Goal: Transaction & Acquisition: Purchase product/service

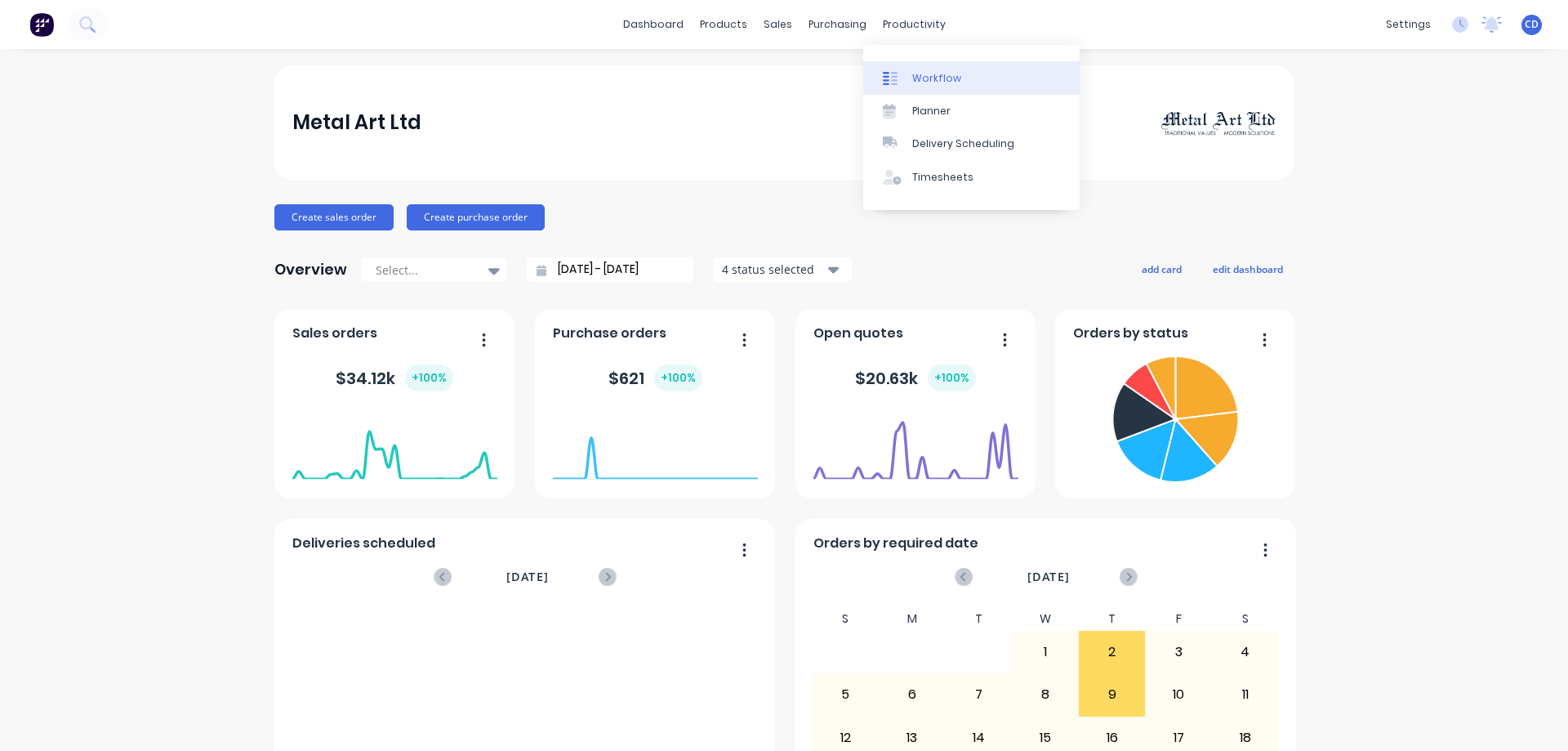
click at [906, 81] on div at bounding box center [895, 78] width 24 height 15
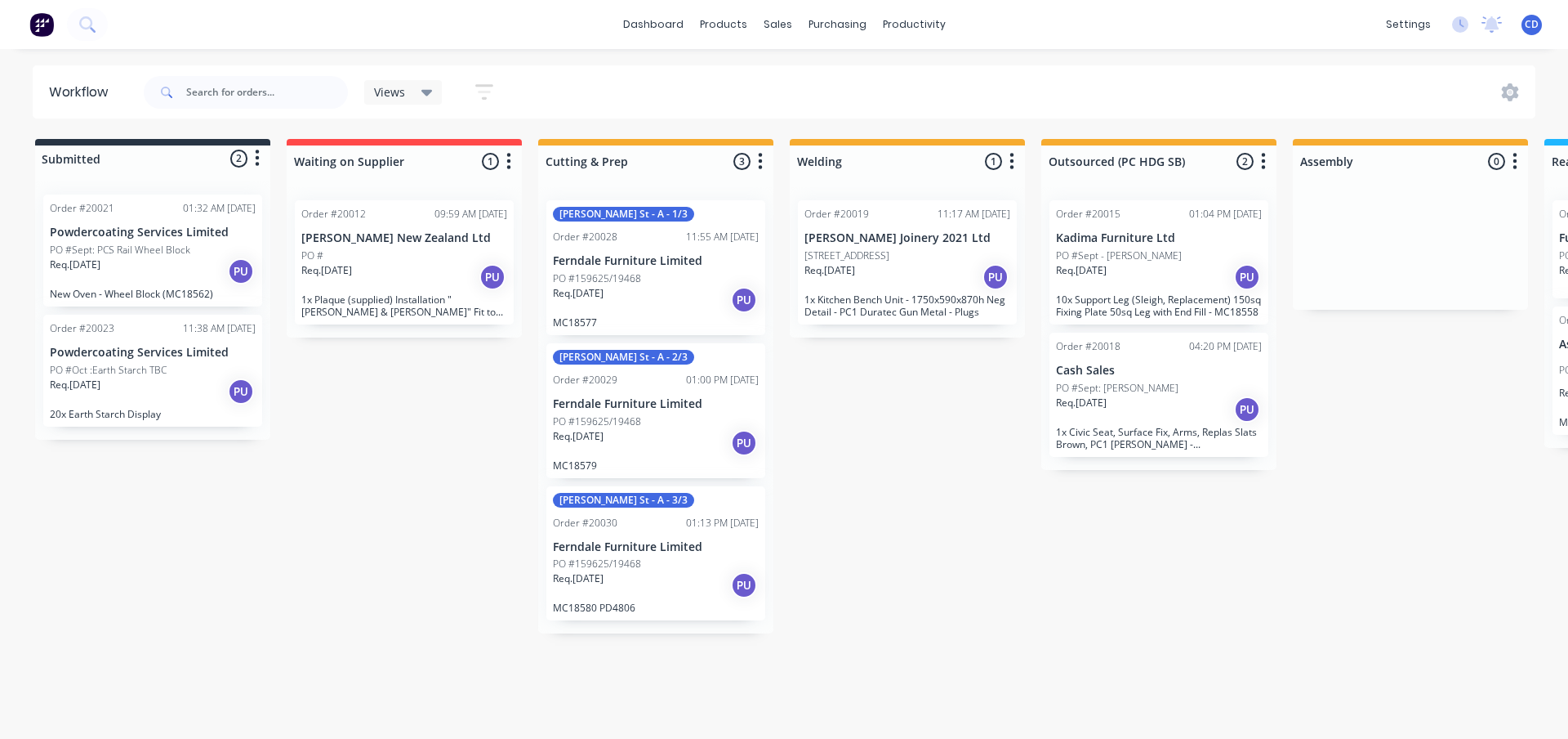
click at [1099, 305] on p "10x Support Leg (Sleigh, Replacement) 150sq Fixing Plate 50sq Leg with End Fill…" at bounding box center [1159, 305] width 206 height 24
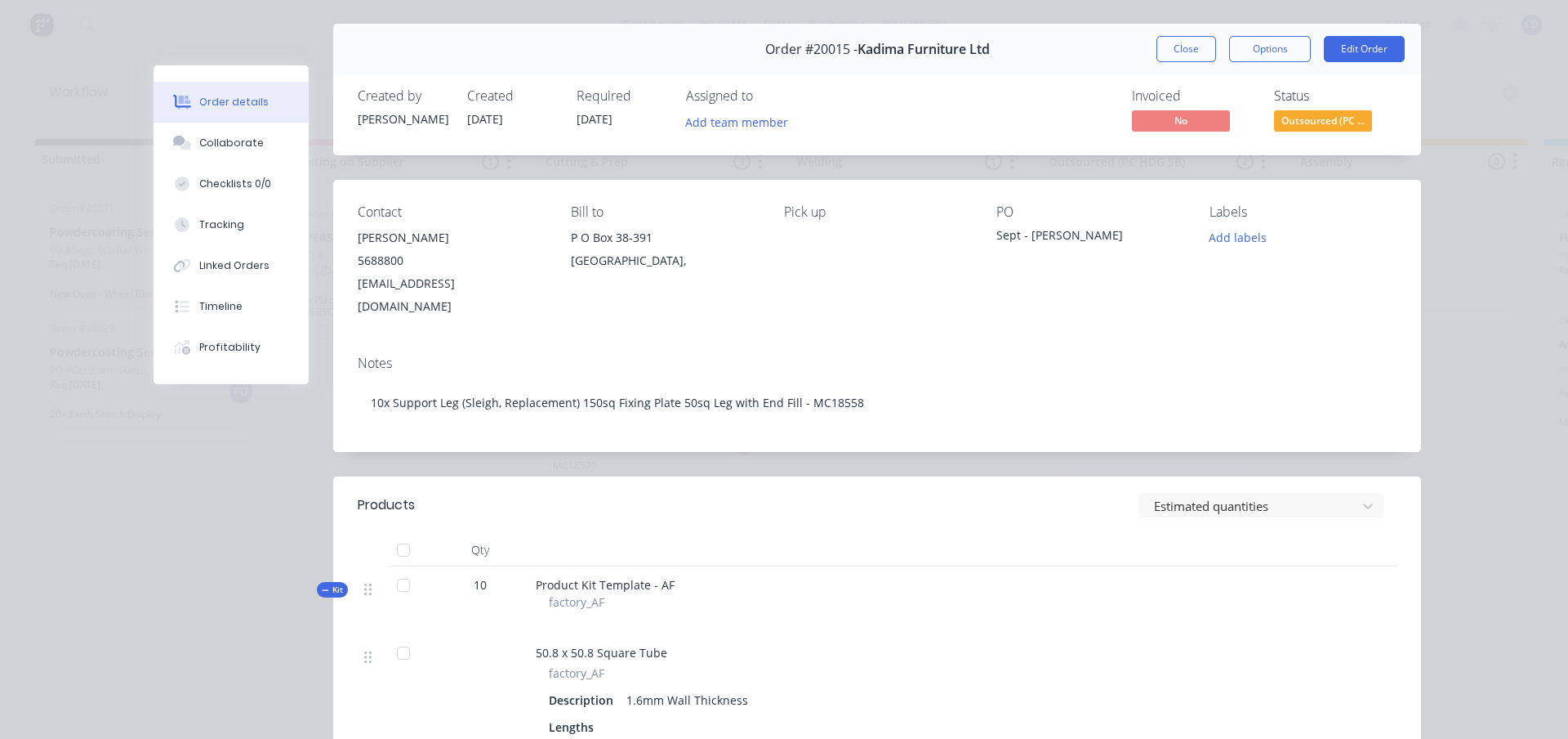
scroll to position [81, 0]
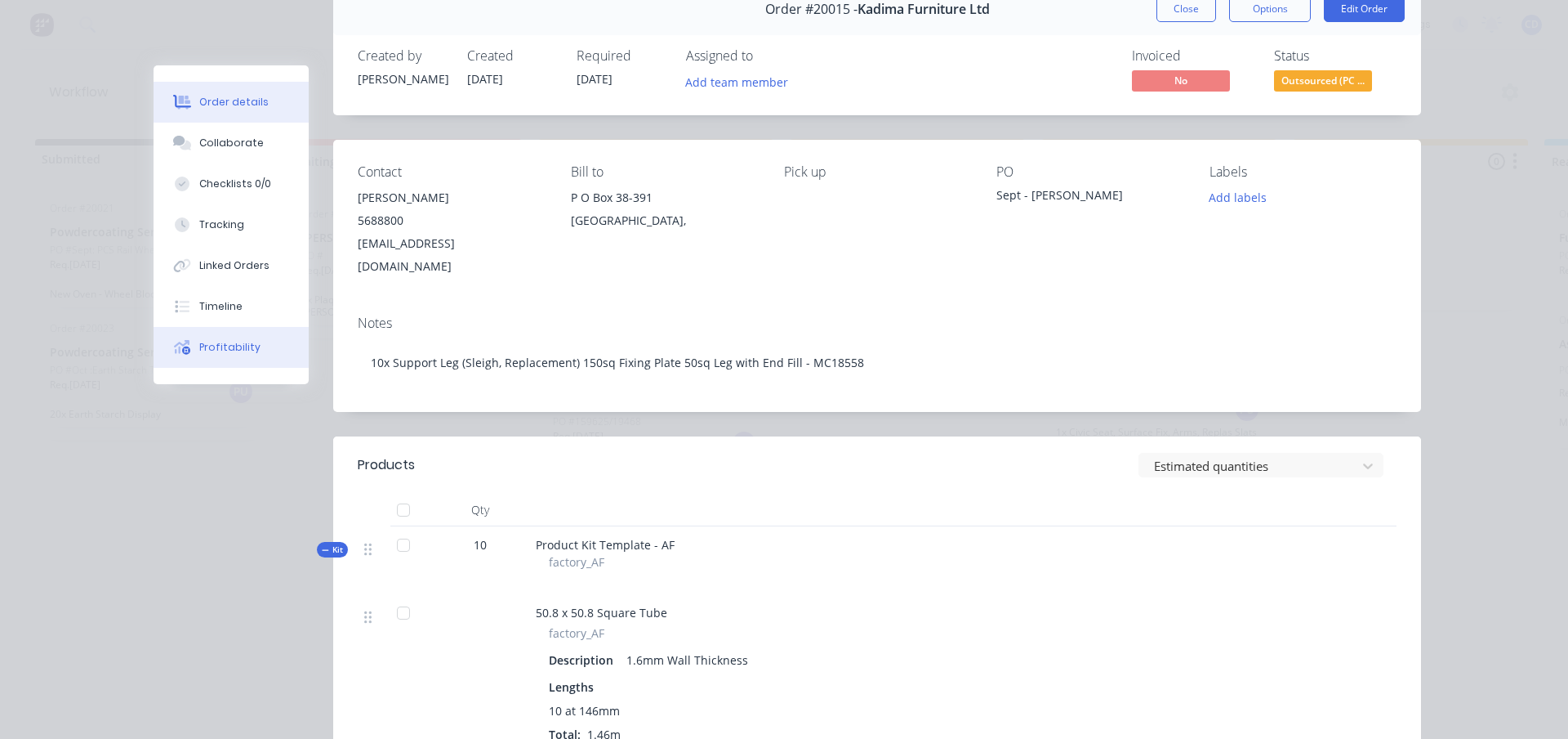
click at [237, 353] on div "Profitability" at bounding box center [229, 347] width 61 height 15
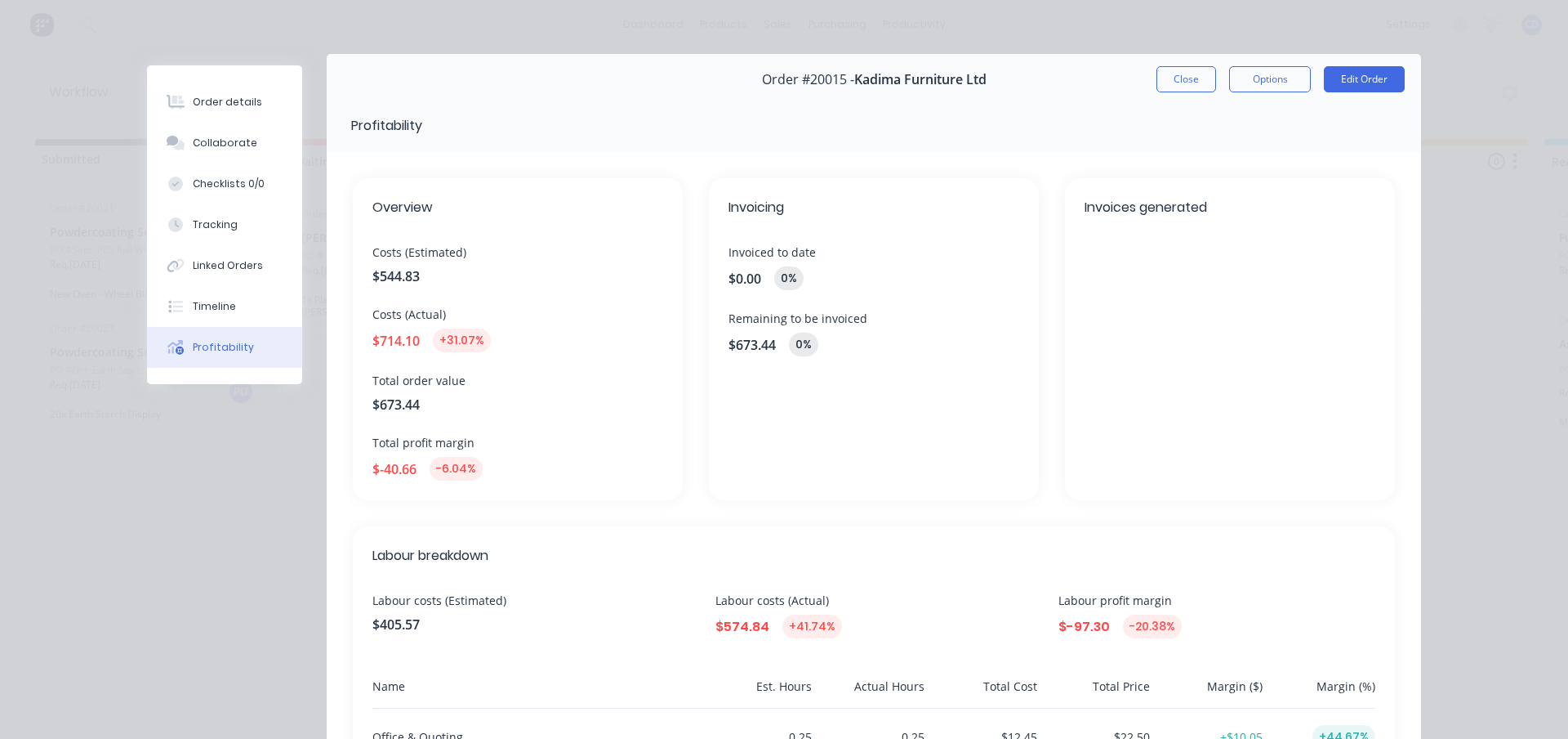
scroll to position [0, 0]
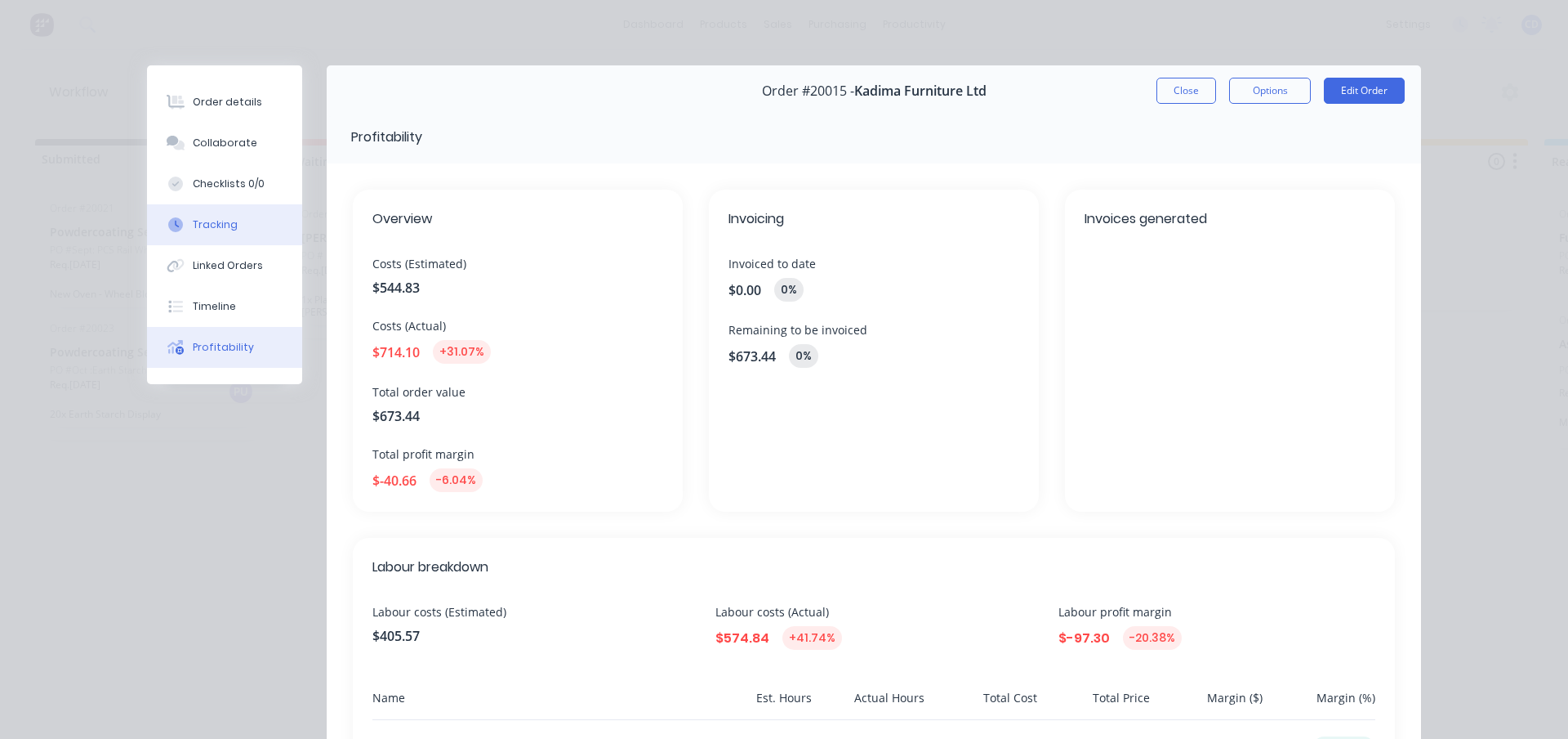
click at [202, 224] on div "Tracking" at bounding box center [215, 224] width 45 height 15
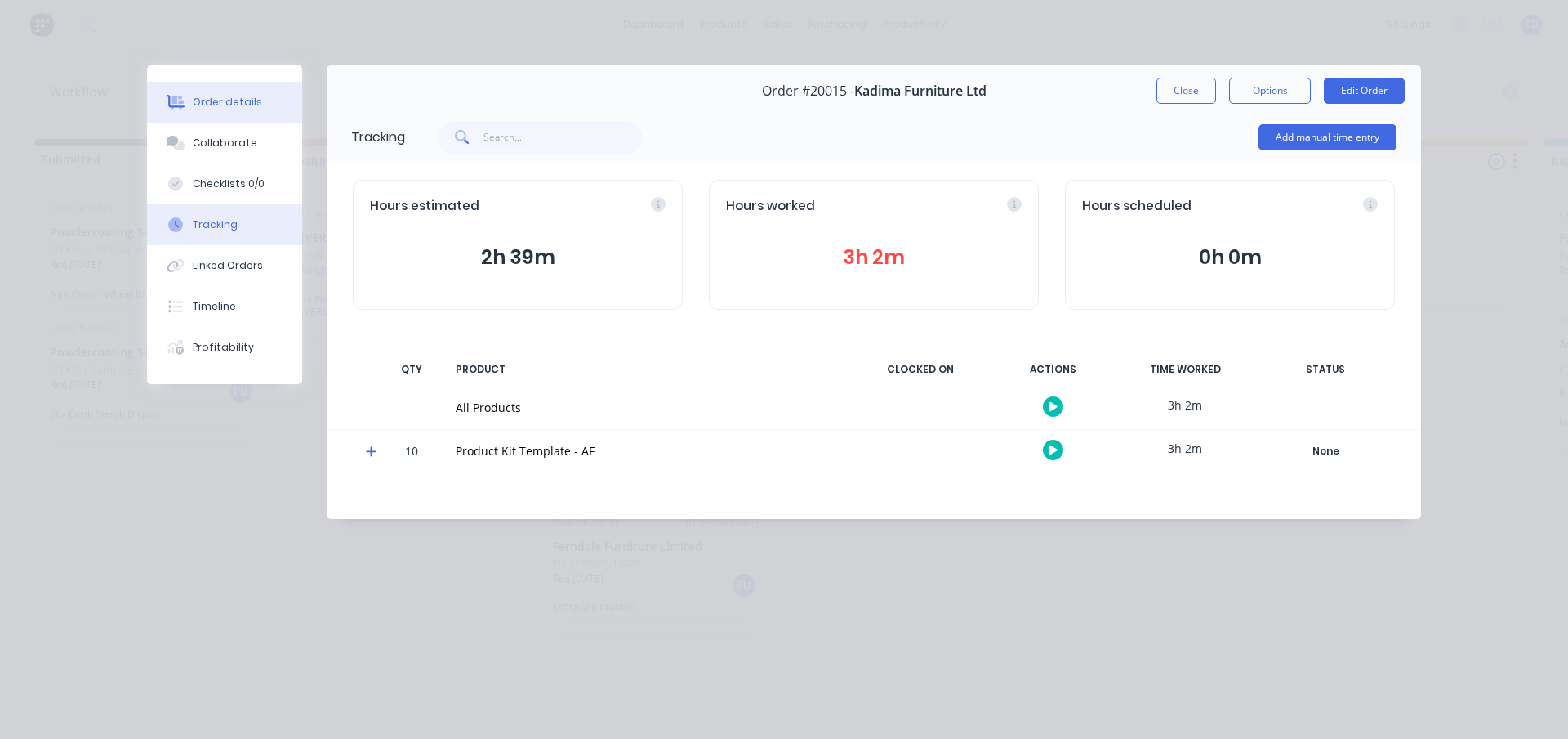
click at [211, 103] on div "Order details" at bounding box center [227, 102] width 69 height 15
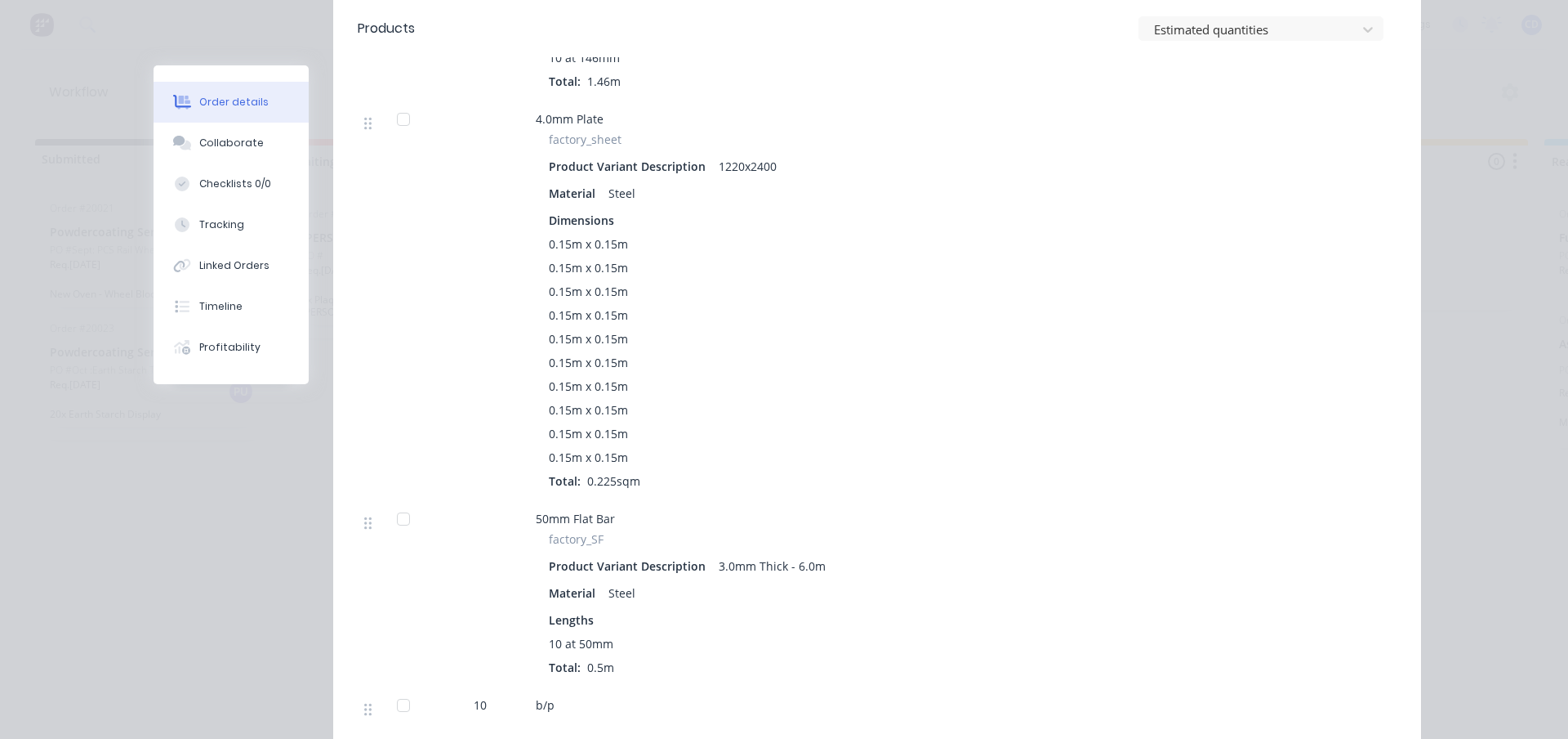
scroll to position [980, 0]
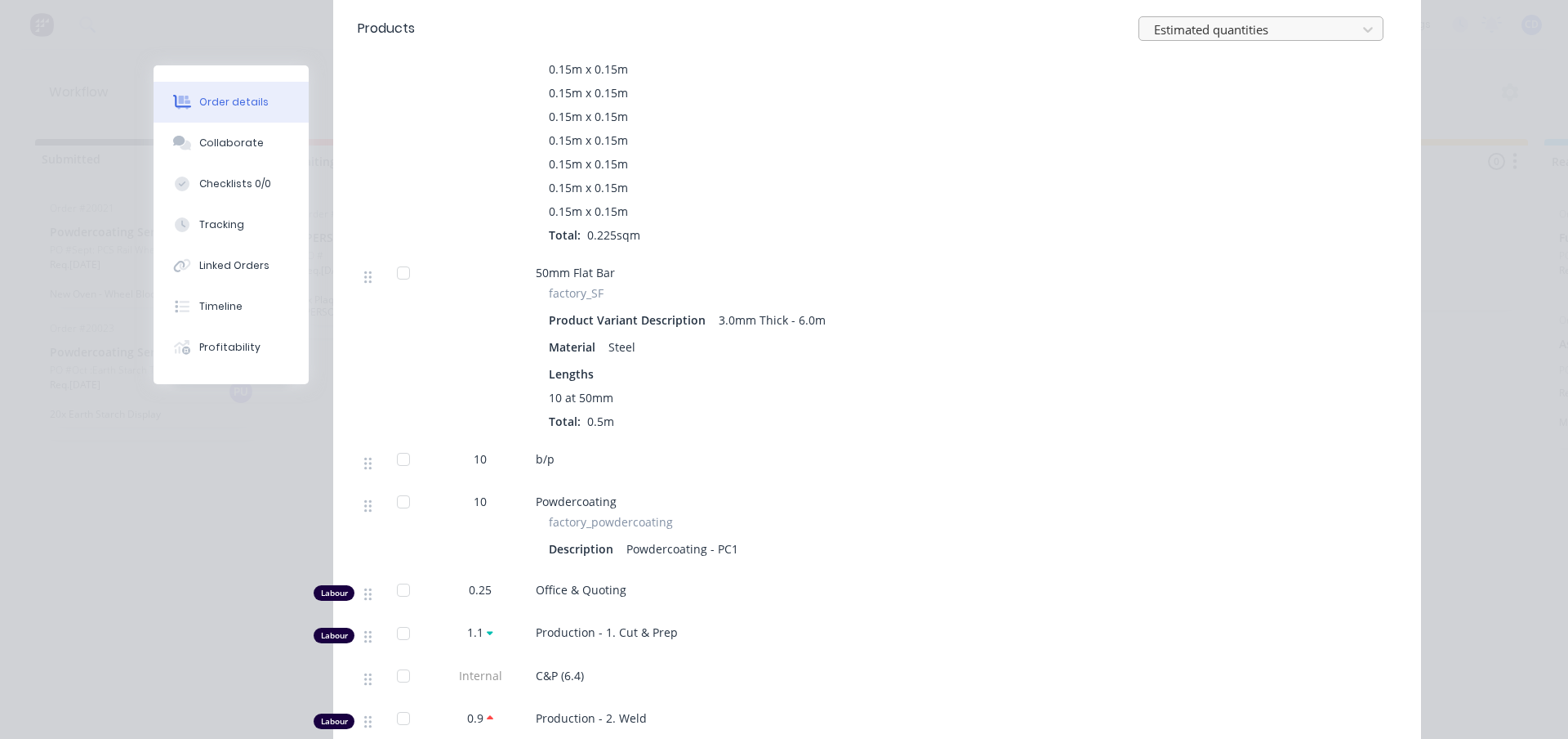
click at [1200, 35] on div at bounding box center [1251, 30] width 196 height 21
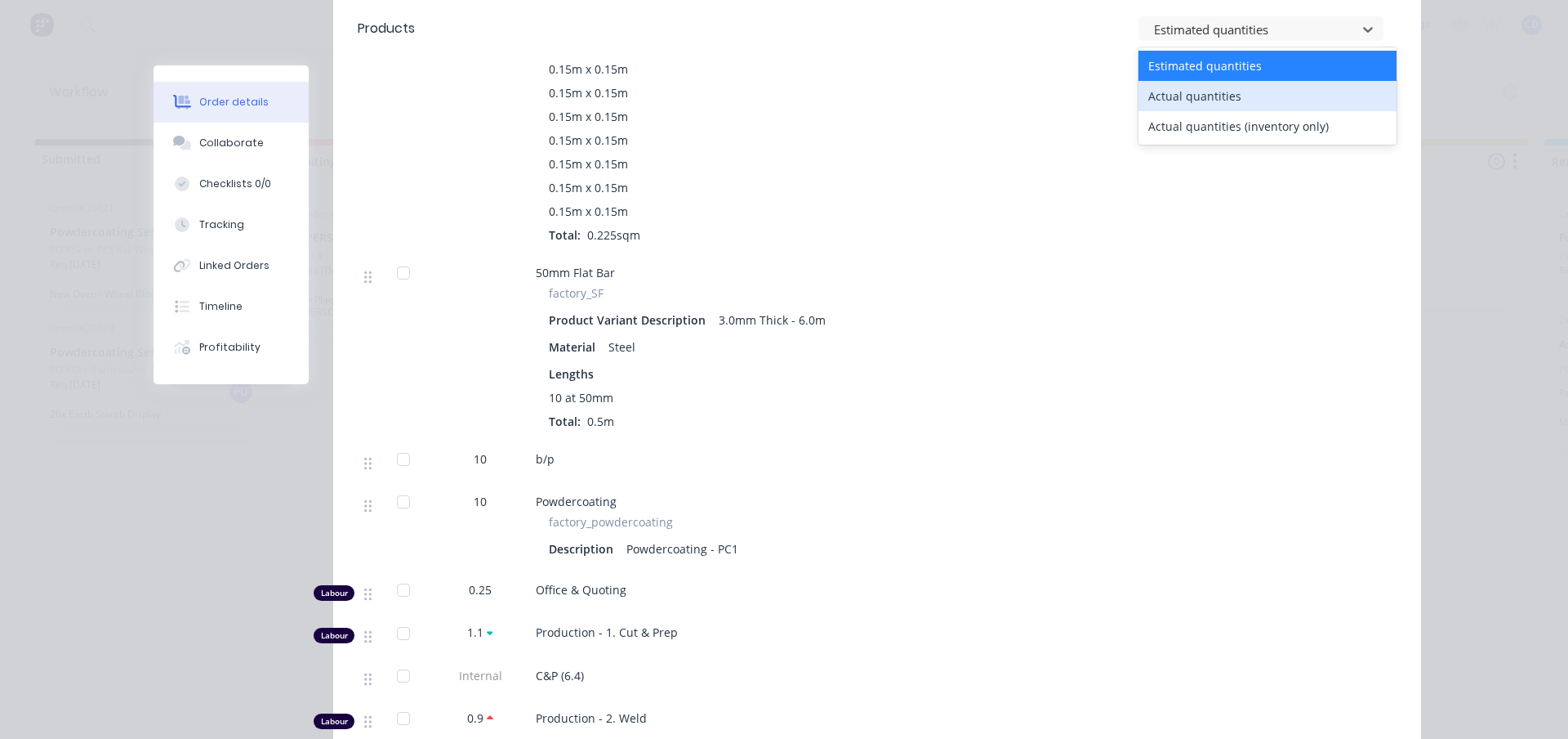
click at [1191, 94] on div "Actual quantities" at bounding box center [1268, 96] width 258 height 30
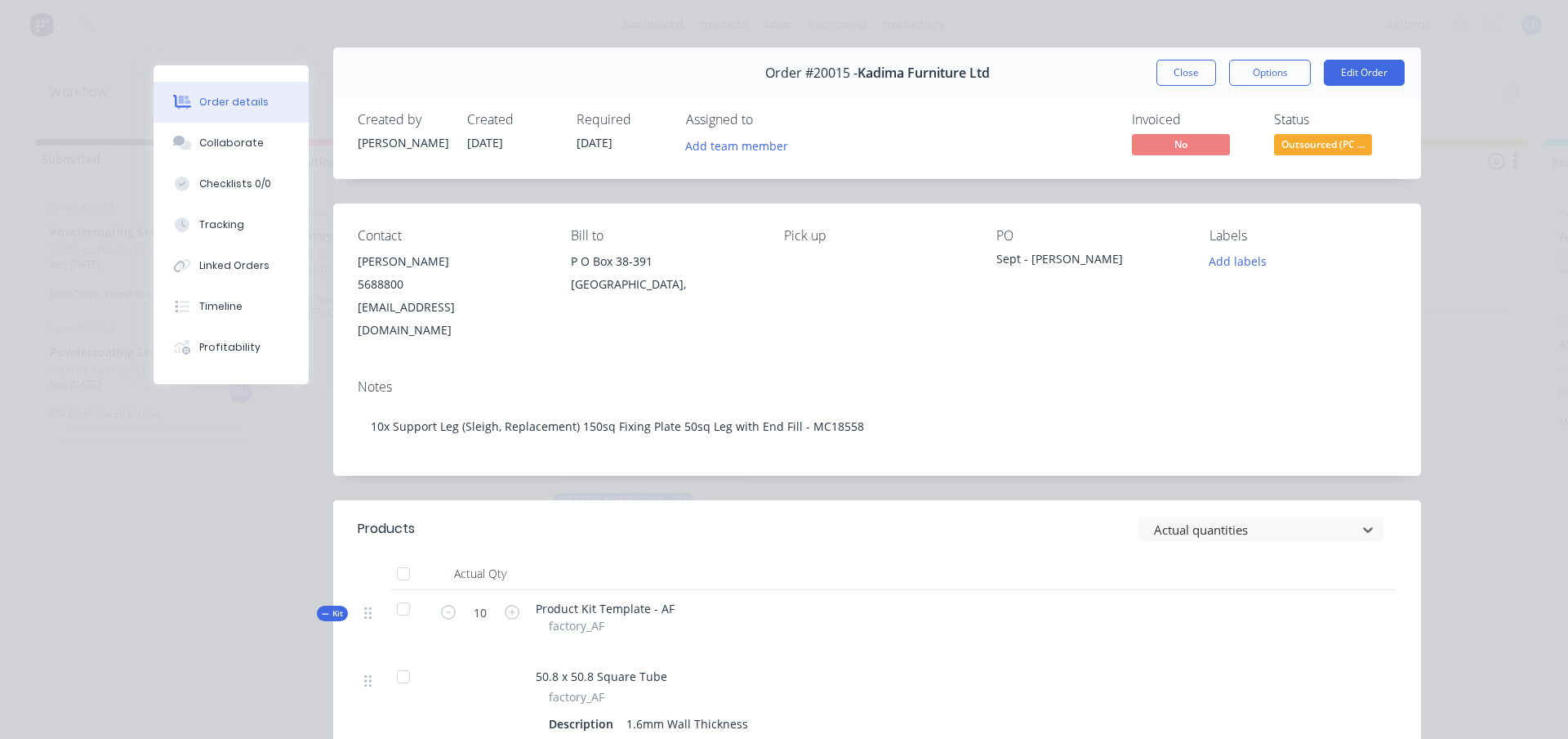
scroll to position [0, 0]
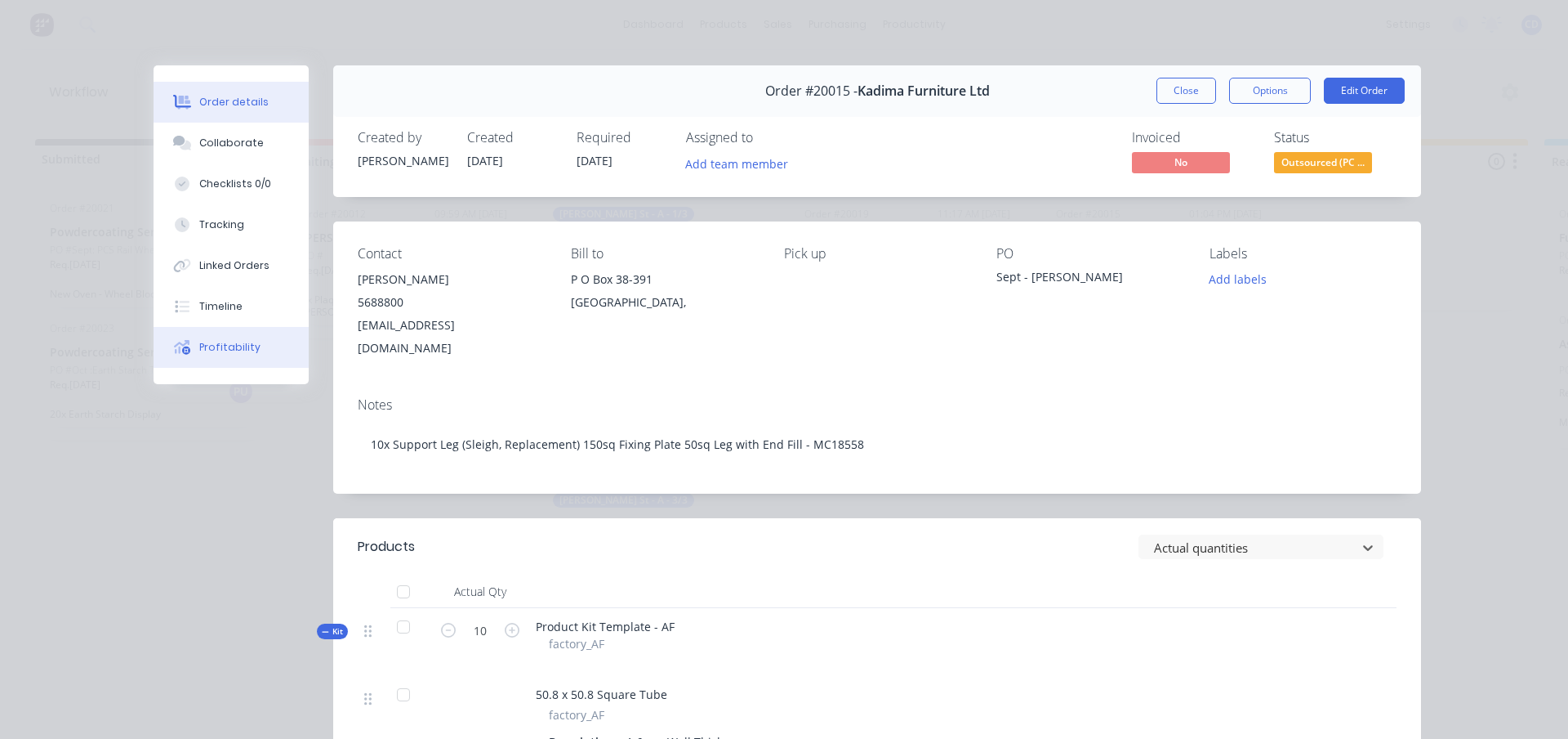
click at [215, 347] on div "Profitability" at bounding box center [229, 347] width 61 height 15
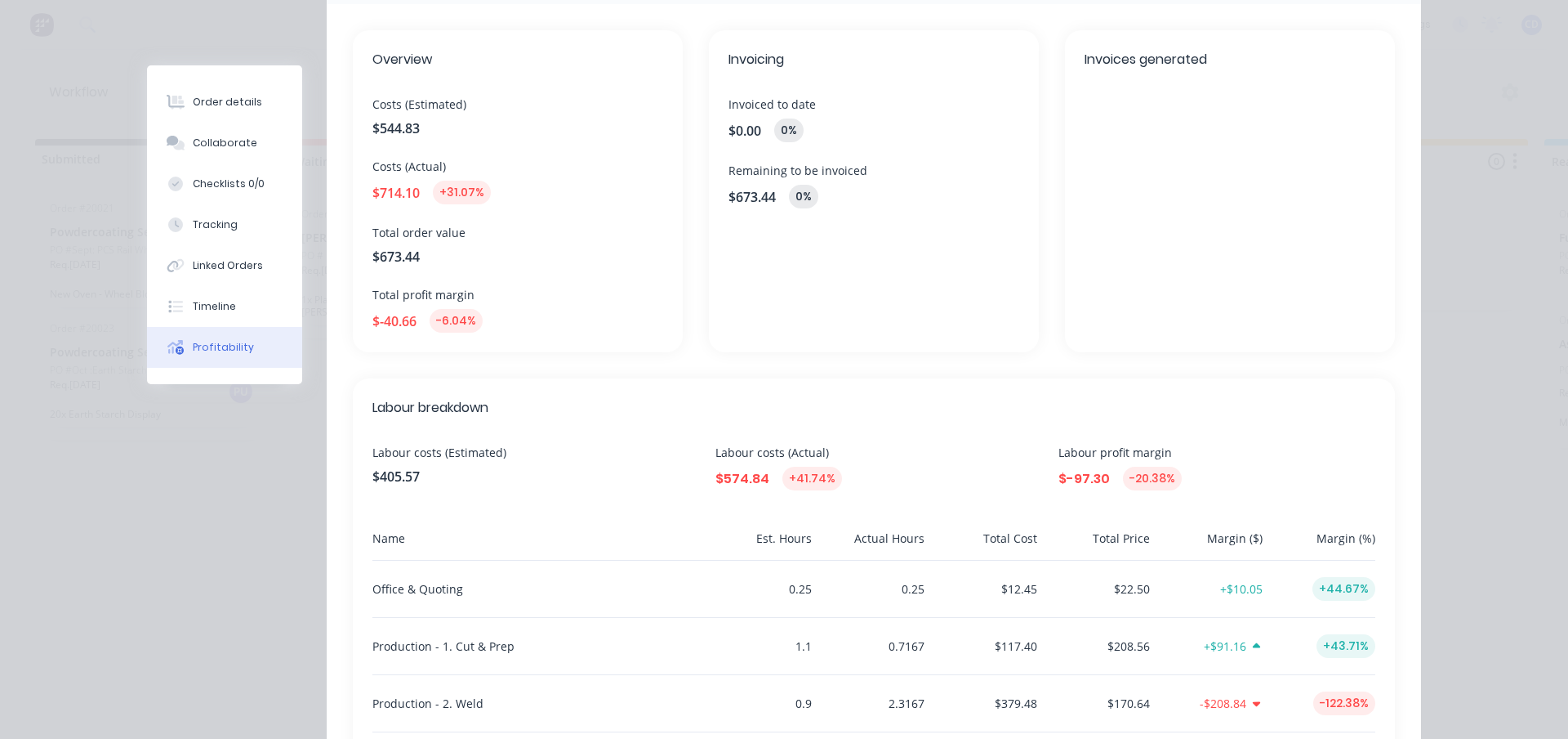
scroll to position [408, 0]
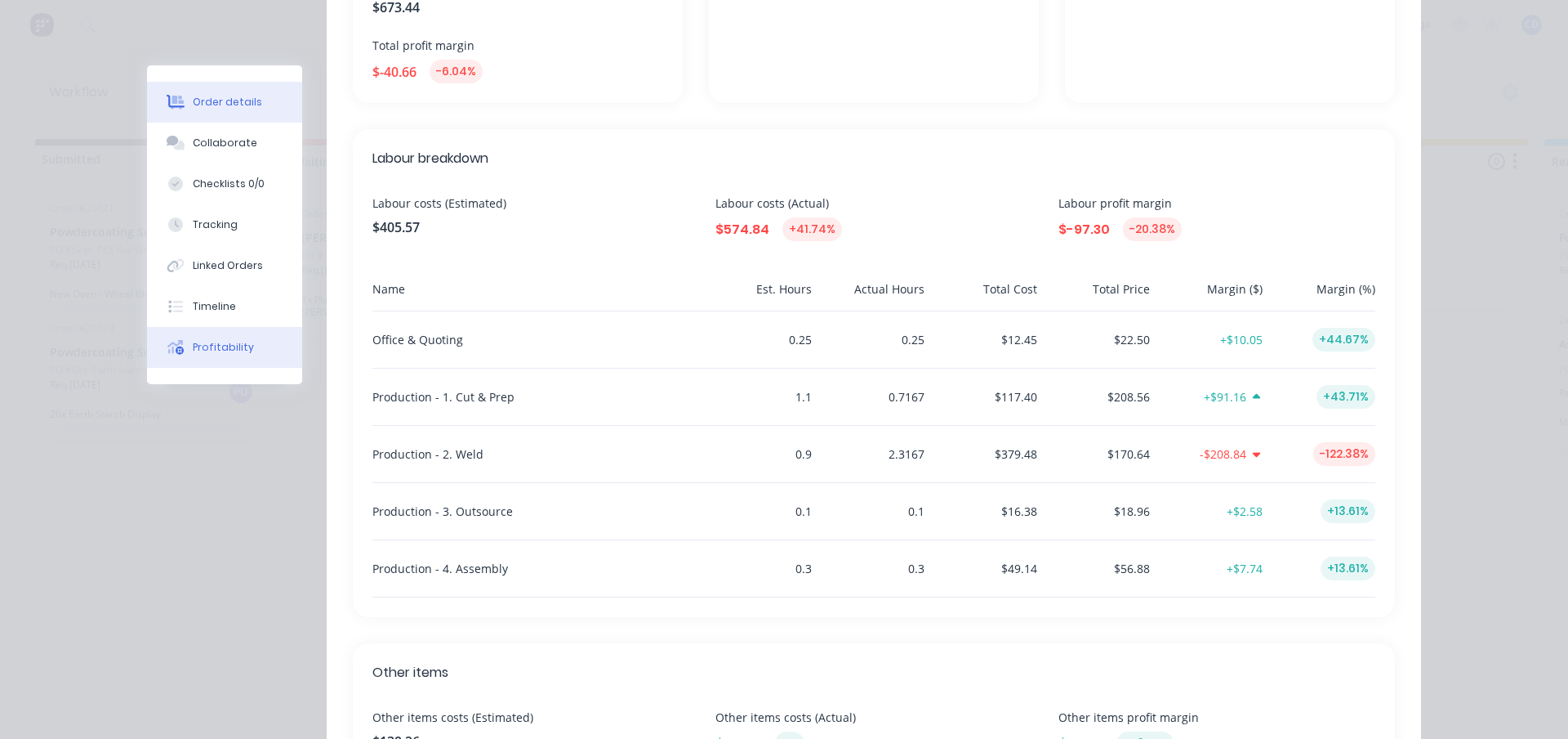
click at [212, 107] on div "Order details" at bounding box center [227, 102] width 69 height 15
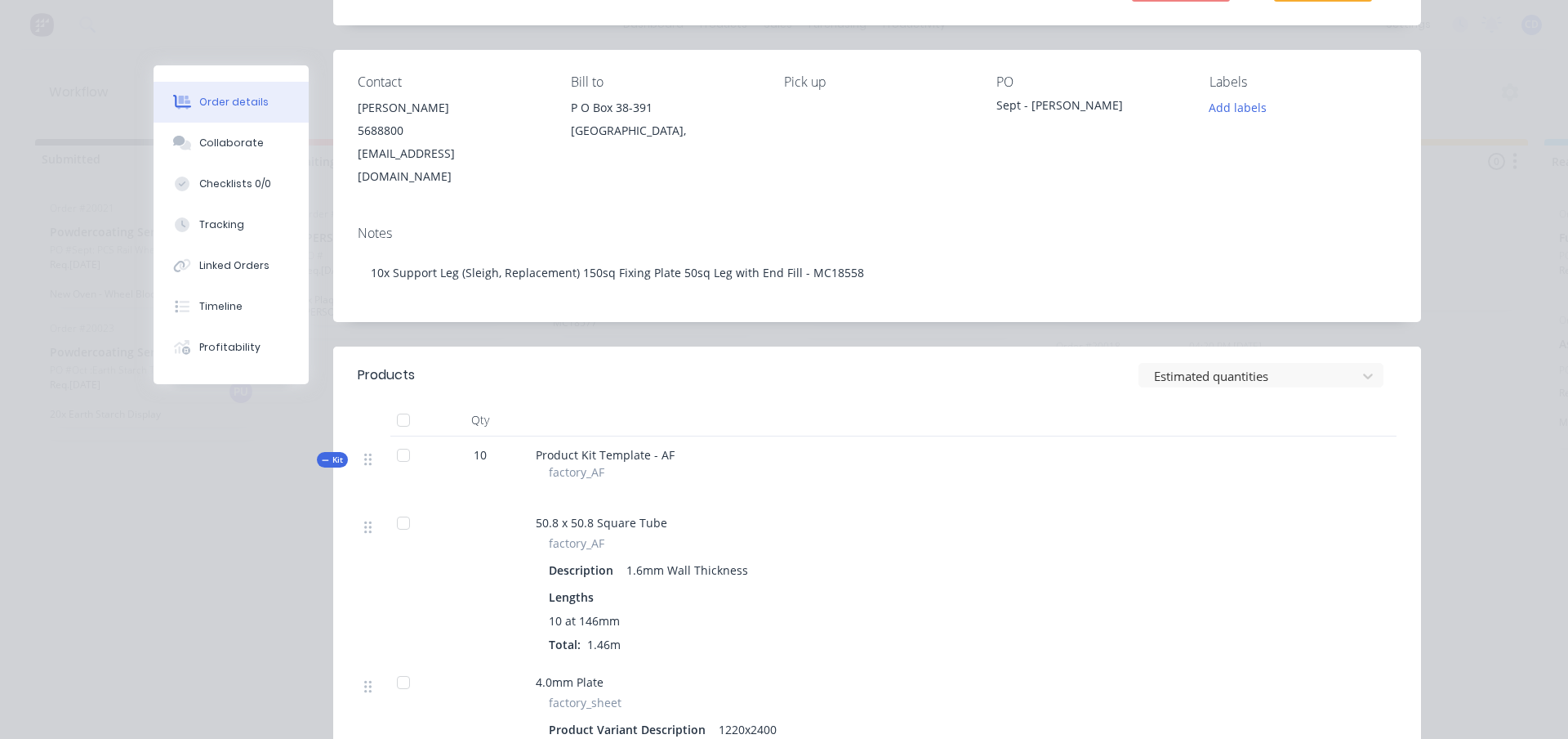
scroll to position [0, 0]
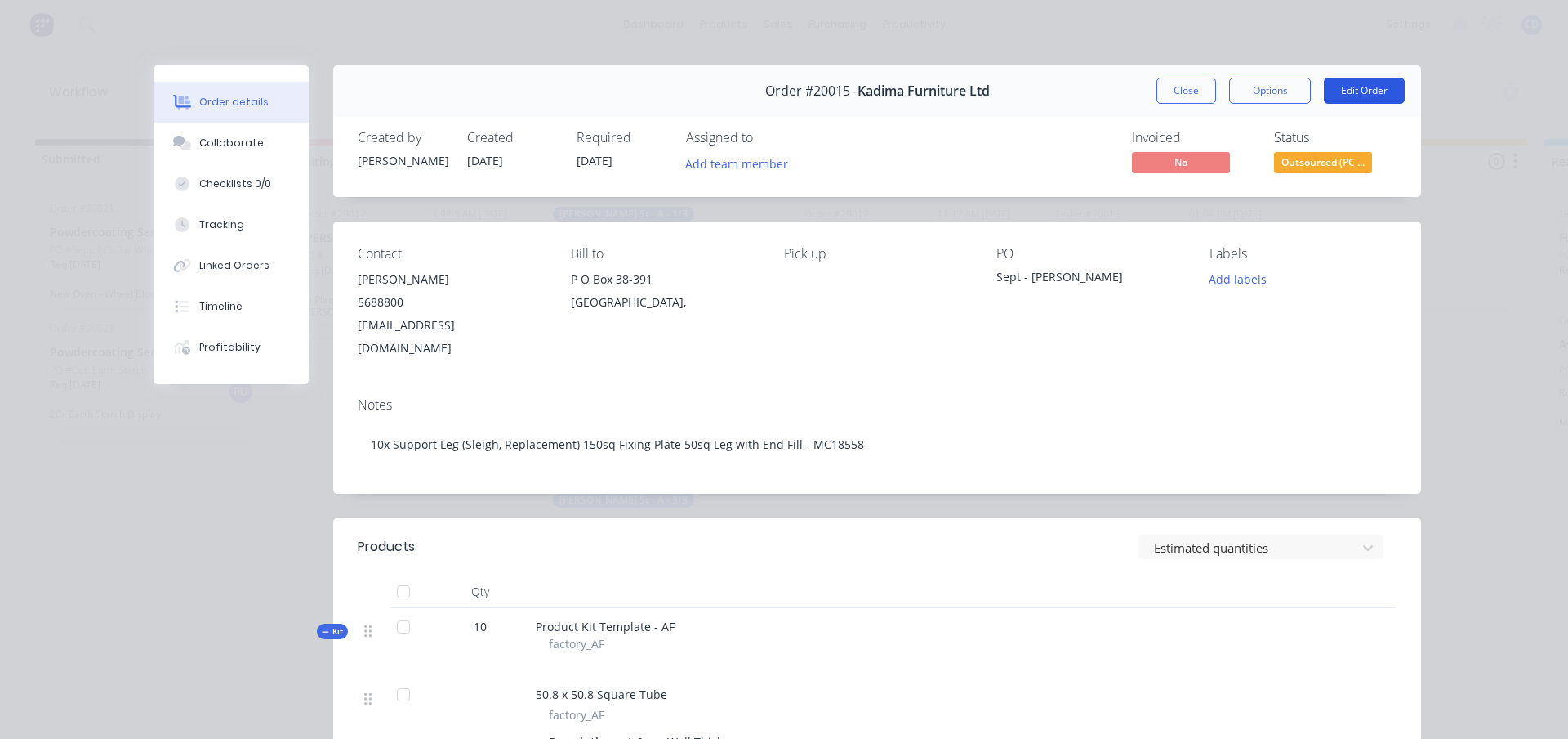
click at [1366, 86] on button "Edit Order" at bounding box center [1365, 91] width 81 height 26
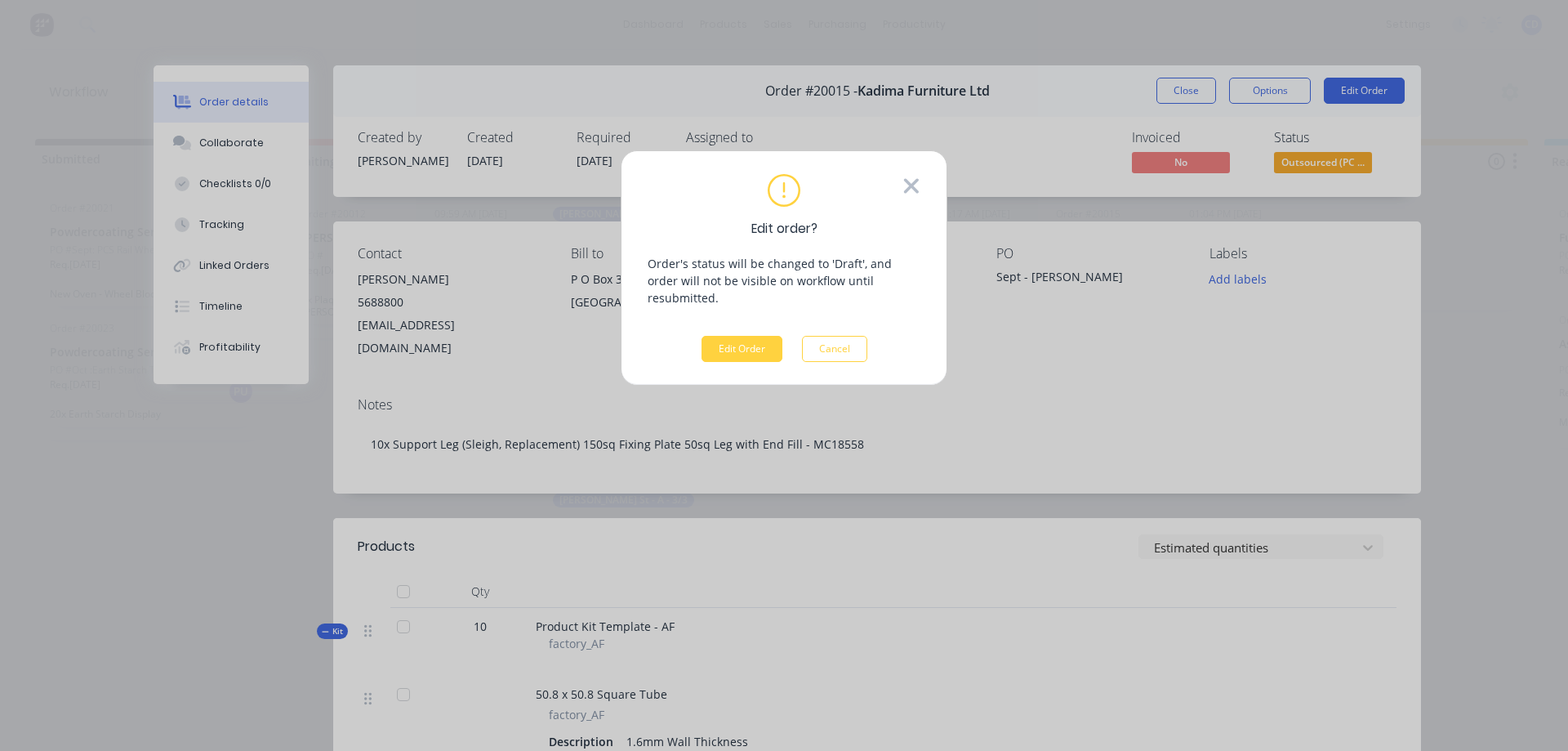
click at [917, 183] on icon at bounding box center [912, 185] width 15 height 15
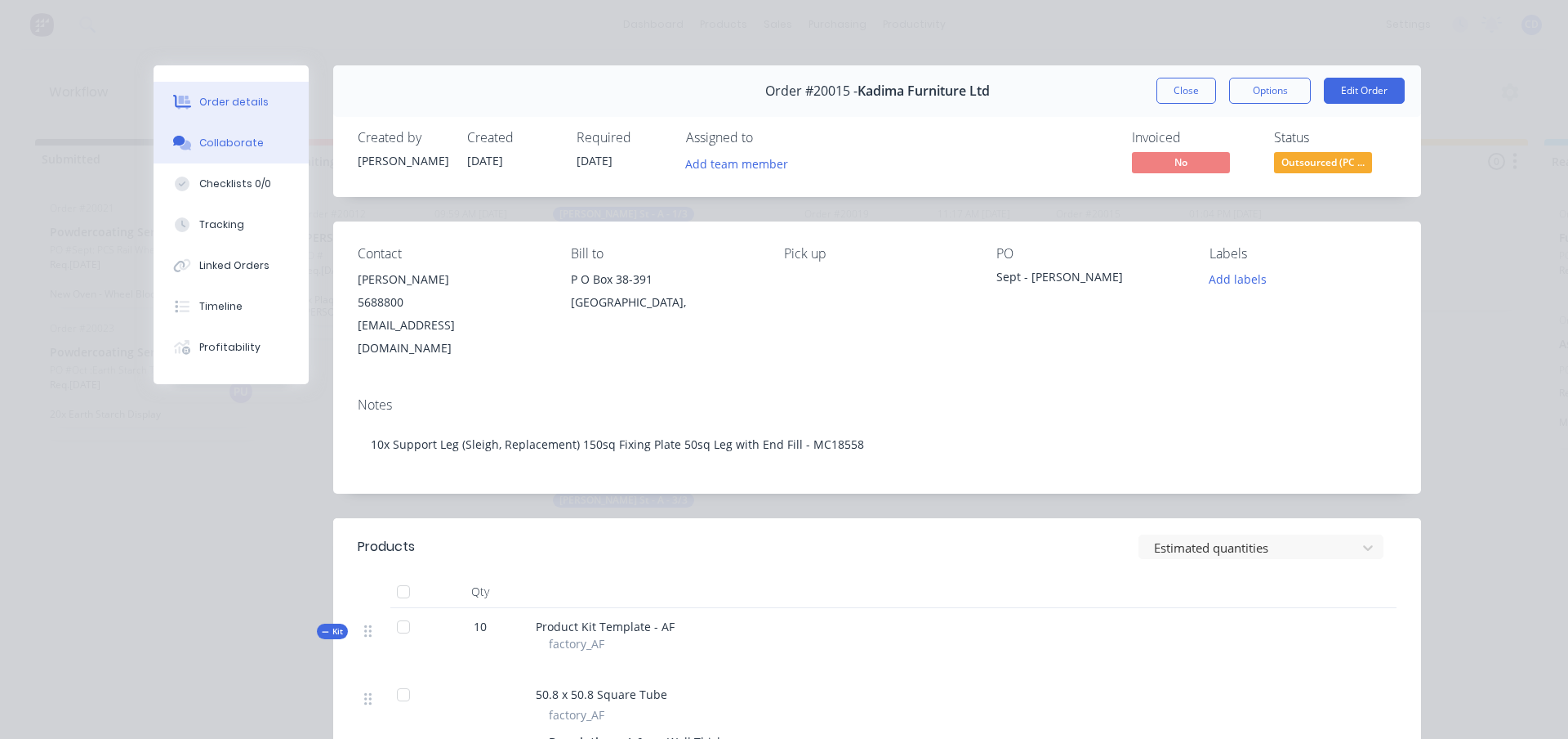
click at [213, 147] on div "Collaborate" at bounding box center [231, 143] width 65 height 15
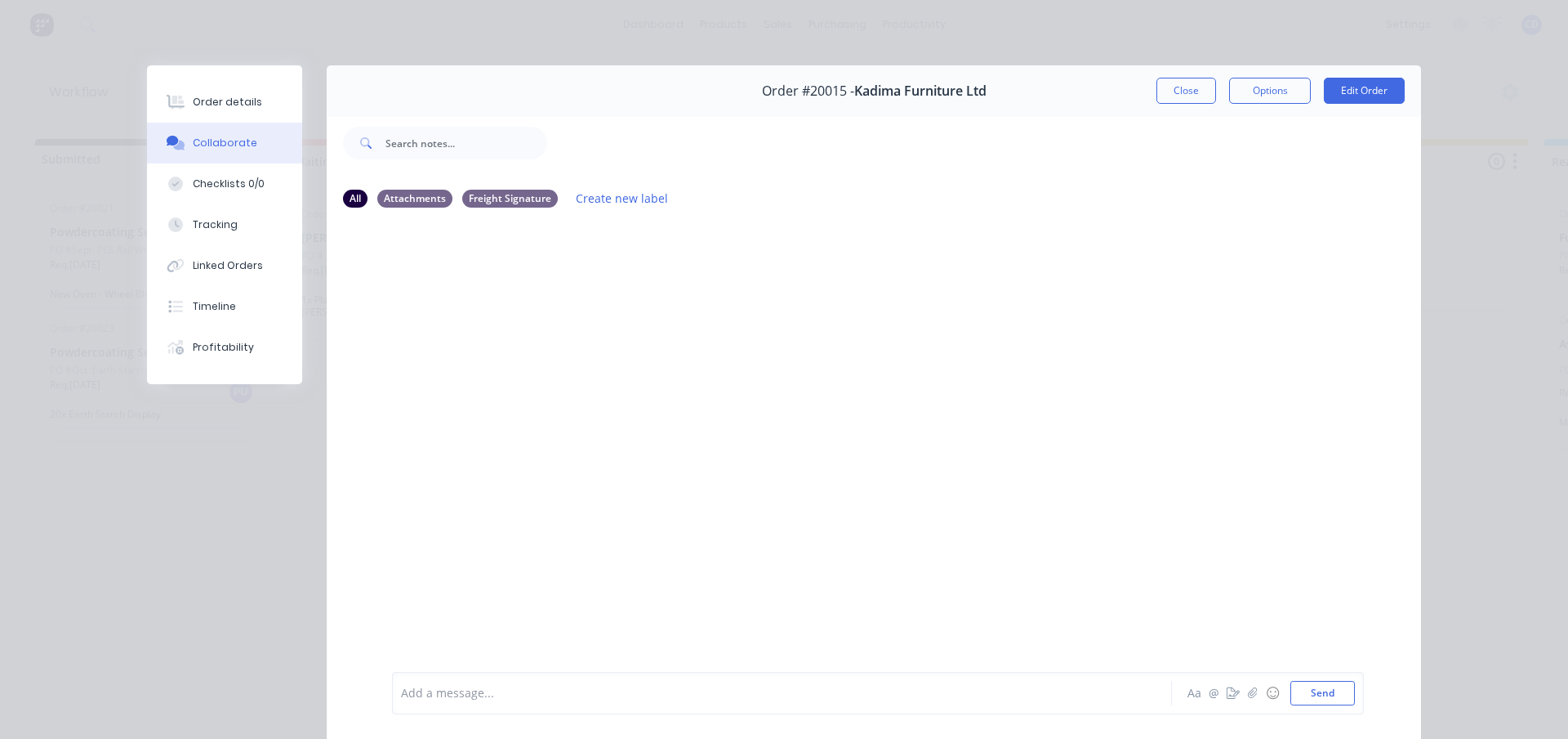
scroll to position [87, 0]
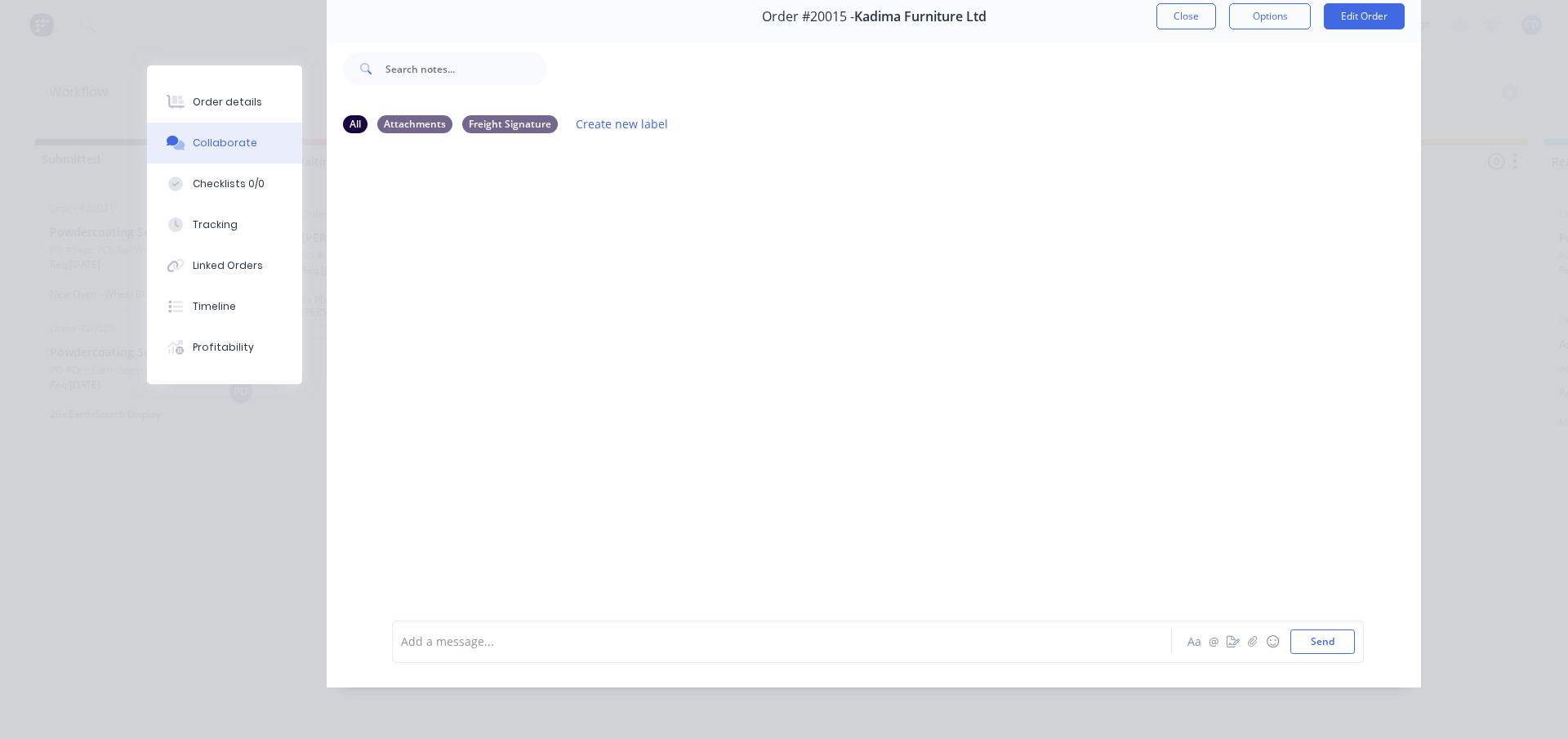
click at [543, 650] on div at bounding box center [759, 641] width 714 height 17
click at [487, 644] on span "4.0mm Plate now changed to Laser with 4x holes in corners (M06839)" at bounding box center [591, 641] width 378 height 16
click at [625, 646] on span "4.0mm Plate in cutting list changed to Laser with 4x holes in corners (M06839)" at bounding box center [616, 641] width 427 height 16
click at [924, 644] on div "4.0mm Plate in cutting list changed to Laser cut plate with 4x holes in corners…" at bounding box center [759, 641] width 714 height 17
click at [1314, 646] on button "Send" at bounding box center [1322, 641] width 65 height 24
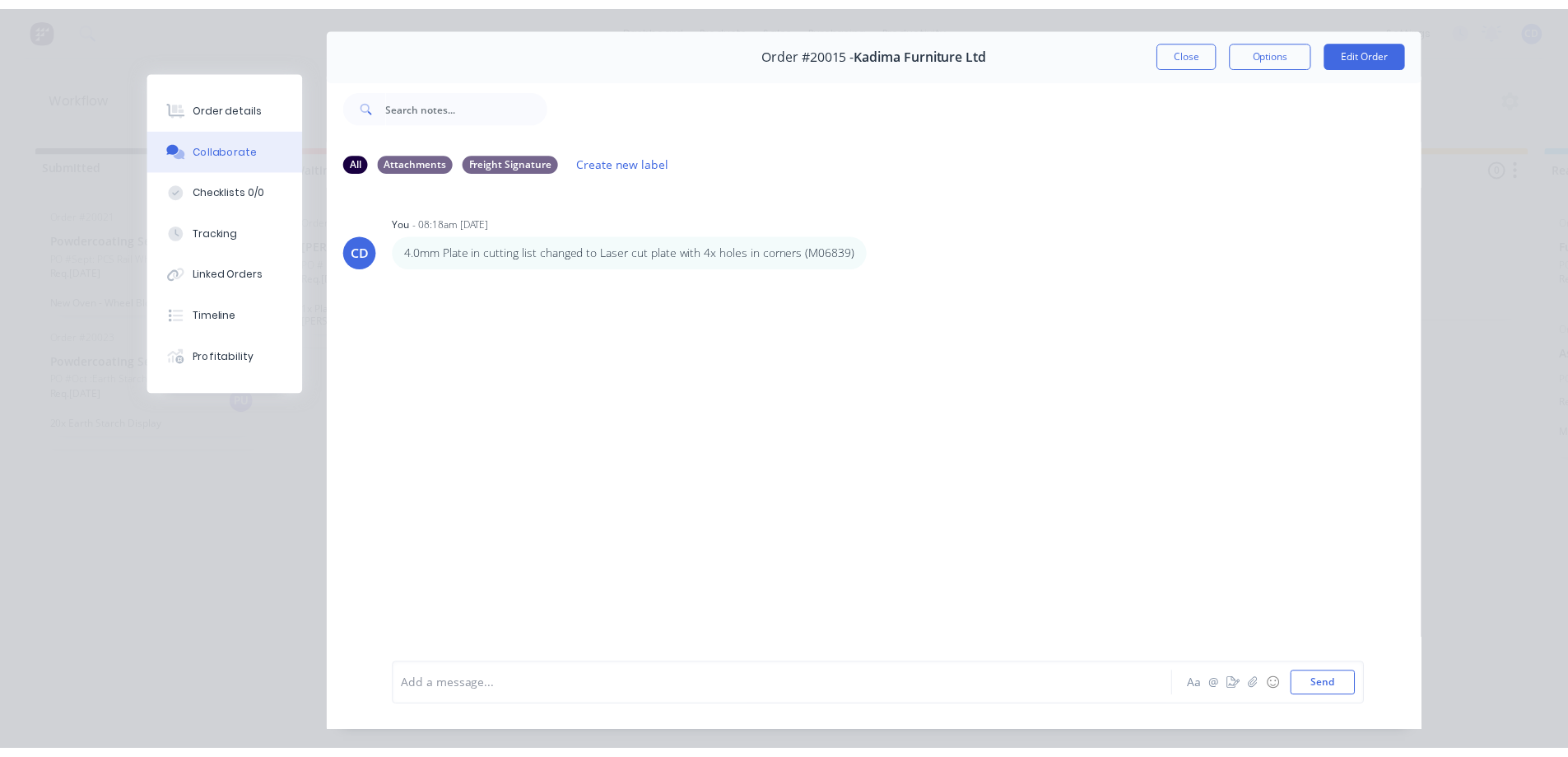
scroll to position [0, 0]
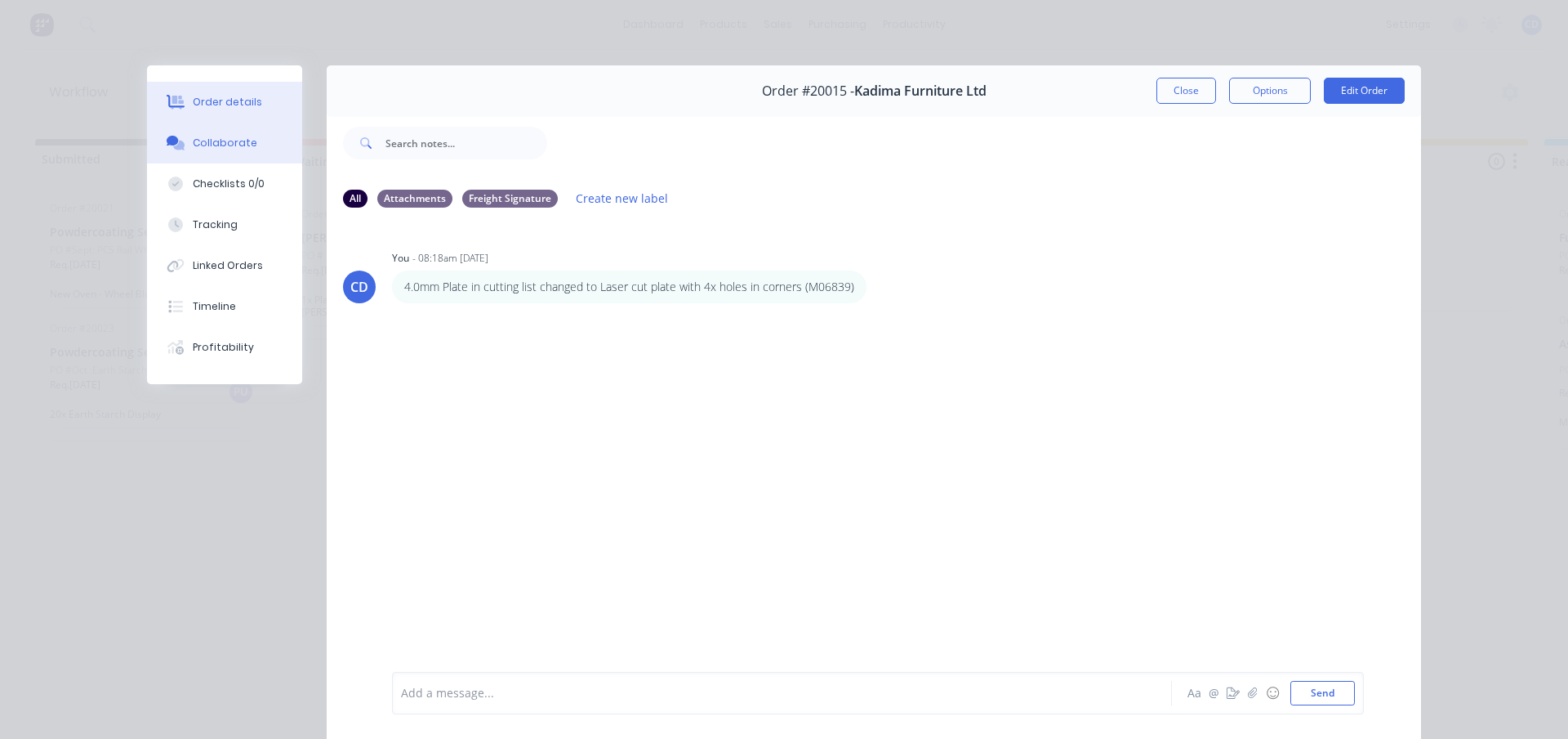
click at [211, 106] on div "Order details" at bounding box center [227, 102] width 69 height 15
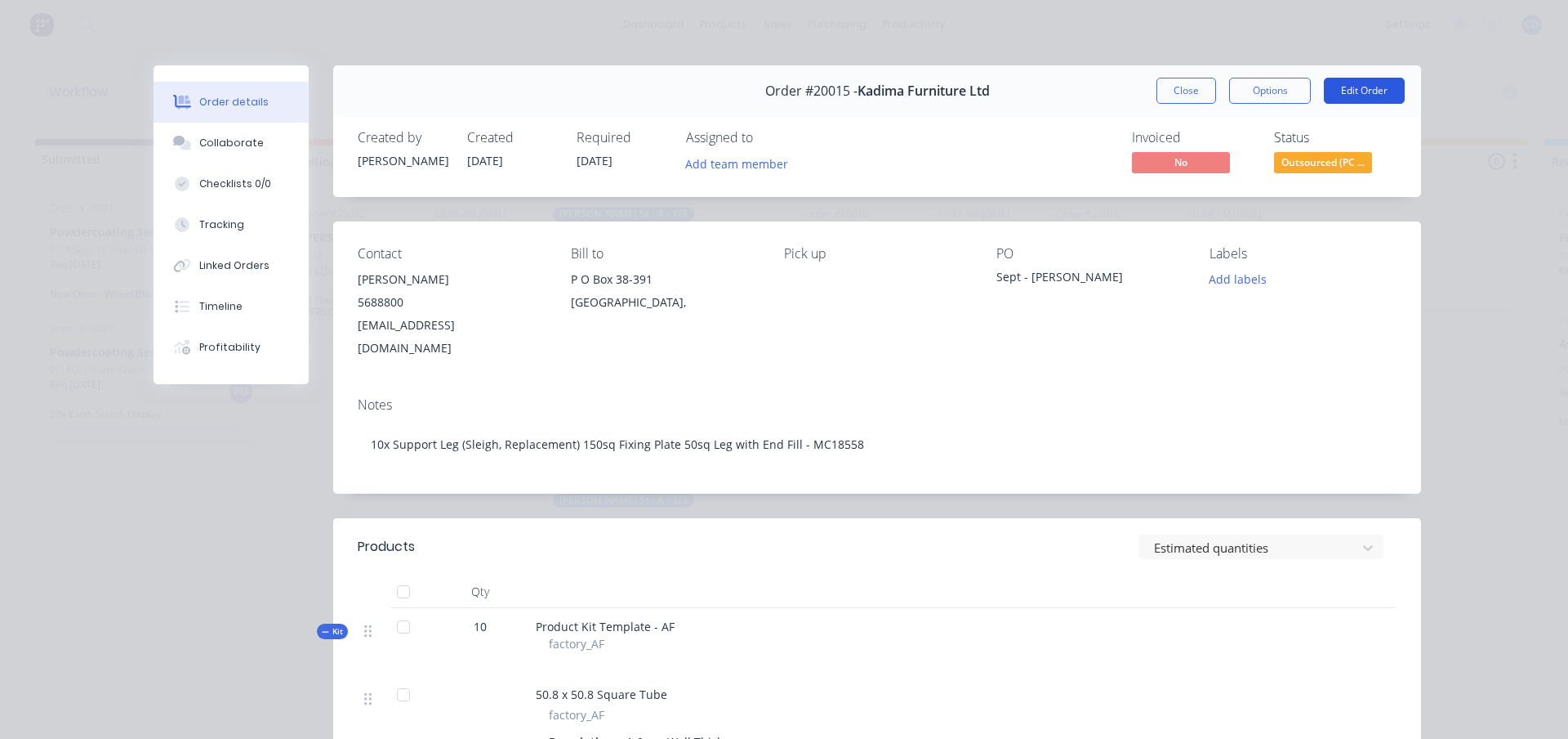
click at [1347, 97] on button "Edit Order" at bounding box center [1365, 91] width 81 height 26
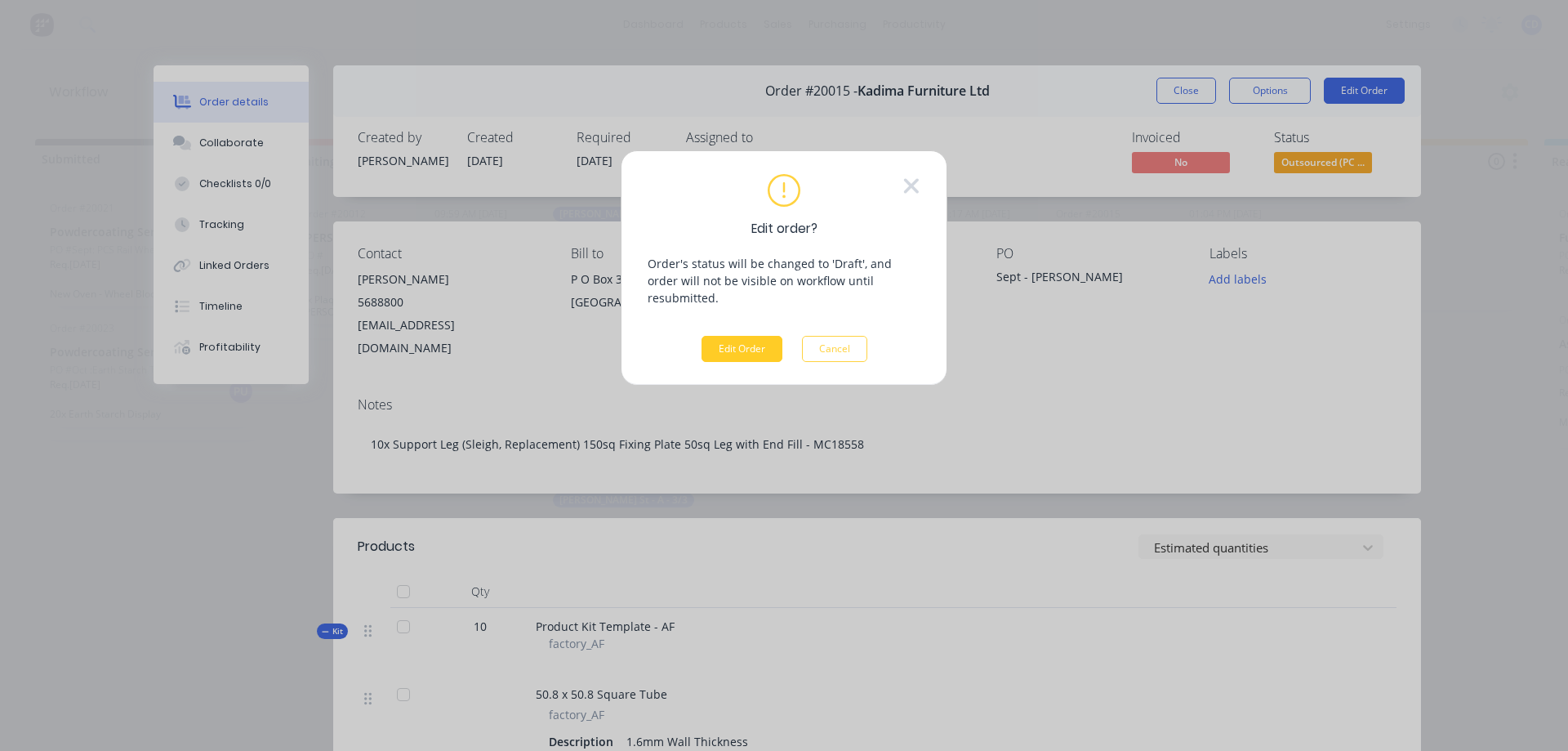
click at [731, 336] on button "Edit Order" at bounding box center [742, 349] width 81 height 26
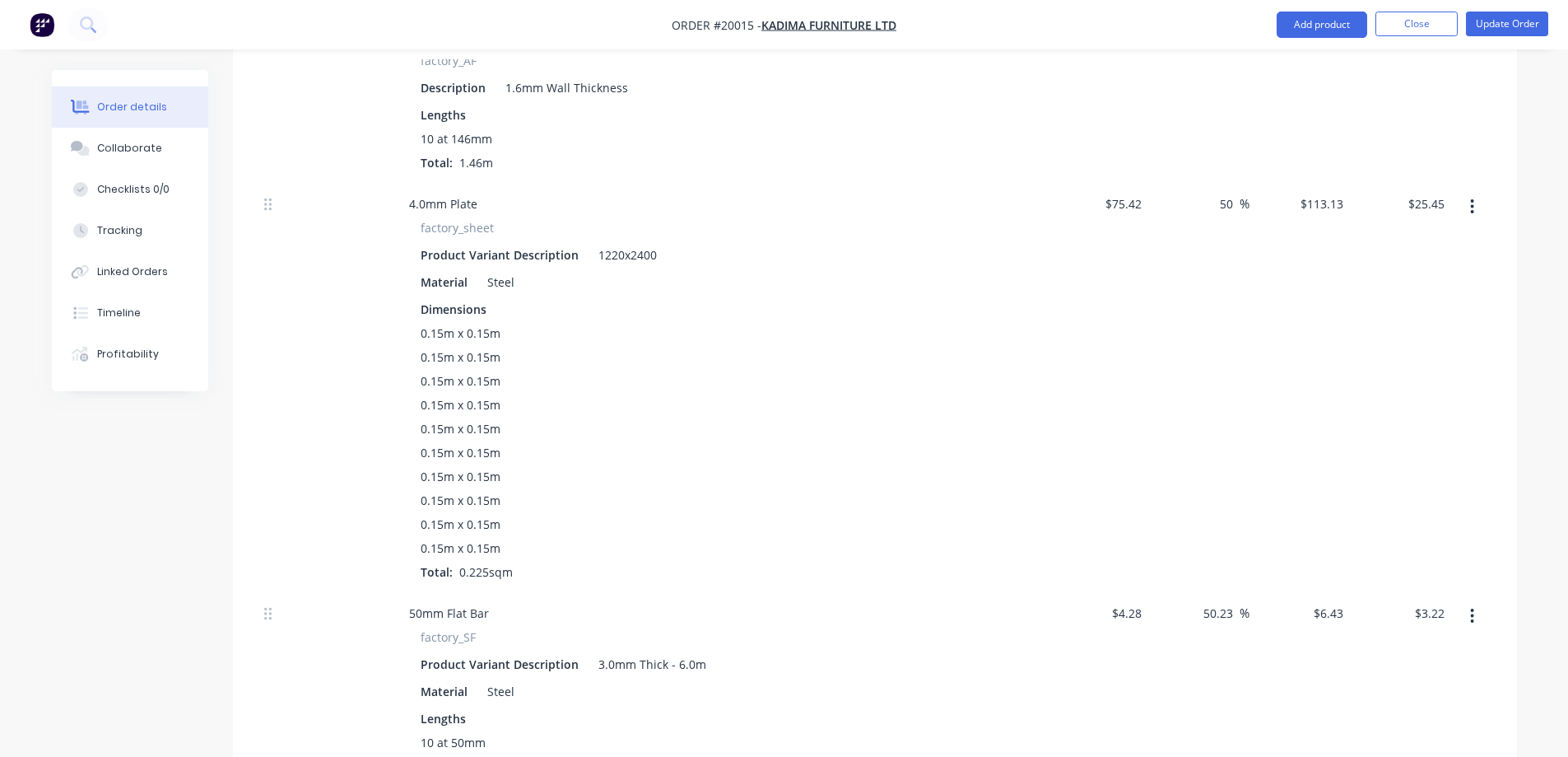
scroll to position [659, 0]
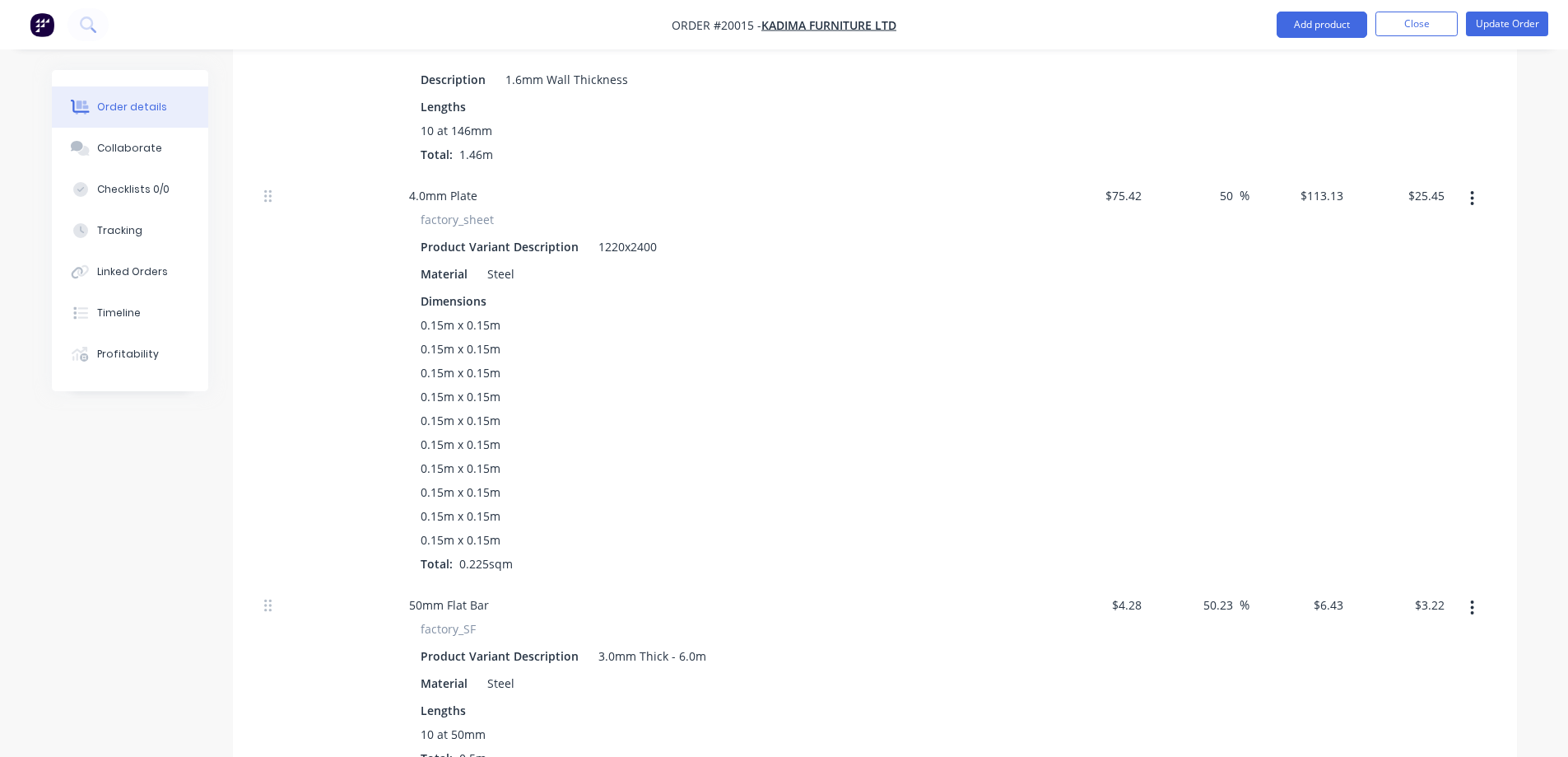
click at [1472, 191] on icon "button" at bounding box center [1473, 198] width 3 height 15
click at [1139, 302] on div "$75.42 $75.42" at bounding box center [1098, 378] width 101 height 409
click at [1472, 191] on icon "button" at bounding box center [1473, 198] width 3 height 15
click at [1375, 296] on div "Delete" at bounding box center [1414, 307] width 126 height 24
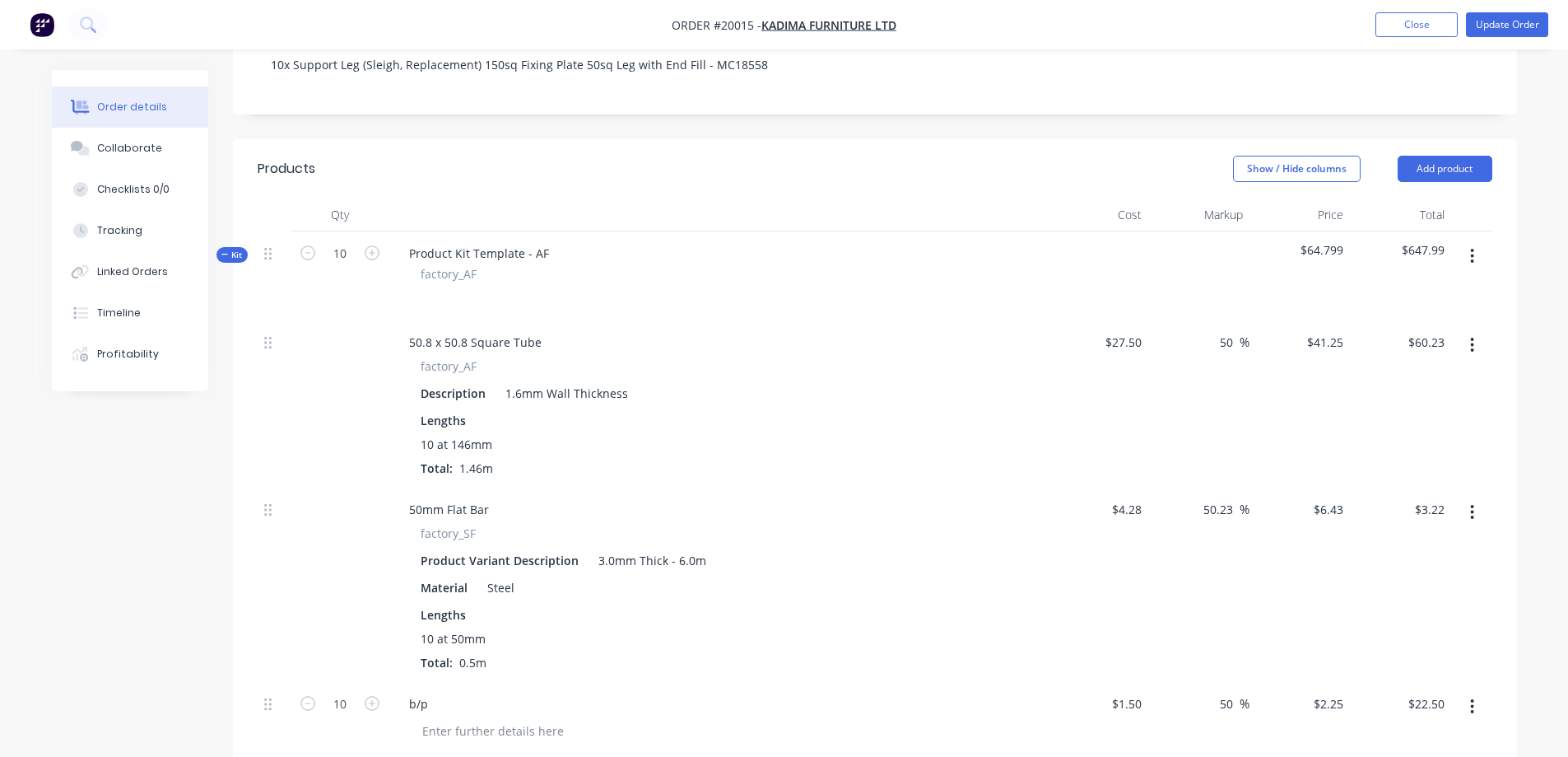
scroll to position [330, 0]
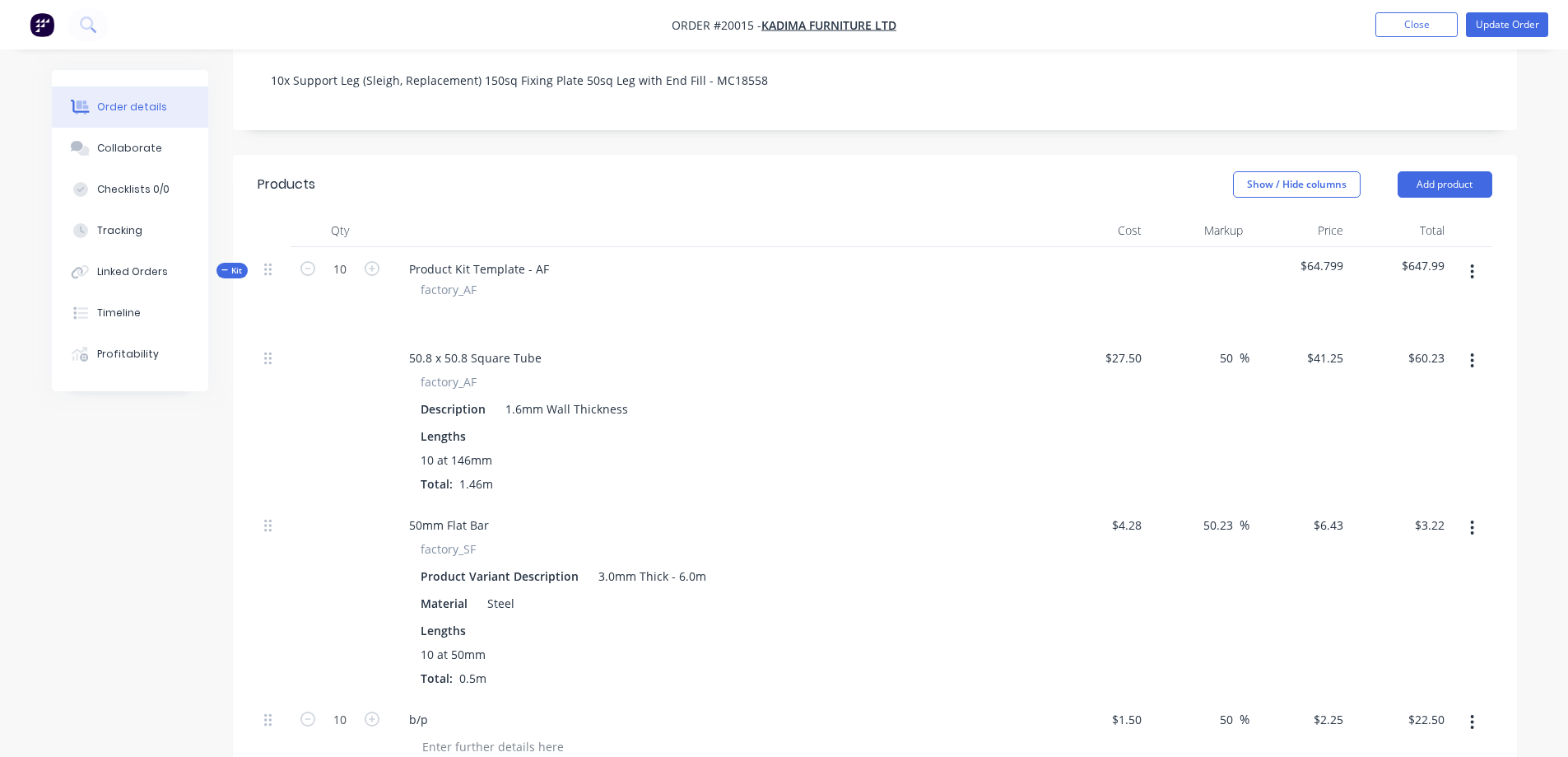
click at [1476, 257] on button "button" at bounding box center [1472, 272] width 38 height 30
click at [1448, 303] on div "Add product to kit" at bounding box center [1414, 315] width 126 height 24
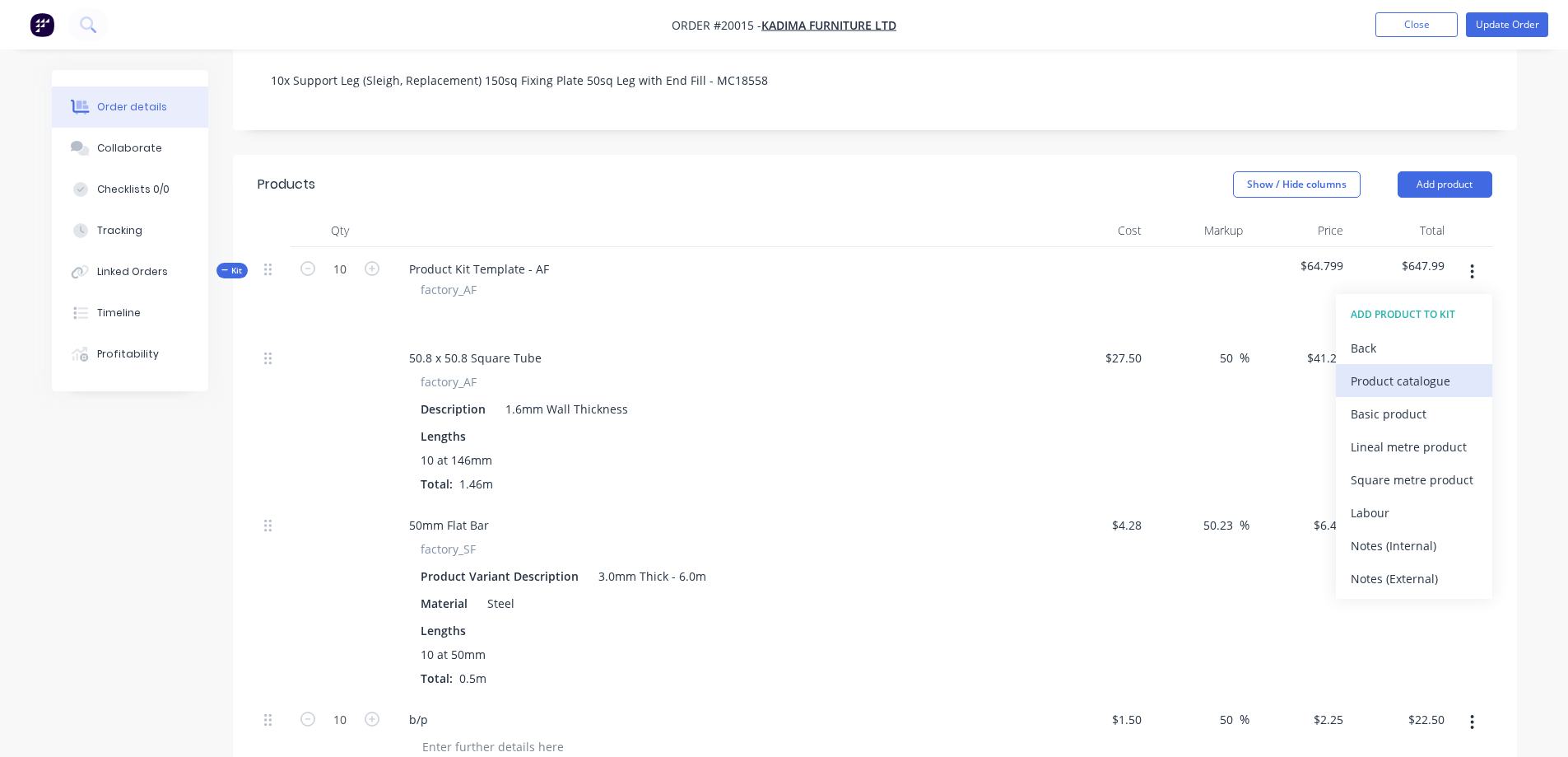
click at [1410, 369] on div "Product catalogue" at bounding box center [1414, 380] width 126 height 24
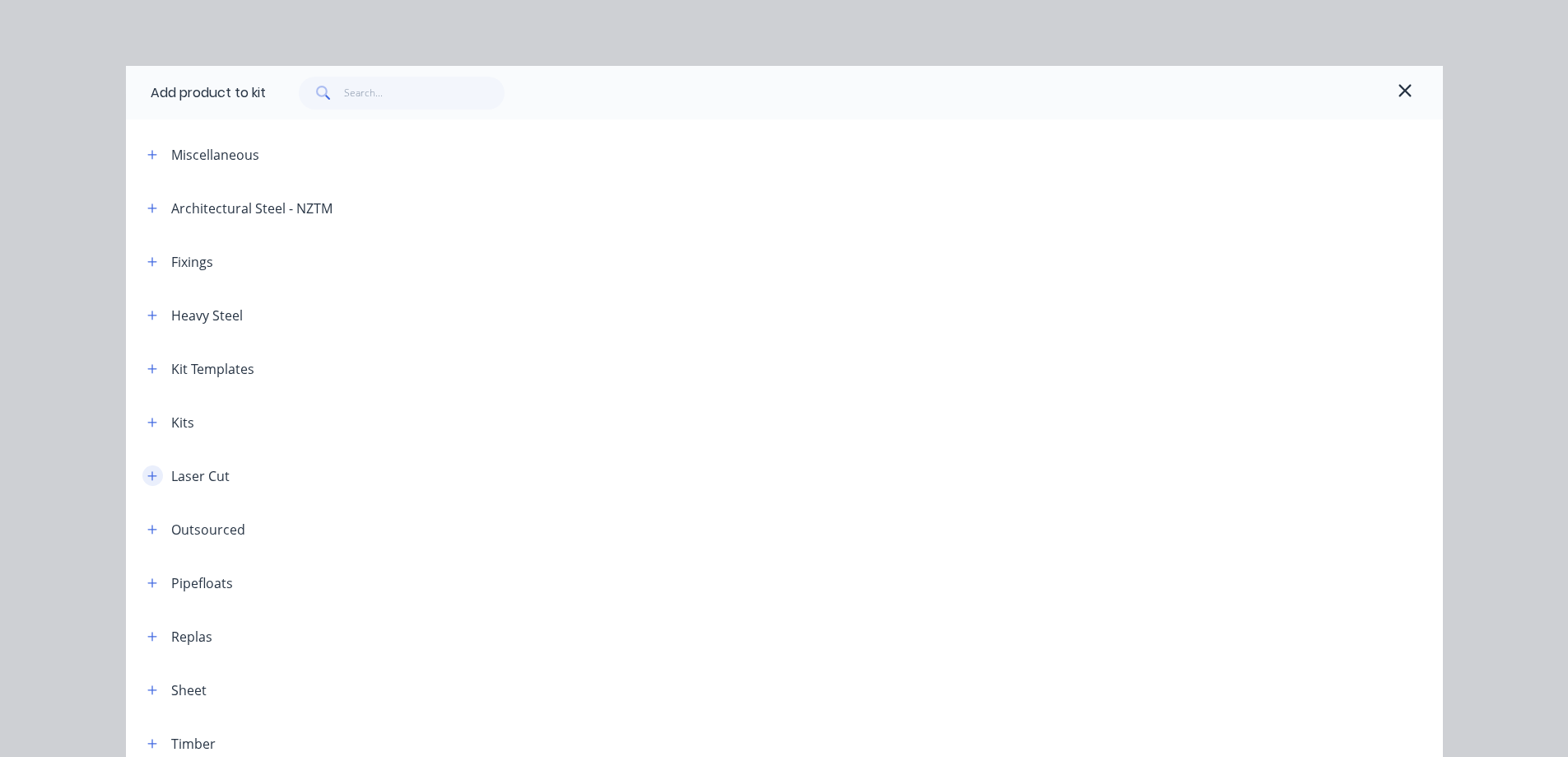
click at [148, 477] on icon "button" at bounding box center [152, 475] width 10 height 11
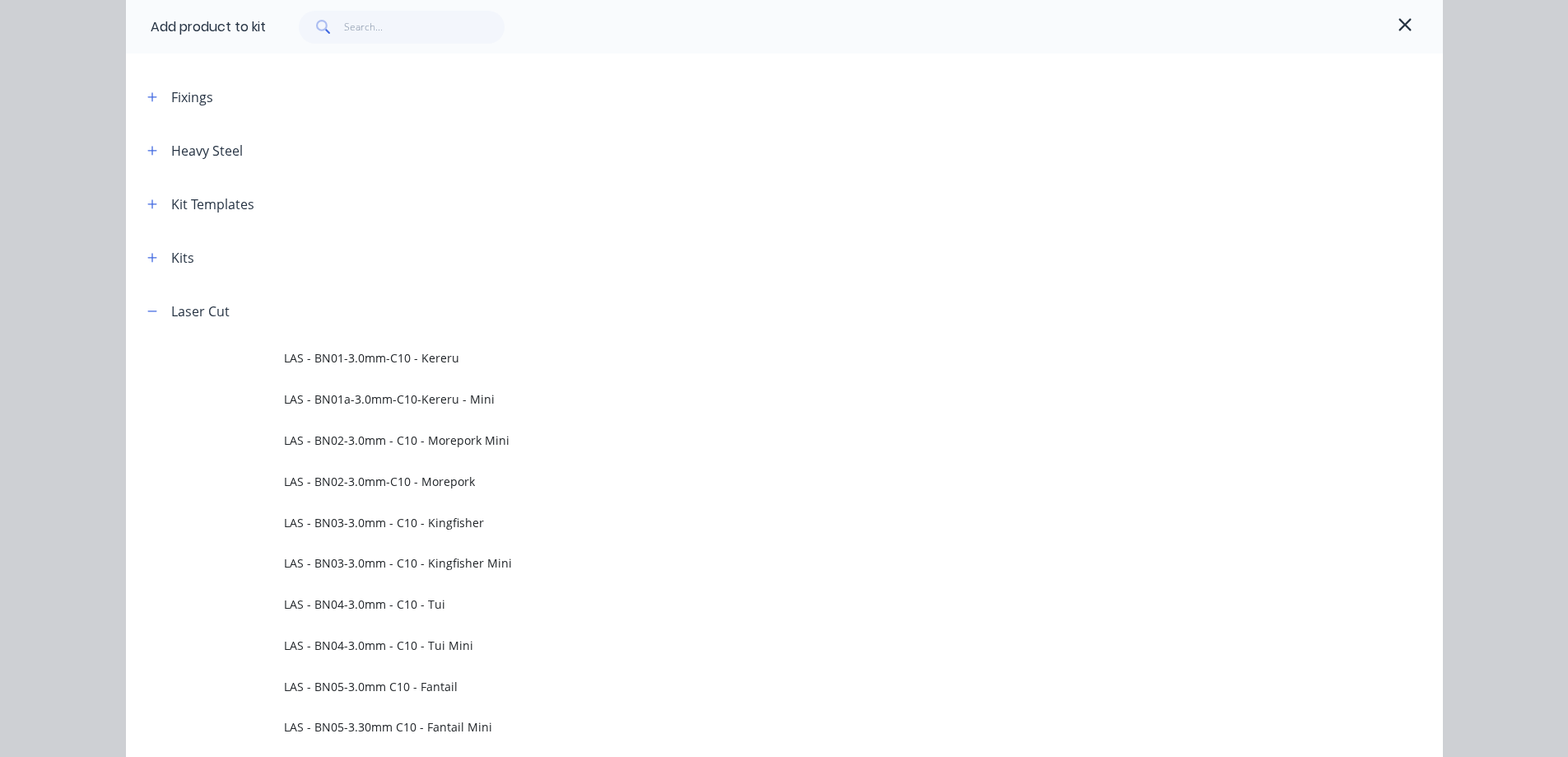
scroll to position [0, 0]
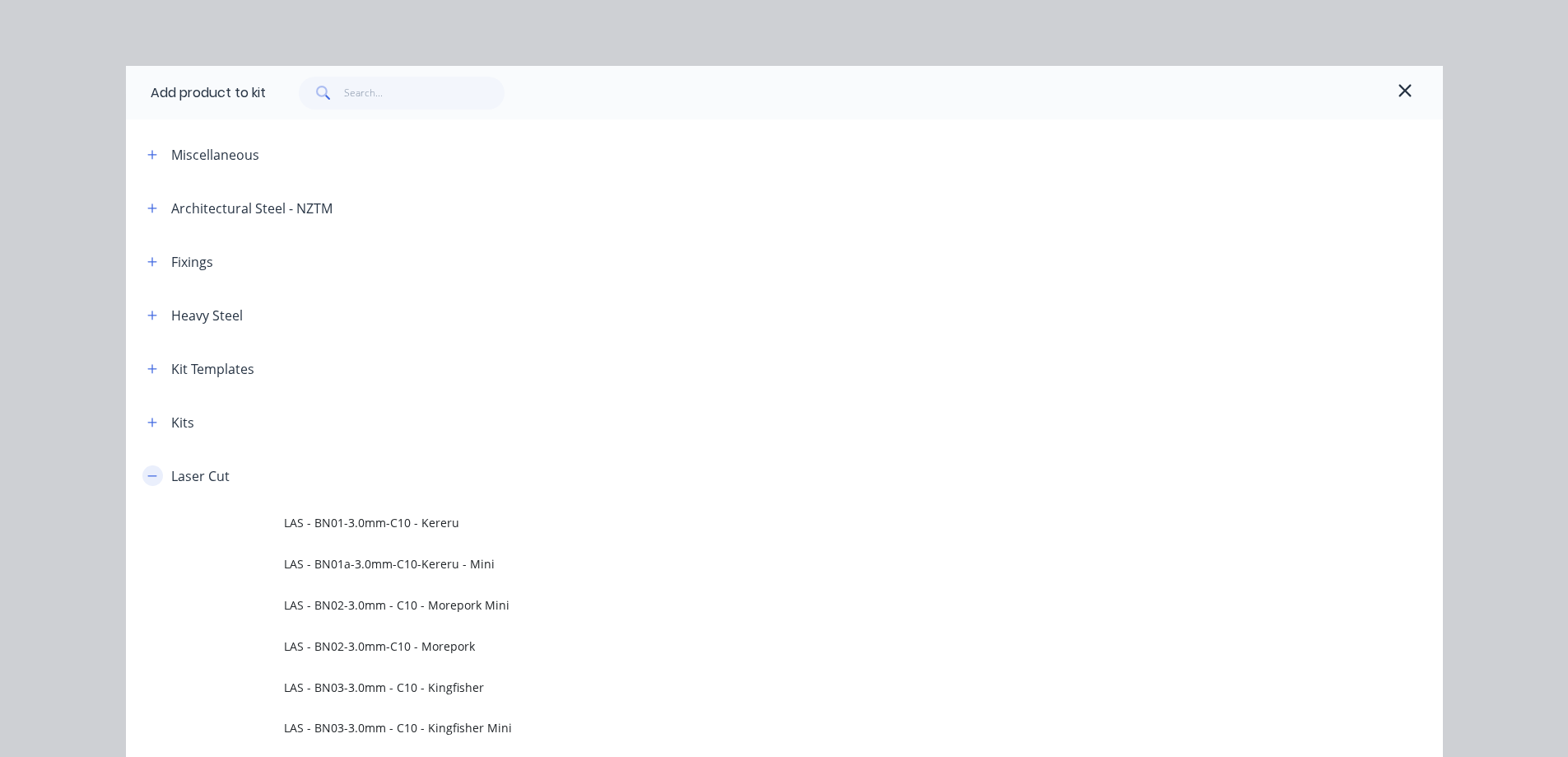
click at [147, 470] on icon "button" at bounding box center [152, 475] width 10 height 11
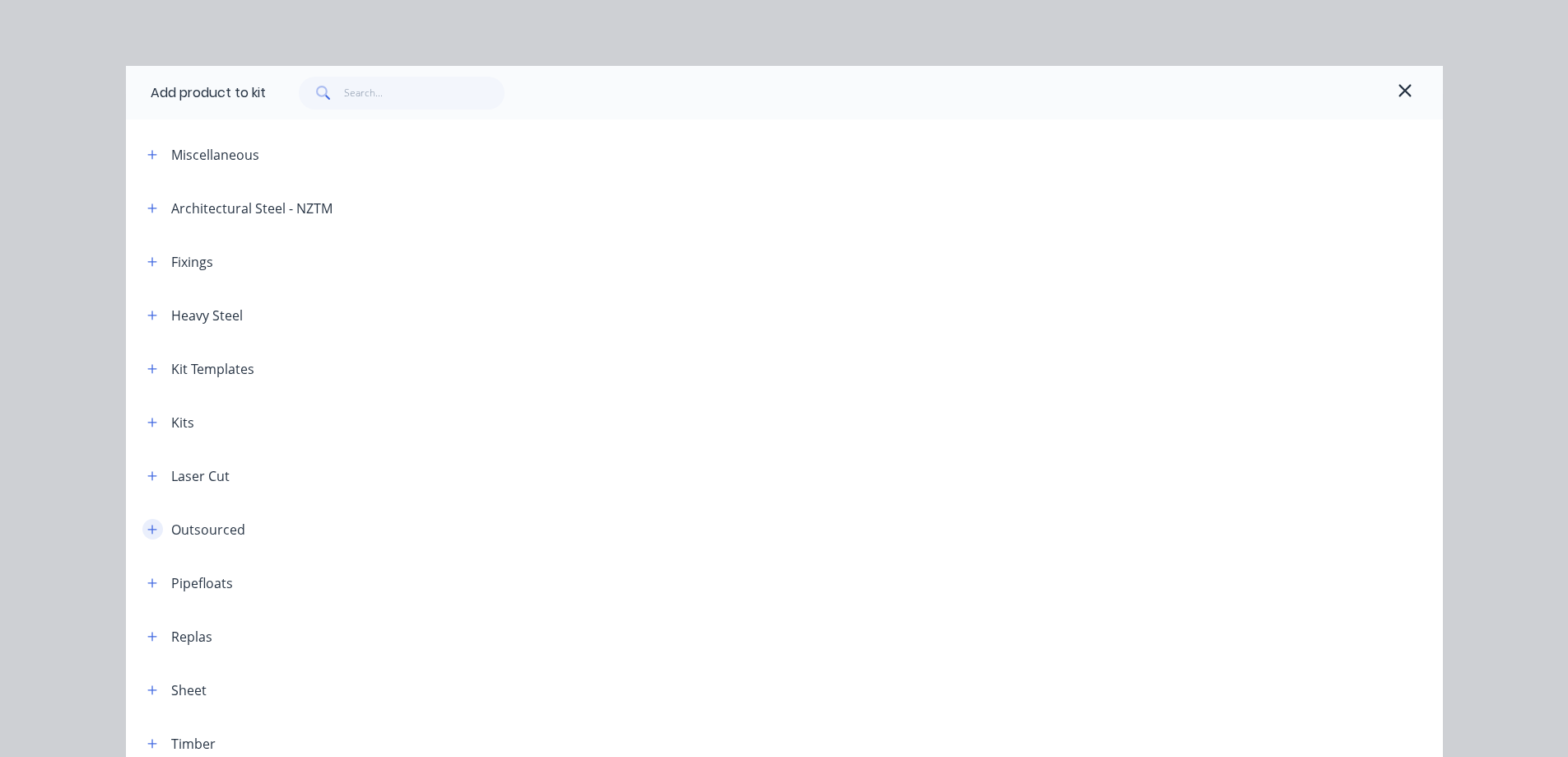
click at [148, 525] on icon "button" at bounding box center [152, 529] width 10 height 11
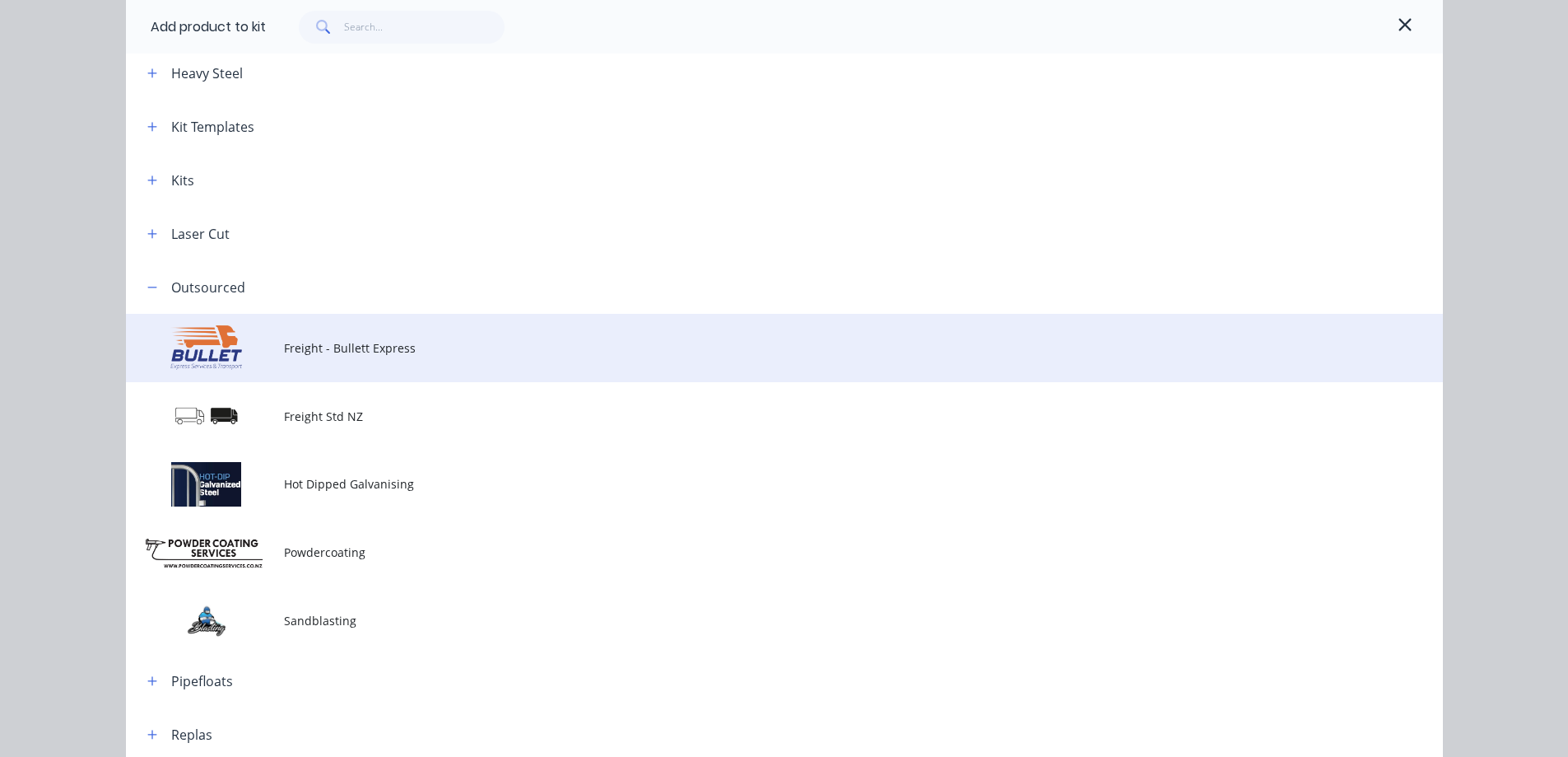
scroll to position [247, 0]
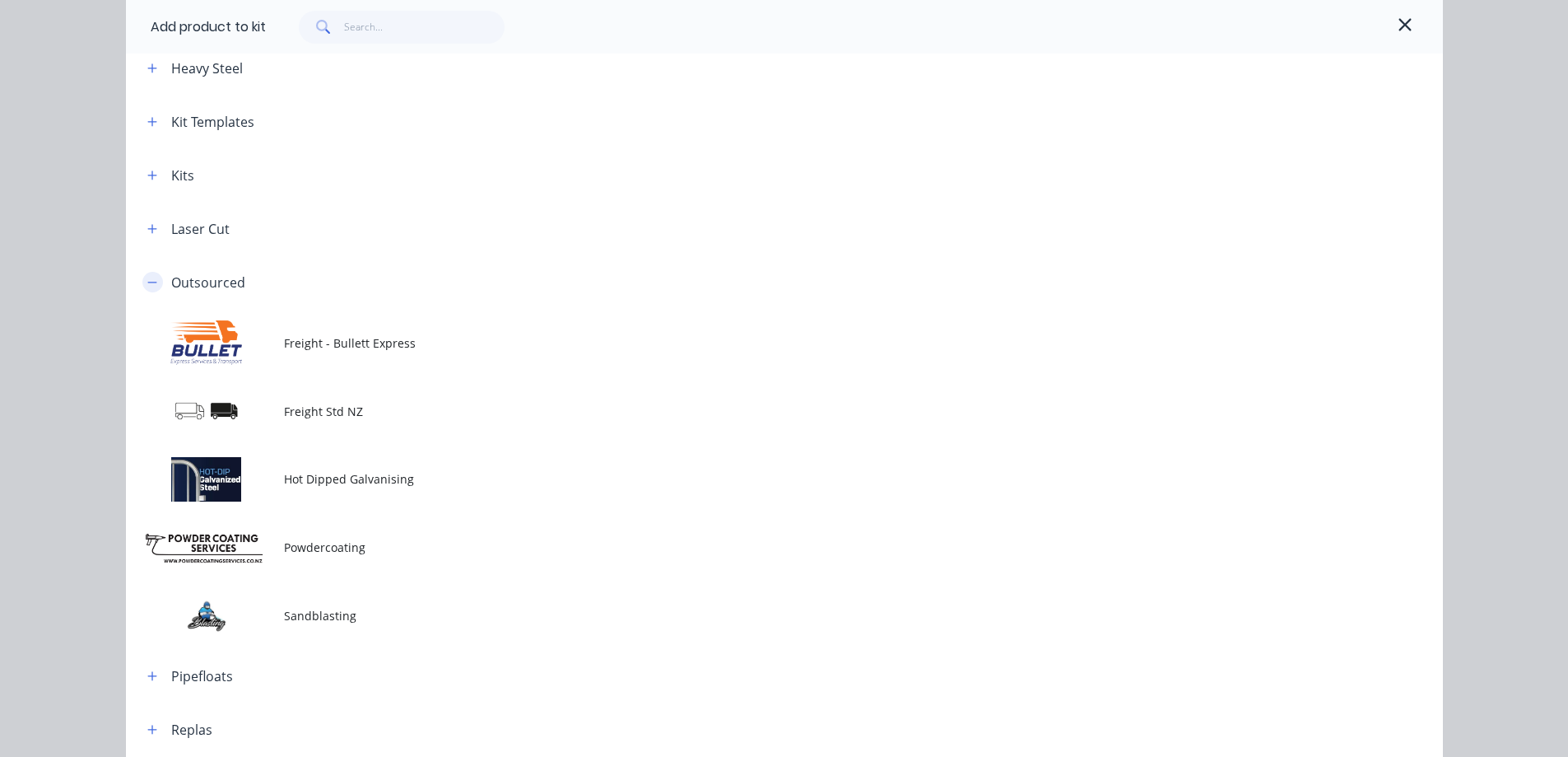
click at [147, 279] on icon "button" at bounding box center [152, 282] width 10 height 11
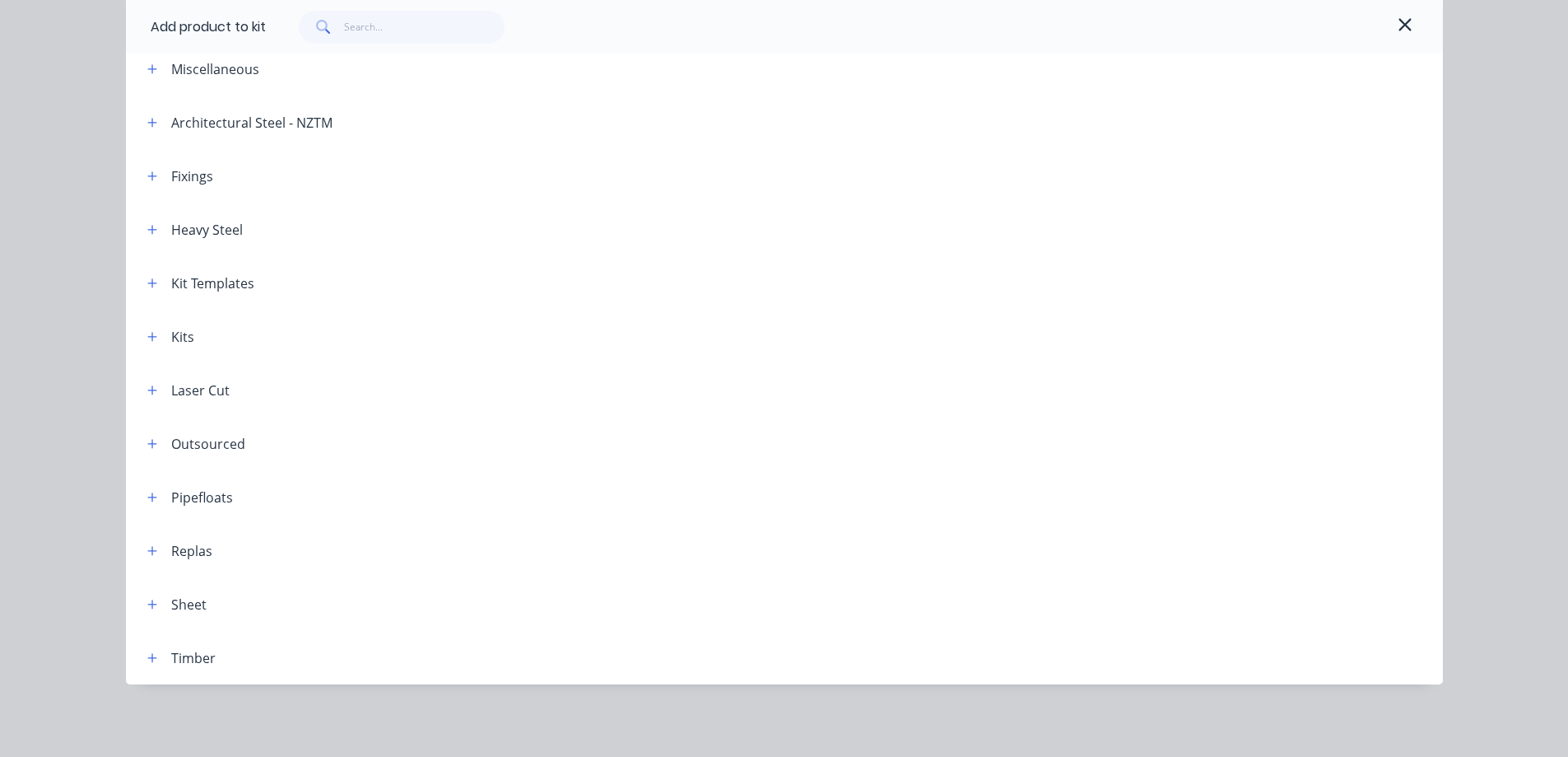
scroll to position [85, 0]
click at [149, 392] on icon "button" at bounding box center [152, 390] width 10 height 11
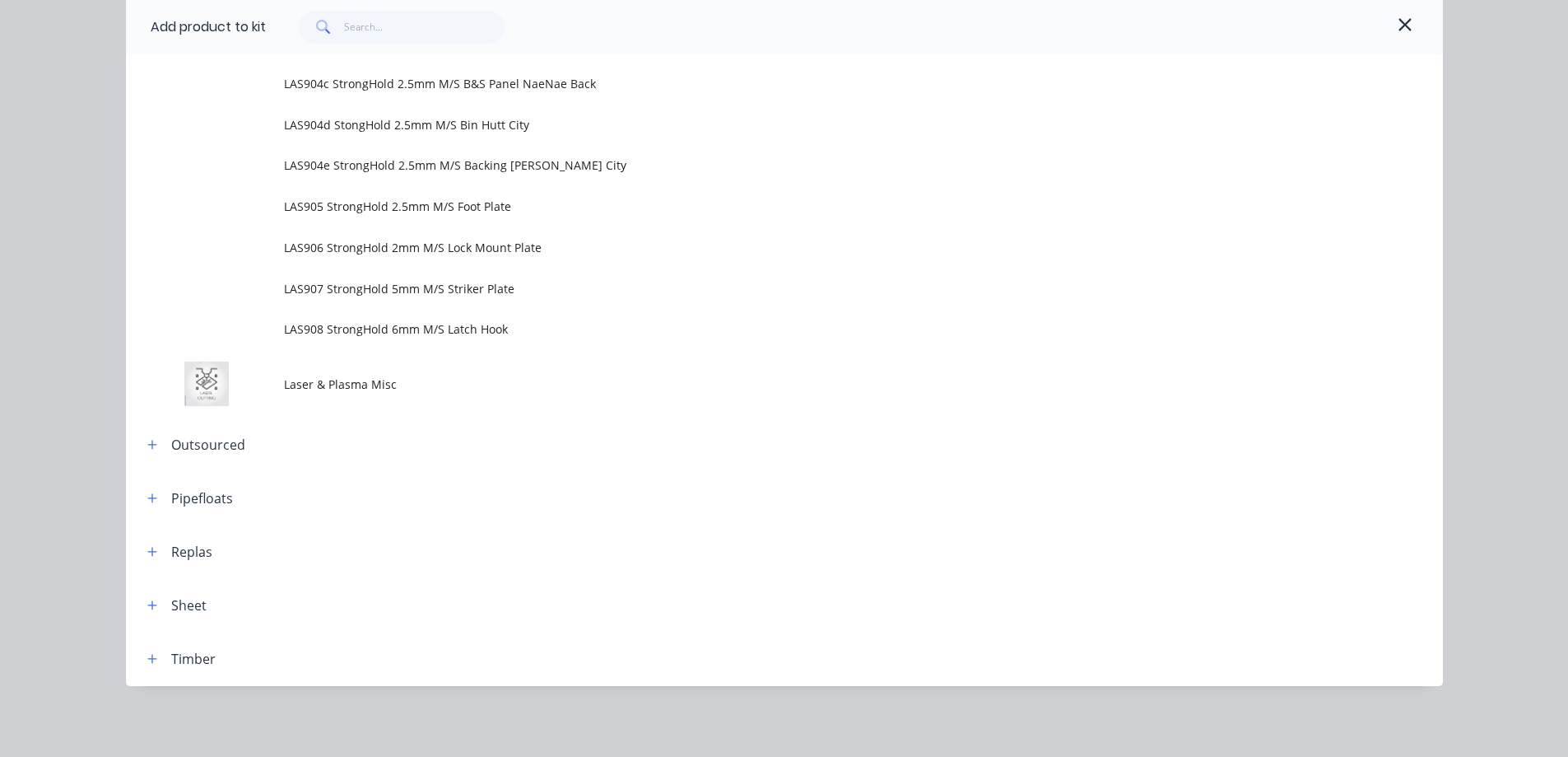
scroll to position [10118, 0]
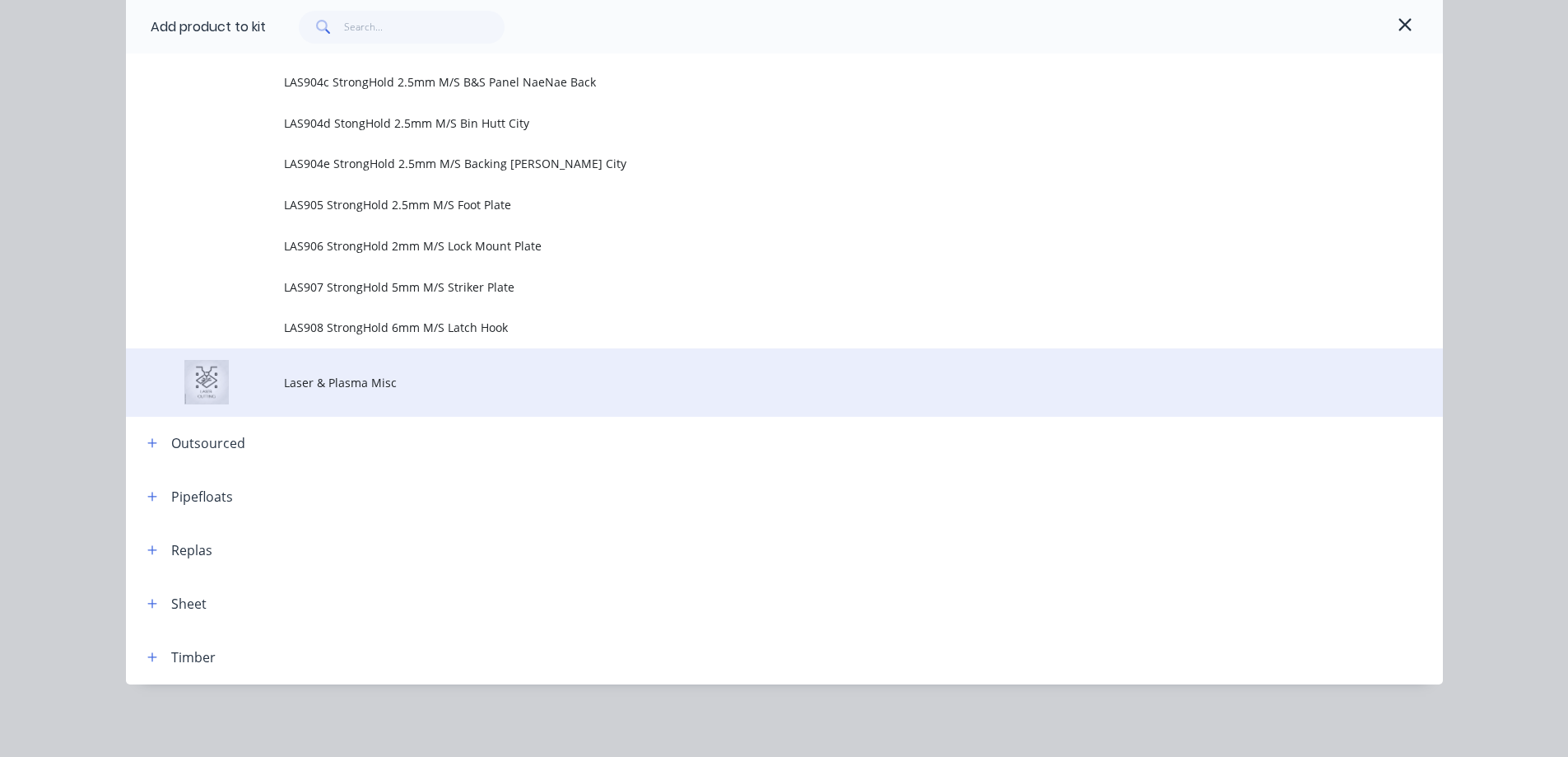
click at [307, 392] on td "Laser & Plasma Misc" at bounding box center [864, 383] width 1159 height 68
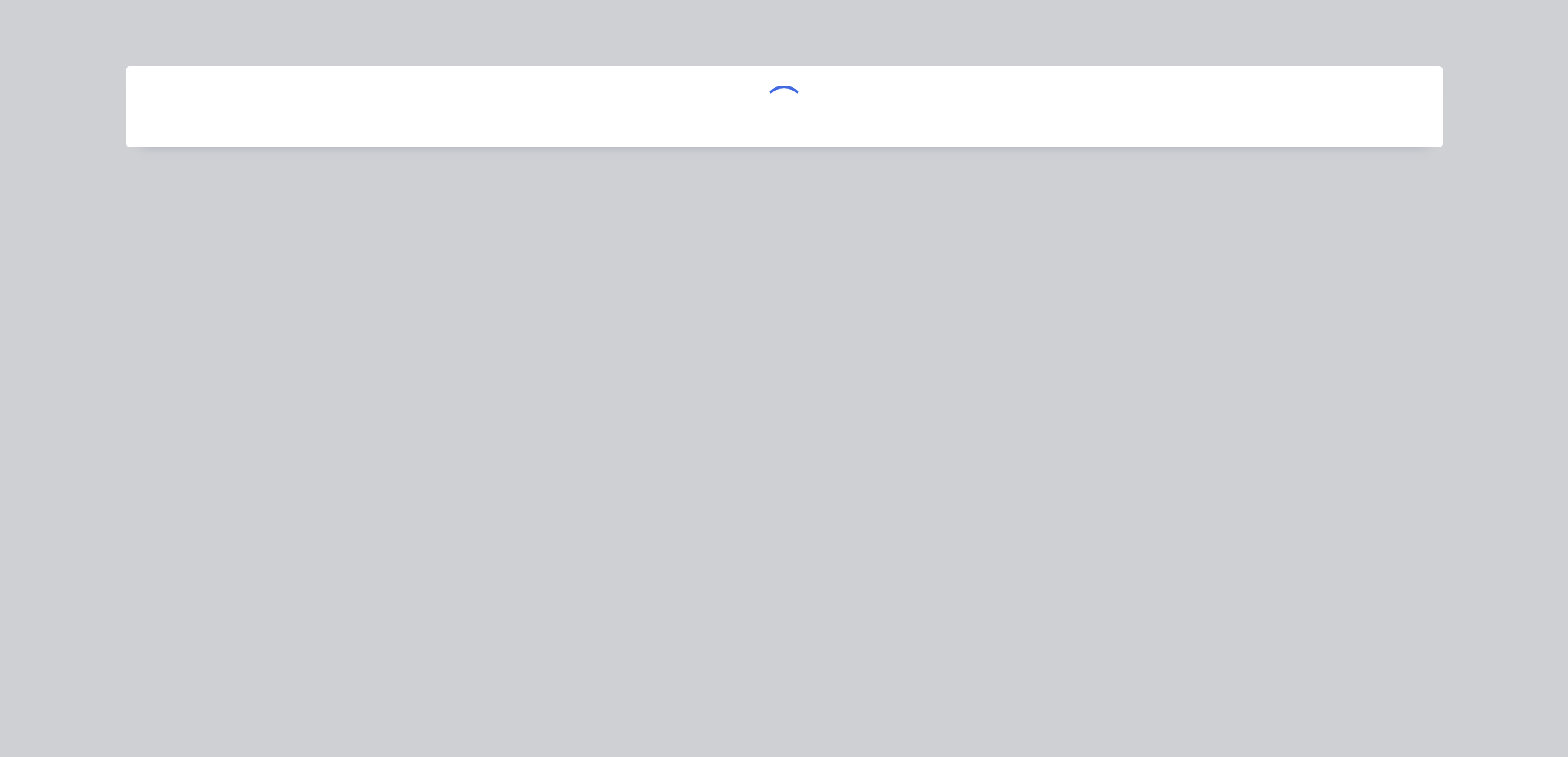
scroll to position [0, 0]
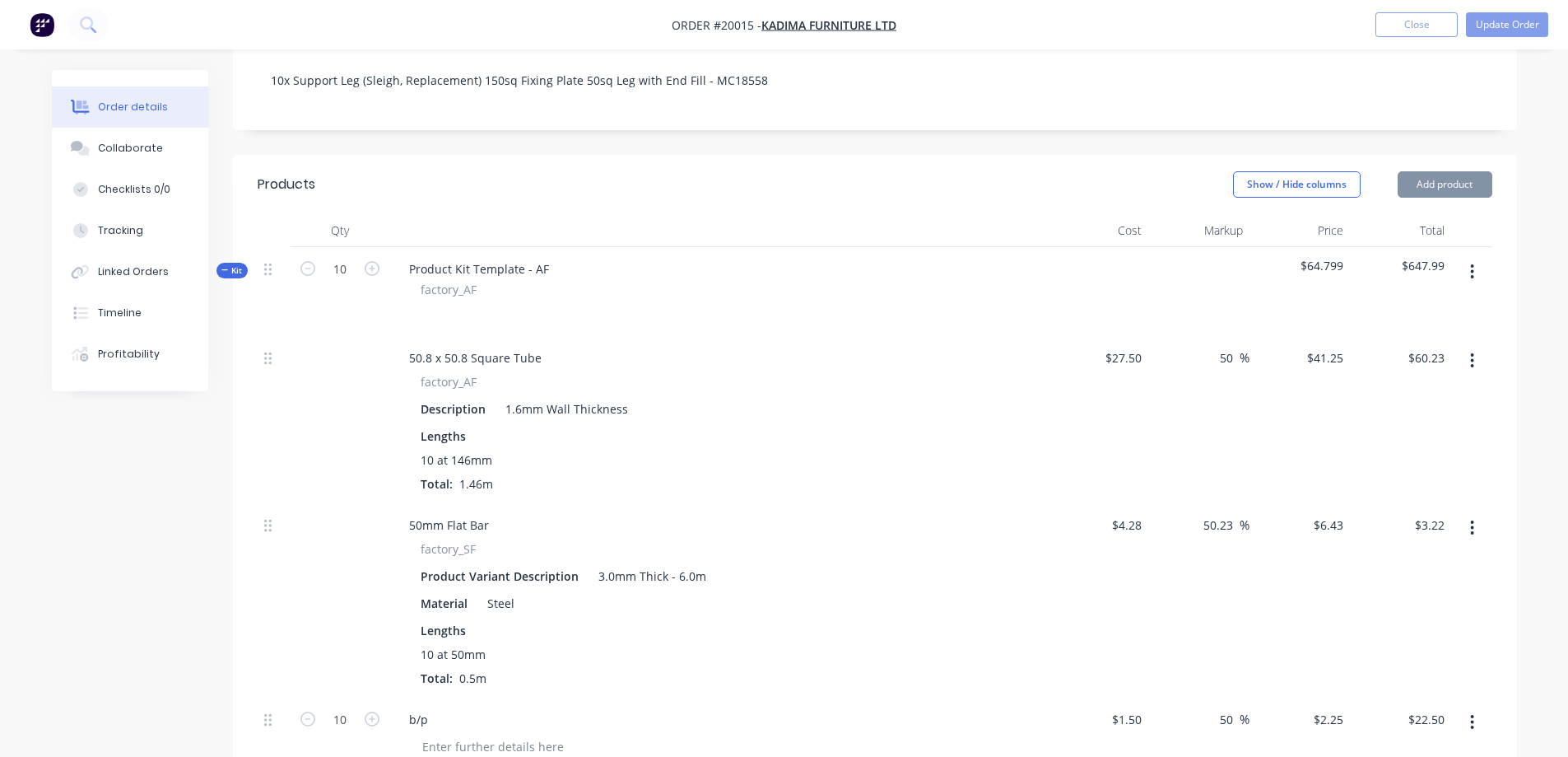
type input "50"
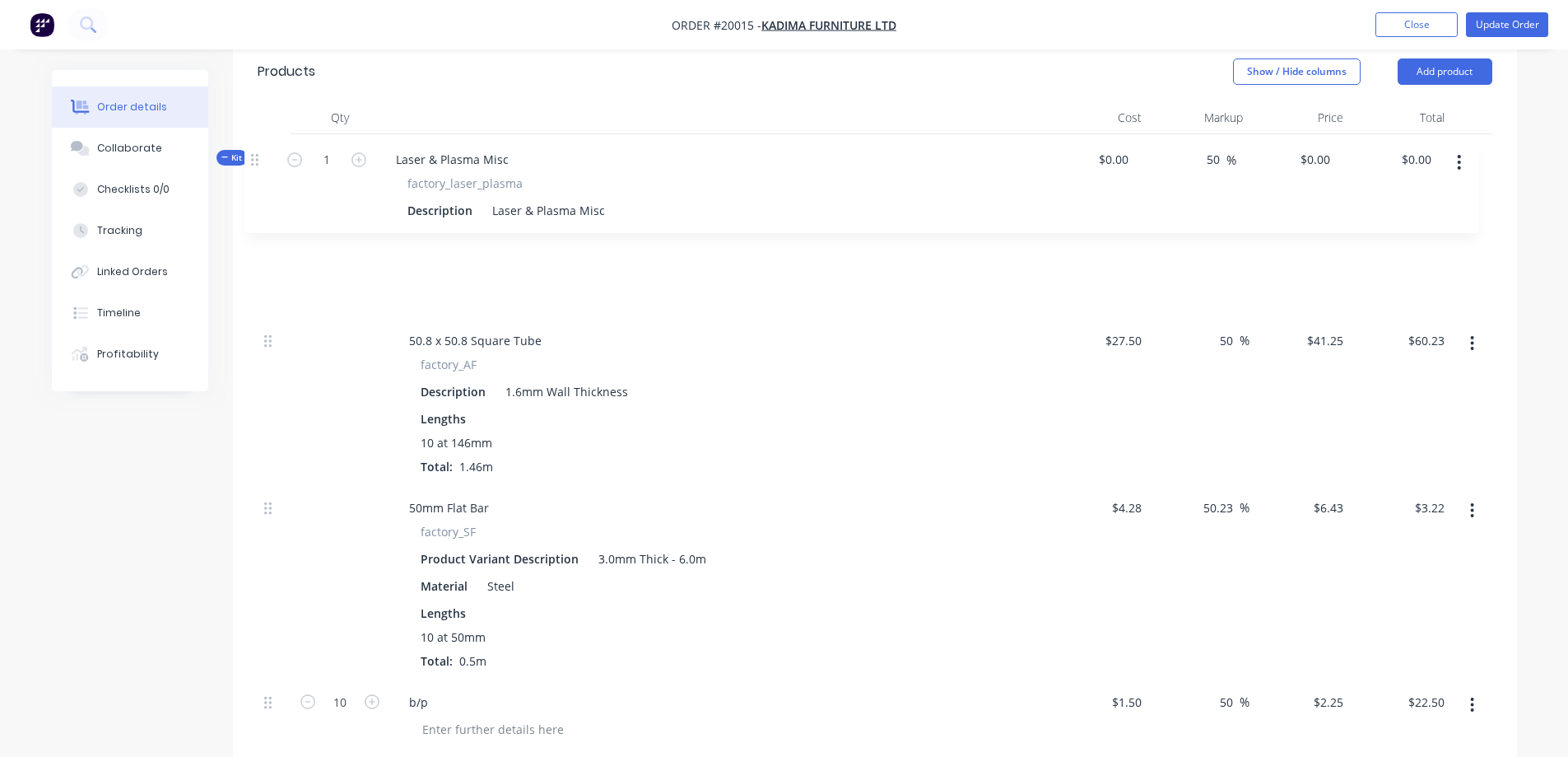
scroll to position [441, 0]
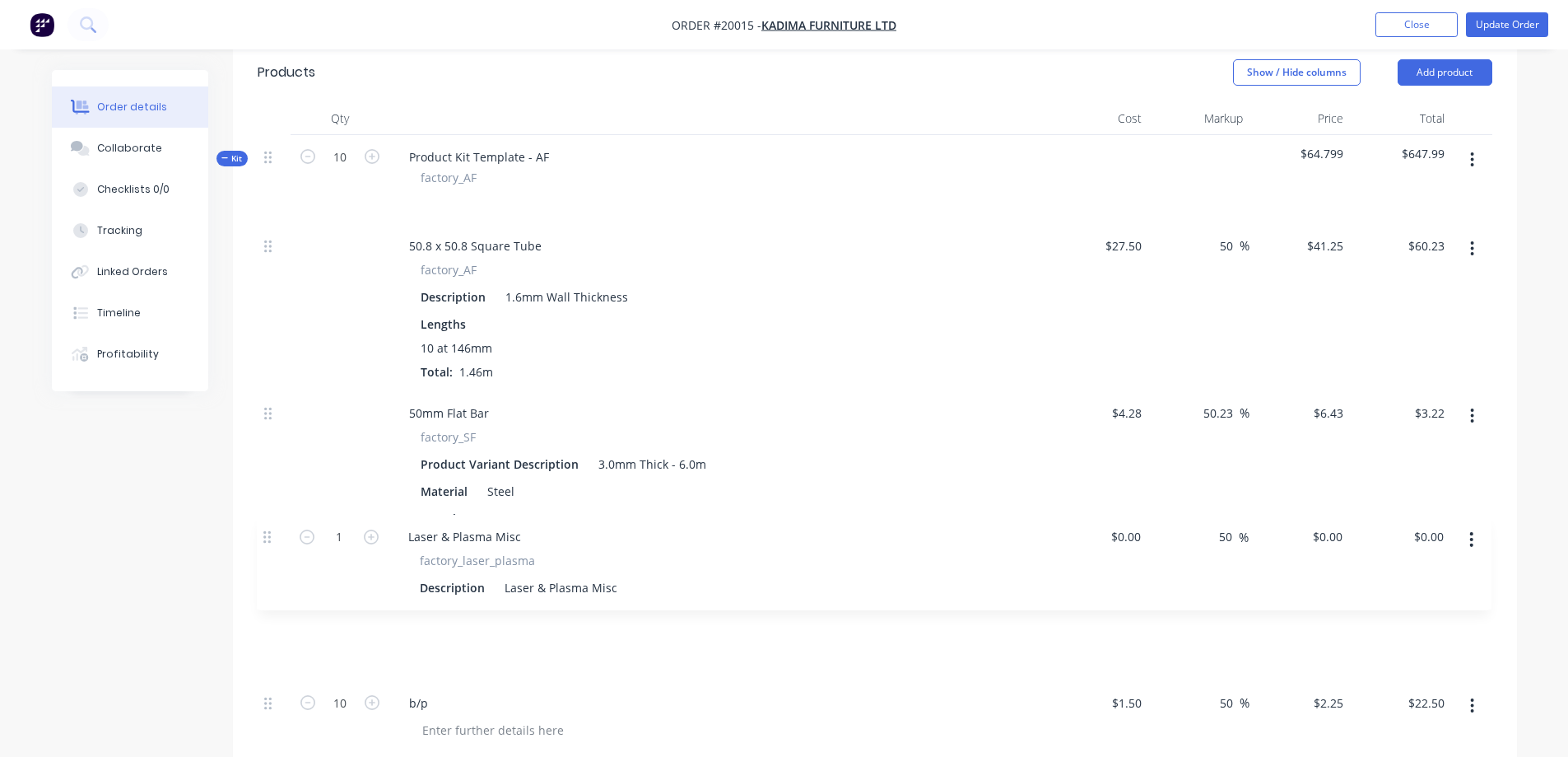
drag, startPoint x: 265, startPoint y: 525, endPoint x: 264, endPoint y: 538, distance: 13.0
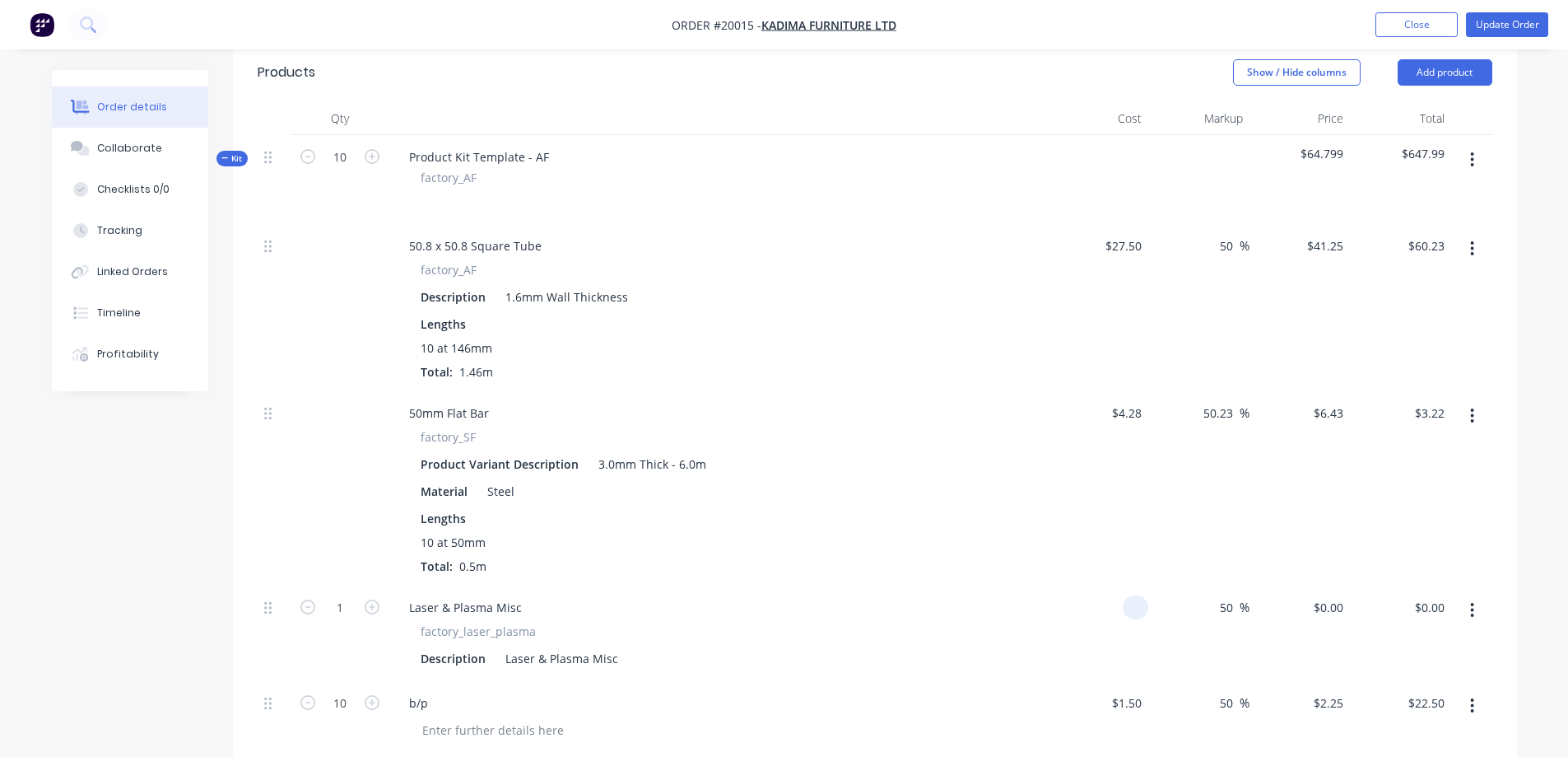
click at [1130, 596] on input at bounding box center [1139, 607] width 19 height 24
type input "$4.79"
type input "$7.185"
type input "$7.19"
click at [351, 596] on input "1" at bounding box center [340, 608] width 43 height 24
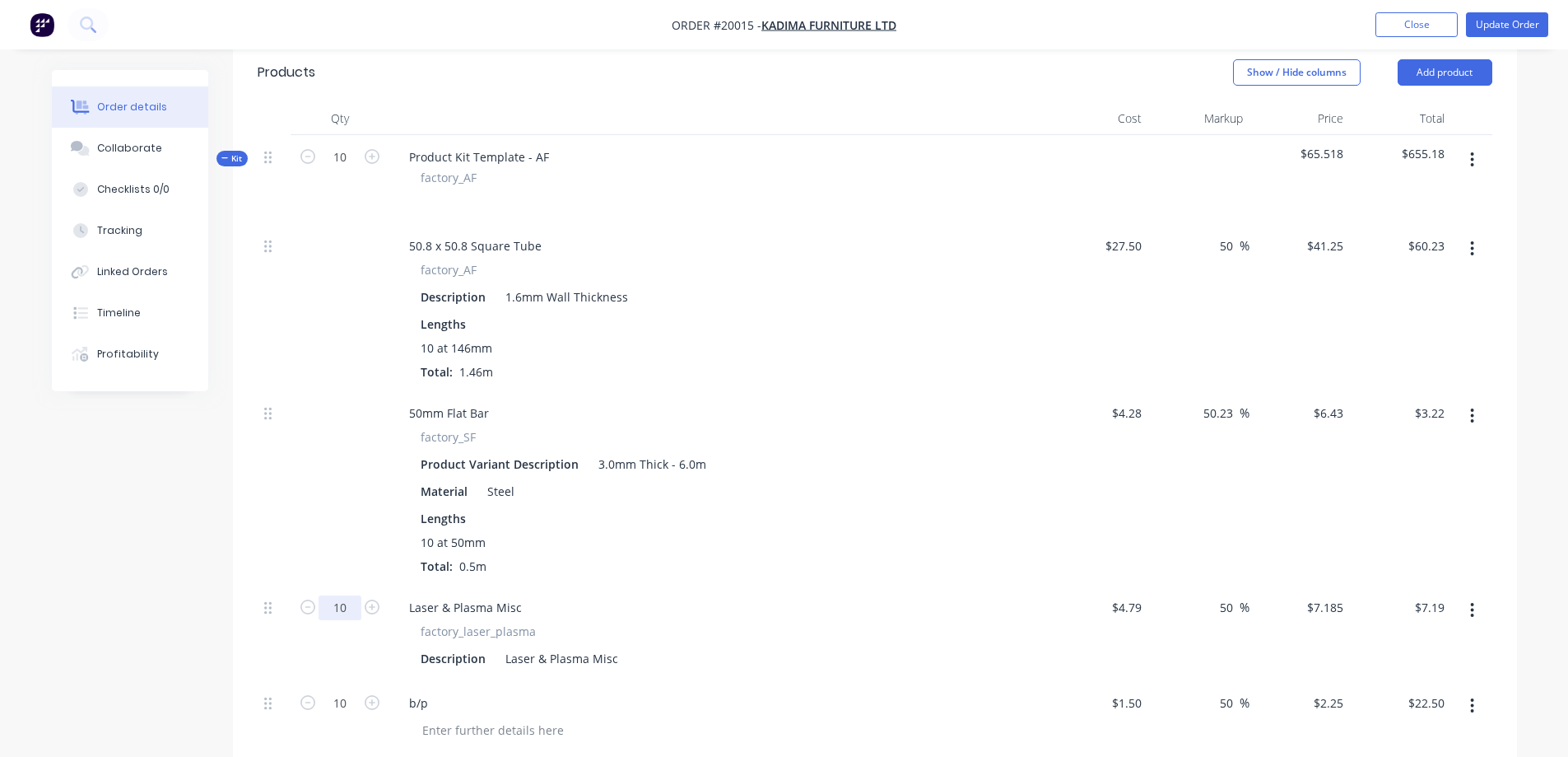
type input "10"
type input "$71.85"
click at [686, 541] on div "10 at 50mm Total: 0.5m" at bounding box center [719, 554] width 596 height 41
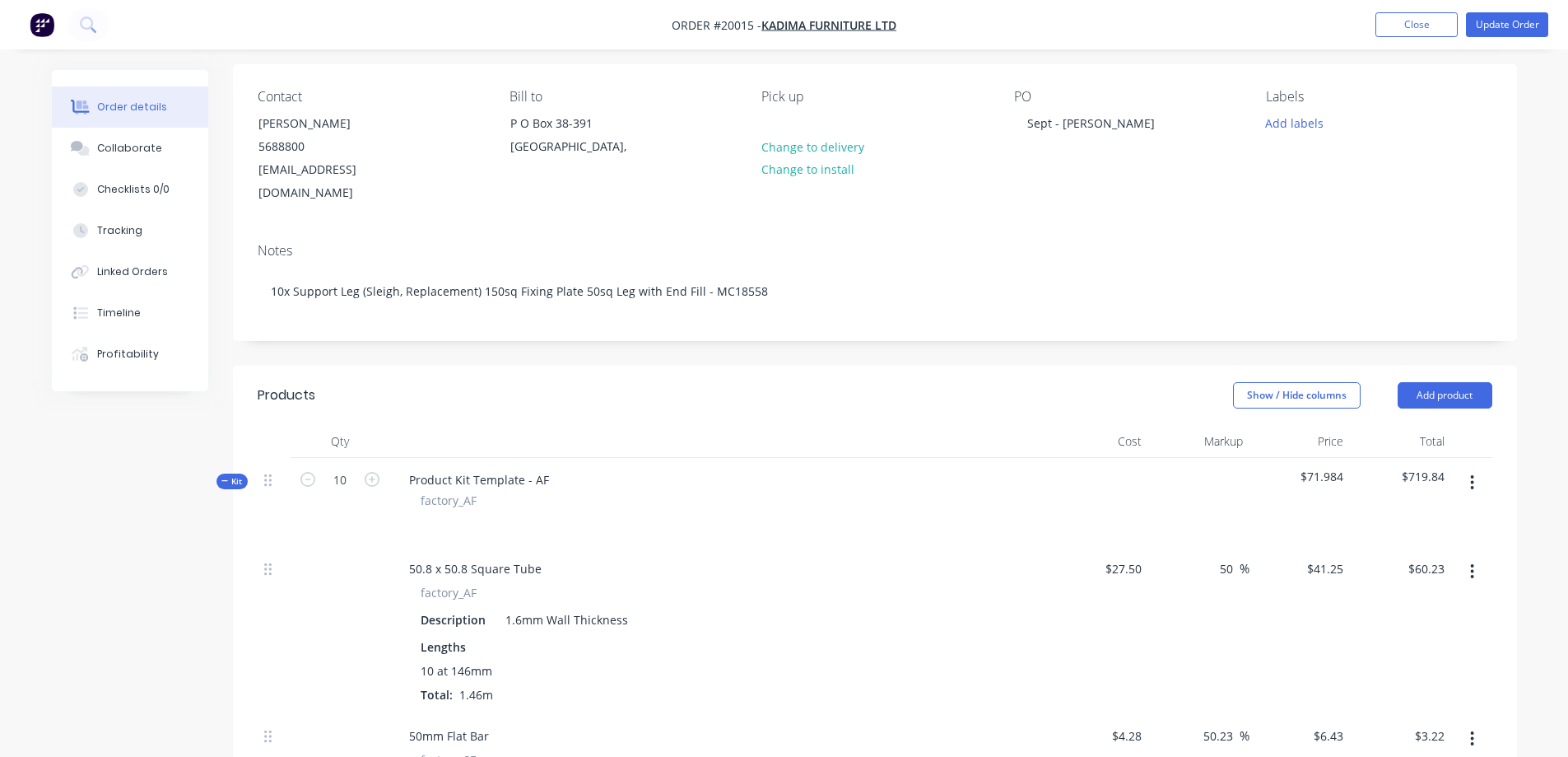
scroll to position [112, 0]
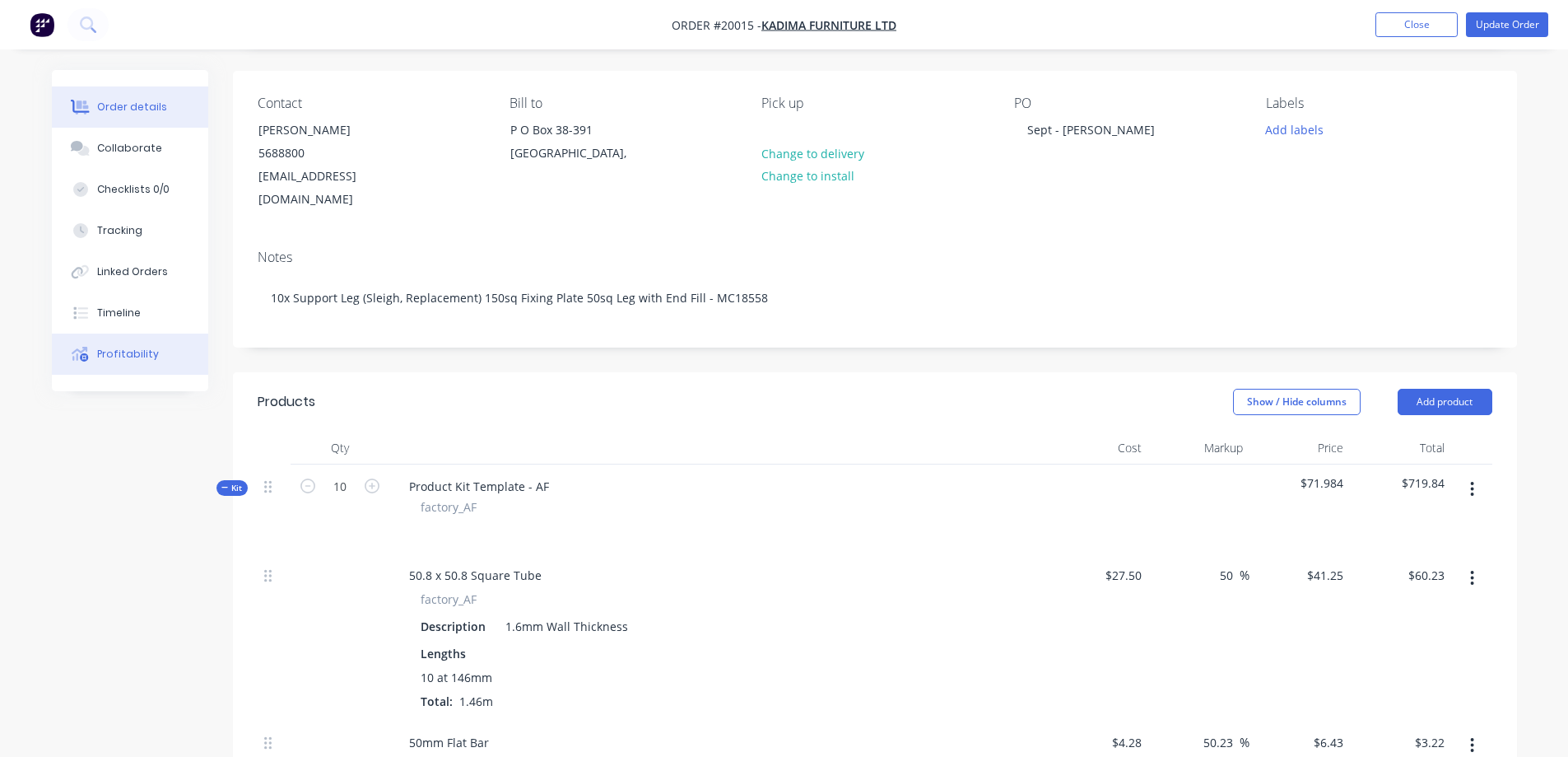
click at [131, 354] on div "Profitability" at bounding box center [127, 354] width 62 height 15
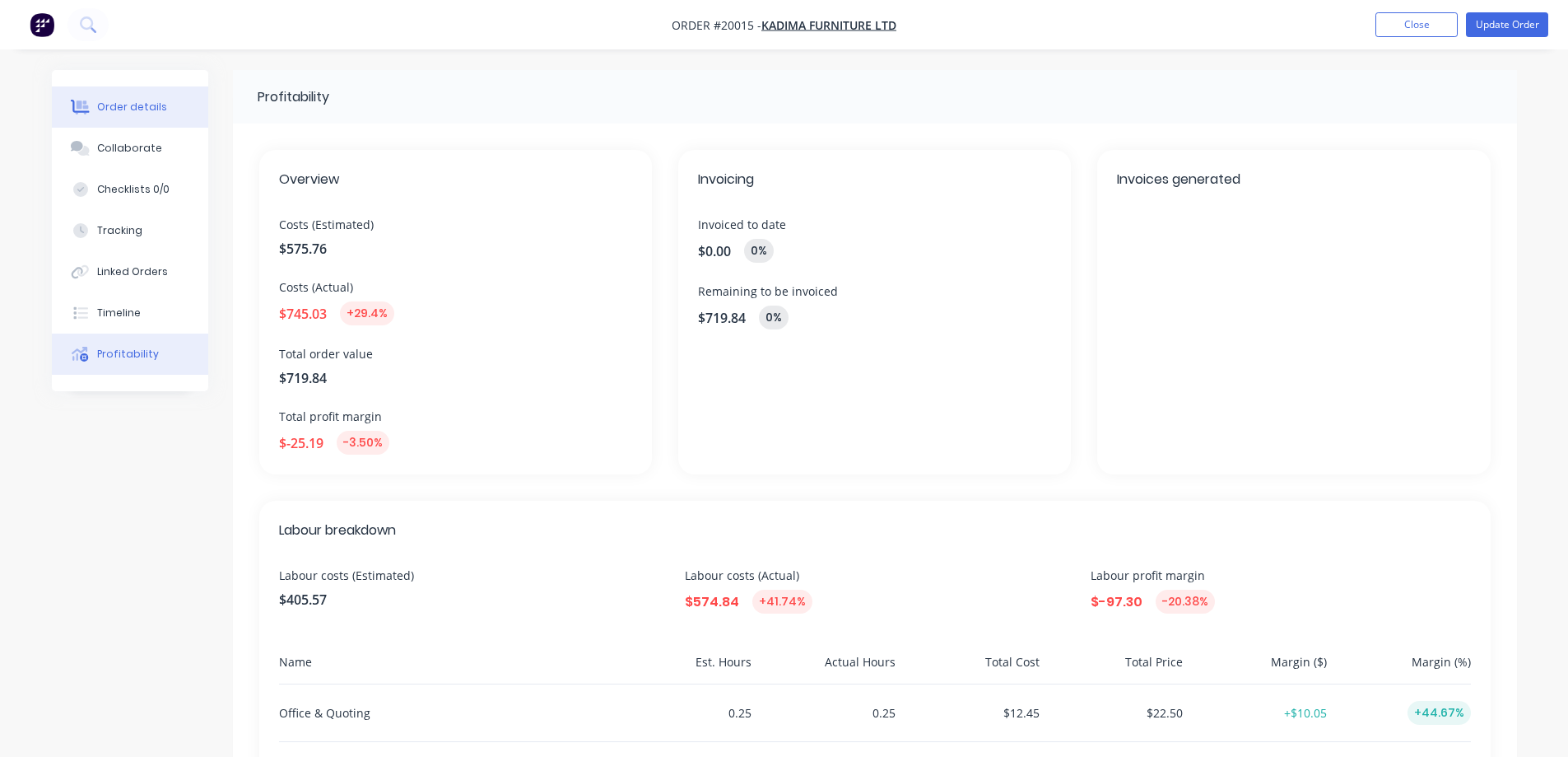
click at [138, 113] on div "Order details" at bounding box center [132, 106] width 70 height 15
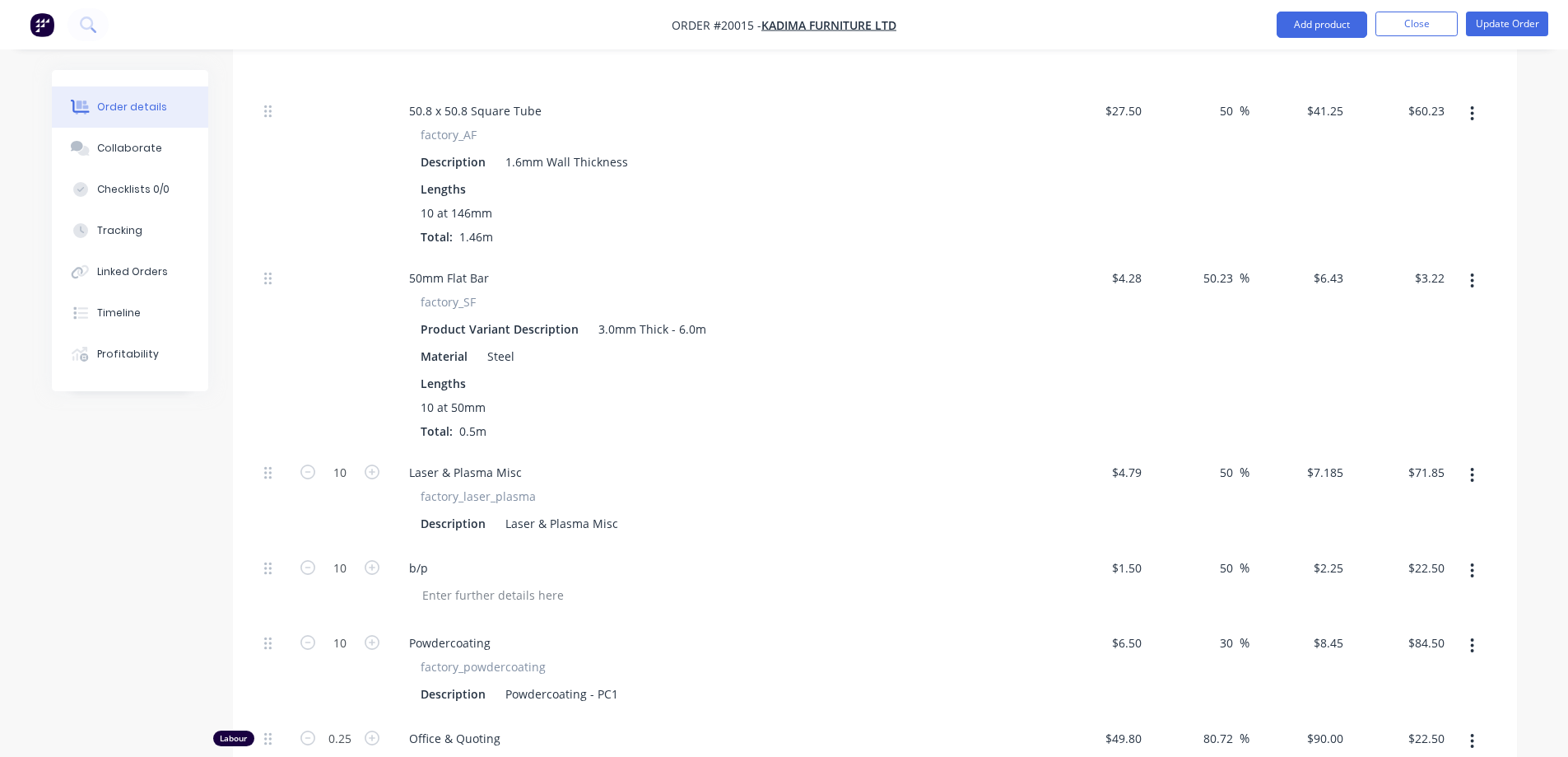
scroll to position [659, 0]
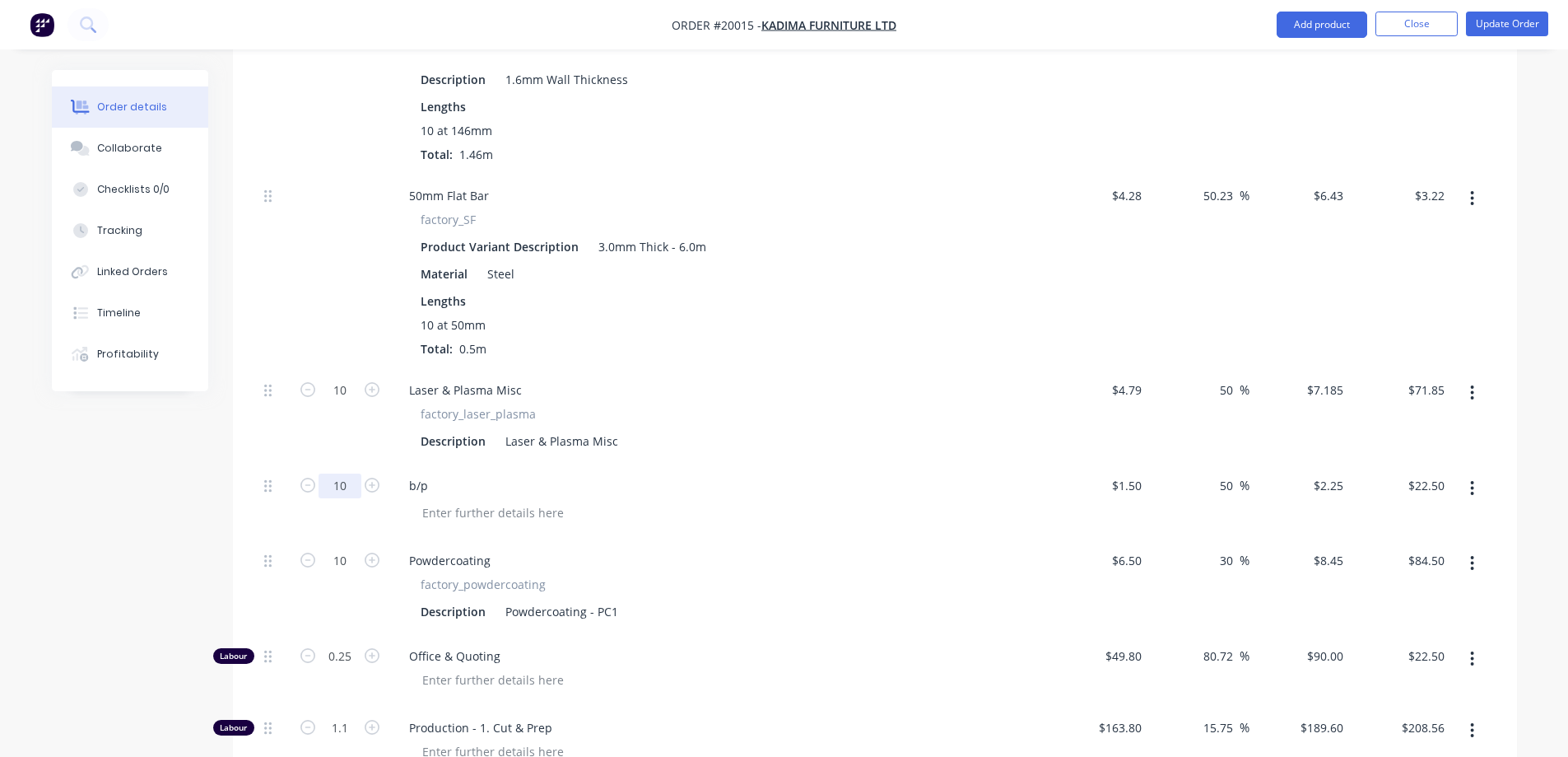
click at [349, 474] on input "10" at bounding box center [340, 486] width 43 height 24
type input "182"
type input "1.5"
type input "$409.50"
click at [1119, 474] on div "1.5 $1.50" at bounding box center [1126, 485] width 44 height 24
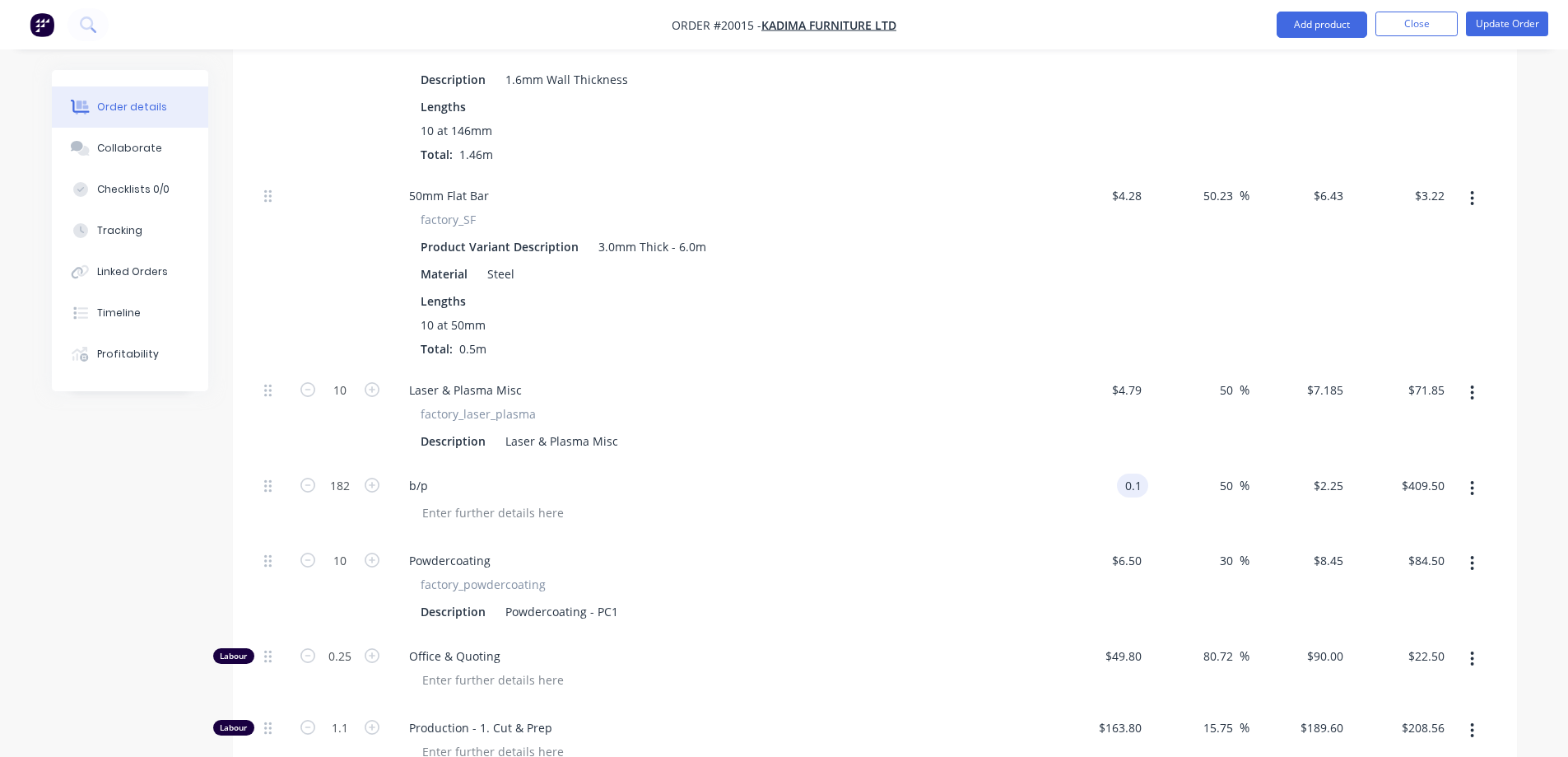
type input "$0.10"
type input "$0.15"
type input "$27.30"
click at [1031, 474] on div "b/p" at bounding box center [718, 485] width 645 height 24
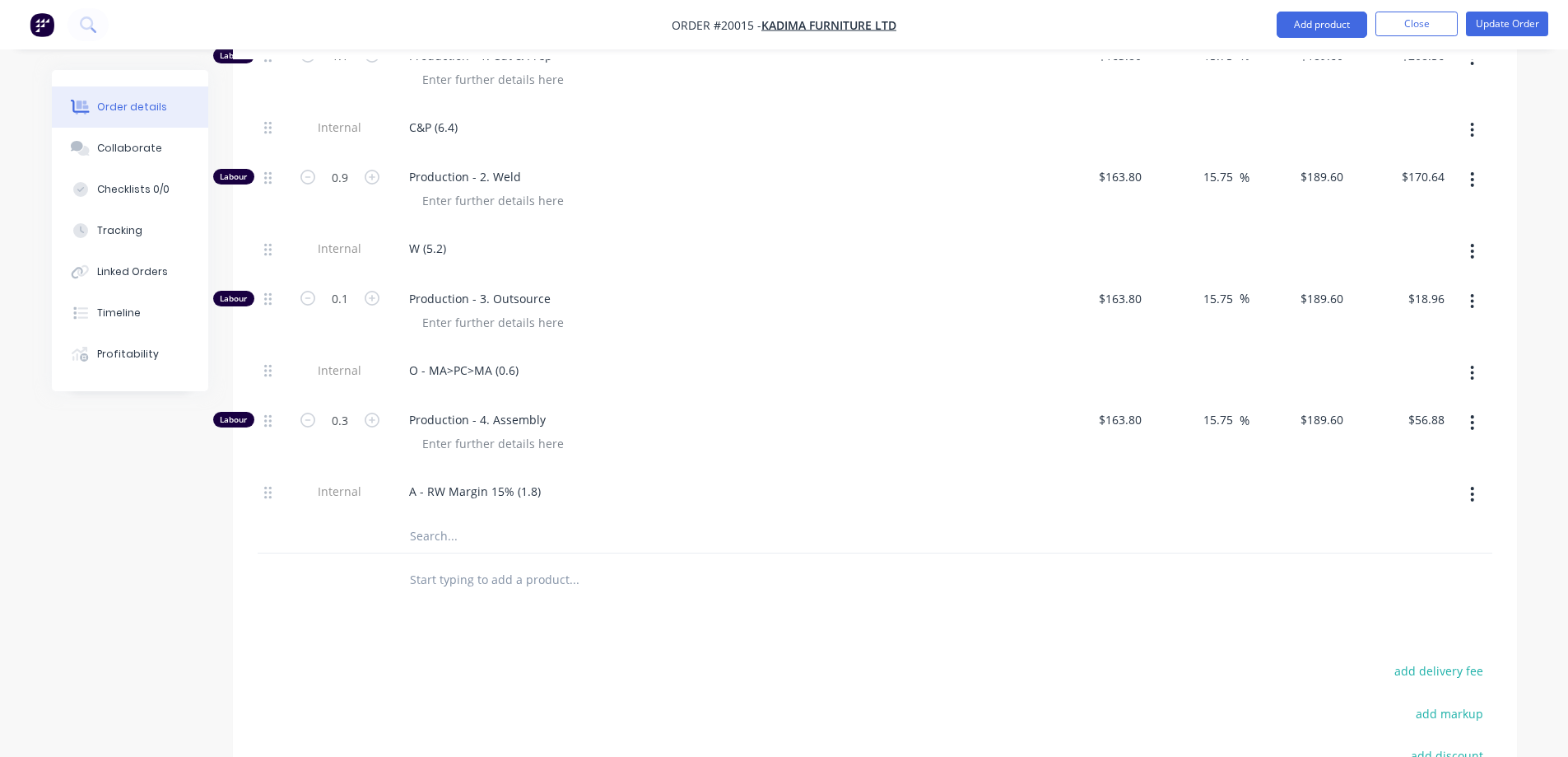
scroll to position [1084, 0]
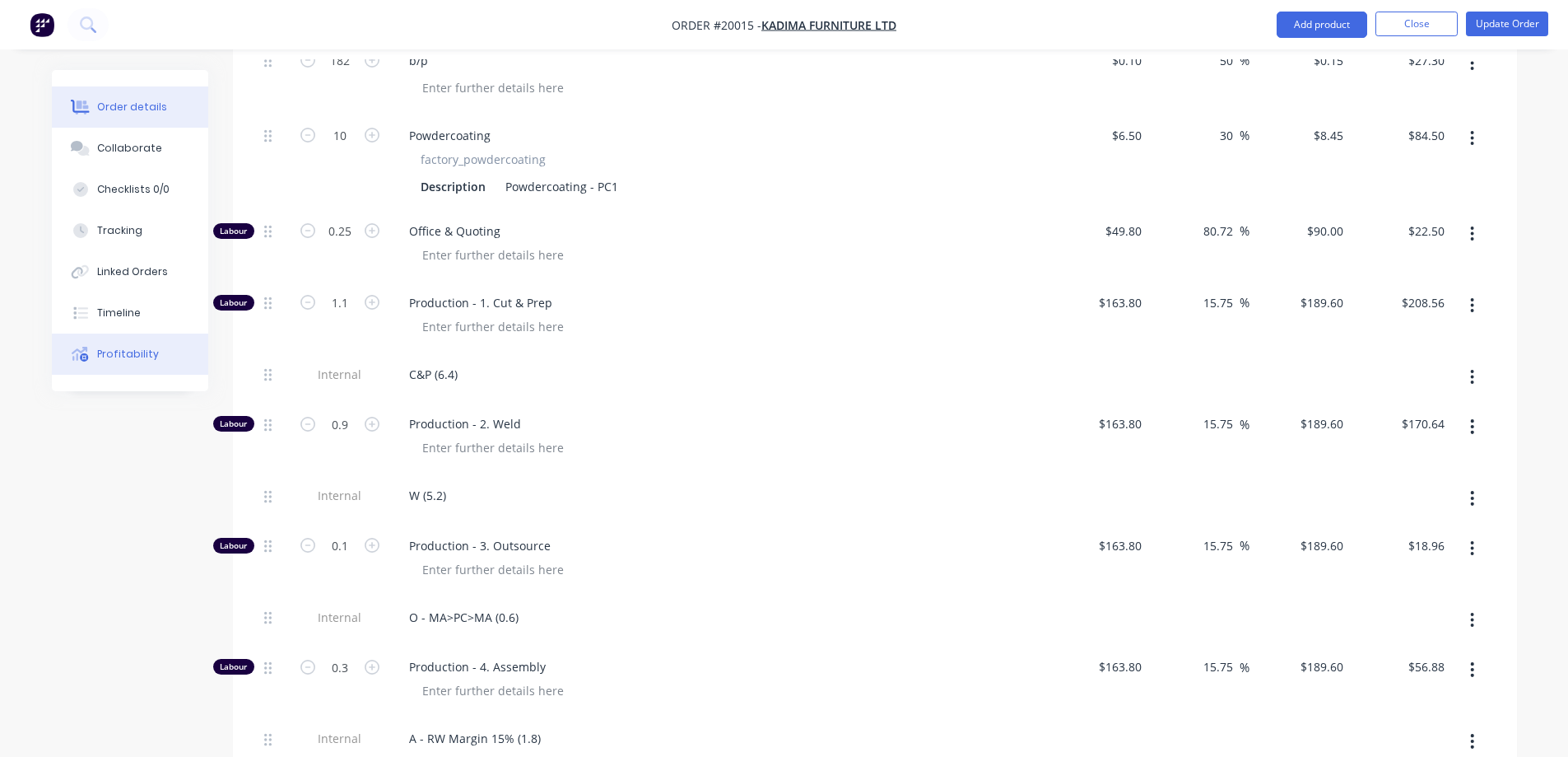
click at [112, 354] on div "Profitability" at bounding box center [127, 354] width 62 height 15
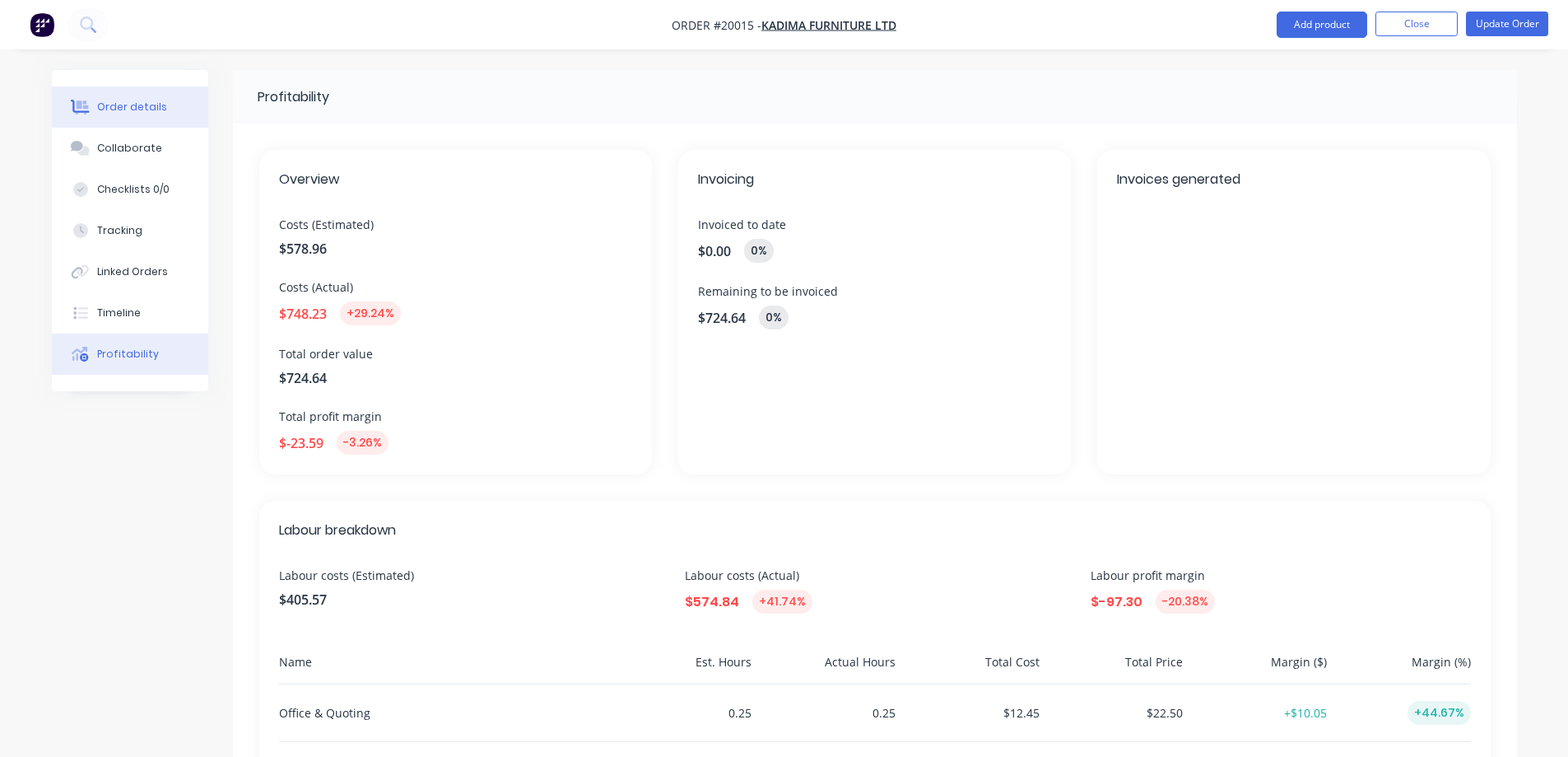
click at [140, 111] on div "Order details" at bounding box center [132, 106] width 70 height 15
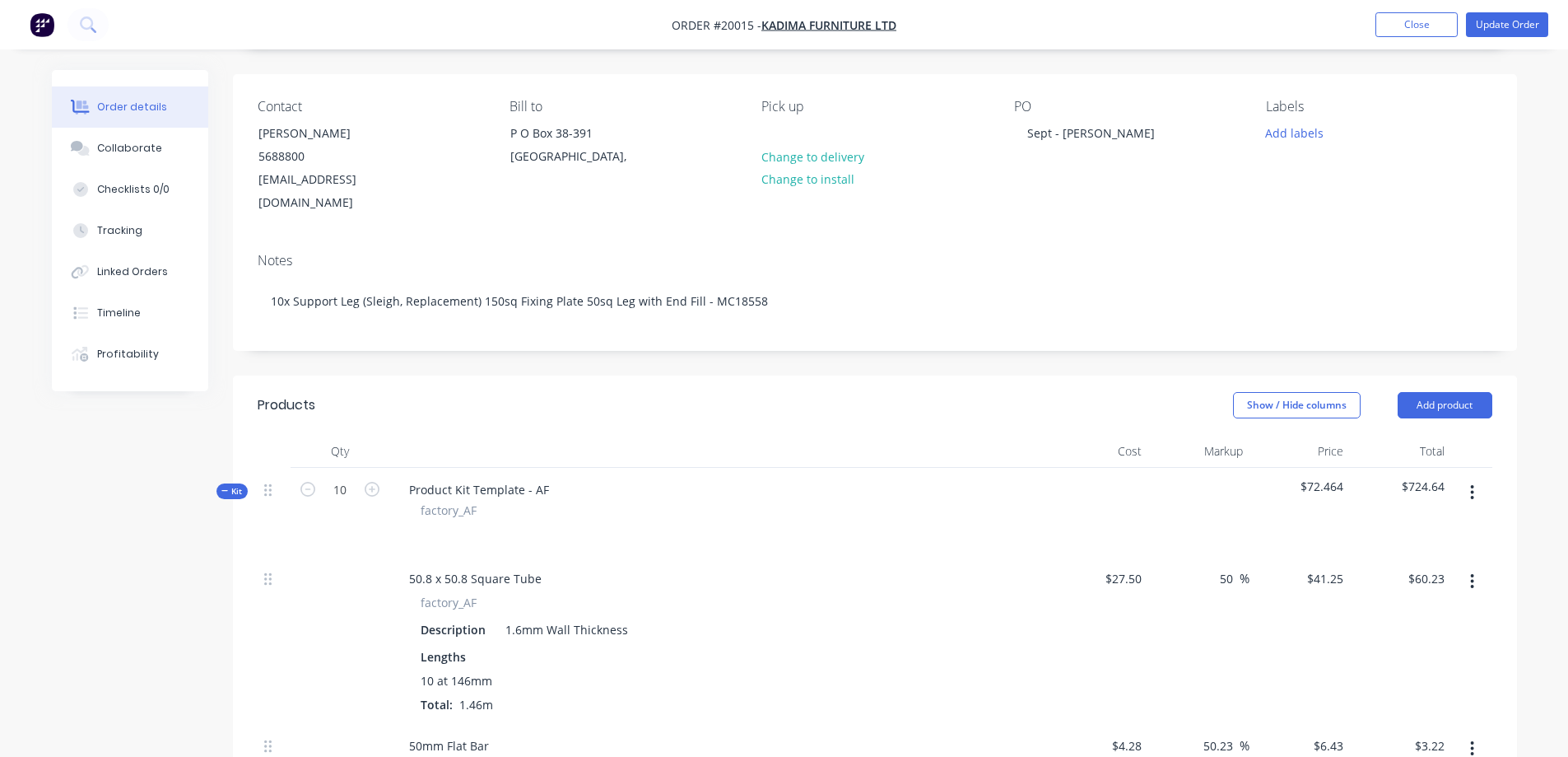
scroll to position [330, 0]
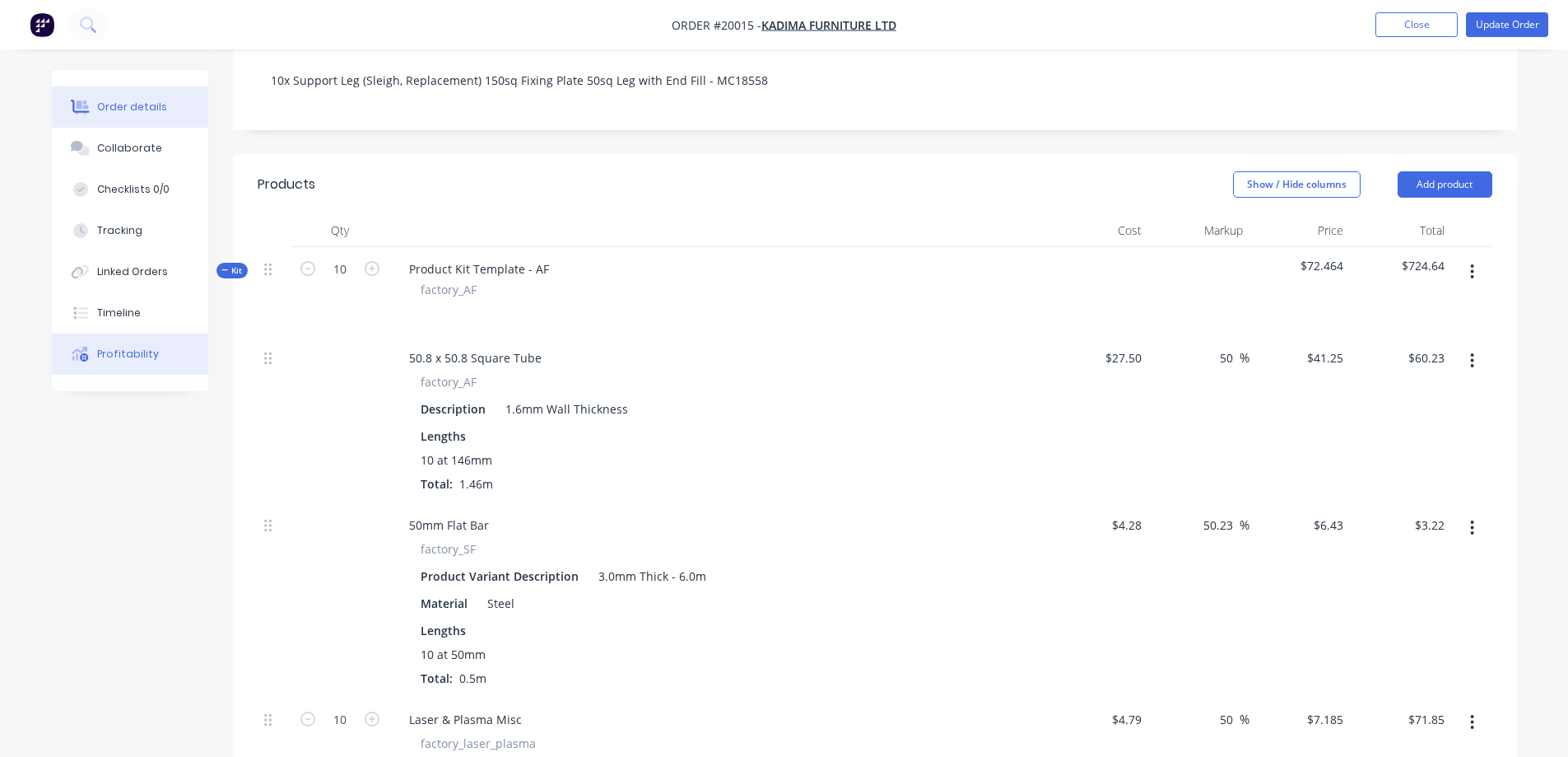
click at [138, 358] on div "Profitability" at bounding box center [127, 354] width 62 height 15
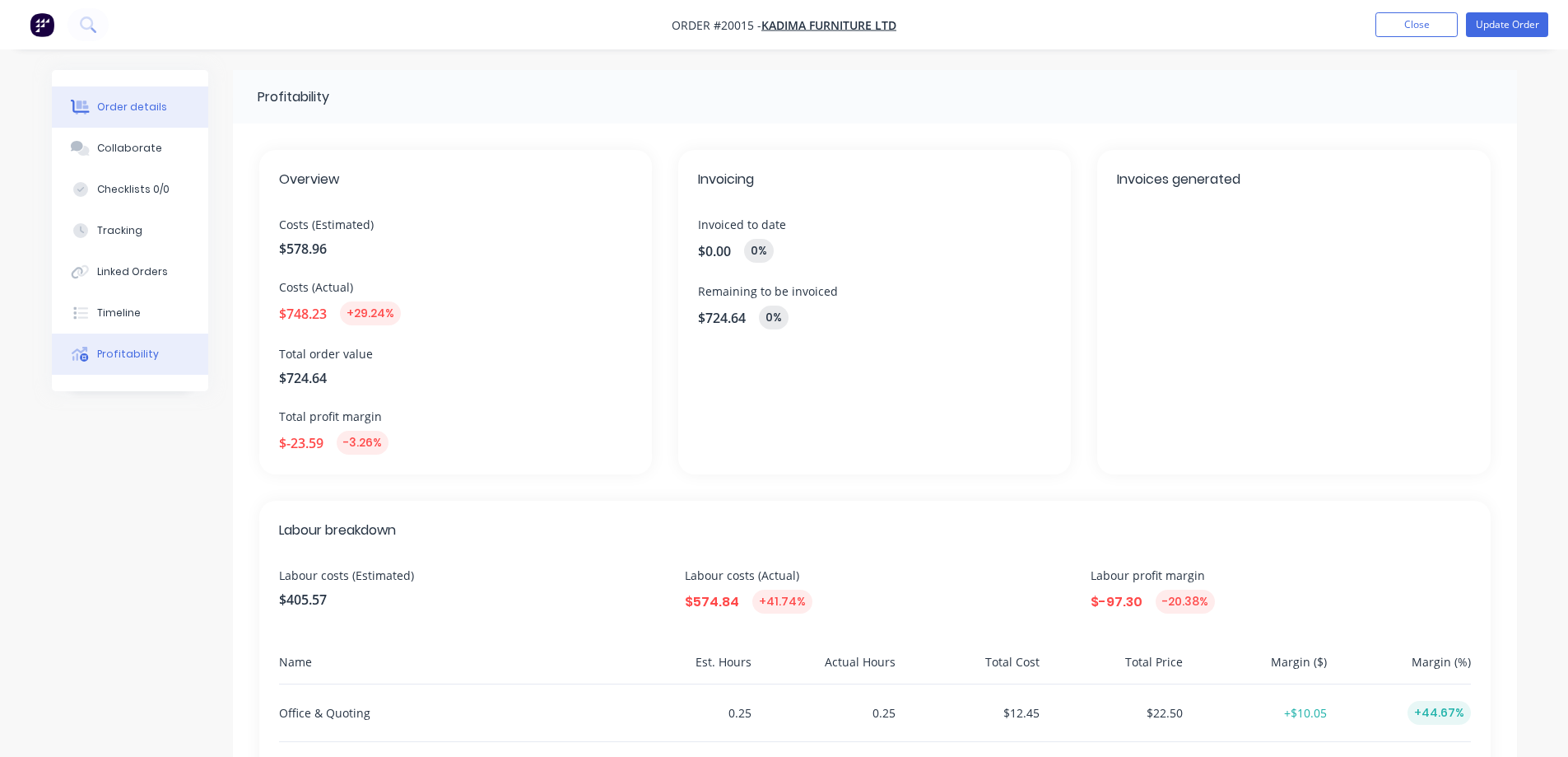
click at [126, 112] on div "Order details" at bounding box center [132, 106] width 70 height 15
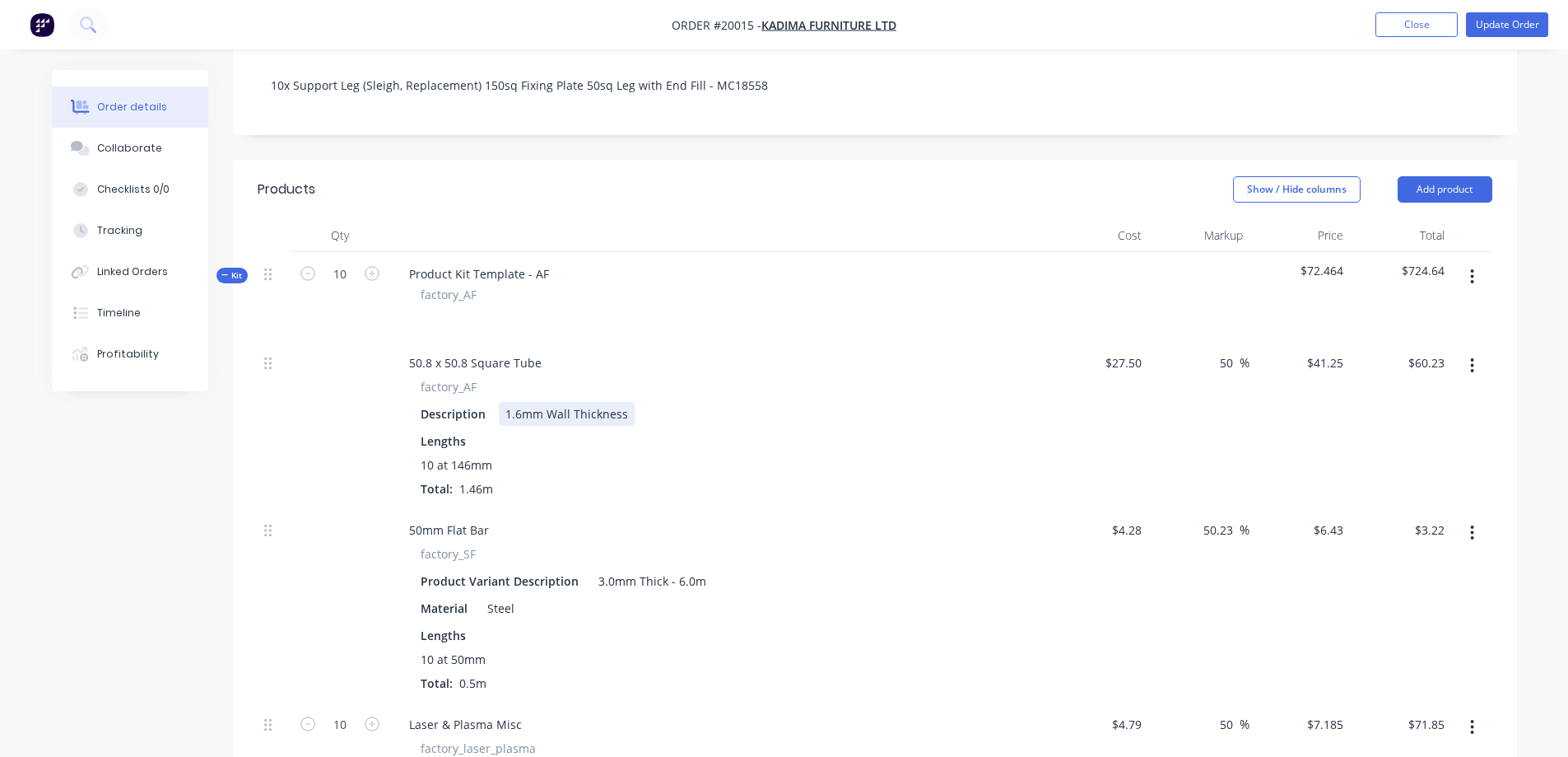
scroll to position [494, 0]
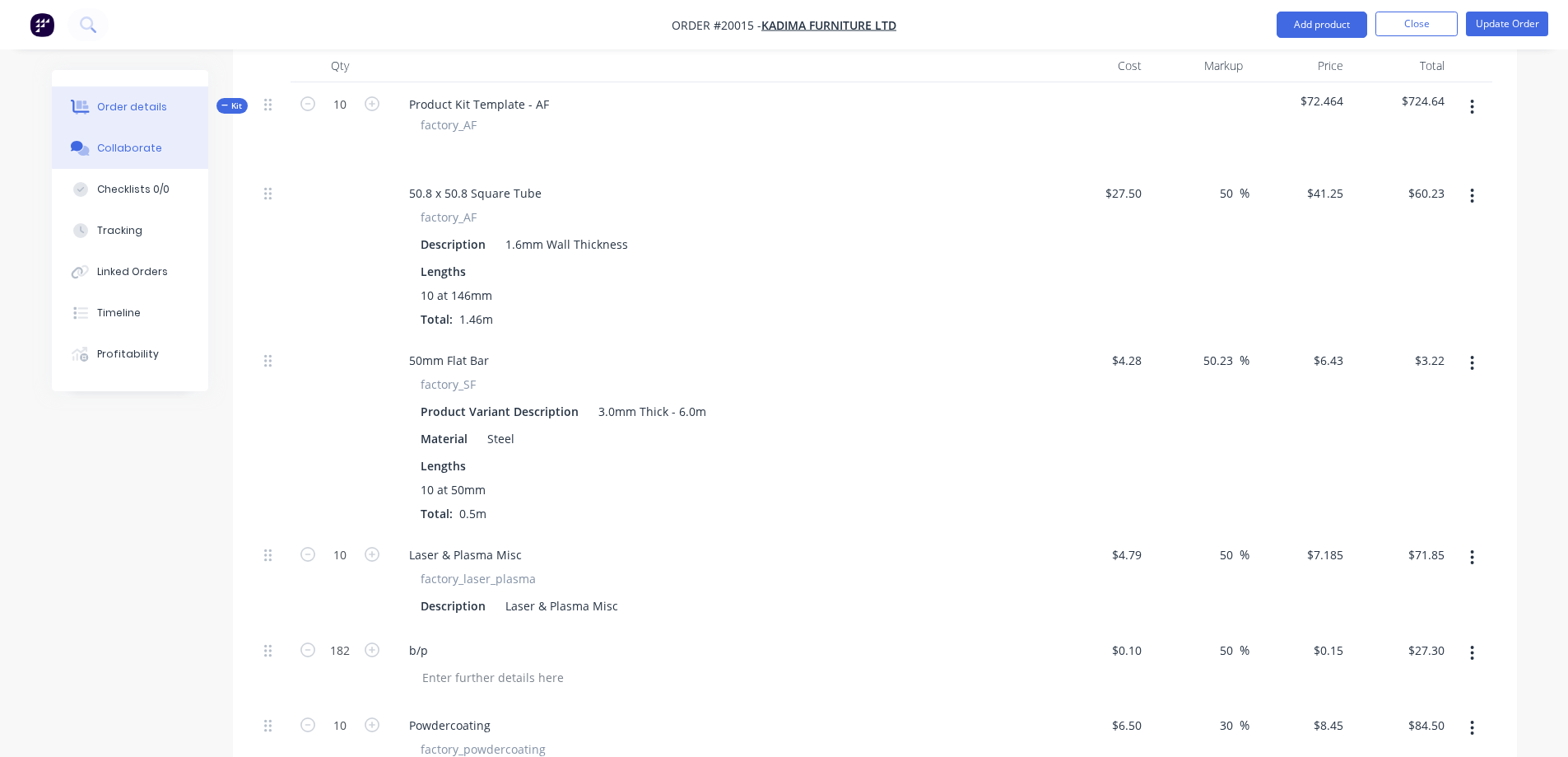
click at [126, 149] on div "Collaborate" at bounding box center [129, 148] width 65 height 15
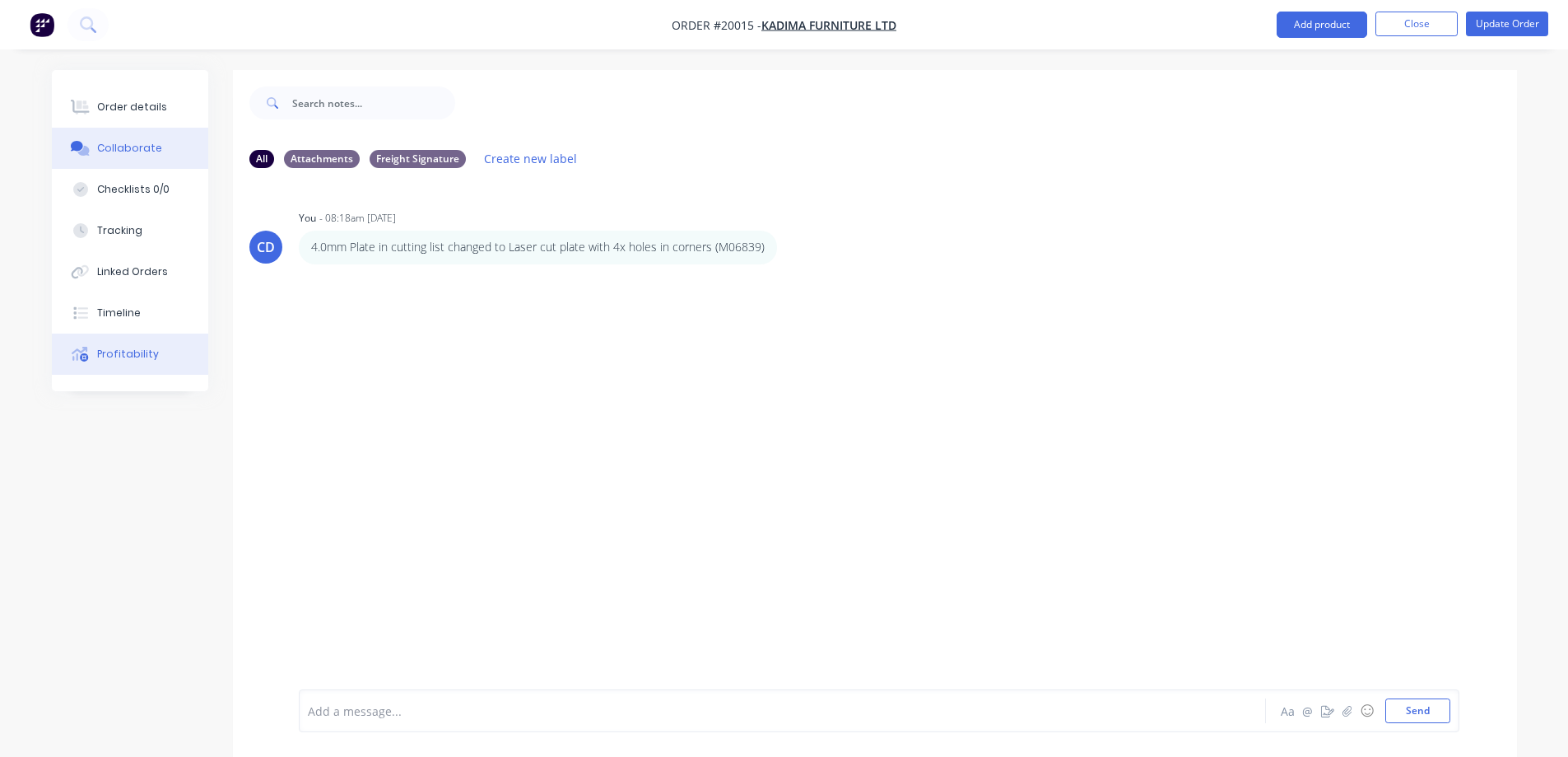
click at [109, 347] on div "Profitability" at bounding box center [127, 354] width 62 height 15
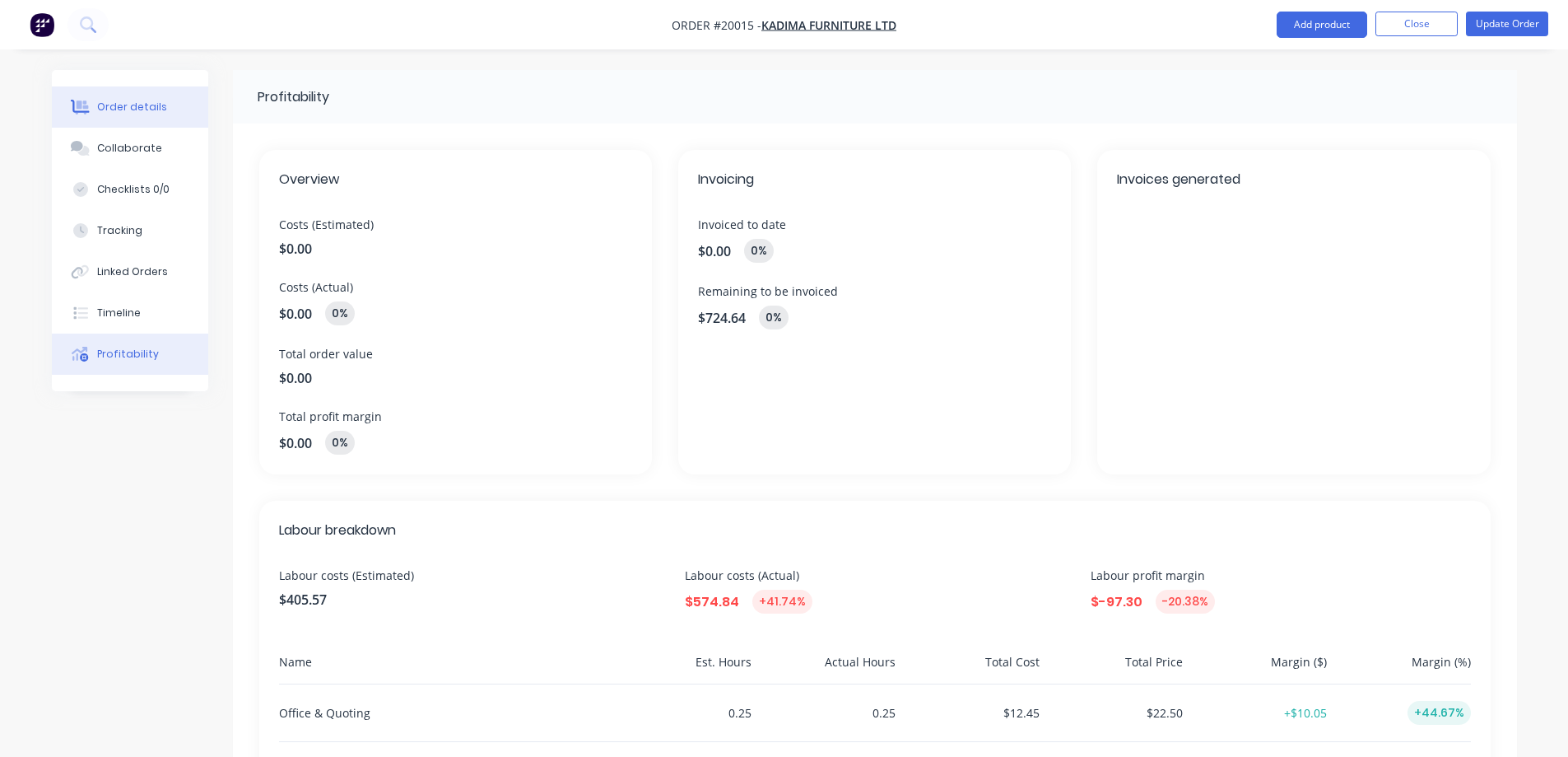
click at [122, 113] on div "Order details" at bounding box center [132, 106] width 70 height 15
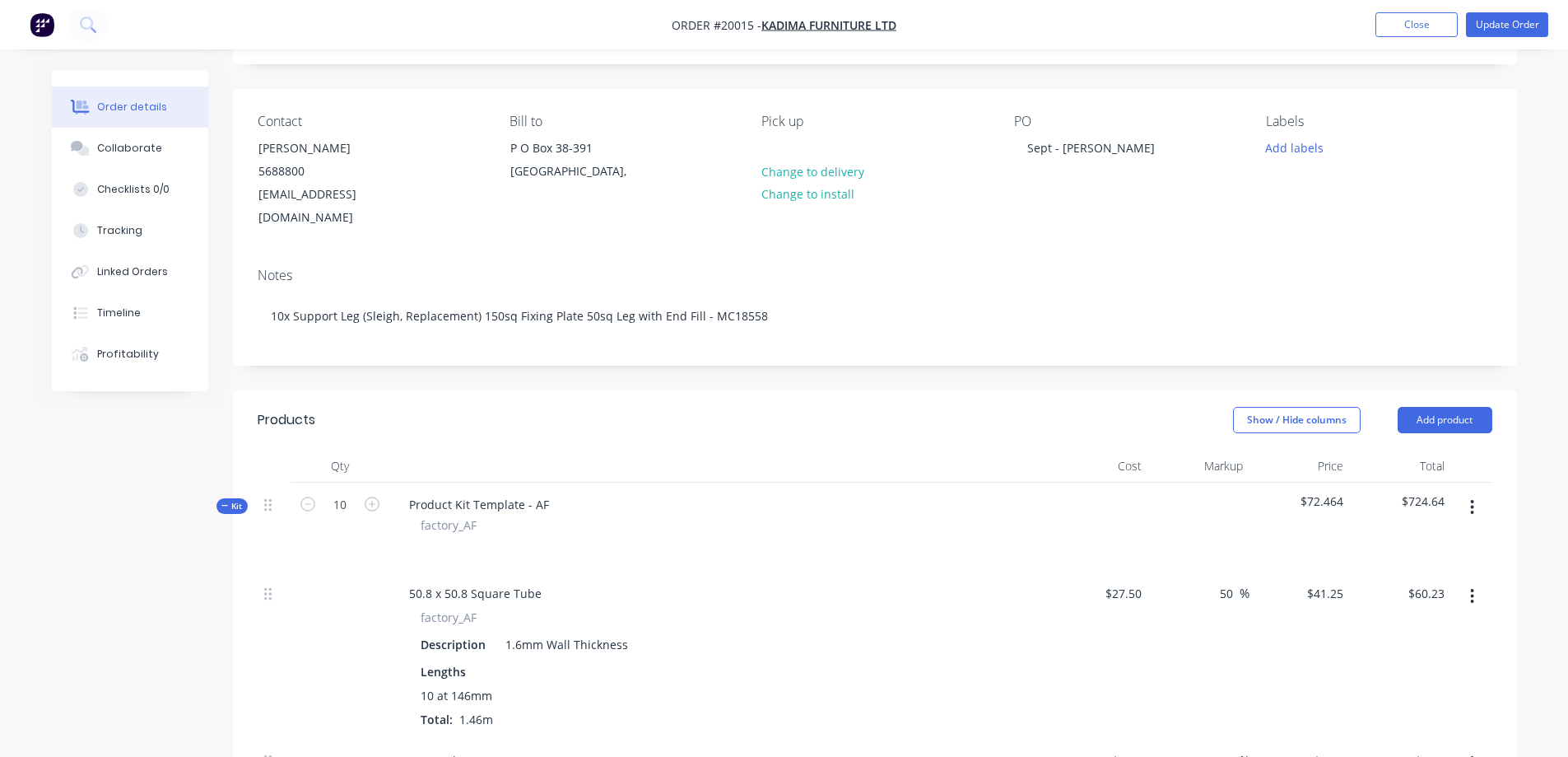
scroll to position [82, 0]
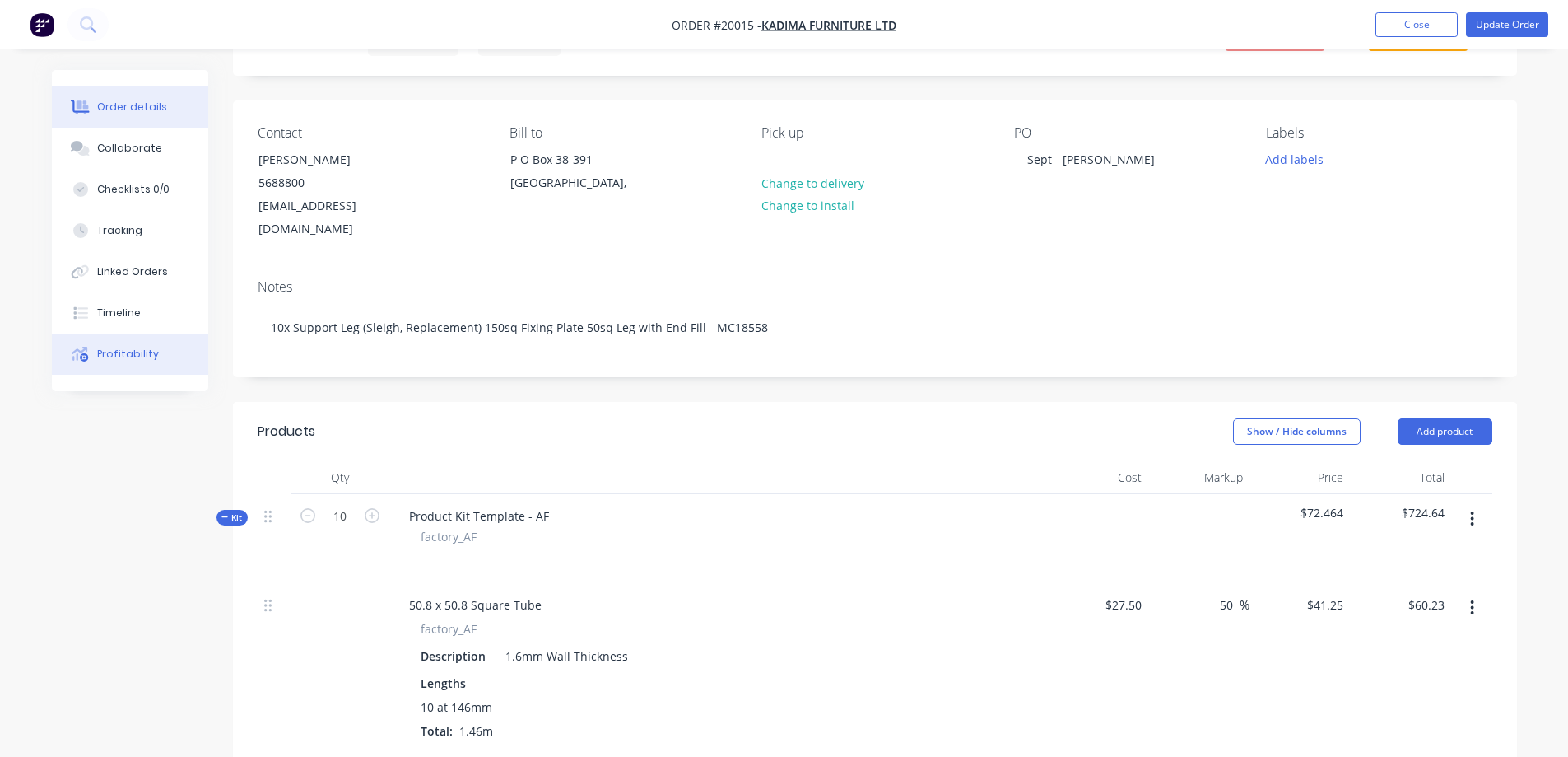
click at [117, 351] on div "Profitability" at bounding box center [127, 354] width 62 height 15
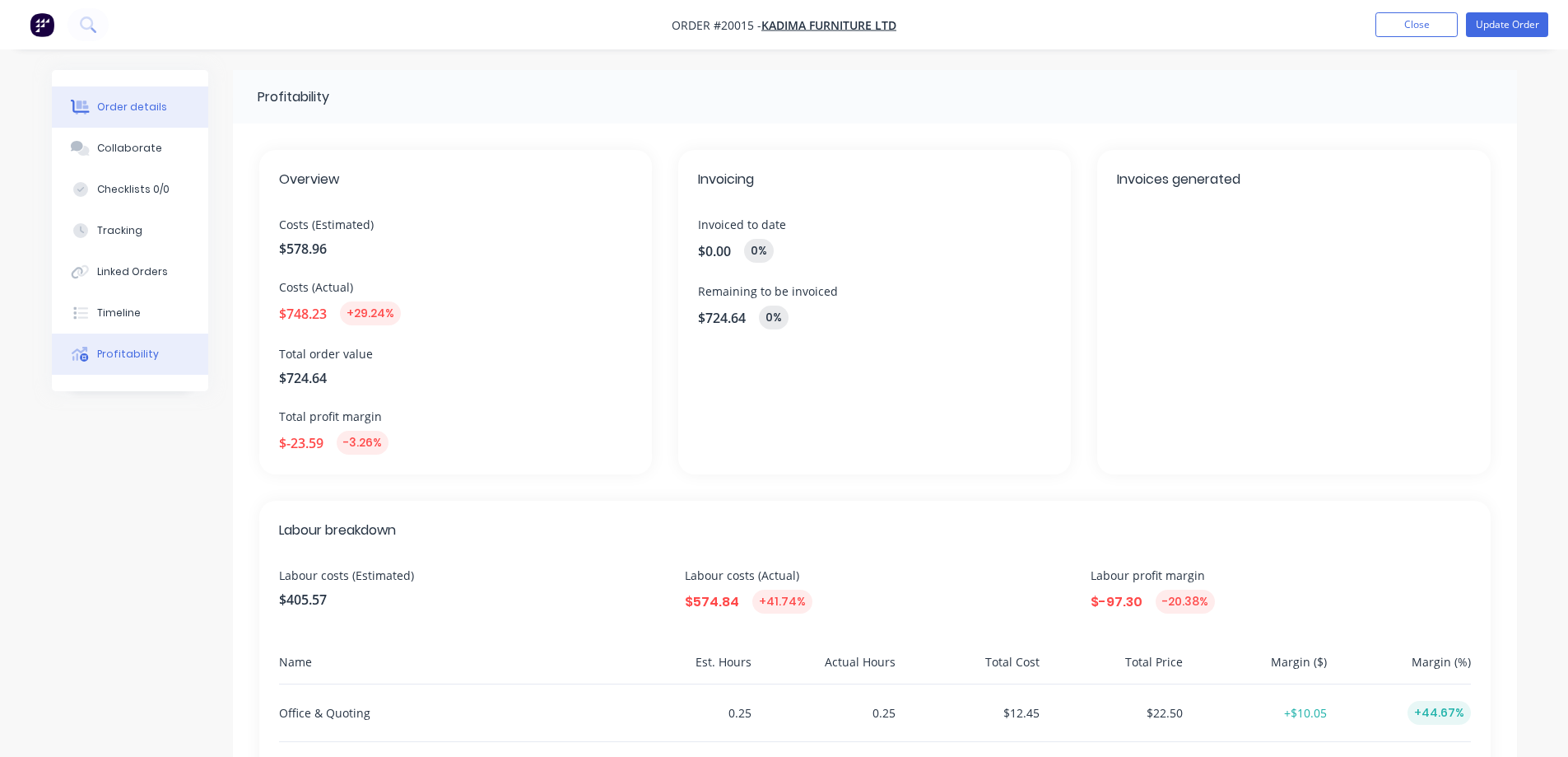
click at [129, 108] on div "Order details" at bounding box center [132, 106] width 70 height 15
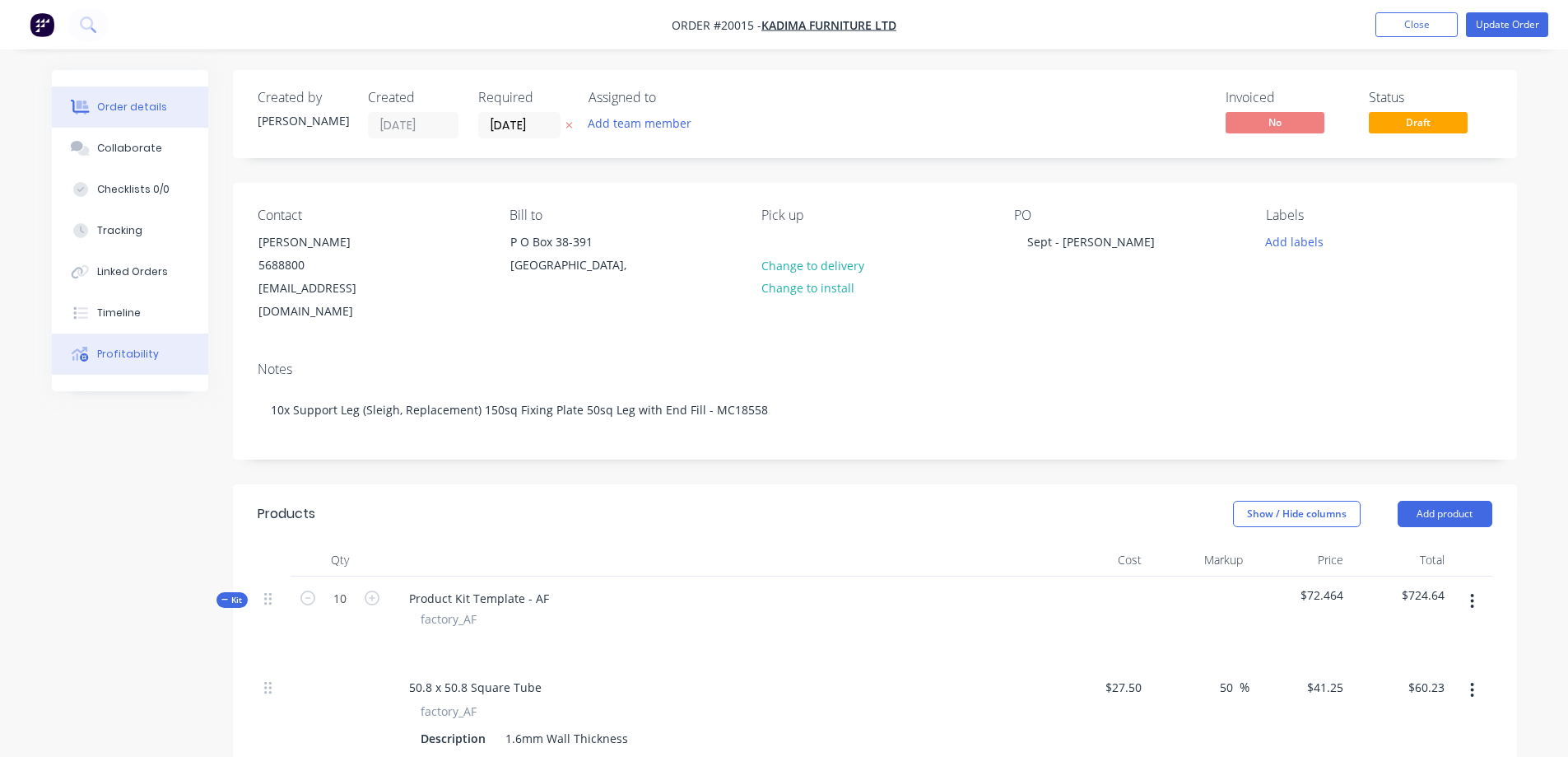
click at [112, 344] on button "Profitability" at bounding box center [130, 354] width 156 height 41
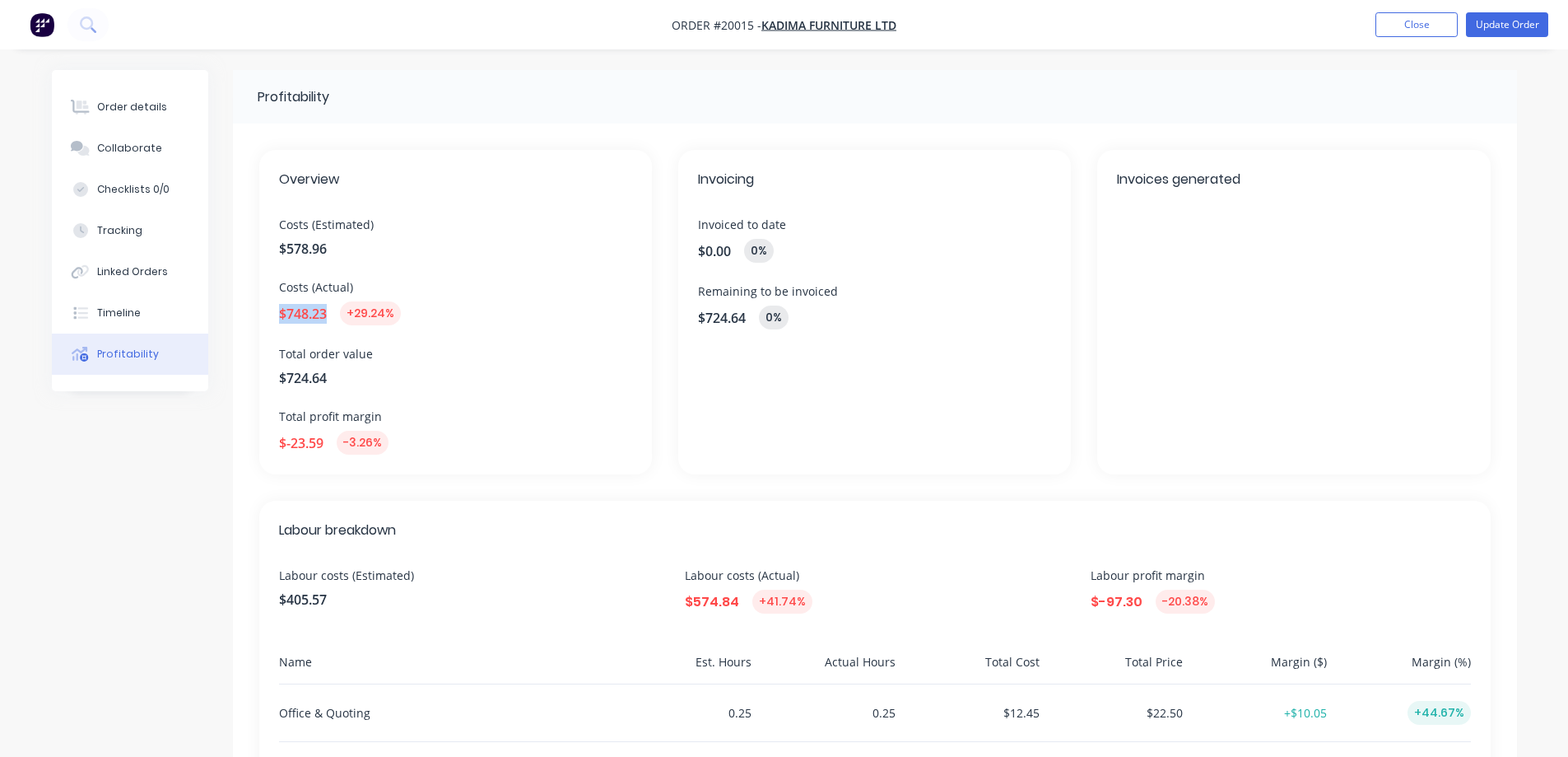
drag, startPoint x: 326, startPoint y: 315, endPoint x: 278, endPoint y: 312, distance: 48.1
click at [279, 312] on span "$748.23" at bounding box center [302, 314] width 48 height 20
click at [337, 350] on span "Total order value" at bounding box center [455, 354] width 353 height 17
drag, startPoint x: 283, startPoint y: 318, endPoint x: 328, endPoint y: 318, distance: 45.0
click at [328, 318] on div "$748.23 +29.24%" at bounding box center [455, 313] width 353 height 24
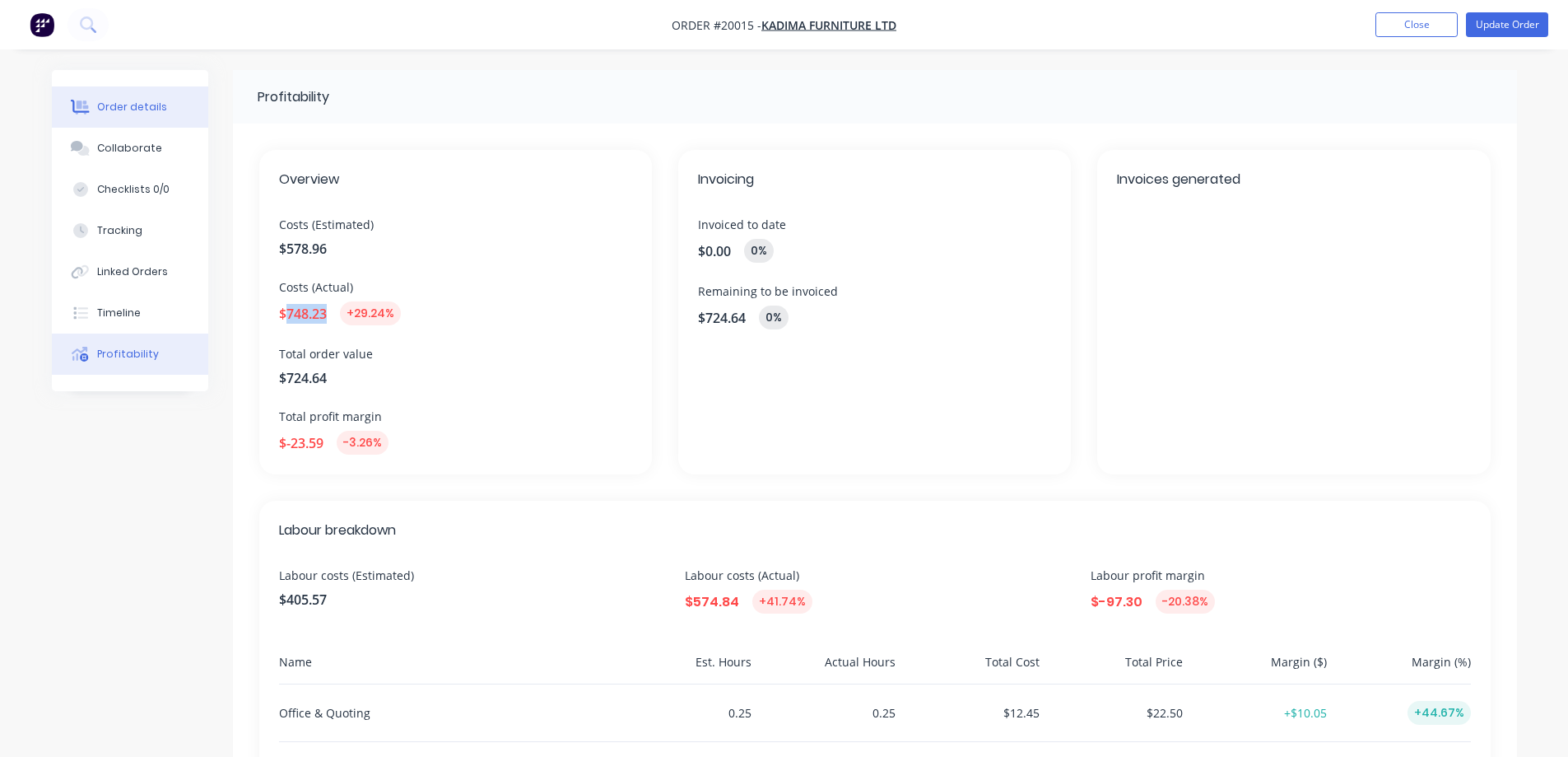
click at [150, 113] on div "Order details" at bounding box center [132, 106] width 70 height 15
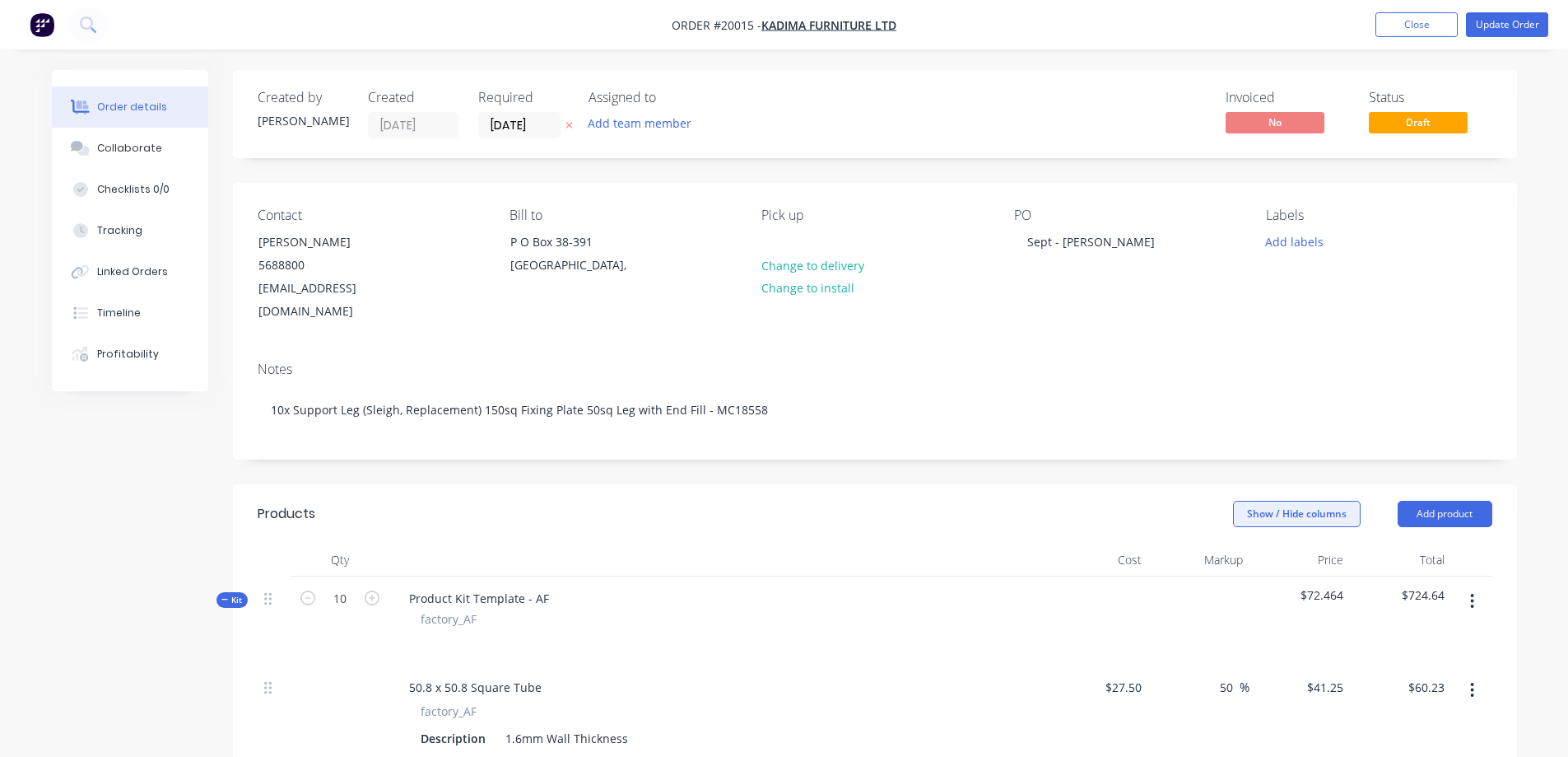
click at [1329, 501] on button "Show / Hide columns" at bounding box center [1297, 514] width 127 height 26
click at [1249, 541] on span at bounding box center [1246, 545] width 14 height 14
click at [1239, 538] on input "Job" at bounding box center [1239, 538] width 0 height 0
click at [1125, 484] on header "Products Show / Hide columns Add product" at bounding box center [874, 514] width 1284 height 59
click at [1293, 501] on button "Show / Hide columns" at bounding box center [1297, 514] width 127 height 26
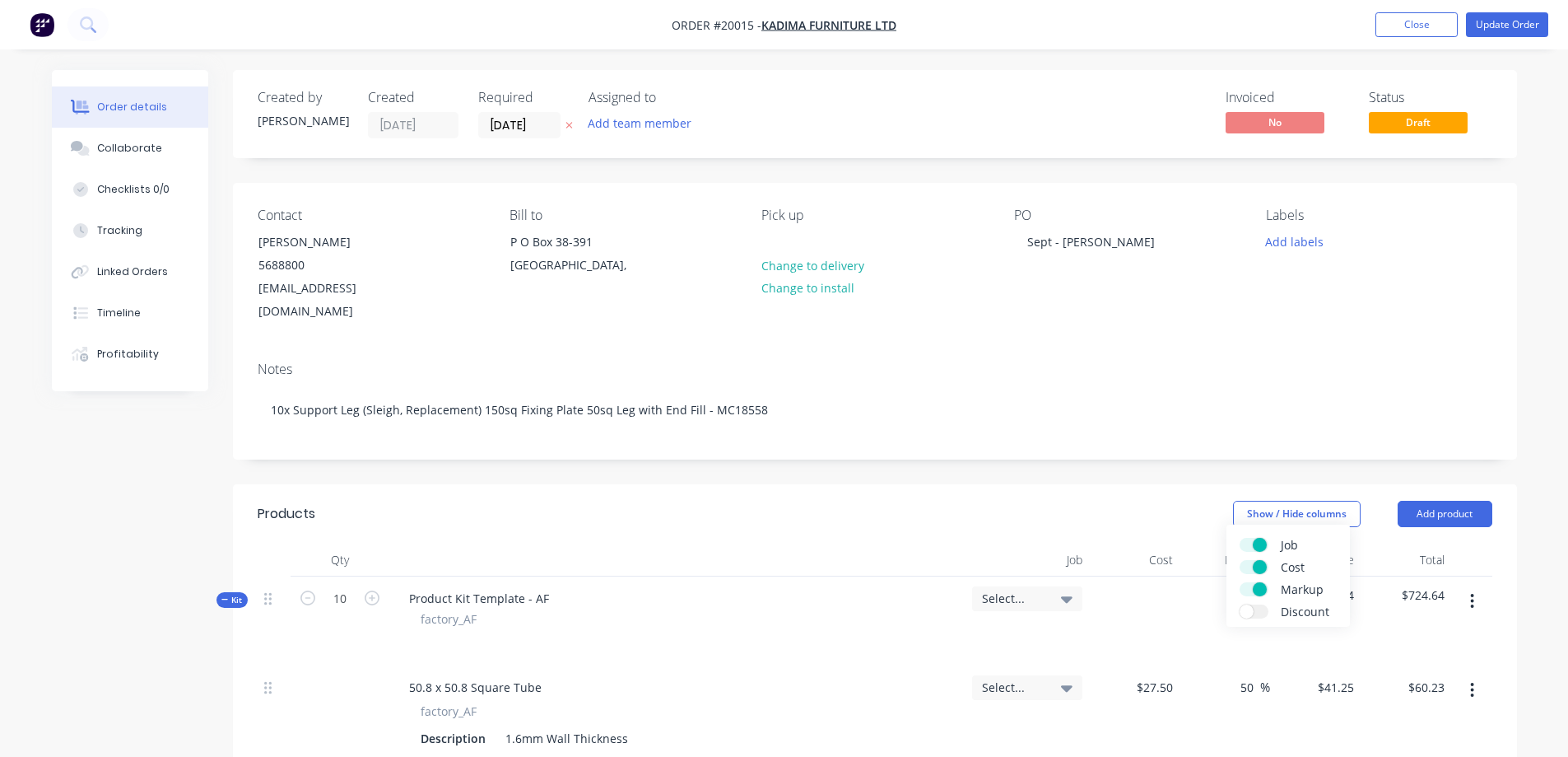
click at [1144, 484] on header "Products Show / Hide columns Add product" at bounding box center [874, 514] width 1284 height 59
click at [110, 356] on div "Profitability" at bounding box center [127, 354] width 62 height 15
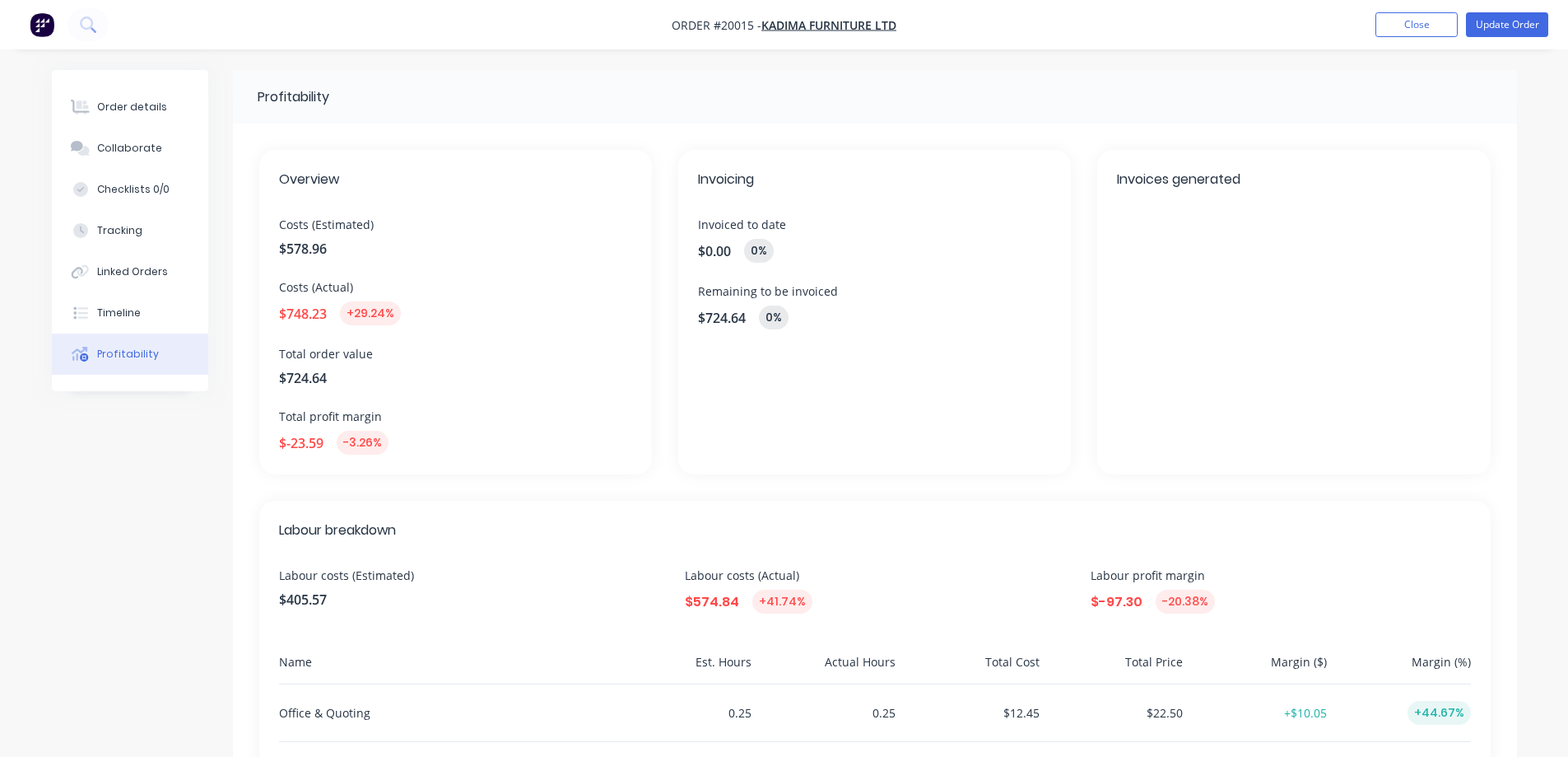
drag, startPoint x: 319, startPoint y: 305, endPoint x: 329, endPoint y: 308, distance: 10.4
click at [322, 307] on span "$748.23" at bounding box center [302, 314] width 48 height 20
drag, startPoint x: 329, startPoint y: 308, endPoint x: 284, endPoint y: 305, distance: 45.1
click at [284, 305] on div "$748.23 +29.24%" at bounding box center [455, 313] width 353 height 24
click at [308, 335] on div "Overview Costs (Estimated) $578.96 Costs (Actual) $748.23 +29.24% Total order v…" at bounding box center [456, 312] width 393 height 324
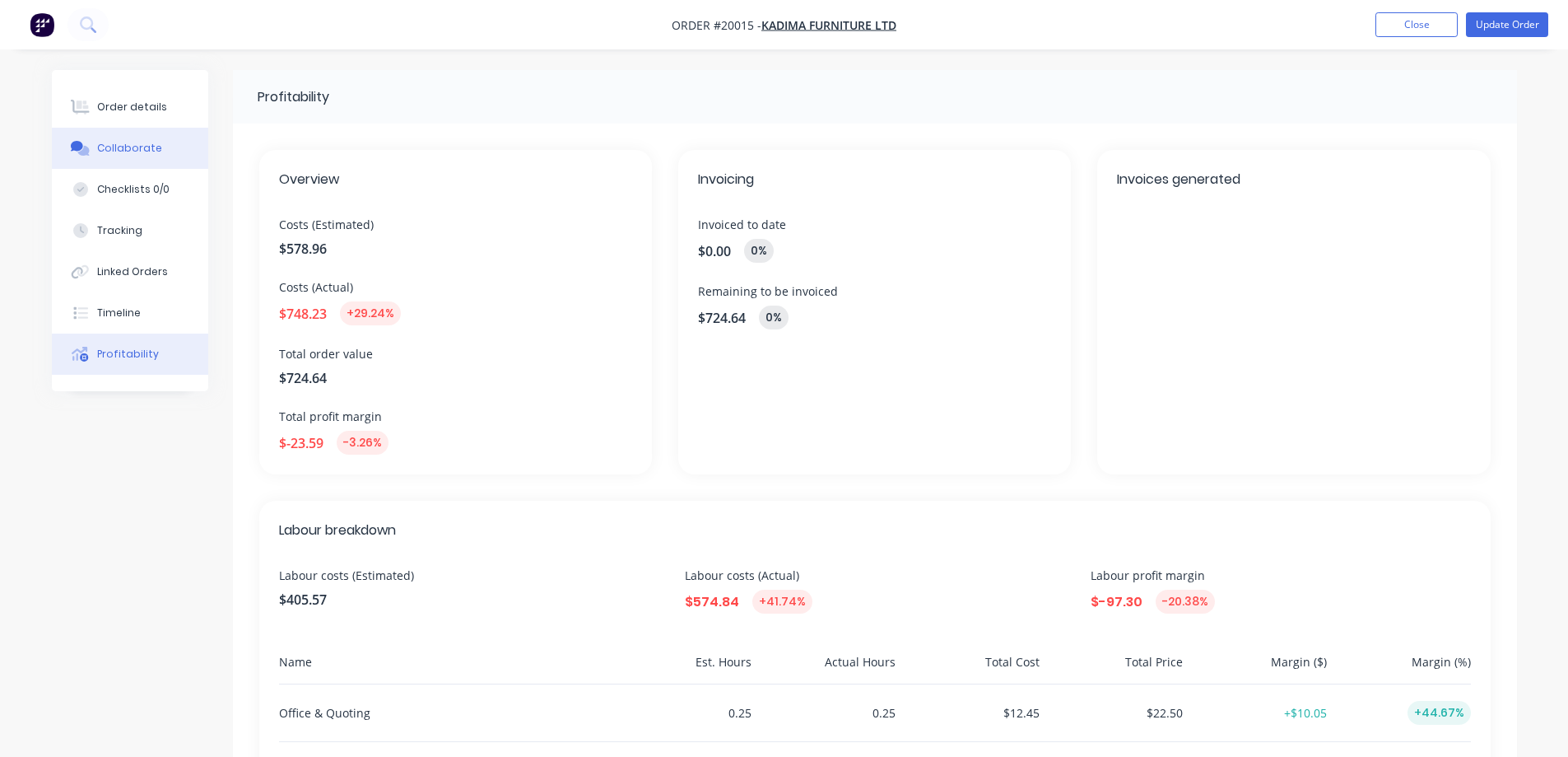
click at [140, 101] on div "Order details" at bounding box center [132, 106] width 70 height 15
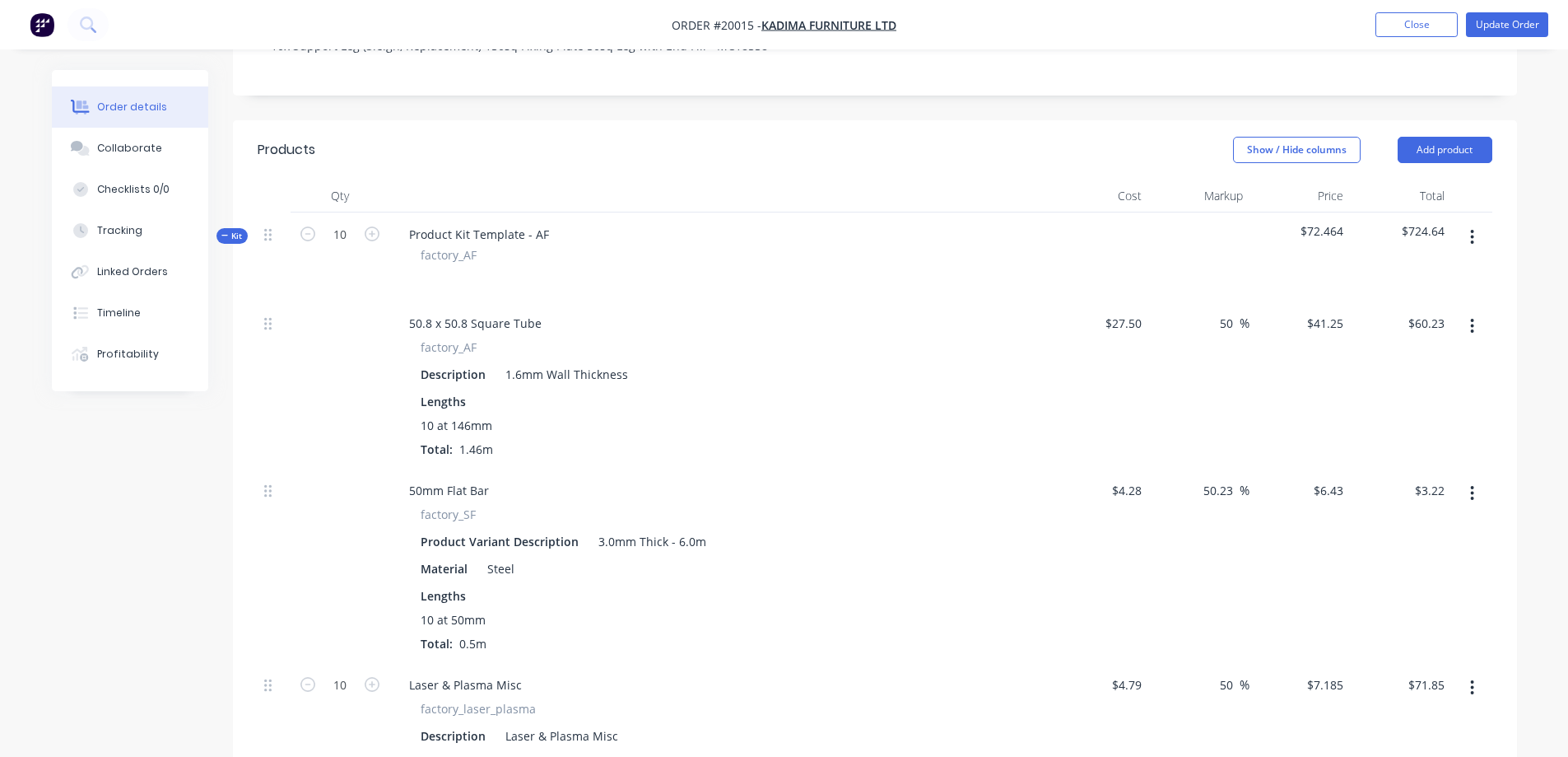
scroll to position [330, 0]
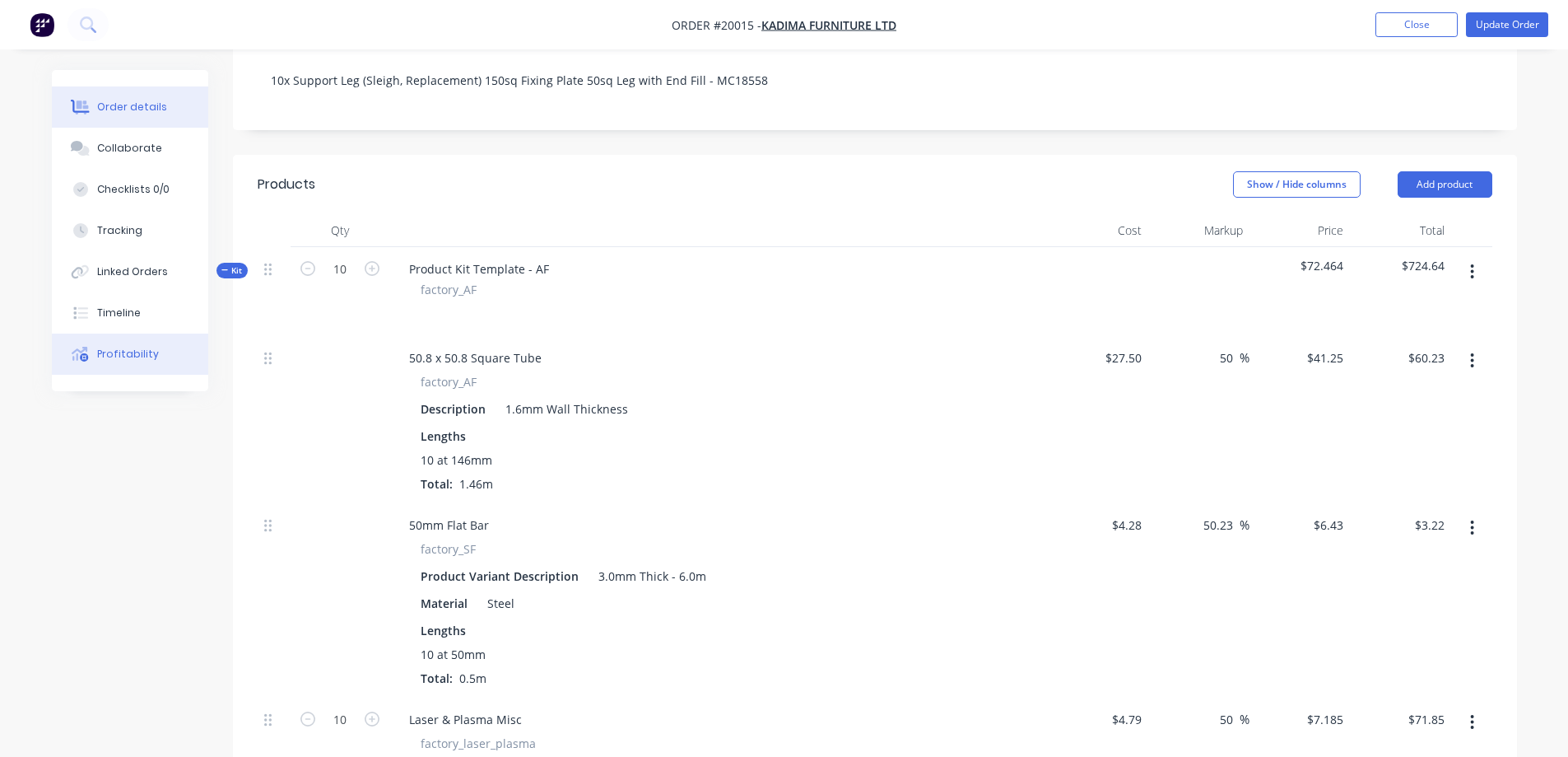
click at [125, 350] on div "Profitability" at bounding box center [127, 354] width 62 height 15
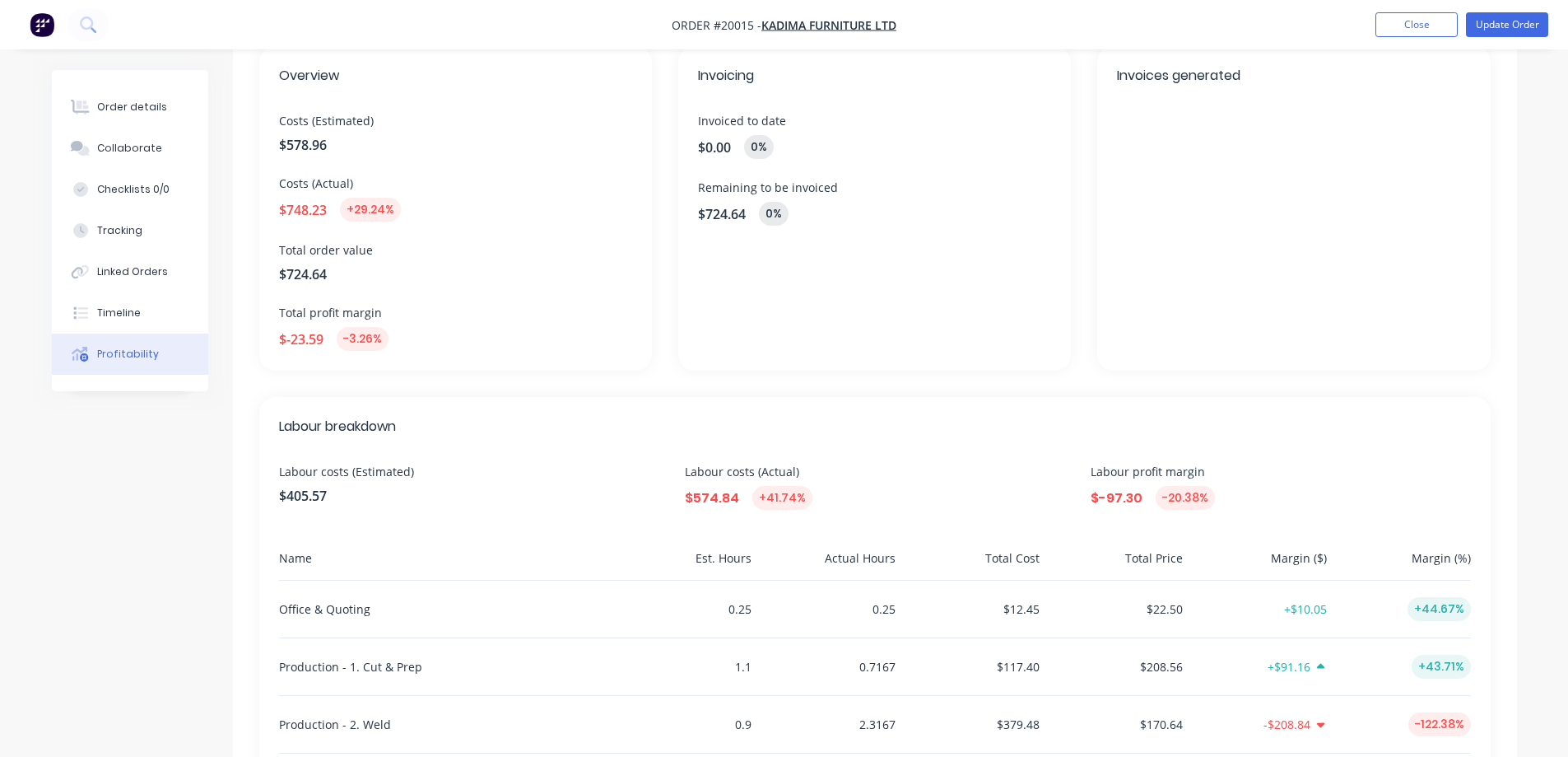
scroll to position [330, 0]
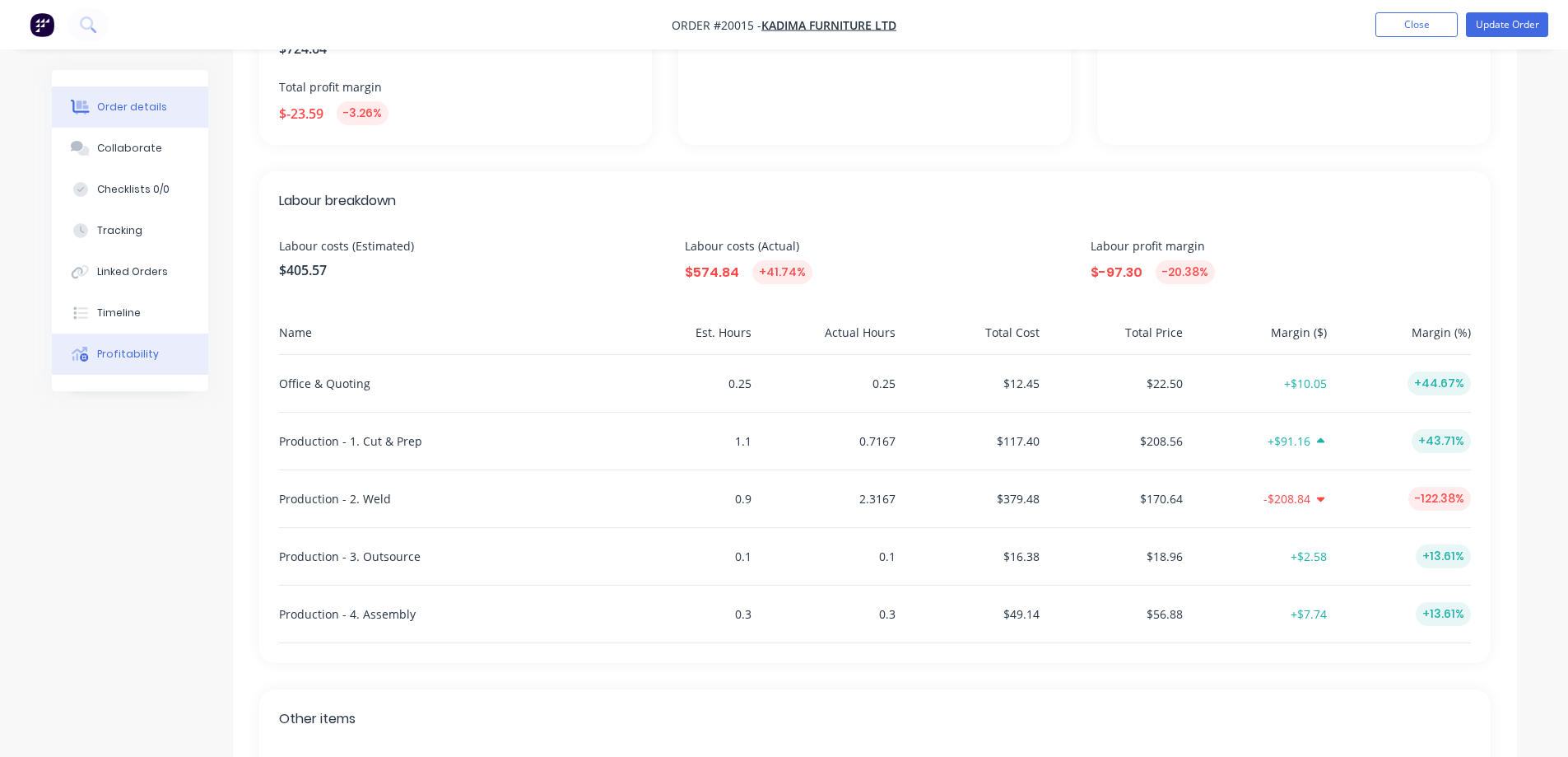
click at [123, 99] on div "Order details" at bounding box center [132, 106] width 70 height 15
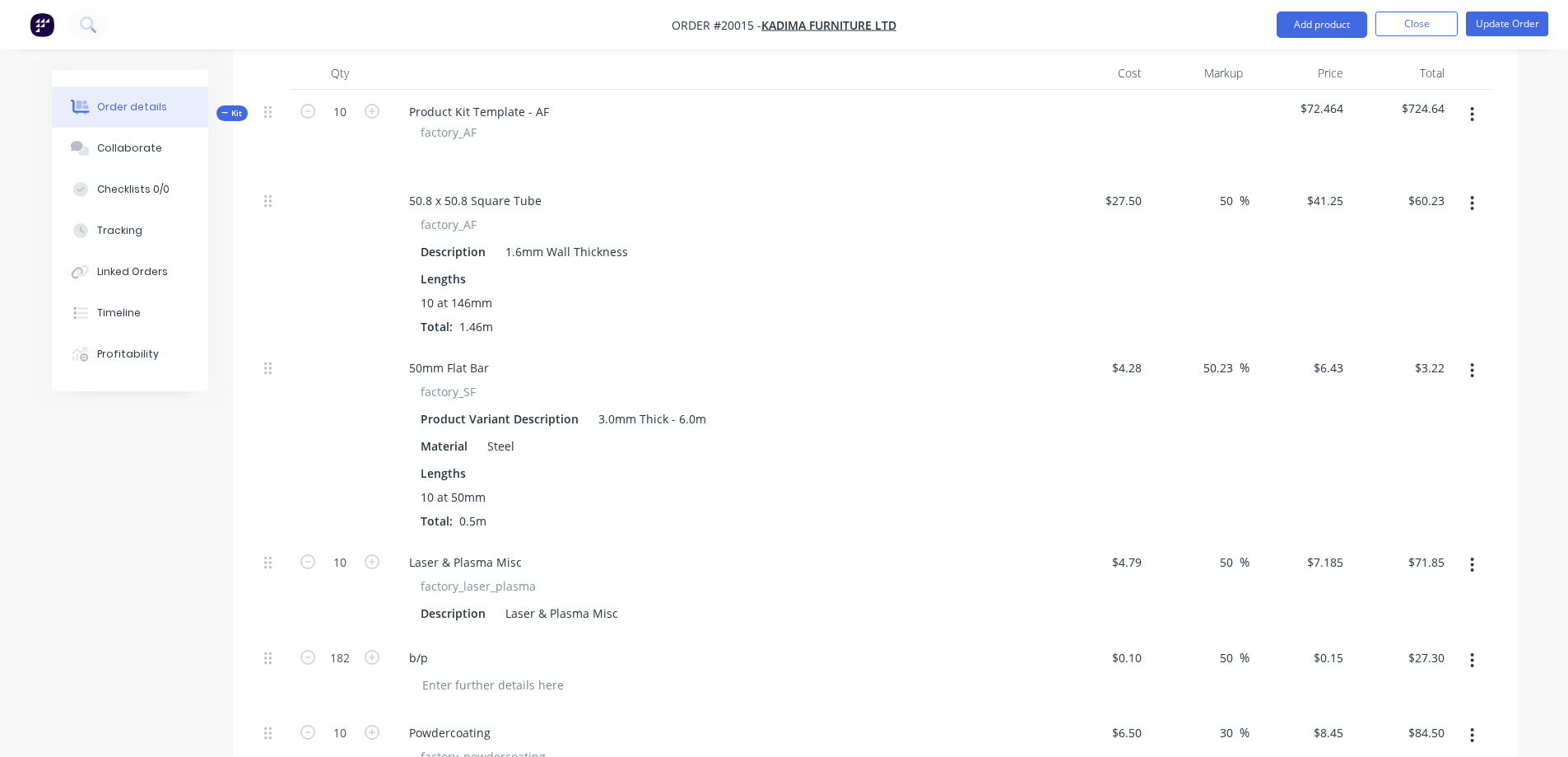
scroll to position [494, 0]
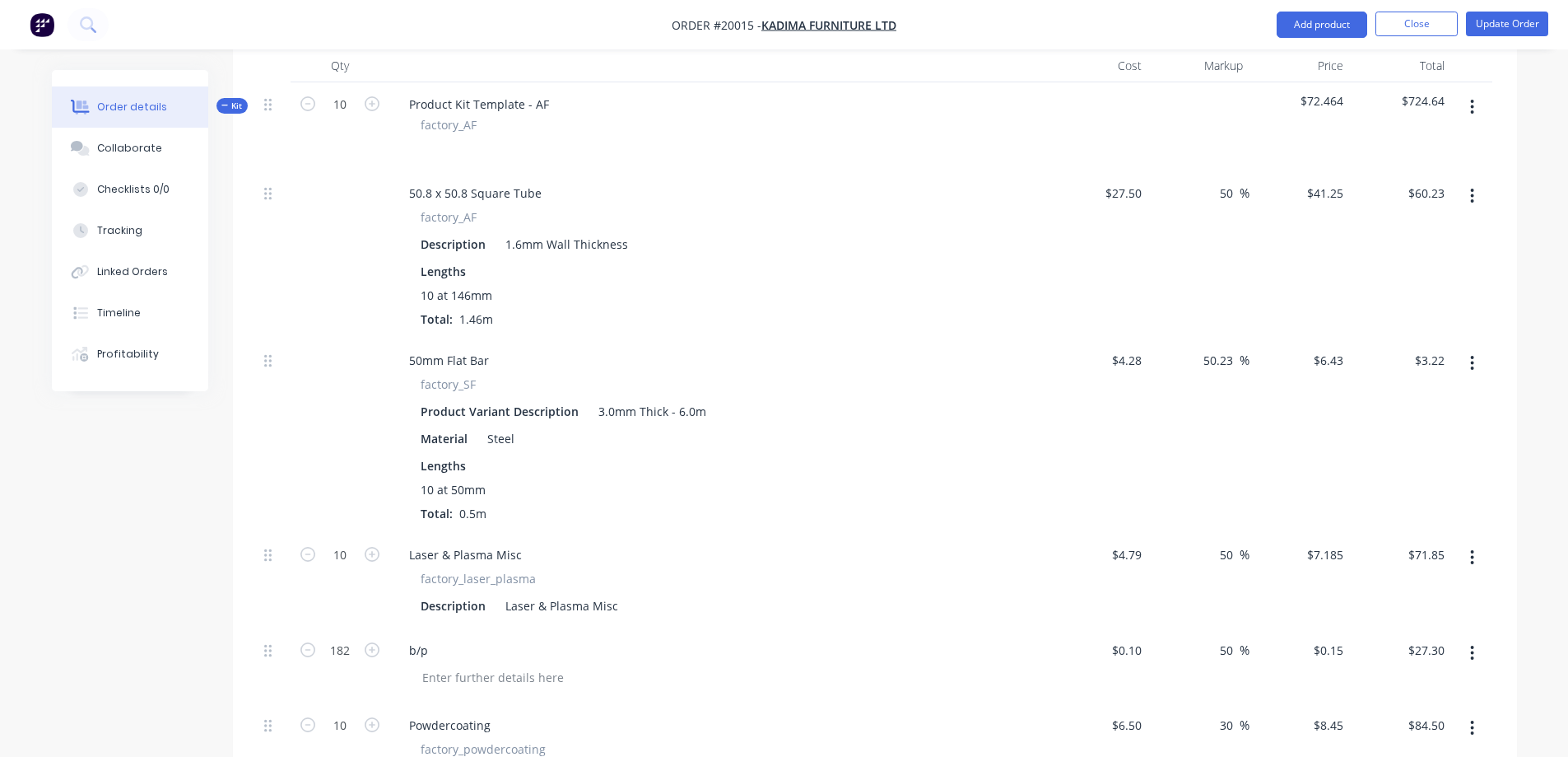
click at [1341, 92] on span "$72.464" at bounding box center [1300, 101] width 88 height 17
drag, startPoint x: 1341, startPoint y: 76, endPoint x: 1282, endPoint y: 76, distance: 59.0
click at [1282, 92] on span "$72.464" at bounding box center [1300, 101] width 88 height 17
click at [1222, 110] on div at bounding box center [1199, 126] width 101 height 89
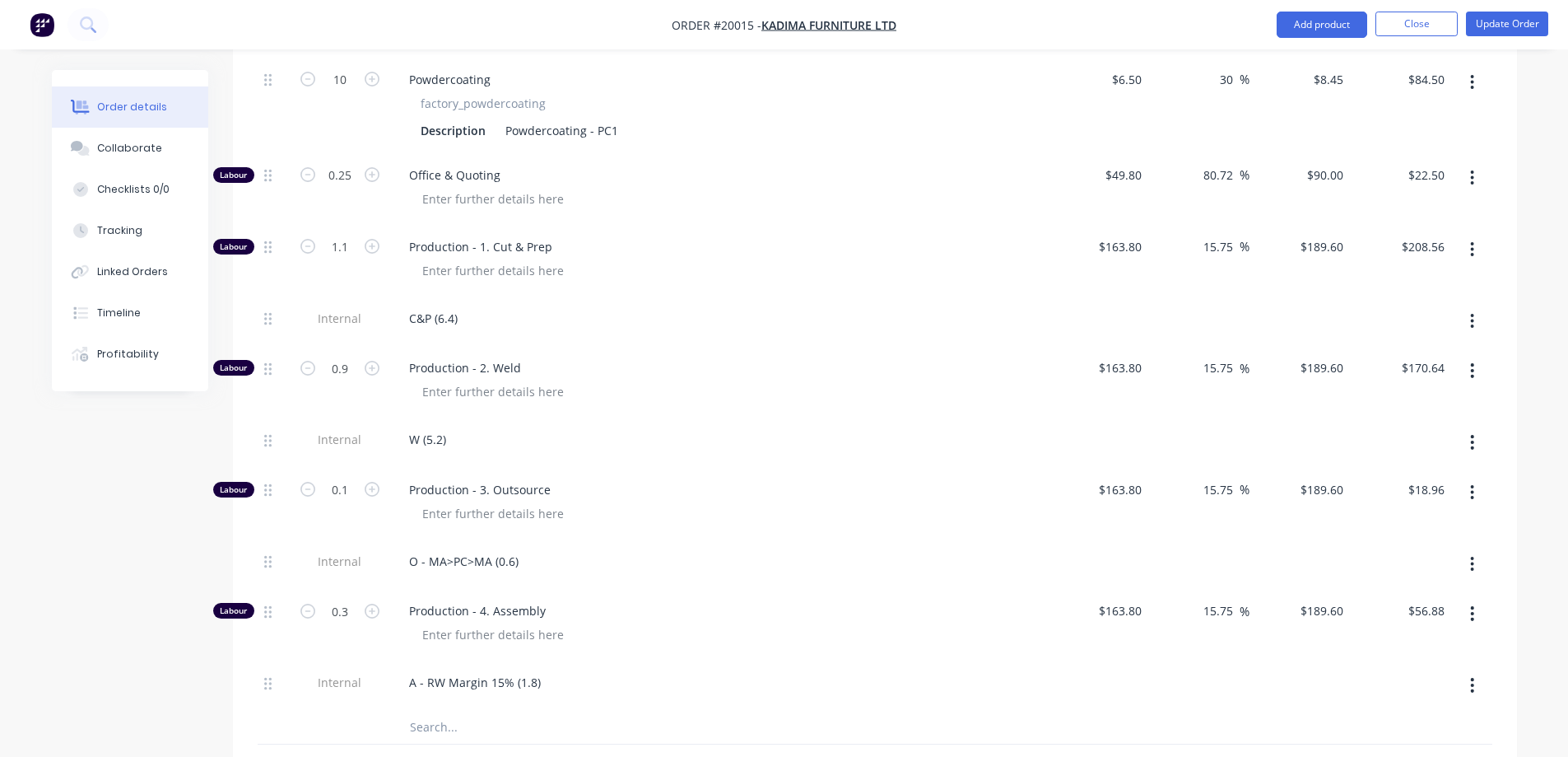
scroll to position [1153, 0]
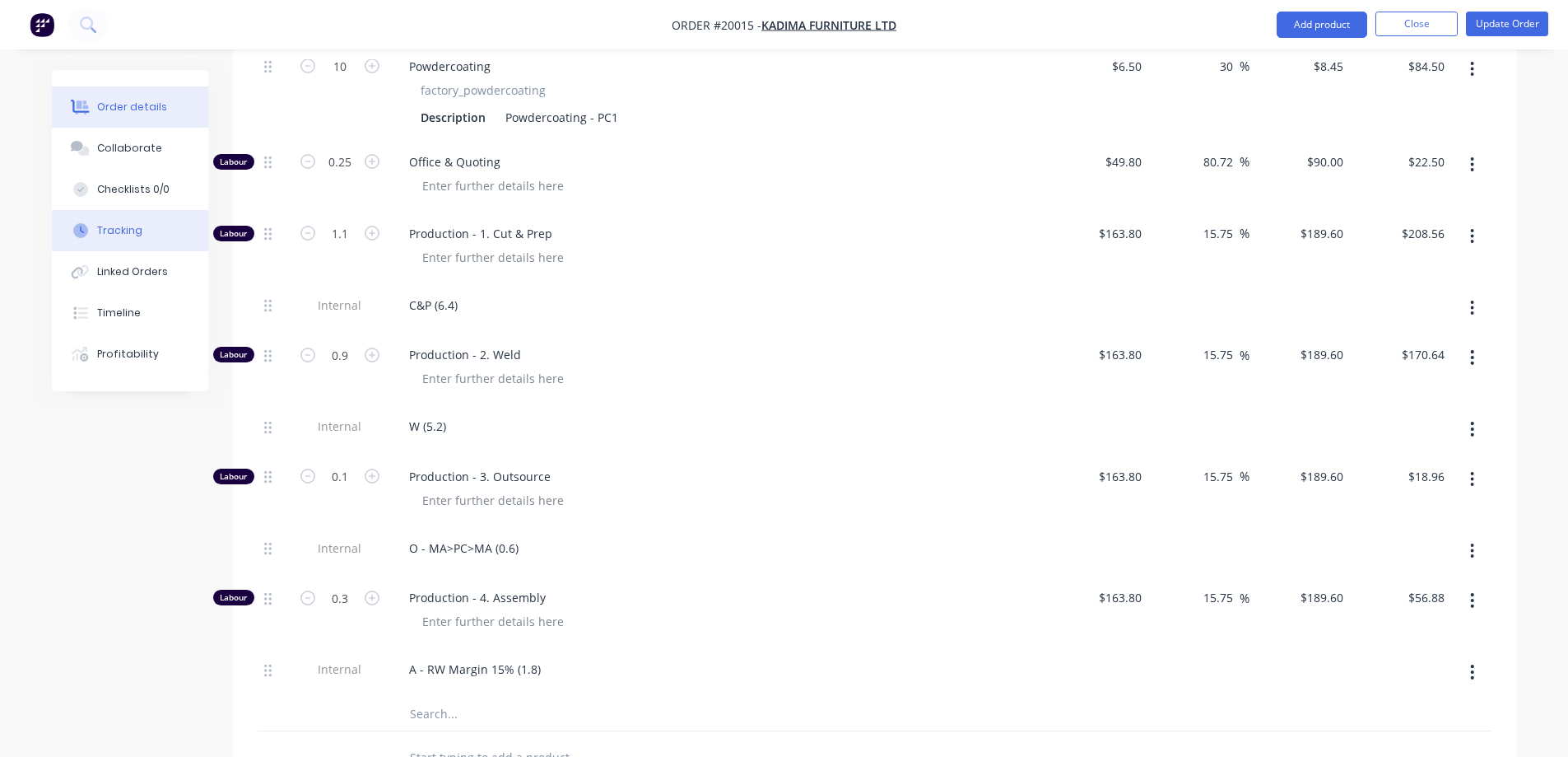
click at [120, 236] on div "Tracking" at bounding box center [119, 230] width 45 height 15
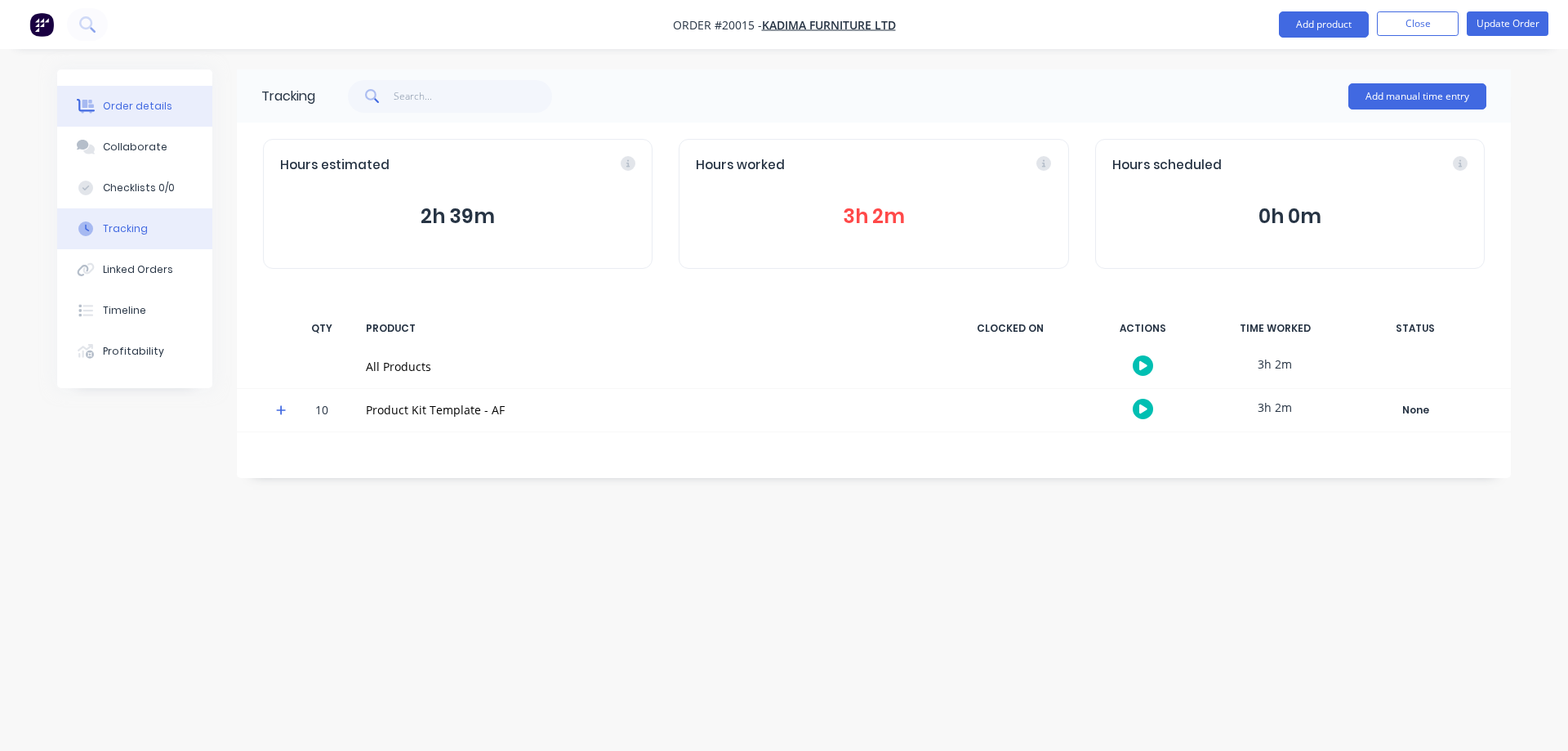
click at [141, 103] on div "Order details" at bounding box center [138, 106] width 69 height 15
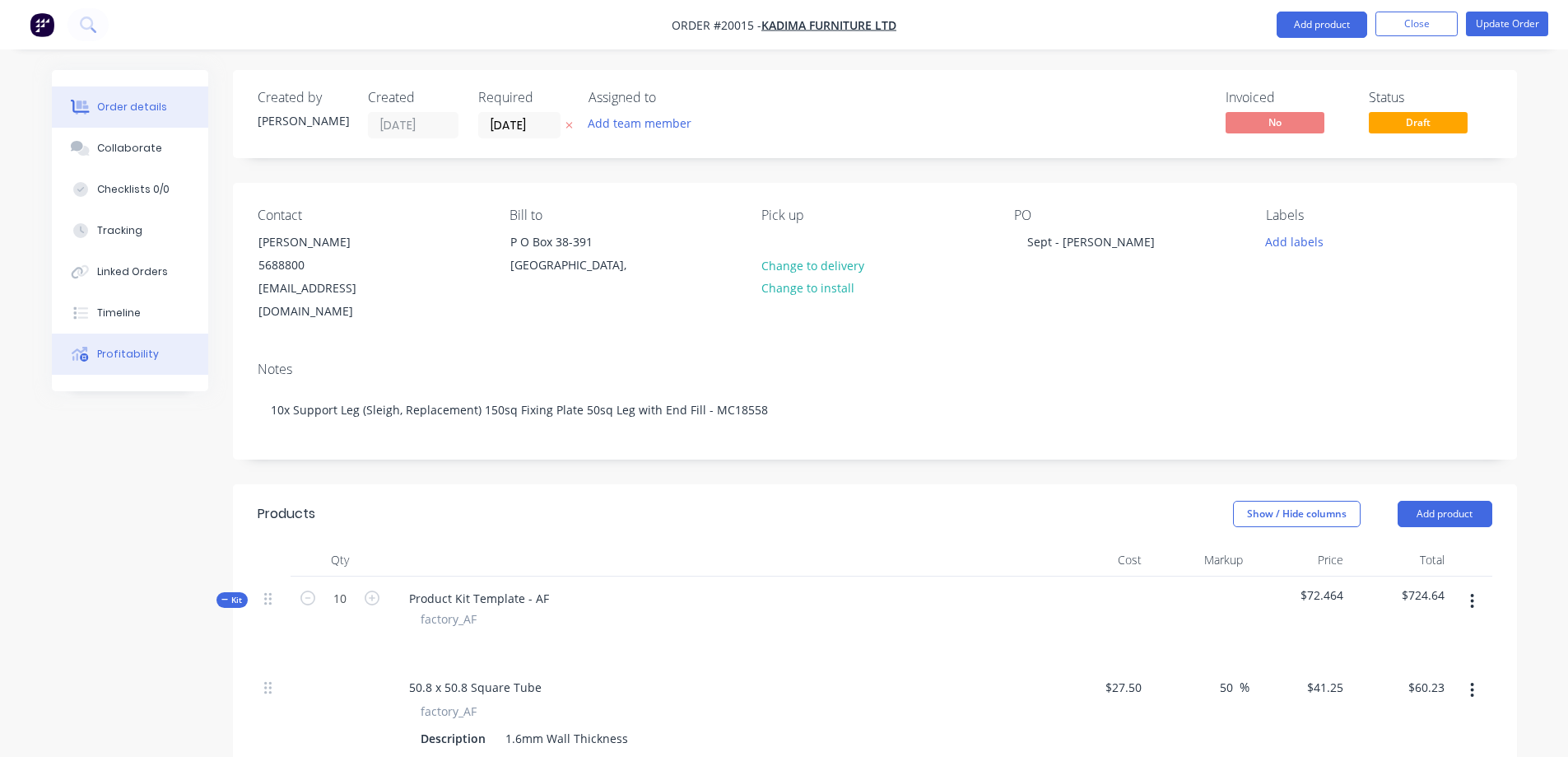
click at [141, 353] on div "Profitability" at bounding box center [127, 354] width 62 height 15
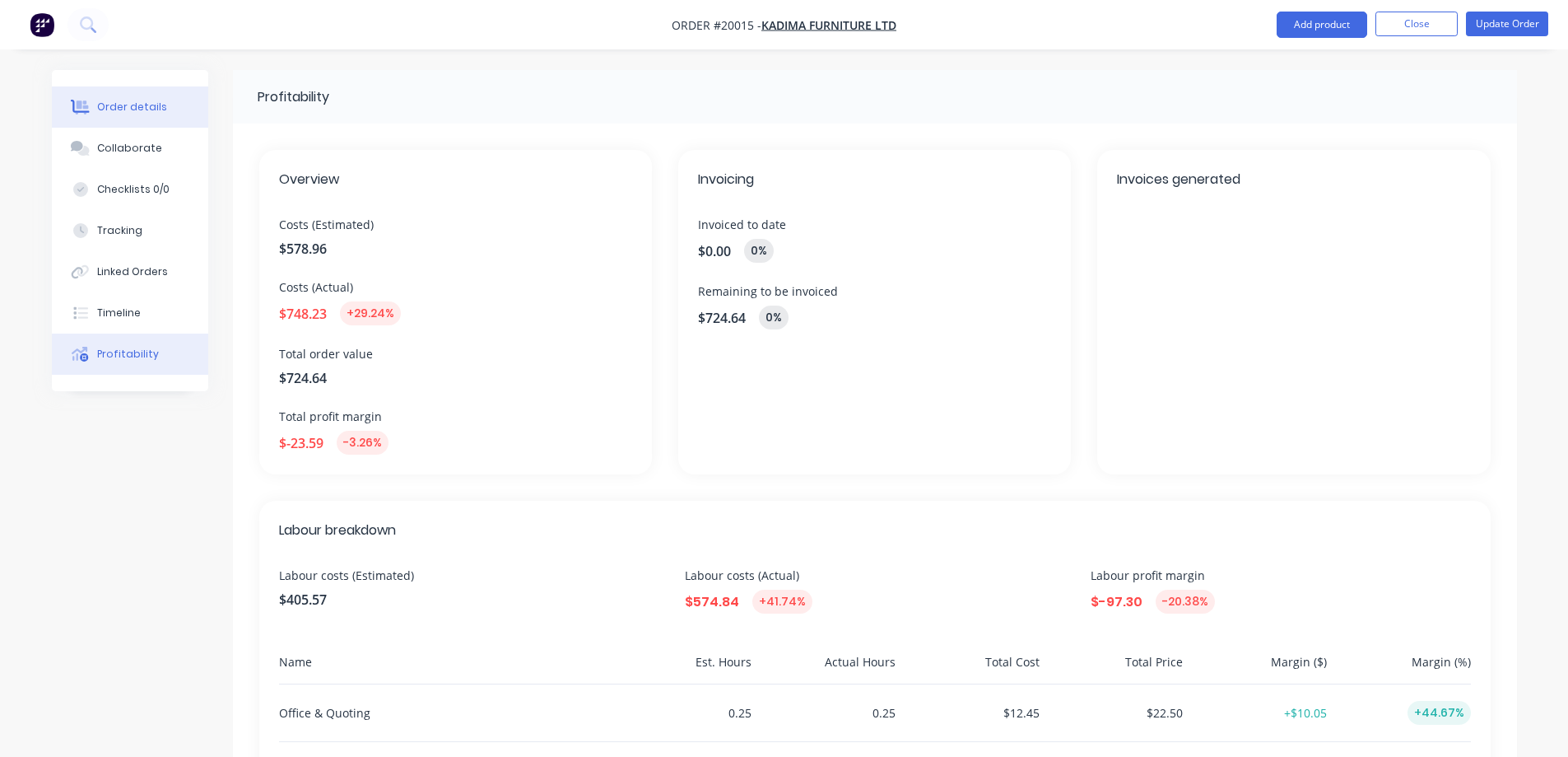
click at [126, 105] on div "Order details" at bounding box center [132, 106] width 70 height 15
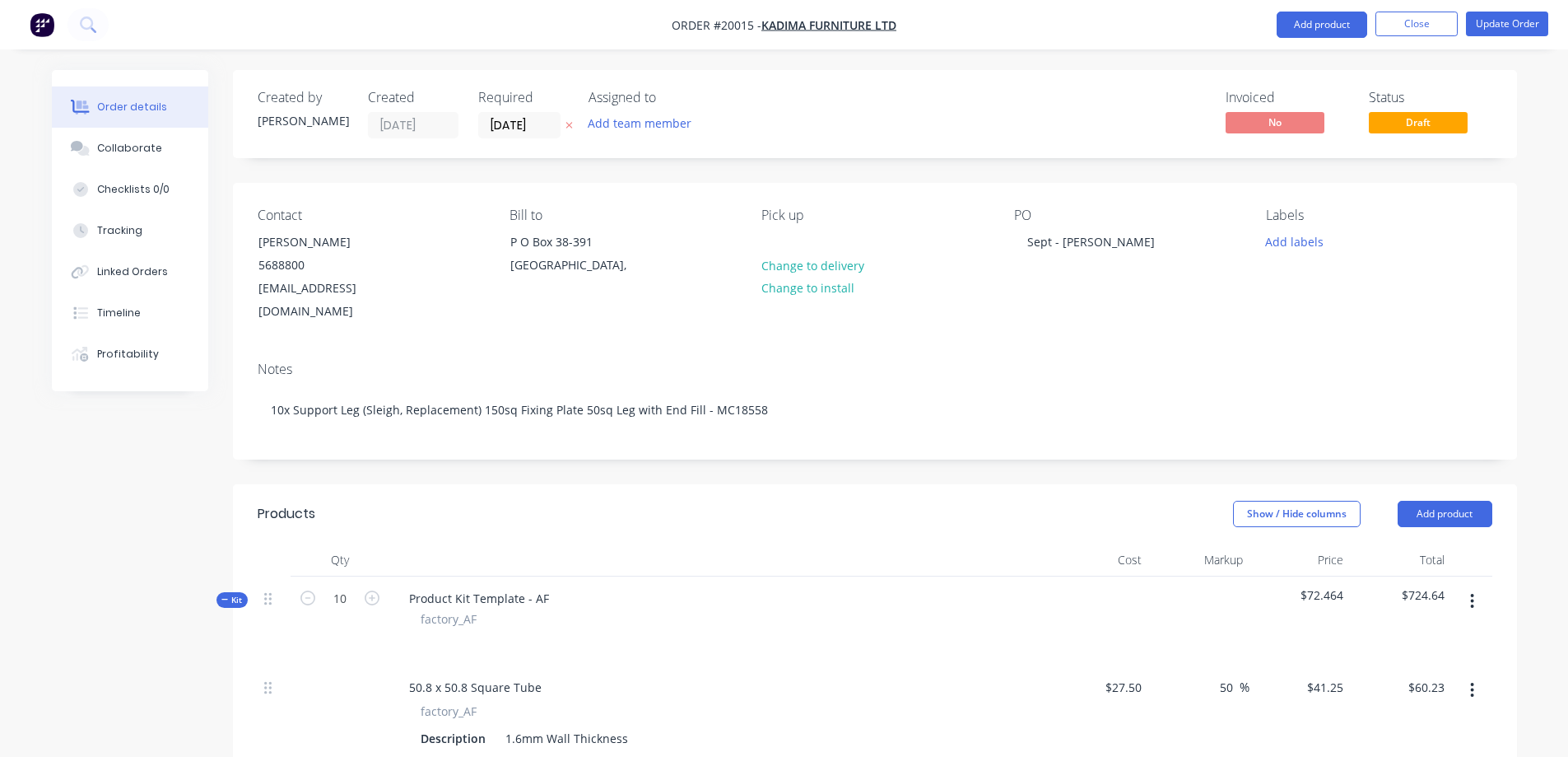
click at [1327, 586] on span "$72.464" at bounding box center [1300, 595] width 88 height 17
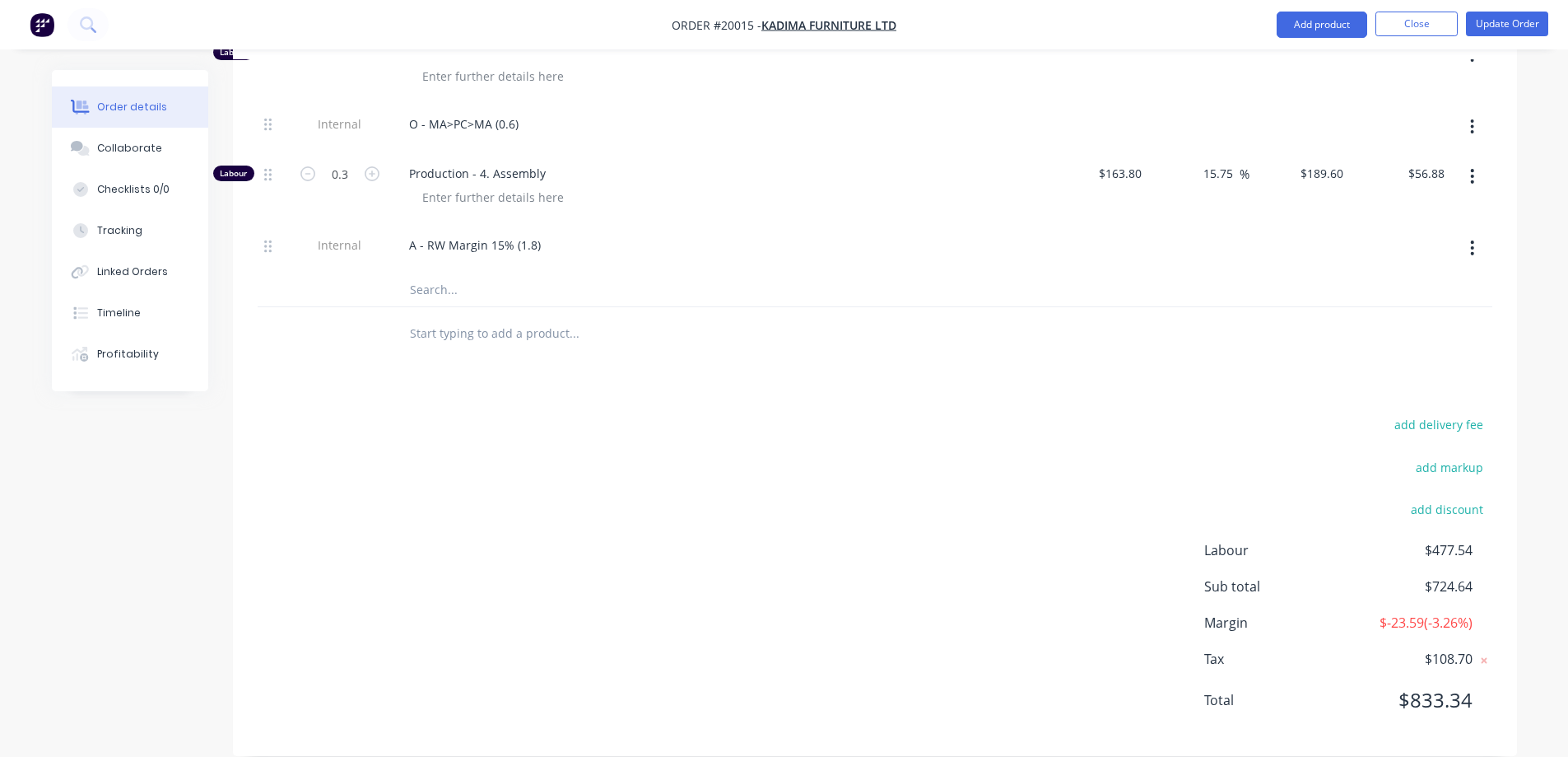
scroll to position [1579, 0]
click at [1458, 454] on button "add markup" at bounding box center [1449, 466] width 85 height 23
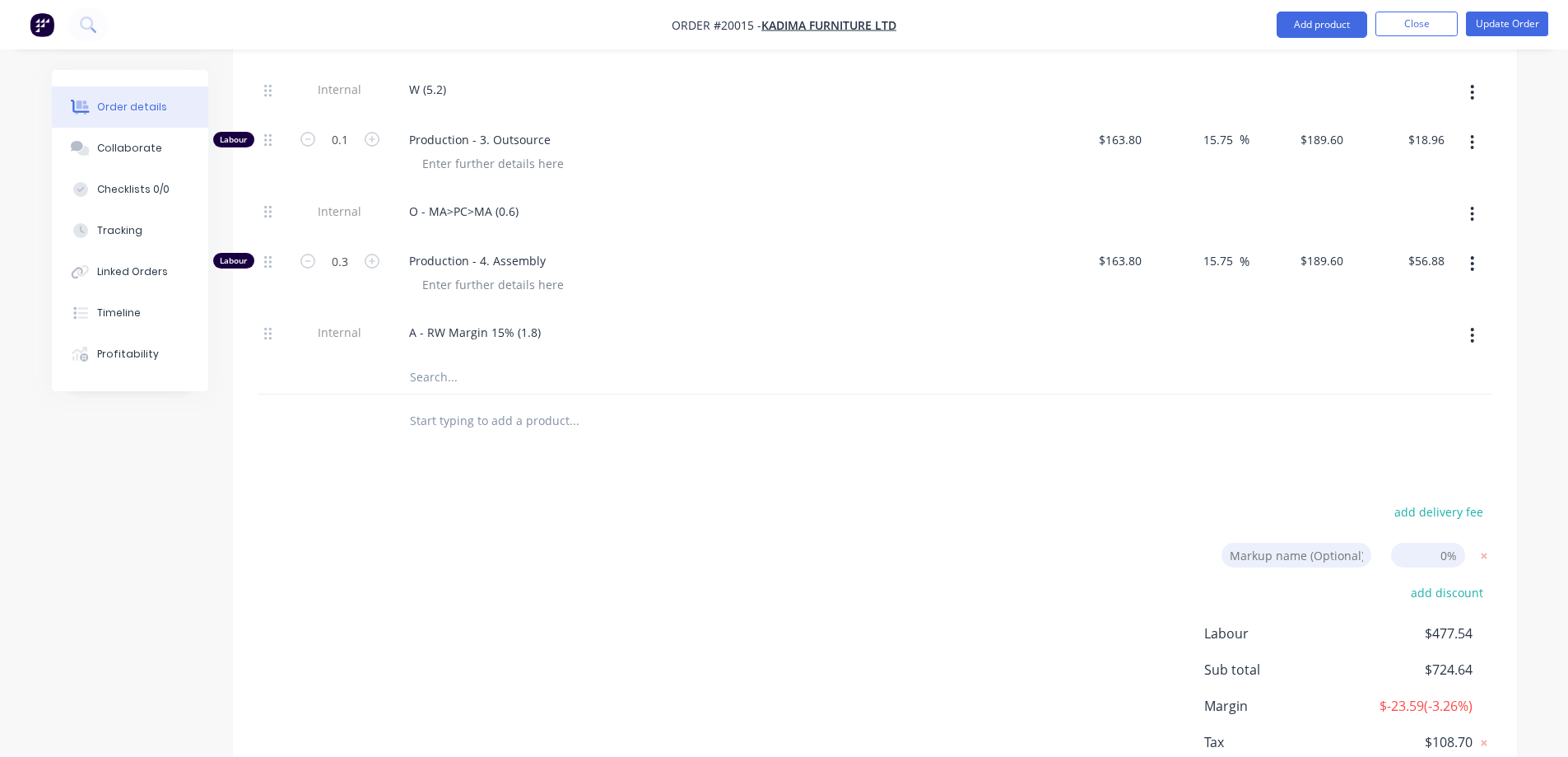
scroll to position [1574, 0]
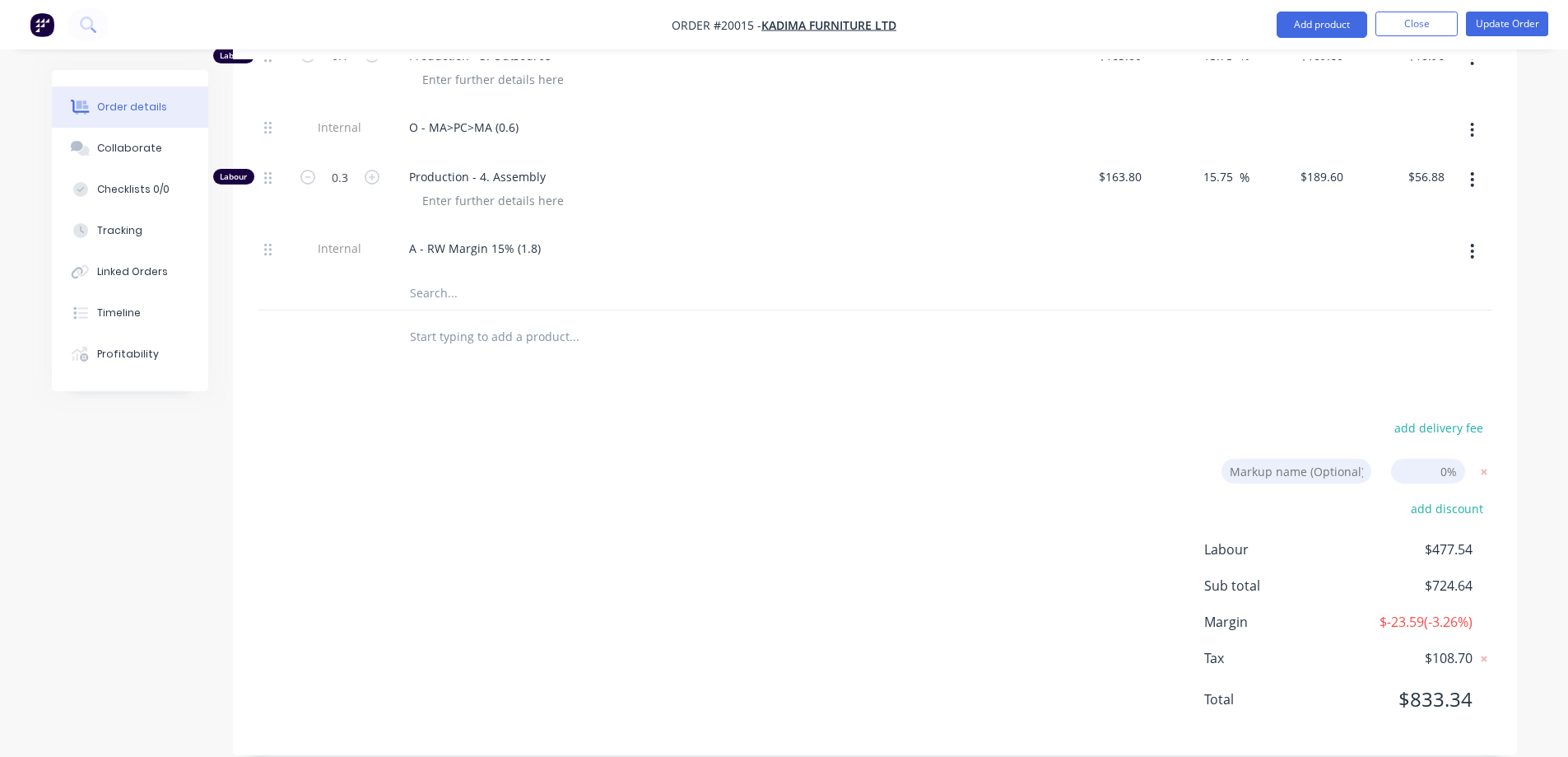
click at [1449, 459] on input at bounding box center [1428, 471] width 74 height 24
drag, startPoint x: 1505, startPoint y: 453, endPoint x: 1525, endPoint y: 453, distance: 20.0
type input "3"
click at [1049, 458] on div "add delivery fee Markup name (Optional) 3 3 0% add discount Labour $477.54 Sub …" at bounding box center [875, 574] width 1235 height 314
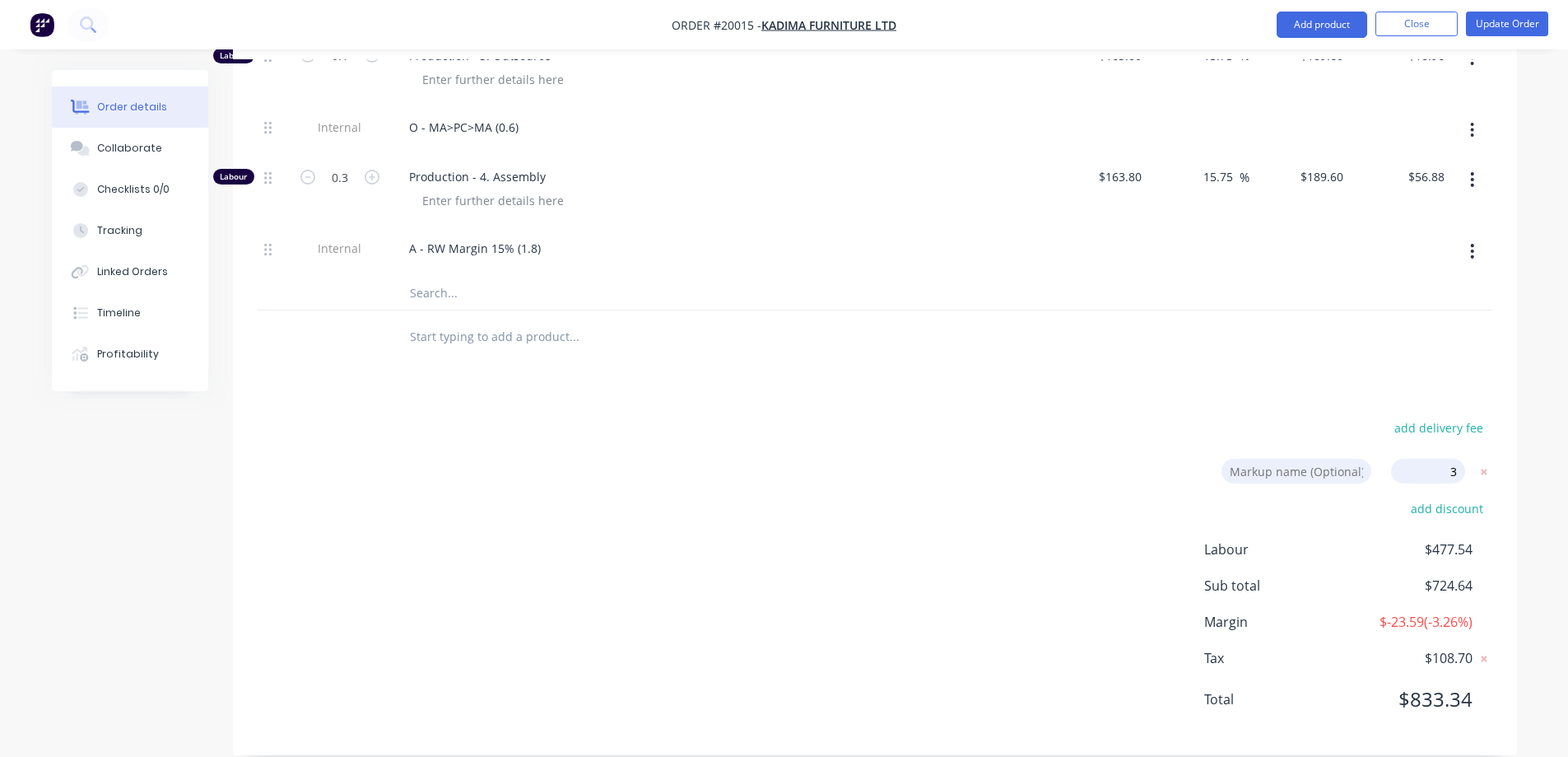
click at [1273, 459] on input at bounding box center [1297, 471] width 150 height 24
type input "T"
type input "Charge up adjustment for labour"
type input "54.5"
type input "$42.4875"
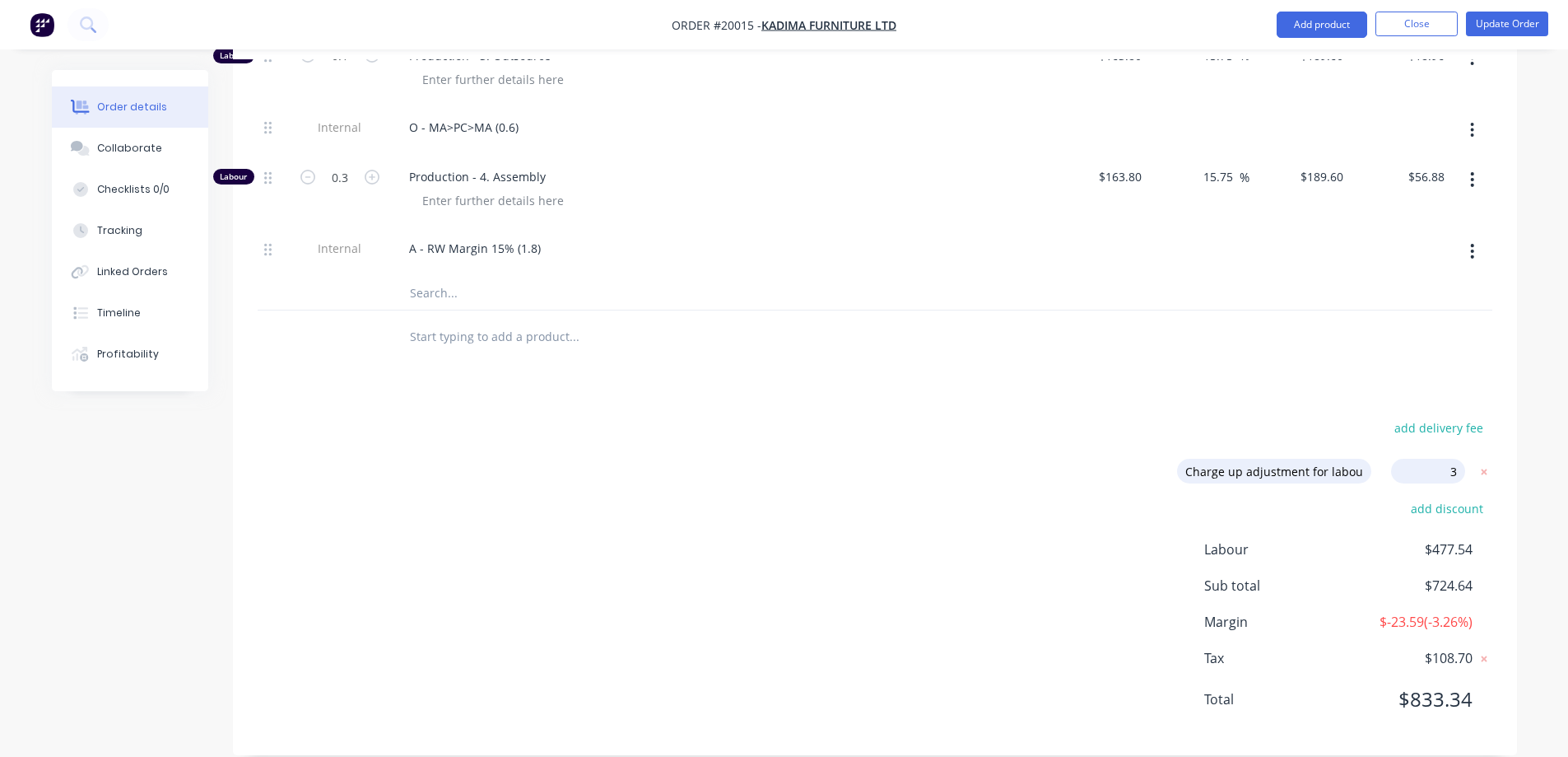
type input "$62.03"
type input "54.74"
type input "$6.6229"
type input "$3.31"
type input "54.5"
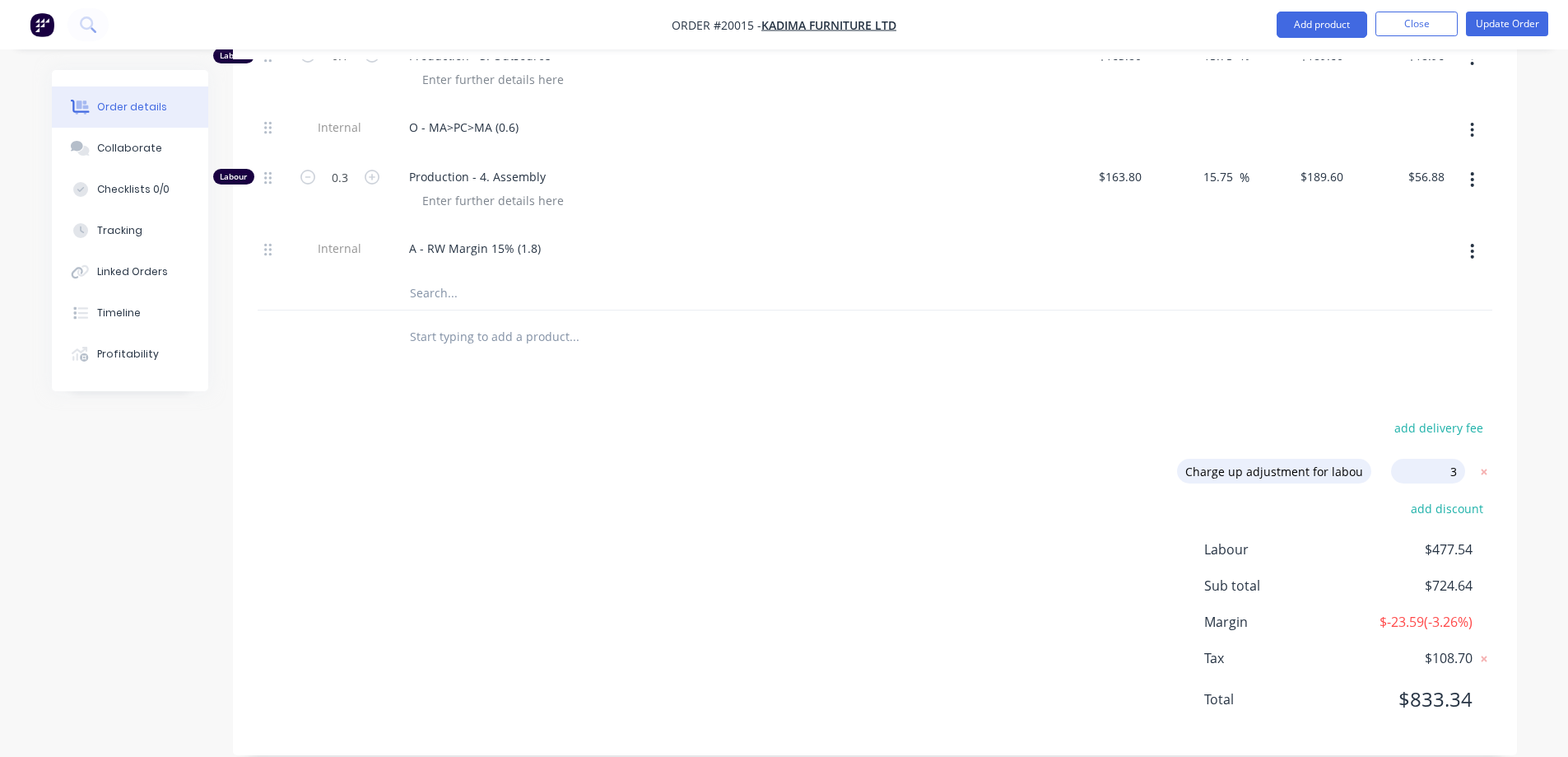
type input "$7.4006"
type input "$74.01"
type input "54.5"
type input "$0.1545"
type input "$28.12"
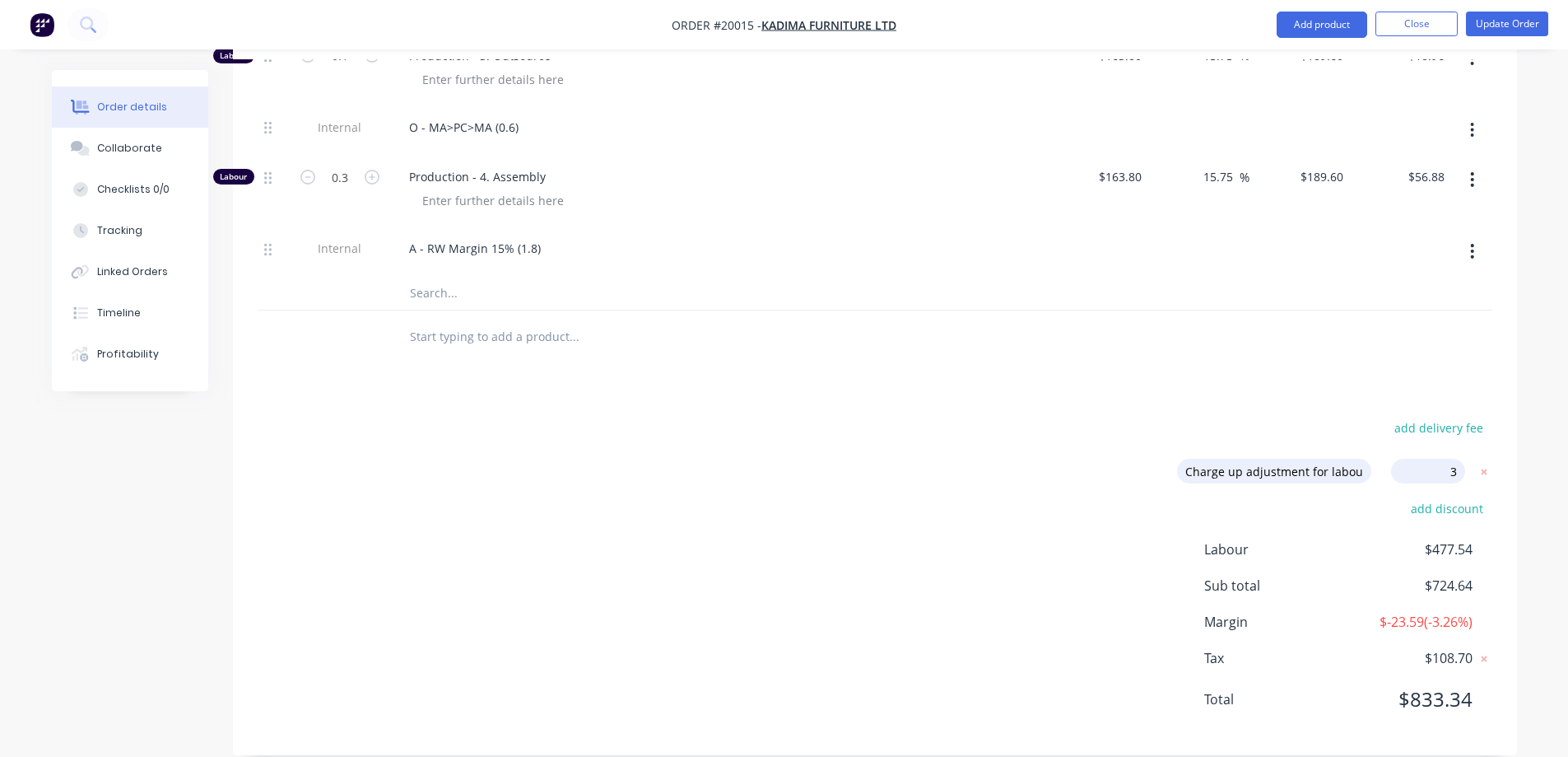
type input "33.9"
type input "$8.7035"
type input "$87.04"
type input "86.14"
type input "$92.70"
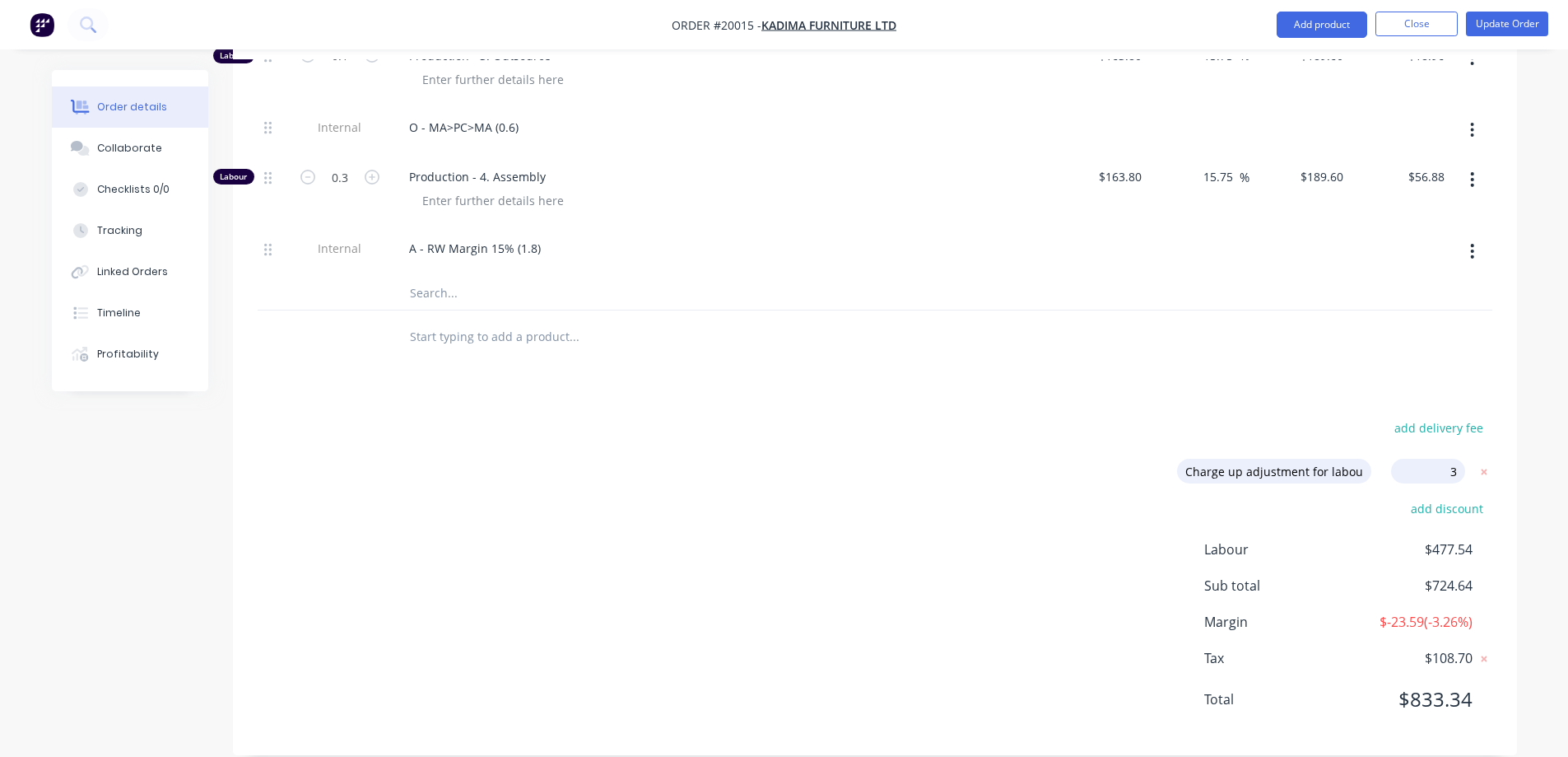
type input "$23.18"
type input "19.22"
type input "$195.288"
type input "$214.82"
type input "19.22"
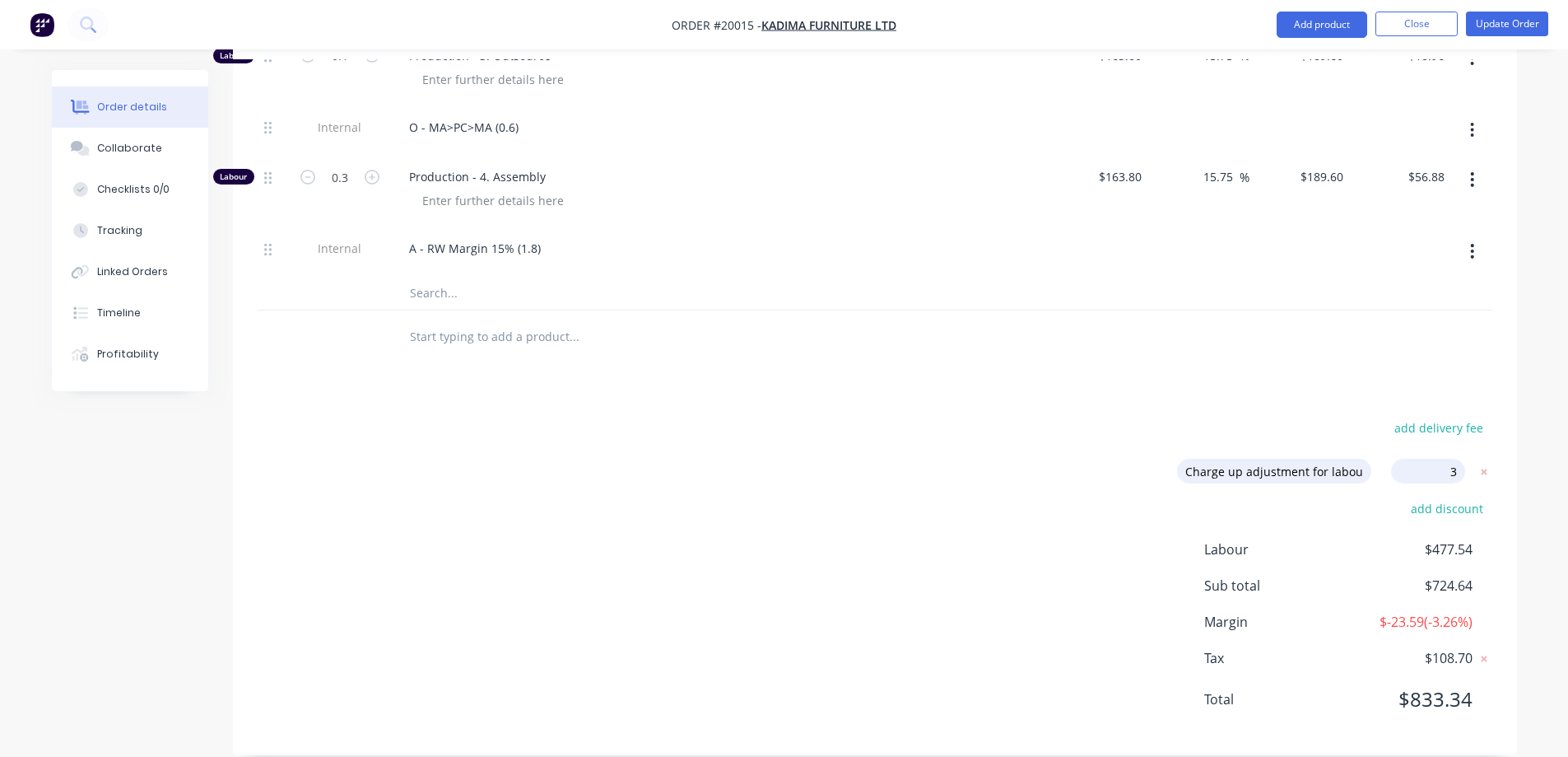
type input "$195.288"
type input "$175.76"
type input "19.22"
type input "$195.288"
type input "$19.53"
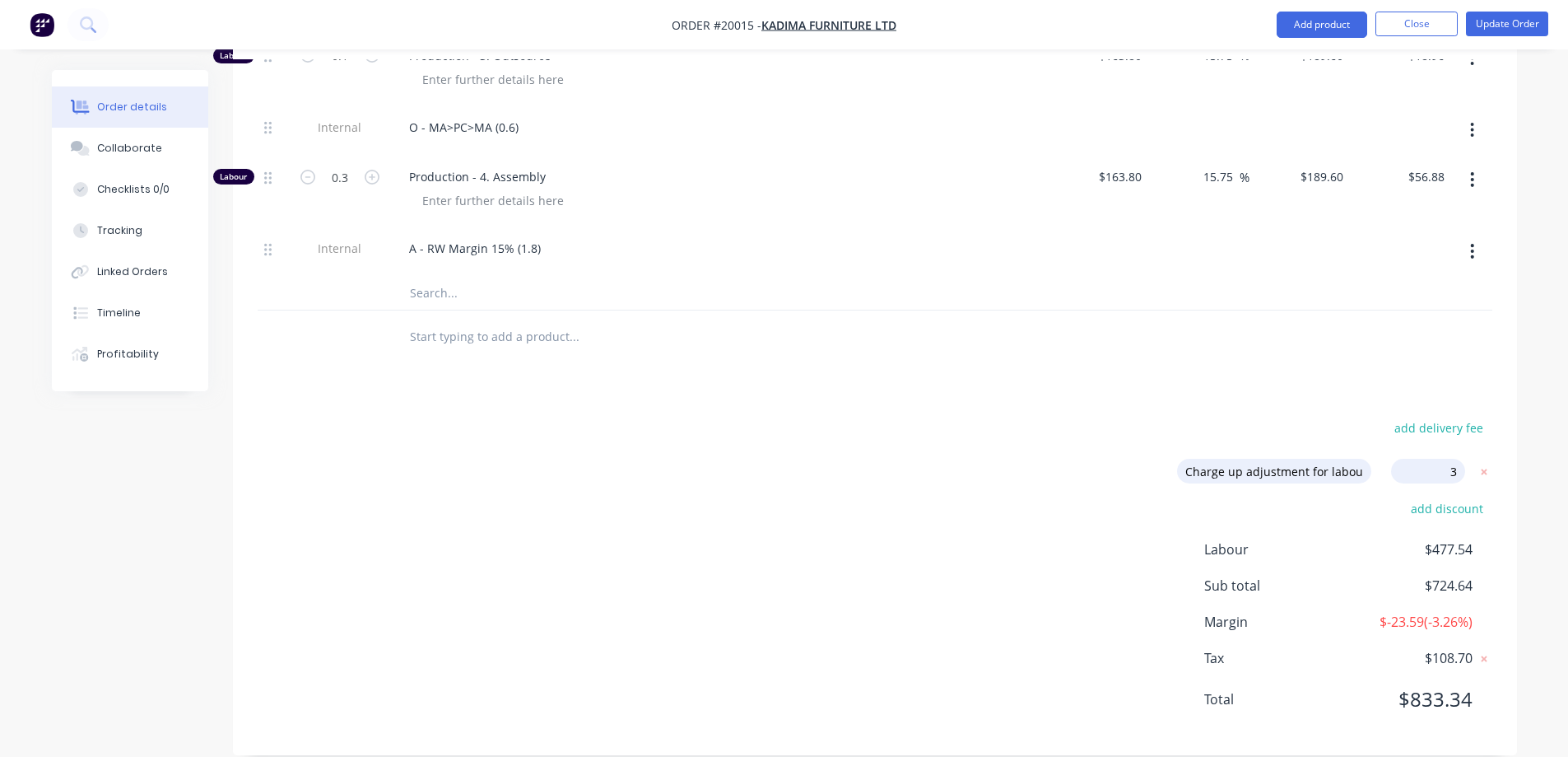
type input "19.22"
type input "$195.288"
type input "$58.59"
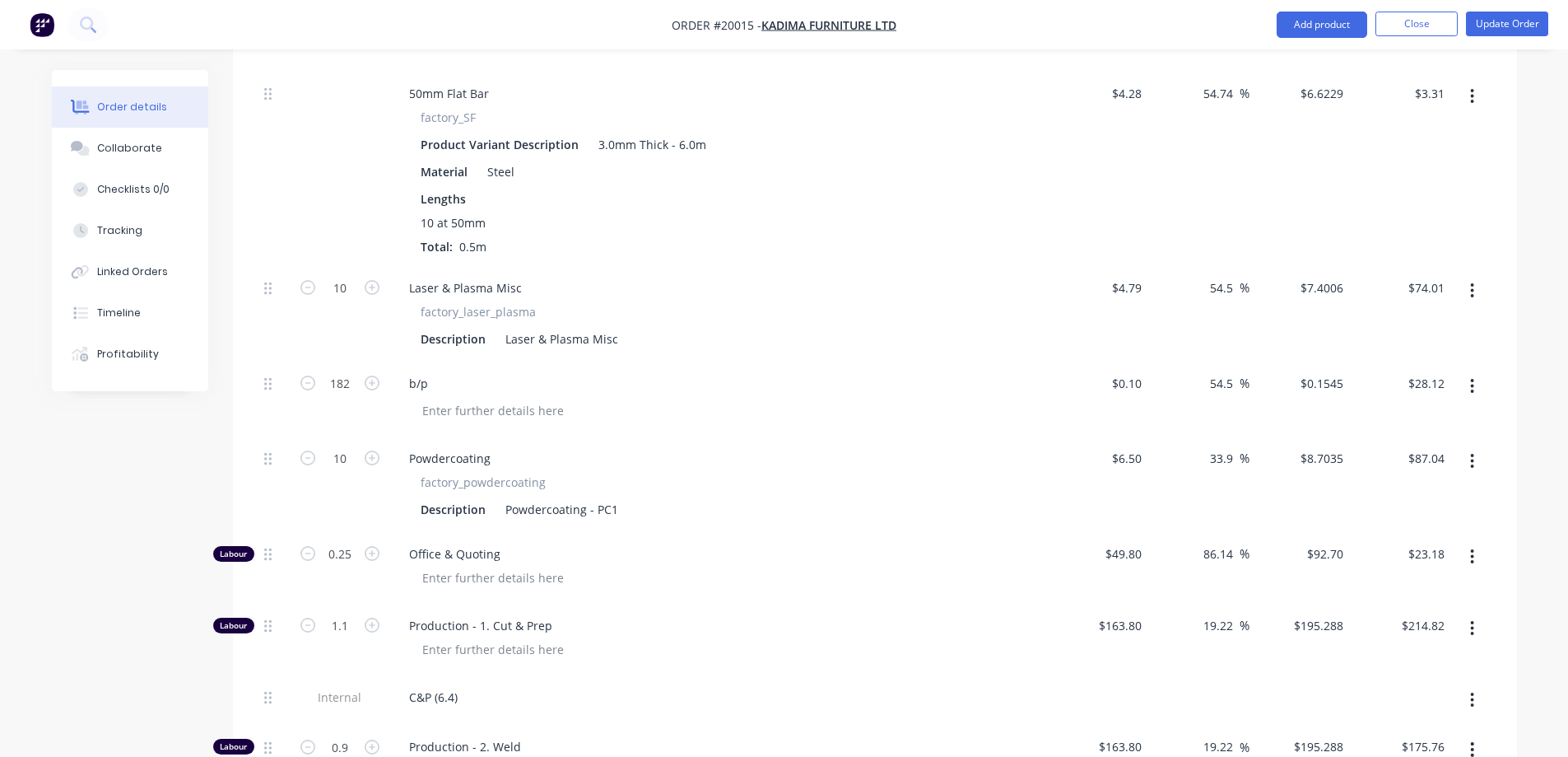
scroll to position [750, 0]
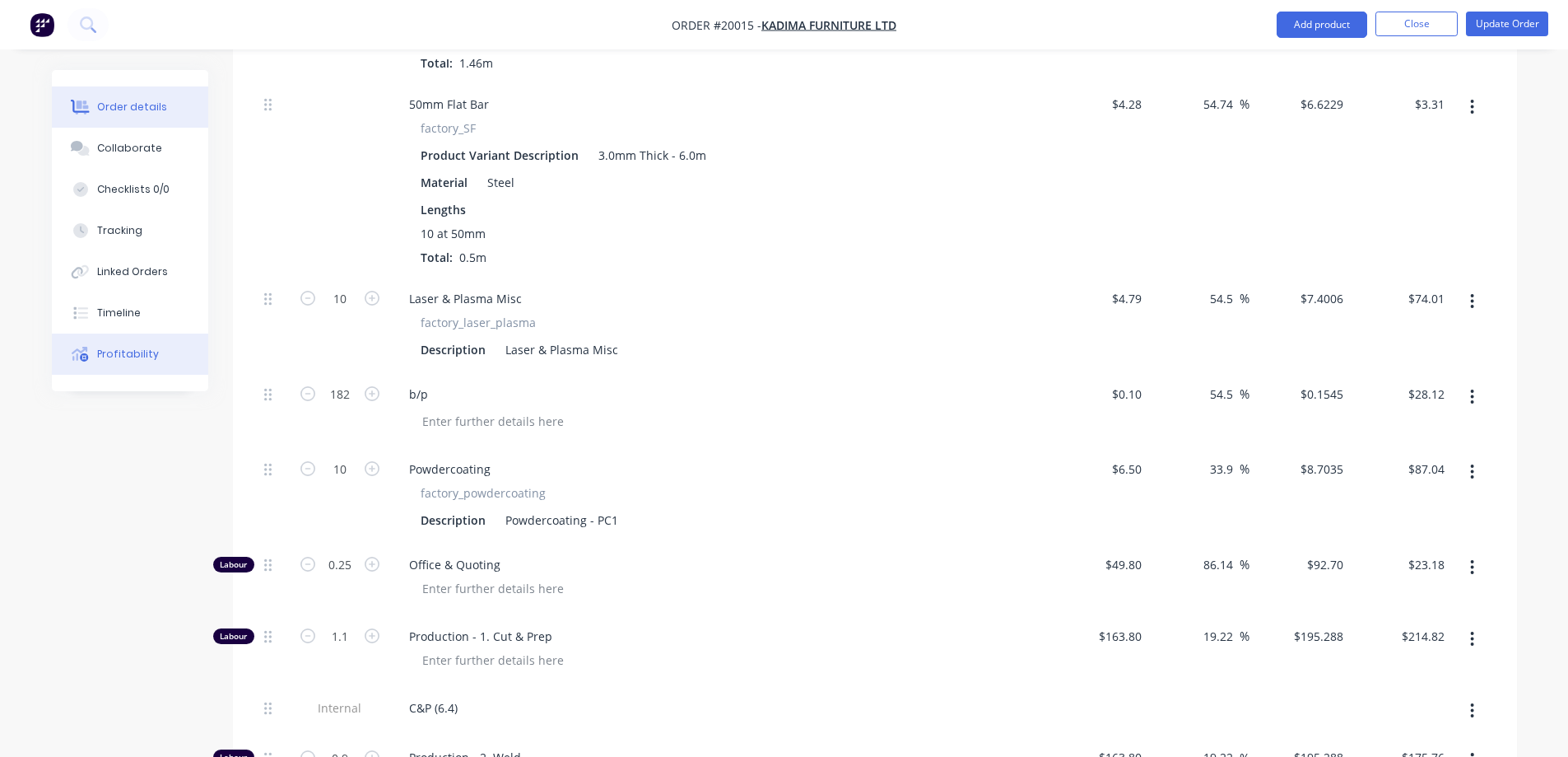
click at [119, 353] on div "Profitability" at bounding box center [127, 354] width 62 height 15
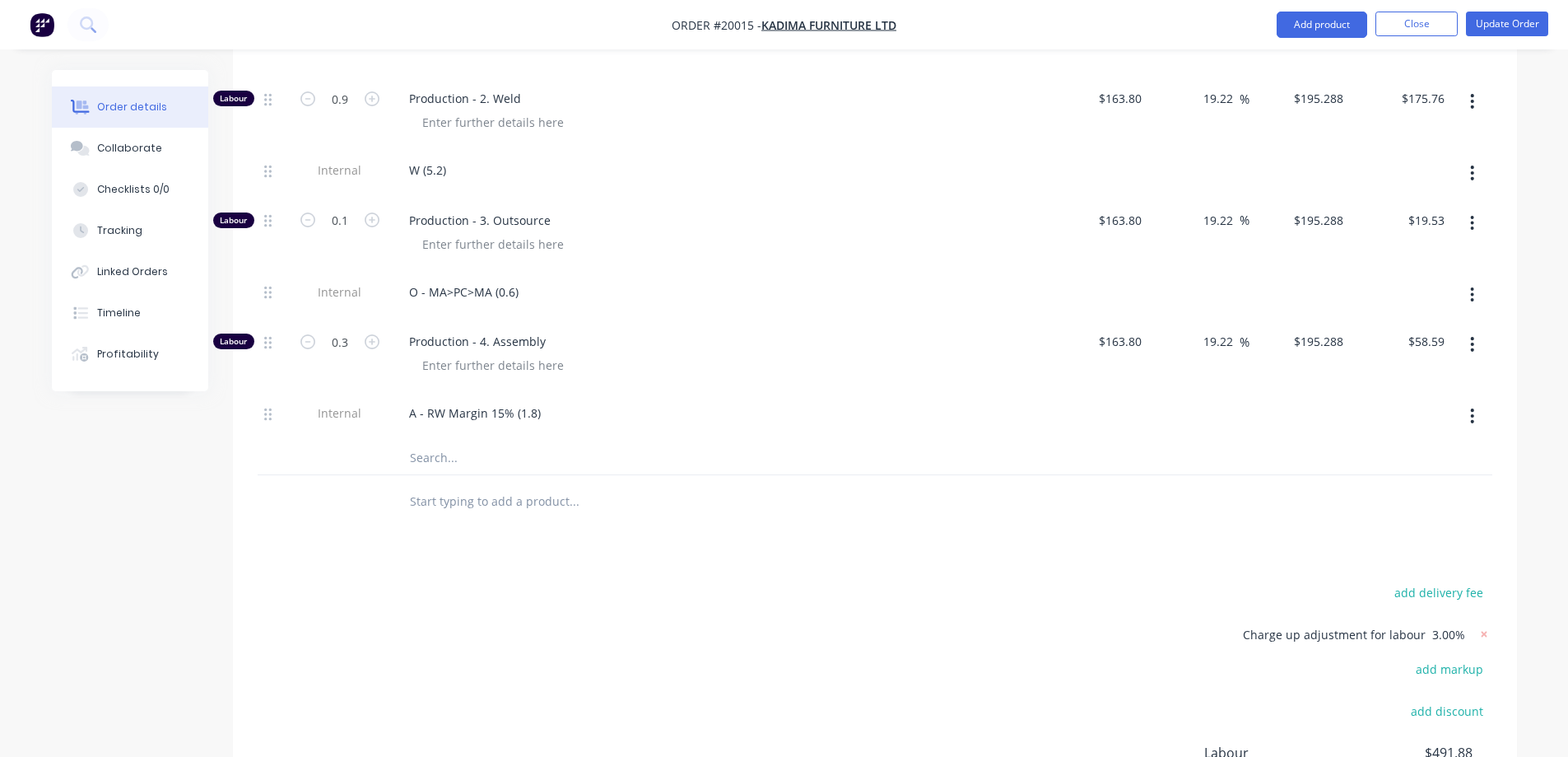
scroll to position [1613, 0]
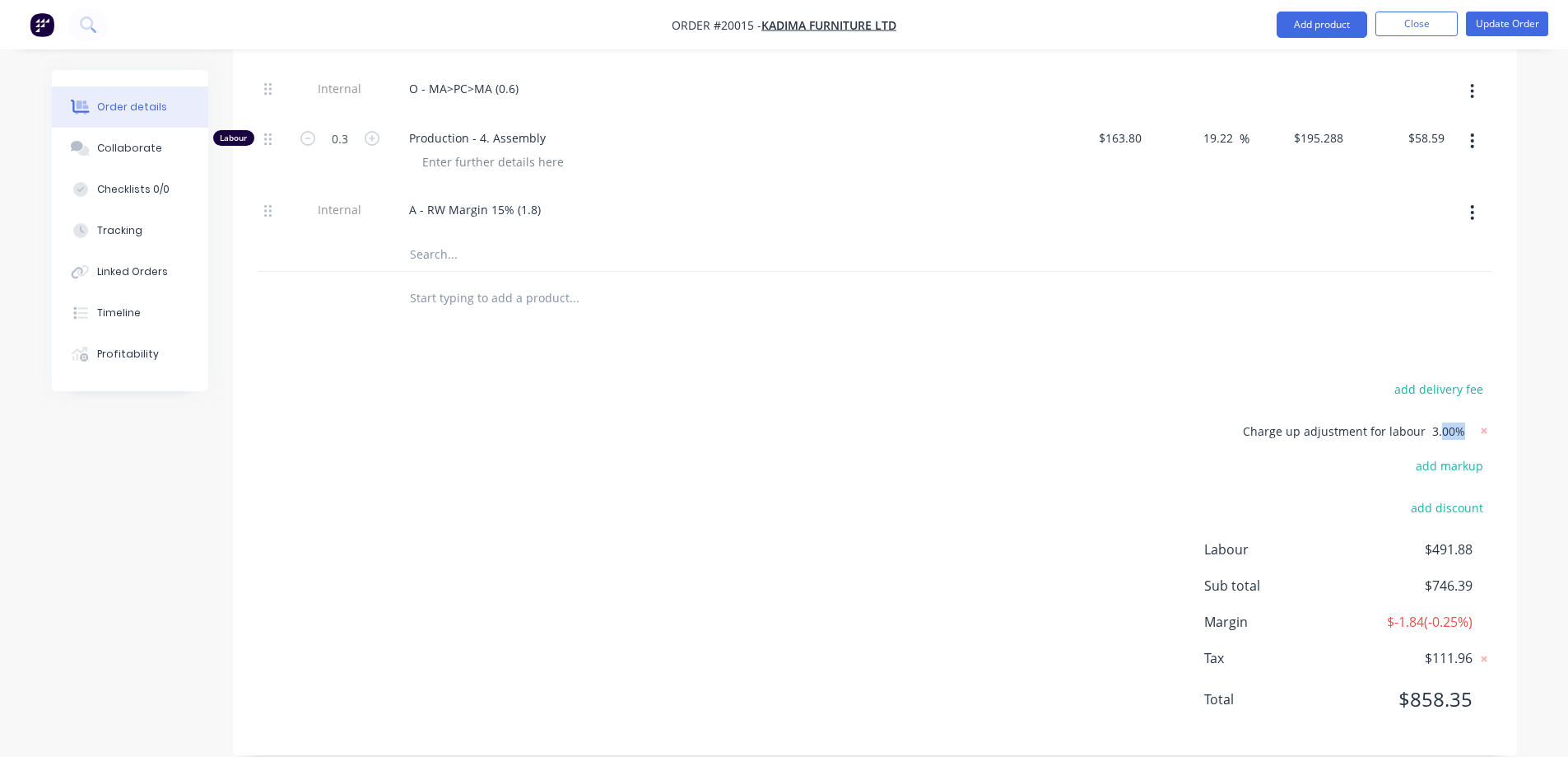
drag, startPoint x: 1443, startPoint y: 413, endPoint x: 1462, endPoint y: 413, distance: 19.0
click at [1462, 423] on span "3.00%" at bounding box center [1449, 432] width 33 height 17
click at [1449, 423] on span "3.00%" at bounding box center [1449, 432] width 33 height 17
drag, startPoint x: 1432, startPoint y: 408, endPoint x: 1469, endPoint y: 408, distance: 37.0
click at [1469, 420] on form "Charge up adjustment for labour 3.00%" at bounding box center [1368, 431] width 249 height 22
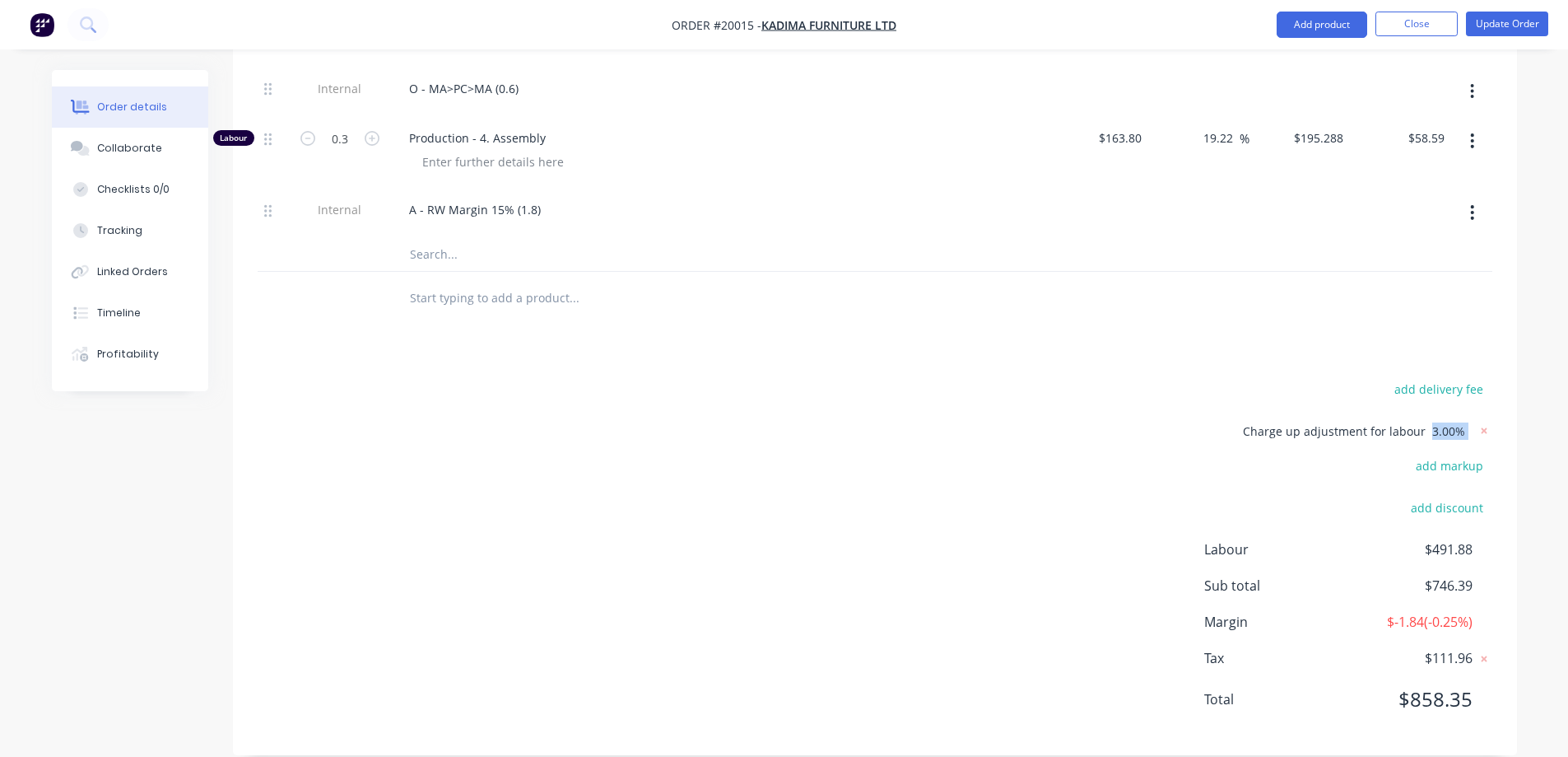
click at [1091, 445] on div "add delivery fee Charge up adjustment for labour 3.00% add markup add discount …" at bounding box center [875, 555] width 1235 height 352
click at [1408, 423] on span "Charge up adjustment for labour" at bounding box center [1334, 431] width 183 height 16
click at [1476, 423] on icon at bounding box center [1483, 431] width 17 height 17
type input "50"
type input "$41.25"
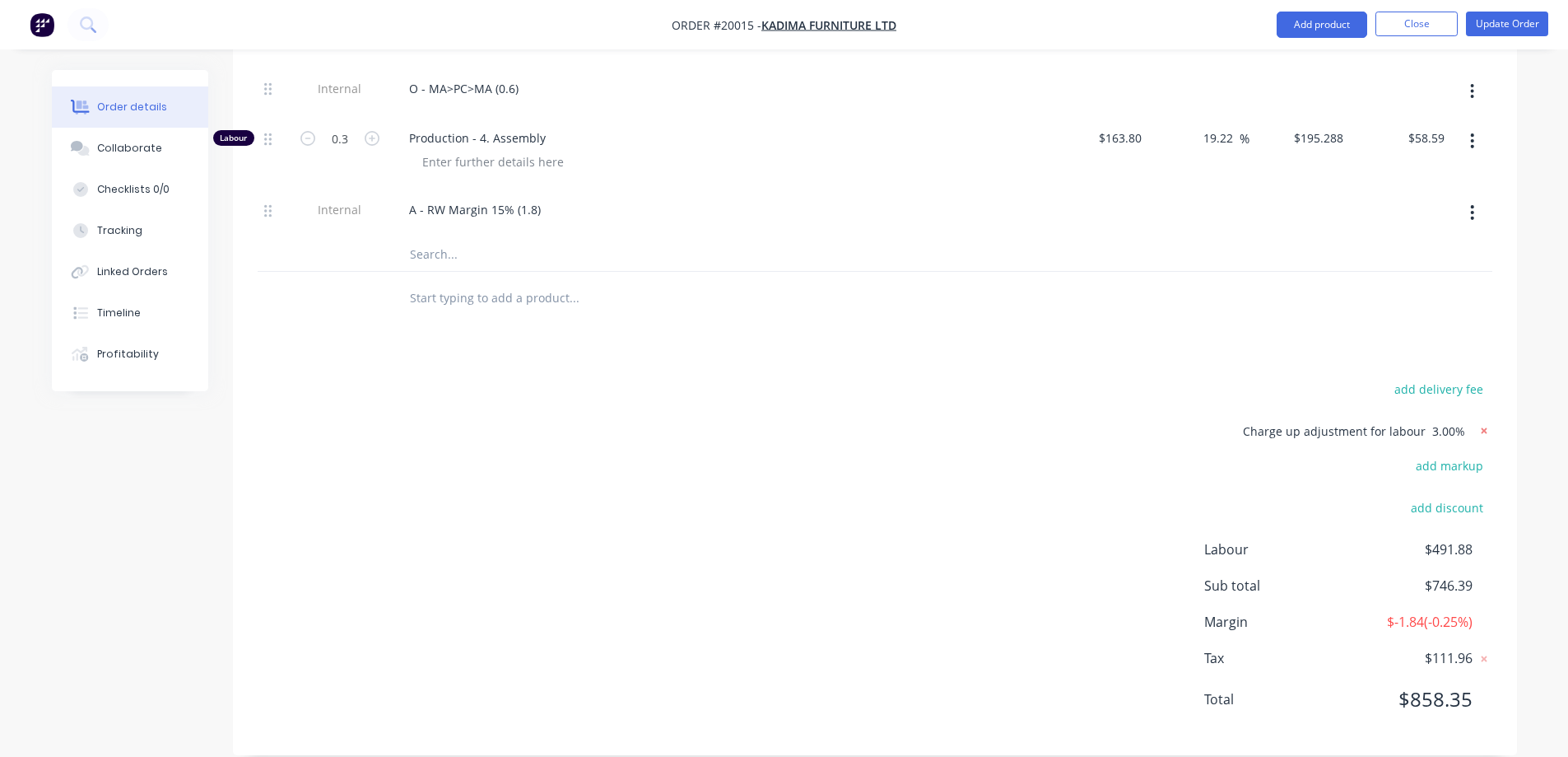
type input "$60.23"
type input "50.23"
type input "$6.43"
type input "$3.22"
type input "50"
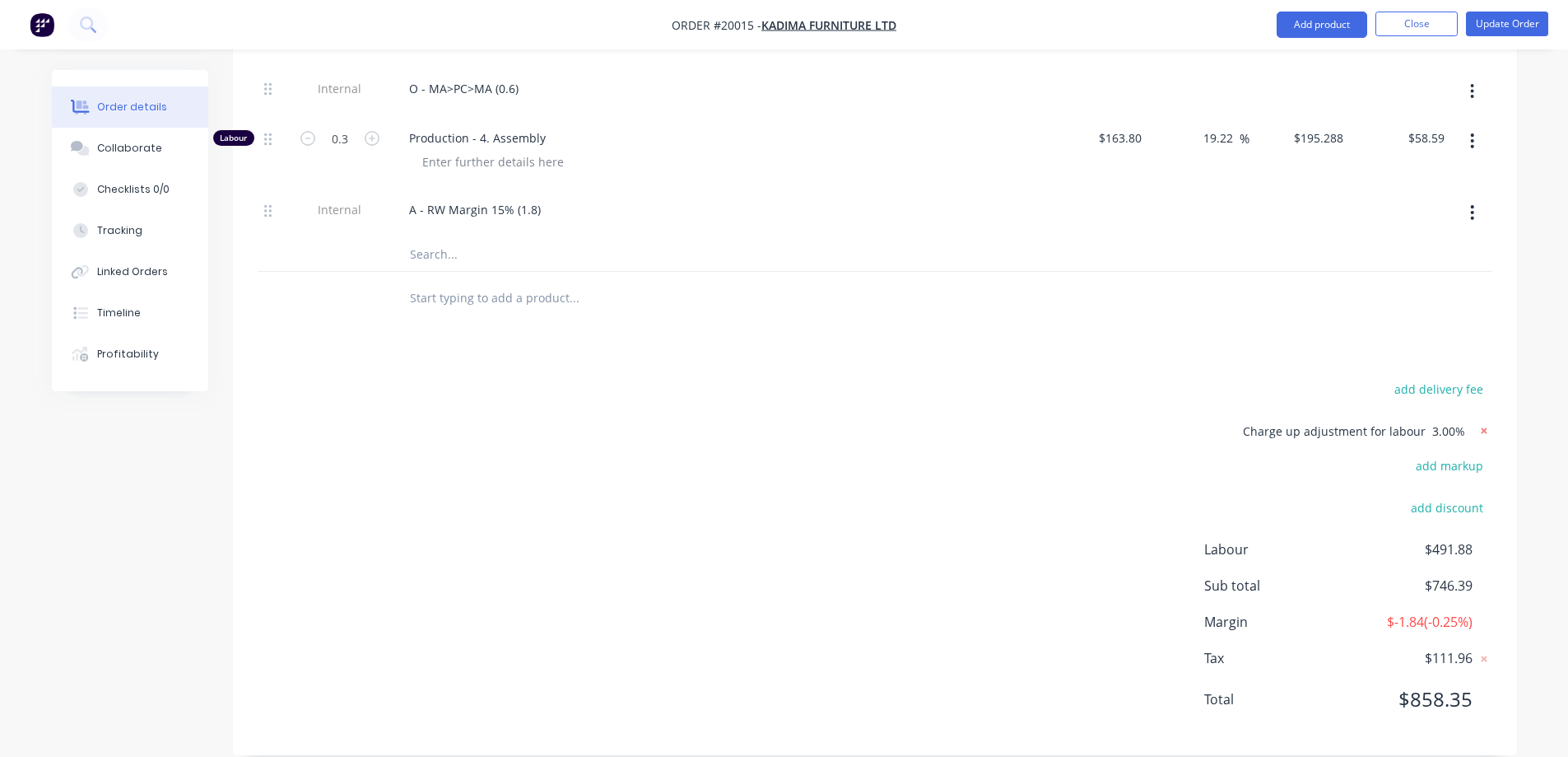
type input "$7.185"
type input "$71.85"
type input "50"
type input "$0.15"
type input "$27.30"
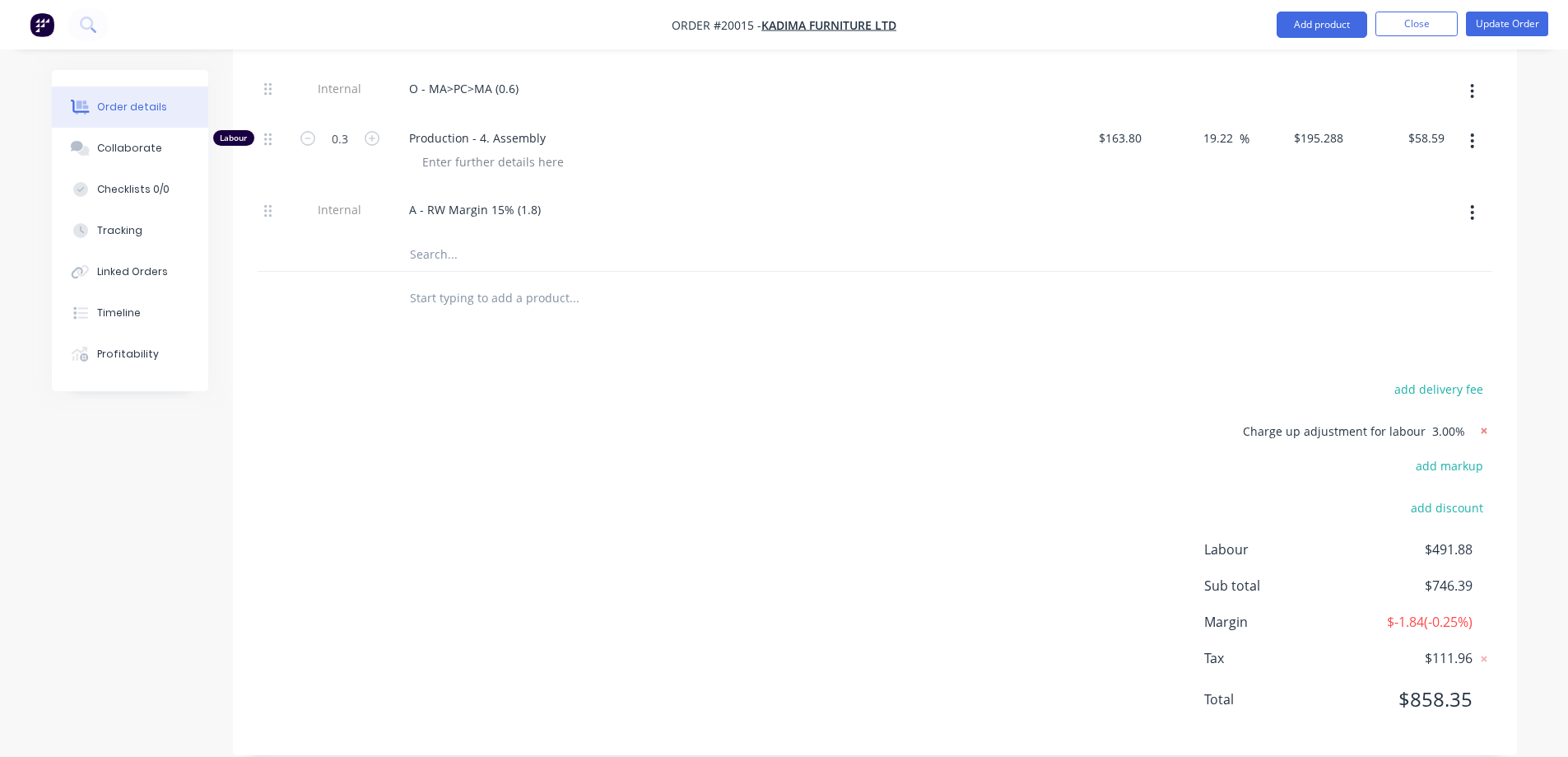
type input "30"
type input "$8.45"
type input "$84.50"
type input "80.72"
type input "$90.00"
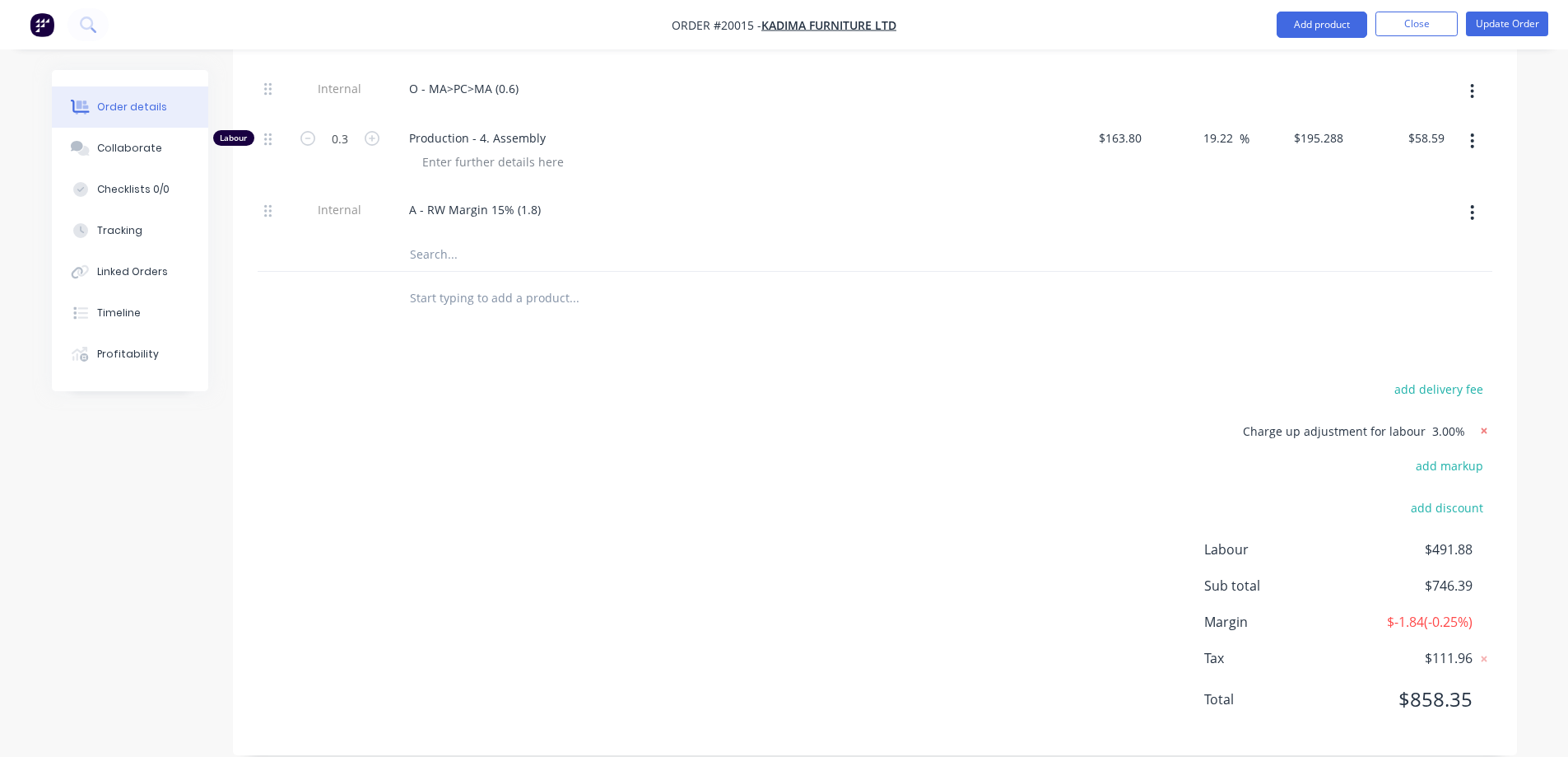
type input "$22.50"
type input "15.75"
type input "$189.60"
type input "$208.56"
type input "15.75"
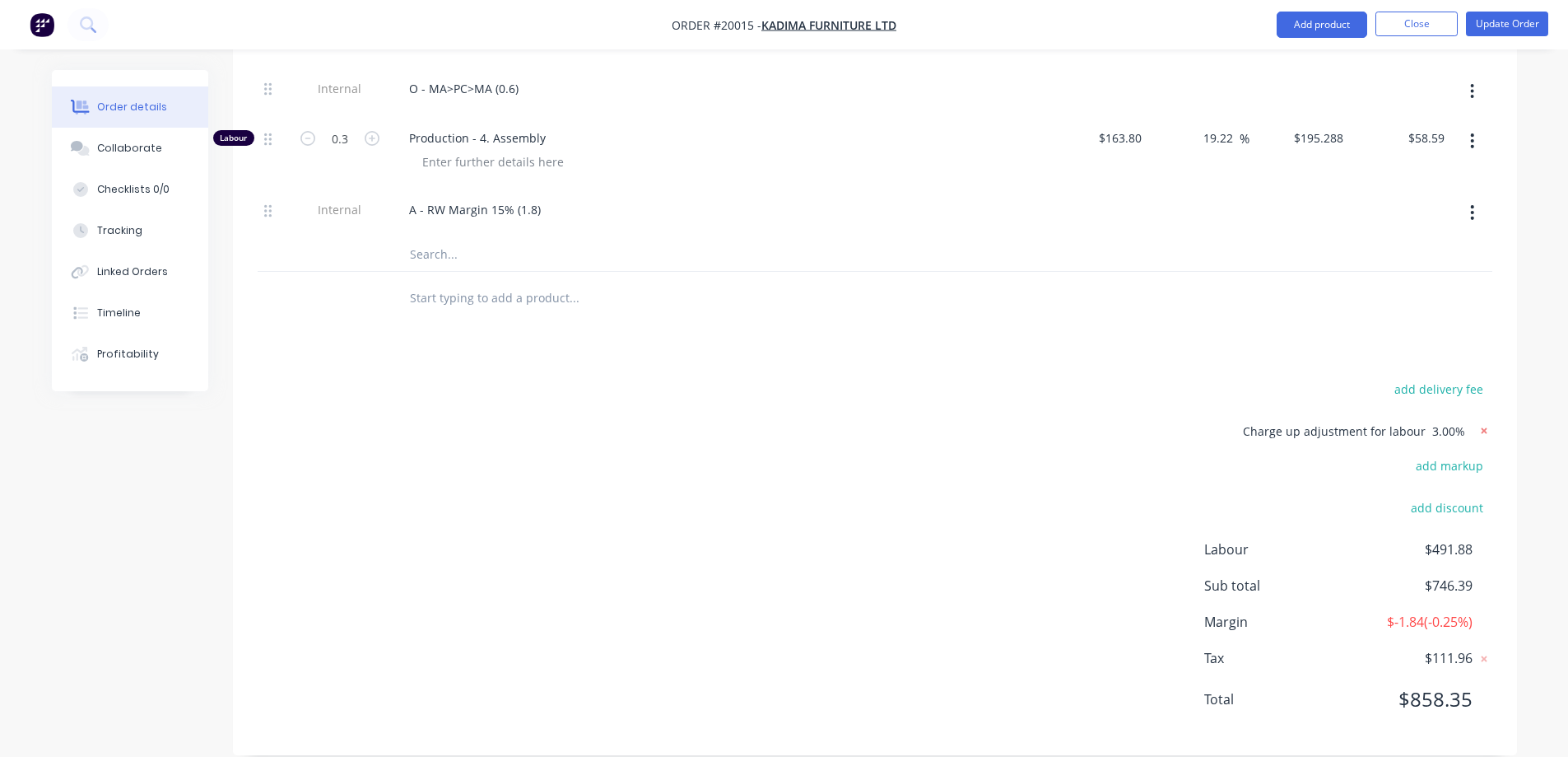
type input "$189.60"
type input "$170.64"
type input "15.75"
type input "$189.60"
type input "$18.96"
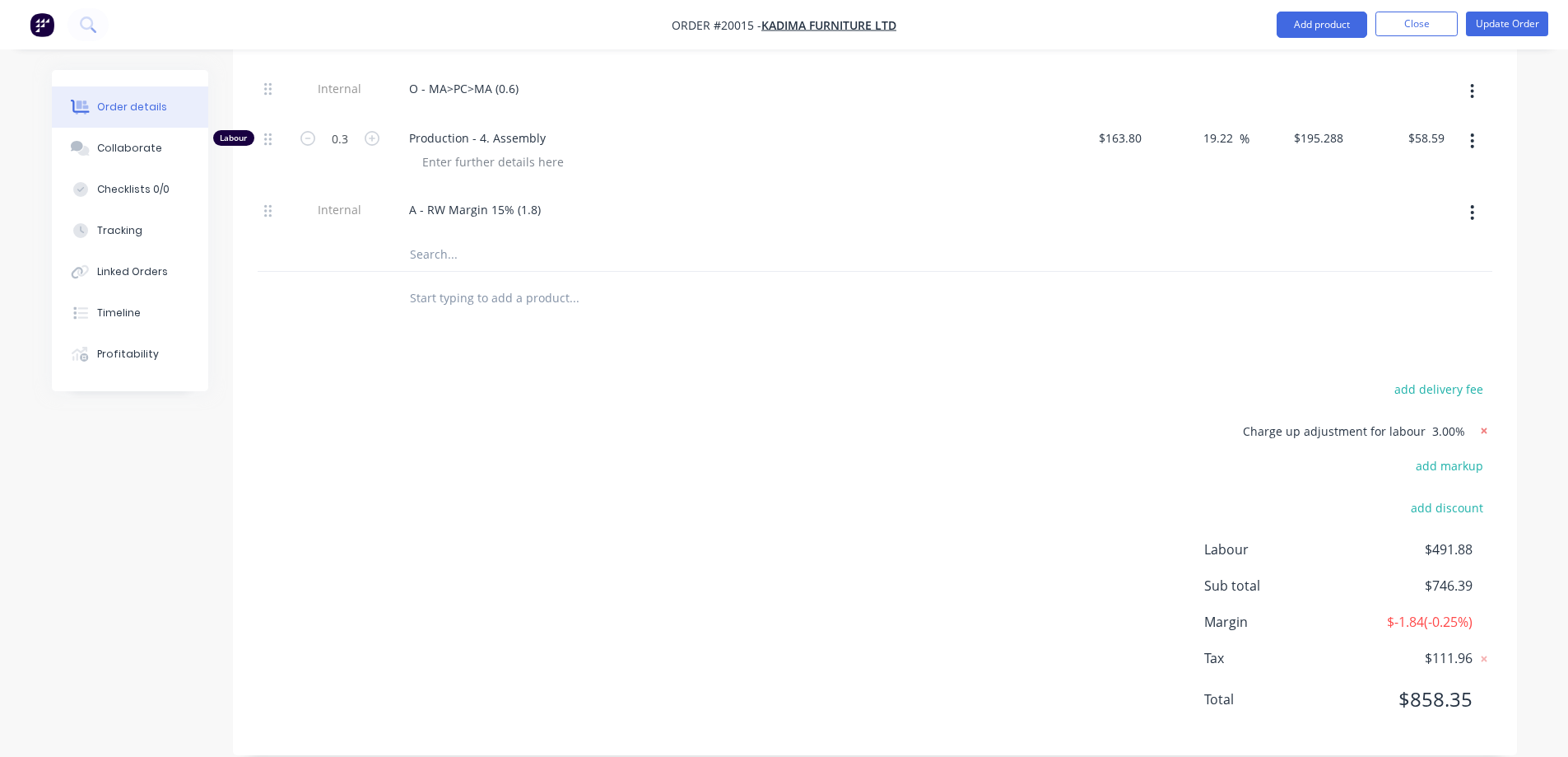
type input "15.75"
type input "$189.60"
type input "$56.88"
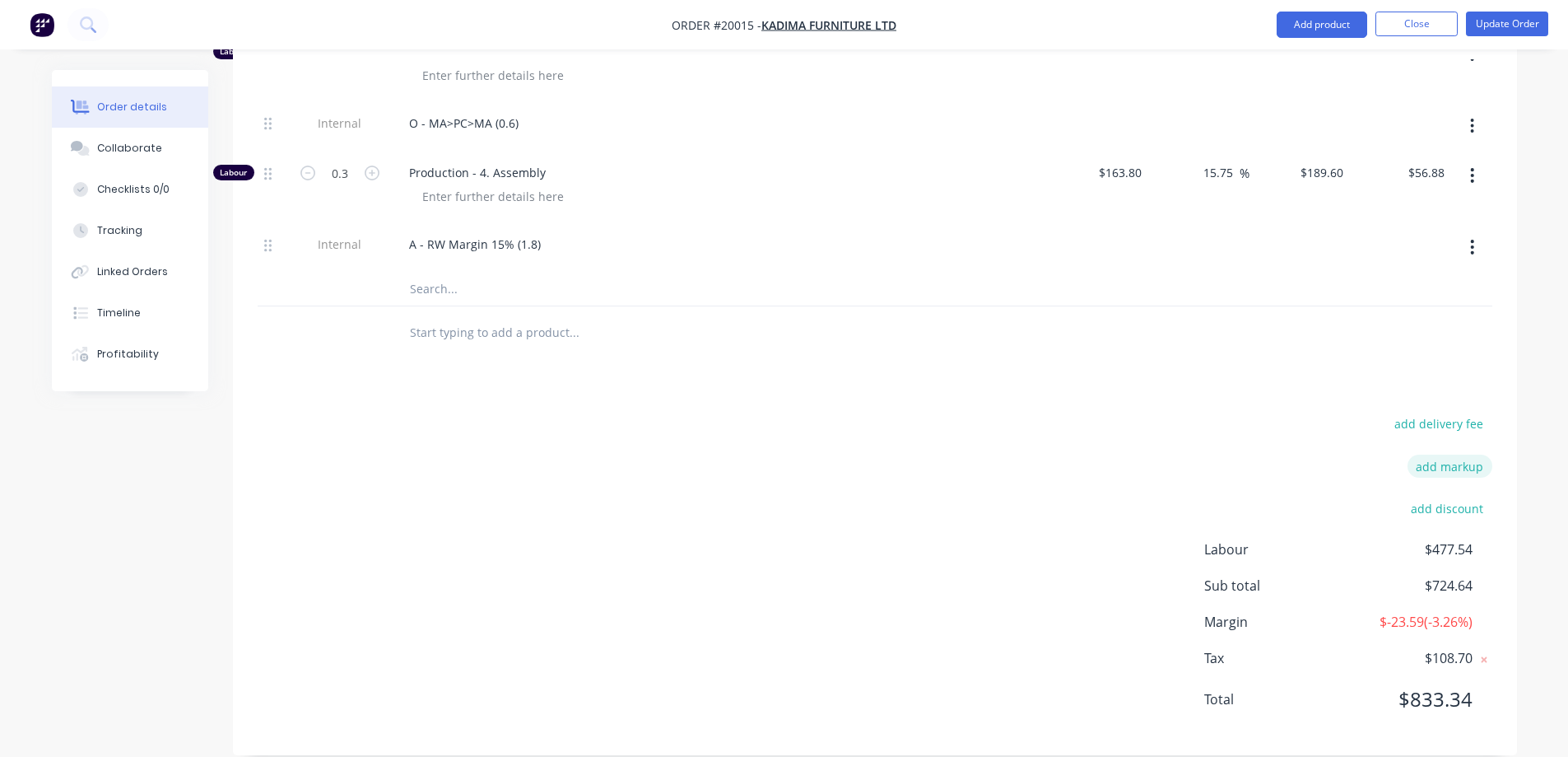
click at [1465, 454] on button "add markup" at bounding box center [1449, 466] width 85 height 23
click at [1430, 459] on input at bounding box center [1428, 471] width 74 height 24
type input "3.1"
click at [1289, 459] on input at bounding box center [1297, 471] width 150 height 24
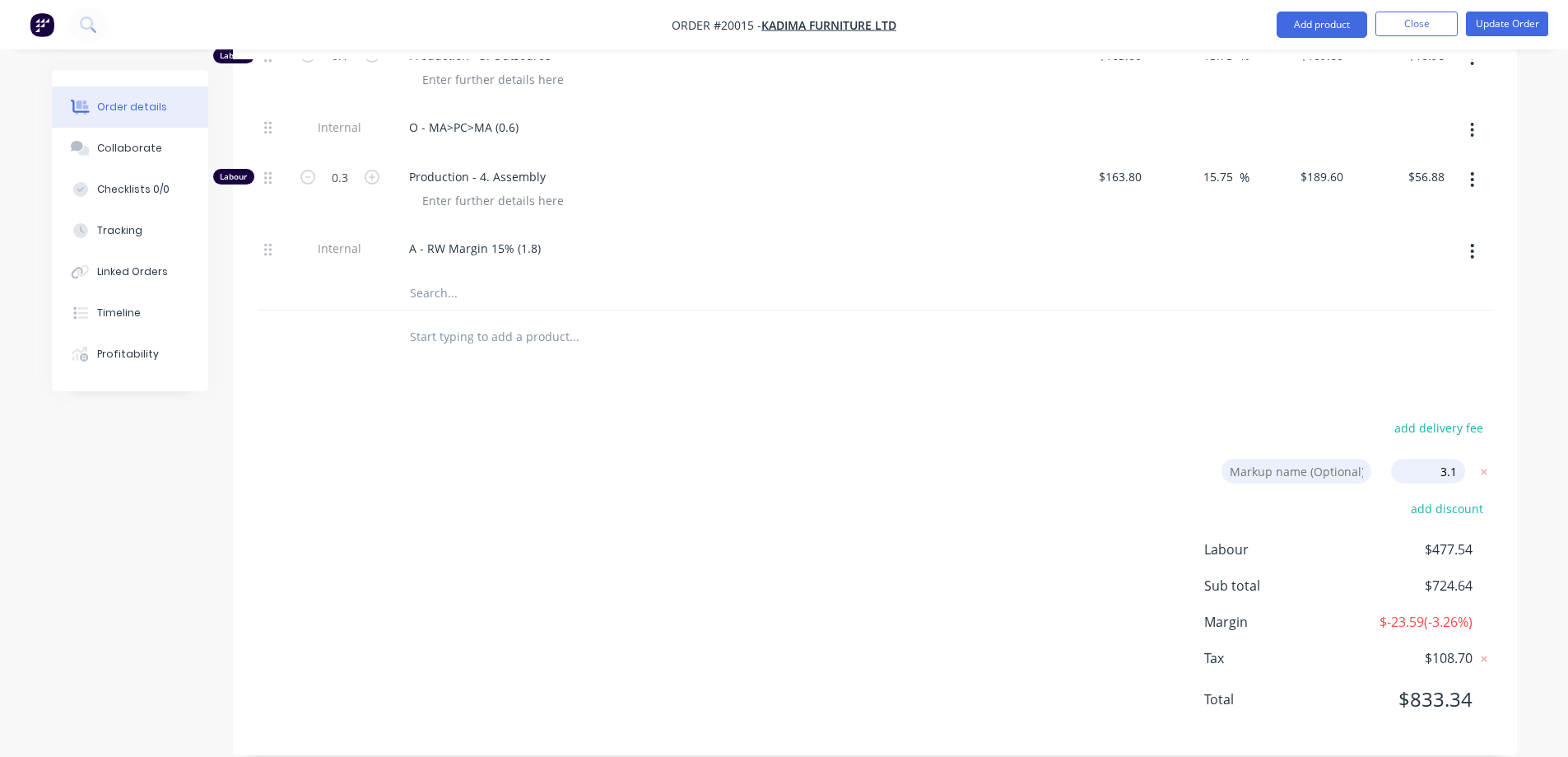
type input "Charge up adjustment for labour"
click input "submit" at bounding box center [0, 0] width 0 height 0
type input "54.65"
type input "$42.5287"
type input "$62.09"
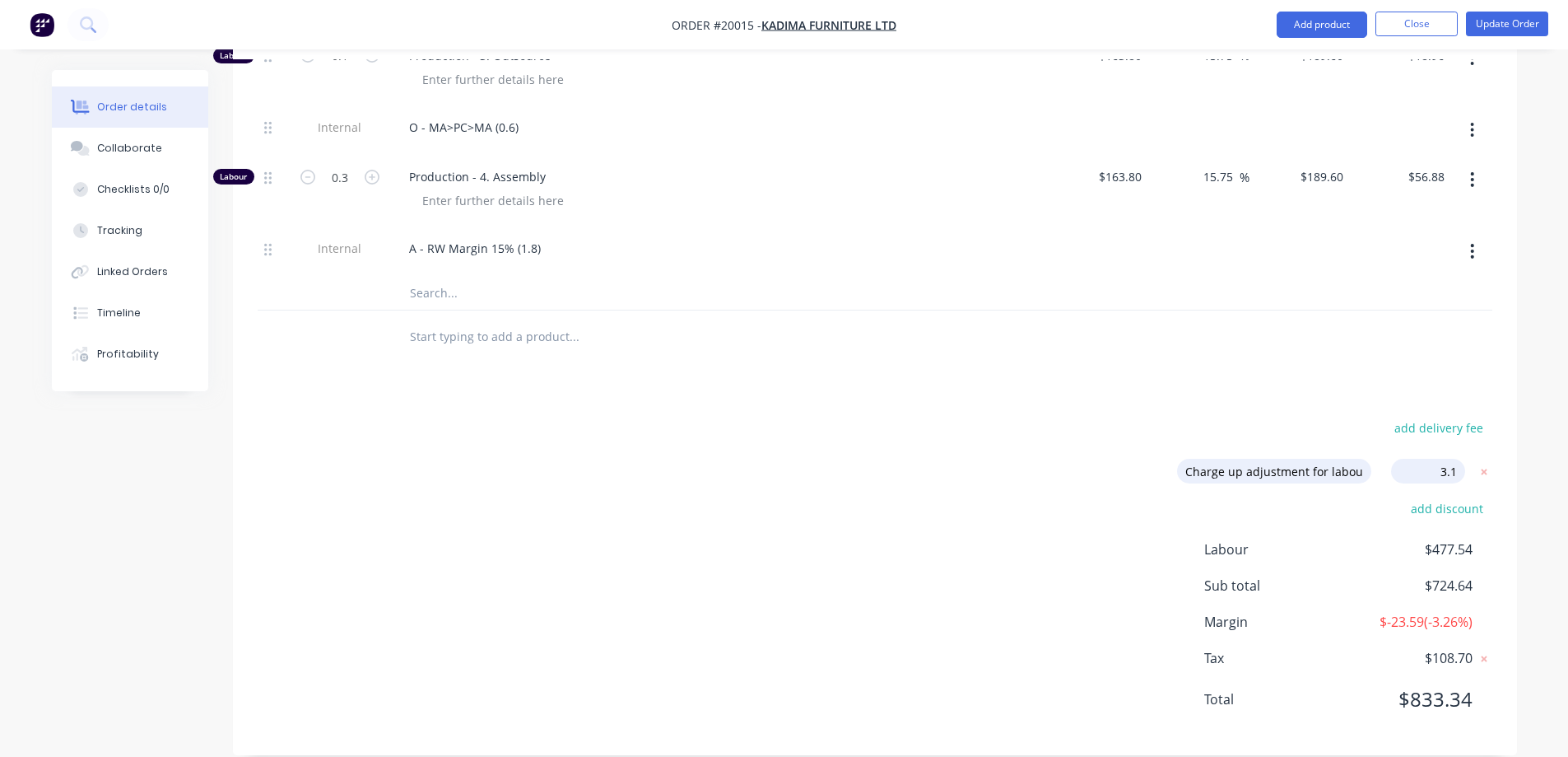
type input "54.89"
type input "$6.6293"
type input "$3.31"
type input "54.65"
type input "$7.4077"
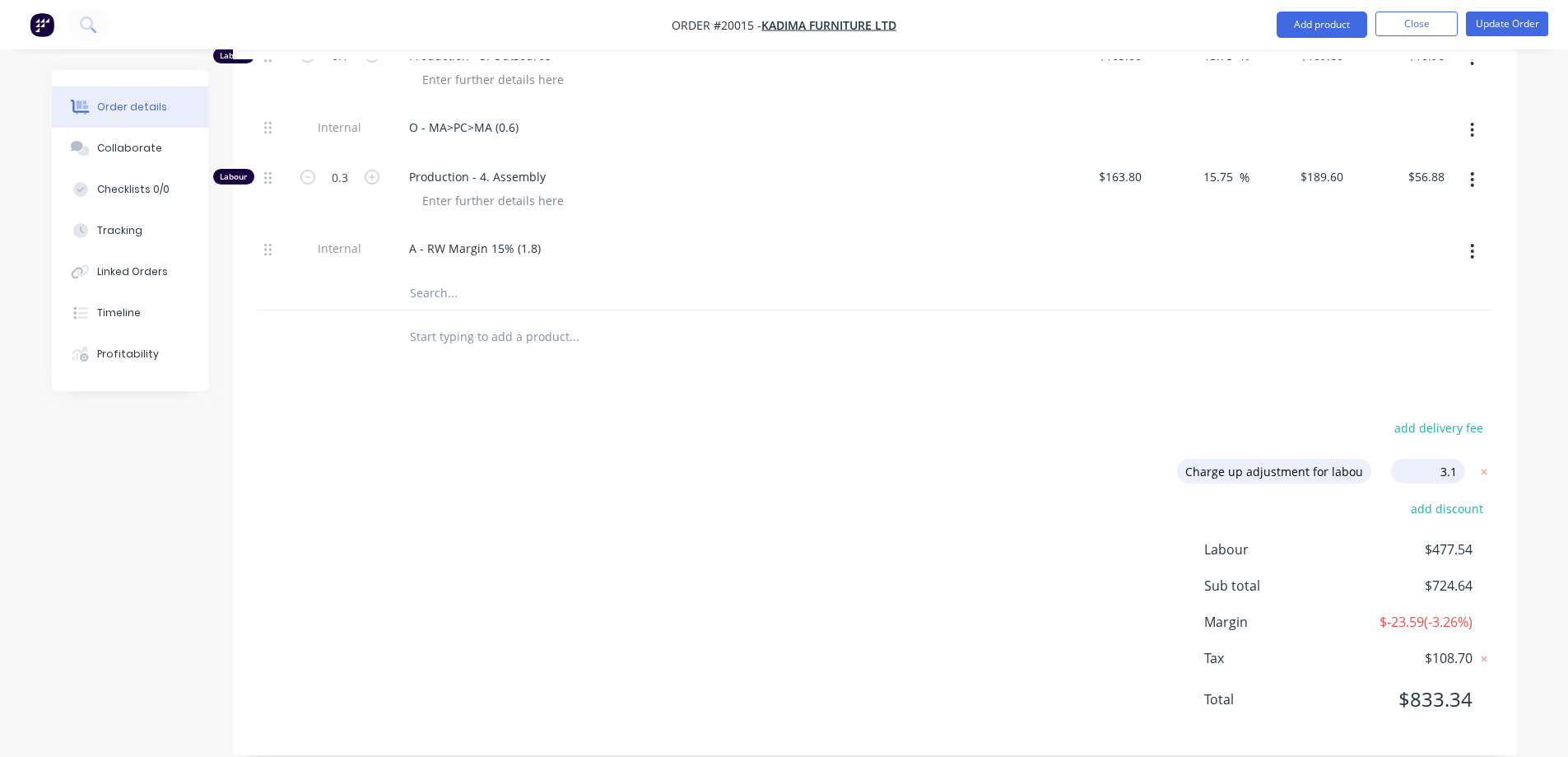
type input "$74.08"
type input "54.6"
type input "$0.1546"
type input "$28.14"
type input "34.03"
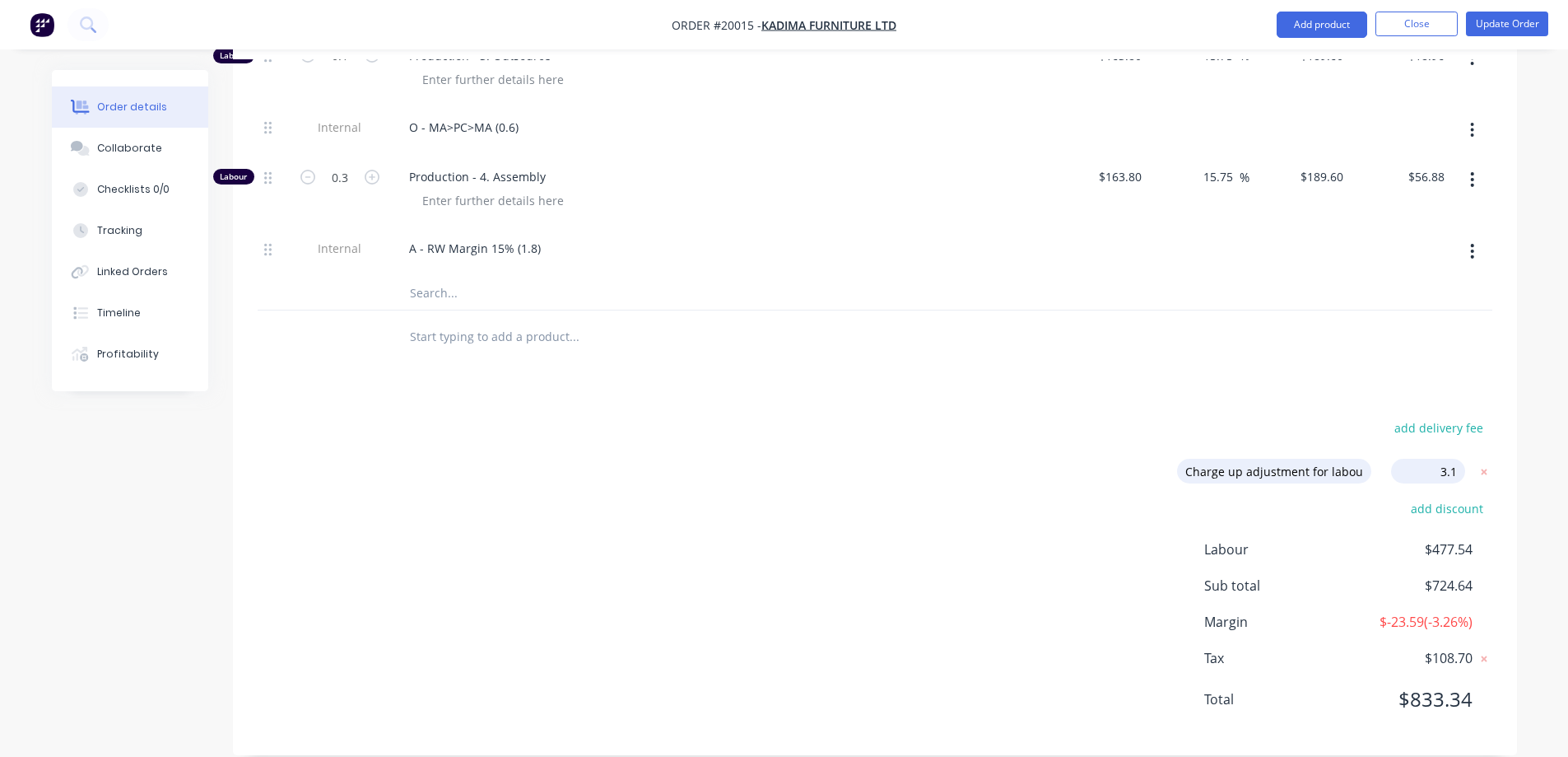
type input "$8.7119"
type input "$87.12"
type input "86.33"
type input "$92.79"
type input "$23.20"
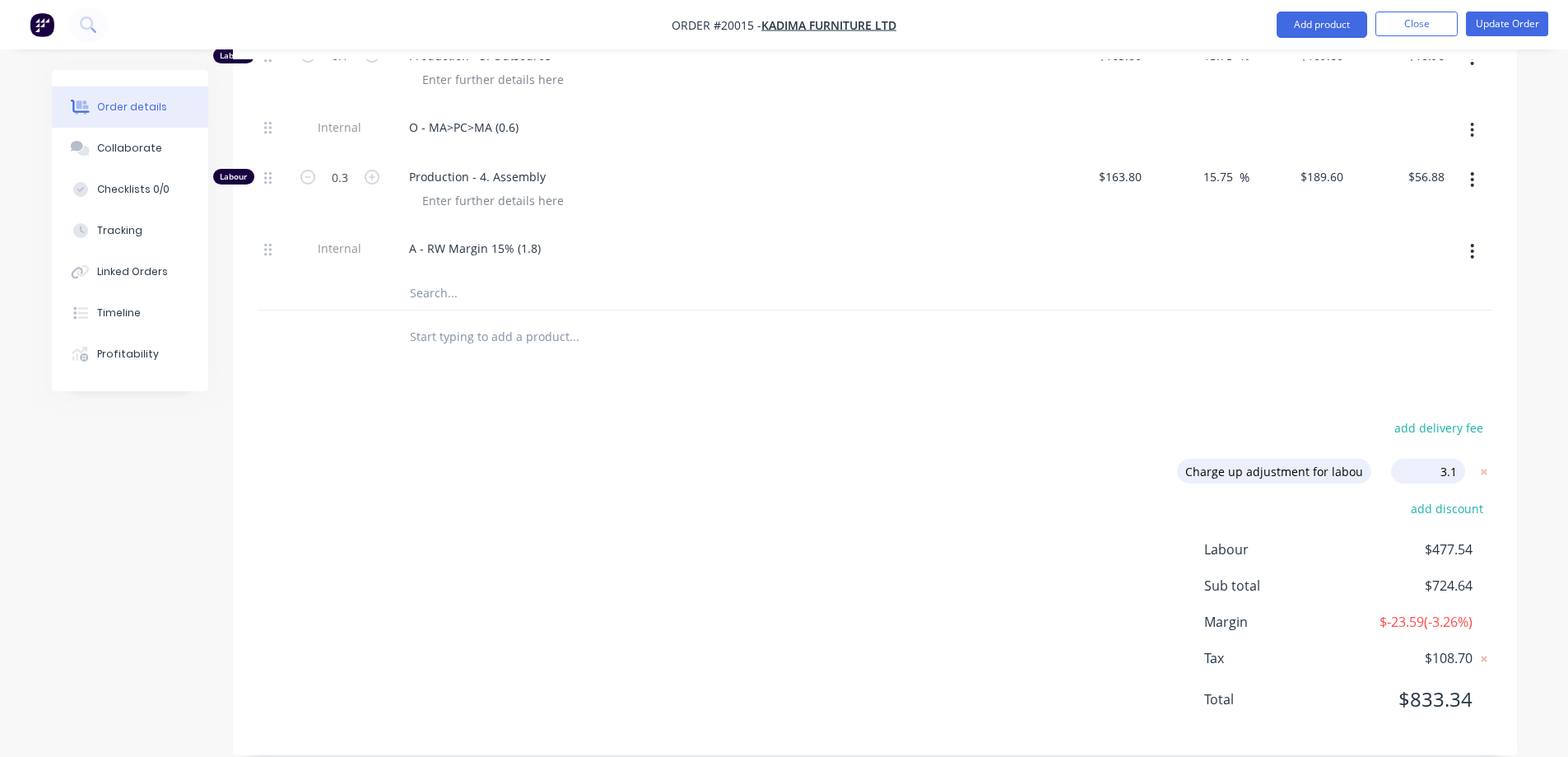
type input "19.34"
type input "$195.4776"
type input "$215.03"
type input "19.34"
type input "$195.4776"
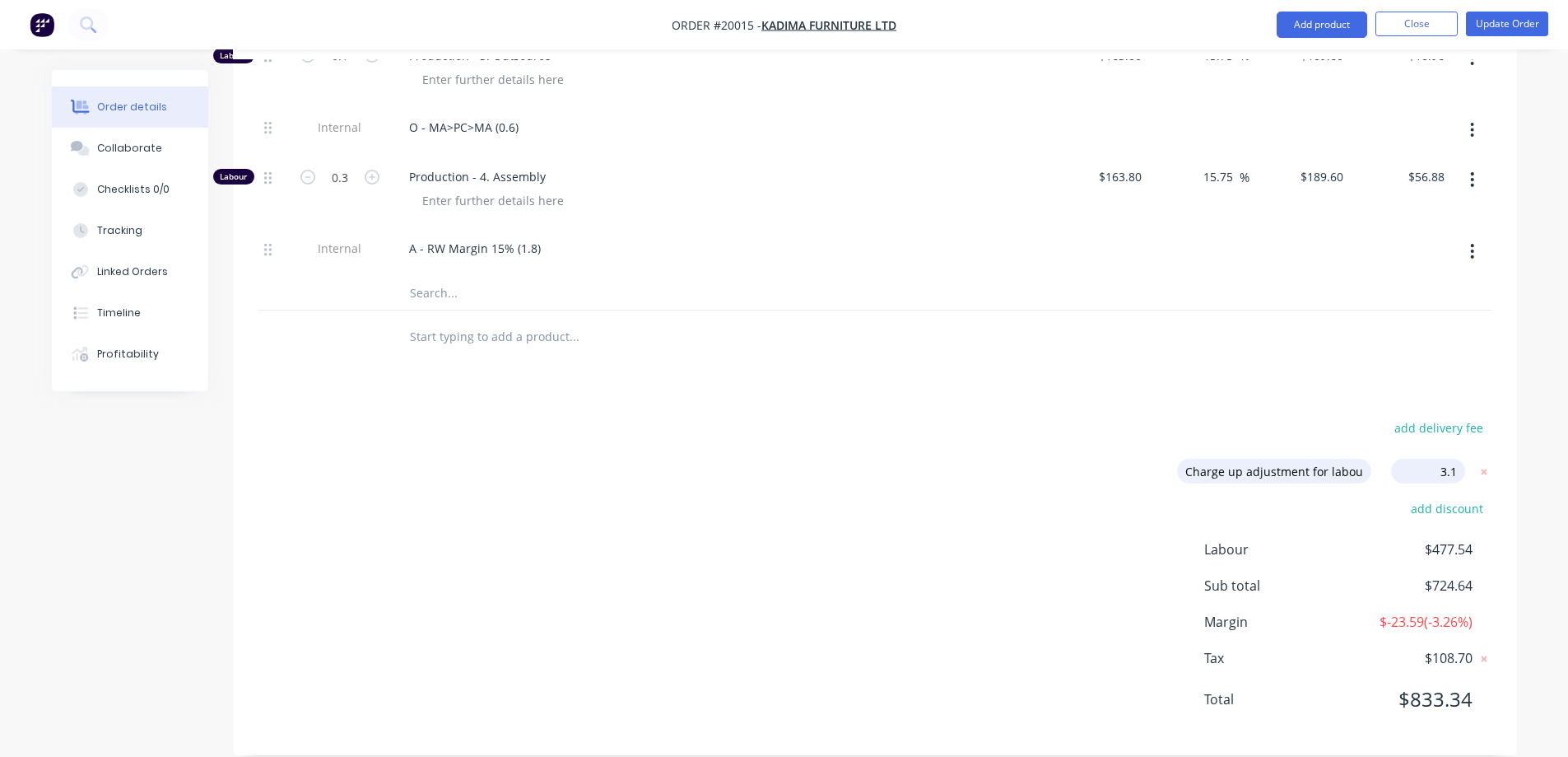
type input "$175.93"
type input "19.34"
type input "$195.4776"
type input "$19.55"
type input "19.34"
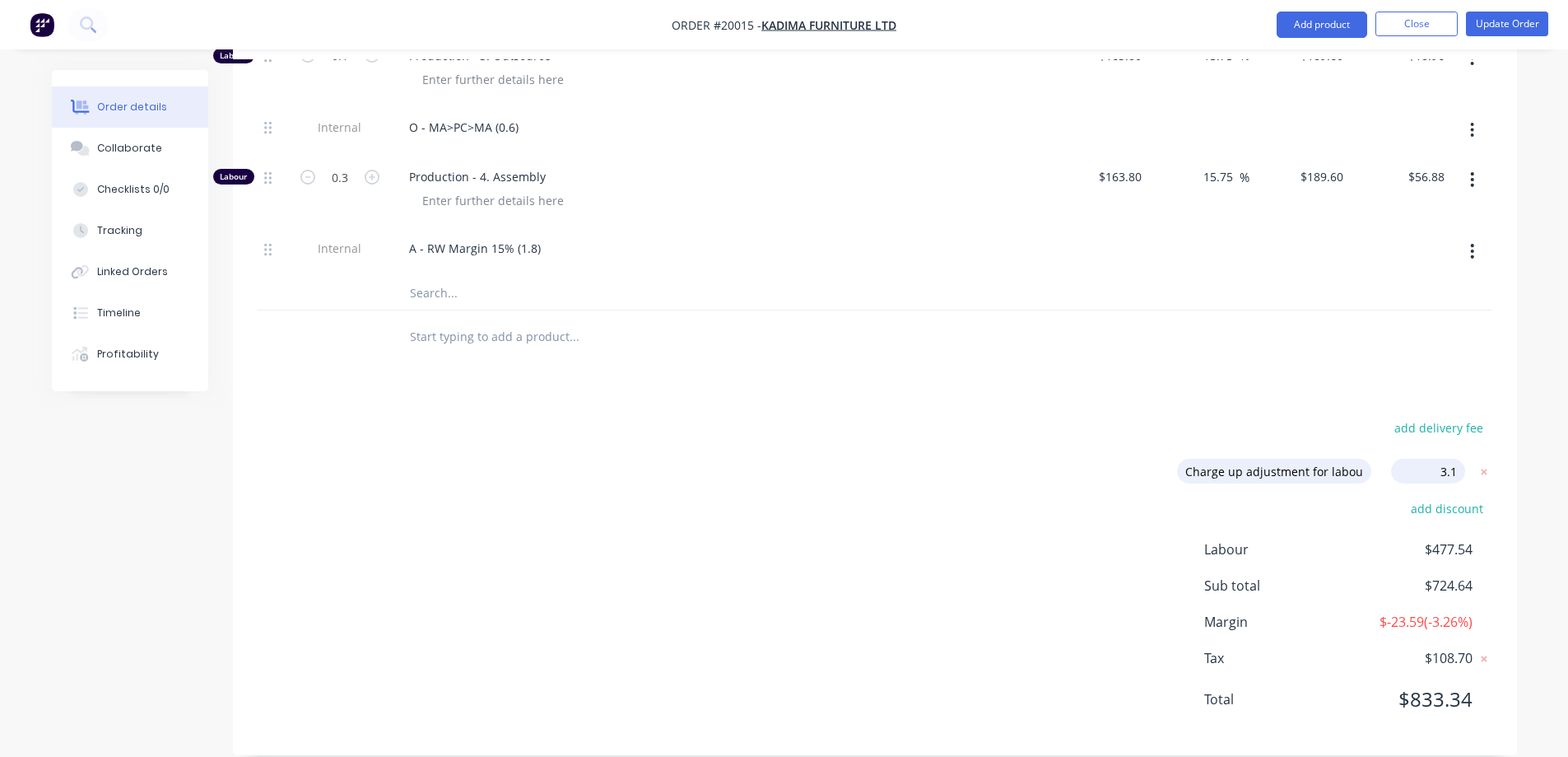
type input "$195.4776"
type input "$58.64"
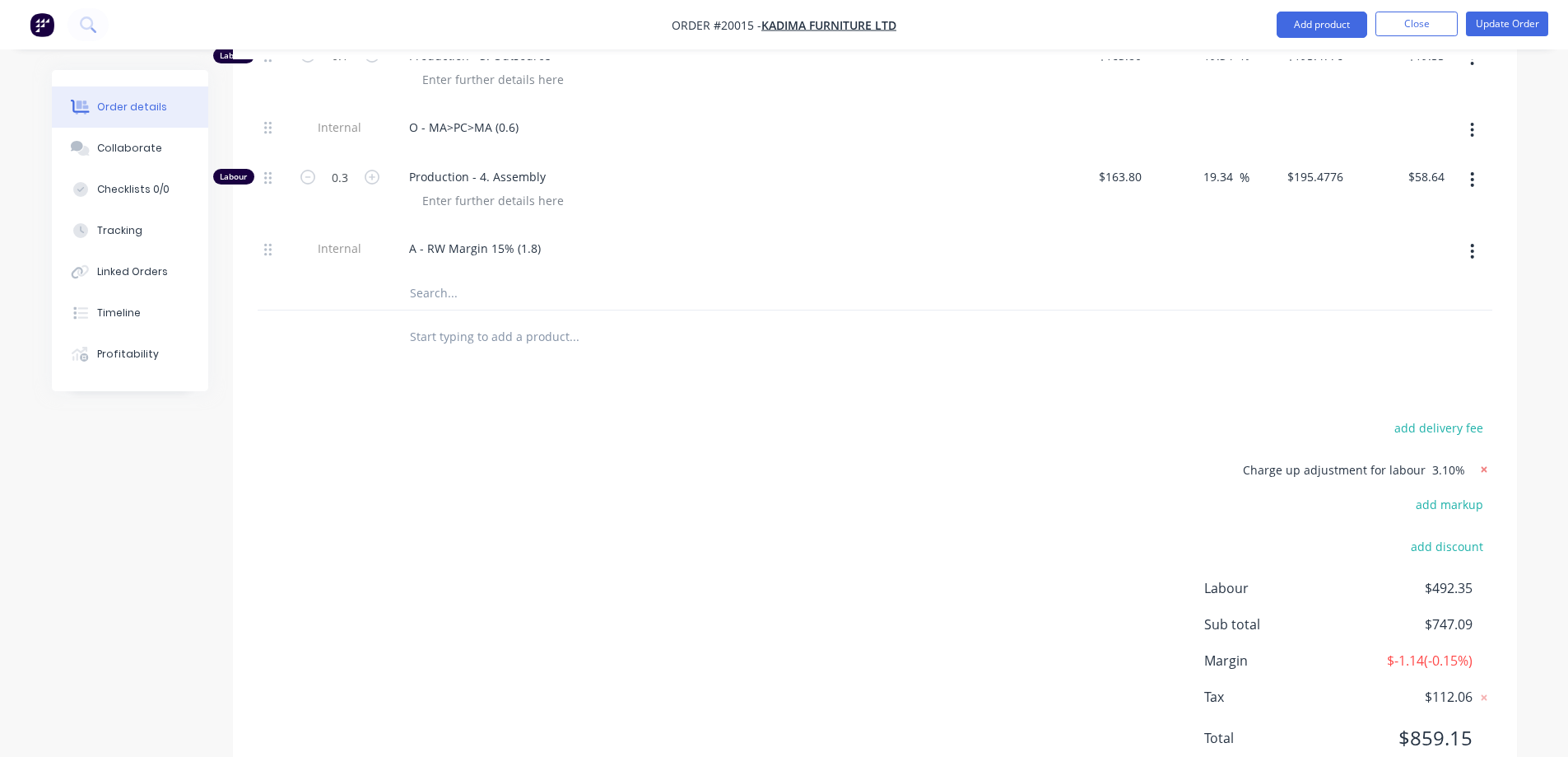
click at [1486, 467] on icon at bounding box center [1483, 470] width 6 height 6
type input "50"
type input "$41.25"
type input "$60.23"
type input "50.23"
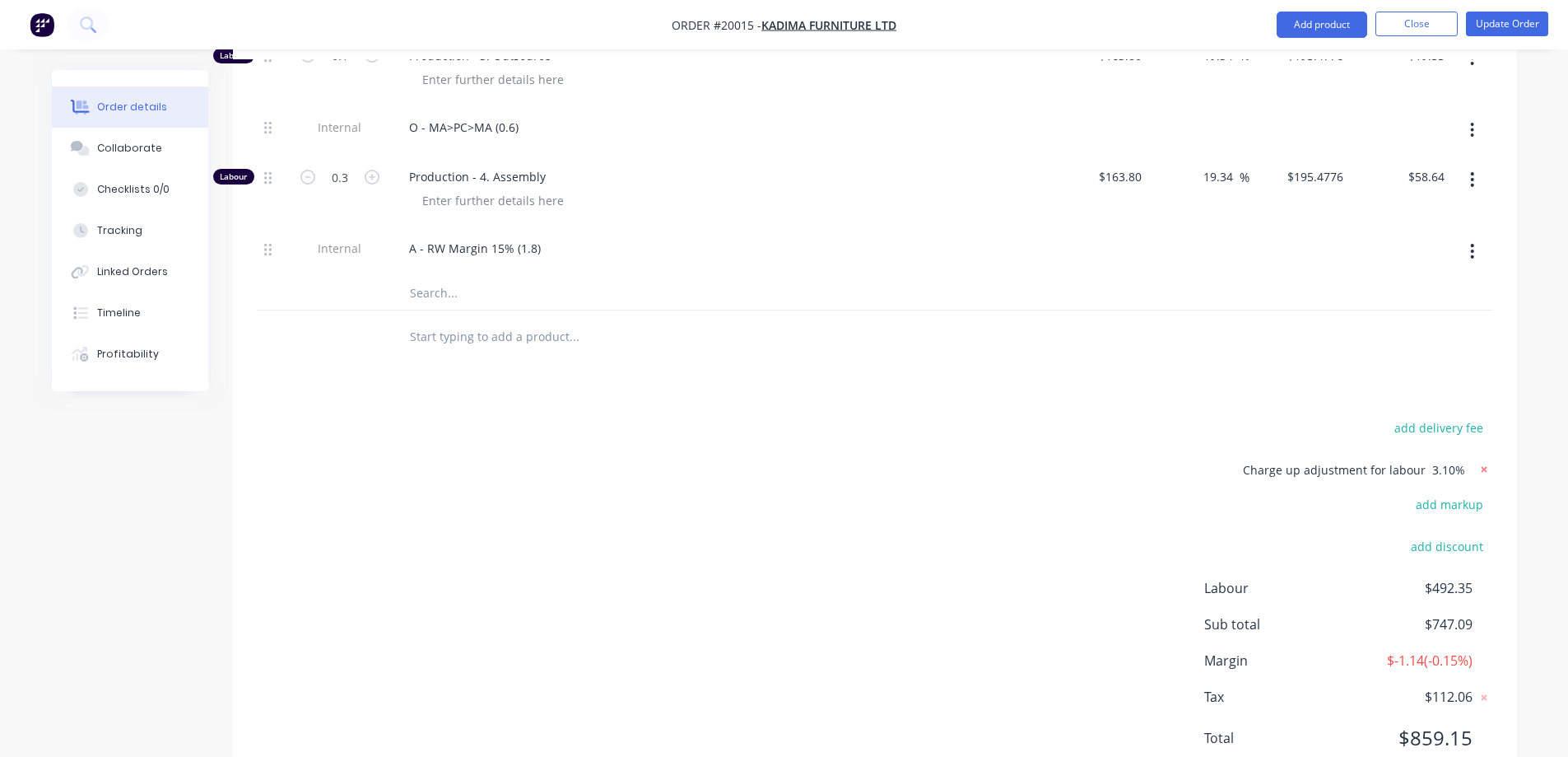
type input "$6.43"
type input "$3.22"
type input "50"
type input "$7.185"
type input "$71.85"
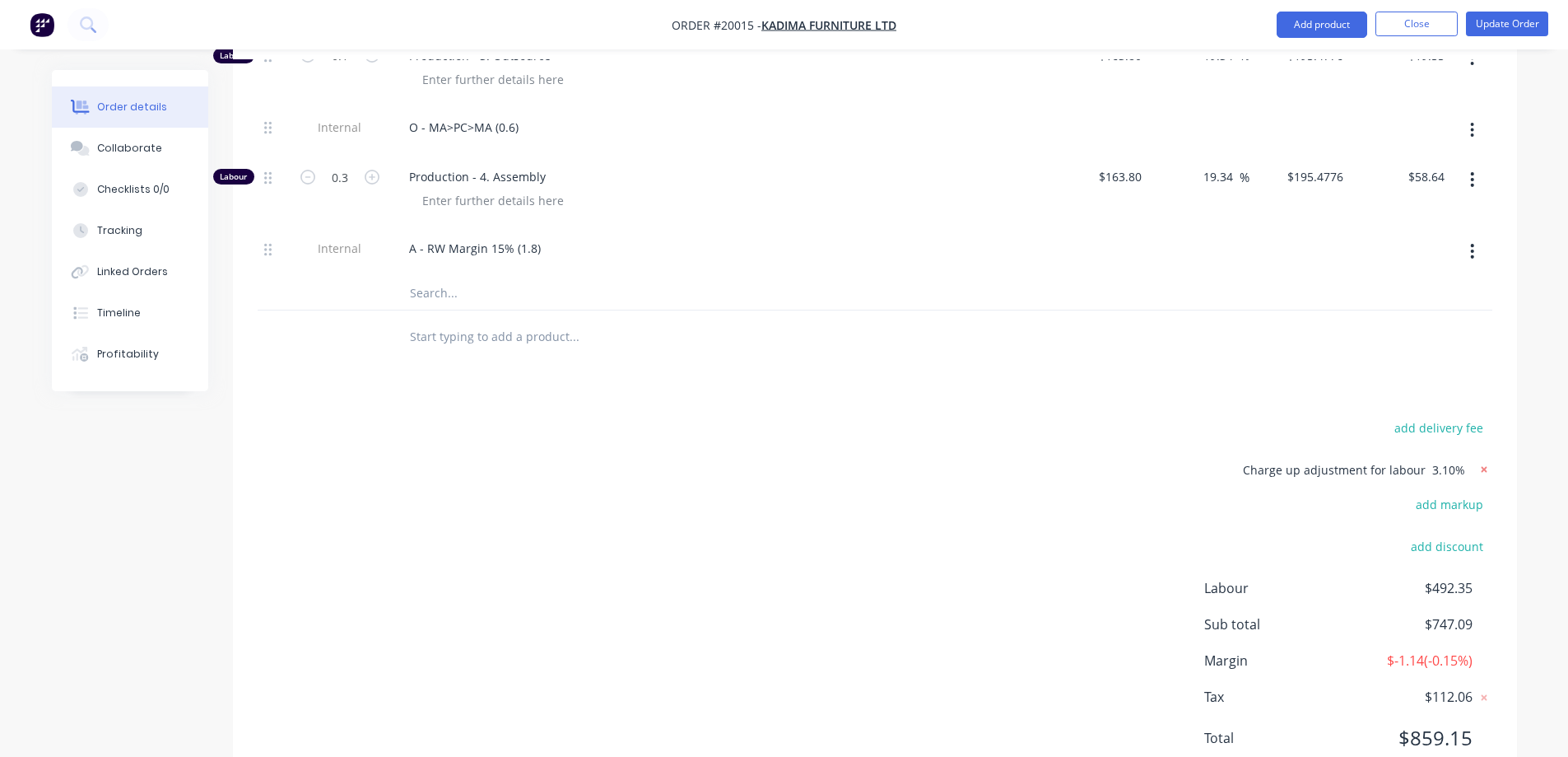
type input "50"
type input "$0.15"
type input "$27.30"
type input "30"
type input "$8.45"
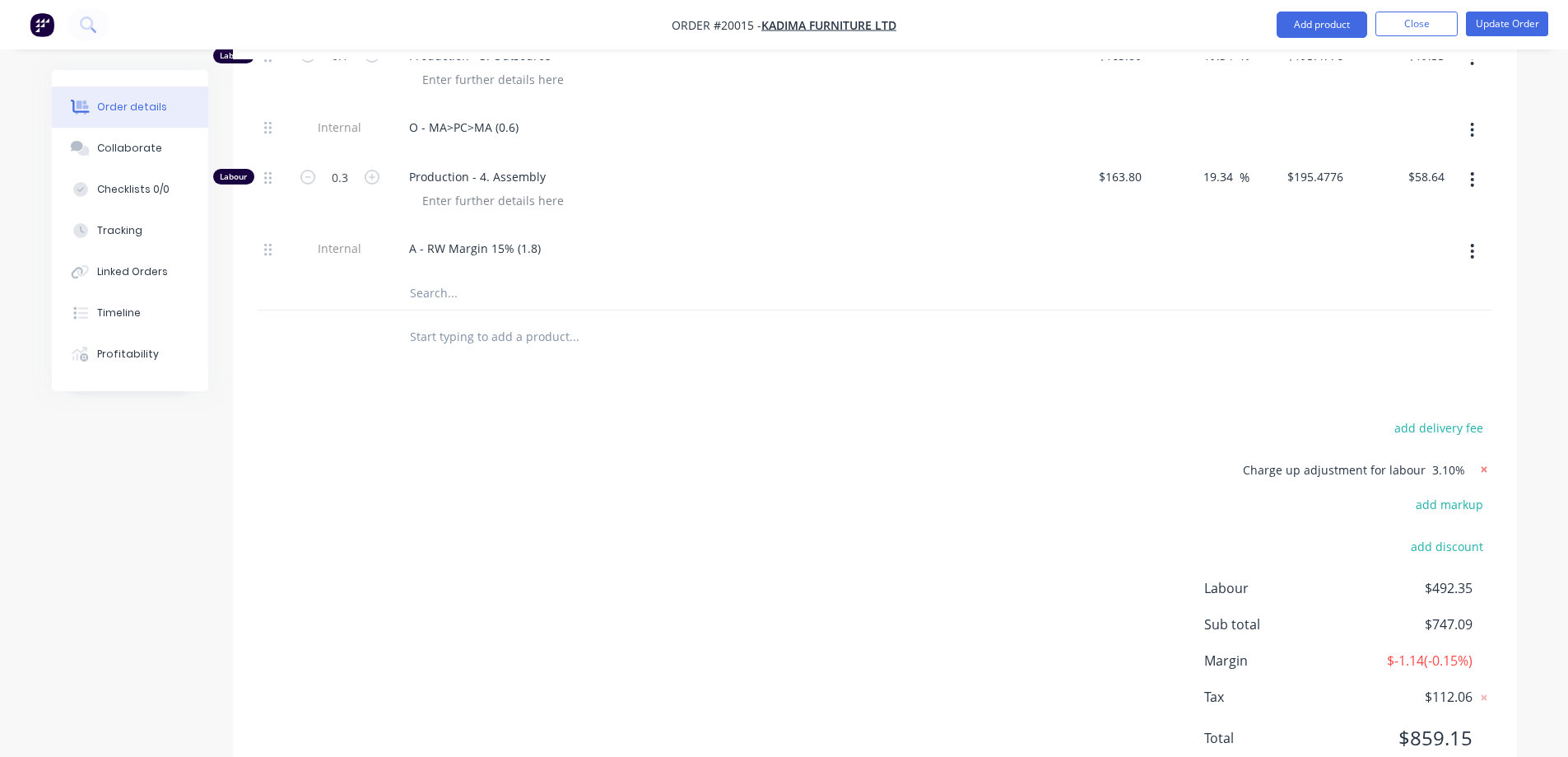
type input "$84.50"
type input "80.72"
type input "$90.00"
type input "$22.50"
type input "15.75"
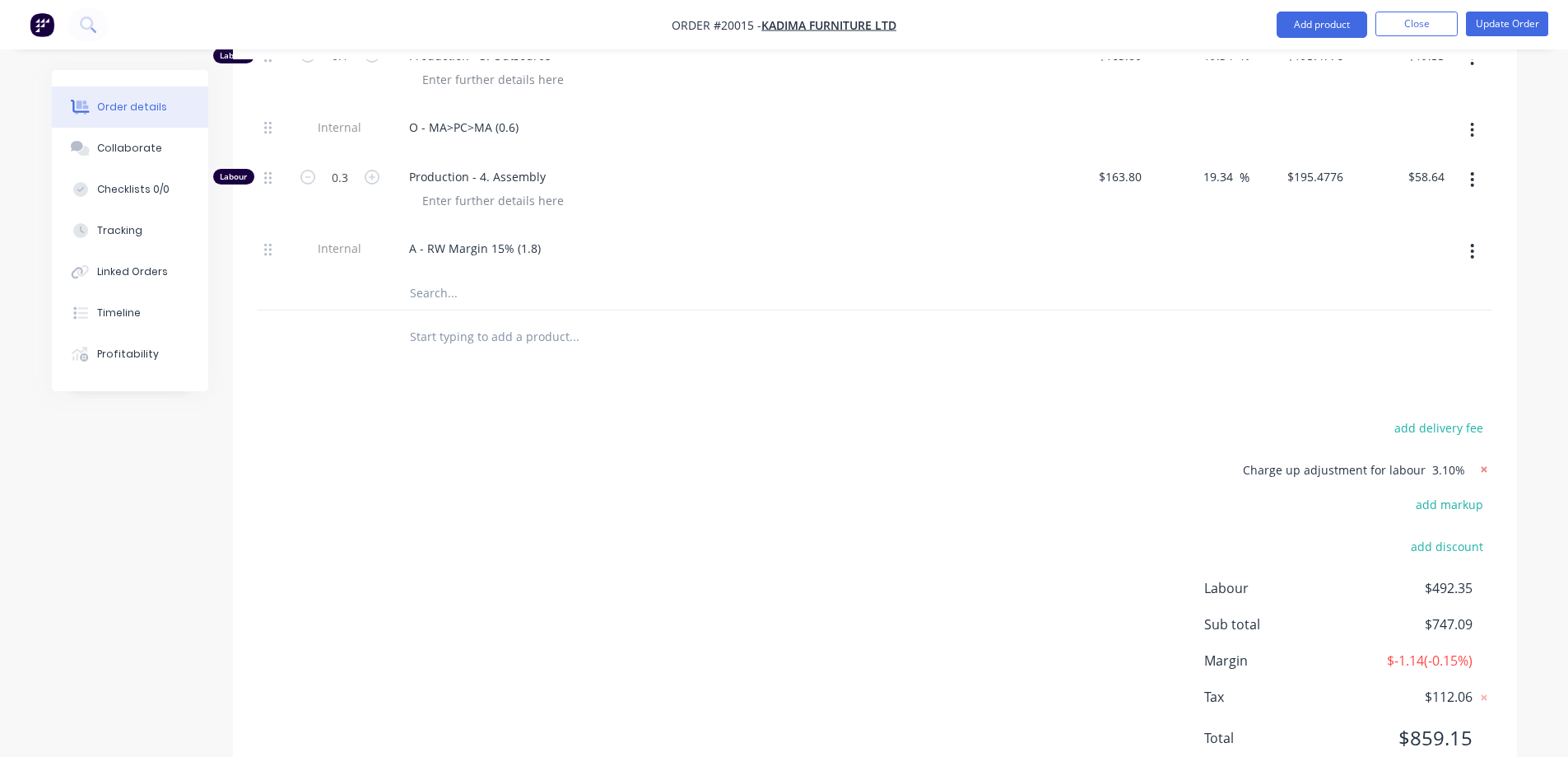
type input "$189.60"
type input "$208.56"
type input "15.75"
type input "$189.60"
type input "$170.64"
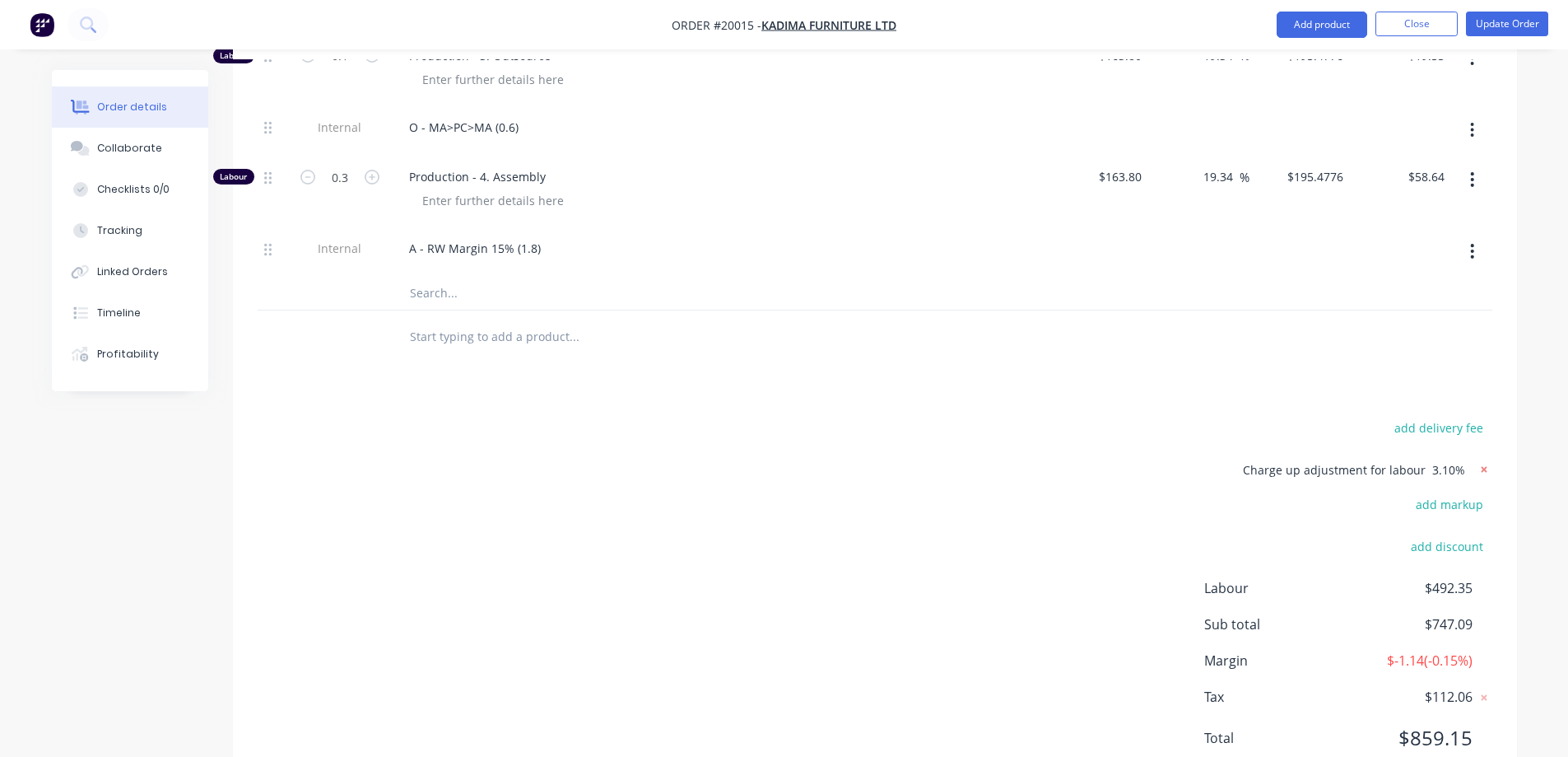
type input "15.75"
type input "$189.60"
type input "$18.96"
type input "15.75"
type input "$189.60"
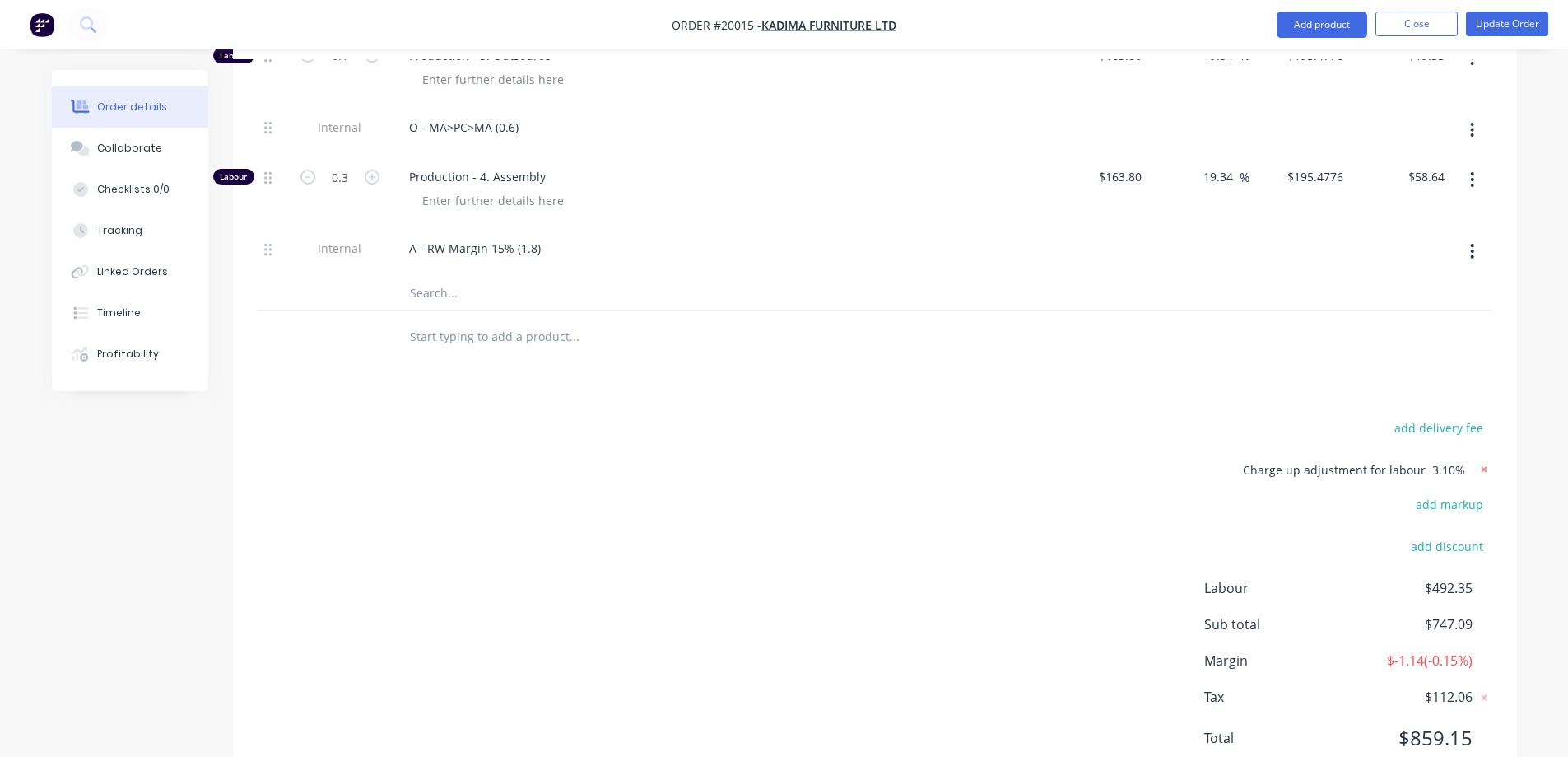
type input "$56.88"
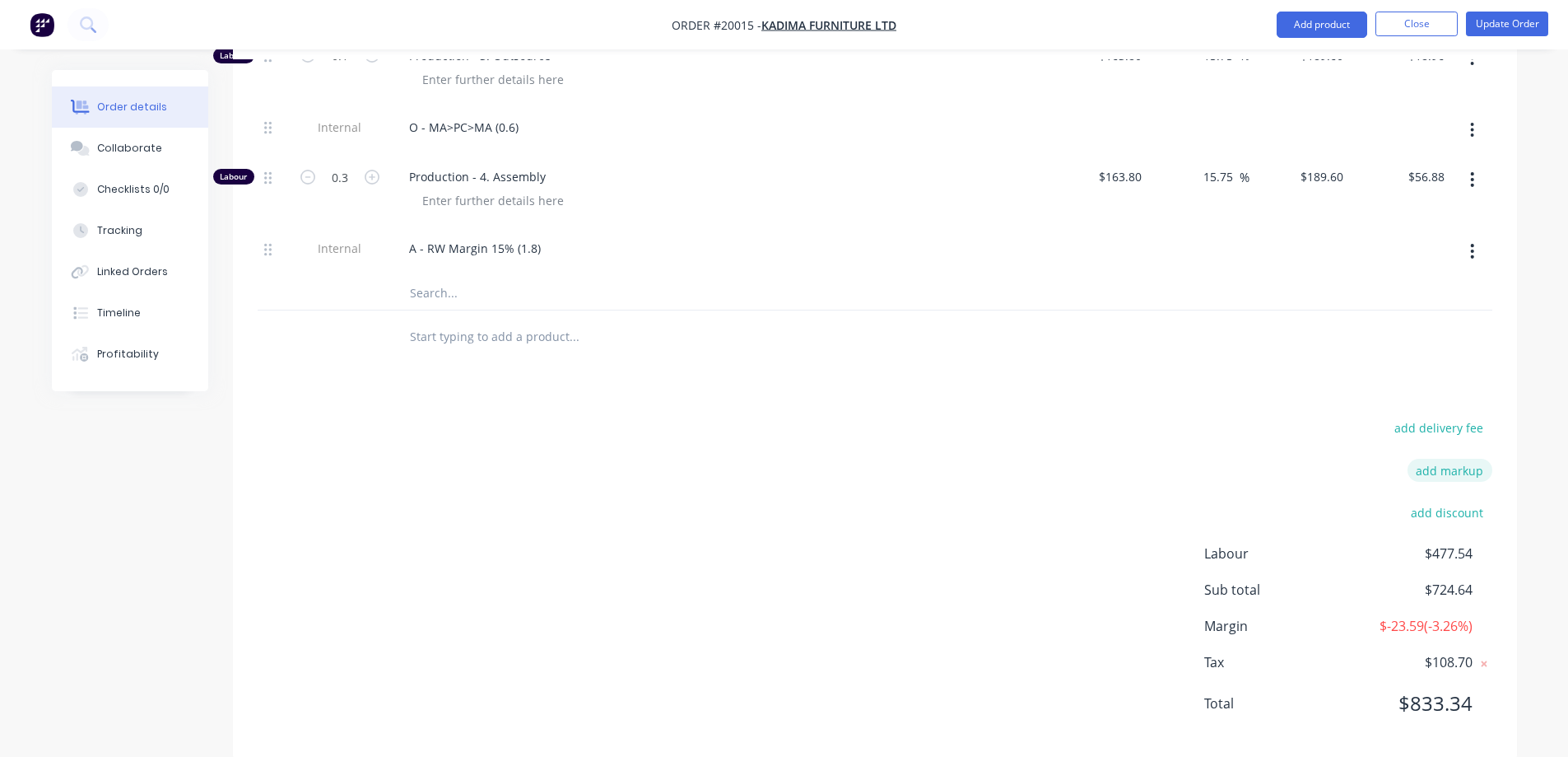
click at [1448, 459] on button "add markup" at bounding box center [1449, 470] width 85 height 23
click at [1445, 459] on input at bounding box center [1428, 471] width 74 height 24
type input "3.2"
click at [1308, 459] on input at bounding box center [1297, 471] width 150 height 24
type input "Charge up adjustment for labour"
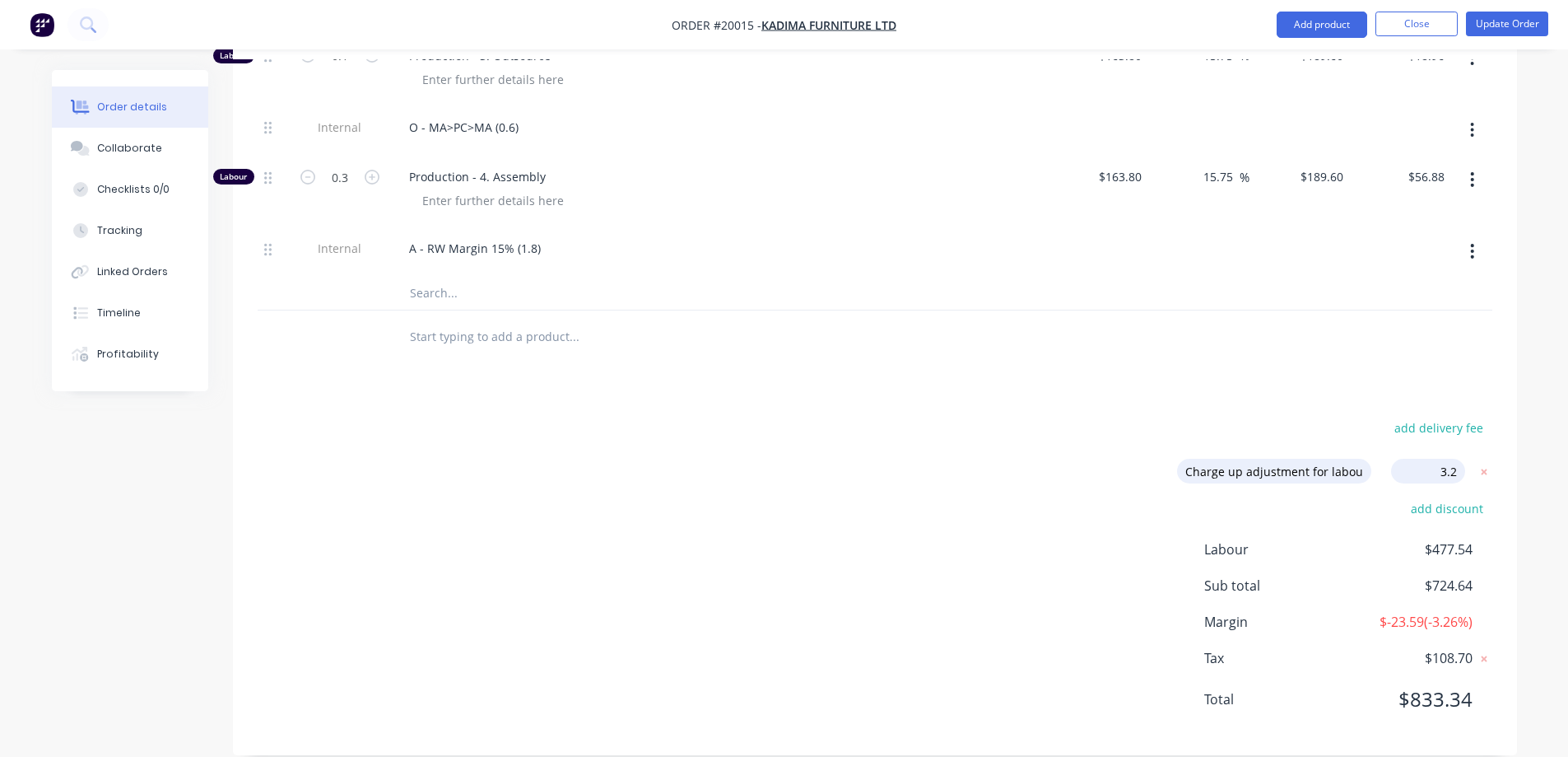
click input "submit" at bounding box center [0, 0] width 0 height 0
type input "54.8"
type input "$42.57"
type input "$62.15"
type input "55.04"
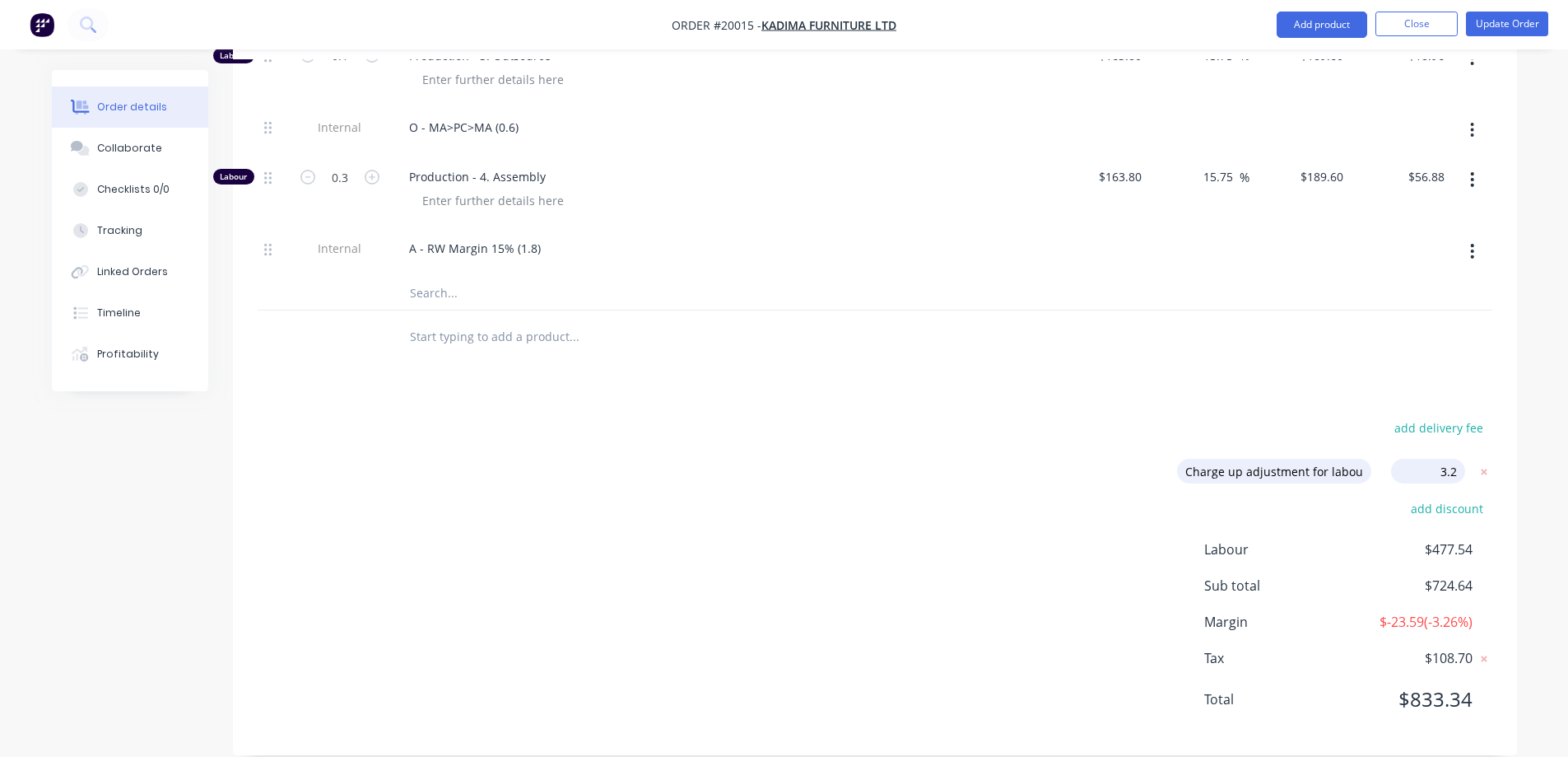
type input "$6.6358"
type input "$3.32"
type input "54.8"
type input "$7.4149"
type input "$74.15"
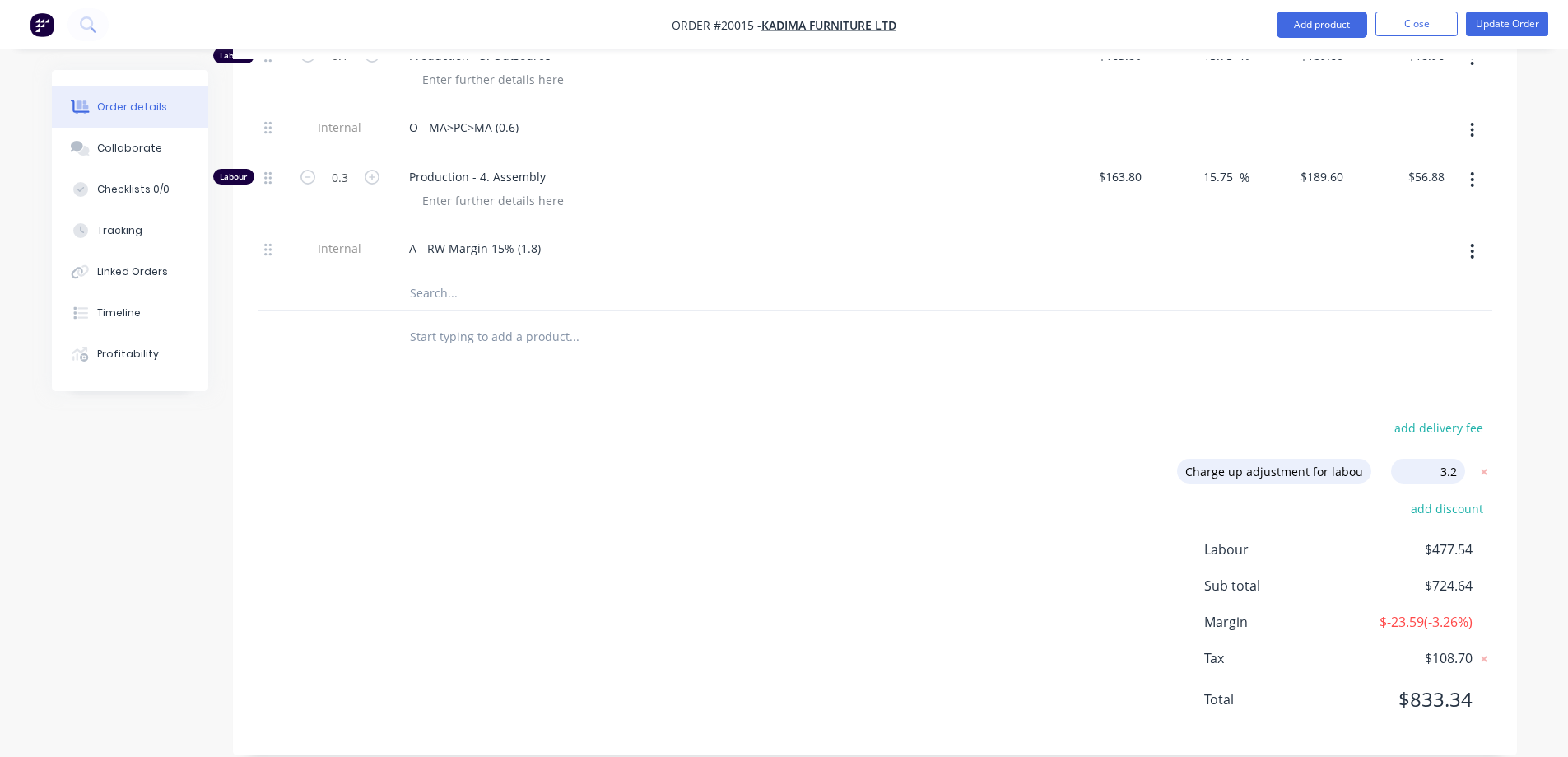
type input "54.8"
type input "$0.1548"
type input "$28.17"
type input "34.16"
type input "$8.7204"
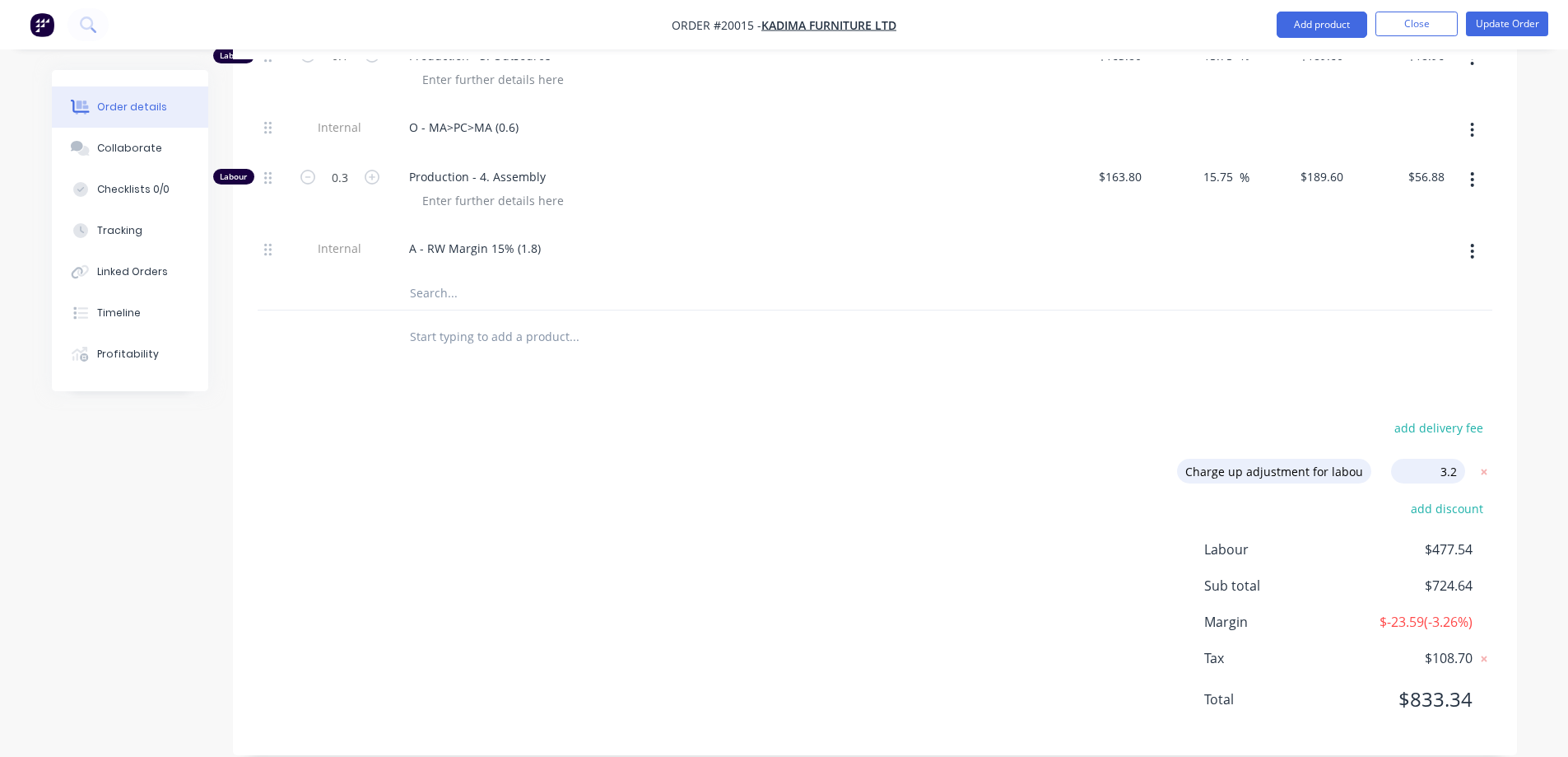
type input "$87.20"
type input "86.51"
type input "$92.88"
type input "$23.22"
type input "19.45"
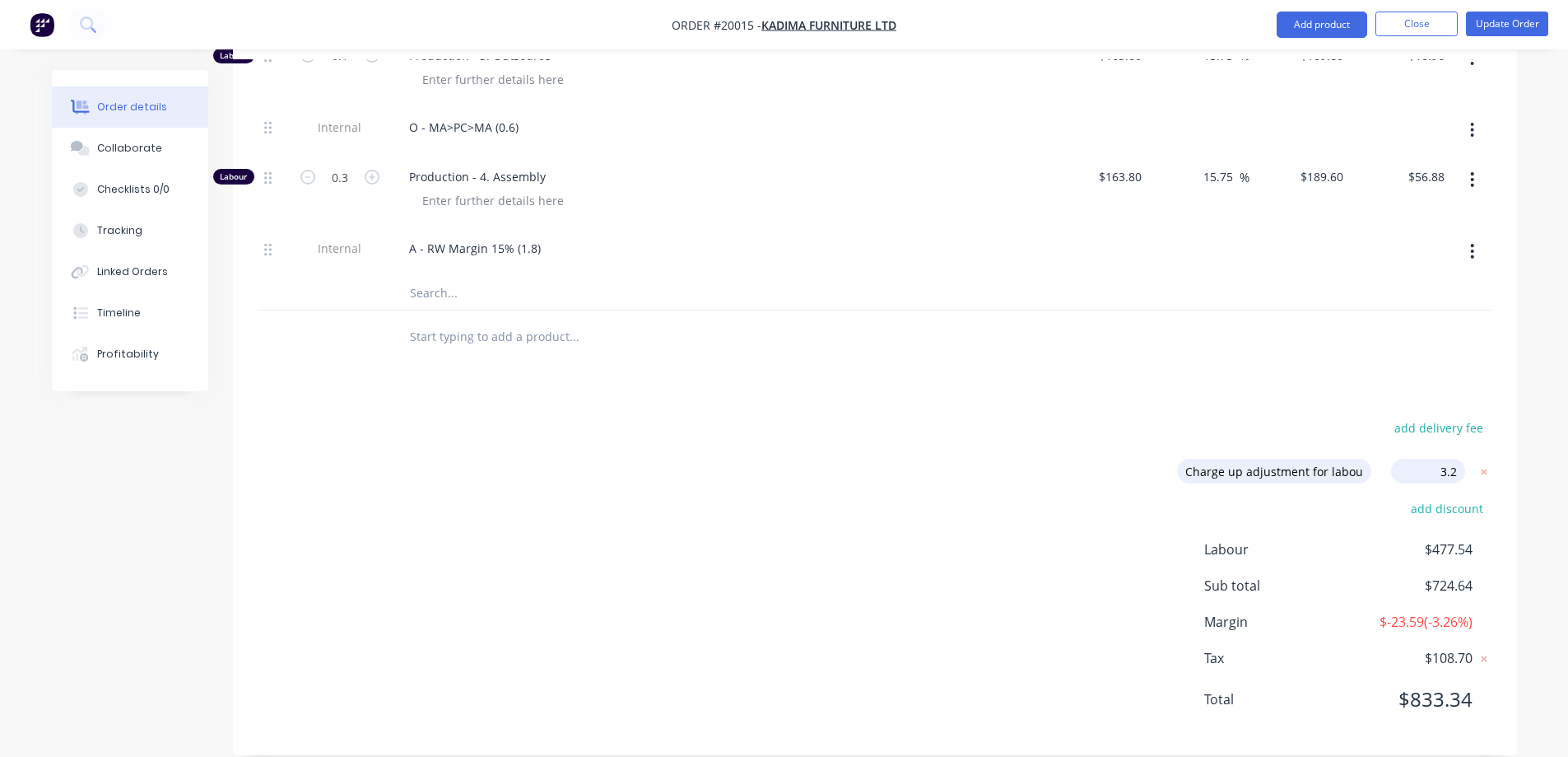
type input "$195.6672"
type input "$215.23"
type input "19.45"
type input "$195.6672"
type input "$176.10"
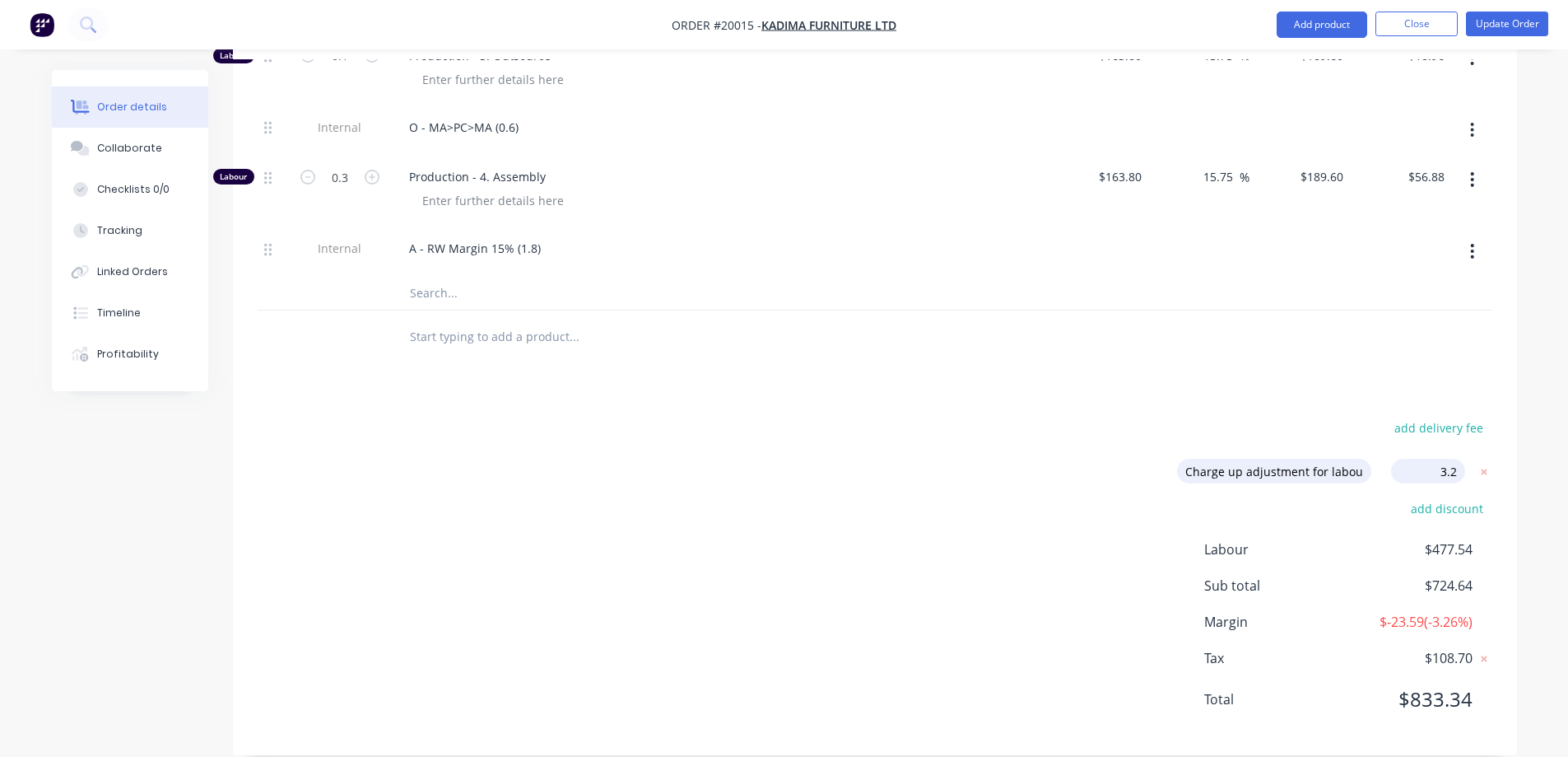
type input "19.45"
type input "$195.6672"
type input "$19.57"
type input "19.45"
type input "$195.6672"
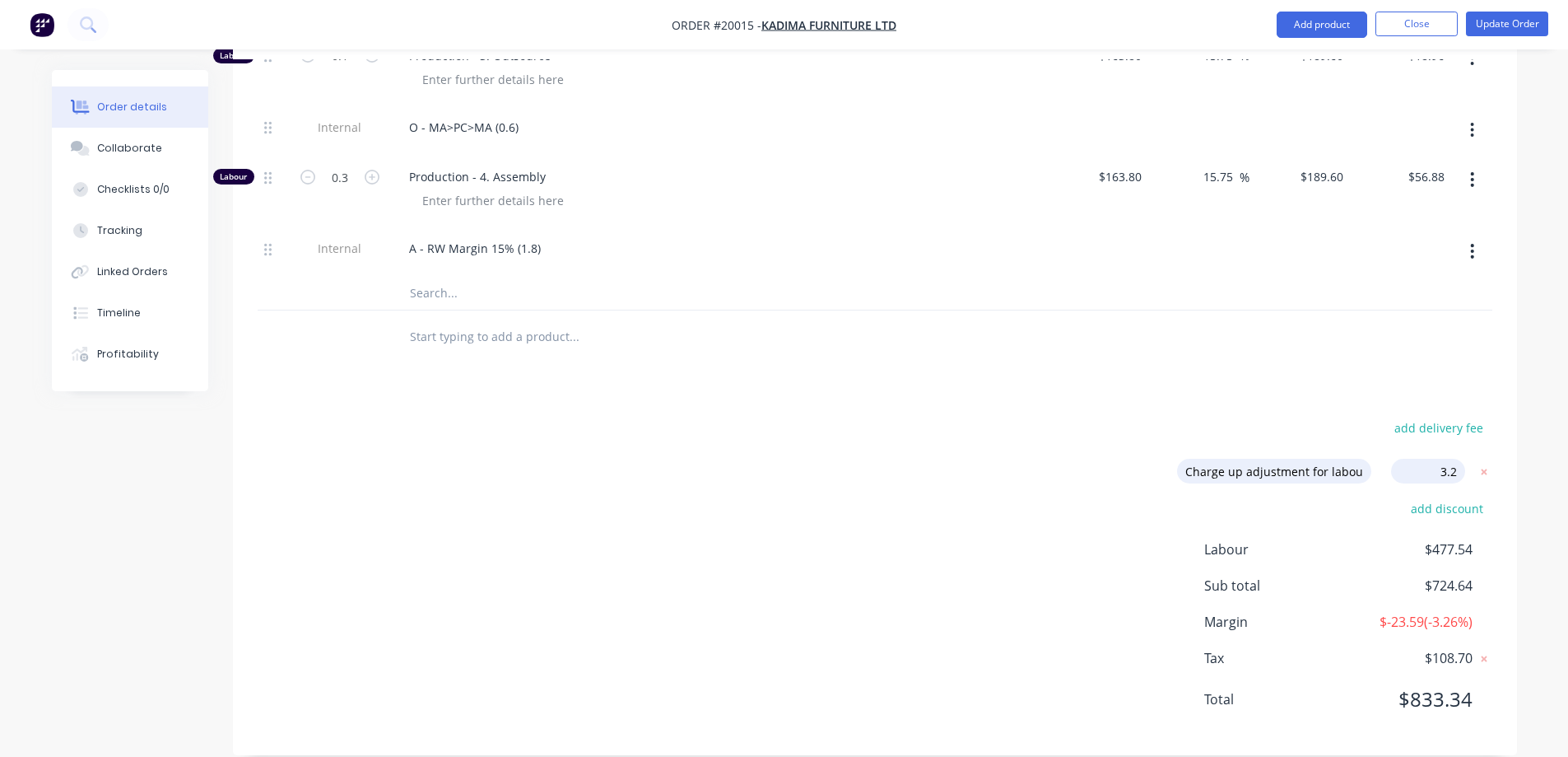
type input "$58.70"
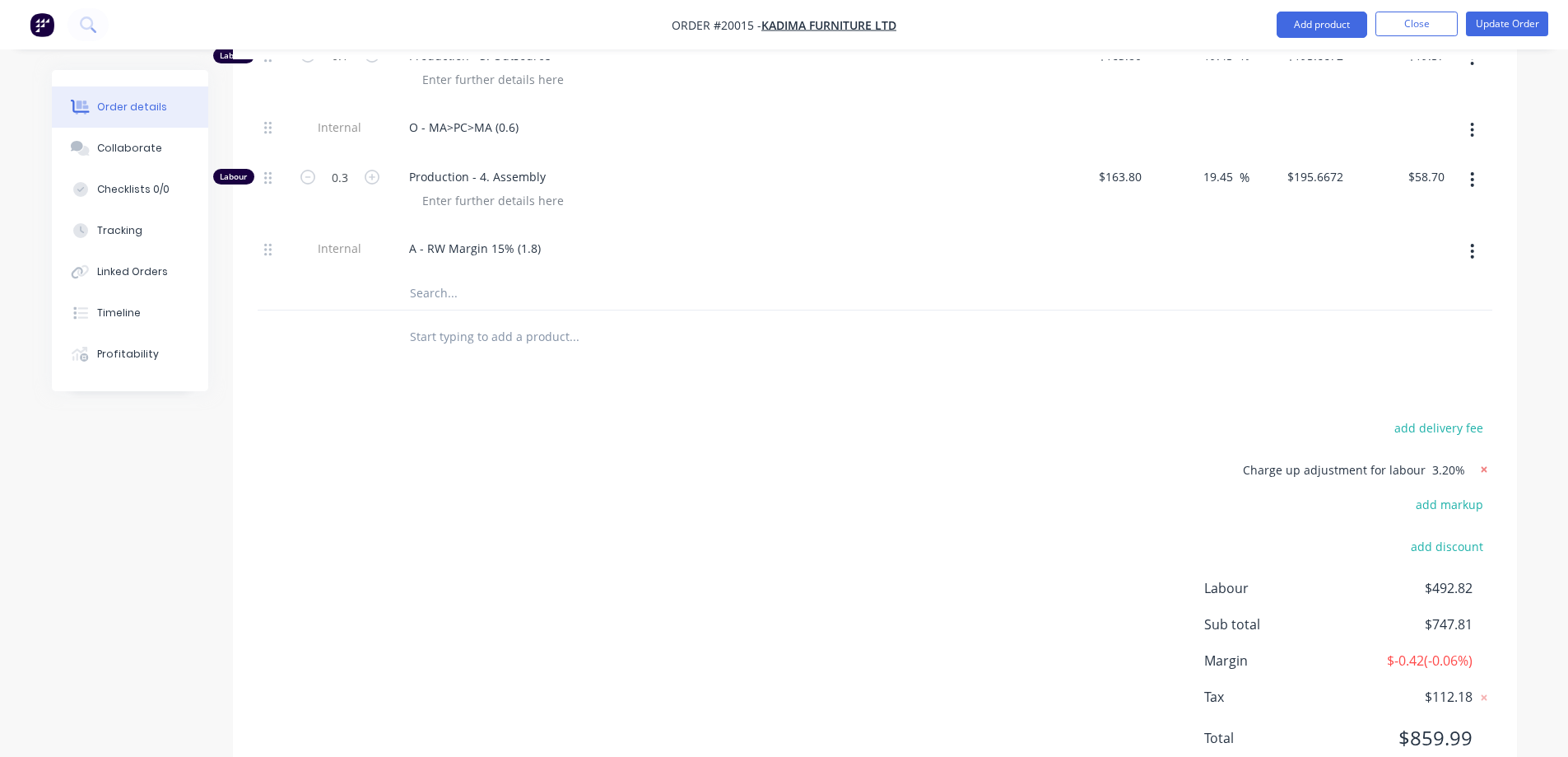
click at [1482, 467] on icon at bounding box center [1483, 470] width 6 height 6
type input "50"
type input "$41.25"
type input "$60.23"
type input "50.23"
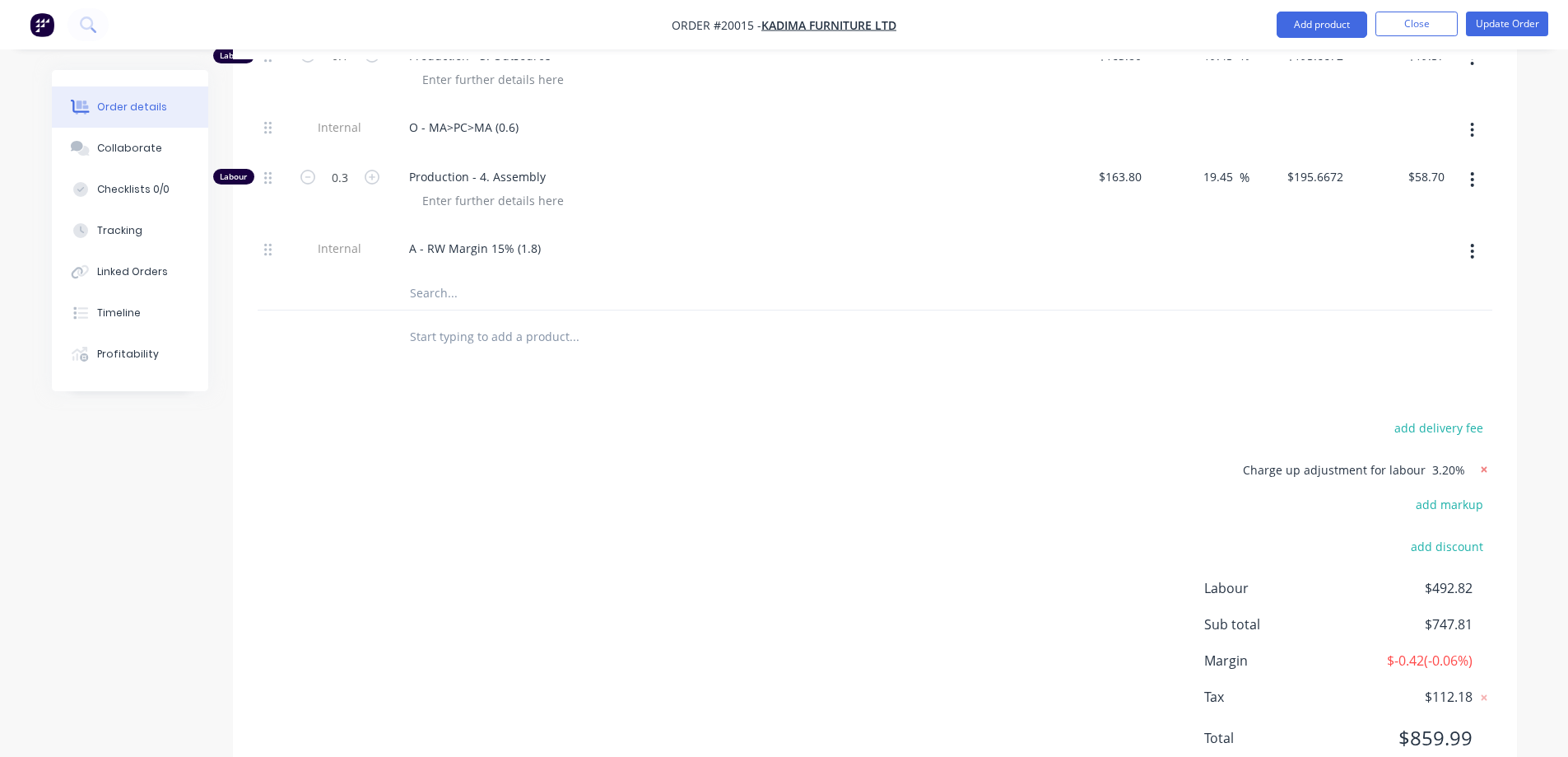
type input "$6.43"
type input "$3.22"
type input "50"
type input "$7.185"
type input "$71.85"
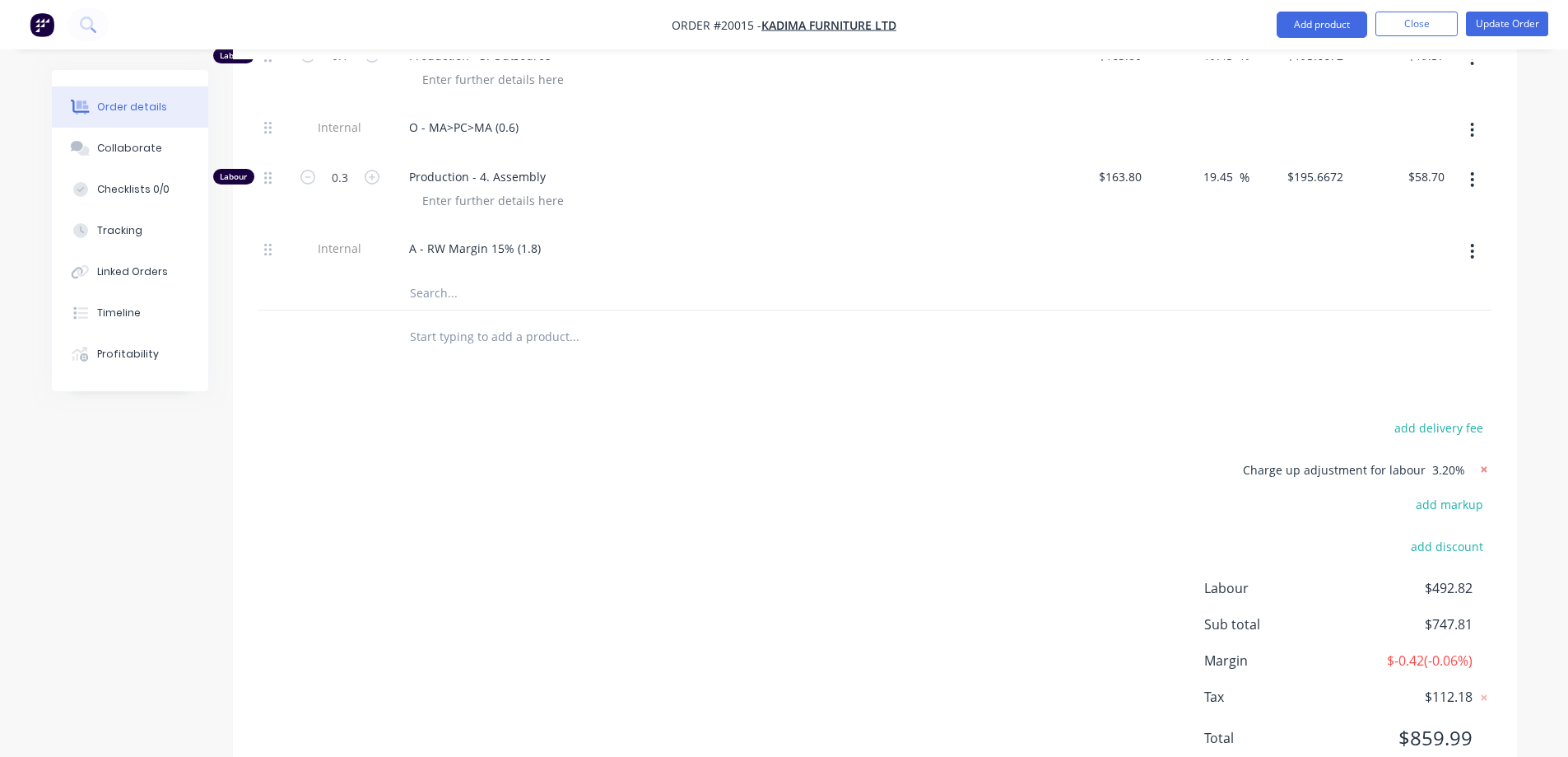
type input "50"
type input "$0.15"
type input "$27.30"
type input "30"
type input "$8.45"
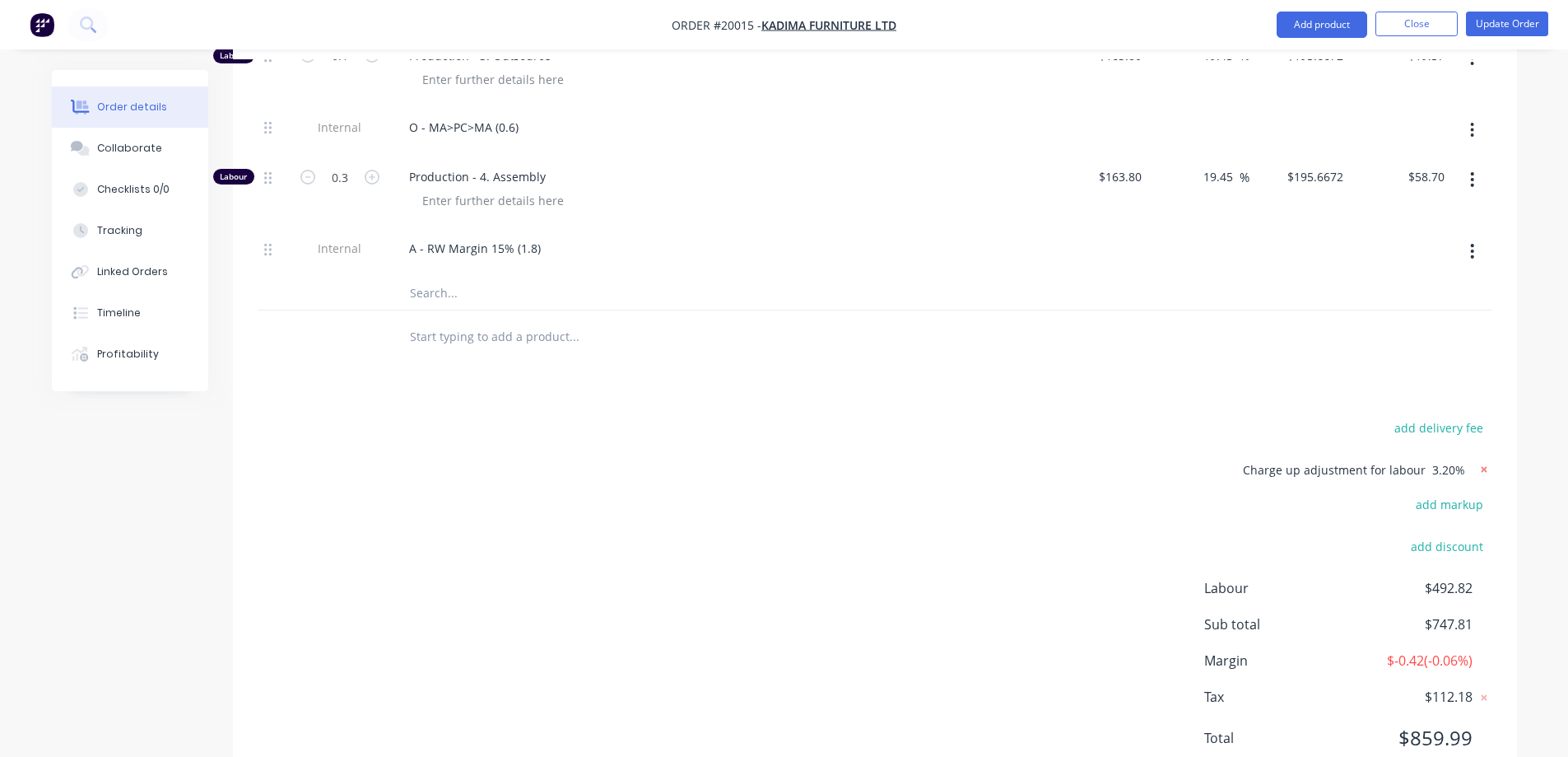
type input "$84.50"
type input "80.72"
type input "$90.00"
type input "$22.50"
type input "15.75"
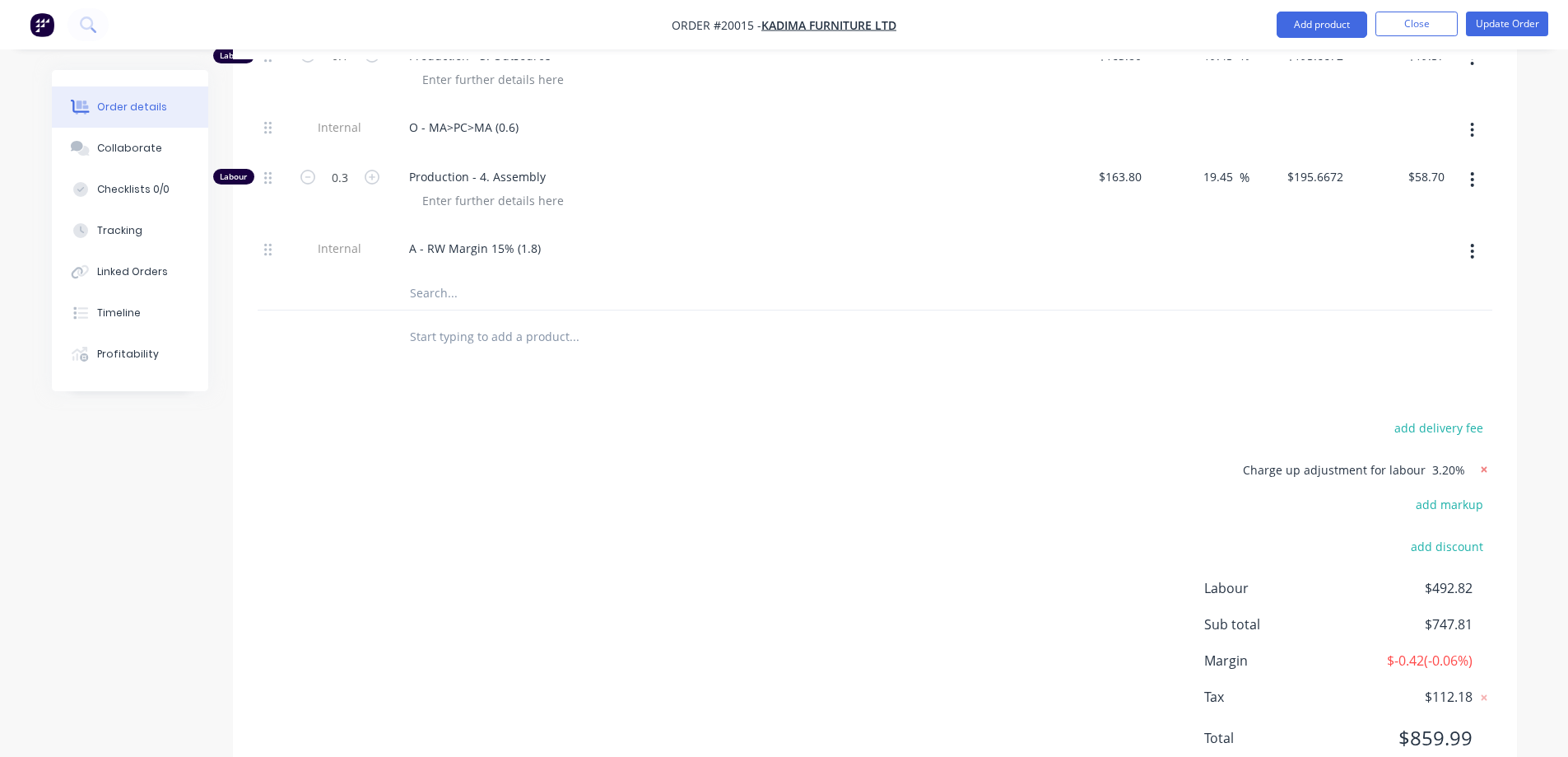
type input "$189.60"
type input "$208.56"
type input "15.75"
type input "$189.60"
type input "$170.64"
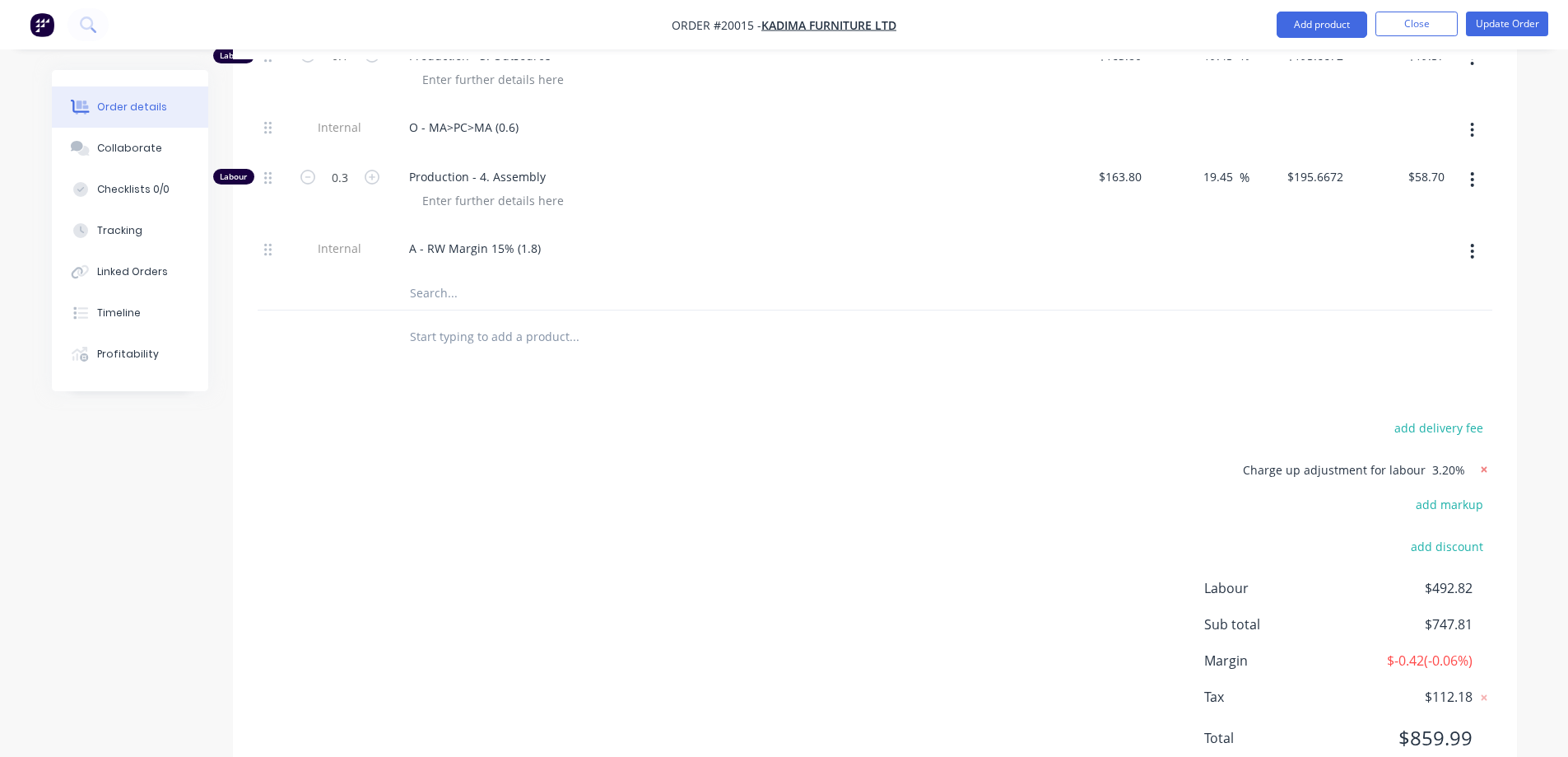
type input "15.75"
type input "$189.60"
type input "$18.96"
type input "15.75"
type input "$189.60"
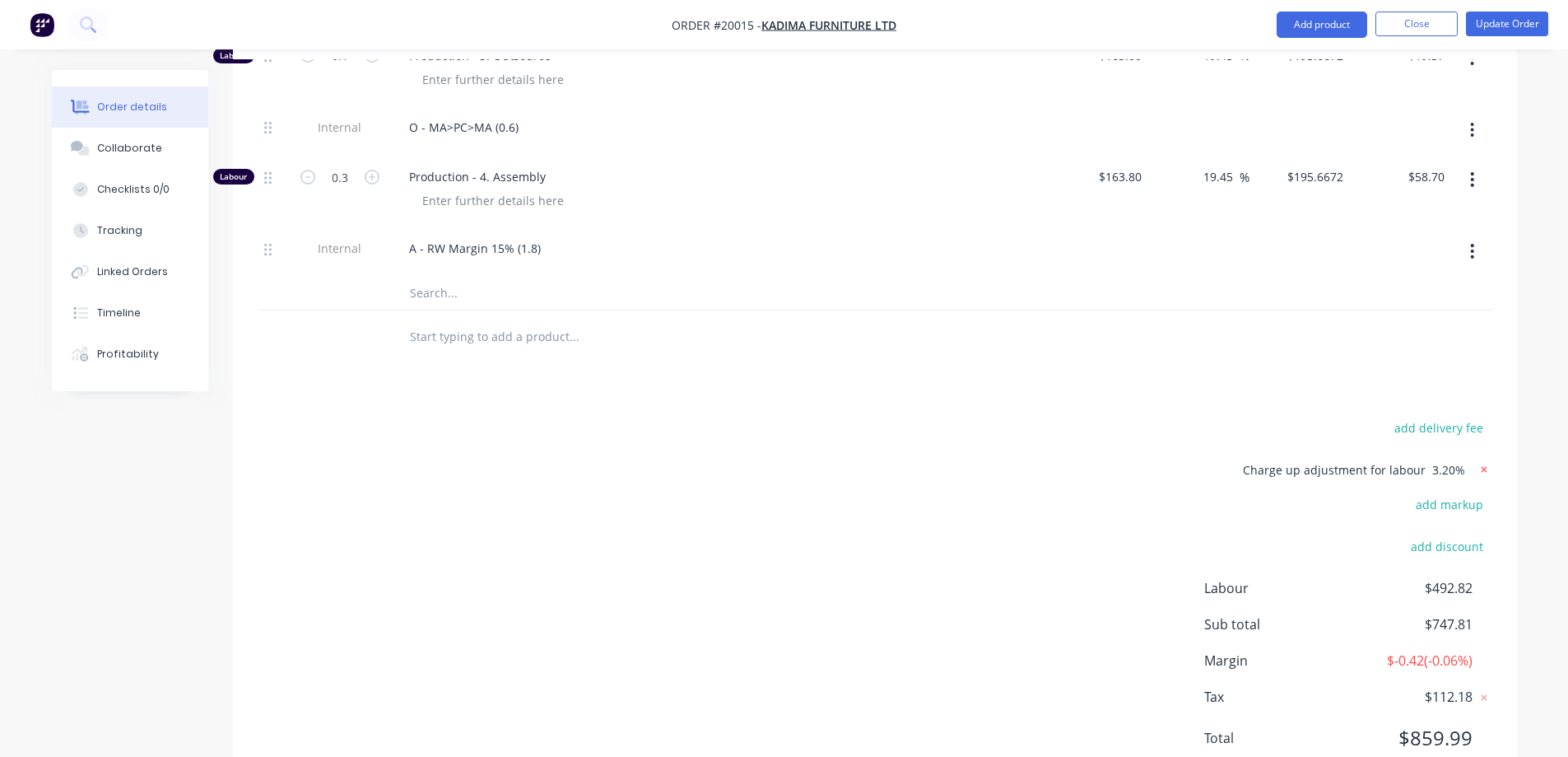
type input "$56.88"
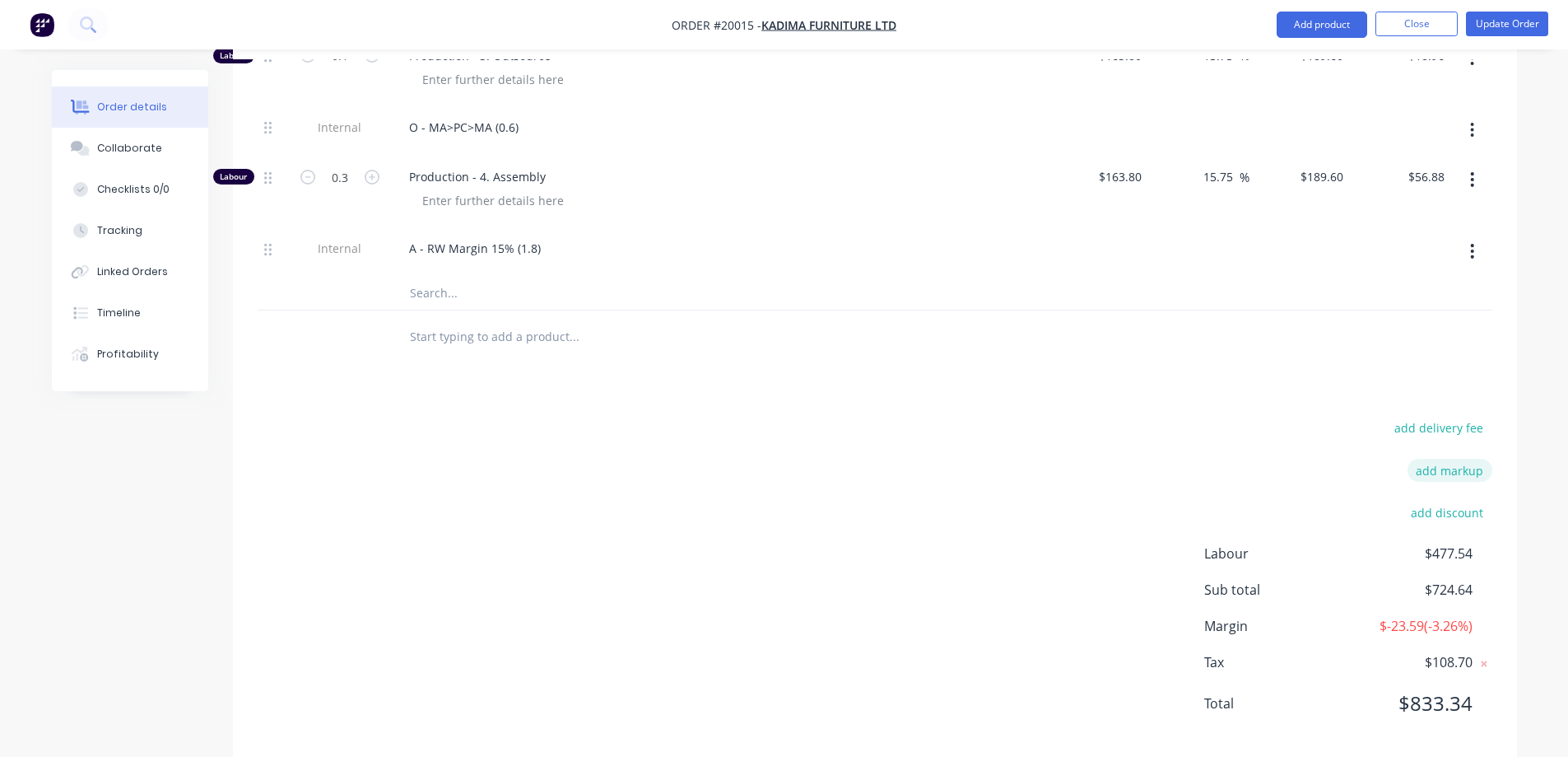
click at [1449, 459] on button "add markup" at bounding box center [1449, 470] width 85 height 23
click at [1437, 459] on input at bounding box center [1428, 471] width 74 height 24
click at [1309, 459] on input at bounding box center [1297, 471] width 150 height 24
click input "submit" at bounding box center [0, 0] width 0 height 0
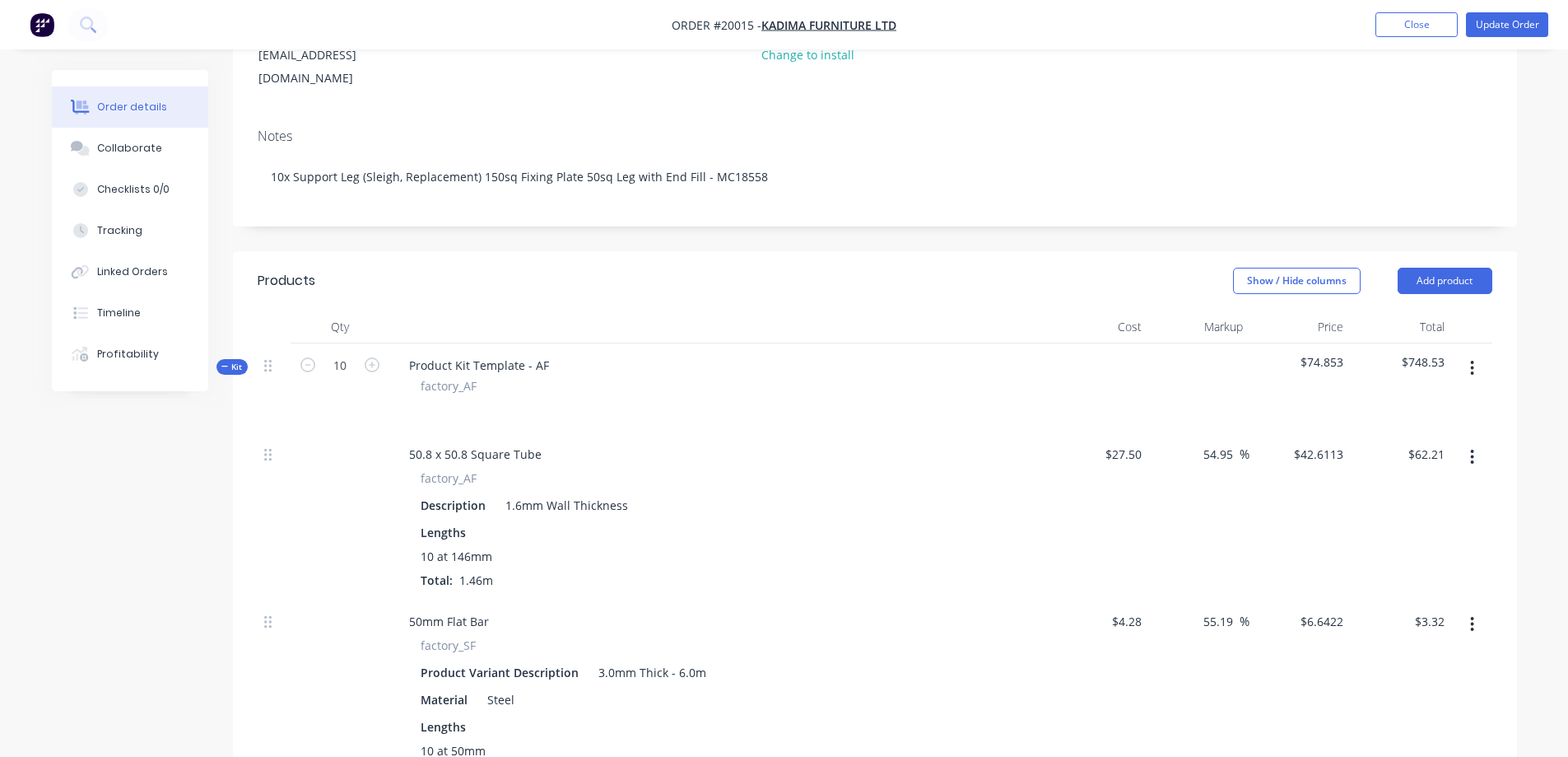
scroll to position [174, 0]
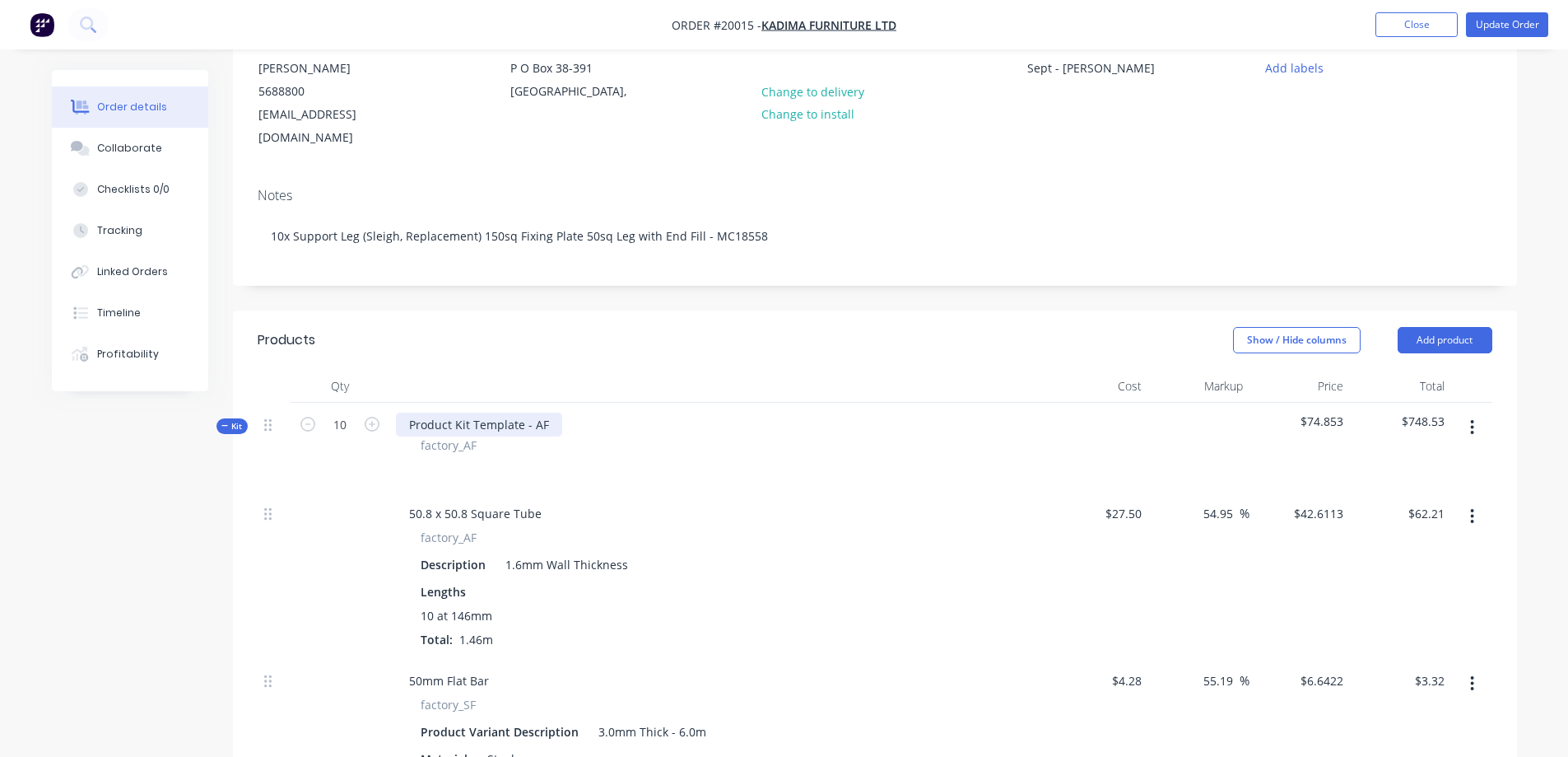
click at [498, 413] on div "Product Kit Template - AF" at bounding box center [479, 424] width 166 height 24
drag, startPoint x: 544, startPoint y: 400, endPoint x: 407, endPoint y: 400, distance: 137.0
click at [407, 413] on div "Product Kit Template - AF" at bounding box center [479, 424] width 166 height 24
click at [1511, 24] on button "Update Order" at bounding box center [1507, 24] width 82 height 24
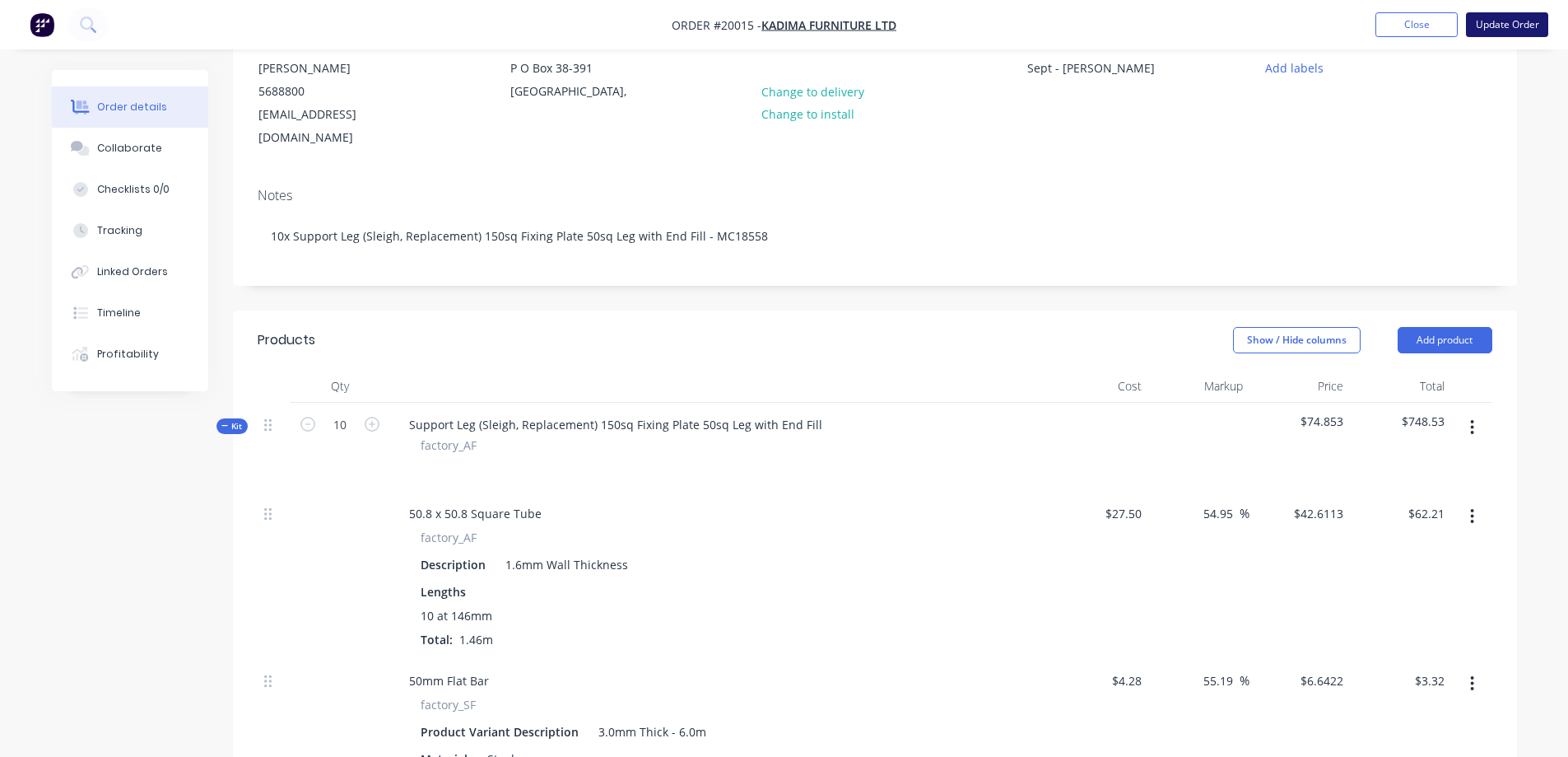
scroll to position [0, 0]
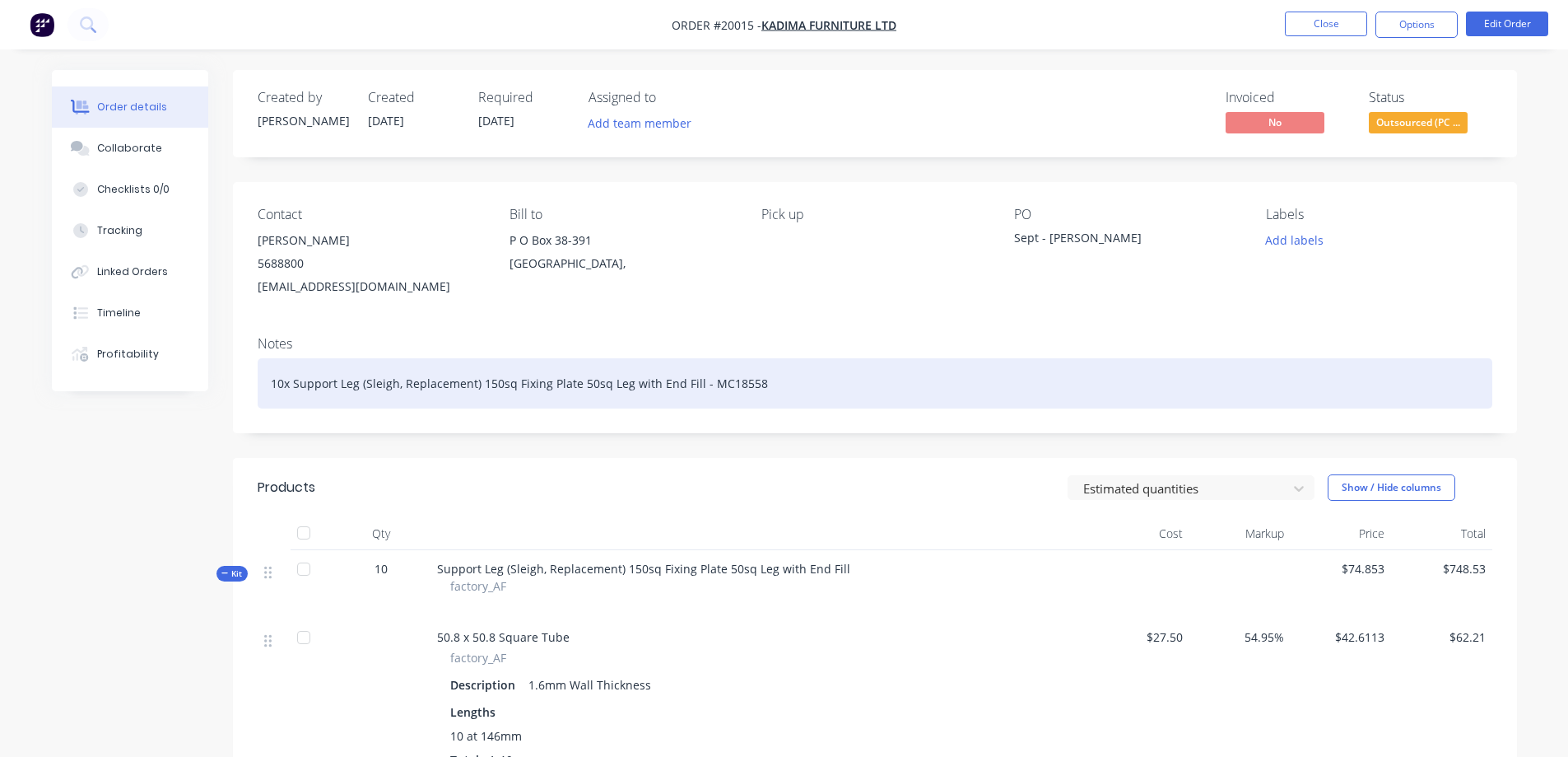
click at [765, 381] on div "10x Support Leg (Sleigh, Replacement) 150sq Fixing Plate 50sq Leg with End Fill…" at bounding box center [875, 384] width 1235 height 51
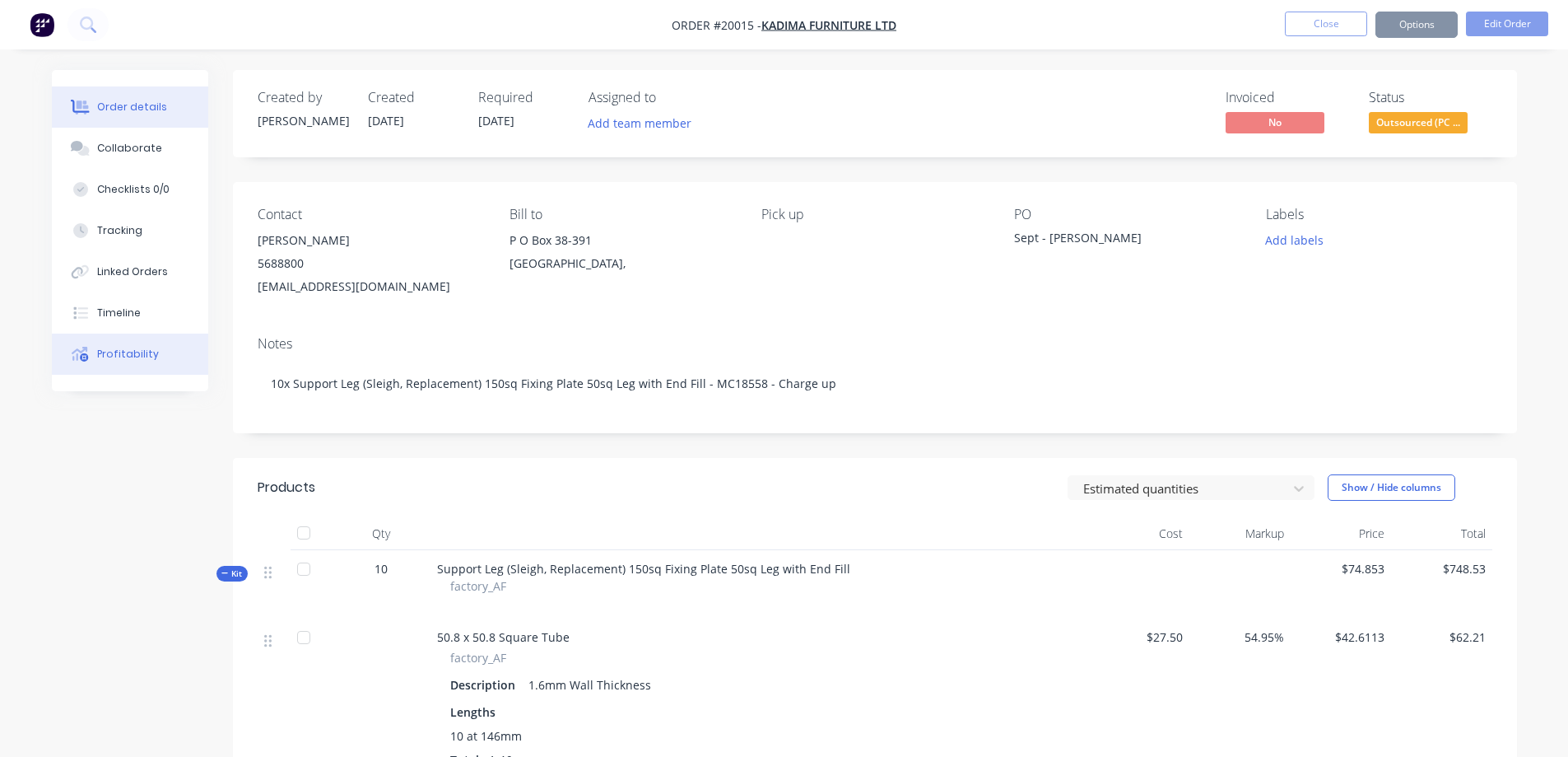
click at [134, 353] on div "Profitability" at bounding box center [127, 354] width 62 height 15
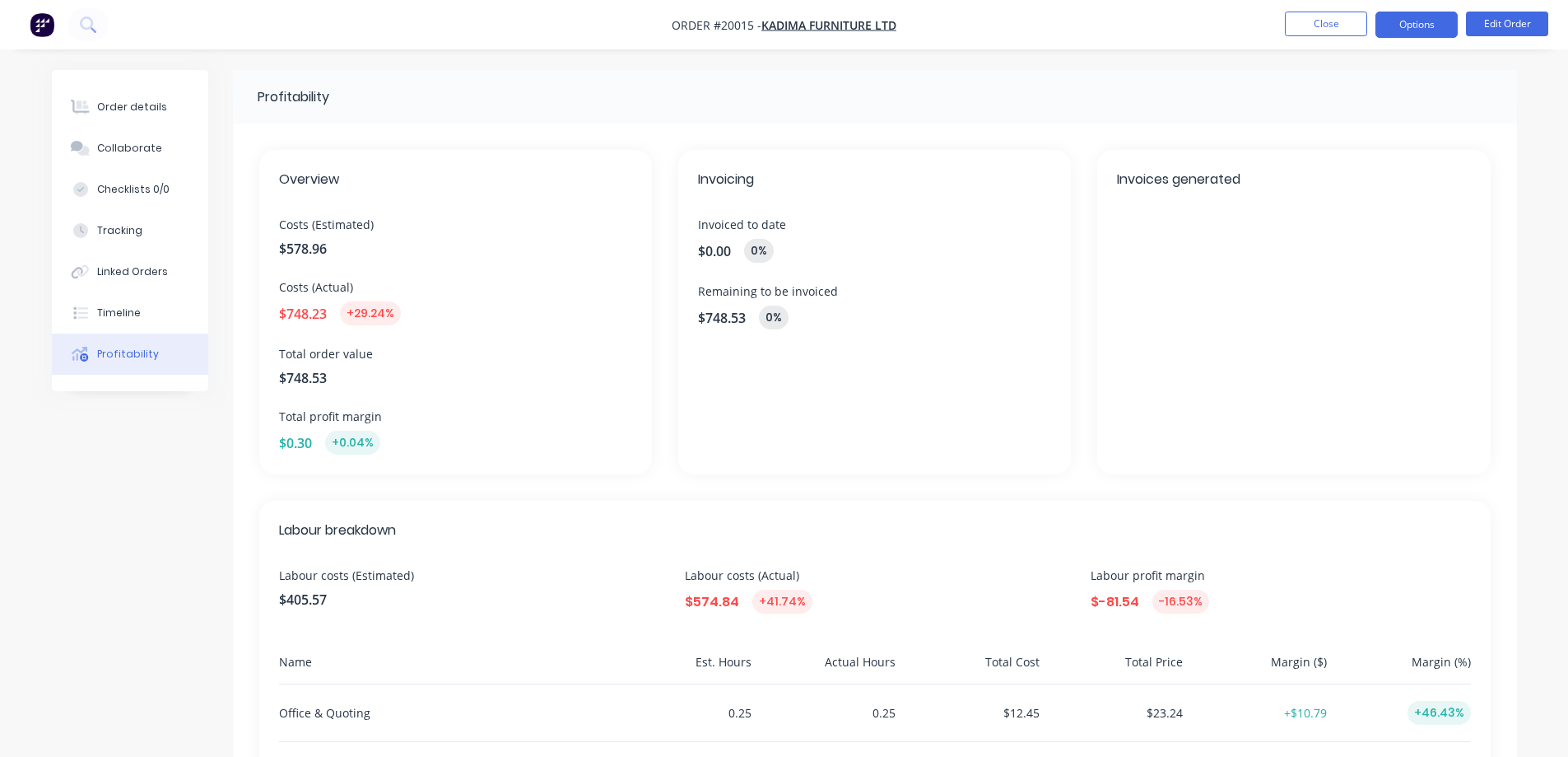
click at [1415, 23] on button "Options" at bounding box center [1416, 24] width 82 height 26
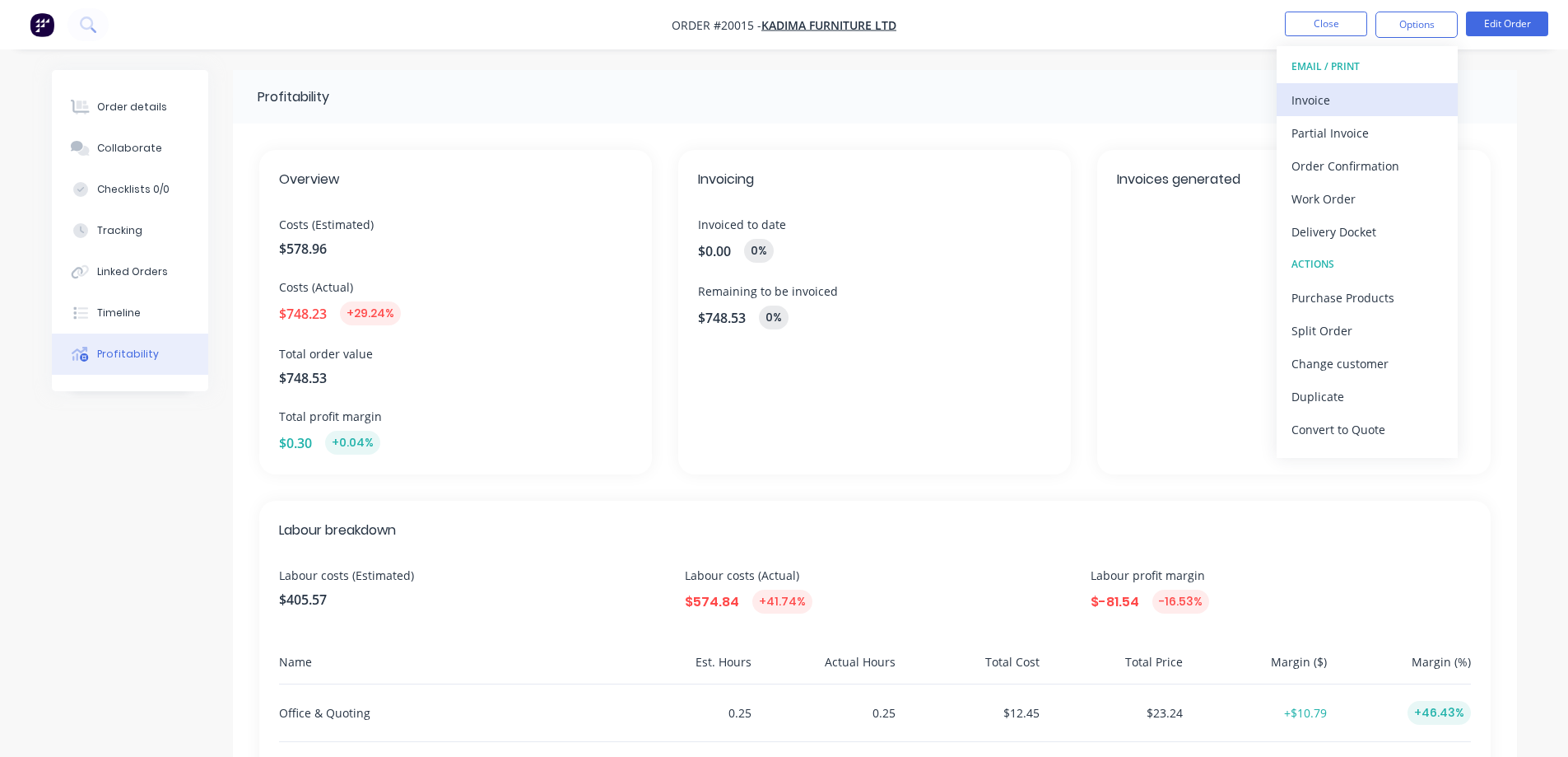
click at [1316, 98] on div "Invoice" at bounding box center [1368, 99] width 152 height 24
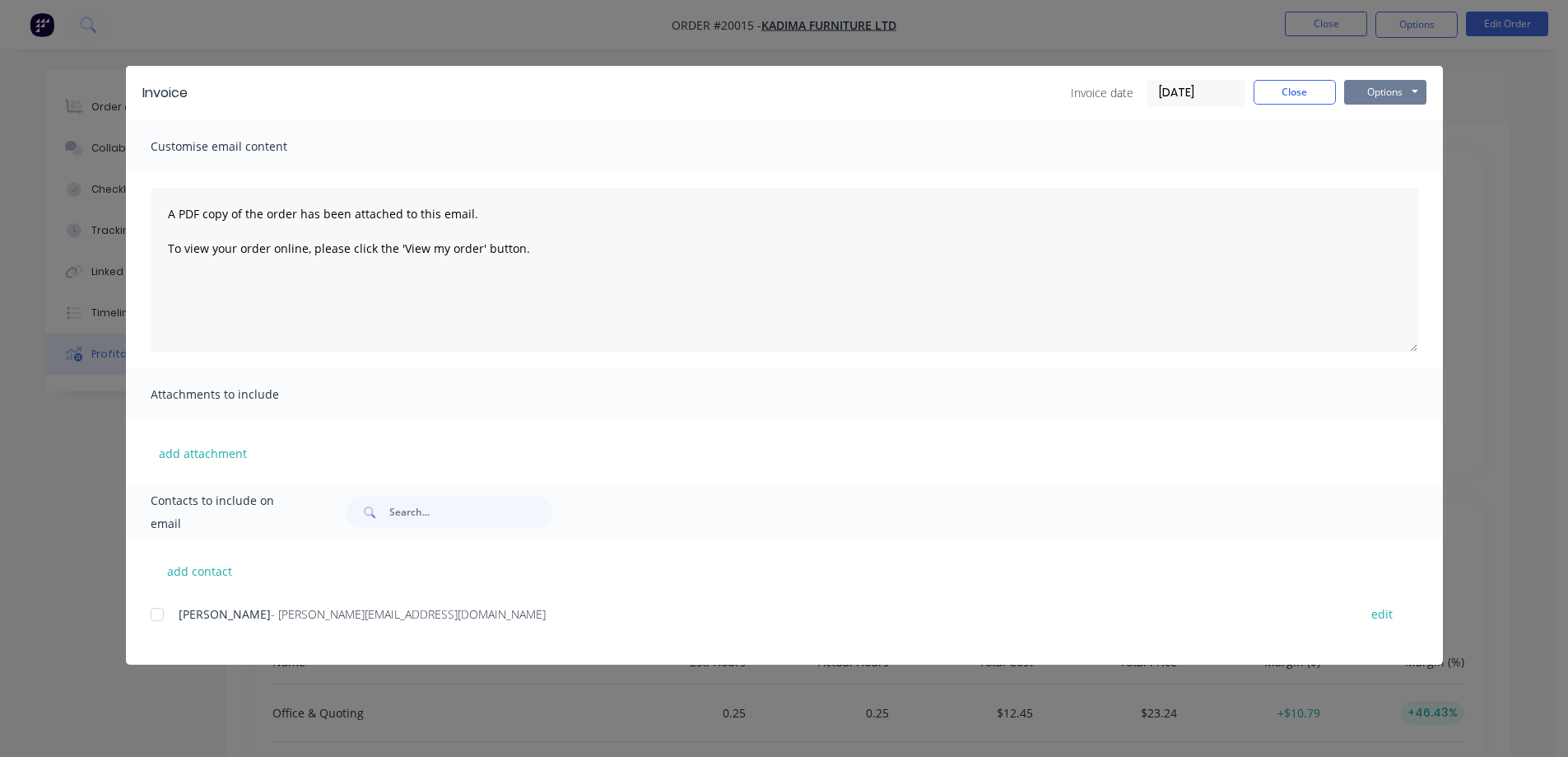
click at [1378, 95] on button "Options" at bounding box center [1385, 92] width 82 height 24
click at [1384, 121] on button "Preview" at bounding box center [1396, 121] width 105 height 27
click at [1399, 91] on button "Options" at bounding box center [1385, 92] width 82 height 24
click at [1390, 125] on button "Preview" at bounding box center [1396, 121] width 105 height 27
click at [1390, 88] on button "Options" at bounding box center [1385, 92] width 82 height 24
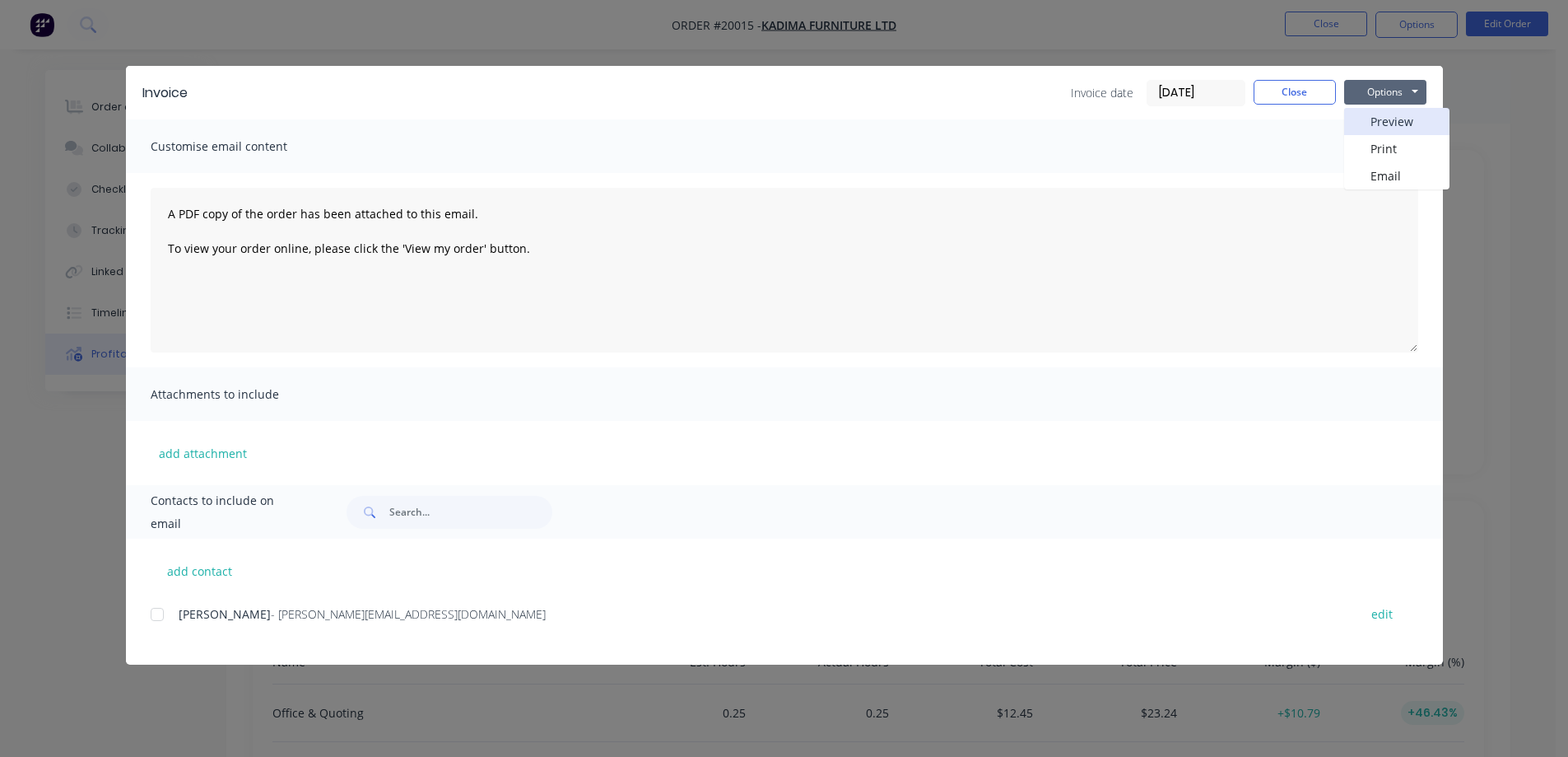
click at [1382, 120] on button "Preview" at bounding box center [1396, 121] width 105 height 27
click at [1282, 86] on button "Close" at bounding box center [1294, 92] width 82 height 24
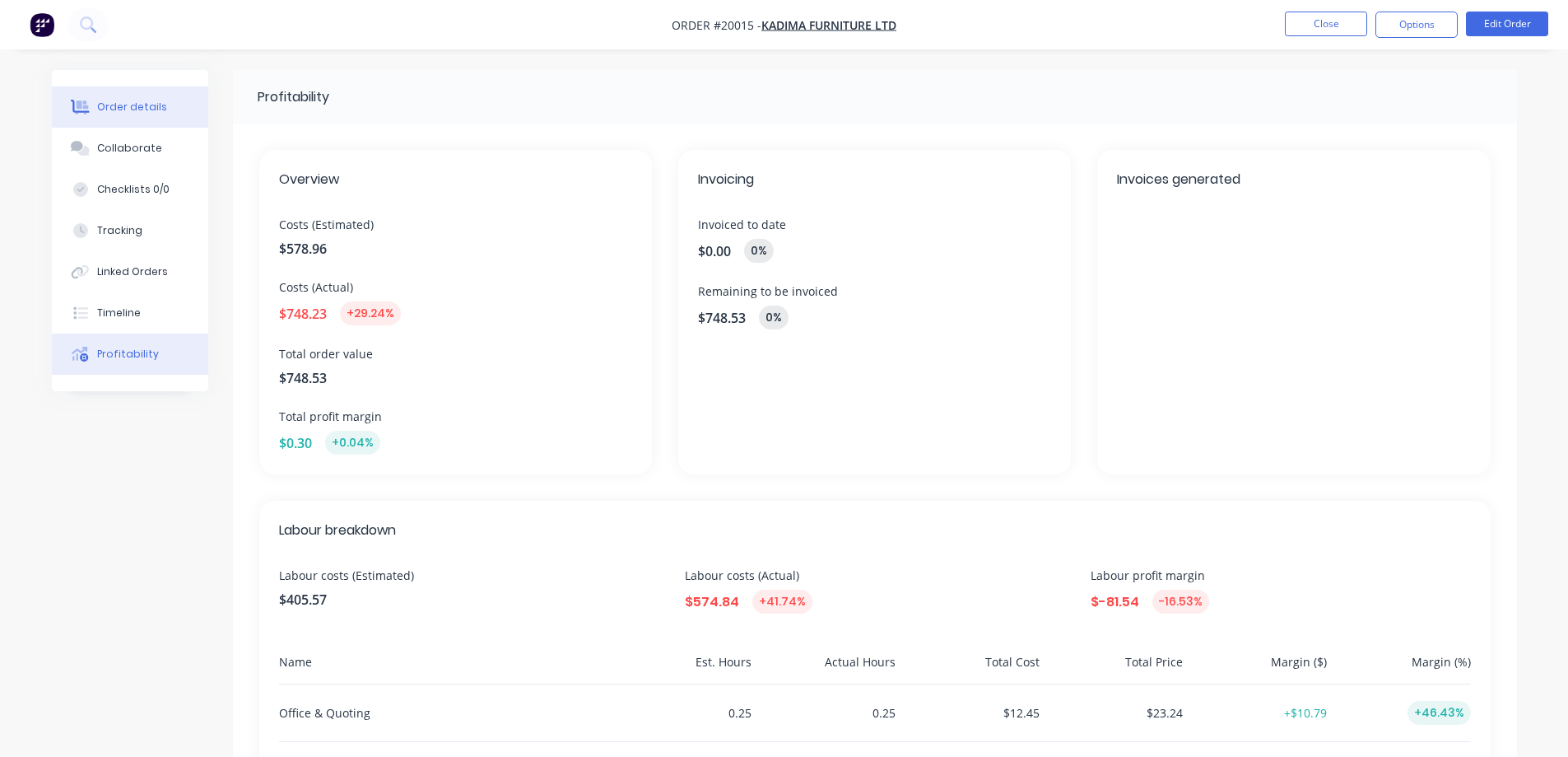
click at [126, 119] on button "Order details" at bounding box center [130, 106] width 156 height 41
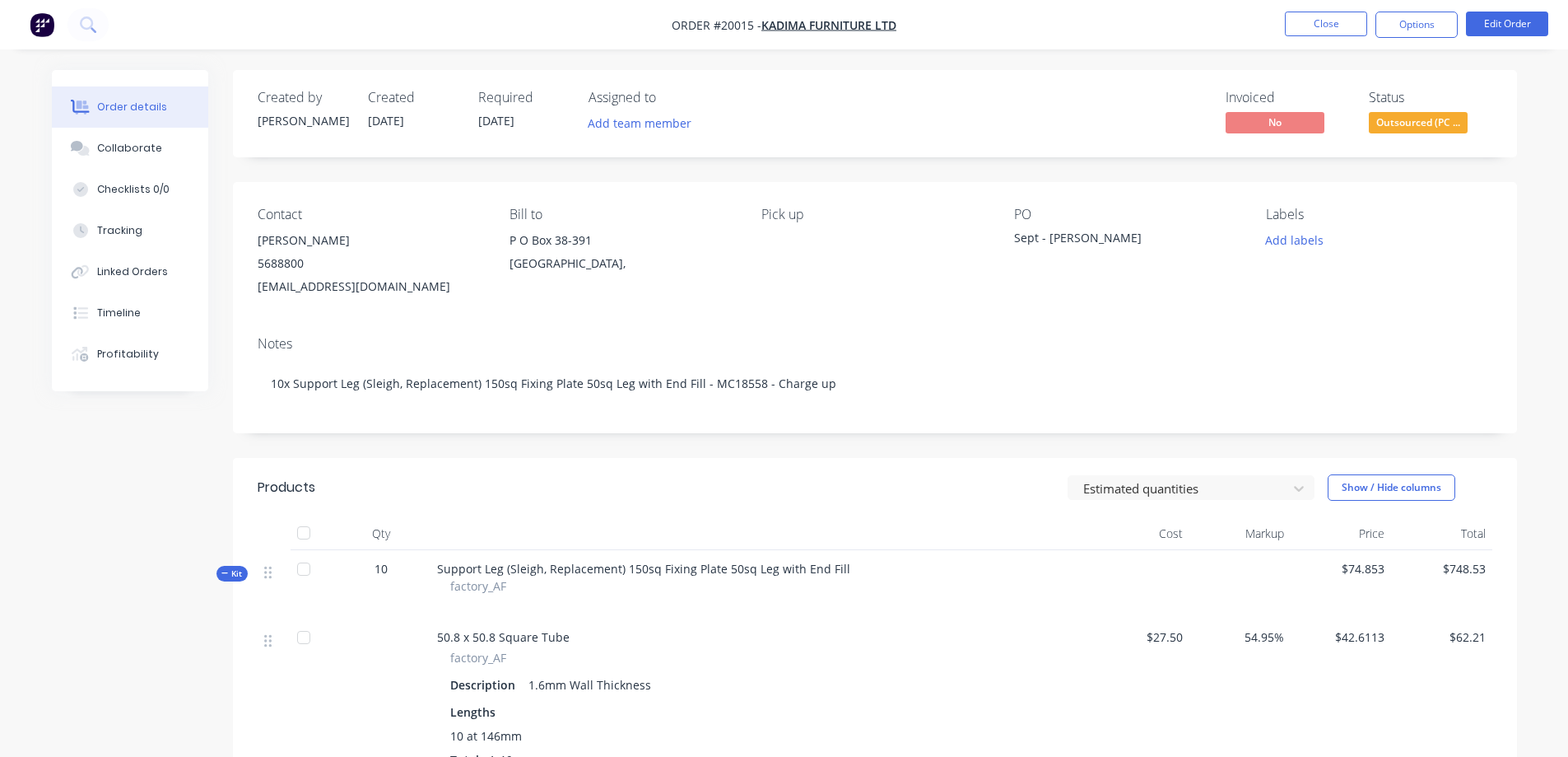
click at [542, 569] on span "Support Leg (Sleigh, Replacement) 150sq Fixing Plate 50sq Leg with End Fill" at bounding box center [644, 569] width 413 height 16
click at [740, 573] on span "Support Leg (Sleigh, Replacement) 150sq Fixing Plate 50sq Leg with End Fill" at bounding box center [644, 569] width 413 height 16
click at [825, 571] on span "Support Leg (Sleigh, Replacement) 150sq Fixing Plate 50sq Leg with End Fill" at bounding box center [644, 569] width 413 height 16
click at [1504, 24] on button "Edit Order" at bounding box center [1507, 24] width 82 height 24
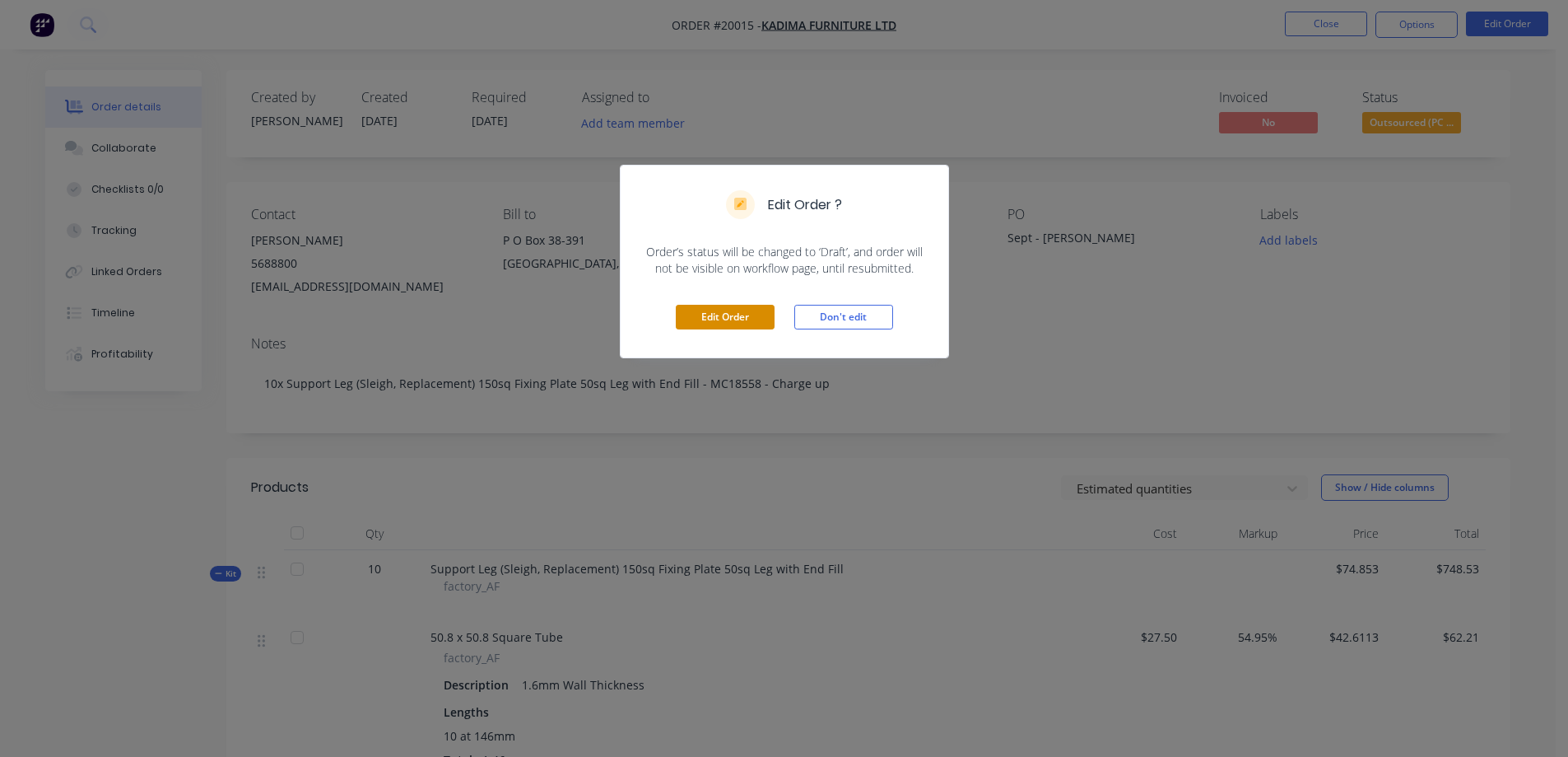
click at [744, 320] on button "Edit Order" at bounding box center [724, 317] width 98 height 24
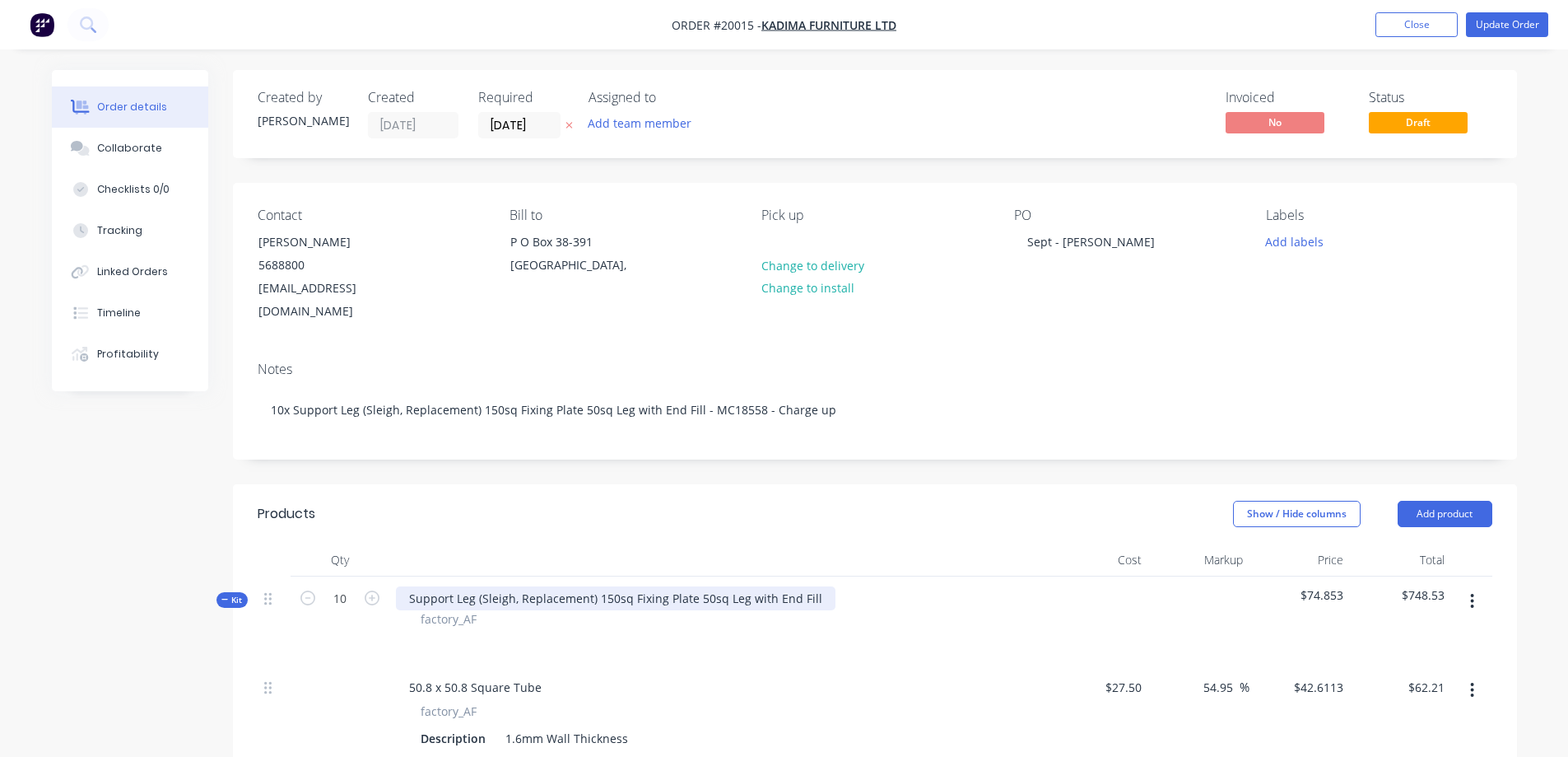
click at [770, 586] on div "Support Leg (Sleigh, Replacement) 150sq Fixing Plate 50sq Leg with End Fill" at bounding box center [615, 597] width 439 height 24
click at [596, 586] on div "Support Leg (Sleigh, Replacement) 150sq Fixing Plate 50sq Leg with End Fill" at bounding box center [615, 597] width 439 height 24
click at [732, 586] on div "Support Leg (Sleigh, Replacement) 4.0mm 150sq Fixing Plate 50sq Leg with End Fi…" at bounding box center [636, 597] width 481 height 24
drag, startPoint x: 734, startPoint y: 582, endPoint x: 596, endPoint y: 583, distance: 138.0
click at [596, 586] on div "Support Leg (Sleigh, Replacement) 4.0mm 150sq Fixing Plate 50sq Leg with End Fi…" at bounding box center [636, 597] width 481 height 24
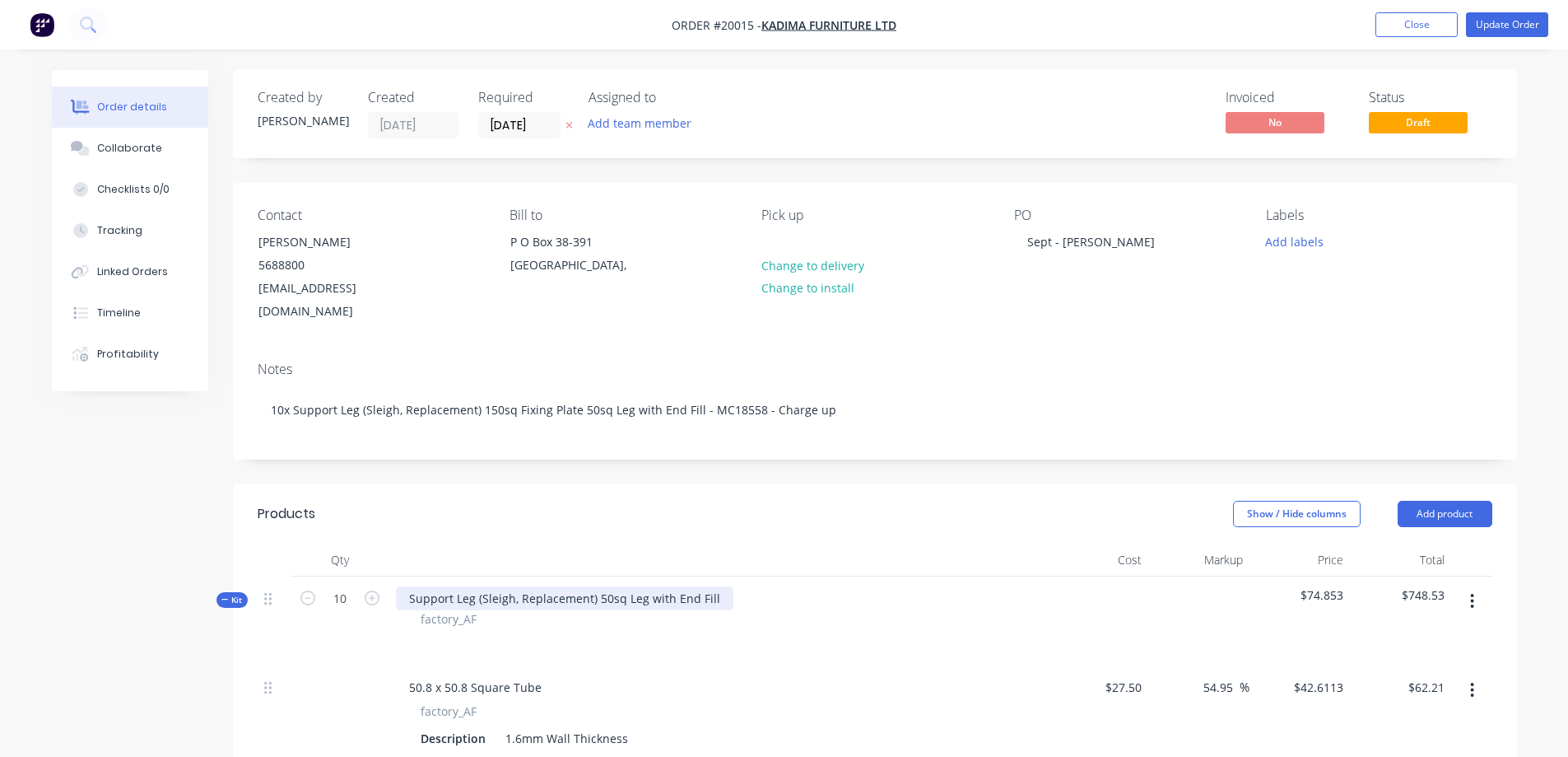
click at [666, 586] on div "Support Leg (Sleigh, Replacement) 50sq Leg with End Fill" at bounding box center [564, 597] width 337 height 24
click at [595, 586] on div "Support Leg (Sleigh, Replacement) 50sq Leg with 4.0mm 150sq Fixing Plate End Fi…" at bounding box center [637, 597] width 484 height 24
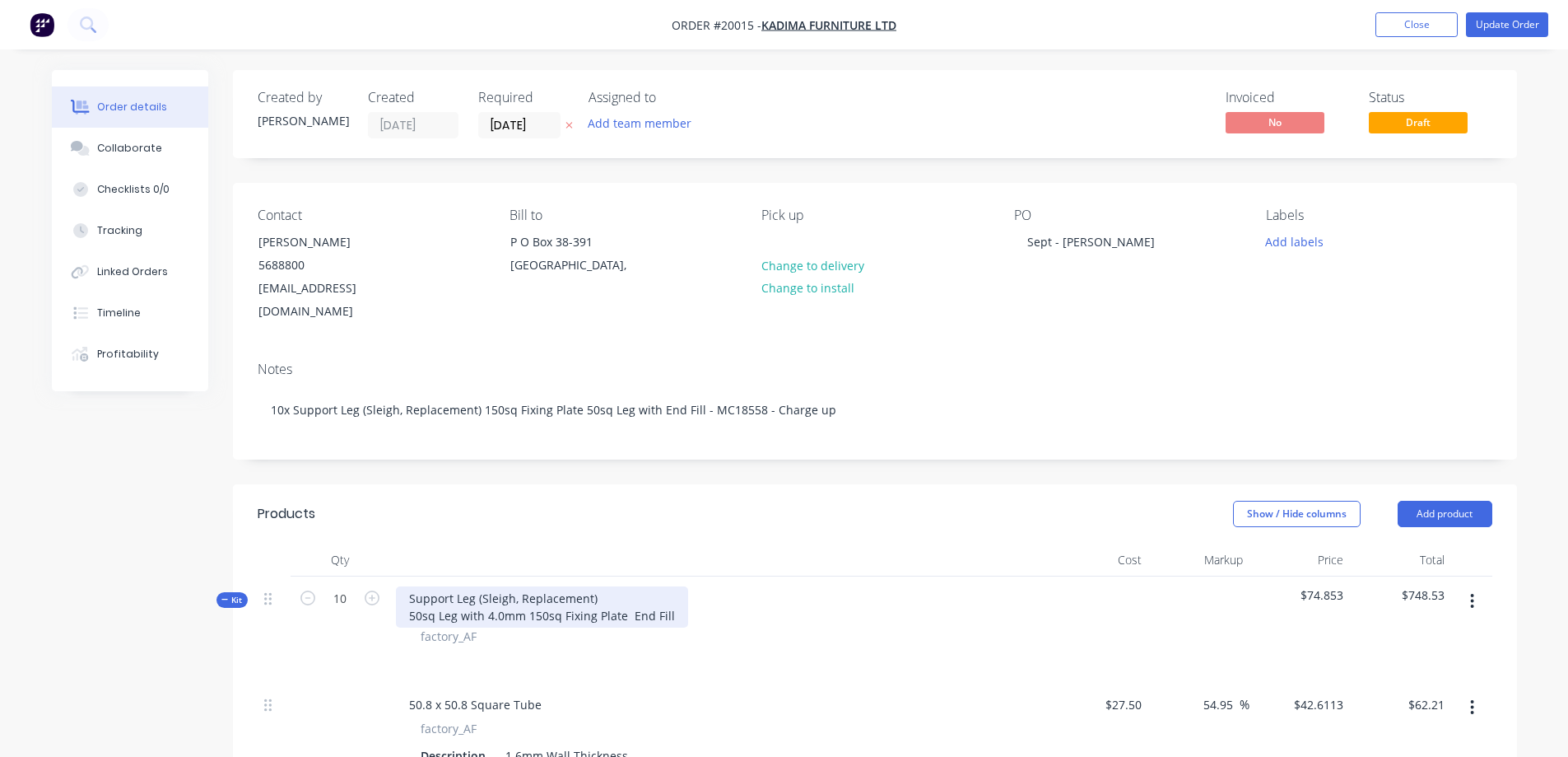
click at [459, 593] on div "Support Leg (Sleigh, Replacement) 50sq Leg with 4.0mm 150sq Fixing Plate End Fi…" at bounding box center [541, 606] width 292 height 41
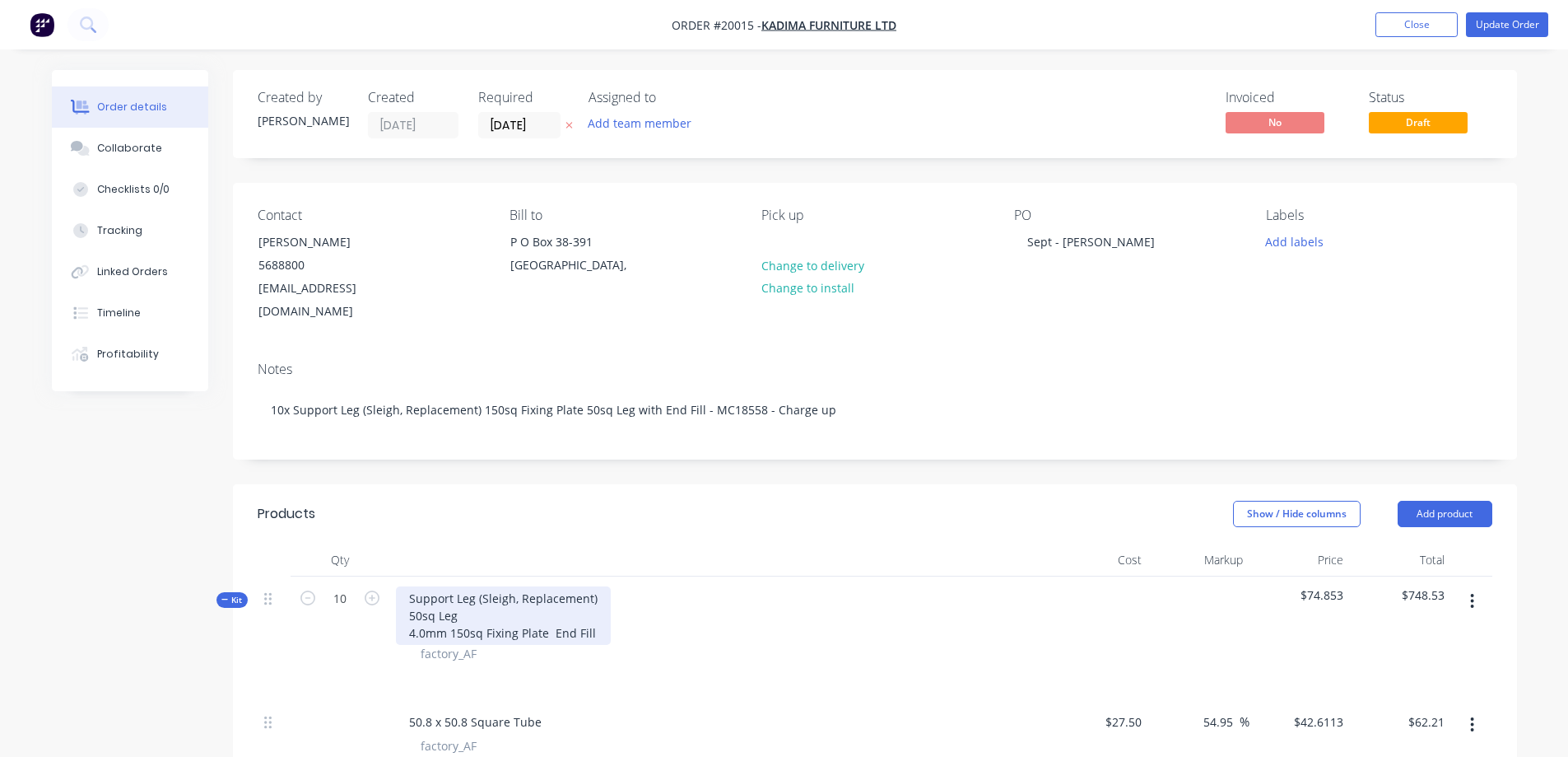
click at [546, 609] on div "Support Leg (Sleigh, Replacement) 50sq Leg 4.0mm 150sq Fixing Plate End Fill" at bounding box center [503, 615] width 215 height 58
click at [539, 631] on div "Support Leg (Sleigh, Replacement) 50sq Leg 4.0mm 150sq Fixing Plate with 4x Hol…" at bounding box center [517, 624] width 243 height 76
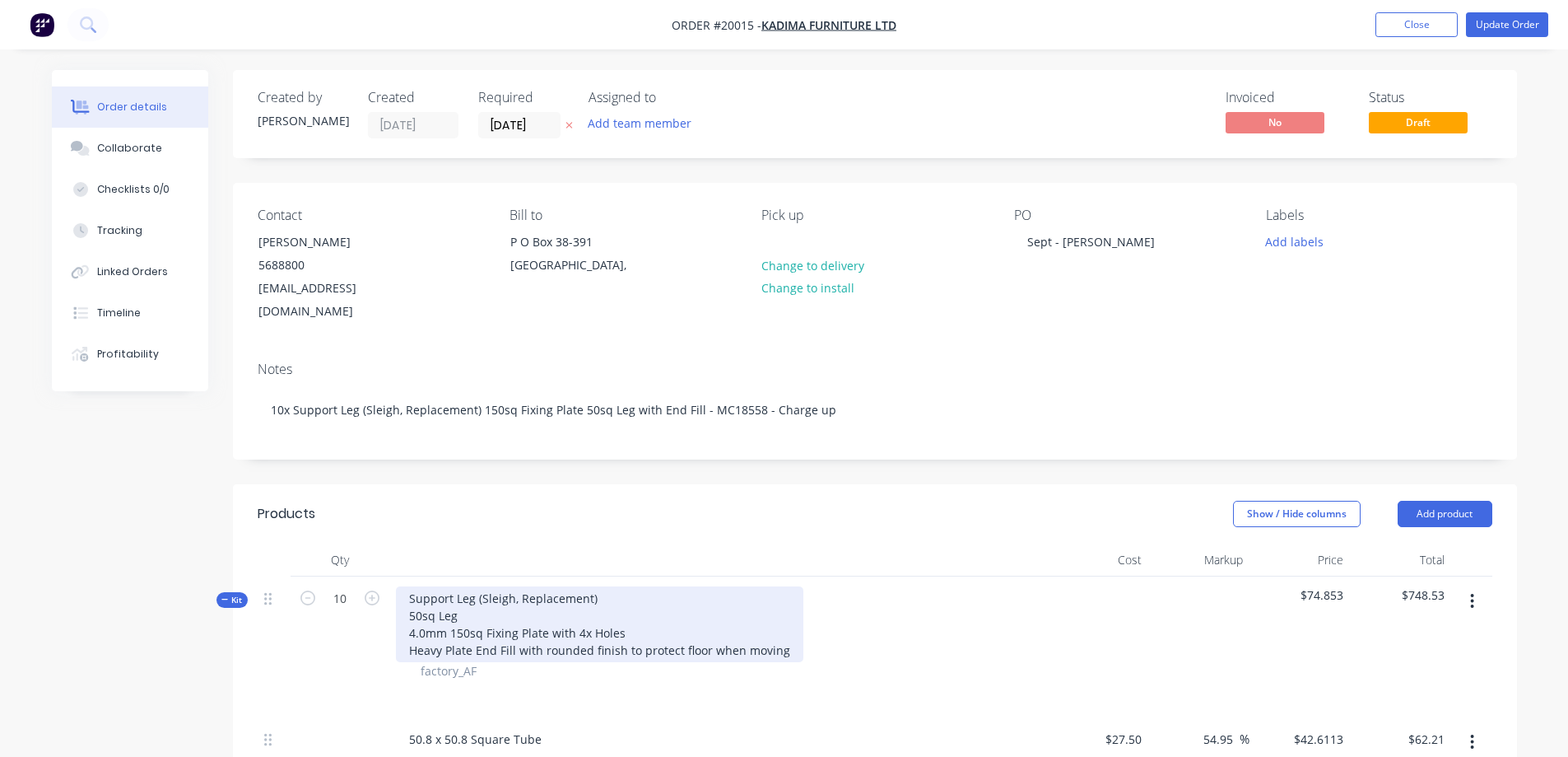
click at [605, 586] on div "Support Leg (Sleigh, Replacement) 50sq Leg 4.0mm 150sq Fixing Plate with 4x Hol…" at bounding box center [600, 624] width 408 height 76
click at [601, 586] on div "Support Leg (Sleigh, Replacement) - 150mm high O/A 50sq Leg 4.0mm 150sq Fixing …" at bounding box center [600, 624] width 408 height 76
click at [601, 586] on div "Support Leg (Sleigh, Replacement) - 150mm high O/A 50sq Leg 4.0mm 150sq Fixing …" at bounding box center [600, 624] width 408 height 76
click at [661, 597] on div "Support Leg (Sleigh, Replacement) - max 150mm high O/A 50sq Leg 4.0mm 150sq Fix…" at bounding box center [600, 624] width 408 height 76
click at [782, 624] on div "Support Leg (Sleigh, Replacement) - max 150mm high O/A 50sq Leg 4.0mm 150sq Fix…" at bounding box center [600, 624] width 408 height 76
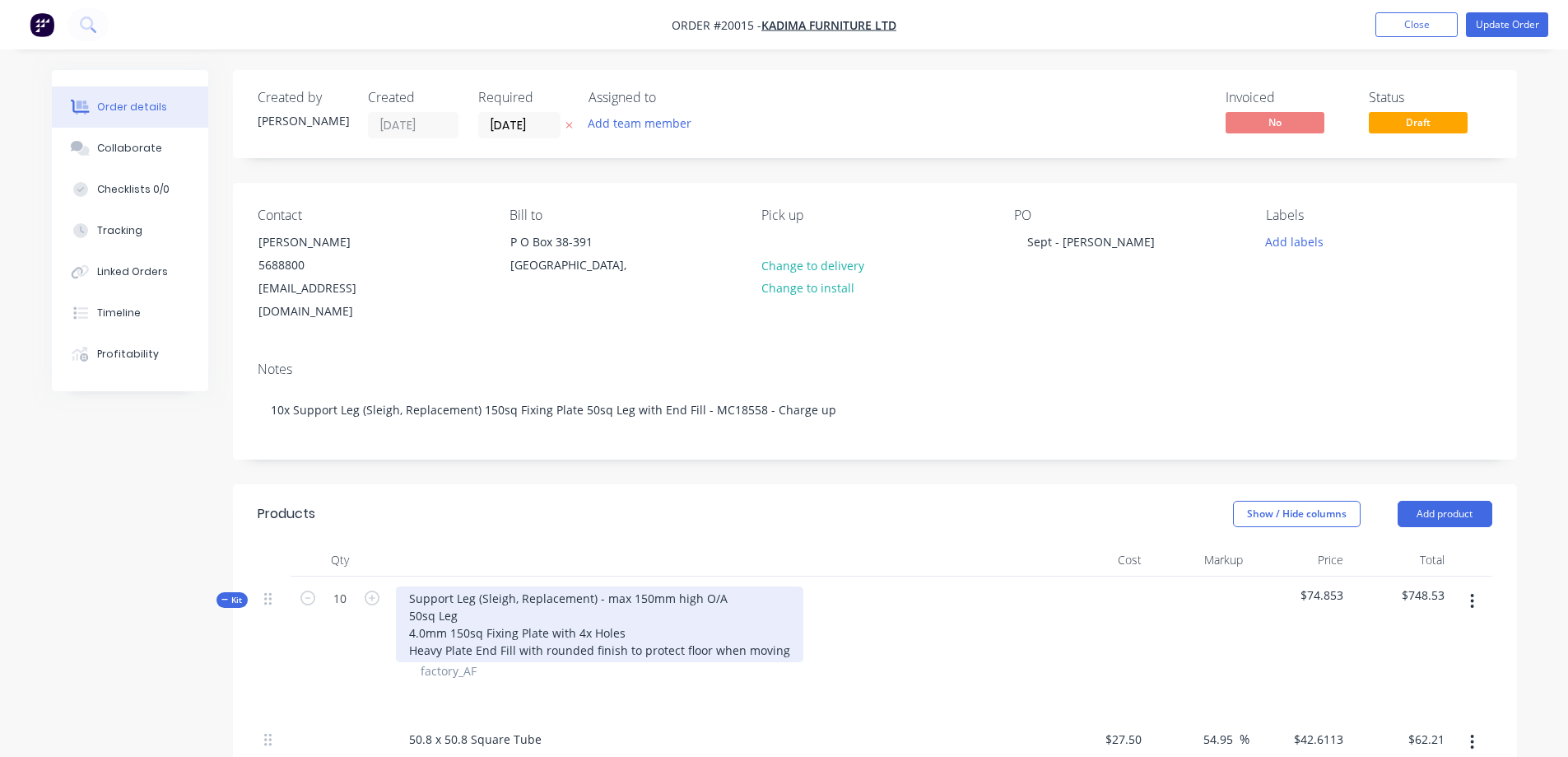
click at [785, 630] on div "Support Leg (Sleigh, Replacement) - max 150mm high O/A 50sq Leg 4.0mm 150sq Fix…" at bounding box center [600, 624] width 408 height 76
click at [519, 640] on div "Support Leg (Sleigh, Replacement) - max 150mm high O/A 50sq Leg 4.0mm 150sq Fix…" at bounding box center [600, 632] width 408 height 93
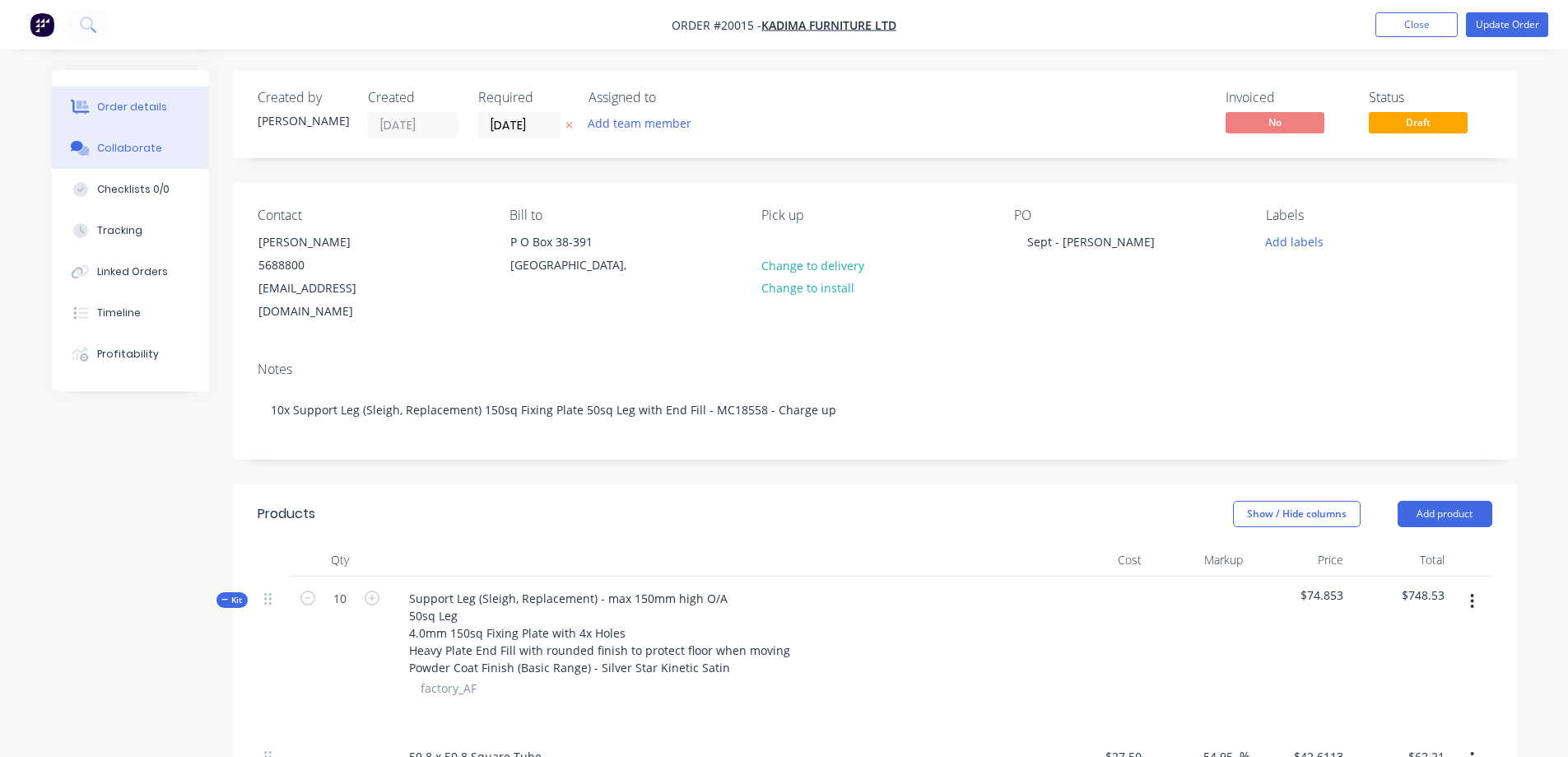
click at [130, 147] on div "Collaborate" at bounding box center [129, 148] width 65 height 15
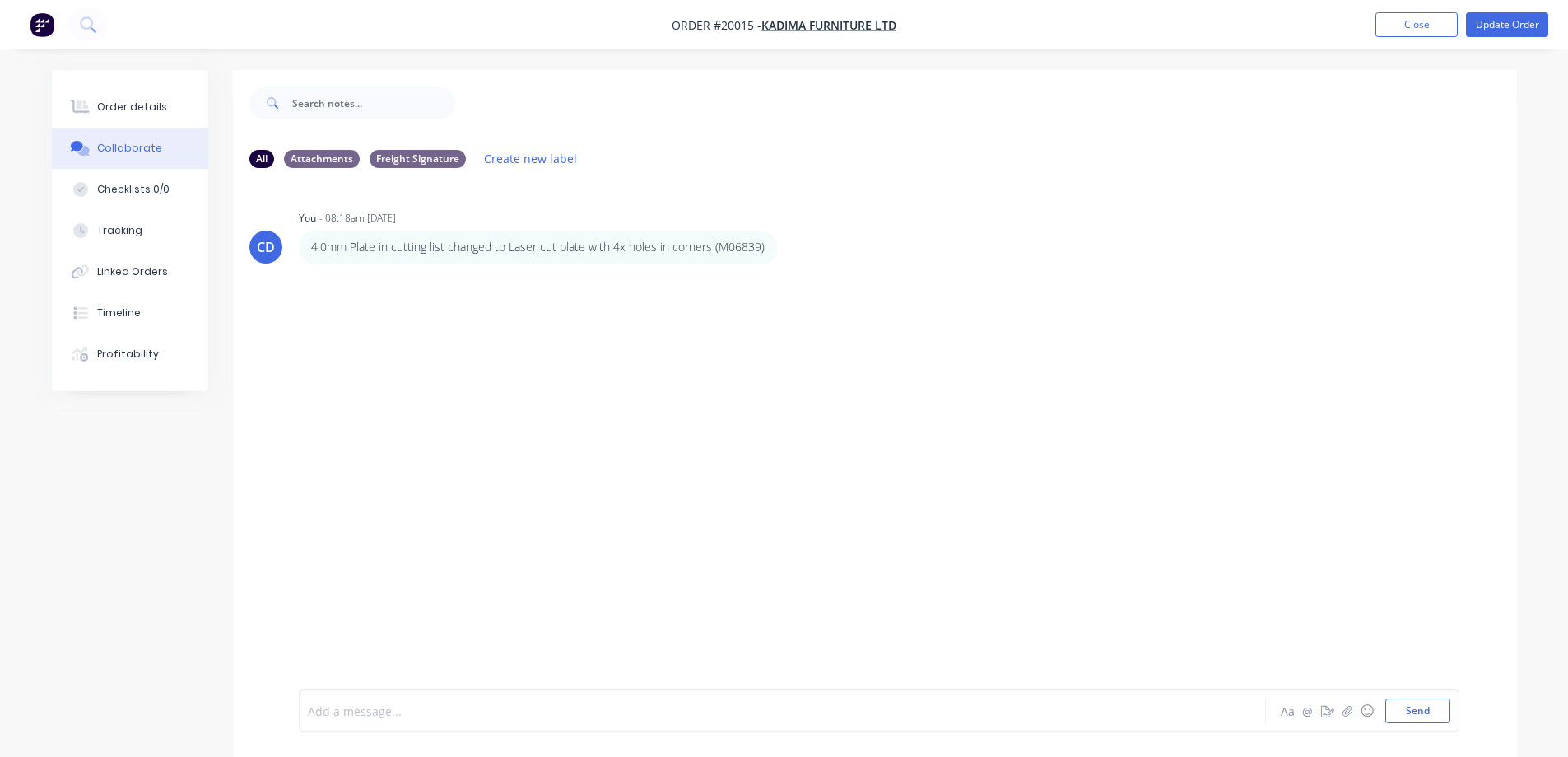
click at [410, 713] on div at bounding box center [736, 712] width 856 height 17
click at [1402, 713] on button "Send" at bounding box center [1418, 711] width 65 height 24
click at [104, 94] on button "Order details" at bounding box center [130, 106] width 156 height 41
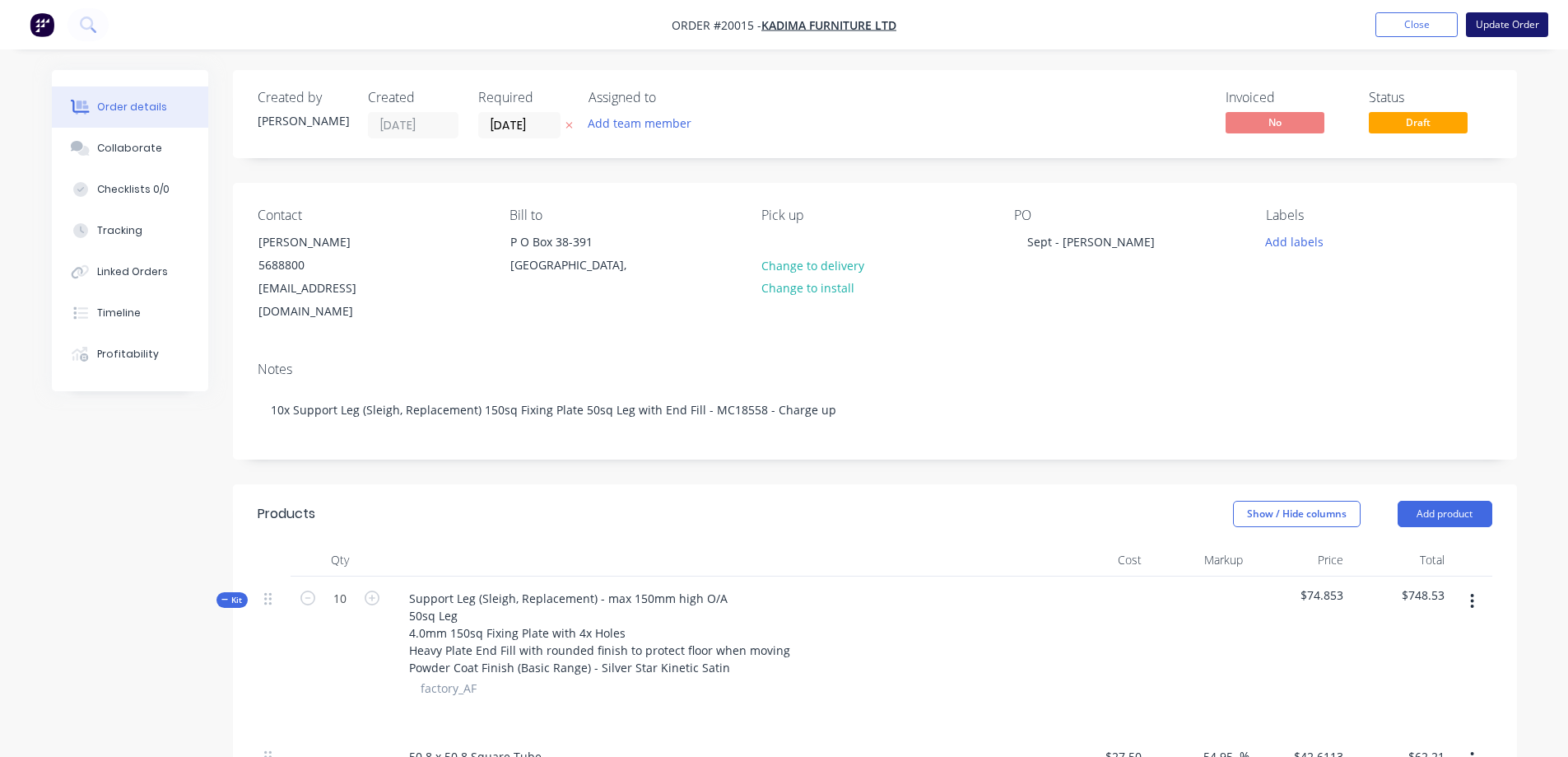
click at [1501, 22] on button "Update Order" at bounding box center [1507, 24] width 82 height 24
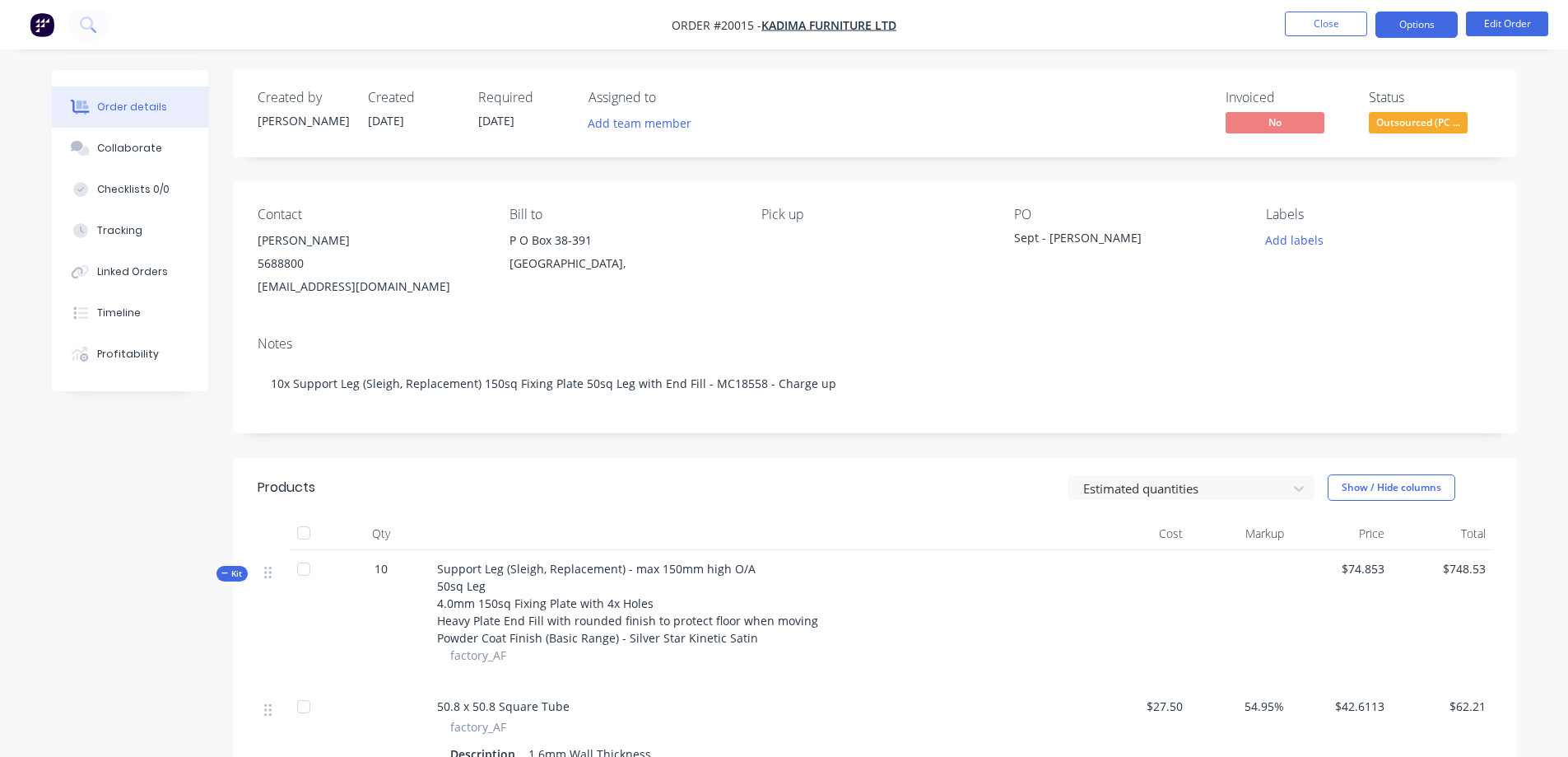
click at [1415, 23] on button "Options" at bounding box center [1416, 24] width 82 height 26
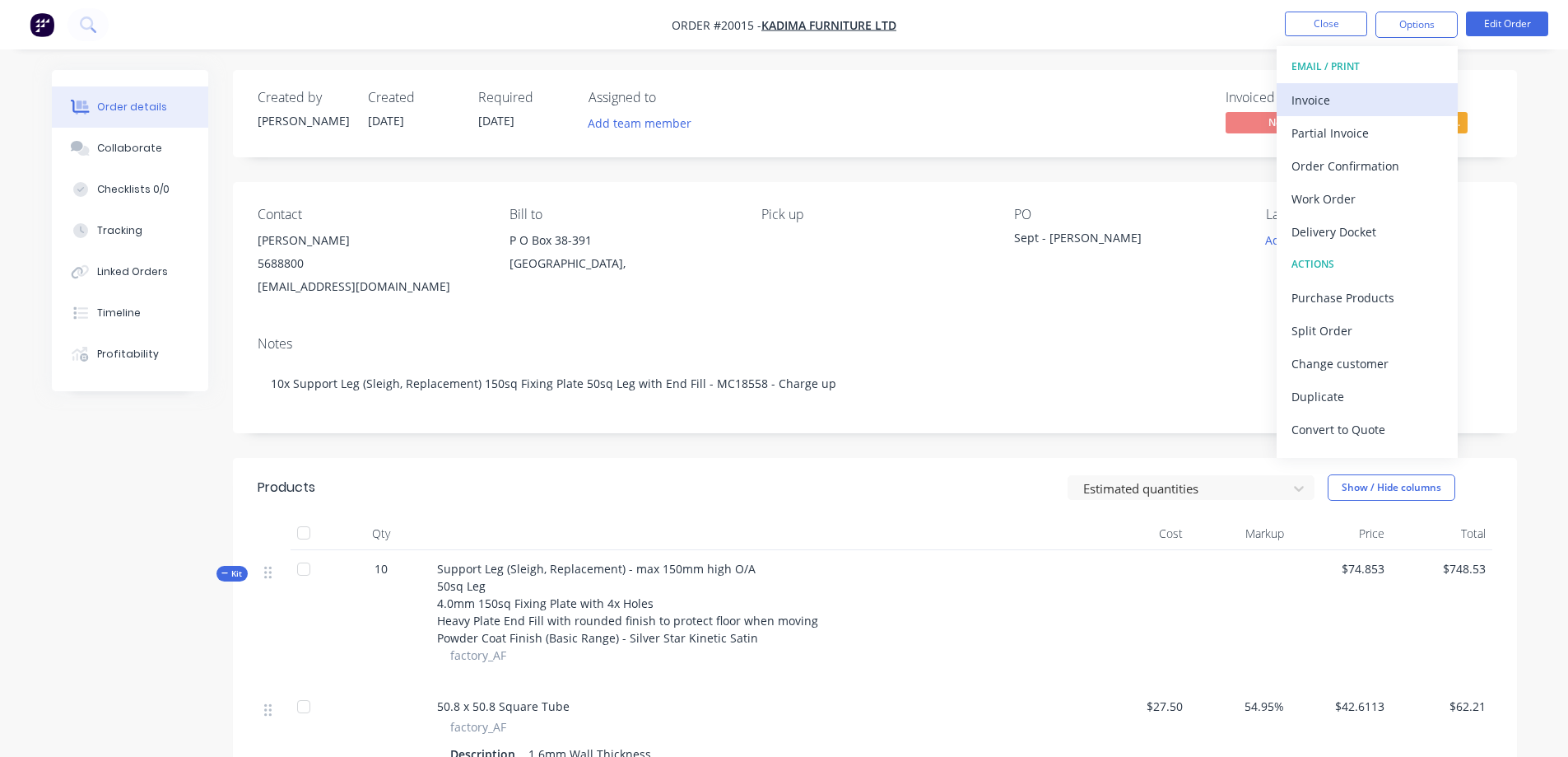
click at [1332, 90] on div "Invoice" at bounding box center [1368, 99] width 152 height 24
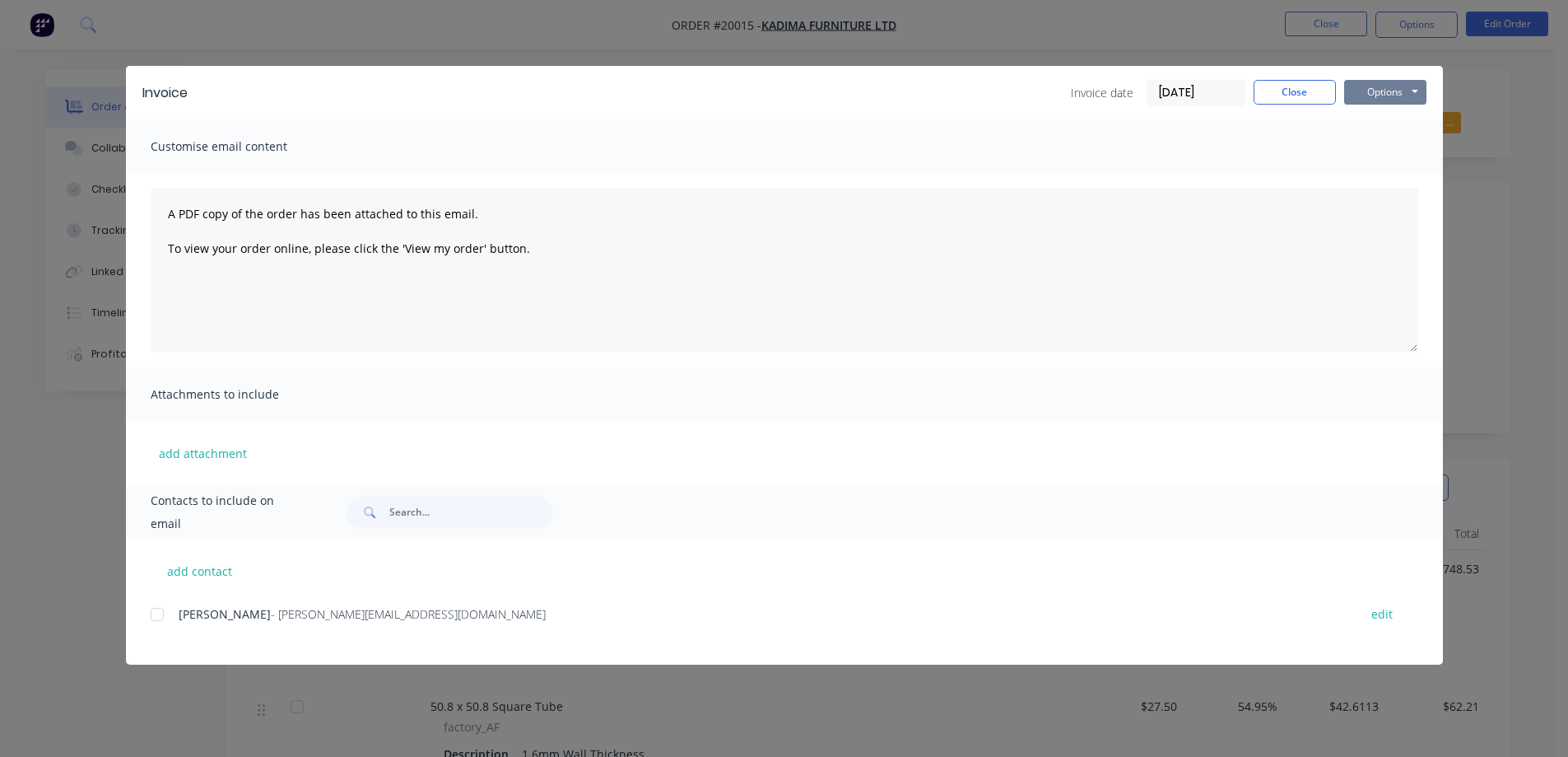
click at [1371, 95] on button "Options" at bounding box center [1385, 92] width 82 height 24
click at [1373, 121] on button "Preview" at bounding box center [1396, 121] width 105 height 27
click at [1378, 89] on button "Options" at bounding box center [1385, 92] width 82 height 24
click at [1376, 120] on button "Preview" at bounding box center [1396, 121] width 105 height 27
click at [1387, 97] on button "Options" at bounding box center [1385, 92] width 82 height 24
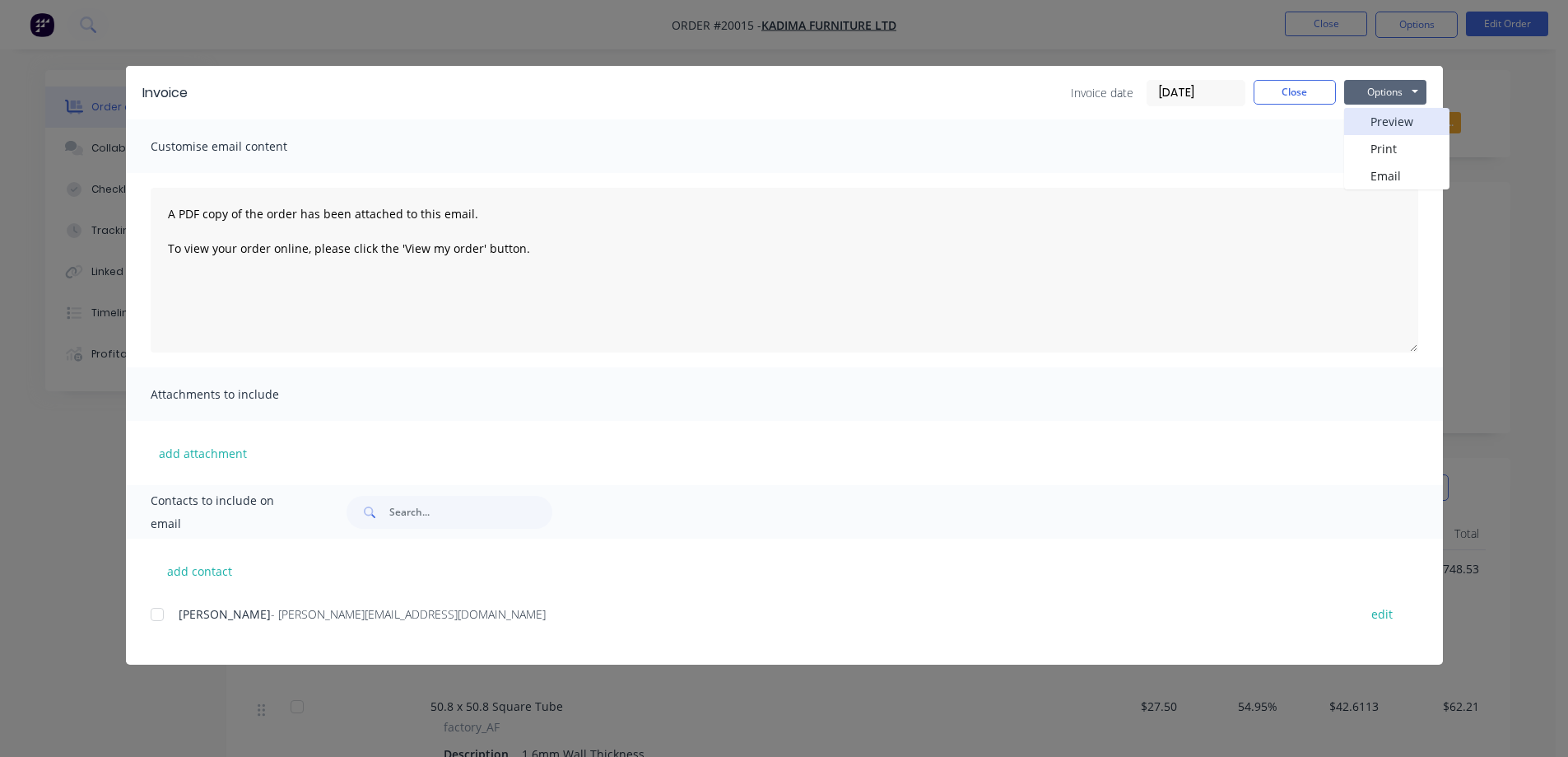
click at [1386, 115] on button "Preview" at bounding box center [1396, 121] width 105 height 27
click at [1384, 92] on button "Options" at bounding box center [1385, 92] width 82 height 24
click at [1375, 119] on button "Preview" at bounding box center [1396, 121] width 105 height 27
click at [1378, 91] on button "Options" at bounding box center [1385, 92] width 82 height 24
click at [1368, 119] on button "Preview" at bounding box center [1396, 121] width 105 height 27
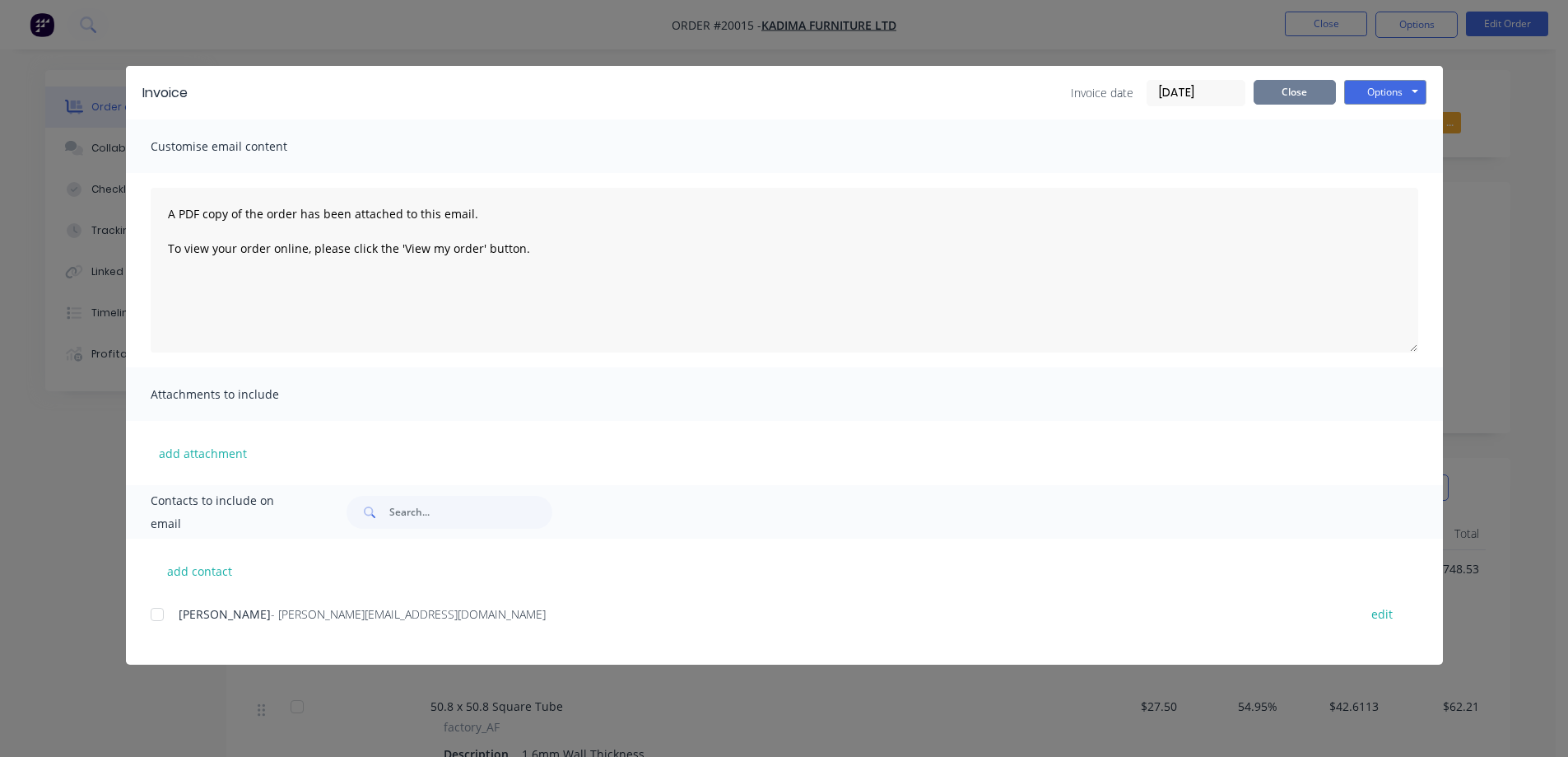
click at [1294, 88] on button "Close" at bounding box center [1294, 92] width 82 height 24
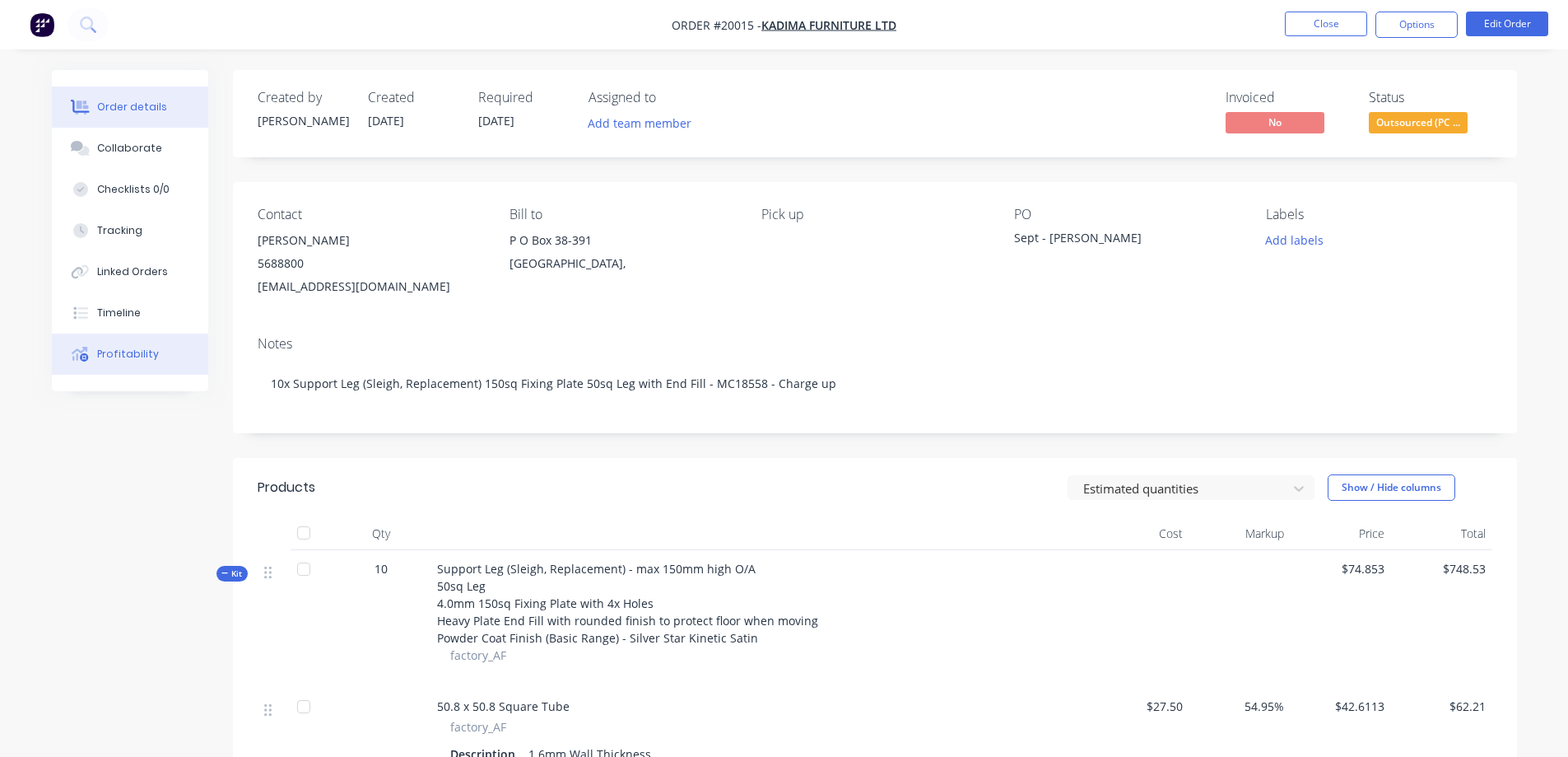
click at [166, 361] on button "Profitability" at bounding box center [130, 354] width 156 height 41
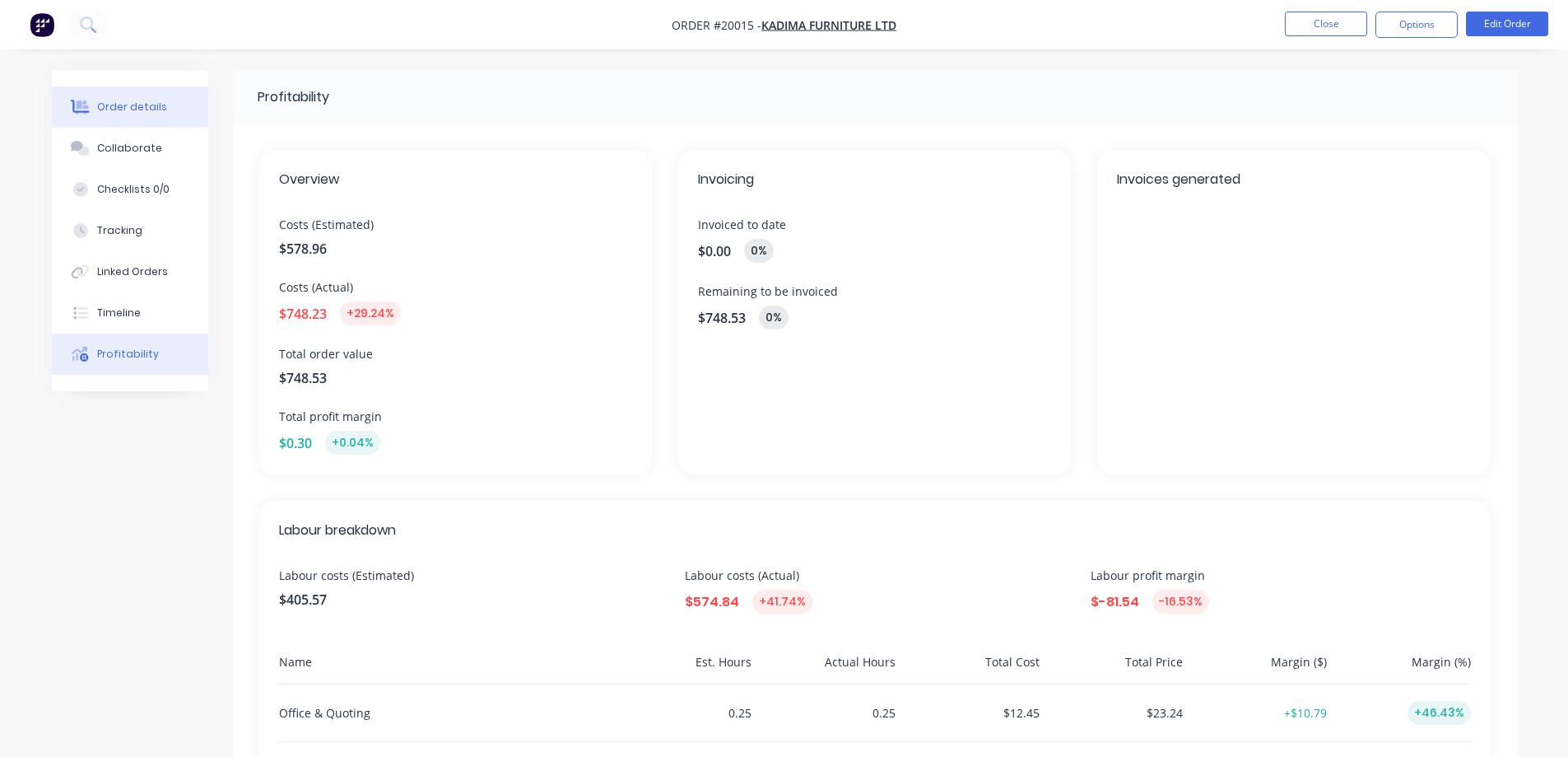
click at [105, 99] on button "Order details" at bounding box center [130, 106] width 156 height 41
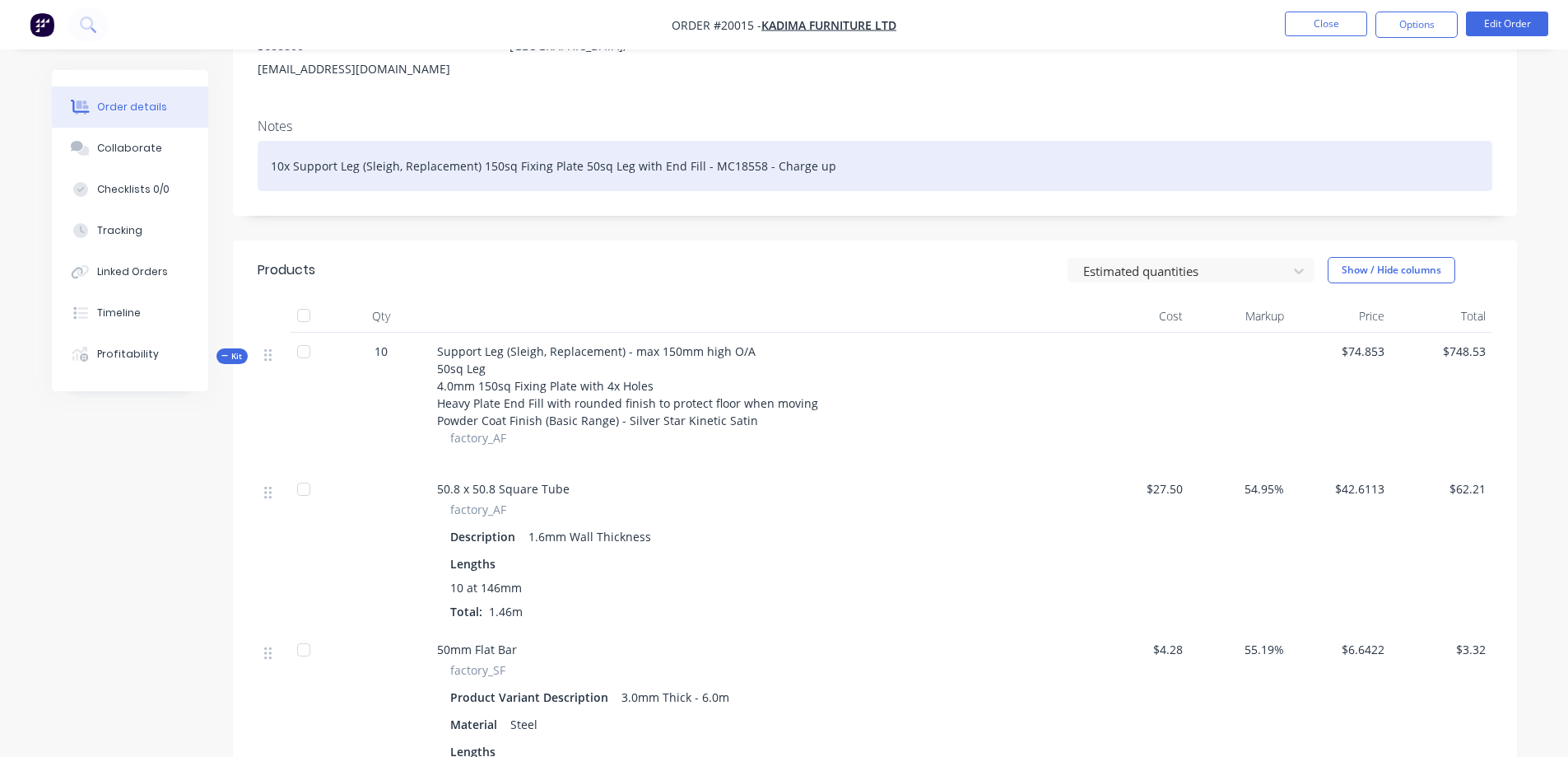
scroll to position [494, 0]
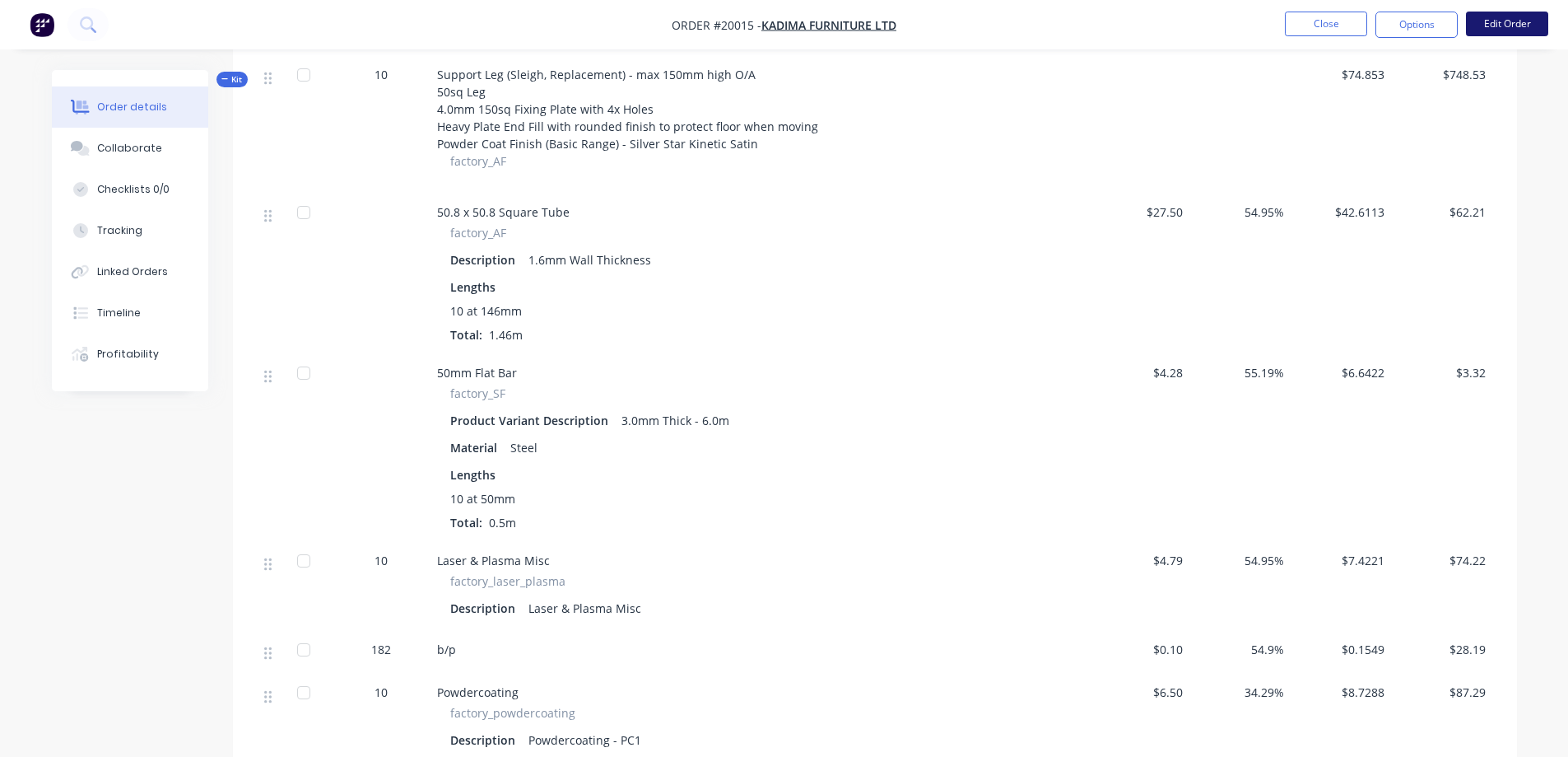
click at [1501, 21] on button "Edit Order" at bounding box center [1507, 24] width 82 height 24
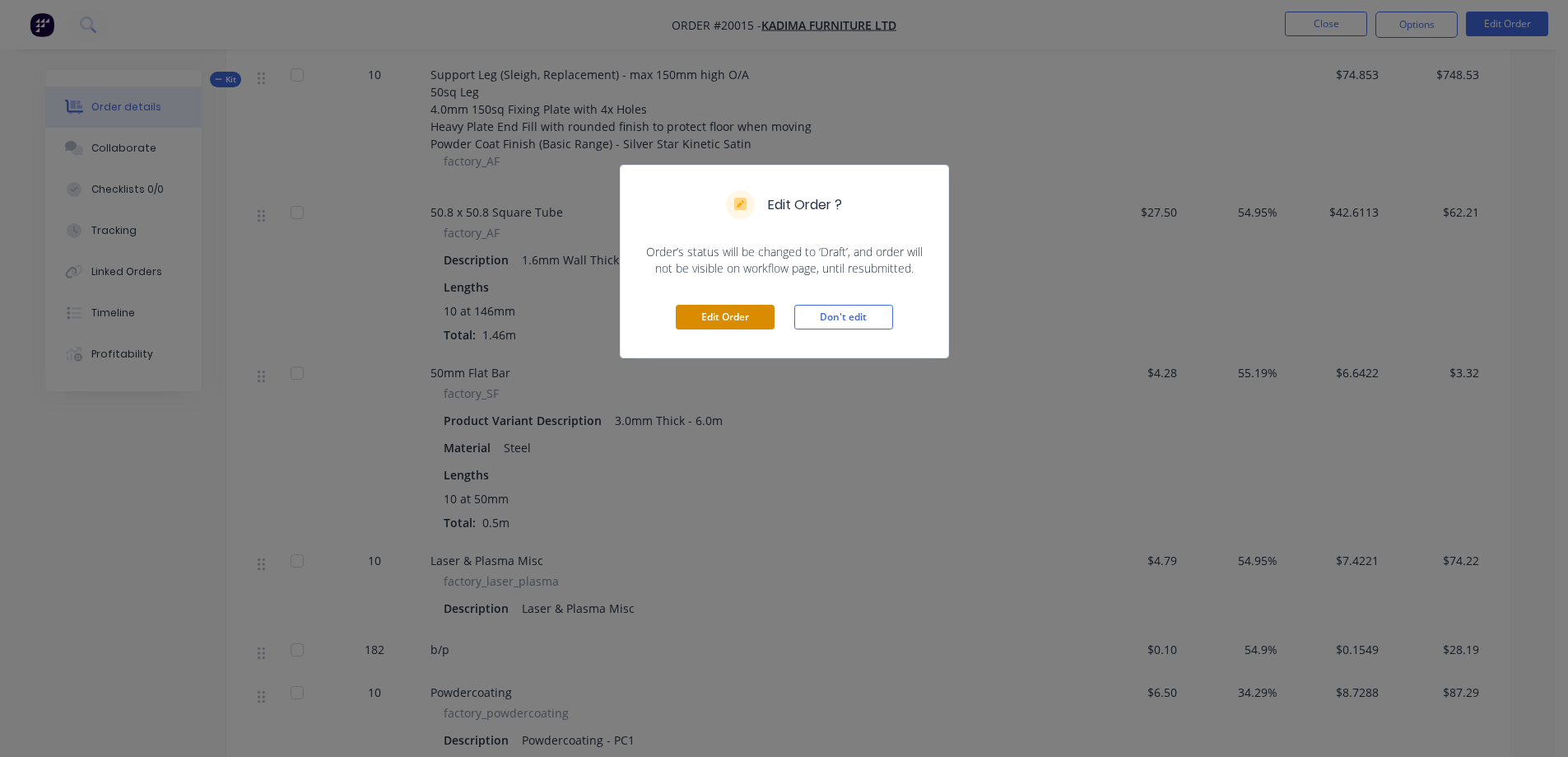
click at [752, 323] on button "Edit Order" at bounding box center [724, 317] width 98 height 24
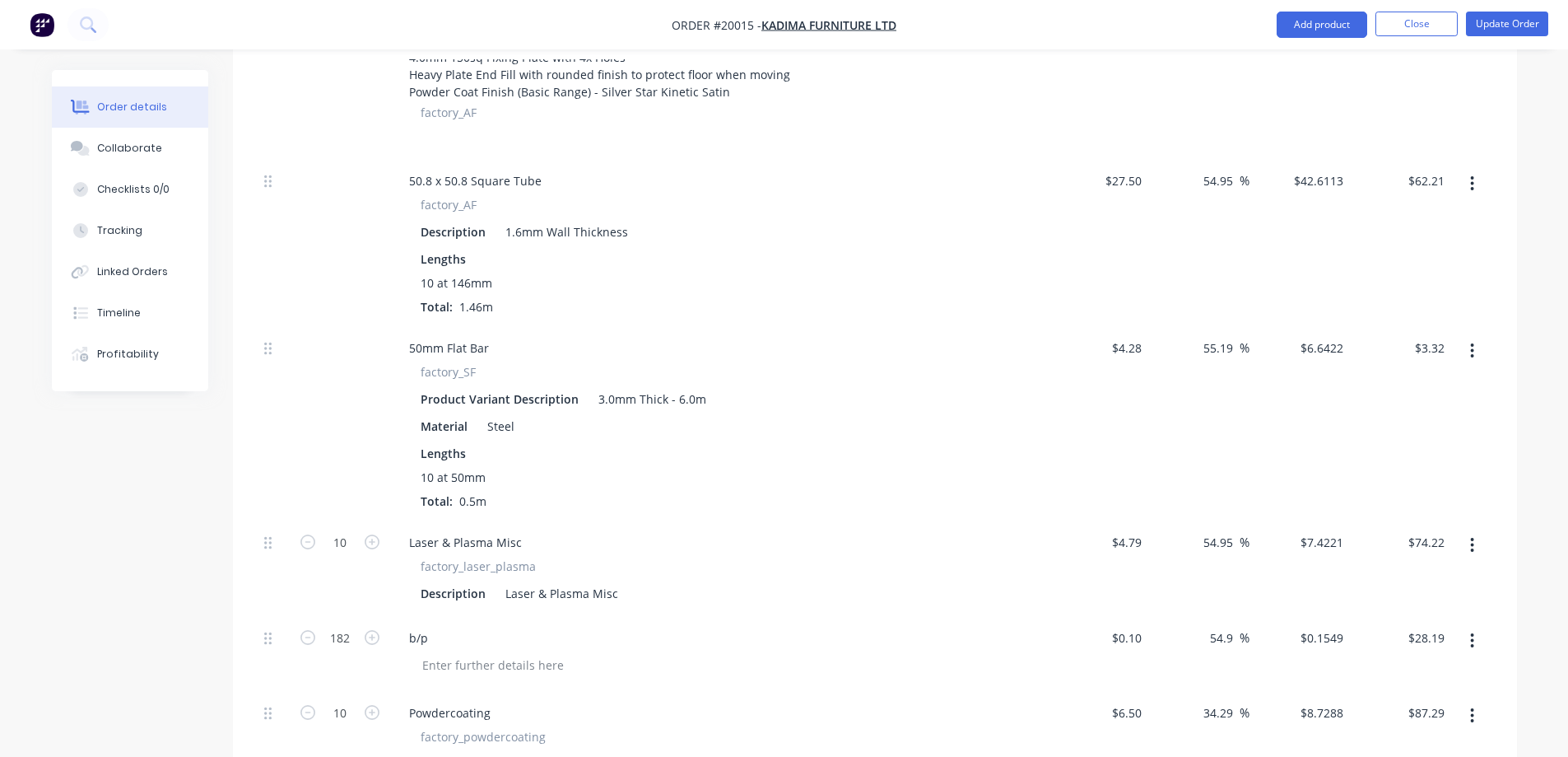
scroll to position [576, 0]
click at [443, 335] on div "50mm Flat Bar" at bounding box center [449, 346] width 106 height 24
click at [492, 335] on div "50mm Flat Bar" at bounding box center [449, 346] width 106 height 24
click at [779, 335] on div "50mm Flat Bar" at bounding box center [718, 346] width 645 height 24
click at [1476, 335] on button "button" at bounding box center [1472, 350] width 38 height 30
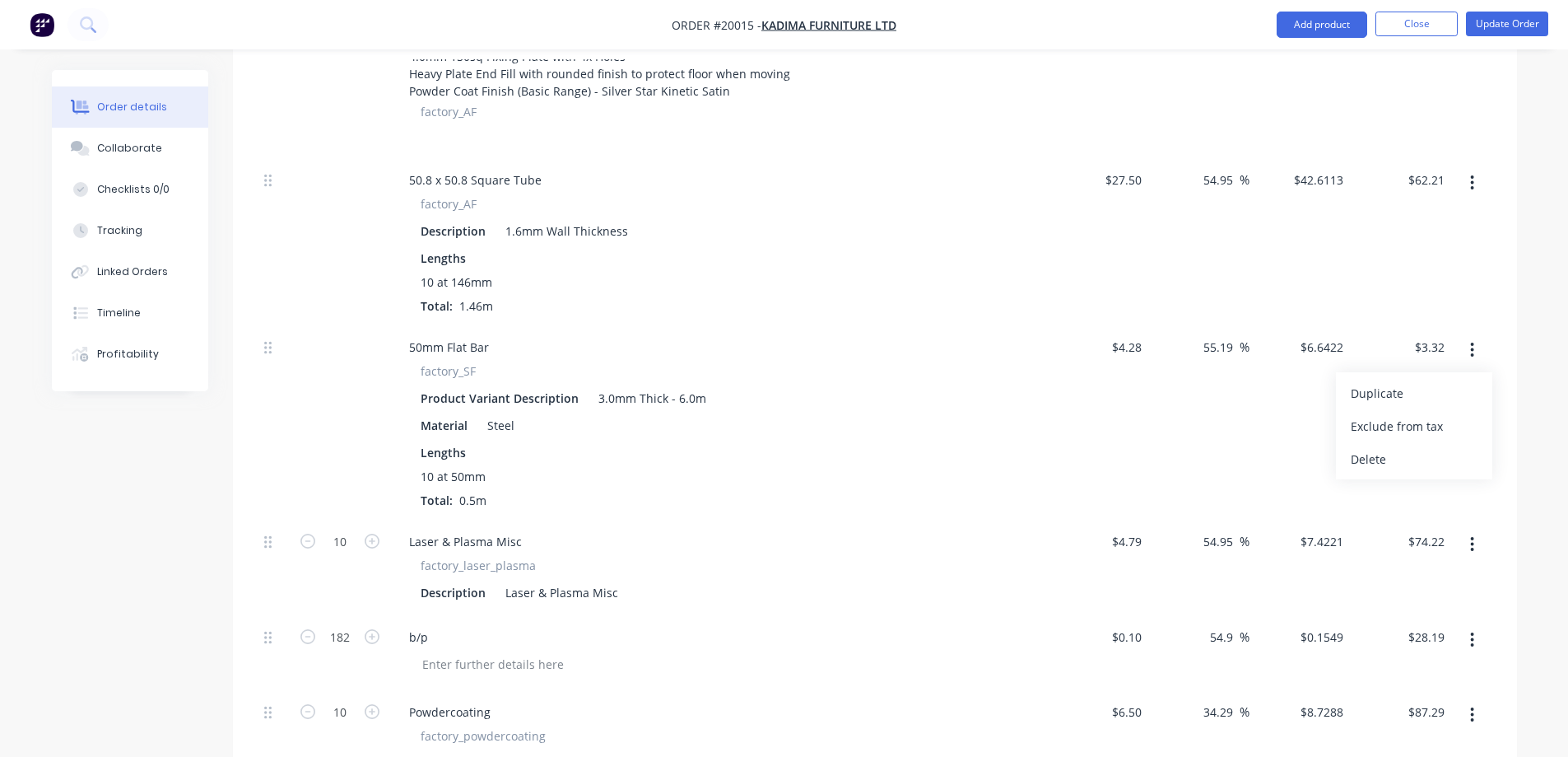
click at [657, 363] on div "factory_SF" at bounding box center [719, 372] width 596 height 17
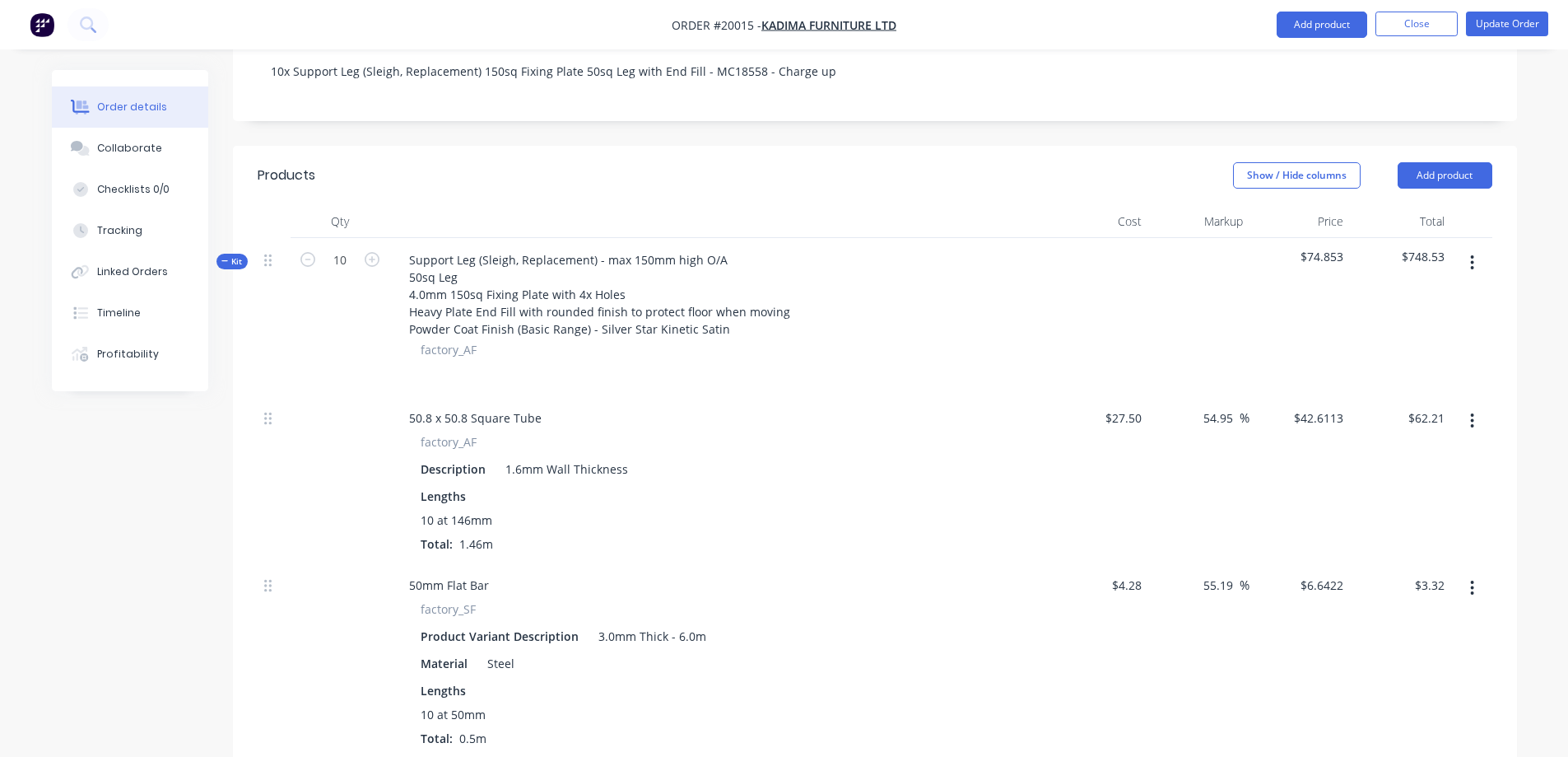
scroll to position [330, 0]
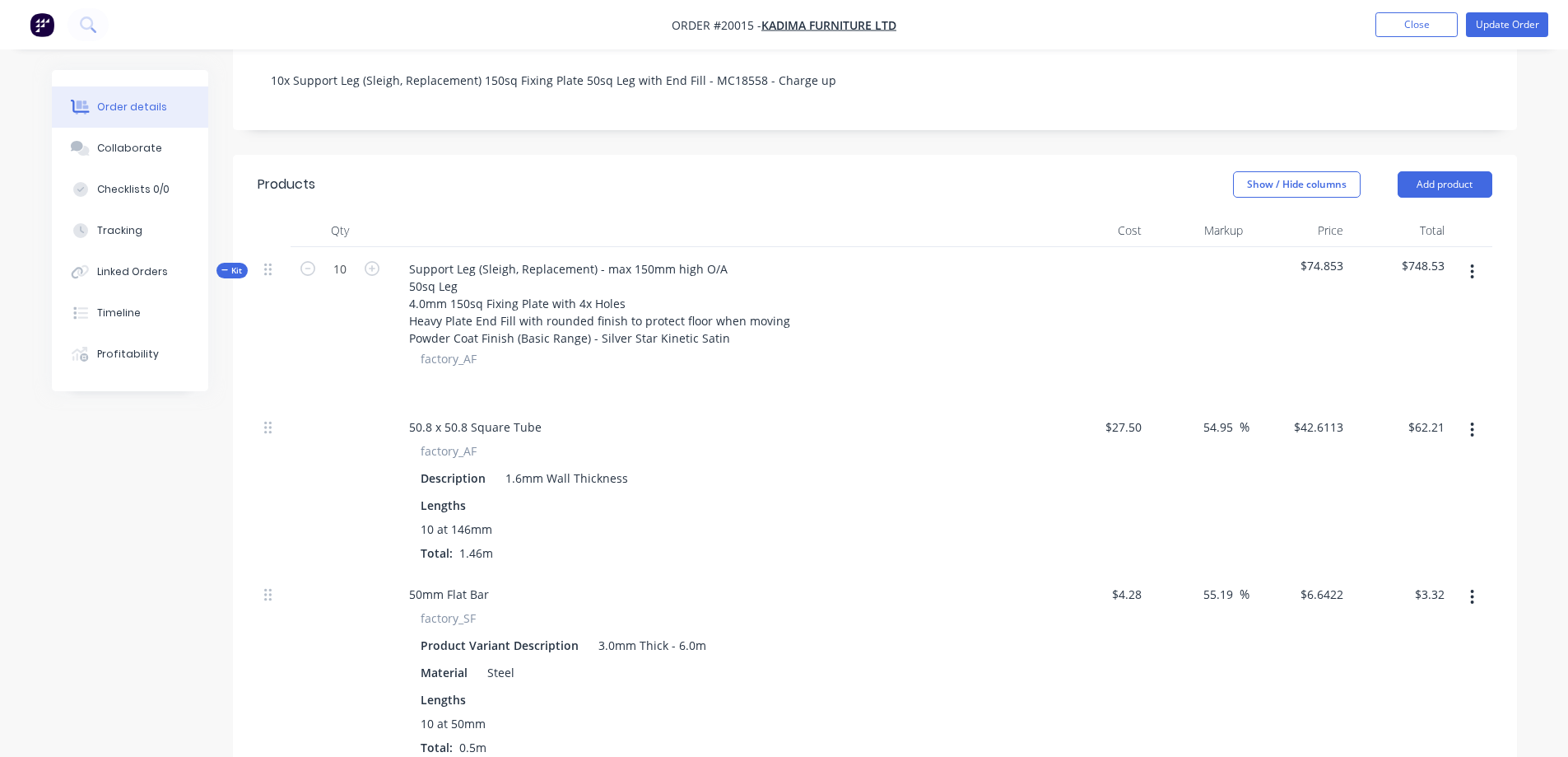
click at [1472, 263] on icon "button" at bounding box center [1472, 271] width 4 height 18
click at [1449, 303] on div "Add product to kit" at bounding box center [1414, 315] width 126 height 24
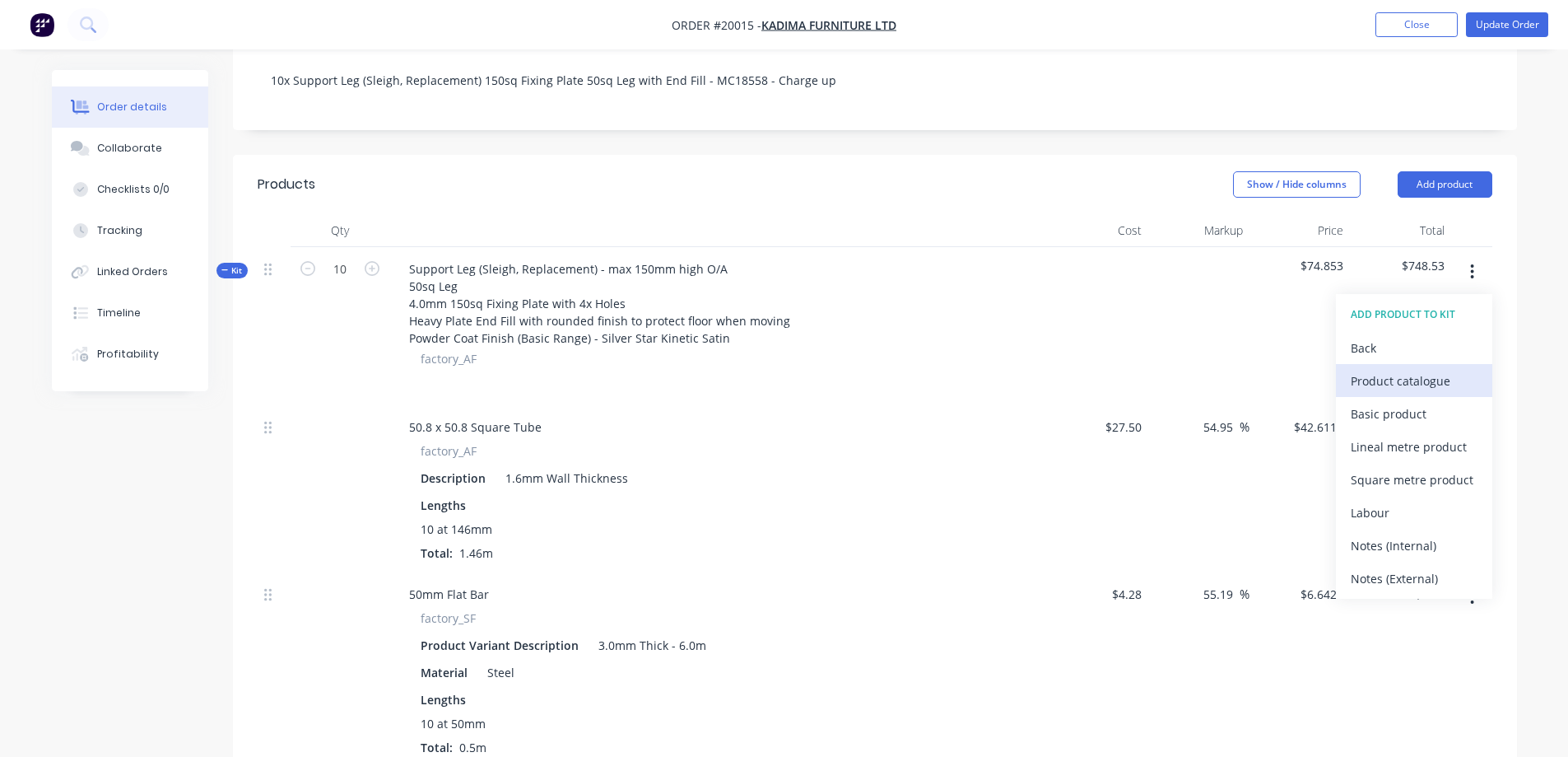
click at [1421, 364] on button "Product catalogue" at bounding box center [1414, 380] width 156 height 33
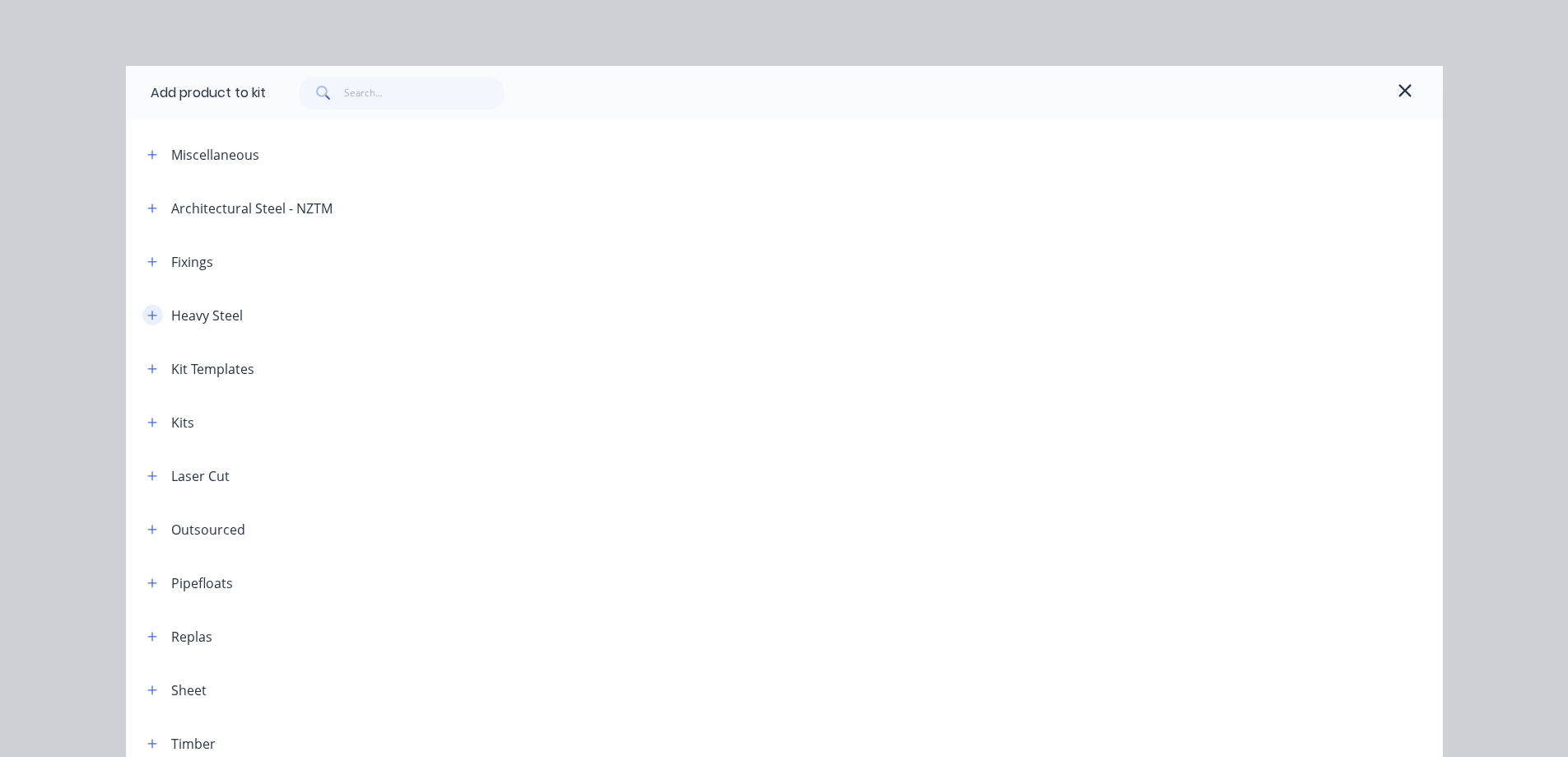
click at [147, 314] on icon "button" at bounding box center [152, 315] width 9 height 9
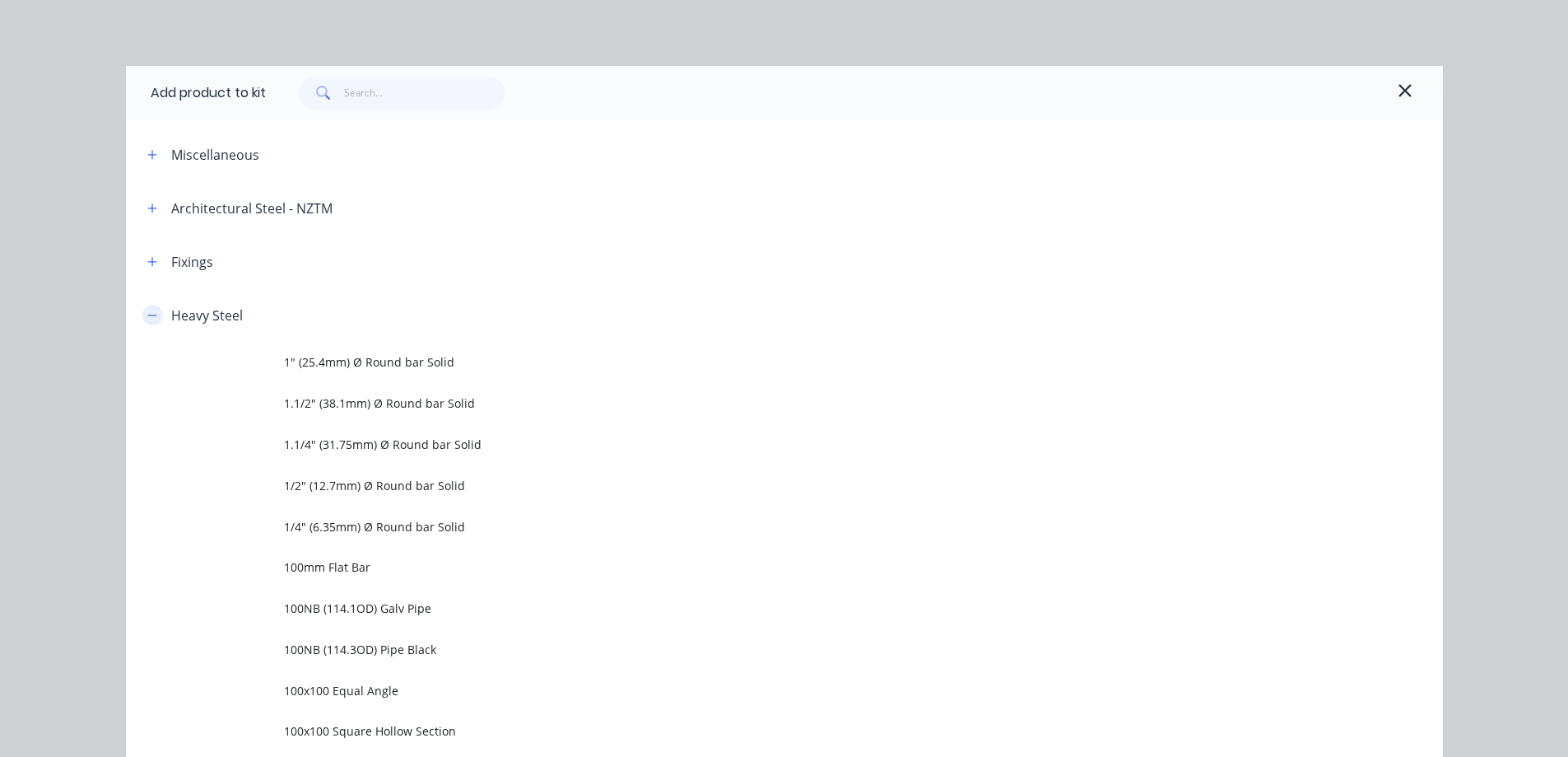
click at [147, 314] on icon "button" at bounding box center [152, 315] width 10 height 11
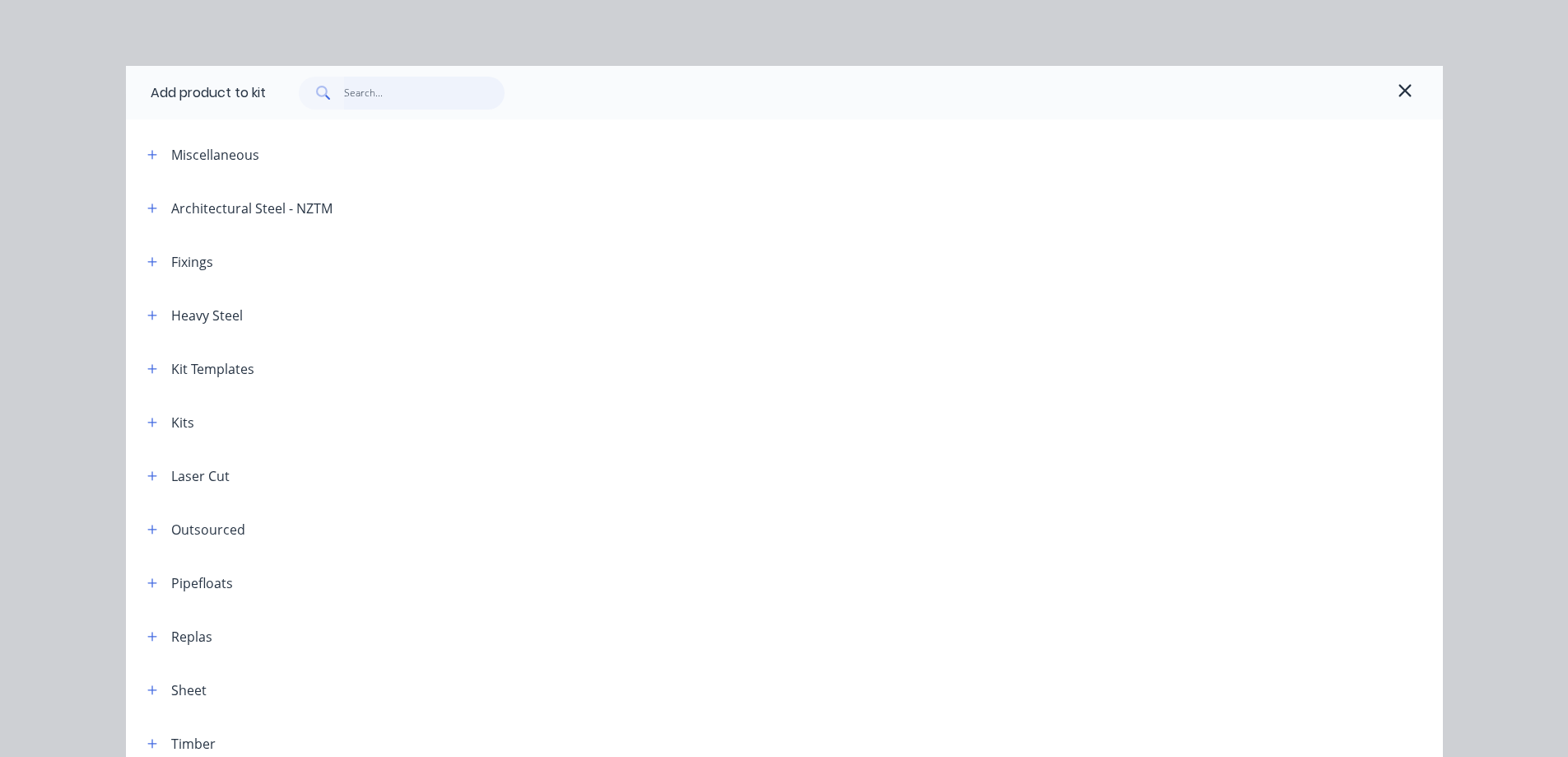
click at [385, 81] on input "text" at bounding box center [424, 93] width 160 height 33
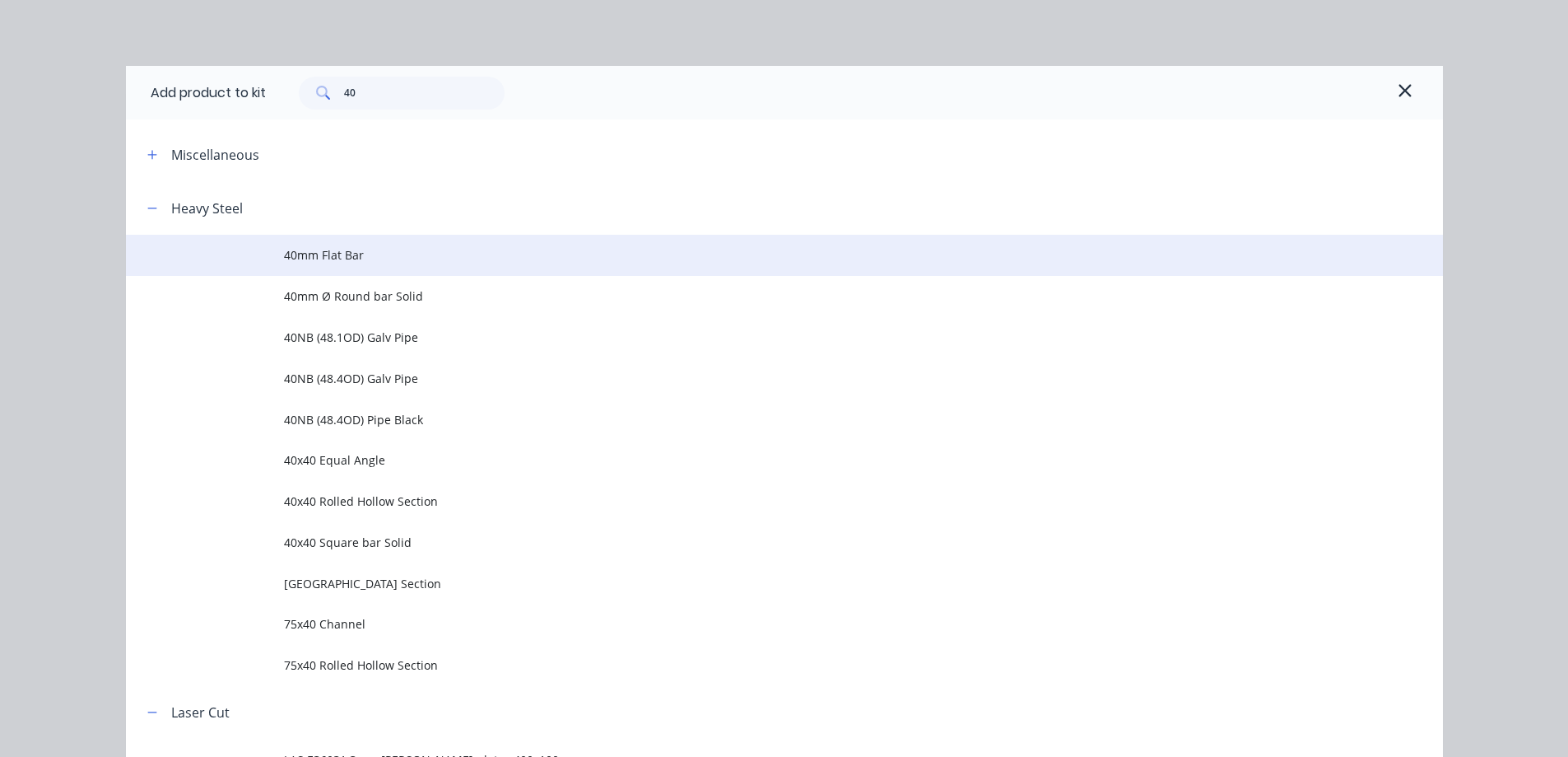
click at [325, 252] on span "40mm Flat Bar" at bounding box center [747, 255] width 927 height 17
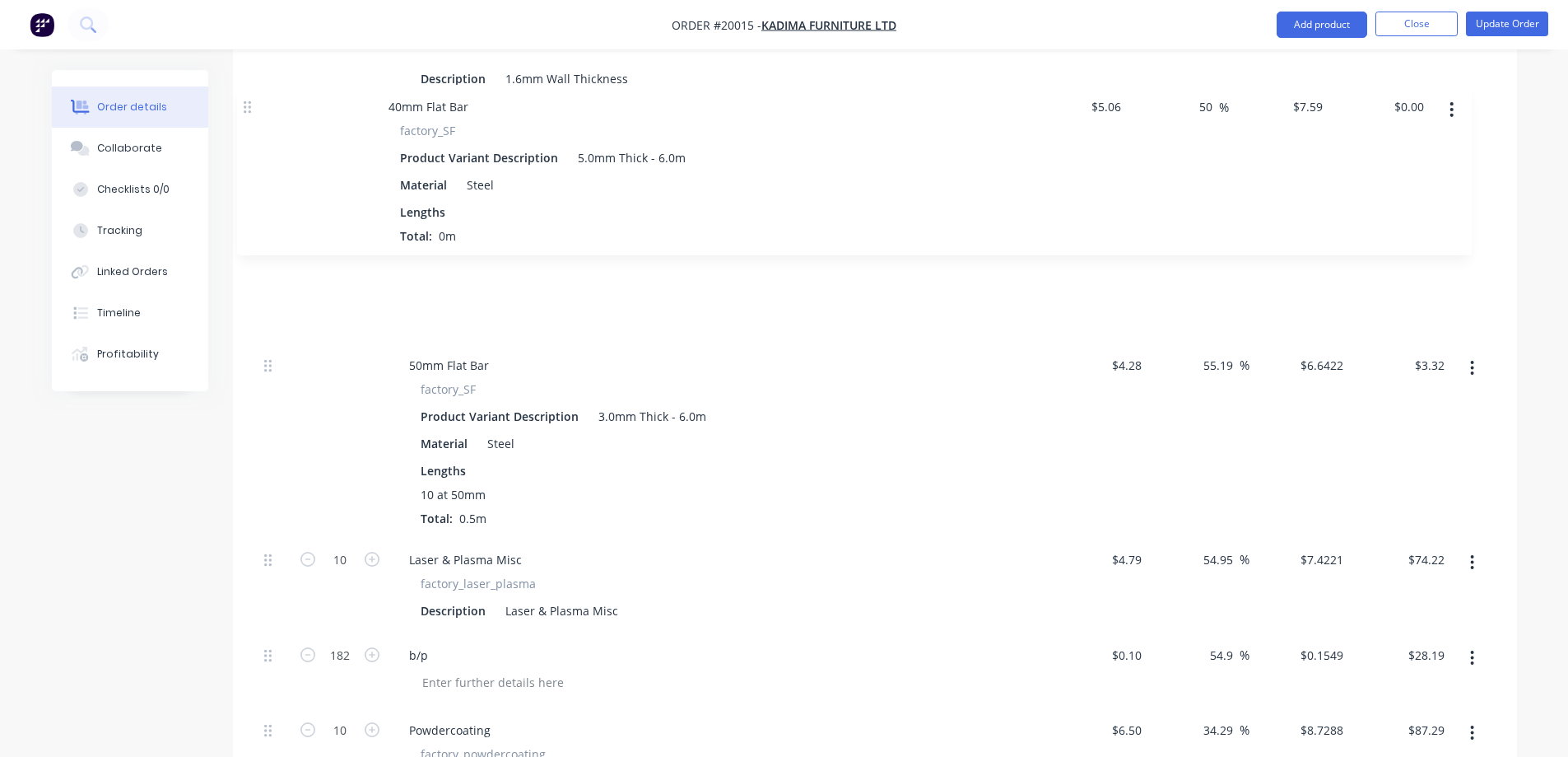
scroll to position [726, 0]
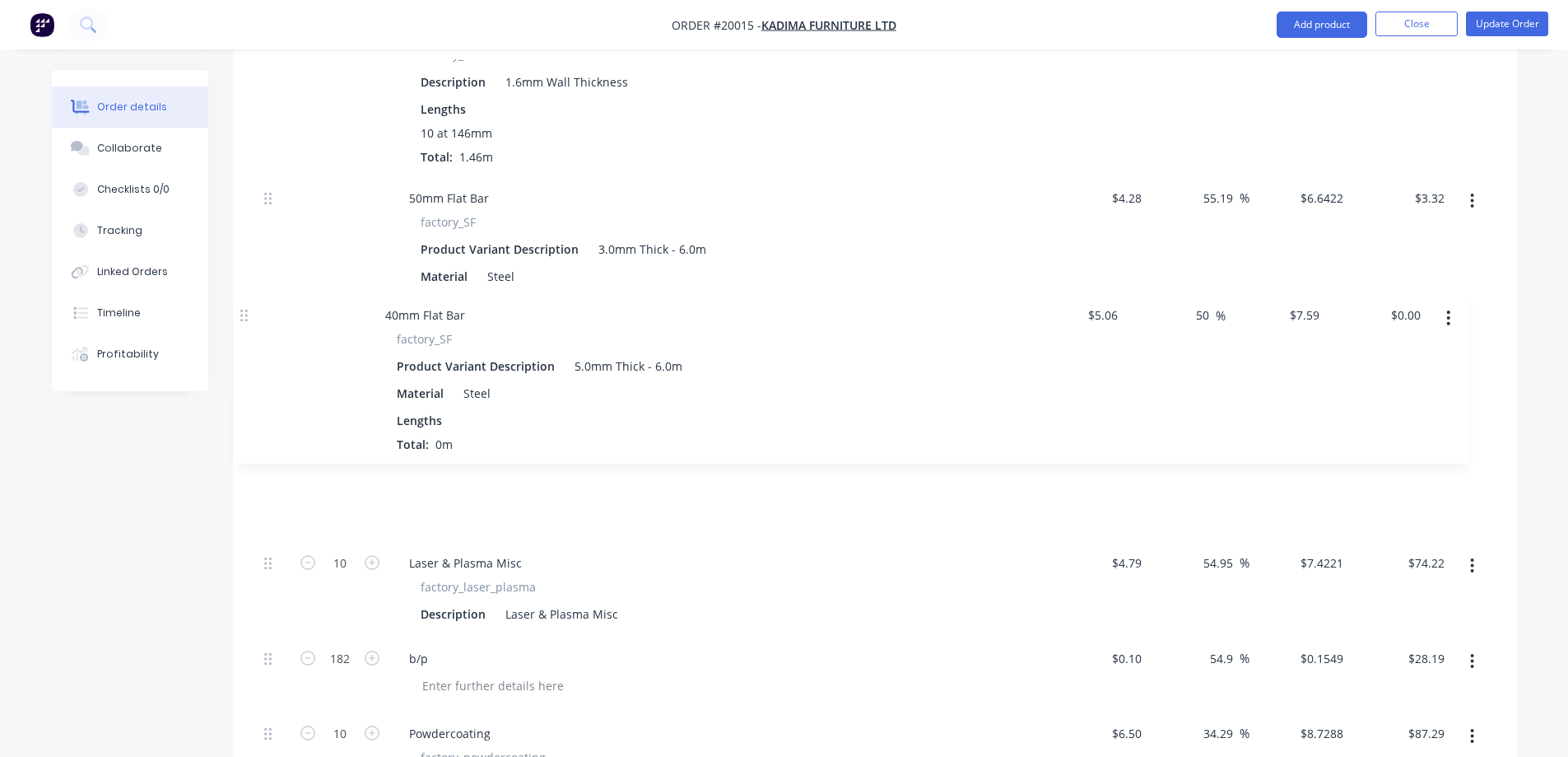
drag, startPoint x: 266, startPoint y: 275, endPoint x: 242, endPoint y: 312, distance: 44.1
click at [242, 312] on div "Qty Cost Markup Price Total Kit 10 Support Leg (Sleigh, Replacement) - max 150m…" at bounding box center [874, 635] width 1284 height 1634
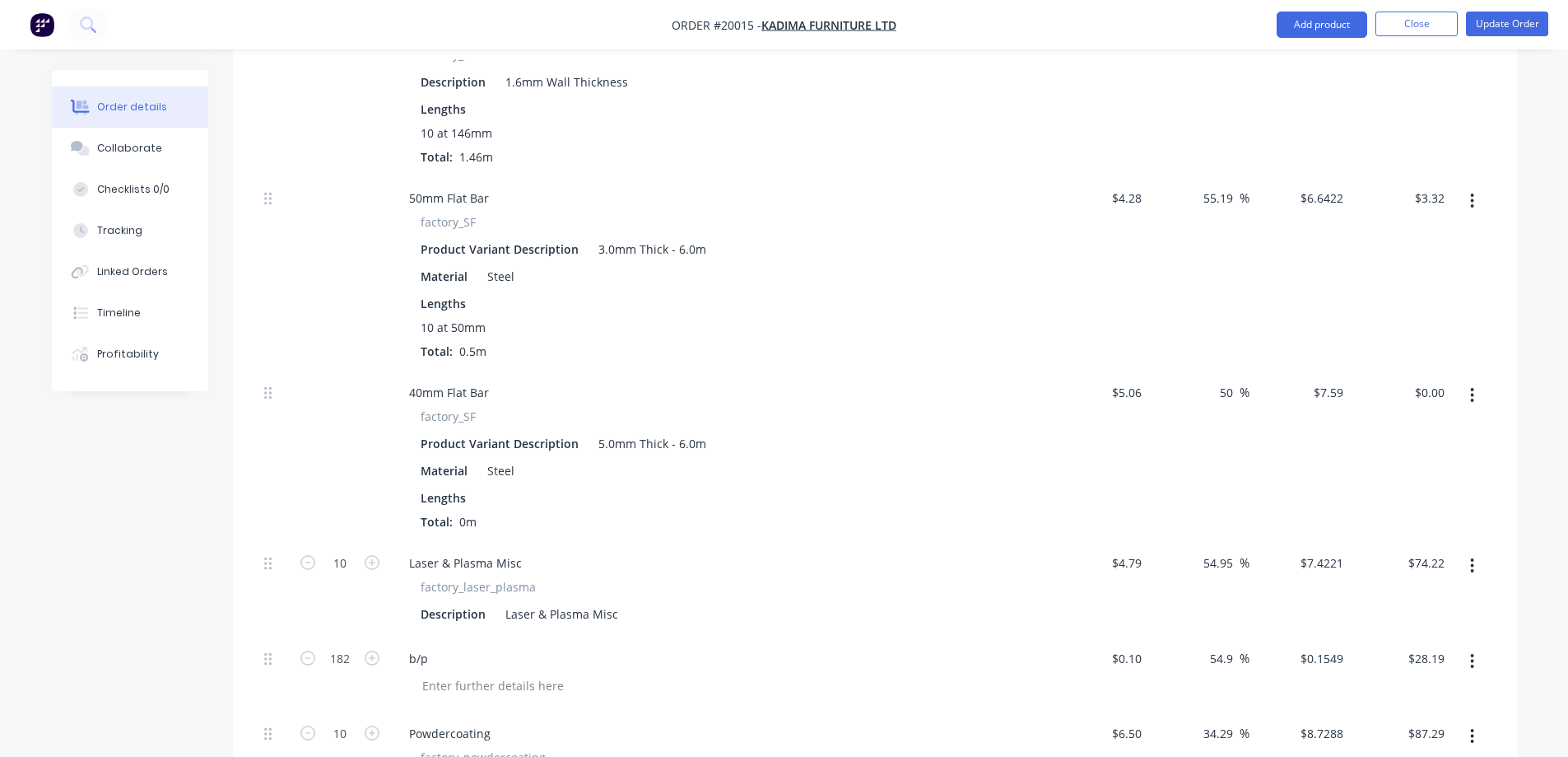
click at [452, 514] on span "0m" at bounding box center [467, 522] width 31 height 16
click at [461, 514] on span "0m" at bounding box center [467, 522] width 31 height 16
click at [465, 514] on span "0m" at bounding box center [467, 522] width 31 height 16
click at [504, 432] on div "Product Variant Description" at bounding box center [499, 443] width 171 height 24
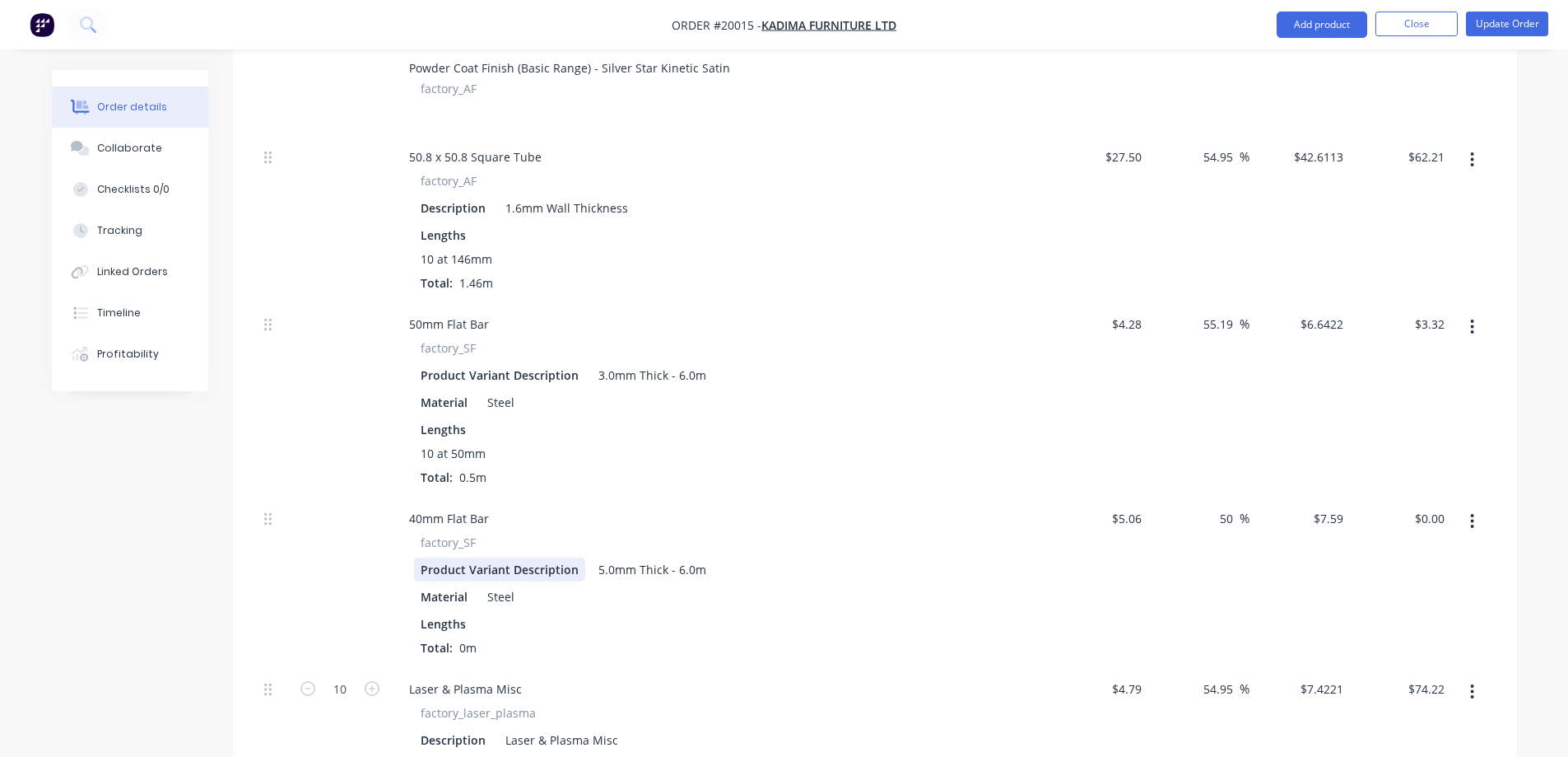
scroll to position [561, 0]
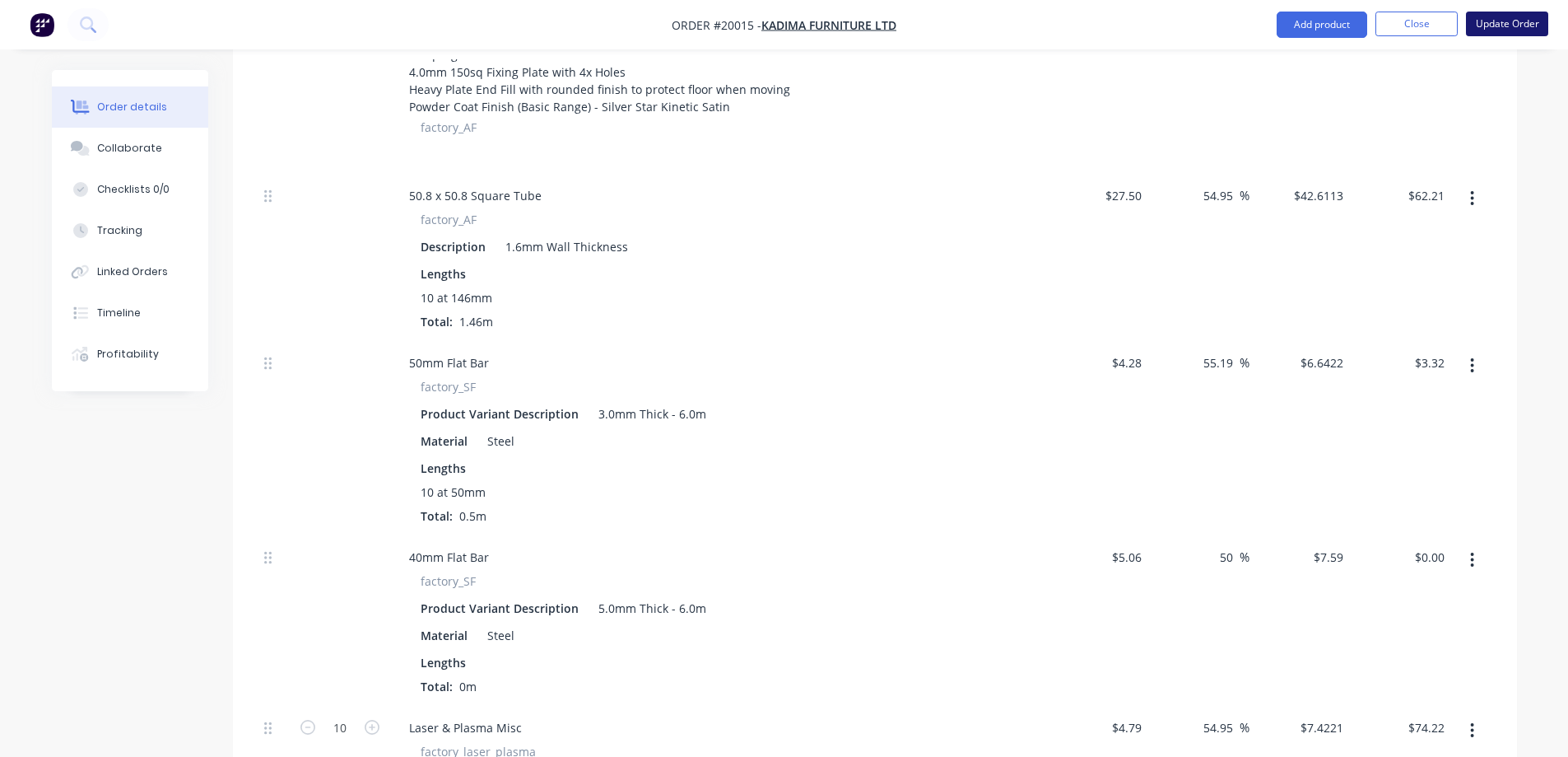
click at [1519, 24] on button "Update Order" at bounding box center [1507, 24] width 82 height 24
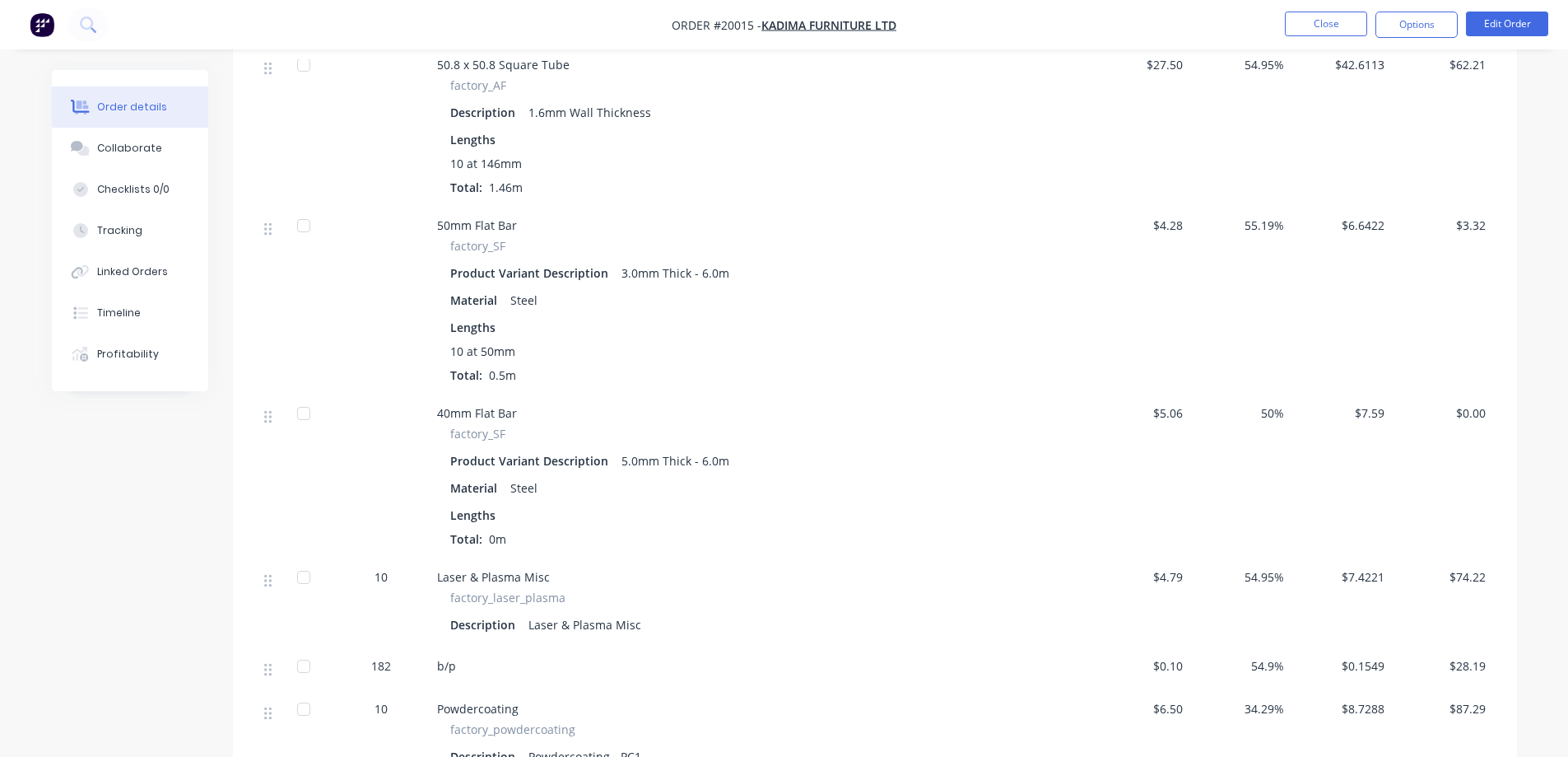
scroll to position [659, 0]
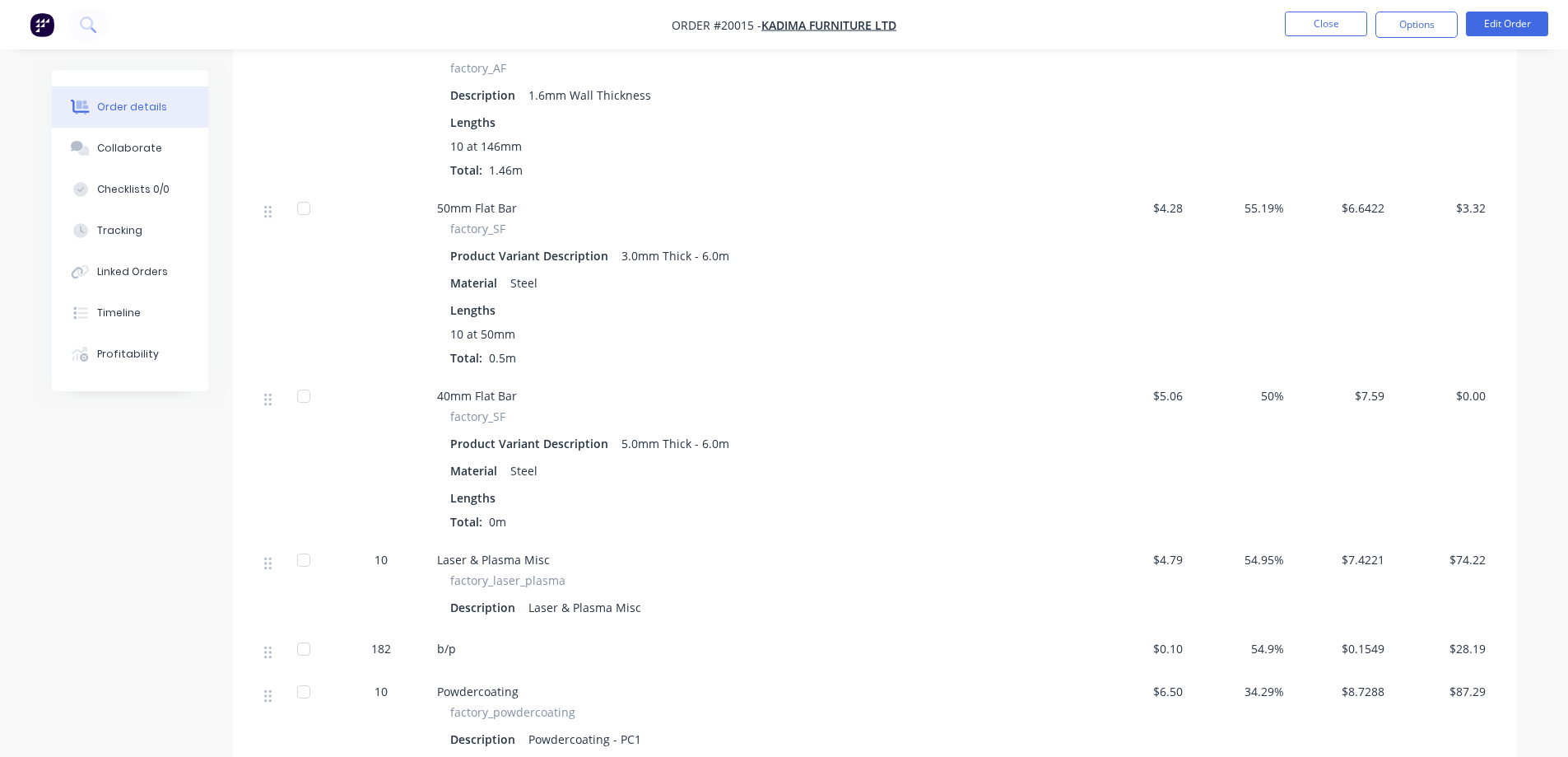
click at [545, 367] on div "50mm Flat Bar factory_SF Product Variant Description 3.0mm Thick - 6.0m Materia…" at bounding box center [760, 283] width 659 height 188
click at [532, 440] on div "Product Variant Description" at bounding box center [533, 443] width 165 height 24
click at [532, 440] on div "Product Variant Description" at bounding box center [533, 443] width 165 height 24
click at [893, 439] on div "Product Variant Description 5.0mm Thick - 6.0m" at bounding box center [760, 443] width 619 height 24
click at [1164, 396] on span "$5.06" at bounding box center [1139, 396] width 88 height 17
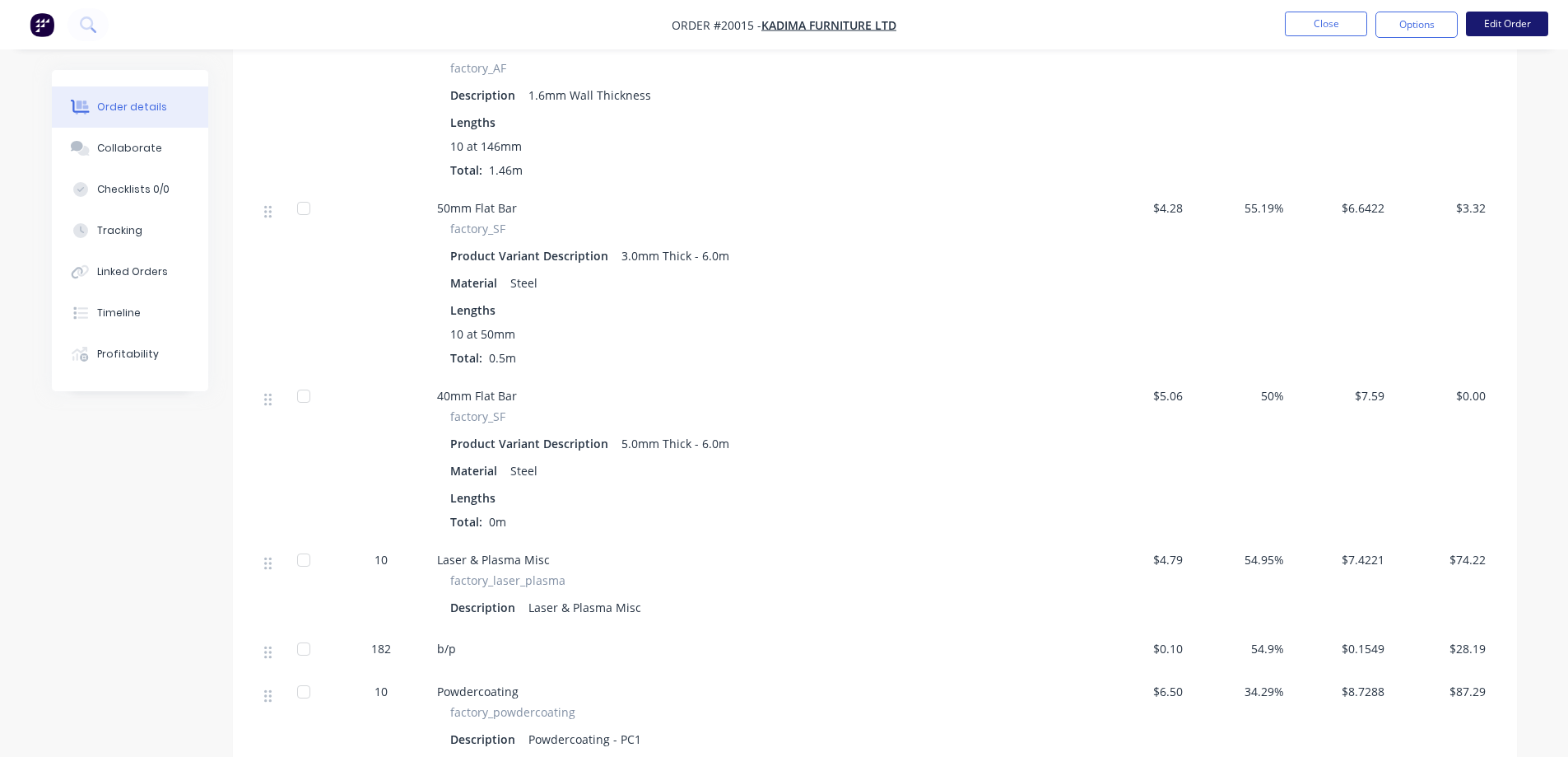
click at [1515, 26] on button "Edit Order" at bounding box center [1507, 24] width 82 height 24
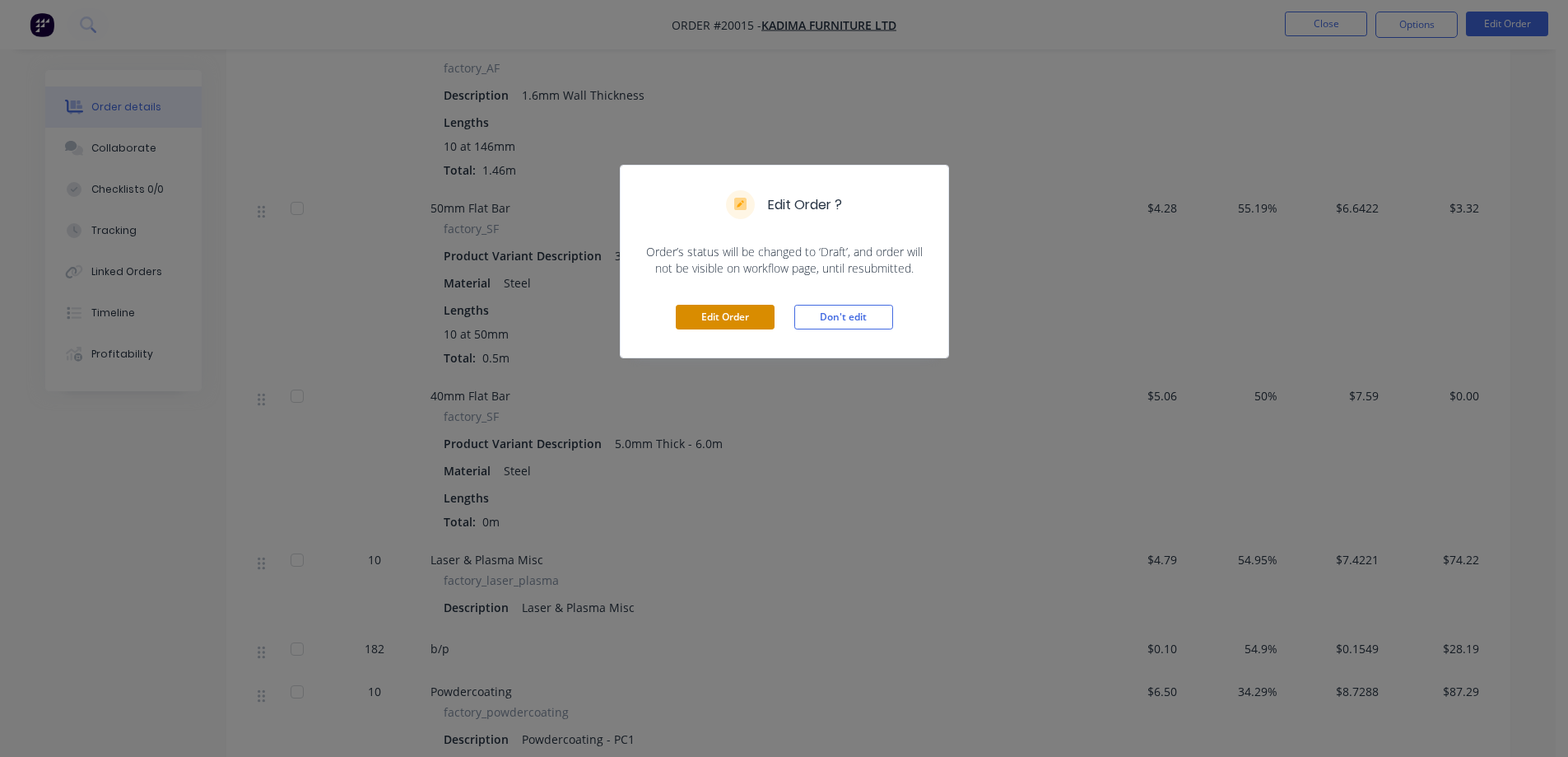
click at [753, 316] on button "Edit Order" at bounding box center [724, 317] width 98 height 24
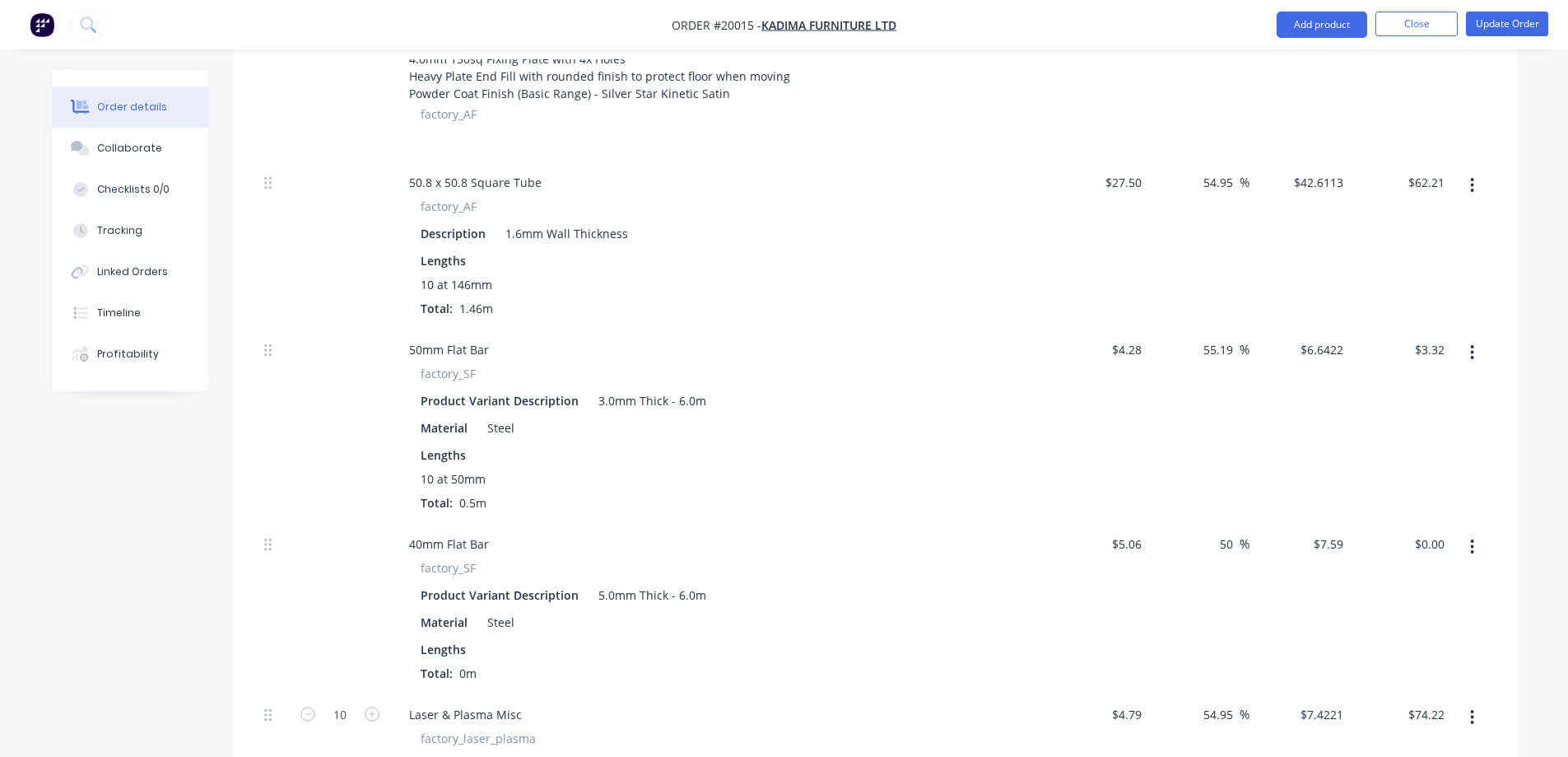
scroll to position [576, 0]
click at [595, 581] on div "5.0mm Thick - 6.0m" at bounding box center [652, 592] width 121 height 24
click at [562, 608] on div "Material Steel" at bounding box center [715, 619] width 602 height 24
click at [520, 638] on div "Lengths" at bounding box center [719, 647] width 596 height 17
click at [468, 663] on span "0m" at bounding box center [467, 671] width 31 height 16
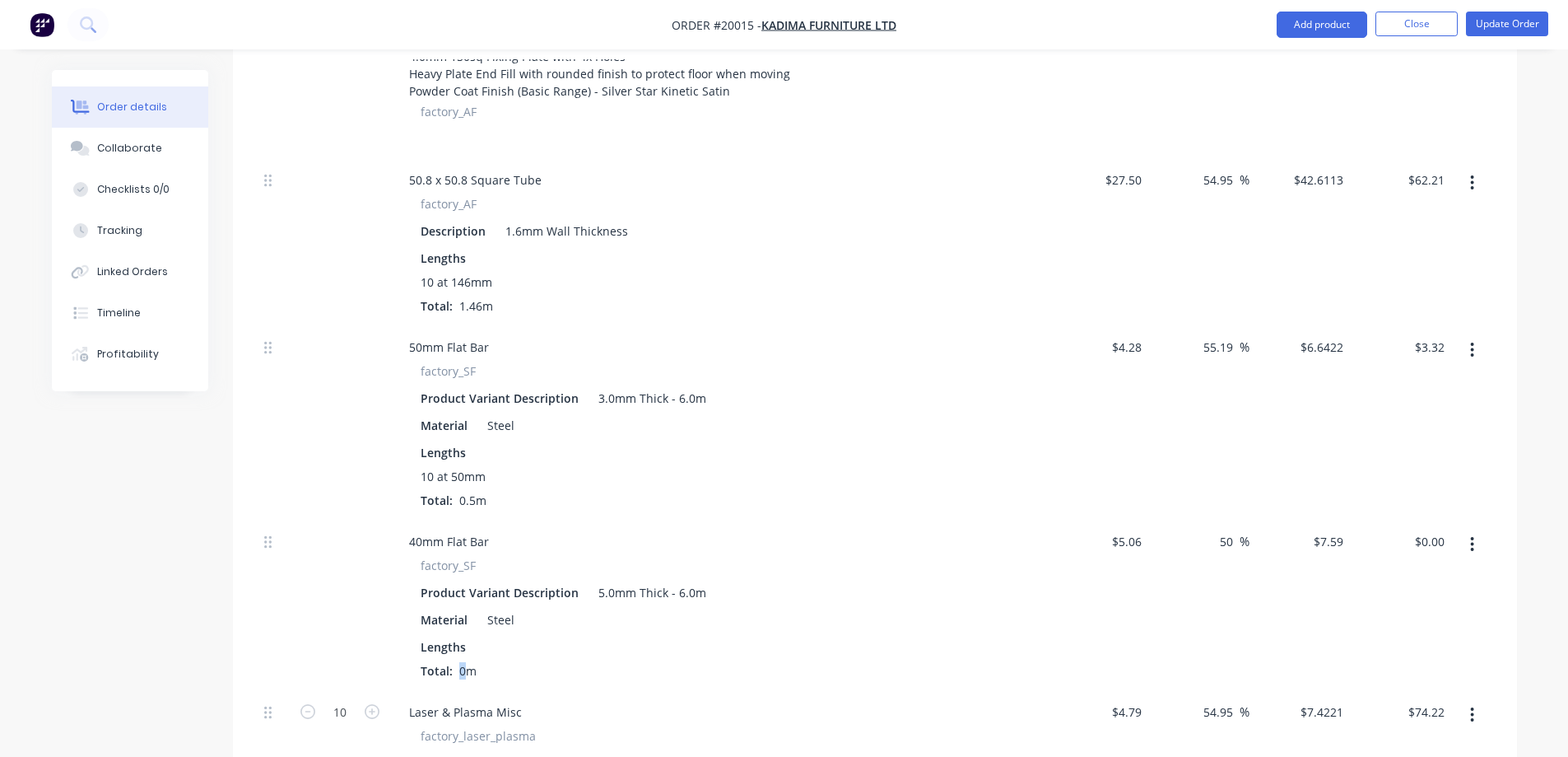
click at [458, 663] on span "0m" at bounding box center [467, 671] width 31 height 16
click at [489, 638] on div "Lengths" at bounding box center [719, 647] width 596 height 17
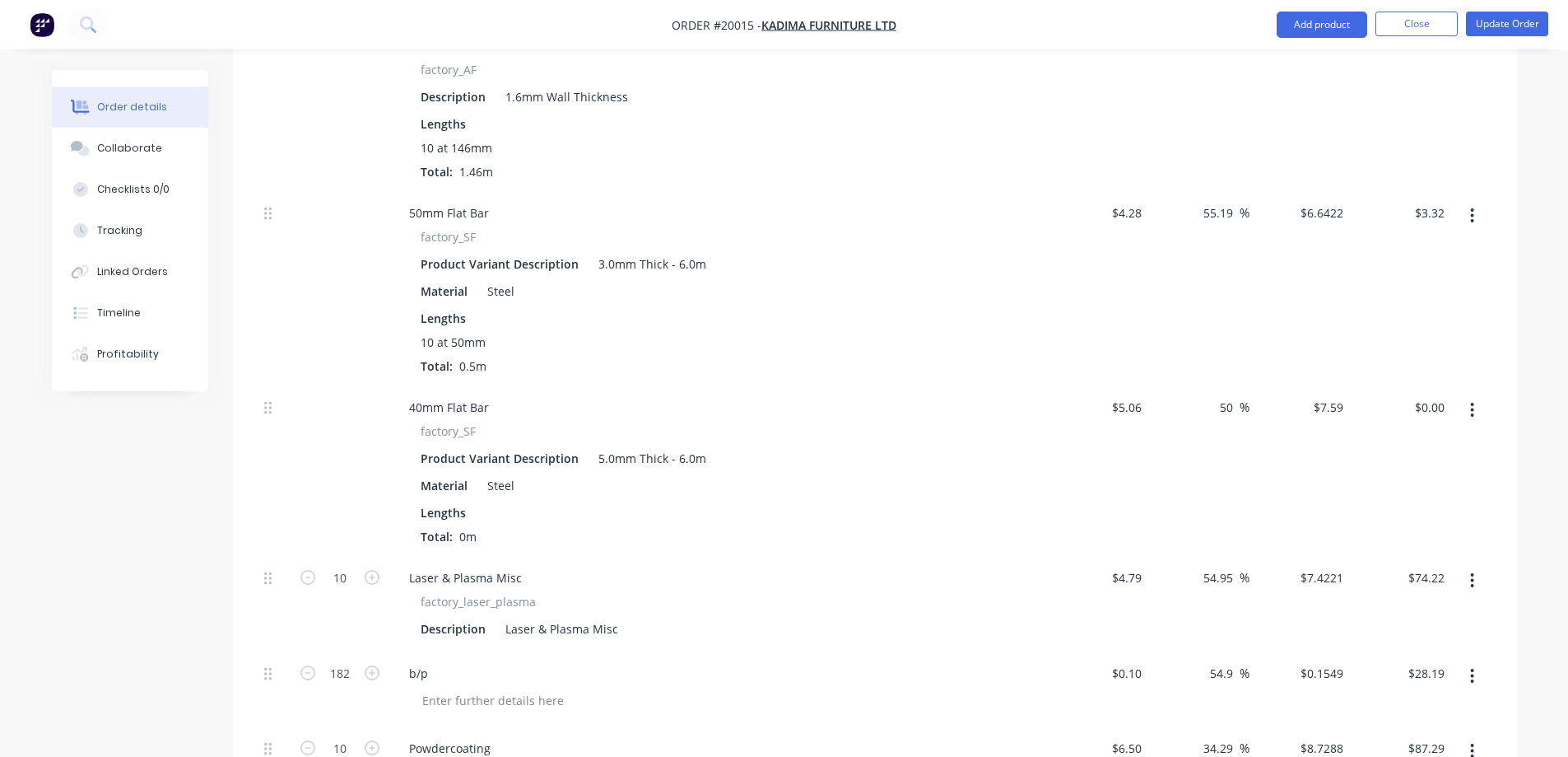
scroll to position [741, 0]
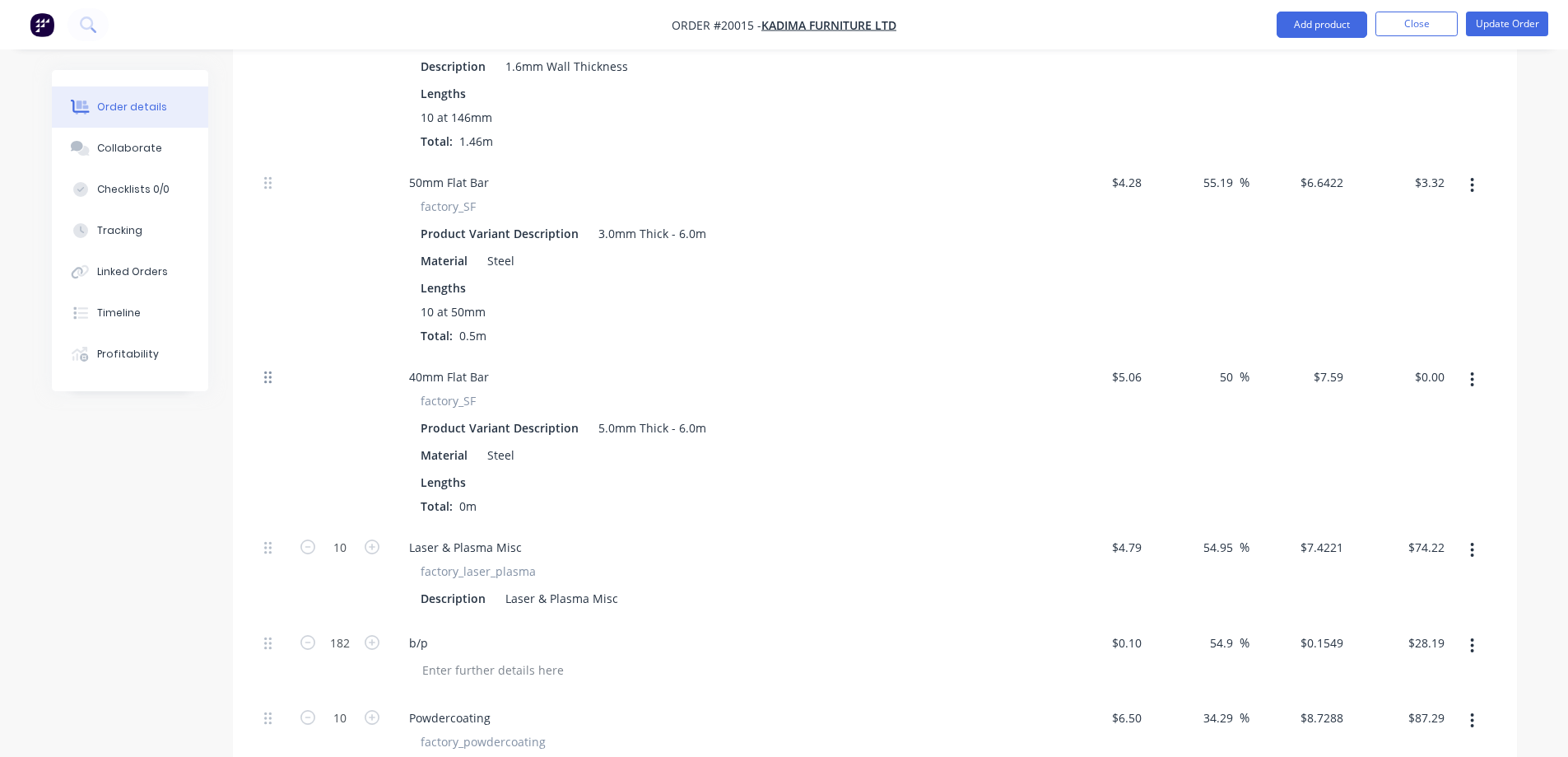
click at [265, 372] on icon at bounding box center [268, 378] width 8 height 12
click at [1469, 365] on button "button" at bounding box center [1472, 379] width 38 height 30
click at [770, 474] on div "Lengths Total: 0m" at bounding box center [719, 494] width 596 height 41
click at [1136, 365] on input "5.06" at bounding box center [1129, 376] width 37 height 24
click at [1170, 399] on div "50 50 %" at bounding box center [1199, 440] width 101 height 171
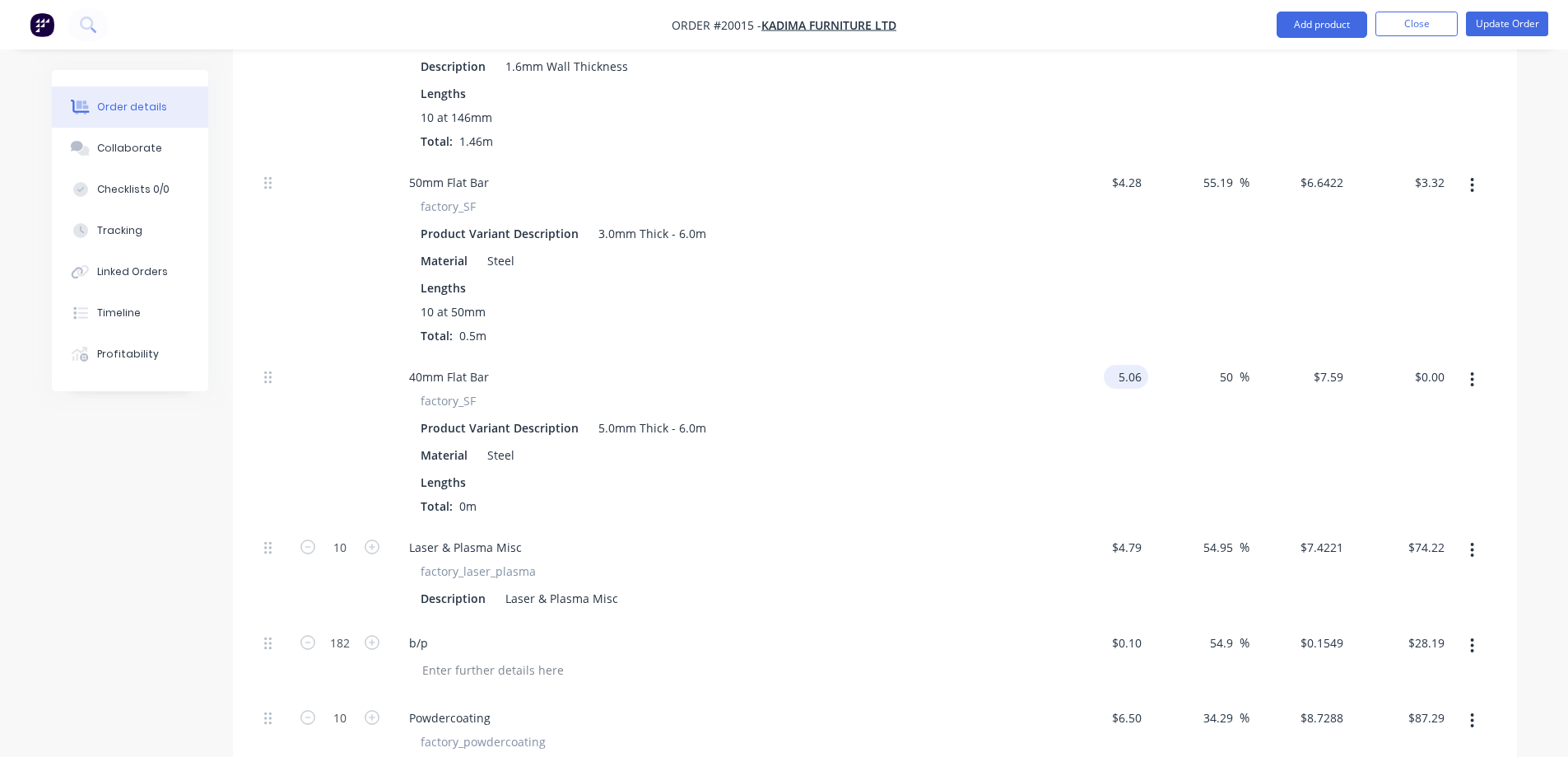
click at [1128, 365] on input "5.06" at bounding box center [1129, 376] width 37 height 24
click at [1224, 378] on div "50 50 %" at bounding box center [1199, 440] width 101 height 171
click at [1437, 365] on input "0.00" at bounding box center [1432, 376] width 37 height 24
click at [1055, 442] on div "$1.74 $1.74" at bounding box center [1098, 440] width 101 height 171
click at [1456, 386] on div at bounding box center [1471, 440] width 41 height 171
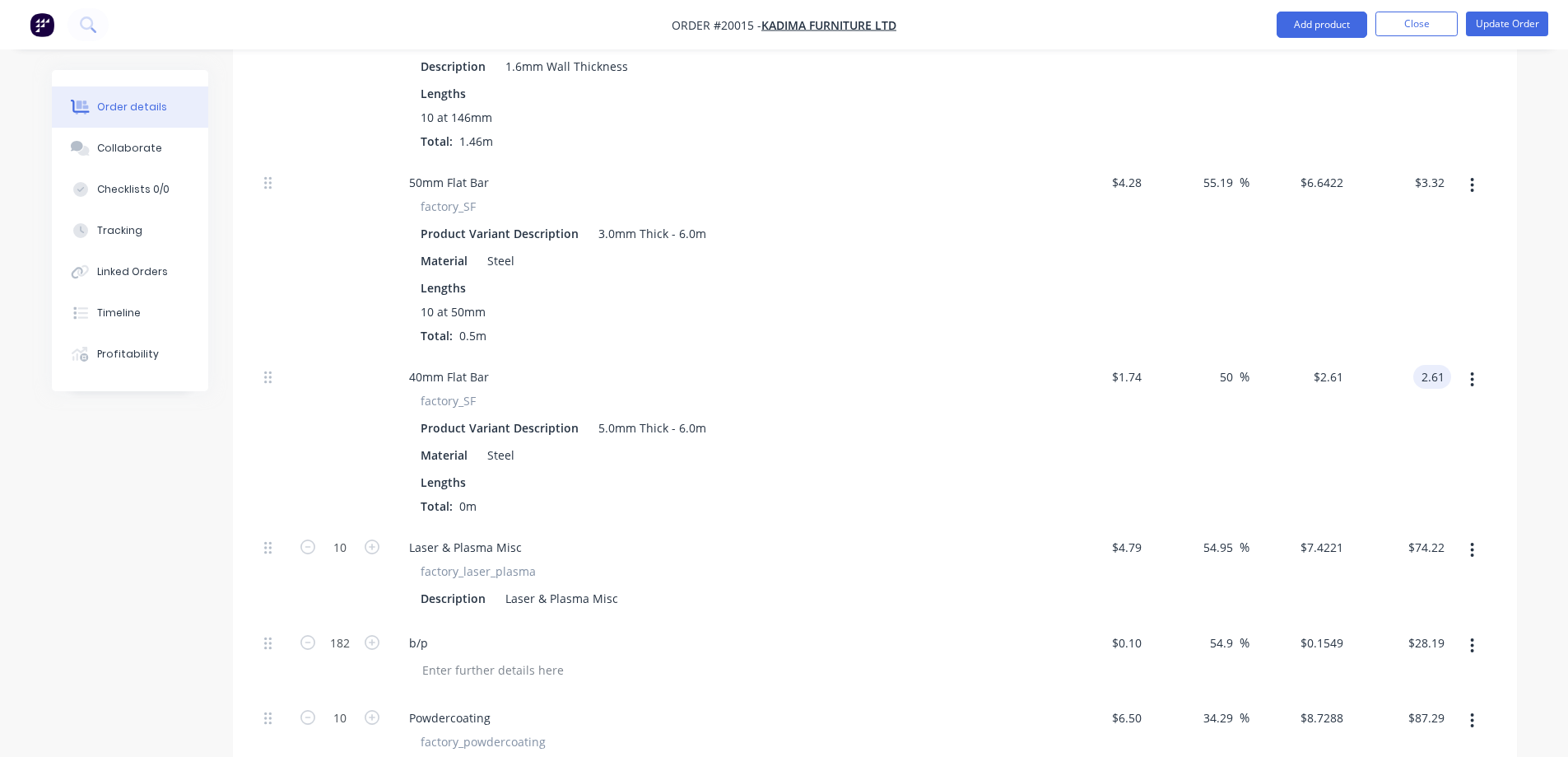
click at [1437, 263] on div "$3.32 $3.32" at bounding box center [1401, 257] width 101 height 194
click at [1097, 229] on div "$4.28 $4.28" at bounding box center [1098, 257] width 101 height 194
click at [584, 222] on div "Product Variant Description 3.0mm Thick - 6.0m" at bounding box center [715, 233] width 602 height 24
click at [586, 279] on div "Lengths" at bounding box center [719, 288] width 596 height 17
drag, startPoint x: 469, startPoint y: 273, endPoint x: 465, endPoint y: 286, distance: 13.6
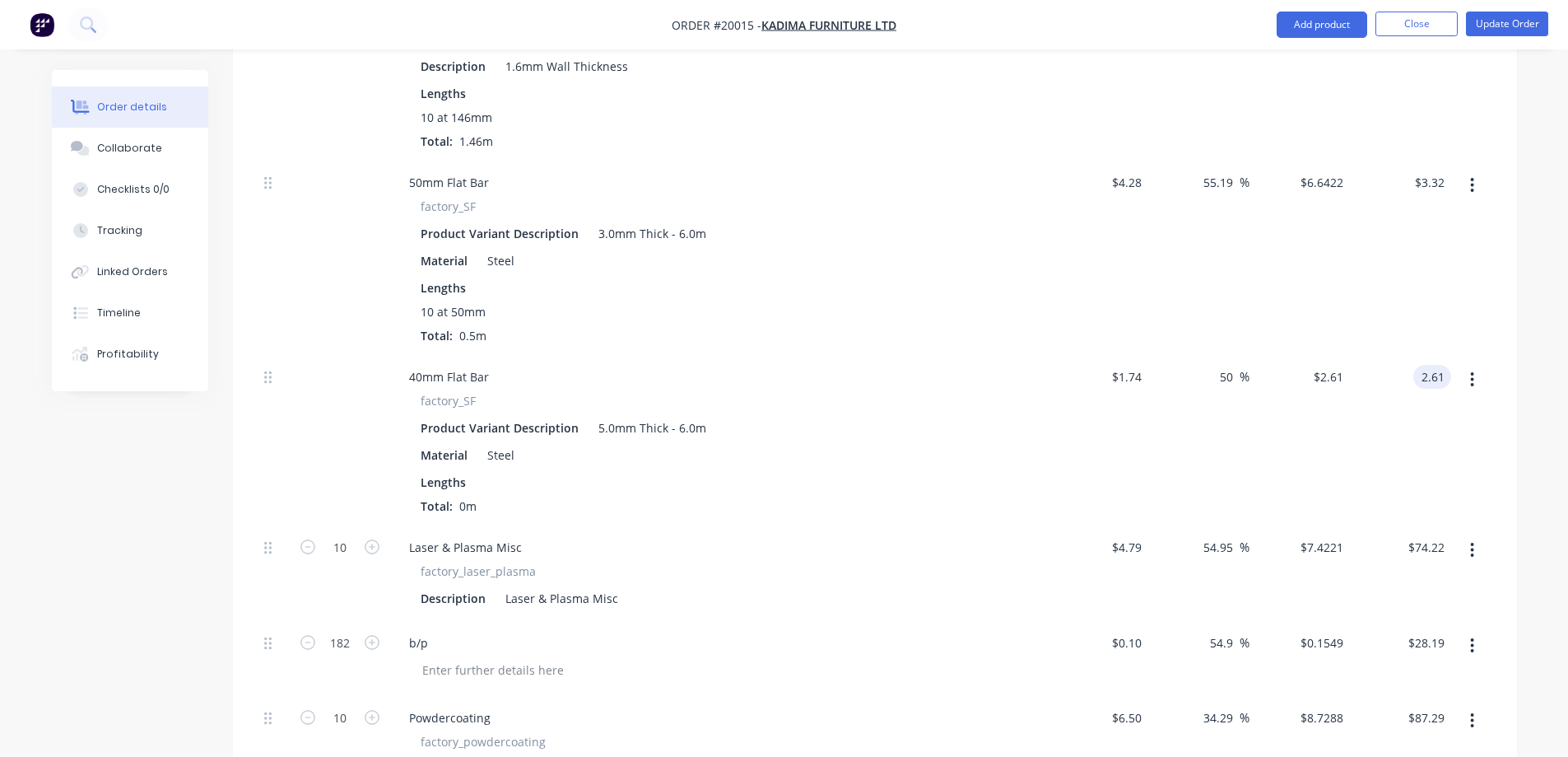
click at [469, 279] on div "Lengths 10 at 50mm Total: 0.5m" at bounding box center [719, 311] width 596 height 65
click at [459, 303] on span "10 at 50mm" at bounding box center [453, 312] width 65 height 17
click at [1420, 171] on div "3.32 3.32" at bounding box center [1436, 182] width 31 height 24
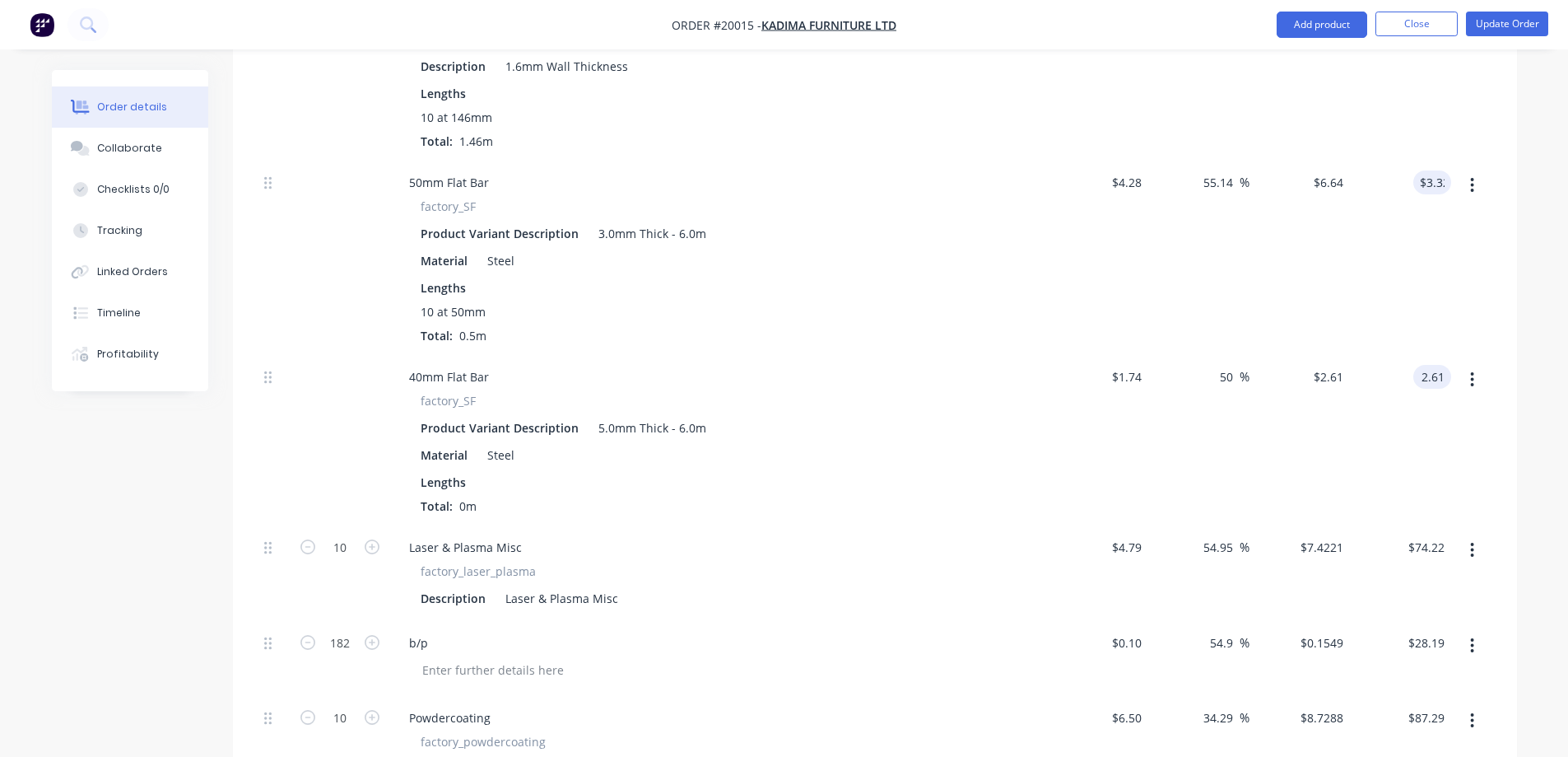
click at [1210, 263] on div "55.14 55.19 %" at bounding box center [1199, 257] width 101 height 194
click at [1282, 331] on div "$6.64 $6.64" at bounding box center [1300, 257] width 101 height 194
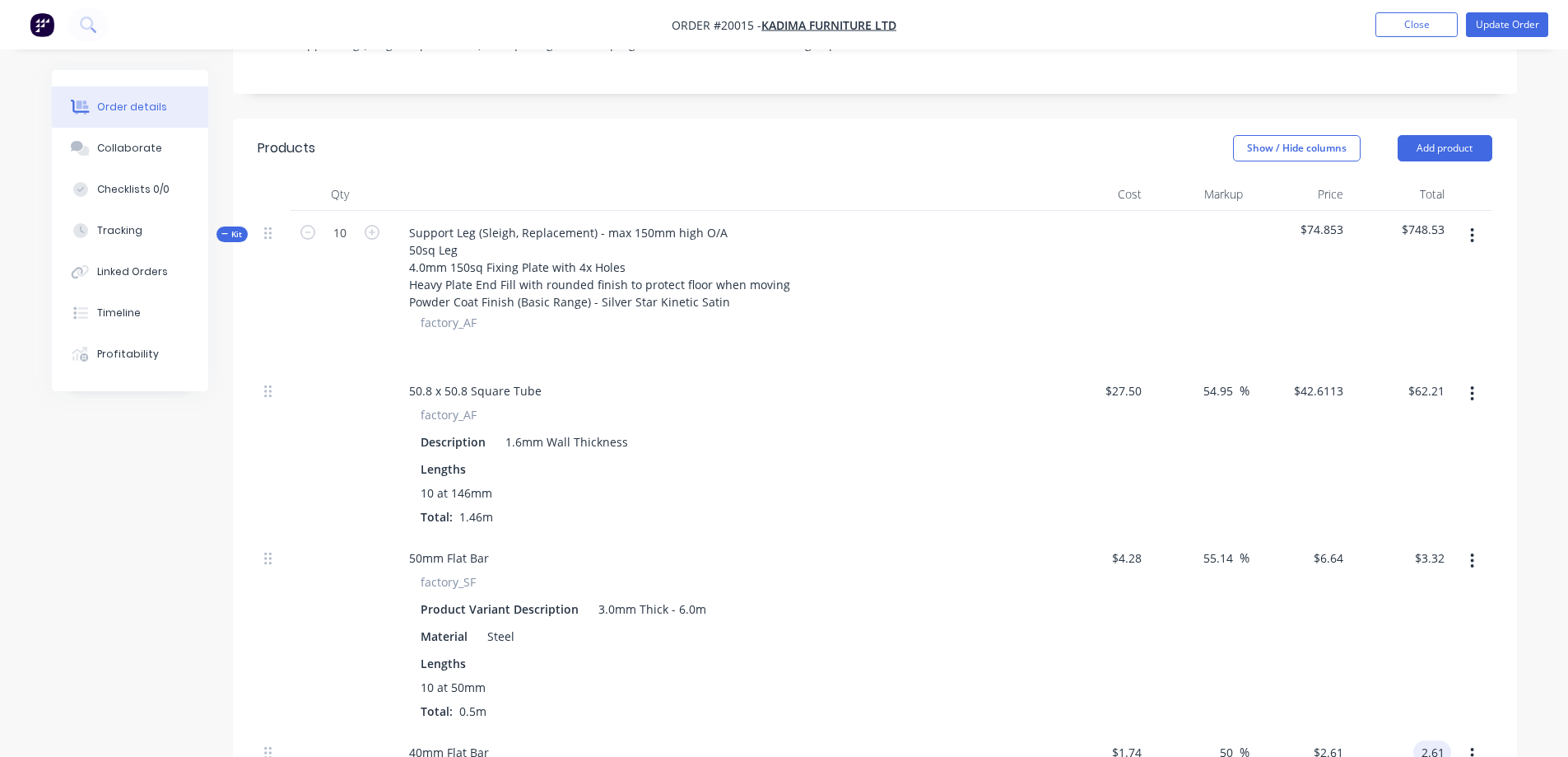
scroll to position [330, 0]
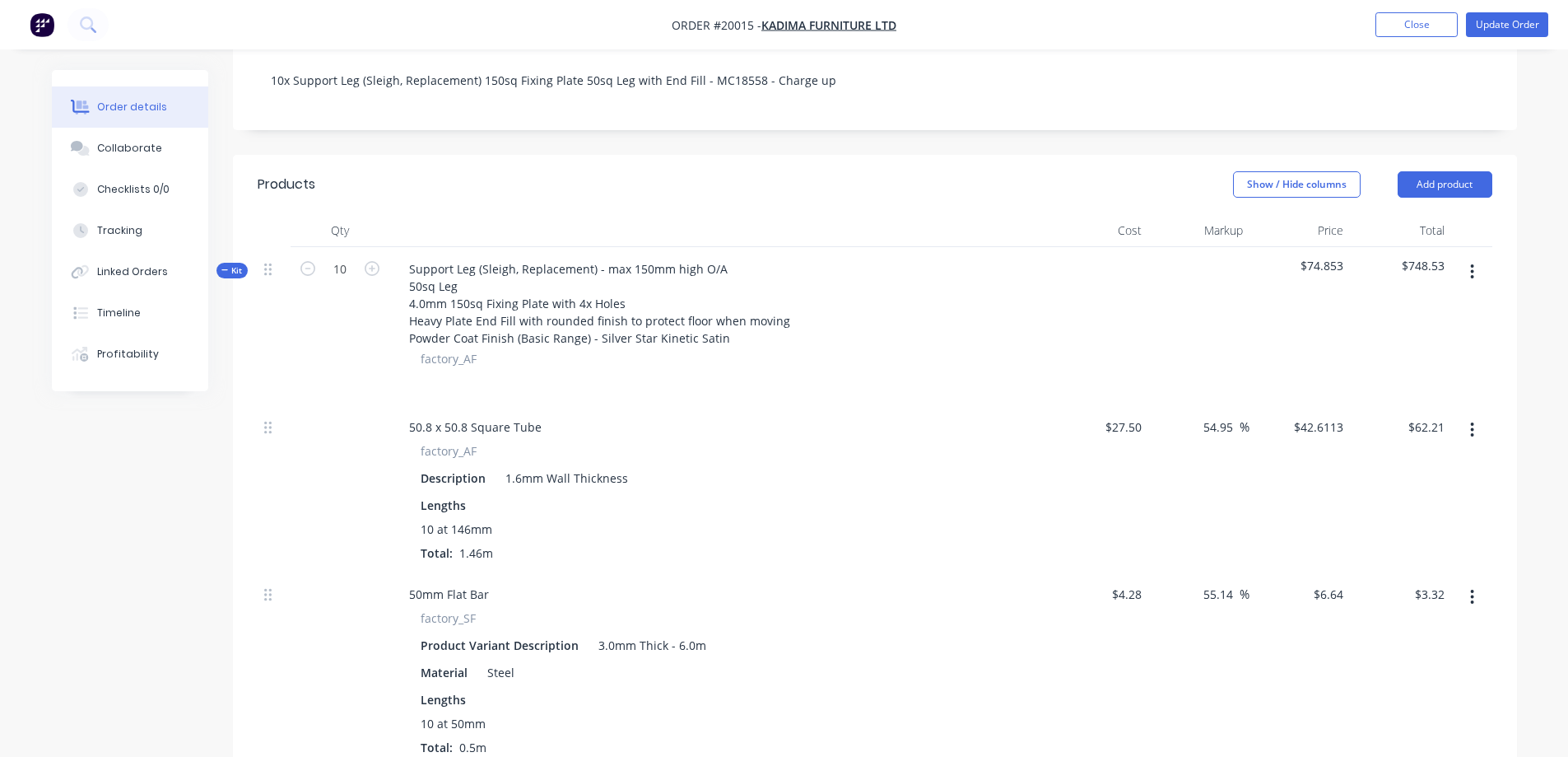
click at [1473, 264] on icon "button" at bounding box center [1473, 271] width 3 height 15
click at [1436, 303] on div "Add product to kit" at bounding box center [1414, 315] width 126 height 24
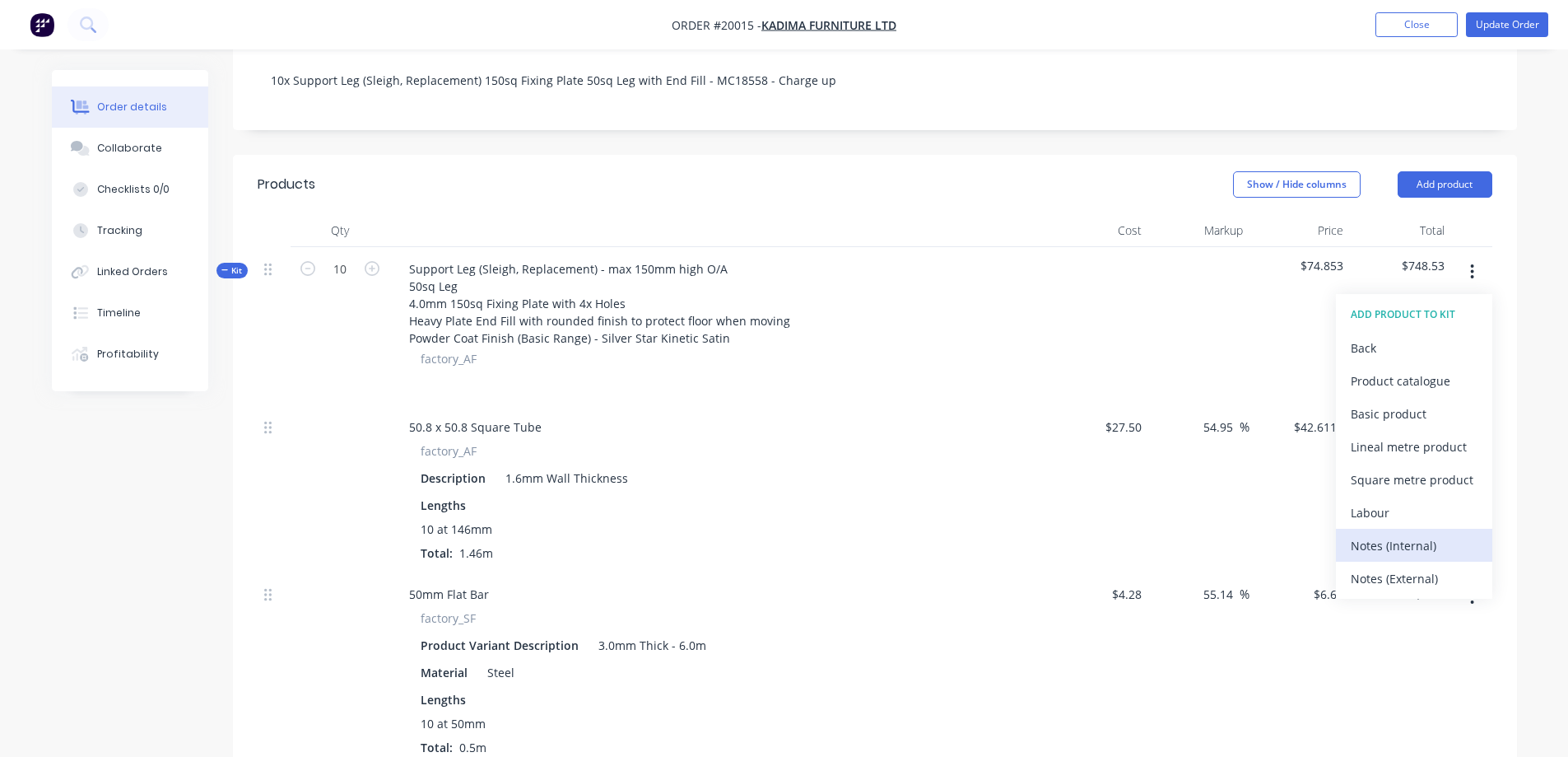
click at [1378, 534] on div "Notes (Internal)" at bounding box center [1414, 545] width 126 height 24
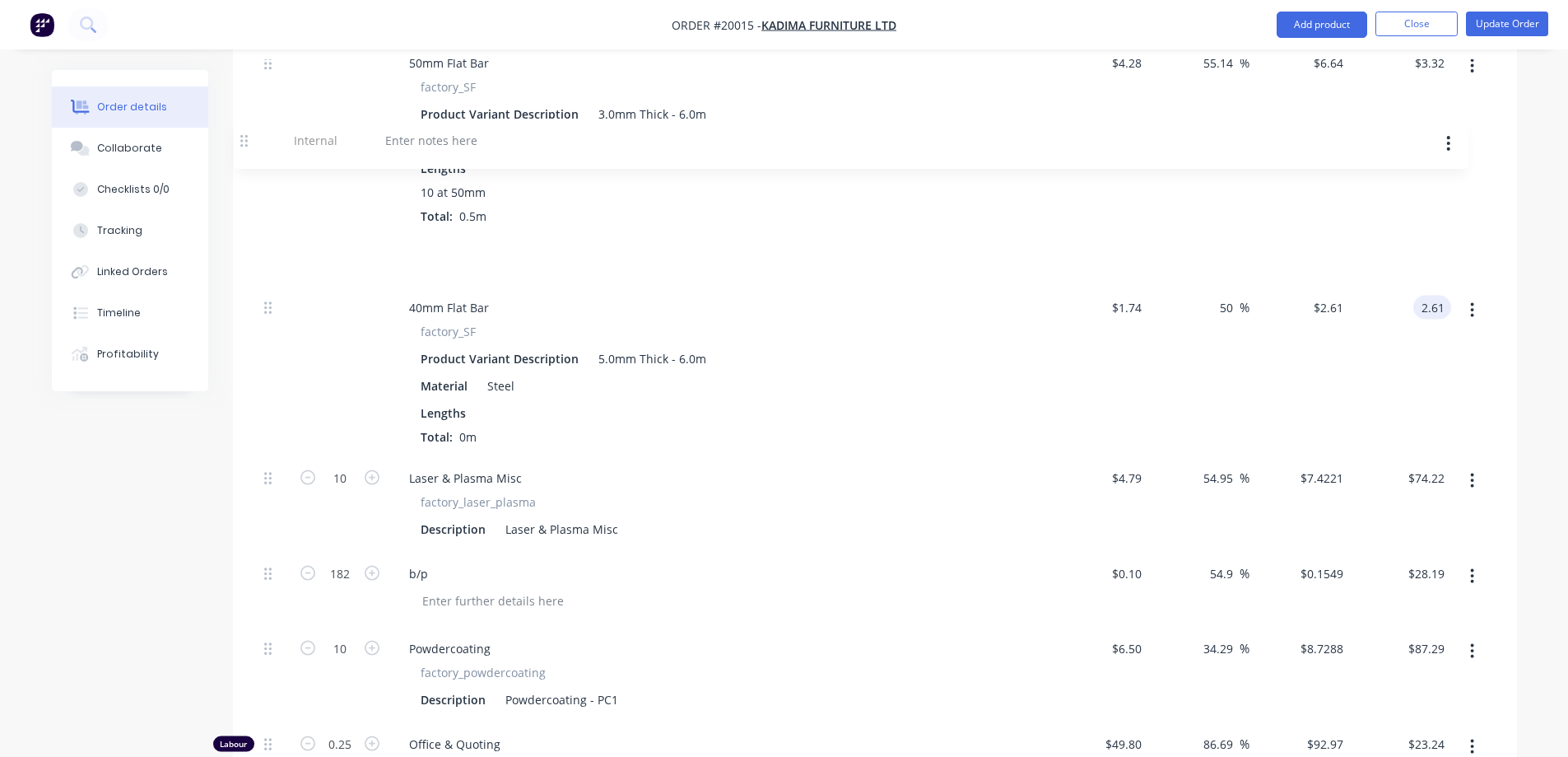
scroll to position [857, 0]
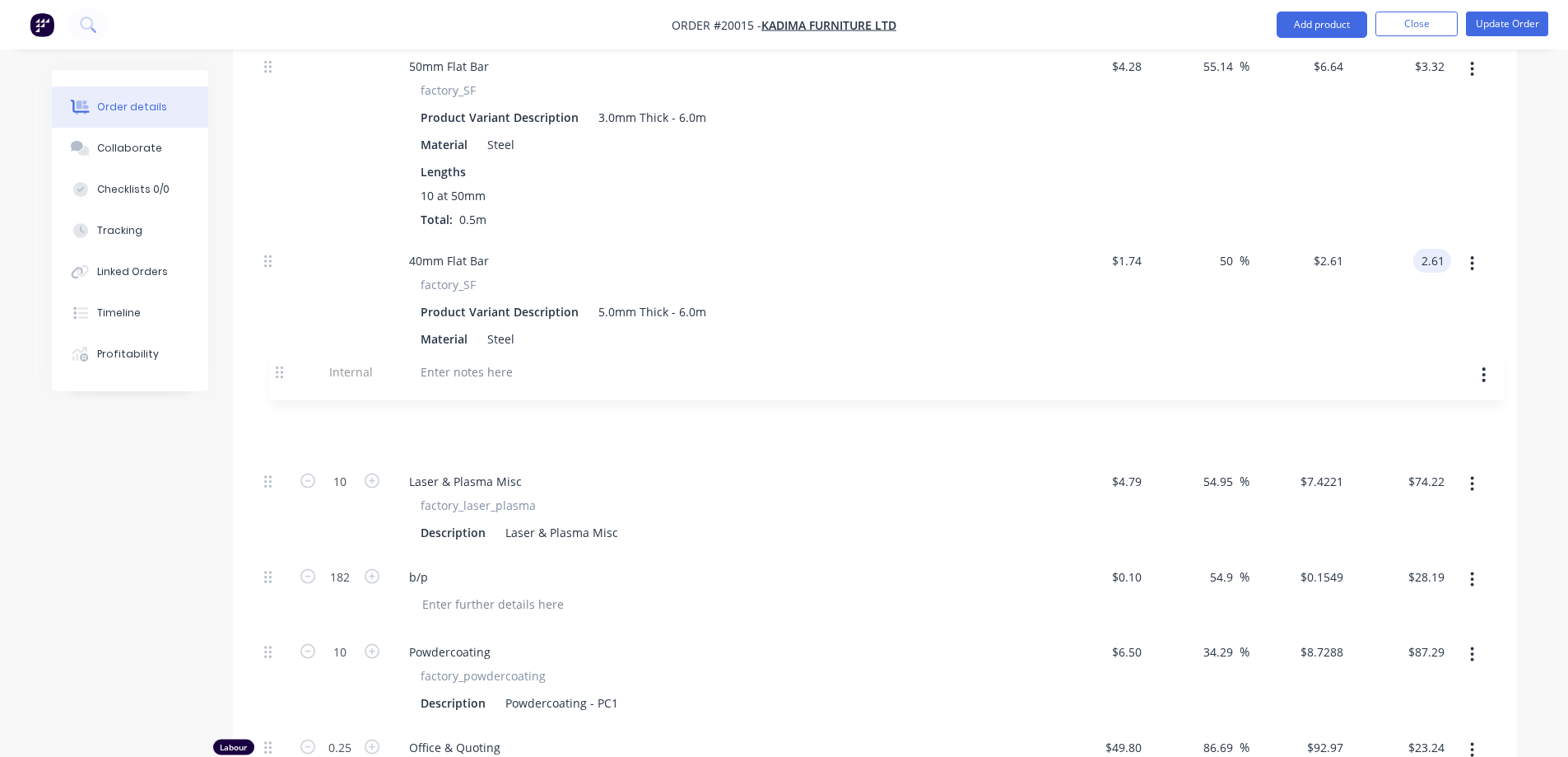
drag, startPoint x: 270, startPoint y: 361, endPoint x: 282, endPoint y: 369, distance: 14.4
click at [282, 369] on div "50.8 x 50.8 Square Tube factory_AF Description 1.6mm Wall Thickness Lengths 10 …" at bounding box center [875, 580] width 1235 height 1406
click at [440, 419] on div at bounding box center [455, 431] width 119 height 24
click at [462, 419] on div "50x3 msf replaced with 40x5 msf @ 45mm" at bounding box center [526, 431] width 260 height 24
click at [823, 419] on div "50x3 msf @ 50mm replaced with 40x5 msf @ 45mm" at bounding box center [718, 431] width 645 height 24
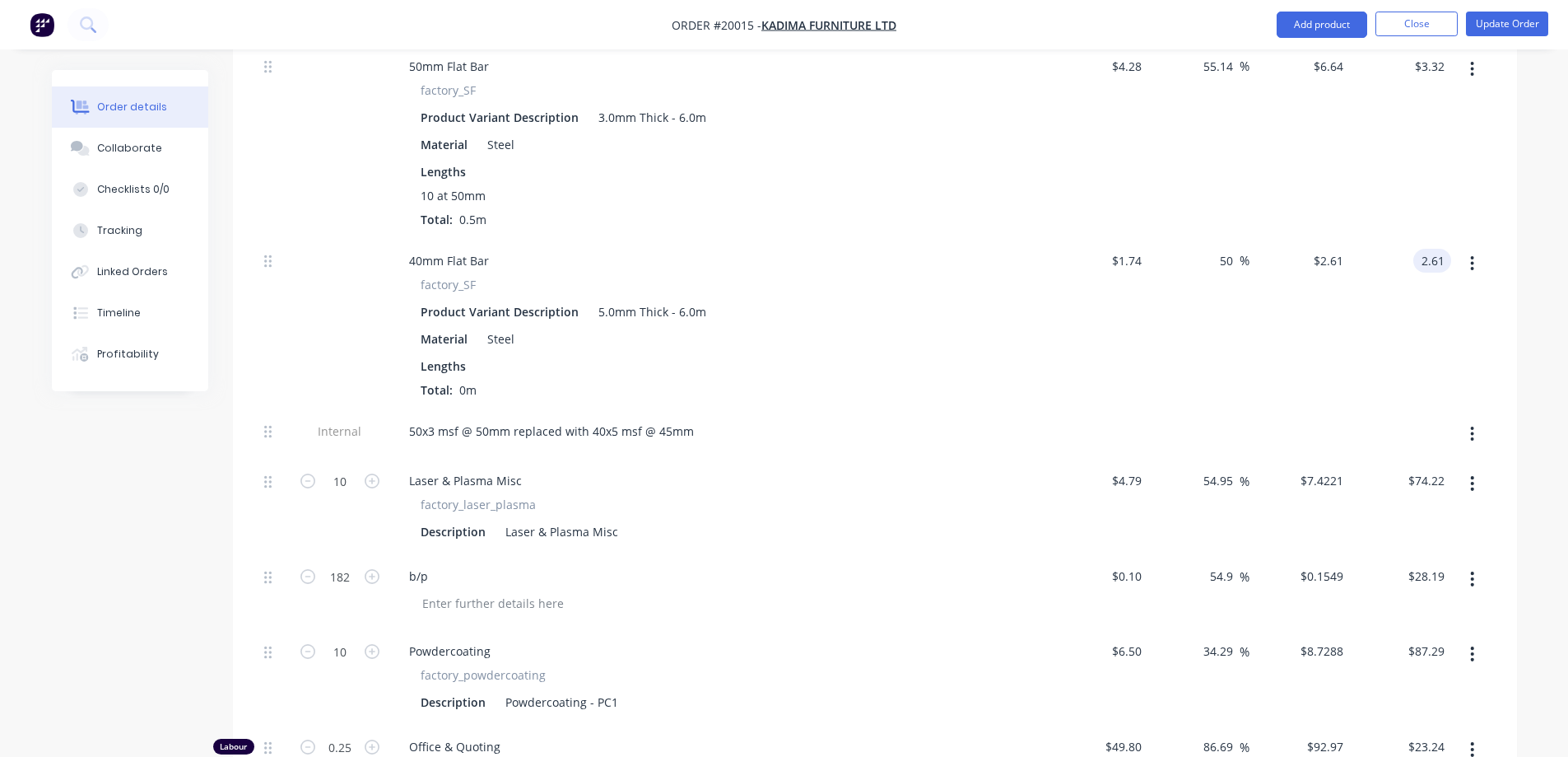
scroll to position [775, 0]
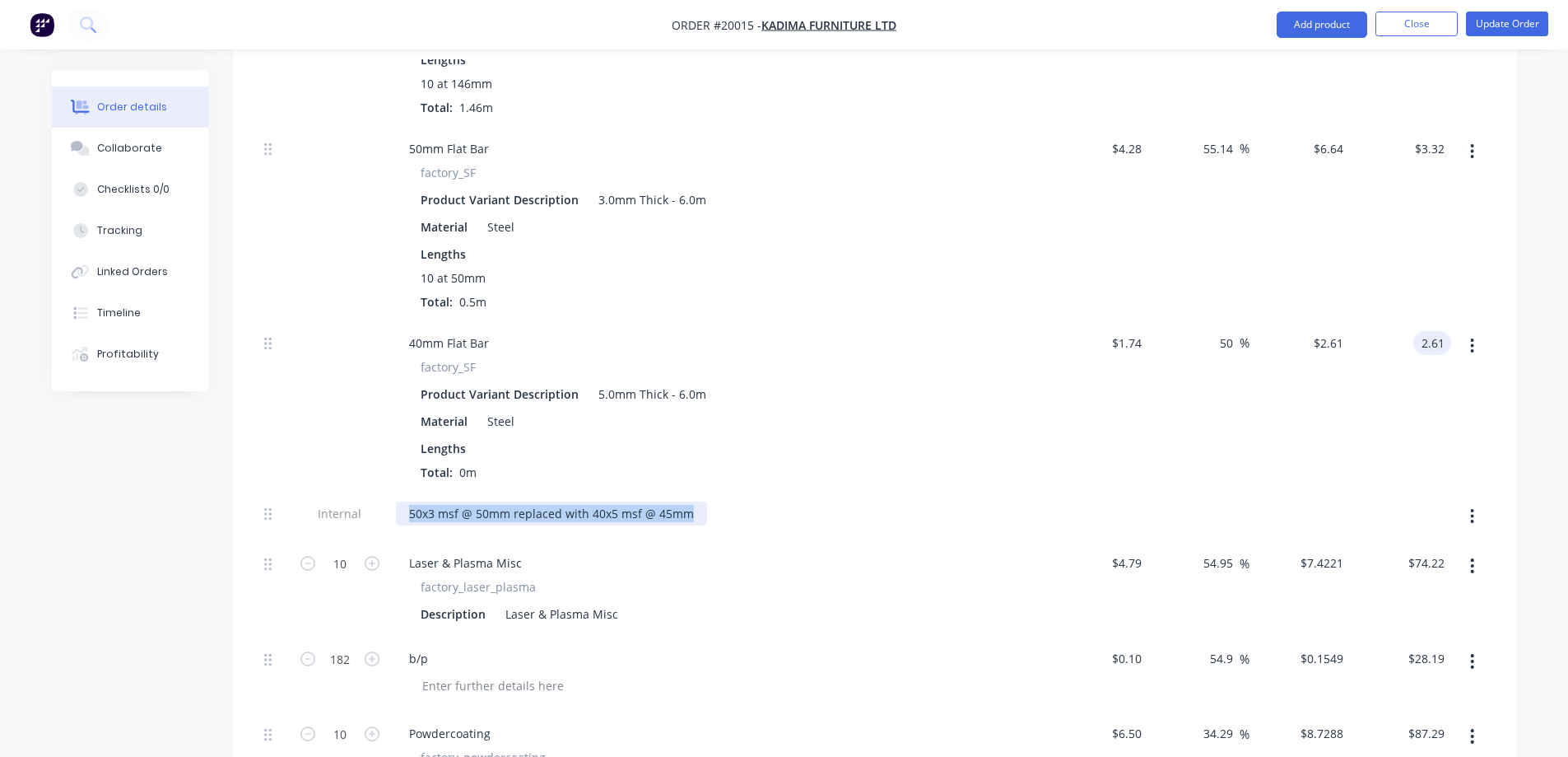
drag, startPoint x: 688, startPoint y: 493, endPoint x: 377, endPoint y: 492, distance: 311.0
click at [377, 492] on div "Internal 50x3 msf @ 50mm replaced with 40x5 msf @ 45mm" at bounding box center [875, 517] width 1235 height 51
copy div "50x3 msf @ 50mm replaced with 40x5 msf @ 45mm"
click at [125, 144] on div "Collaborate" at bounding box center [129, 148] width 65 height 15
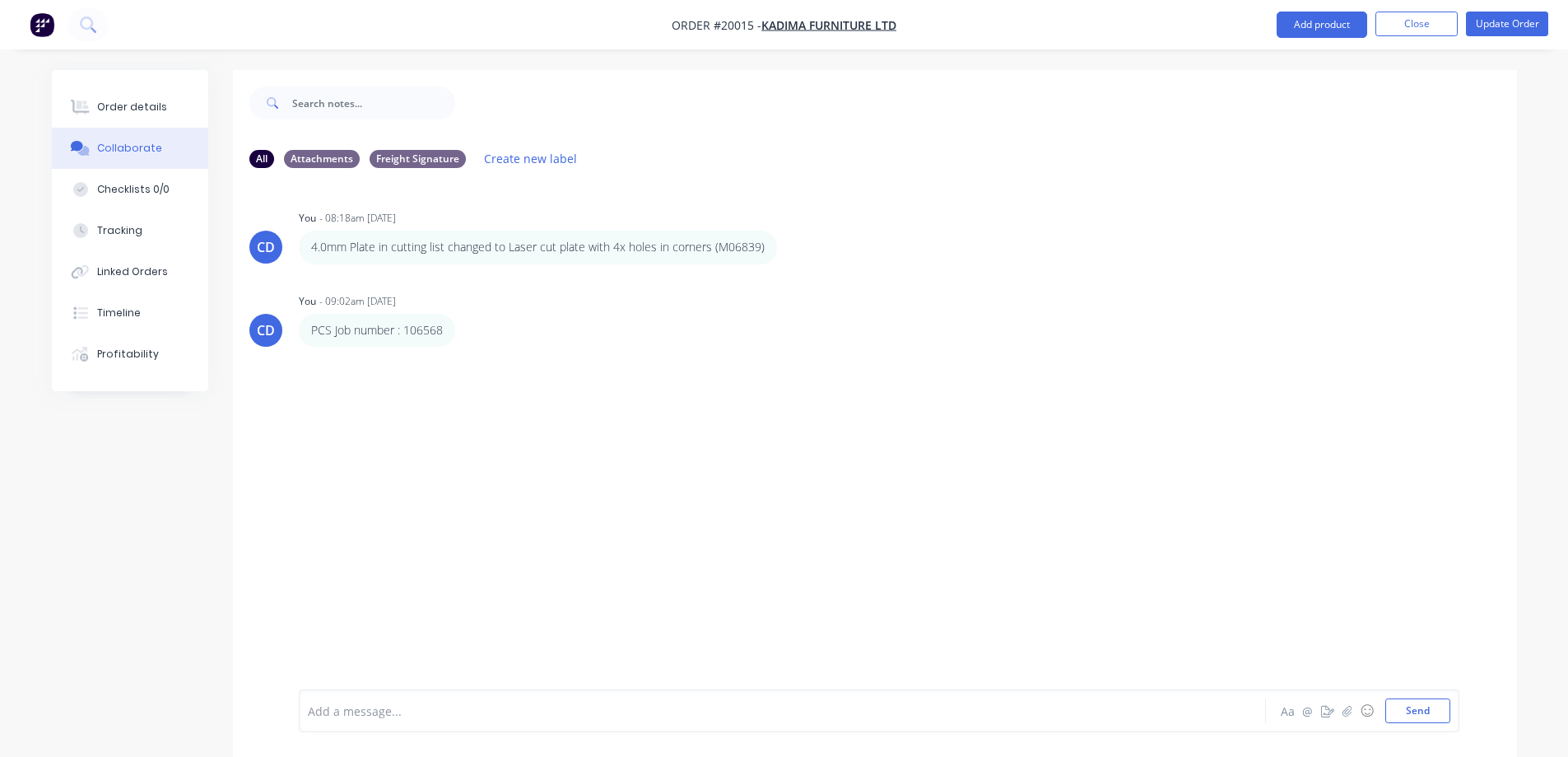
click at [481, 712] on div at bounding box center [736, 712] width 856 height 17
click at [1399, 715] on button "Send" at bounding box center [1418, 711] width 65 height 24
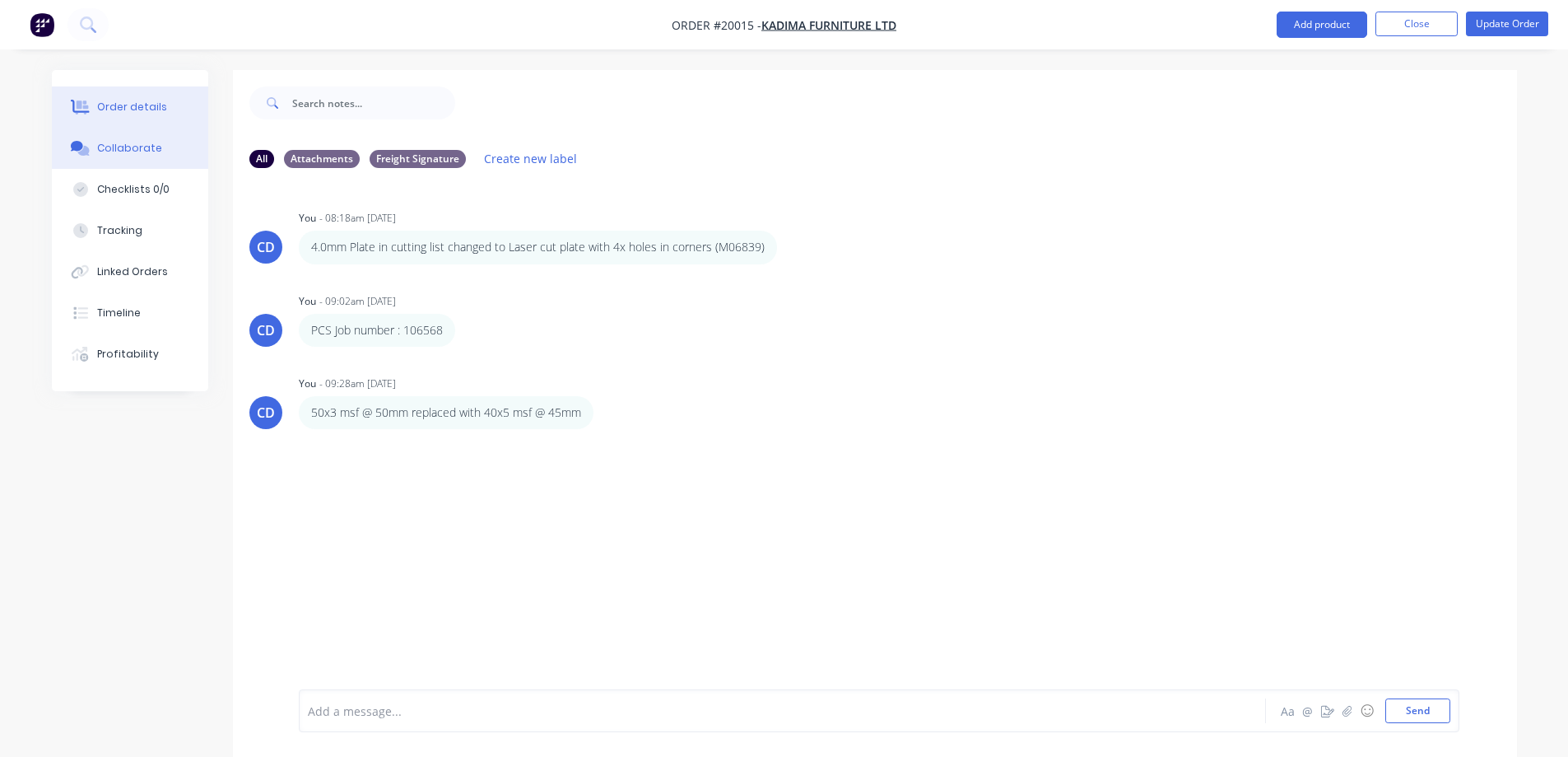
click at [124, 109] on div "Order details" at bounding box center [132, 106] width 70 height 15
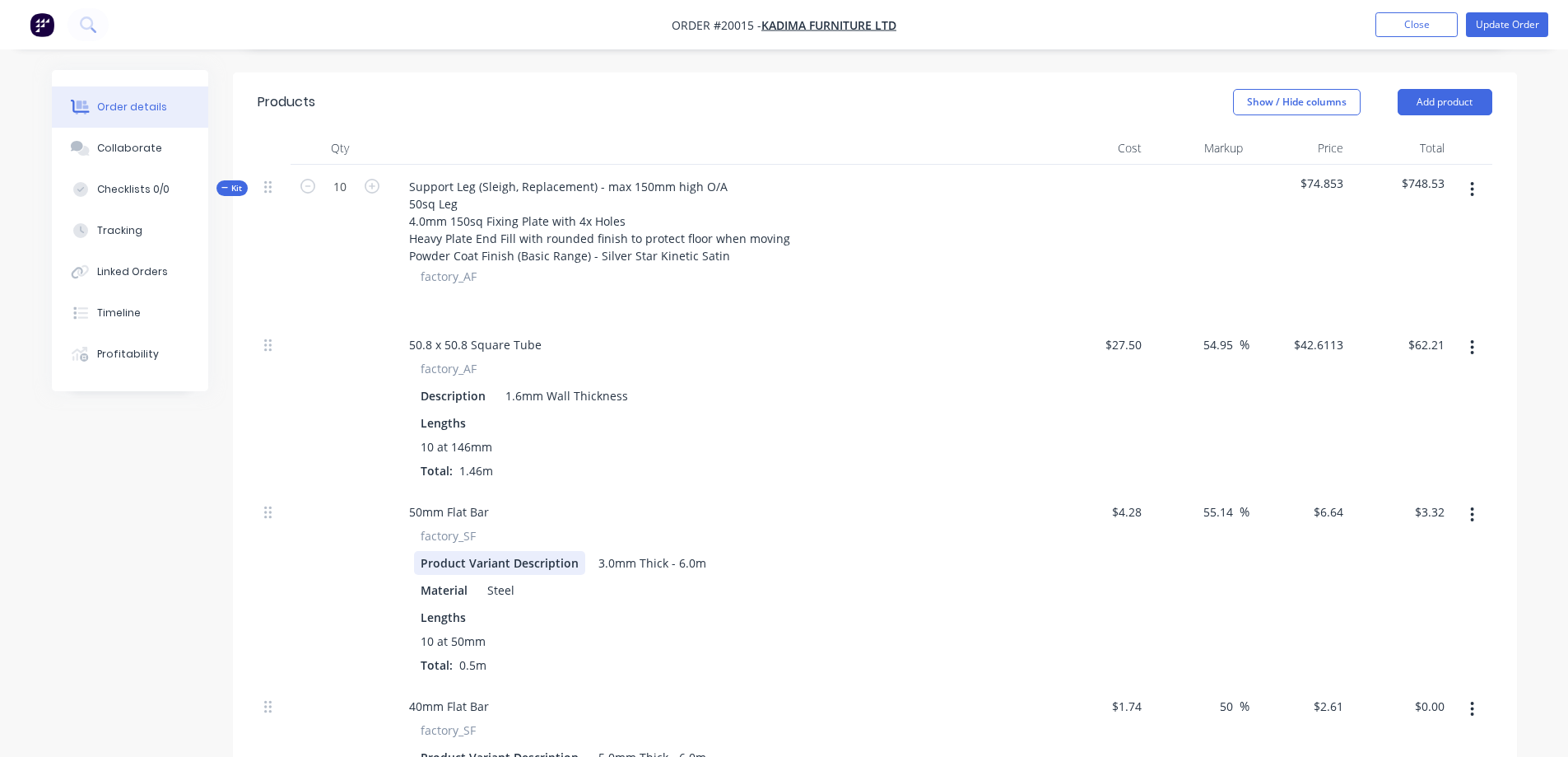
scroll to position [494, 0]
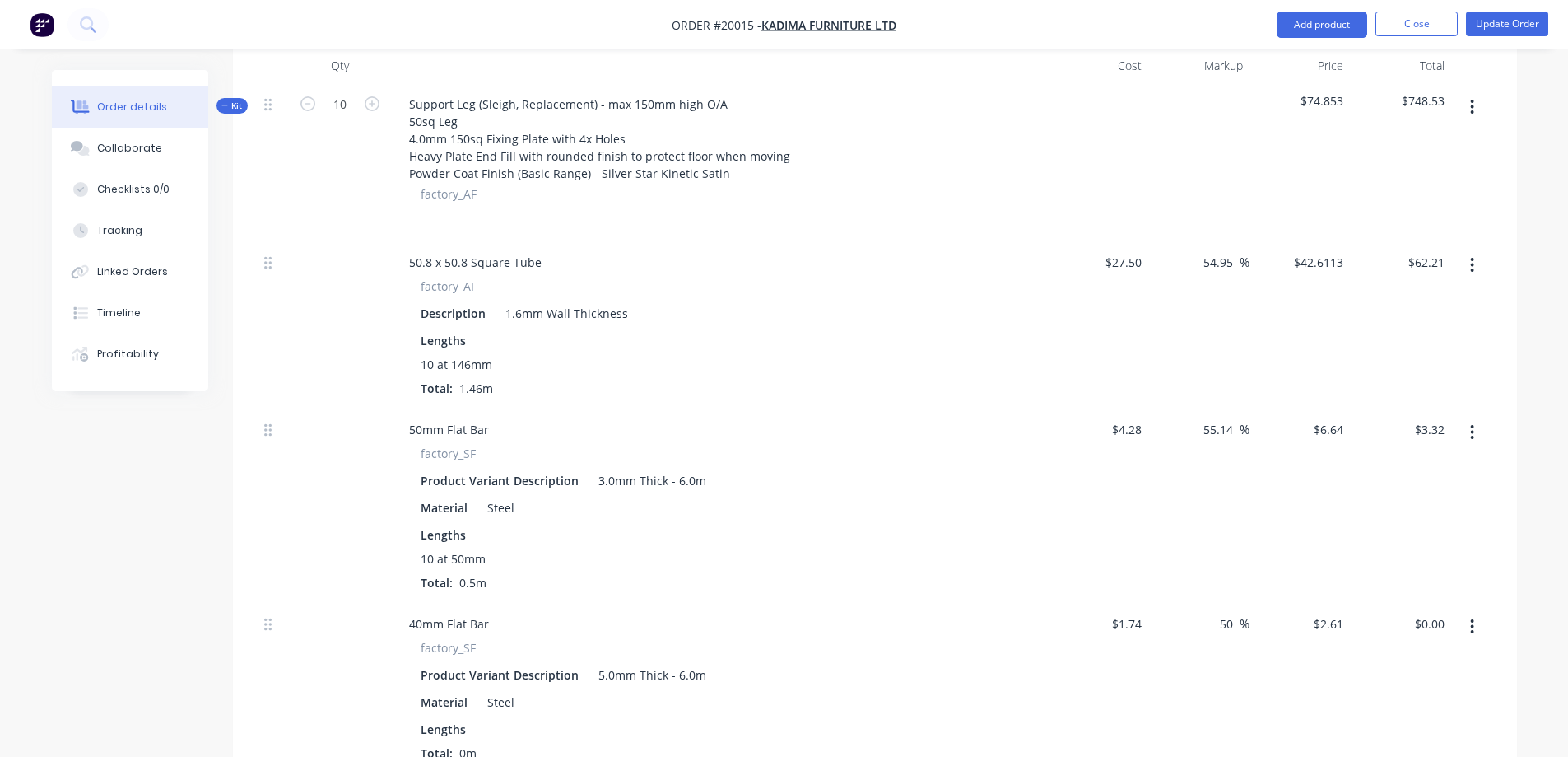
click at [1473, 423] on icon "button" at bounding box center [1472, 432] width 4 height 18
click at [1422, 464] on div "Duplicate" at bounding box center [1414, 475] width 126 height 24
click at [1496, 25] on button "Update Order" at bounding box center [1507, 24] width 82 height 24
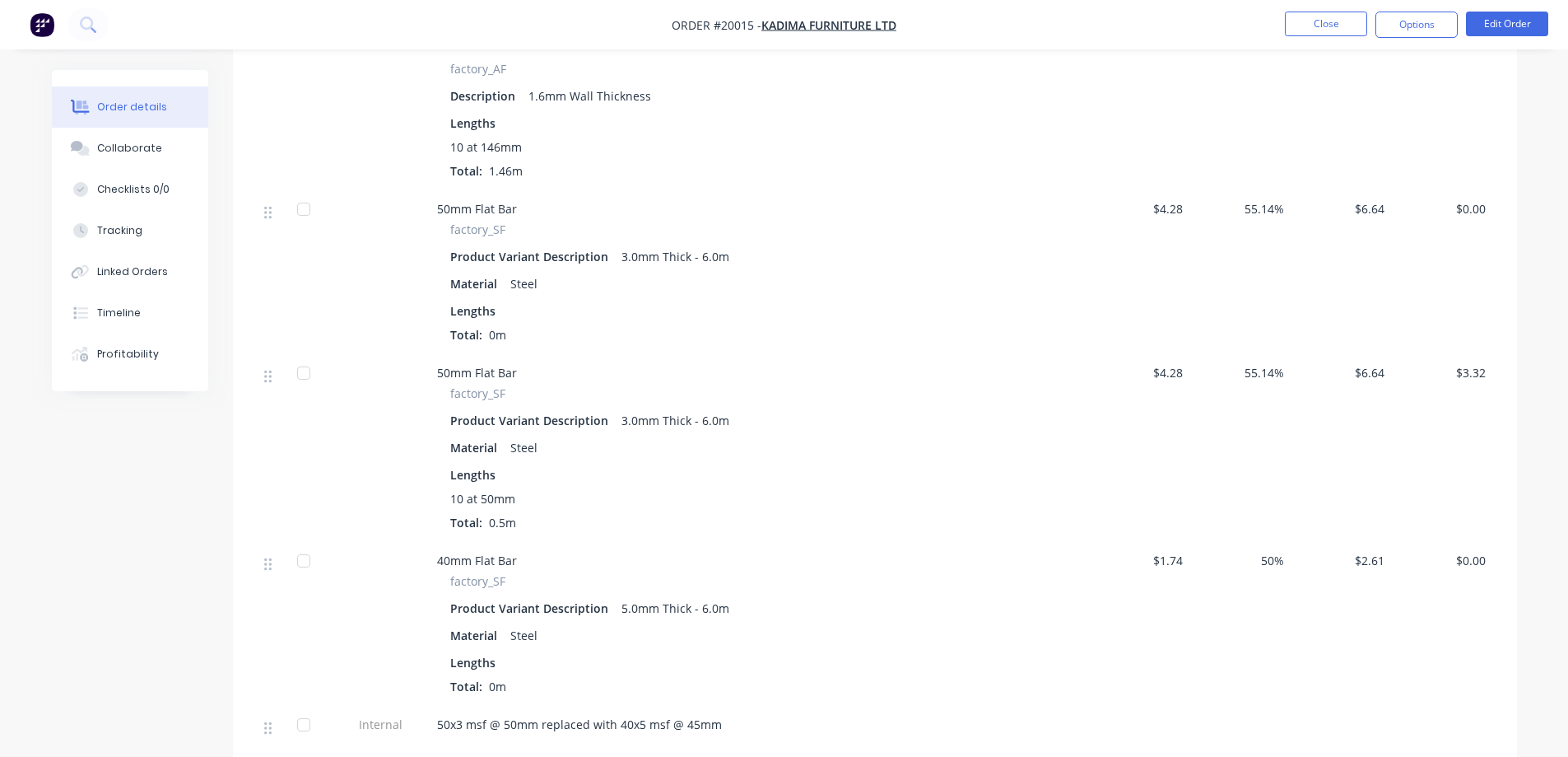
scroll to position [659, 0]
click at [1534, 31] on button "Edit Order" at bounding box center [1507, 24] width 82 height 24
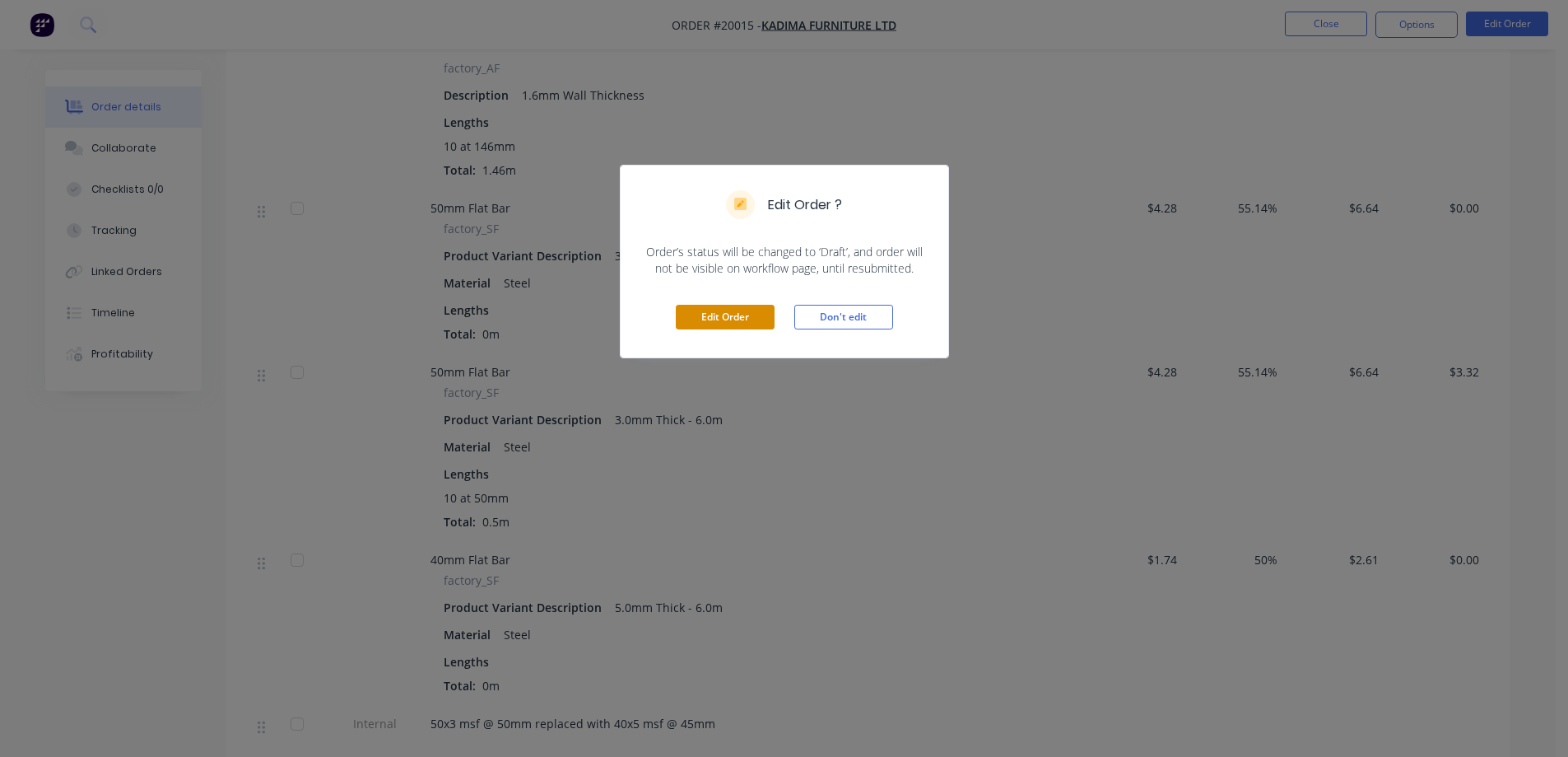
click at [740, 319] on button "Edit Order" at bounding box center [724, 317] width 98 height 24
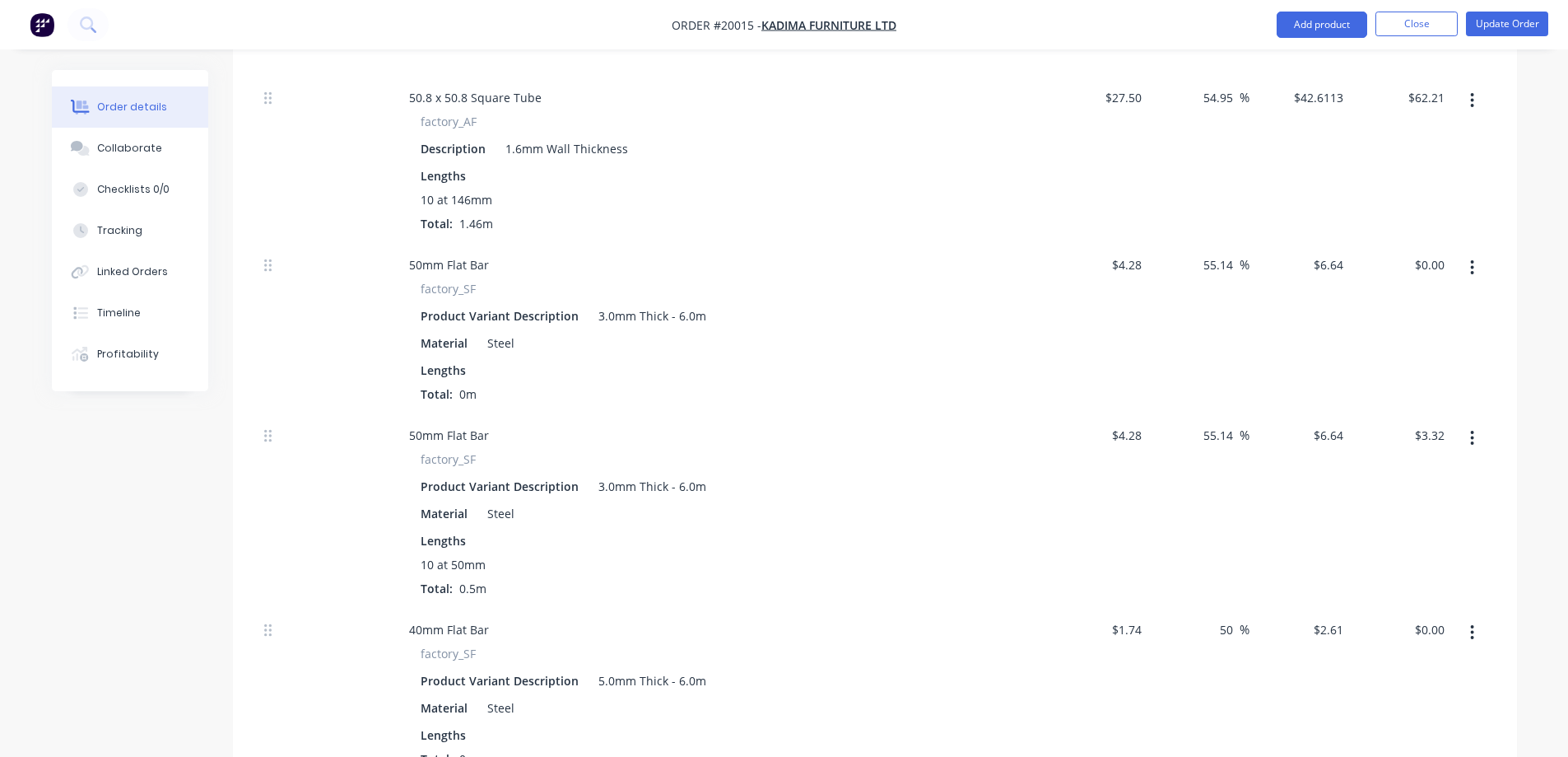
click at [1472, 259] on icon "button" at bounding box center [1472, 268] width 4 height 18
click at [1362, 365] on div "Delete" at bounding box center [1414, 376] width 126 height 24
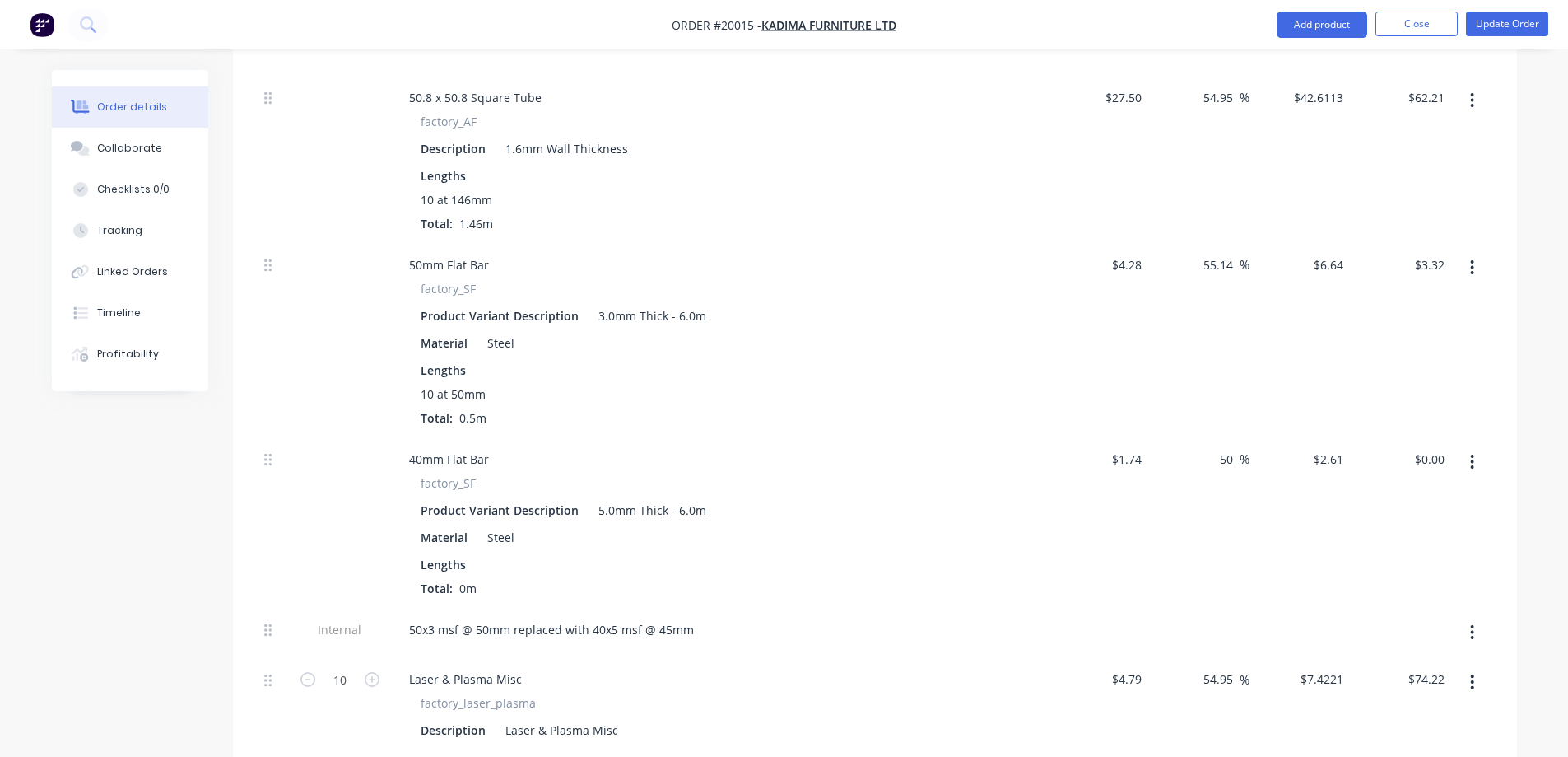
click at [1470, 259] on icon "button" at bounding box center [1472, 268] width 4 height 18
click at [1379, 365] on div "Delete" at bounding box center [1414, 376] width 126 height 24
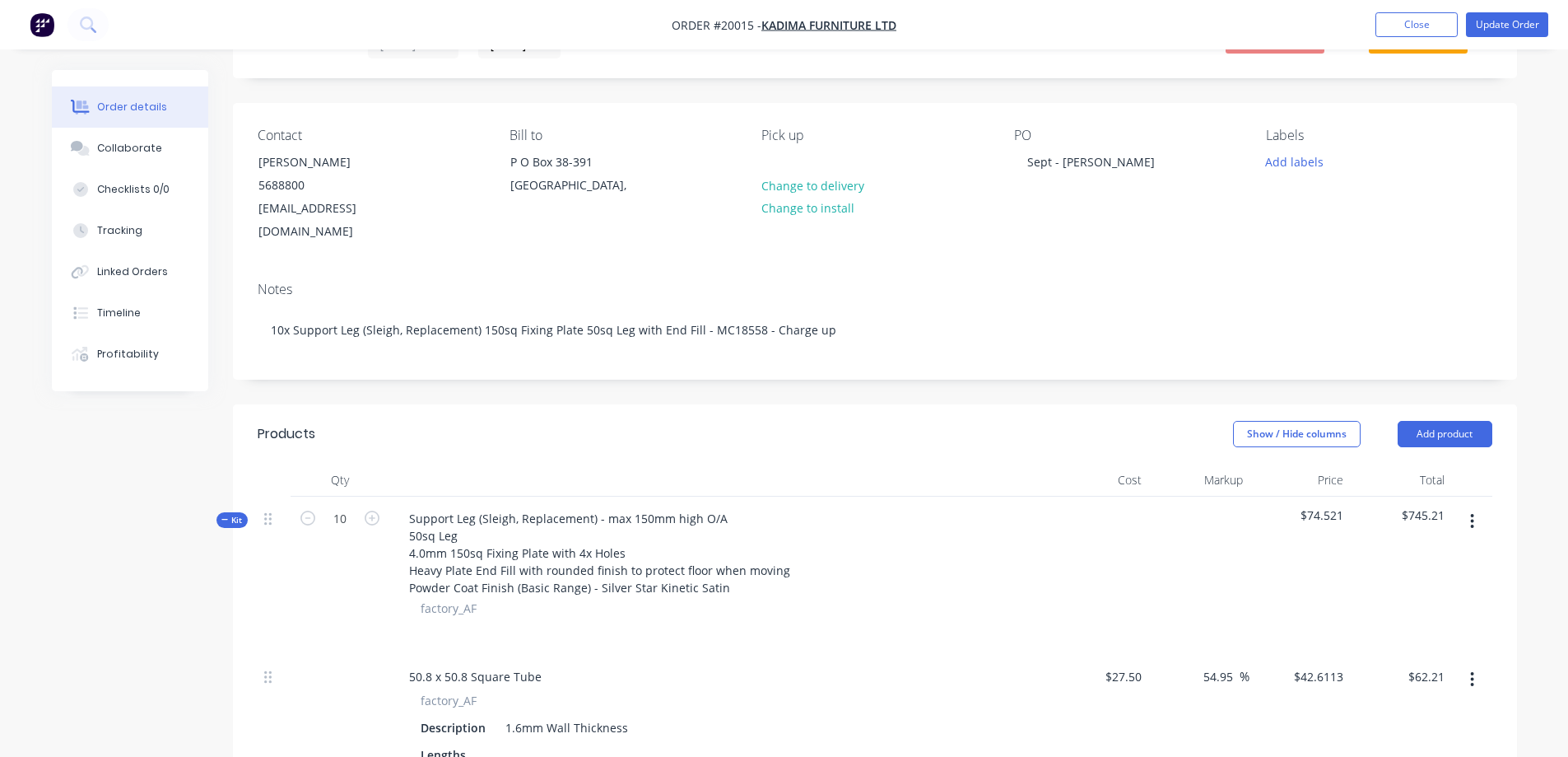
scroll to position [0, 0]
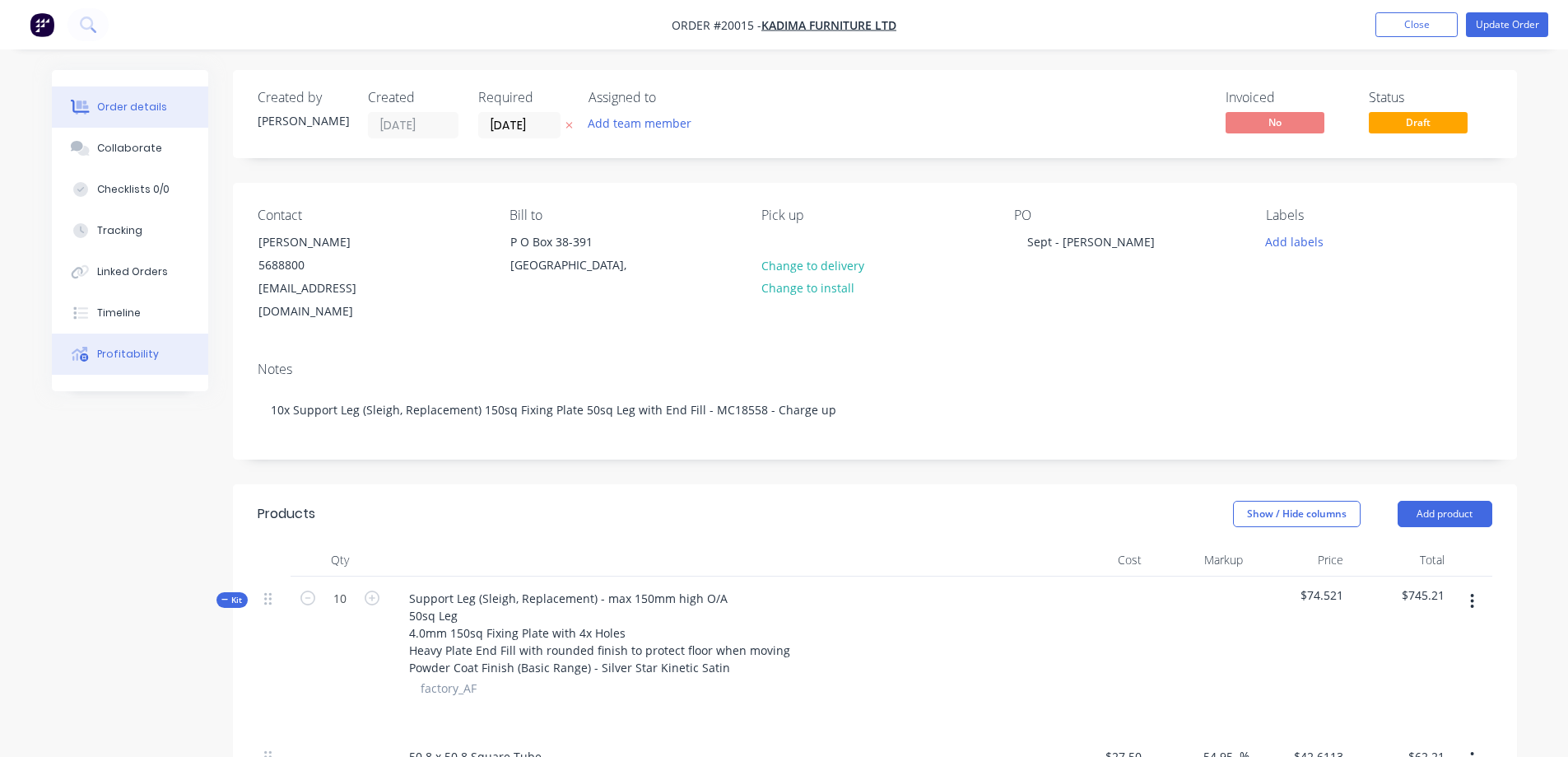
click at [114, 346] on button "Profitability" at bounding box center [130, 354] width 156 height 41
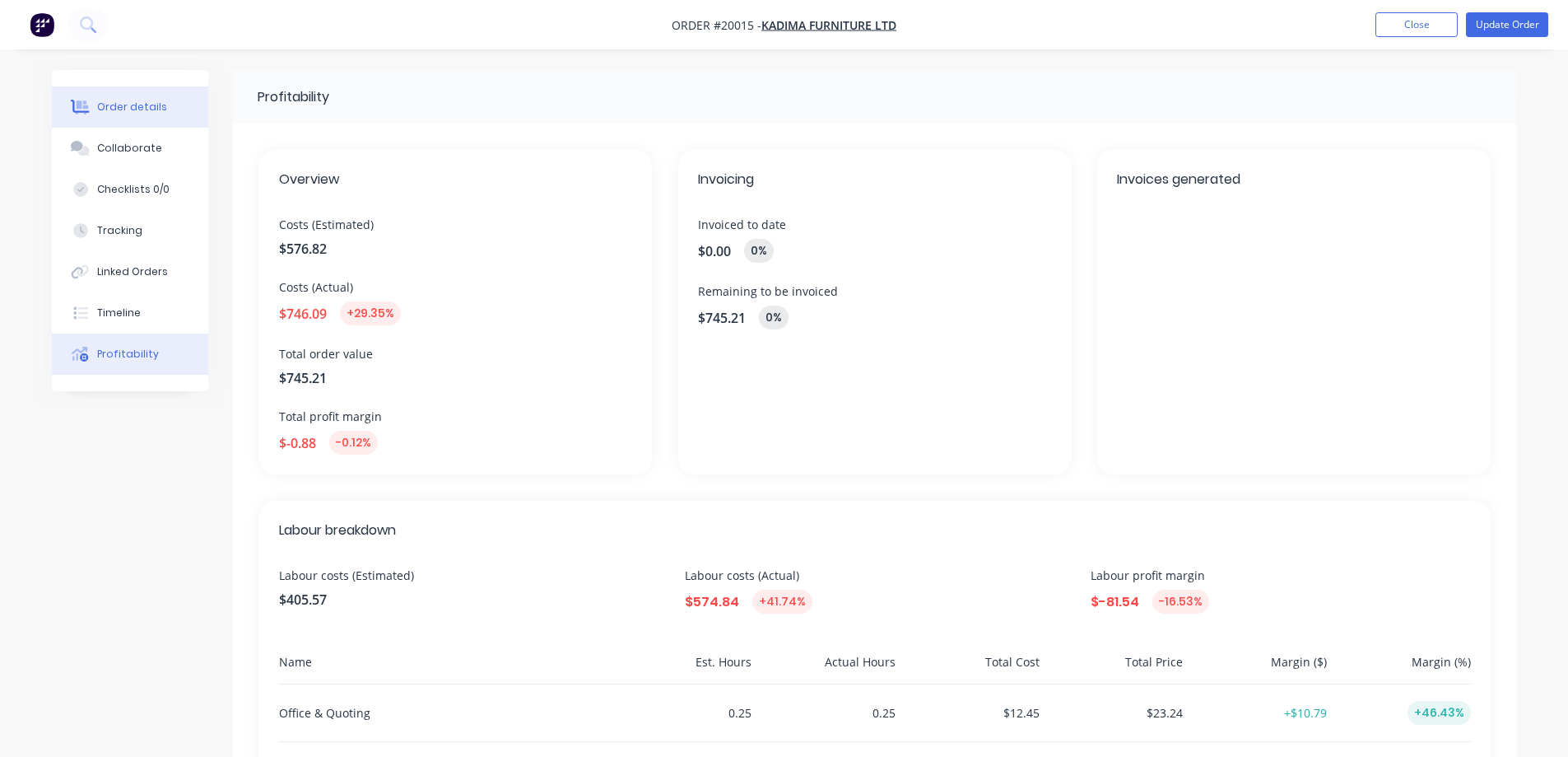
click at [119, 107] on div "Order details" at bounding box center [132, 106] width 70 height 15
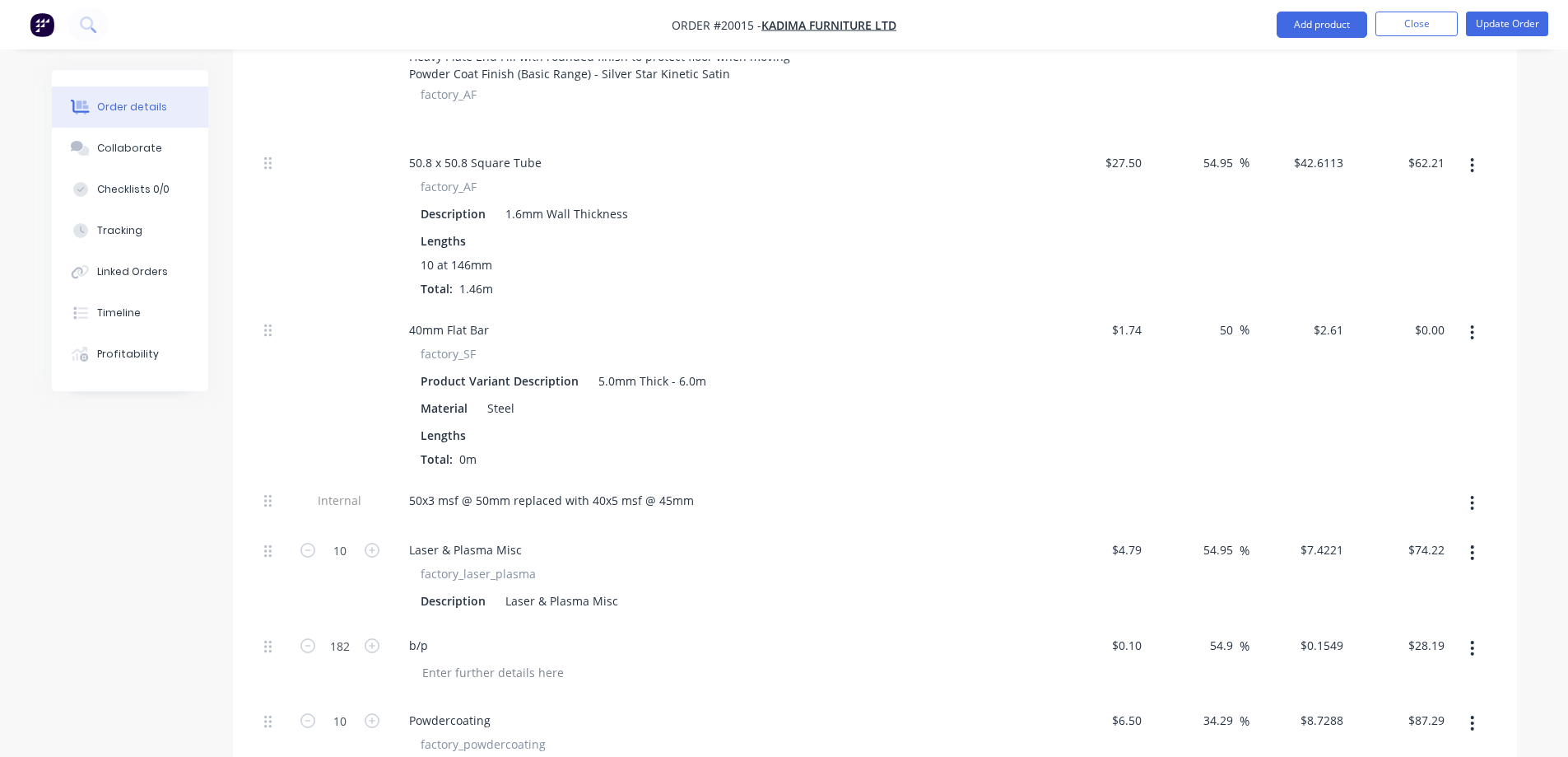
scroll to position [576, 0]
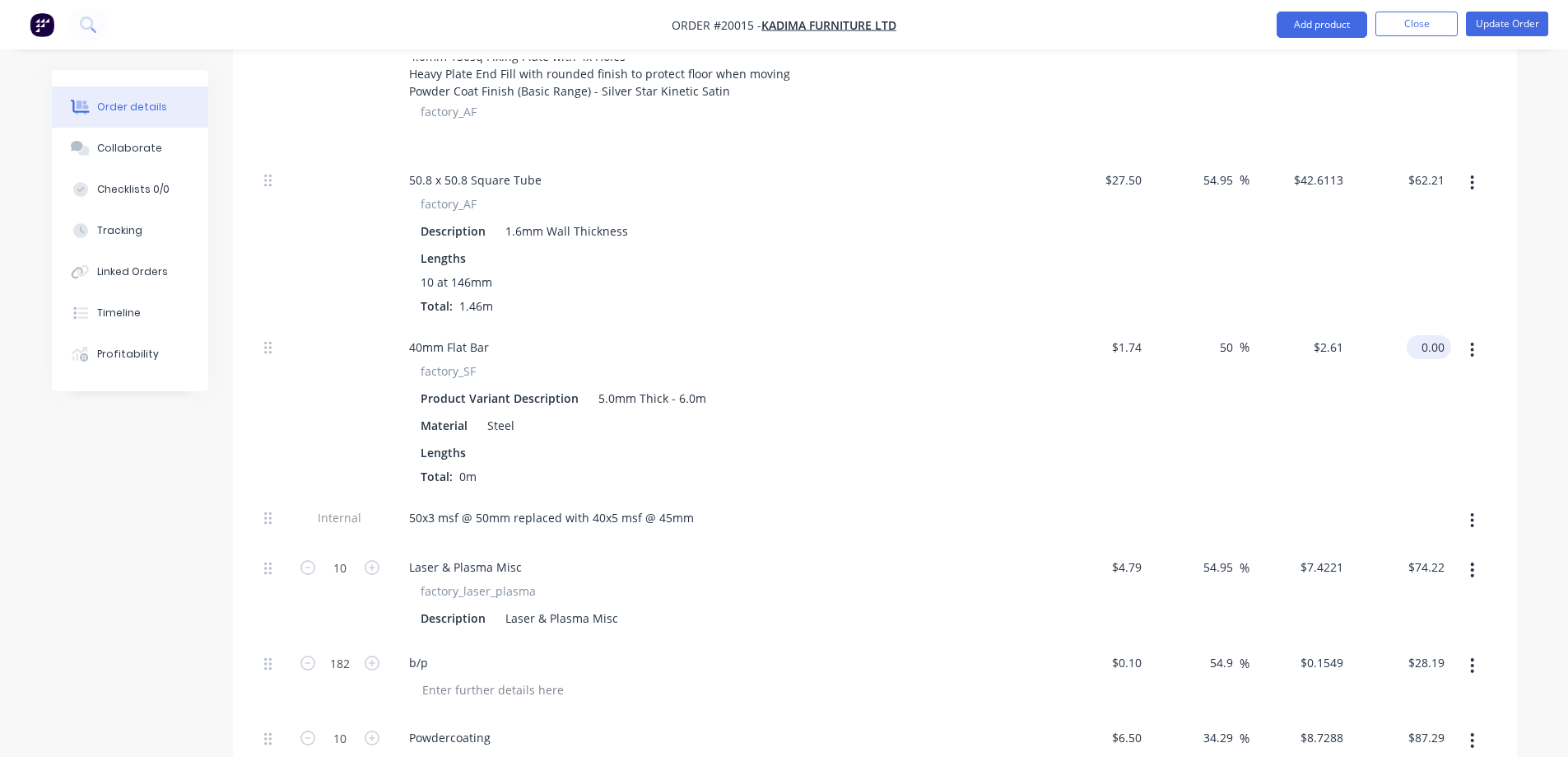
click at [1438, 335] on input "0.00" at bounding box center [1432, 346] width 37 height 24
click at [1392, 435] on div "2.61 2.61" at bounding box center [1401, 411] width 101 height 171
click at [1051, 416] on div "$1.74 $1.74" at bounding box center [1098, 411] width 101 height 171
click at [985, 337] on div "40mm Flat Bar factory_SF Product Variant Description 5.0mm Thick - 6.0m Materia…" at bounding box center [719, 411] width 659 height 171
click at [849, 293] on div "50.8 x 50.8 Square Tube factory_AF Description 1.6mm Wall Thickness Lengths 10 …" at bounding box center [719, 242] width 659 height 167
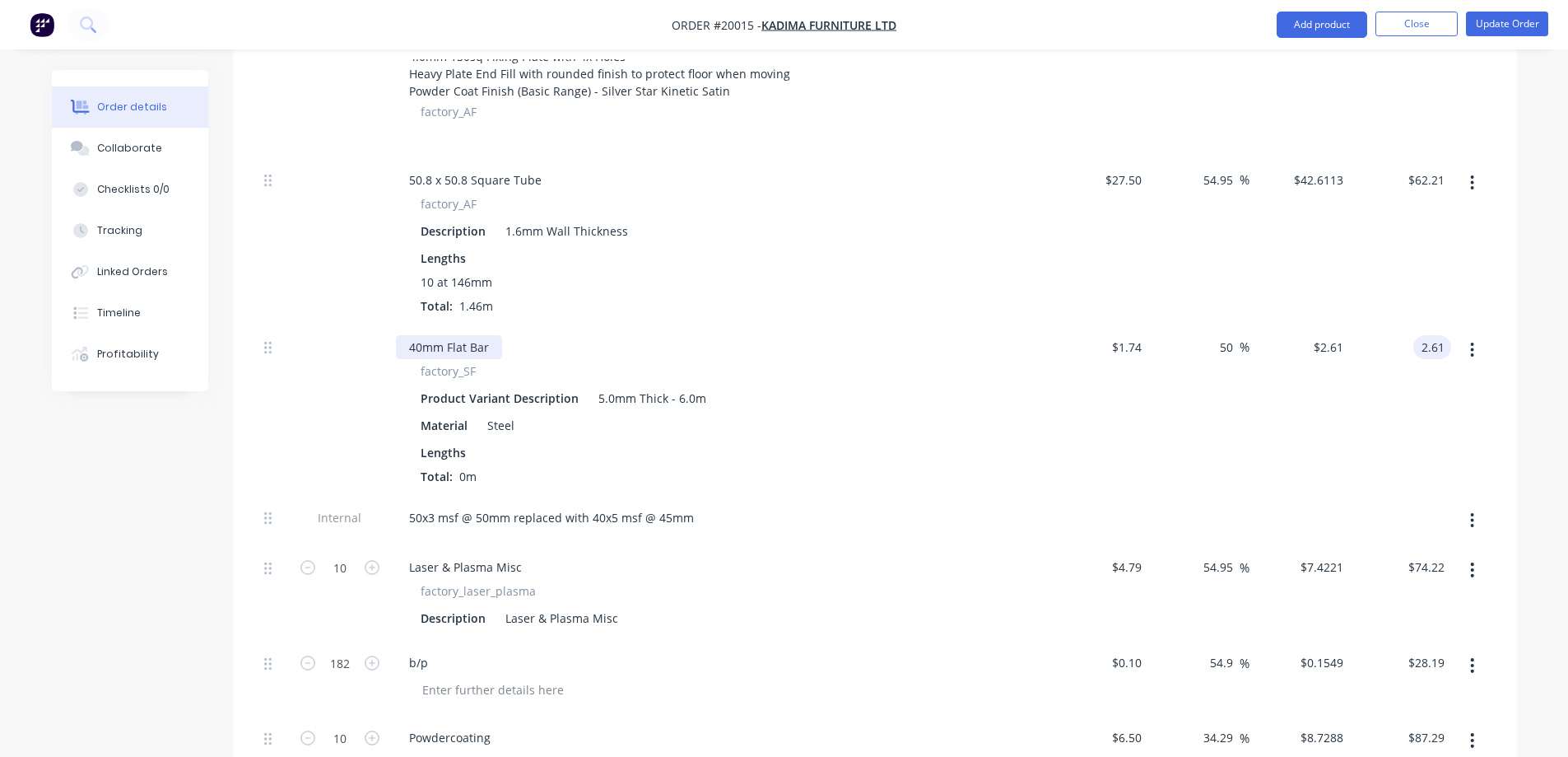
click at [485, 335] on div "40mm Flat Bar" at bounding box center [449, 346] width 106 height 24
click at [528, 274] on div "10 at 146mm Total: 1.46m" at bounding box center [719, 294] width 596 height 41
click at [1089, 342] on div "$1.74 $1.74" at bounding box center [1098, 411] width 101 height 171
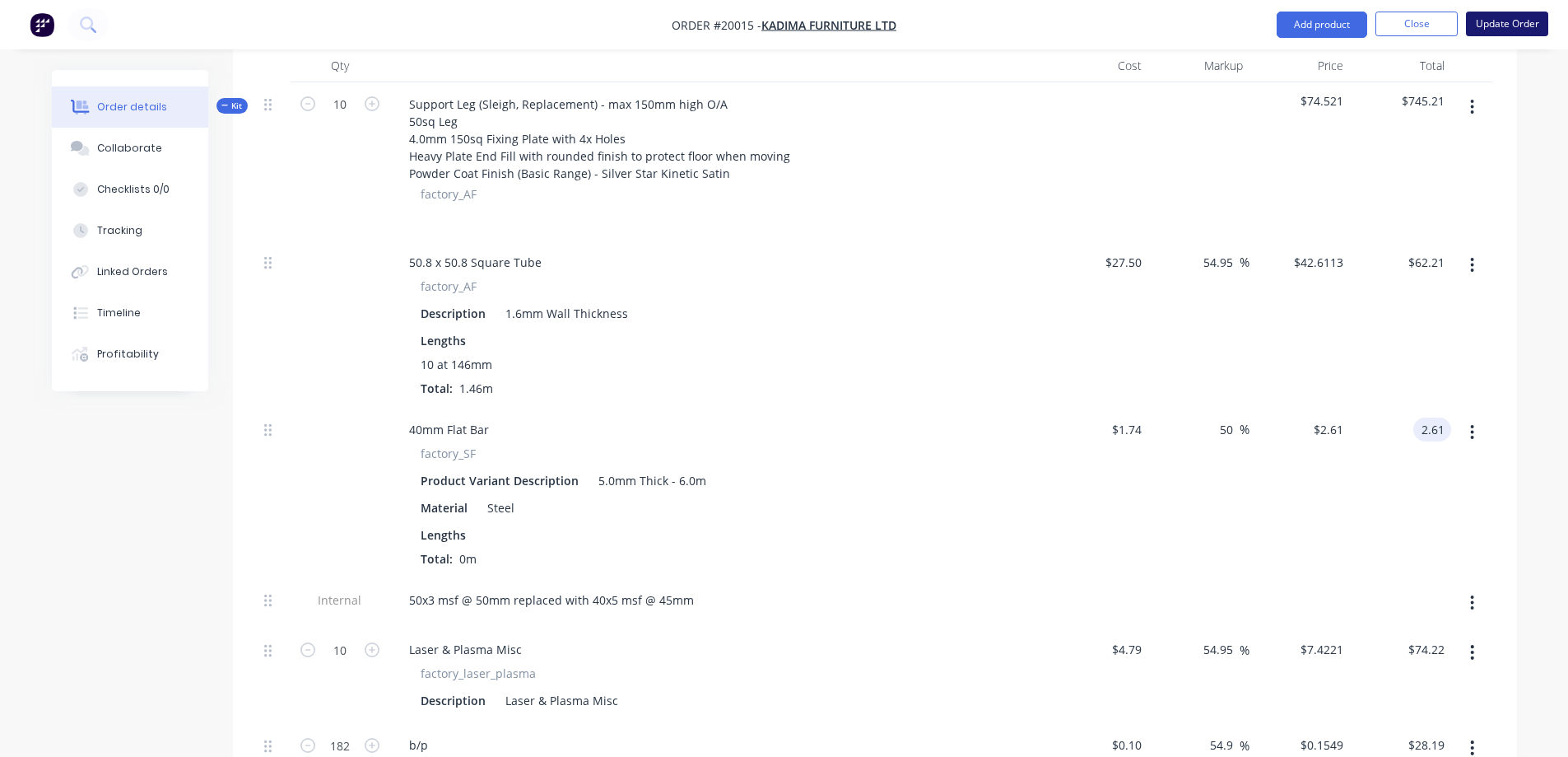
click at [1497, 25] on button "Update Order" at bounding box center [1507, 24] width 82 height 24
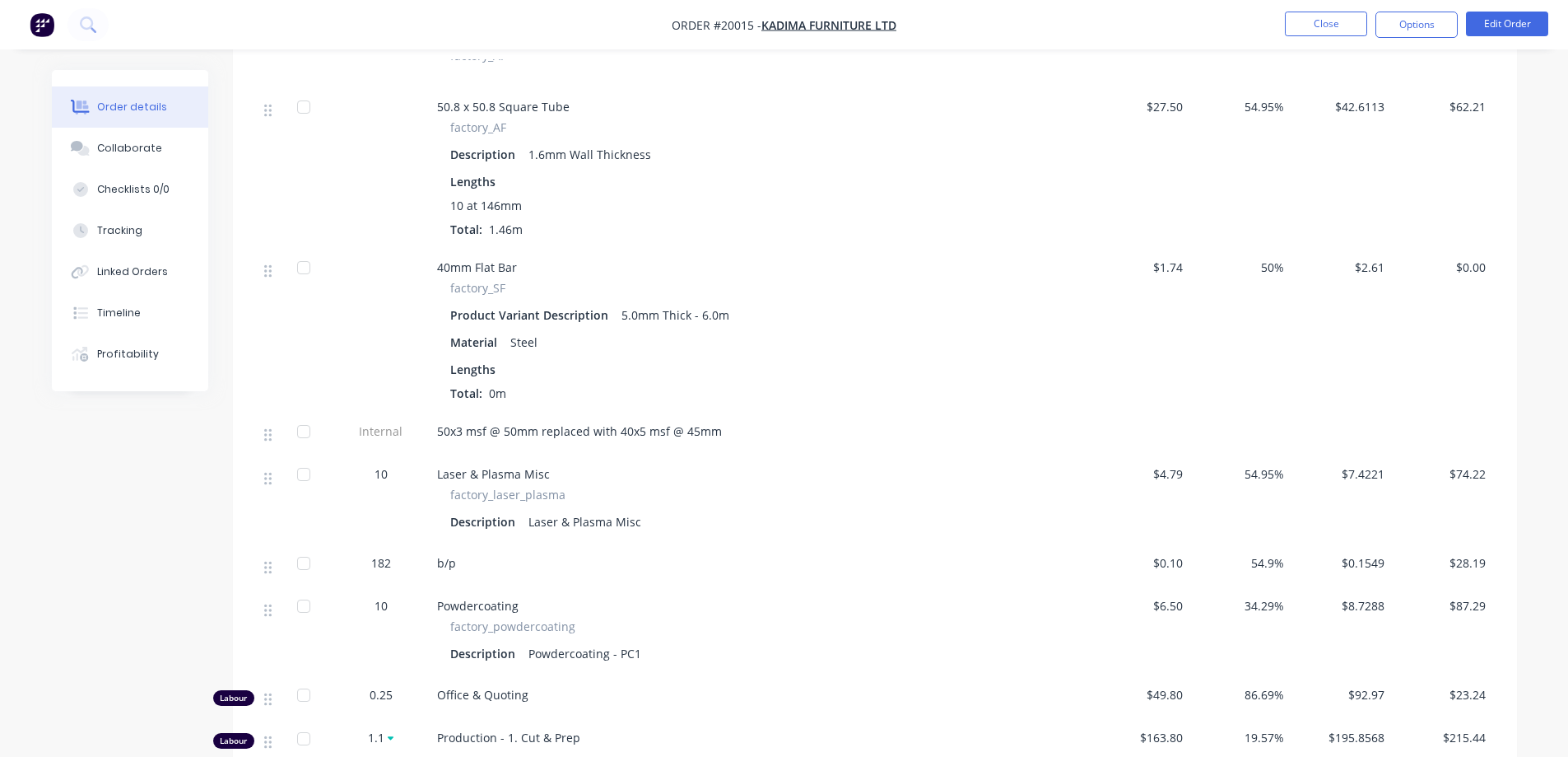
scroll to position [576, 0]
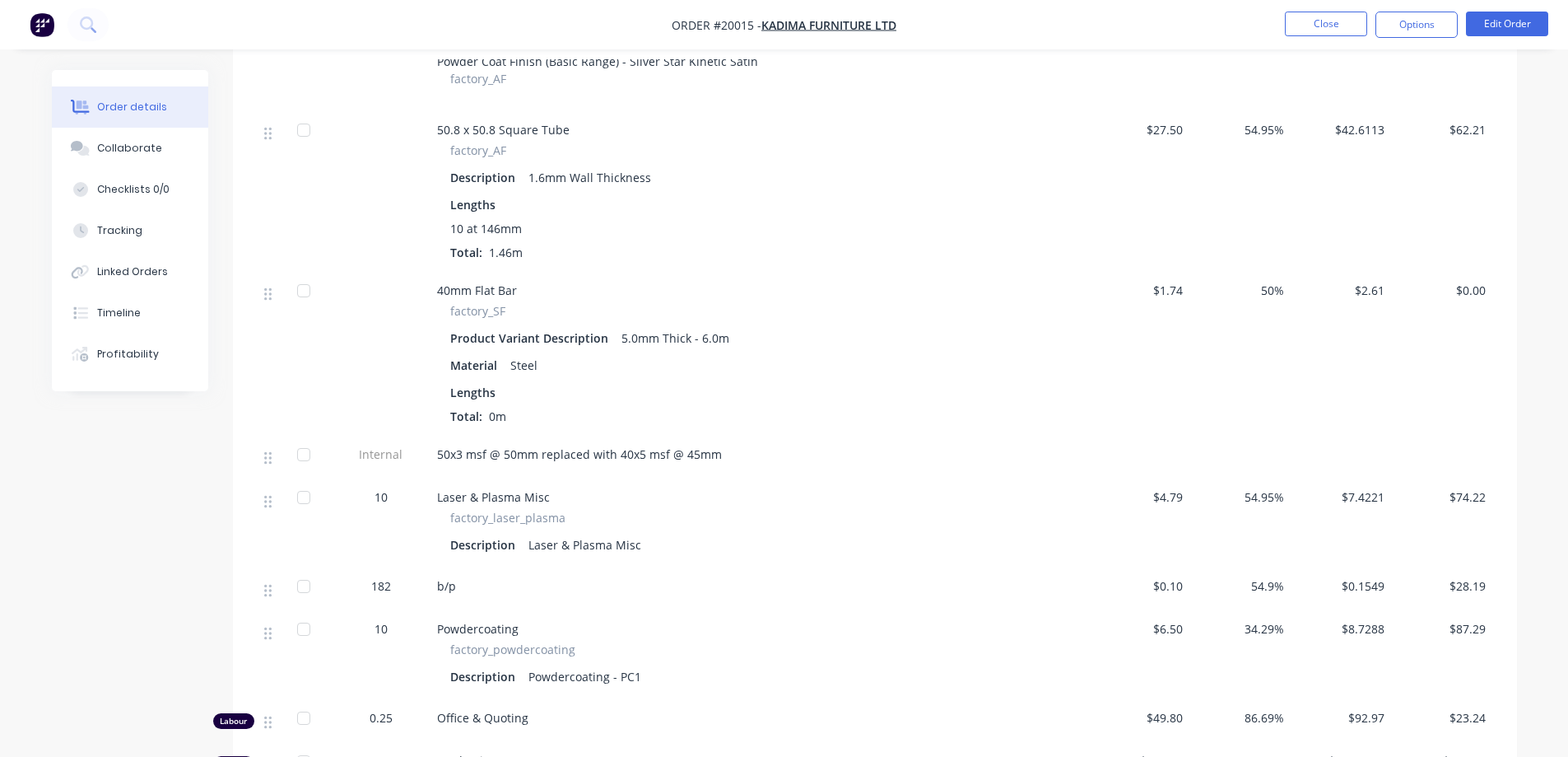
click at [1465, 290] on span "$0.00" at bounding box center [1442, 290] width 88 height 17
click at [1466, 290] on span "$0.00" at bounding box center [1442, 290] width 88 height 17
drag, startPoint x: 1422, startPoint y: 331, endPoint x: 1425, endPoint y: 313, distance: 18.2
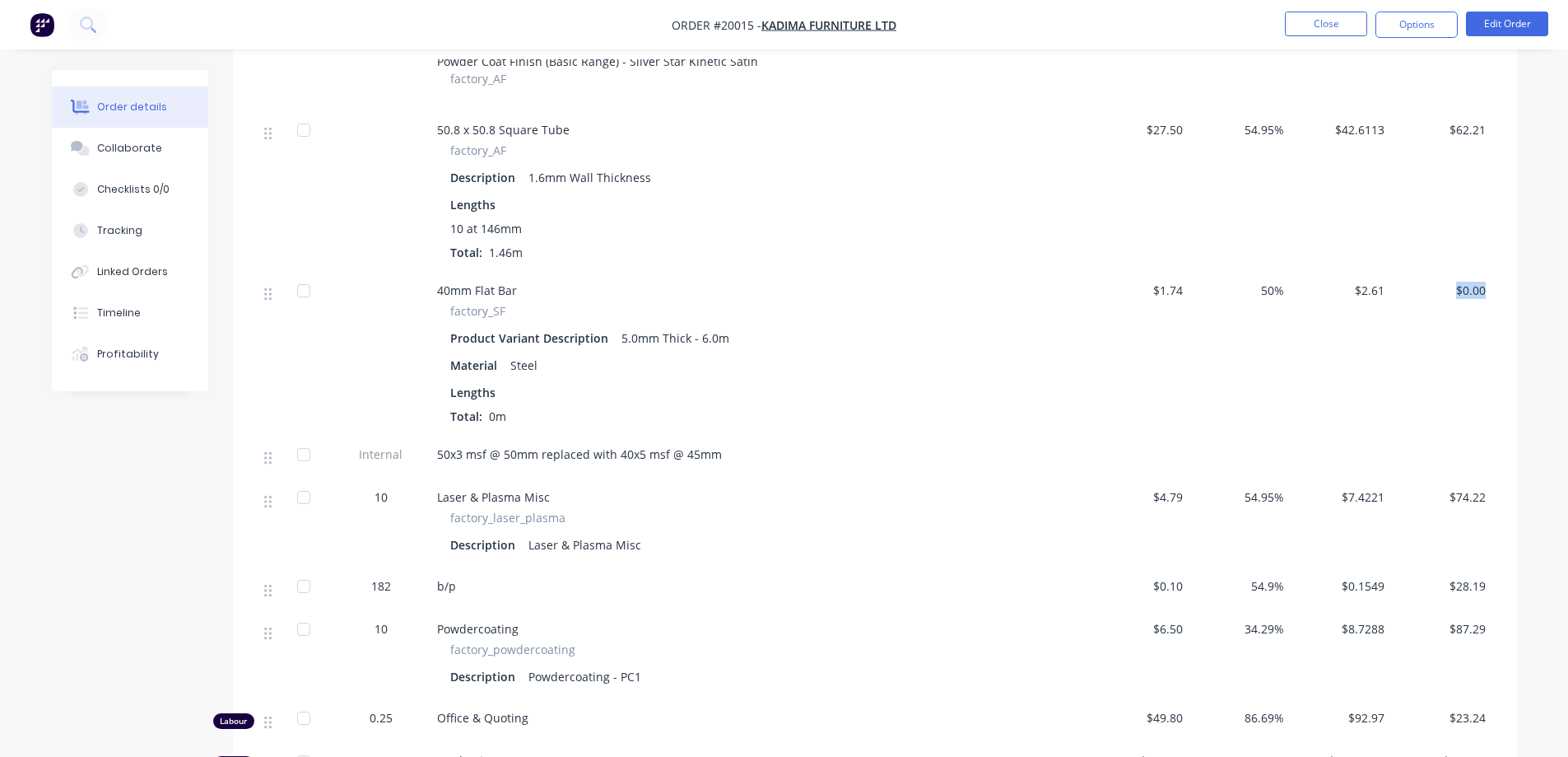
click at [1422, 329] on div "$0.00" at bounding box center [1442, 354] width 101 height 164
click at [1499, 30] on button "Edit Order" at bounding box center [1507, 24] width 82 height 24
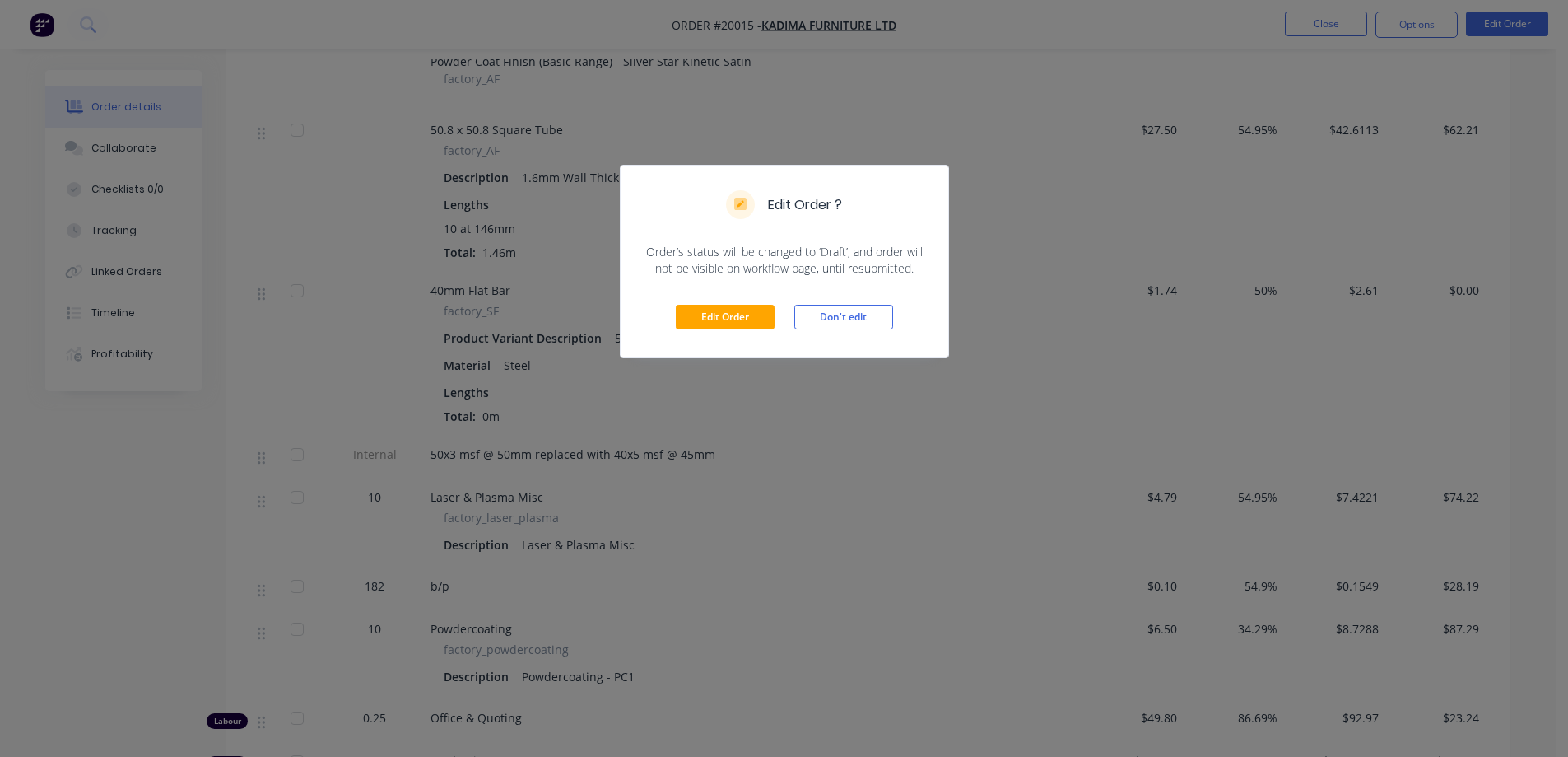
click at [782, 315] on div "Edit Order Don't edit" at bounding box center [784, 317] width 328 height 81
click at [762, 316] on button "Edit Order" at bounding box center [724, 317] width 98 height 24
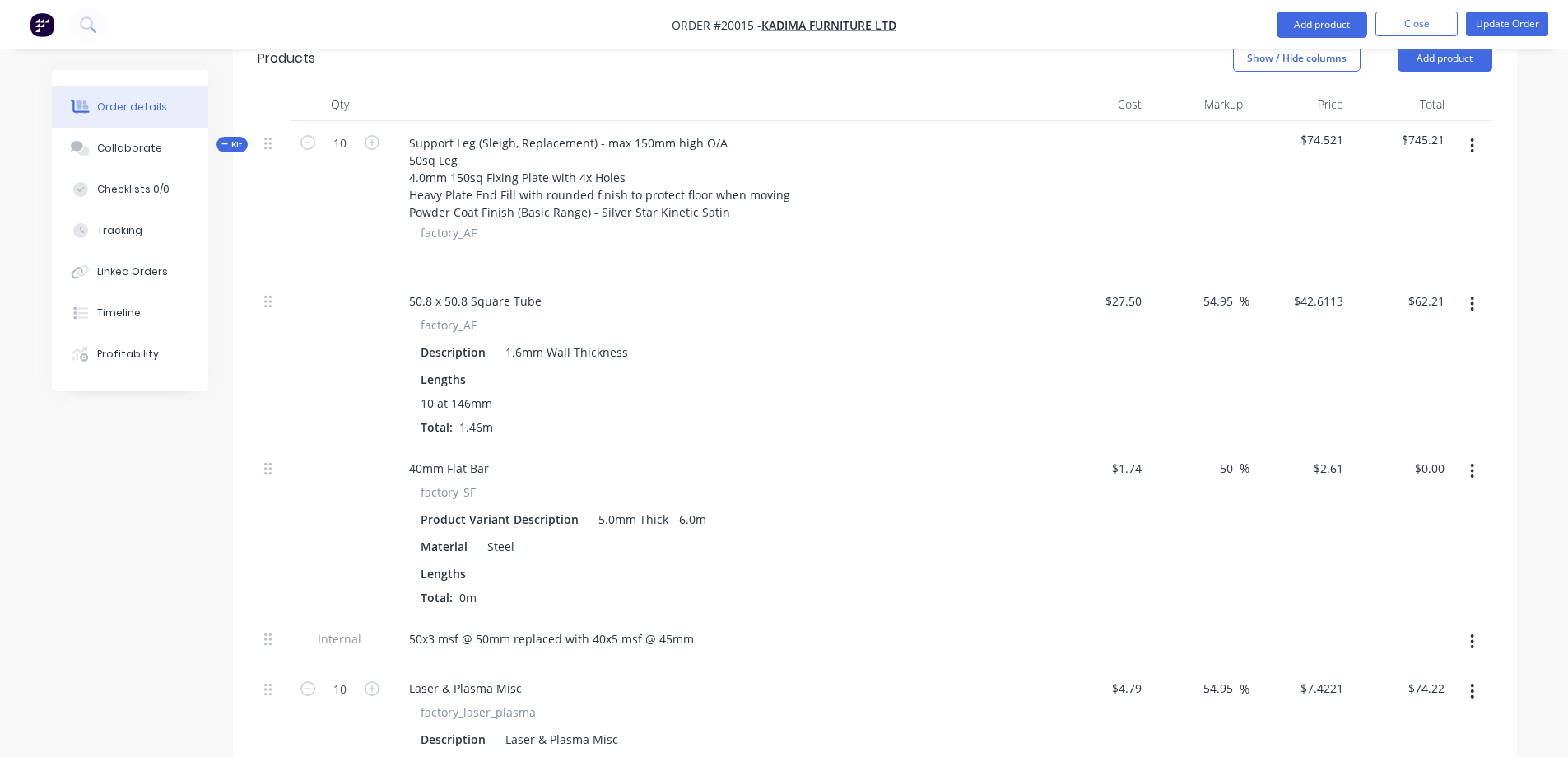
scroll to position [494, 0]
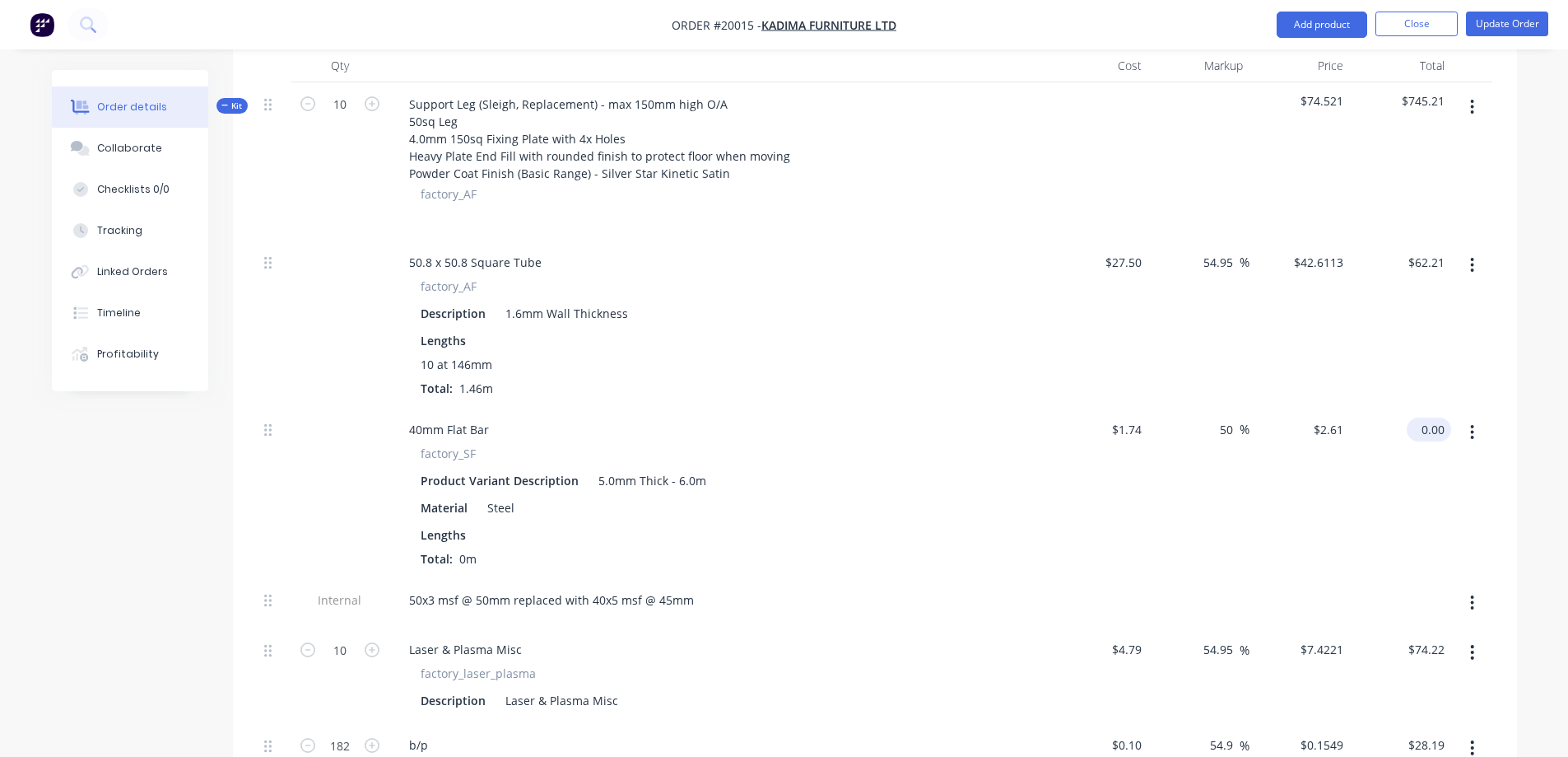
click at [1419, 418] on div "0.00 $0.00" at bounding box center [1432, 429] width 37 height 24
click at [1220, 418] on input "-100" at bounding box center [1224, 429] width 32 height 24
drag, startPoint x: 1210, startPoint y: 407, endPoint x: 1257, endPoint y: 407, distance: 47.0
click at [1257, 408] on div "40mm Flat Bar factory_SF Product Variant Description 5.0mm Thick - 6.0m Materia…" at bounding box center [875, 494] width 1235 height 171
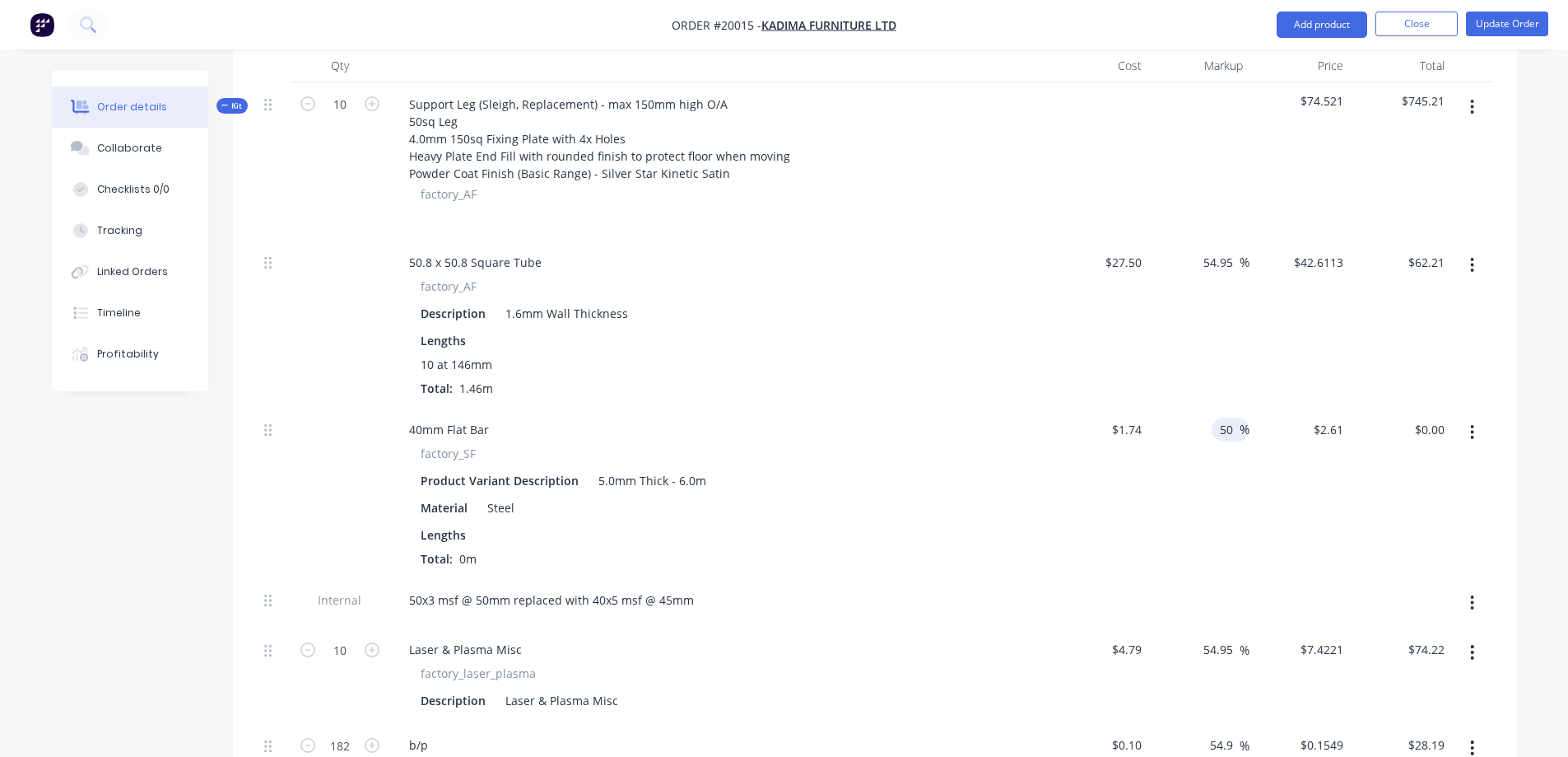
click at [1267, 445] on div "$2.61 $0.00" at bounding box center [1300, 494] width 101 height 171
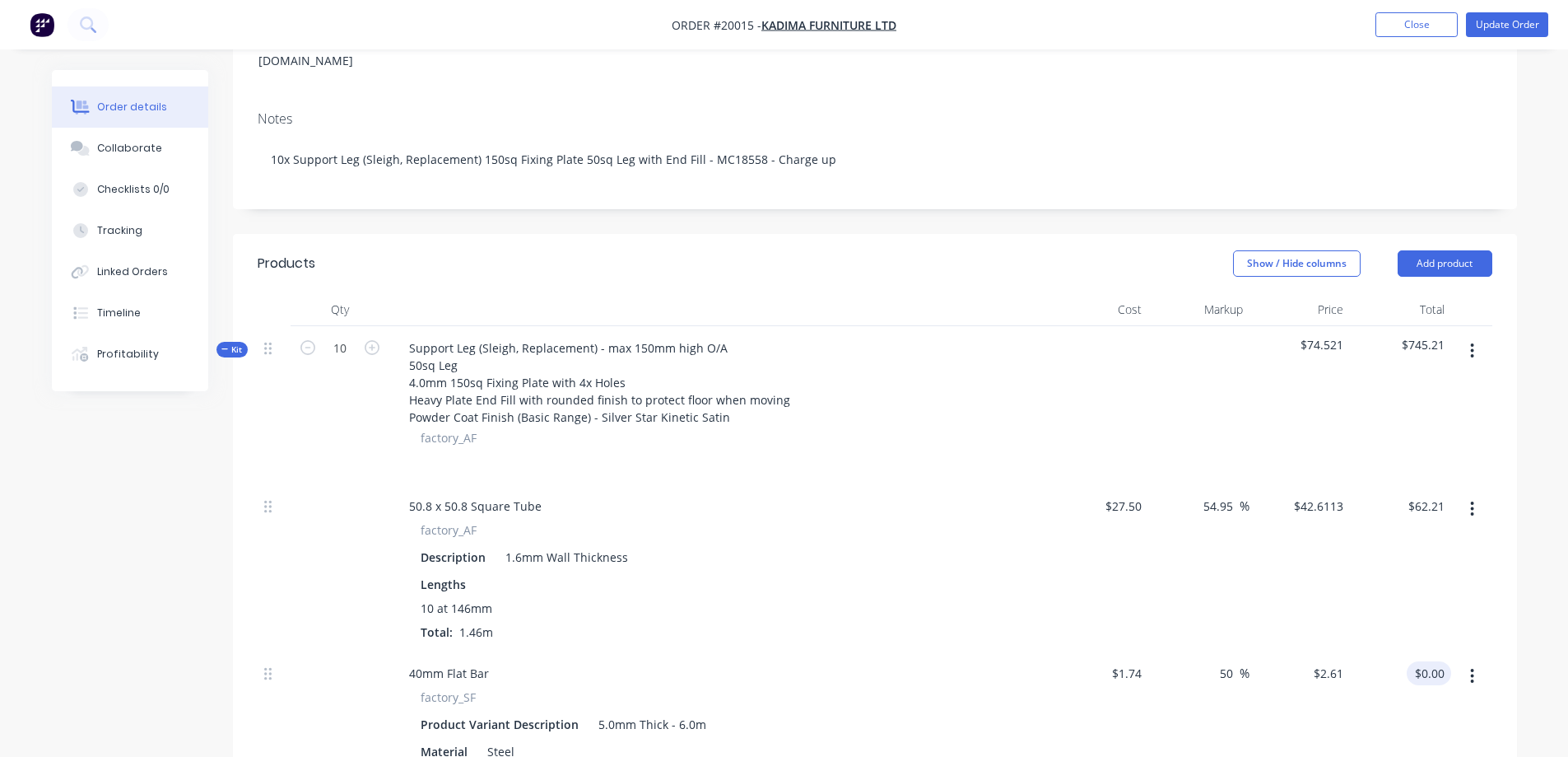
scroll to position [247, 0]
click at [1305, 254] on button "Show / Hide columns" at bounding box center [1297, 267] width 127 height 26
click at [1243, 300] on span at bounding box center [1246, 297] width 14 height 14
click at [1239, 290] on input "Job" at bounding box center [1239, 290] width 0 height 0
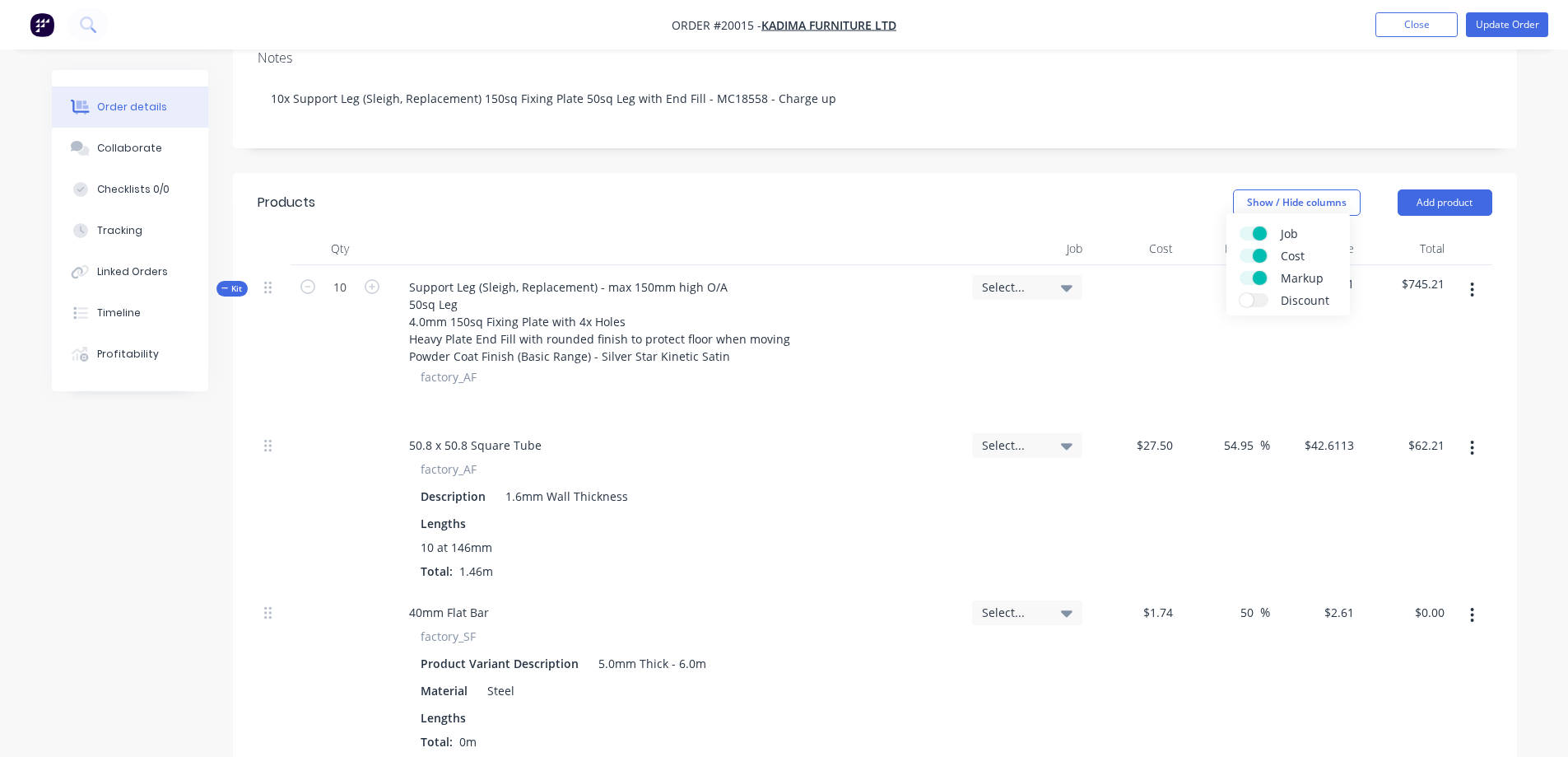
scroll to position [576, 0]
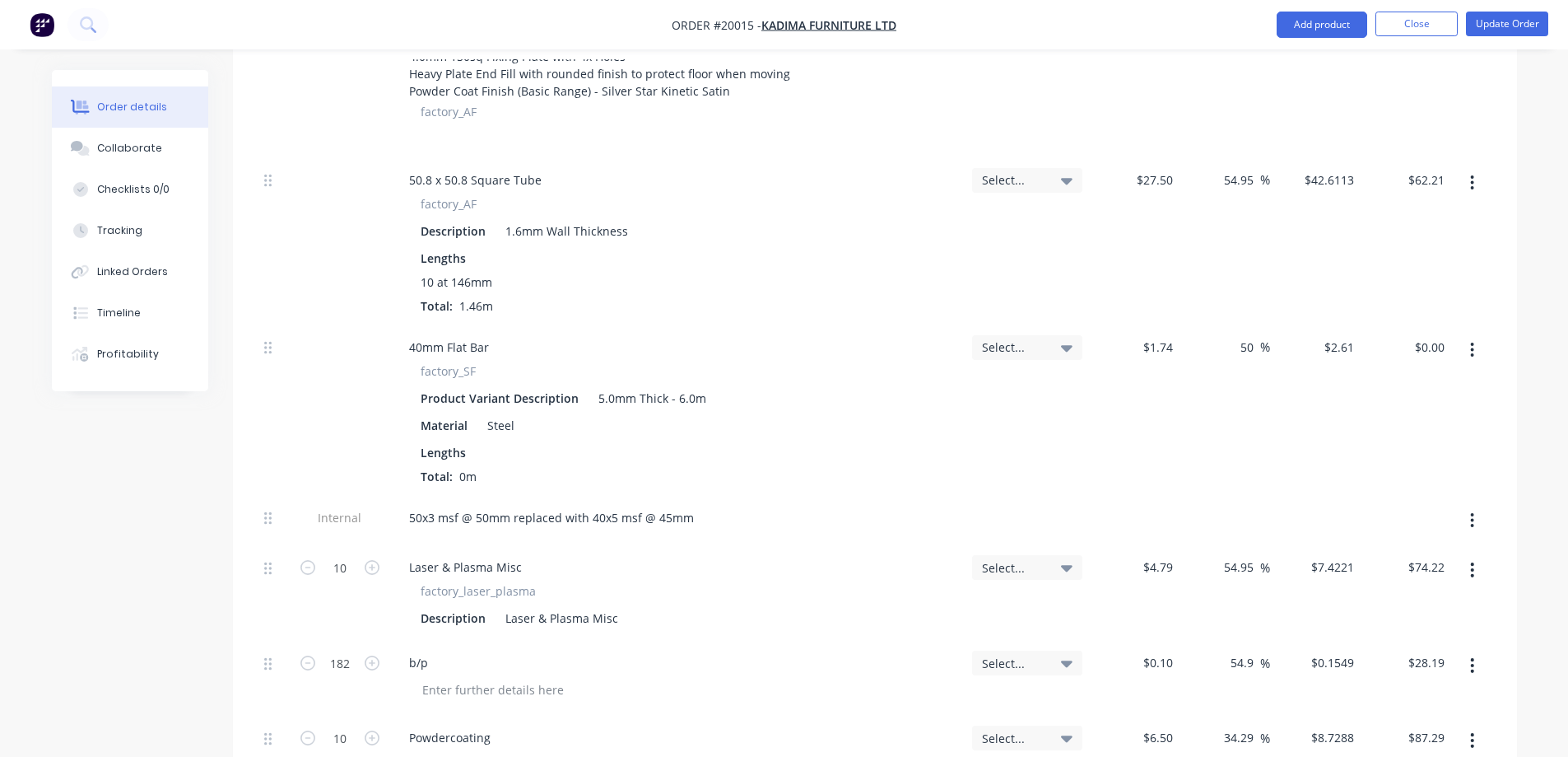
click at [1041, 338] on span "Select..." at bounding box center [1014, 347] width 63 height 17
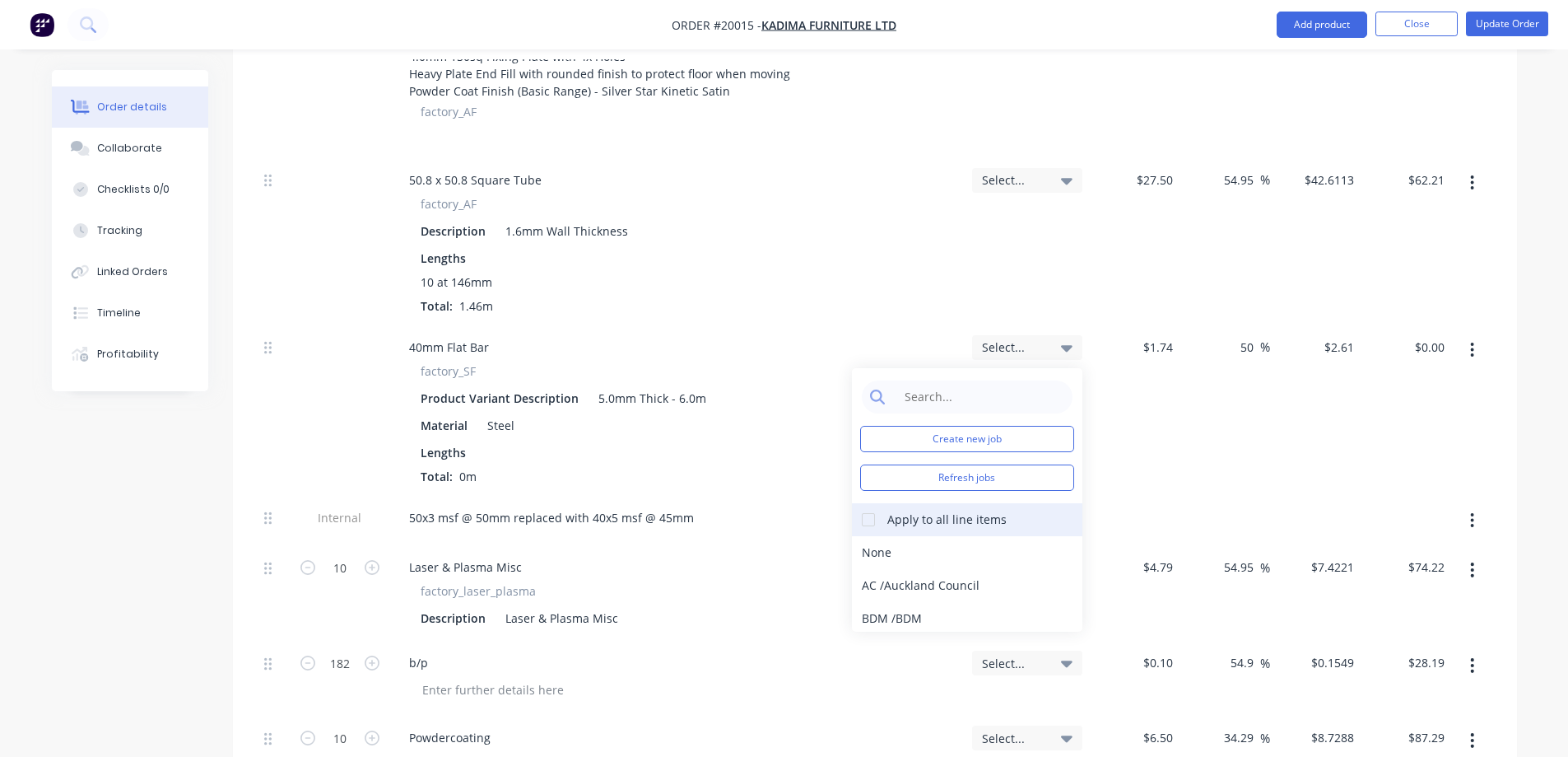
click at [863, 503] on div at bounding box center [869, 520] width 33 height 33
click at [1137, 449] on div "$1.74 $1.74" at bounding box center [1135, 411] width 91 height 171
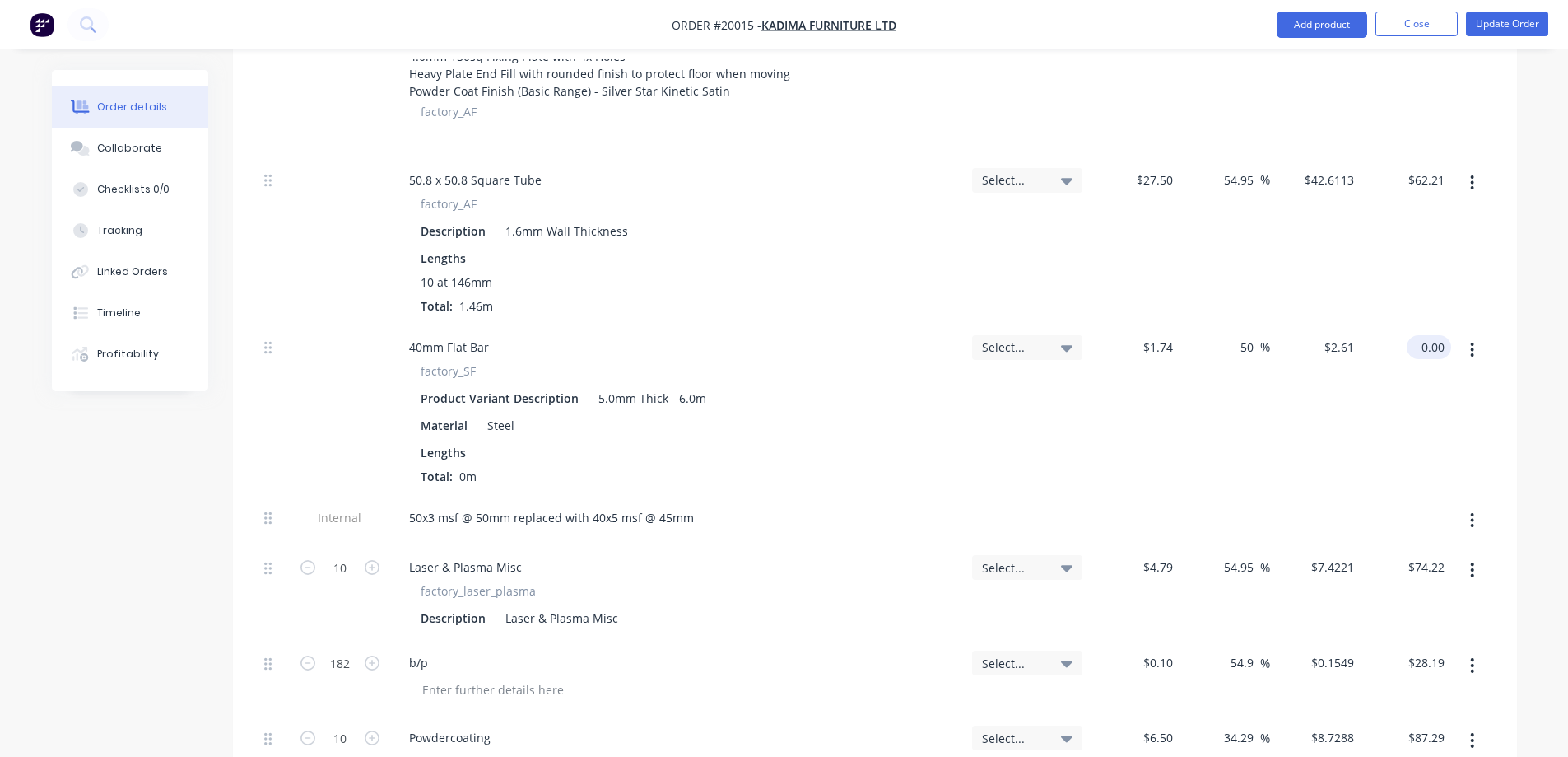
click at [1426, 335] on input "0.00" at bounding box center [1432, 346] width 37 height 24
click at [1315, 401] on div "$0.00 $2.61" at bounding box center [1315, 411] width 91 height 171
click at [1063, 338] on icon at bounding box center [1066, 347] width 11 height 18
click at [1134, 383] on div "$1.74 $1.74" at bounding box center [1135, 411] width 91 height 171
click at [1473, 343] on icon "button" at bounding box center [1473, 350] width 3 height 15
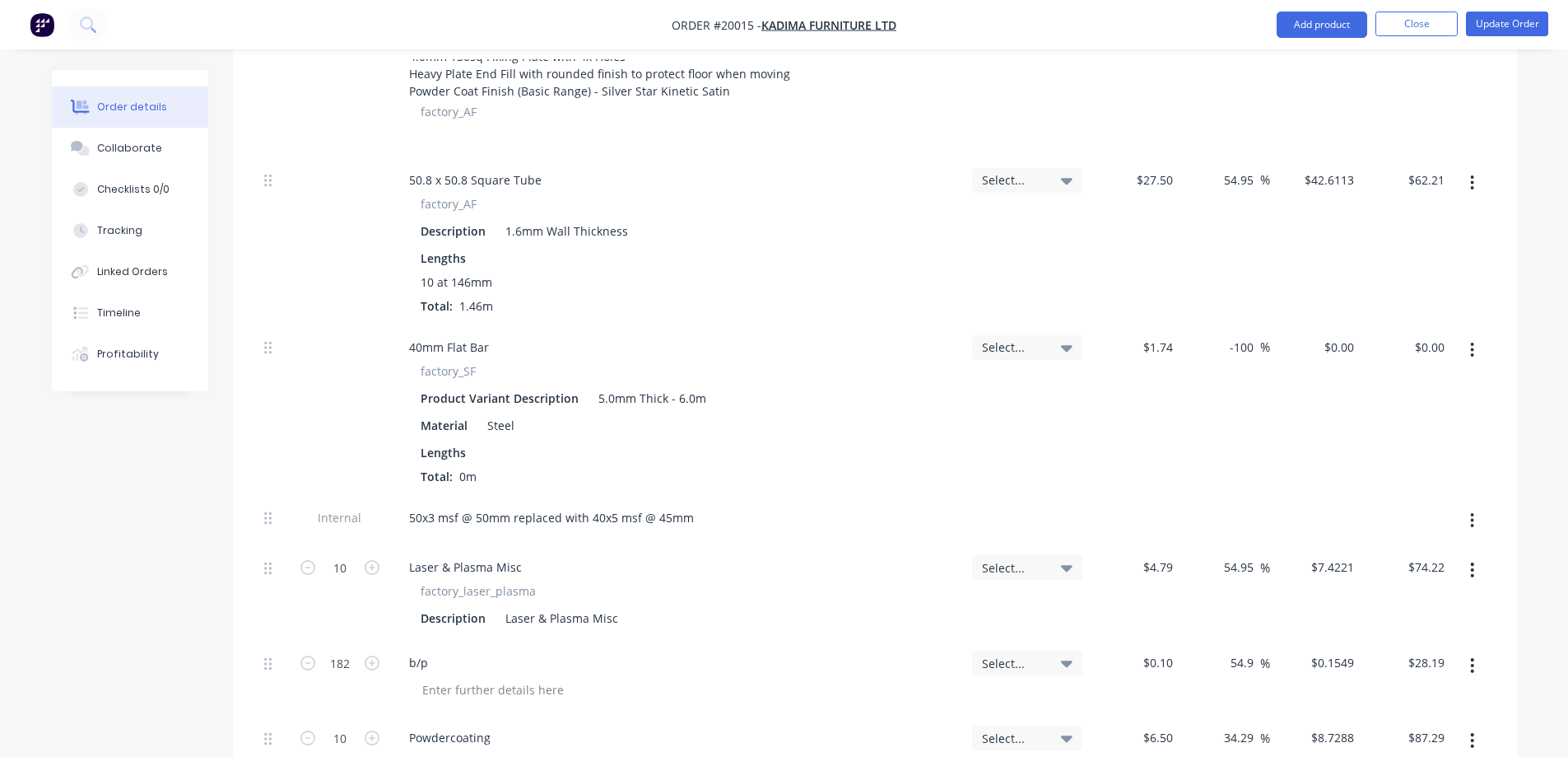
click at [1243, 408] on div "-100 -100 %" at bounding box center [1225, 411] width 91 height 171
click at [1243, 335] on input "-100" at bounding box center [1244, 346] width 32 height 24
click at [1225, 335] on div "-100 -100 %" at bounding box center [1246, 346] width 49 height 24
drag, startPoint x: 1229, startPoint y: 324, endPoint x: 1280, endPoint y: 325, distance: 51.0
click at [1280, 325] on div "40mm Flat Bar factory_SF Product Variant Description 5.0mm Thick - 6.0m Materia…" at bounding box center [875, 411] width 1235 height 171
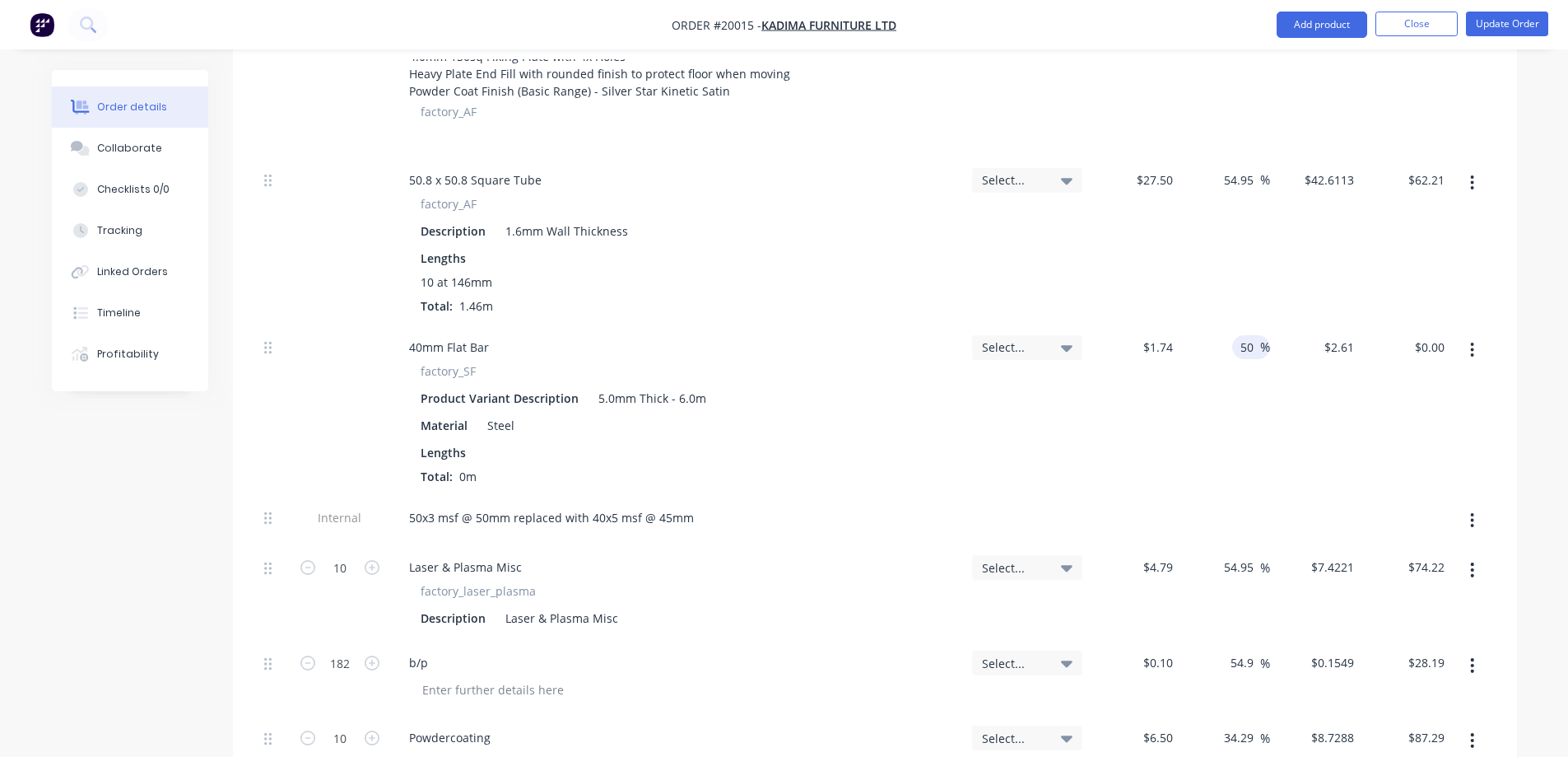
click at [1235, 382] on div "50 50 %" at bounding box center [1225, 411] width 91 height 171
click at [1430, 335] on input "0.00" at bounding box center [1436, 346] width 31 height 24
click at [1395, 388] on div "2.61 2.61" at bounding box center [1406, 411] width 91 height 171
click at [1475, 335] on button "button" at bounding box center [1472, 350] width 38 height 30
click at [1216, 416] on div "50 50 %" at bounding box center [1225, 411] width 91 height 171
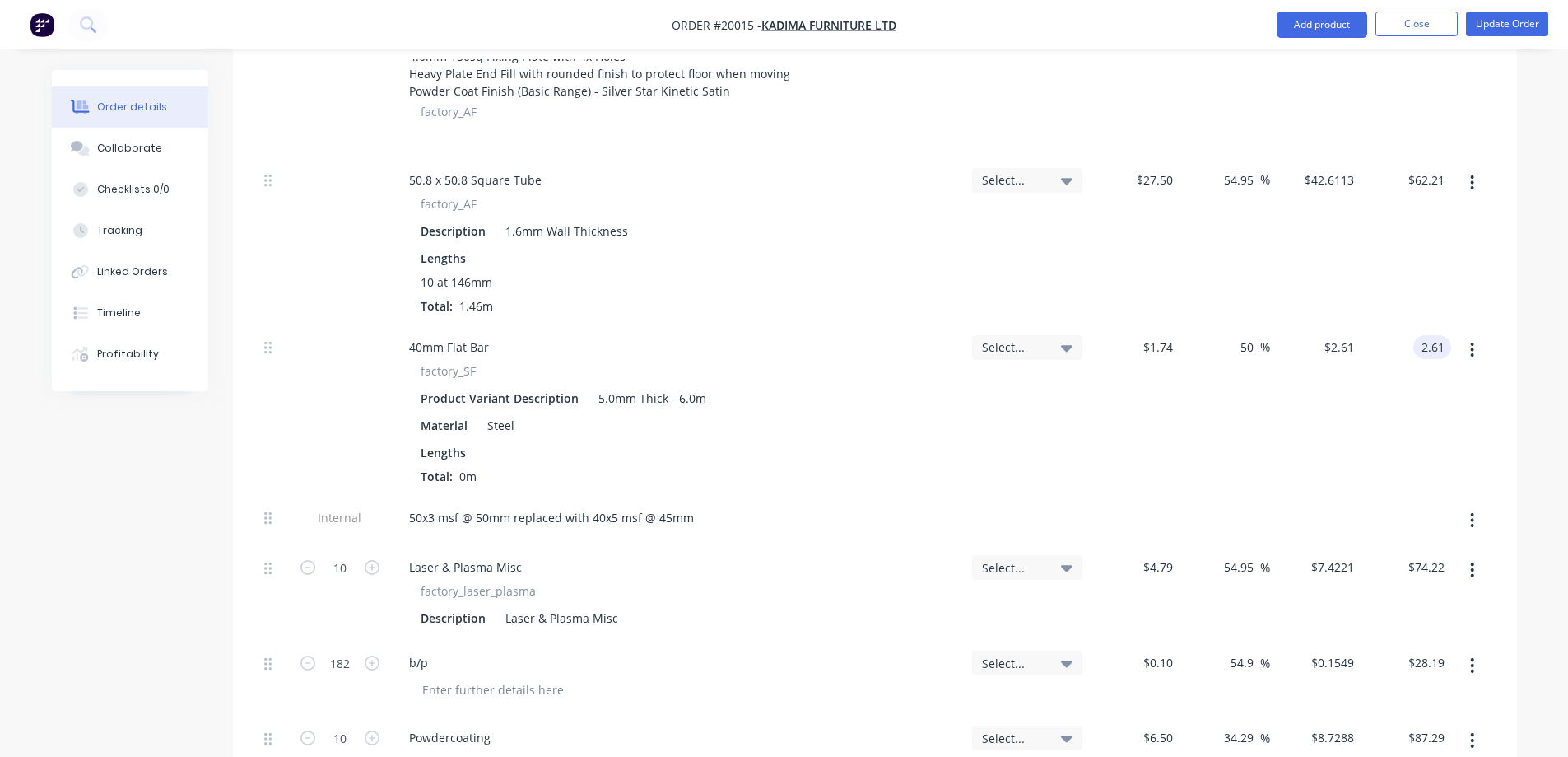
click at [1215, 416] on div "50 50 %" at bounding box center [1225, 411] width 91 height 171
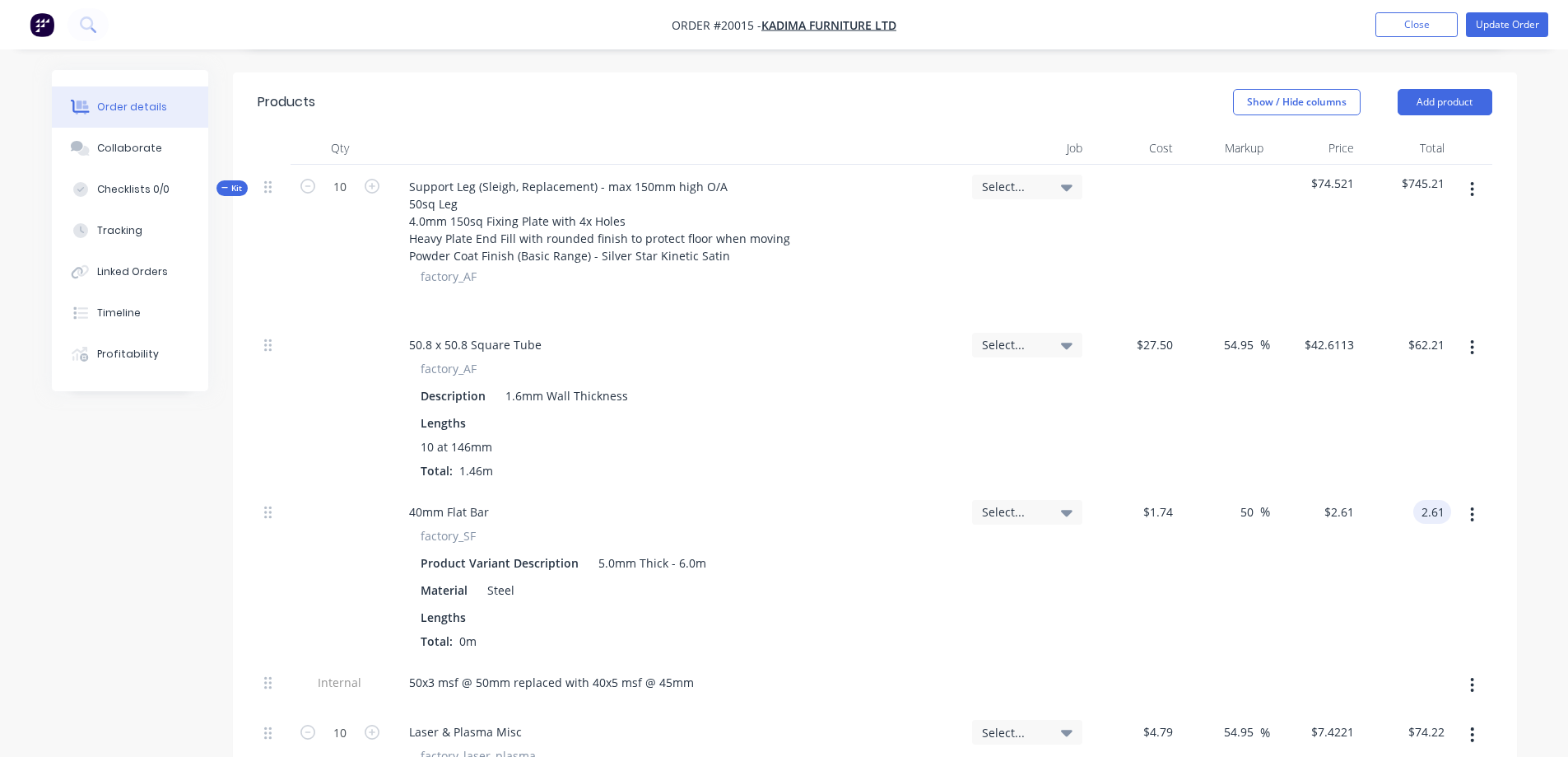
click at [458, 633] on span "0m" at bounding box center [467, 641] width 31 height 16
drag, startPoint x: 465, startPoint y: 615, endPoint x: 445, endPoint y: 616, distance: 20.0
click at [445, 632] on div "Total: 0m" at bounding box center [677, 641] width 513 height 17
click at [511, 632] on div "Total: 0m" at bounding box center [677, 641] width 513 height 17
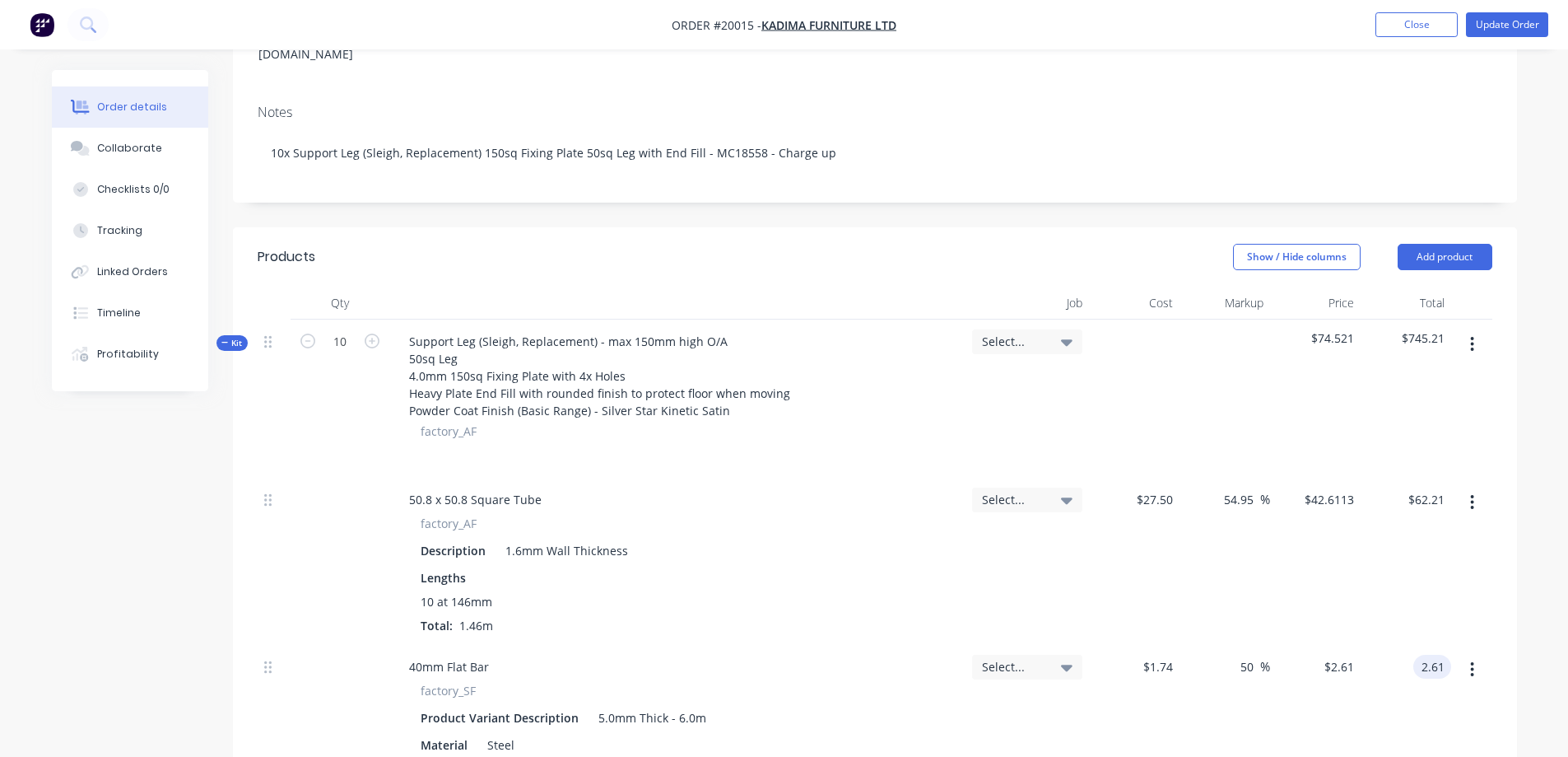
scroll to position [247, 0]
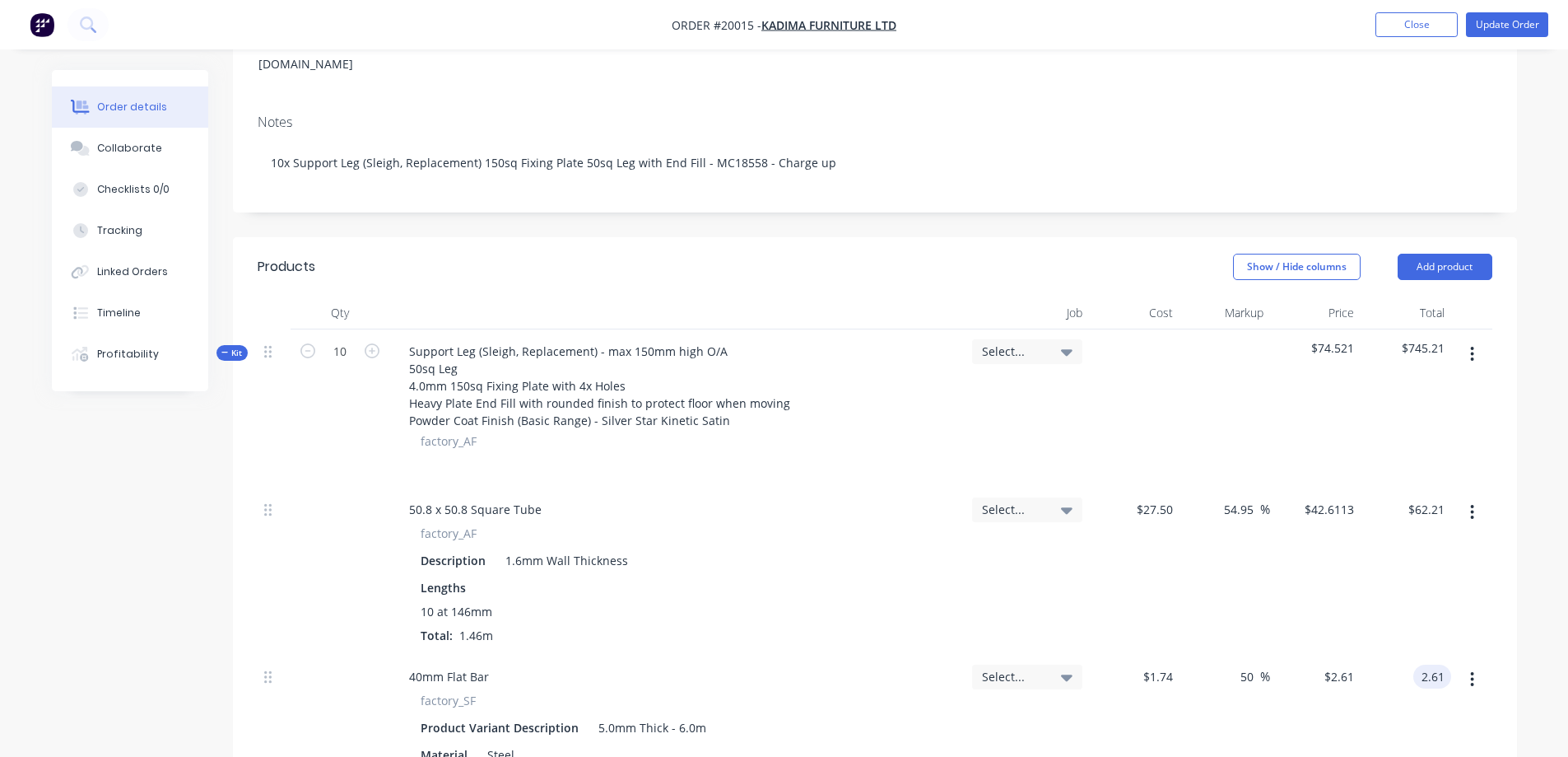
click at [1470, 345] on icon "button" at bounding box center [1472, 354] width 4 height 18
click at [1446, 385] on div "Add product to kit" at bounding box center [1414, 397] width 126 height 24
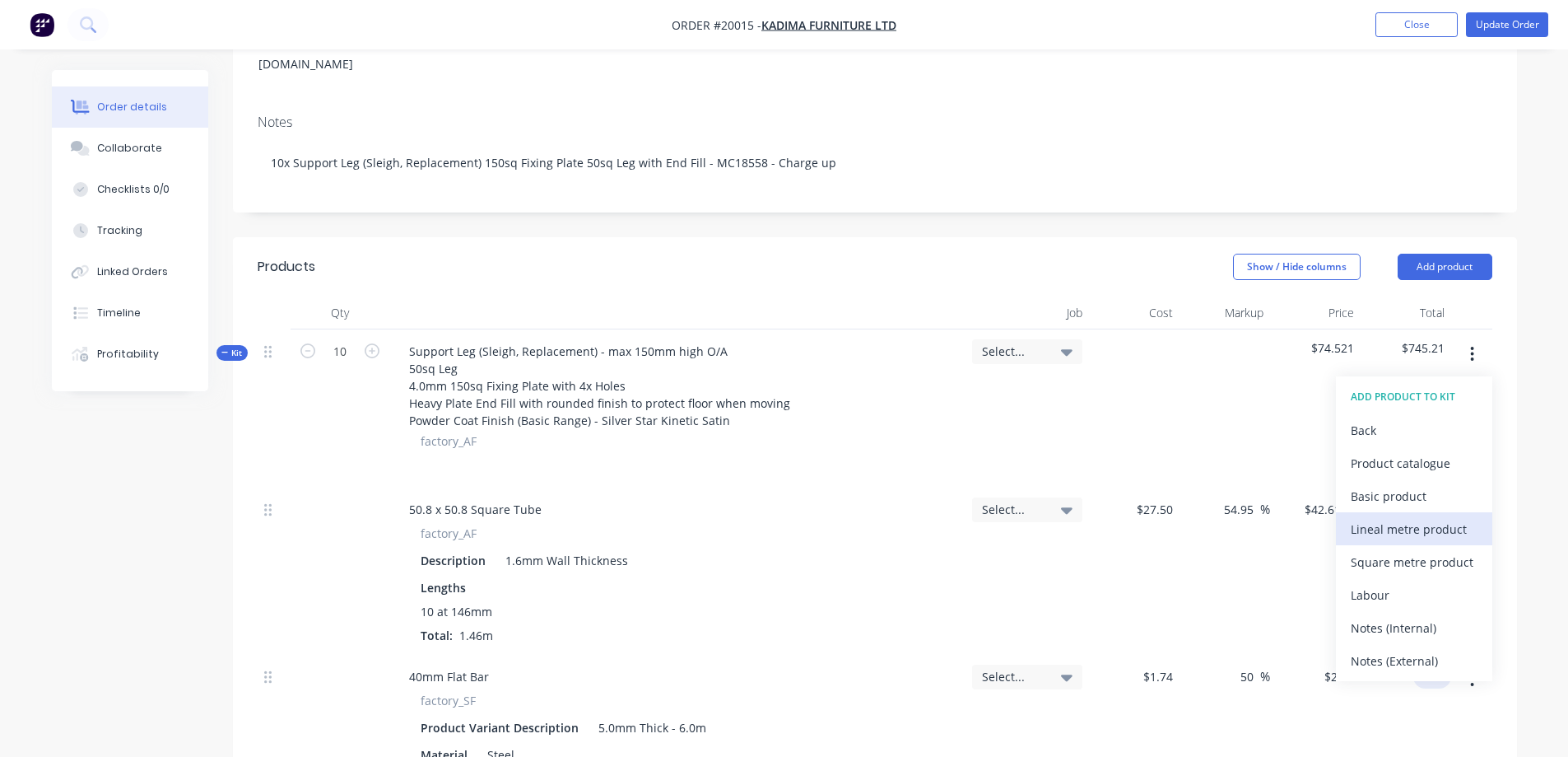
click at [1400, 517] on div "Lineal metre product" at bounding box center [1414, 529] width 126 height 24
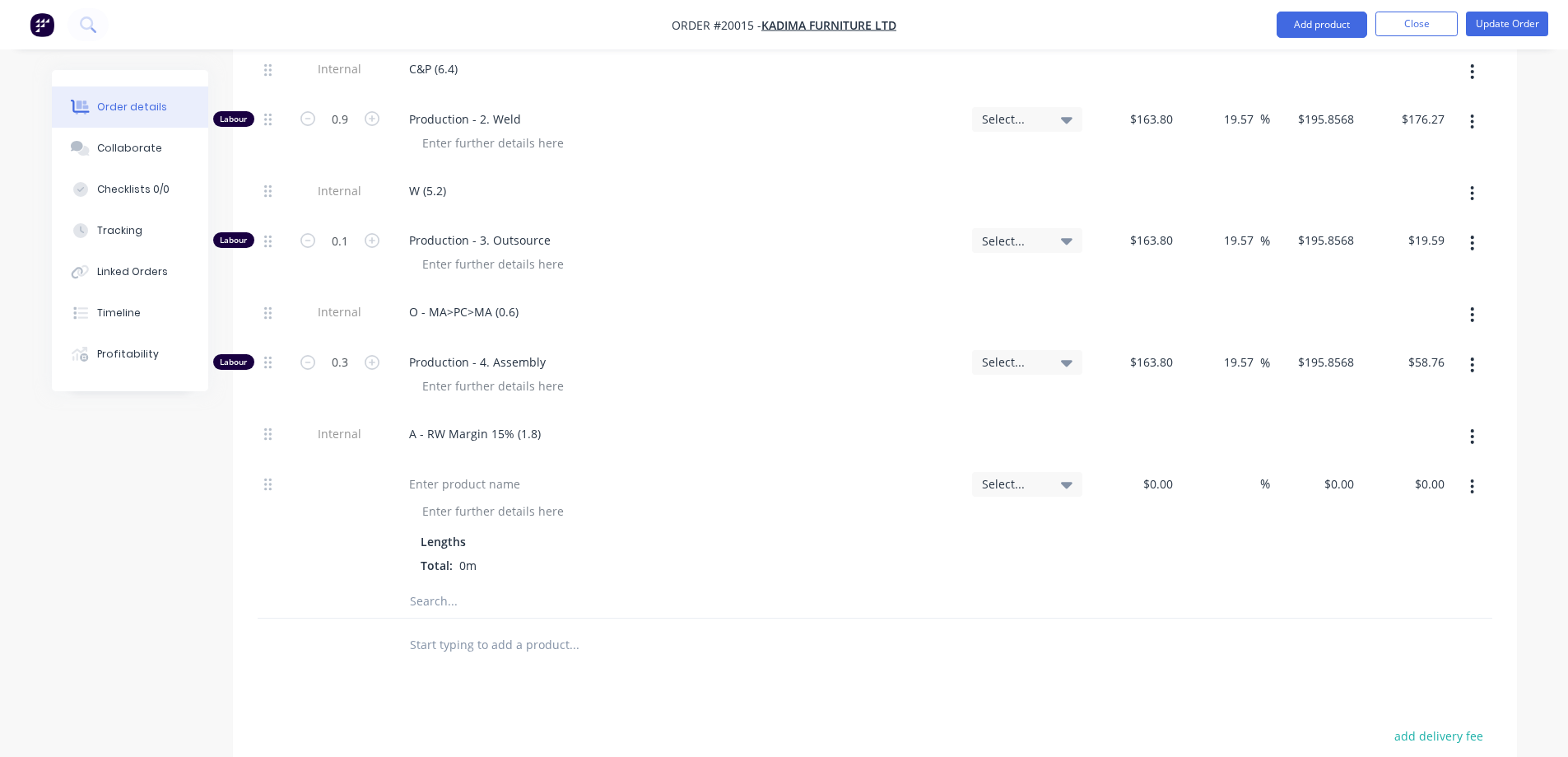
scroll to position [1729, 0]
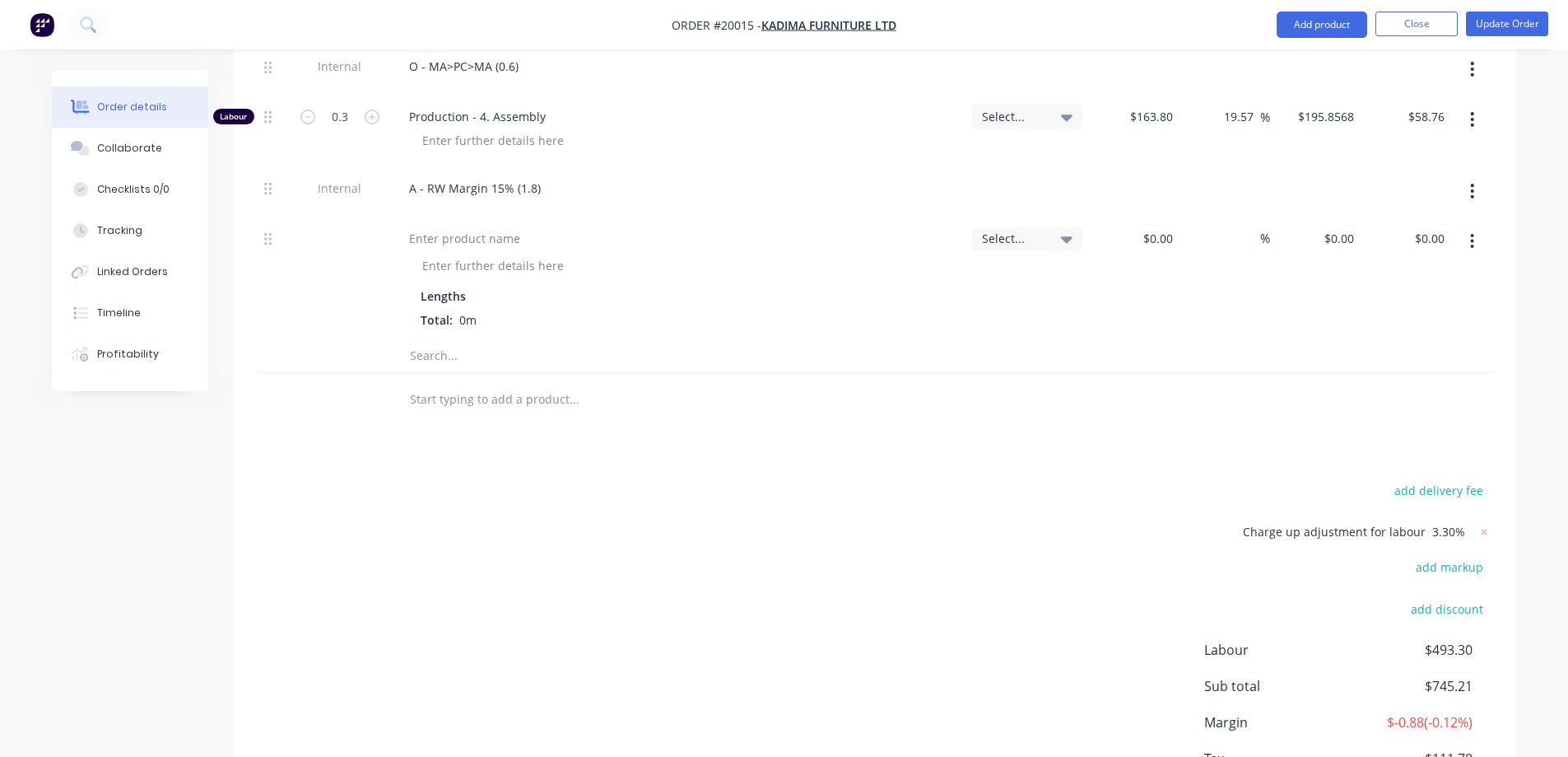
drag, startPoint x: 459, startPoint y: 299, endPoint x: 471, endPoint y: 299, distance: 12.0
click at [463, 312] on span "0m" at bounding box center [467, 320] width 31 height 16
click at [526, 311] on div "Total: 0m" at bounding box center [677, 320] width 513 height 17
click at [1475, 227] on button "button" at bounding box center [1472, 242] width 38 height 30
click at [1396, 372] on div "Delete" at bounding box center [1414, 383] width 126 height 24
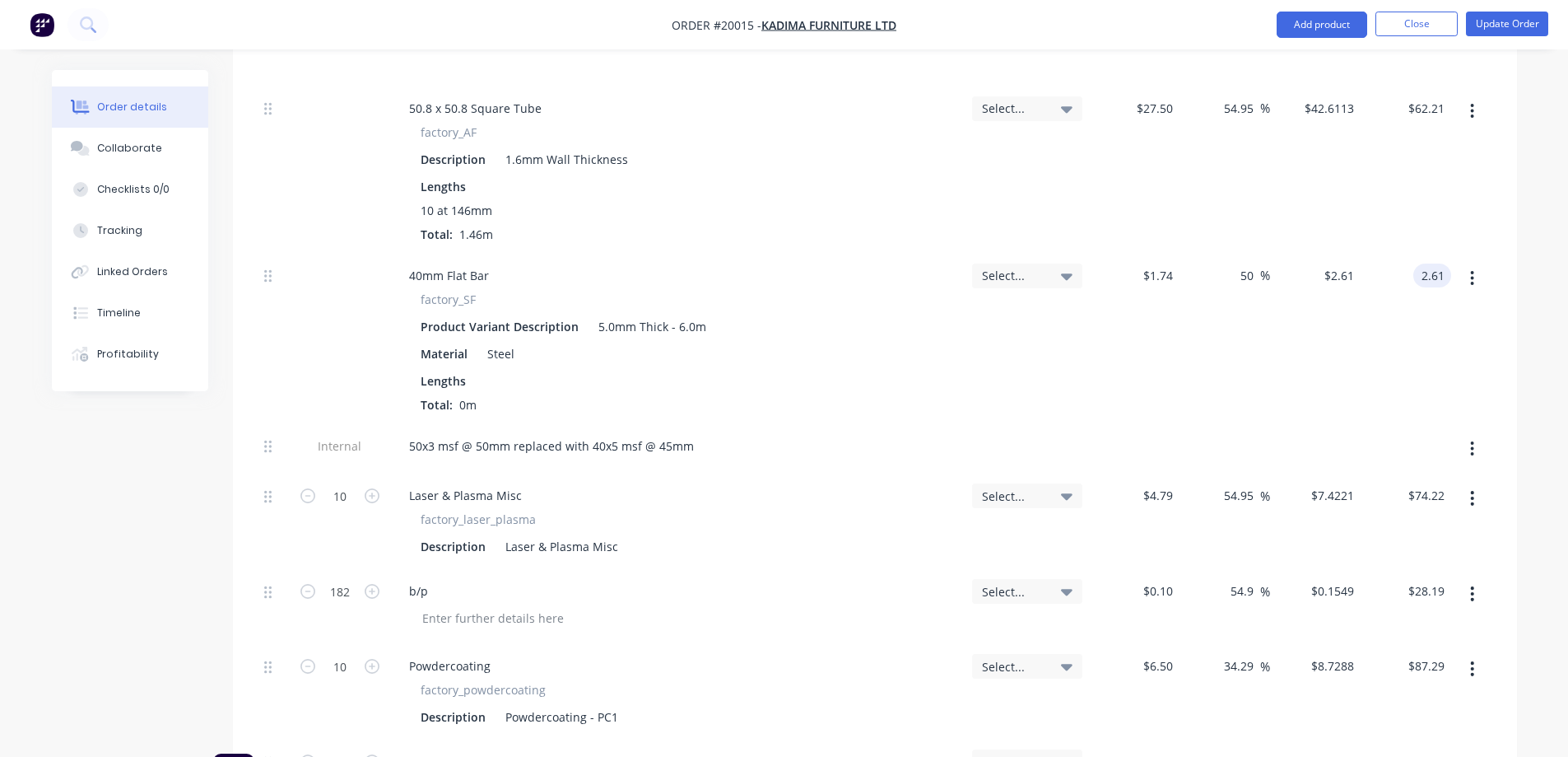
scroll to position [555, 0]
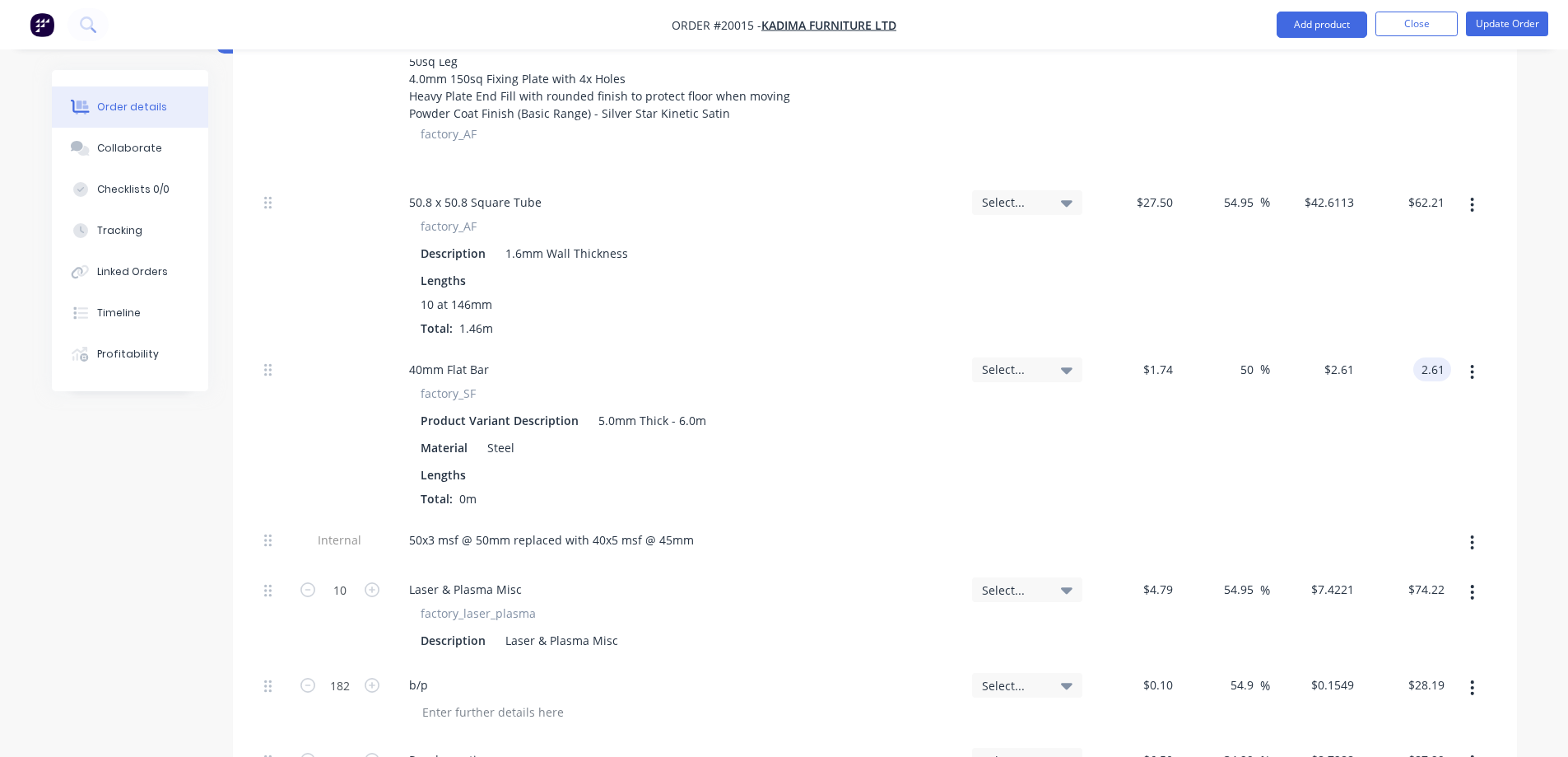
click at [1259, 435] on div "50 50 %" at bounding box center [1225, 433] width 91 height 171
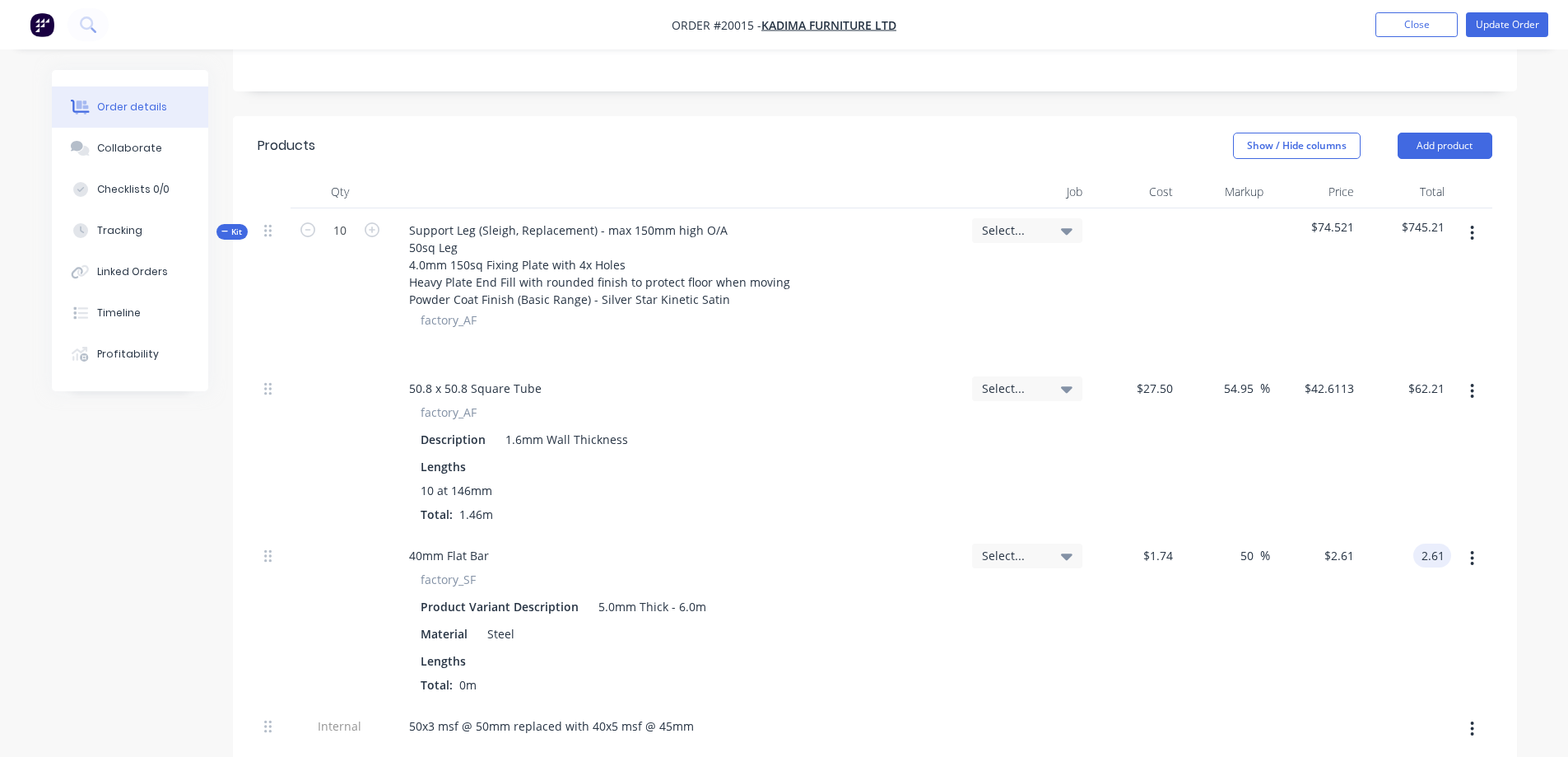
scroll to position [307, 0]
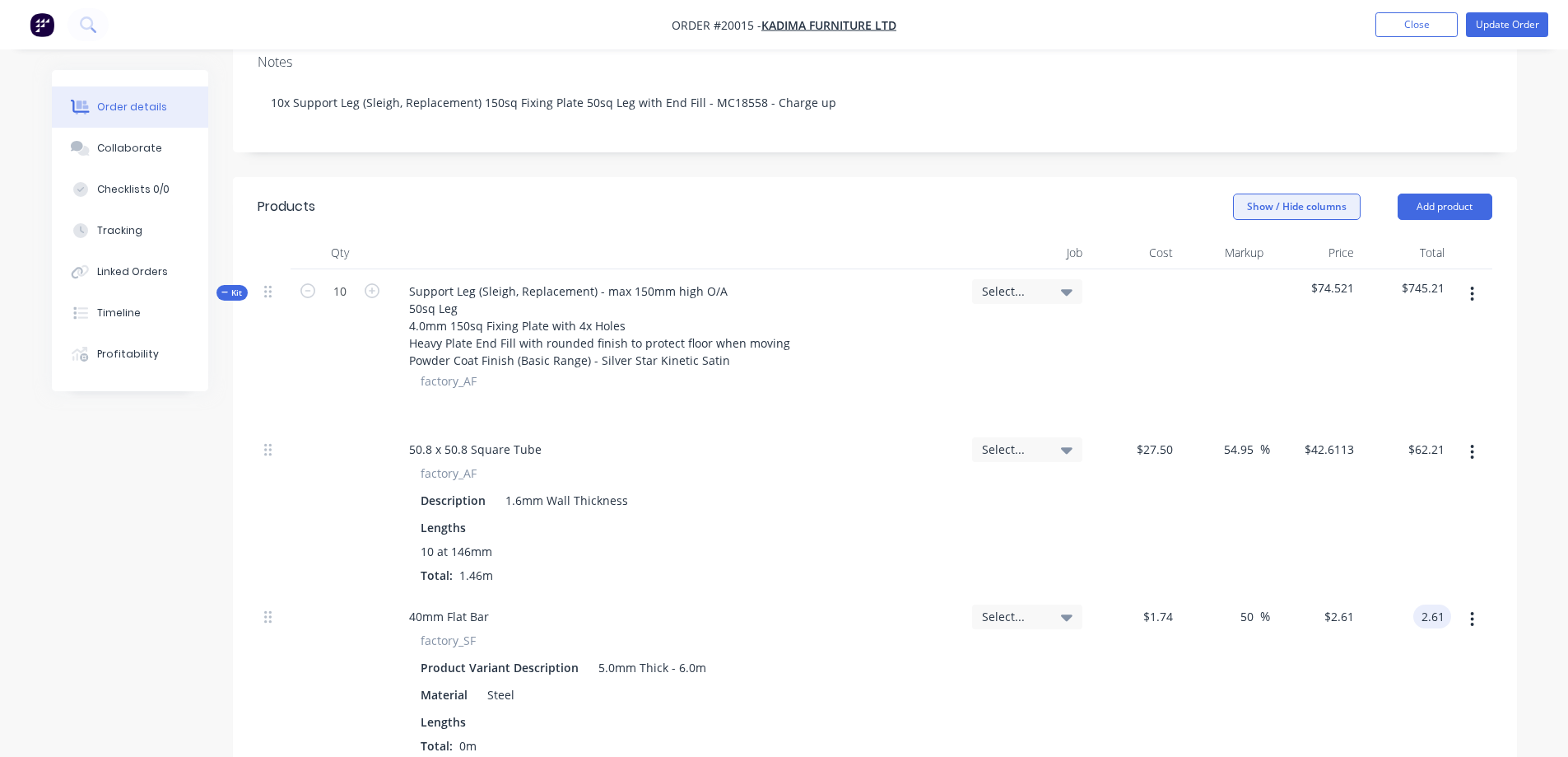
click at [1301, 194] on button "Show / Hide columns" at bounding box center [1297, 207] width 127 height 26
click at [949, 194] on div "Show / Hide columns Add product" at bounding box center [1005, 207] width 972 height 26
click at [121, 346] on button "Profitability" at bounding box center [130, 354] width 156 height 41
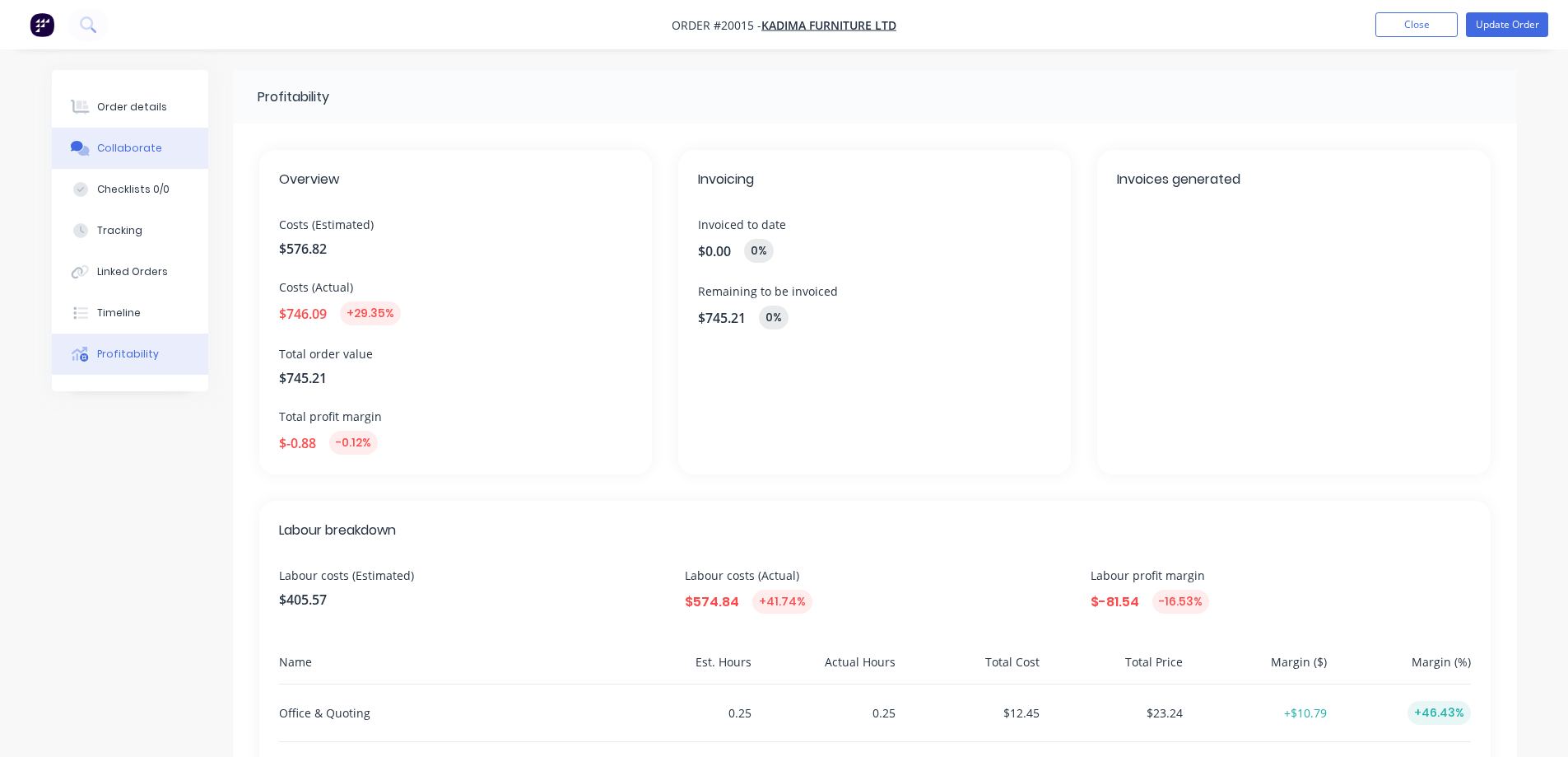
click at [118, 147] on div "Collaborate" at bounding box center [129, 148] width 65 height 15
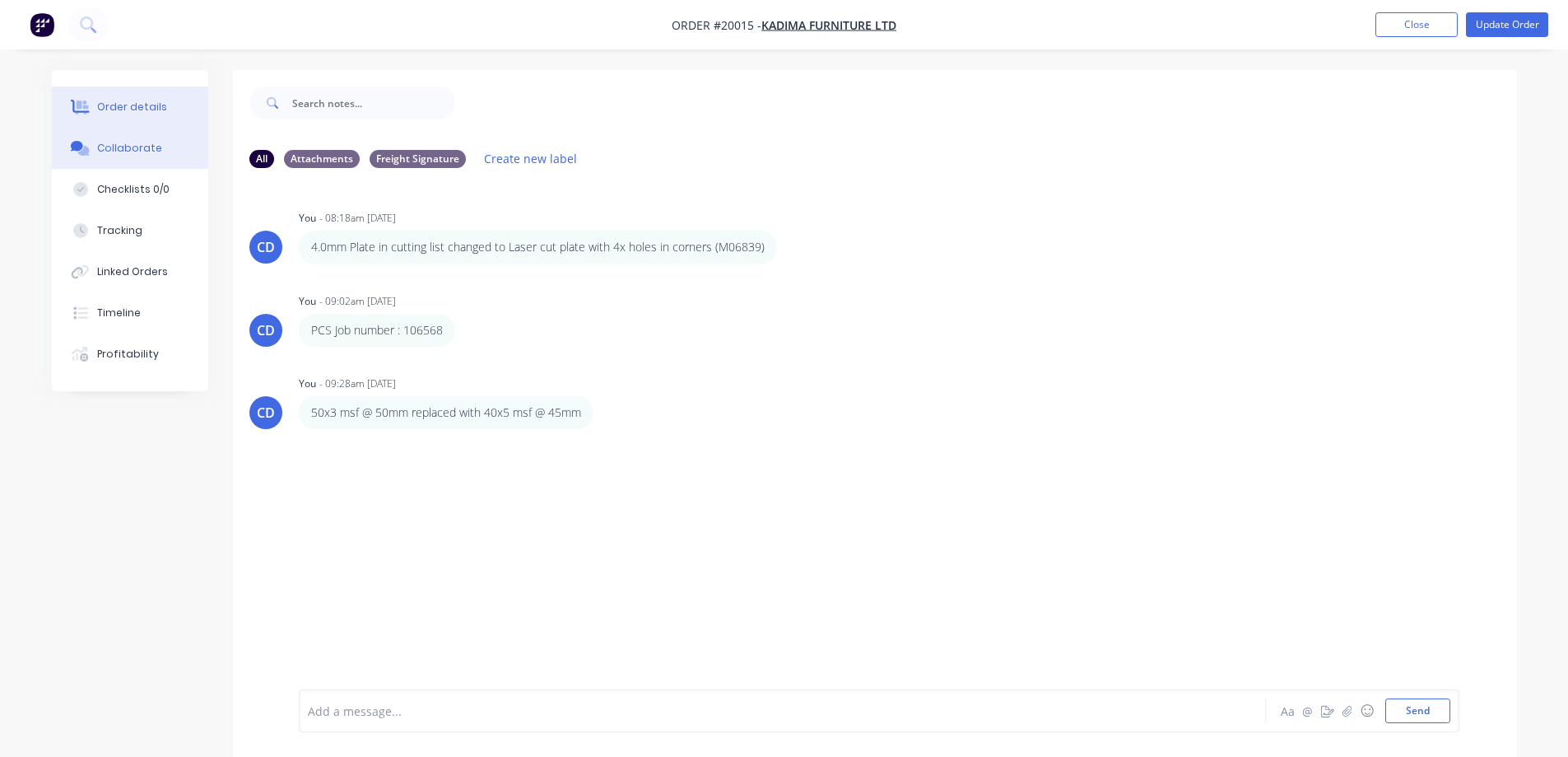
click at [102, 114] on button "Order details" at bounding box center [130, 106] width 156 height 41
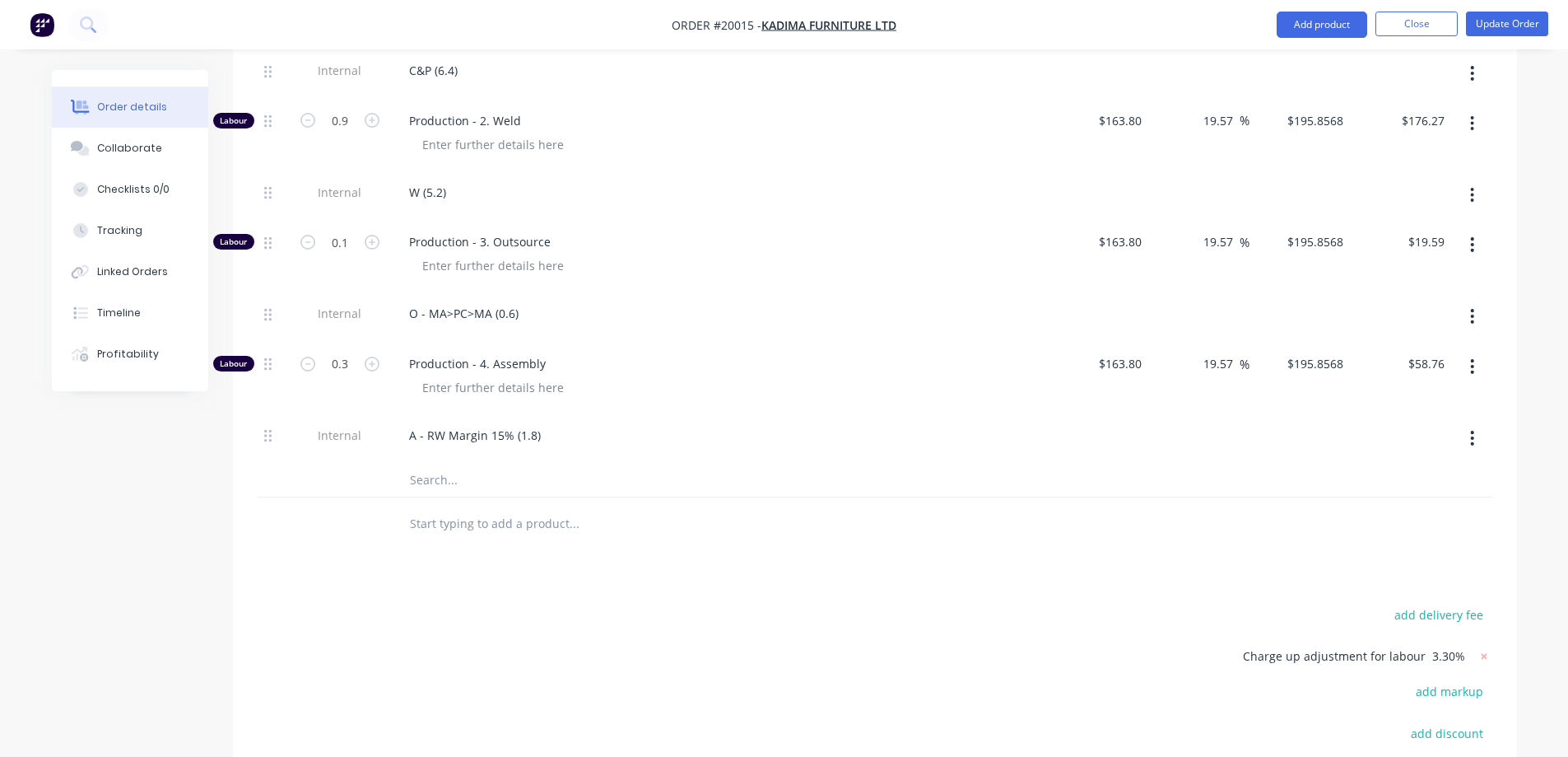
scroll to position [1708, 0]
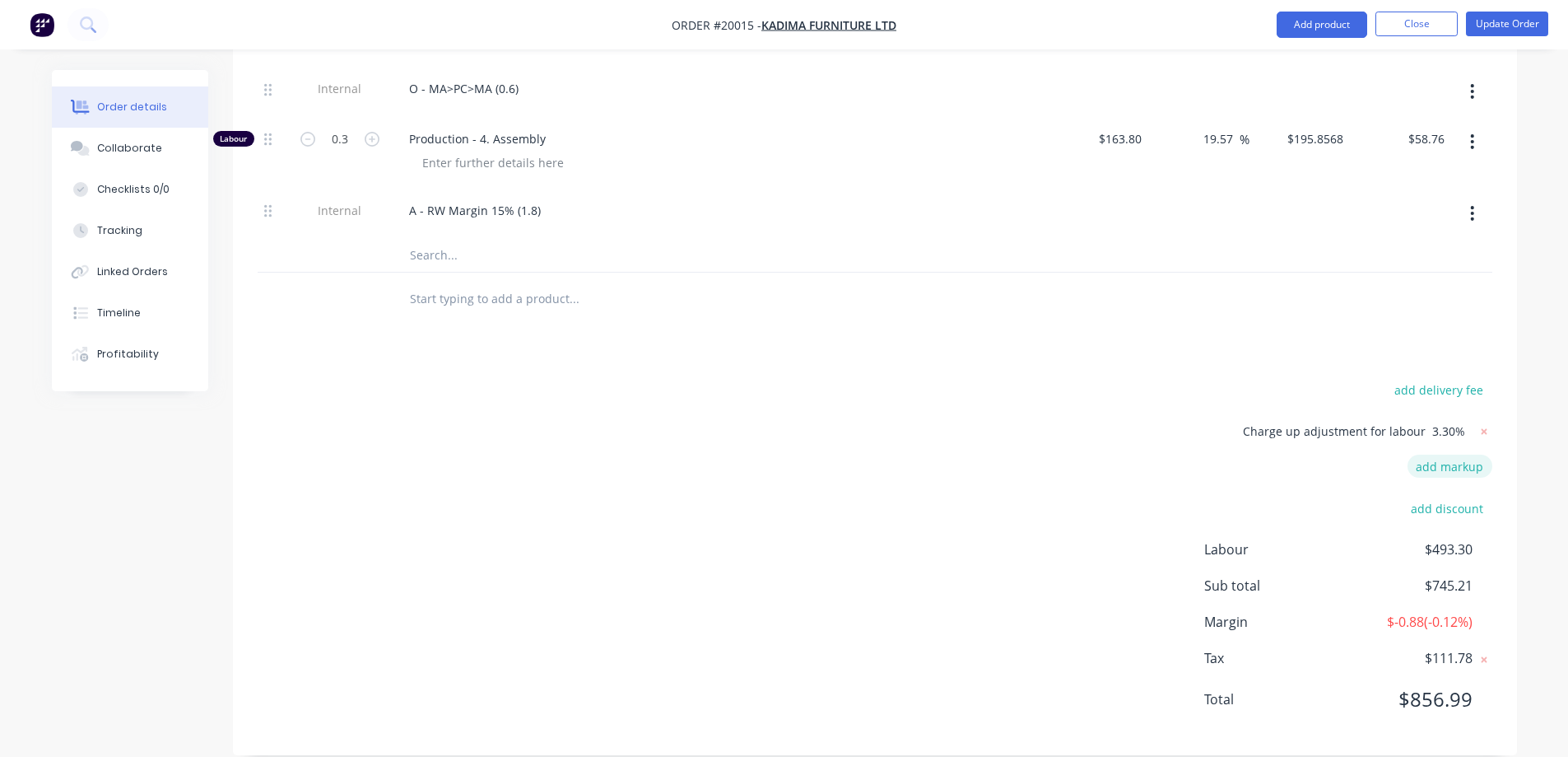
click at [1452, 454] on button "add markup" at bounding box center [1449, 466] width 85 height 23
click at [1452, 459] on input at bounding box center [1428, 471] width 74 height 24
click at [998, 436] on div "add delivery fee Charge up adjustment for labour 3.30% Markup name (Optional) 0…" at bounding box center [875, 556] width 1235 height 348
click at [1482, 468] on icon at bounding box center [1483, 471] width 6 height 6
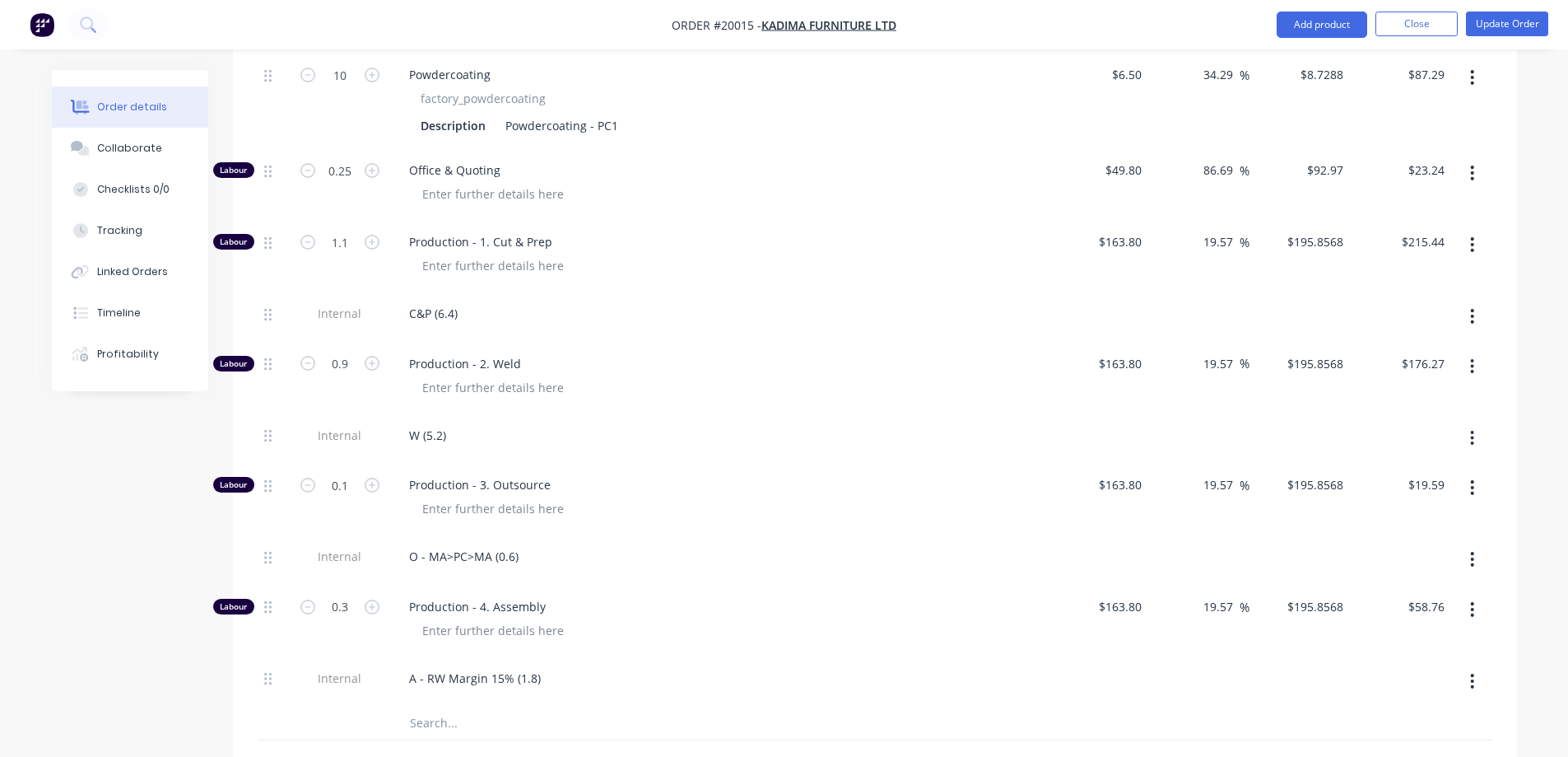
scroll to position [1621, 0]
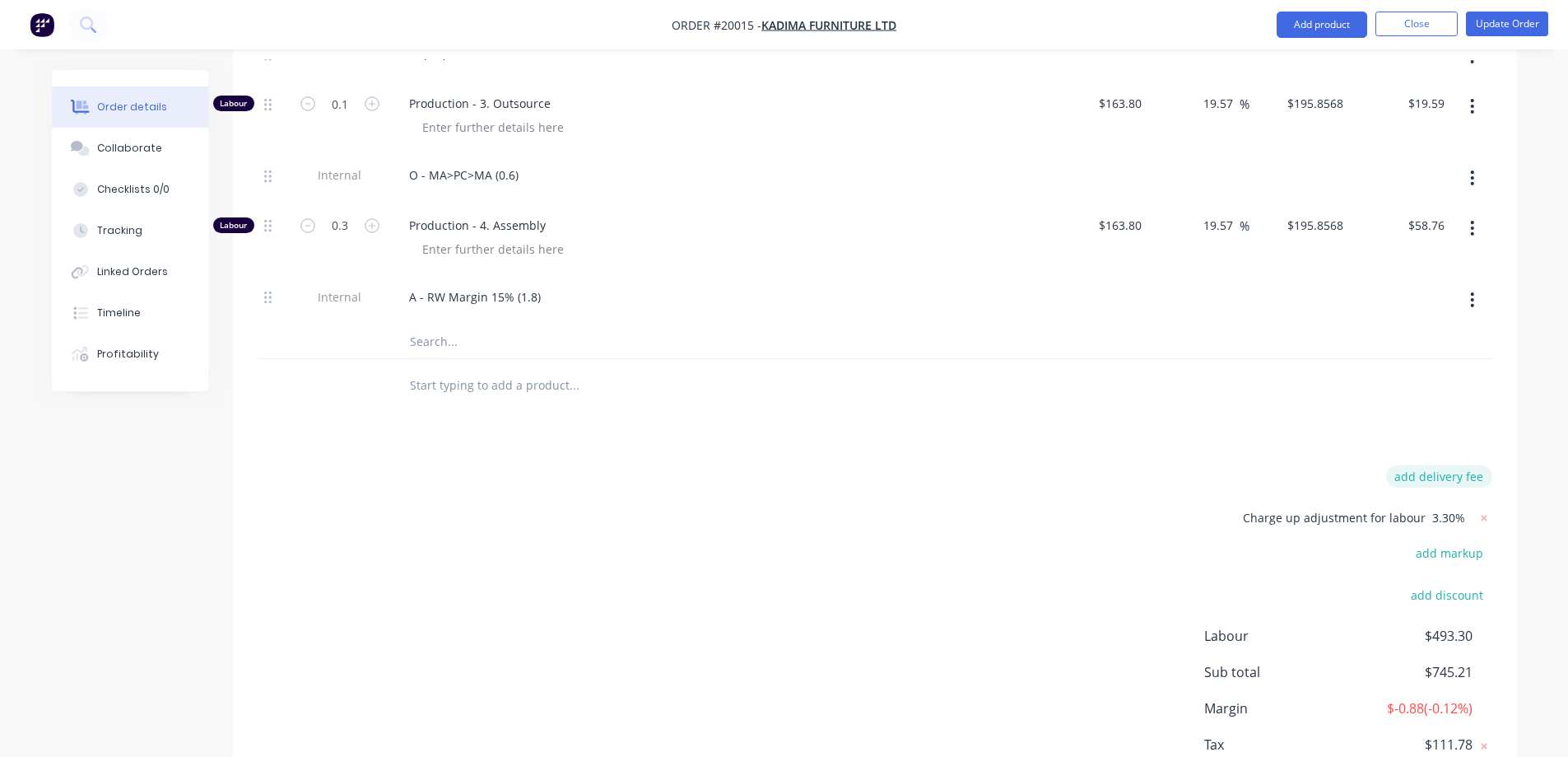
click at [1442, 466] on button "add delivery fee" at bounding box center [1439, 477] width 106 height 23
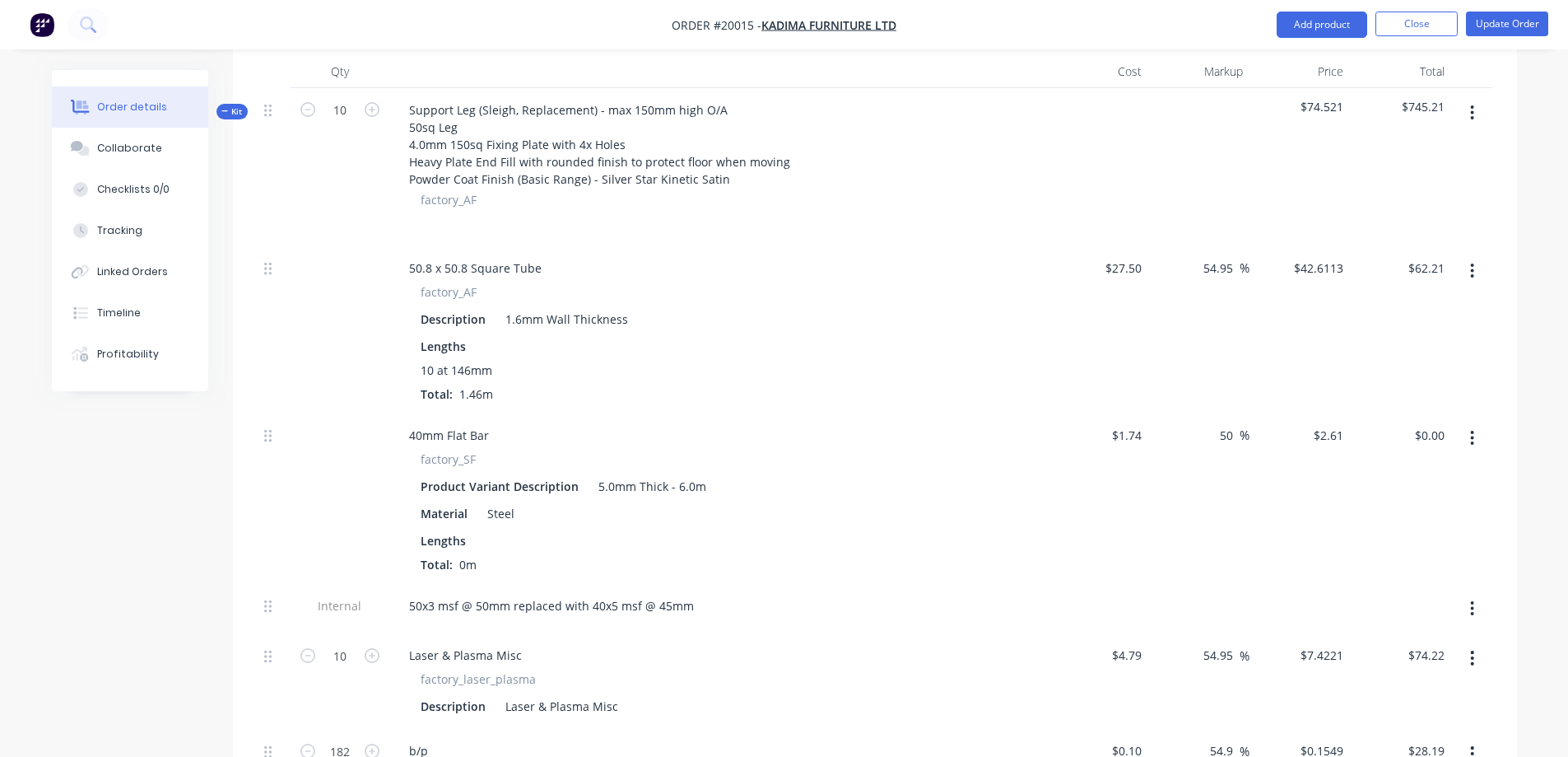
scroll to position [385, 0]
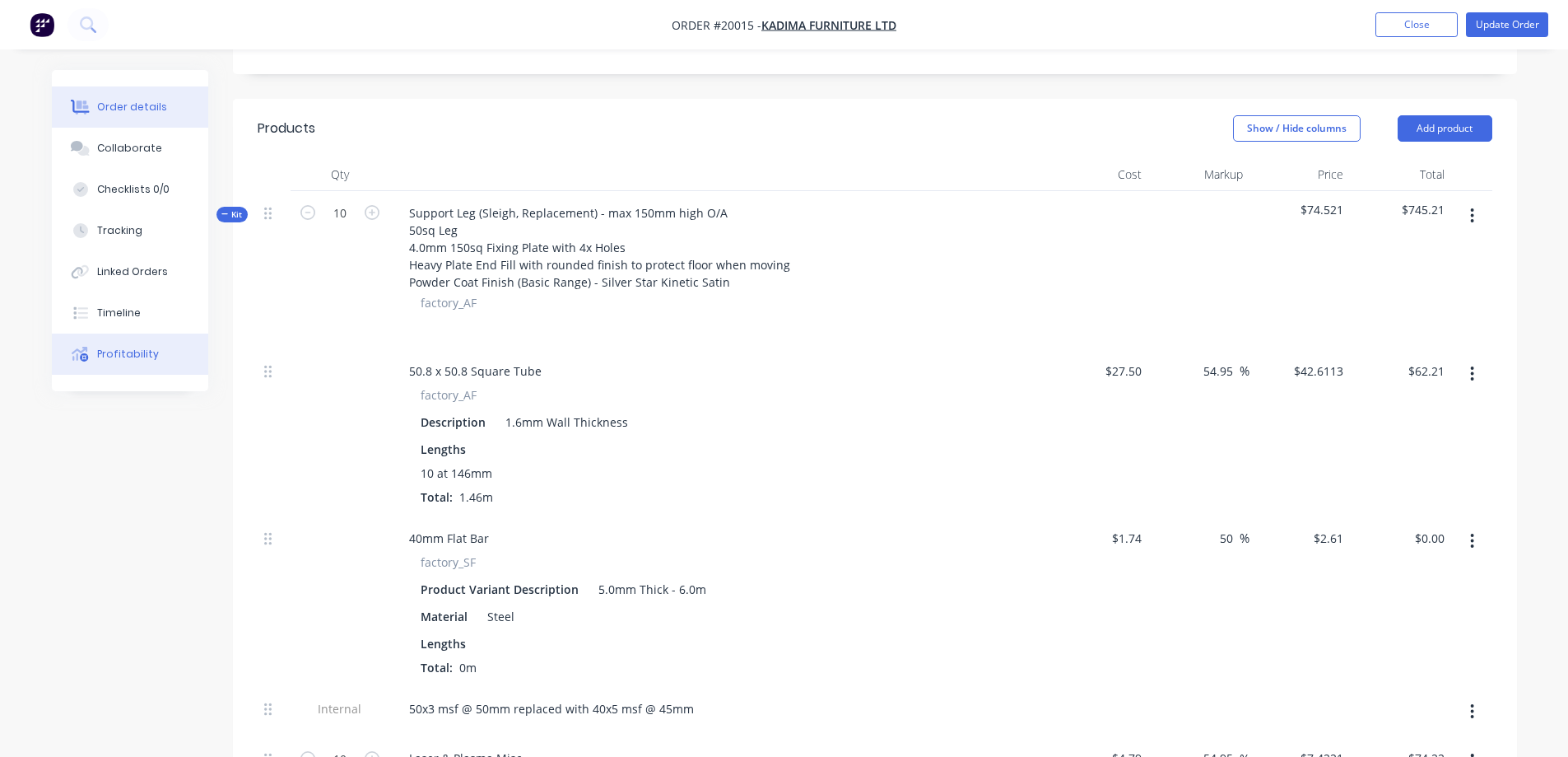
click at [135, 344] on button "Profitability" at bounding box center [130, 354] width 156 height 41
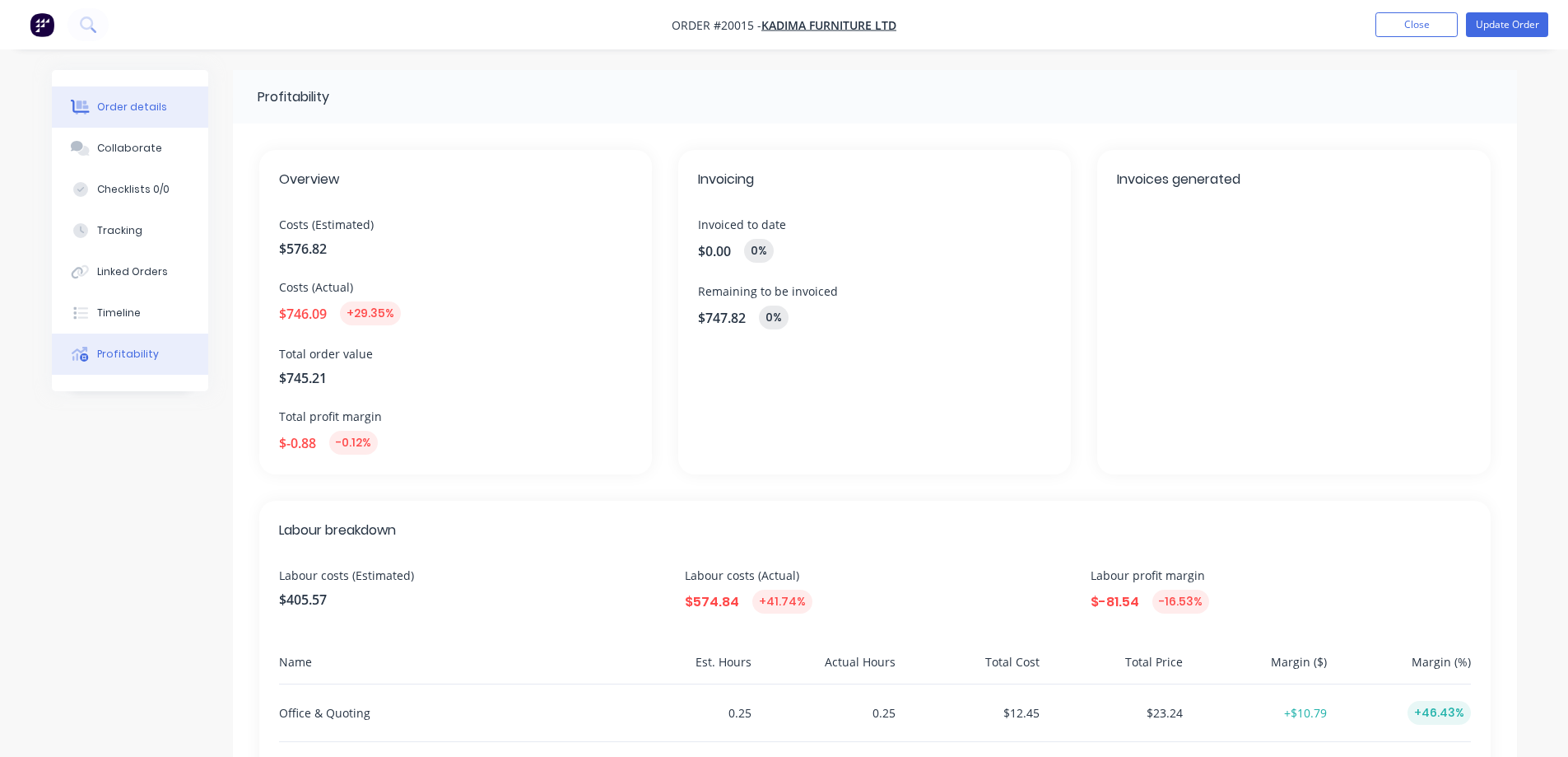
click at [98, 113] on div "Order details" at bounding box center [132, 106] width 70 height 15
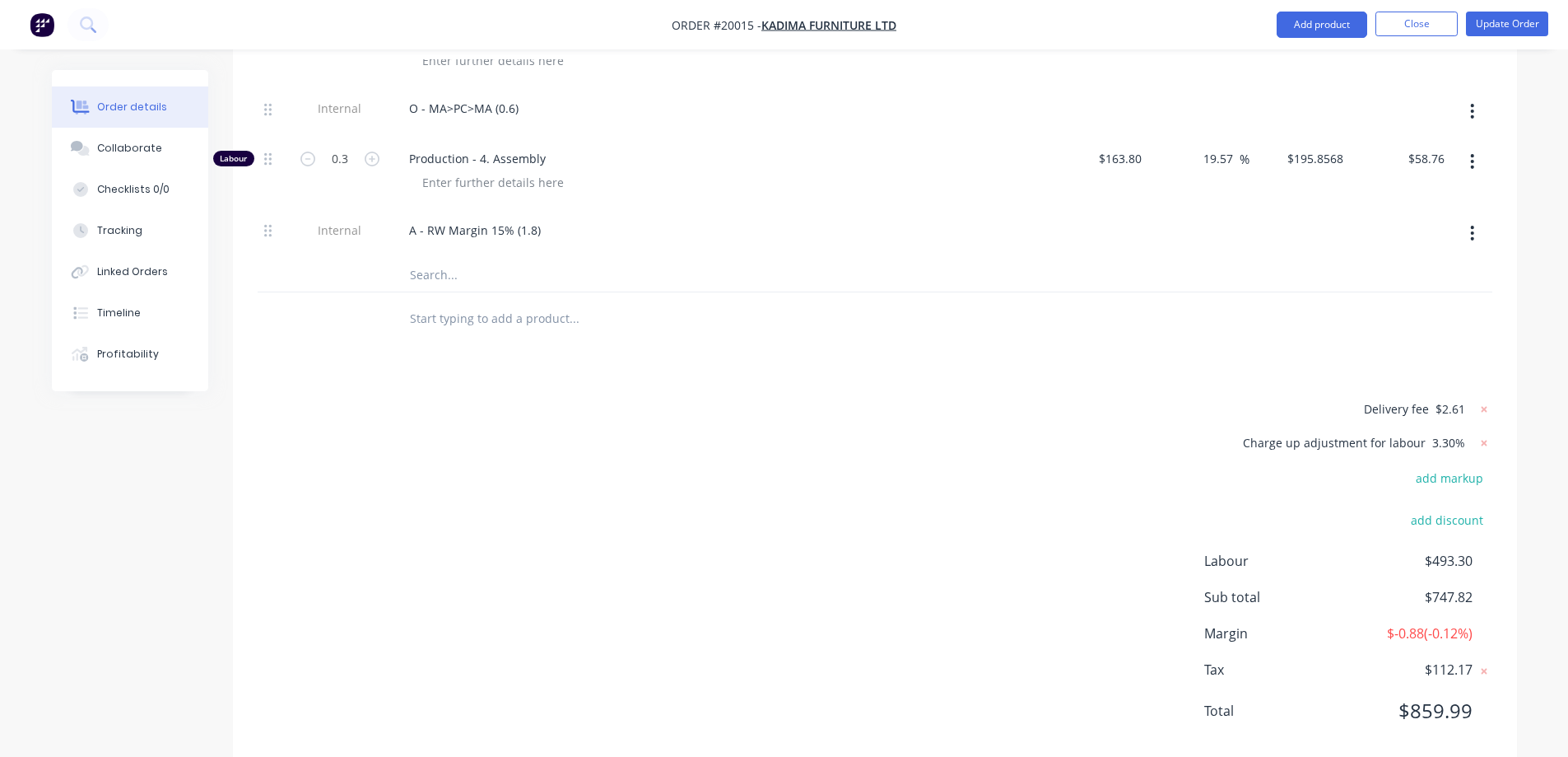
scroll to position [1699, 0]
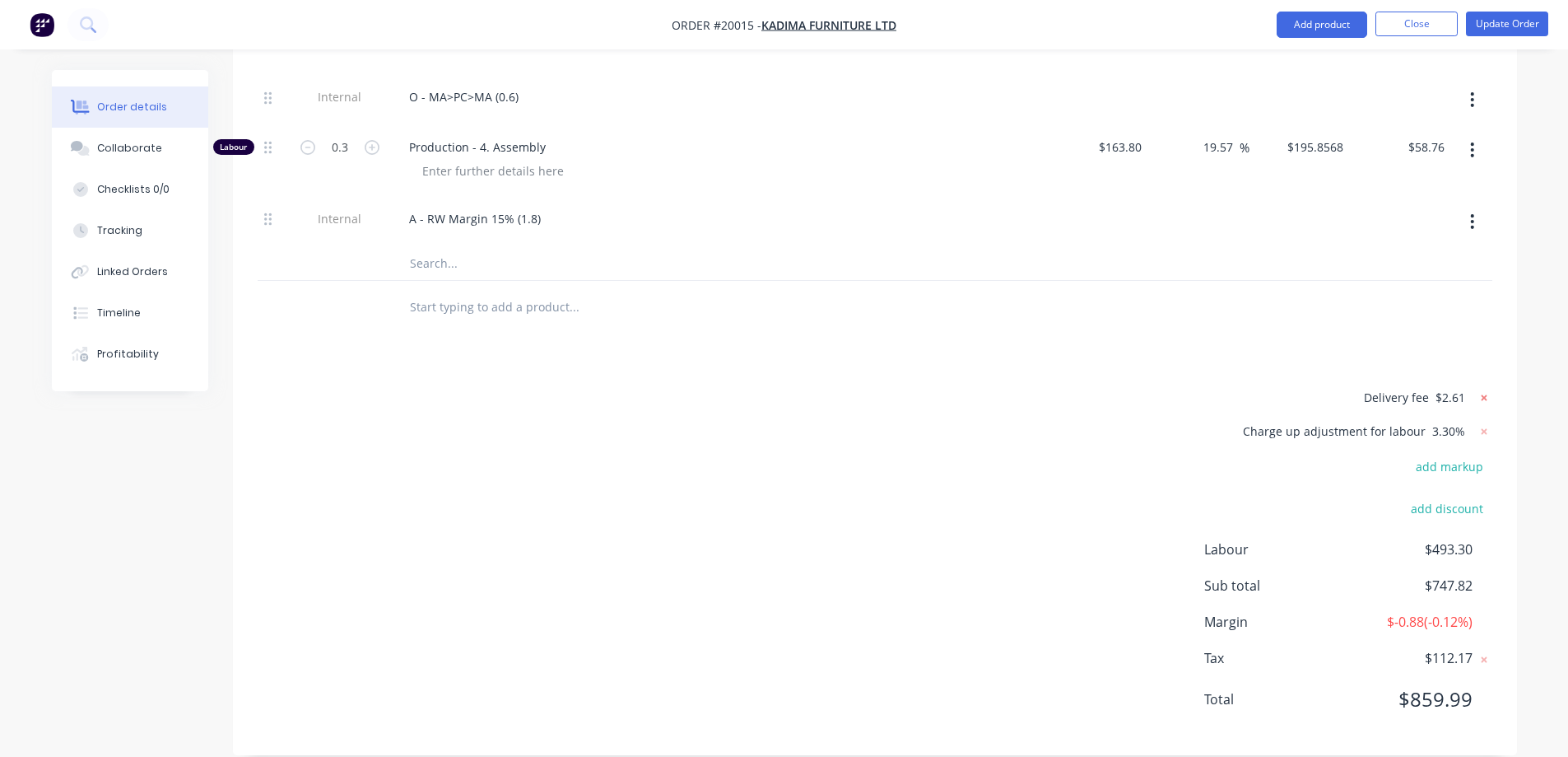
click at [1486, 394] on icon at bounding box center [1483, 397] width 6 height 6
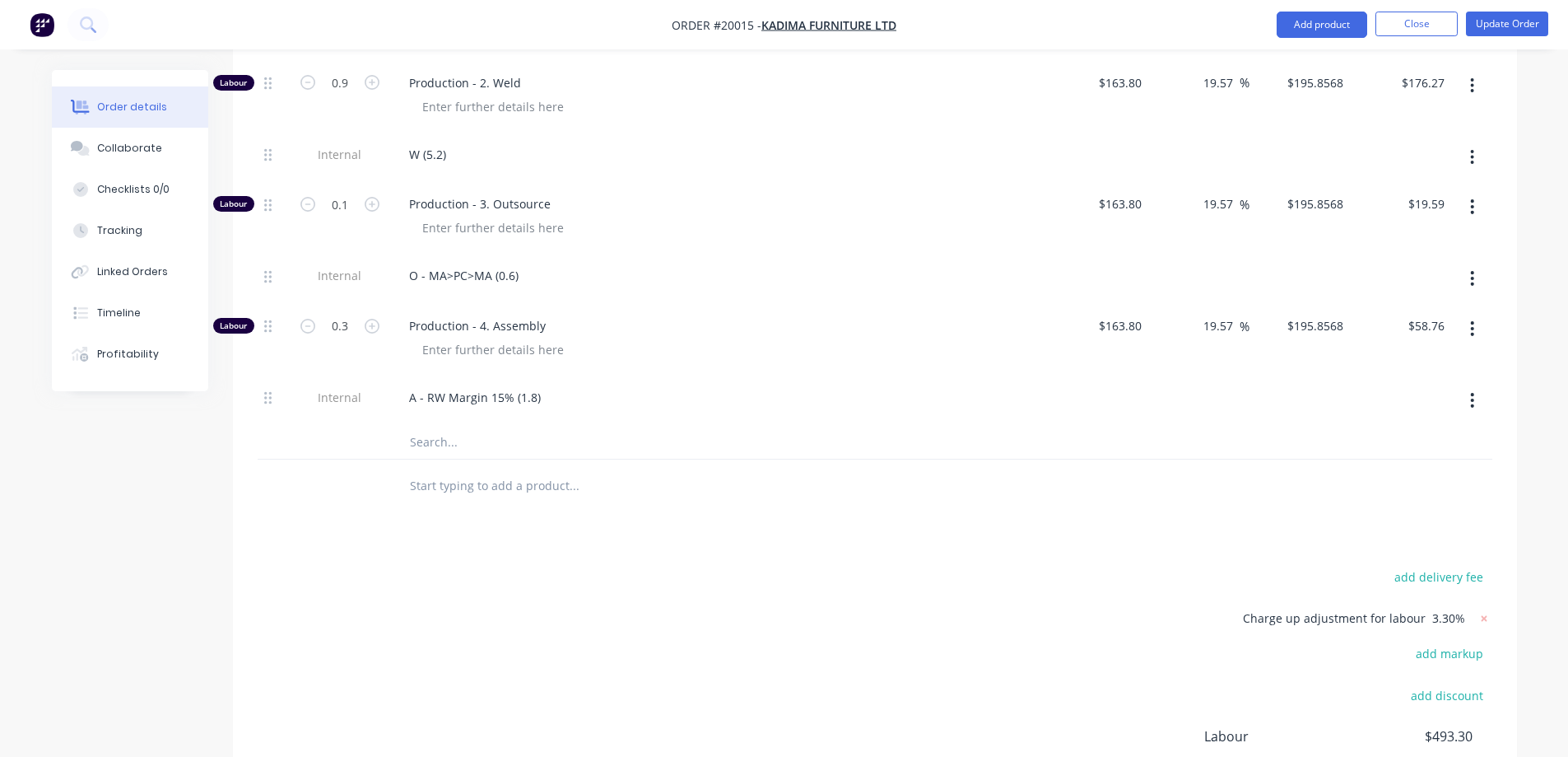
scroll to position [1708, 0]
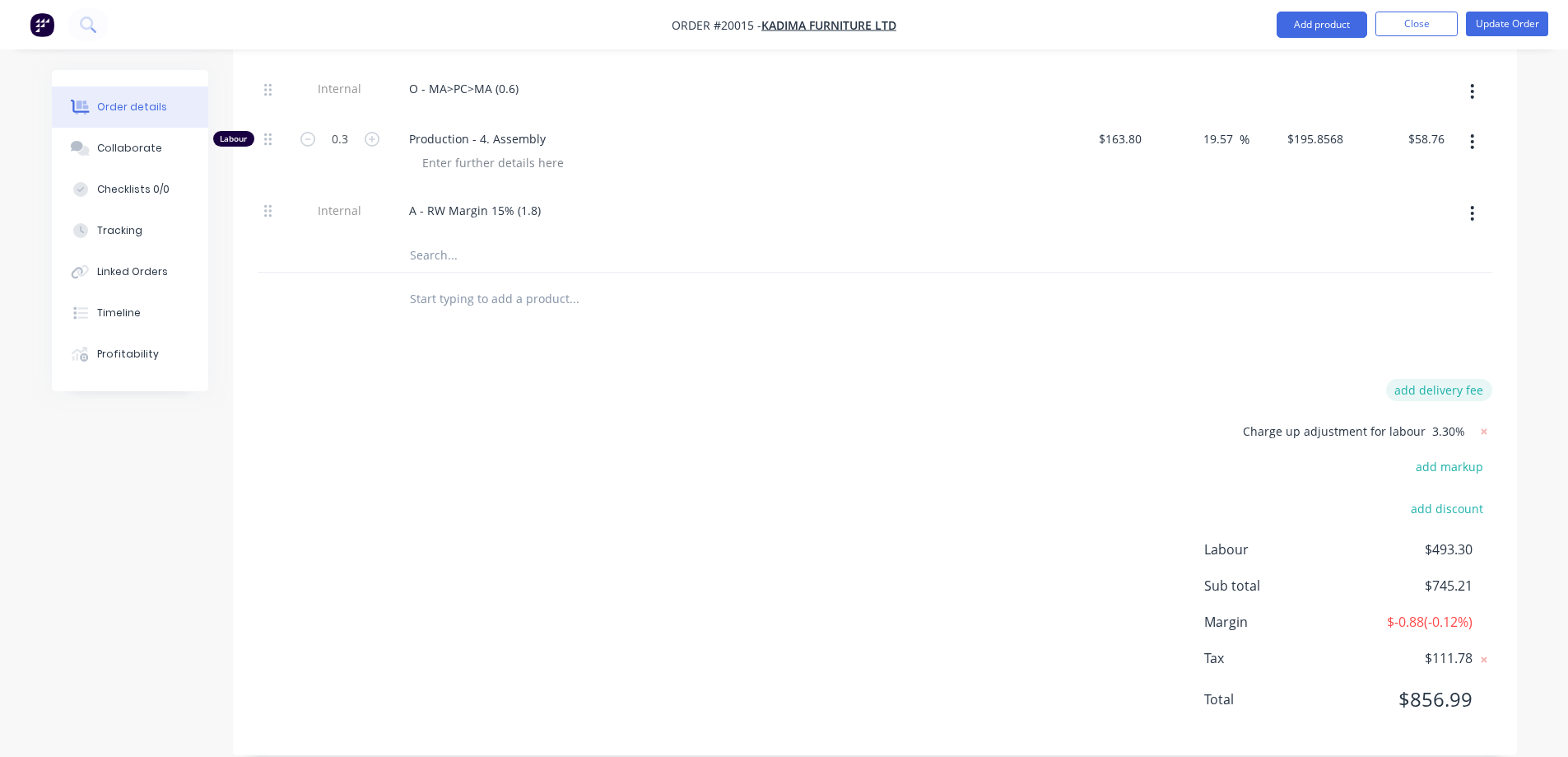
click at [1448, 378] on button "add delivery fee" at bounding box center [1439, 390] width 106 height 23
click at [1482, 392] on icon at bounding box center [1483, 395] width 6 height 6
click at [1460, 652] on span "$111.78" at bounding box center [1411, 662] width 122 height 20
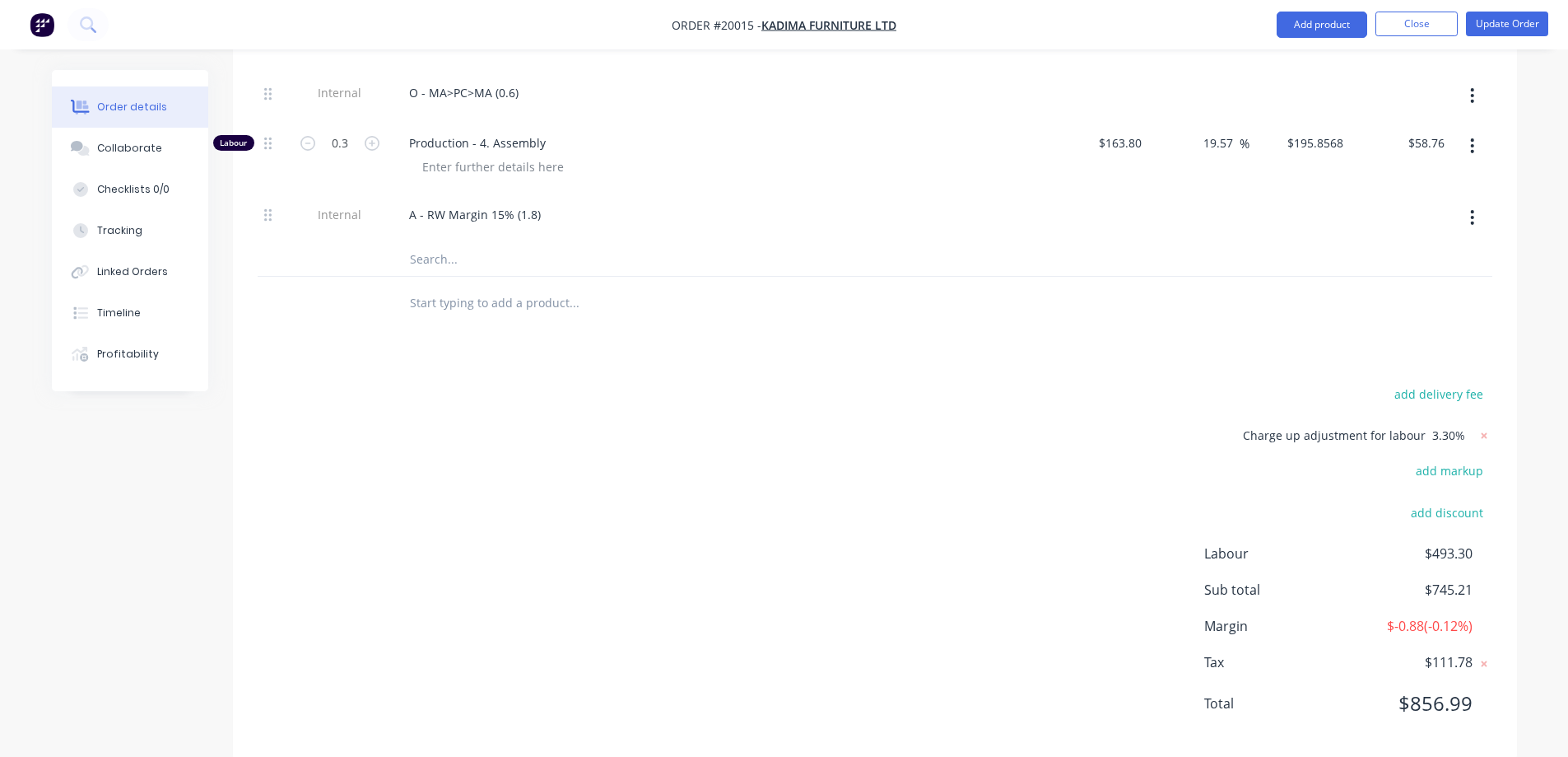
click at [1426, 616] on span "$-0.88 ( -0.12 %)" at bounding box center [1411, 625] width 122 height 20
click at [1435, 580] on span "$745.21" at bounding box center [1411, 590] width 122 height 20
click at [1438, 543] on span "$493.30" at bounding box center [1411, 553] width 122 height 20
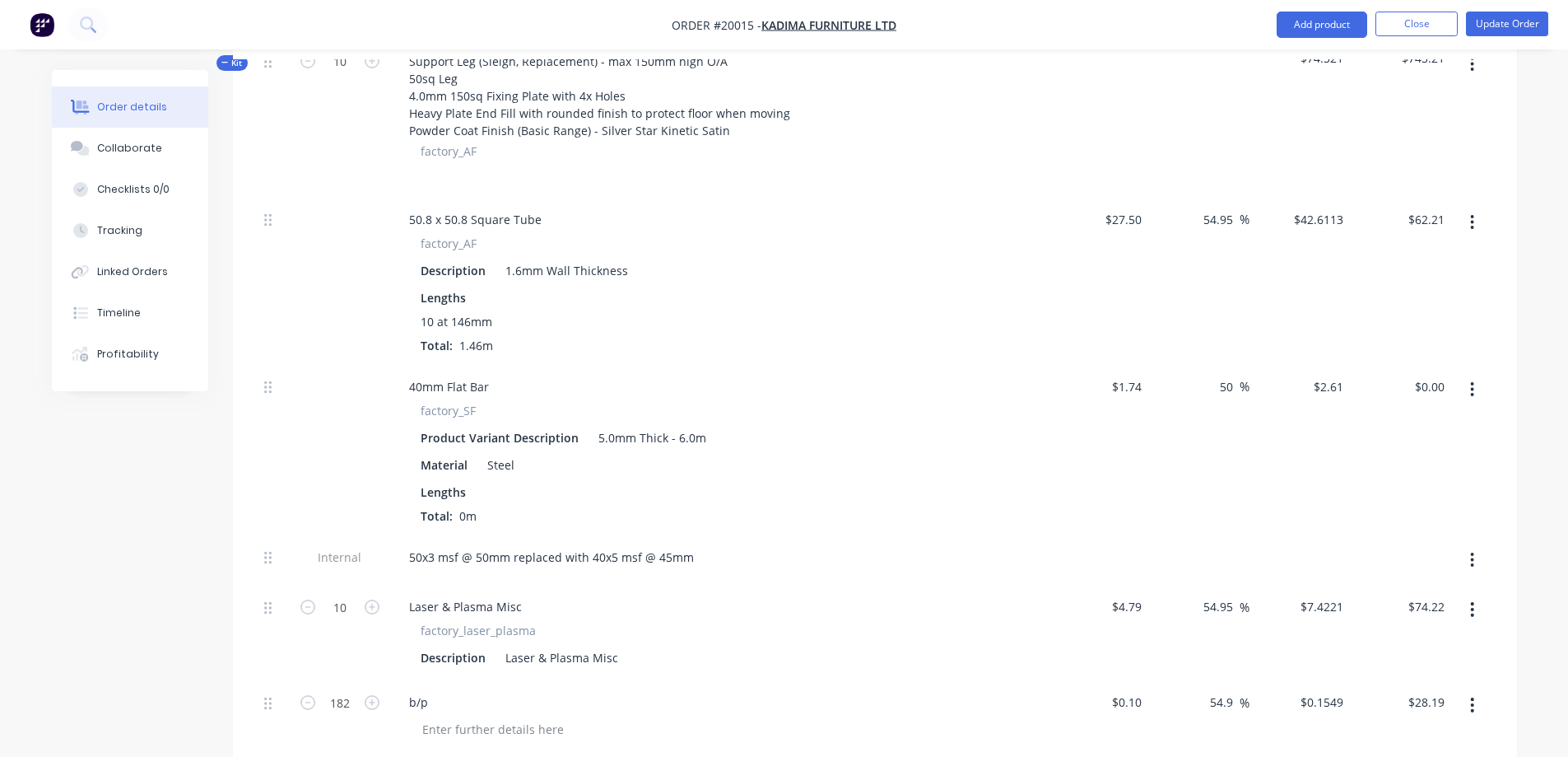
scroll to position [550, 0]
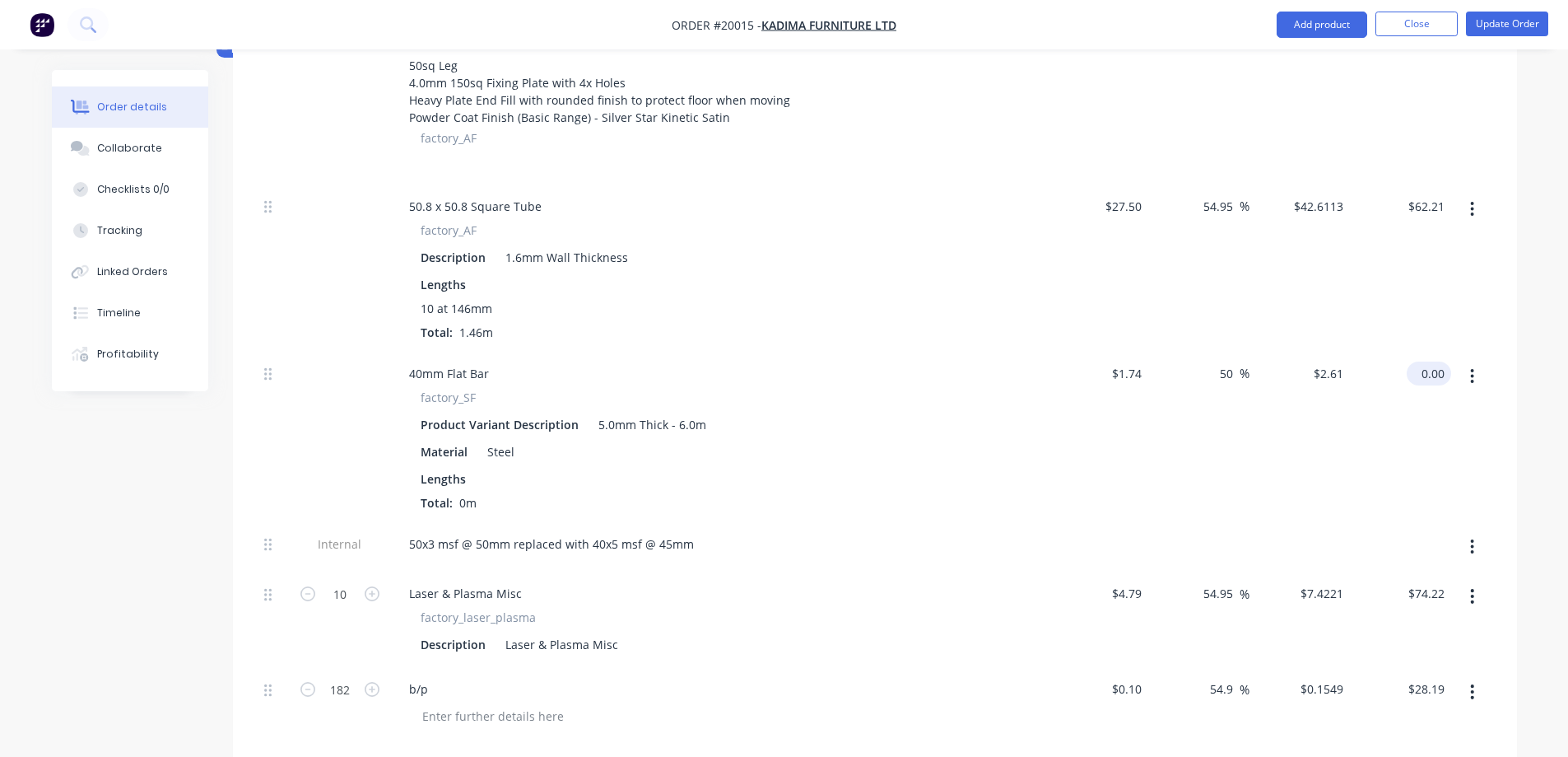
click at [1420, 362] on div "0.00 $0.00" at bounding box center [1432, 373] width 37 height 24
click at [1419, 393] on div "$0.00 0.00" at bounding box center [1401, 437] width 101 height 171
click at [1327, 362] on div "0 0" at bounding box center [1337, 373] width 25 height 24
click at [1276, 384] on div "$0.00 0" at bounding box center [1300, 437] width 101 height 171
click at [1215, 362] on input "-100" at bounding box center [1224, 373] width 32 height 24
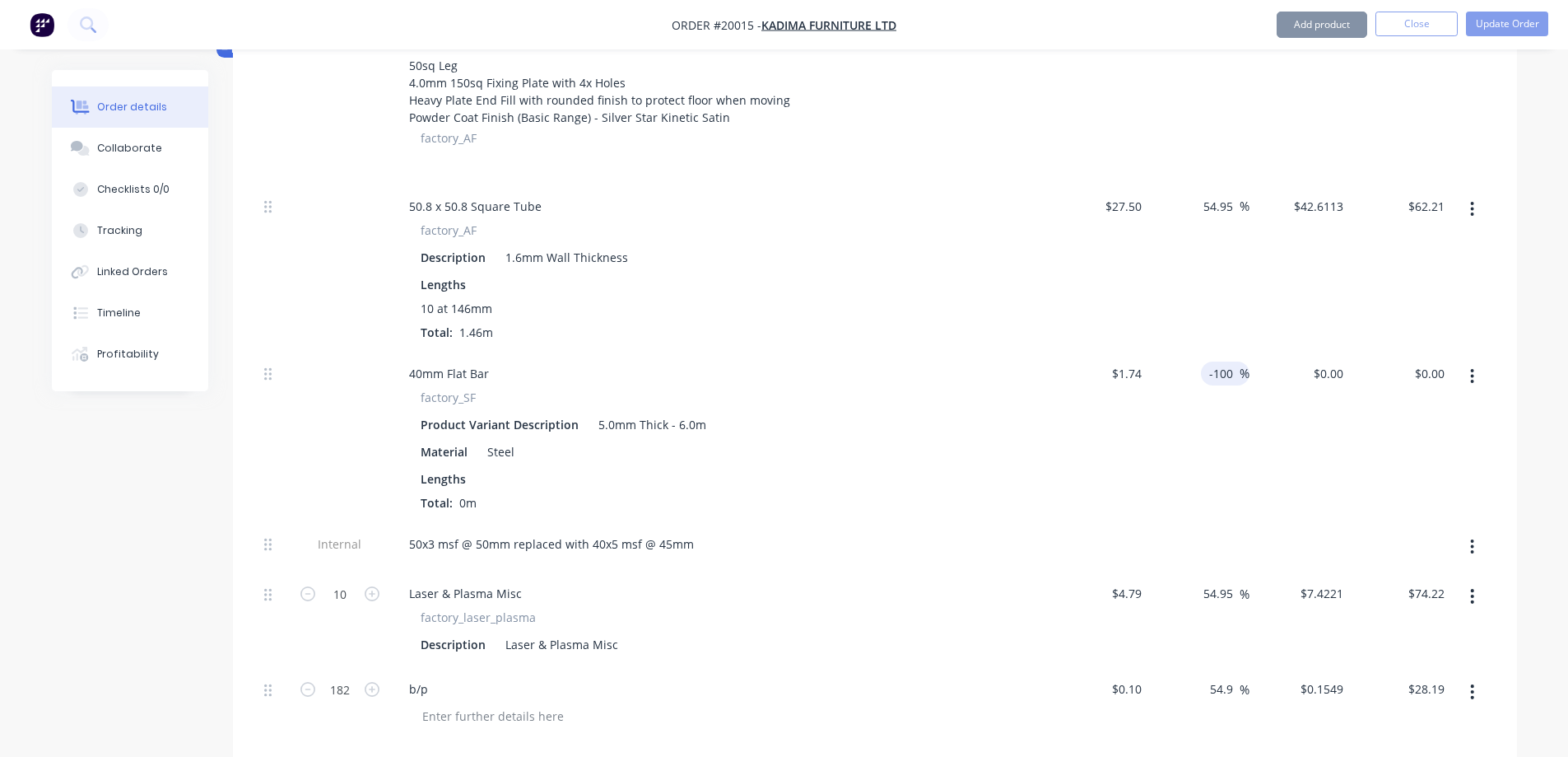
click at [1206, 362] on div "-100 -100 %" at bounding box center [1225, 373] width 49 height 24
drag, startPoint x: 1208, startPoint y: 350, endPoint x: 1266, endPoint y: 351, distance: 58.0
click at [1266, 351] on div "40mm Flat Bar factory_SF Product Variant Description 5.0mm Thick - 6.0m Materia…" at bounding box center [875, 437] width 1235 height 171
click at [1252, 446] on div "$2.61 $0.00" at bounding box center [1300, 437] width 101 height 171
click at [1421, 362] on div "0.00 0.00" at bounding box center [1436, 373] width 31 height 24
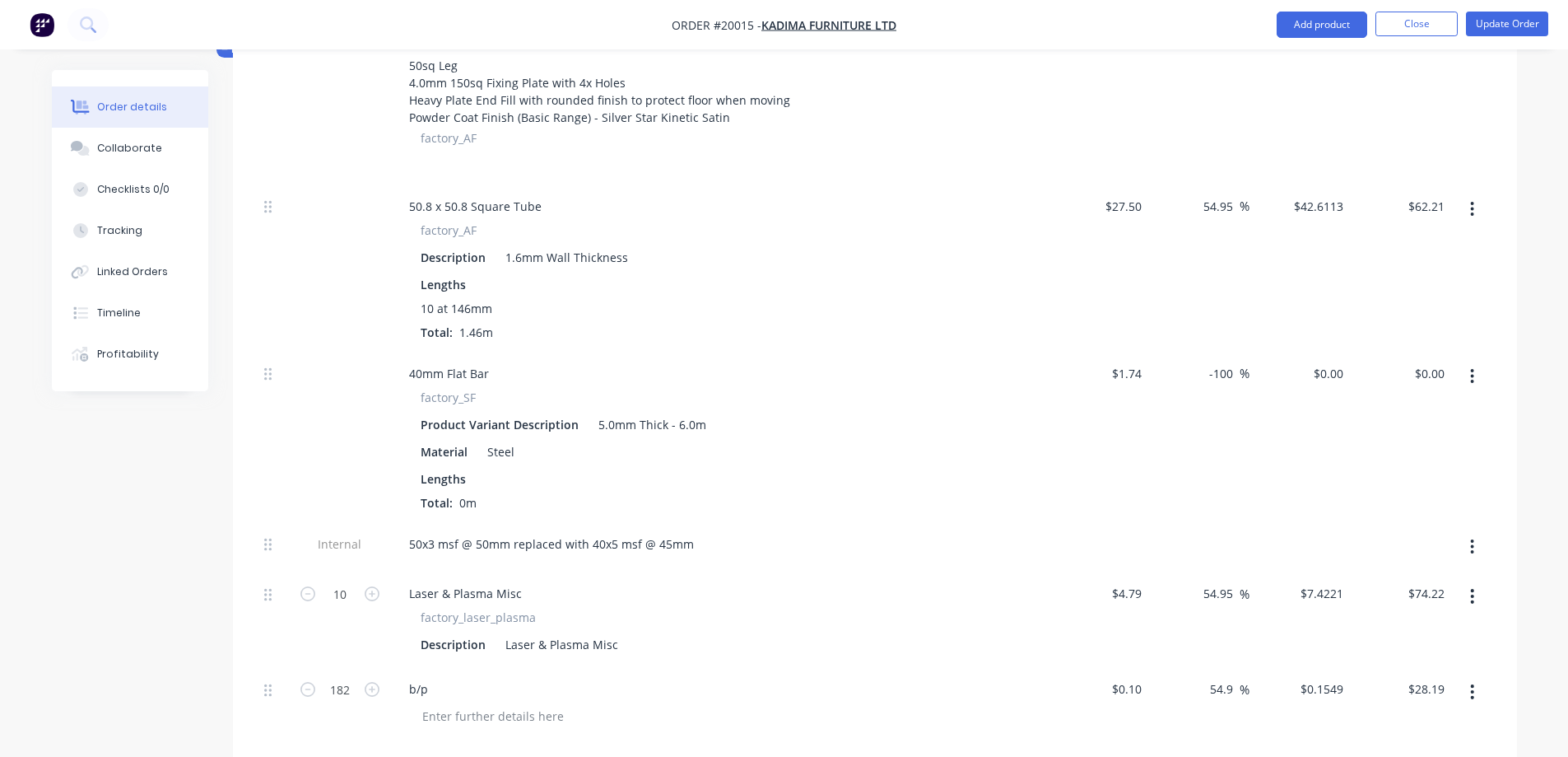
drag, startPoint x: 1428, startPoint y: 349, endPoint x: 1390, endPoint y: 430, distance: 89.5
click at [1390, 430] on div "$0.00 $0.00" at bounding box center [1401, 437] width 101 height 171
click at [1229, 362] on input "-100" at bounding box center [1224, 373] width 32 height 24
drag, startPoint x: 1208, startPoint y: 355, endPoint x: 1256, endPoint y: 355, distance: 48.0
click at [1256, 355] on div "40mm Flat Bar factory_SF Product Variant Description 5.0mm Thick - 6.0m Materia…" at bounding box center [875, 437] width 1235 height 171
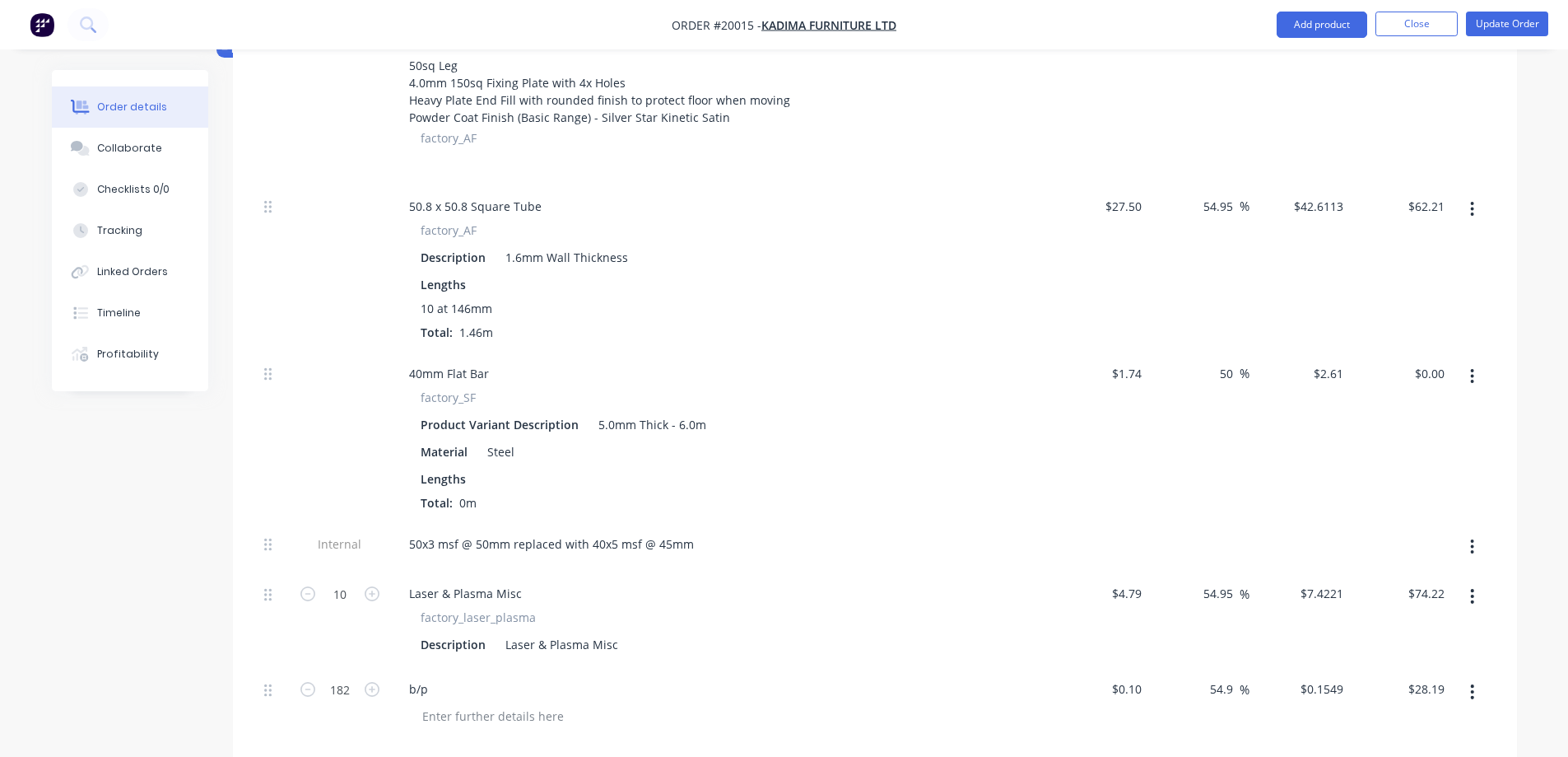
click at [1261, 440] on div "$2.61 $2.61" at bounding box center [1300, 437] width 101 height 171
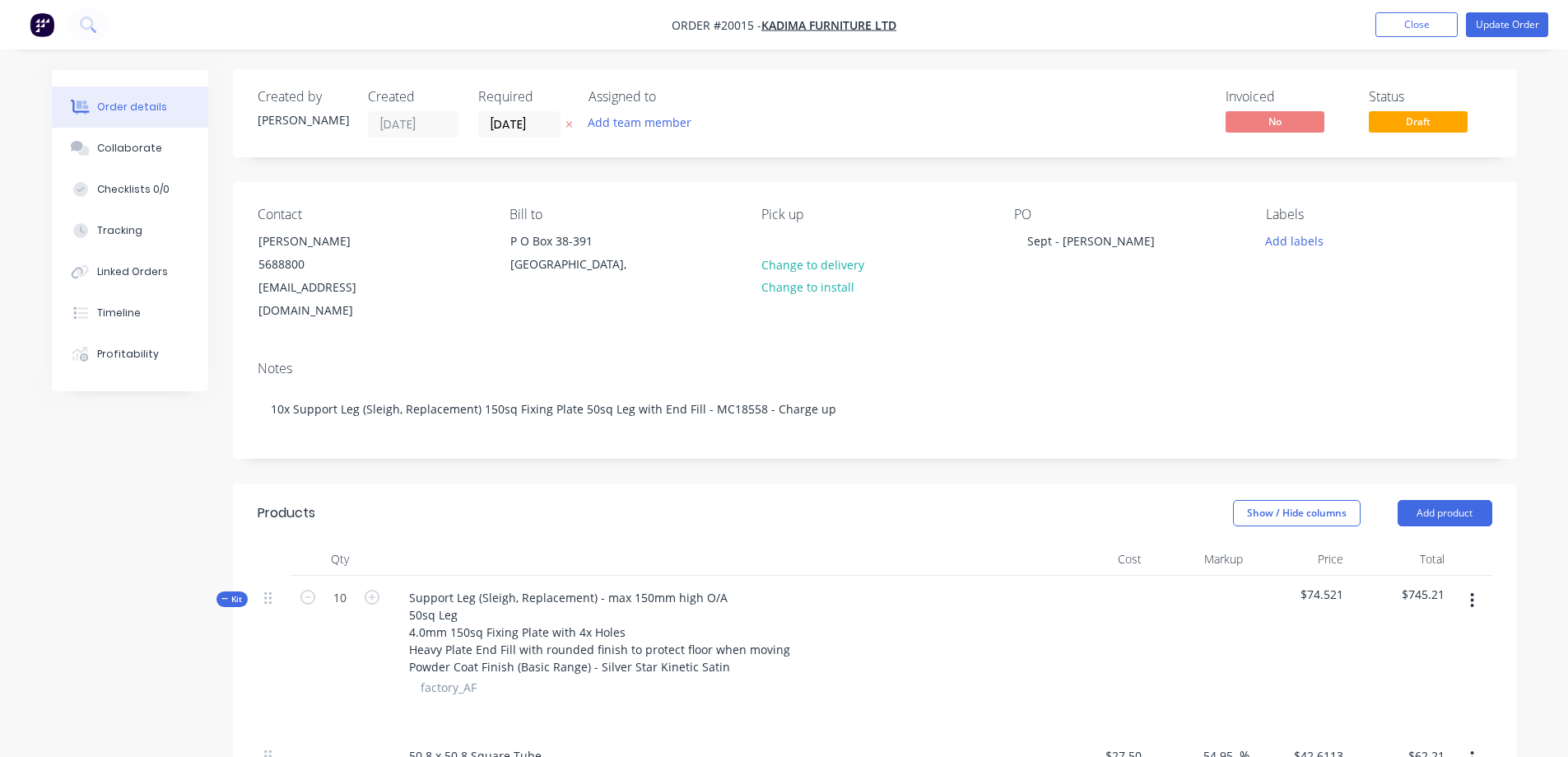
scroll to position [0, 0]
click at [125, 313] on div "Timeline" at bounding box center [119, 312] width 44 height 15
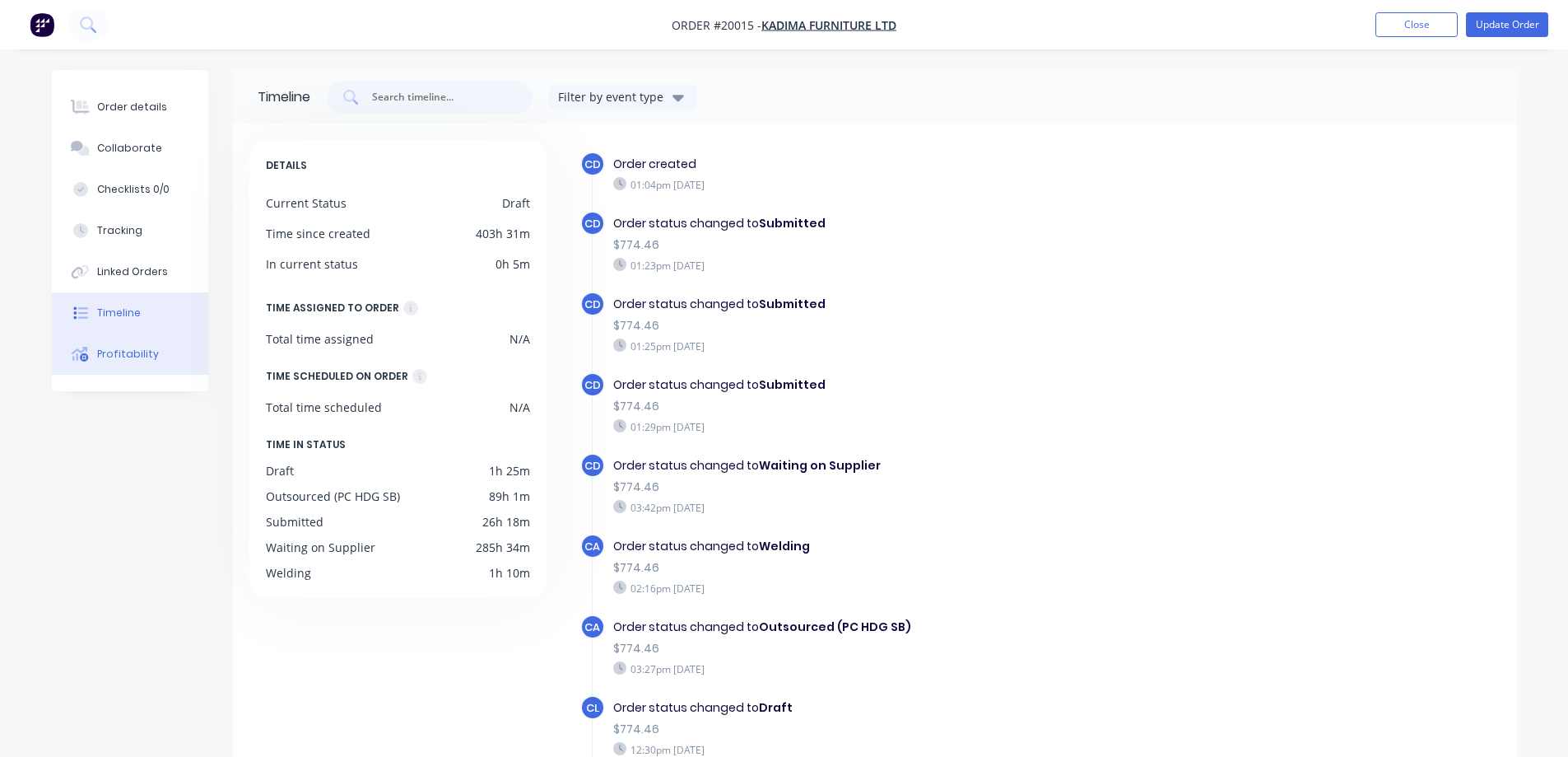
click at [107, 352] on div "Profitability" at bounding box center [127, 354] width 62 height 15
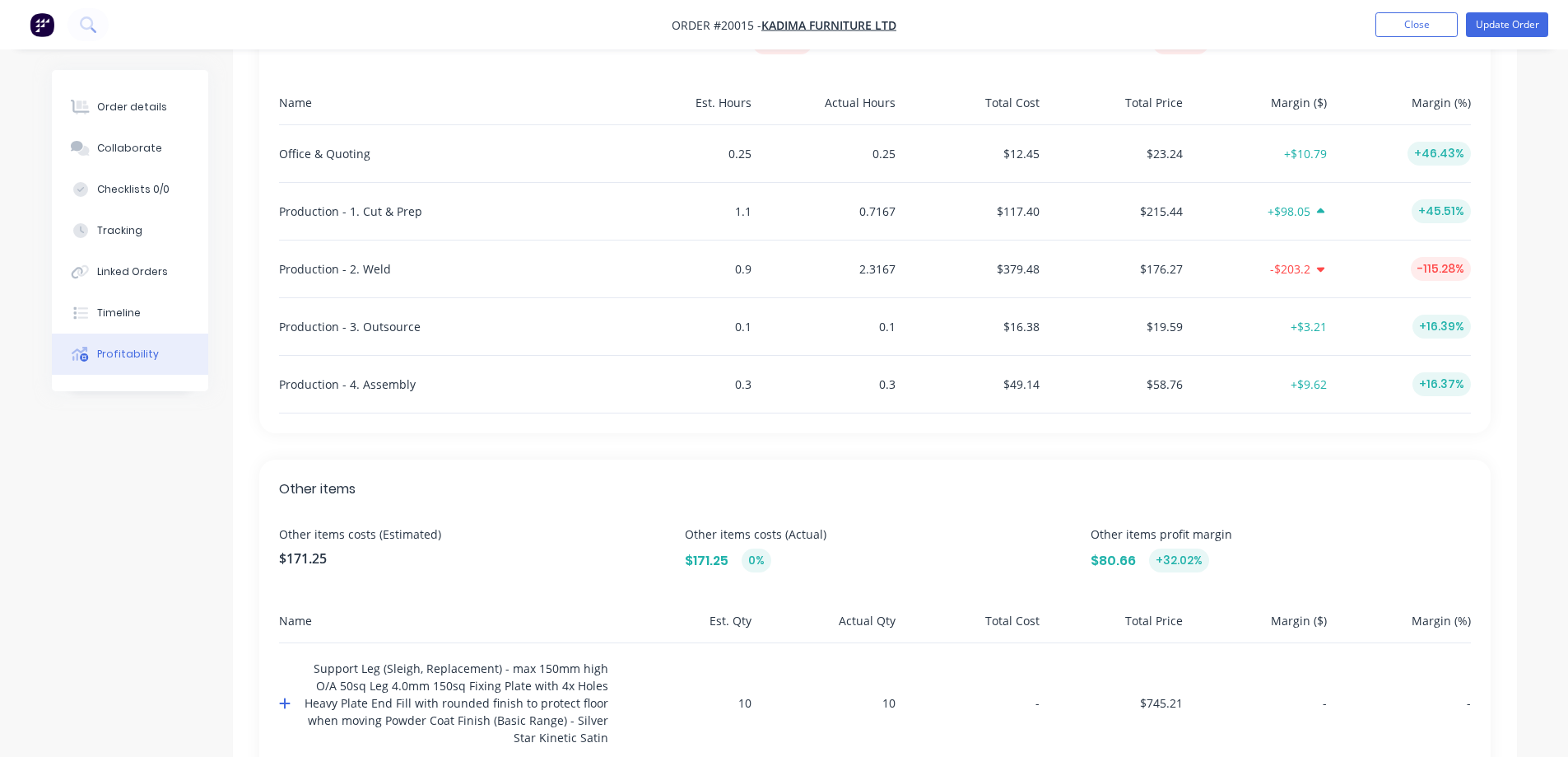
scroll to position [638, 0]
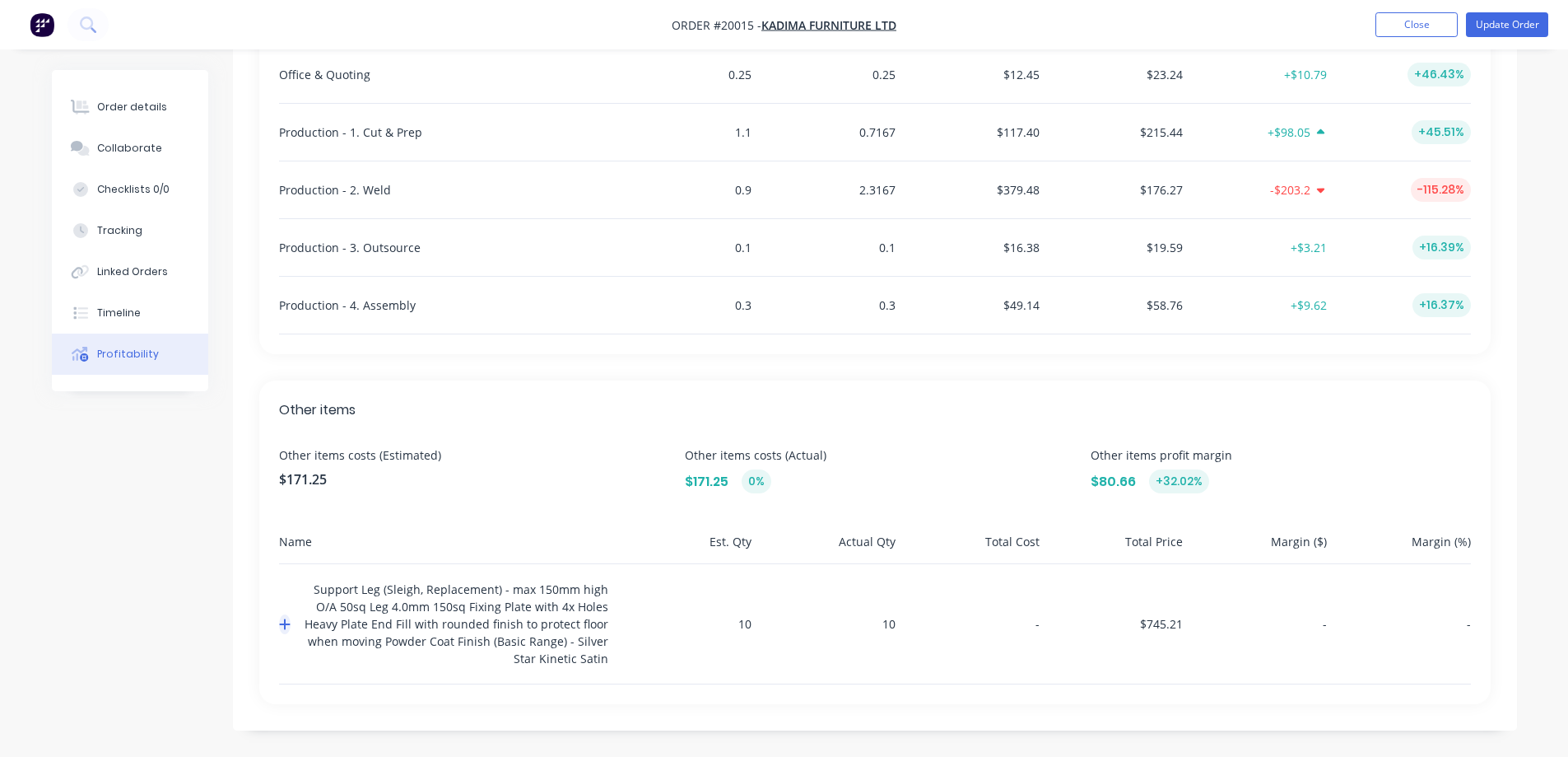
click at [282, 624] on icon "button" at bounding box center [284, 624] width 10 height 10
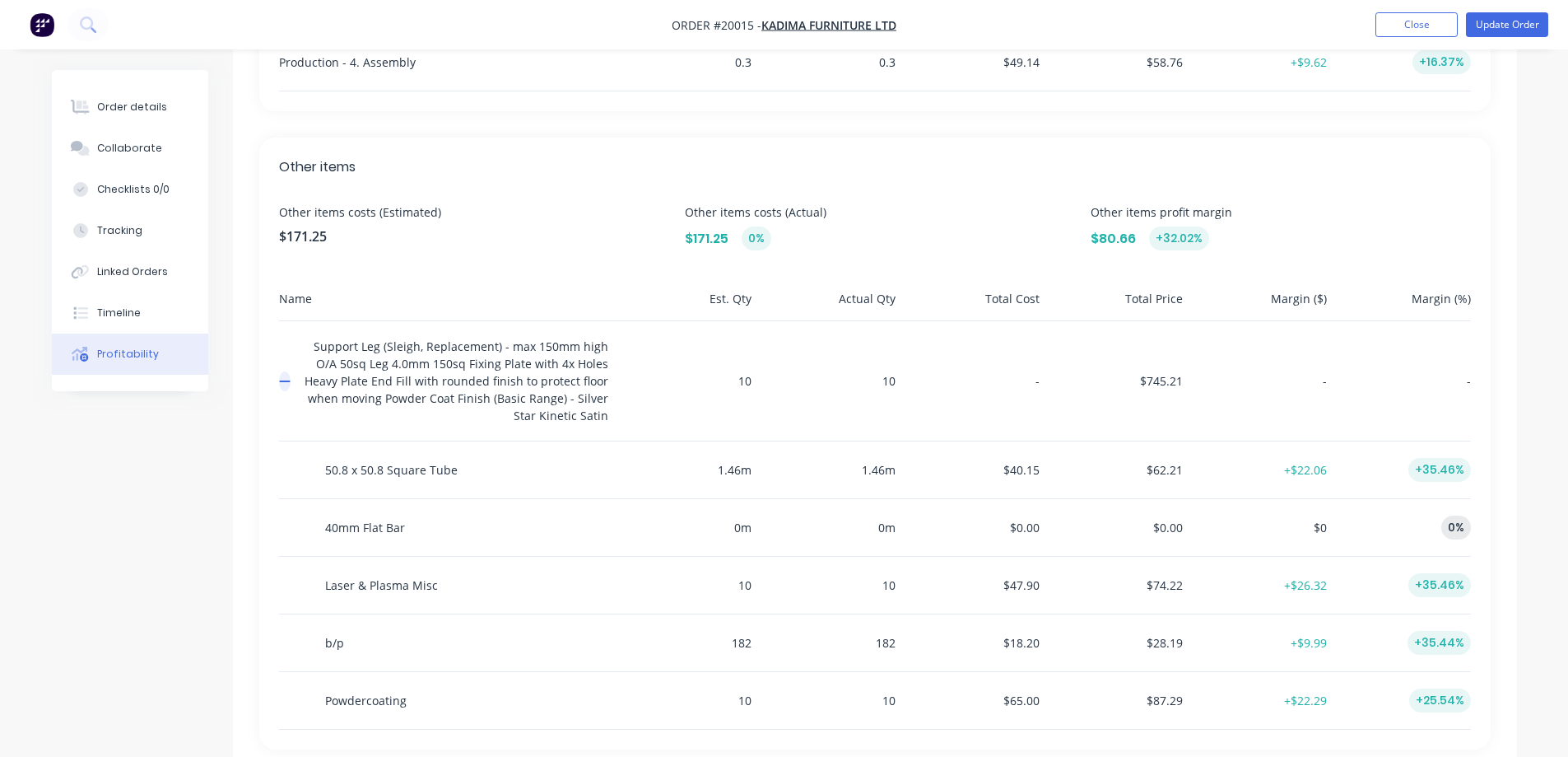
scroll to position [927, 0]
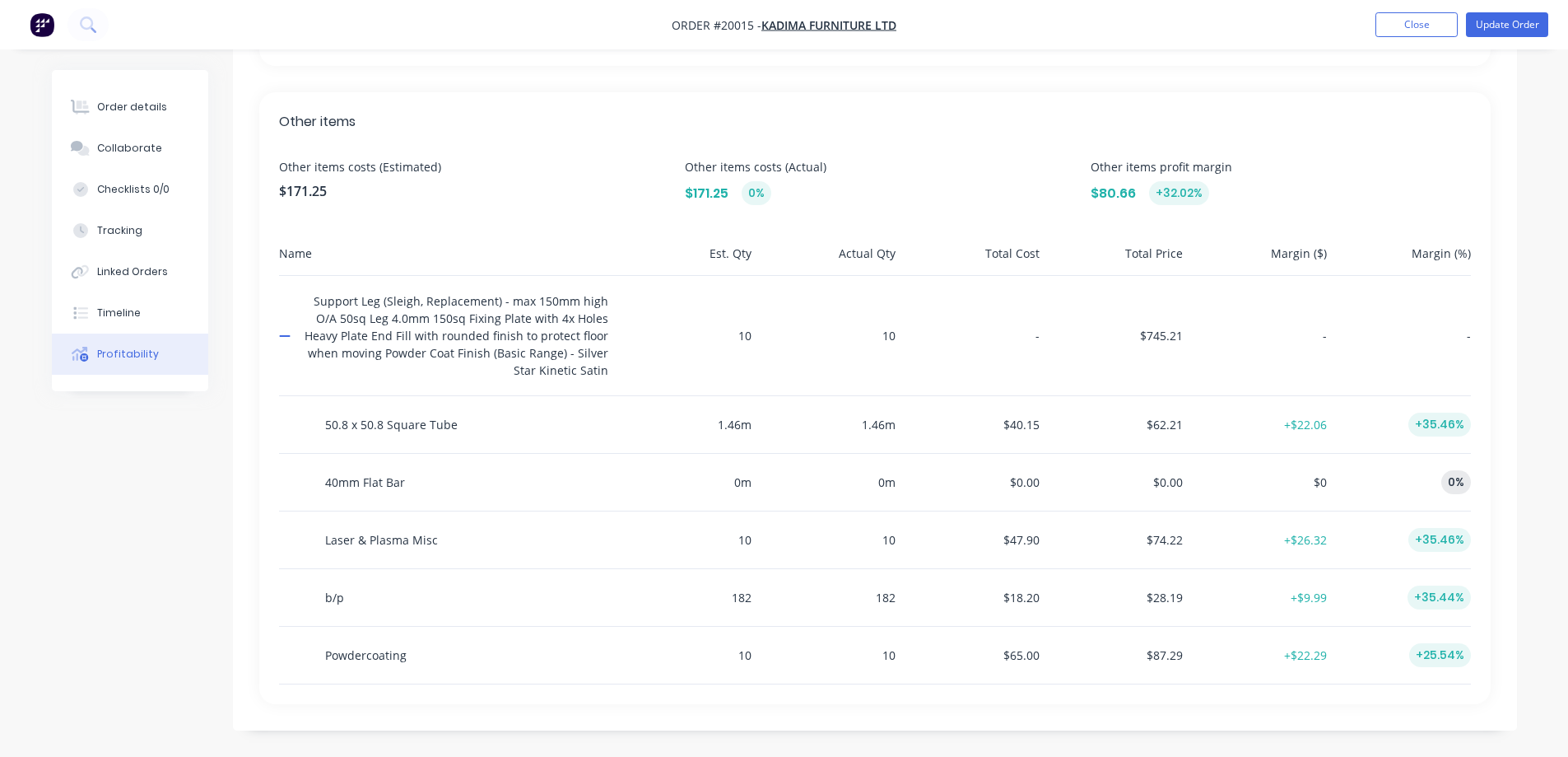
click at [768, 479] on div "0 m" at bounding box center [827, 481] width 138 height 57
drag, startPoint x: 740, startPoint y: 478, endPoint x: 789, endPoint y: 479, distance: 49.0
click at [789, 479] on div "40mm Flat Bar 0 m 0 m $0.00 $0.00 $0 0%" at bounding box center [875, 482] width 1192 height 58
click at [865, 477] on div "0 m" at bounding box center [827, 481] width 138 height 57
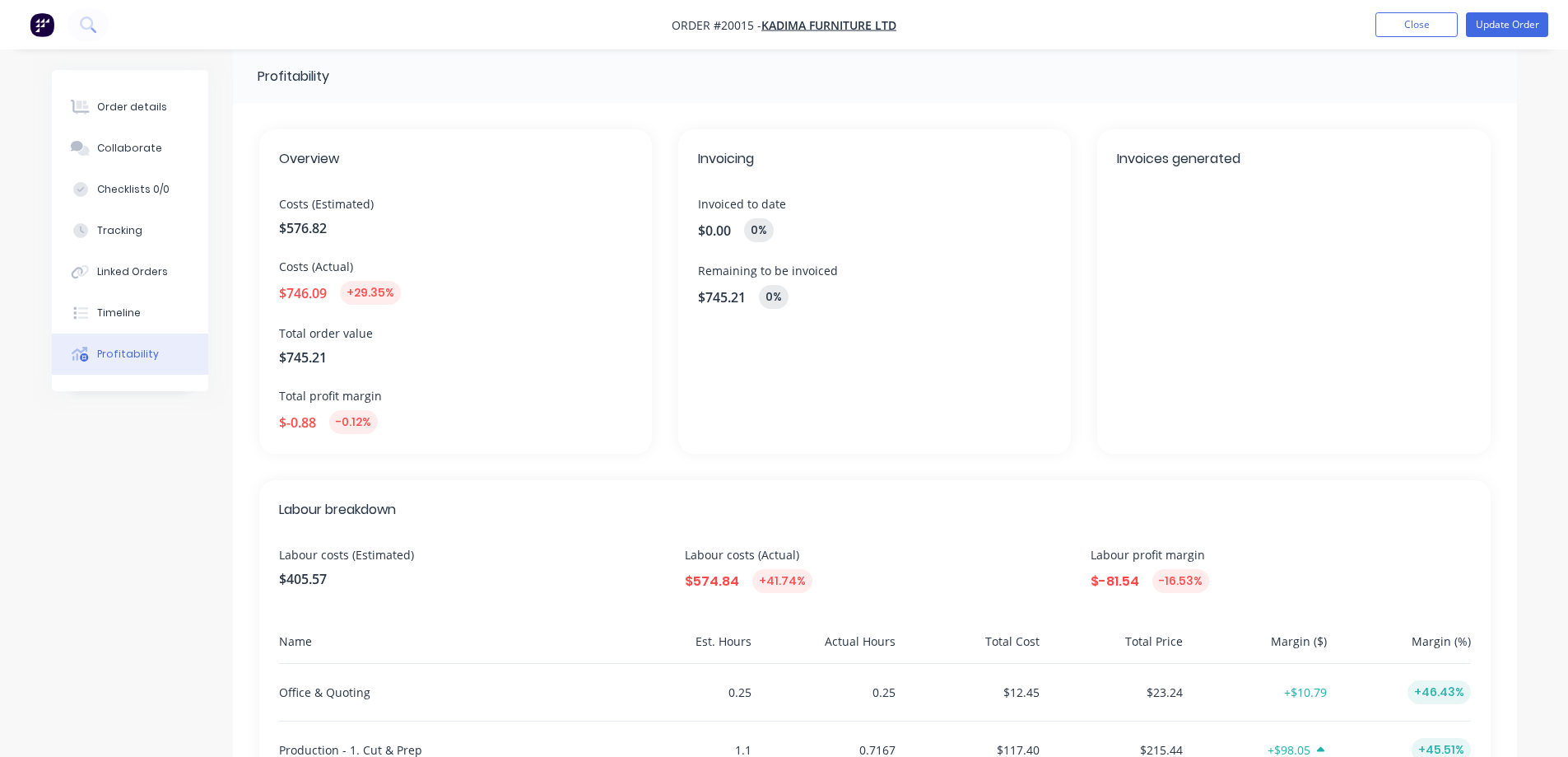
scroll to position [0, 0]
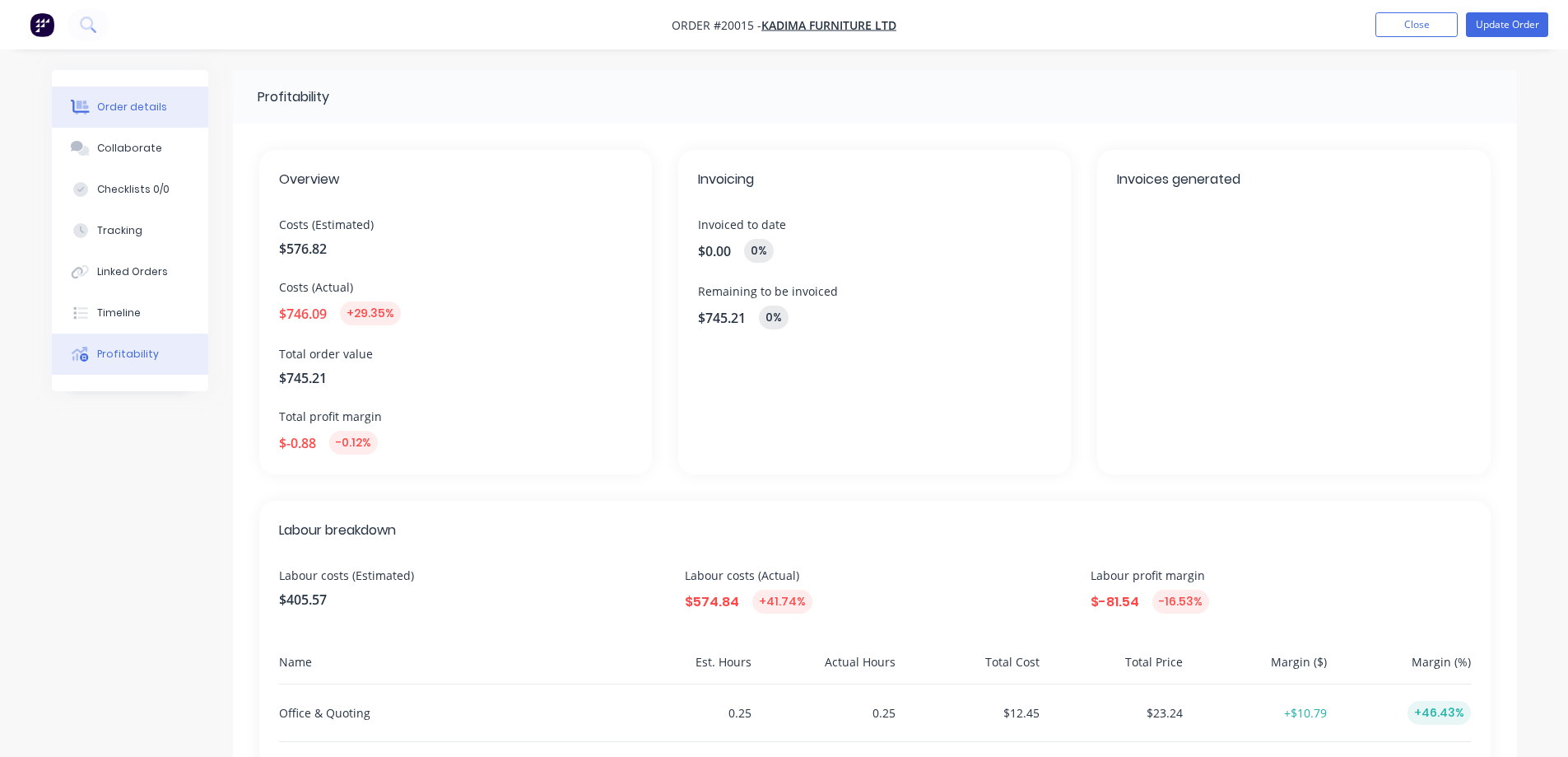
click at [136, 104] on div "Order details" at bounding box center [132, 106] width 70 height 15
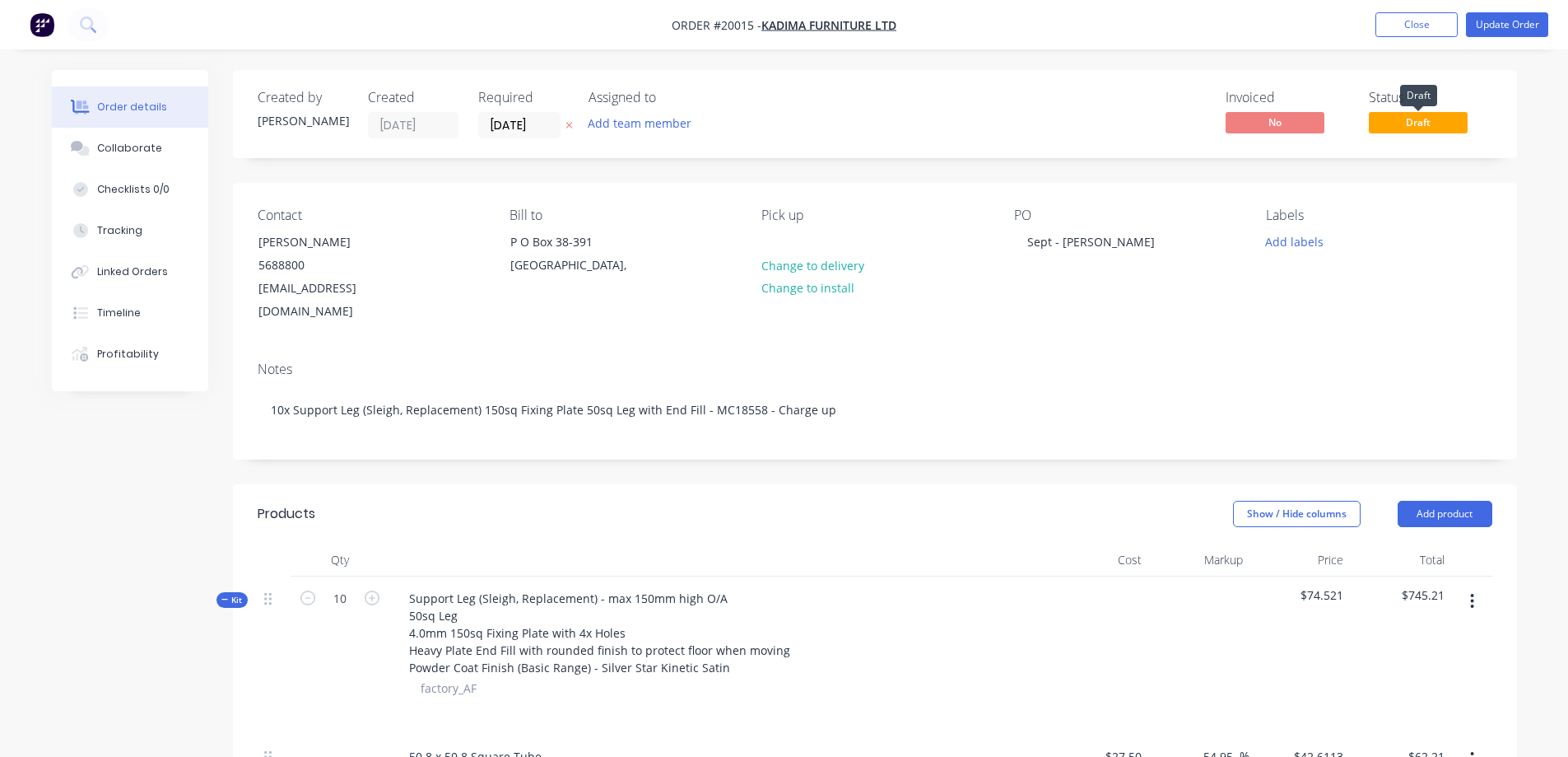
click at [1443, 119] on span "Draft" at bounding box center [1418, 122] width 98 height 21
click at [1415, 121] on span "Draft" at bounding box center [1418, 122] width 98 height 21
click at [1405, 120] on span "Draft" at bounding box center [1418, 122] width 98 height 21
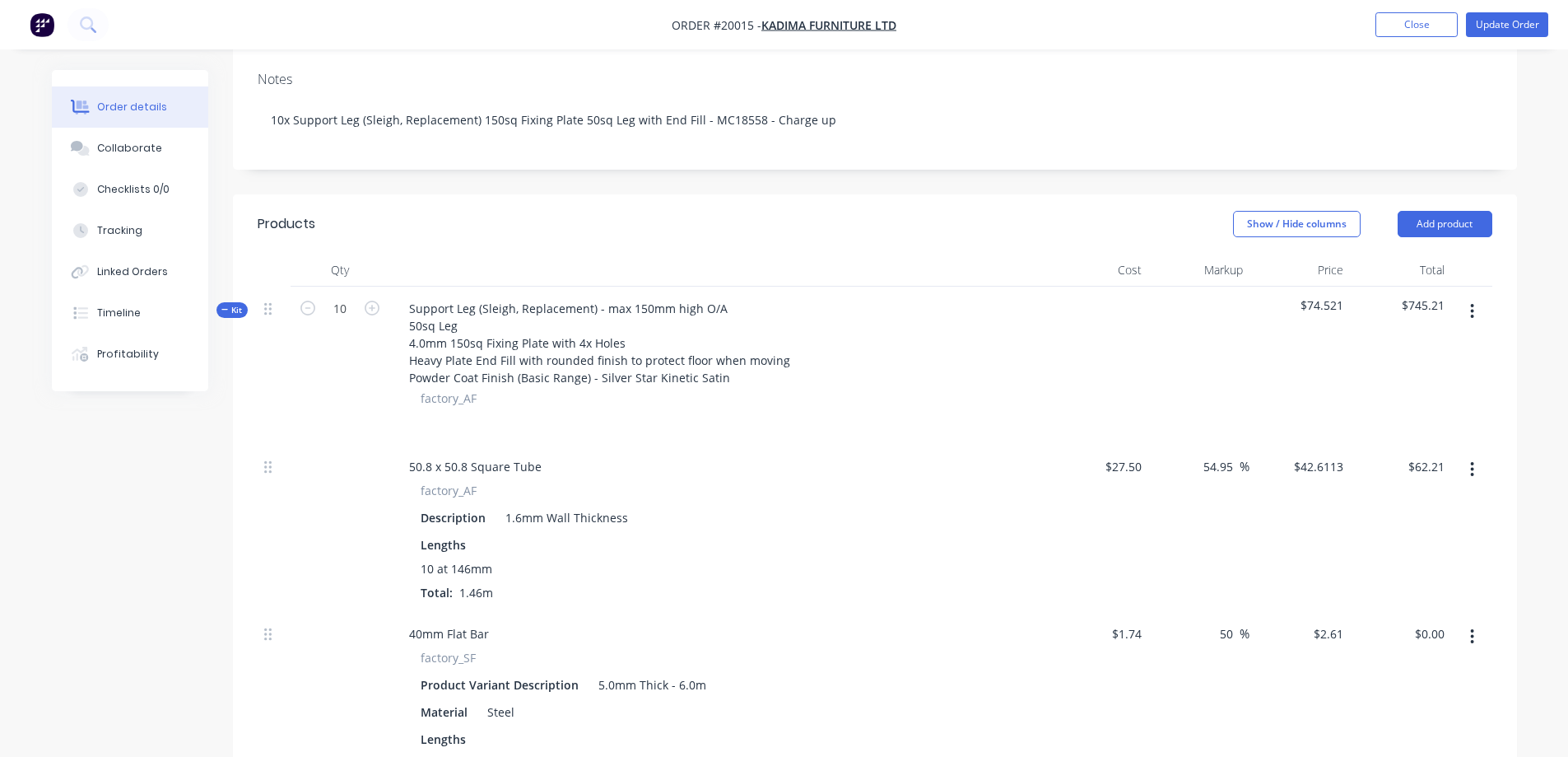
scroll to position [330, 0]
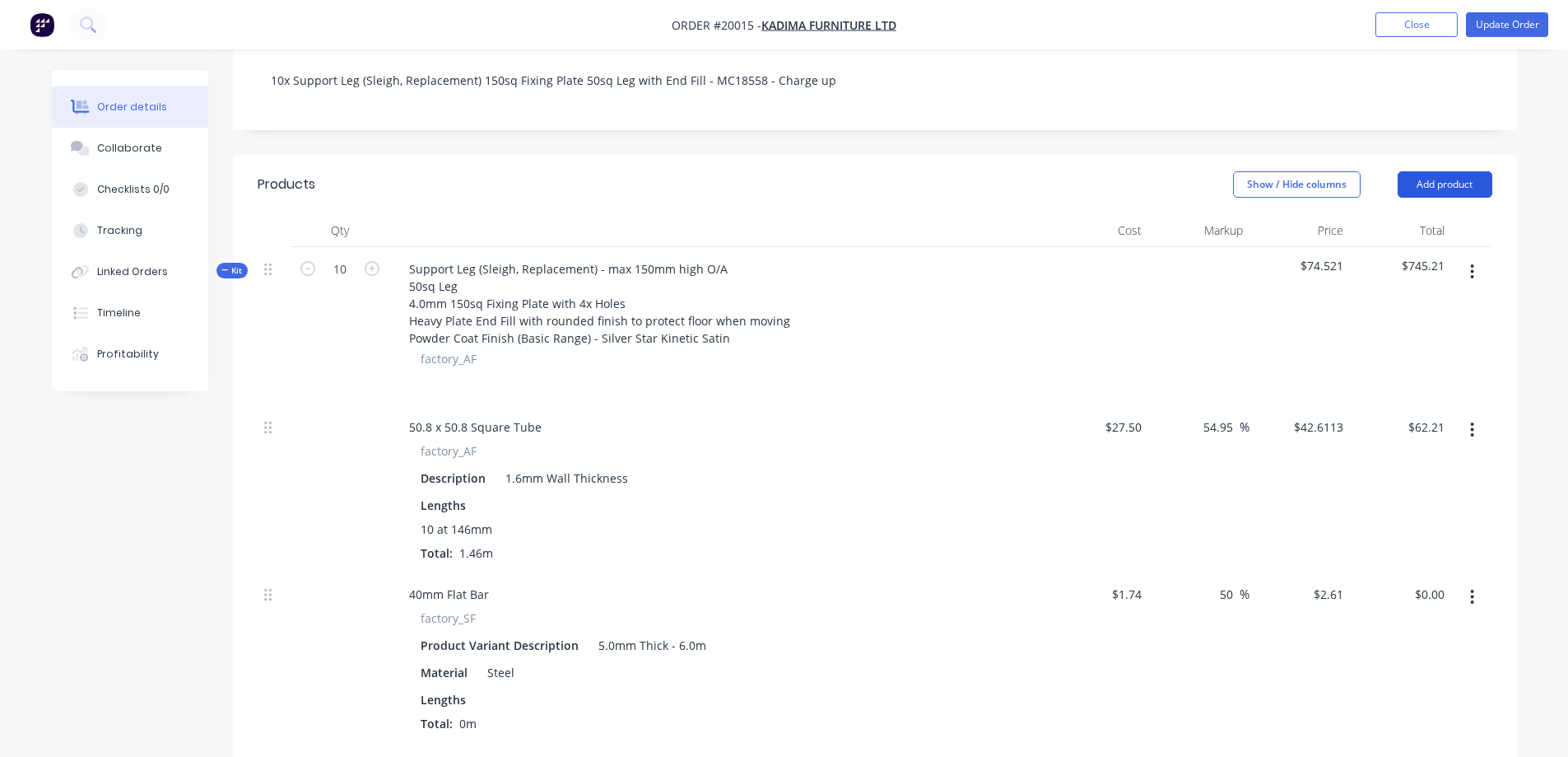
click at [1473, 171] on button "Add product" at bounding box center [1445, 184] width 95 height 26
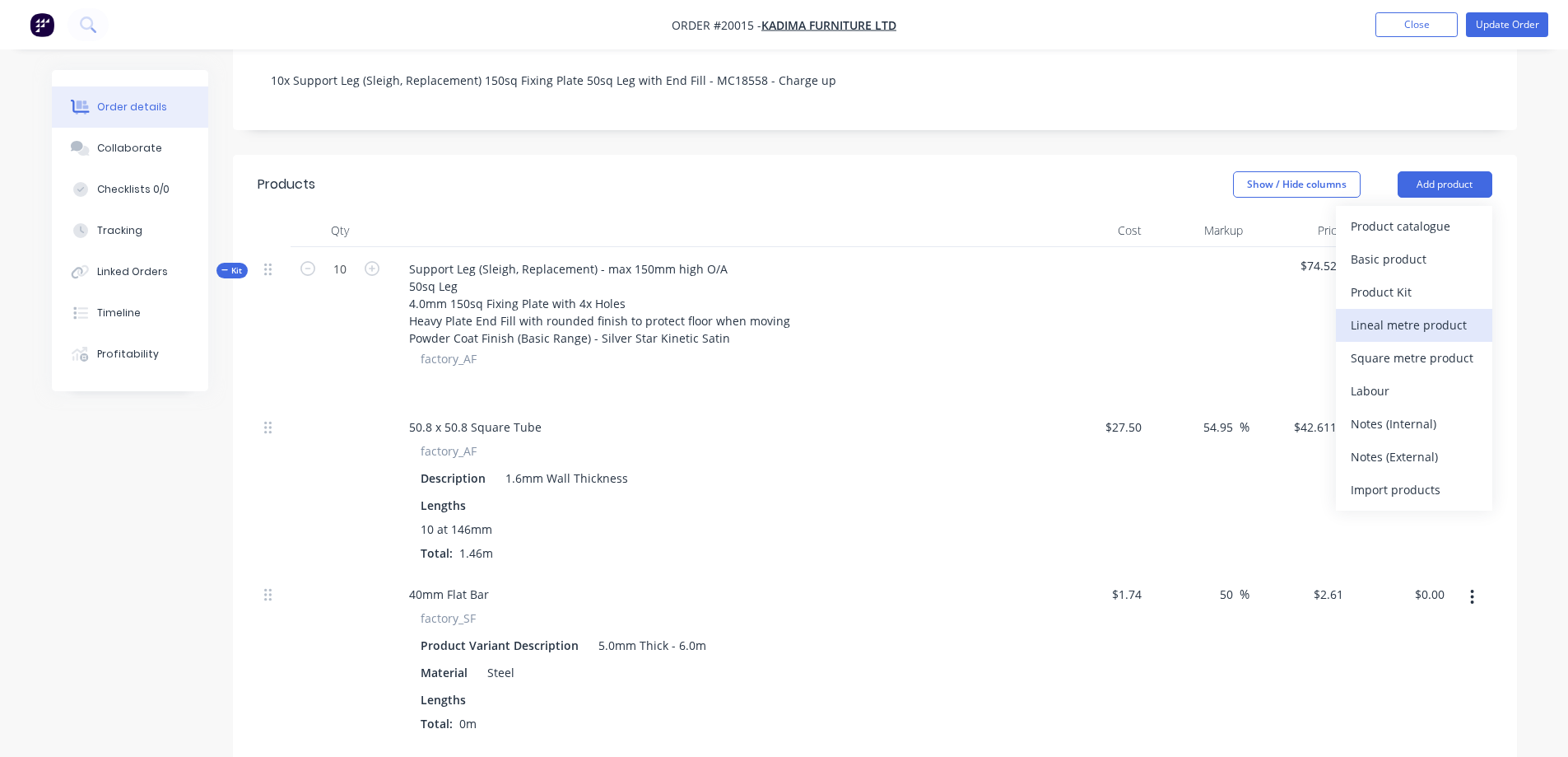
click at [1392, 313] on div "Lineal metre product" at bounding box center [1414, 324] width 126 height 24
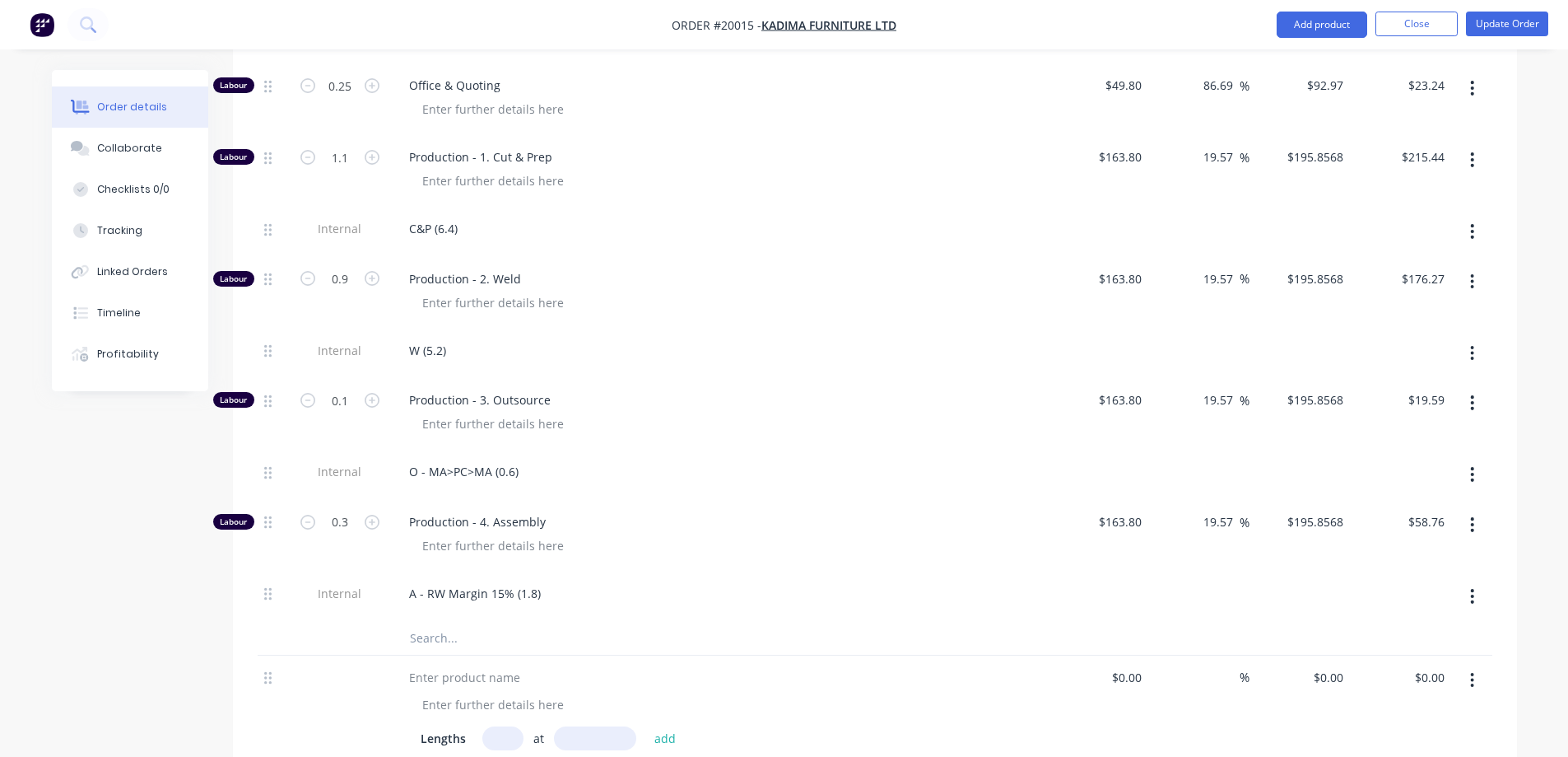
scroll to position [1565, 0]
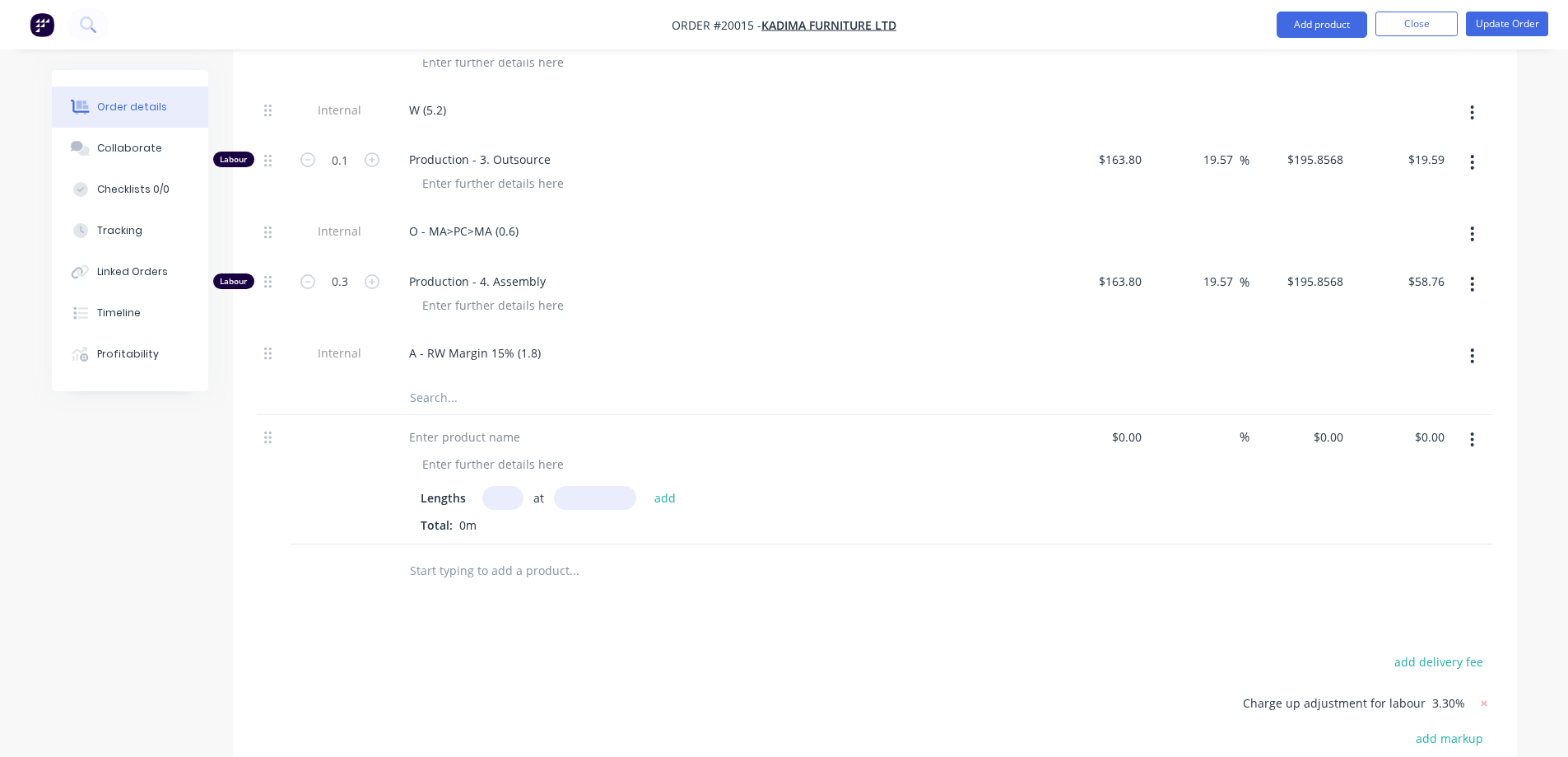
click at [497, 486] on input "text" at bounding box center [502, 497] width 41 height 24
click at [1475, 425] on button "button" at bounding box center [1472, 440] width 38 height 30
click at [1379, 570] on div "Delete" at bounding box center [1414, 582] width 126 height 24
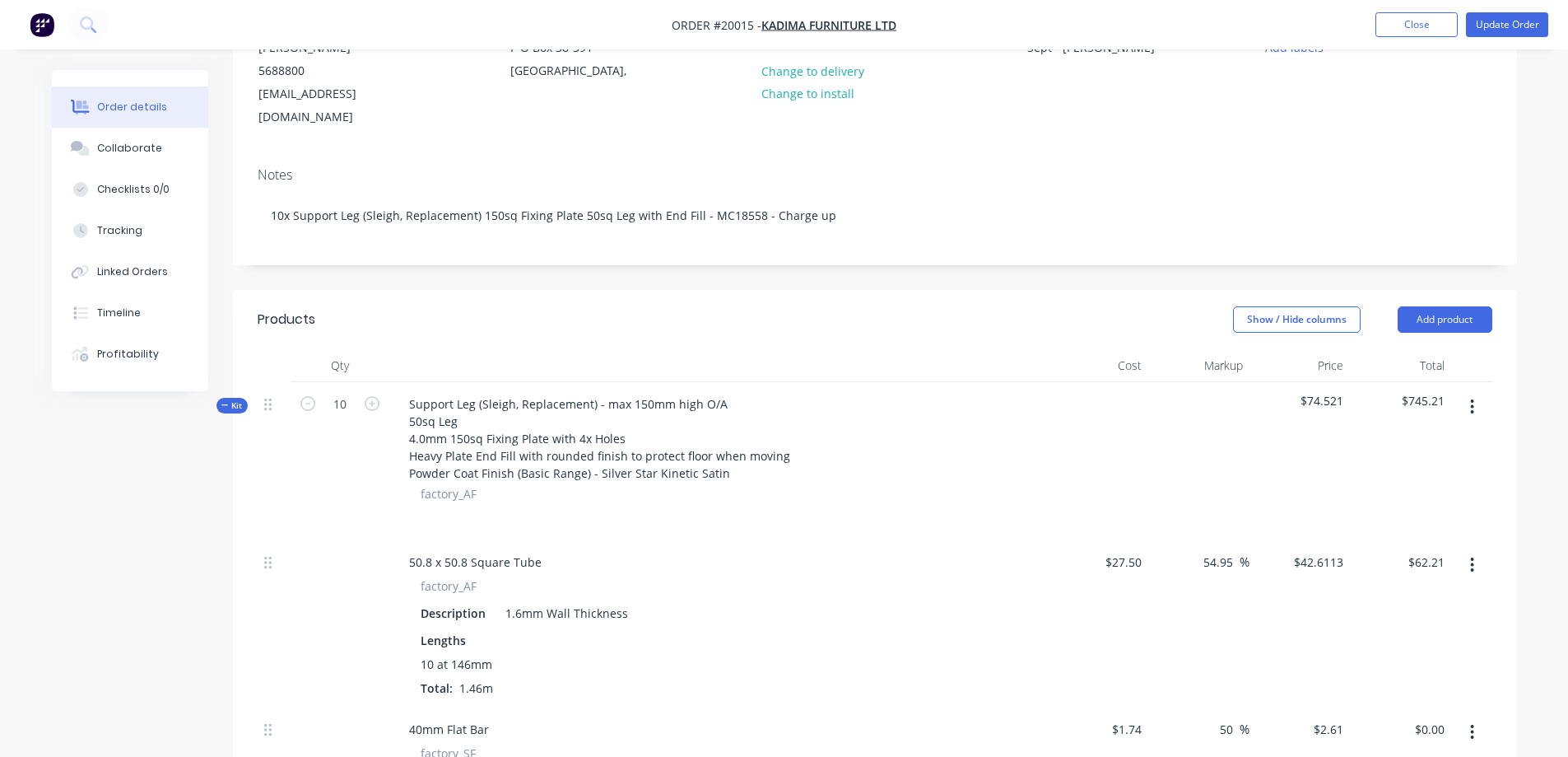
scroll to position [0, 0]
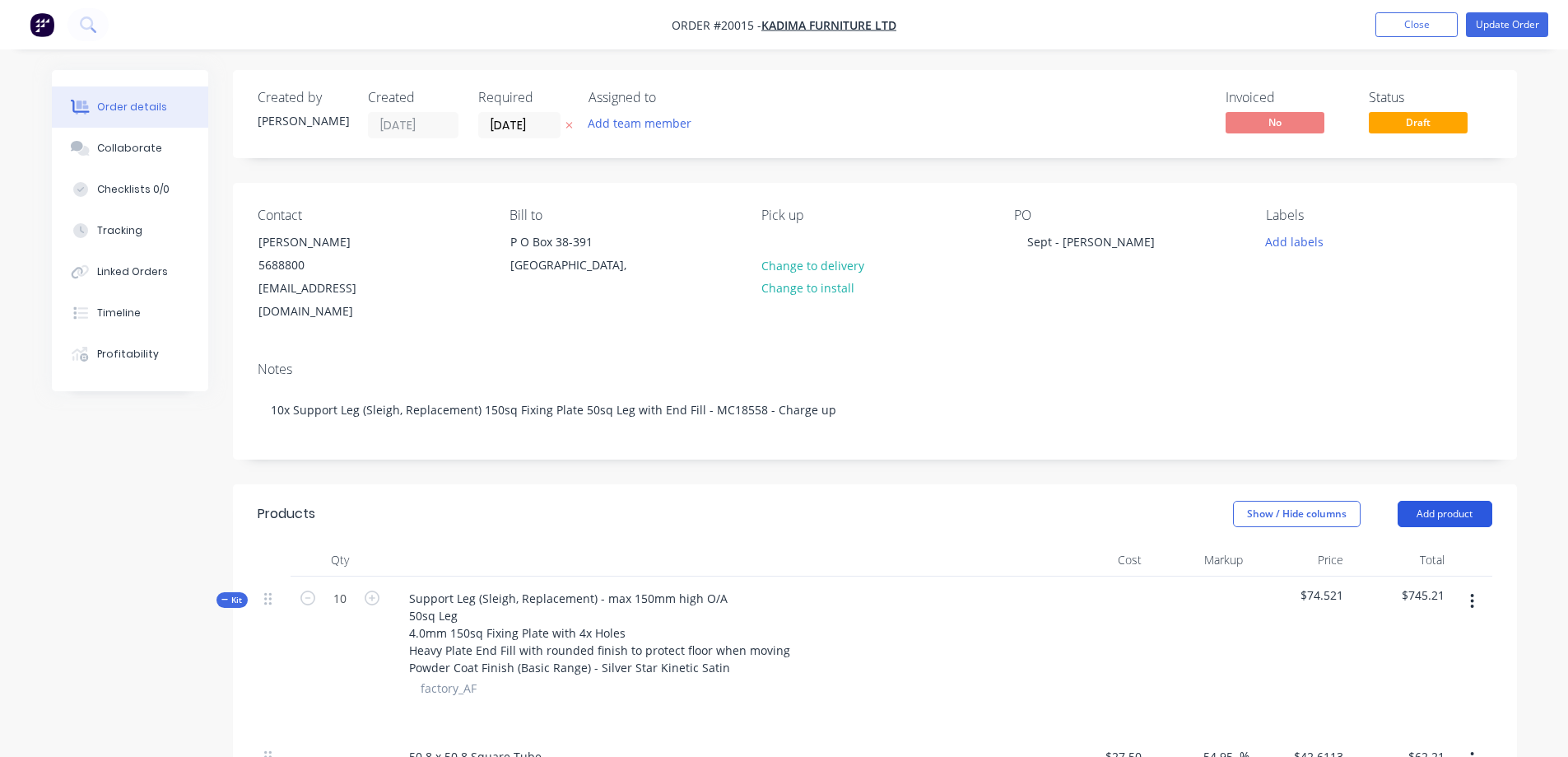
click at [1449, 501] on button "Add product" at bounding box center [1445, 514] width 95 height 26
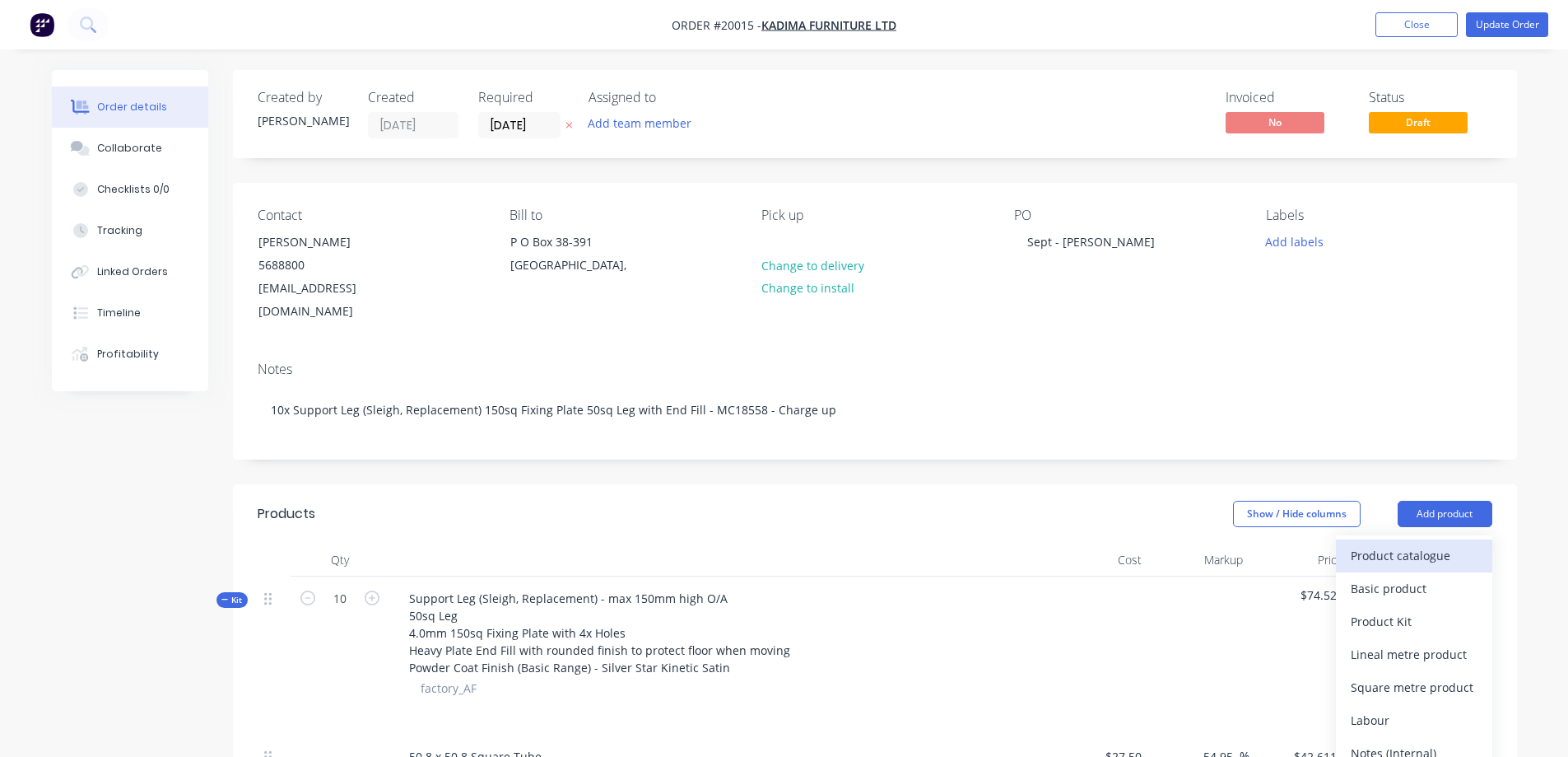
click at [1395, 543] on div "Product catalogue" at bounding box center [1414, 555] width 126 height 24
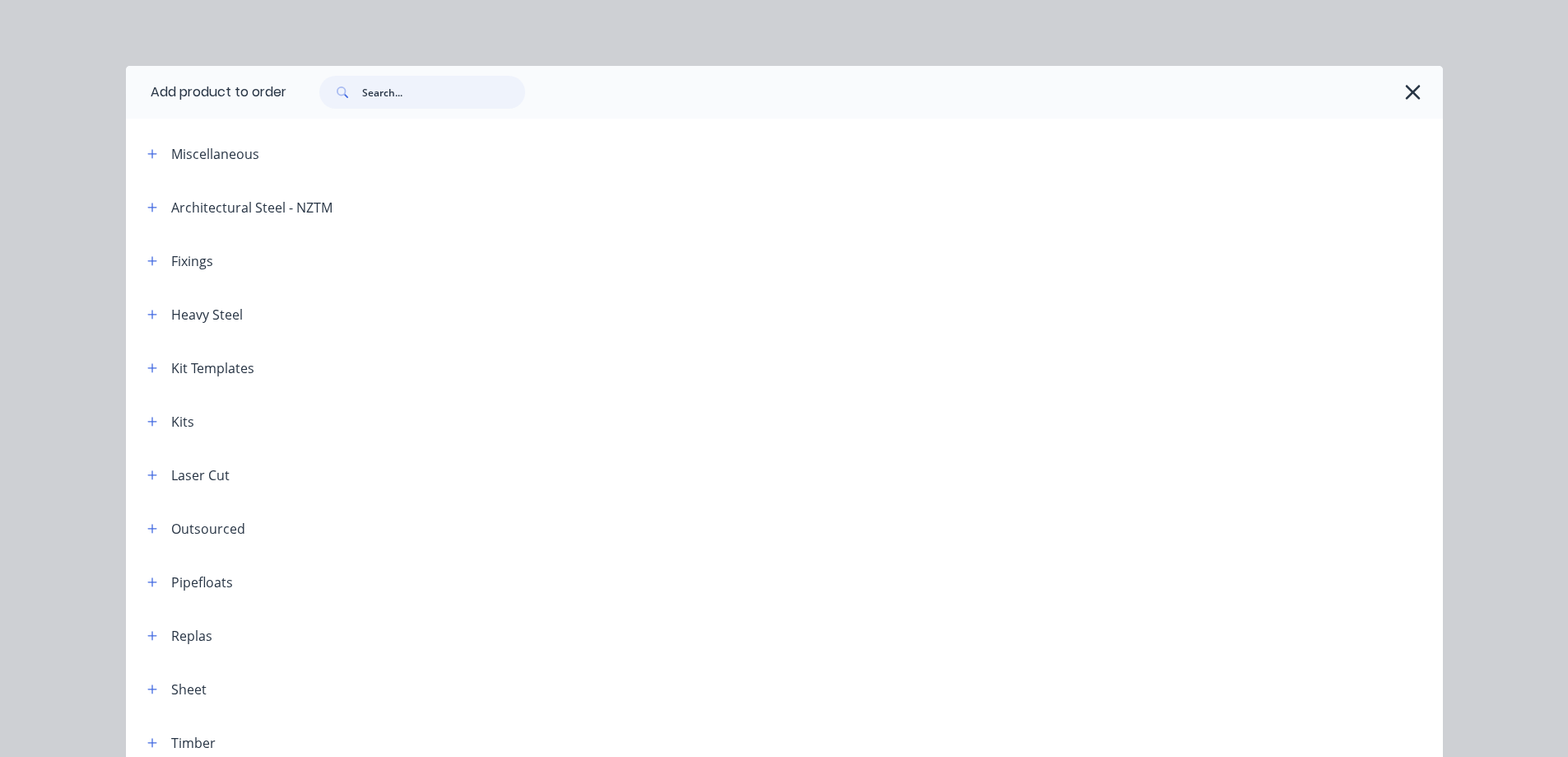
click at [387, 97] on input "text" at bounding box center [444, 92] width 163 height 33
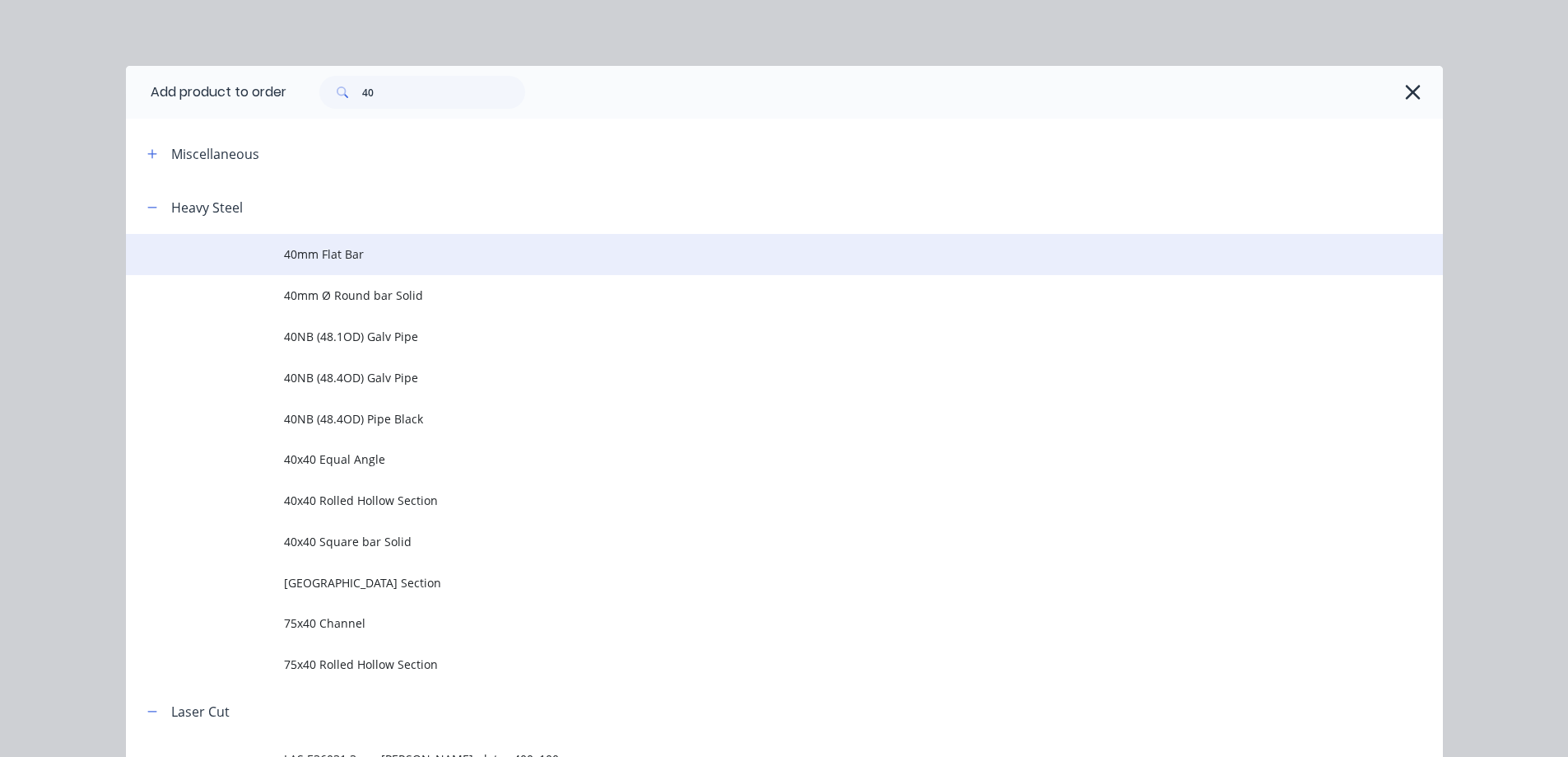
click at [301, 253] on span "40mm Flat Bar" at bounding box center [747, 254] width 927 height 17
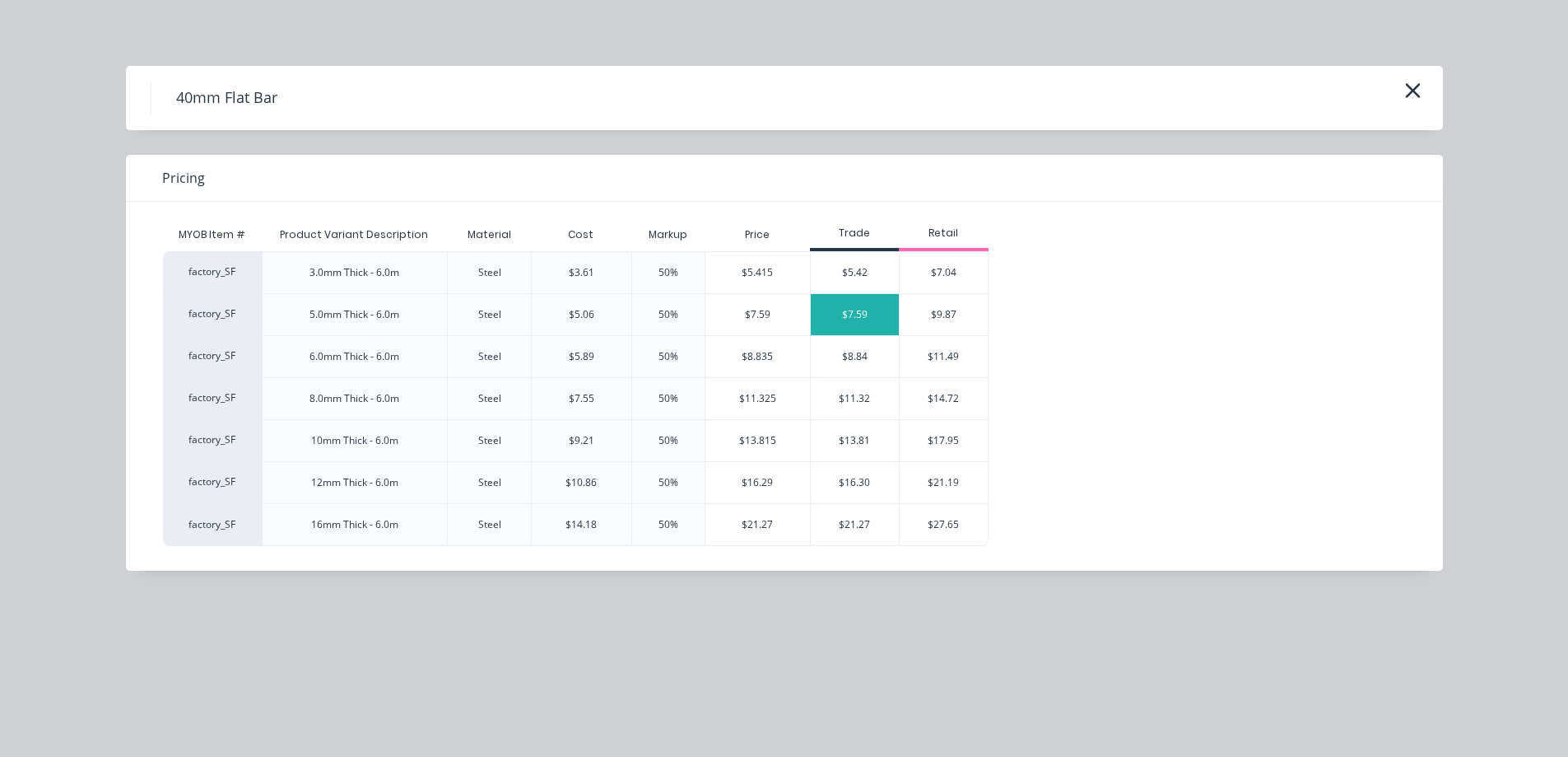
click at [841, 310] on div "$7.59" at bounding box center [855, 314] width 89 height 41
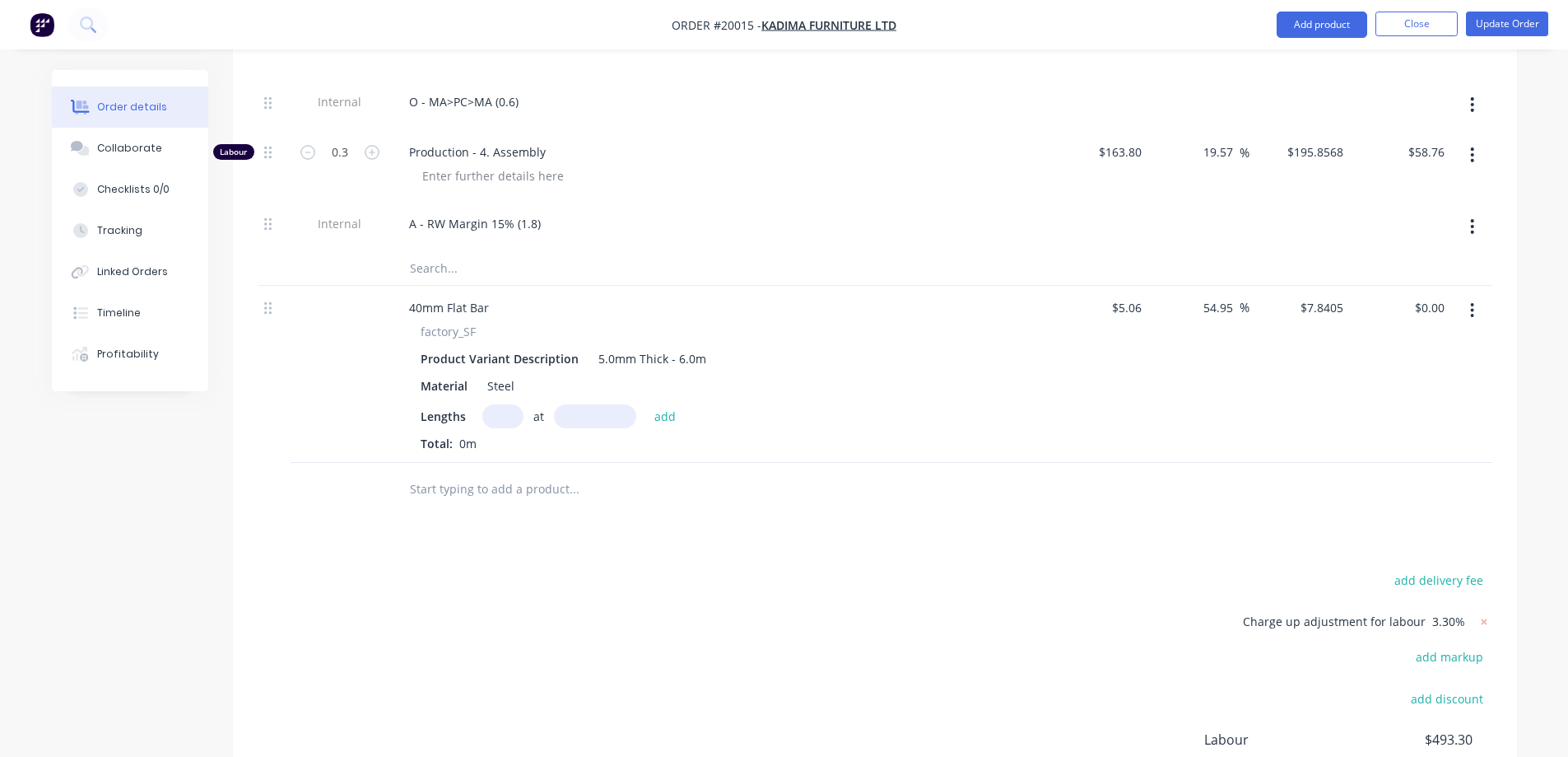
scroll to position [1885, 0]
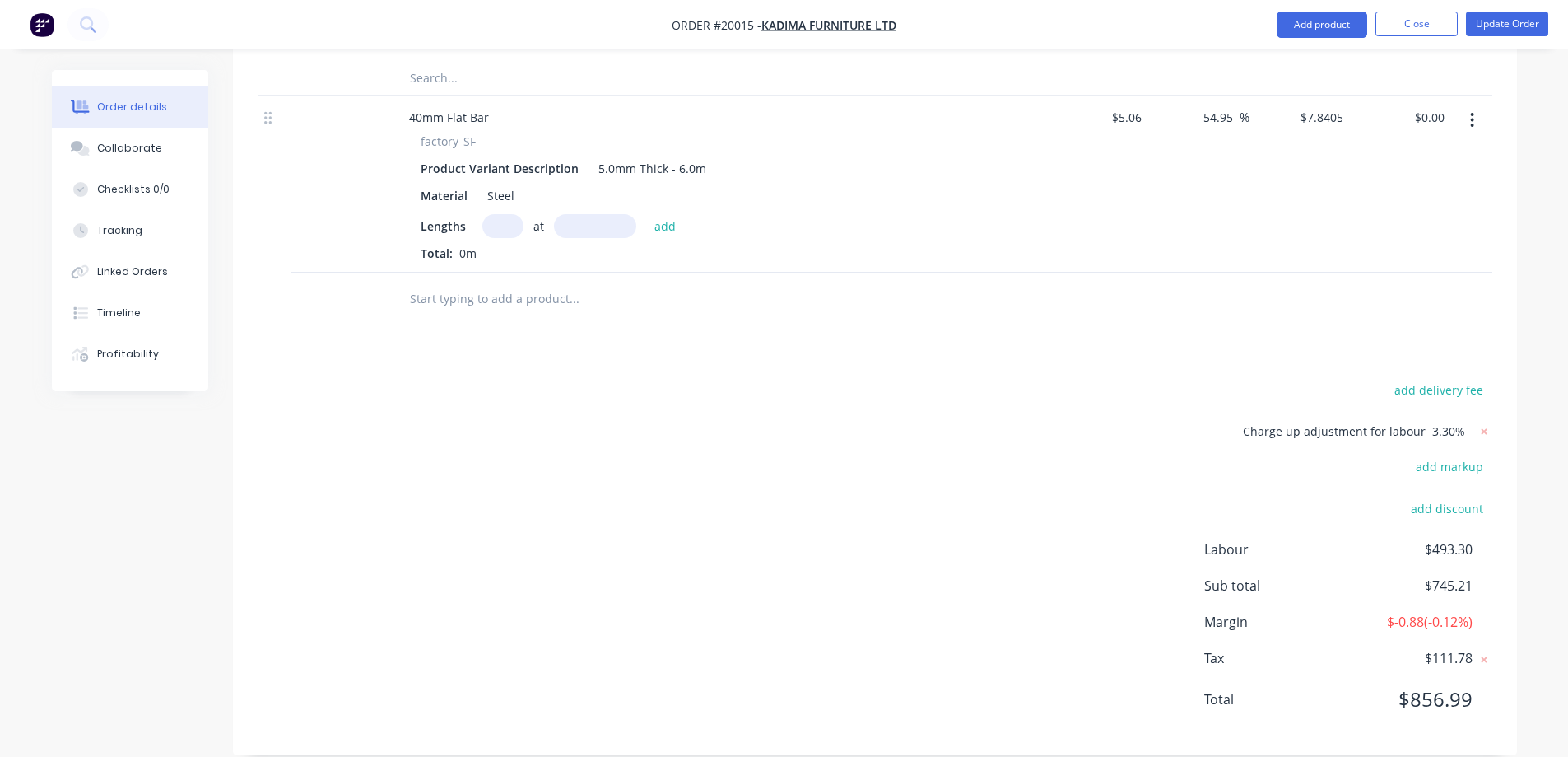
click at [497, 215] on input "text" at bounding box center [502, 226] width 41 height 24
click at [601, 215] on input "text" at bounding box center [595, 226] width 82 height 24
click at [663, 215] on button "add" at bounding box center [665, 226] width 38 height 23
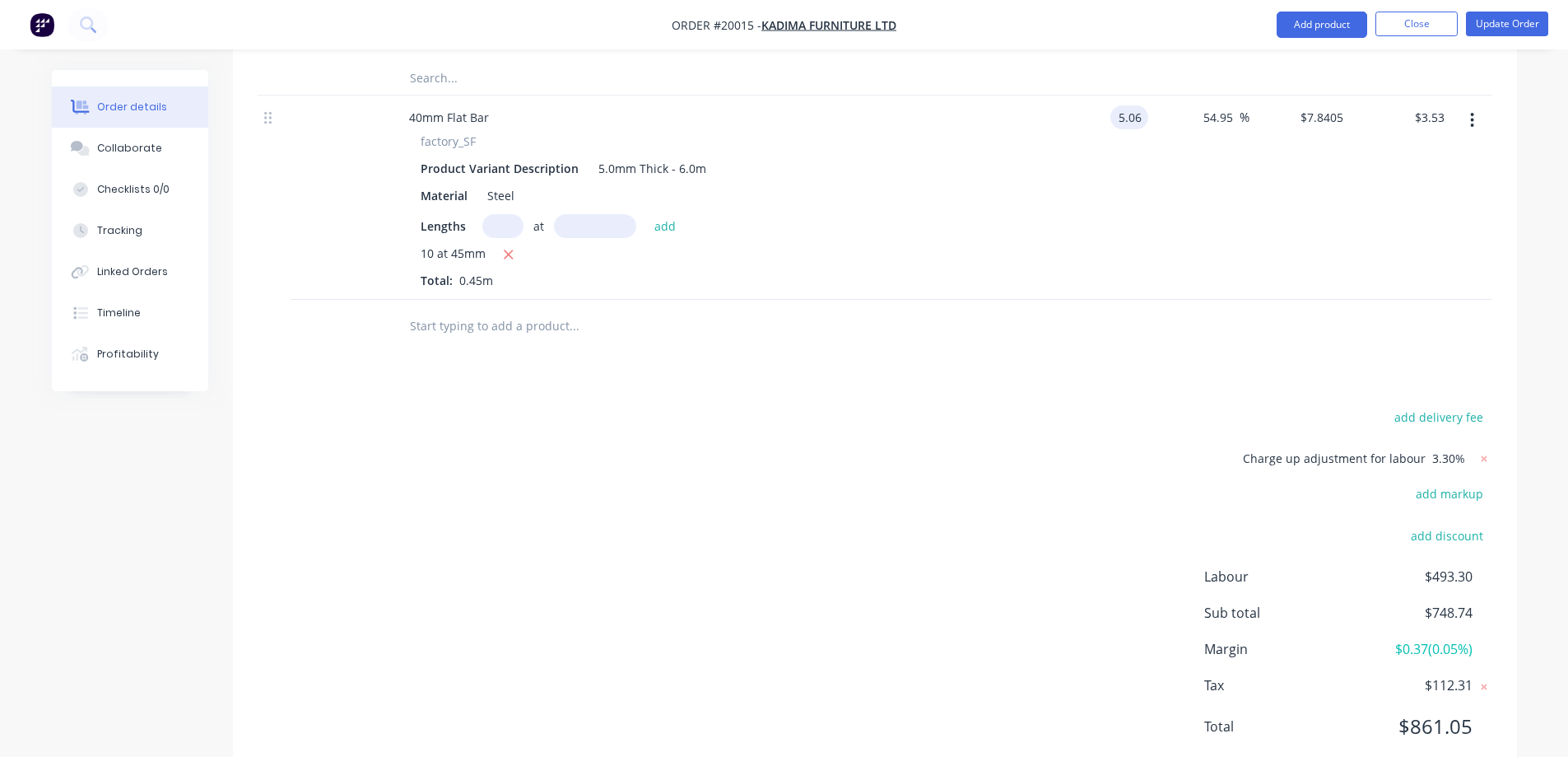
click at [1126, 106] on input "5.06" at bounding box center [1133, 117] width 31 height 24
click at [1129, 207] on div "$3.87 3.87" at bounding box center [1098, 198] width 101 height 204
click at [1229, 106] on input "54.95" at bounding box center [1220, 117] width 37 height 24
drag, startPoint x: 1232, startPoint y: 92, endPoint x: 1208, endPoint y: 91, distance: 24.0
click at [1208, 106] on input "54.95" at bounding box center [1220, 117] width 37 height 24
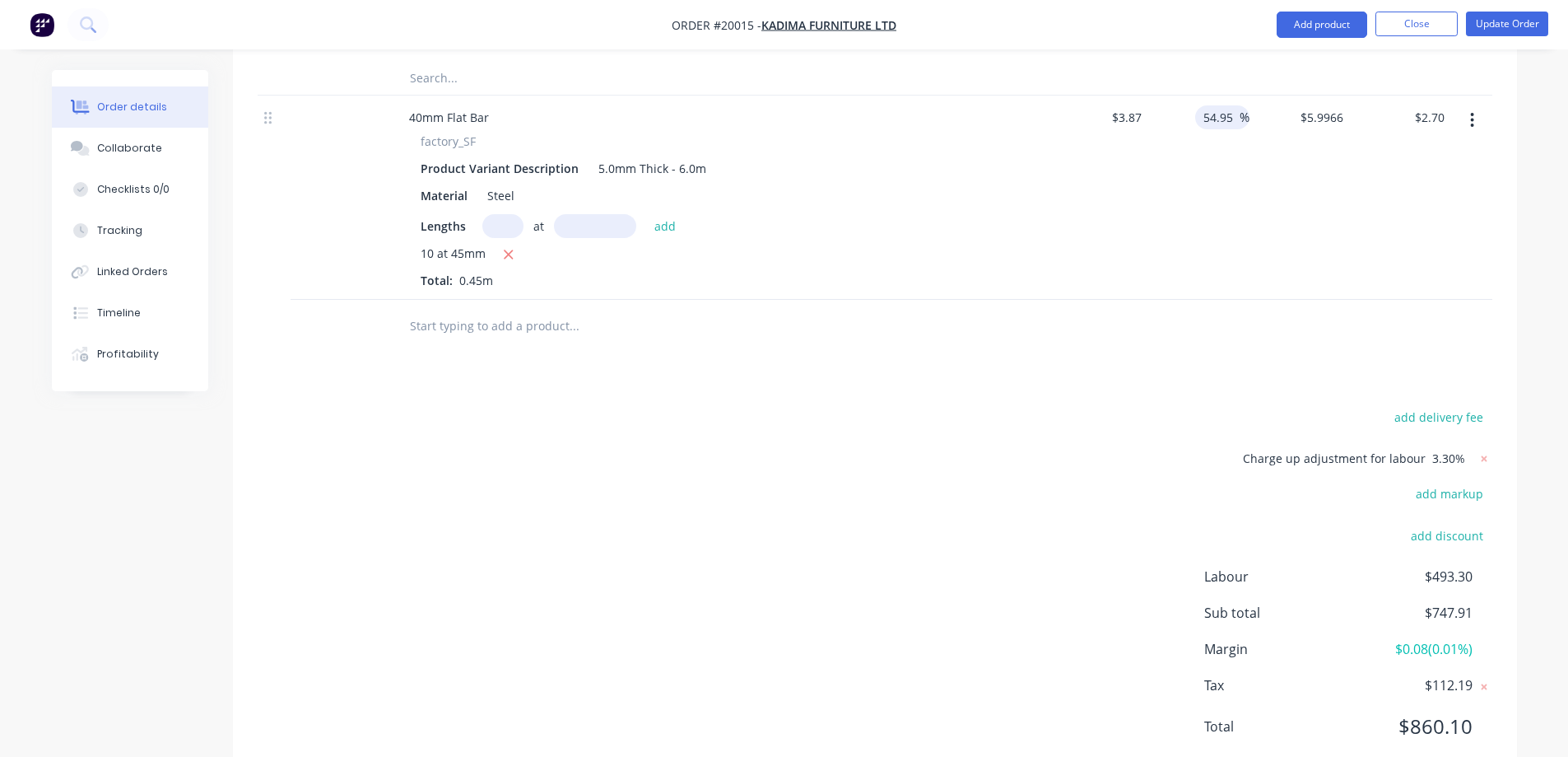
click at [1228, 153] on div "54.95 54.95 %" at bounding box center [1199, 198] width 101 height 204
drag, startPoint x: 1236, startPoint y: 97, endPoint x: 1186, endPoint y: 97, distance: 50.0
click at [1186, 97] on div "54.95 54.95 %" at bounding box center [1199, 198] width 101 height 204
click at [1160, 151] on div "50 50 %" at bounding box center [1199, 198] width 101 height 204
click at [931, 416] on div "add delivery fee Charge up adjustment for labour 3.30% add markup add discount …" at bounding box center [875, 583] width 1235 height 352
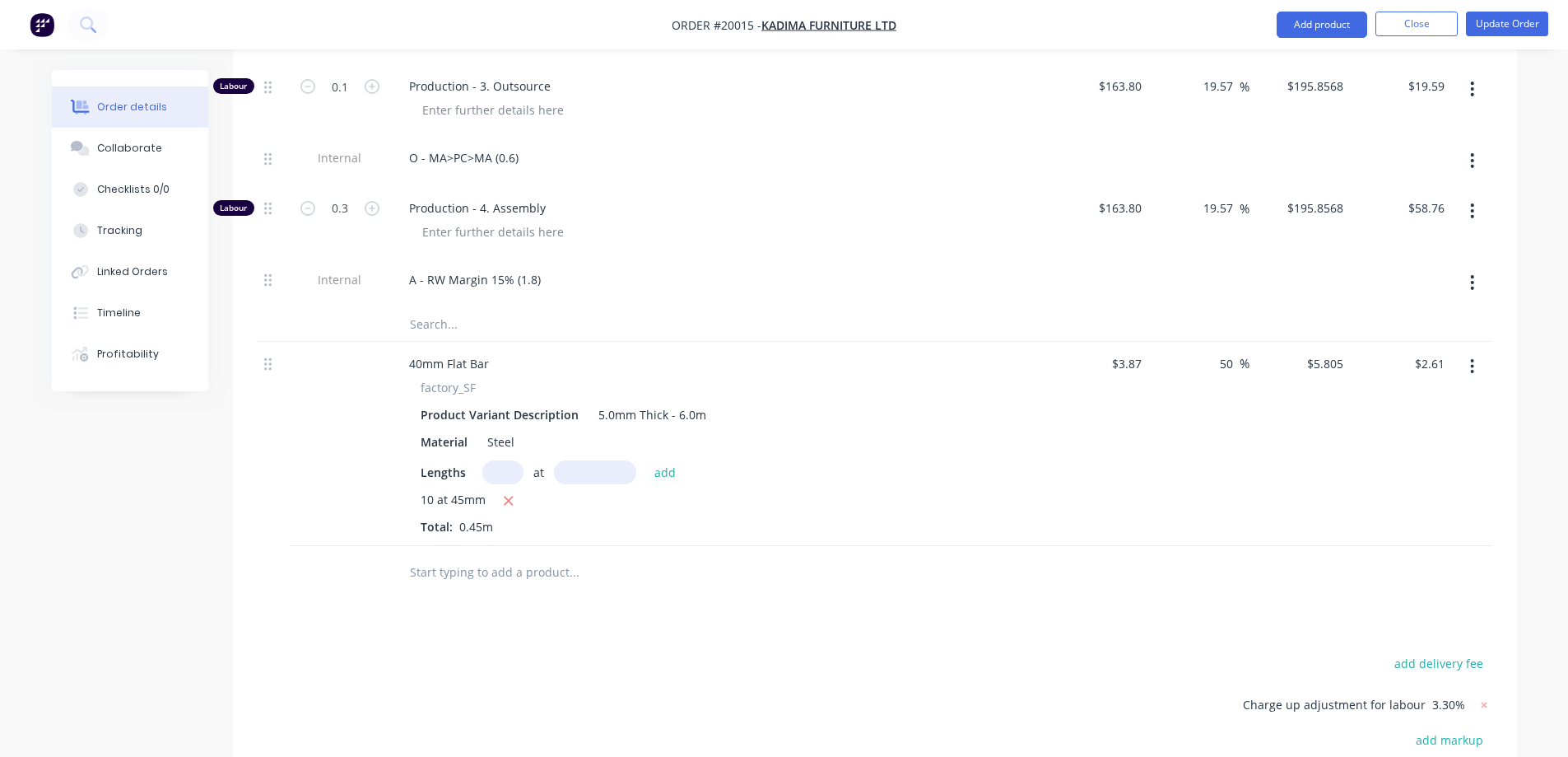
scroll to position [1638, 0]
click at [143, 360] on div "Profitability" at bounding box center [127, 354] width 62 height 15
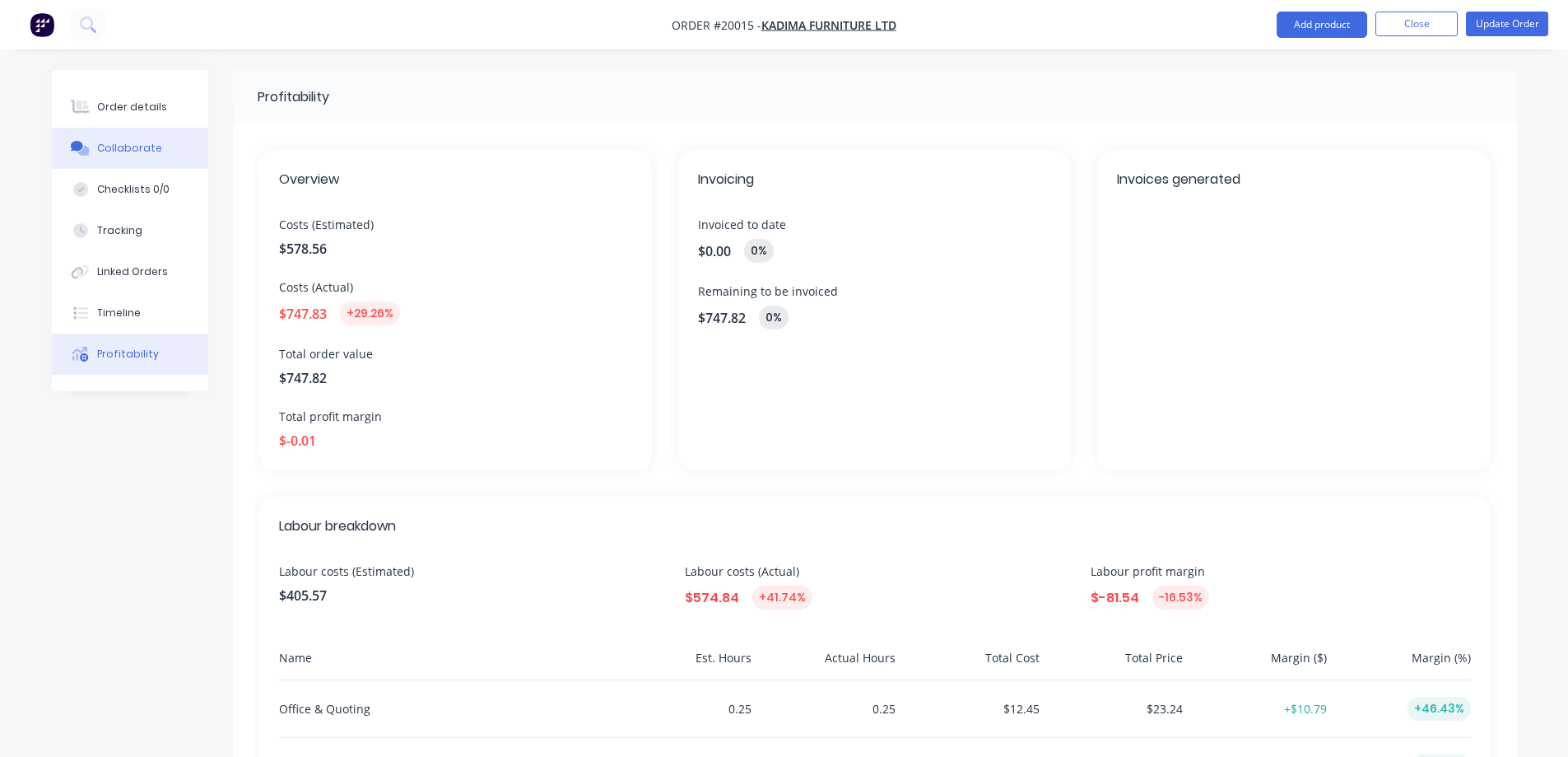
click at [137, 151] on div "Collaborate" at bounding box center [129, 148] width 65 height 15
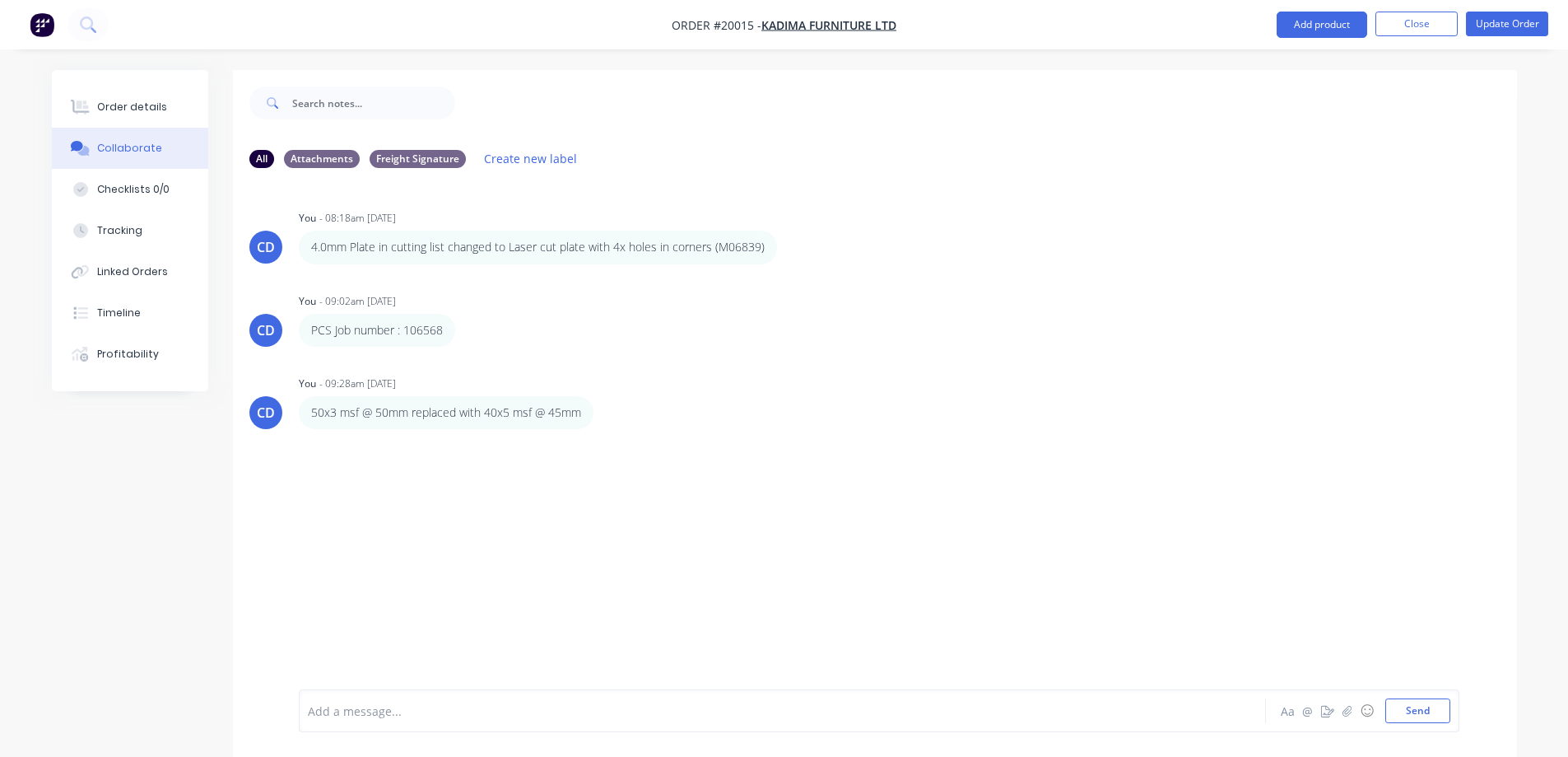
click at [438, 717] on div at bounding box center [736, 712] width 856 height 17
click at [133, 349] on div "Profitability" at bounding box center [127, 354] width 62 height 15
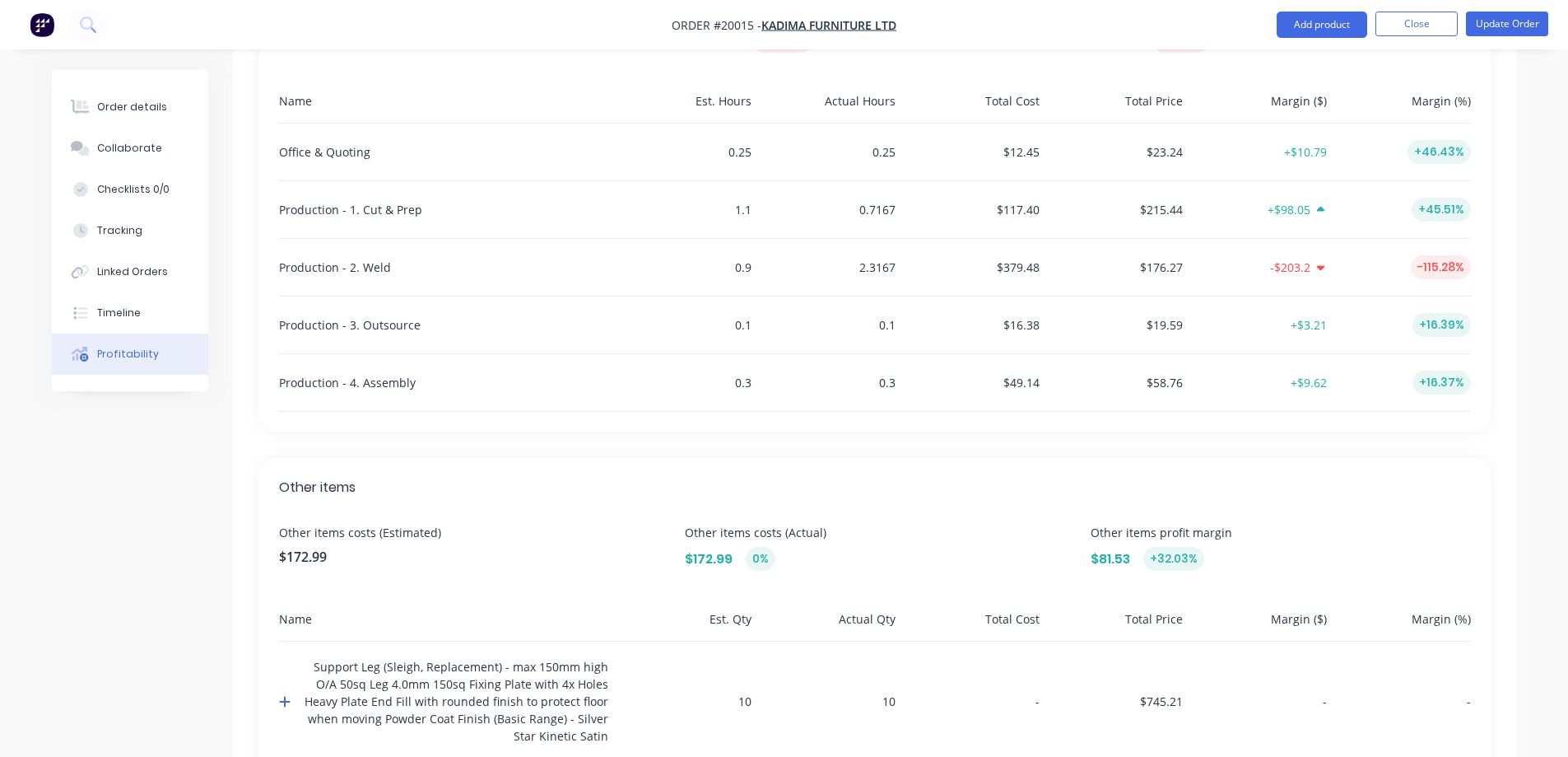
scroll to position [692, 0]
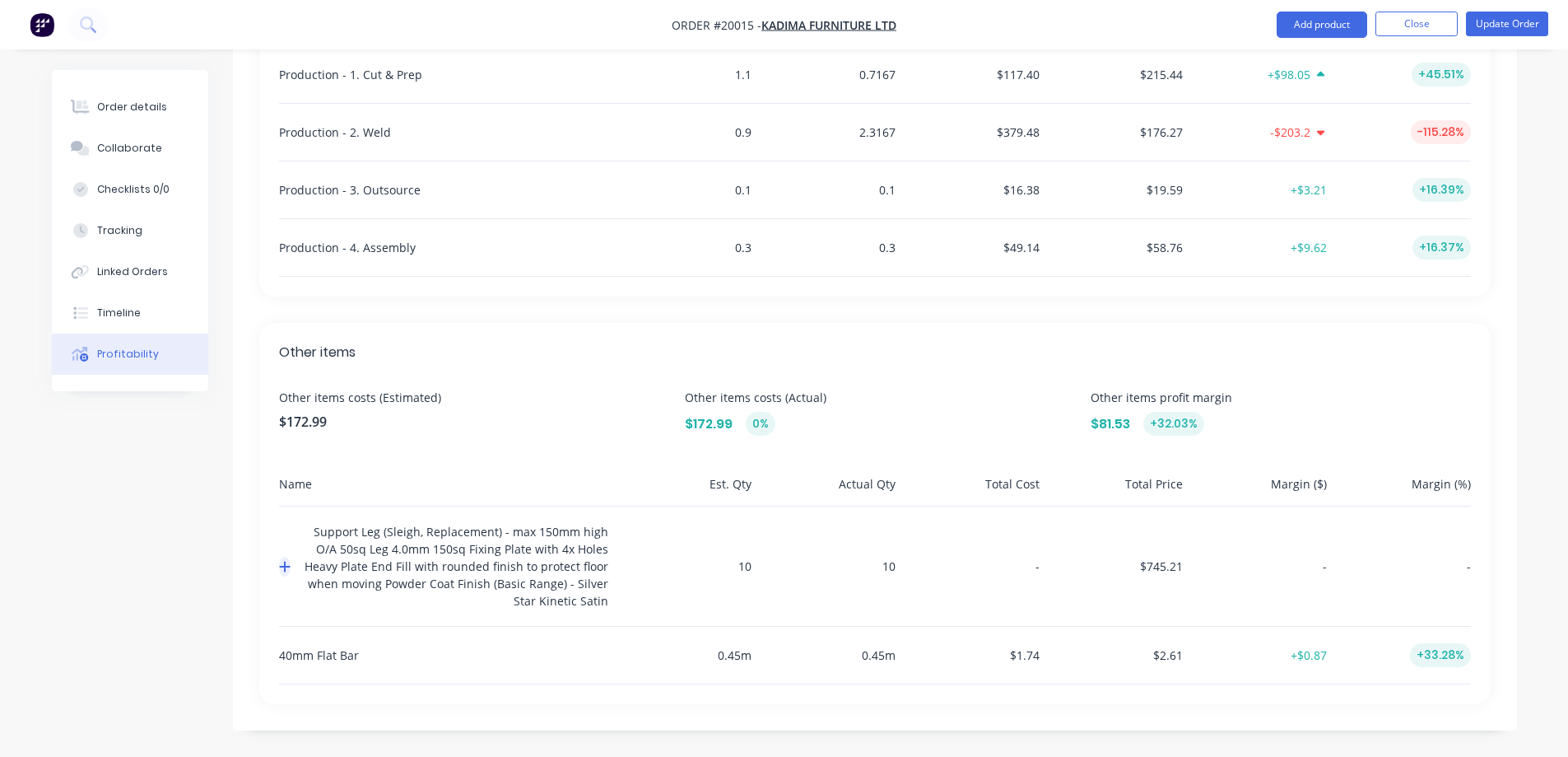
click at [283, 567] on icon "button" at bounding box center [284, 567] width 10 height 10
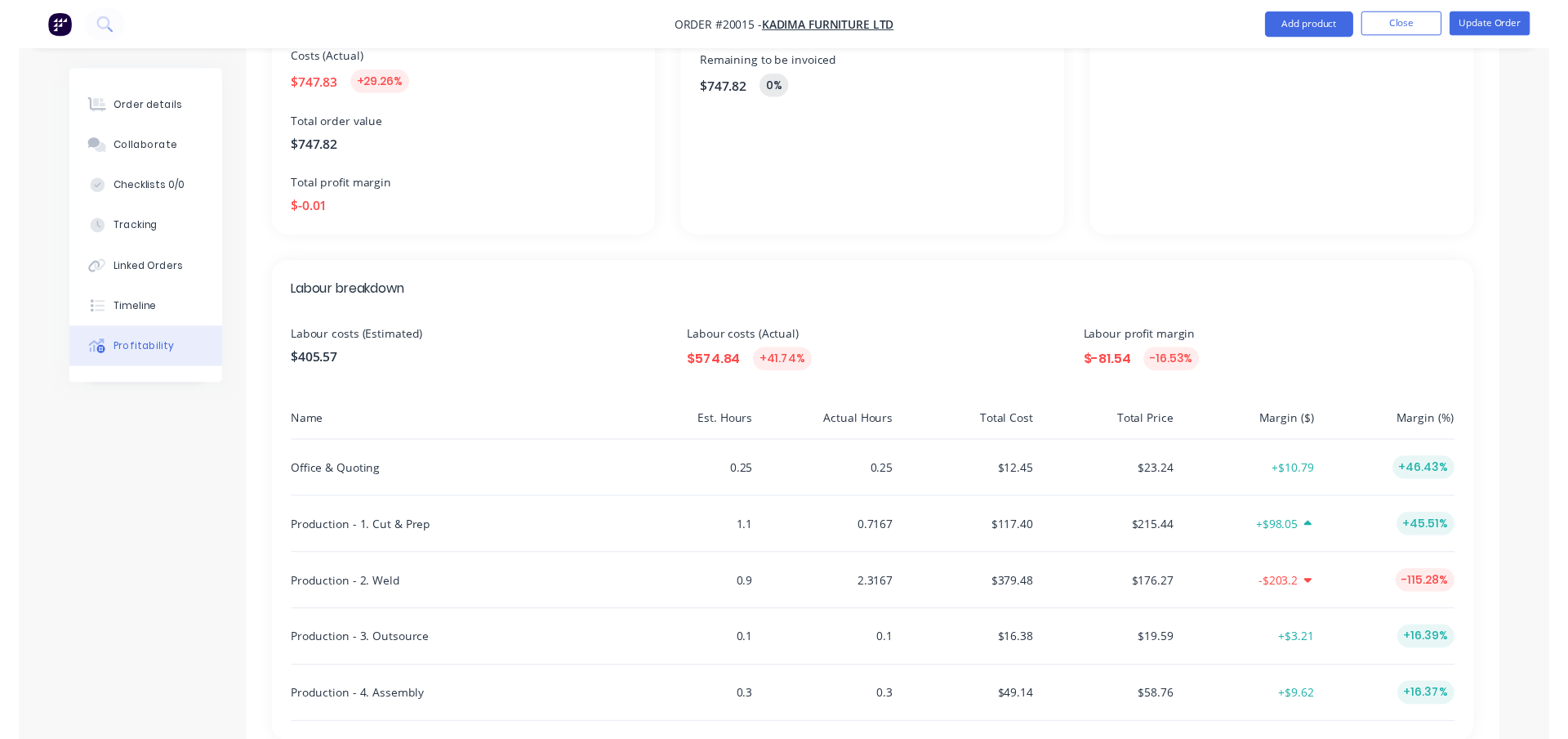
scroll to position [0, 0]
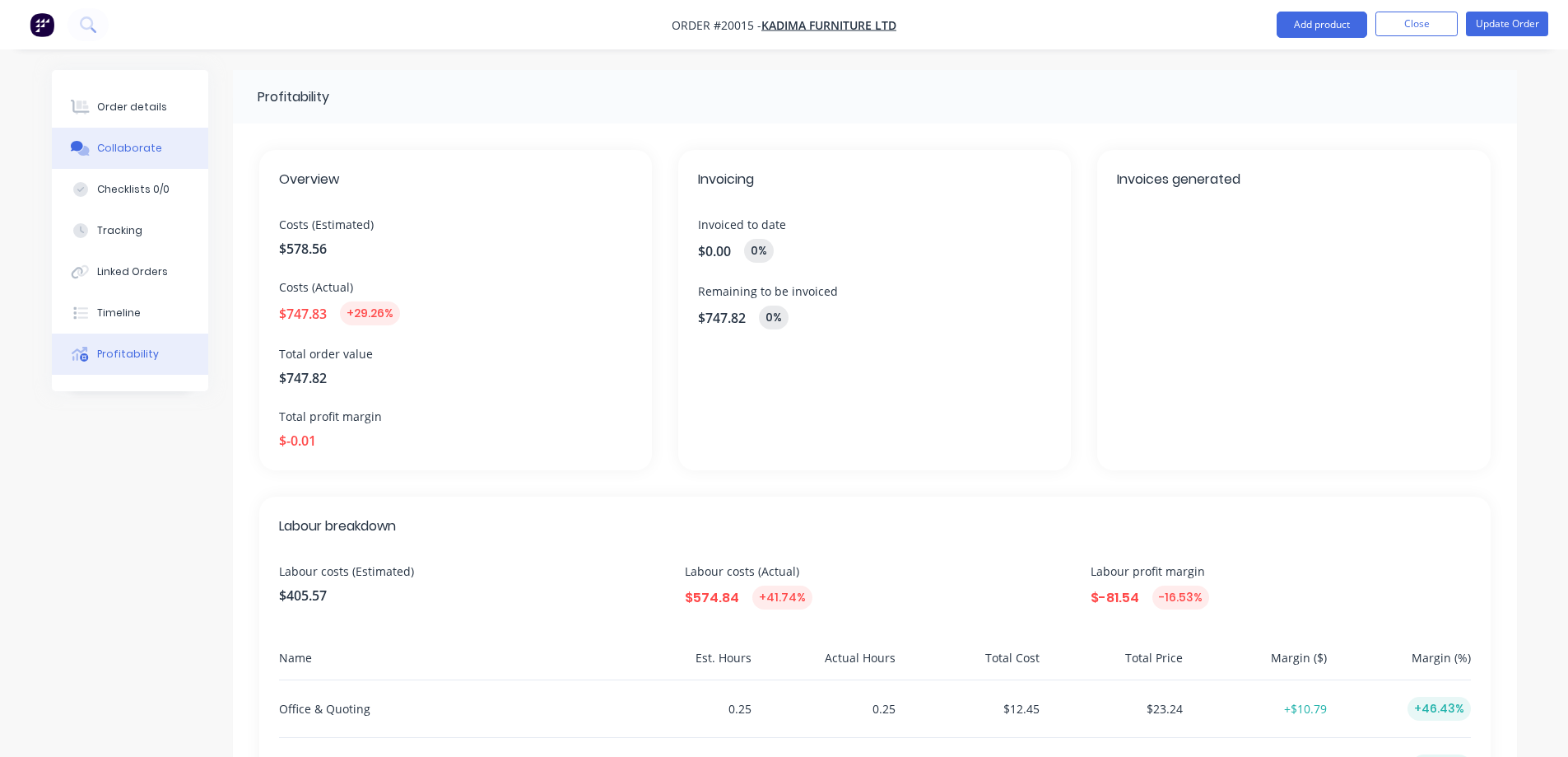
click at [119, 151] on div "Collaborate" at bounding box center [129, 148] width 65 height 15
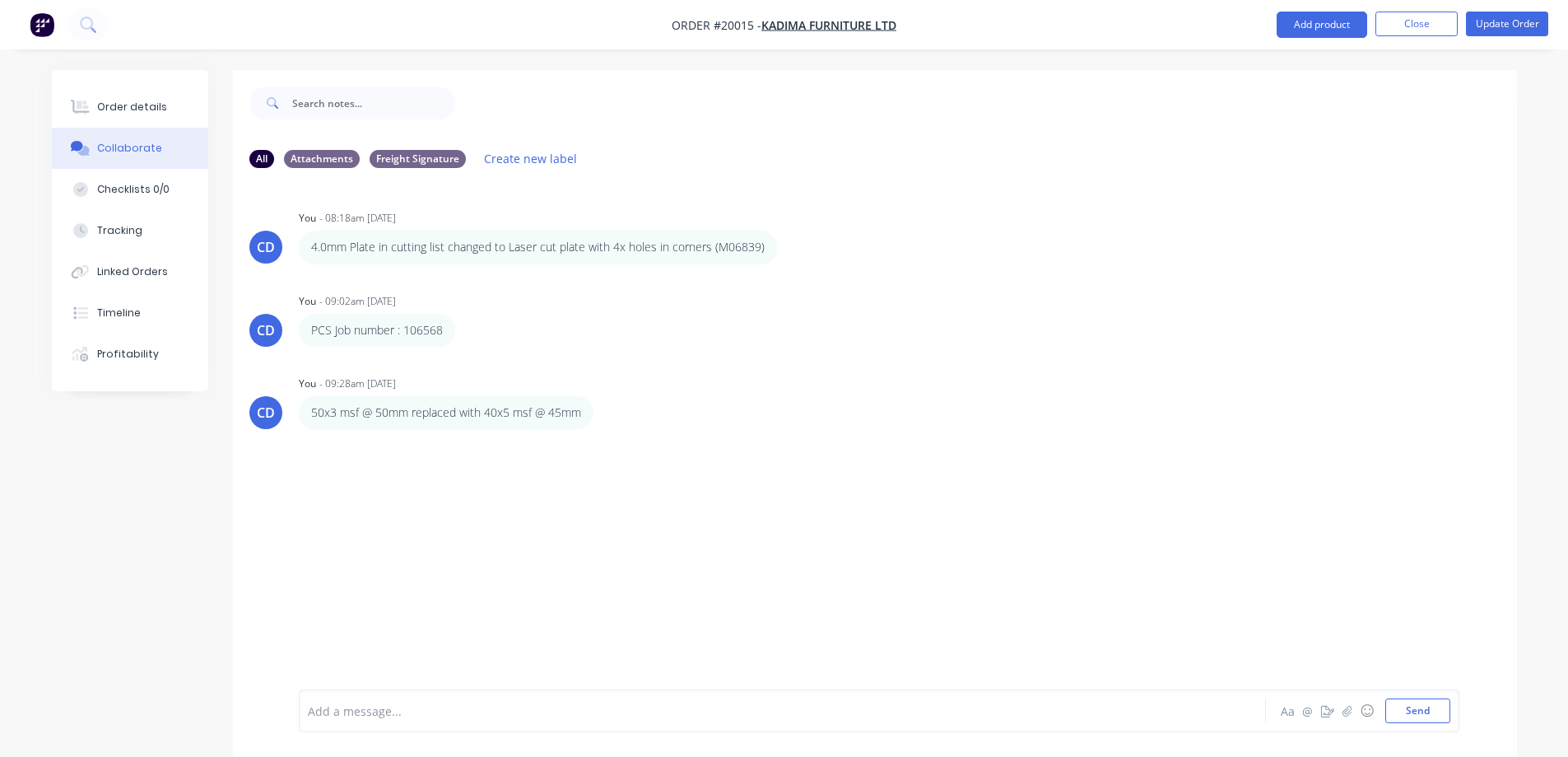
click at [394, 706] on div at bounding box center [736, 712] width 856 height 17
click at [1408, 711] on button "Send" at bounding box center [1418, 711] width 65 height 24
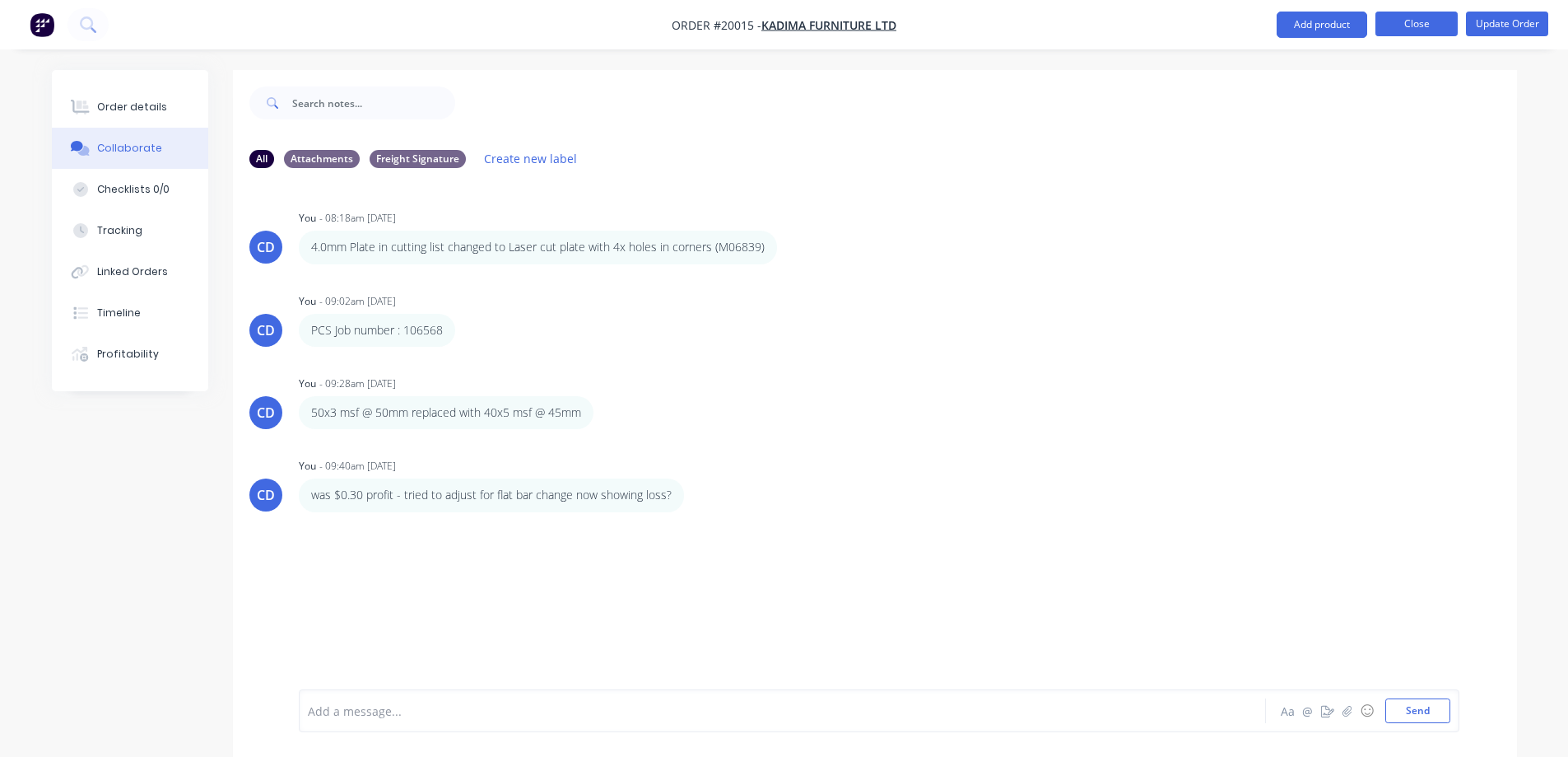
click at [1420, 23] on button "Close" at bounding box center [1416, 24] width 82 height 24
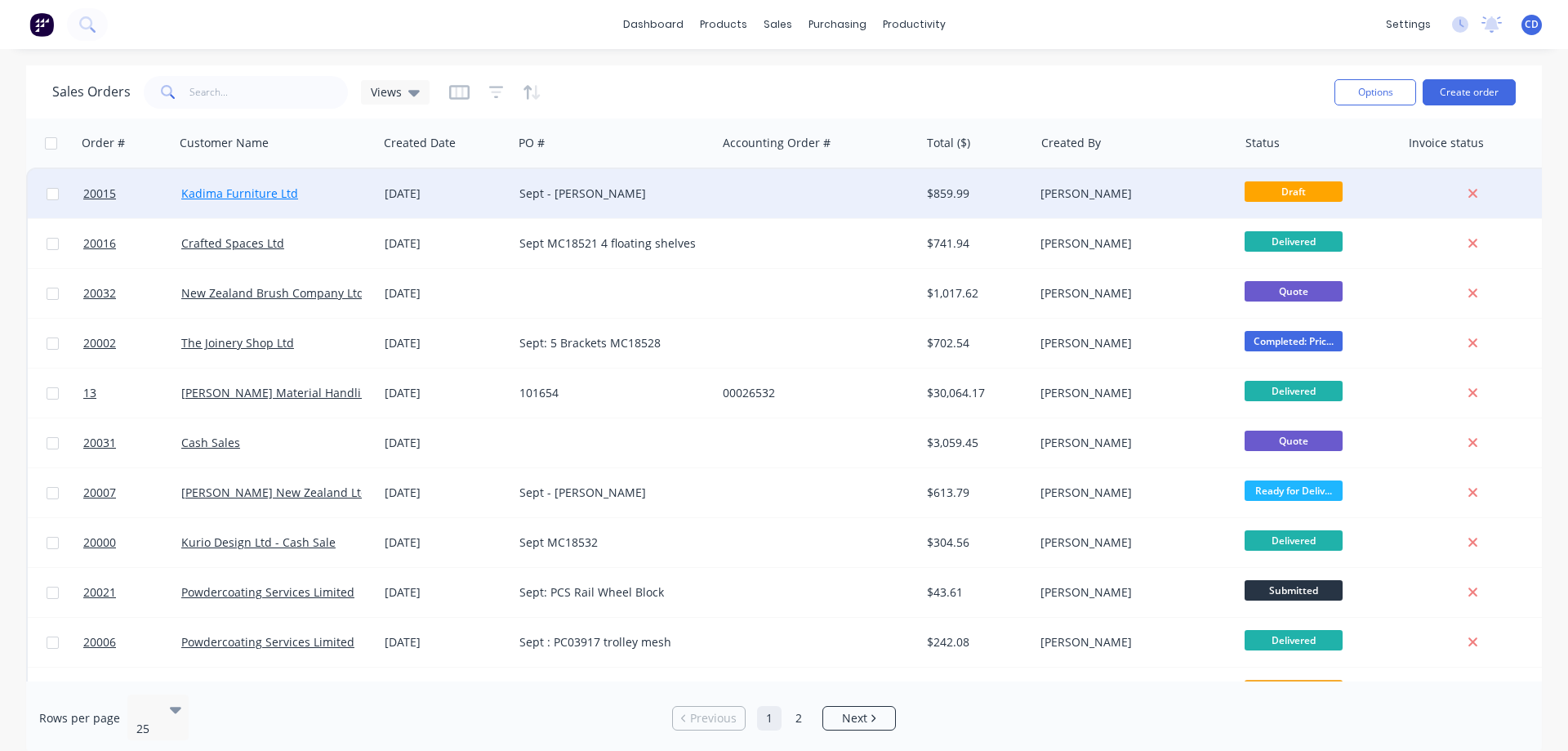
click at [230, 196] on link "Kadima Furniture Ltd" at bounding box center [240, 193] width 117 height 16
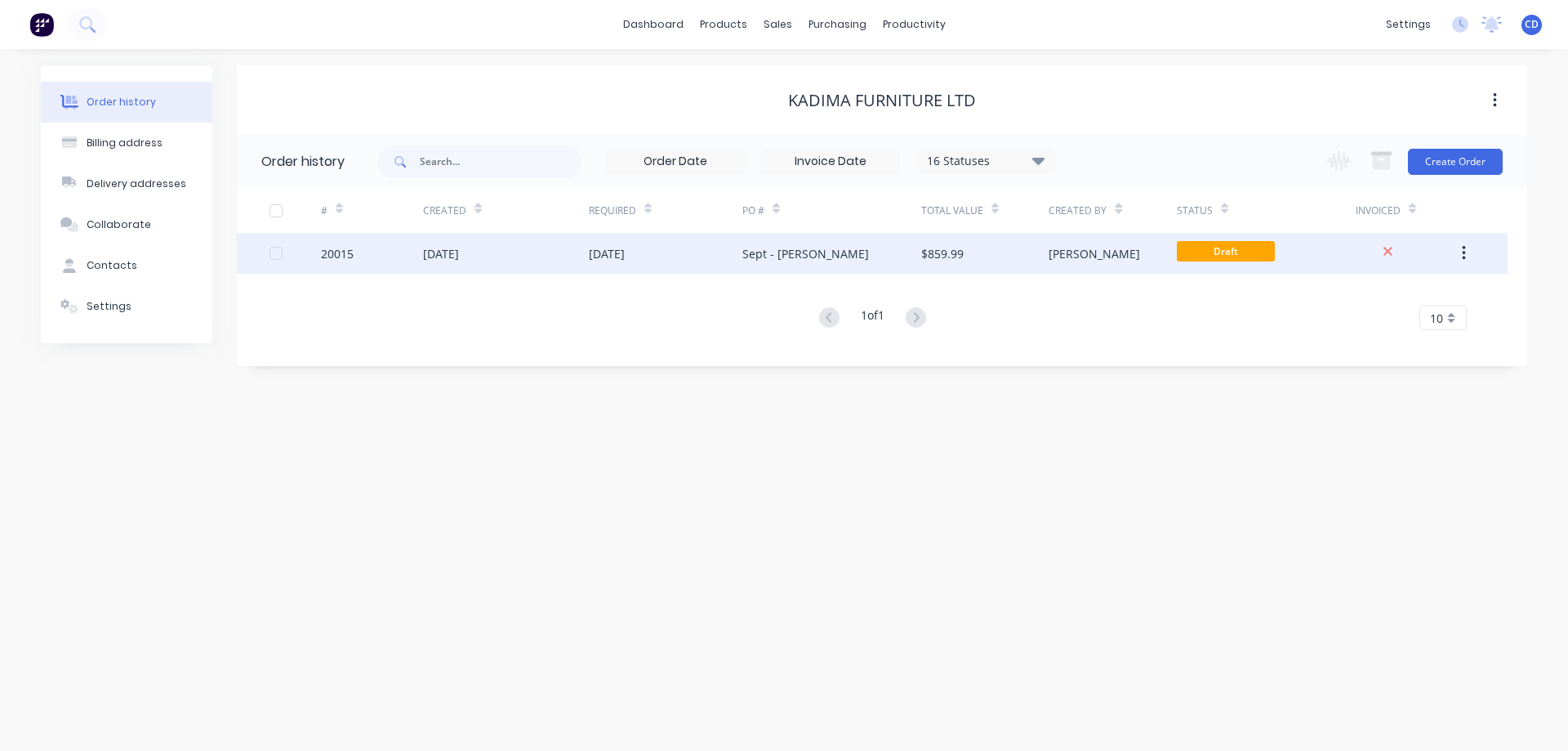
click at [330, 251] on div "20015" at bounding box center [337, 254] width 33 height 17
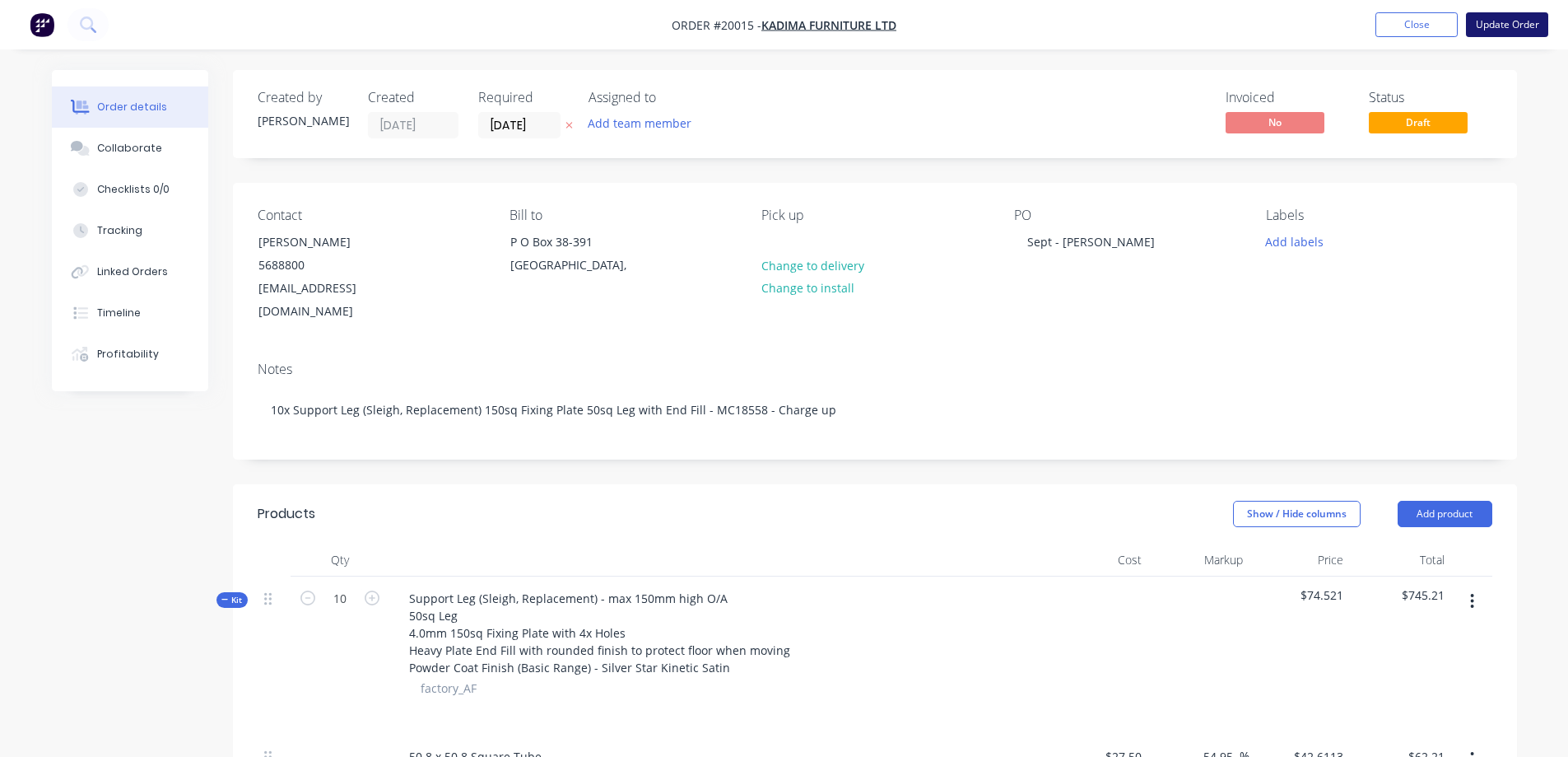
click at [1494, 27] on button "Update Order" at bounding box center [1507, 24] width 82 height 24
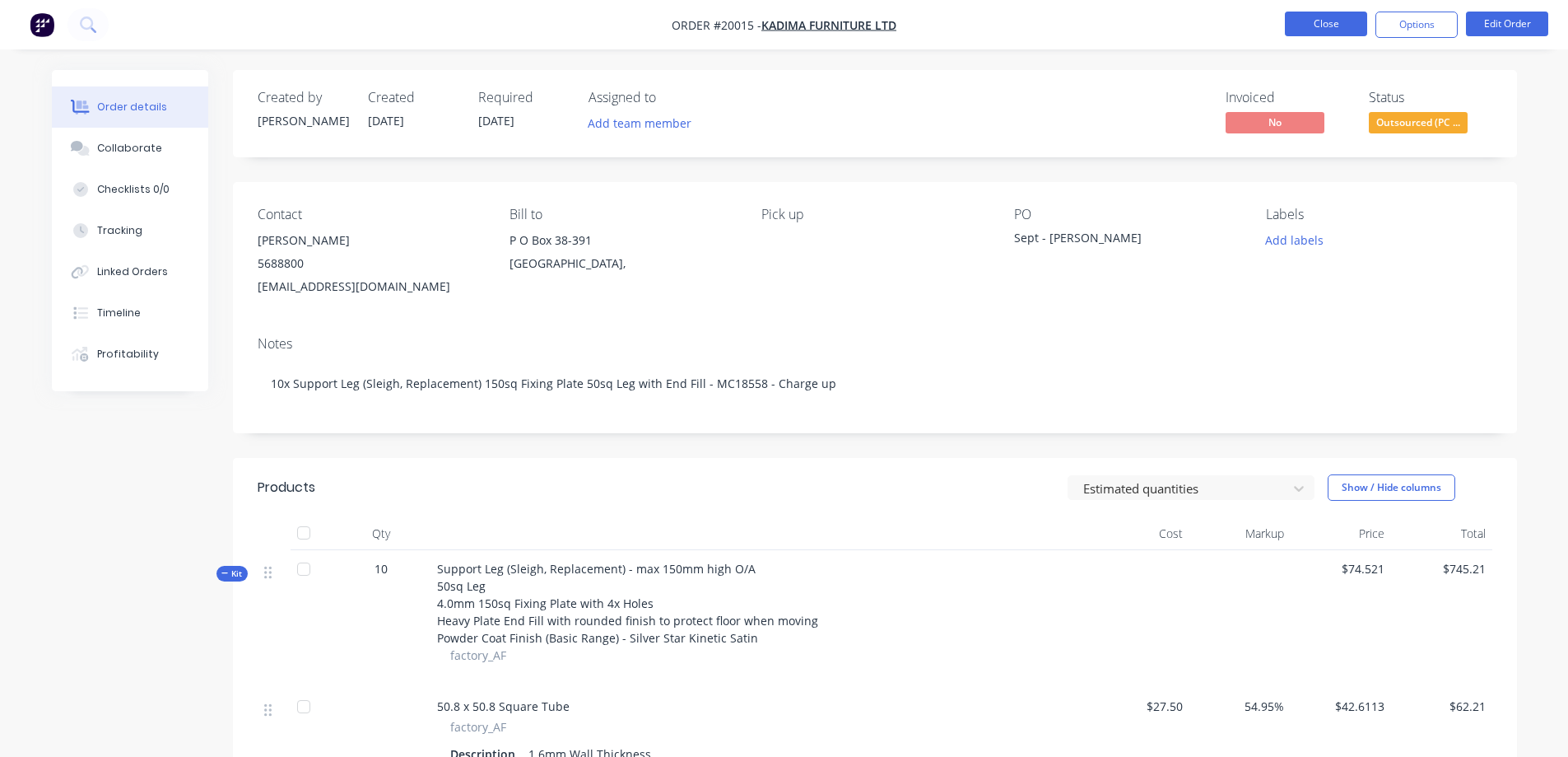
click at [1341, 24] on button "Close" at bounding box center [1326, 24] width 82 height 24
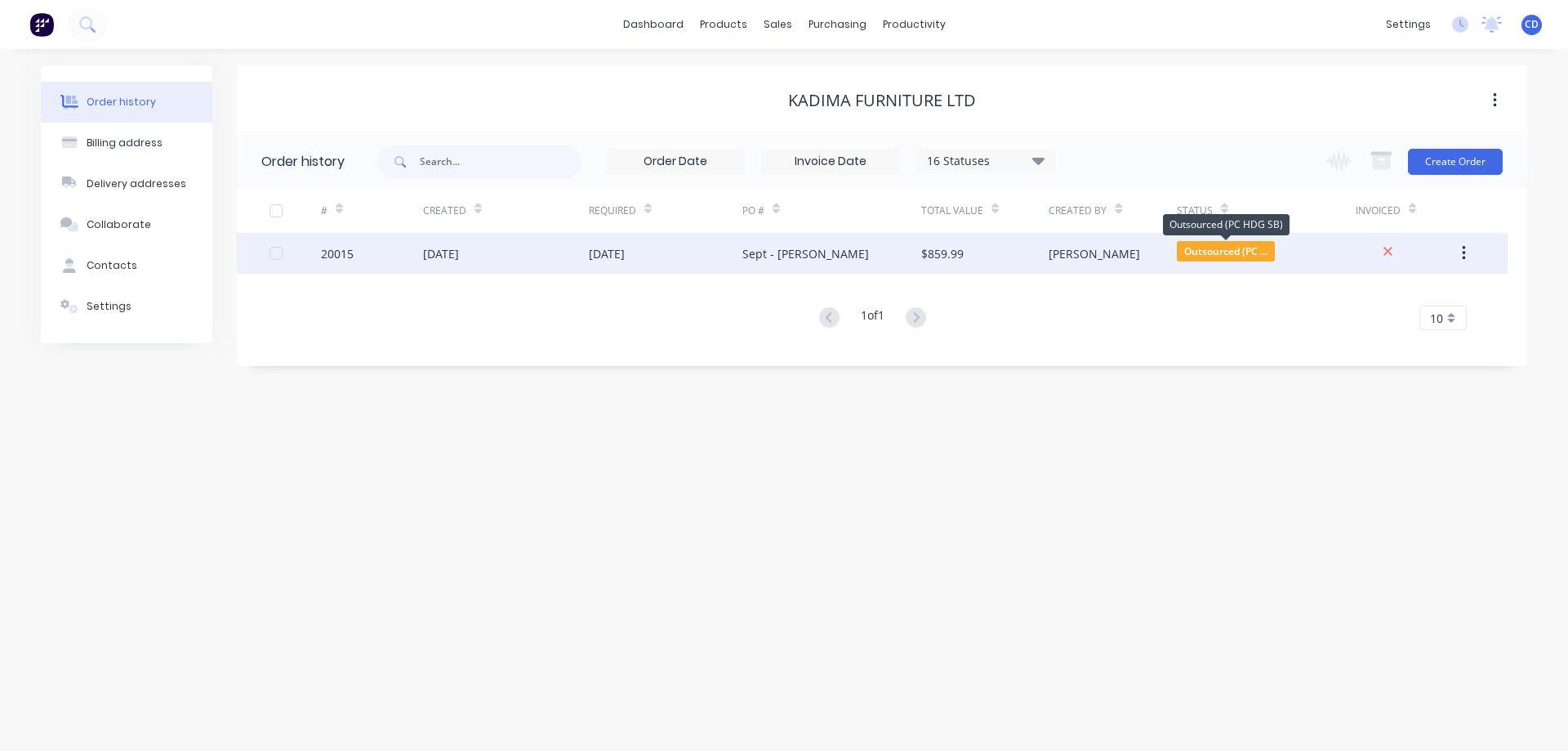
click at [1232, 257] on span "Outsourced (PC ..." at bounding box center [1226, 252] width 98 height 21
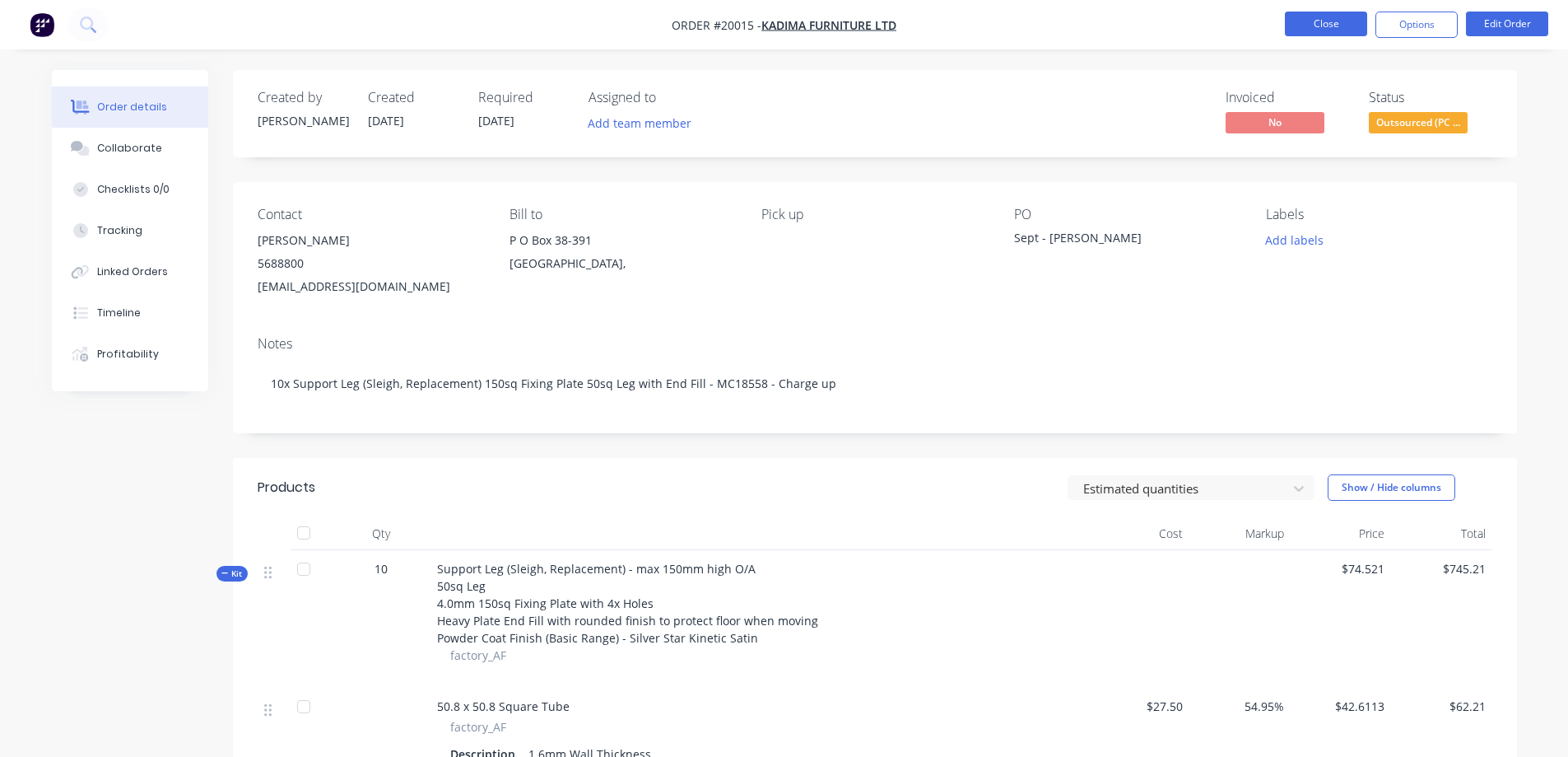
click at [1341, 24] on button "Close" at bounding box center [1326, 24] width 82 height 24
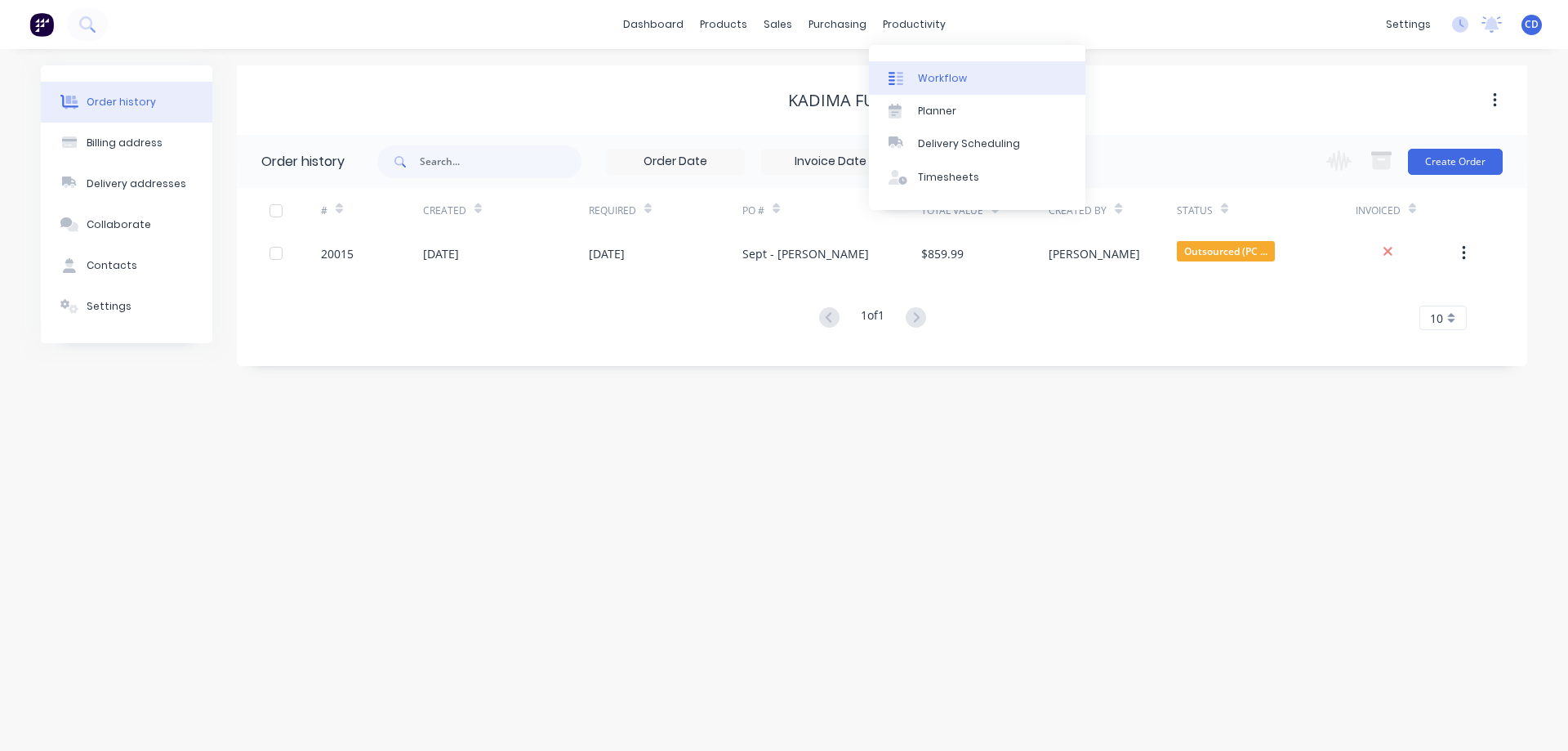
click at [944, 68] on link "Workflow" at bounding box center [977, 78] width 216 height 33
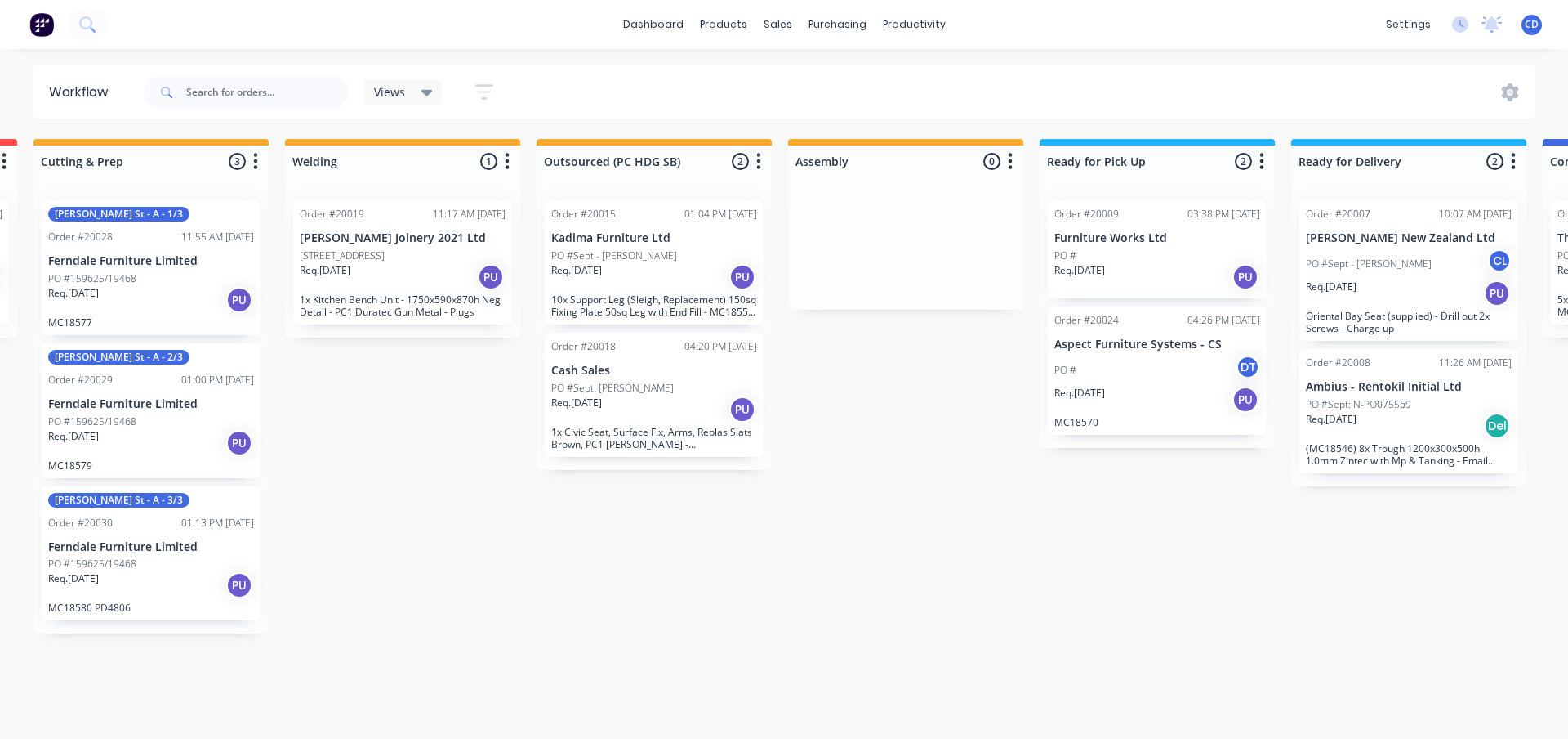
scroll to position [0, 563]
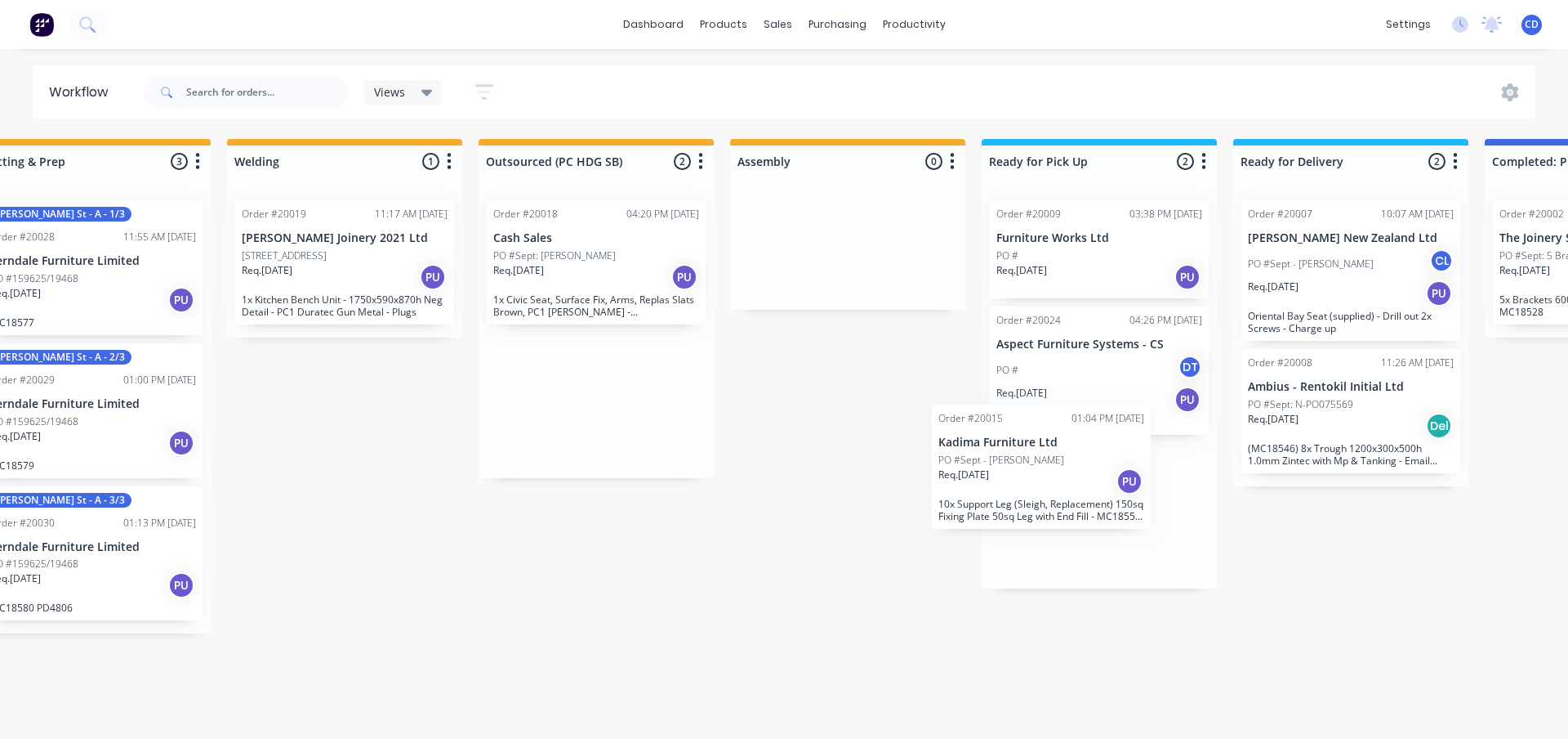
drag, startPoint x: 569, startPoint y: 246, endPoint x: 1021, endPoint y: 452, distance: 496.7
click at [1021, 452] on div "Submitted 2 Status colour #273444 hex #273444 Save Cancel Summaries Total order…" at bounding box center [787, 386] width 2724 height 494
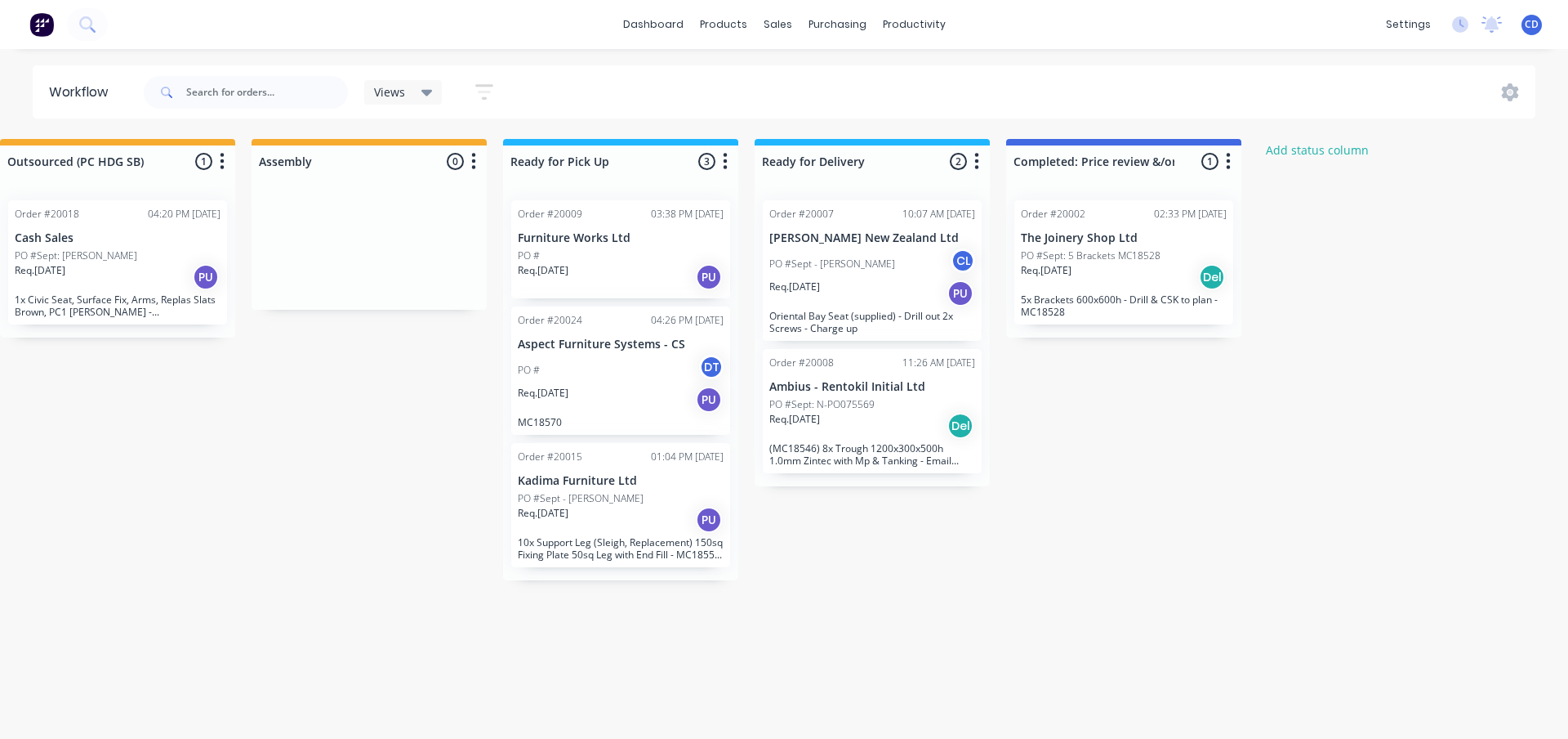
scroll to position [0, 1045]
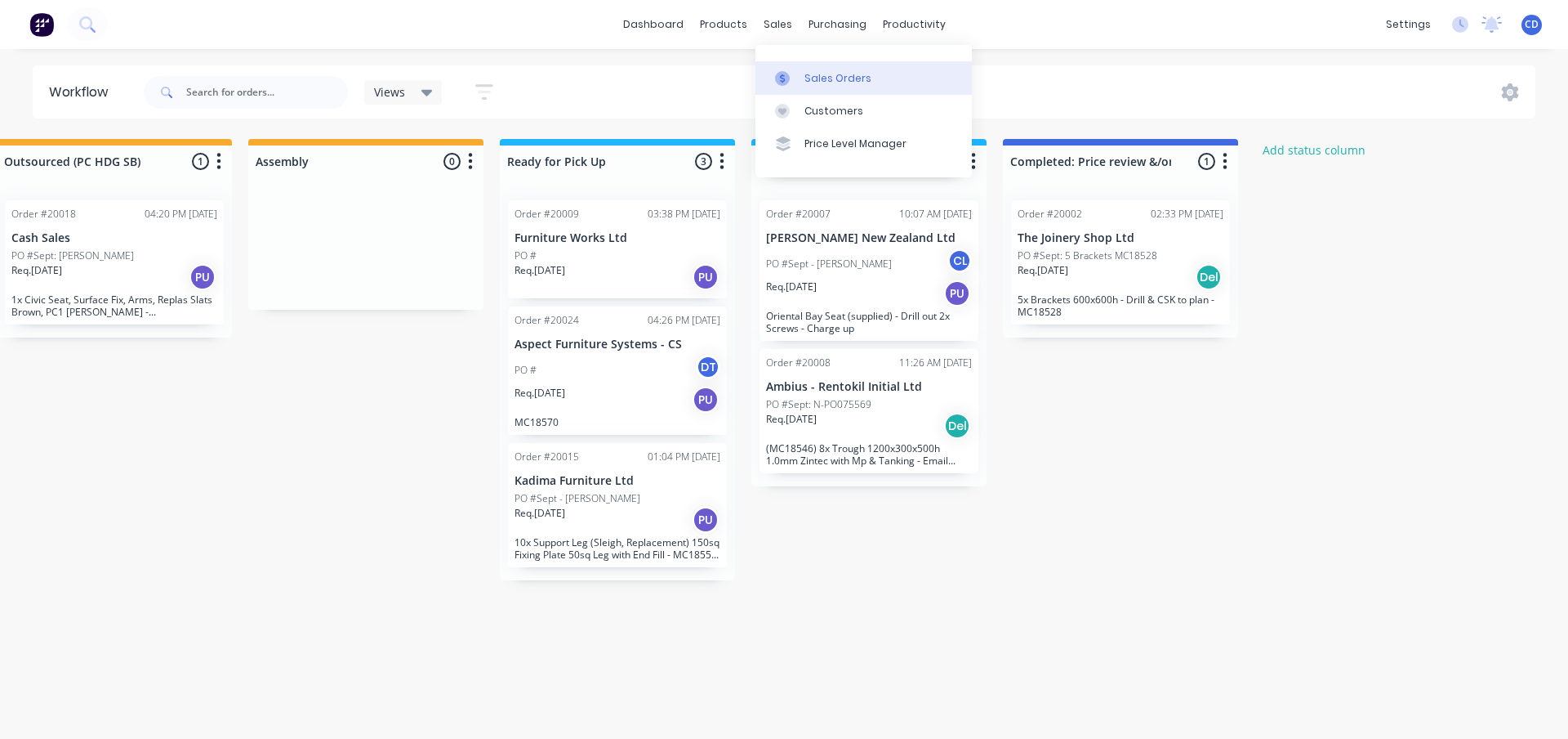
click at [799, 85] on div at bounding box center [787, 78] width 24 height 15
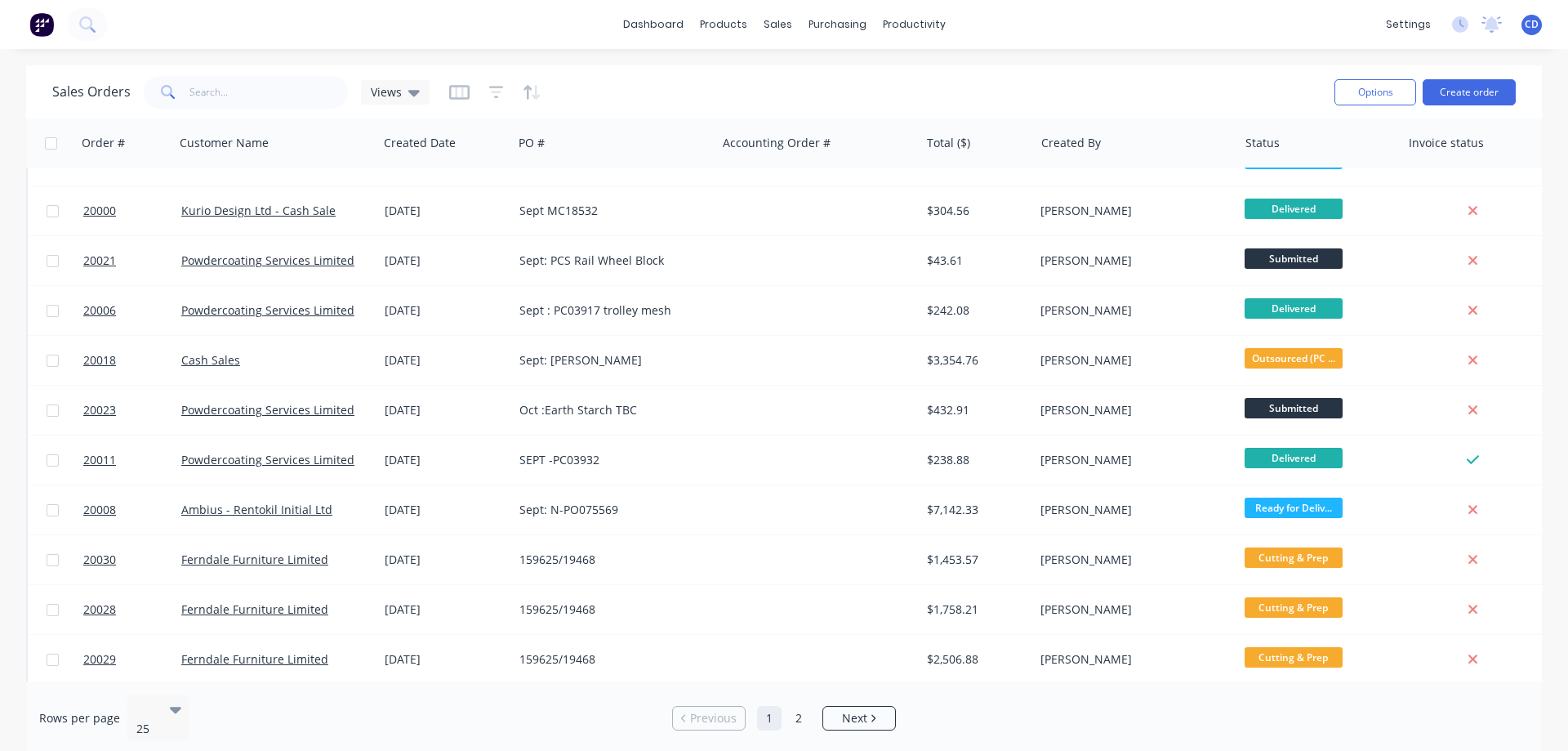
scroll to position [250, 0]
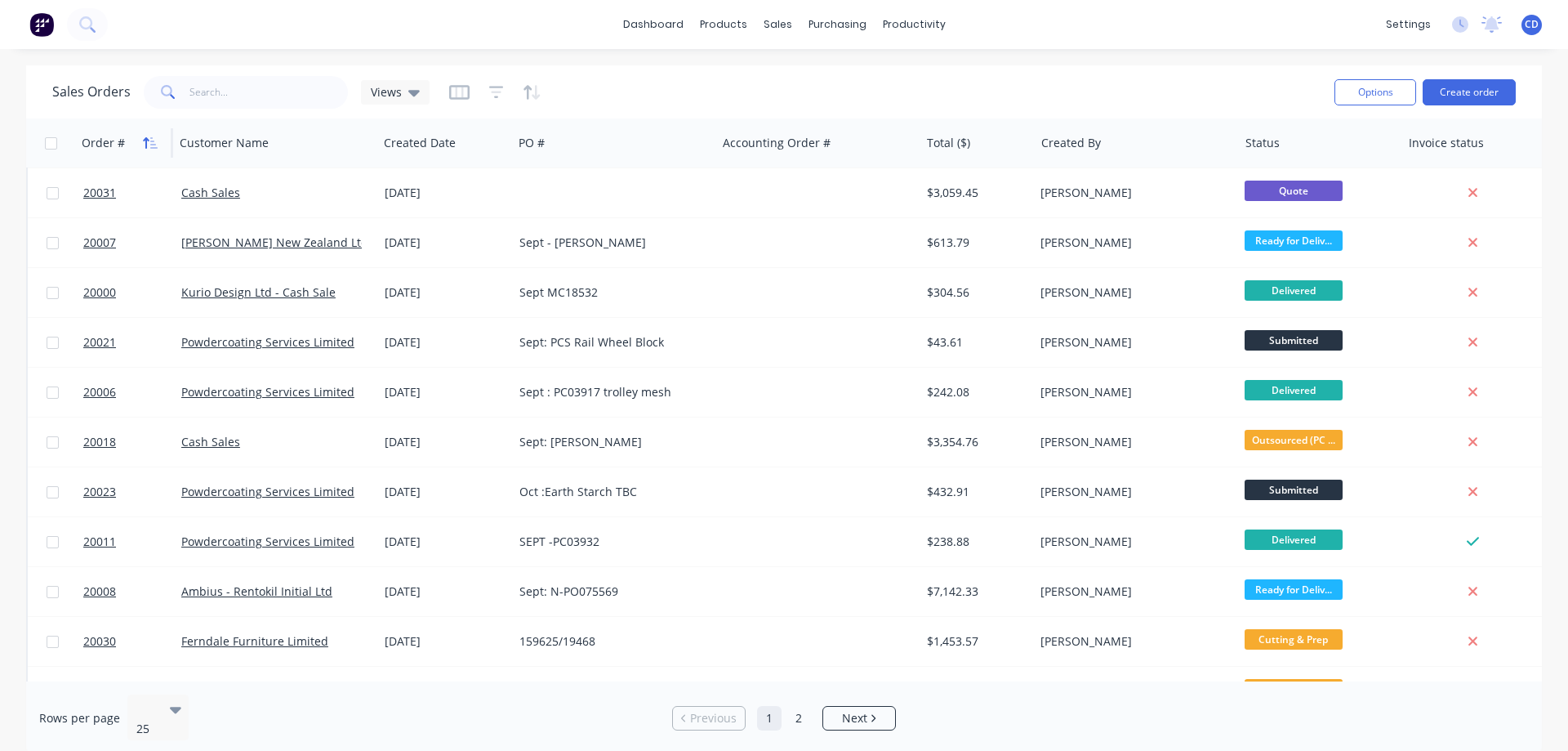
click at [147, 141] on icon "button" at bounding box center [150, 143] width 15 height 13
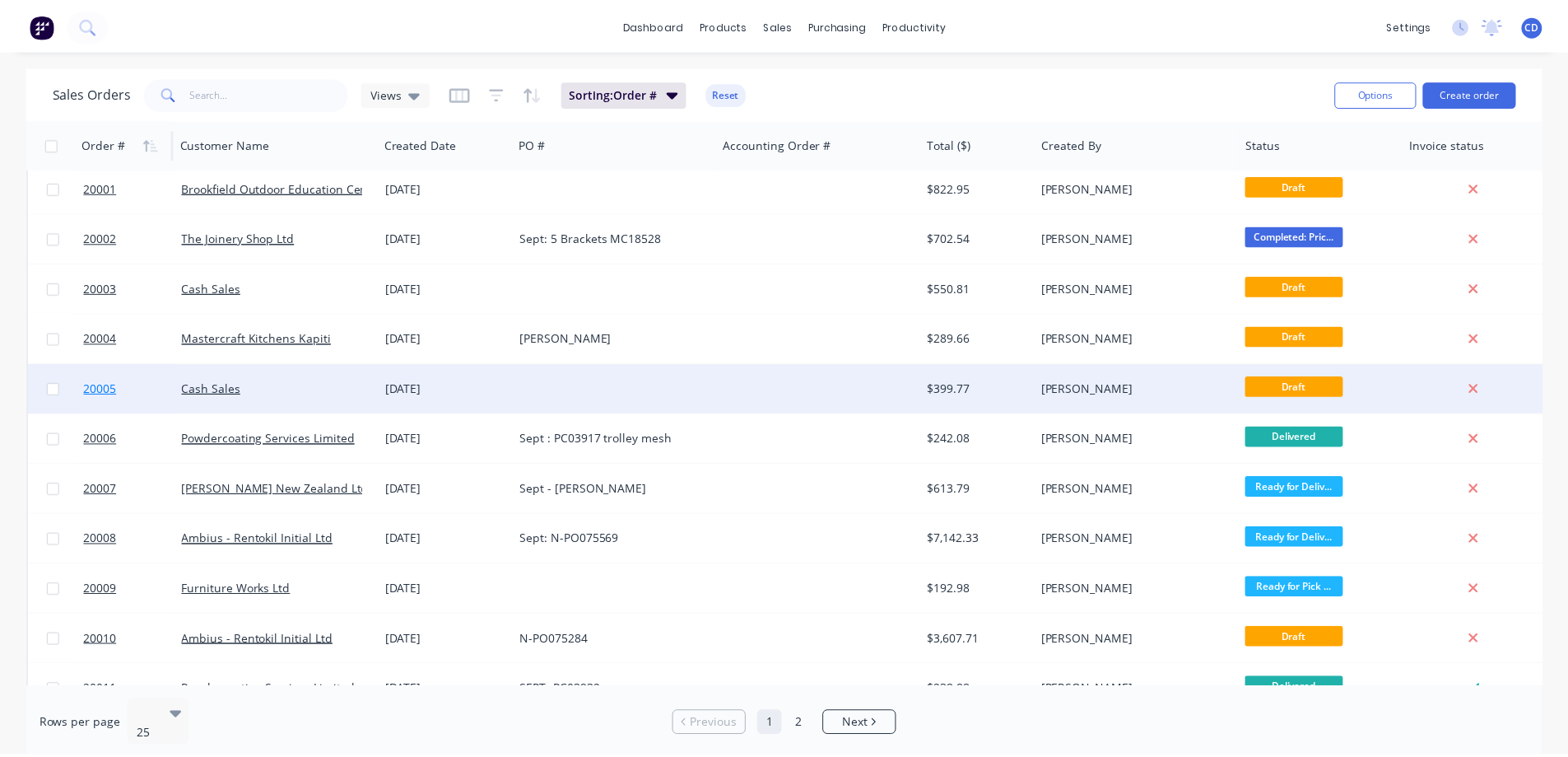
scroll to position [165, 0]
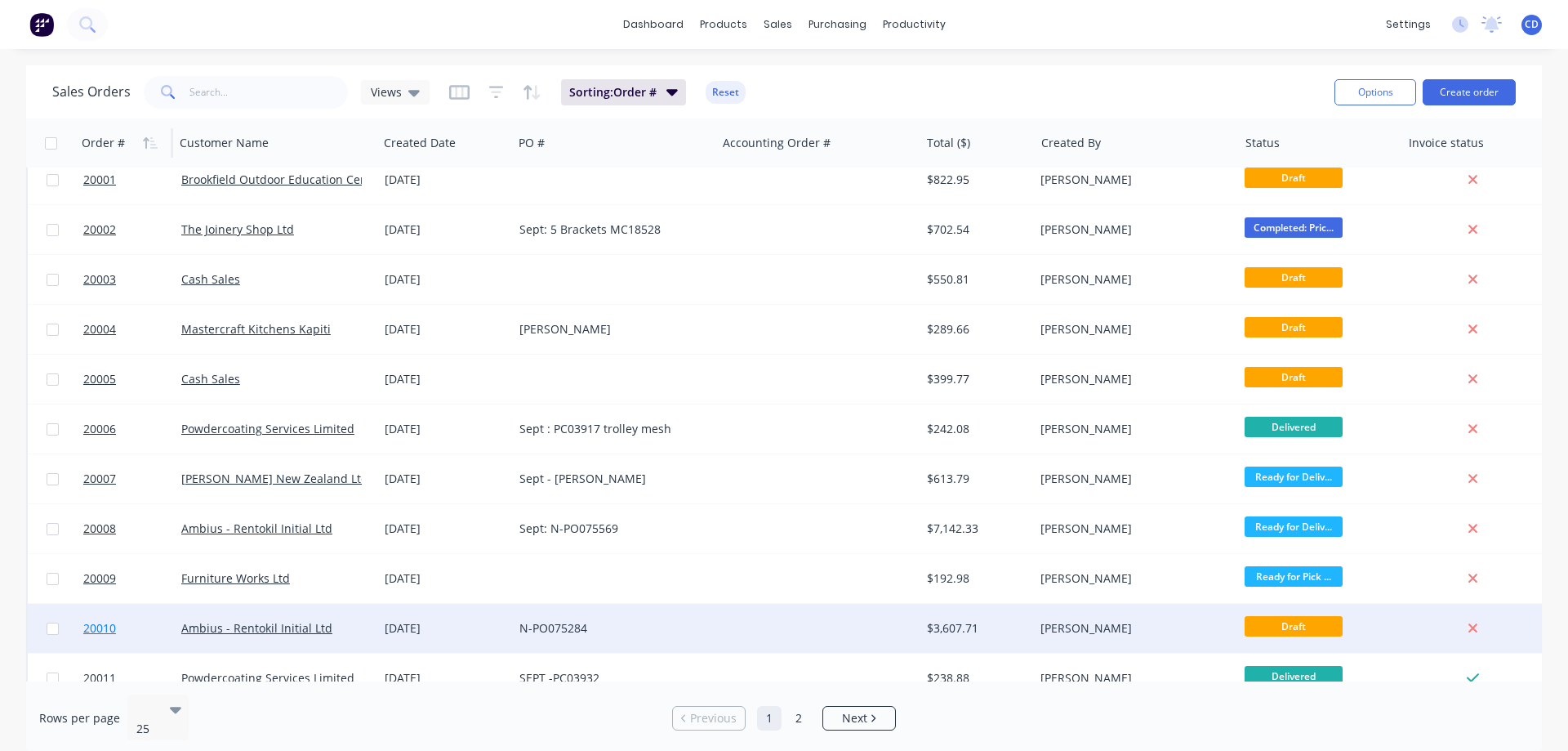
click at [111, 629] on span "20010" at bounding box center [99, 628] width 33 height 16
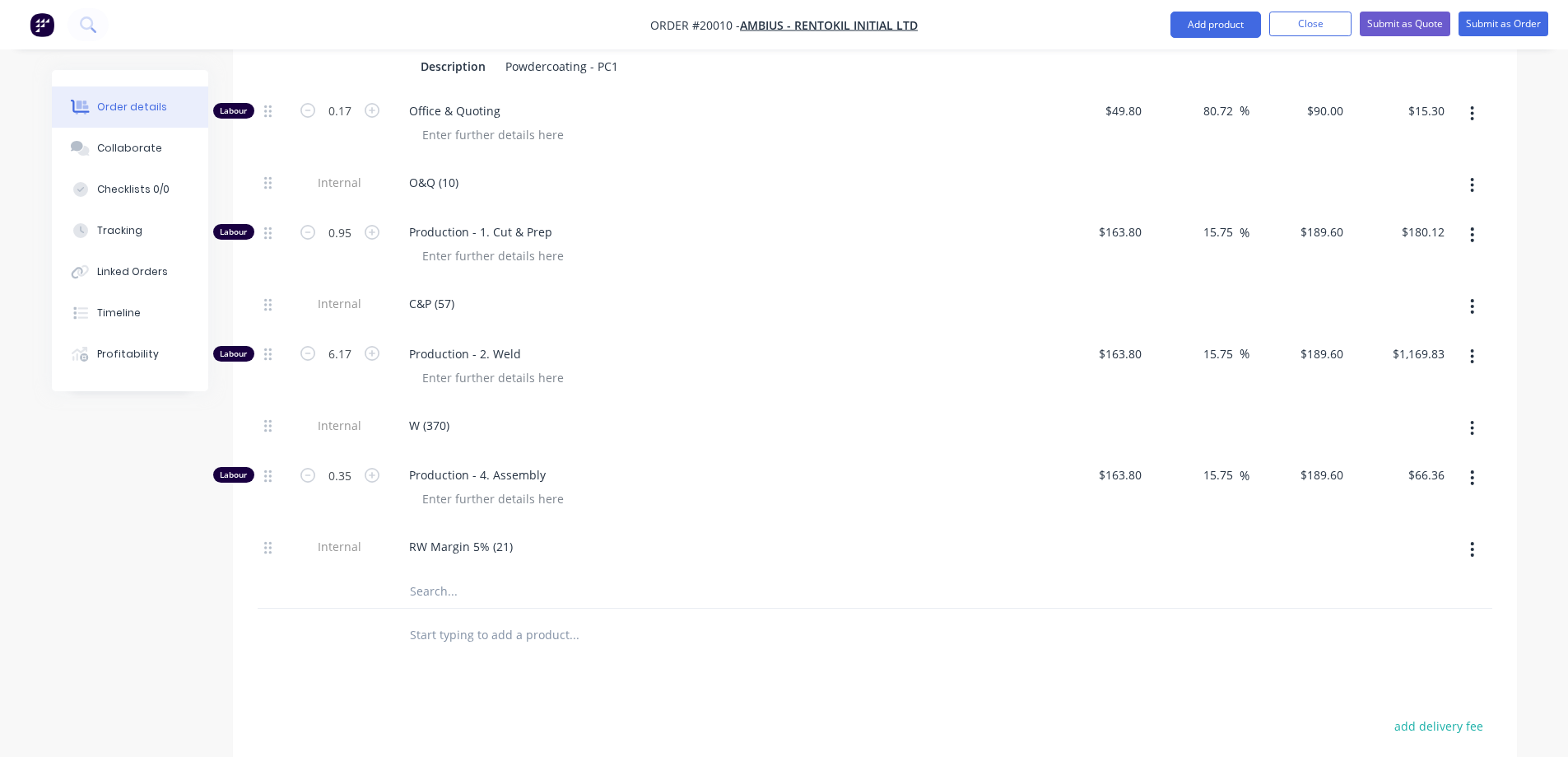
scroll to position [1812, 0]
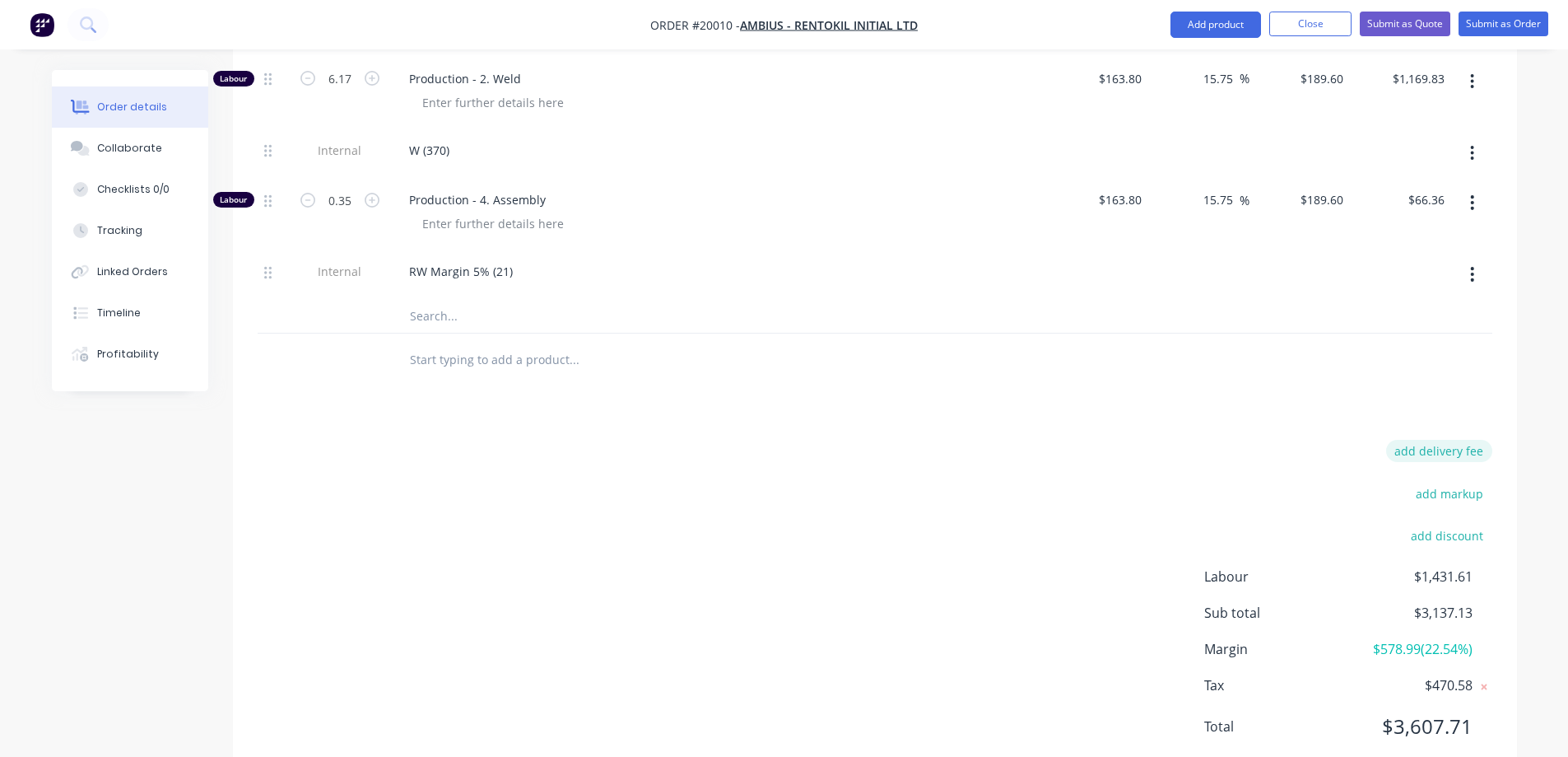
click at [1438, 440] on button "add delivery fee" at bounding box center [1439, 451] width 106 height 23
click input "submit" at bounding box center [0, 0] width 0 height 0
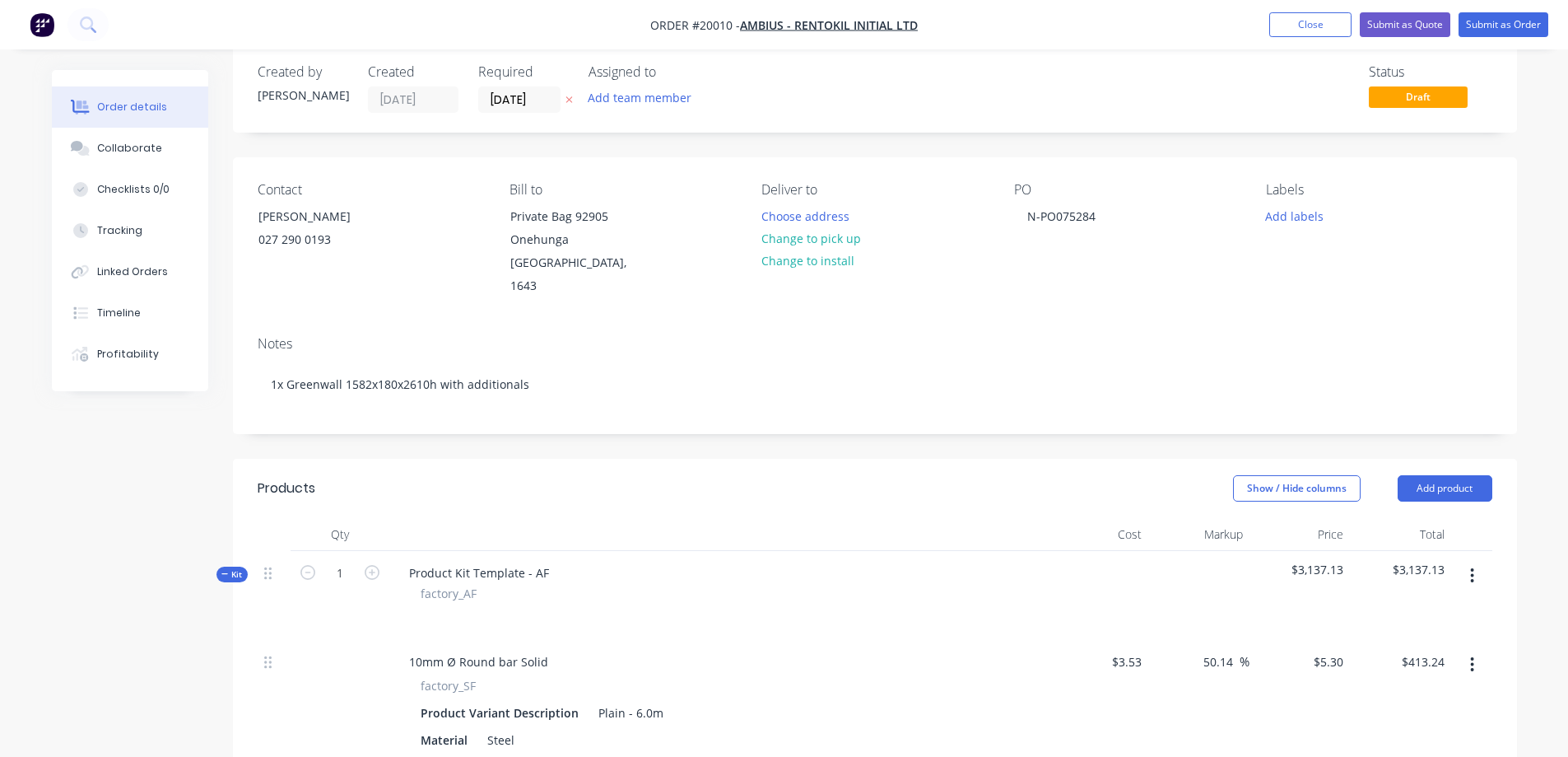
scroll to position [0, 0]
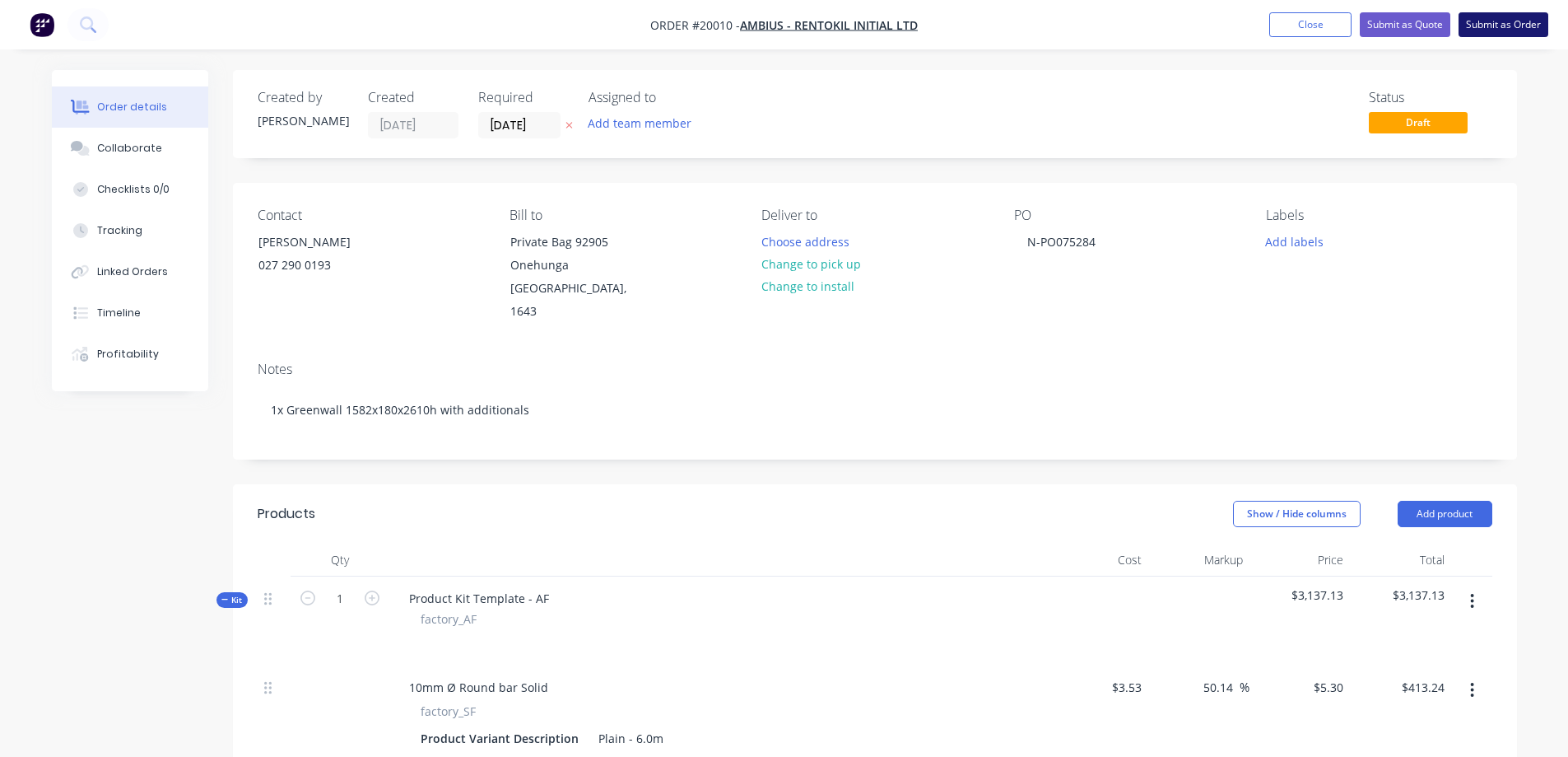
click at [1512, 25] on button "Submit as Order" at bounding box center [1504, 24] width 90 height 24
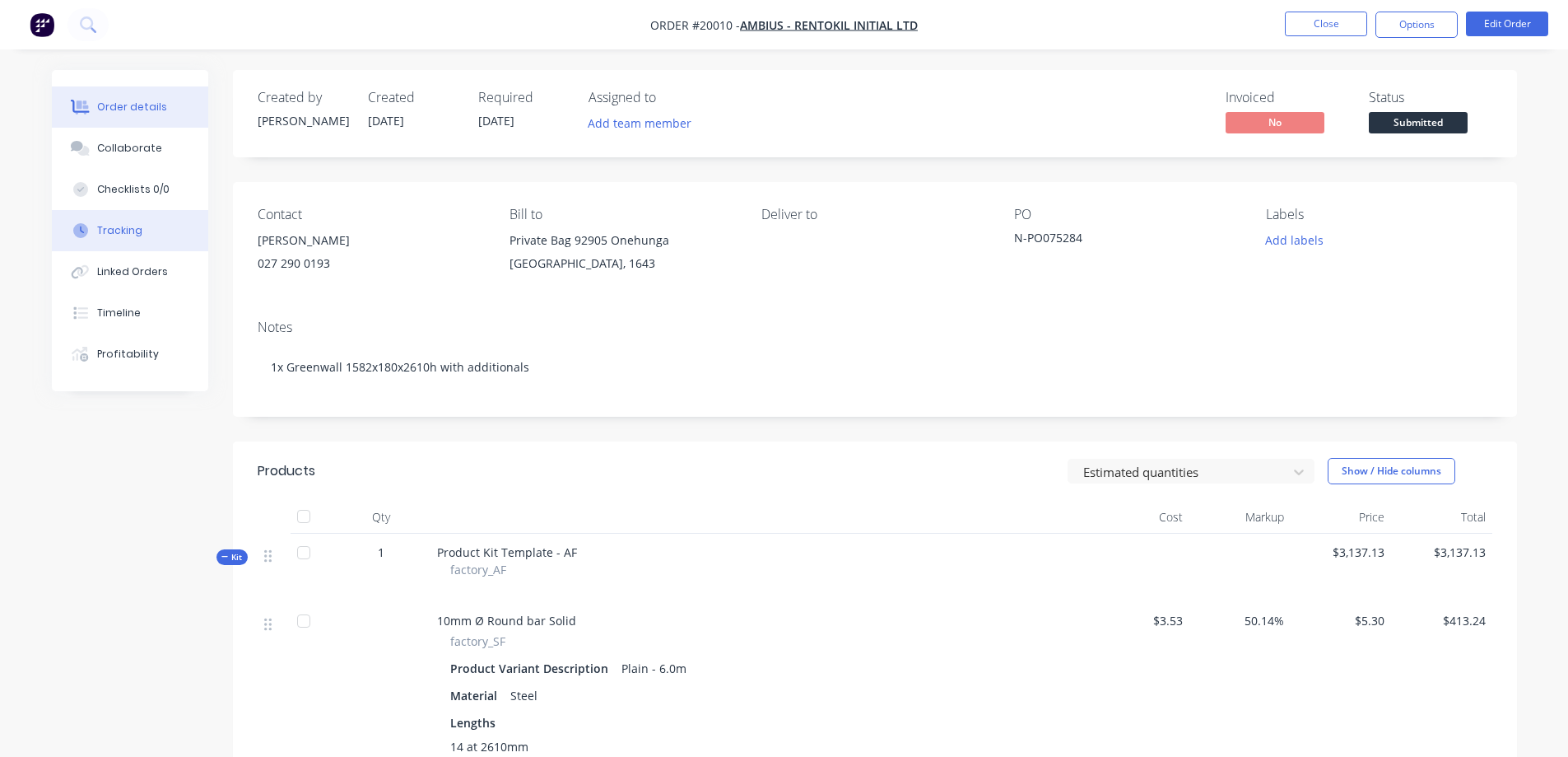
click at [112, 231] on div "Tracking" at bounding box center [119, 230] width 45 height 15
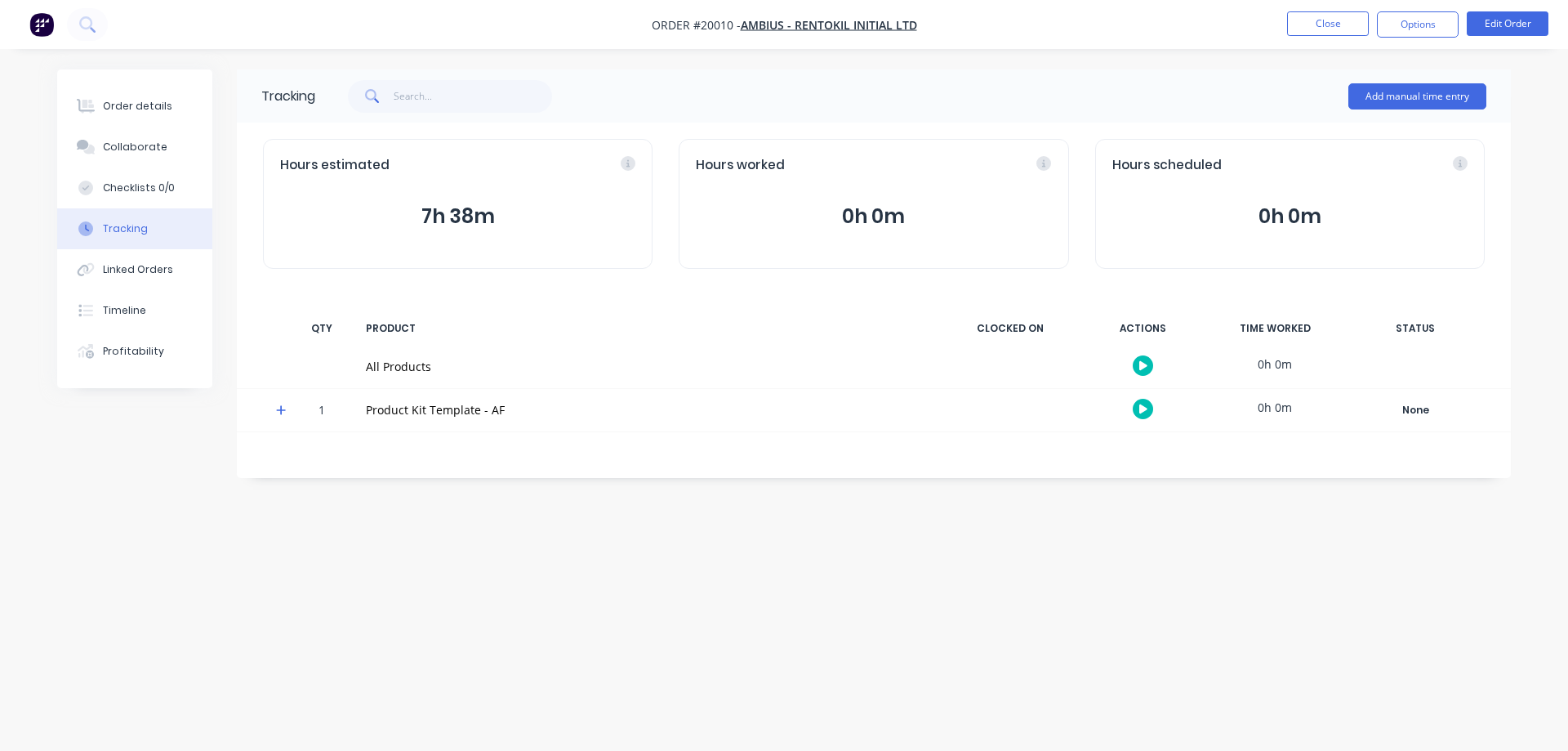
click at [281, 410] on icon at bounding box center [280, 409] width 10 height 10
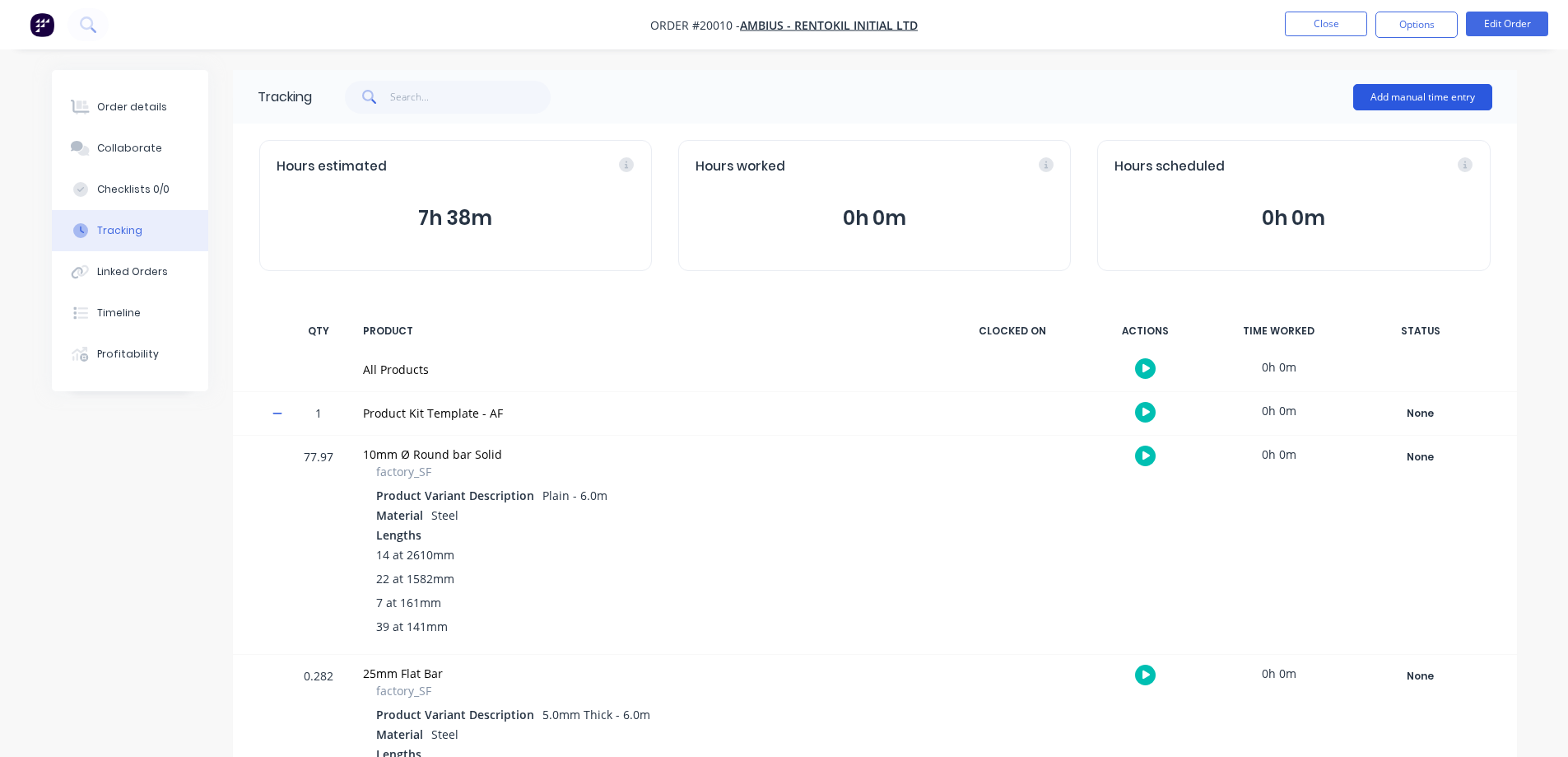
click at [1415, 94] on button "Add manual time entry" at bounding box center [1423, 97] width 139 height 26
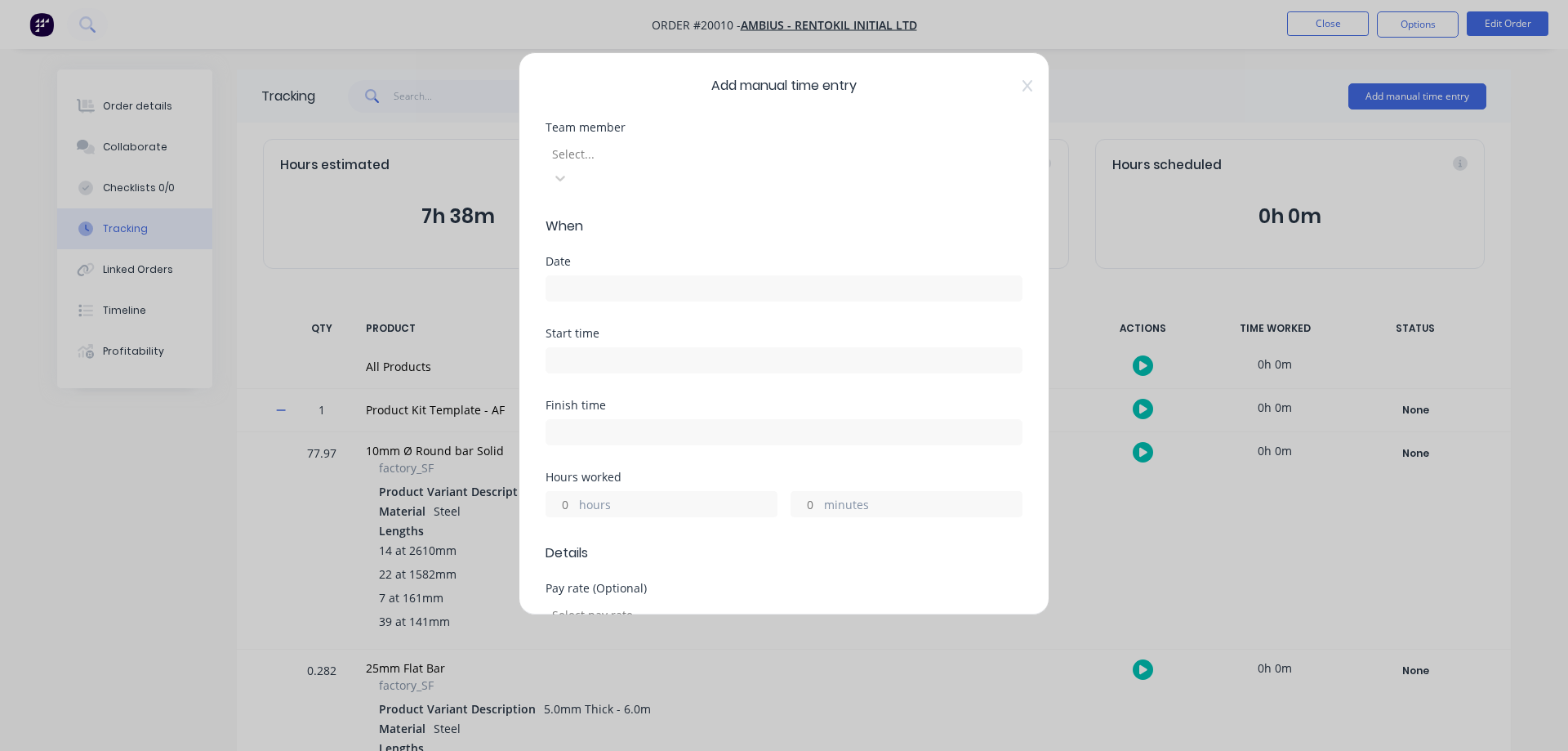
click at [684, 151] on div at bounding box center [669, 154] width 235 height 21
click at [593, 276] on input at bounding box center [784, 288] width 476 height 24
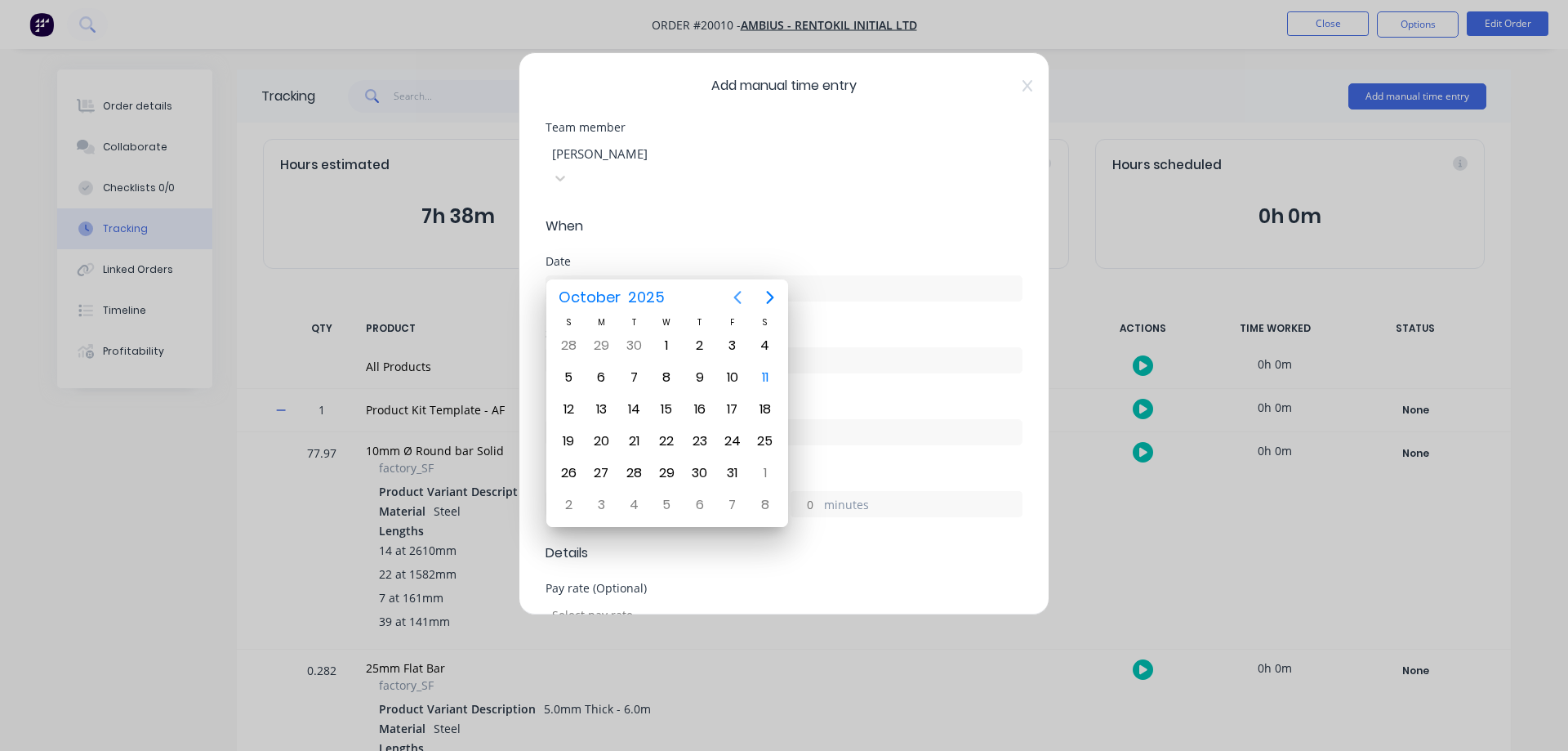
click at [733, 292] on icon "Previous page" at bounding box center [738, 297] width 20 height 20
click at [738, 296] on icon "Previous page" at bounding box center [738, 297] width 8 height 13
click at [629, 435] on div "23" at bounding box center [634, 441] width 24 height 24
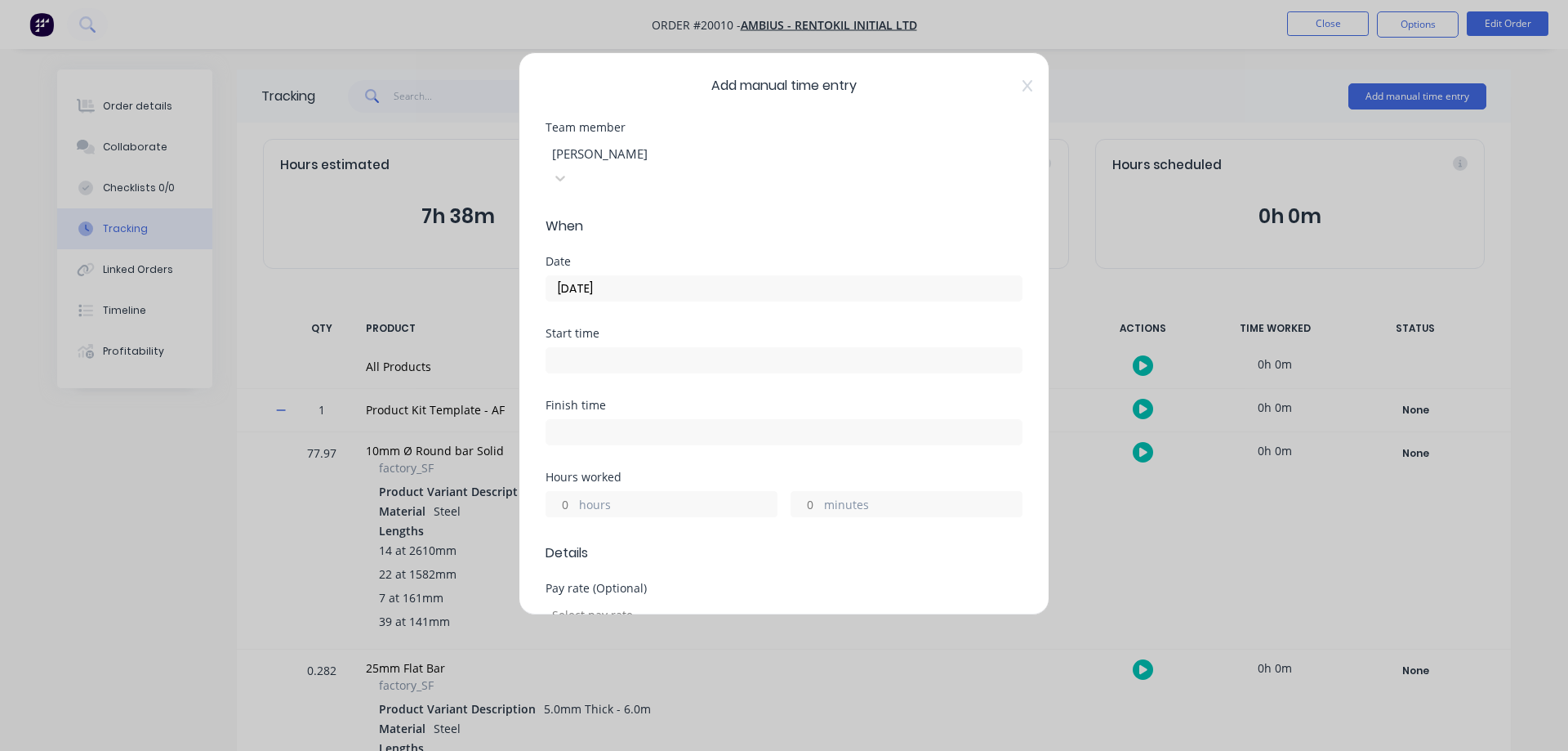
click at [805, 492] on input "minutes" at bounding box center [805, 504] width 29 height 24
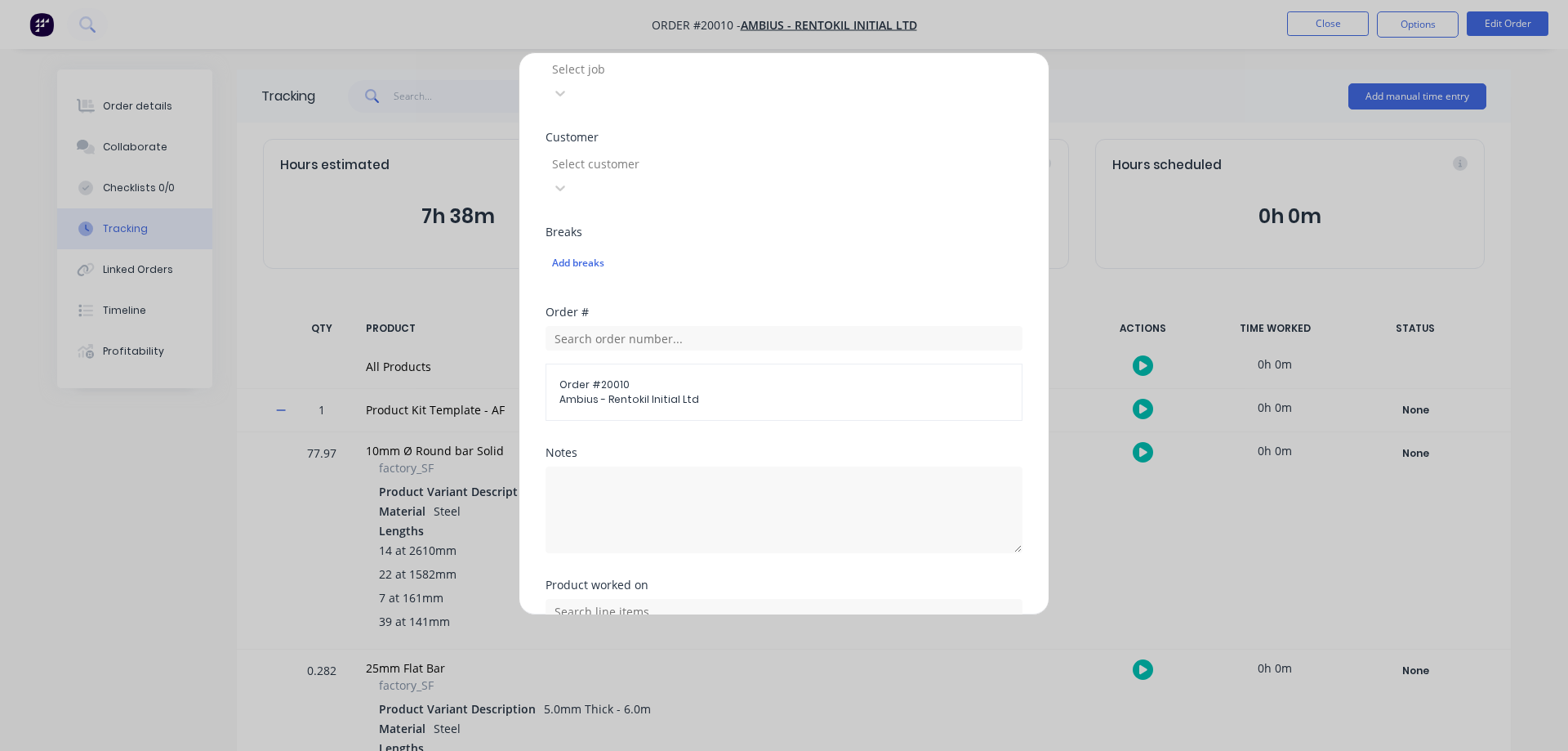
scroll to position [753, 0]
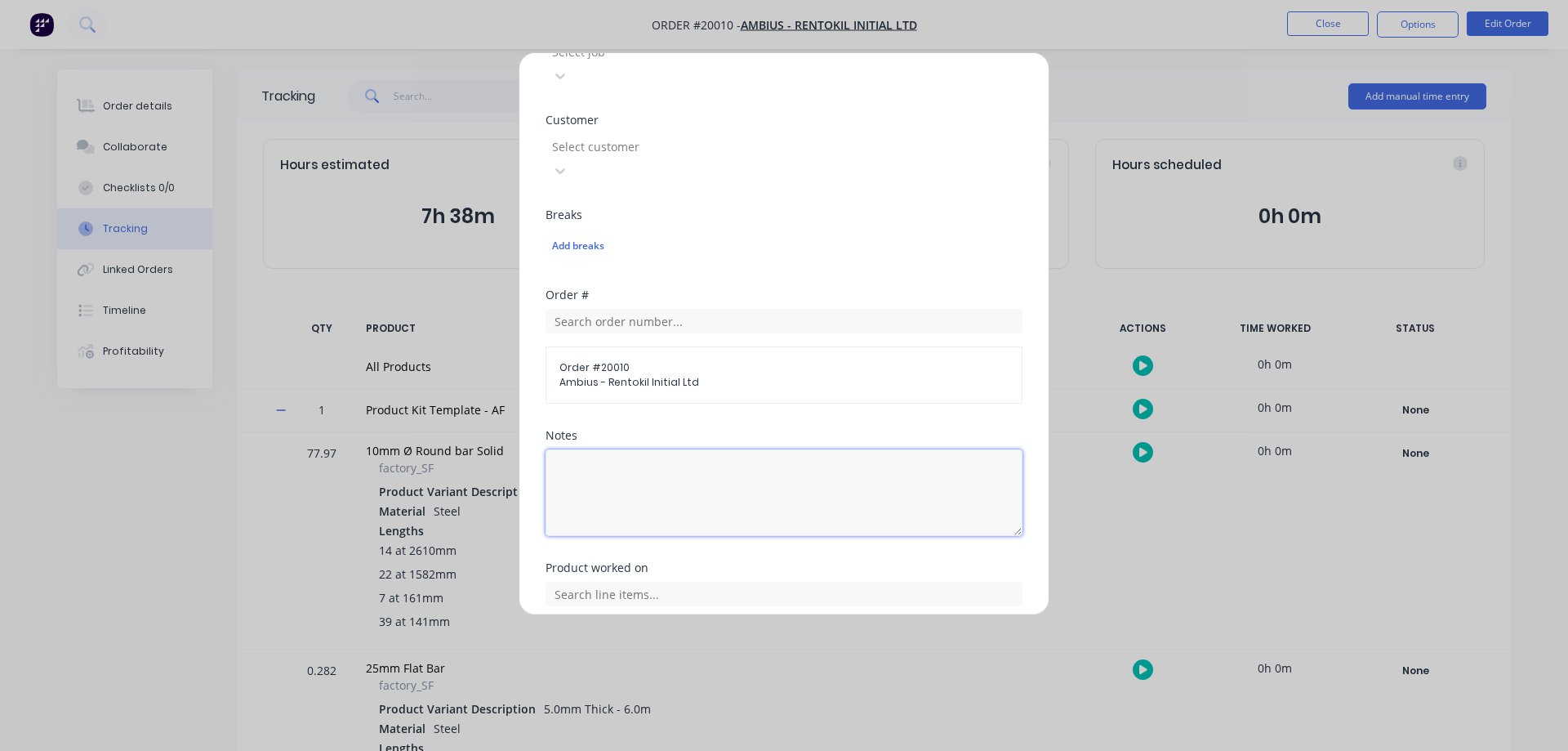
click at [645, 449] on textarea at bounding box center [784, 492] width 477 height 87
click at [625, 581] on input "text" at bounding box center [784, 594] width 477 height 24
click at [566, 671] on icon at bounding box center [563, 675] width 10 height 10
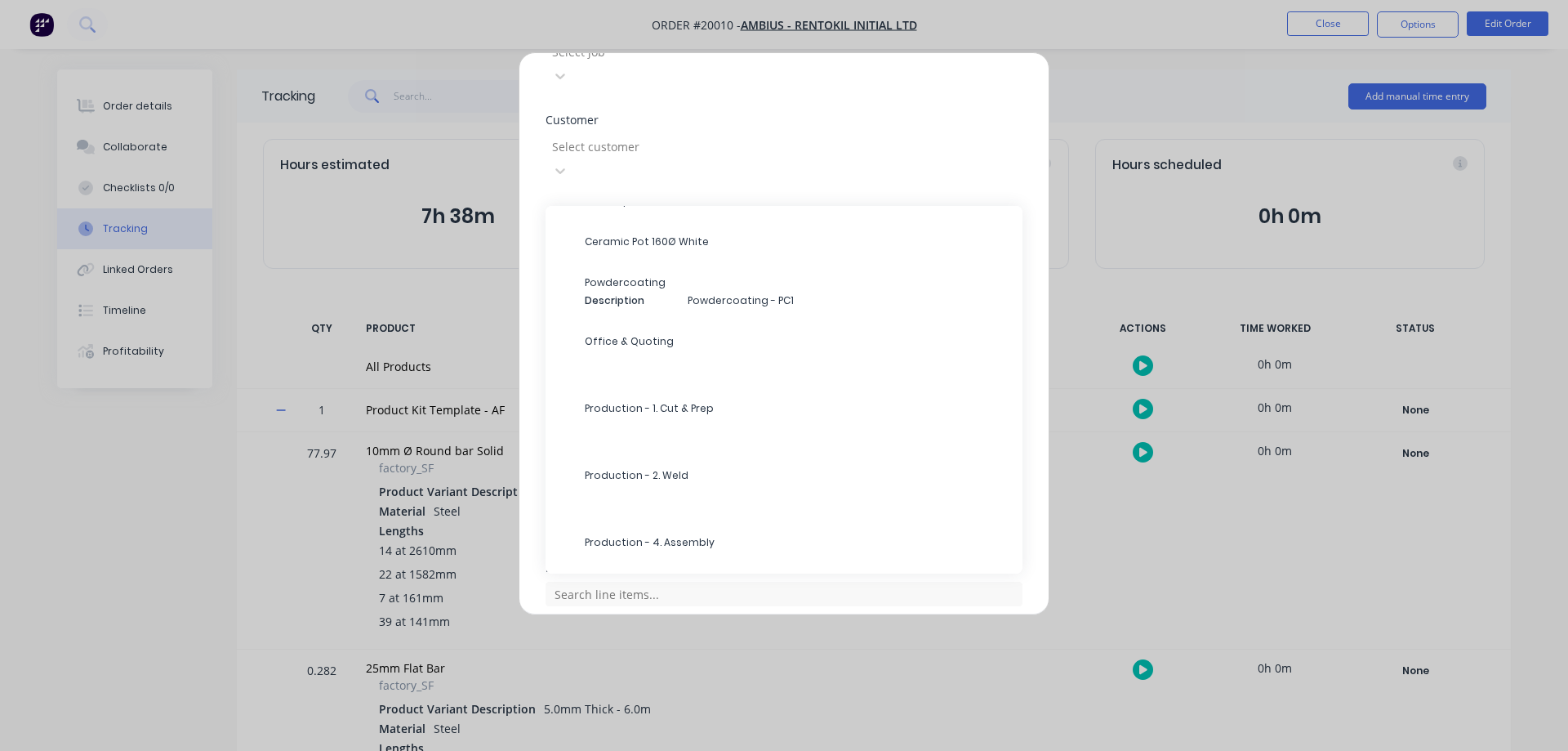
scroll to position [428, 0]
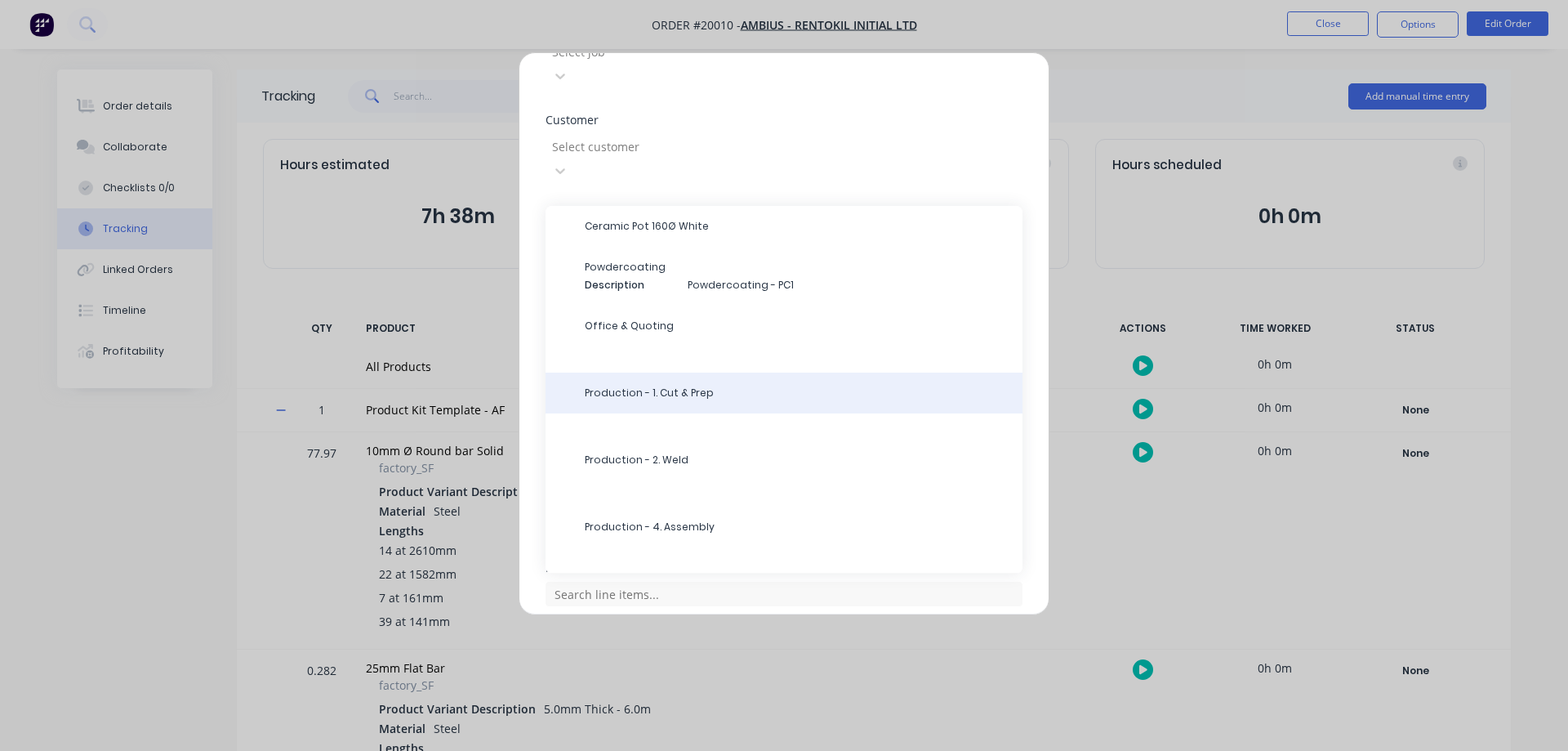
click at [675, 386] on span "Production - 1. Cut & Prep" at bounding box center [797, 393] width 425 height 15
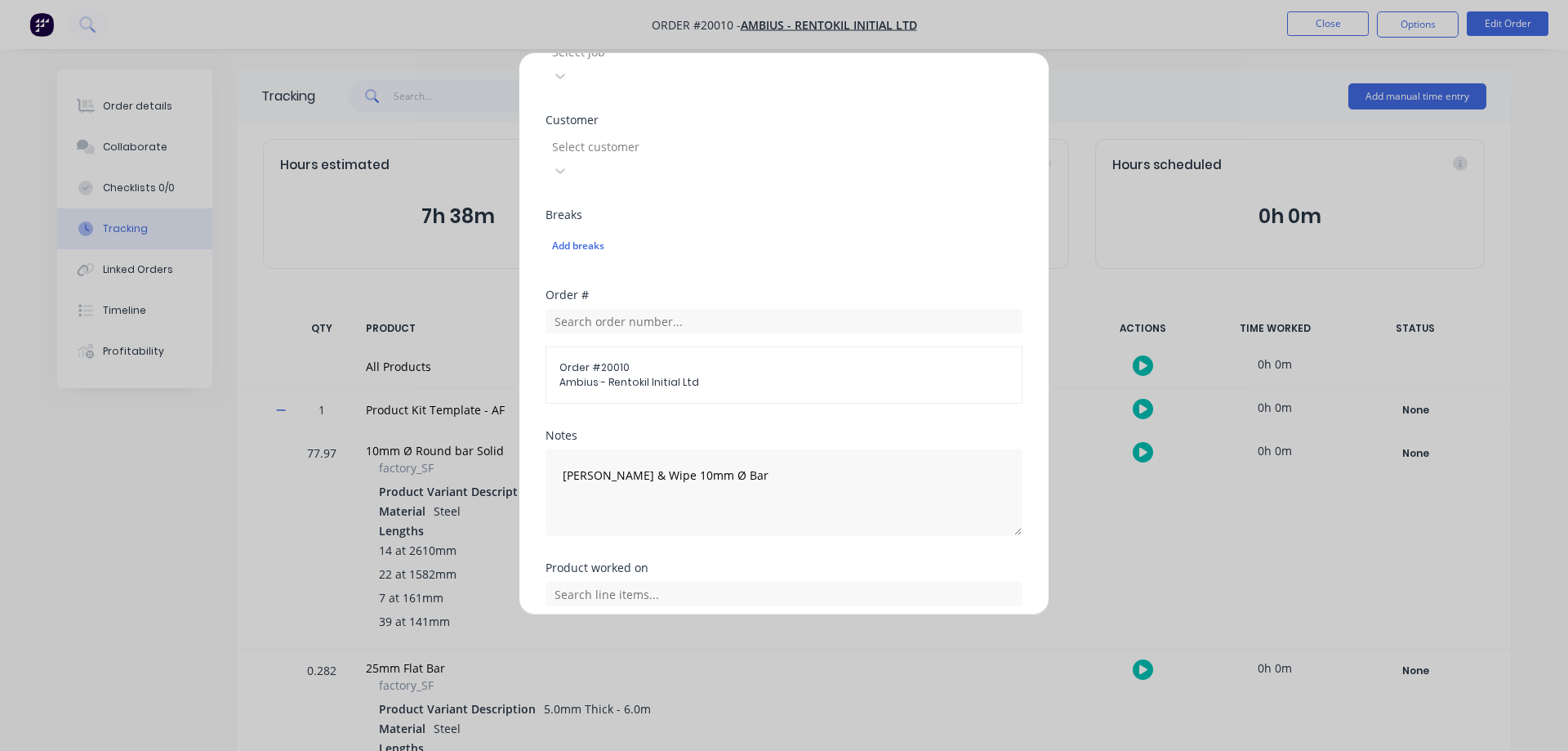
click at [707, 688] on button "Add manual time entry" at bounding box center [746, 701] width 138 height 26
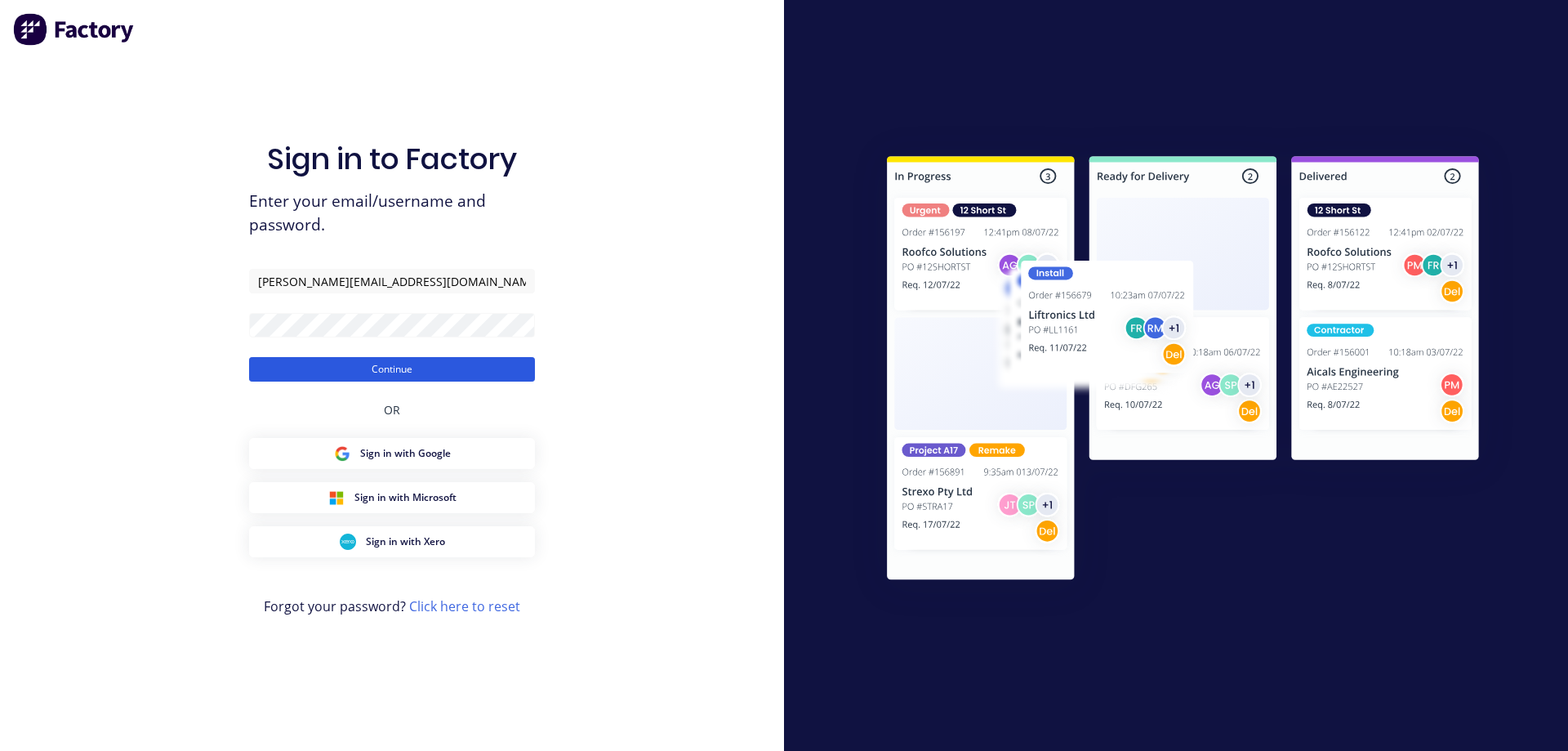
click at [434, 375] on button "Continue" at bounding box center [392, 369] width 286 height 24
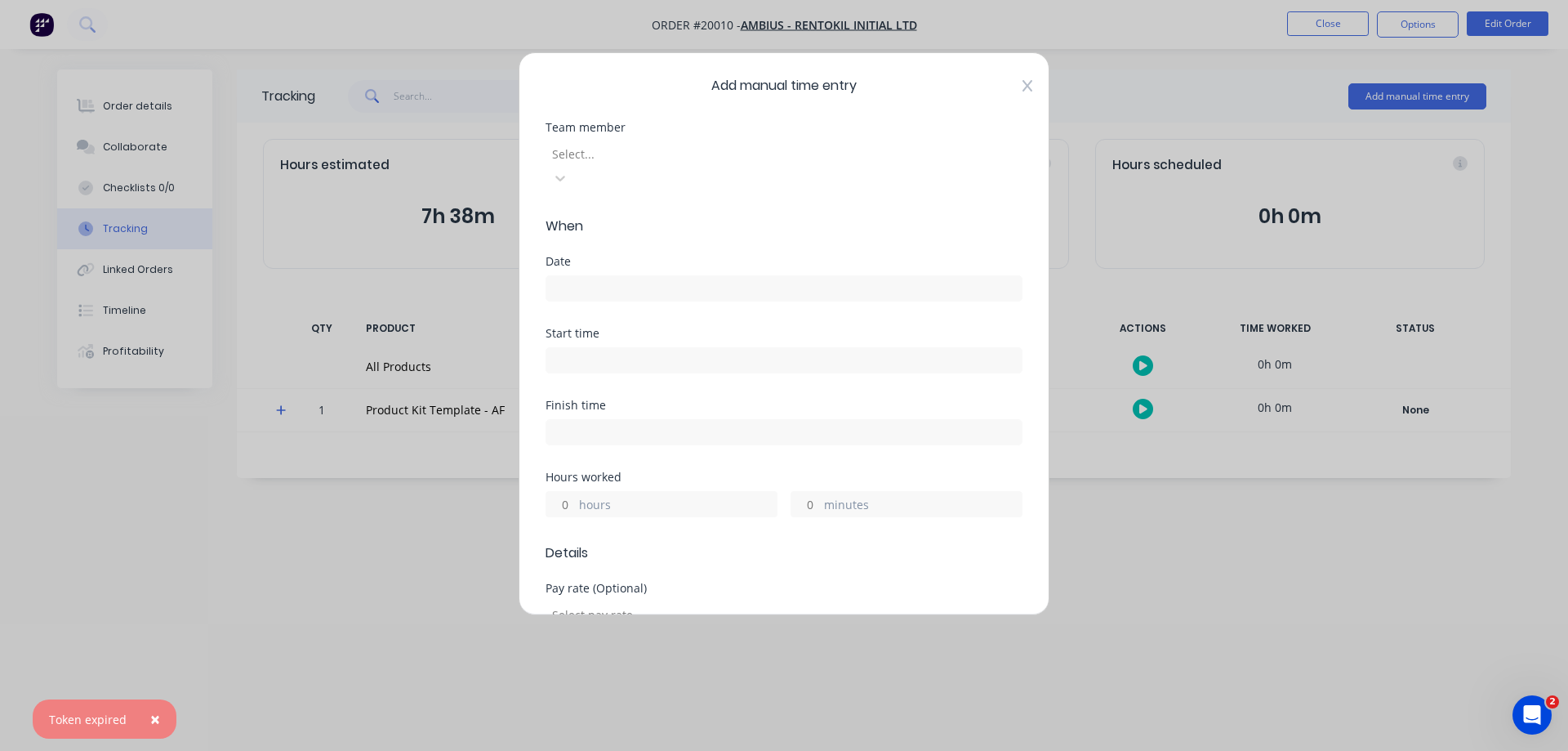
click at [1022, 86] on icon at bounding box center [1027, 86] width 10 height 13
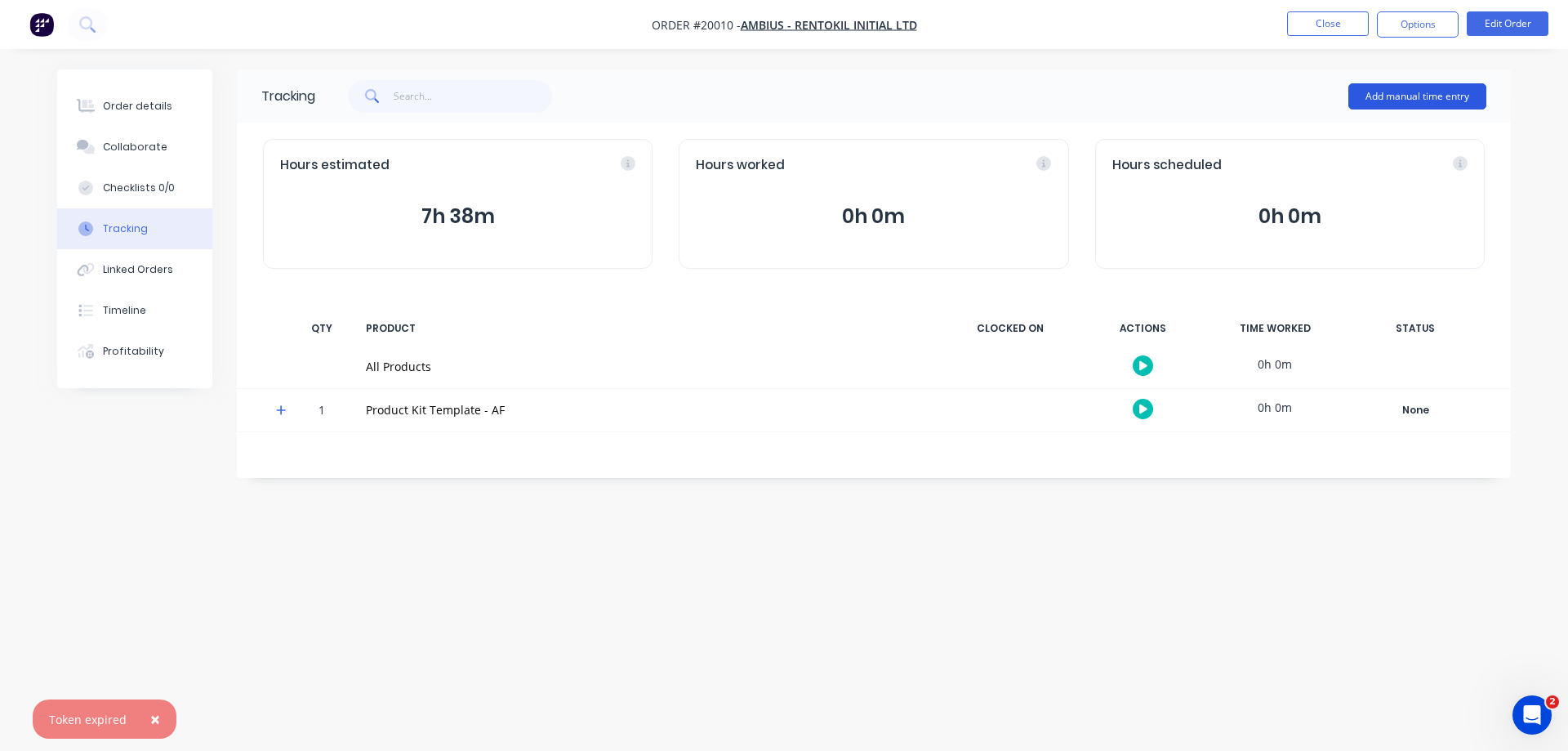
click at [1446, 97] on button "Add manual time entry" at bounding box center [1418, 96] width 138 height 26
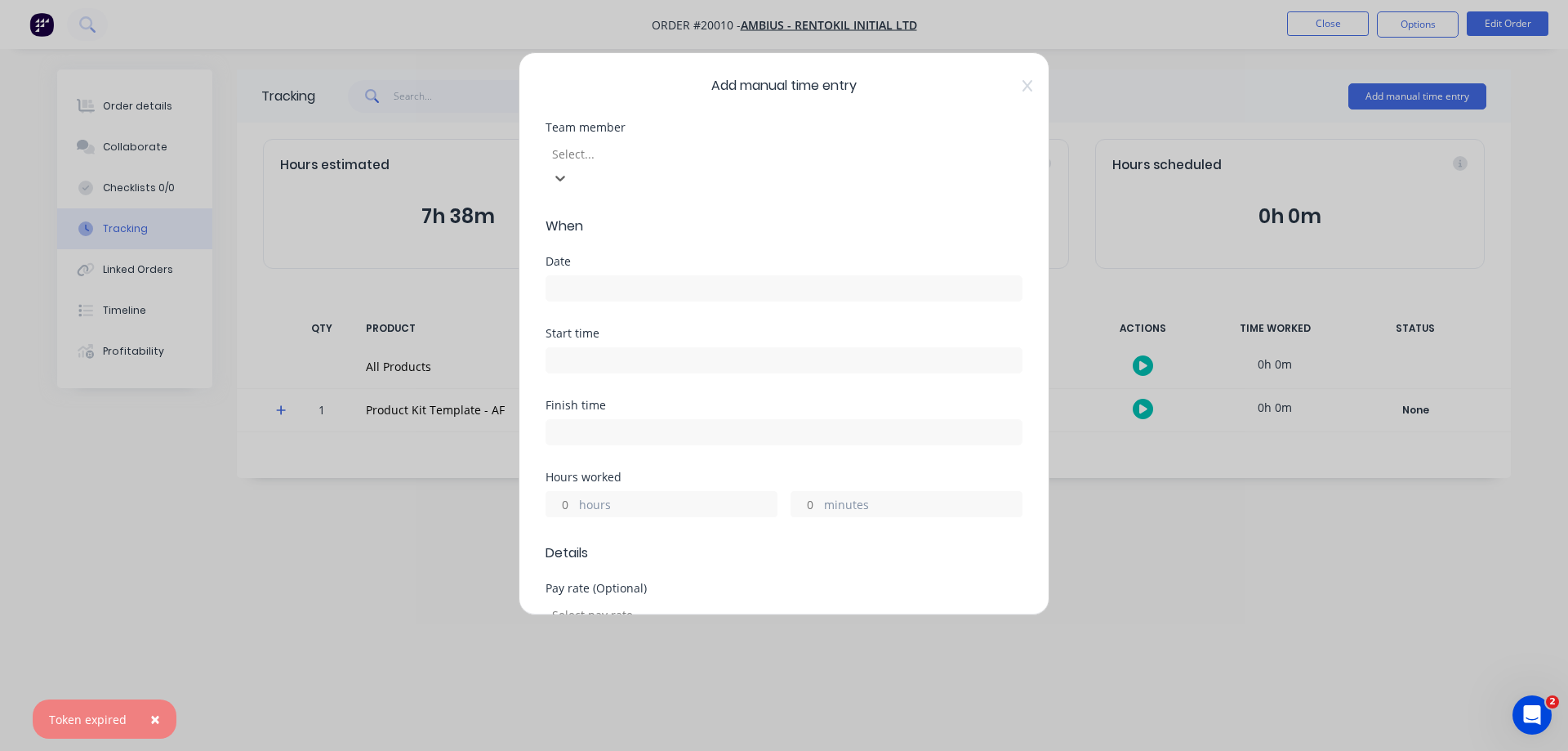
click at [751, 157] on div at bounding box center [669, 154] width 235 height 21
click at [580, 750] on div "[PERSON_NAME]" at bounding box center [784, 766] width 1568 height 30
click at [579, 276] on input at bounding box center [784, 288] width 476 height 24
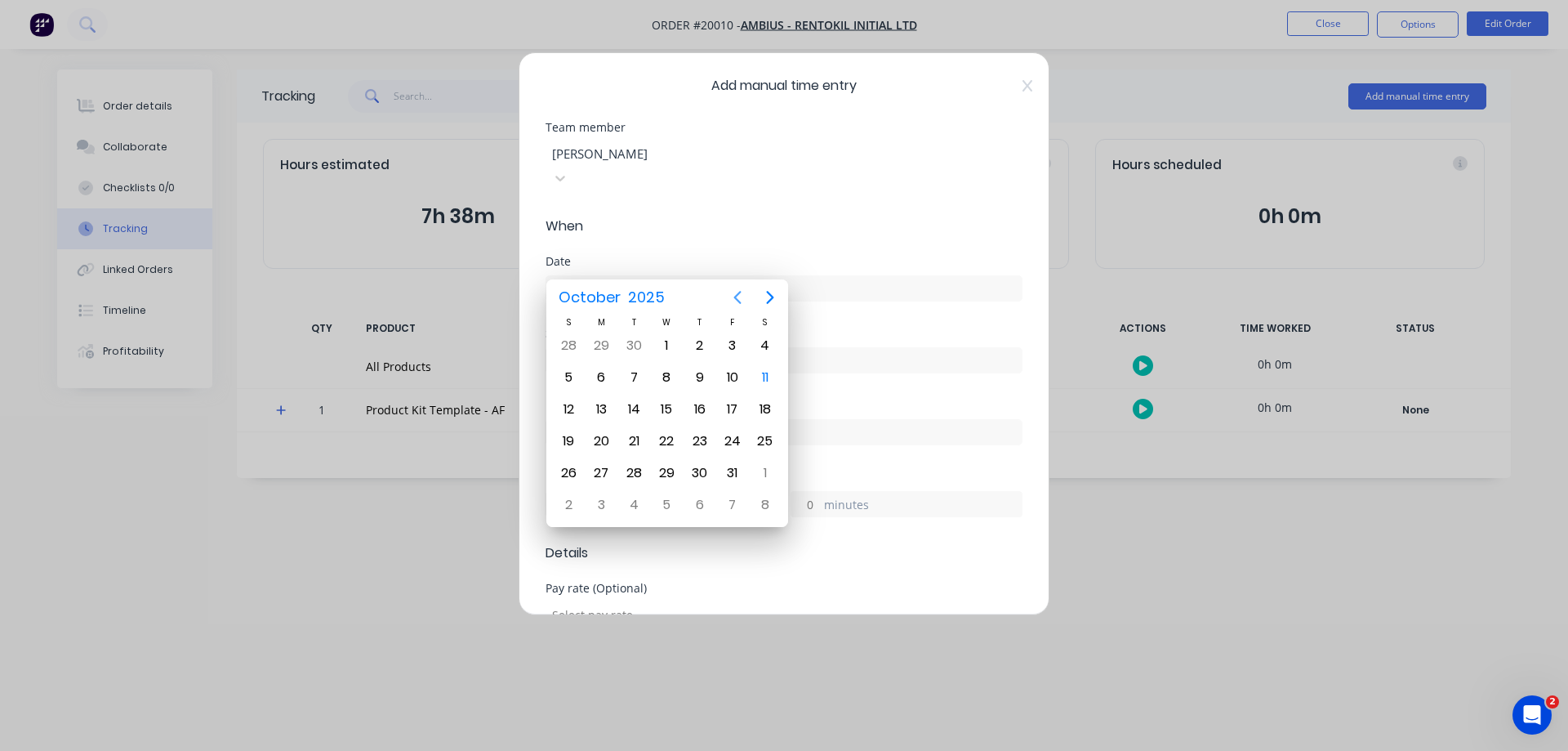
click at [736, 296] on icon "Previous page" at bounding box center [738, 297] width 8 height 13
click at [628, 439] on div "23" at bounding box center [634, 441] width 24 height 24
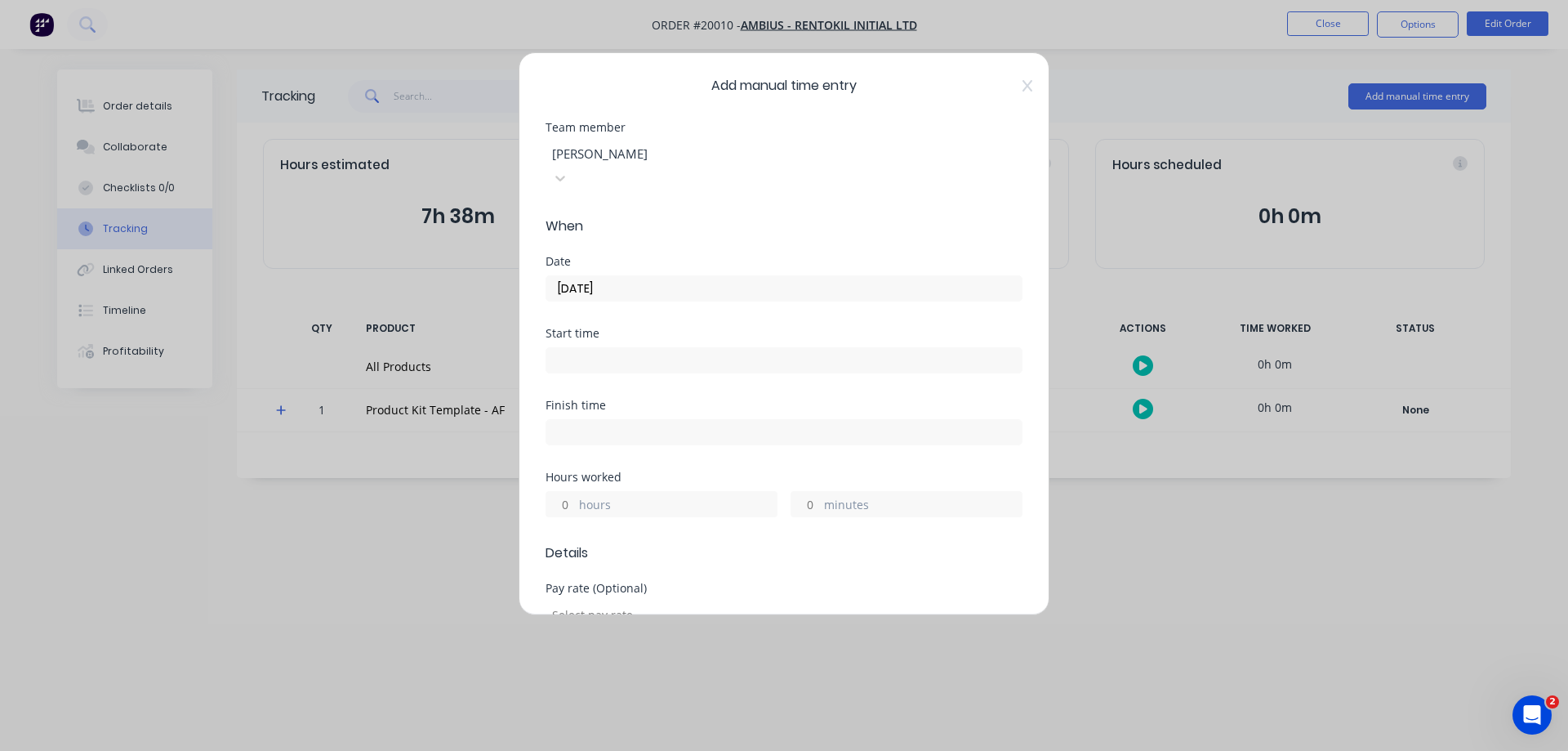
click at [811, 492] on input "minutes" at bounding box center [805, 504] width 29 height 24
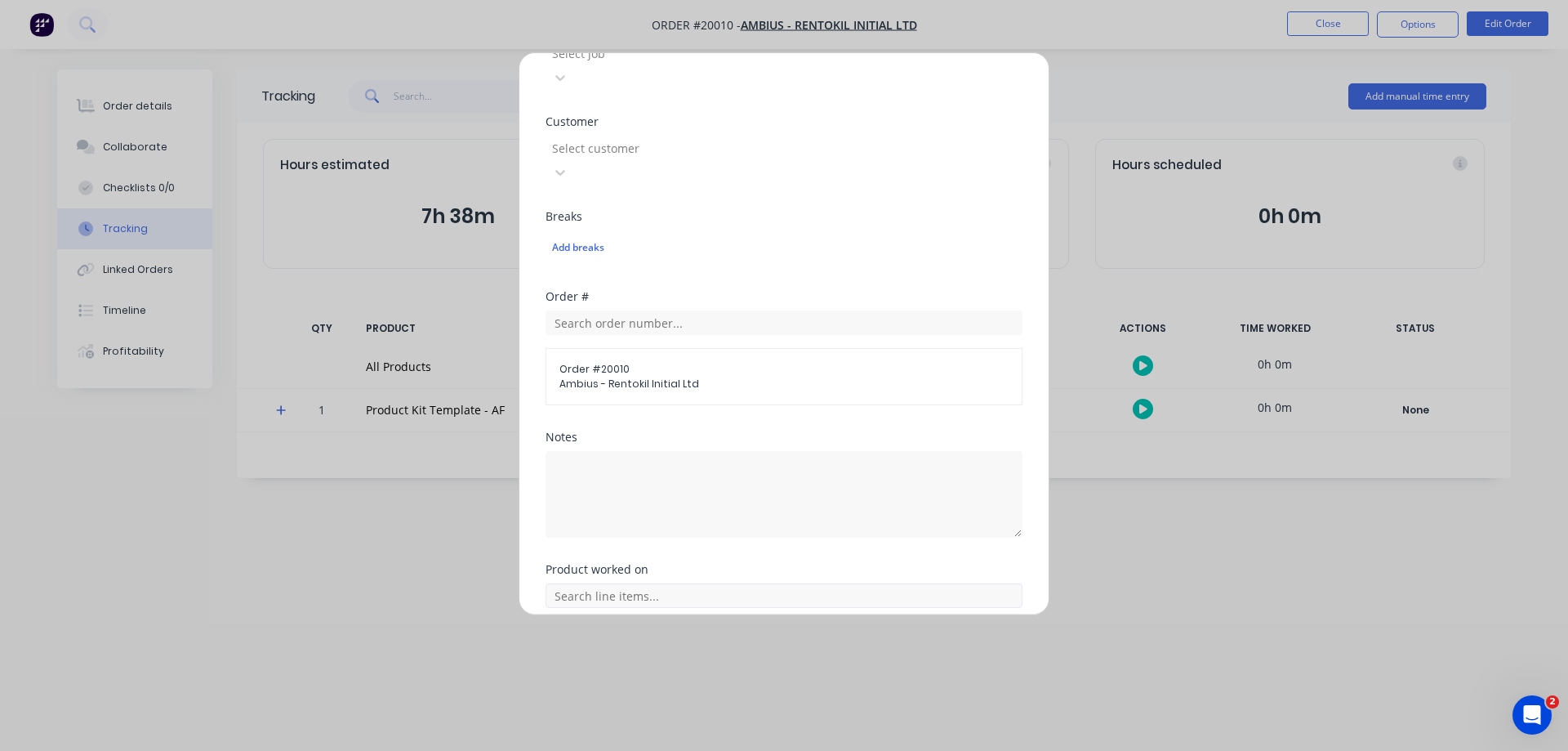
scroll to position [753, 0]
click at [614, 449] on textarea at bounding box center [784, 492] width 477 height 87
click at [579, 633] on span "All Products" at bounding box center [784, 640] width 449 height 15
click at [580, 633] on span "All Products" at bounding box center [784, 640] width 449 height 15
click at [637, 581] on input "text" at bounding box center [784, 594] width 477 height 24
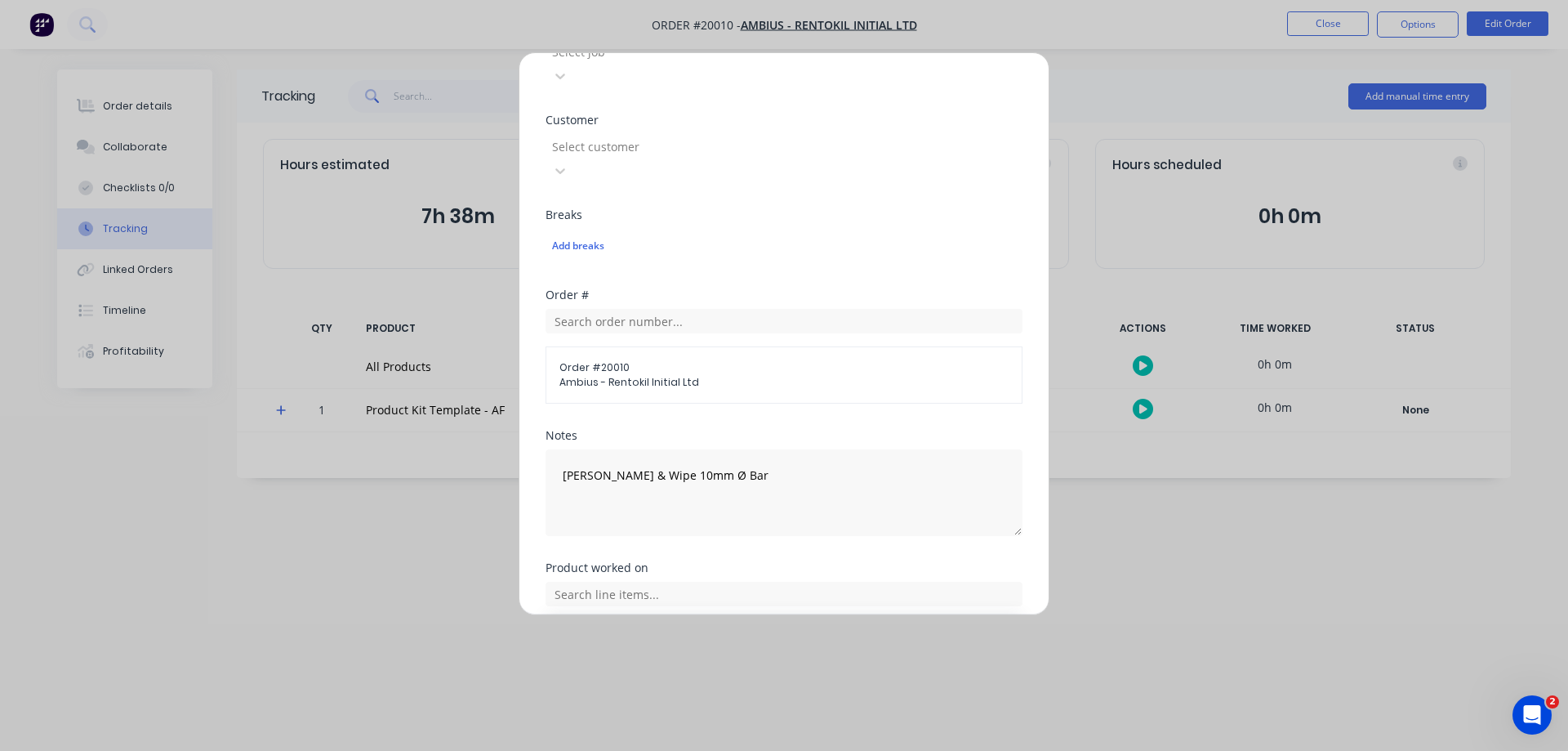
click at [560, 671] on icon at bounding box center [563, 675] width 10 height 10
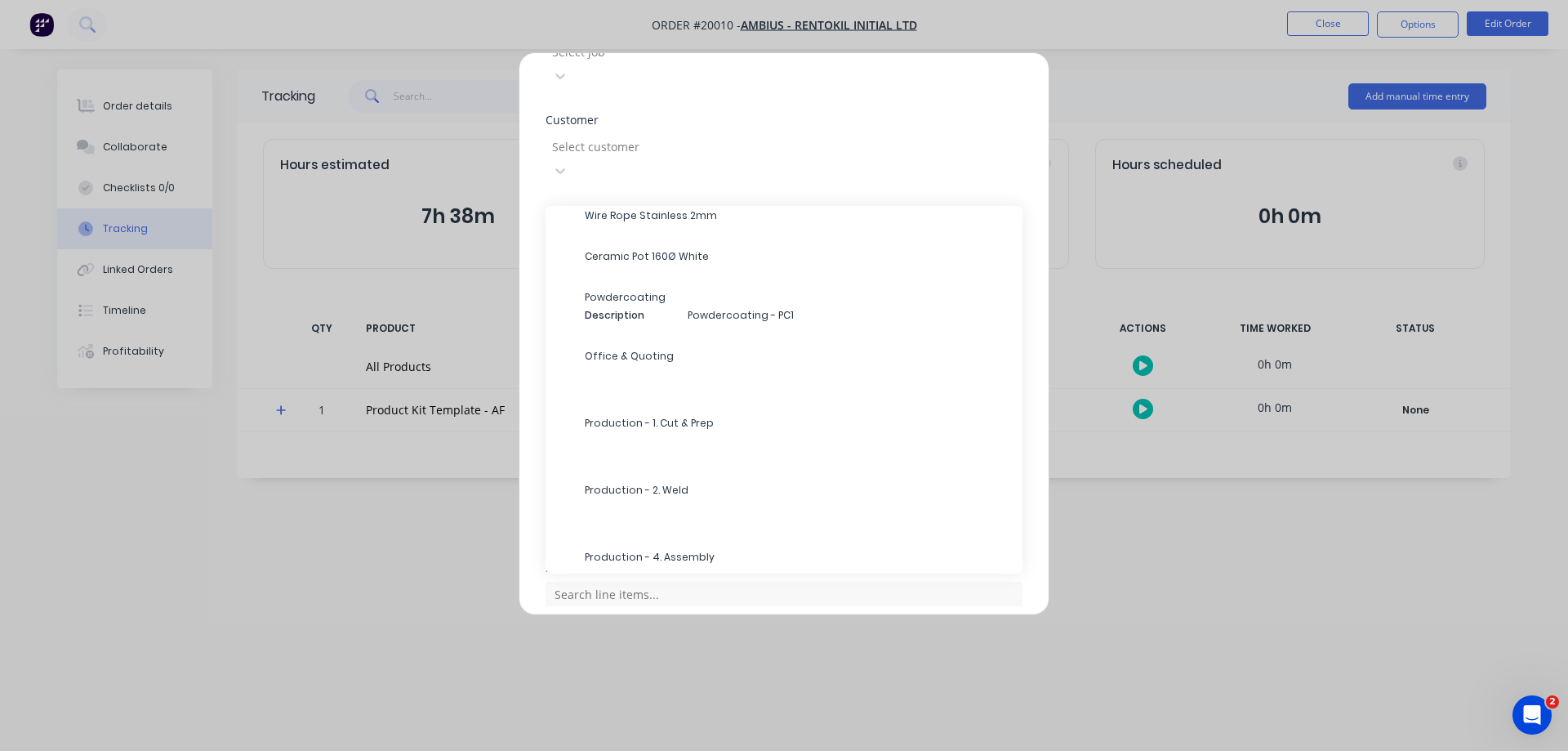
scroll to position [408, 0]
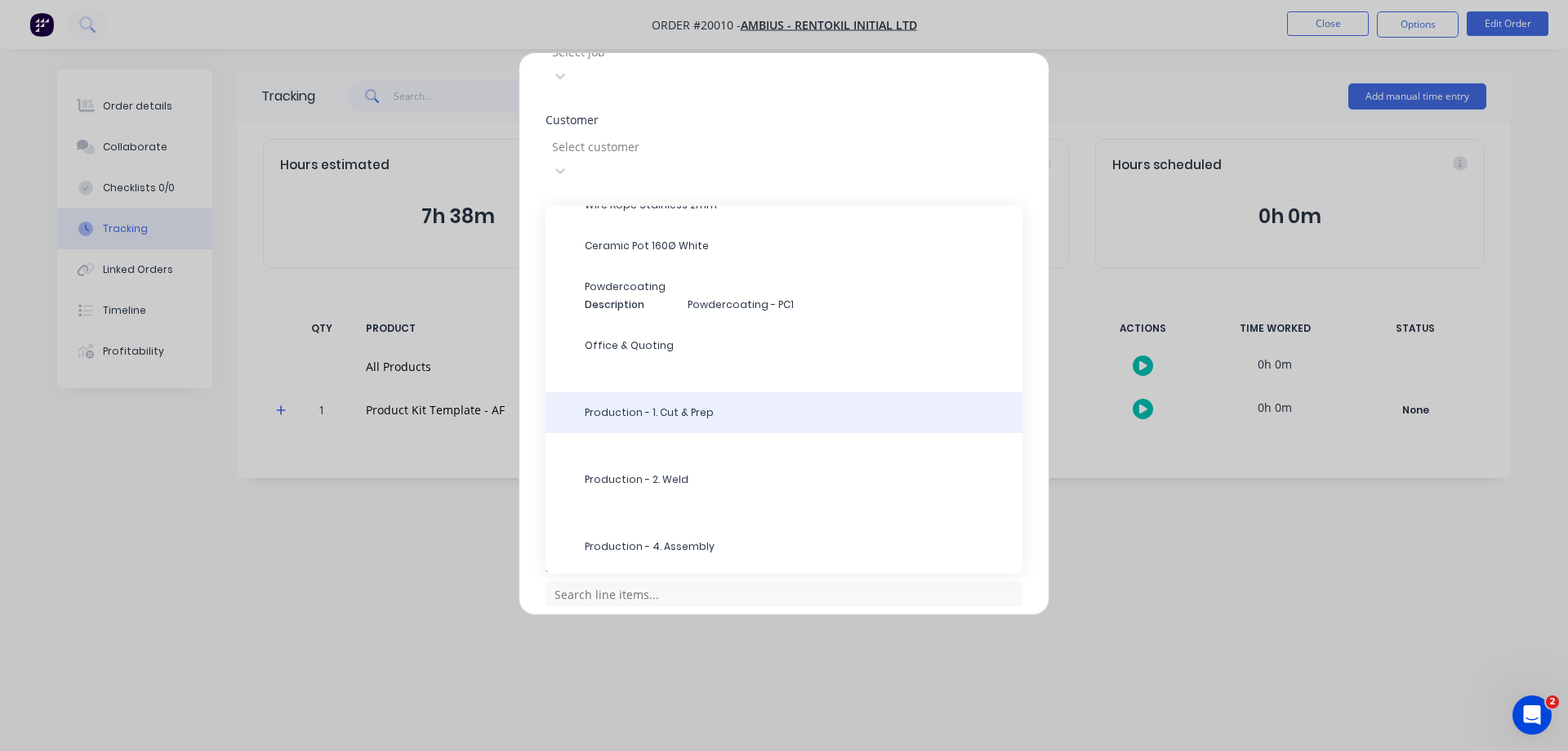
click at [683, 405] on span "Production - 1. Cut & Prep" at bounding box center [797, 412] width 425 height 15
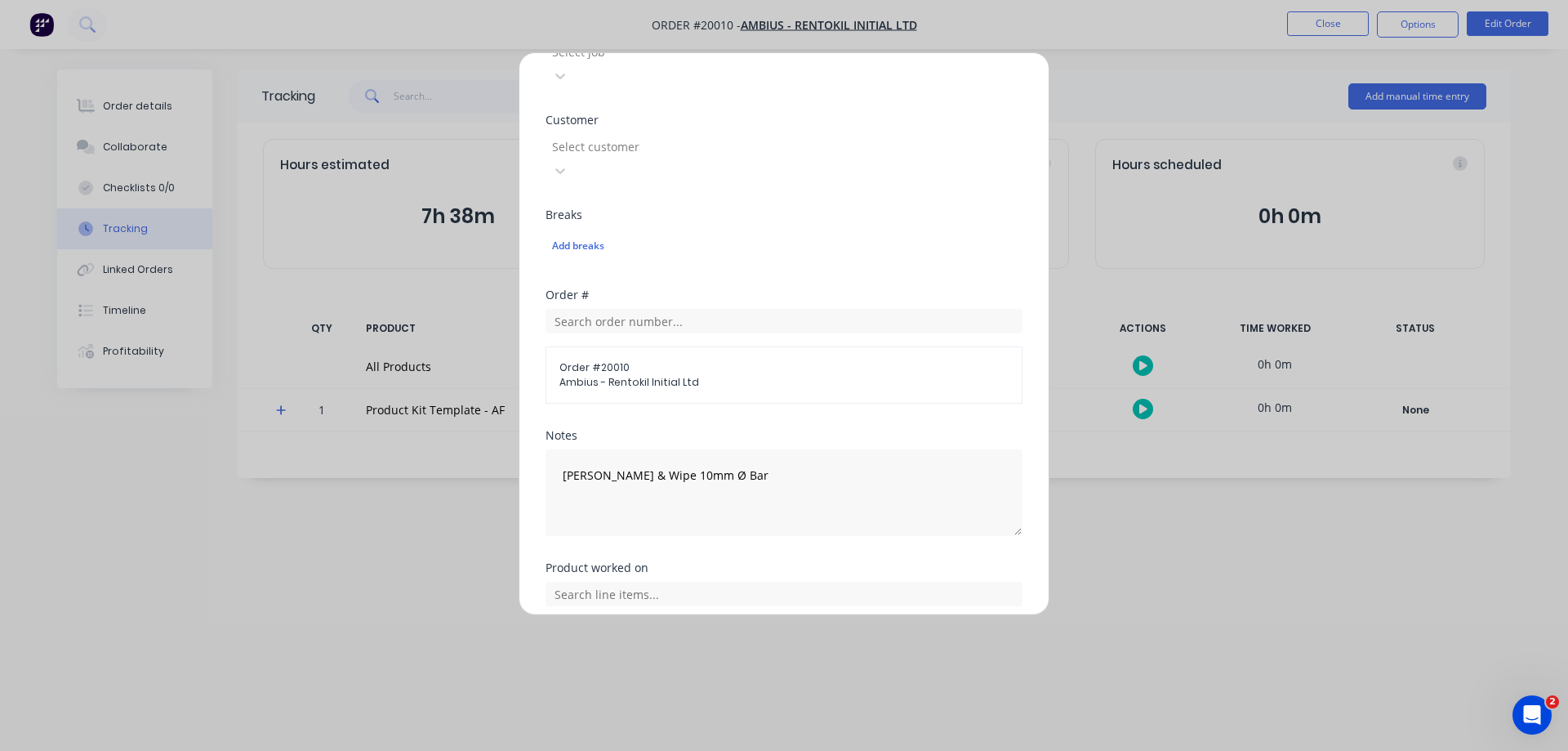
click at [707, 688] on button "Add manual time entry" at bounding box center [746, 701] width 138 height 26
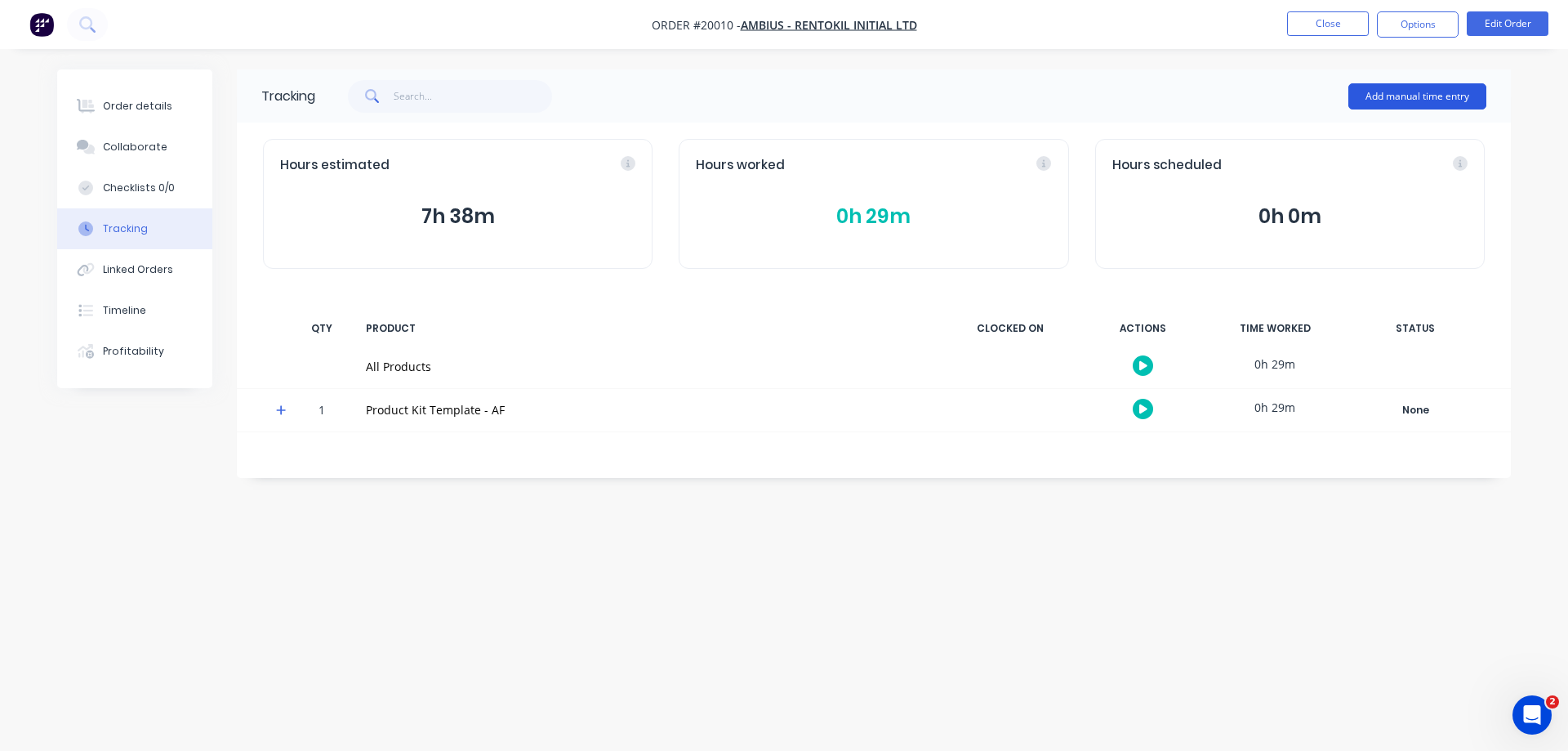
click at [1417, 96] on button "Add manual time entry" at bounding box center [1418, 96] width 138 height 26
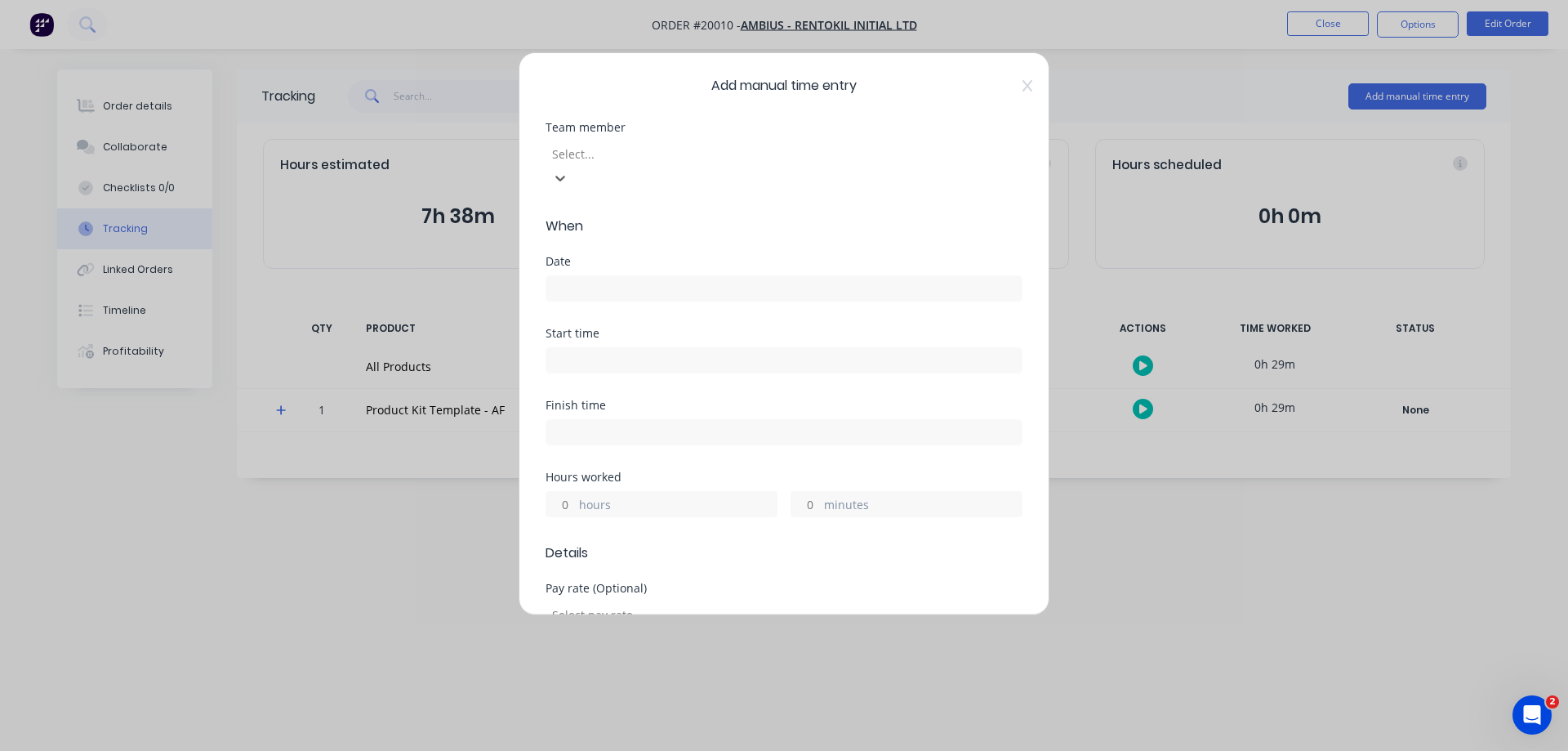
click at [752, 155] on div at bounding box center [669, 154] width 235 height 21
click at [741, 750] on div "[PERSON_NAME]" at bounding box center [784, 766] width 1568 height 30
click at [629, 276] on input at bounding box center [784, 288] width 476 height 24
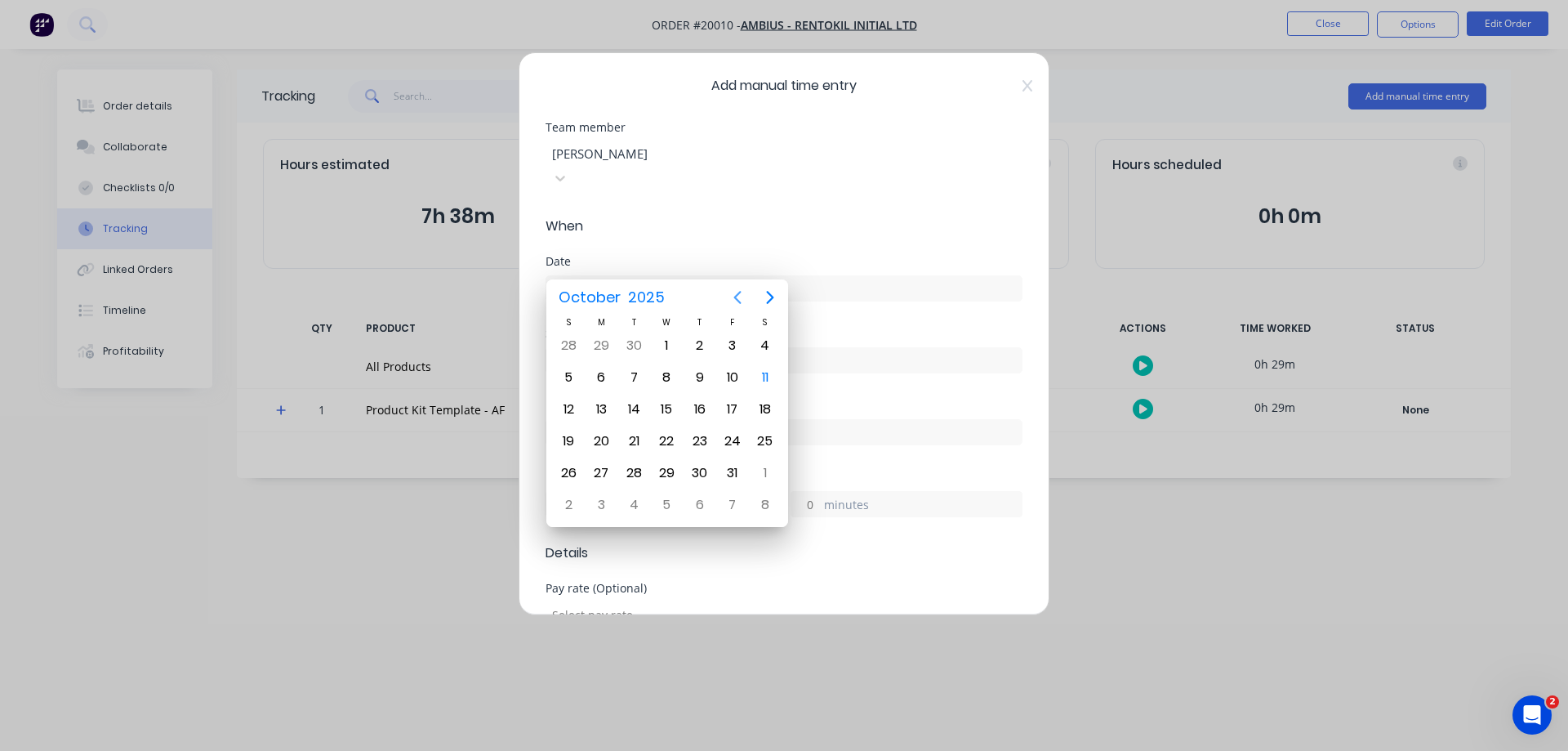
click at [735, 300] on icon "Previous page" at bounding box center [738, 297] width 20 height 20
click at [759, 440] on div "27" at bounding box center [765, 441] width 24 height 24
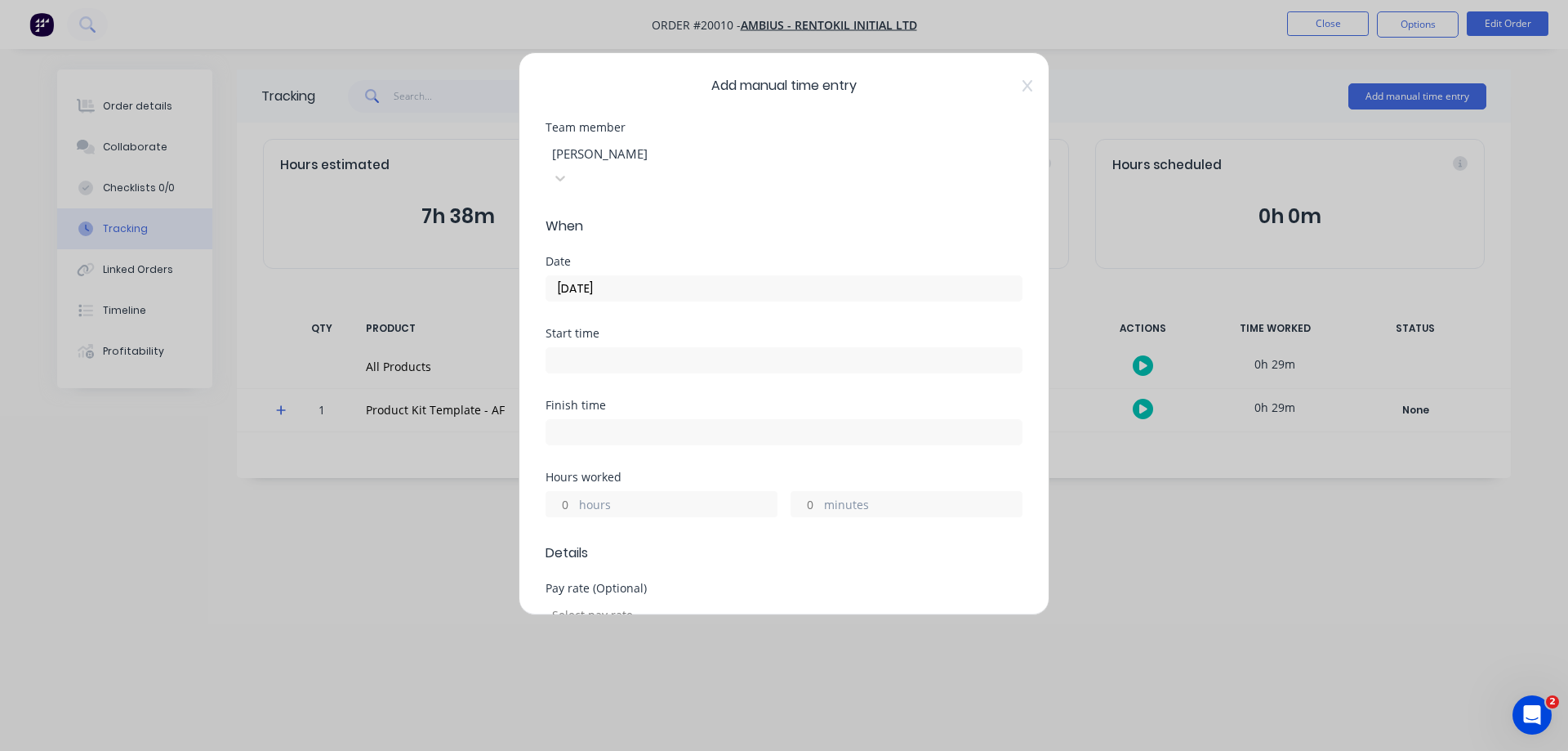
click at [805, 492] on input "minutes" at bounding box center [805, 504] width 29 height 24
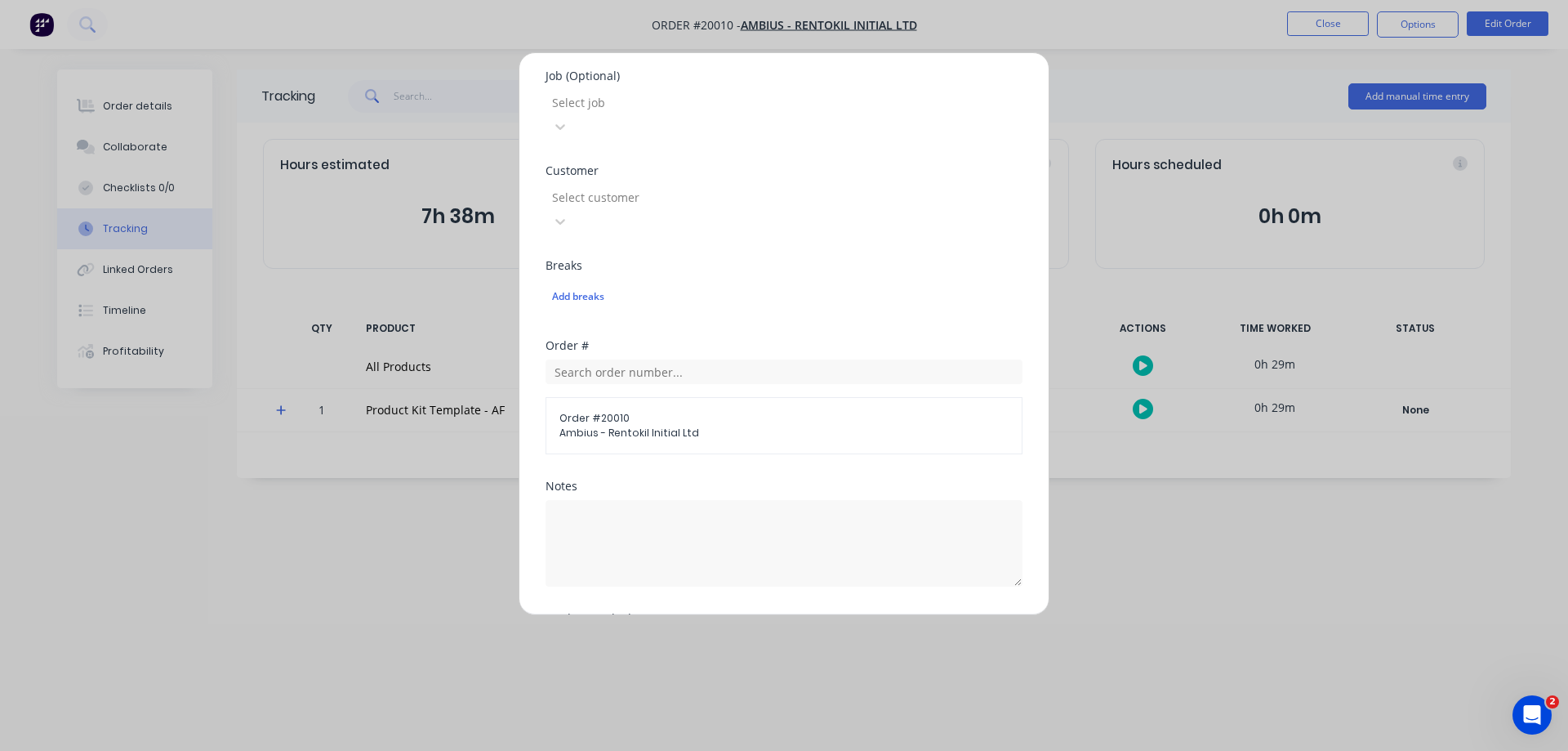
scroll to position [753, 0]
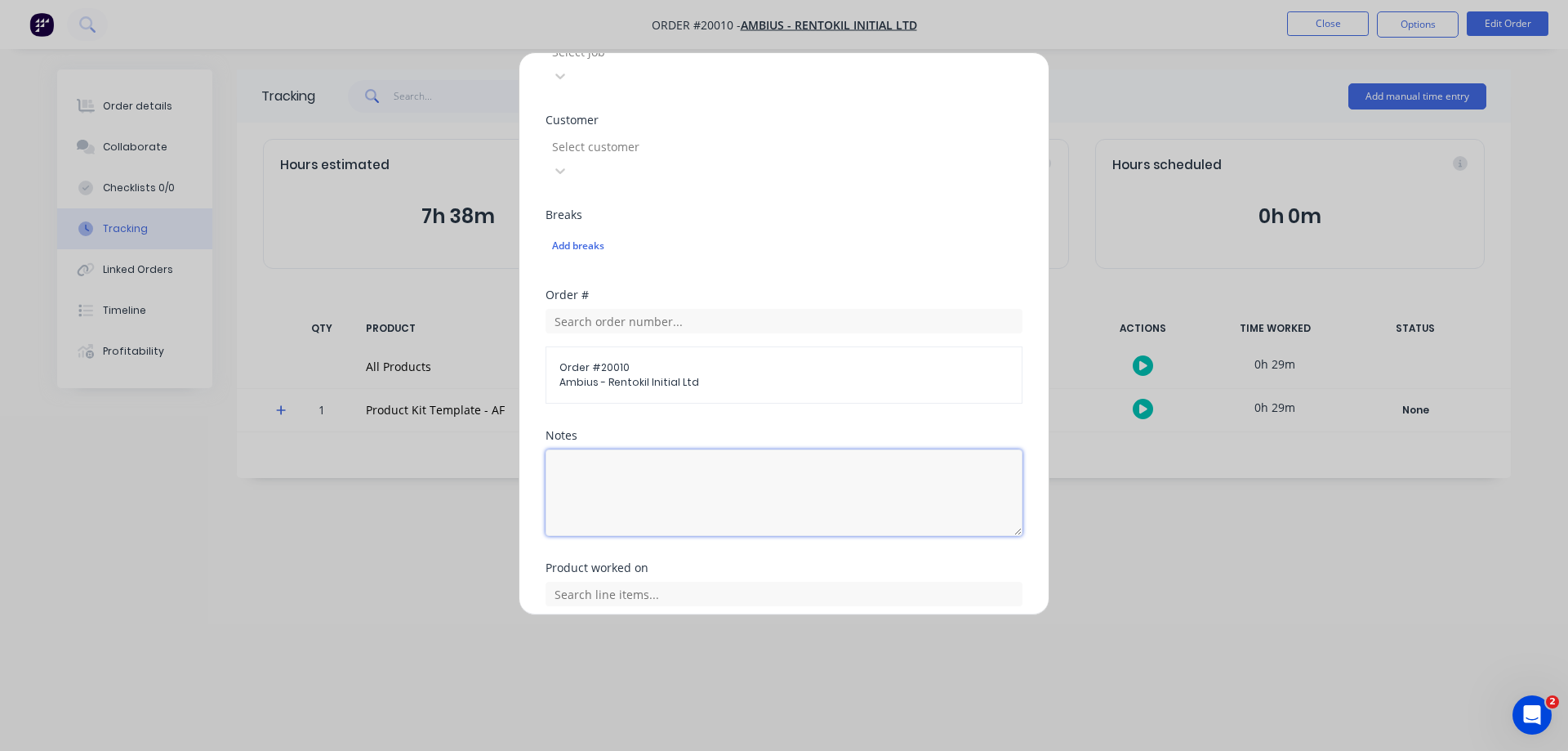
click at [617, 449] on textarea at bounding box center [784, 492] width 477 height 87
click at [575, 633] on span "All Products" at bounding box center [784, 640] width 449 height 15
click at [607, 581] on input "text" at bounding box center [784, 594] width 477 height 24
click at [566, 670] on icon at bounding box center [564, 675] width 10 height 11
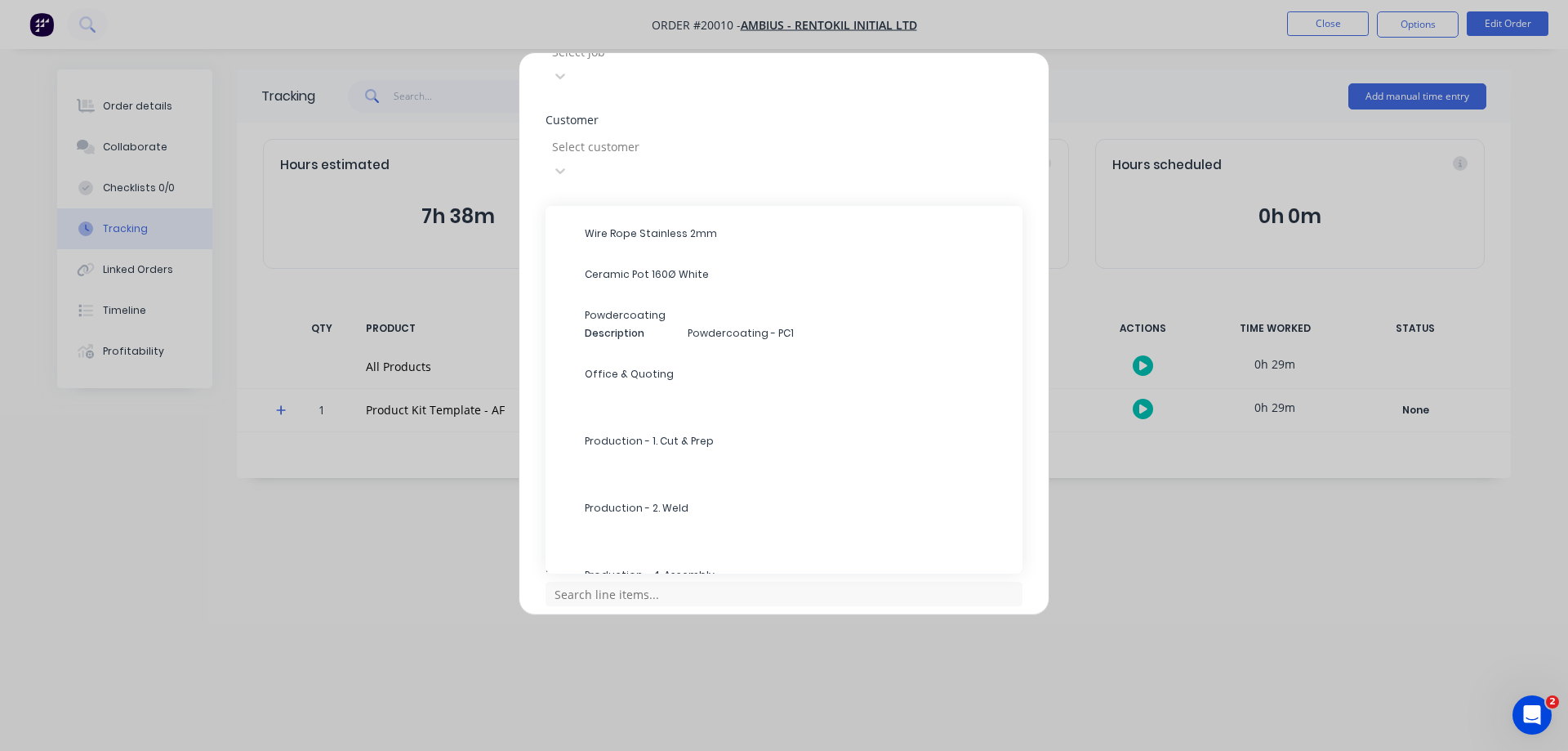
scroll to position [428, 0]
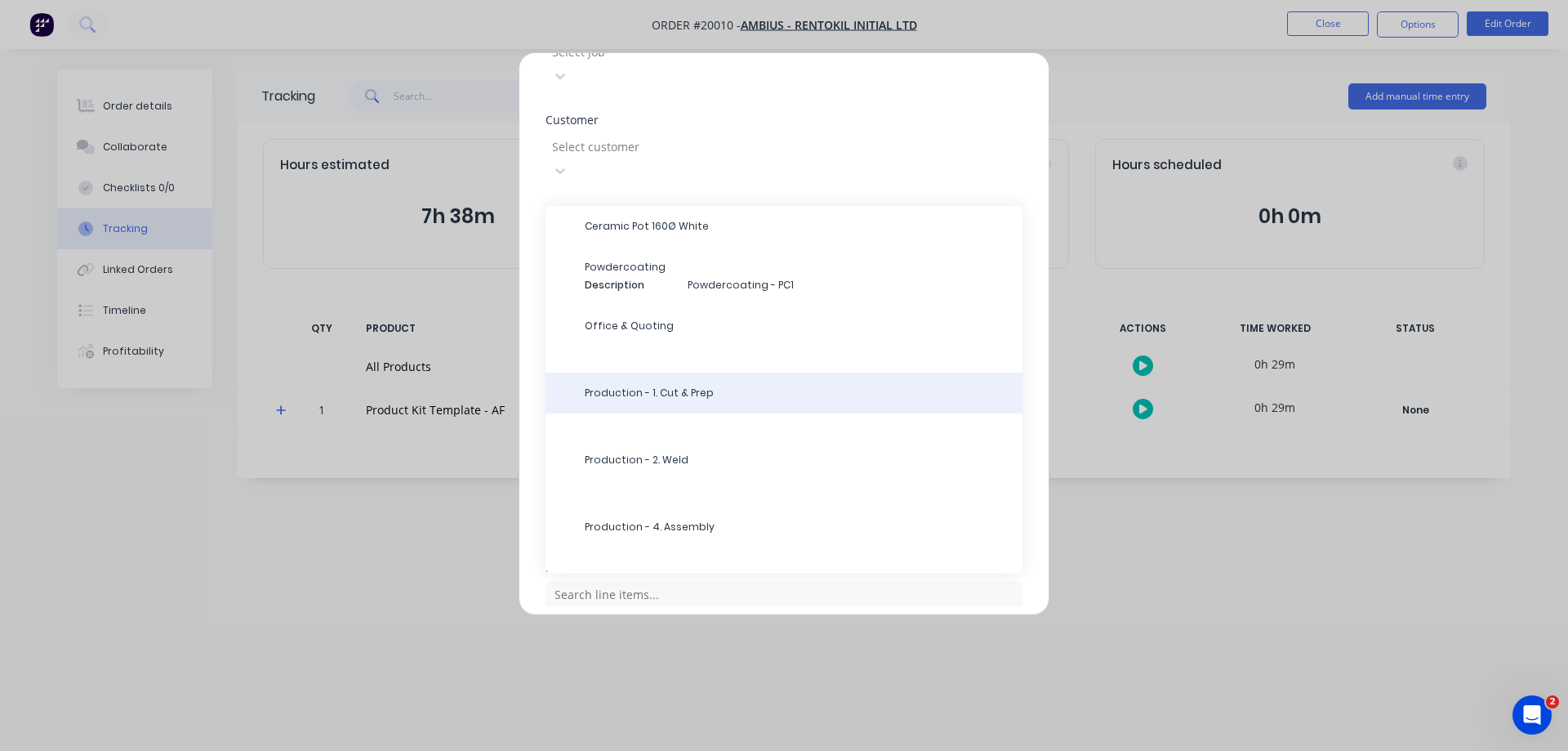
click at [661, 386] on span "Production - 1. Cut & Prep" at bounding box center [797, 393] width 425 height 15
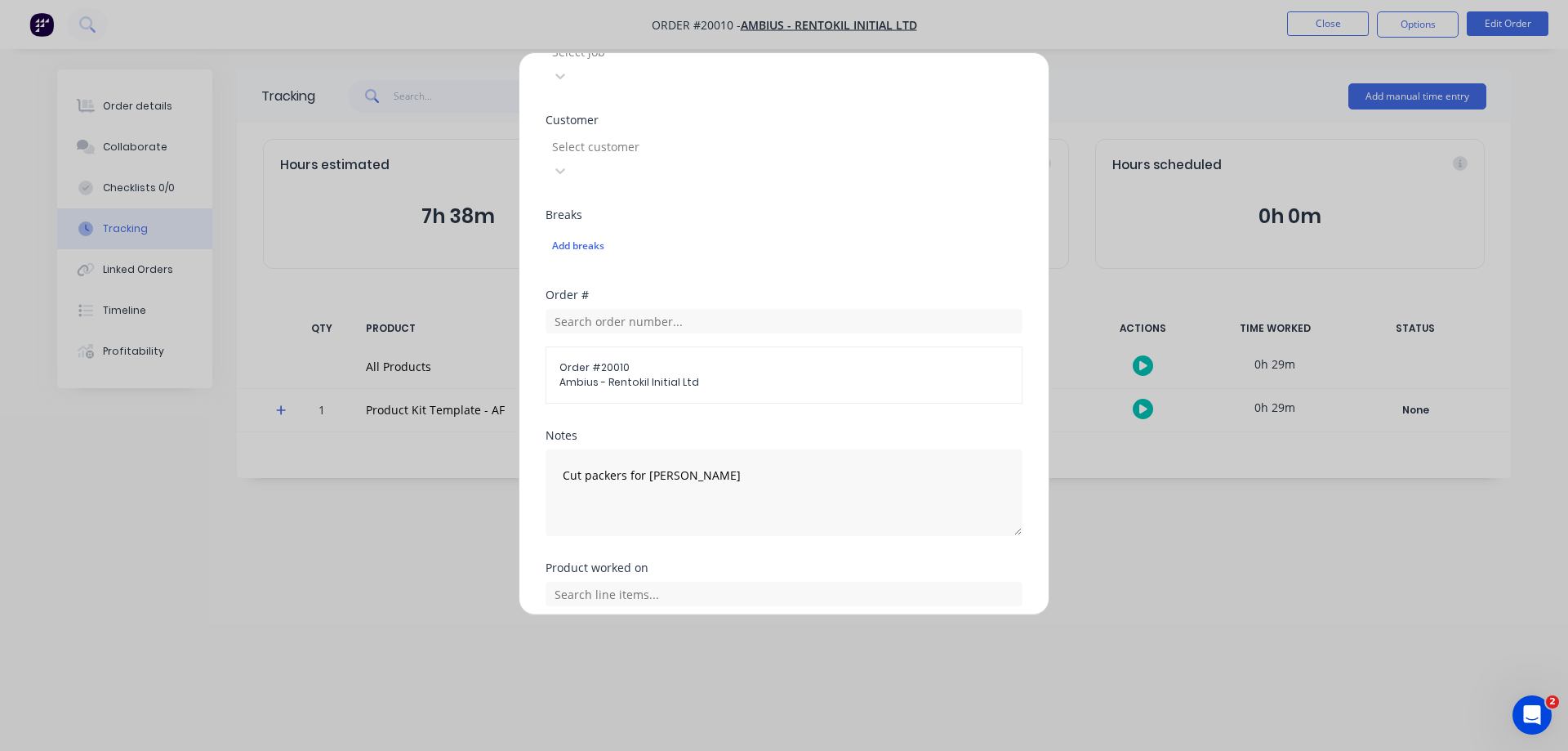
click at [701, 688] on button "Add manual time entry" at bounding box center [746, 701] width 138 height 26
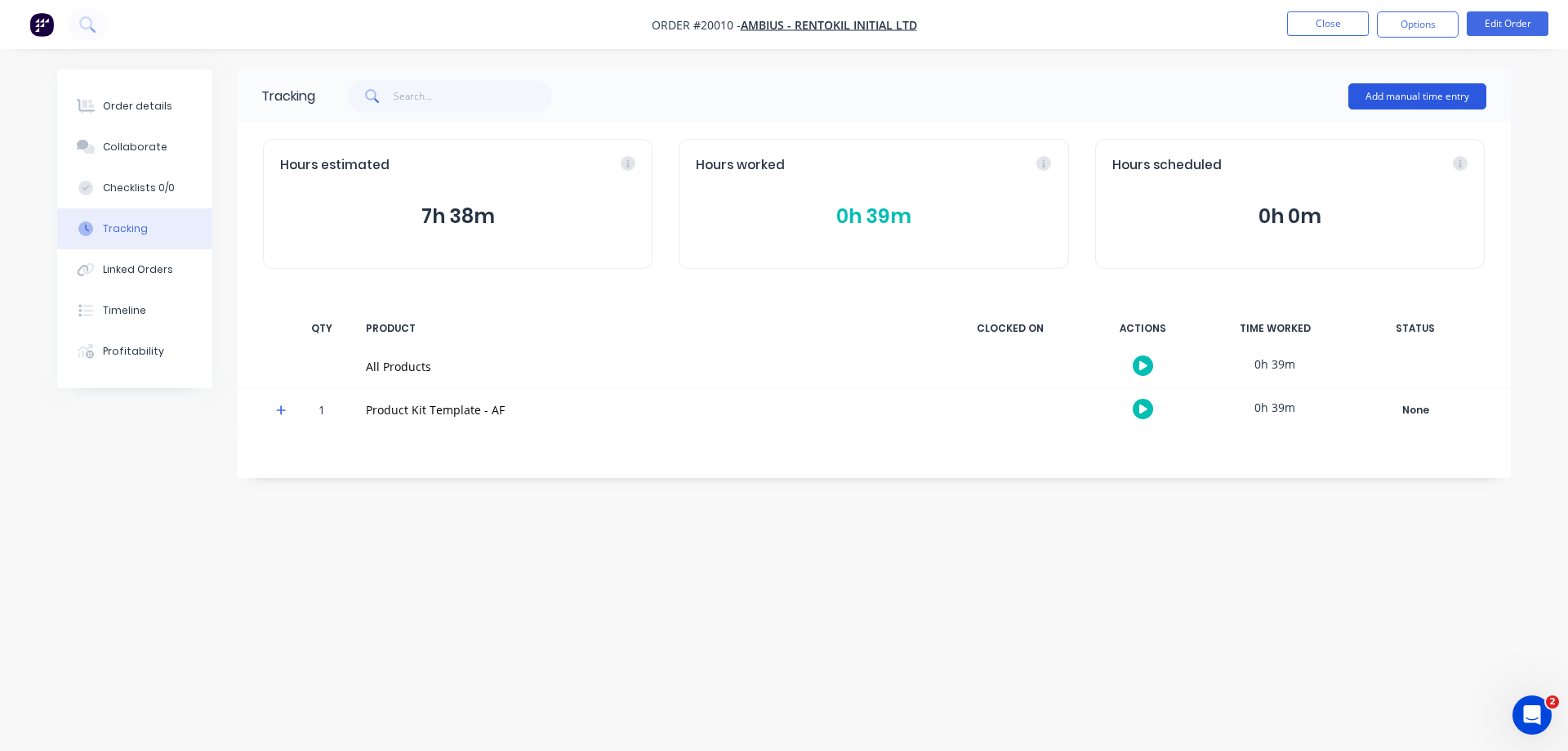
click at [1422, 97] on button "Add manual time entry" at bounding box center [1418, 96] width 138 height 26
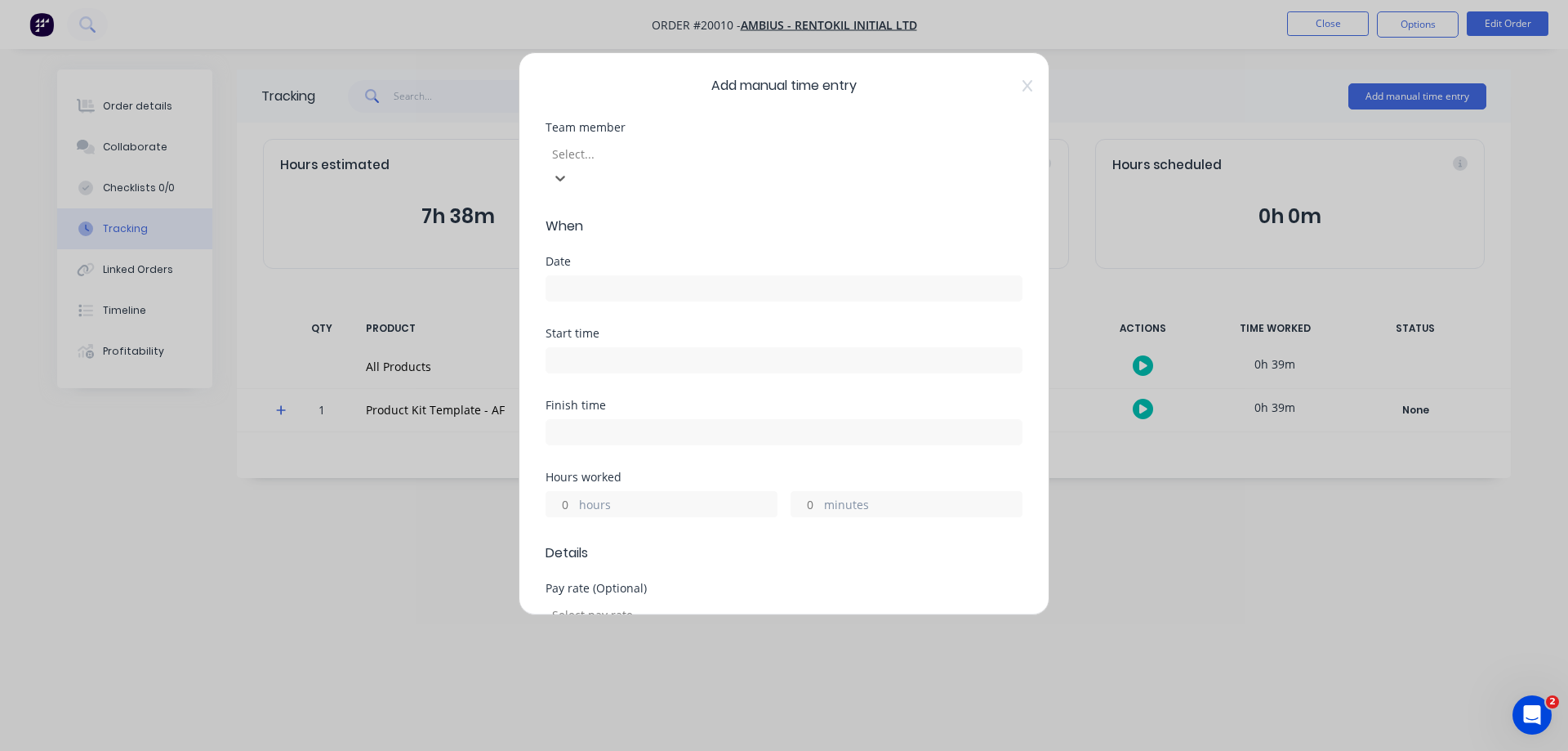
click at [786, 155] on div at bounding box center [669, 154] width 235 height 21
click at [610, 276] on input at bounding box center [784, 288] width 476 height 24
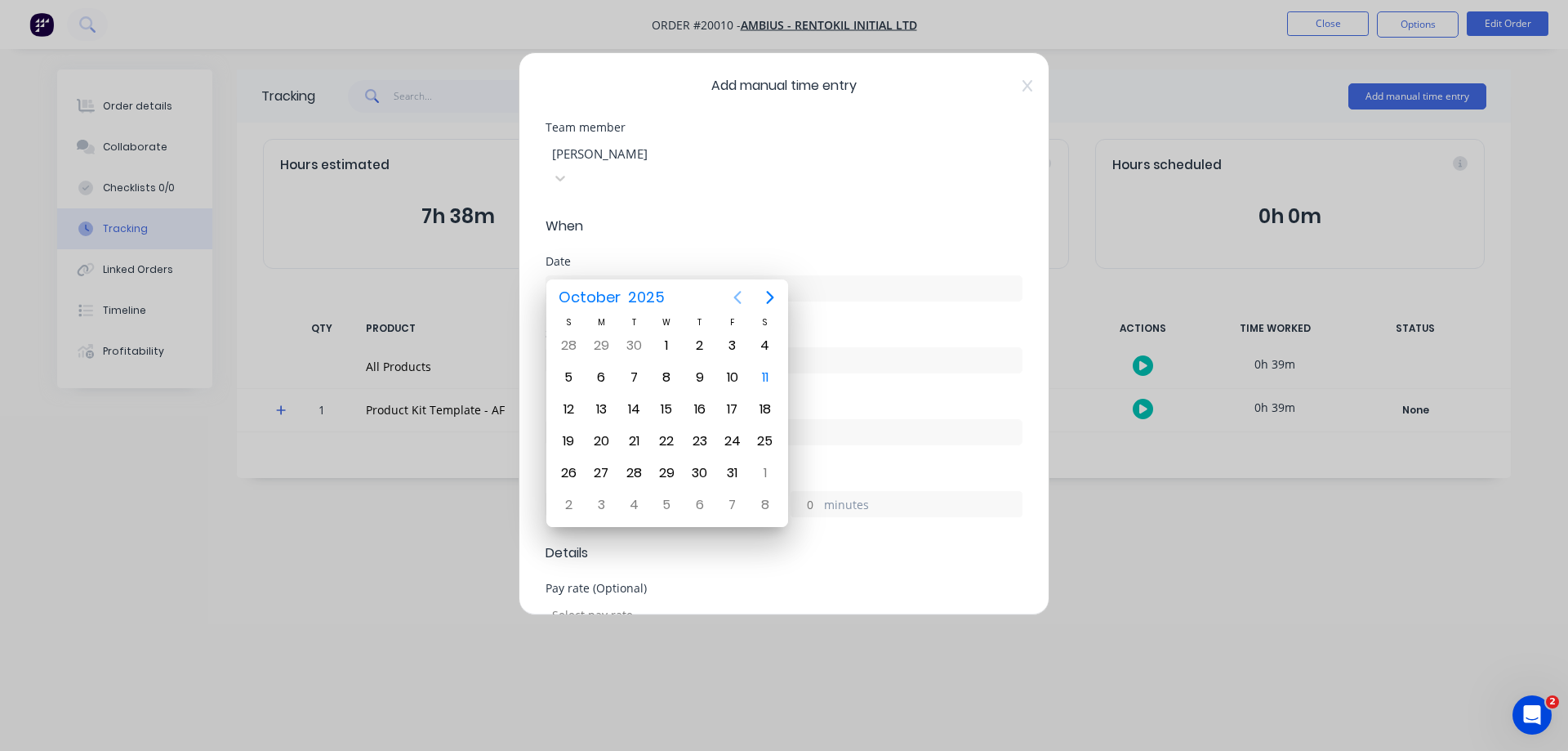
click at [734, 299] on icon "Previous page" at bounding box center [738, 297] width 20 height 20
click at [628, 465] on div "30" at bounding box center [634, 473] width 24 height 24
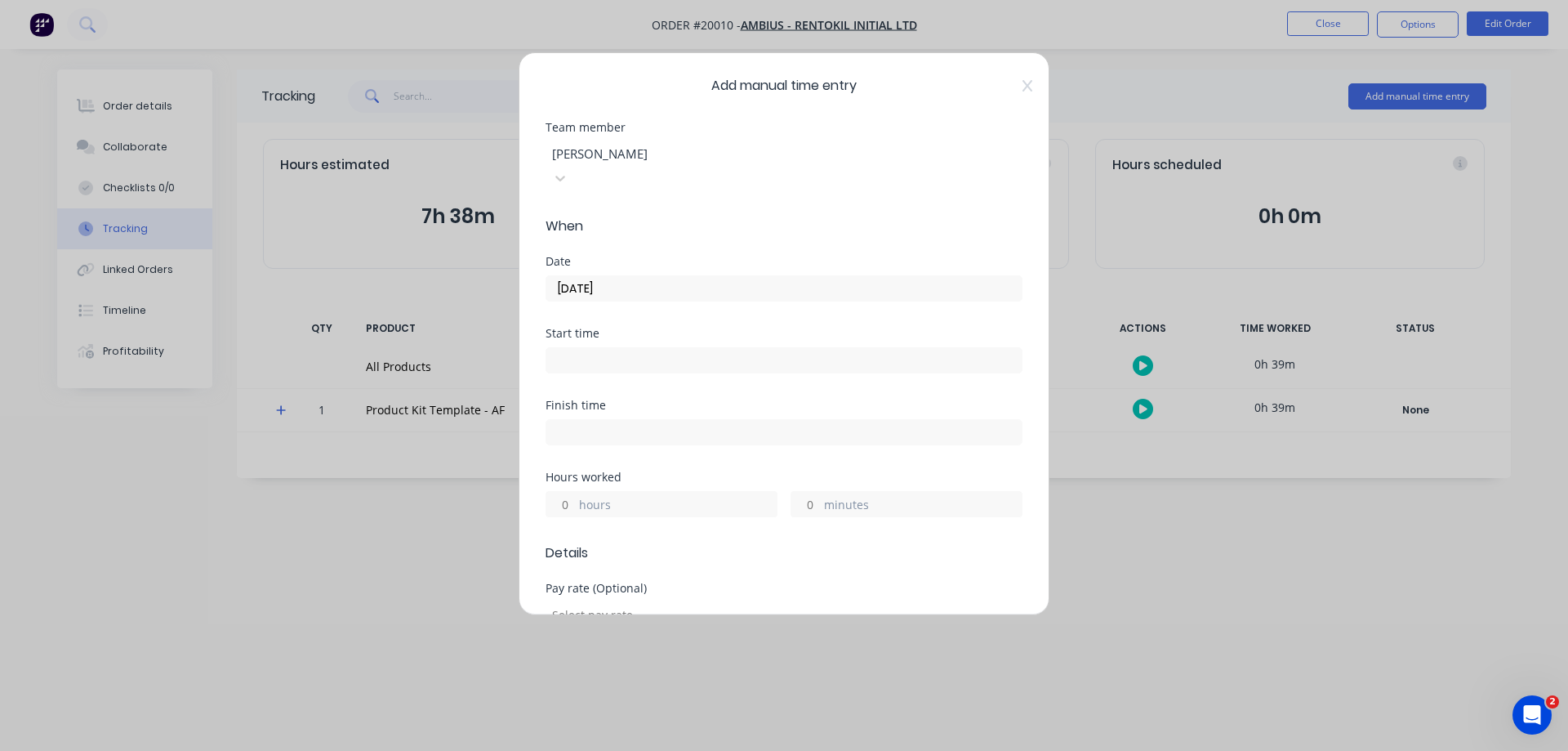
click at [802, 492] on input "minutes" at bounding box center [805, 504] width 29 height 24
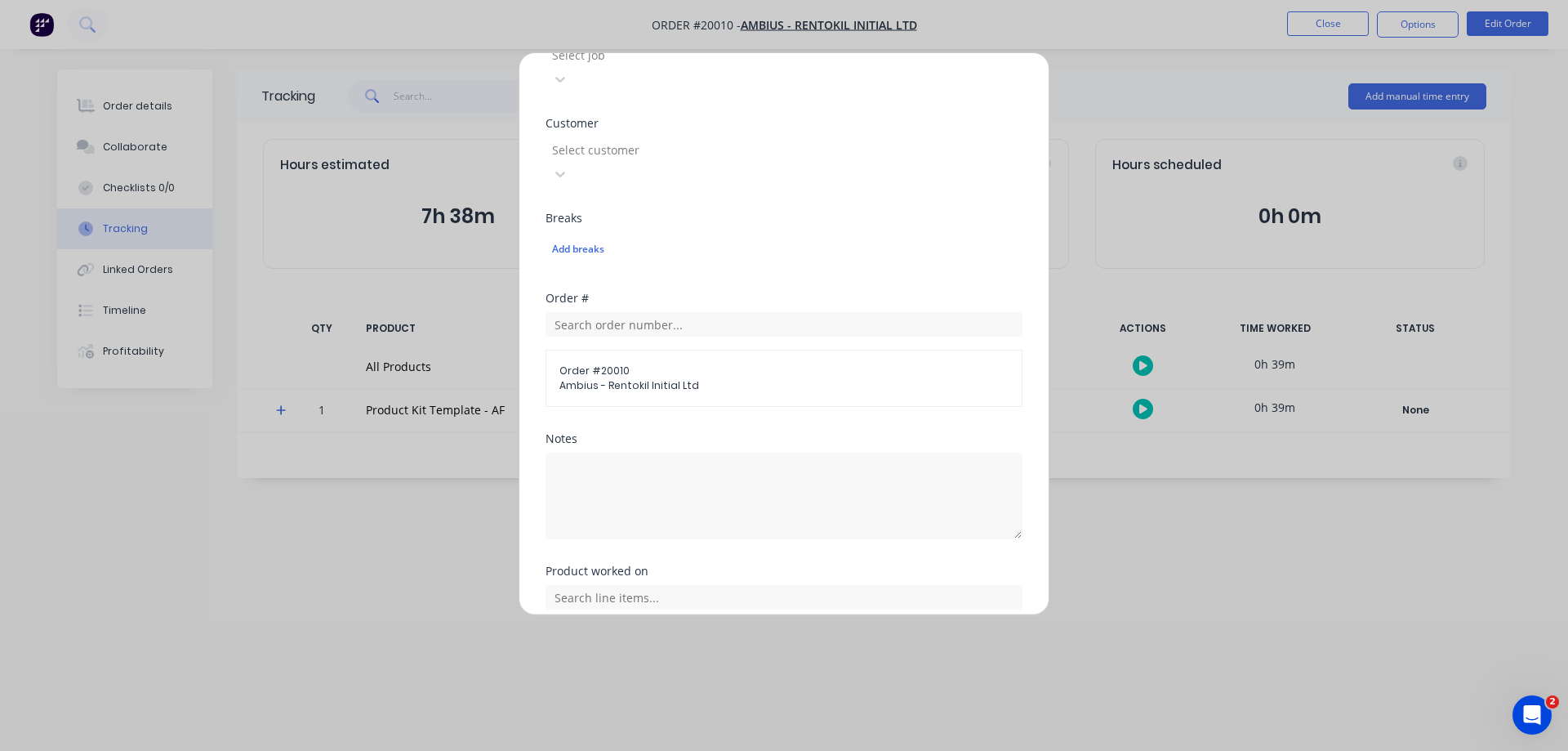
scroll to position [753, 0]
click at [709, 449] on textarea at bounding box center [784, 492] width 477 height 87
click at [617, 581] on input "text" at bounding box center [784, 594] width 477 height 24
click at [565, 671] on icon at bounding box center [563, 675] width 10 height 10
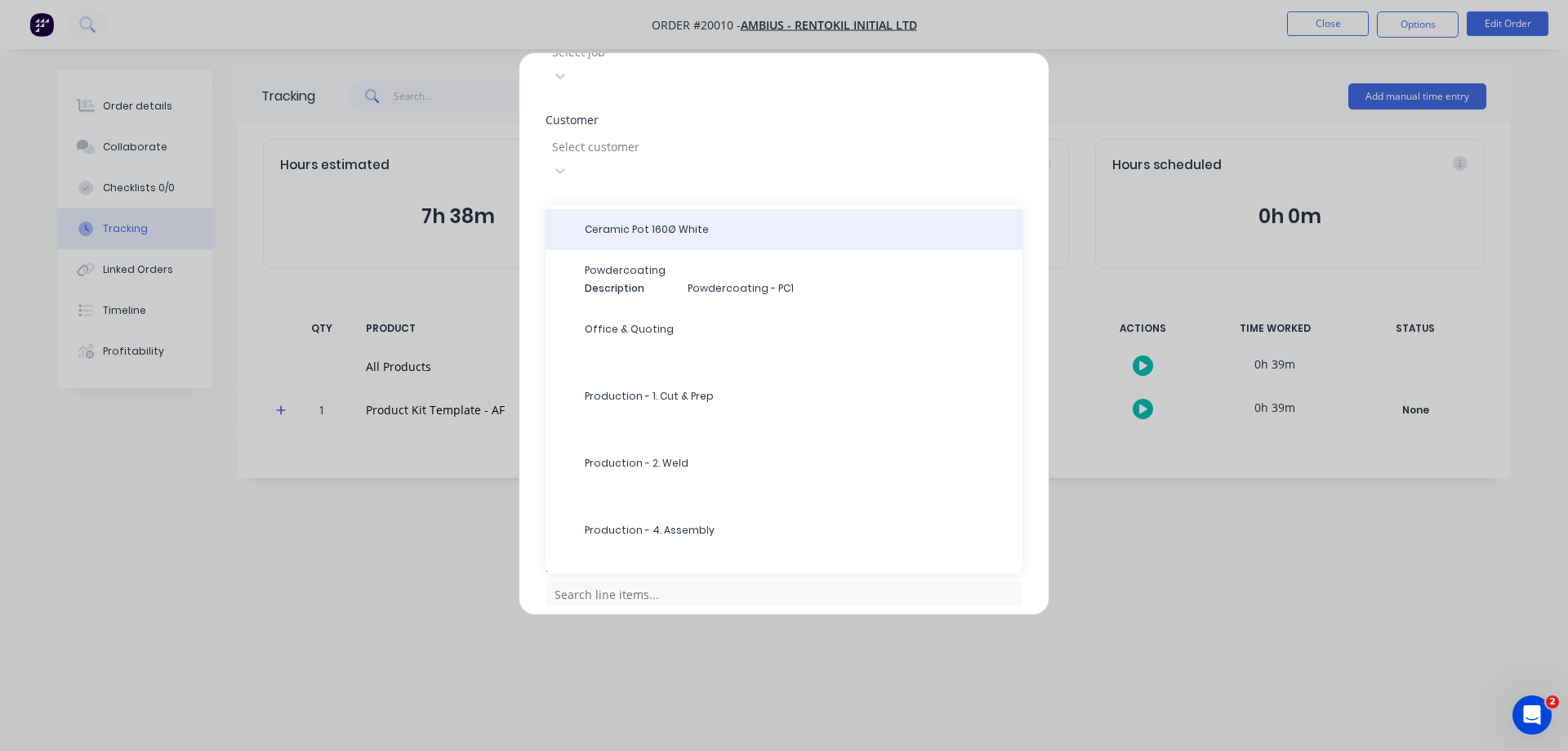
scroll to position [428, 0]
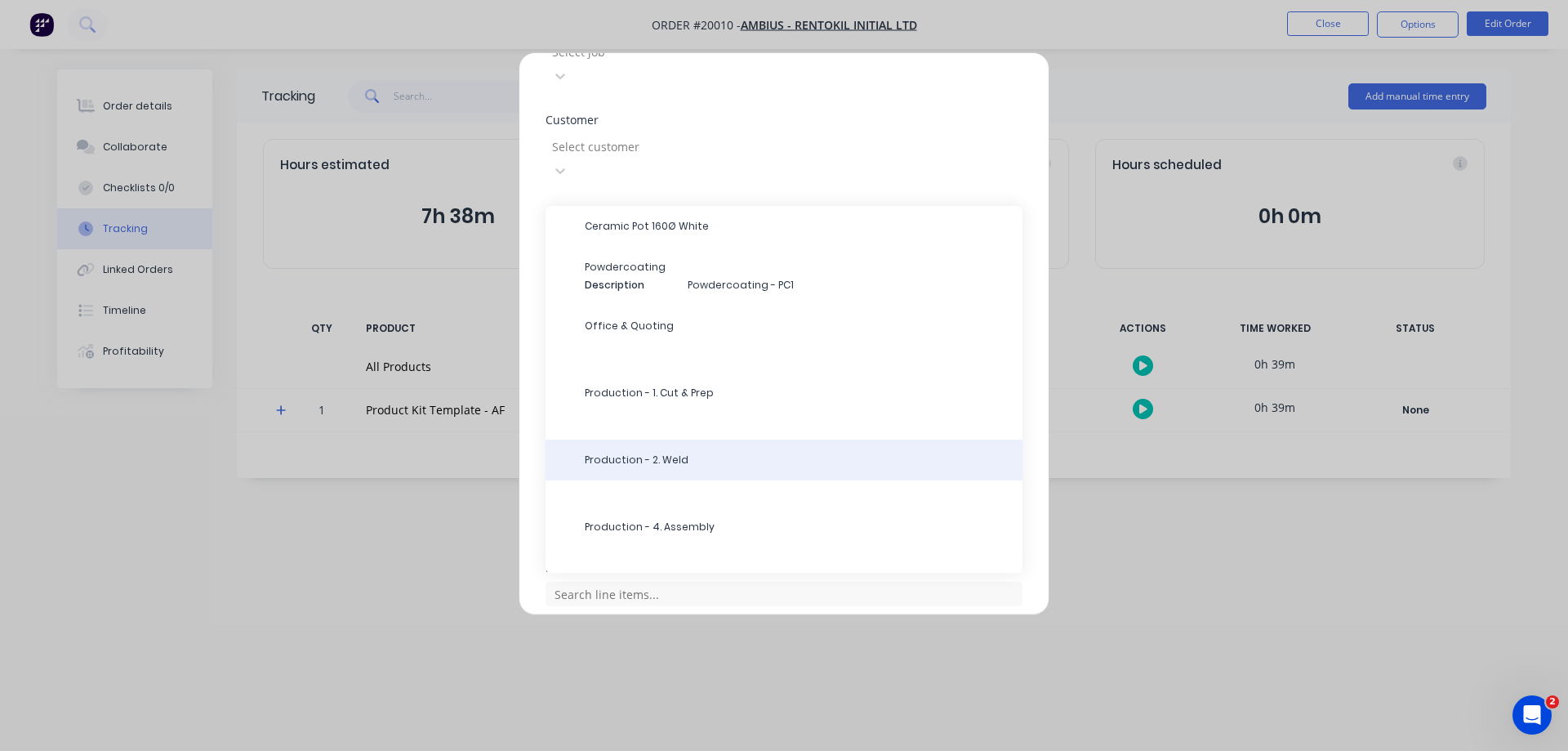
click at [644, 453] on span "Production - 2. Weld" at bounding box center [797, 459] width 425 height 15
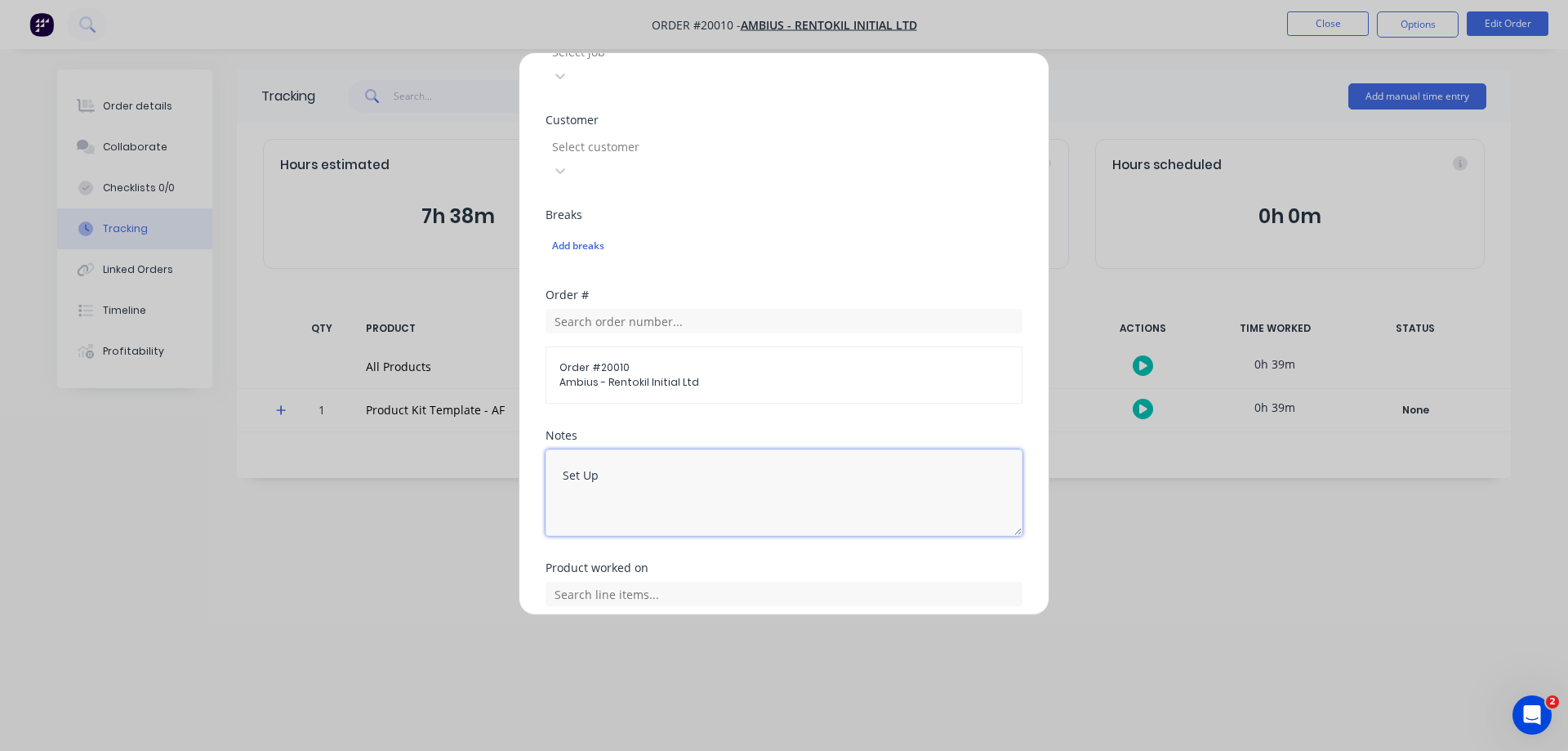
click at [643, 449] on textarea "Set Up" at bounding box center [784, 492] width 477 height 87
click at [760, 688] on button "Add manual time entry" at bounding box center [746, 701] width 138 height 26
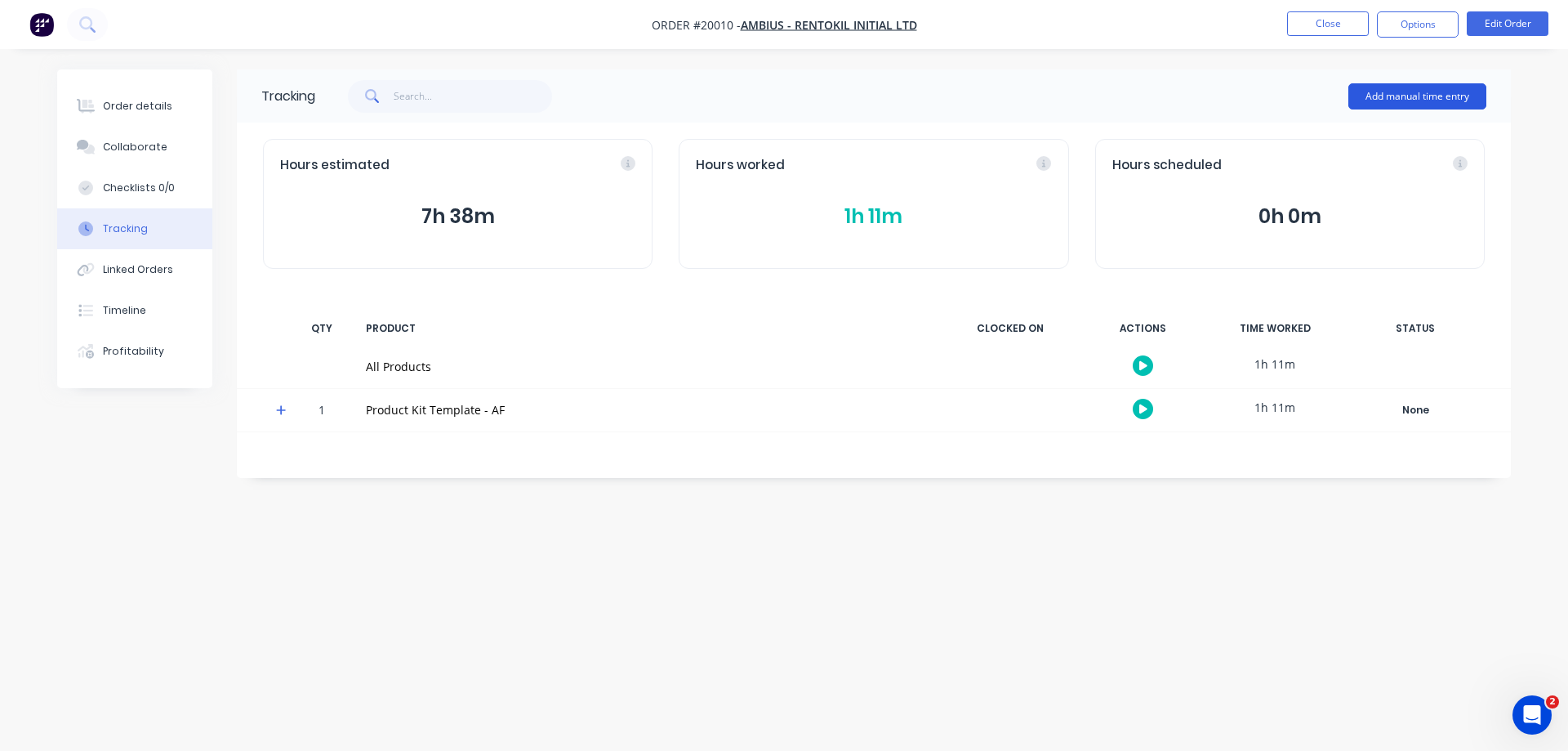
click at [1387, 100] on button "Add manual time entry" at bounding box center [1418, 96] width 138 height 26
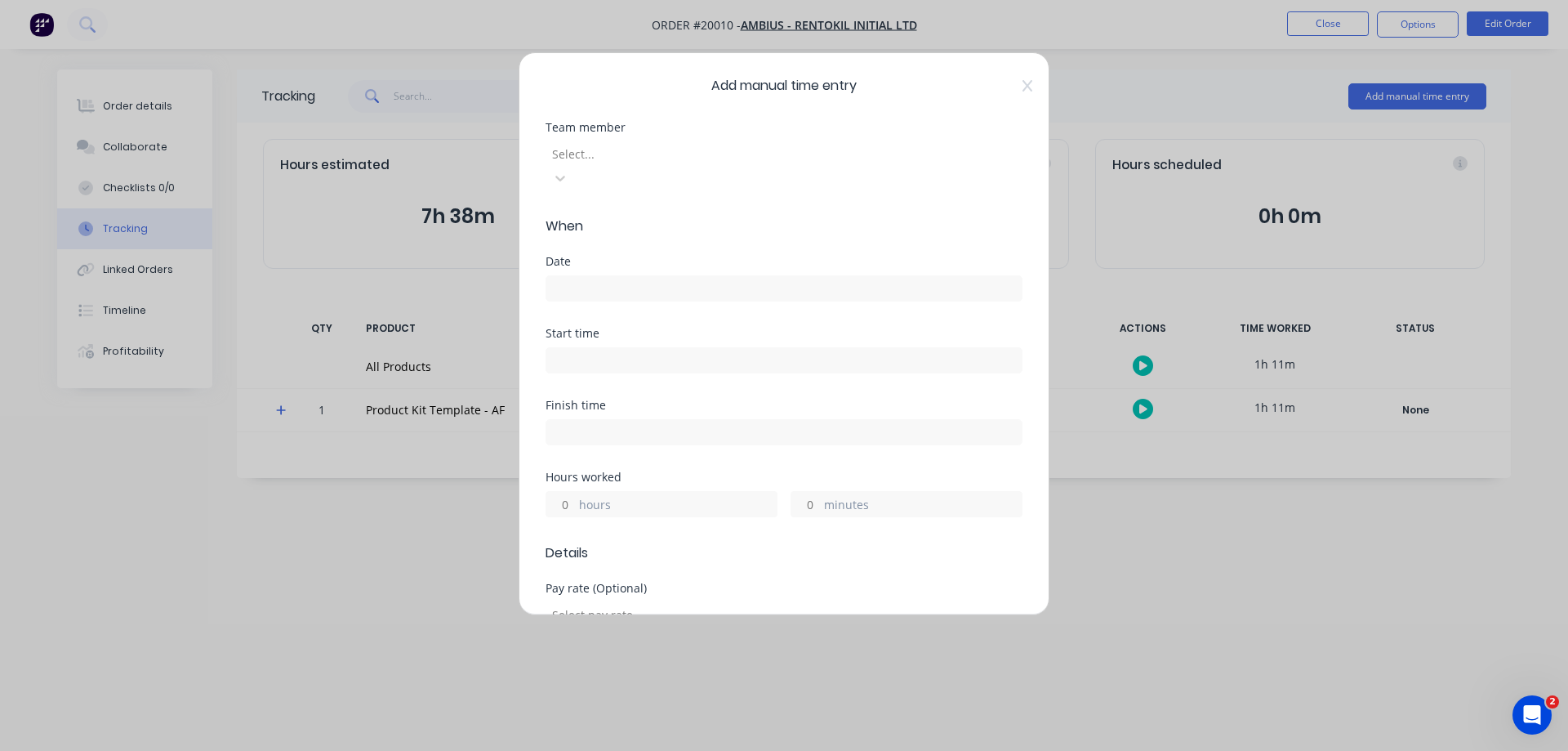
click at [774, 157] on div at bounding box center [669, 154] width 235 height 21
click at [617, 276] on input at bounding box center [784, 288] width 476 height 24
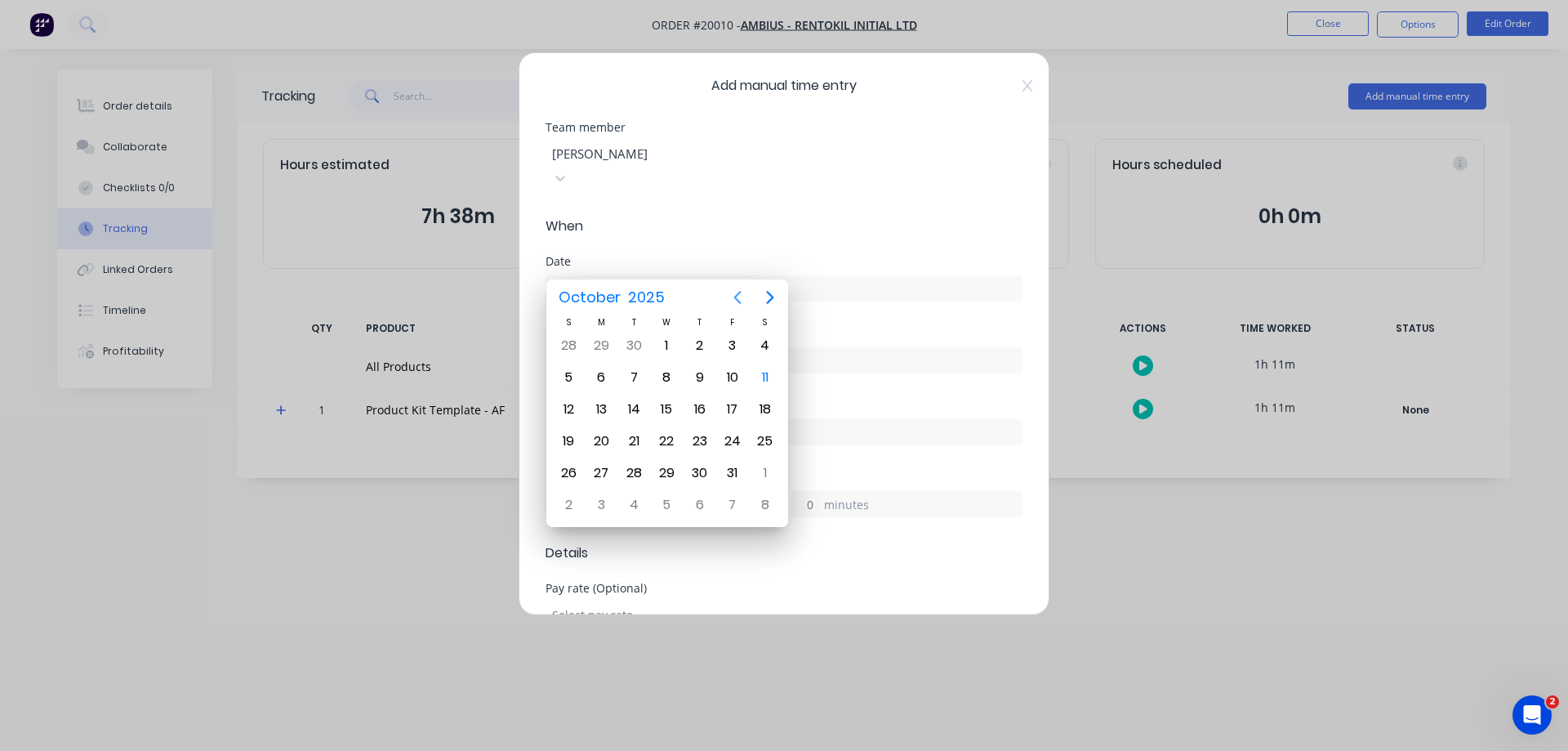
click at [733, 294] on icon "Previous page" at bounding box center [738, 297] width 20 height 20
click at [628, 467] on div "30" at bounding box center [634, 473] width 24 height 24
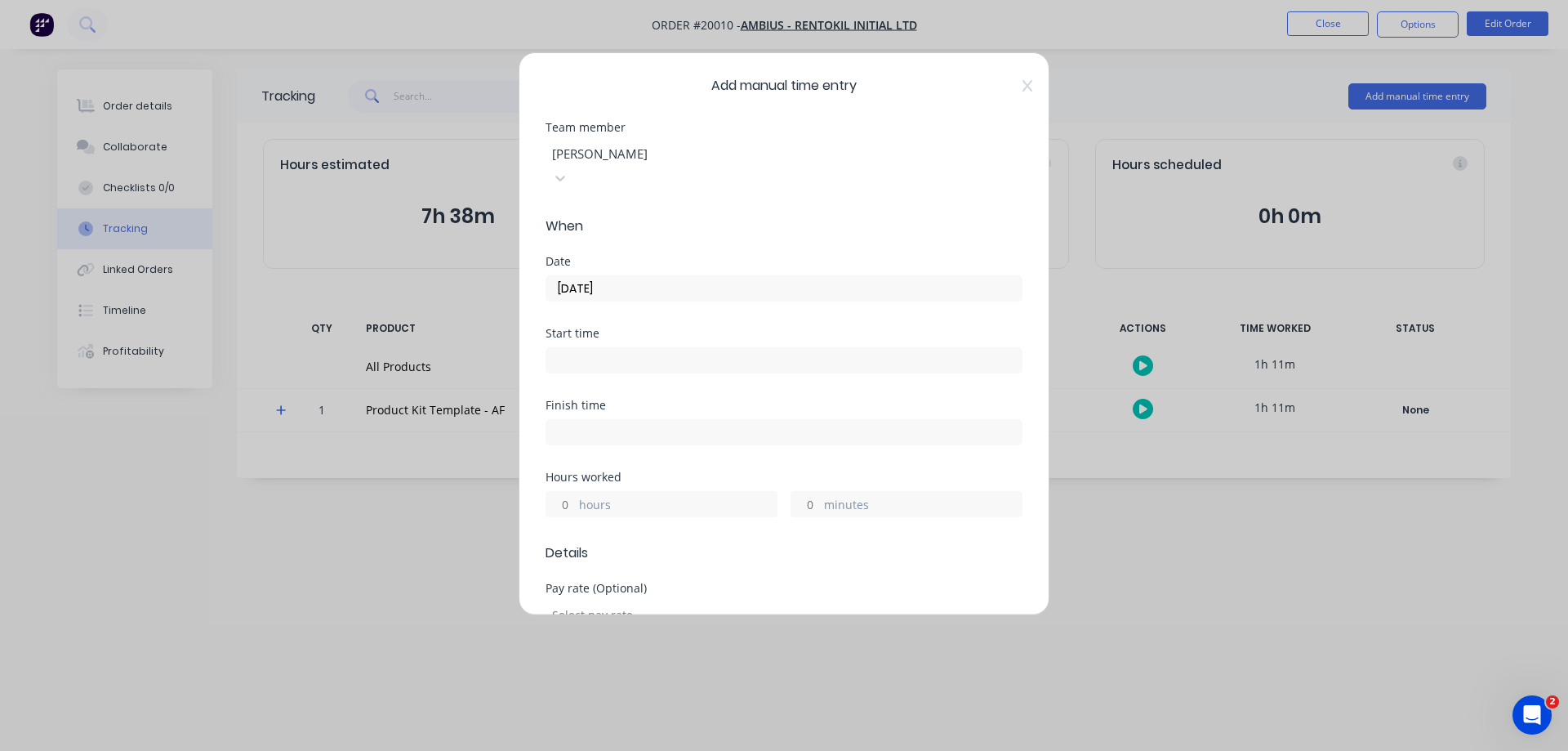
click at [734, 496] on label "hours" at bounding box center [678, 506] width 198 height 21
click at [575, 492] on input "hours" at bounding box center [560, 504] width 29 height 24
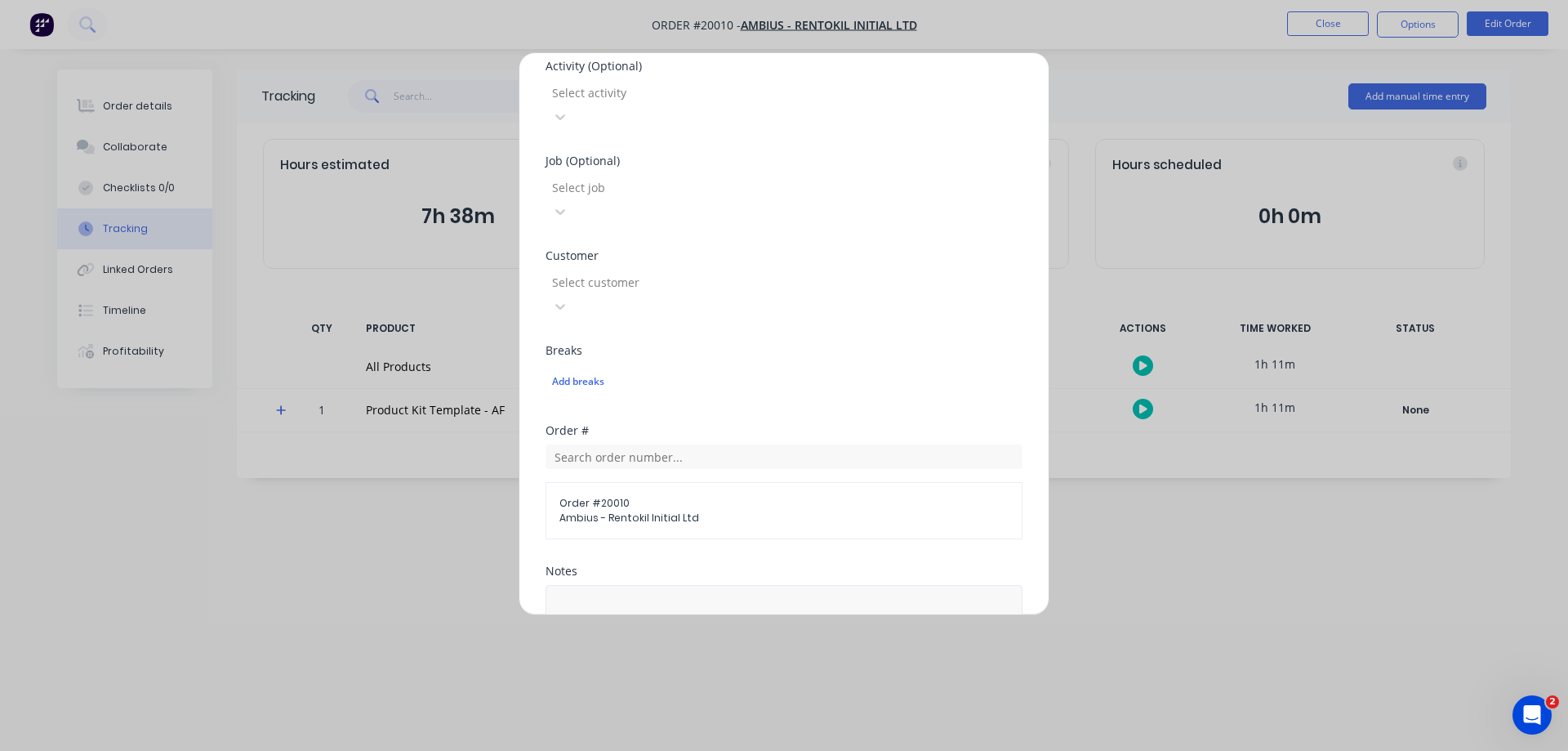
scroll to position [654, 0]
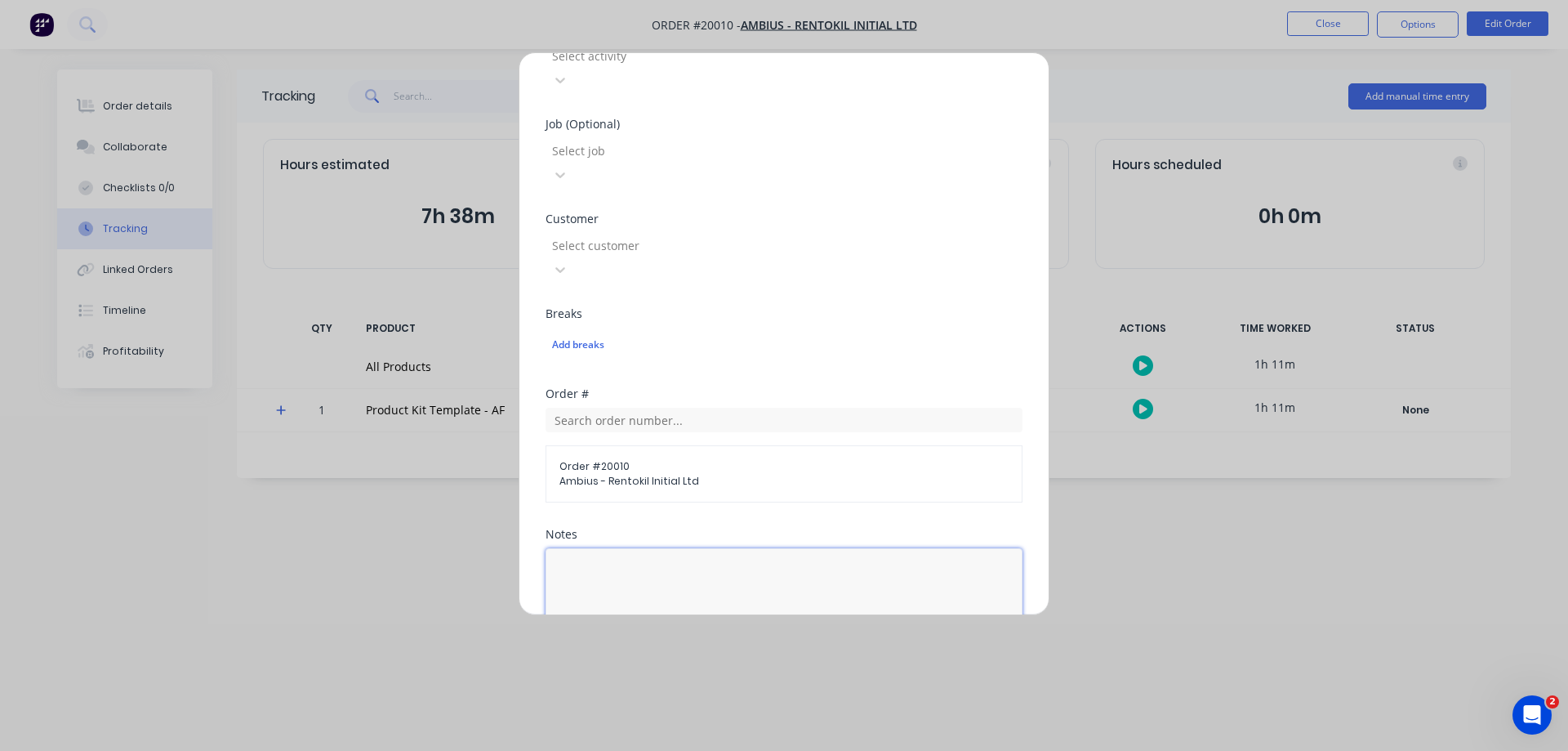
click at [628, 549] on textarea at bounding box center [784, 592] width 477 height 87
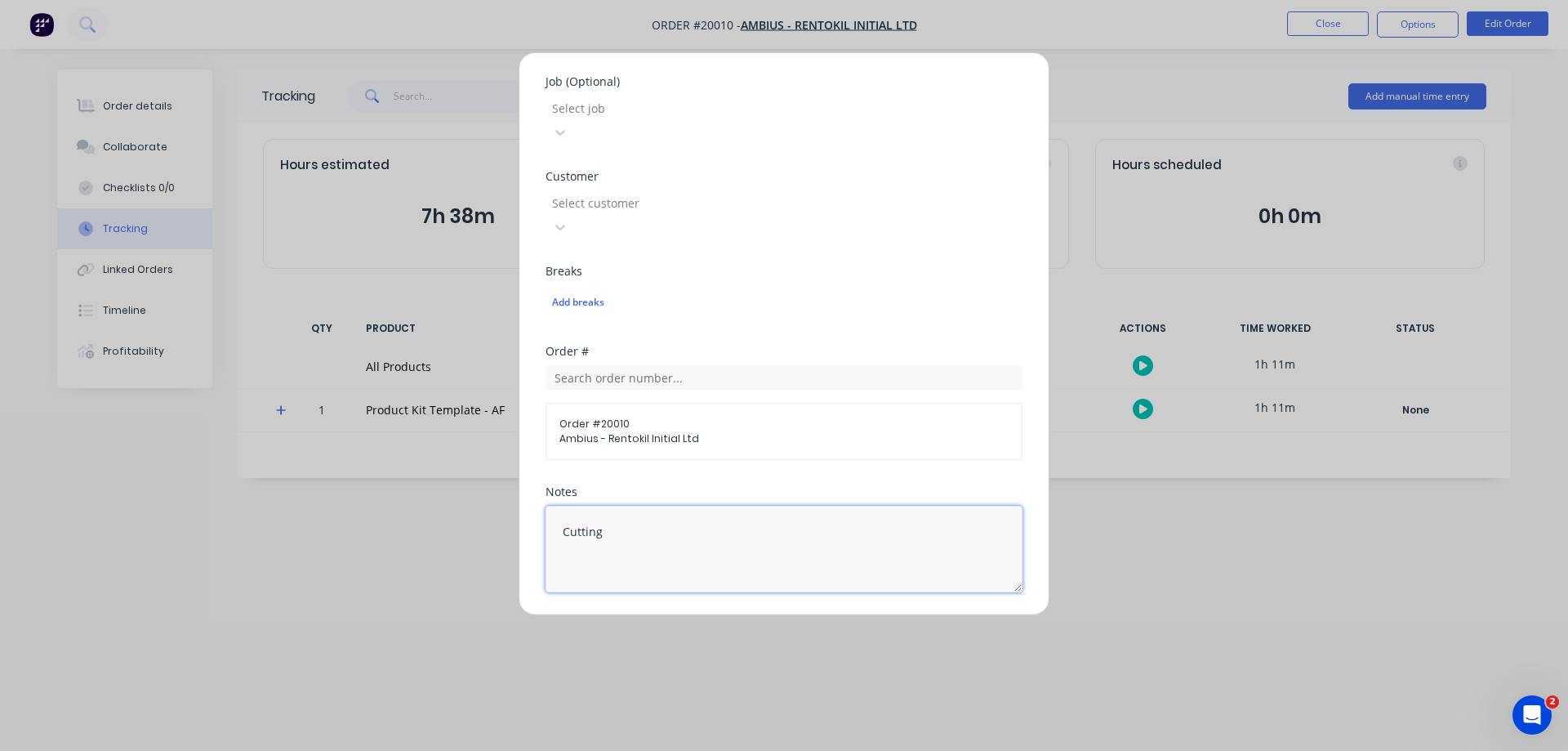
scroll to position [753, 0]
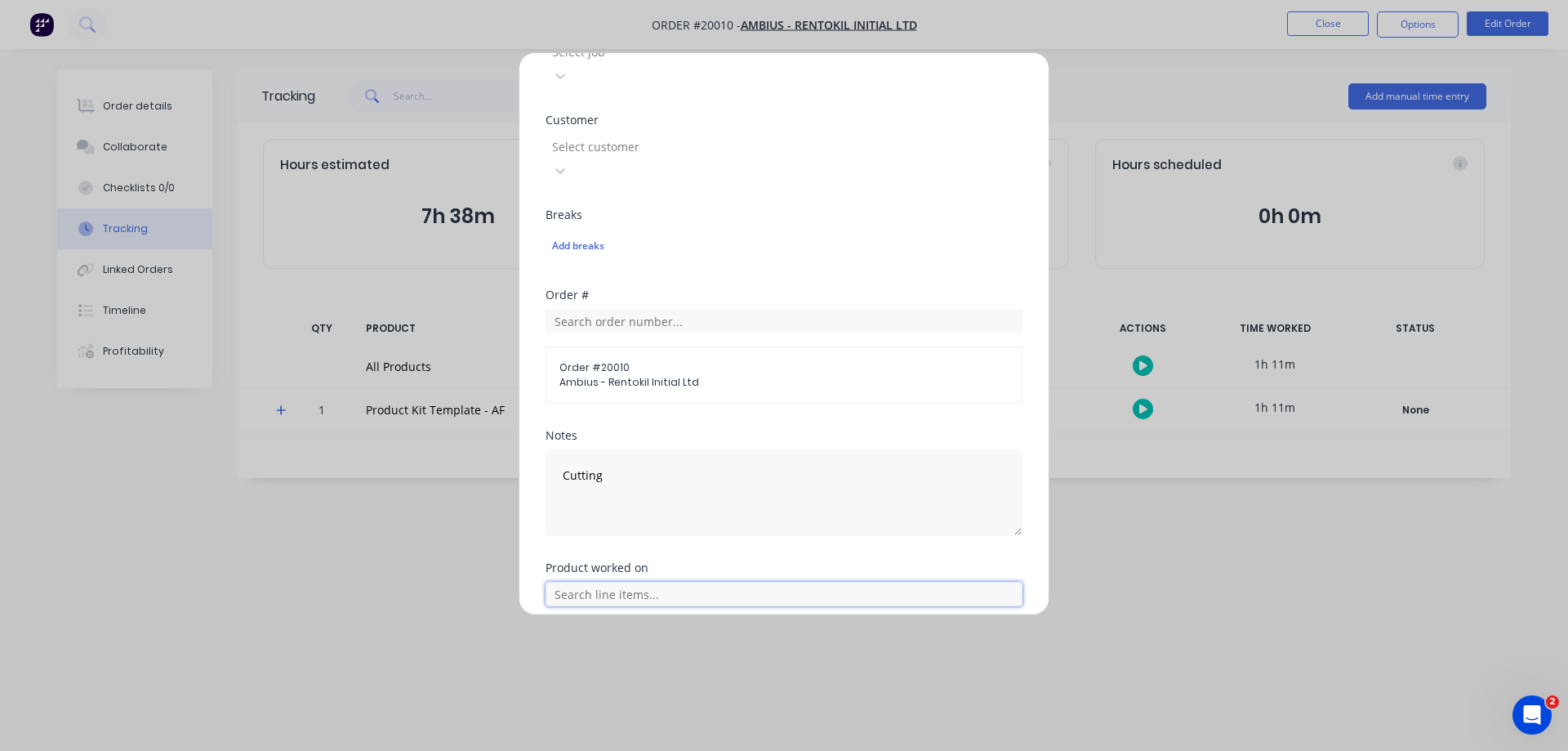
click at [613, 581] on input "text" at bounding box center [784, 594] width 477 height 24
click at [561, 670] on icon at bounding box center [564, 675] width 10 height 11
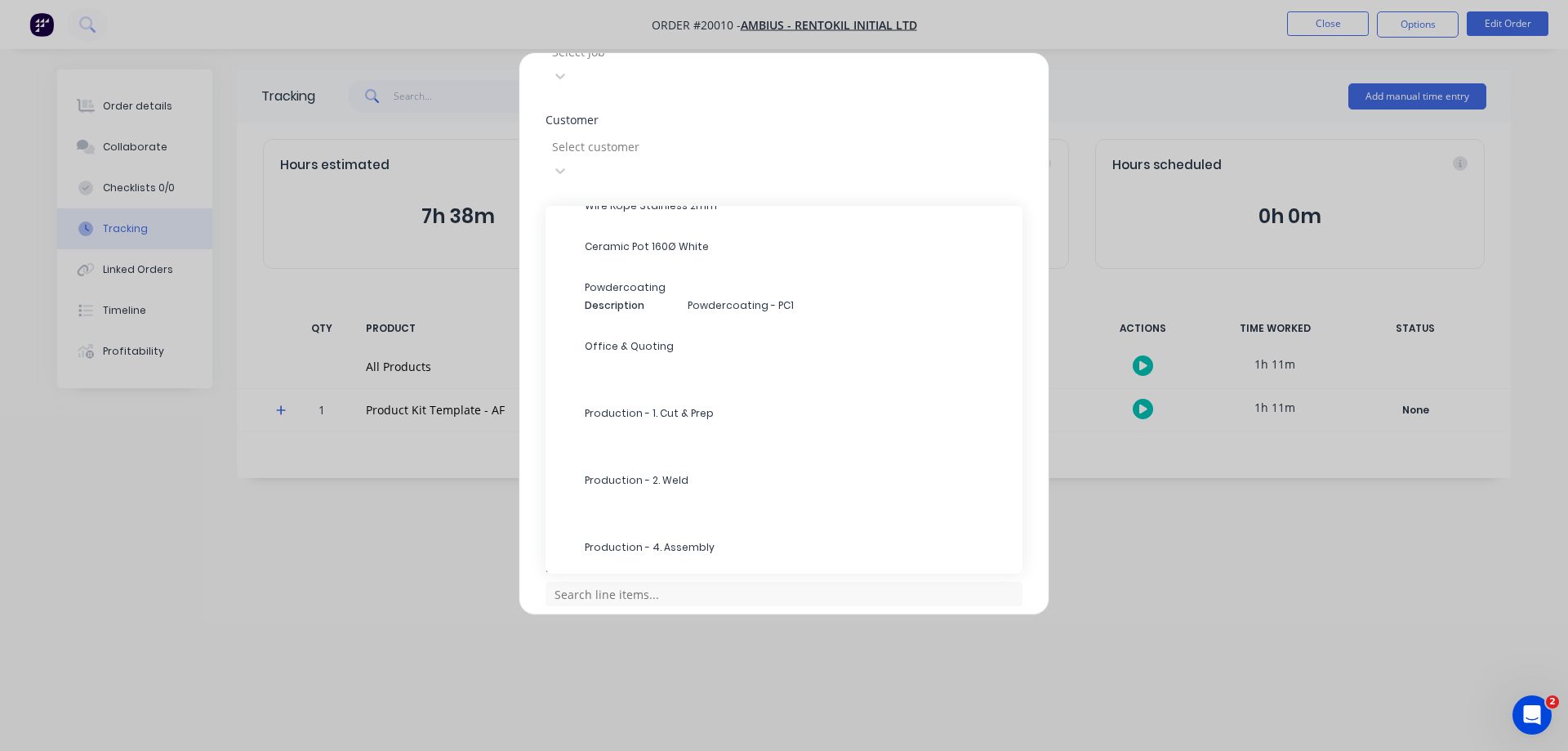
scroll to position [408, 0]
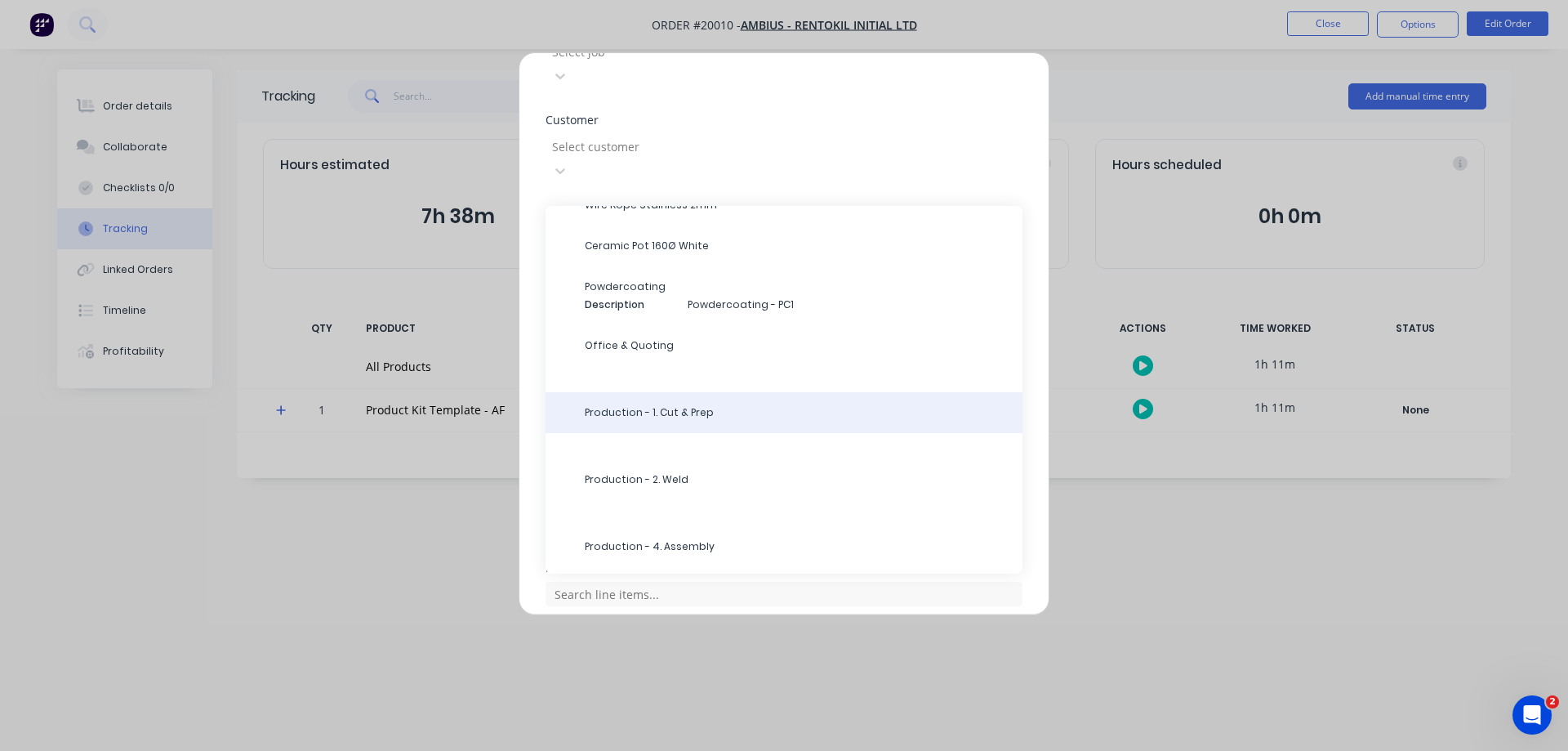
click at [702, 405] on span "Production - 1. Cut & Prep" at bounding box center [797, 412] width 425 height 15
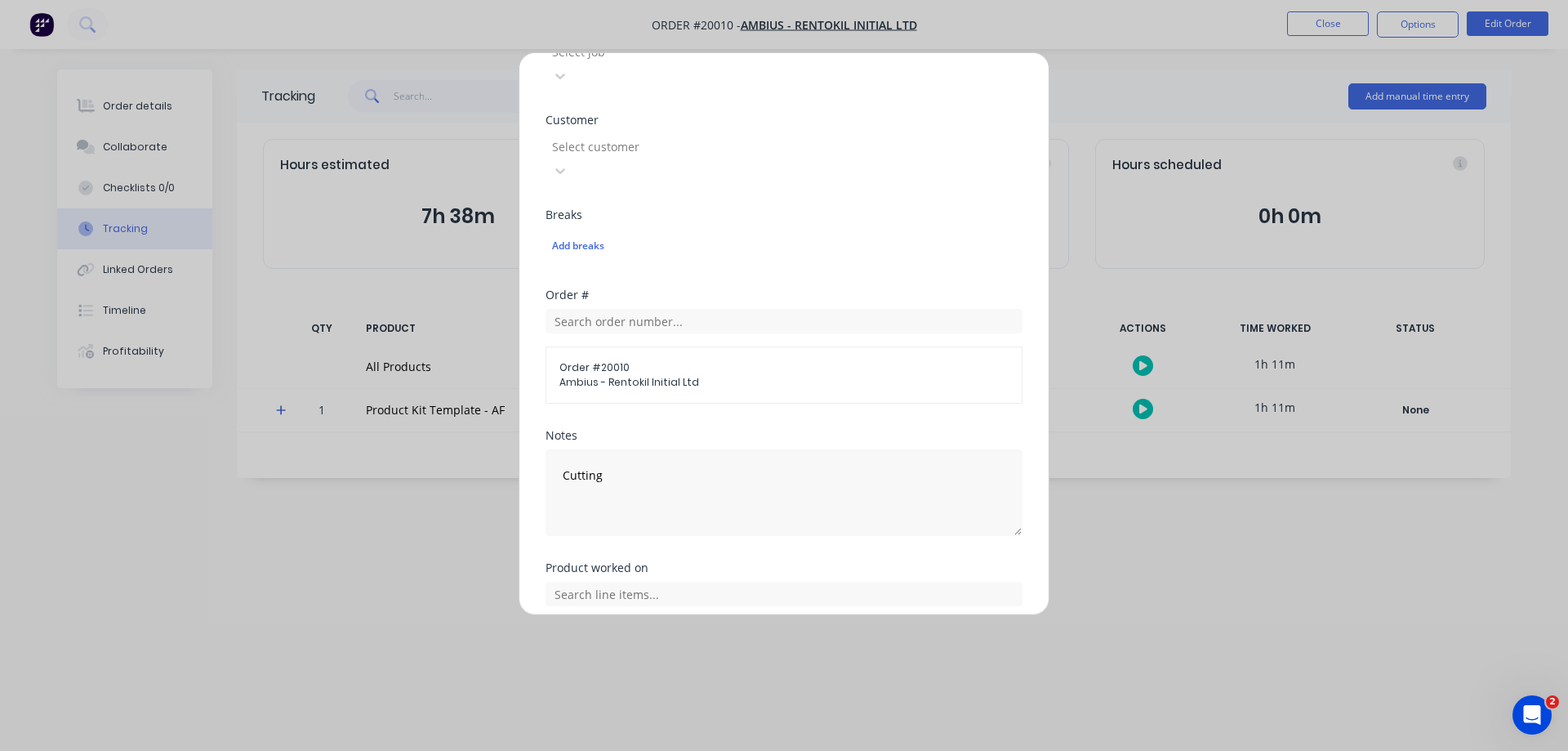
click at [733, 688] on button "Add manual time entry" at bounding box center [746, 701] width 138 height 26
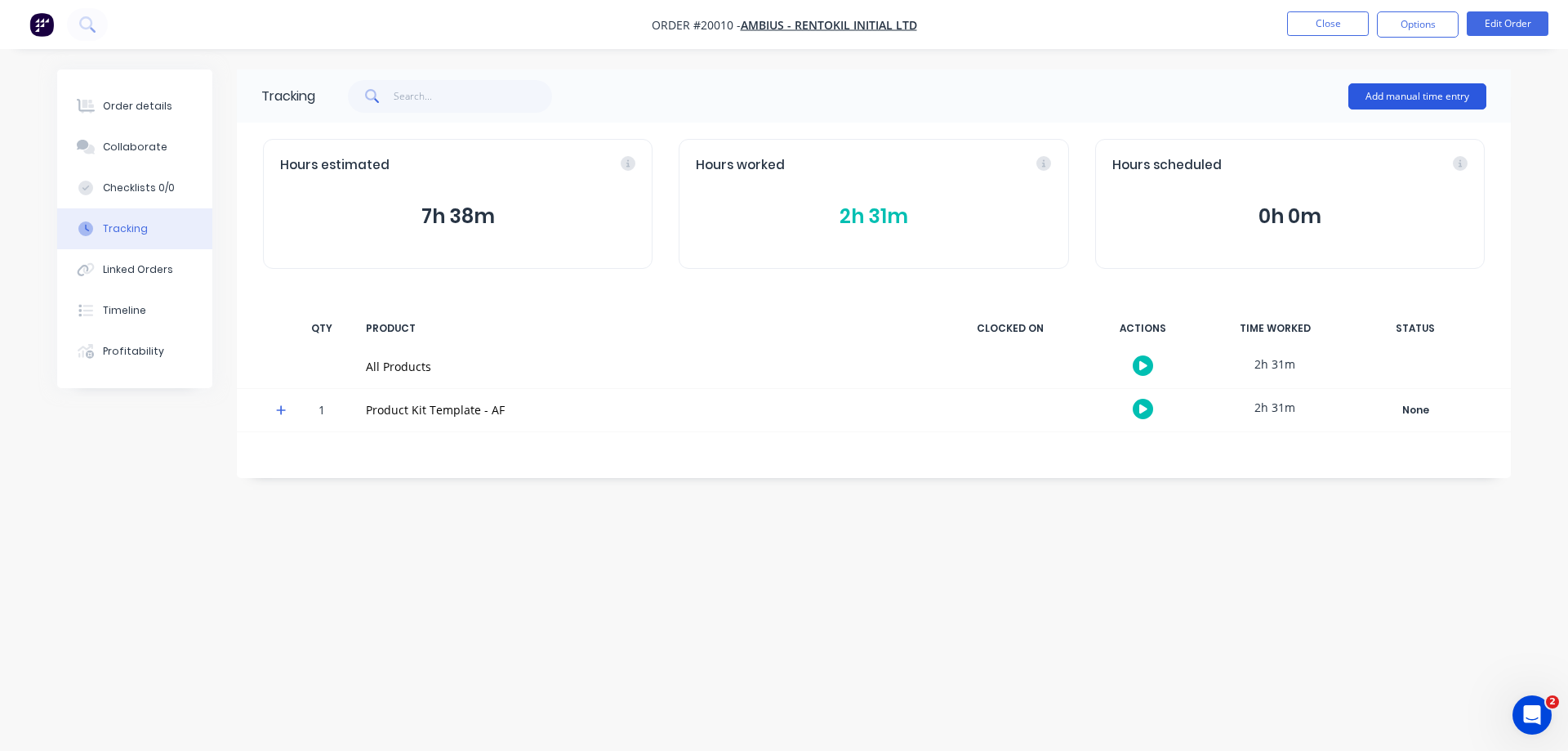
click at [1378, 96] on button "Add manual time entry" at bounding box center [1418, 96] width 138 height 26
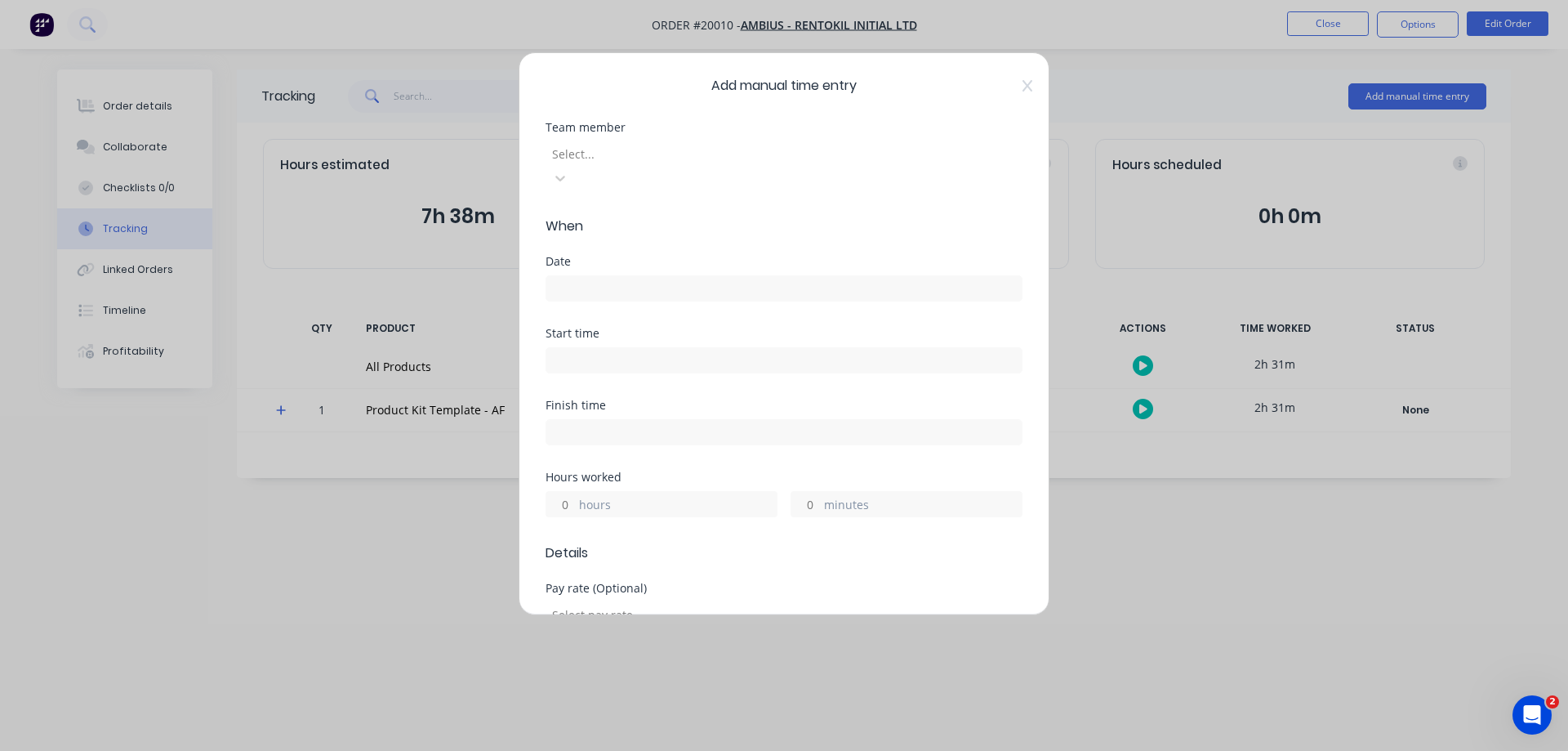
click at [738, 157] on div at bounding box center [669, 154] width 235 height 21
click at [590, 276] on input at bounding box center [784, 288] width 476 height 24
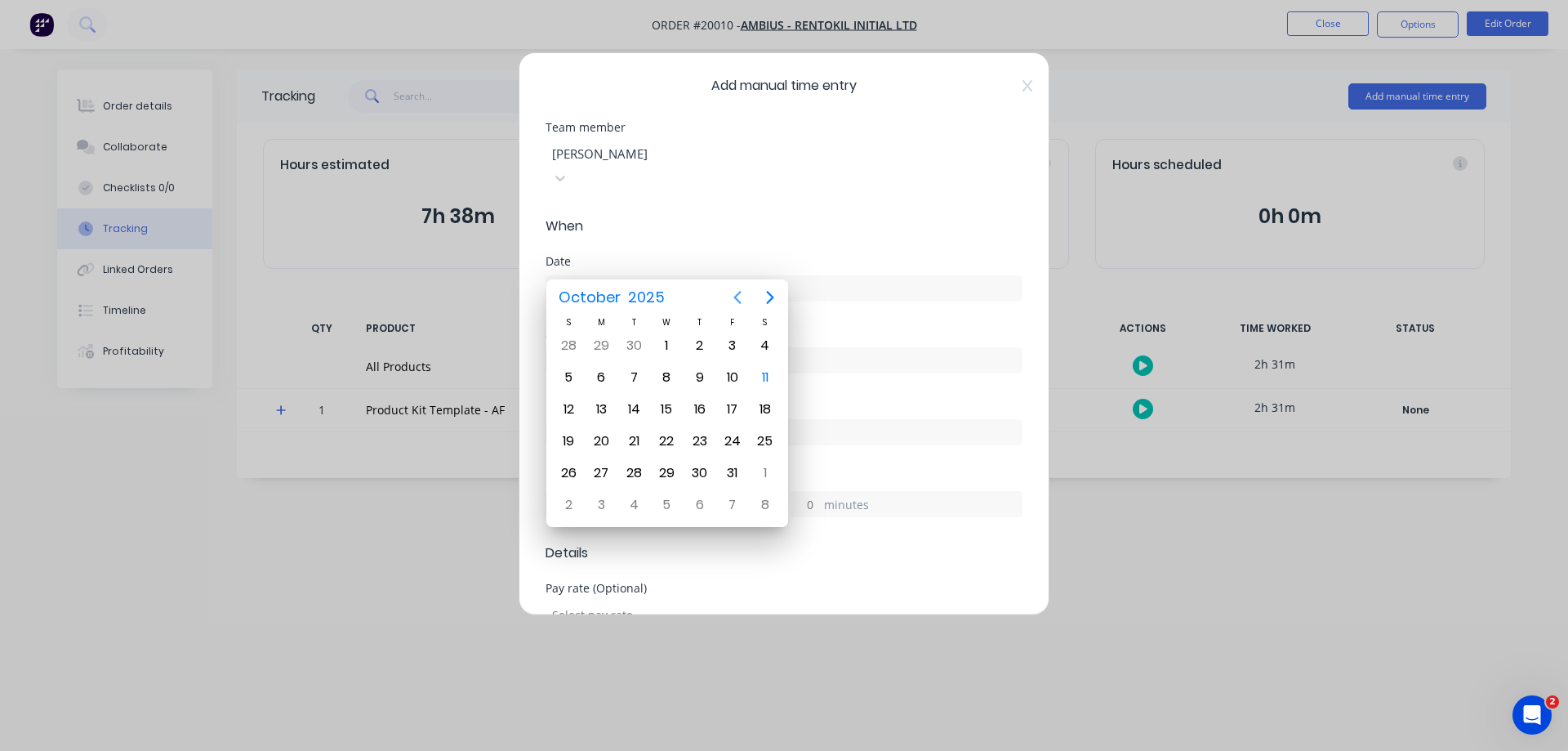
click at [738, 300] on icon "Previous page" at bounding box center [738, 297] width 8 height 13
click at [636, 465] on div "30" at bounding box center [634, 473] width 24 height 24
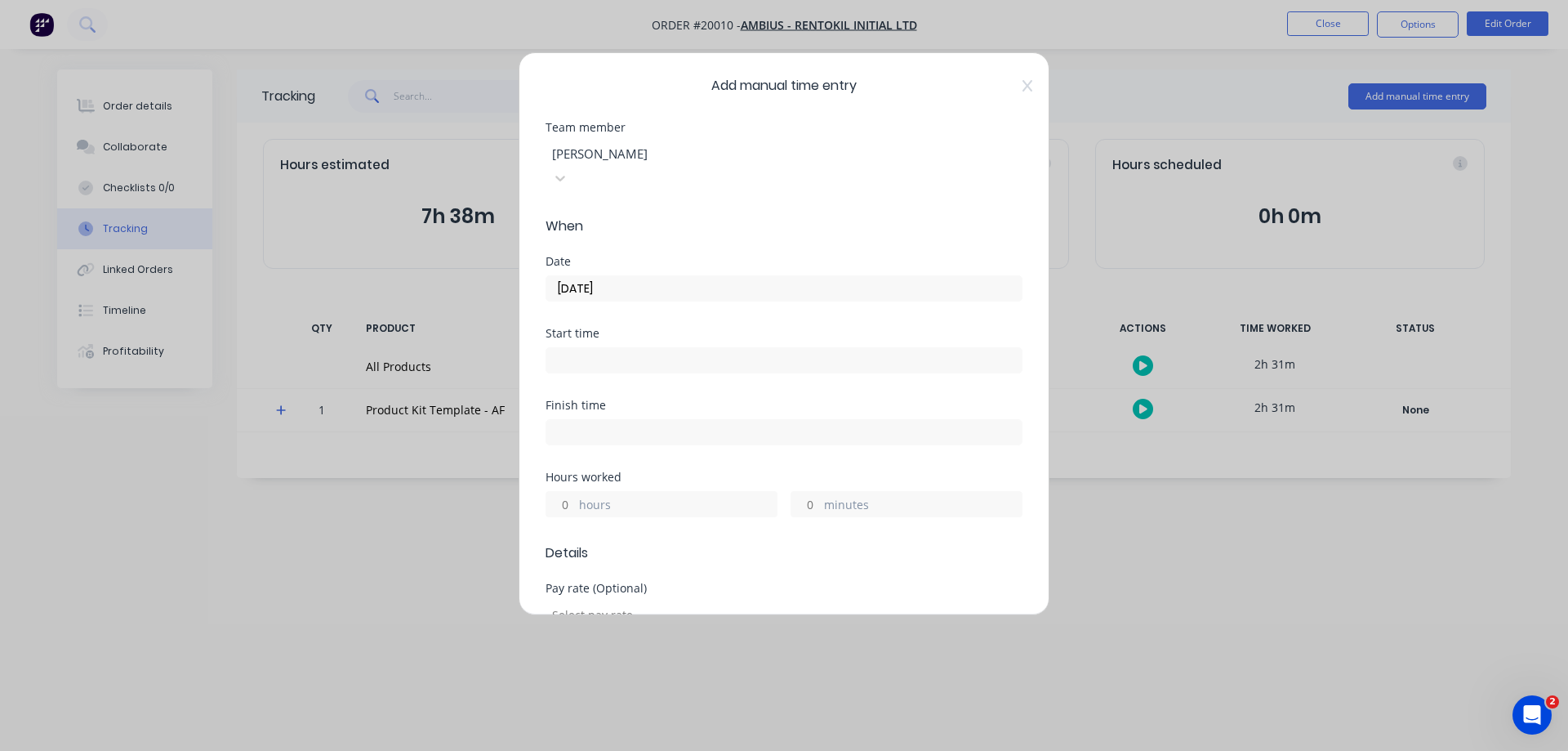
click at [568, 492] on input "hours" at bounding box center [560, 504] width 29 height 24
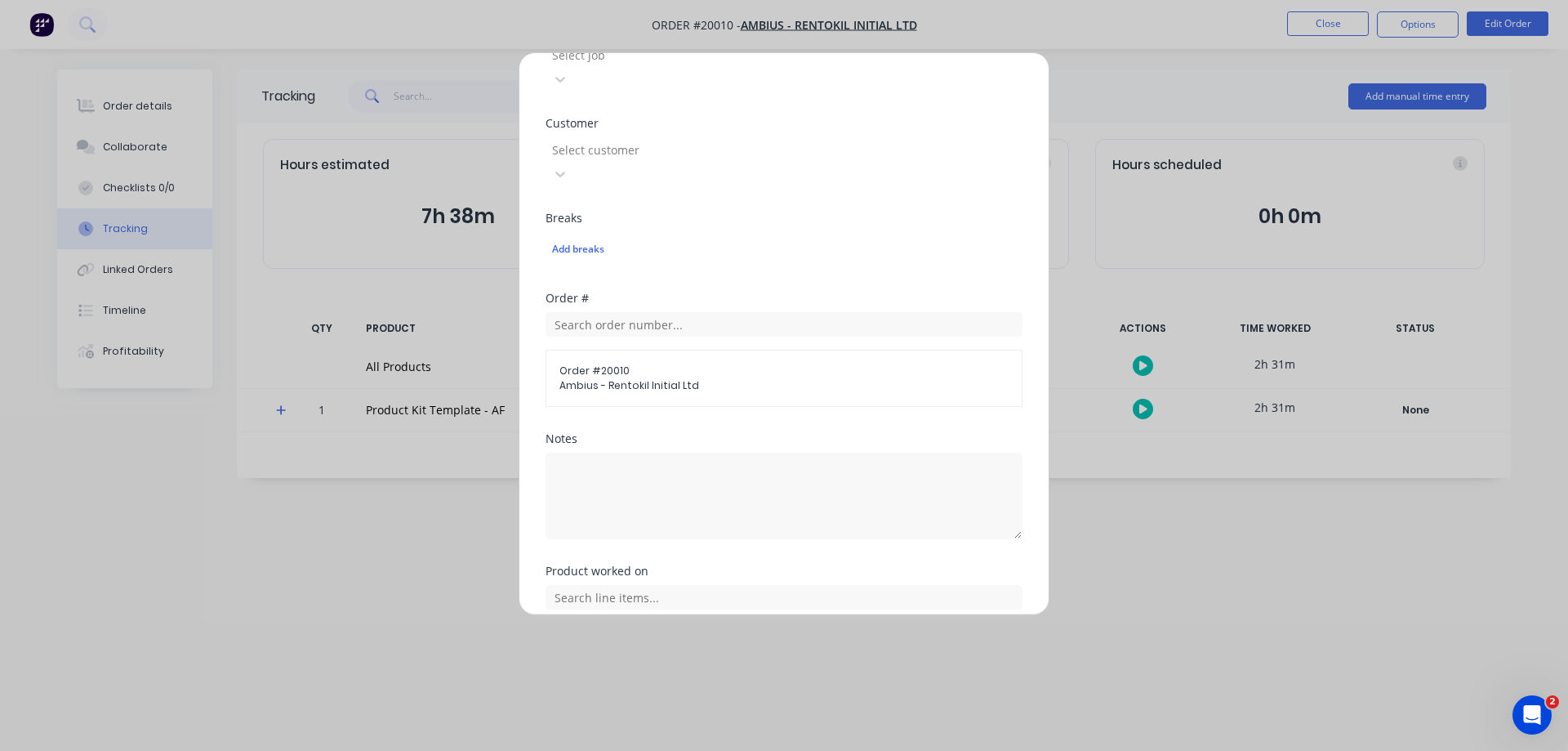
scroll to position [753, 0]
click at [639, 449] on textarea at bounding box center [784, 492] width 477 height 87
click at [579, 633] on span "All Products" at bounding box center [784, 640] width 449 height 15
click at [611, 581] on input "text" at bounding box center [784, 594] width 477 height 24
click at [560, 671] on icon at bounding box center [563, 675] width 10 height 10
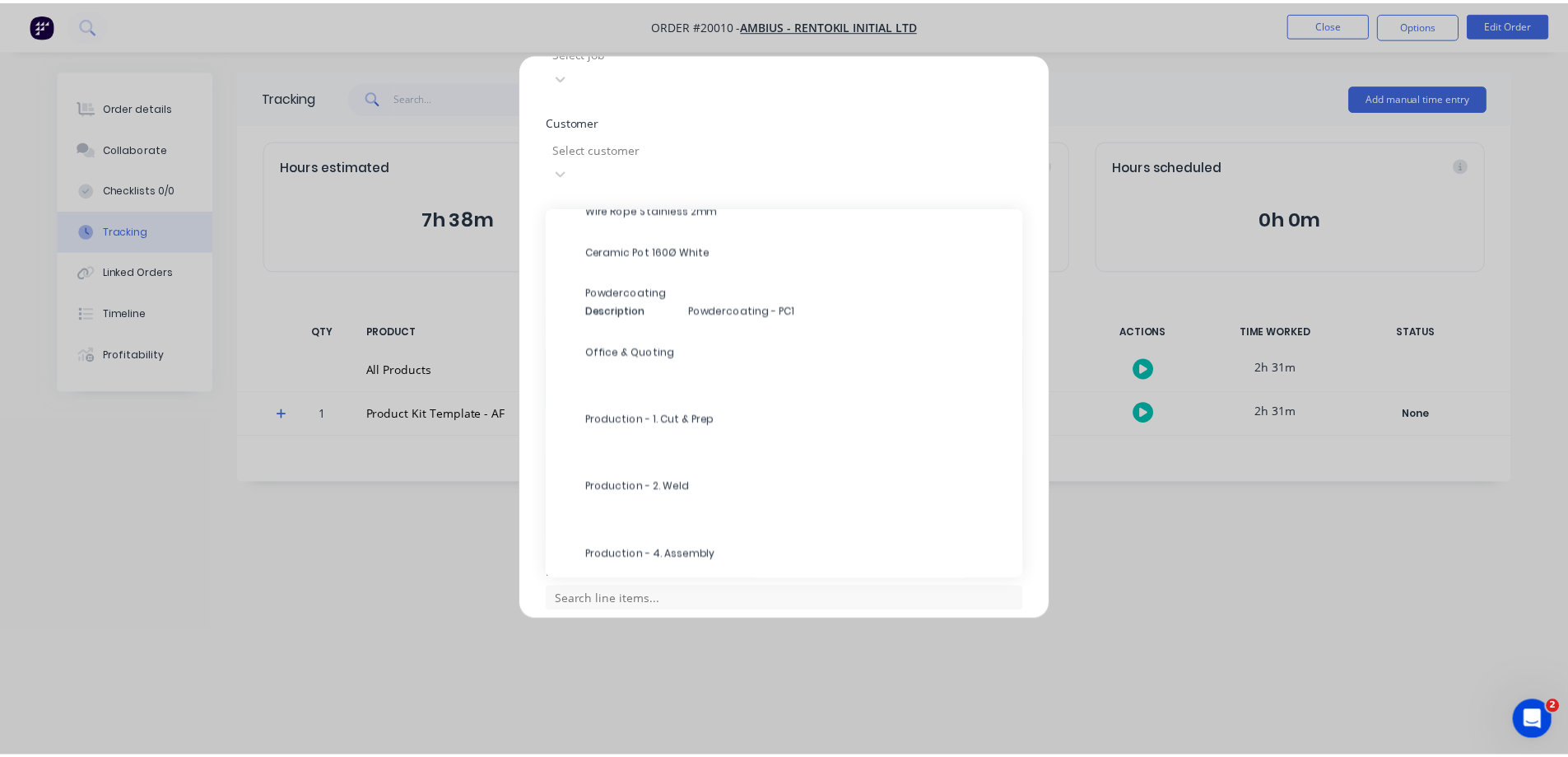
scroll to position [412, 0]
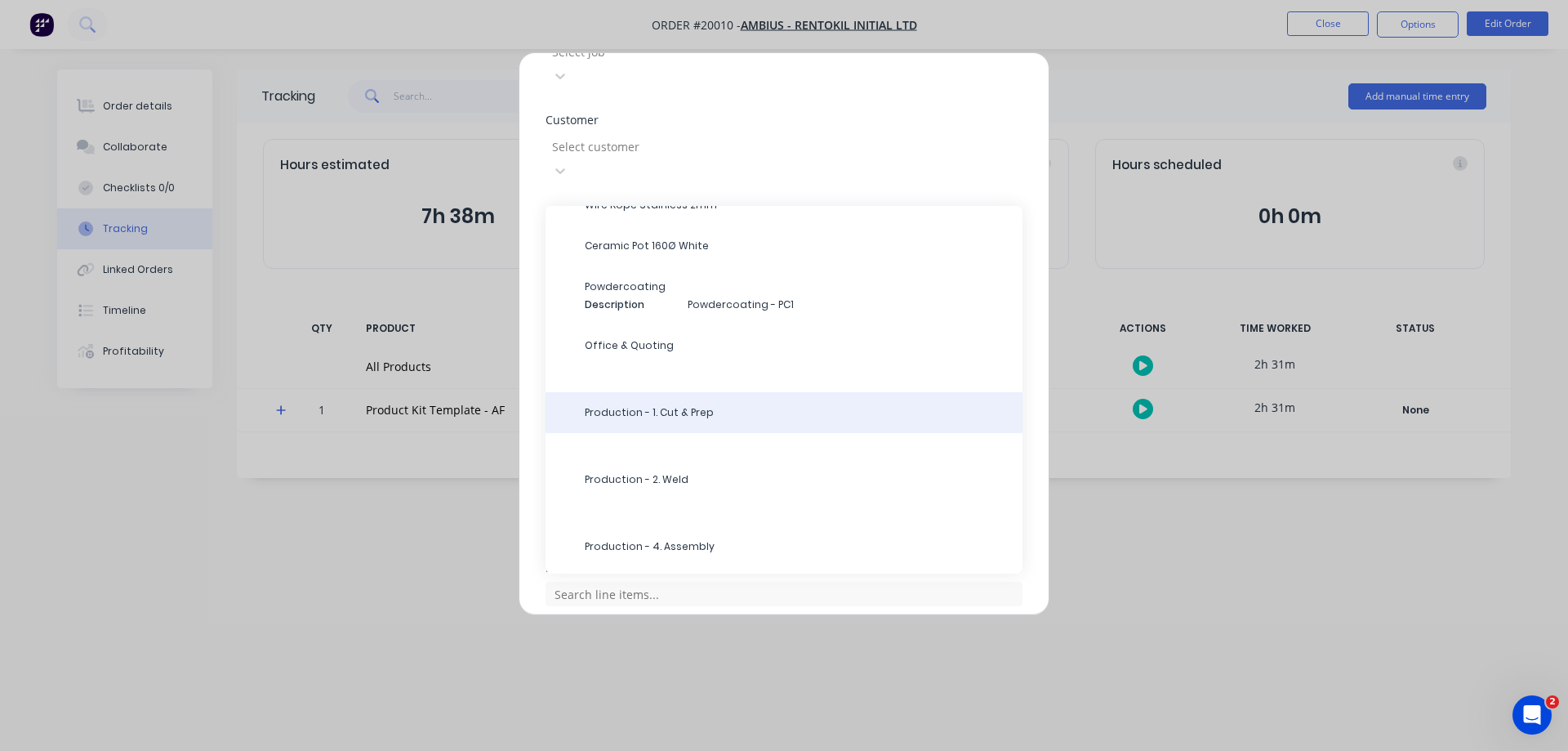
click at [661, 405] on span "Production - 1. Cut & Prep" at bounding box center [797, 412] width 425 height 15
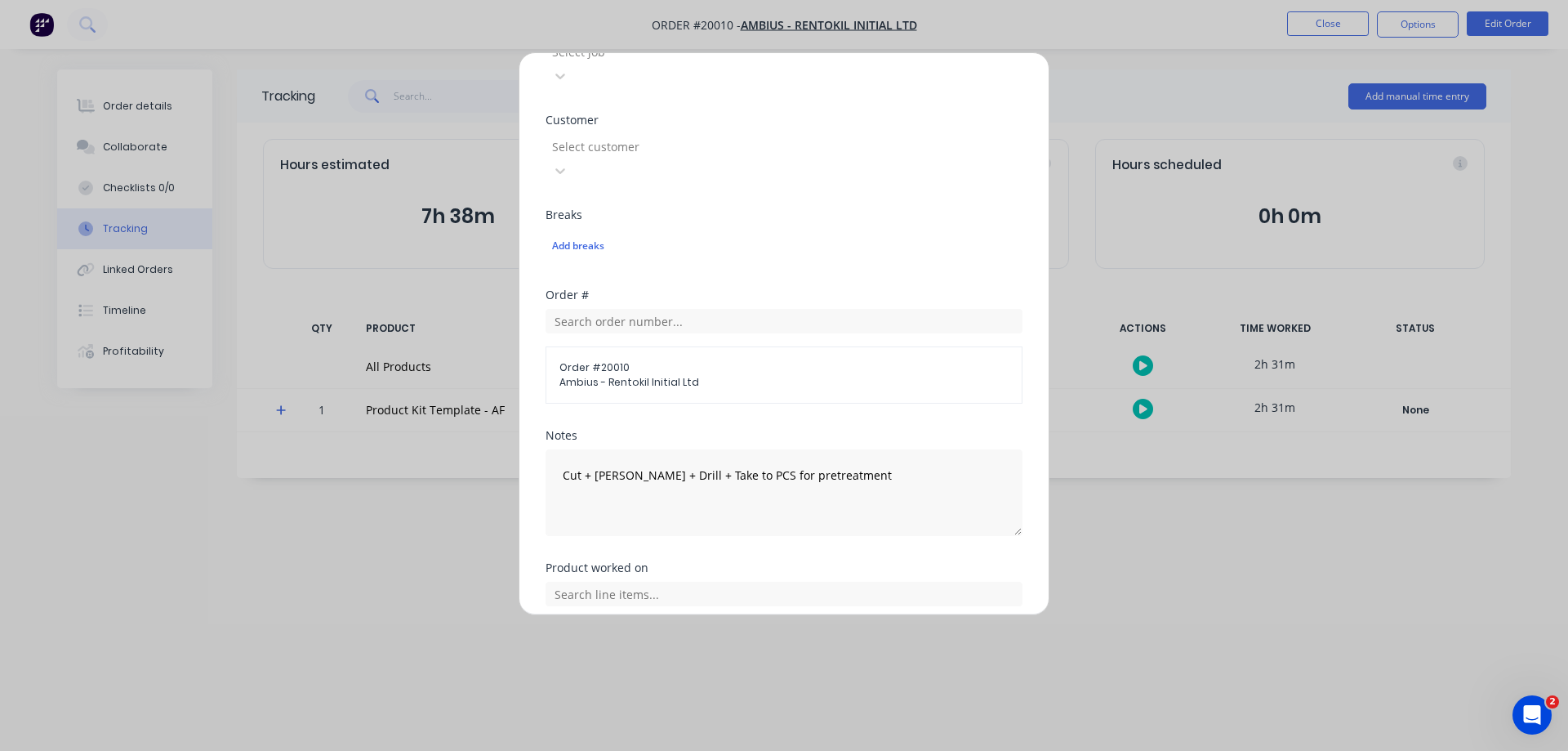
click at [732, 688] on button "Add manual time entry" at bounding box center [746, 701] width 138 height 26
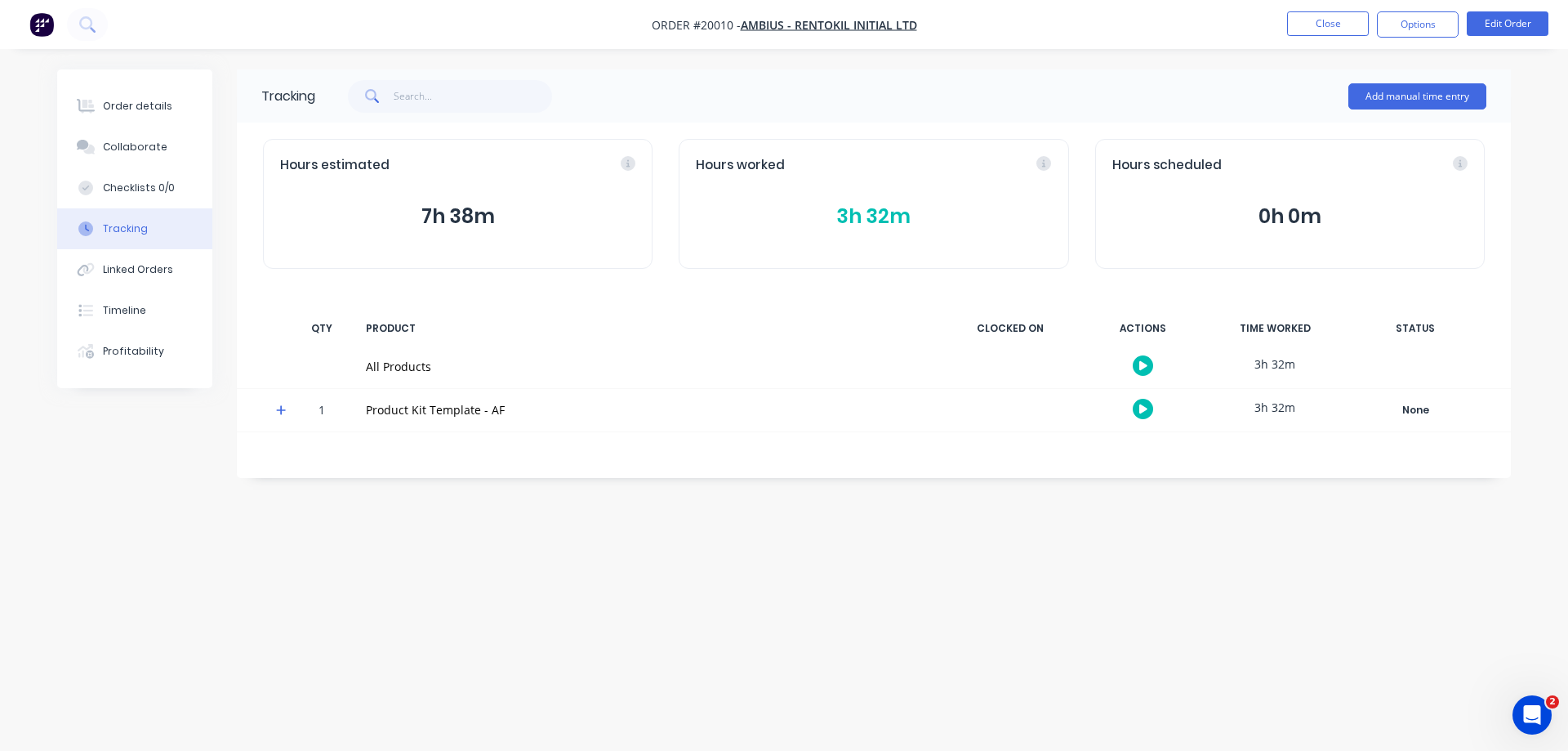
click at [280, 410] on icon at bounding box center [280, 409] width 10 height 10
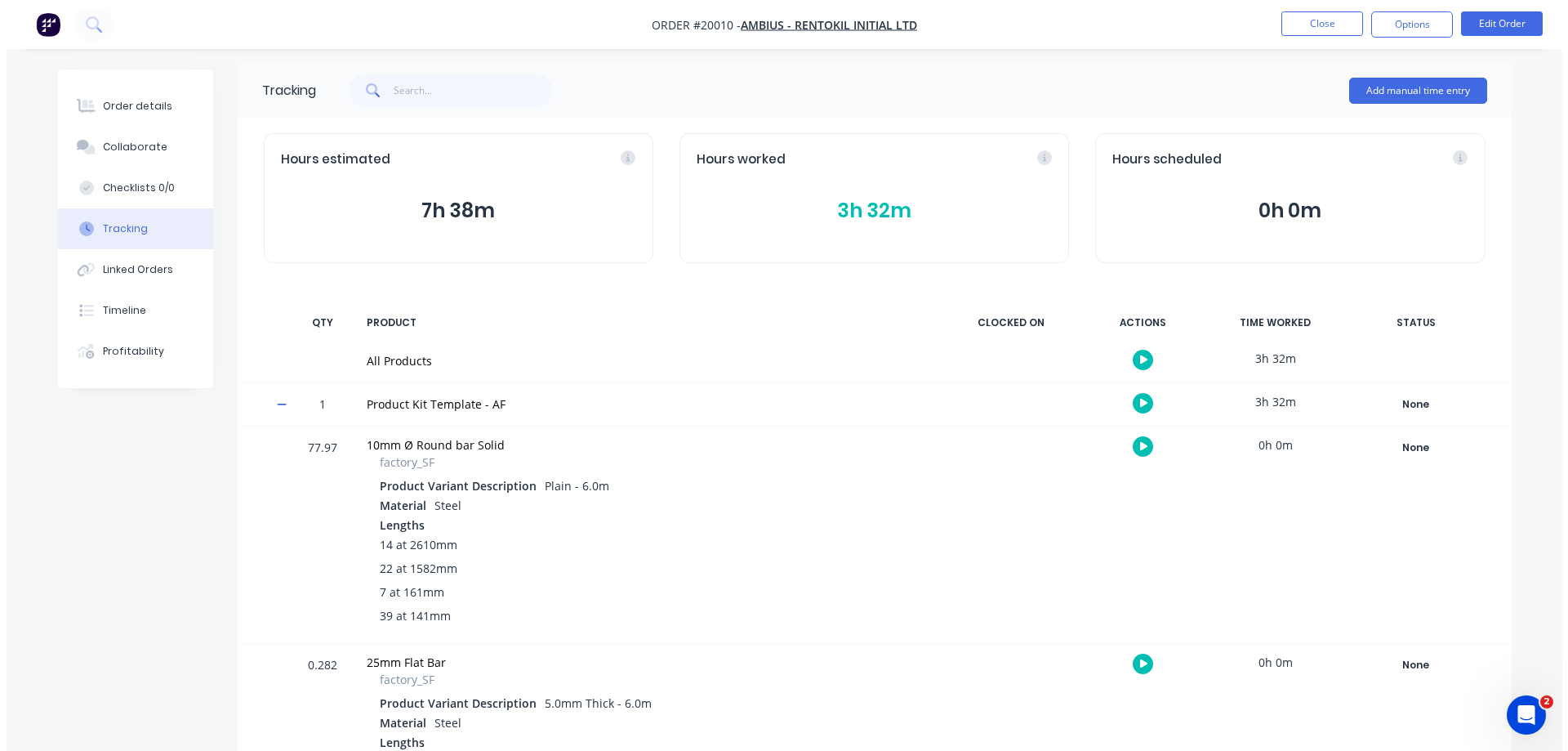
scroll to position [0, 0]
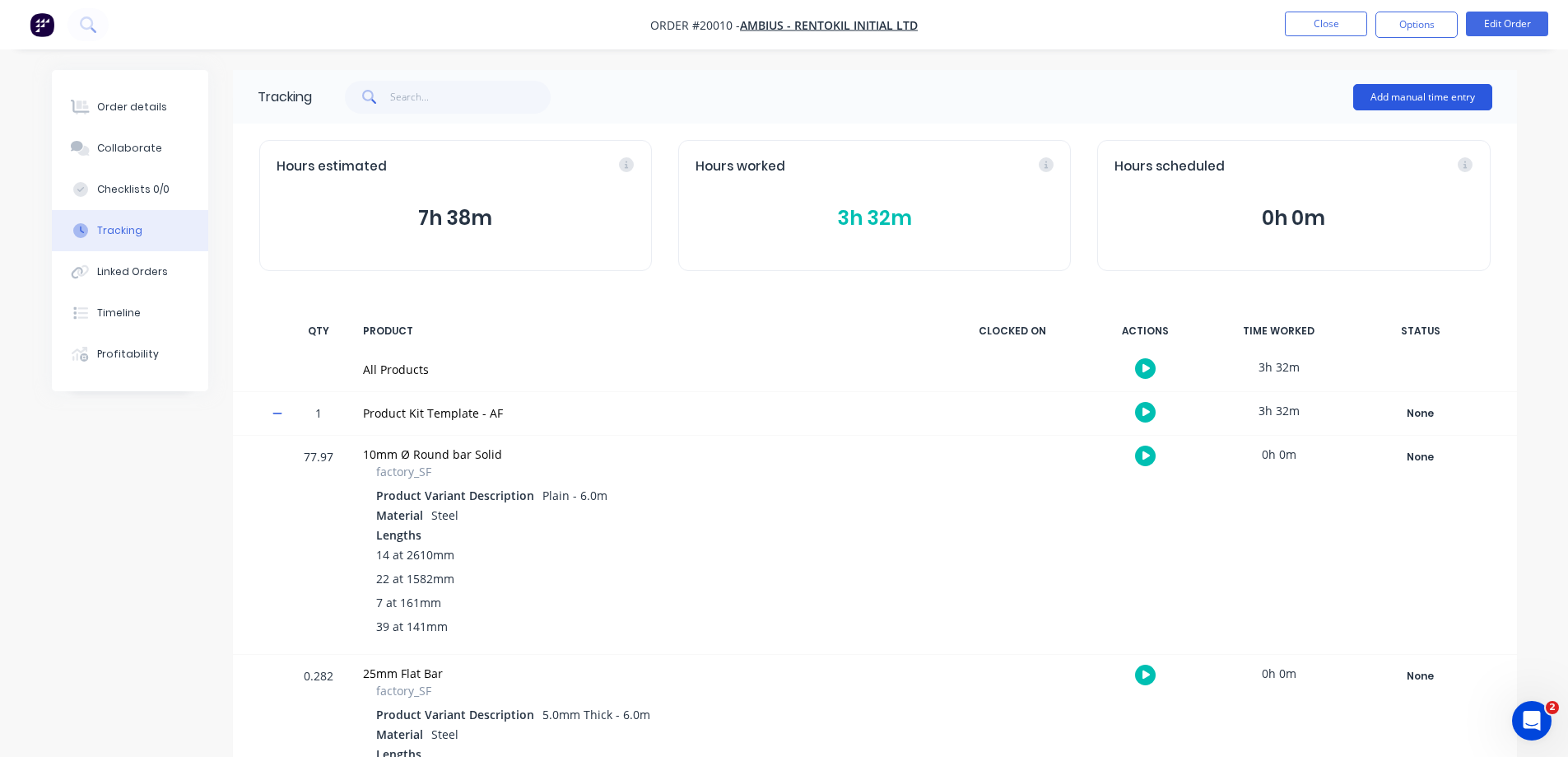
click at [1405, 94] on button "Add manual time entry" at bounding box center [1423, 97] width 139 height 26
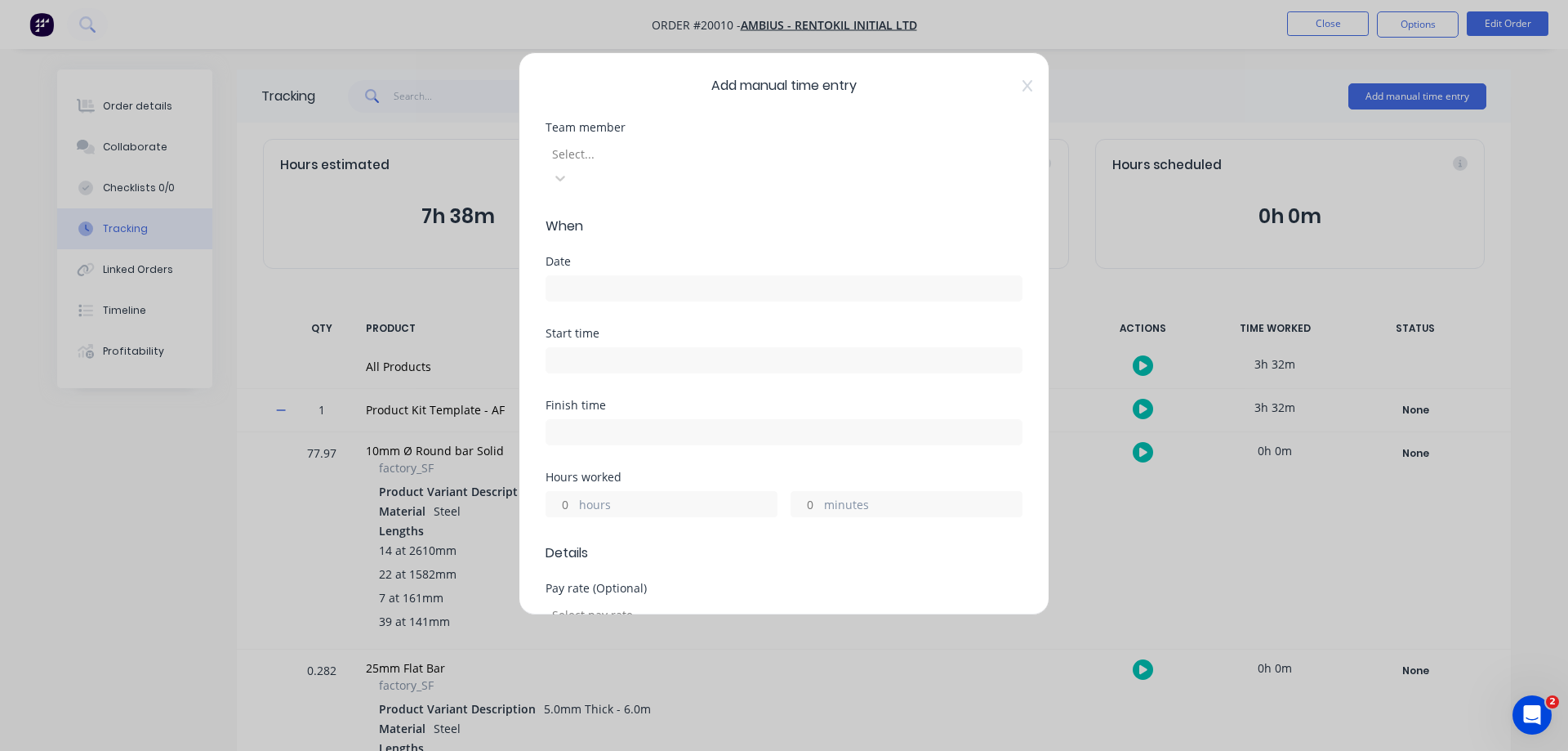
click at [669, 155] on div at bounding box center [669, 154] width 235 height 21
click at [611, 276] on input at bounding box center [784, 288] width 476 height 24
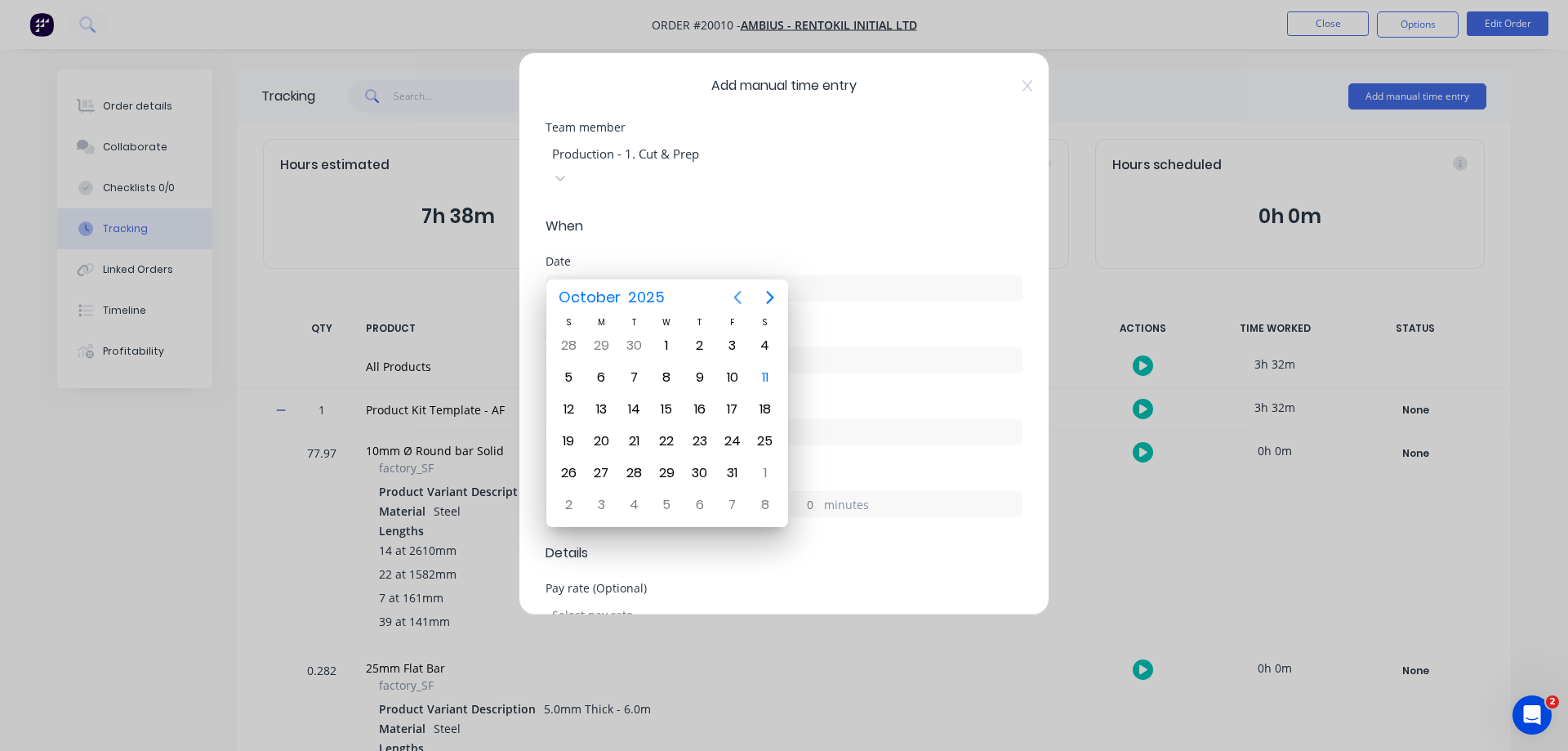
click at [736, 296] on icon "Previous page" at bounding box center [738, 297] width 8 height 13
click at [640, 478] on div "30" at bounding box center [634, 473] width 24 height 24
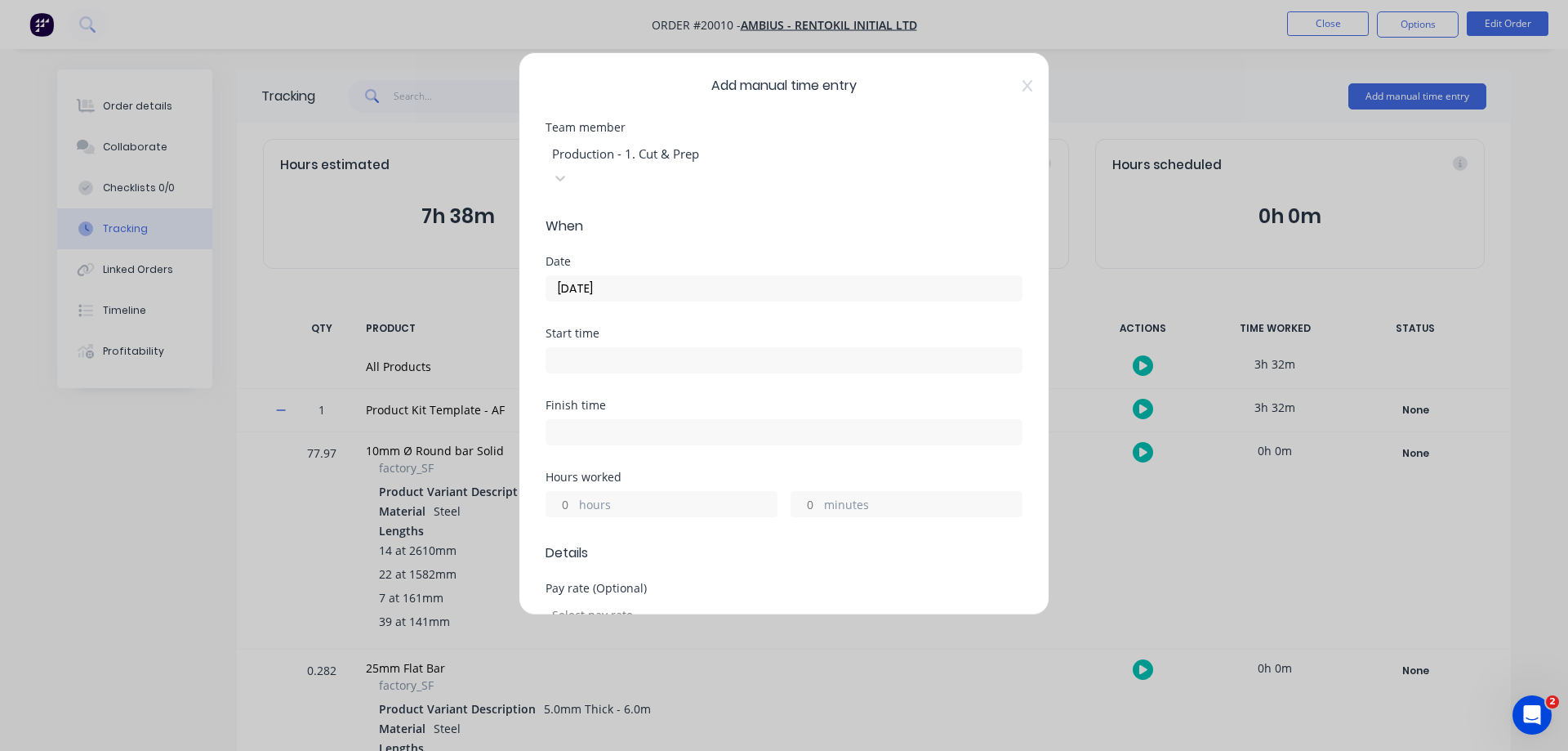
click at [801, 492] on input "minutes" at bounding box center [805, 504] width 29 height 24
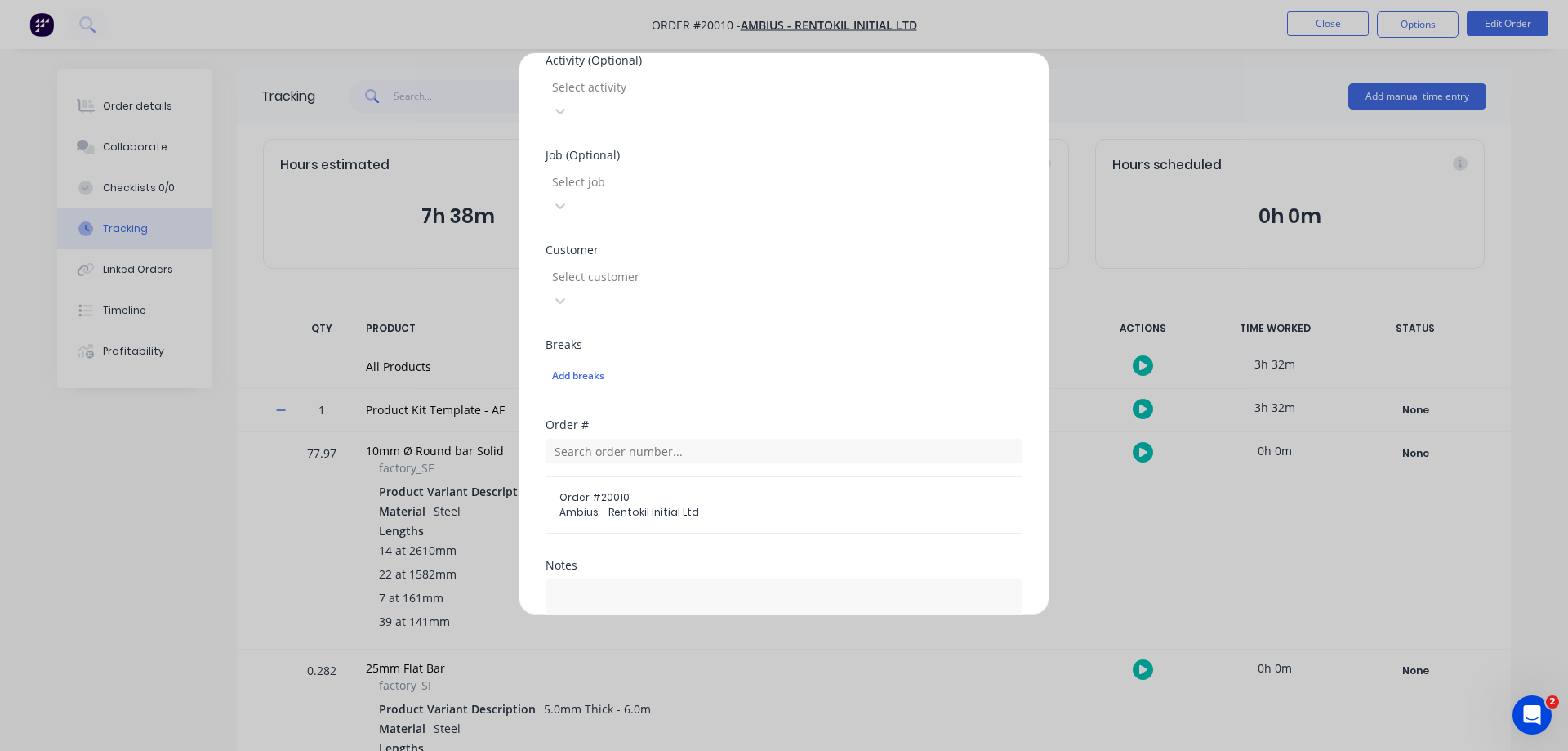
scroll to position [654, 0]
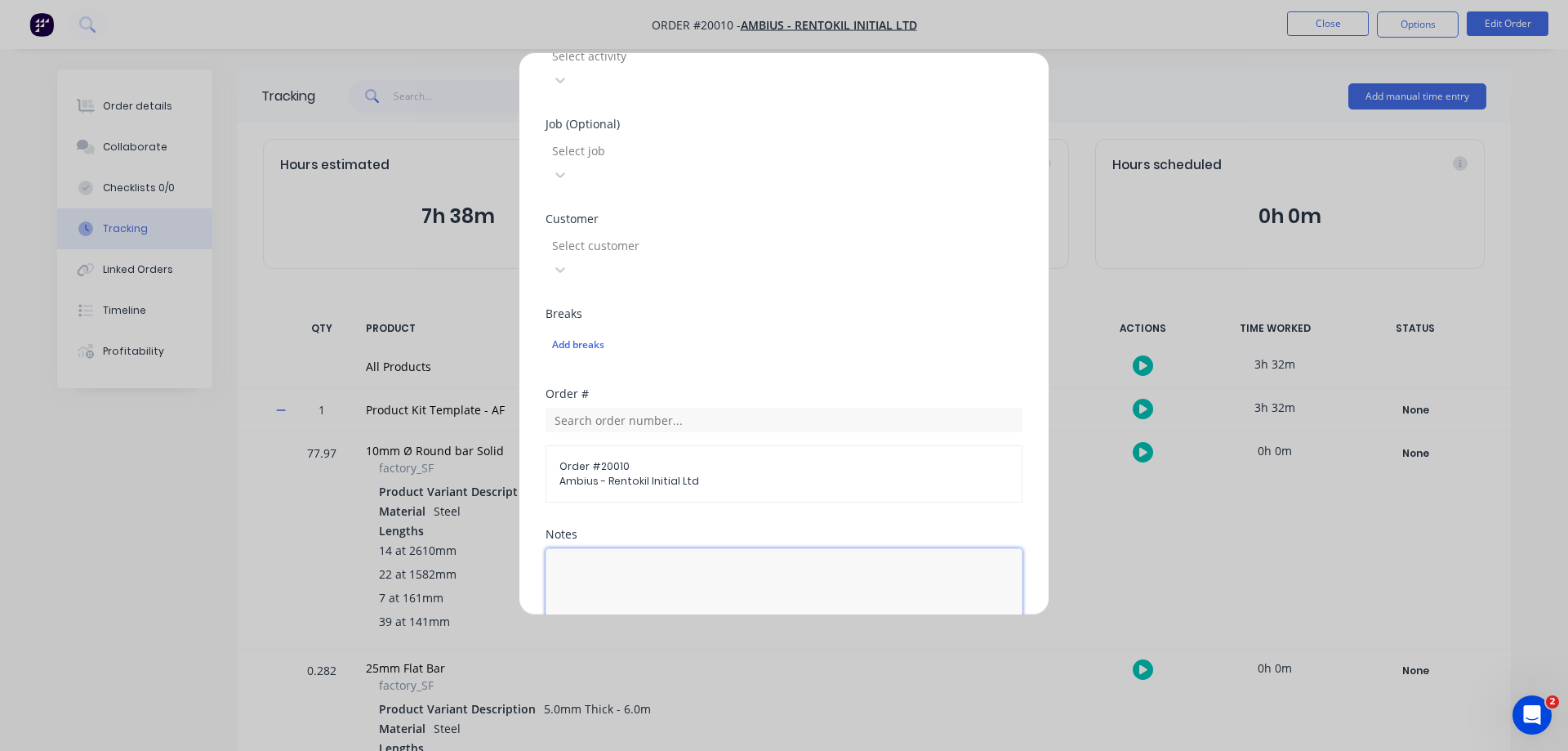
click at [762, 549] on textarea at bounding box center [784, 592] width 477 height 87
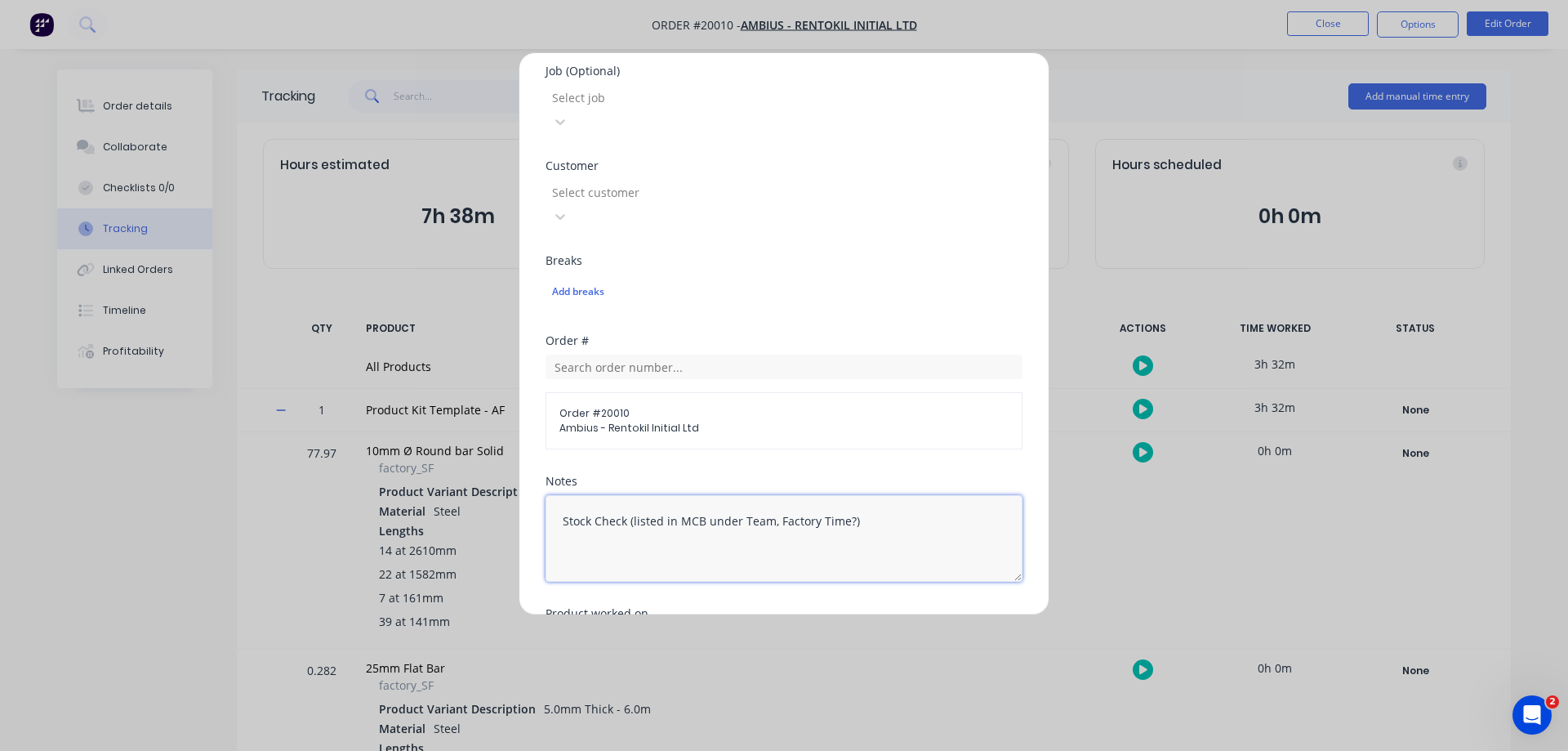
scroll to position [735, 0]
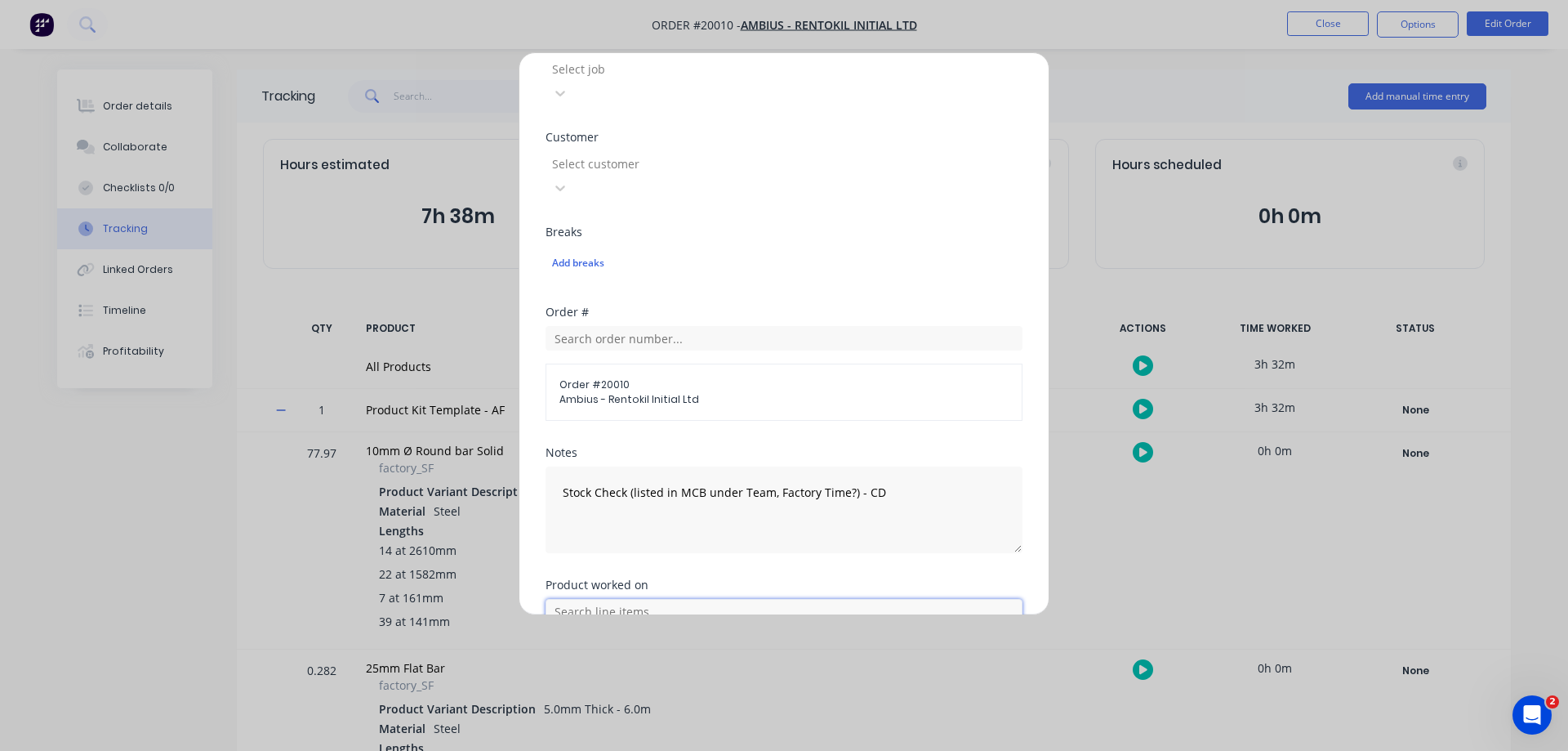
click at [605, 599] on input "text" at bounding box center [784, 611] width 477 height 24
click at [563, 687] on icon at bounding box center [564, 692] width 10 height 11
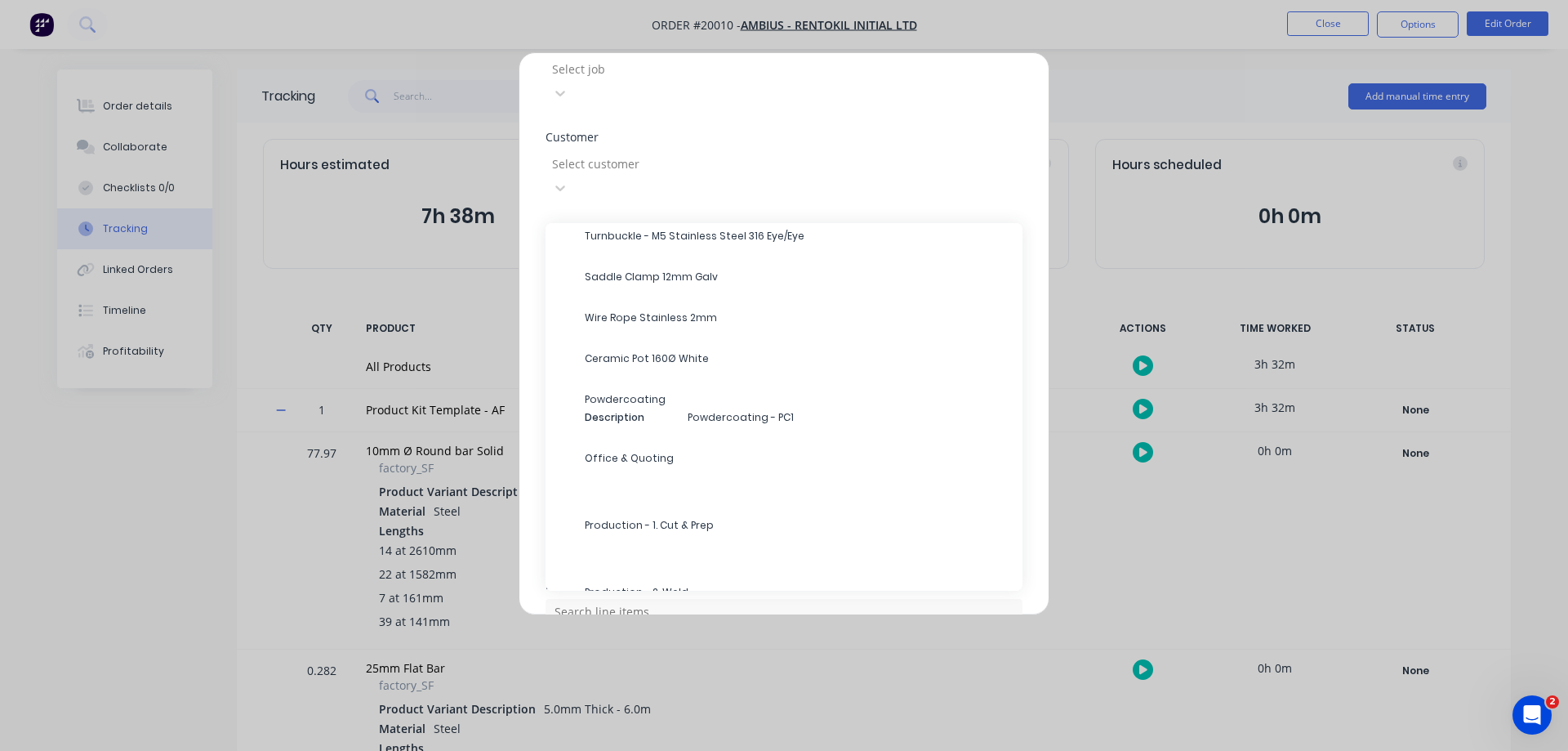
scroll to position [327, 0]
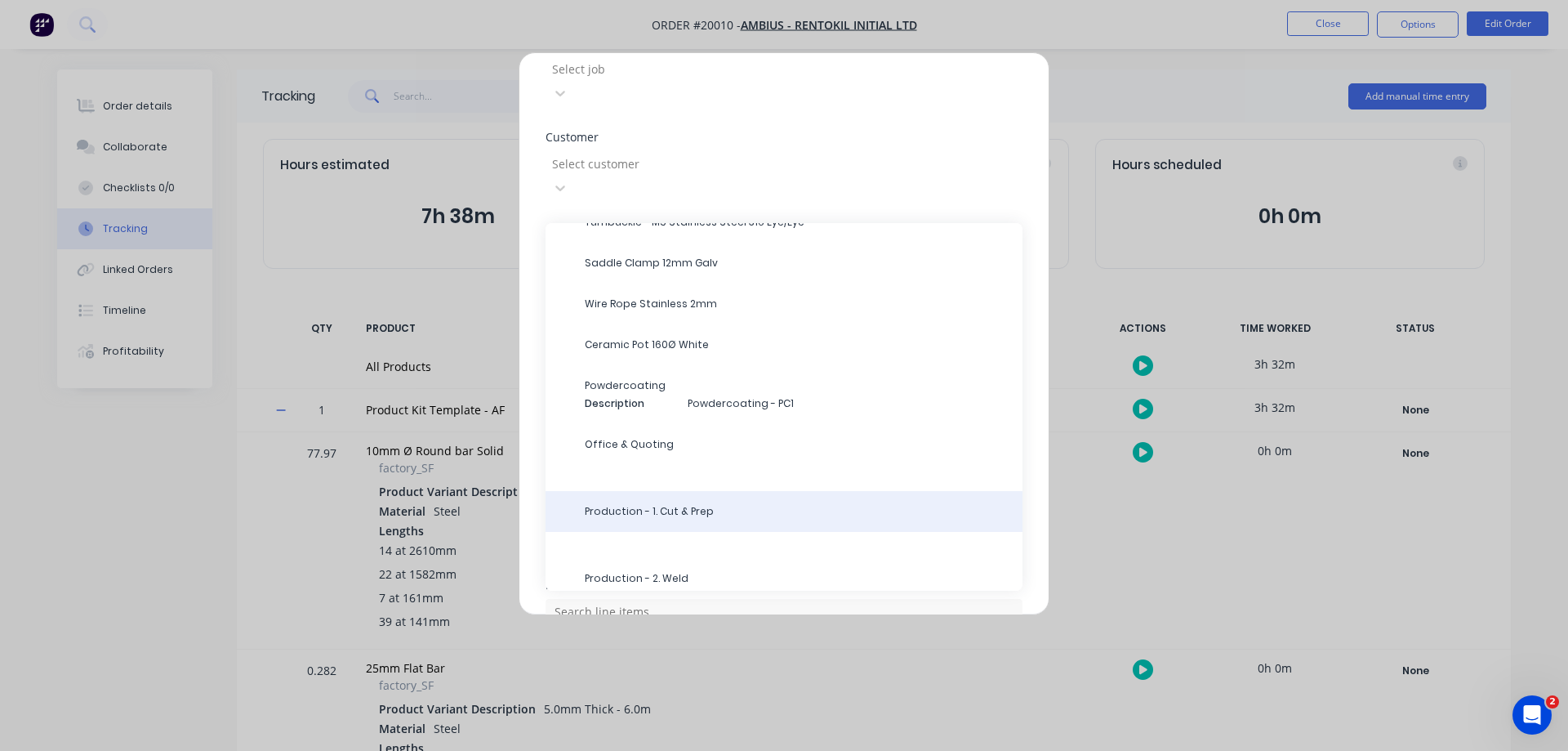
click at [676, 504] on span "Production - 1. Cut & Prep" at bounding box center [797, 511] width 425 height 15
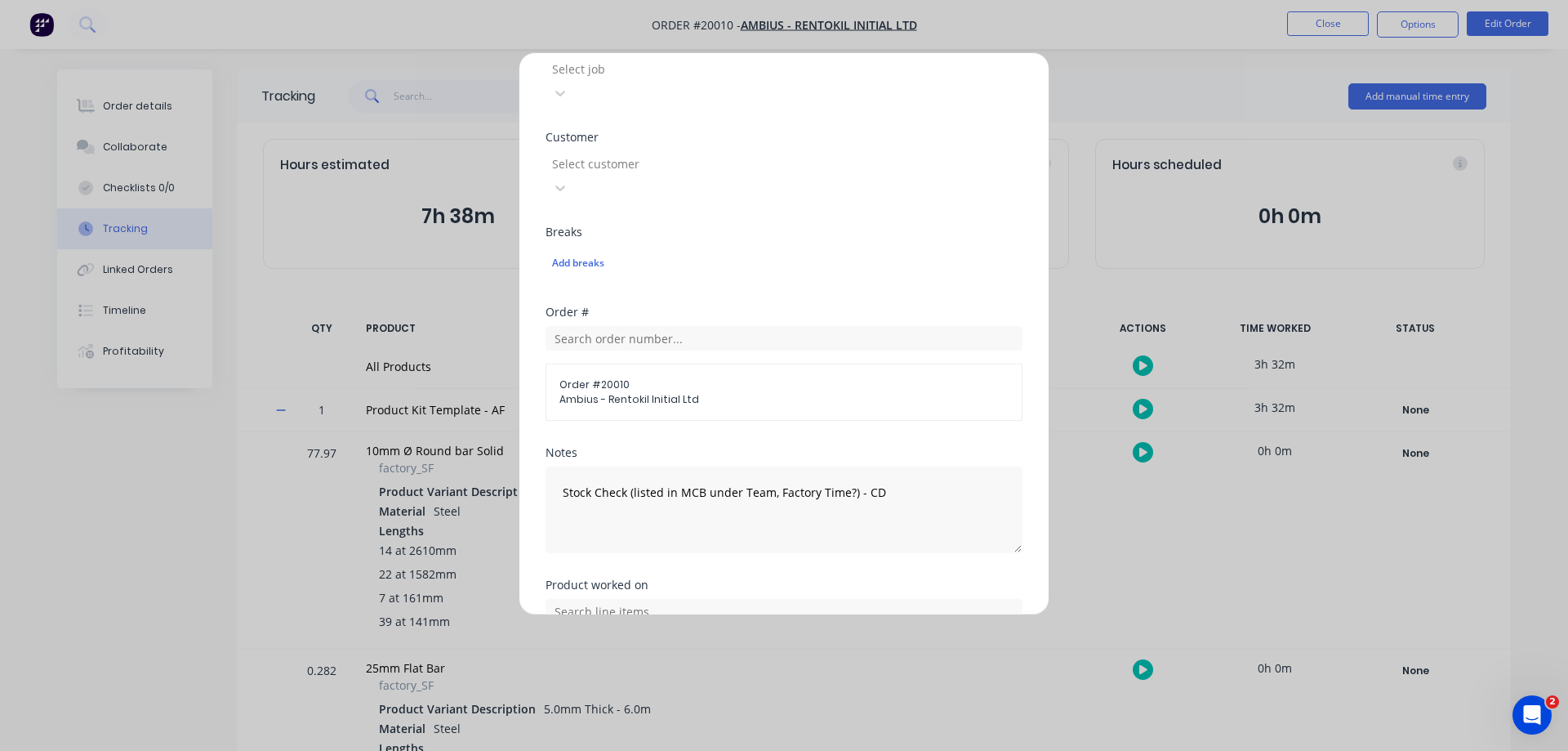
click at [714, 705] on button "Add manual time entry" at bounding box center [746, 718] width 138 height 26
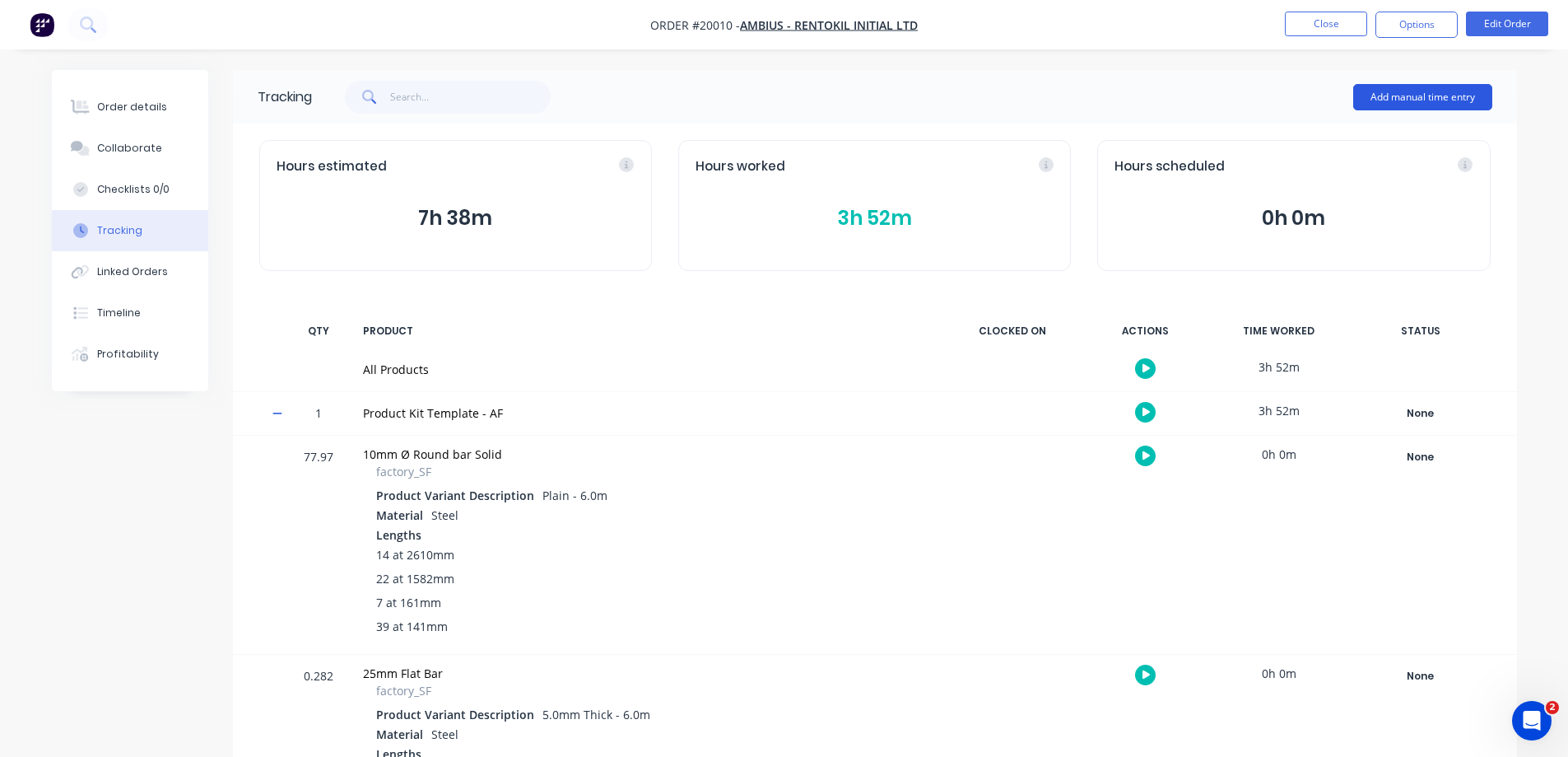
click at [1386, 98] on button "Add manual time entry" at bounding box center [1423, 97] width 139 height 26
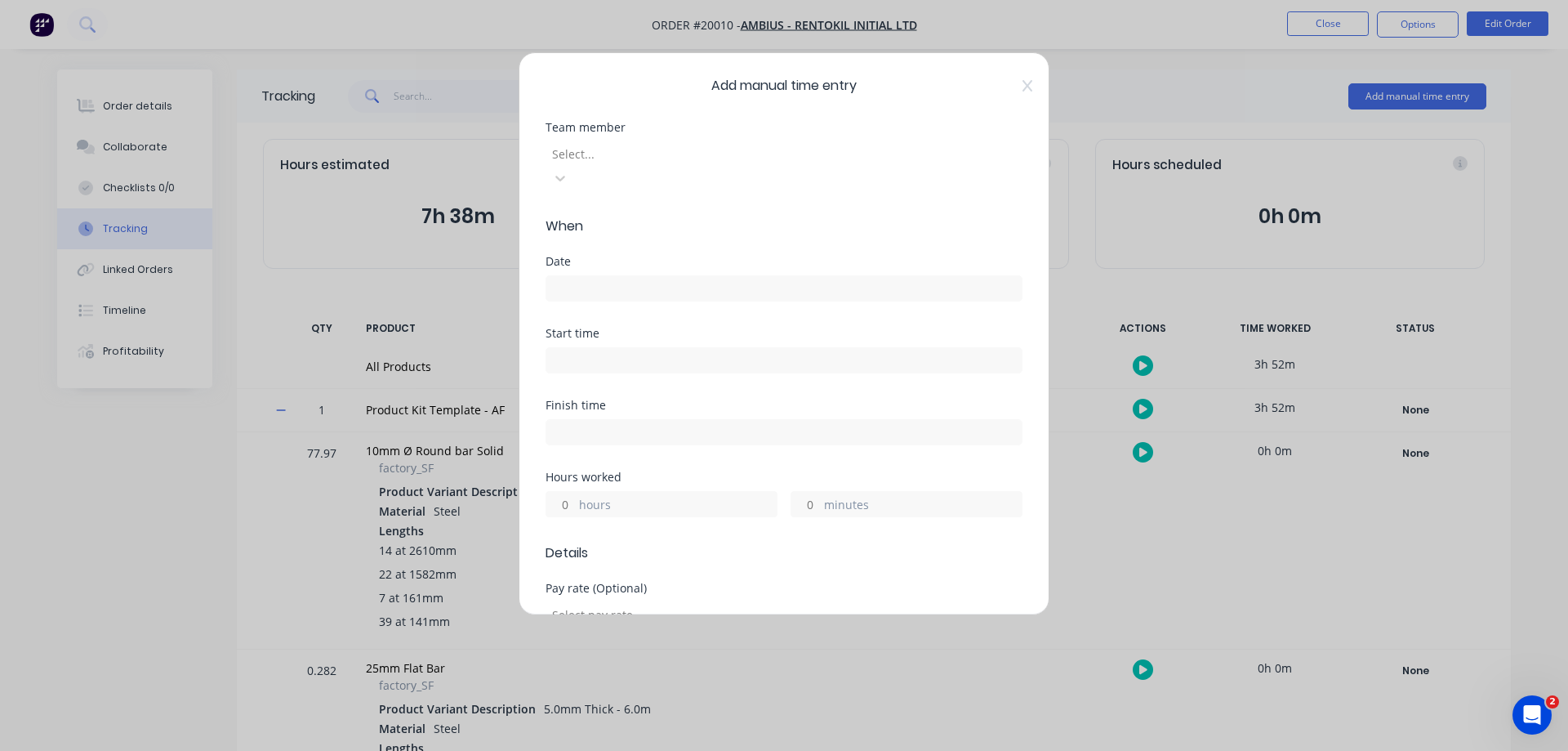
click at [726, 152] on div at bounding box center [669, 154] width 235 height 21
click at [595, 276] on input at bounding box center [784, 288] width 476 height 24
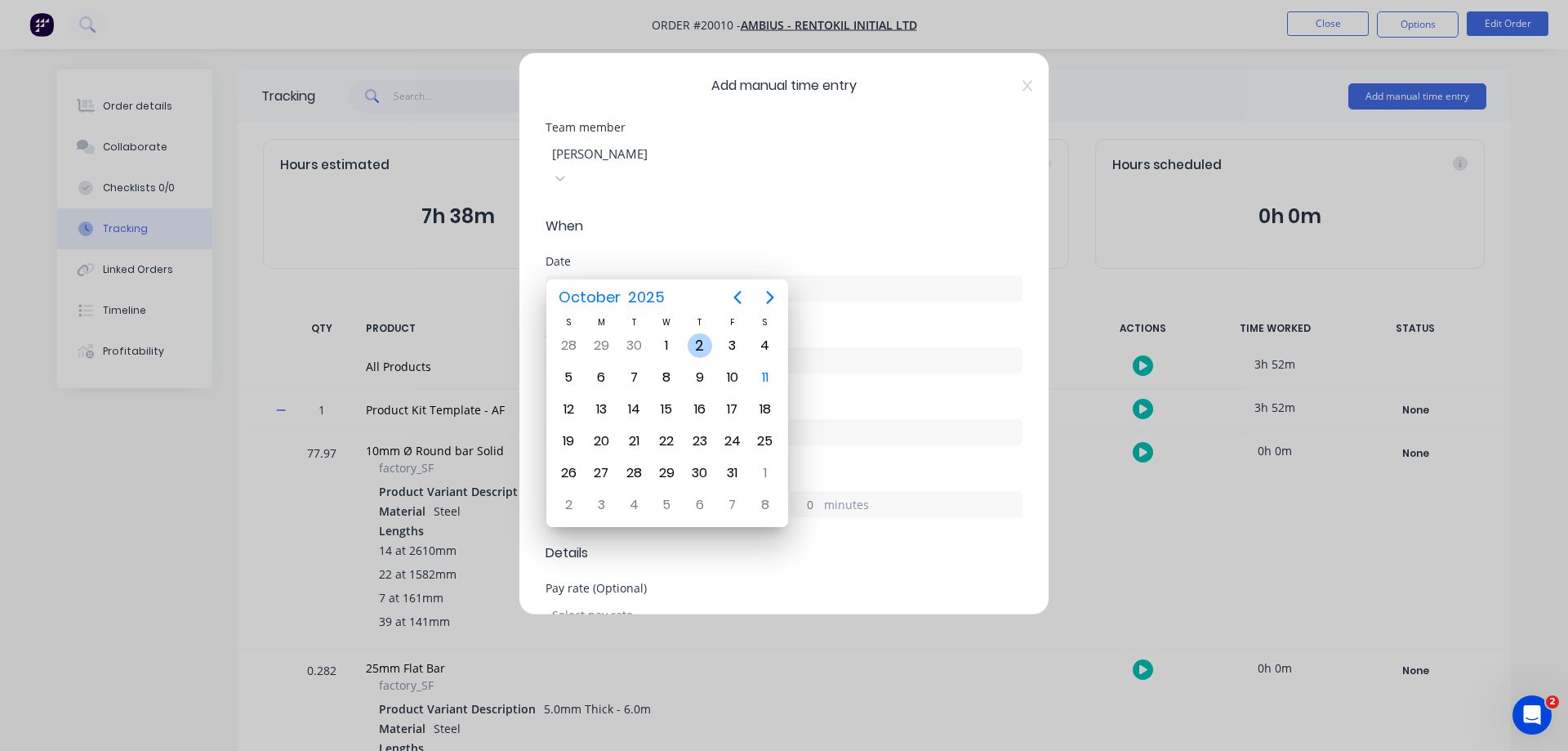
click at [698, 346] on div "2" at bounding box center [700, 345] width 24 height 24
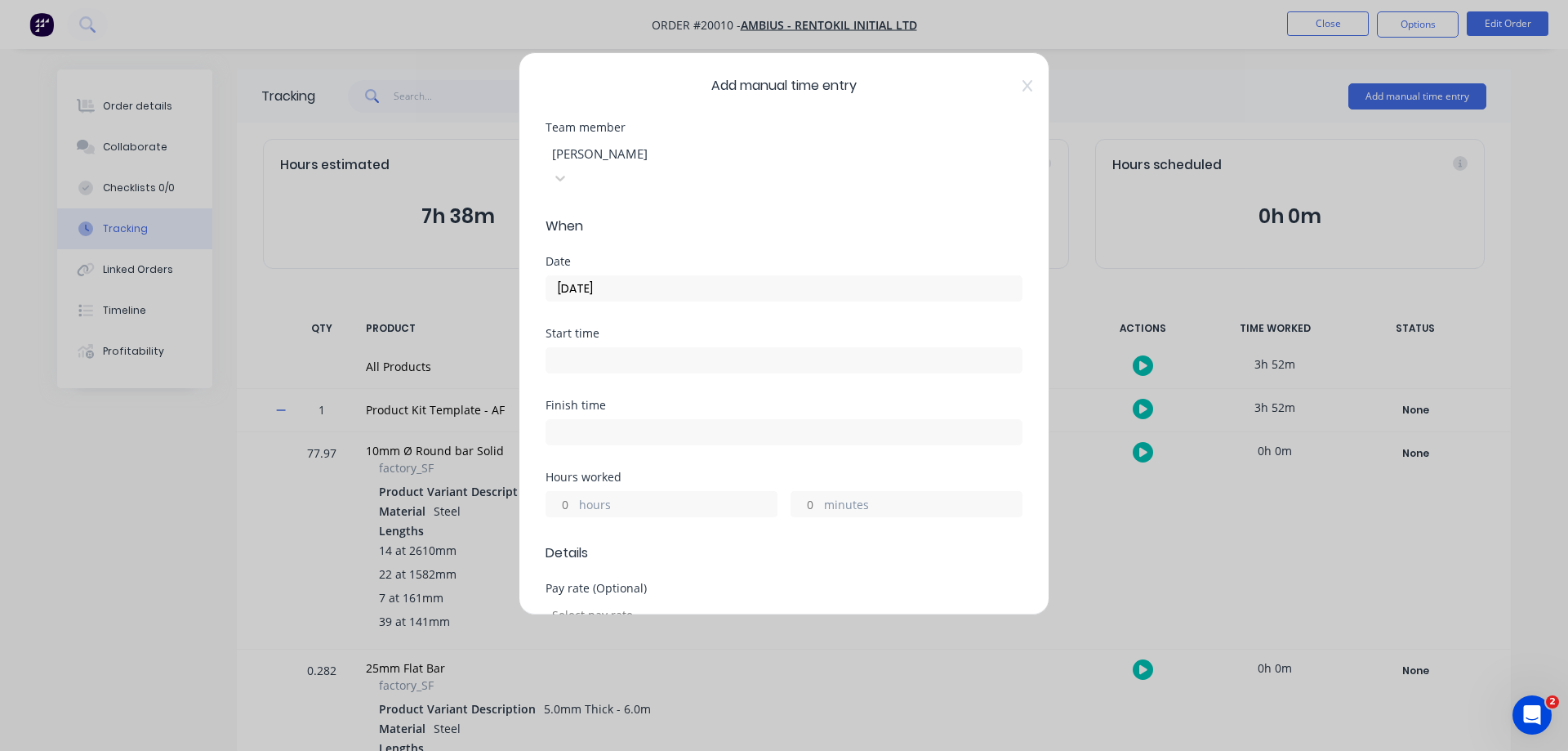
click at [801, 492] on input "minutes" at bounding box center [805, 504] width 29 height 24
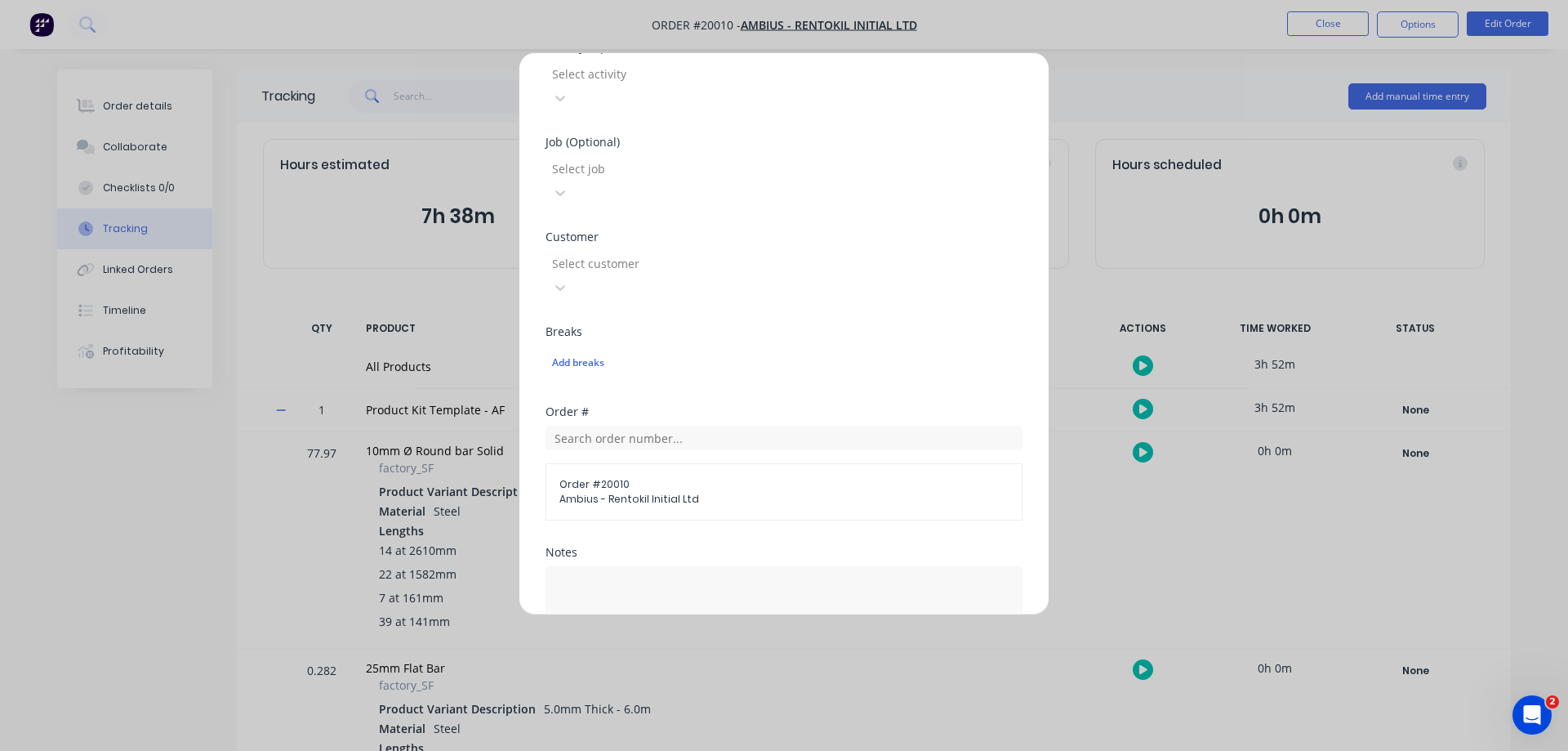
scroll to position [735, 0]
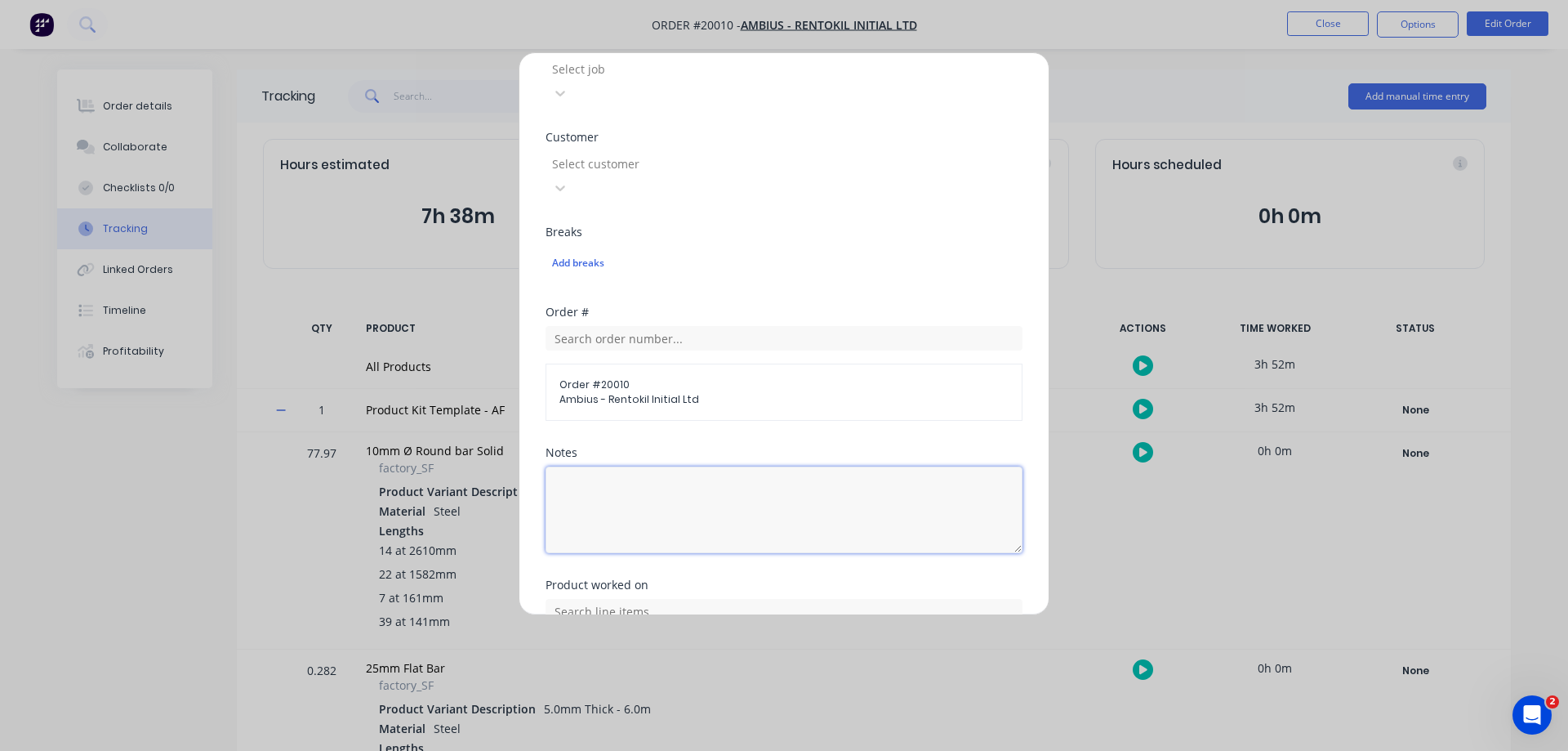
click at [644, 466] on textarea at bounding box center [784, 510] width 477 height 87
click at [630, 599] on input "text" at bounding box center [784, 611] width 477 height 24
click at [565, 688] on icon at bounding box center [563, 692] width 10 height 10
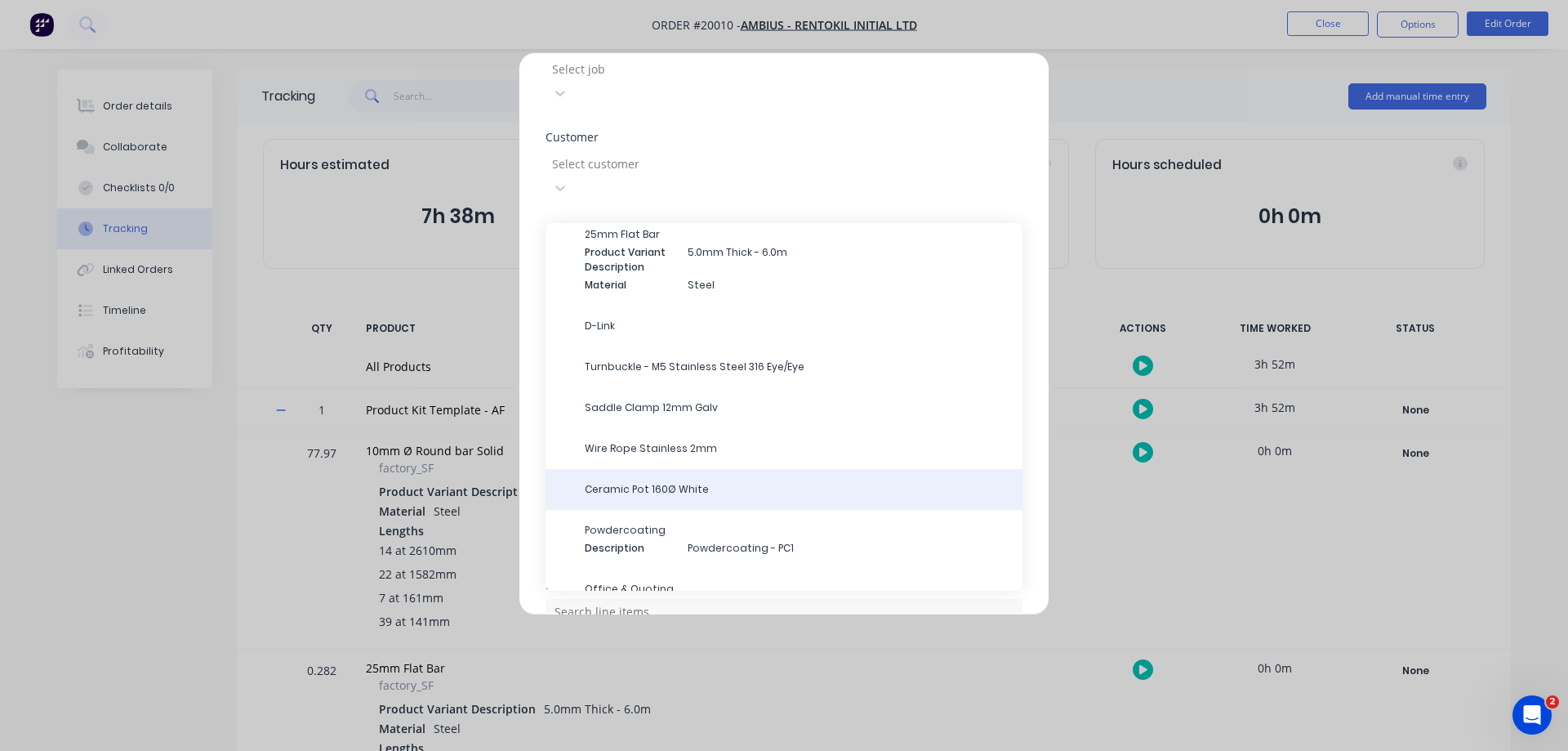
scroll to position [428, 0]
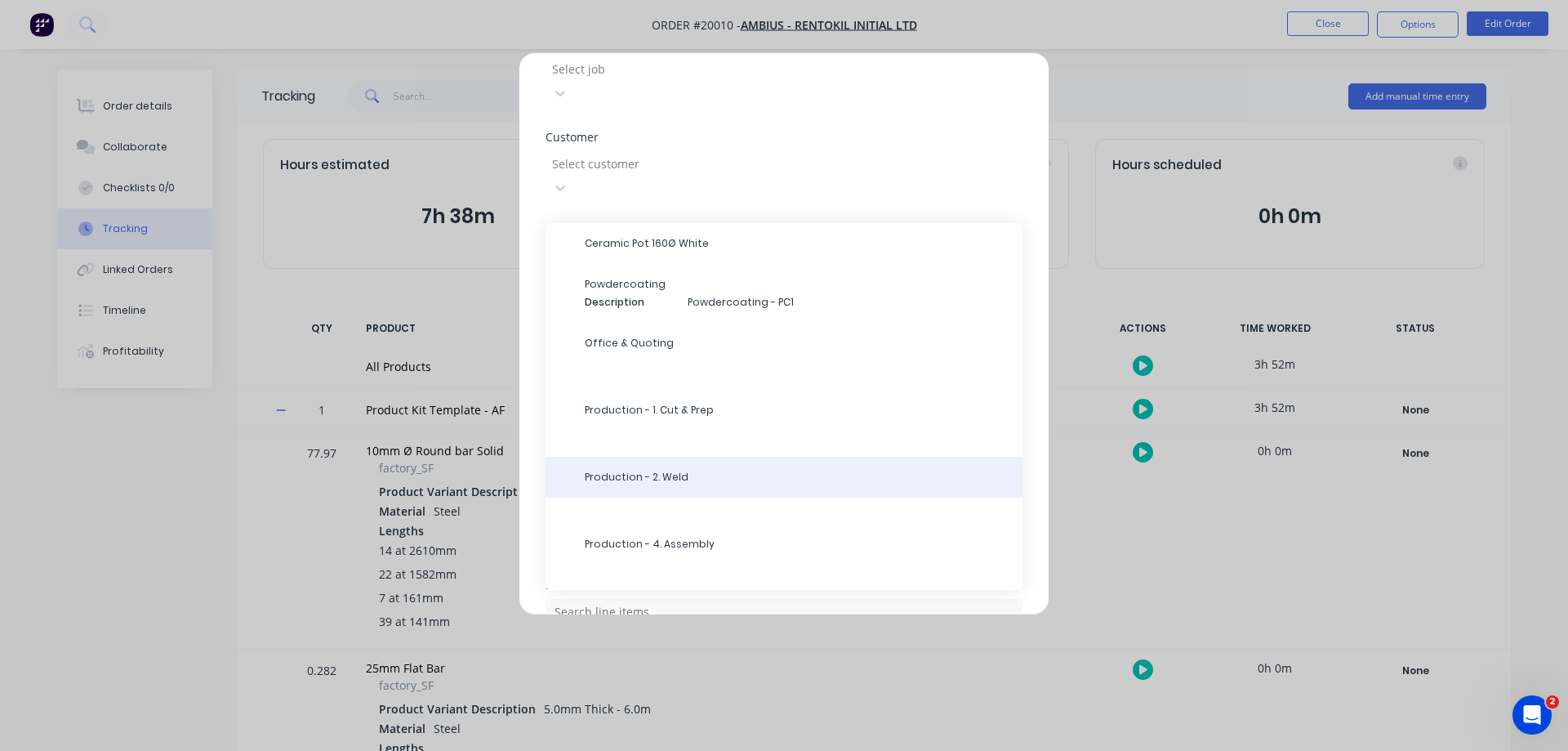
click at [699, 470] on span "Production - 2. Weld" at bounding box center [797, 477] width 425 height 15
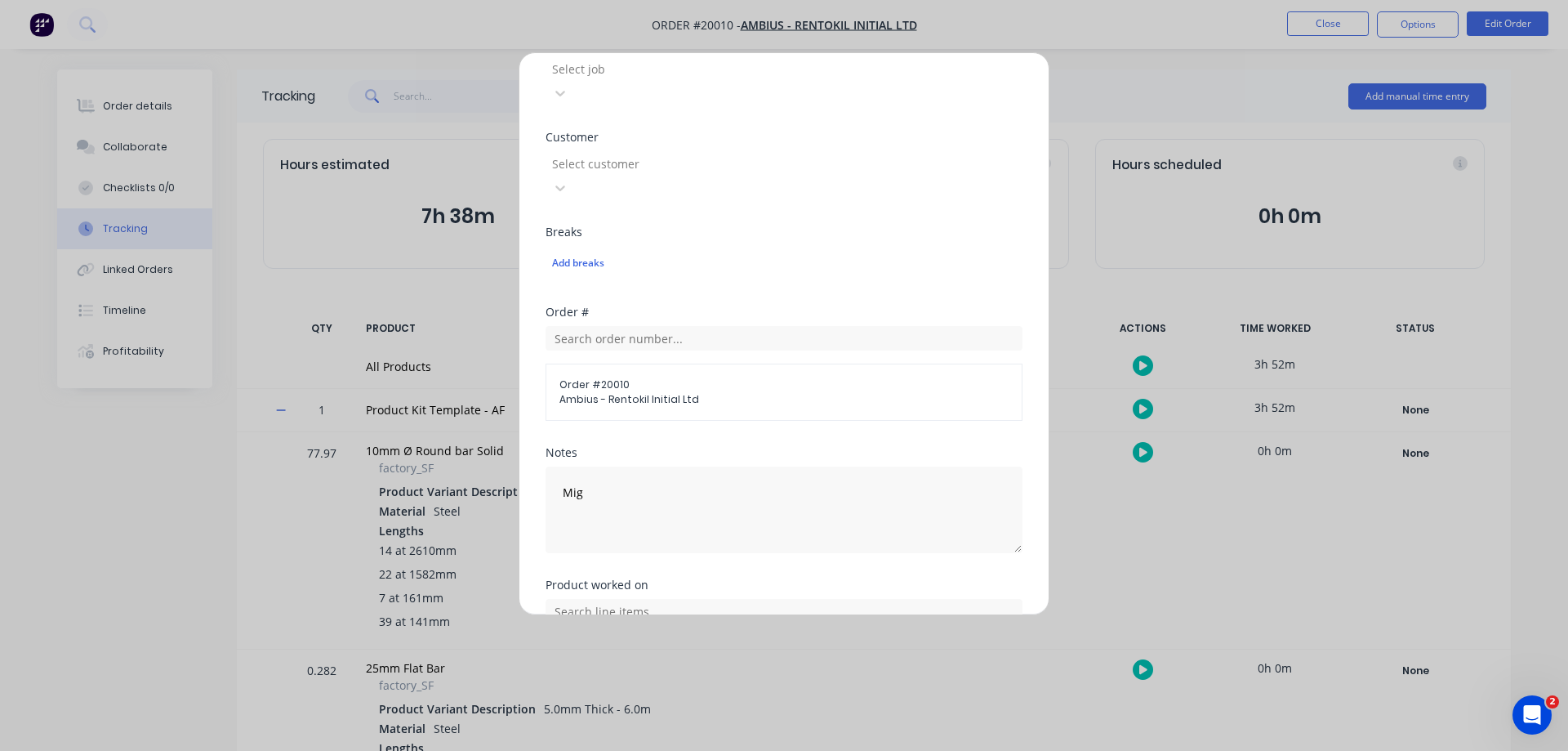
click at [730, 705] on button "Add manual time entry" at bounding box center [746, 718] width 138 height 26
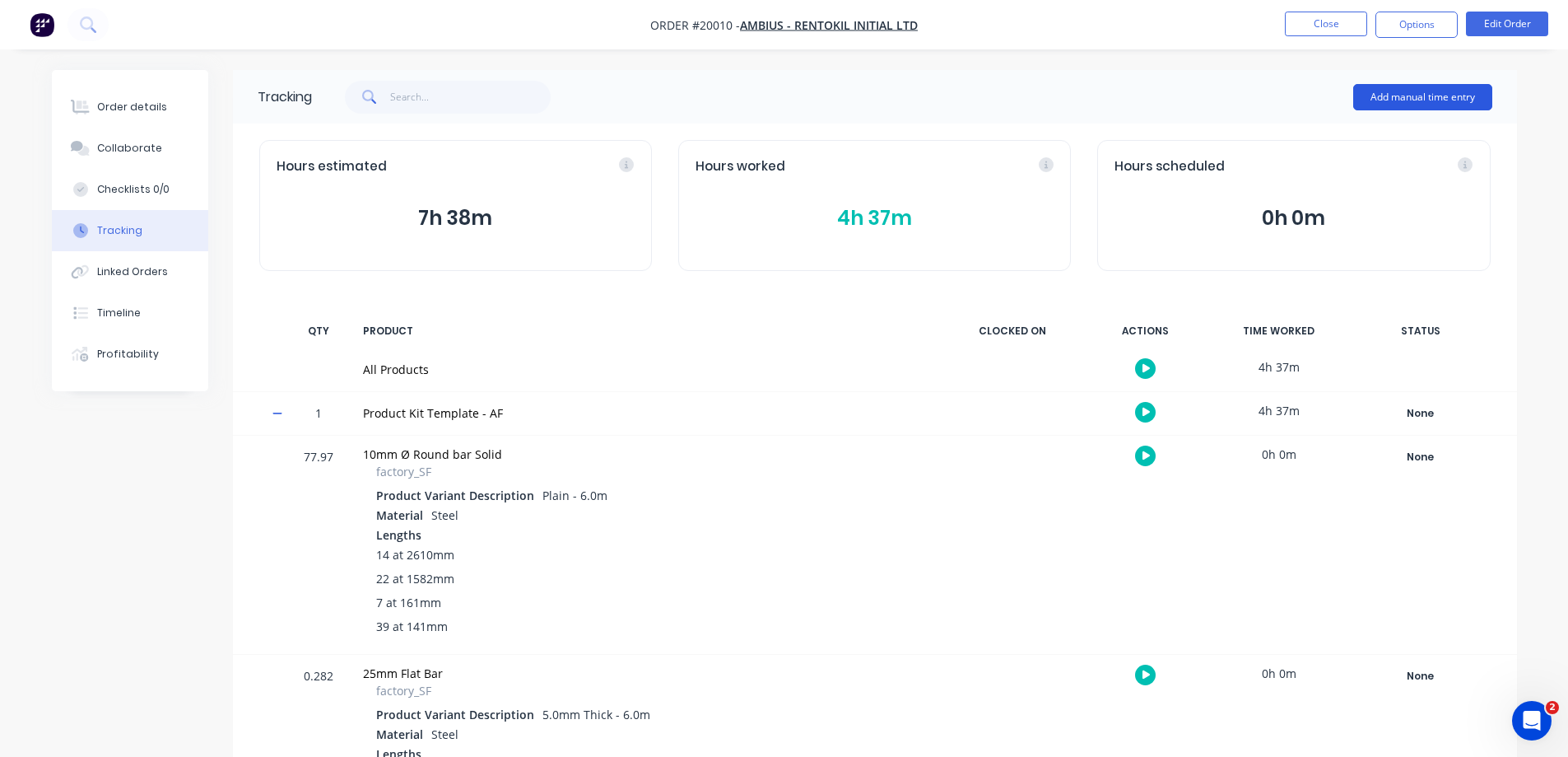
click at [1408, 101] on button "Add manual time entry" at bounding box center [1423, 97] width 139 height 26
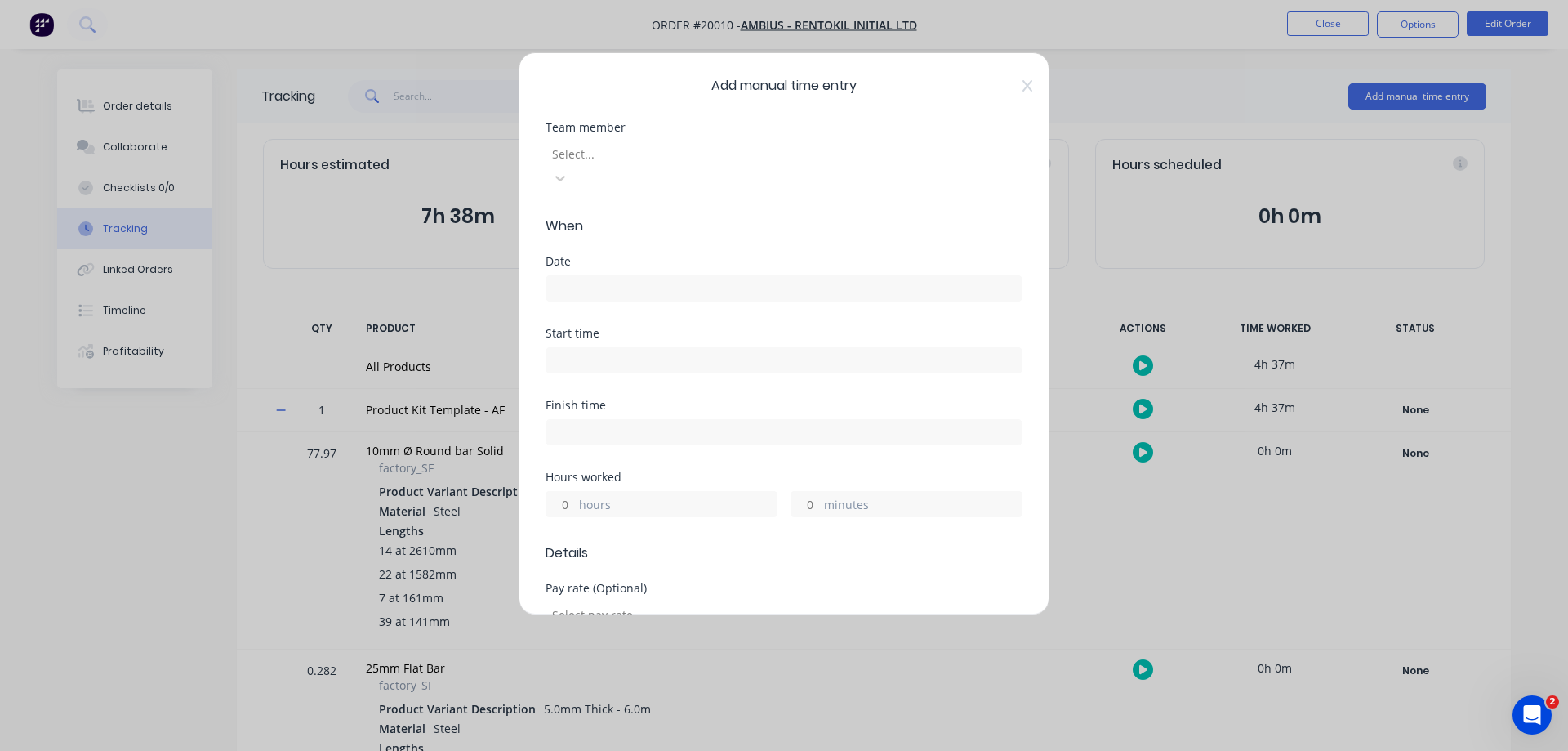
click at [654, 157] on div at bounding box center [669, 154] width 235 height 21
click at [592, 276] on input at bounding box center [784, 288] width 476 height 24
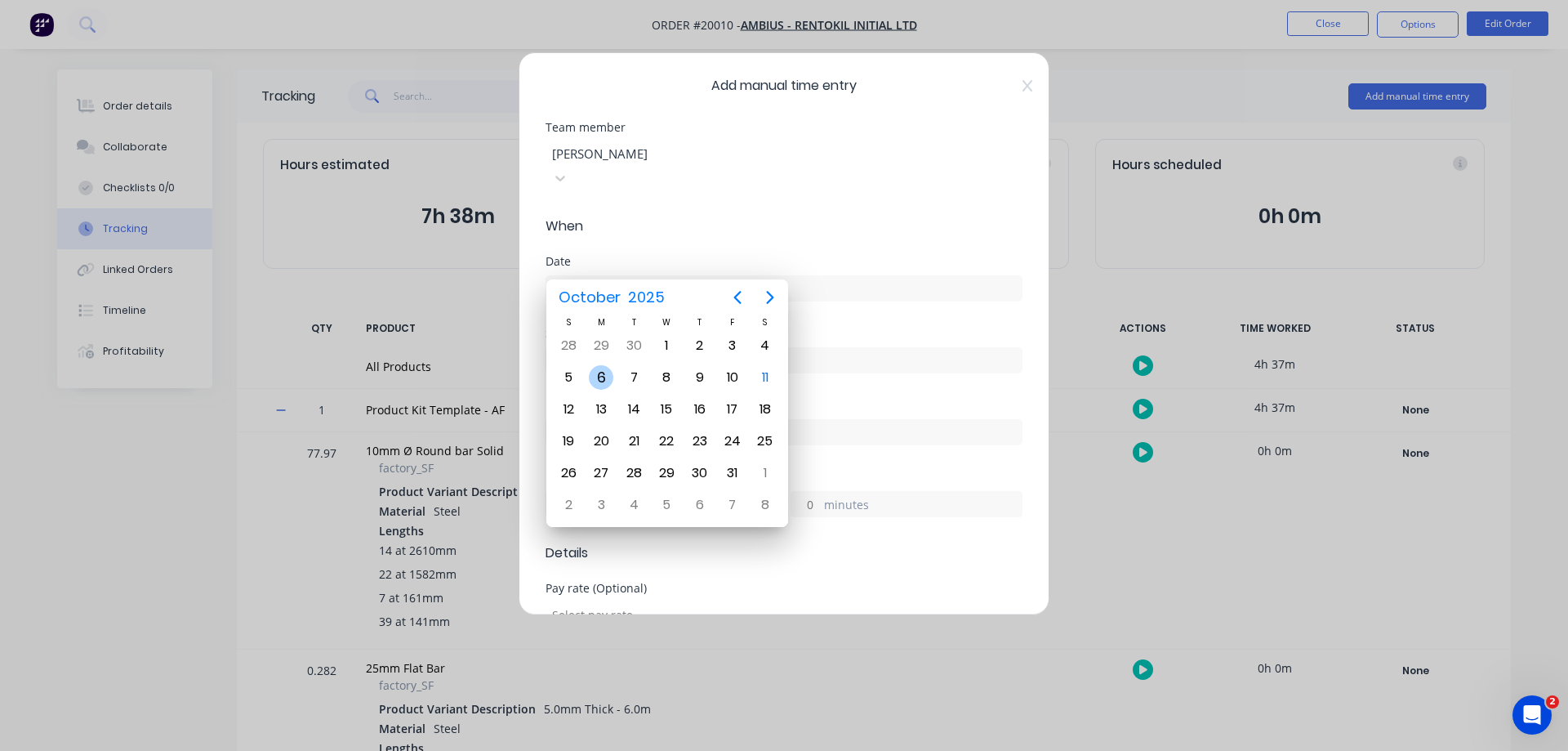
click at [605, 376] on div "6" at bounding box center [601, 377] width 24 height 24
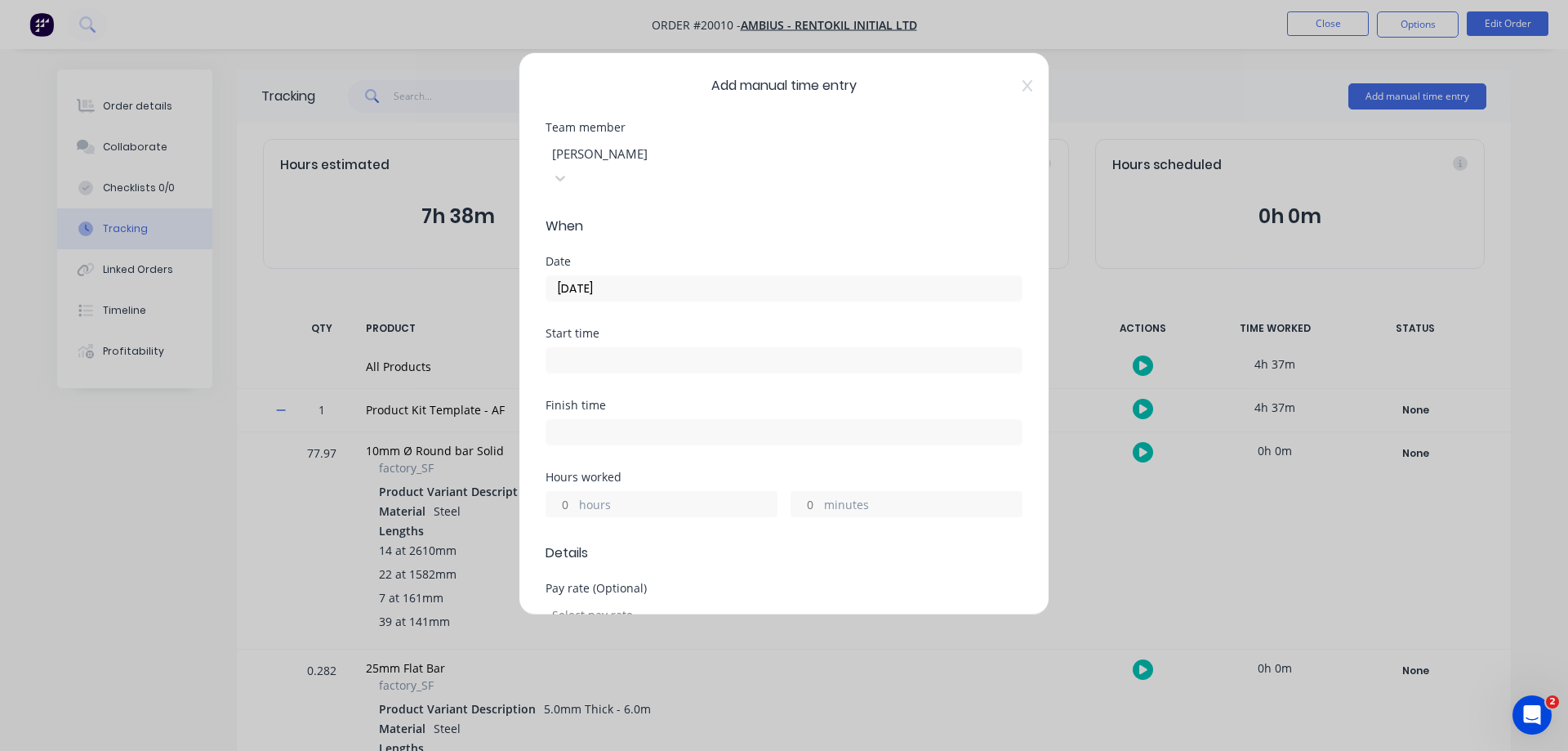
click at [809, 492] on input "minutes" at bounding box center [805, 504] width 29 height 24
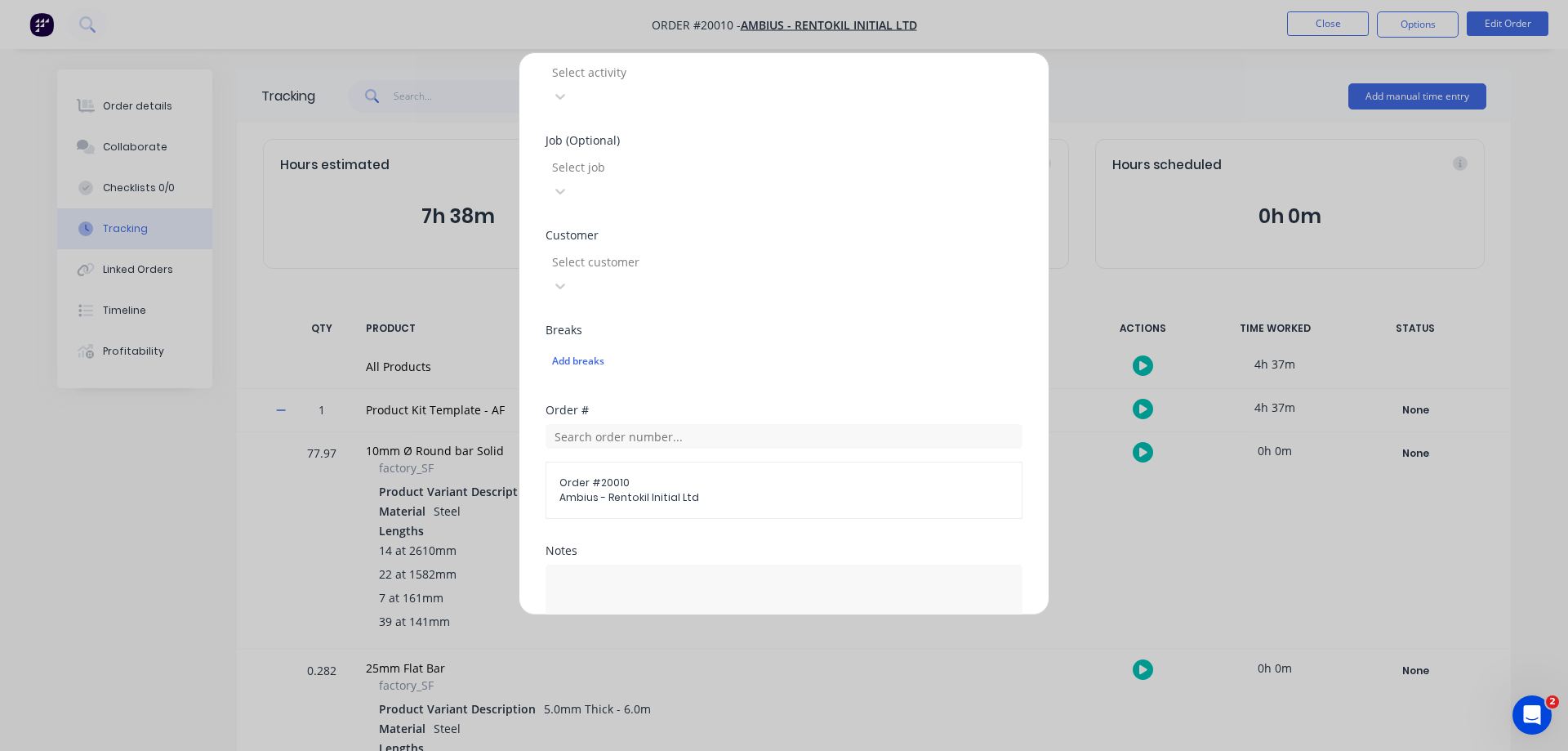
scroll to position [654, 0]
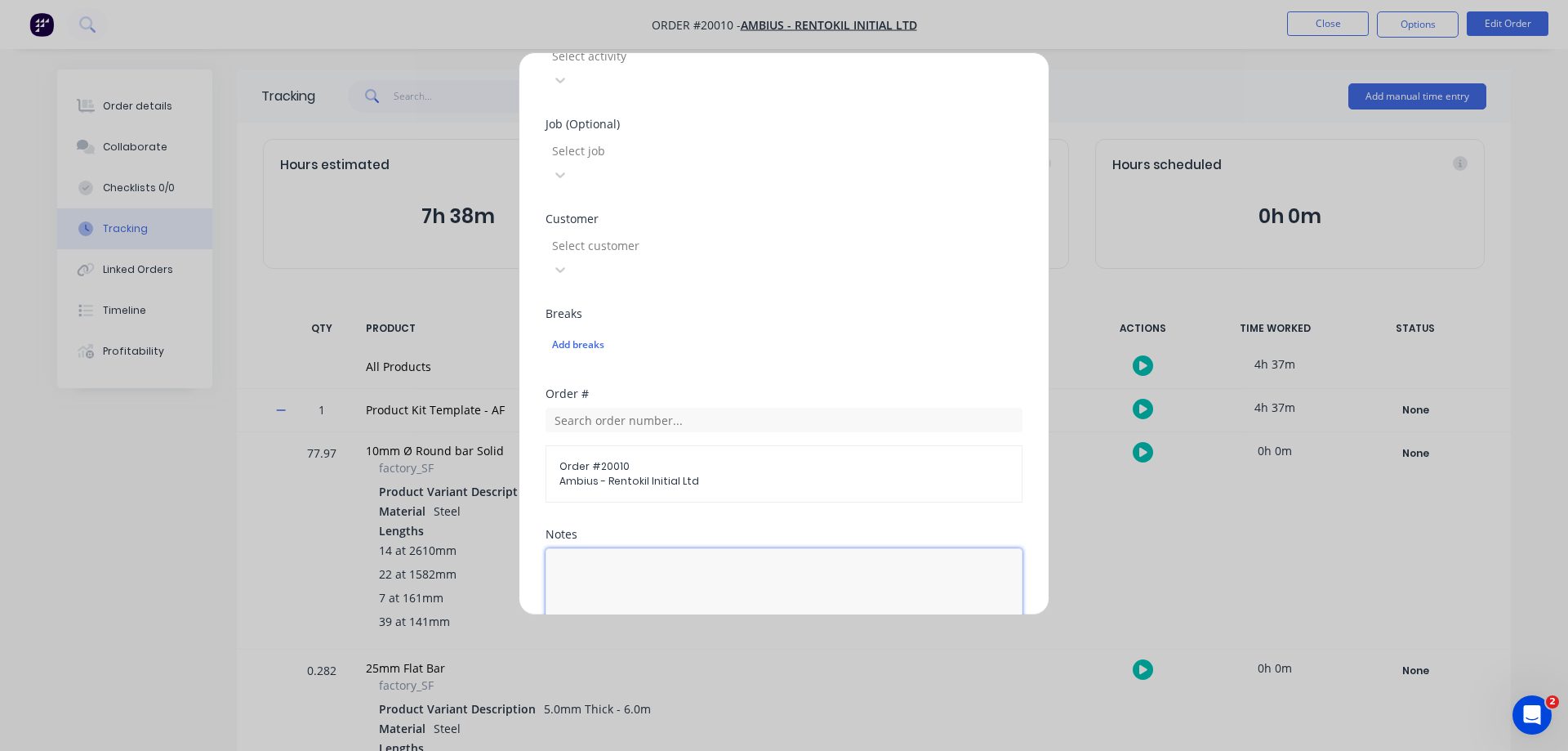
click at [716, 549] on textarea at bounding box center [784, 592] width 477 height 87
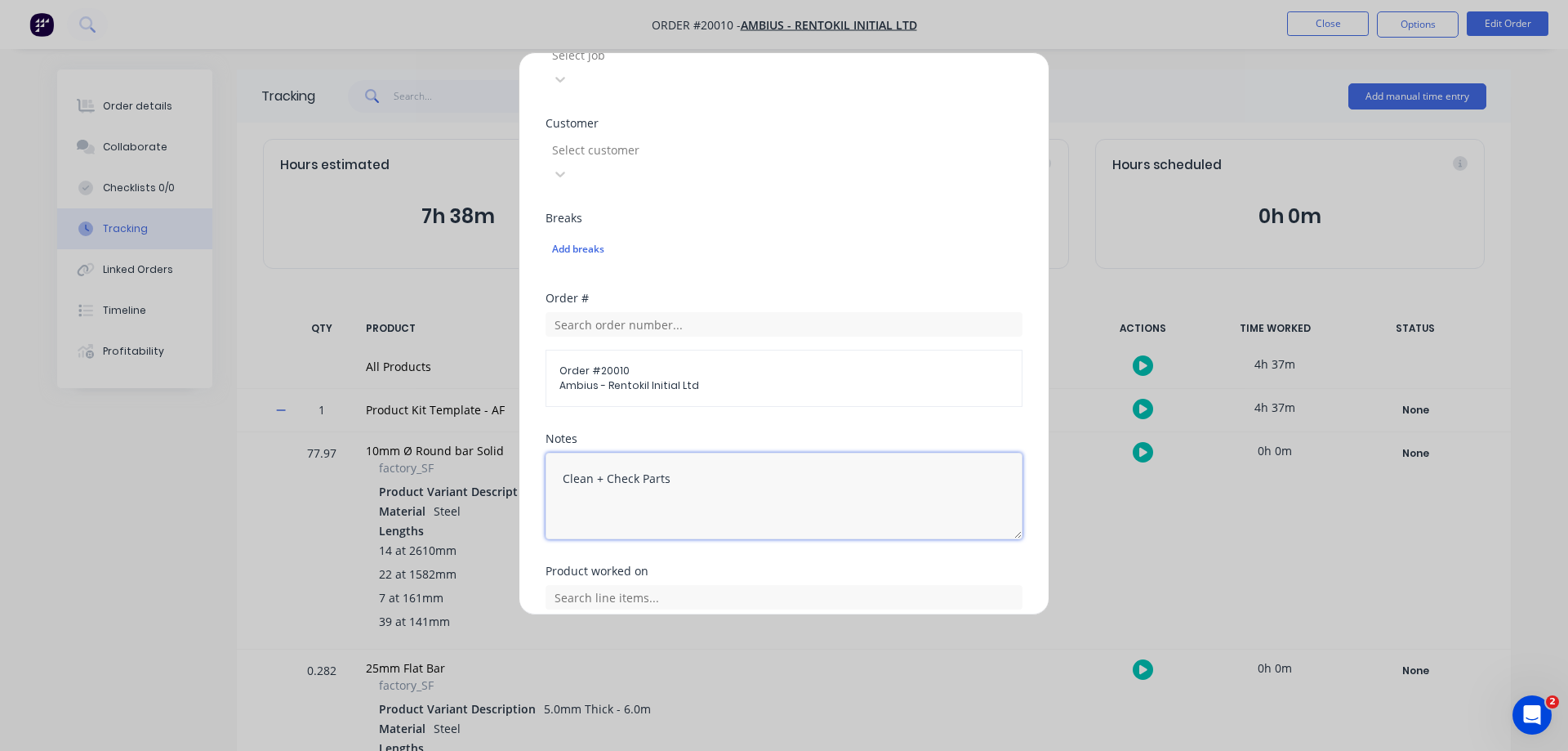
scroll to position [753, 0]
click at [716, 581] on input "text" at bounding box center [784, 594] width 477 height 24
click at [563, 670] on icon at bounding box center [564, 675] width 10 height 11
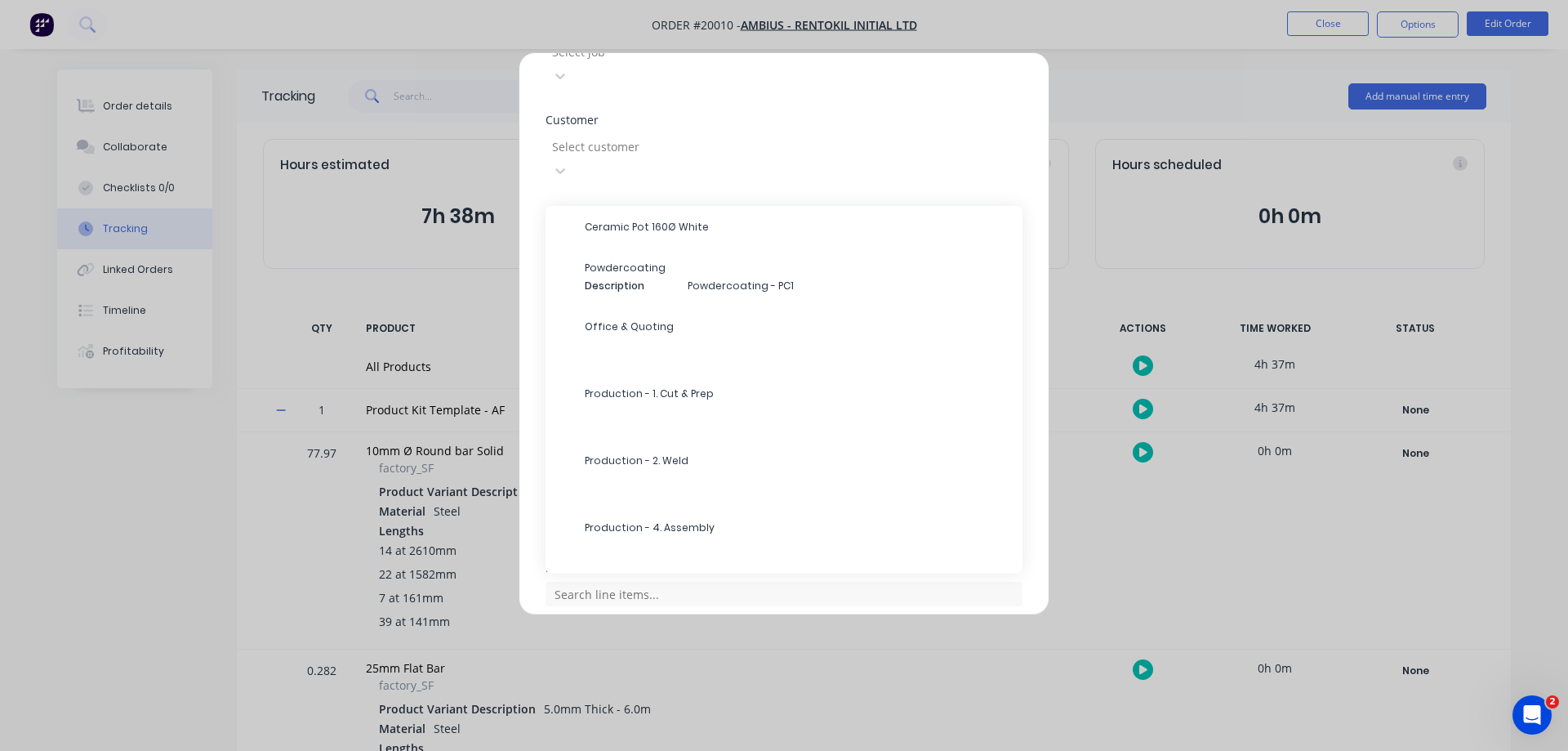
scroll to position [428, 0]
click at [700, 386] on span "Production - 1. Cut & Prep" at bounding box center [797, 393] width 425 height 15
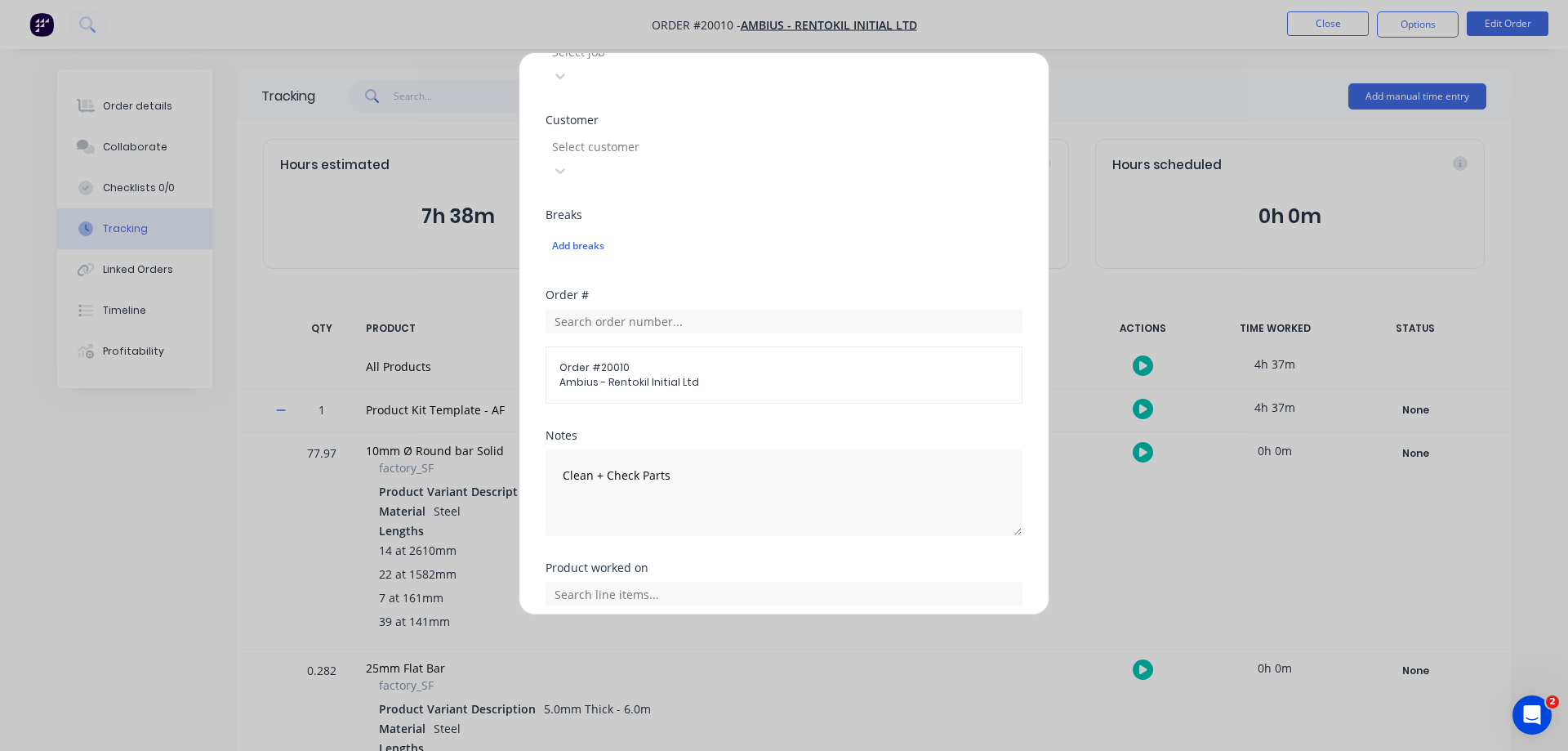
click at [714, 688] on button "Add manual time entry" at bounding box center [746, 701] width 138 height 26
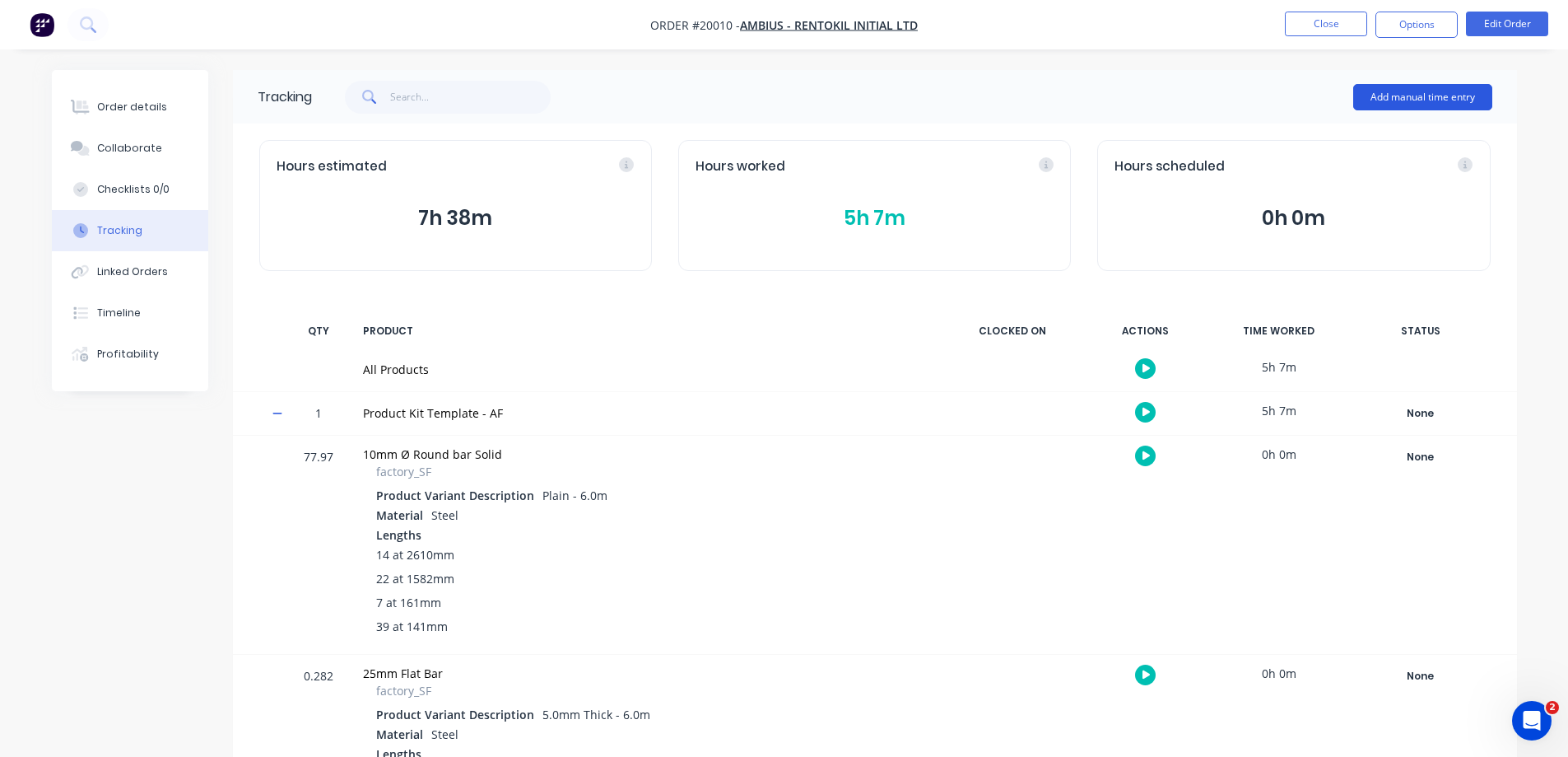
click at [1452, 97] on button "Add manual time entry" at bounding box center [1423, 97] width 139 height 26
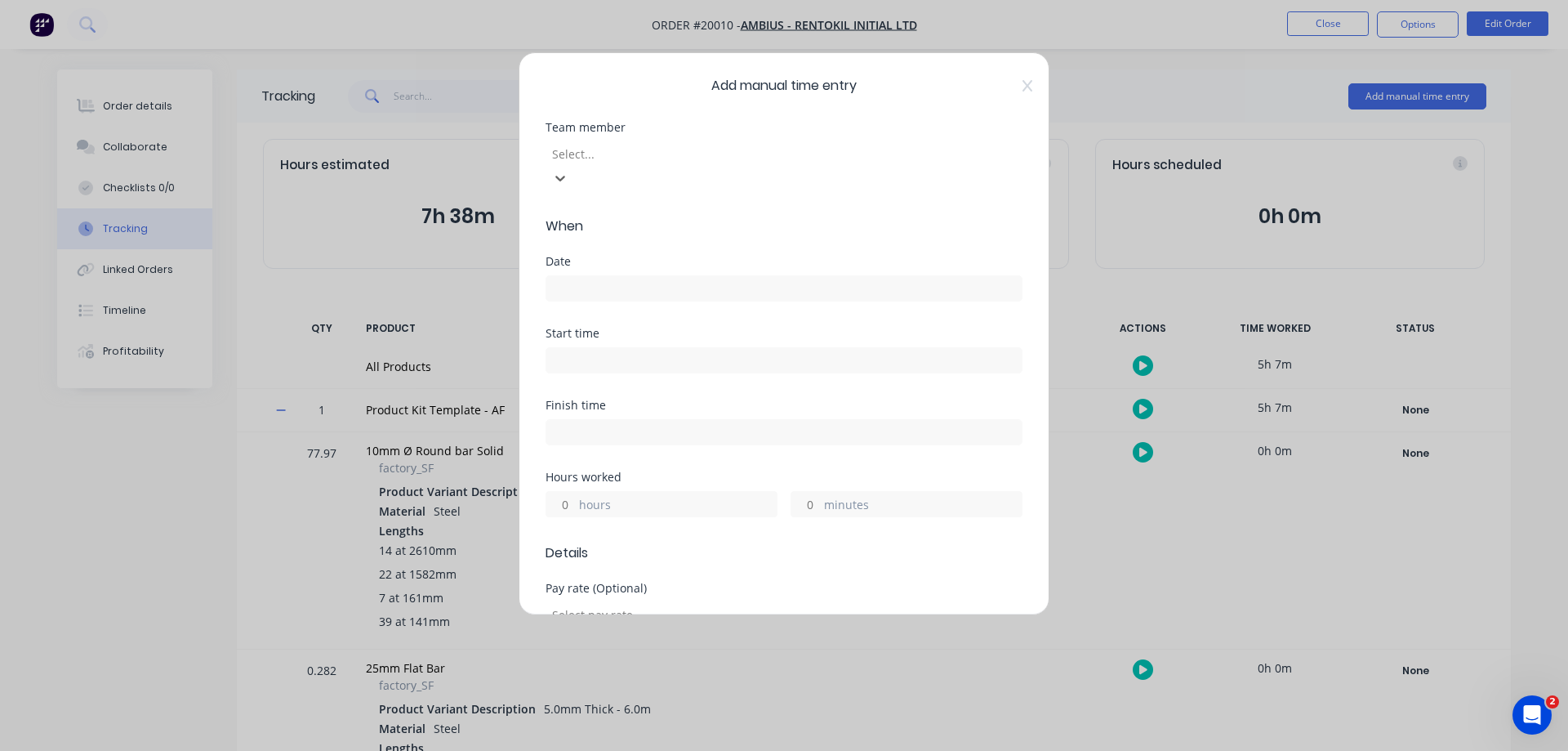
click at [675, 155] on div at bounding box center [669, 154] width 235 height 21
click at [600, 276] on input at bounding box center [784, 288] width 476 height 24
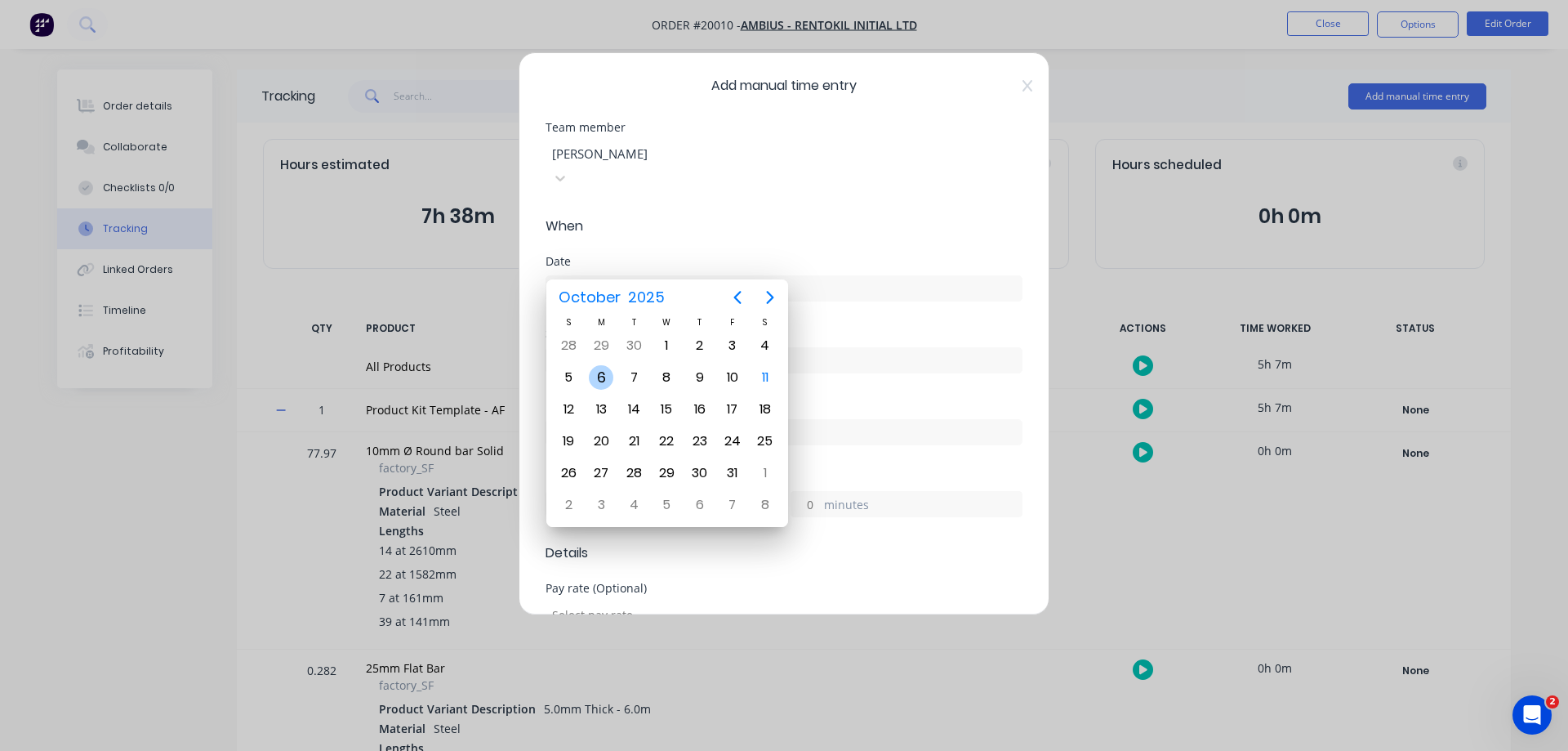
click at [604, 376] on div "6" at bounding box center [601, 377] width 24 height 24
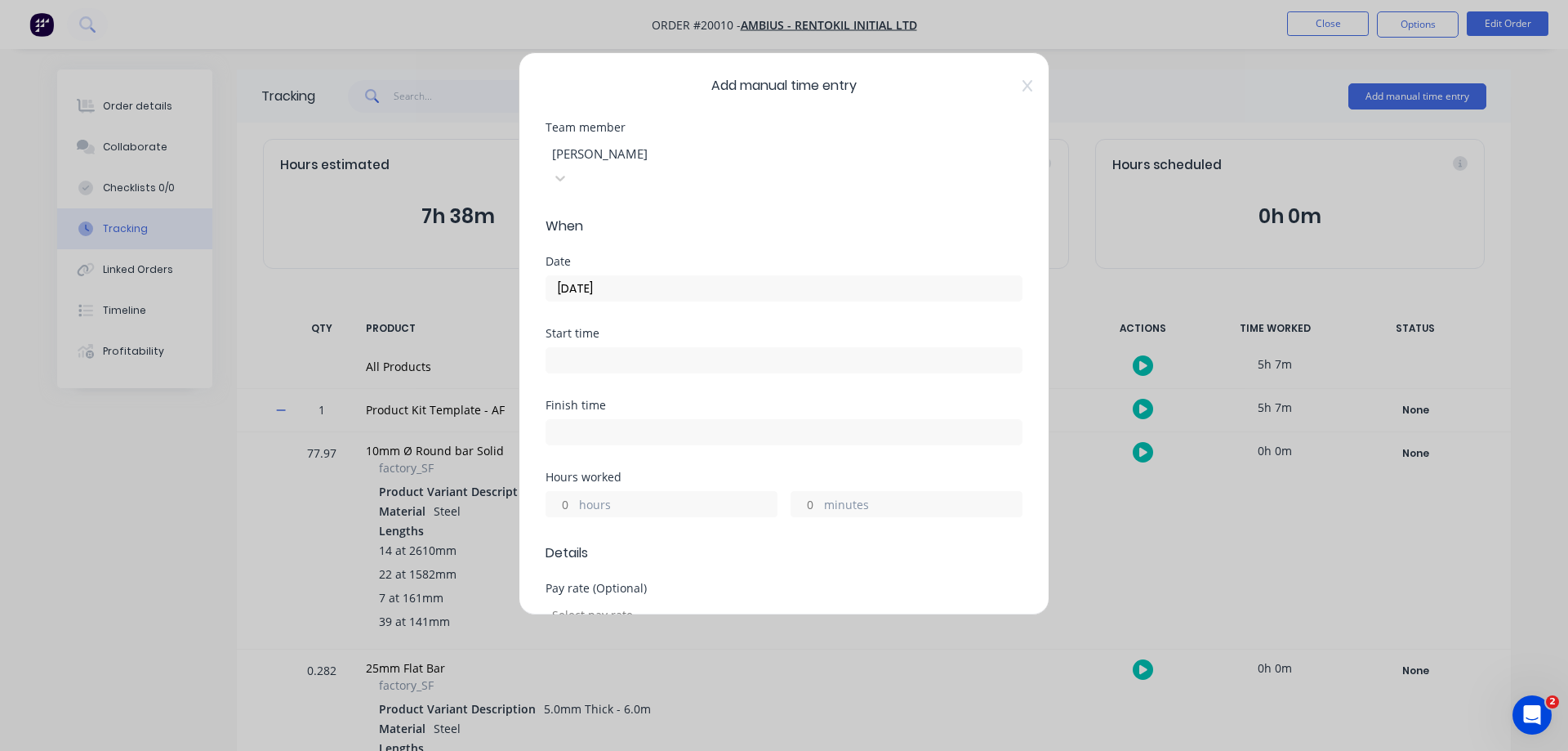
click at [640, 496] on label "hours" at bounding box center [678, 506] width 198 height 21
click at [575, 492] on input "hours" at bounding box center [560, 504] width 29 height 24
click at [803, 492] on input "minutes" at bounding box center [805, 504] width 29 height 24
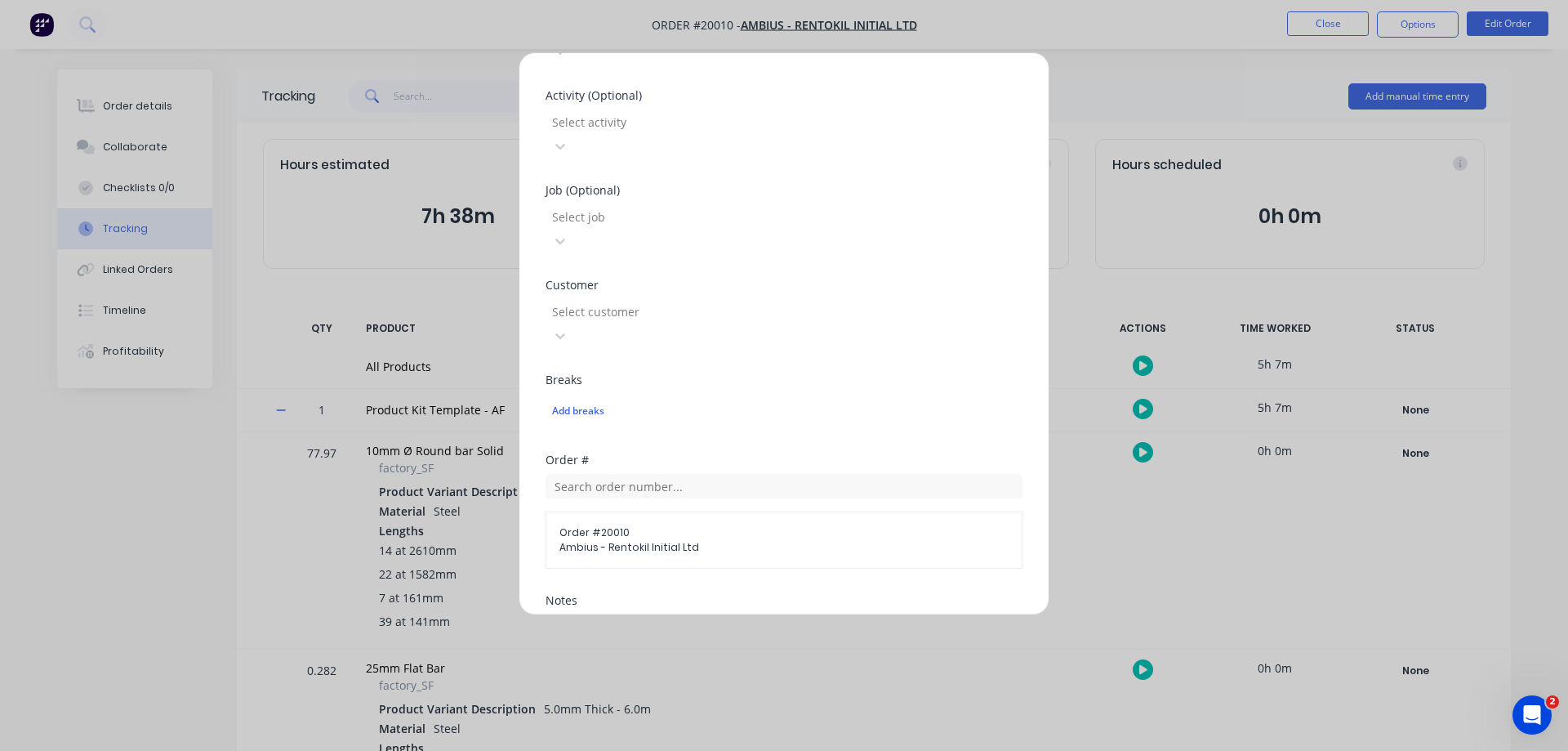
scroll to position [654, 0]
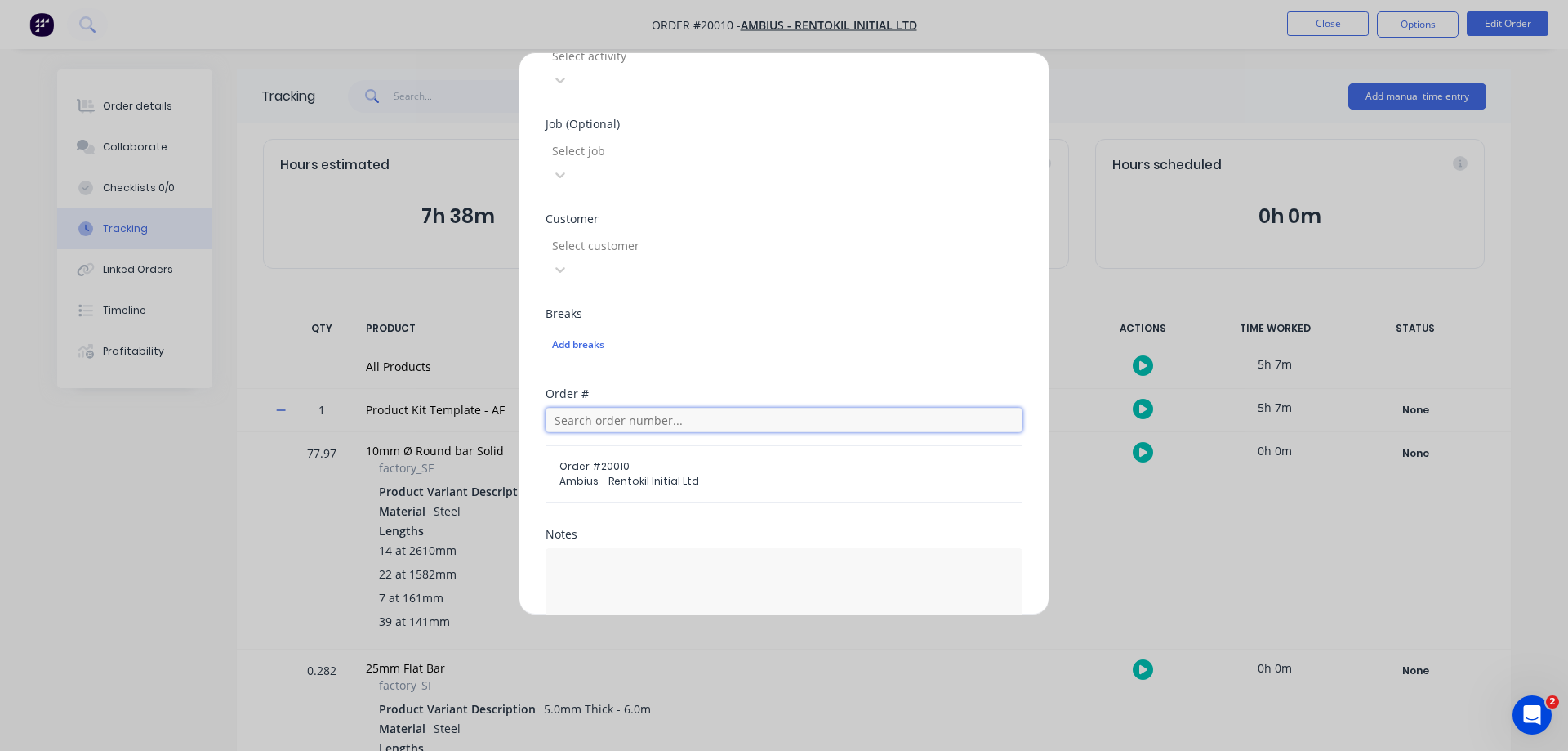
click at [611, 408] on input "text" at bounding box center [784, 420] width 477 height 24
click at [640, 549] on textarea at bounding box center [784, 592] width 477 height 87
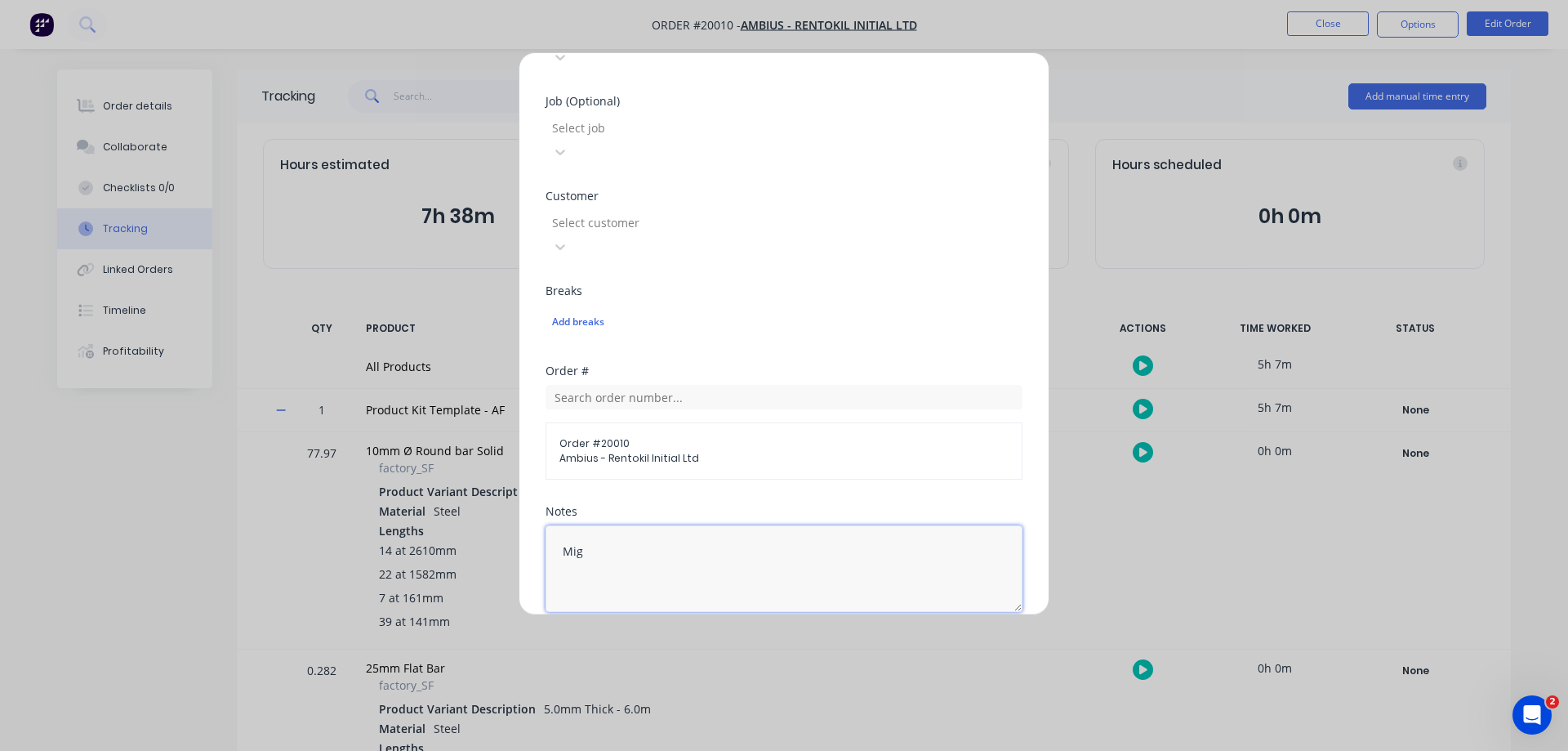
scroll to position [671, 0]
click at [627, 664] on input "text" at bounding box center [784, 676] width 477 height 24
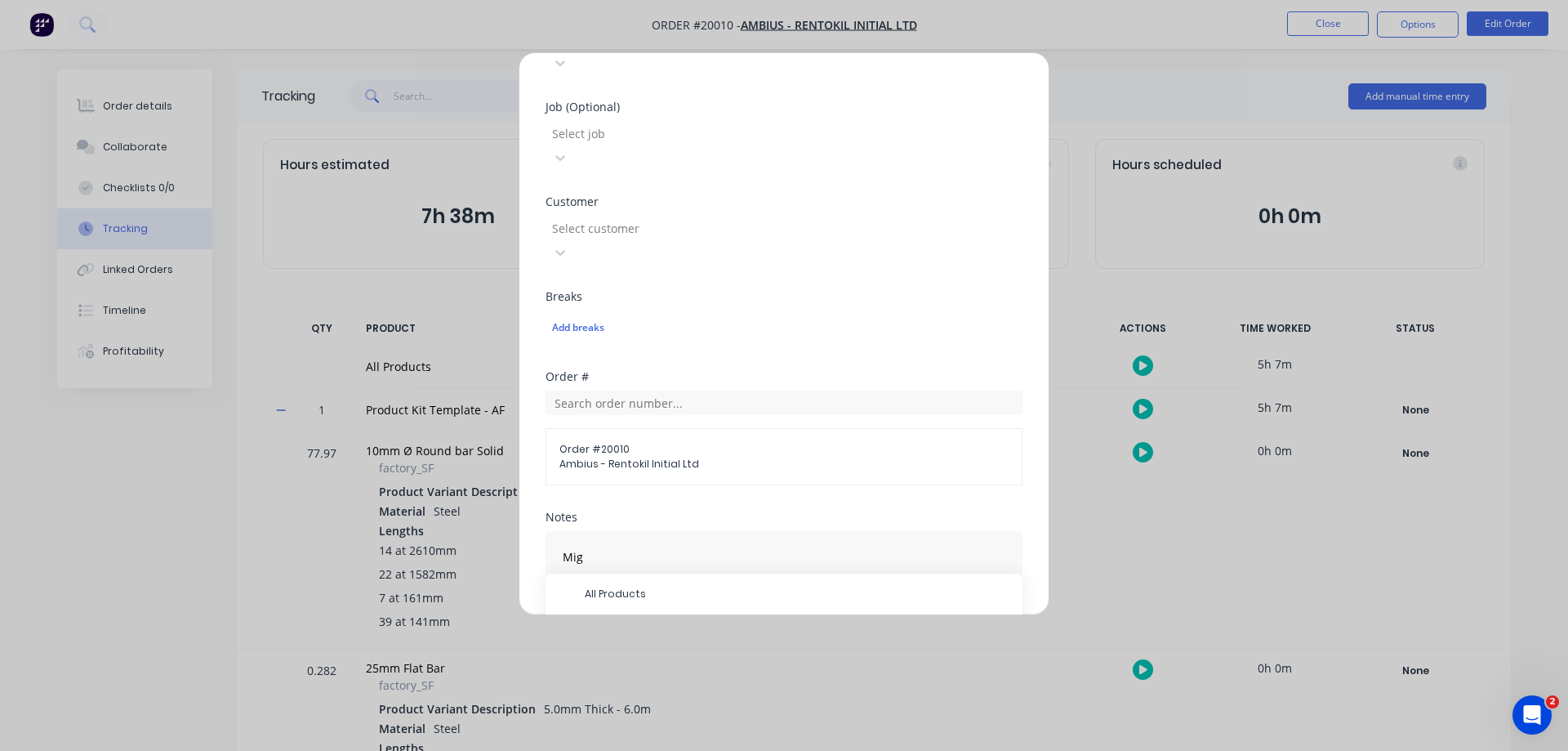
click at [566, 629] on icon at bounding box center [564, 634] width 10 height 11
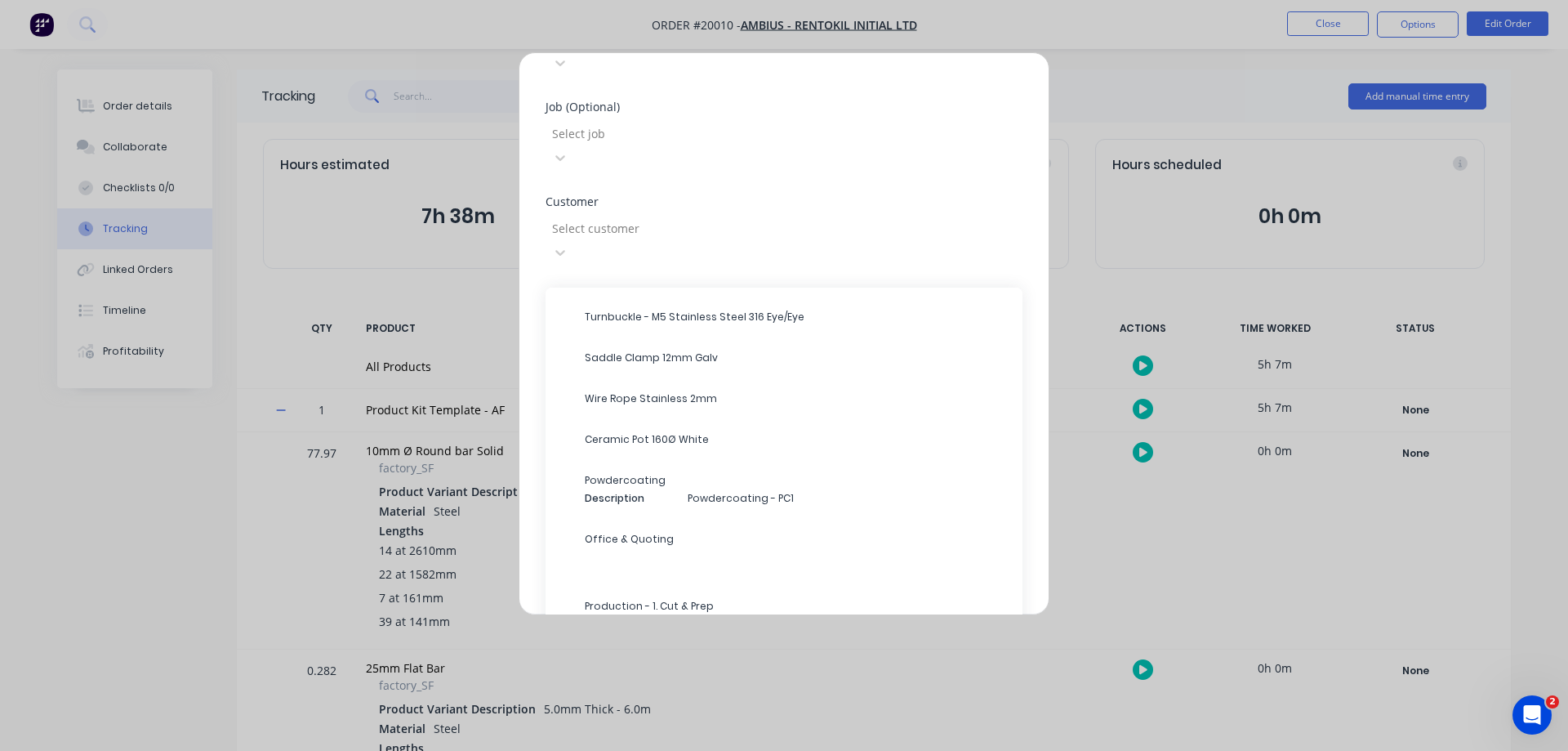
scroll to position [428, 0]
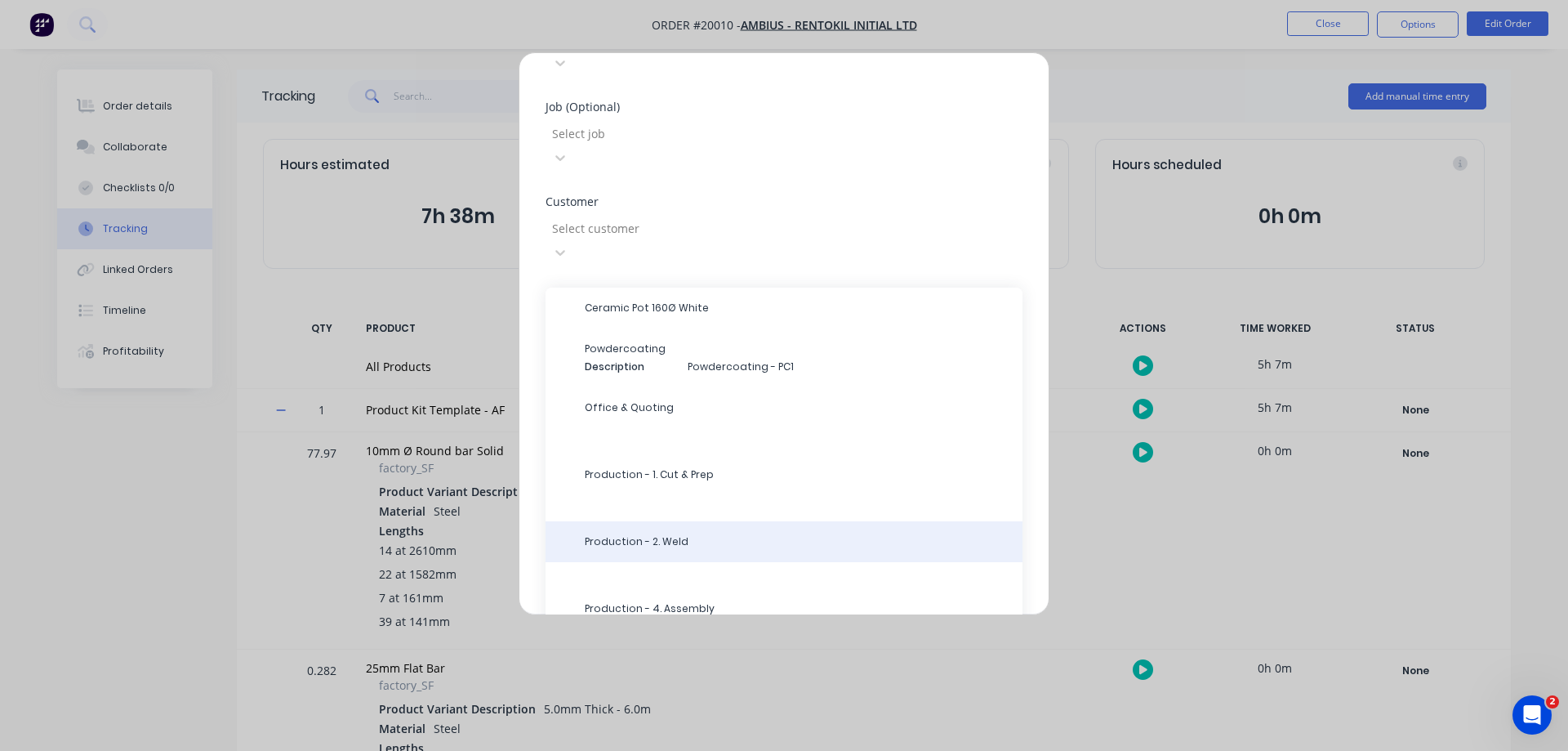
click at [675, 522] on div "Production - 2. Weld" at bounding box center [784, 542] width 477 height 41
click at [665, 535] on span "Production - 2. Weld" at bounding box center [797, 542] width 425 height 15
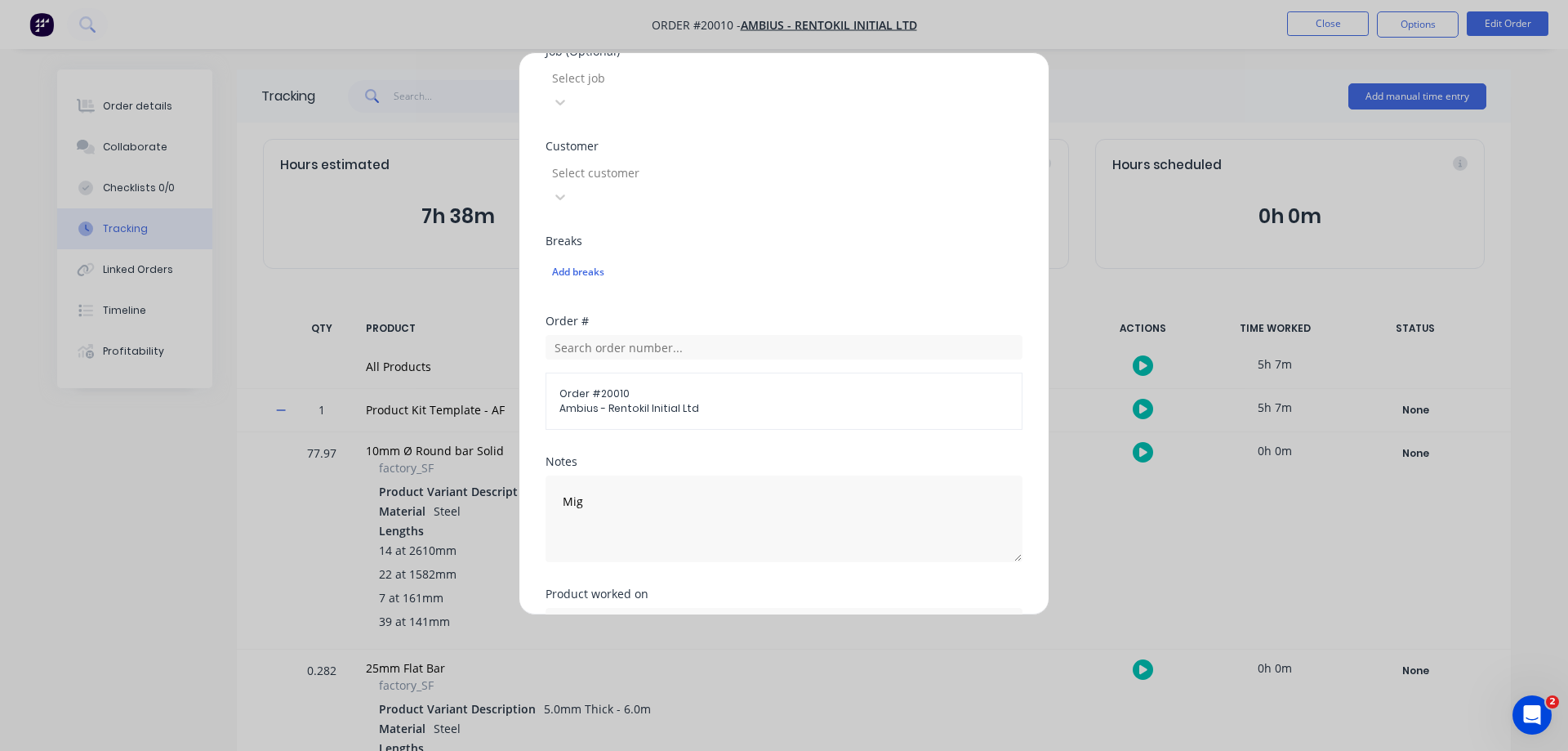
scroll to position [753, 0]
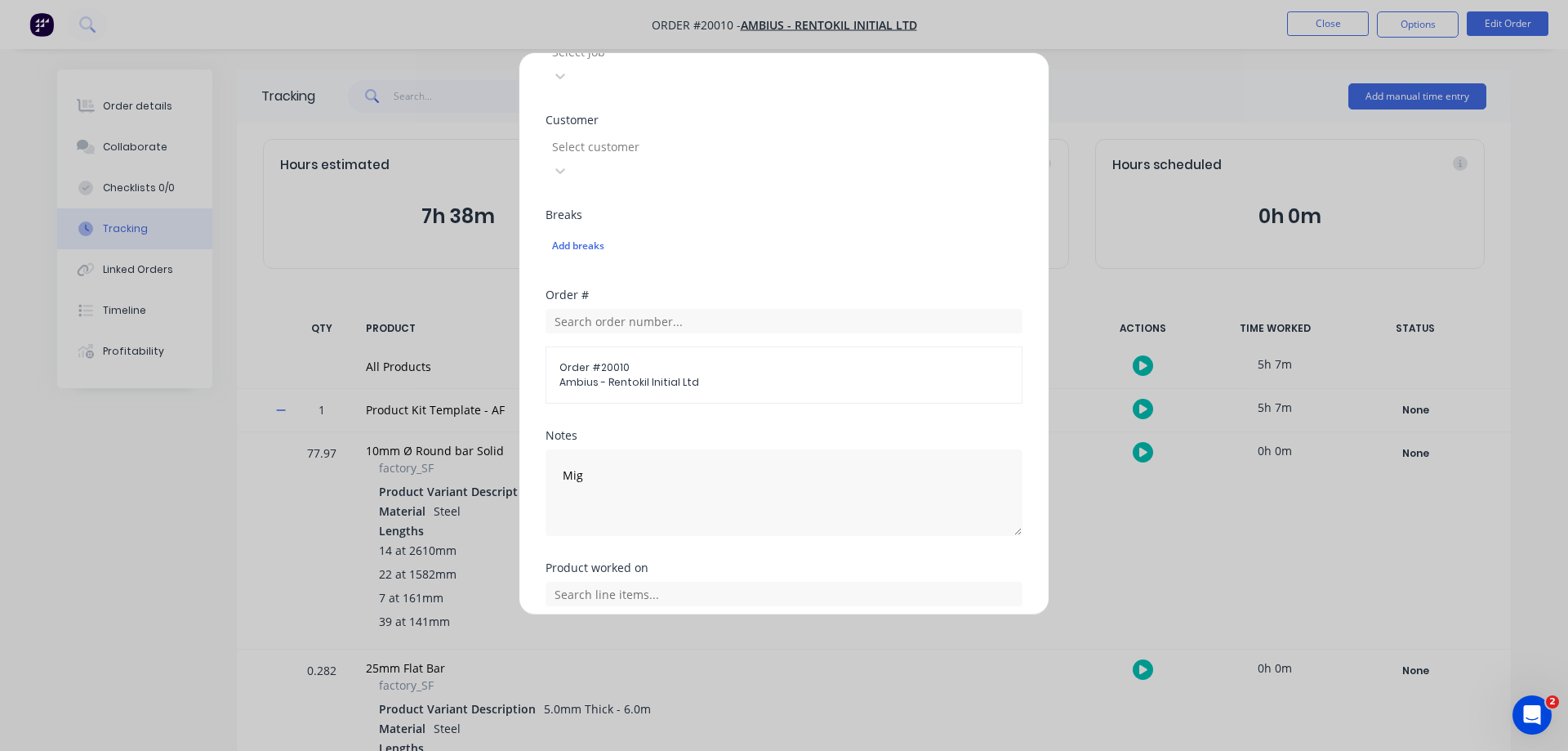
click at [733, 688] on button "Add manual time entry" at bounding box center [746, 701] width 138 height 26
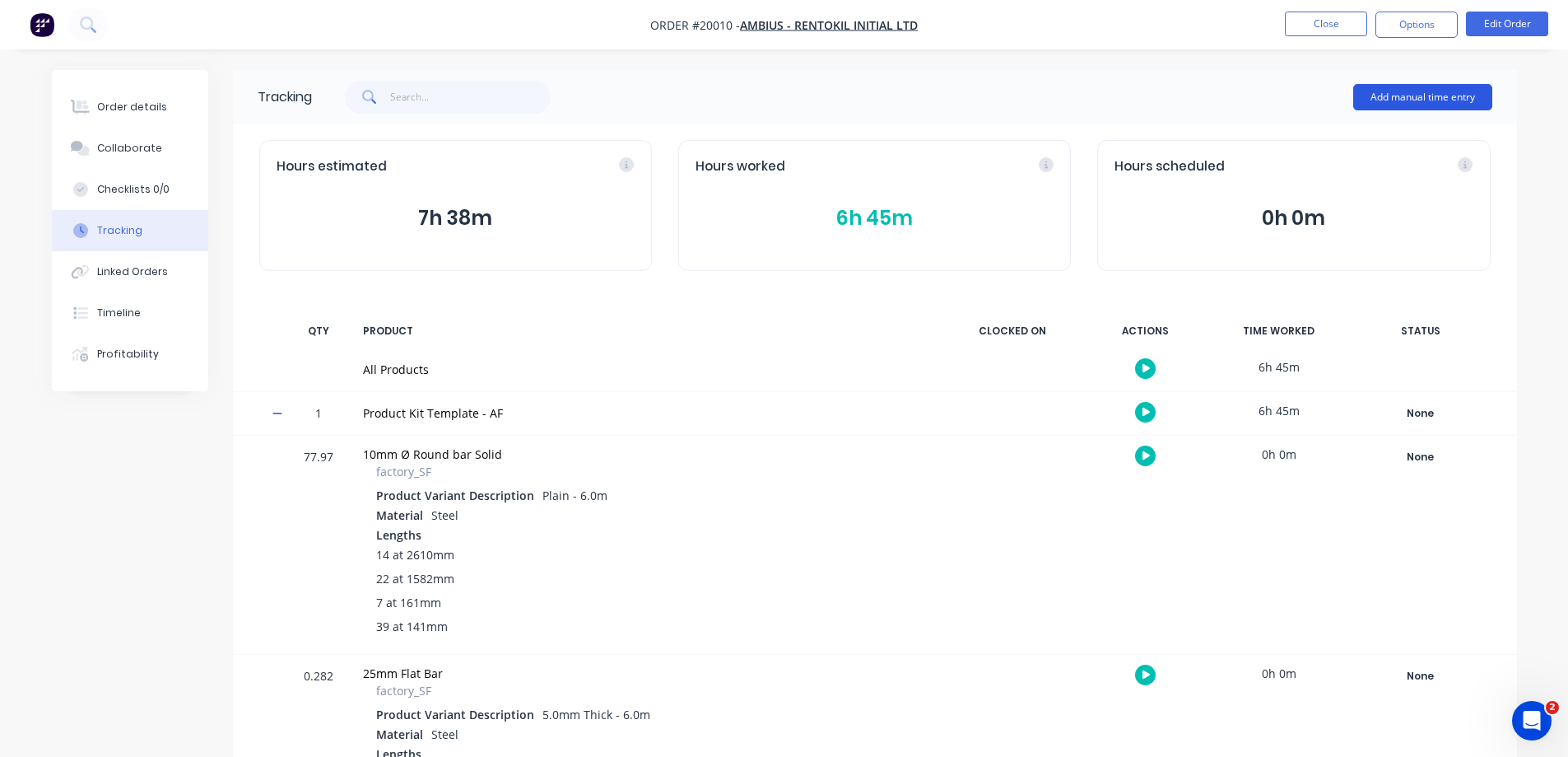
click at [1429, 98] on button "Add manual time entry" at bounding box center [1423, 97] width 139 height 26
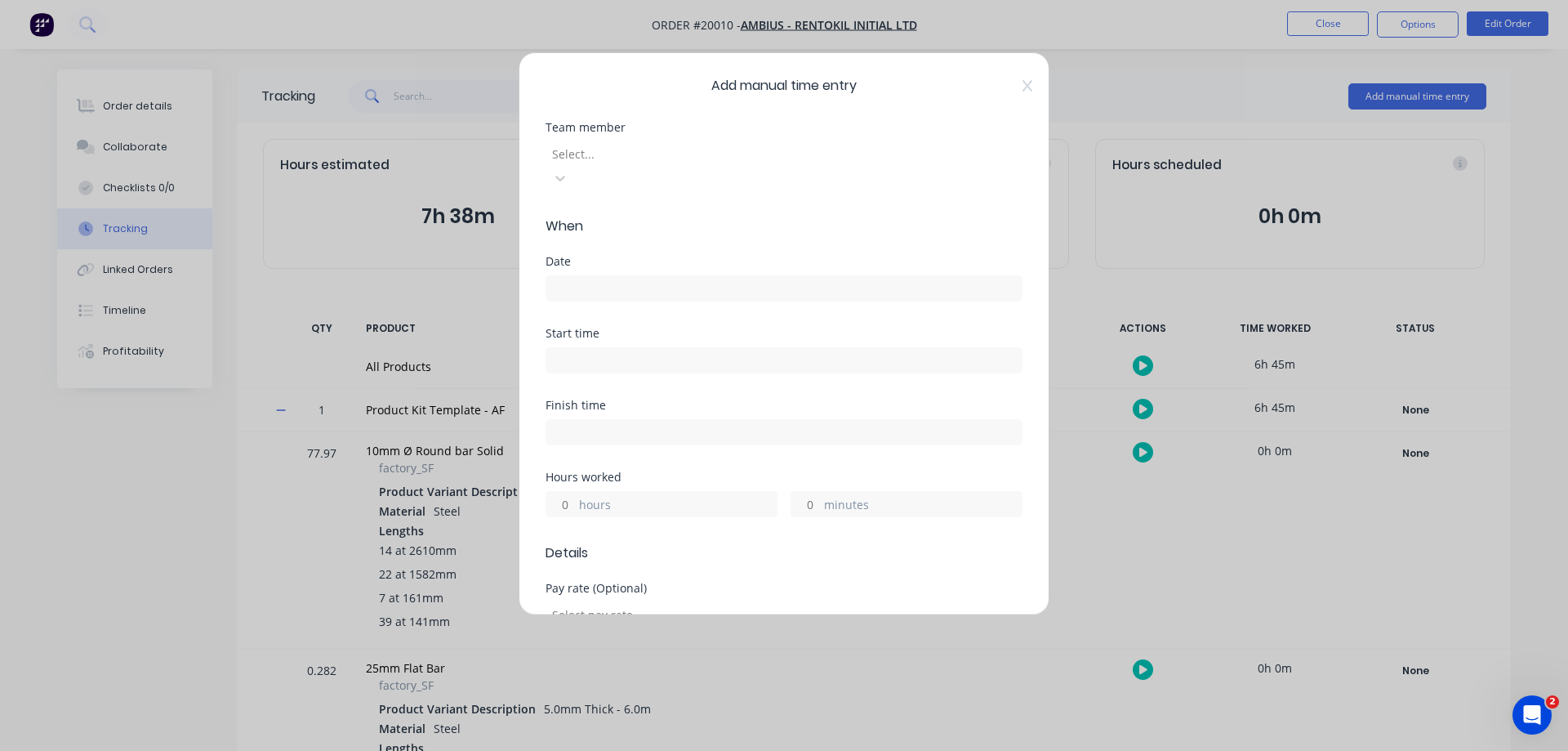
click at [653, 157] on div at bounding box center [669, 154] width 235 height 21
click at [598, 276] on input at bounding box center [784, 288] width 476 height 24
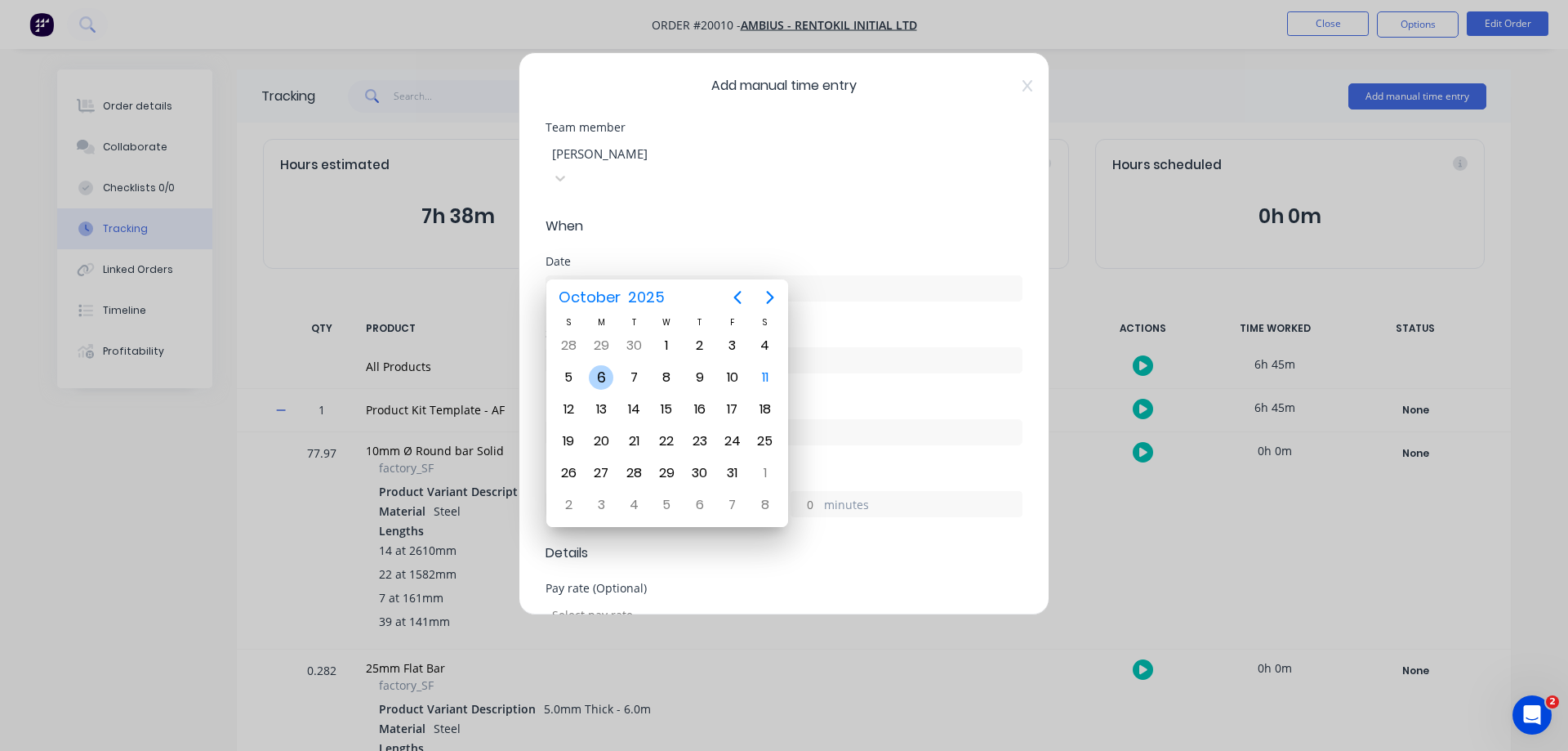
click at [602, 380] on div "6" at bounding box center [601, 377] width 24 height 24
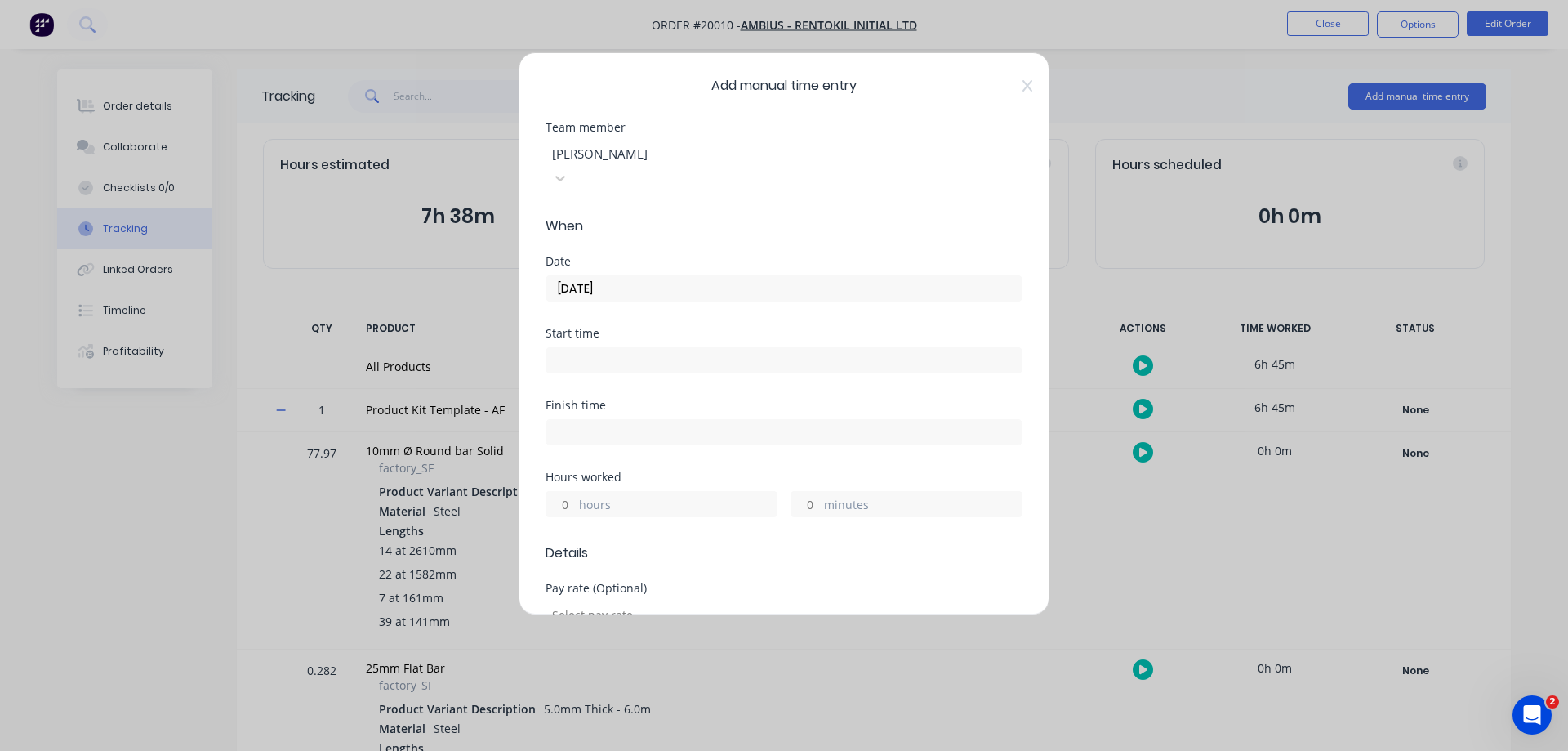
click at [565, 492] on input "hours" at bounding box center [560, 504] width 29 height 24
click at [803, 492] on input "minutes" at bounding box center [805, 504] width 29 height 24
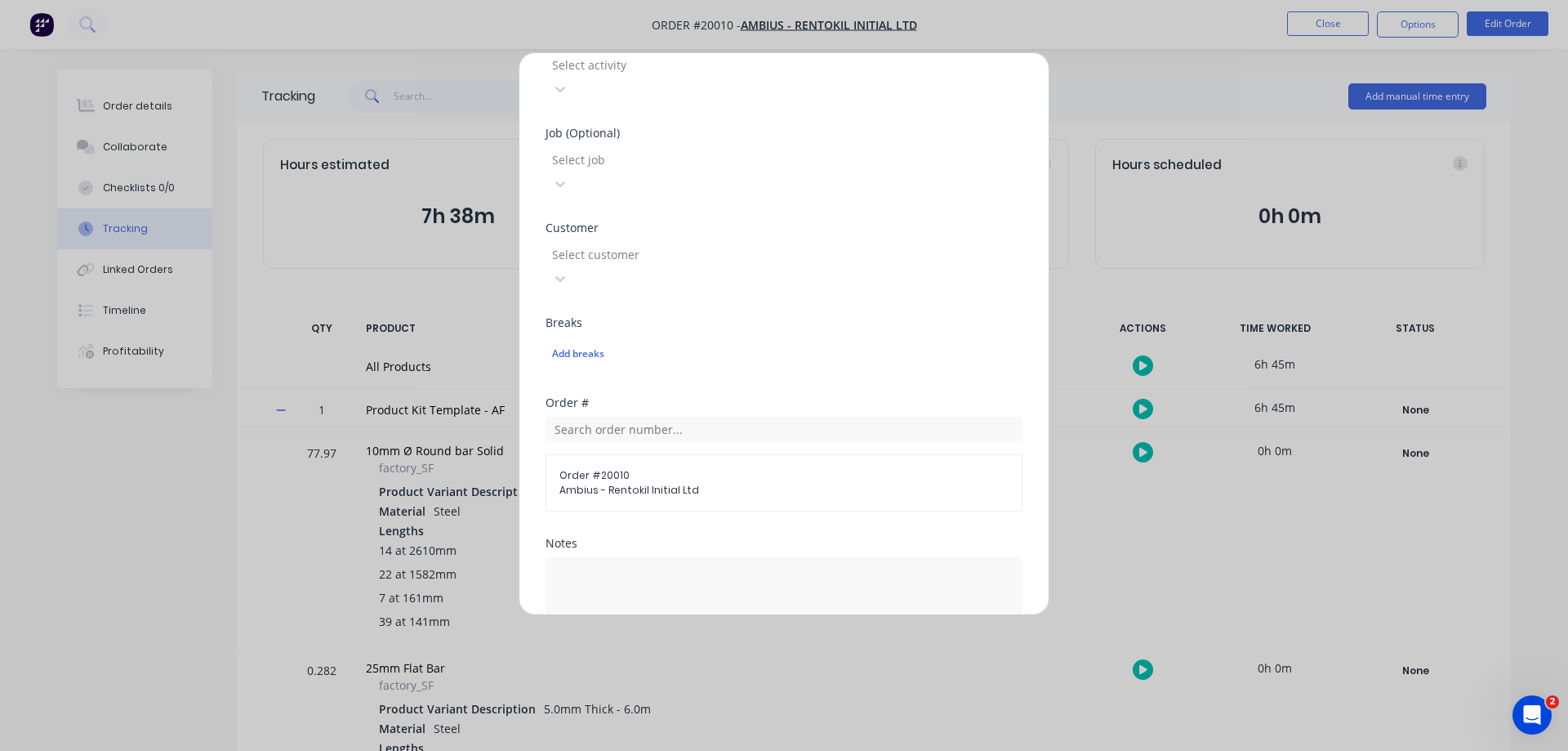
scroll to position [735, 0]
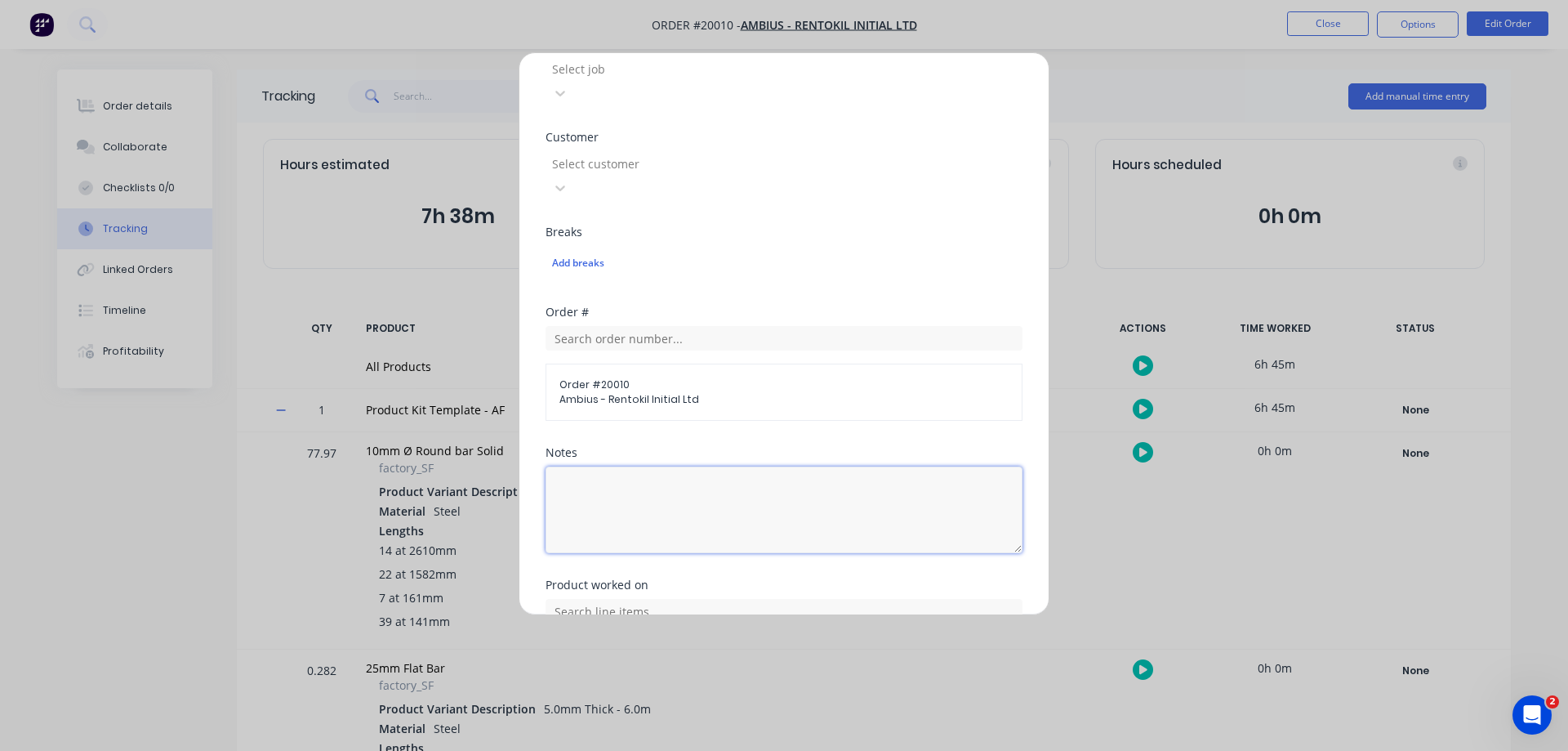
click at [642, 466] on textarea at bounding box center [784, 510] width 477 height 87
click at [614, 599] on input "text" at bounding box center [784, 611] width 477 height 24
click at [564, 688] on icon at bounding box center [563, 692] width 10 height 10
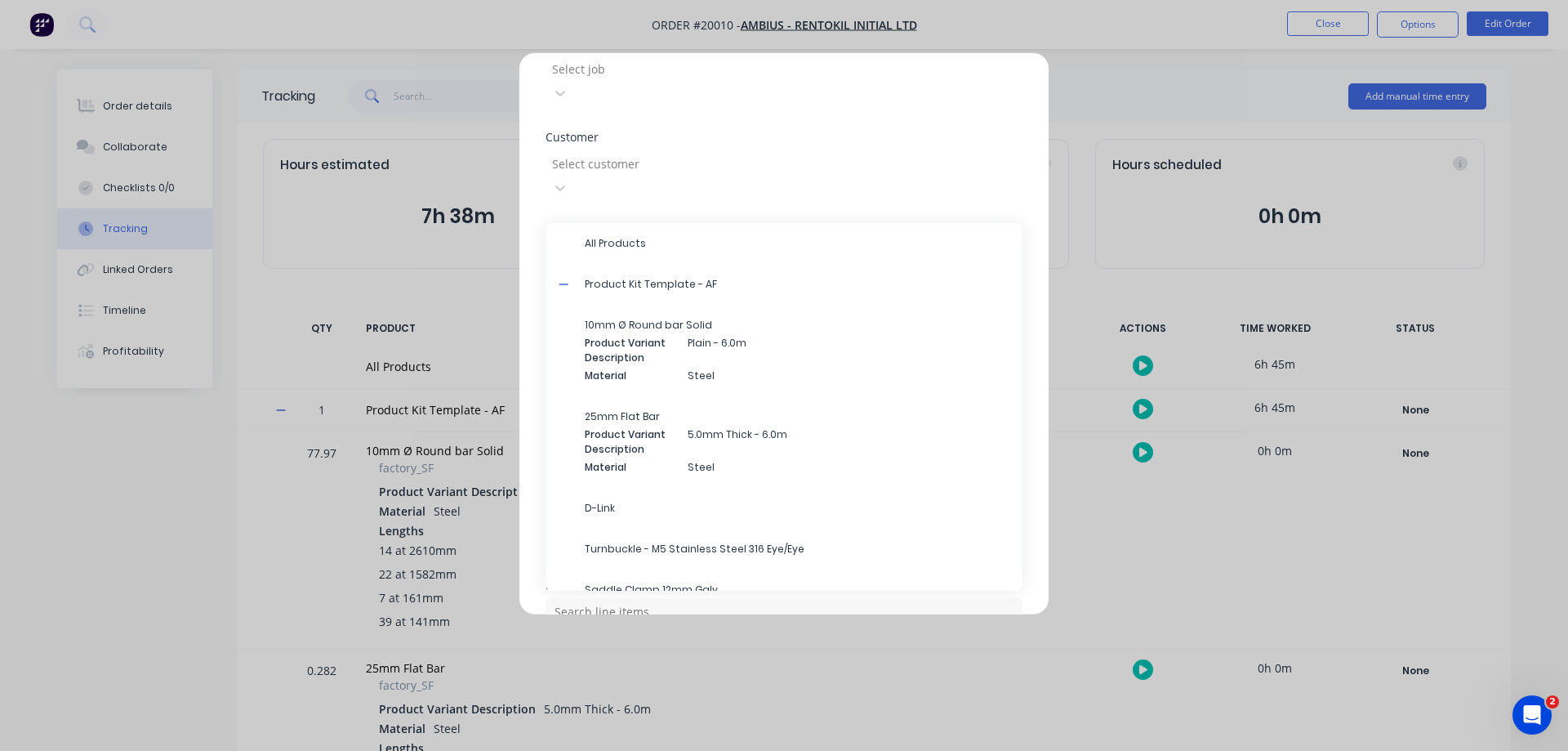
scroll to position [428, 0]
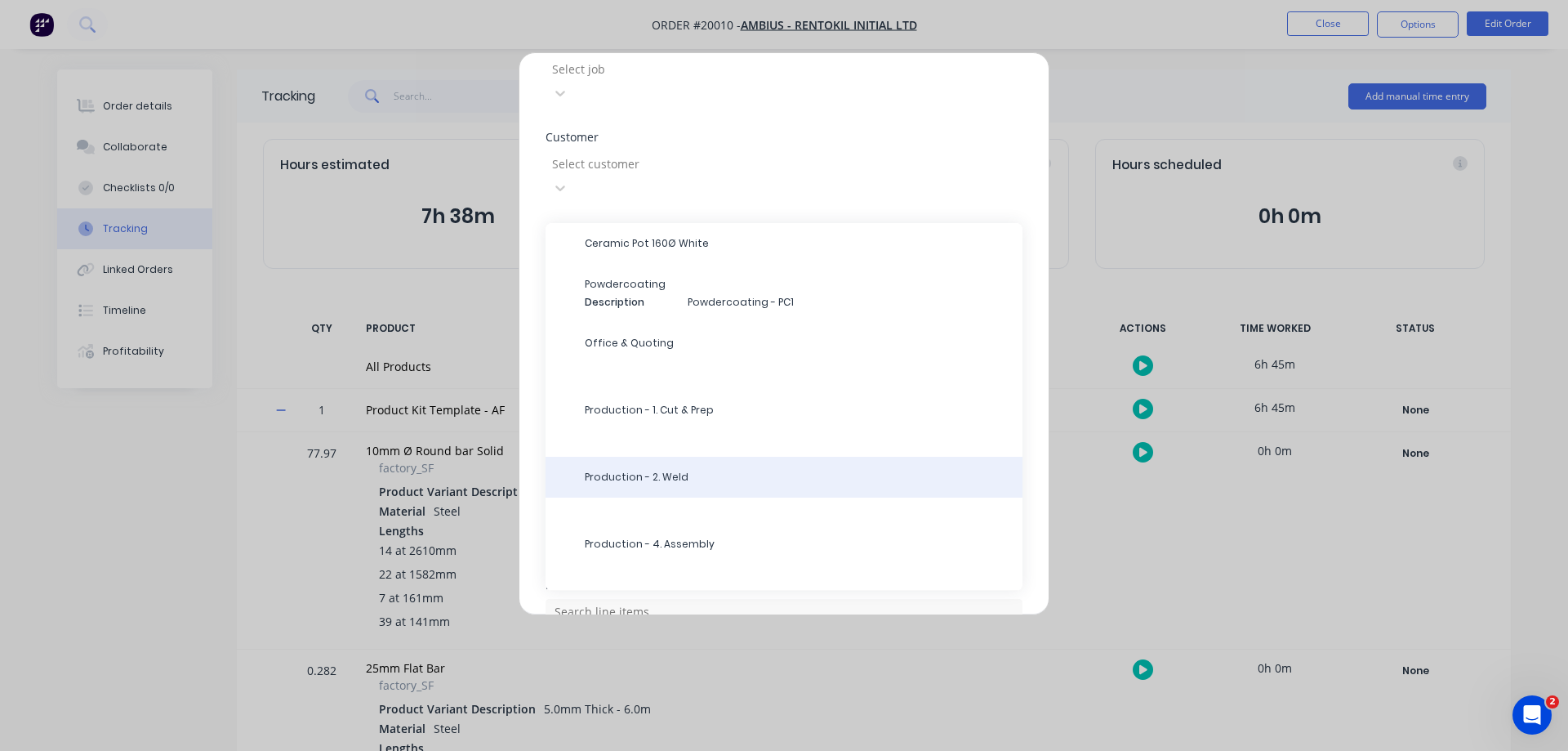
click at [680, 470] on span "Production - 2. Weld" at bounding box center [797, 477] width 425 height 15
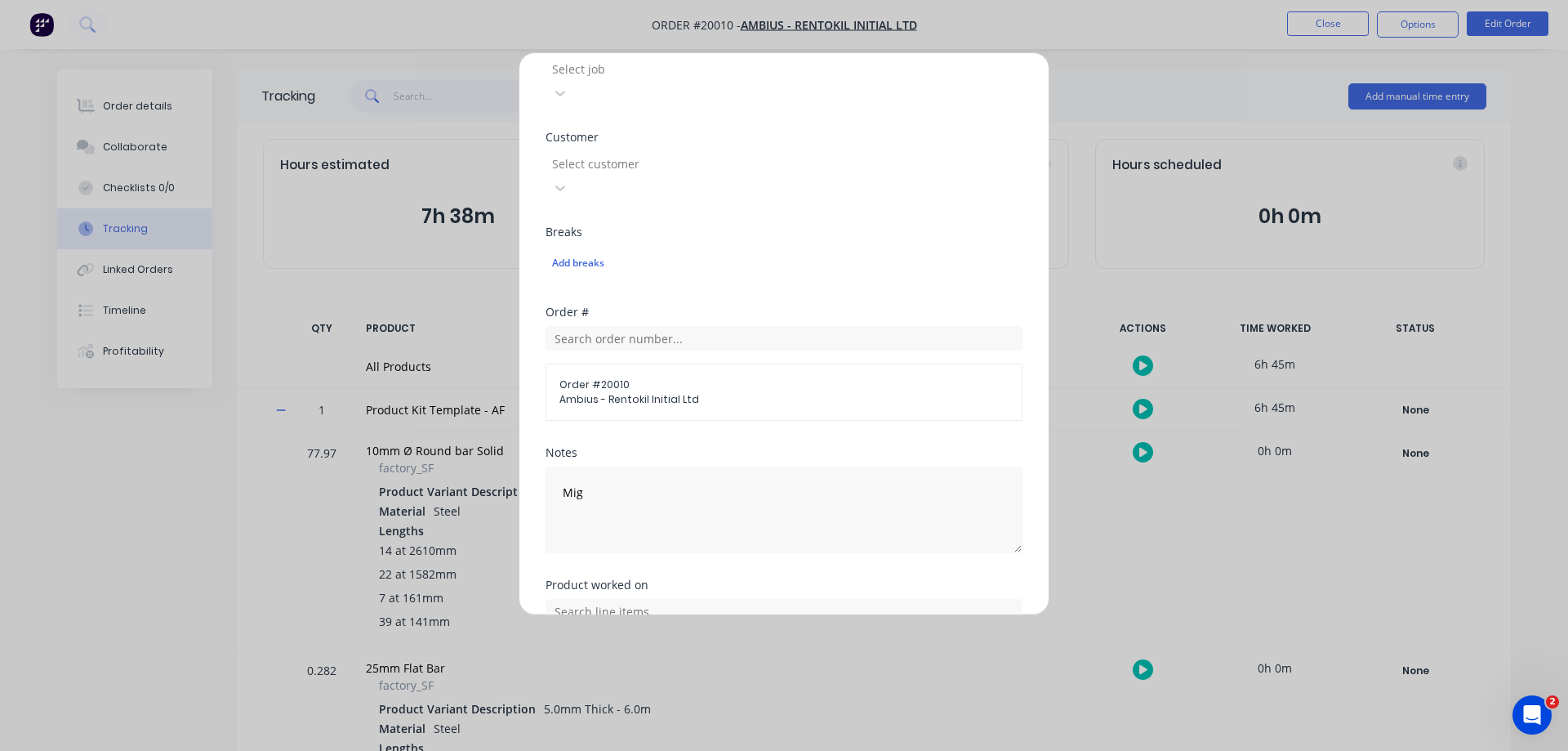
click at [702, 705] on button "Add manual time entry" at bounding box center [746, 718] width 138 height 26
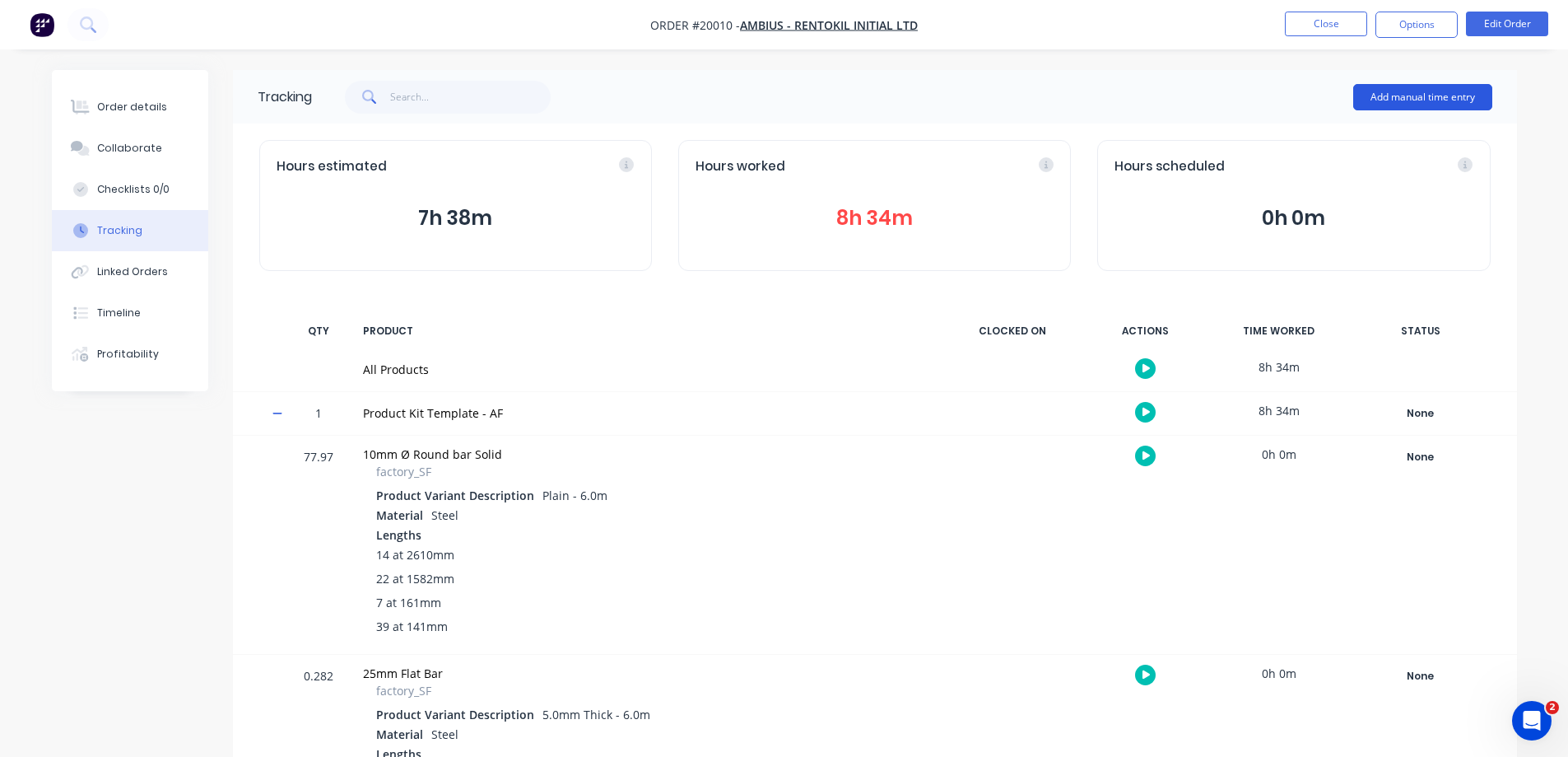
click at [1381, 97] on button "Add manual time entry" at bounding box center [1423, 97] width 139 height 26
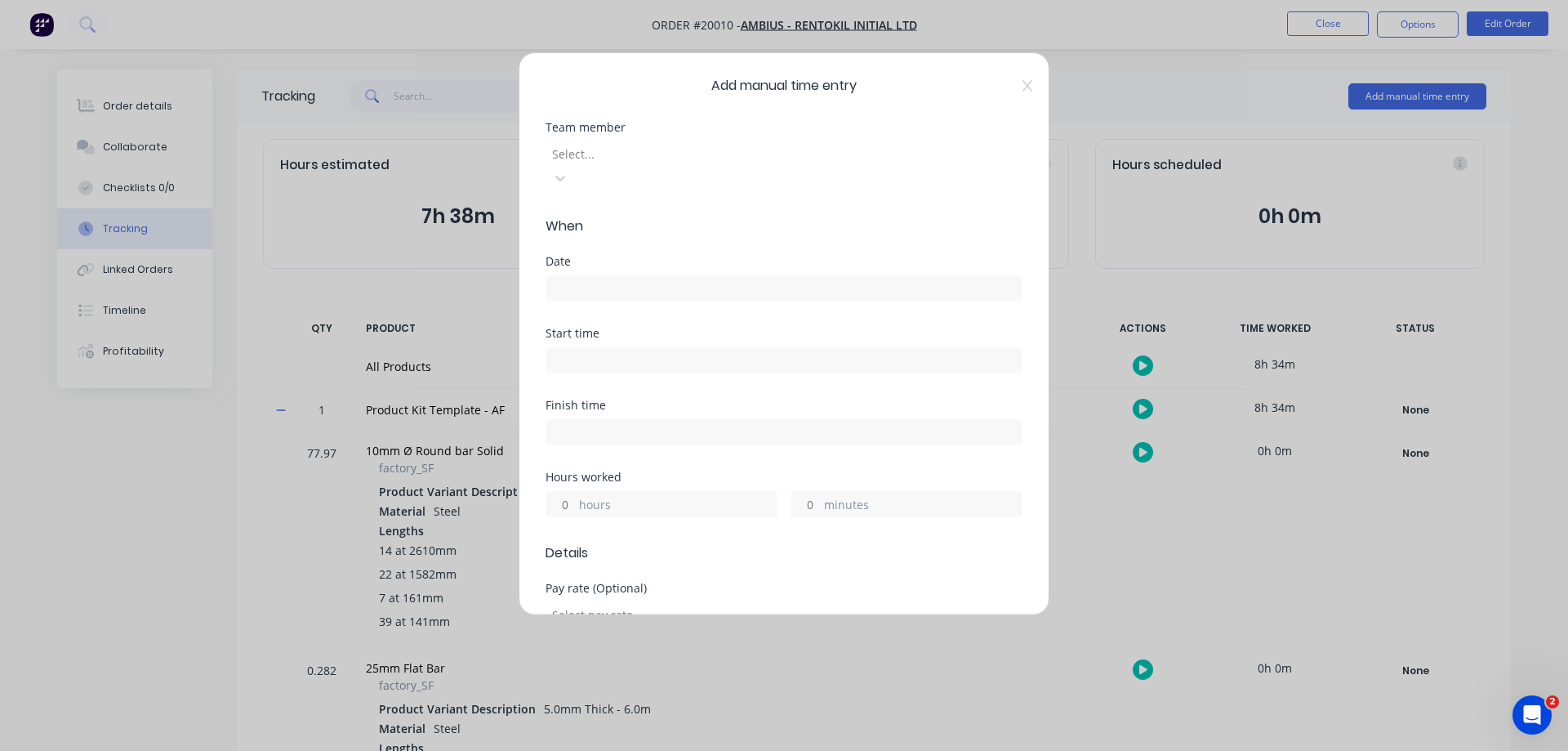
click at [786, 152] on div at bounding box center [669, 154] width 235 height 21
click at [590, 276] on input at bounding box center [784, 288] width 476 height 24
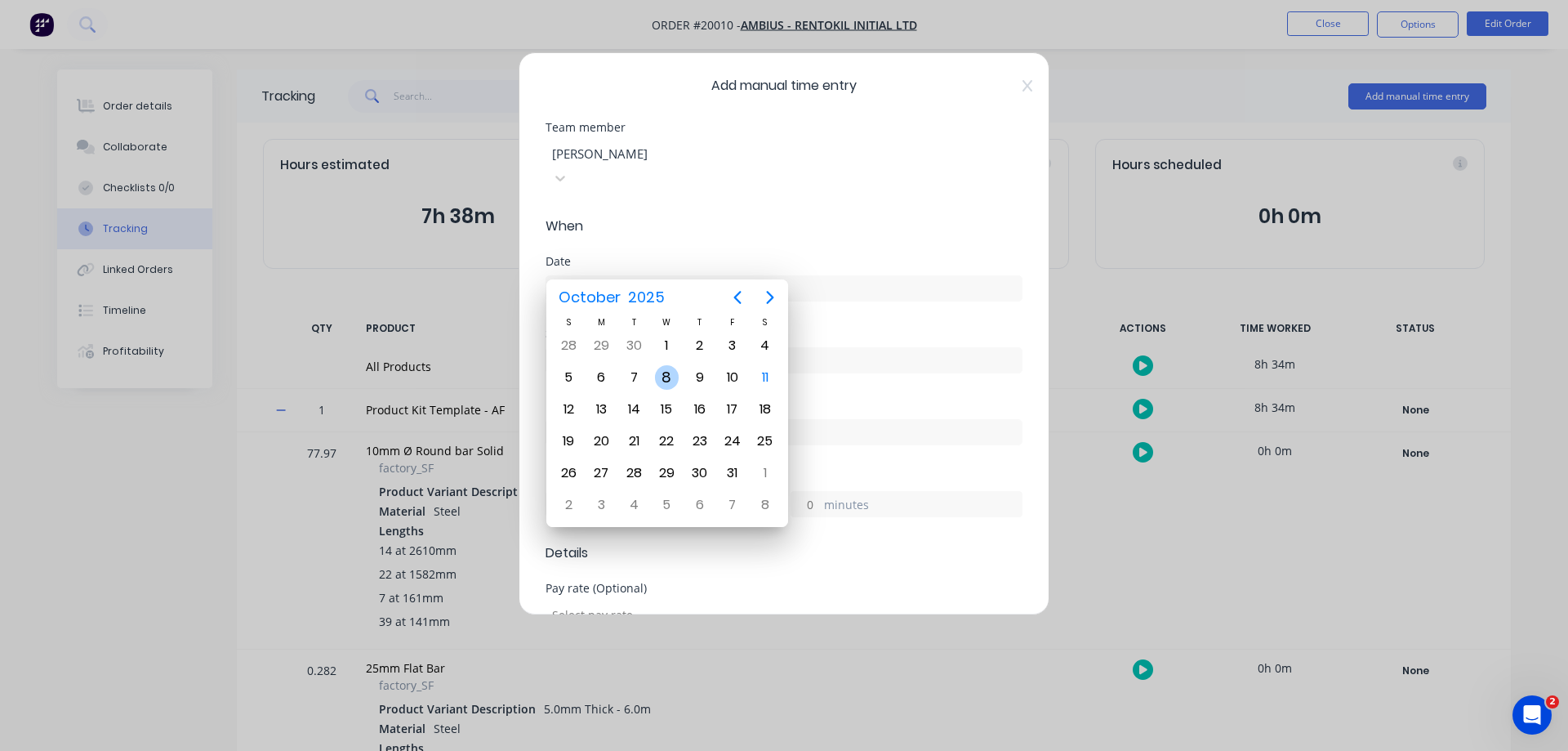
click at [670, 376] on div "8" at bounding box center [667, 377] width 24 height 24
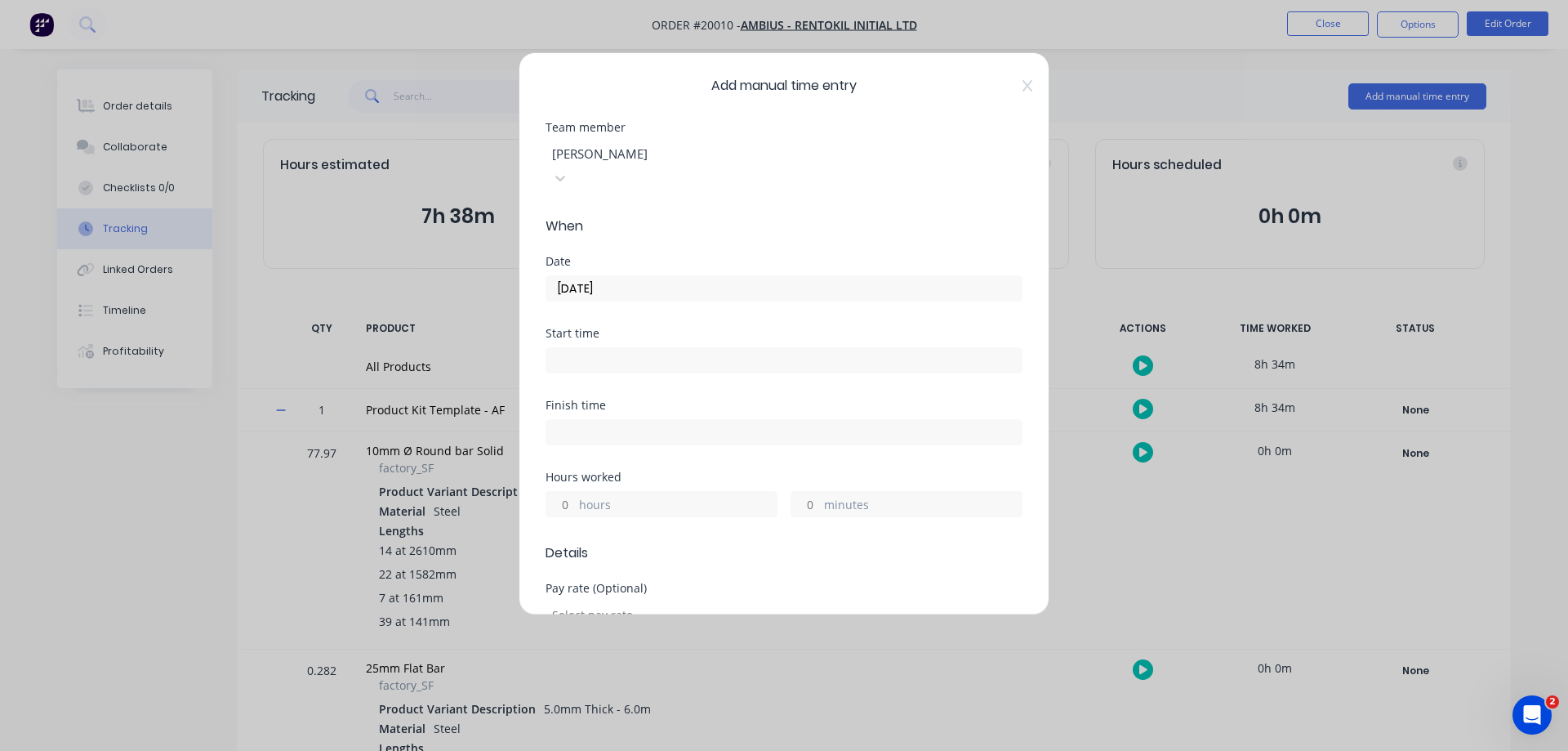
click at [568, 492] on input "hours" at bounding box center [560, 504] width 29 height 24
click at [805, 492] on input "minutes" at bounding box center [805, 504] width 29 height 24
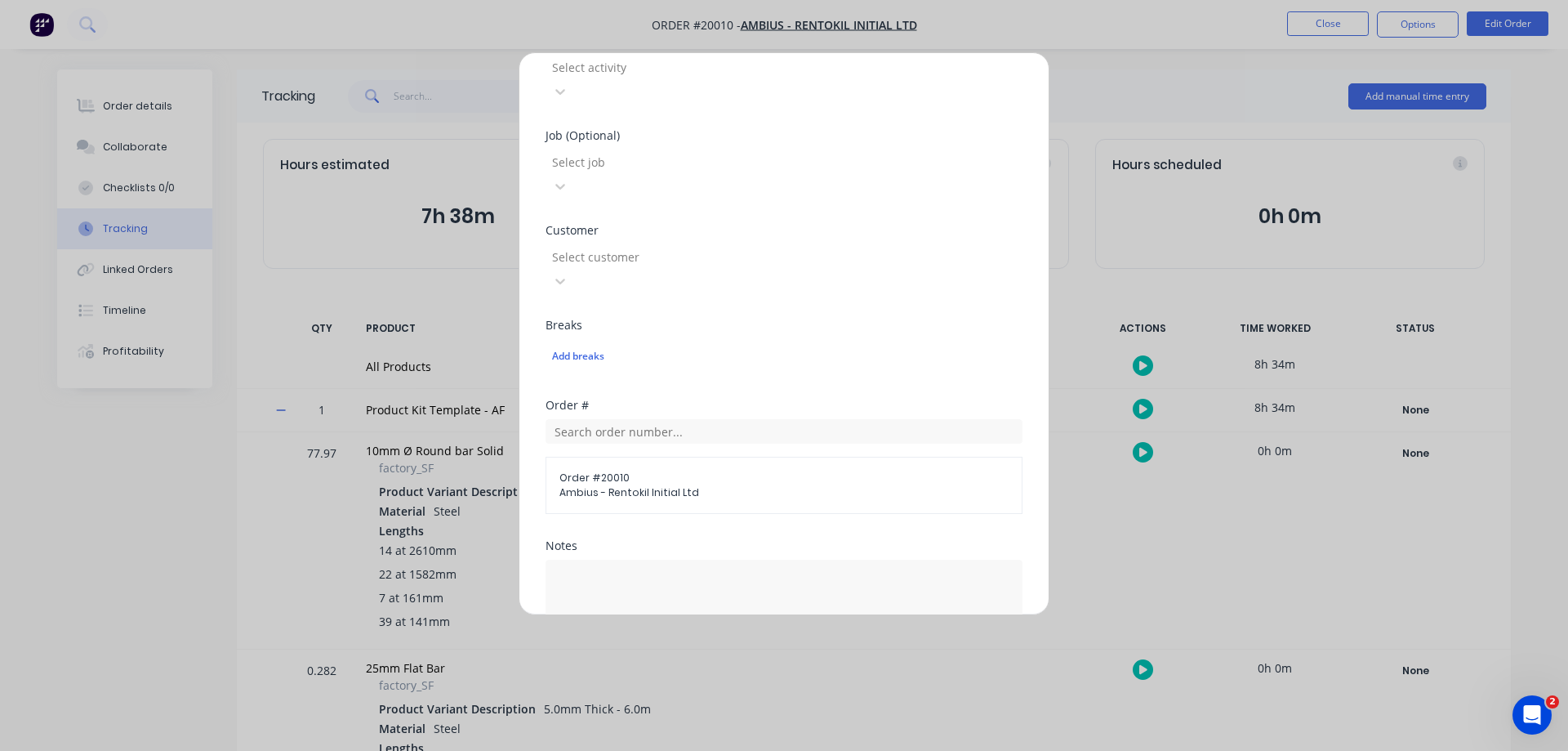
scroll to position [654, 0]
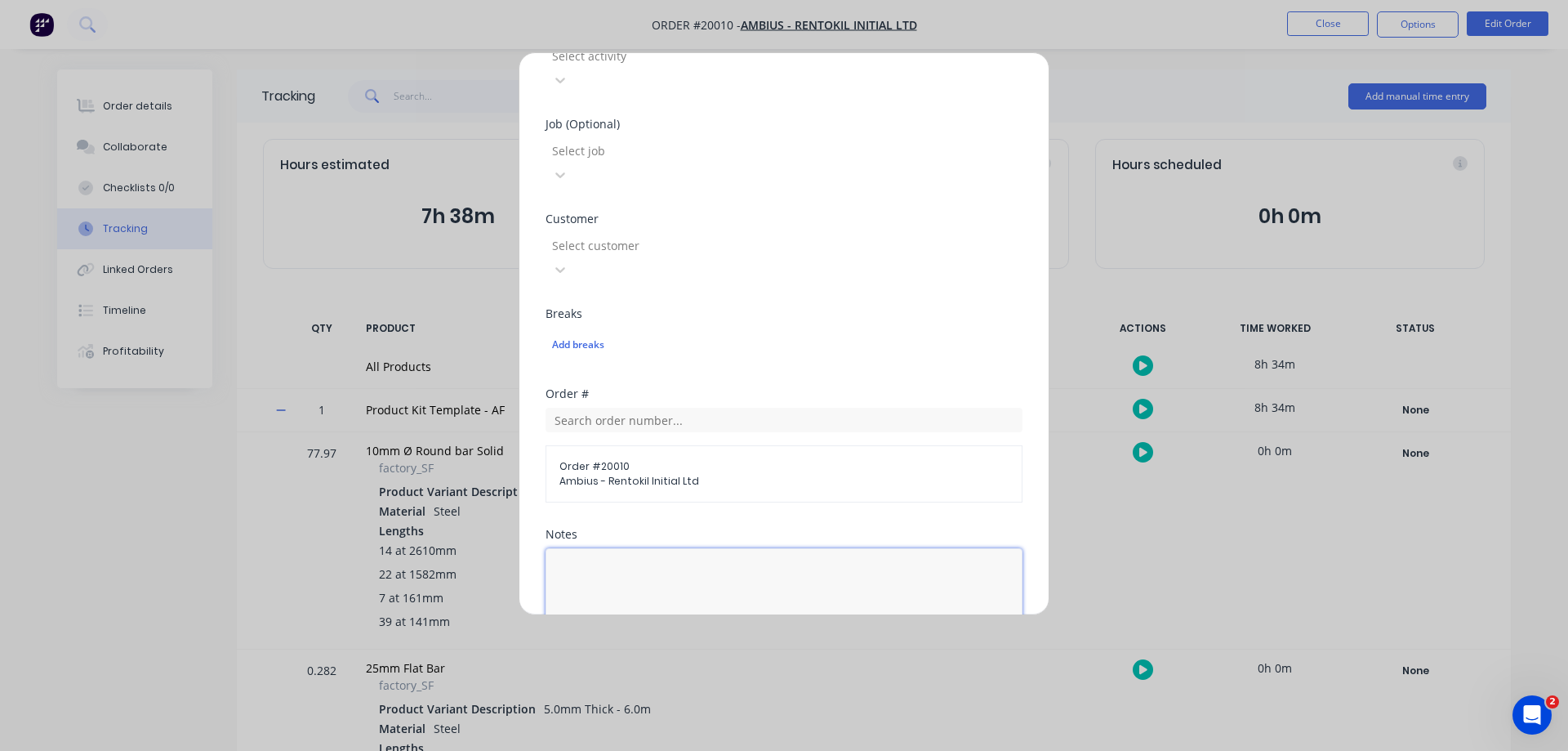
click at [633, 549] on textarea at bounding box center [784, 592] width 477 height 87
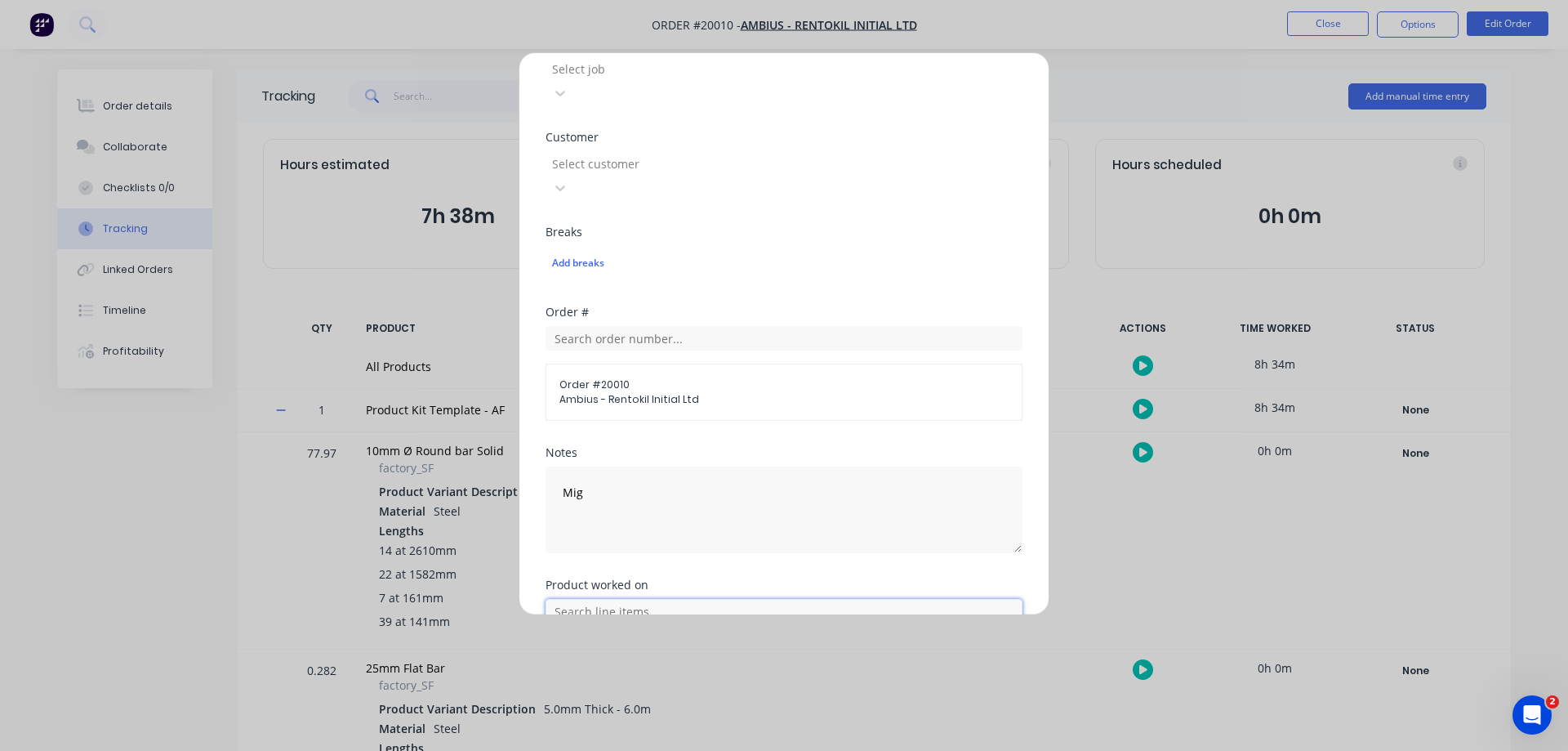
click at [624, 599] on input "text" at bounding box center [784, 611] width 477 height 24
click at [561, 688] on icon at bounding box center [563, 692] width 10 height 10
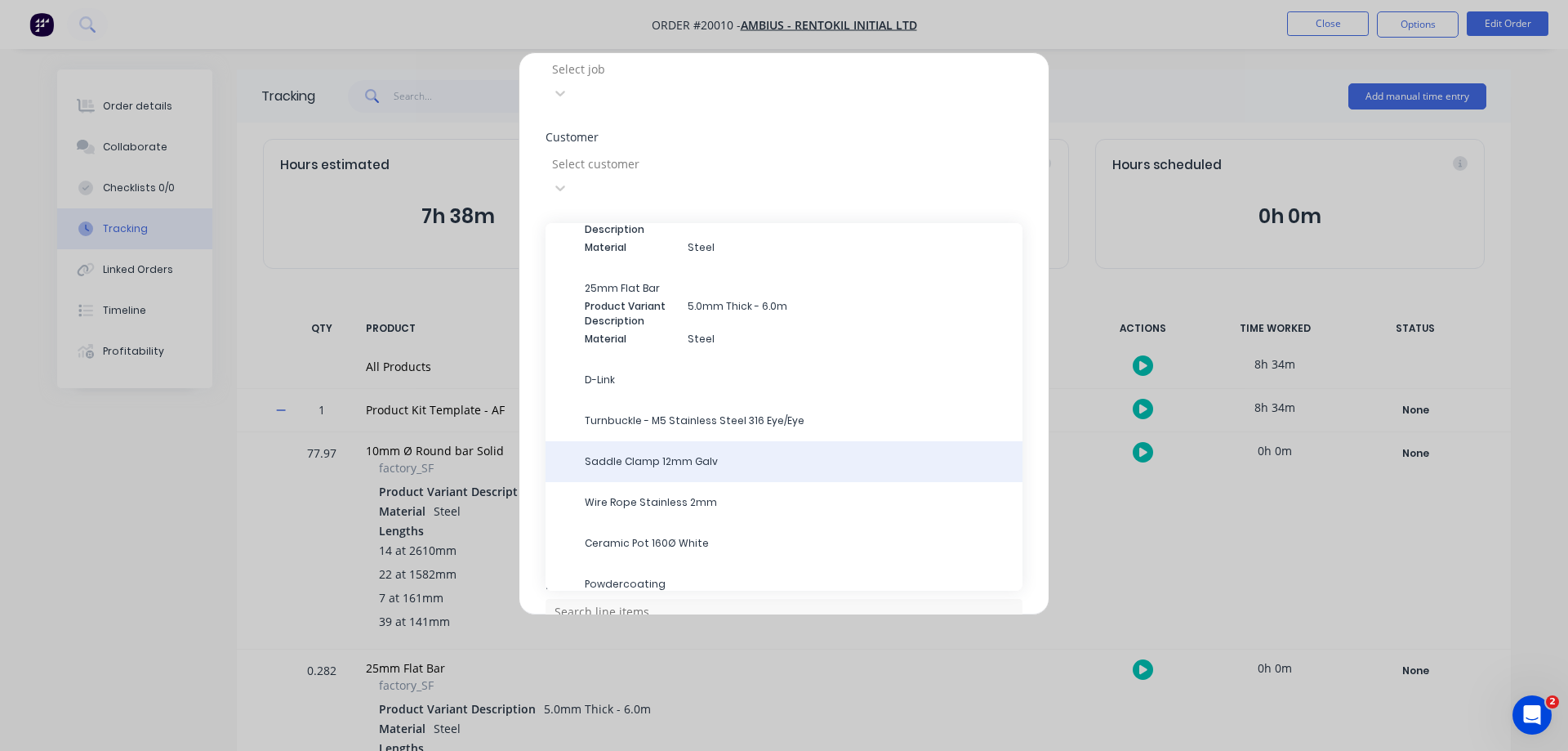
scroll to position [428, 0]
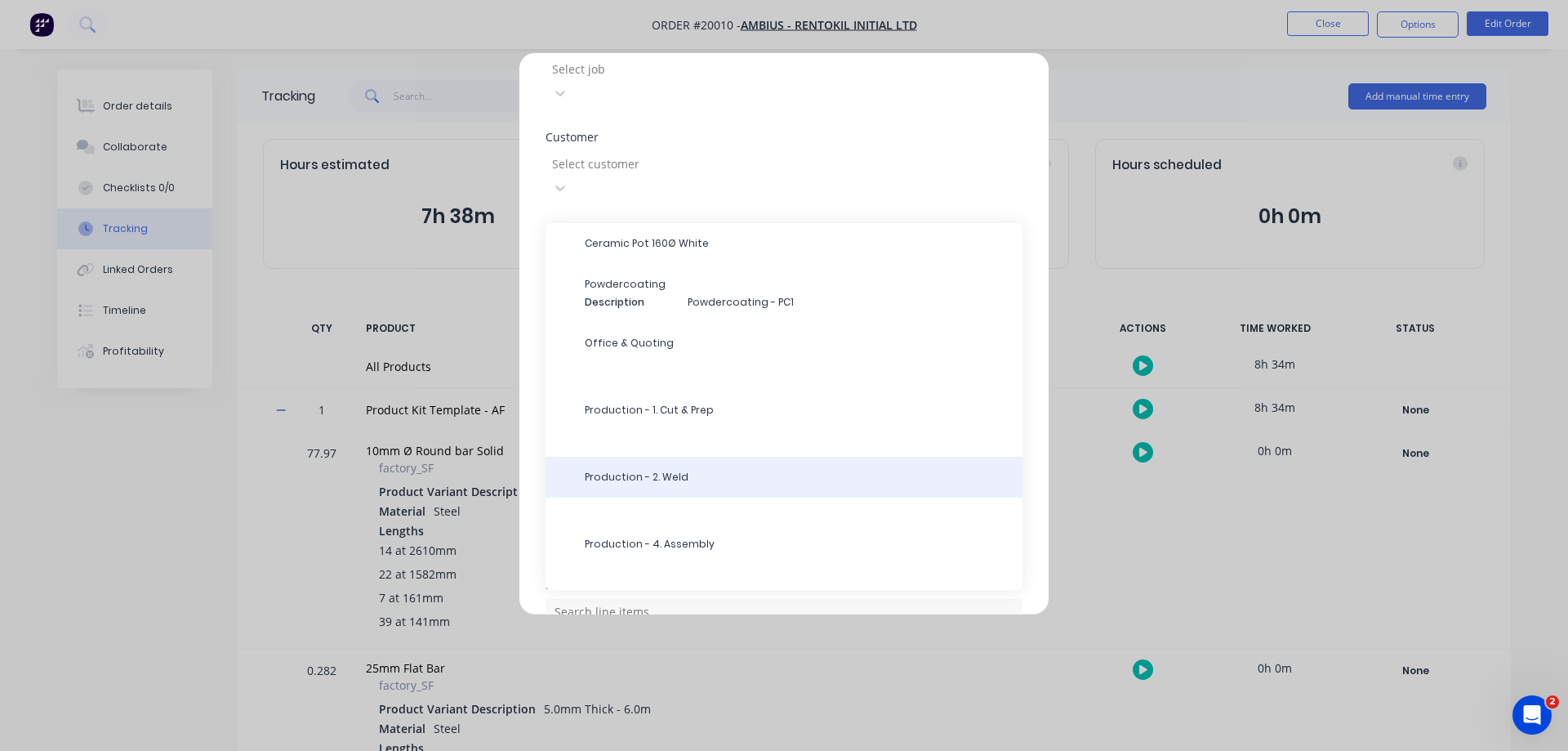
click at [637, 470] on span "Production - 2. Weld" at bounding box center [797, 477] width 425 height 15
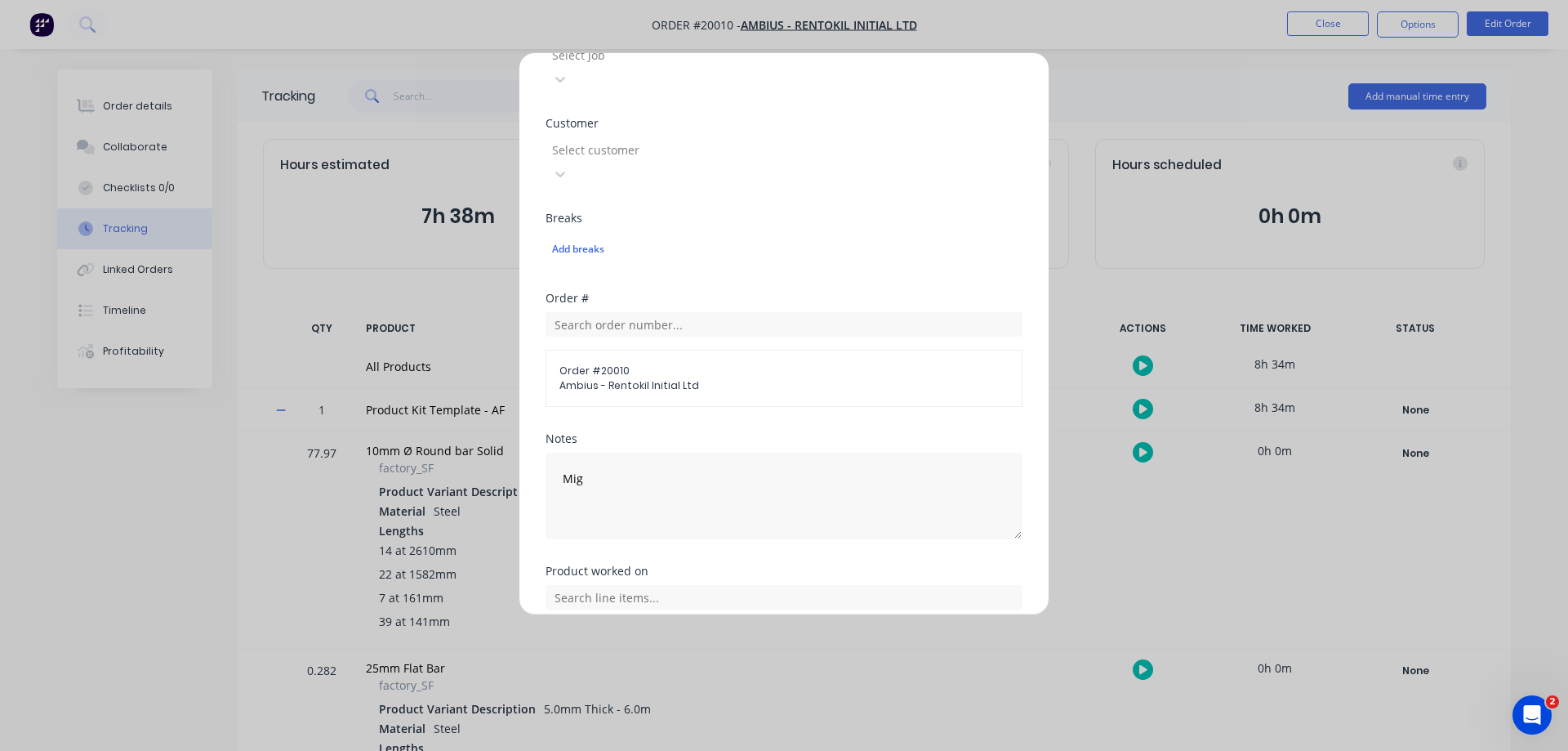
scroll to position [753, 0]
click at [722, 688] on button "Add manual time entry" at bounding box center [746, 701] width 138 height 26
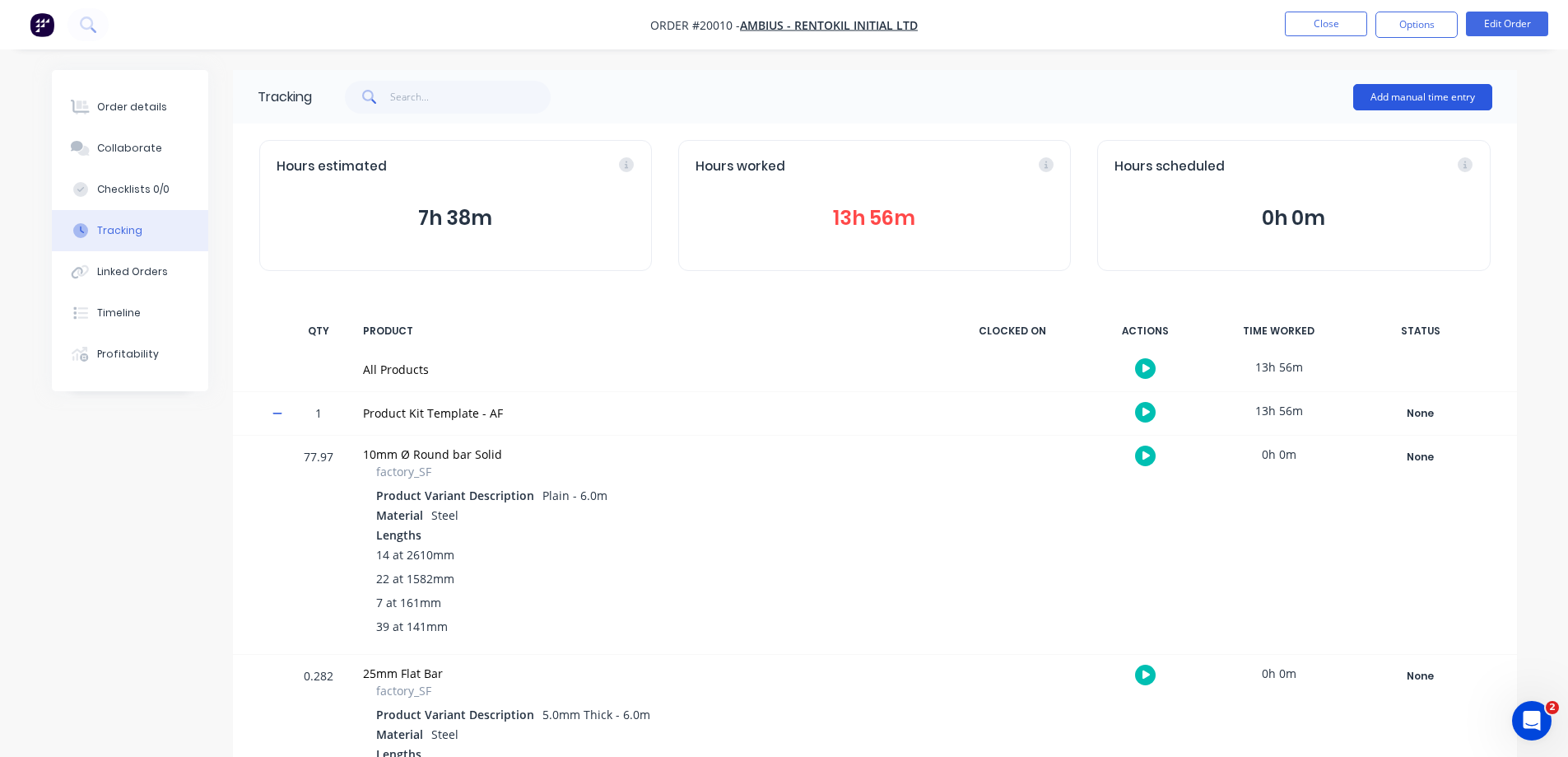
click at [1415, 99] on button "Add manual time entry" at bounding box center [1423, 97] width 139 height 26
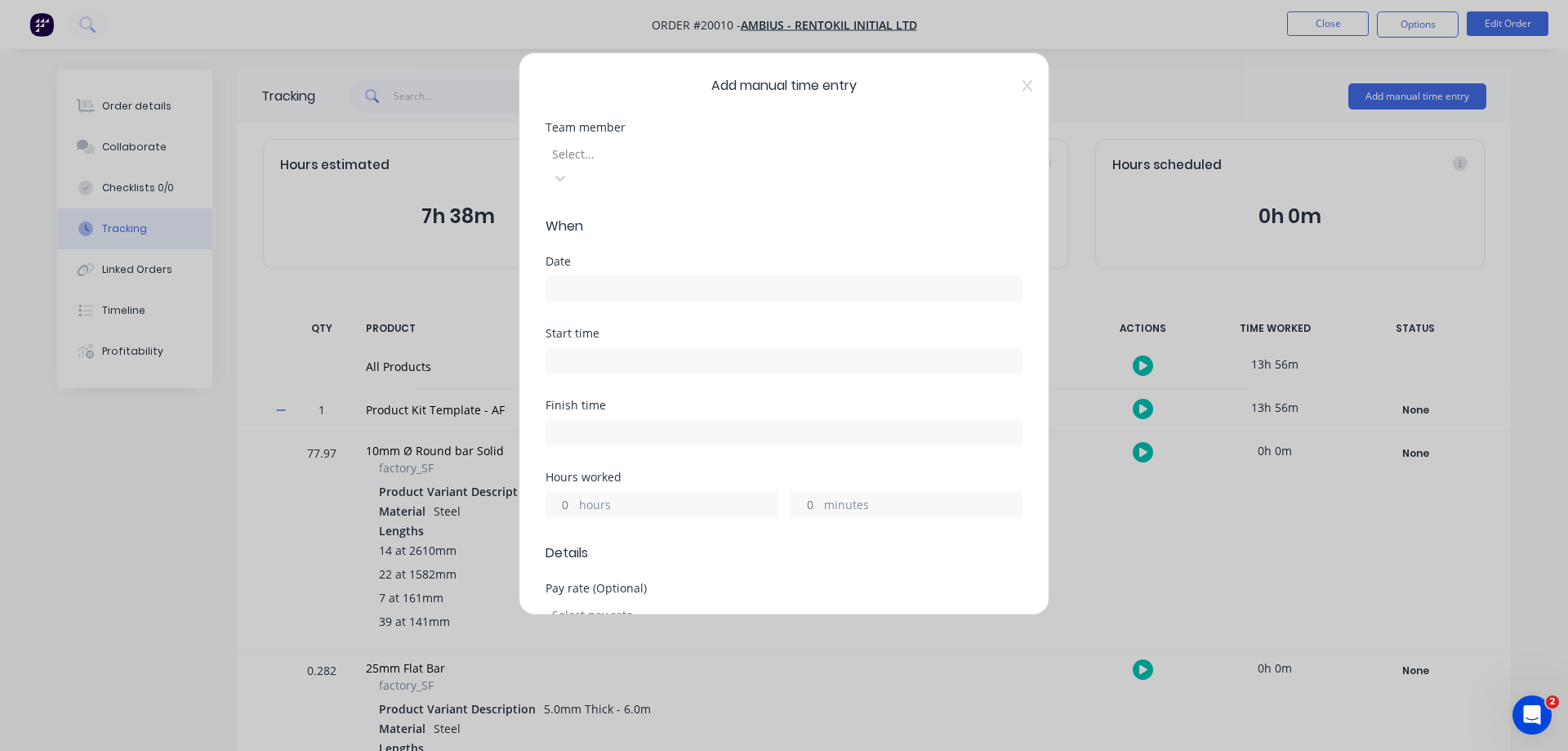
click at [726, 154] on div at bounding box center [669, 154] width 235 height 21
click at [598, 276] on input at bounding box center [784, 288] width 476 height 24
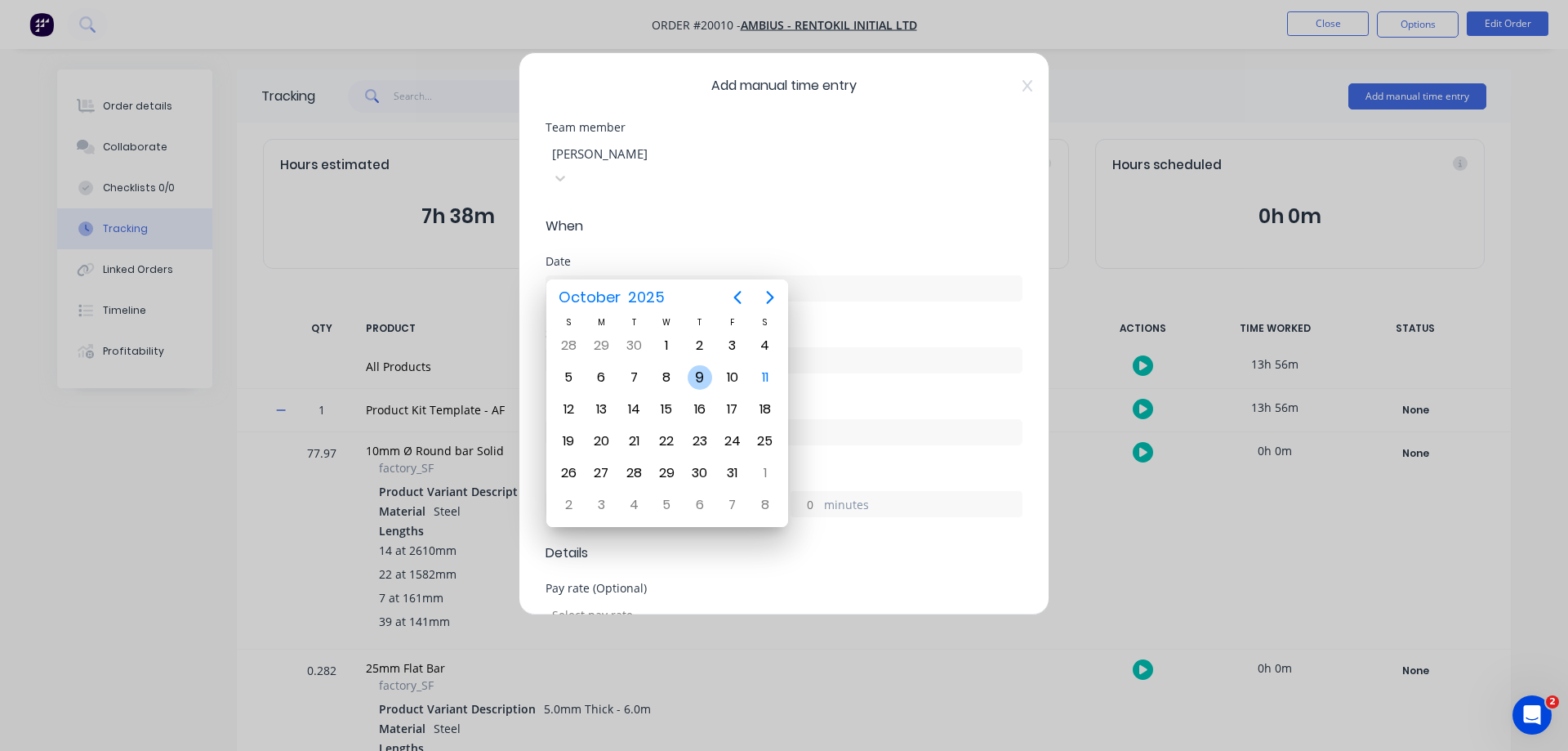
click at [695, 369] on div "9" at bounding box center [700, 377] width 24 height 24
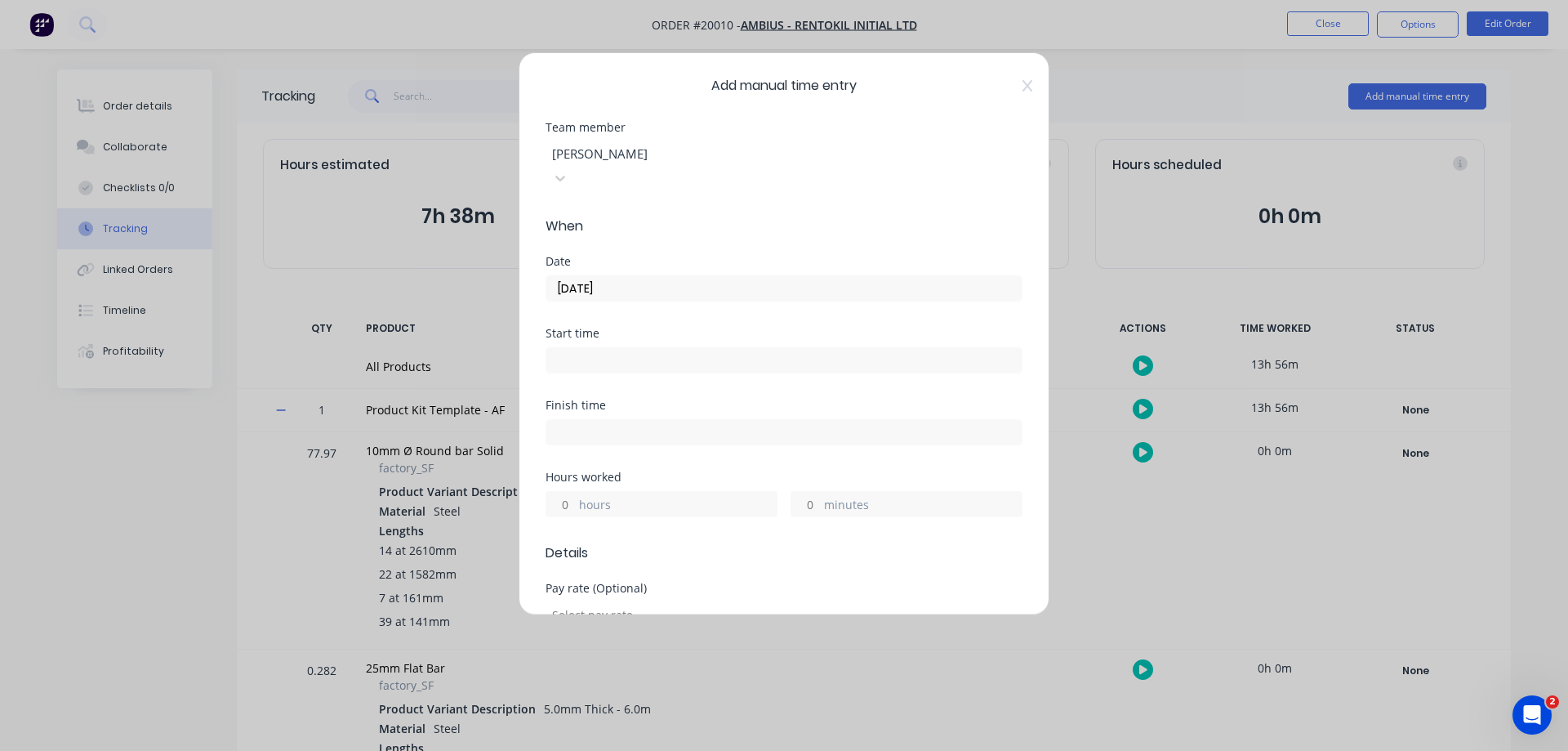
scroll to position [81, 0]
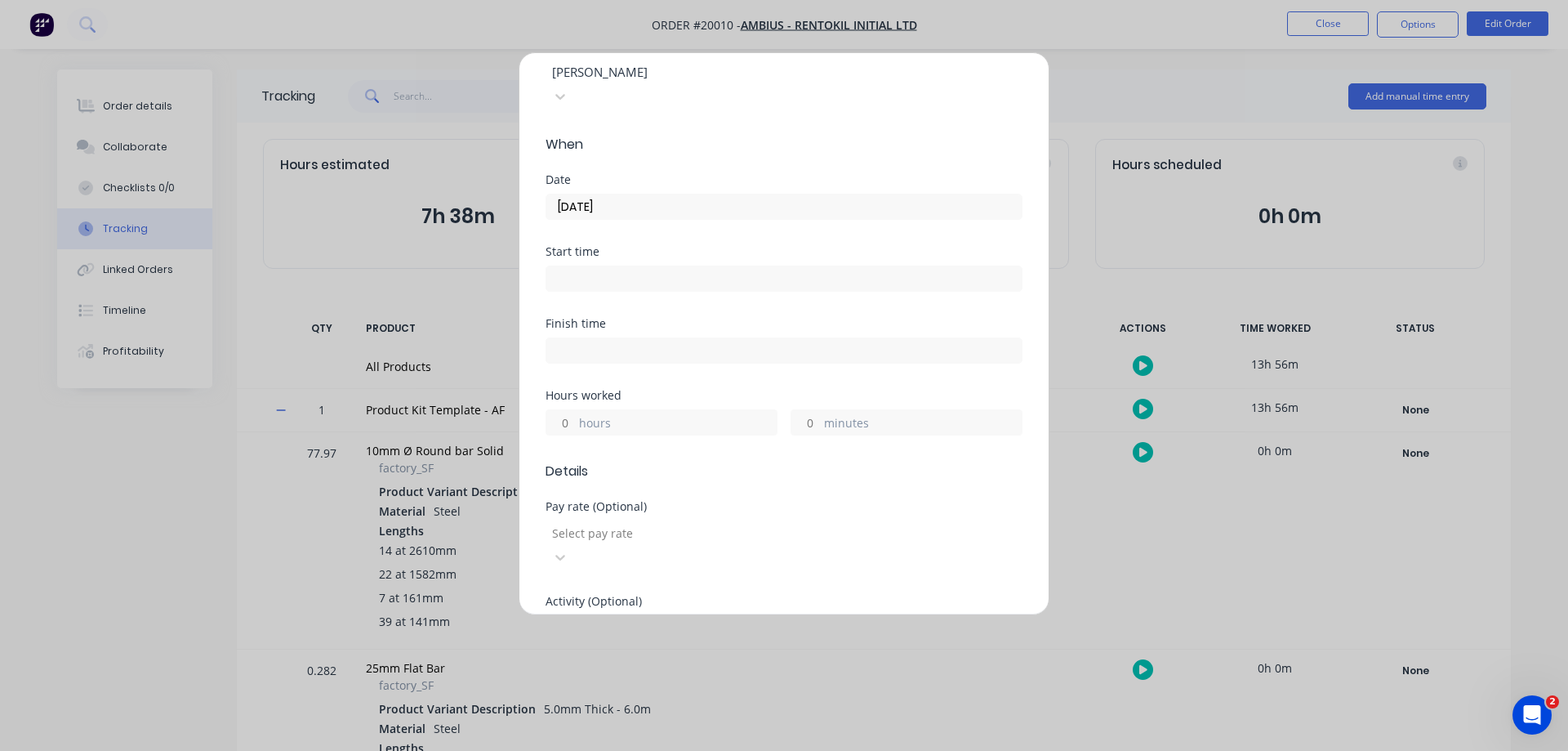
click at [815, 409] on div "minutes" at bounding box center [906, 422] width 232 height 26
click at [806, 410] on input "minutes" at bounding box center [805, 422] width 29 height 24
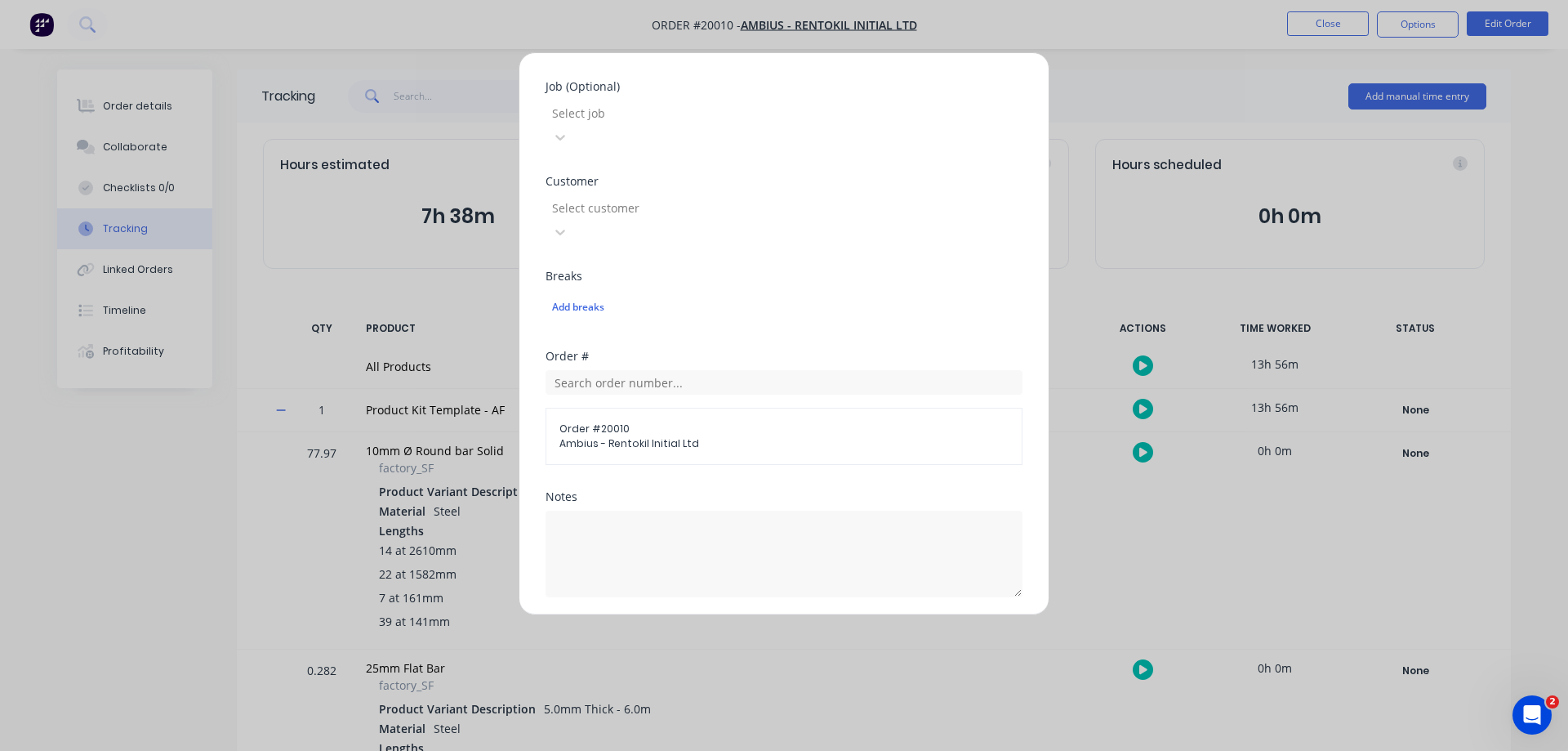
scroll to position [735, 0]
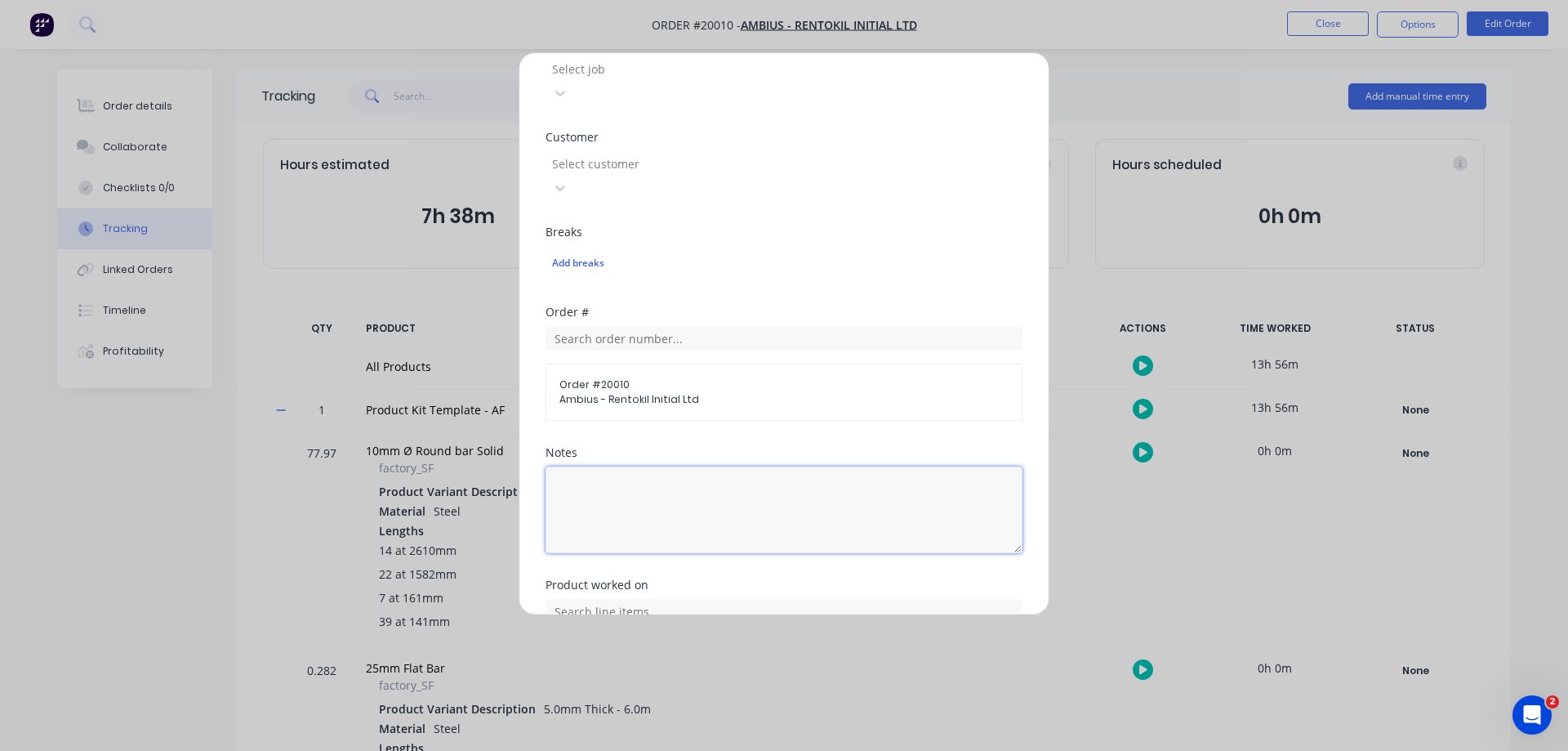
click at [740, 466] on textarea at bounding box center [784, 510] width 477 height 87
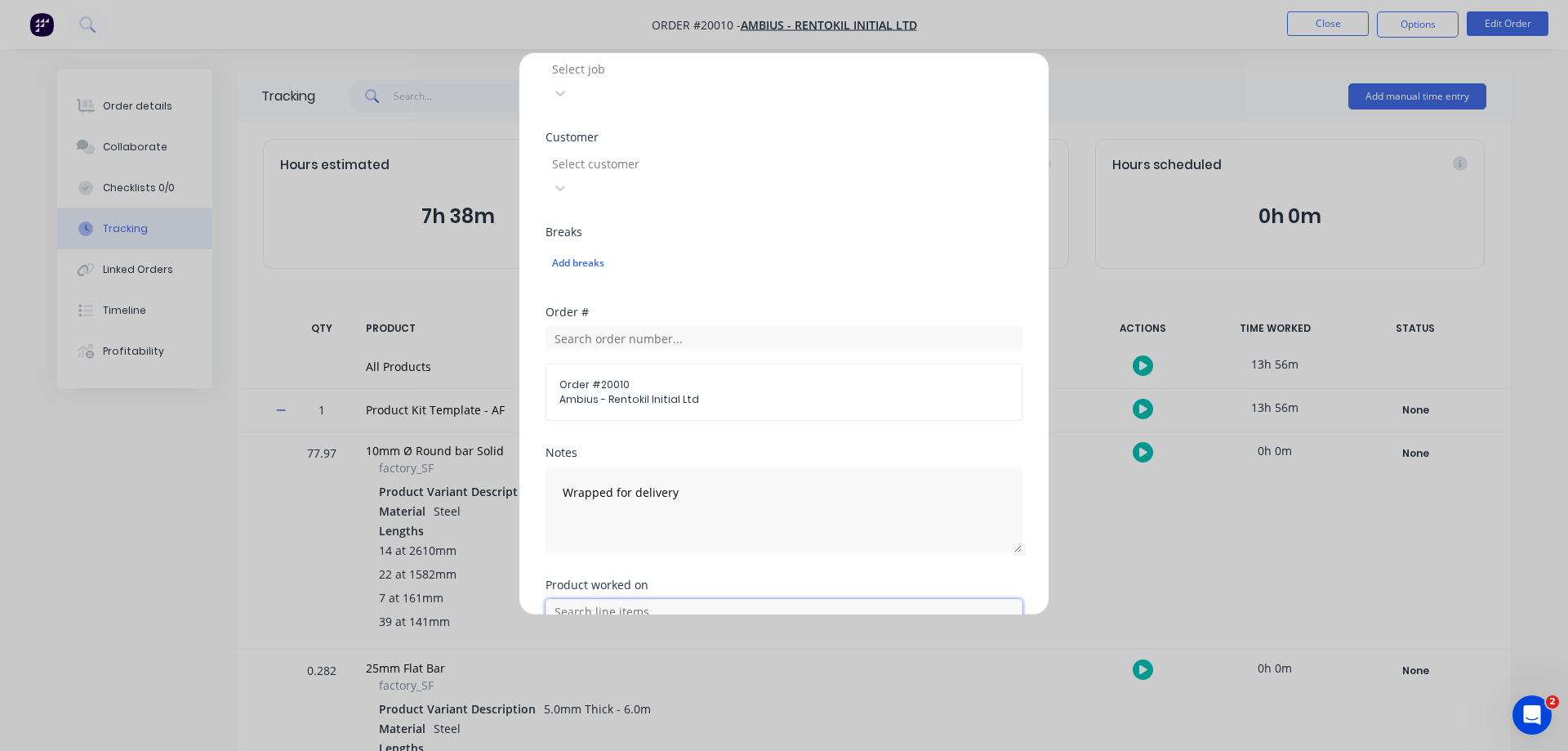
click at [621, 599] on input "text" at bounding box center [784, 611] width 477 height 24
click at [564, 687] on icon at bounding box center [564, 692] width 10 height 11
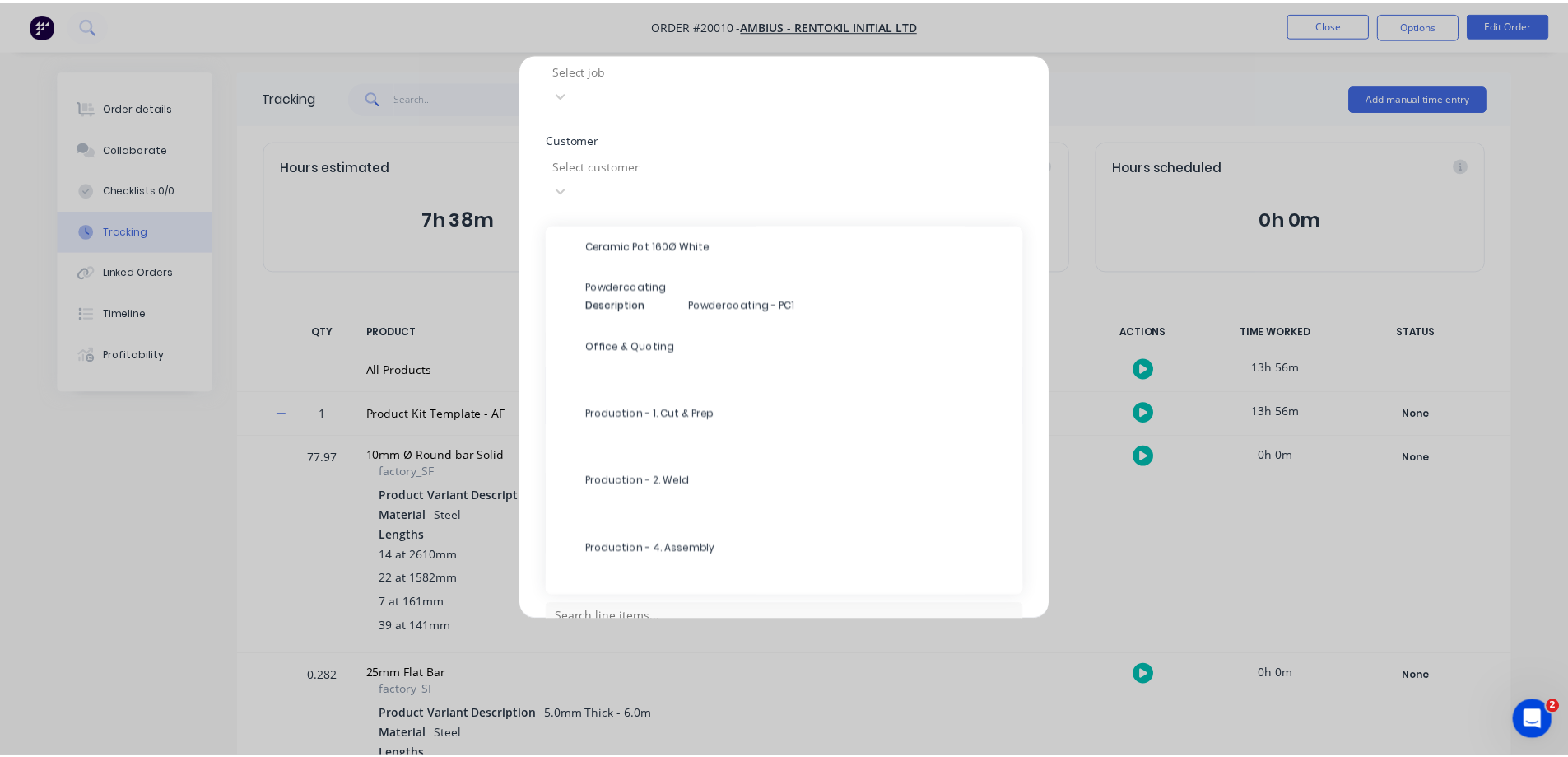
scroll to position [759, 0]
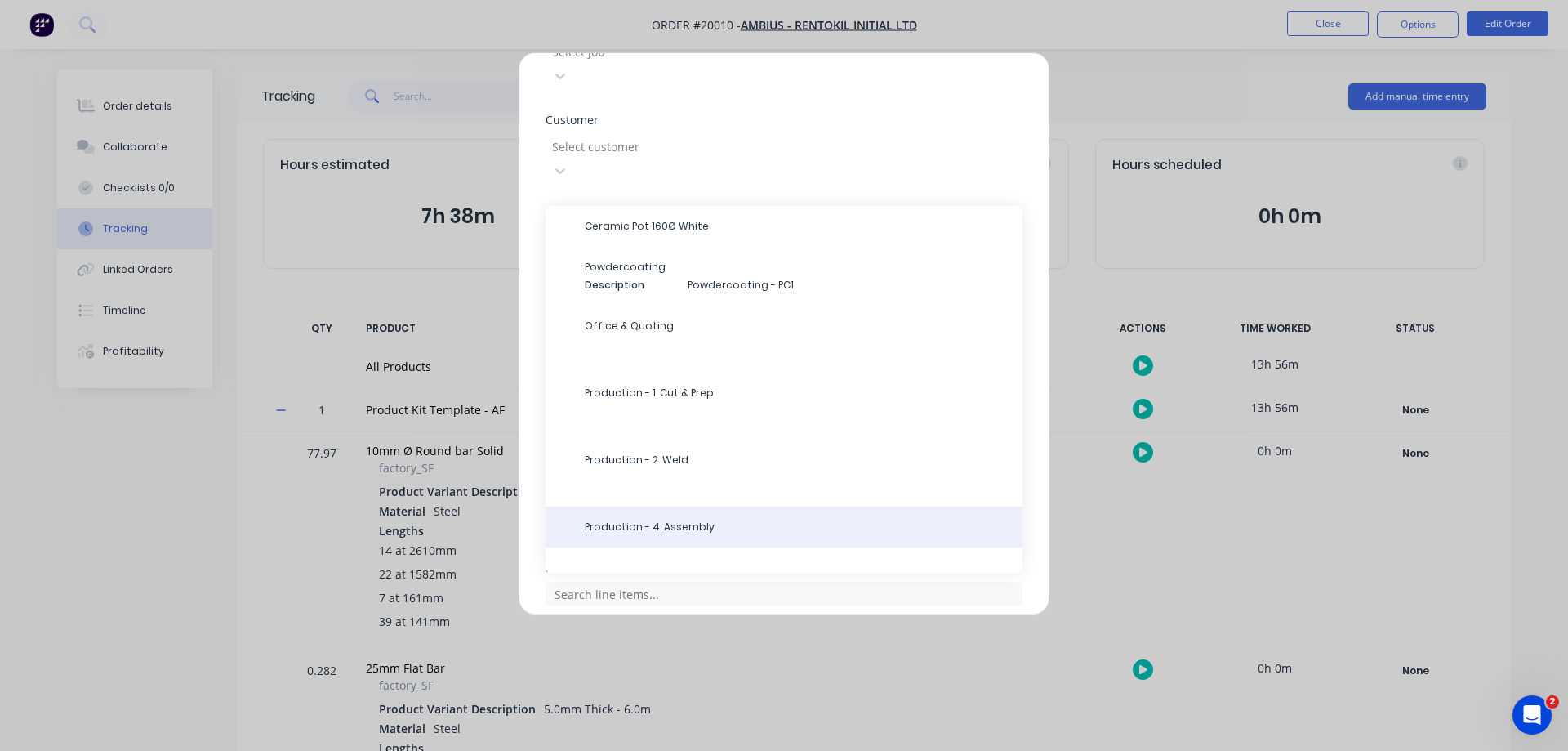
click at [679, 520] on span "Production - 4. Assembly" at bounding box center [797, 527] width 425 height 15
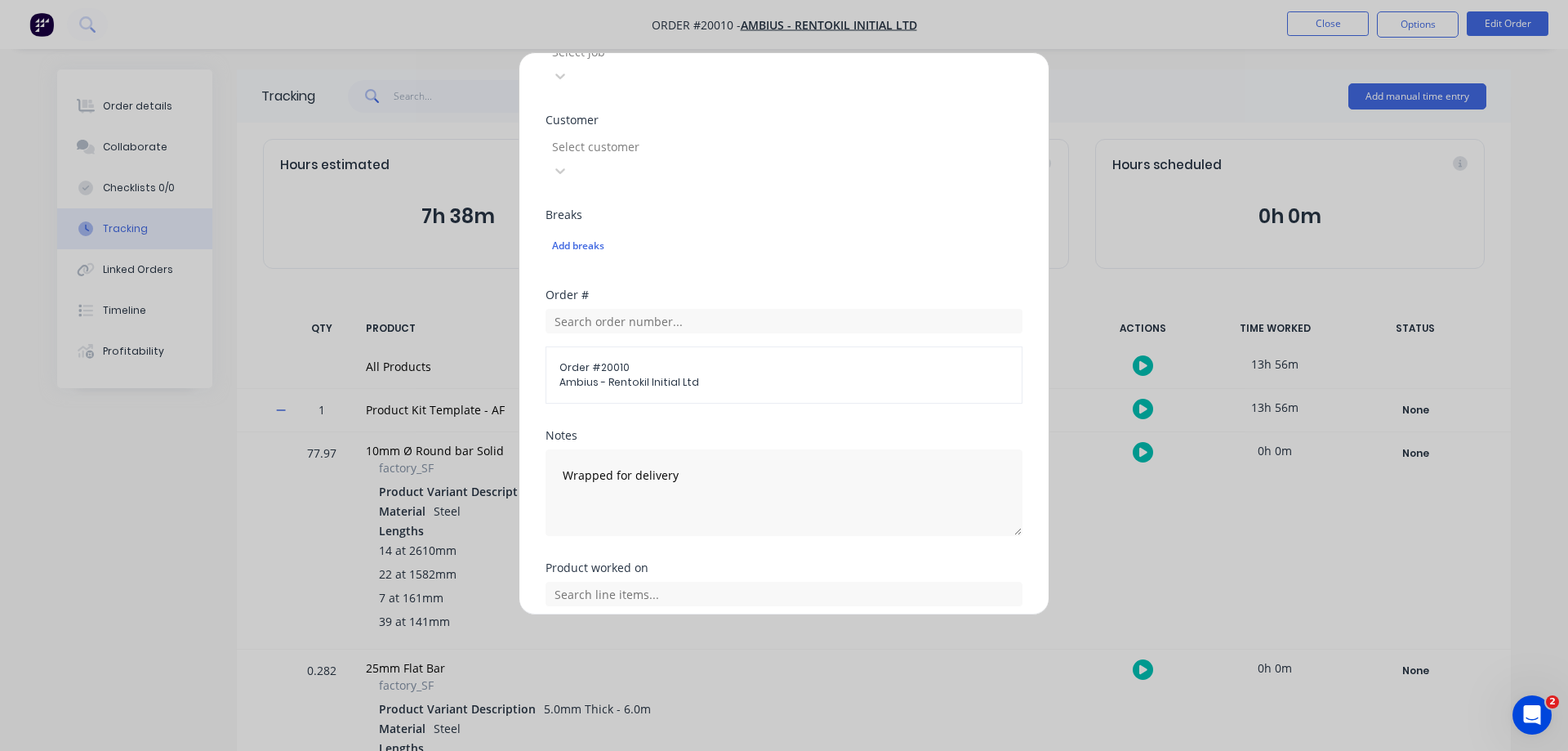
click at [731, 688] on button "Add manual time entry" at bounding box center [746, 701] width 138 height 26
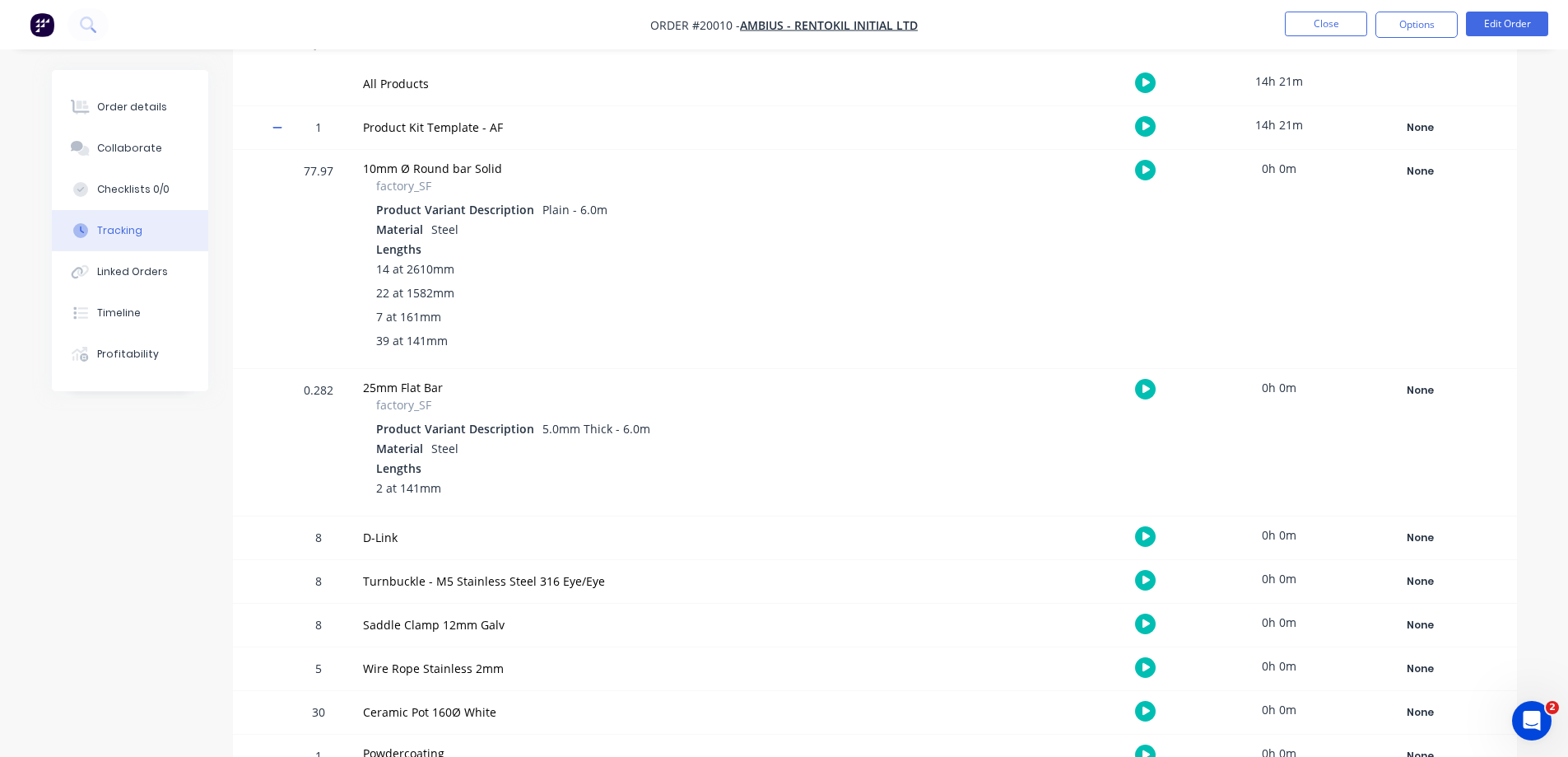
scroll to position [0, 0]
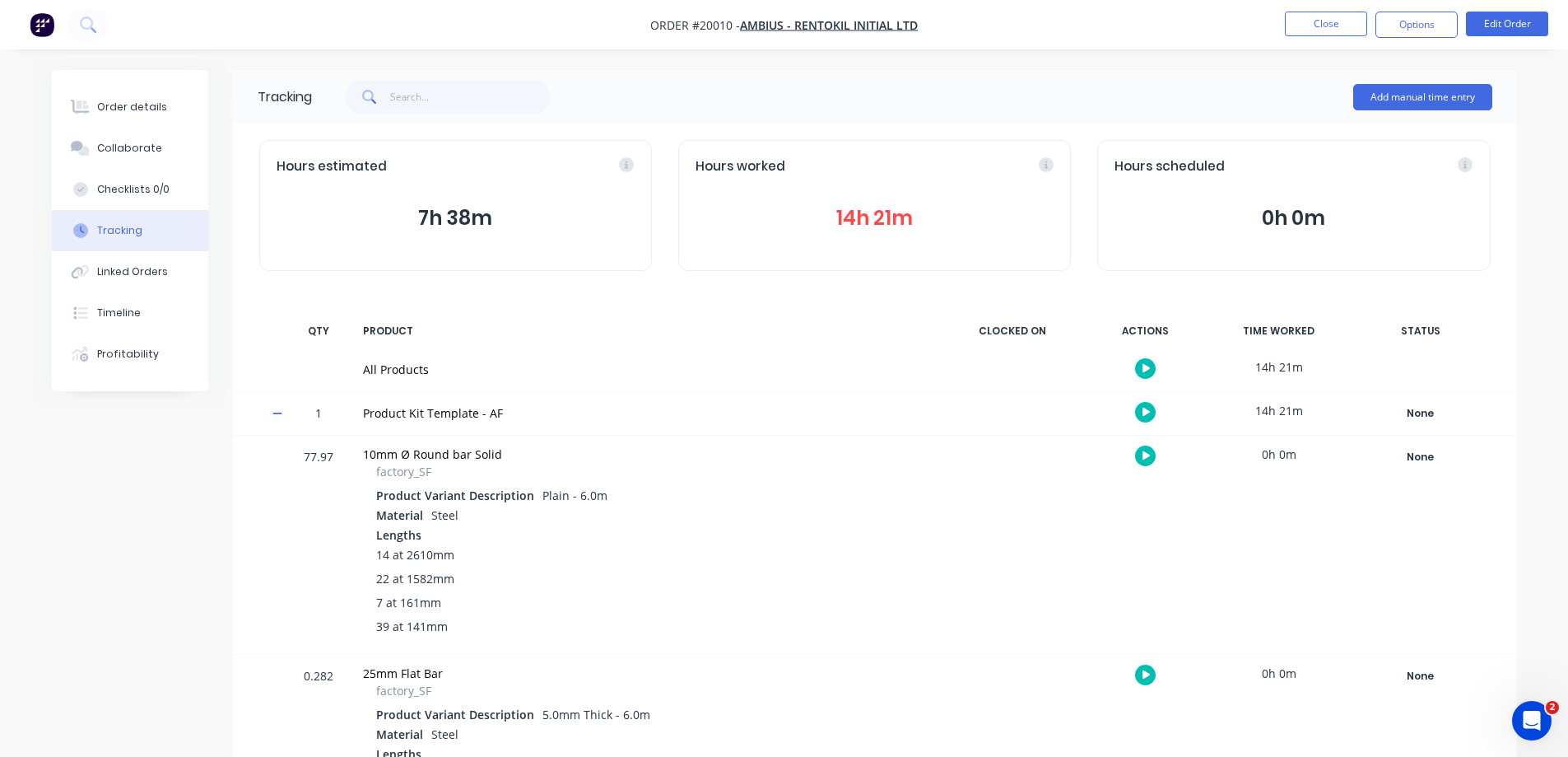
click at [857, 214] on button "14h 21m" at bounding box center [874, 218] width 358 height 31
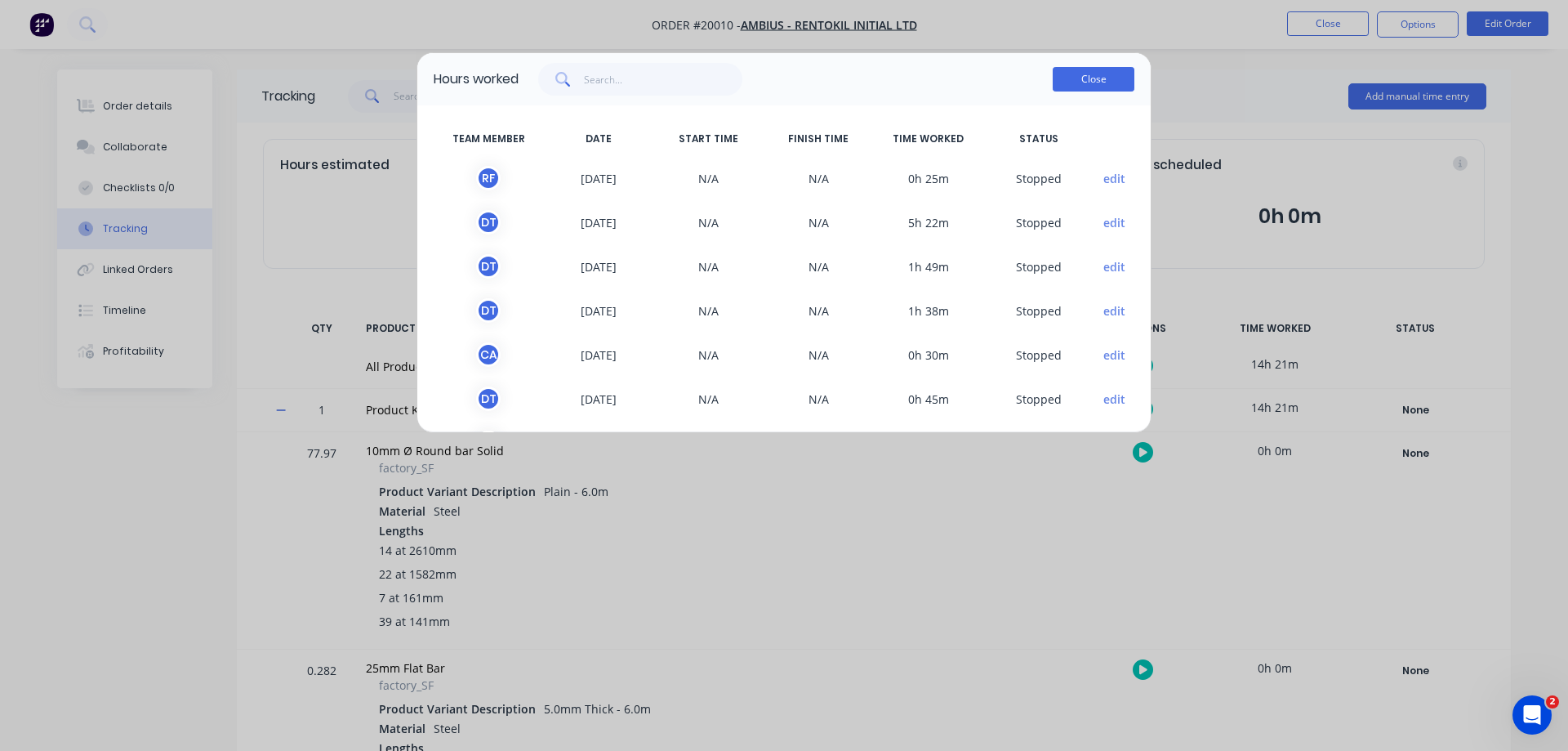
click at [1104, 77] on button "Close" at bounding box center [1093, 79] width 81 height 24
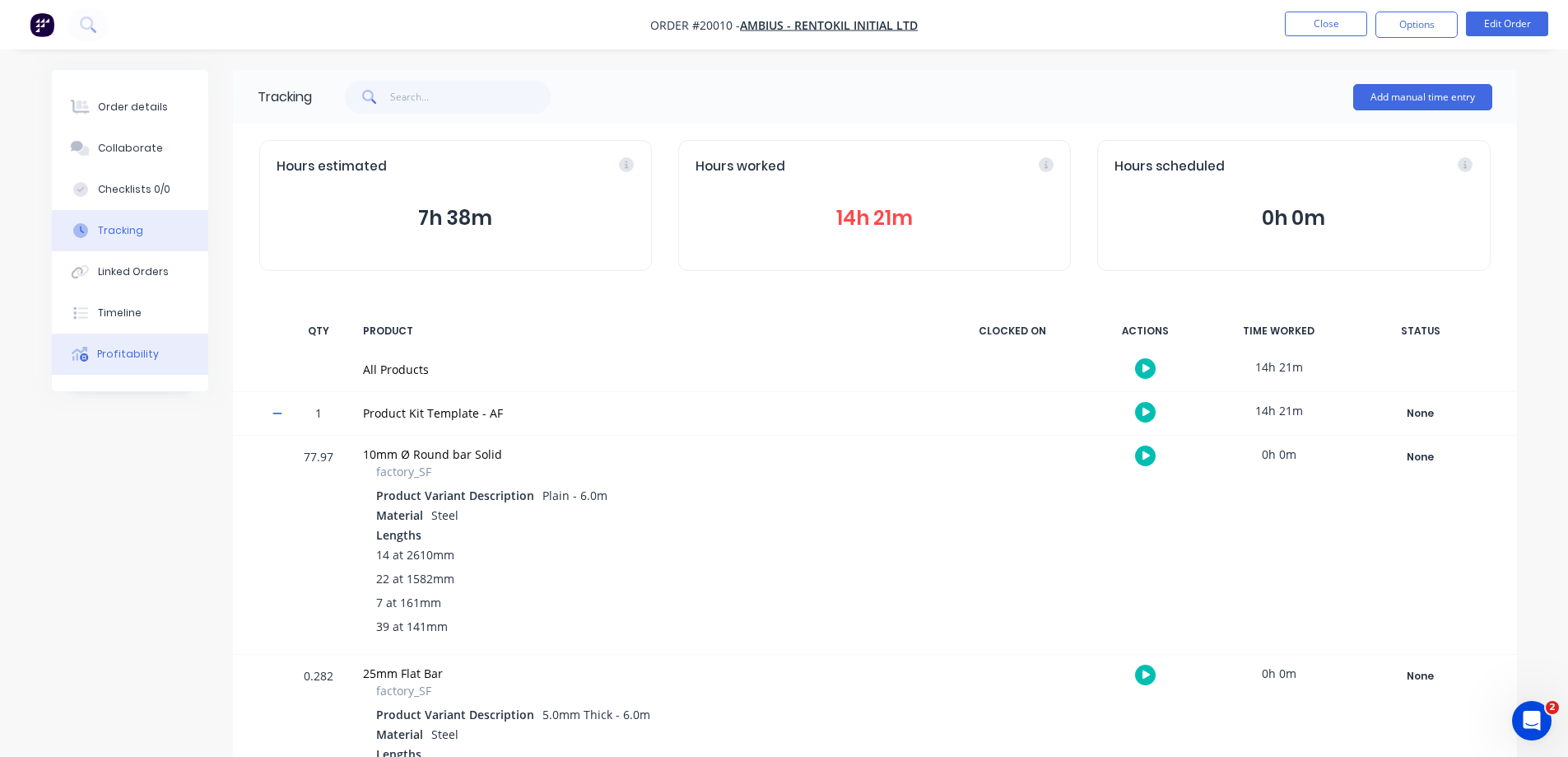
click at [120, 350] on div "Profitability" at bounding box center [127, 354] width 62 height 15
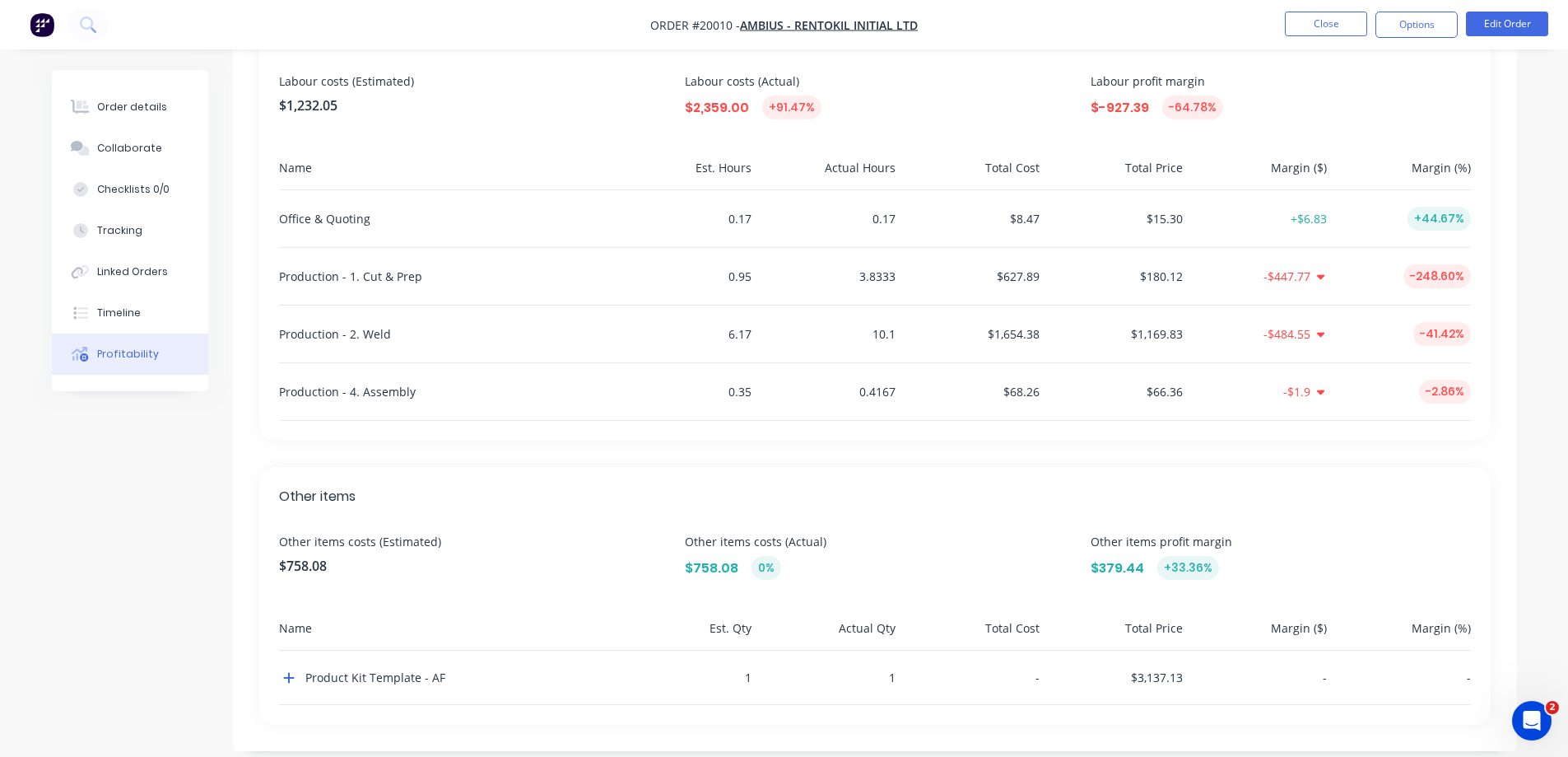
scroll to position [515, 0]
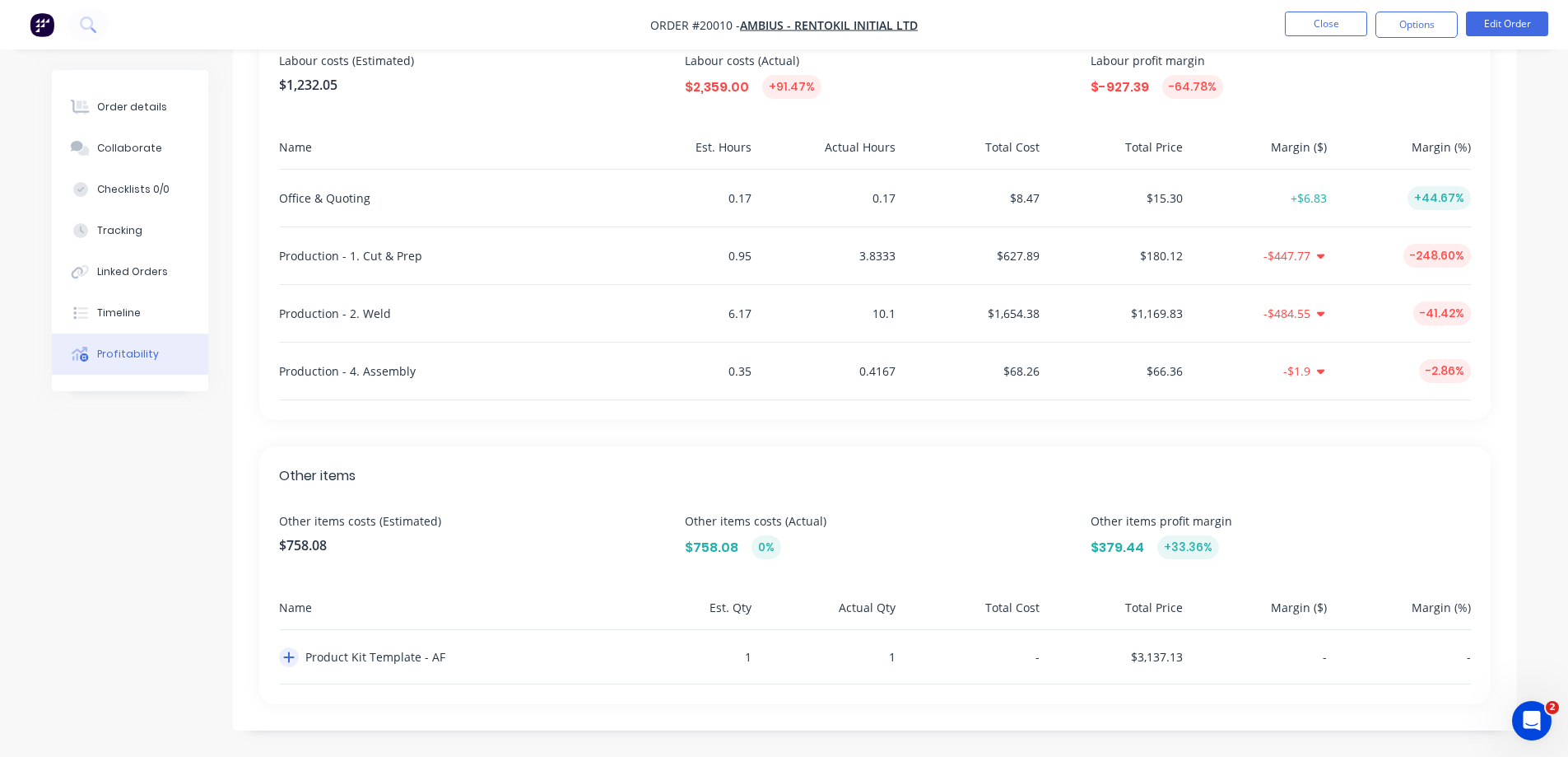
click at [288, 659] on icon "button" at bounding box center [288, 657] width 11 height 13
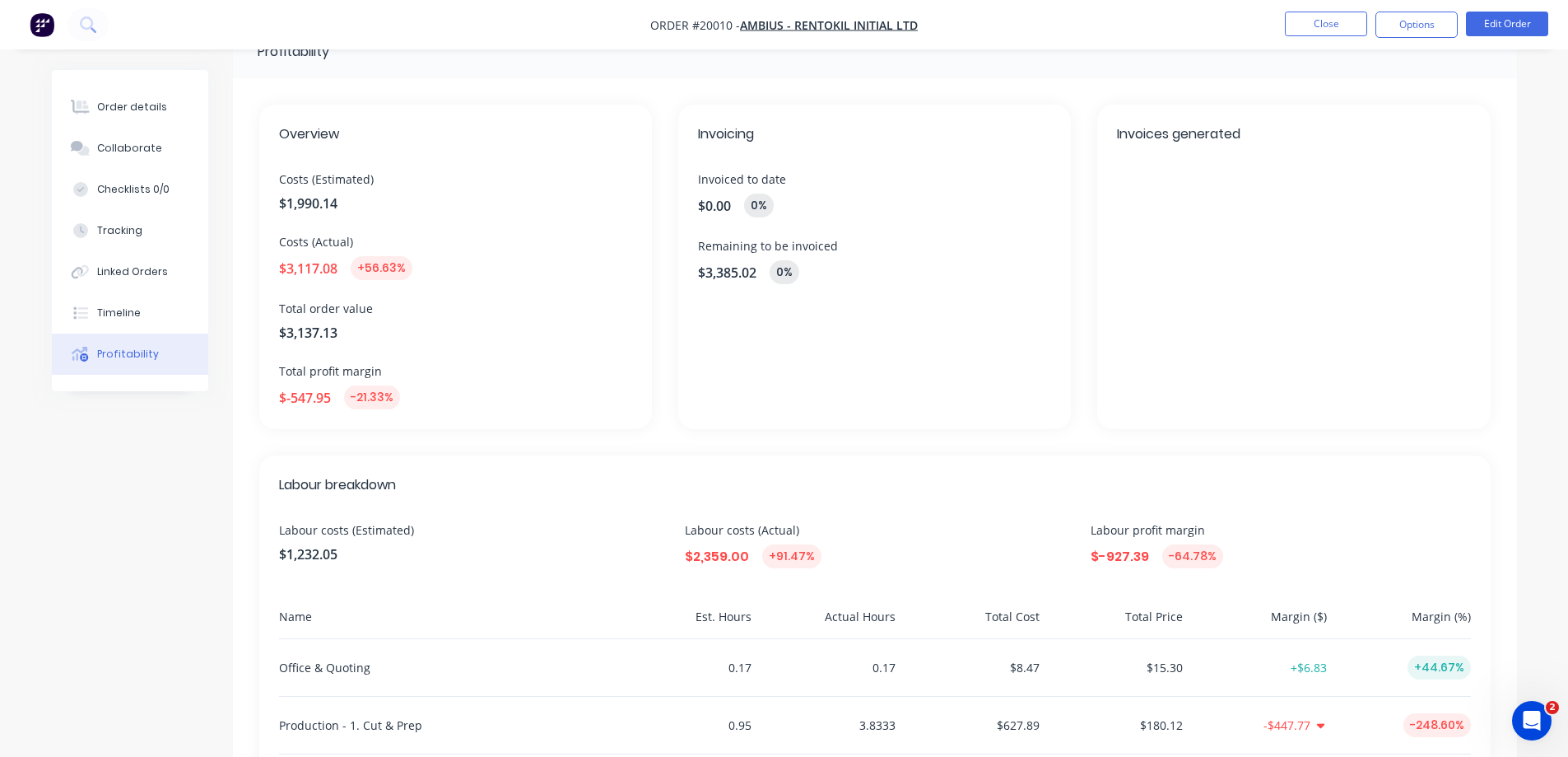
scroll to position [0, 0]
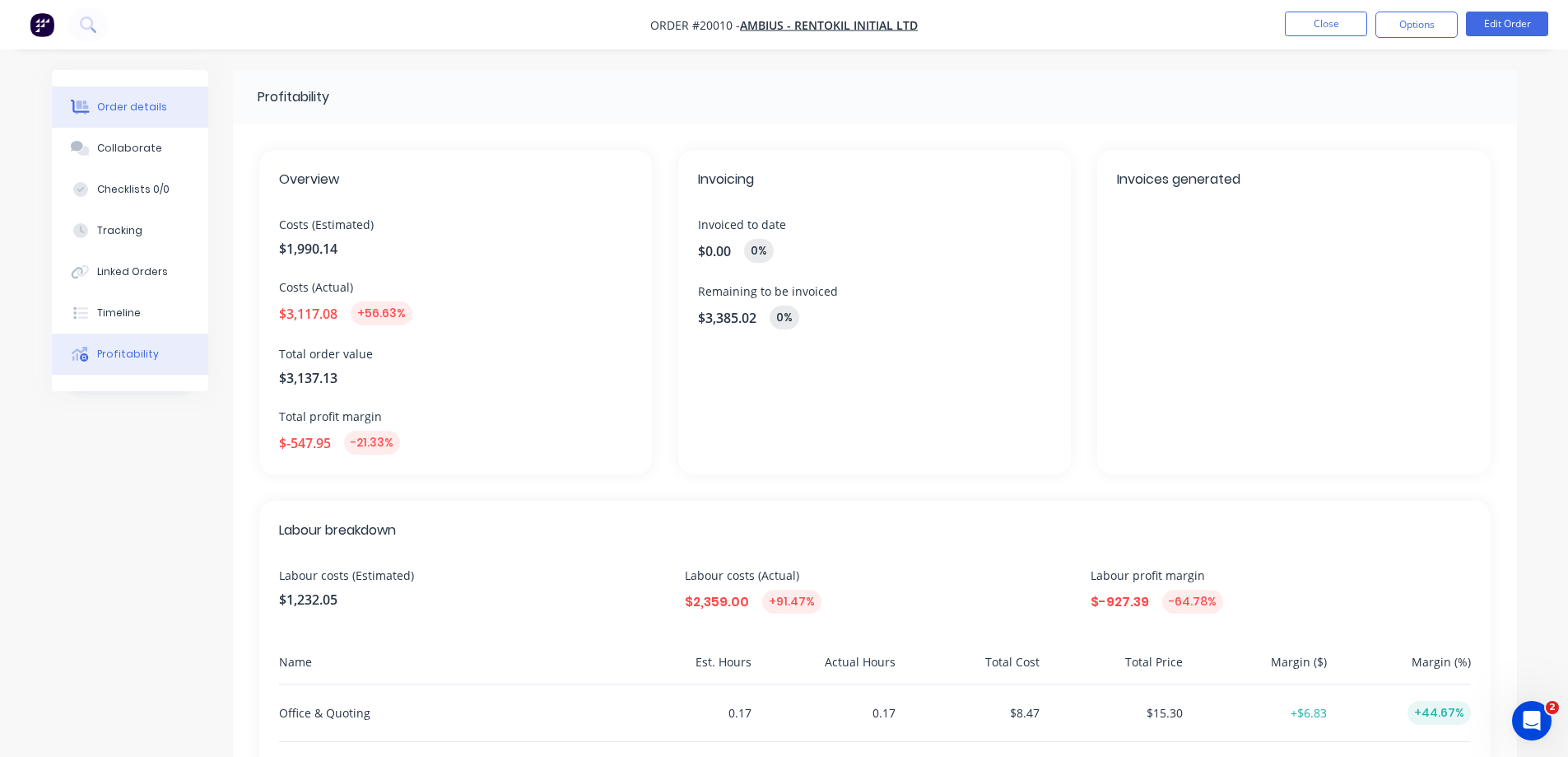
click at [112, 100] on div "Order details" at bounding box center [132, 106] width 70 height 15
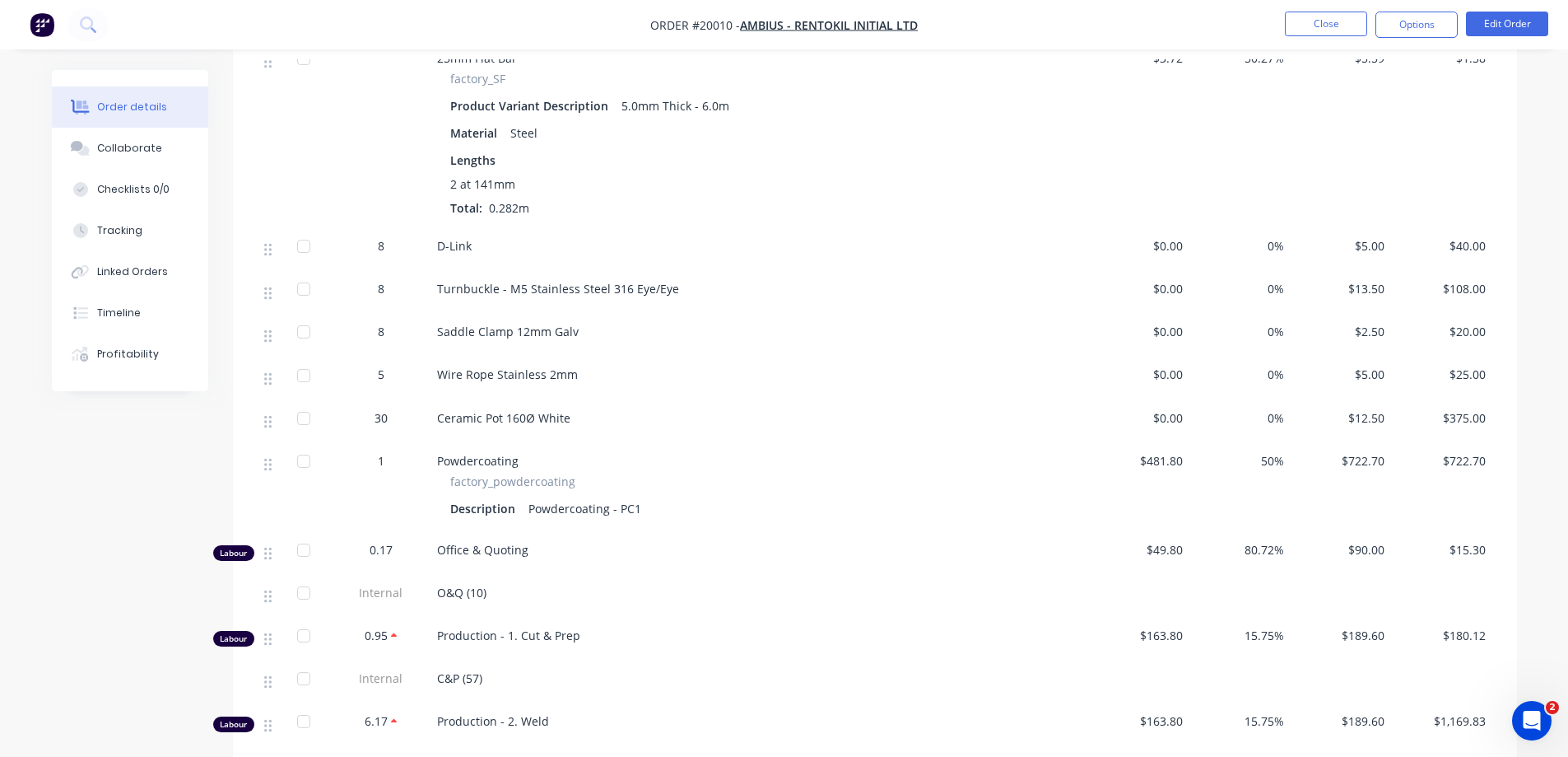
scroll to position [823, 0]
click at [1173, 286] on span "$0.00" at bounding box center [1139, 287] width 88 height 17
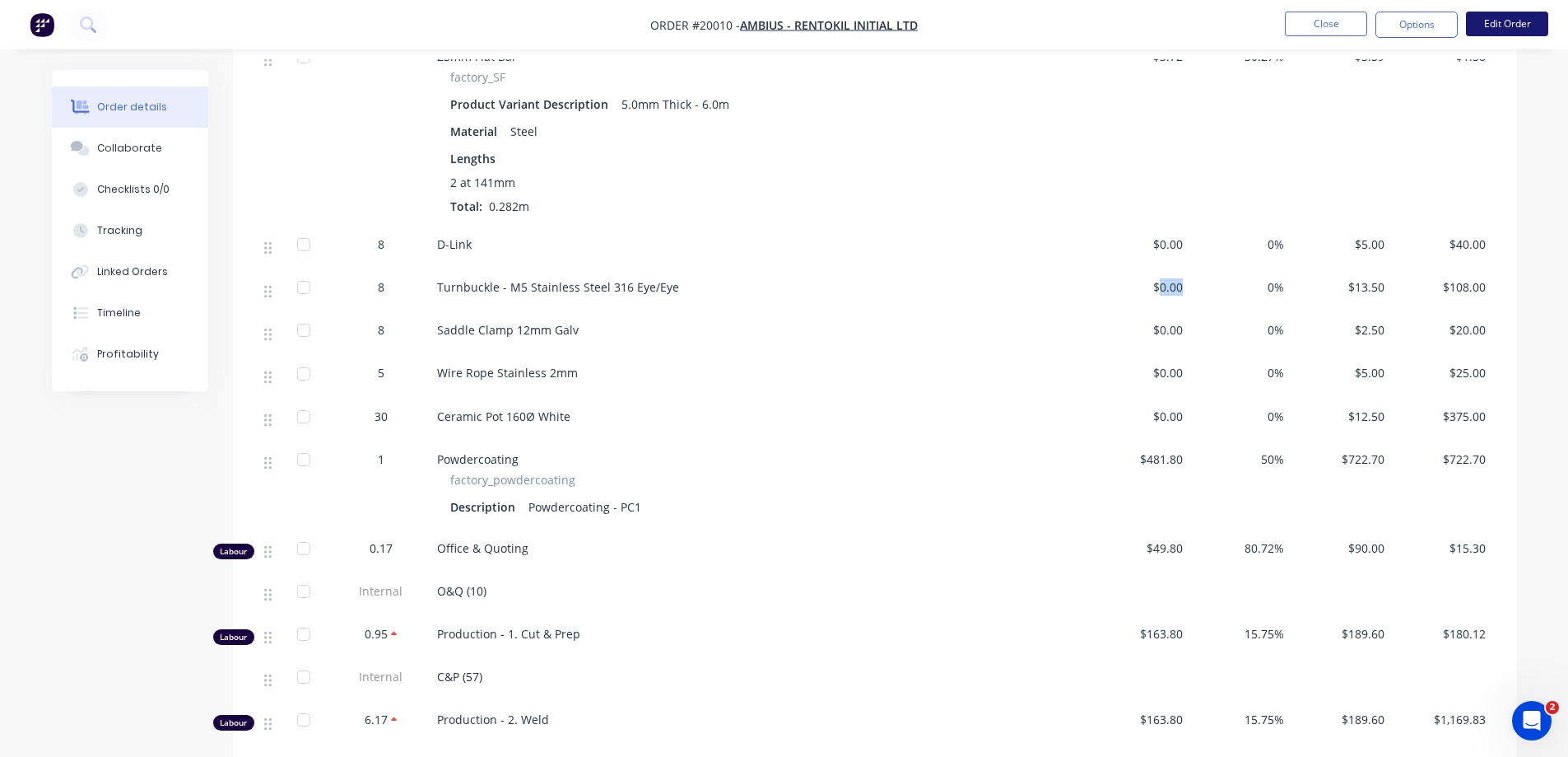
click at [1521, 22] on button "Edit Order" at bounding box center [1507, 24] width 82 height 24
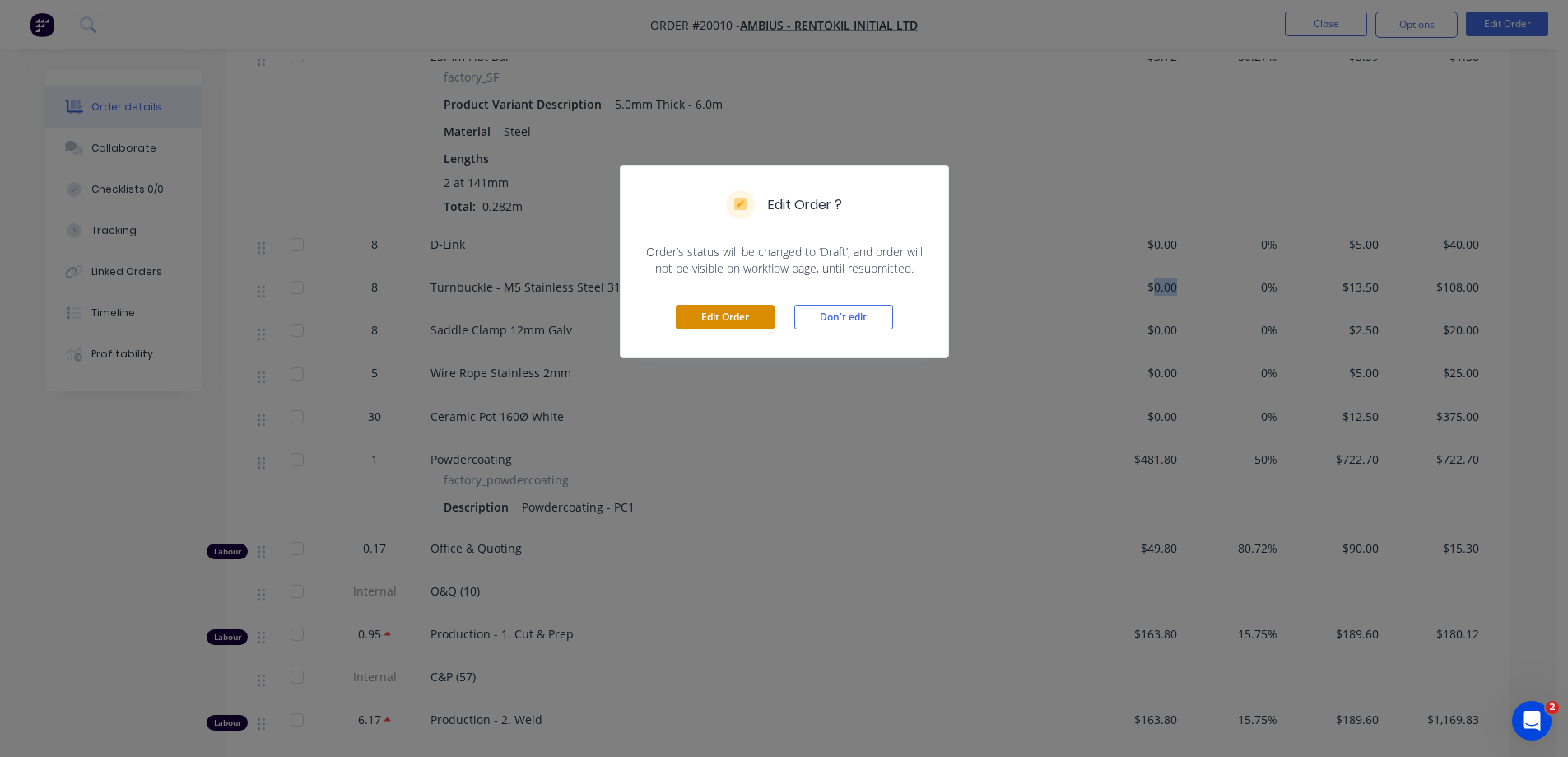
click at [765, 310] on button "Edit Order" at bounding box center [724, 317] width 98 height 24
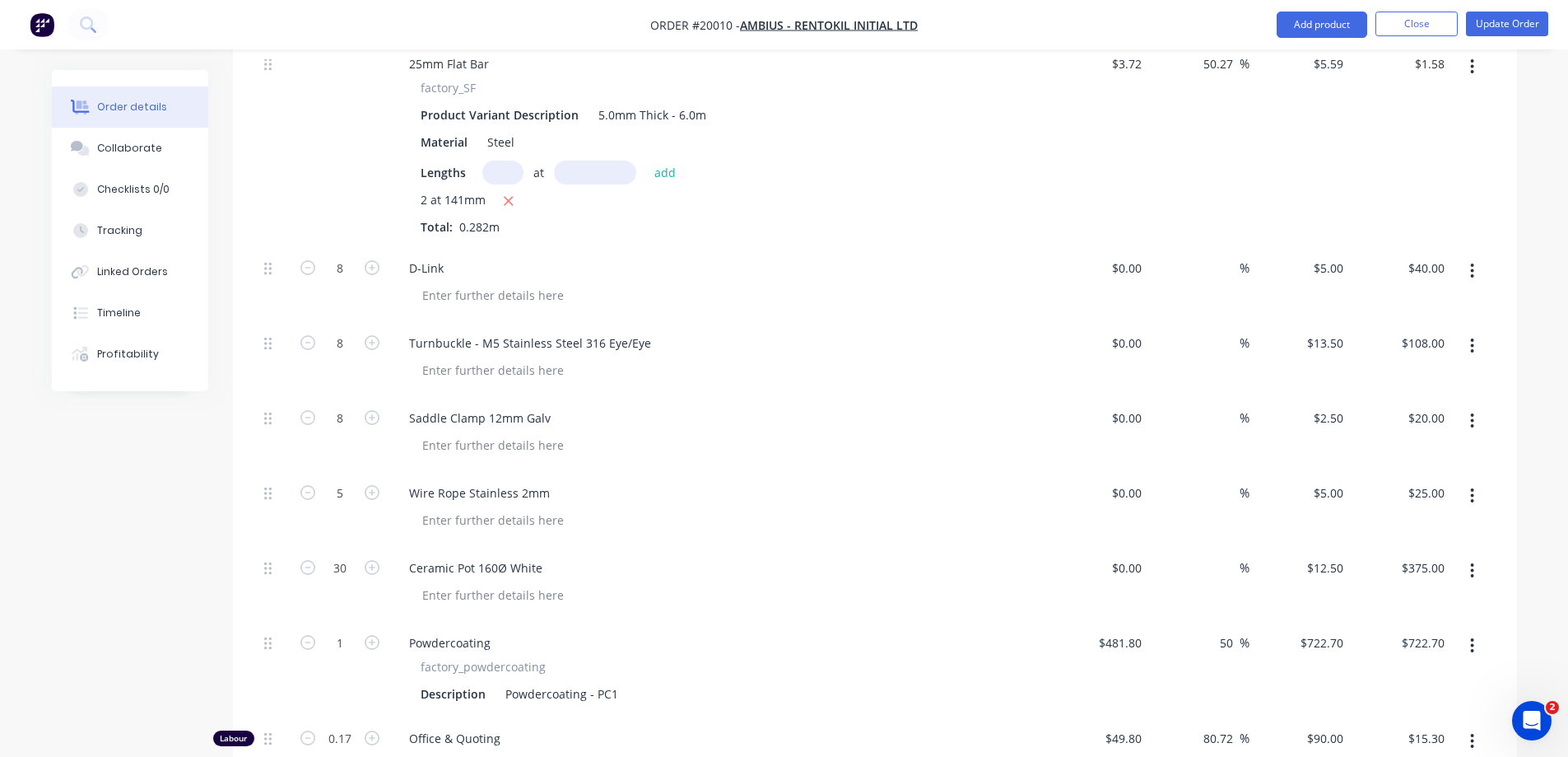
scroll to position [988, 0]
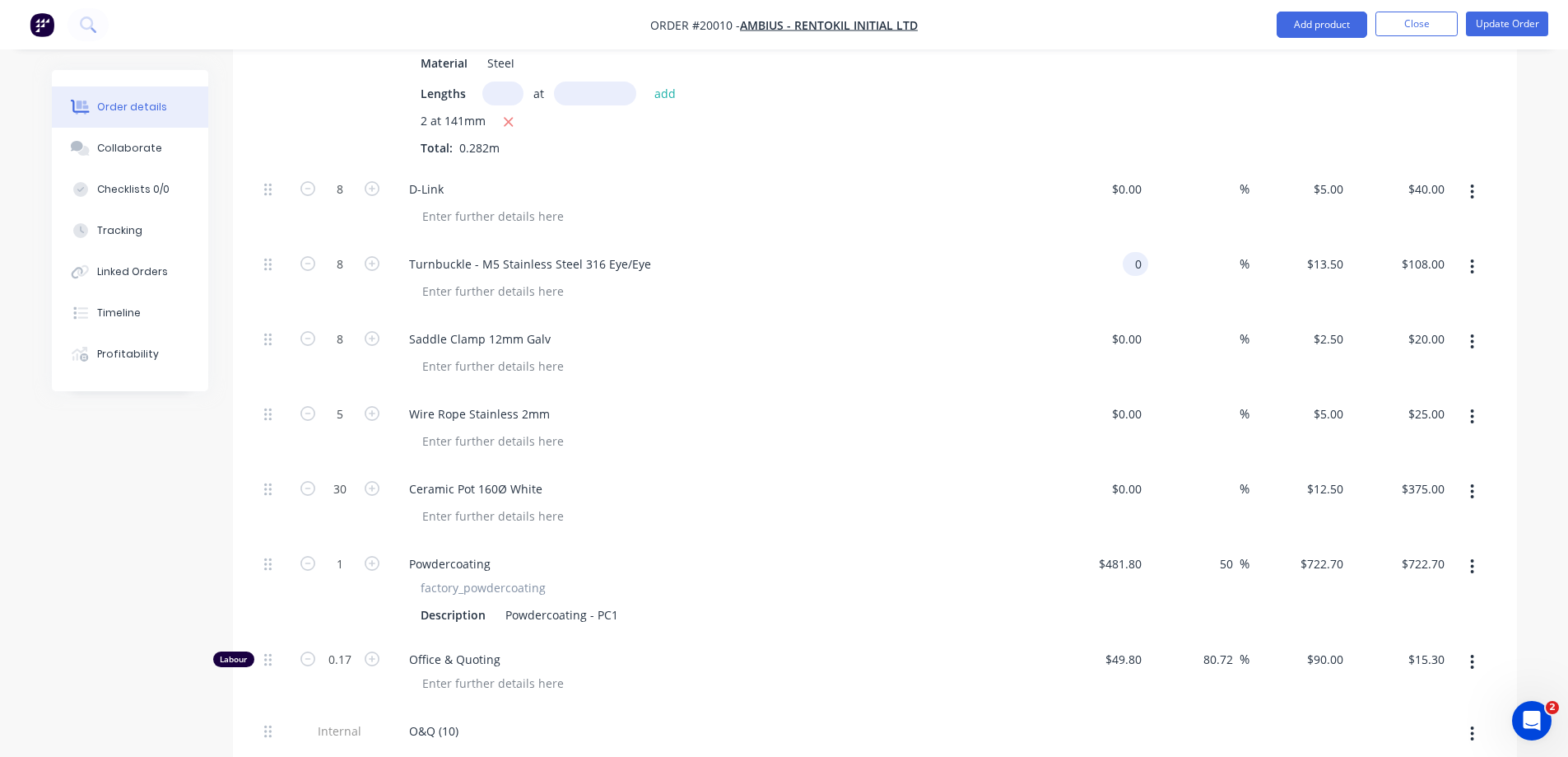
click at [1123, 252] on div "0 0" at bounding box center [1135, 263] width 25 height 24
click at [1045, 256] on div "Turnbuckle - M5 Stainless Steel 316 Eye/Eye" at bounding box center [719, 280] width 659 height 75
click at [1431, 252] on input "$45.20" at bounding box center [1429, 263] width 44 height 24
click at [1431, 252] on input "45.20" at bounding box center [1429, 263] width 44 height 24
click at [1391, 265] on div "$108.00 108" at bounding box center [1401, 280] width 101 height 75
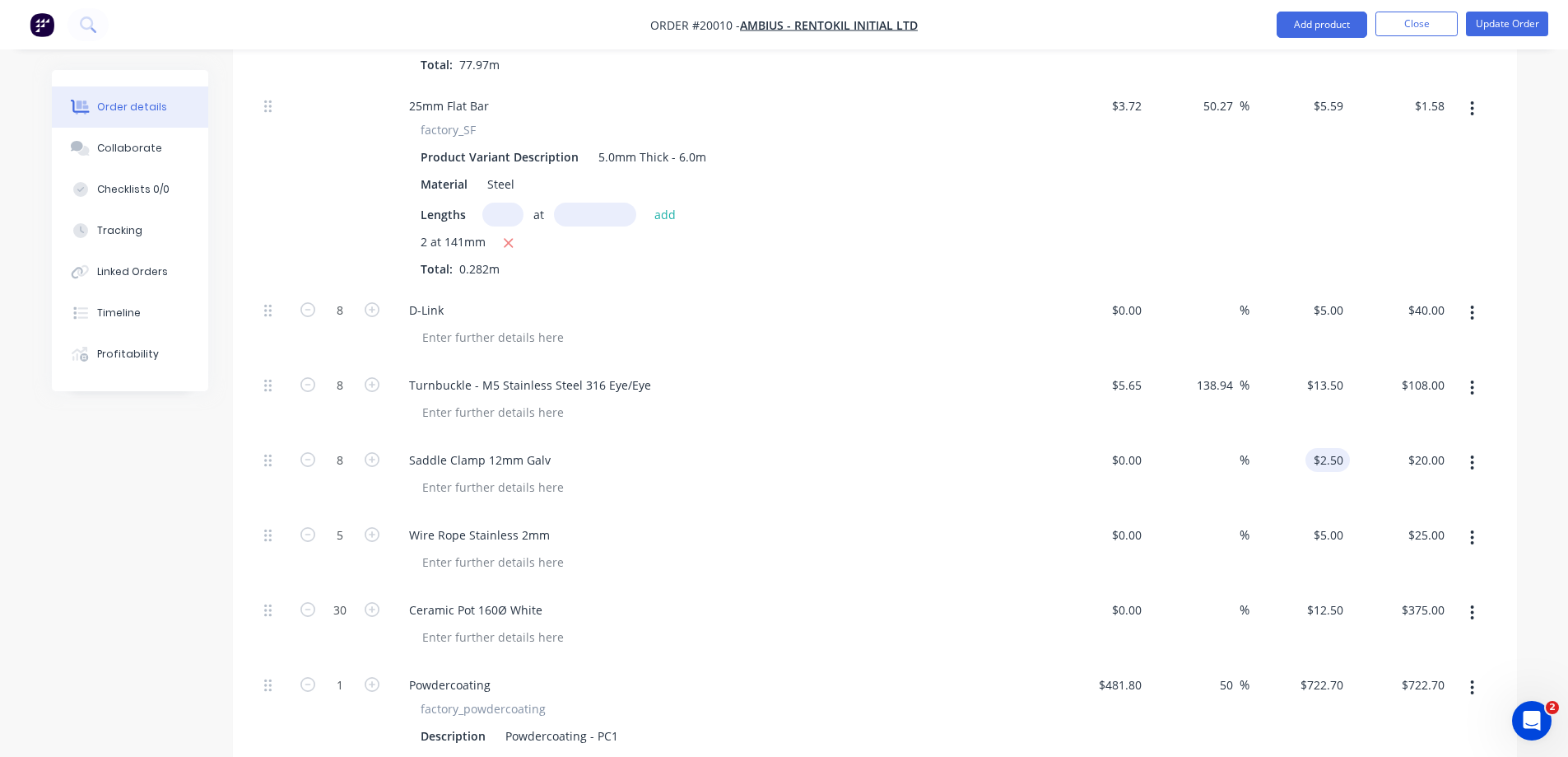
scroll to position [906, 0]
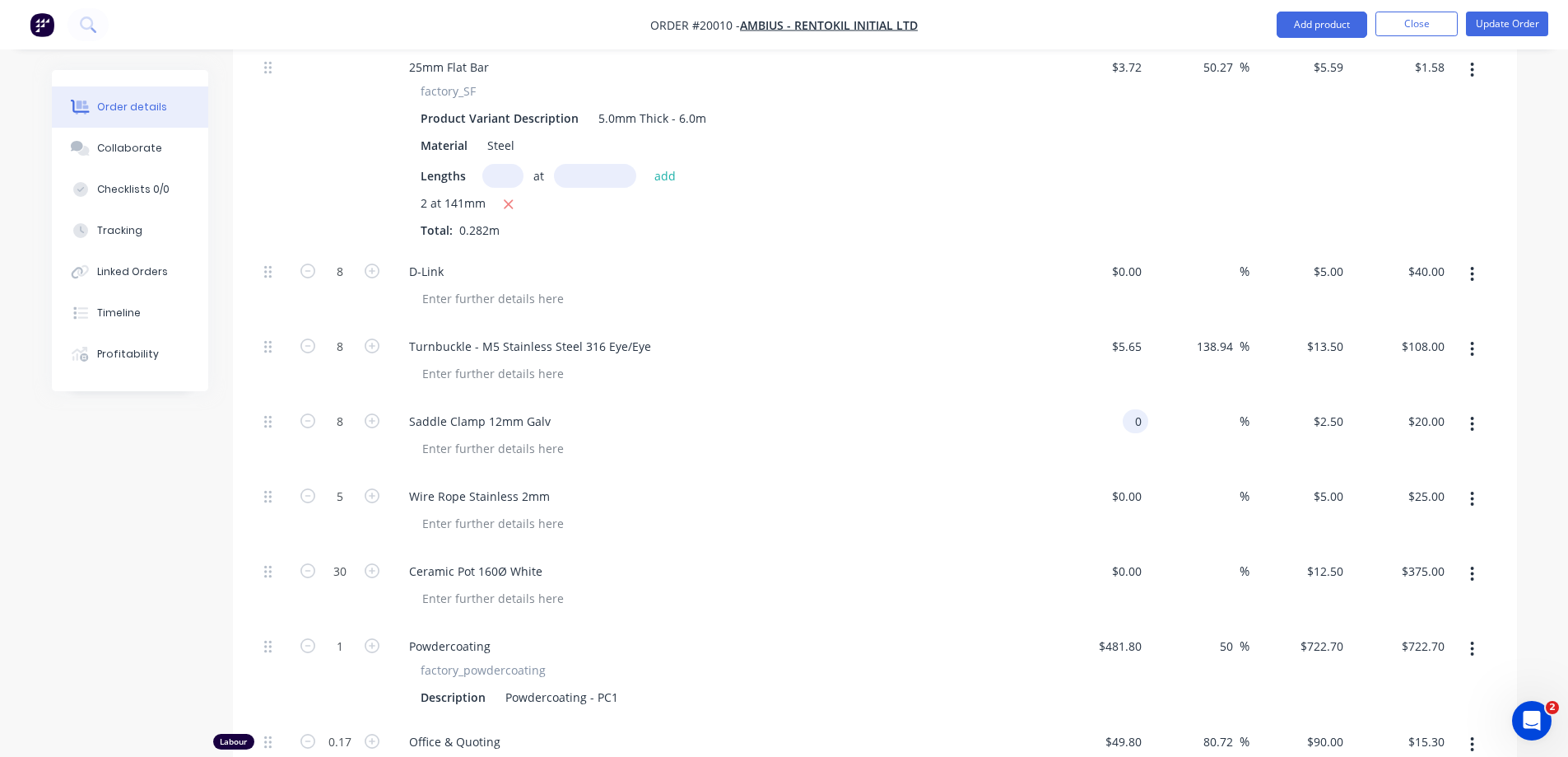
click at [1134, 409] on input "0" at bounding box center [1139, 420] width 19 height 24
click at [1057, 421] on div "$0.44 0.44" at bounding box center [1098, 437] width 101 height 75
click at [1431, 409] on input "3.52" at bounding box center [1432, 420] width 37 height 24
click at [1366, 436] on div "$20.00 20" at bounding box center [1401, 437] width 101 height 75
click at [1120, 474] on div "0 0" at bounding box center [1098, 512] width 101 height 75
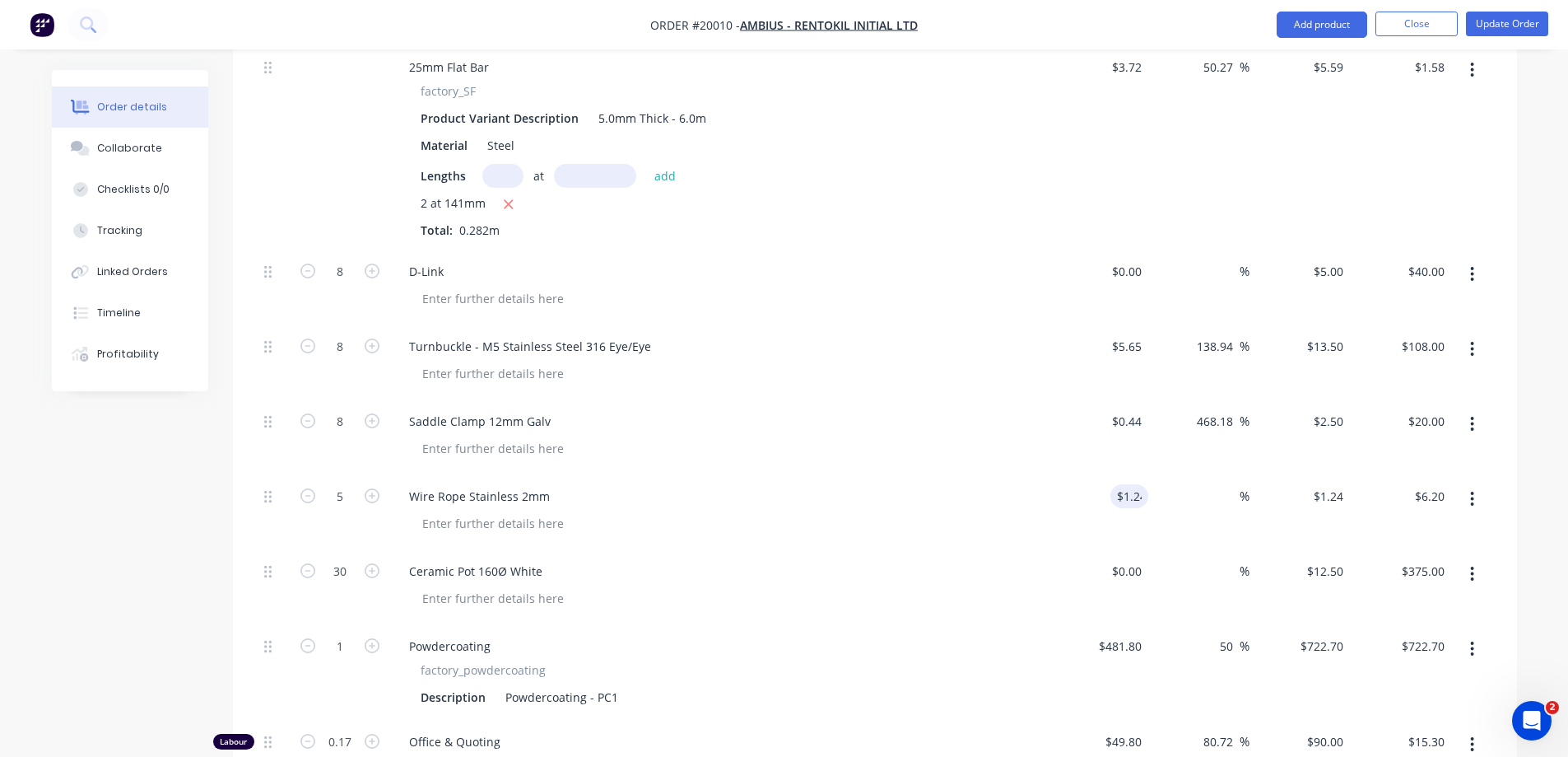
click at [1329, 489] on div "$1.24 $5.00" at bounding box center [1300, 512] width 101 height 75
click at [1426, 484] on input "6.20" at bounding box center [1436, 495] width 31 height 24
click at [1262, 496] on div "$5.00 $5.00" at bounding box center [1300, 512] width 101 height 75
click at [1123, 559] on div "0 $0.00" at bounding box center [1126, 570] width 44 height 24
click at [1408, 559] on input "206.10" at bounding box center [1429, 570] width 44 height 24
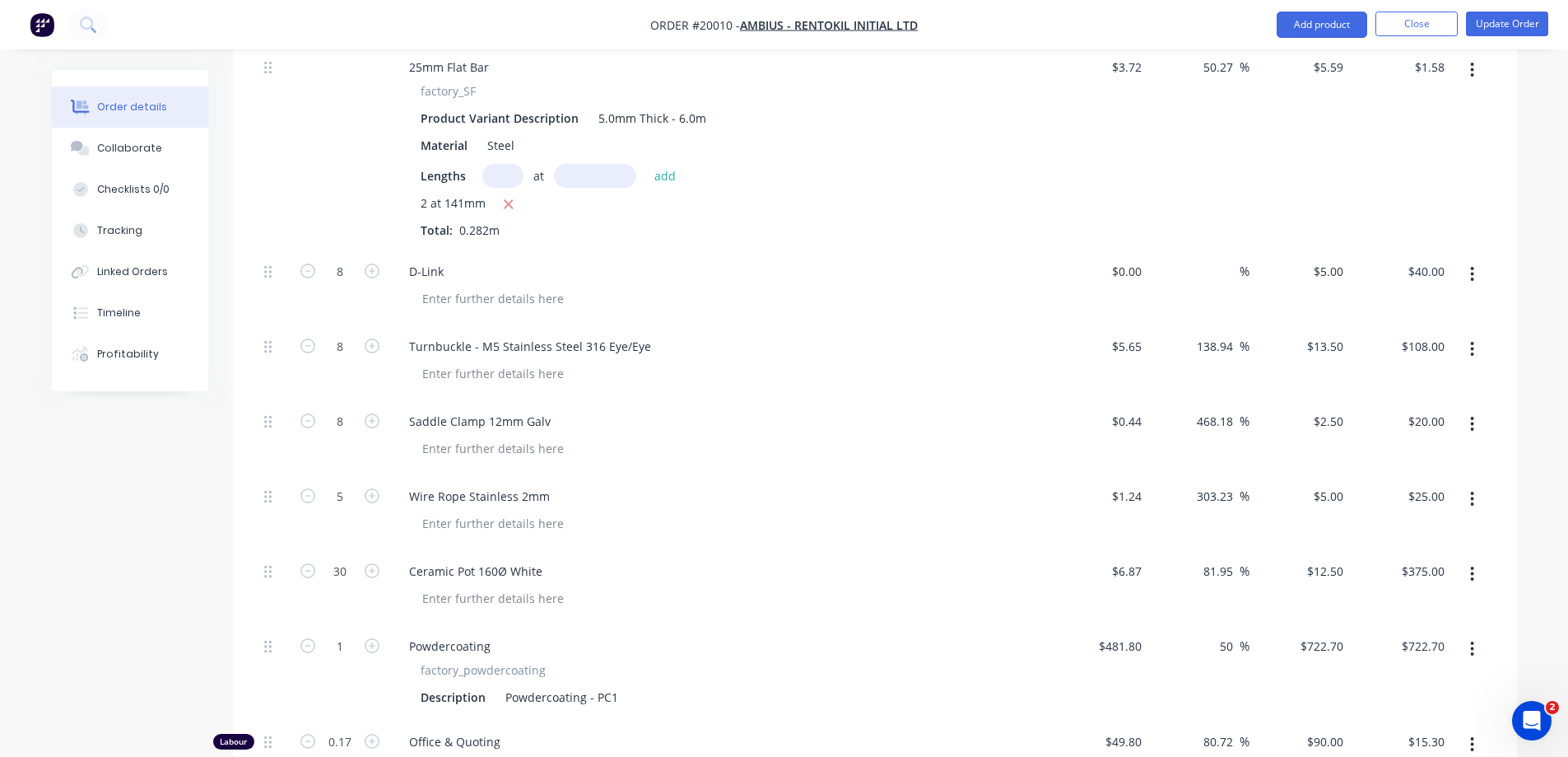
click at [1351, 571] on div "$375.00 $375.00" at bounding box center [1401, 587] width 101 height 75
click at [1132, 260] on input "0" at bounding box center [1129, 271] width 37 height 24
click at [1422, 260] on input "8.00" at bounding box center [1436, 271] width 31 height 24
click at [1381, 269] on div "$40.00 $40.00" at bounding box center [1401, 287] width 101 height 75
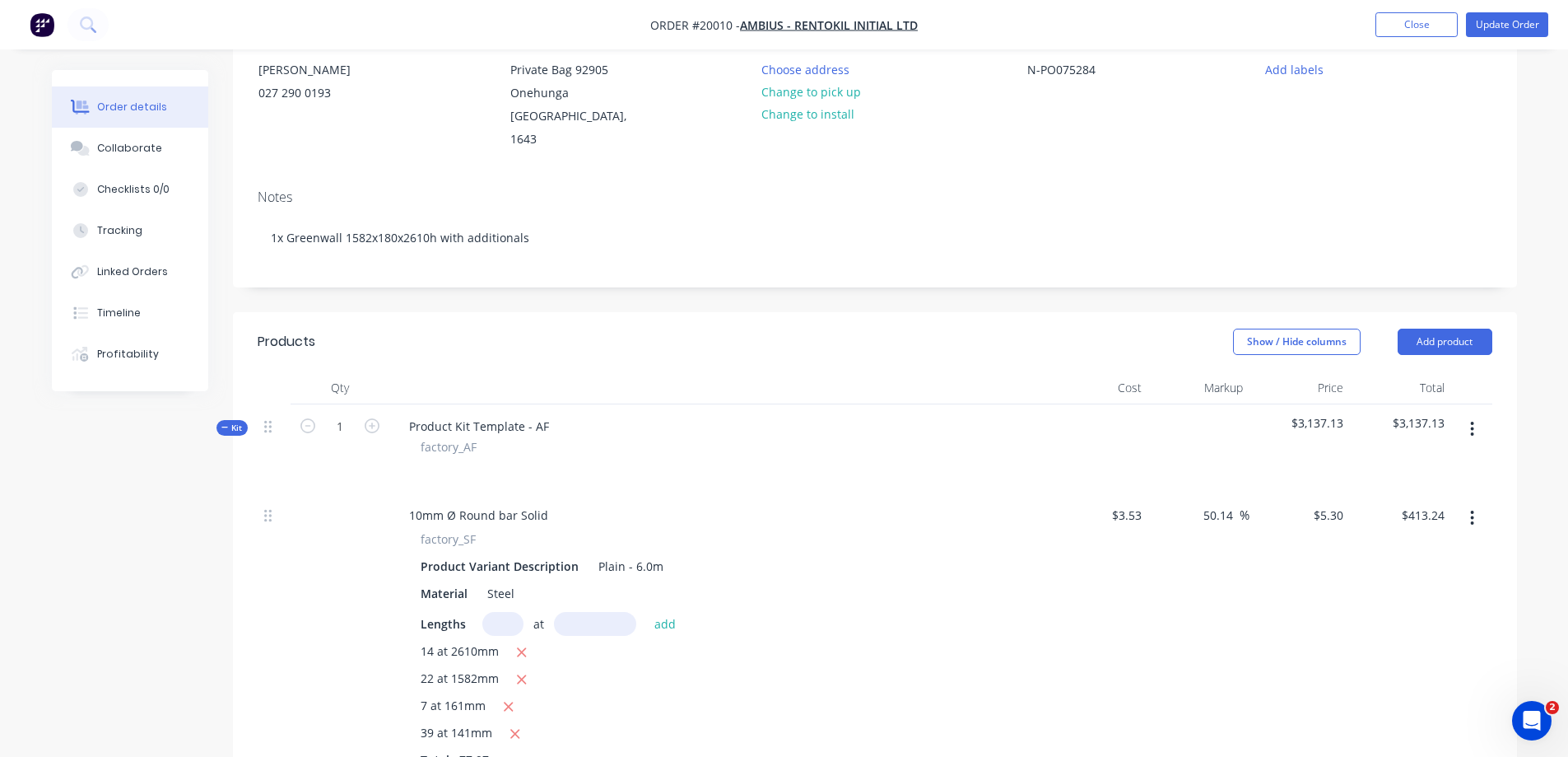
scroll to position [165, 0]
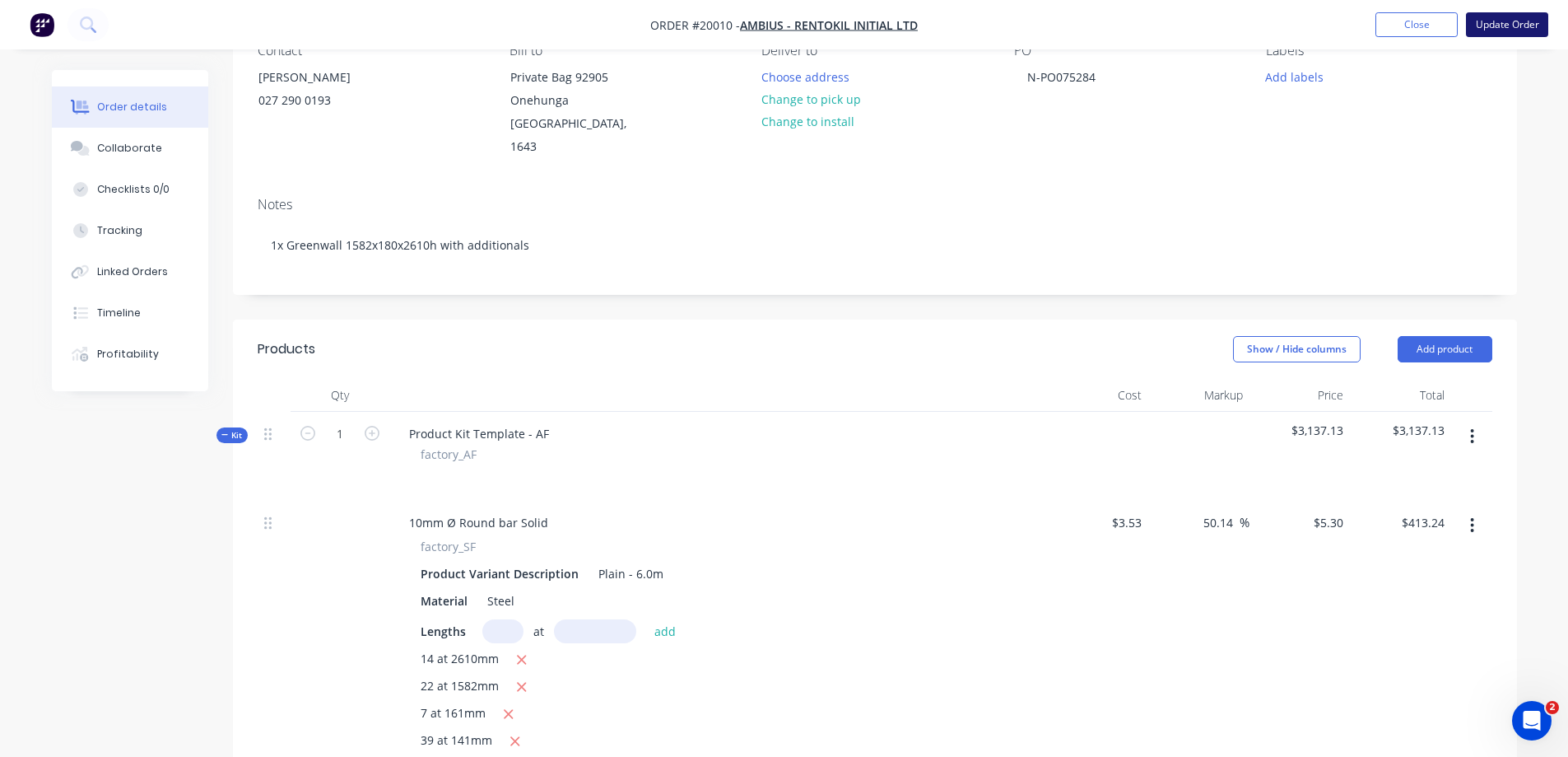
click at [1518, 30] on button "Update Order" at bounding box center [1507, 24] width 82 height 24
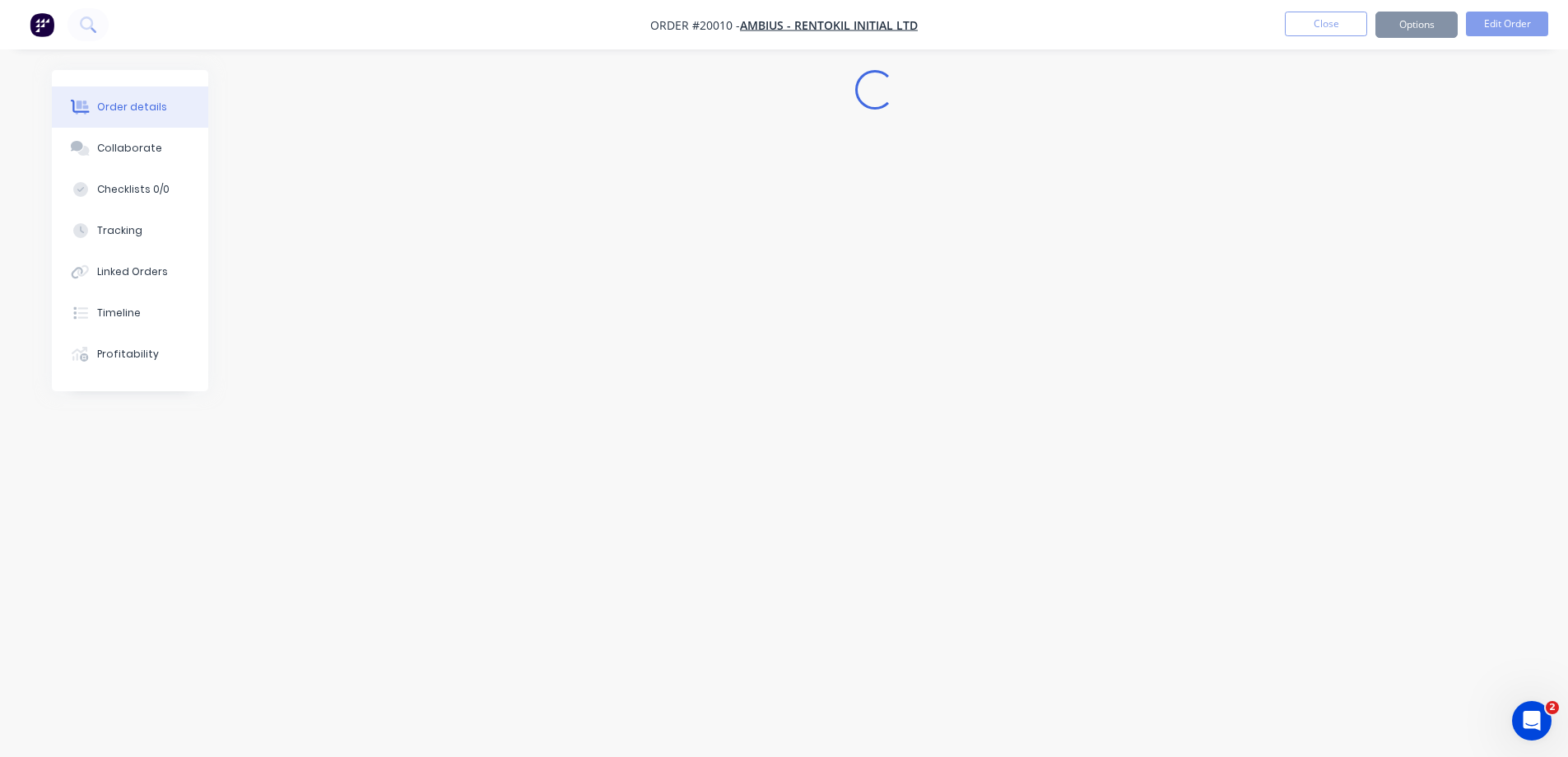
scroll to position [0, 0]
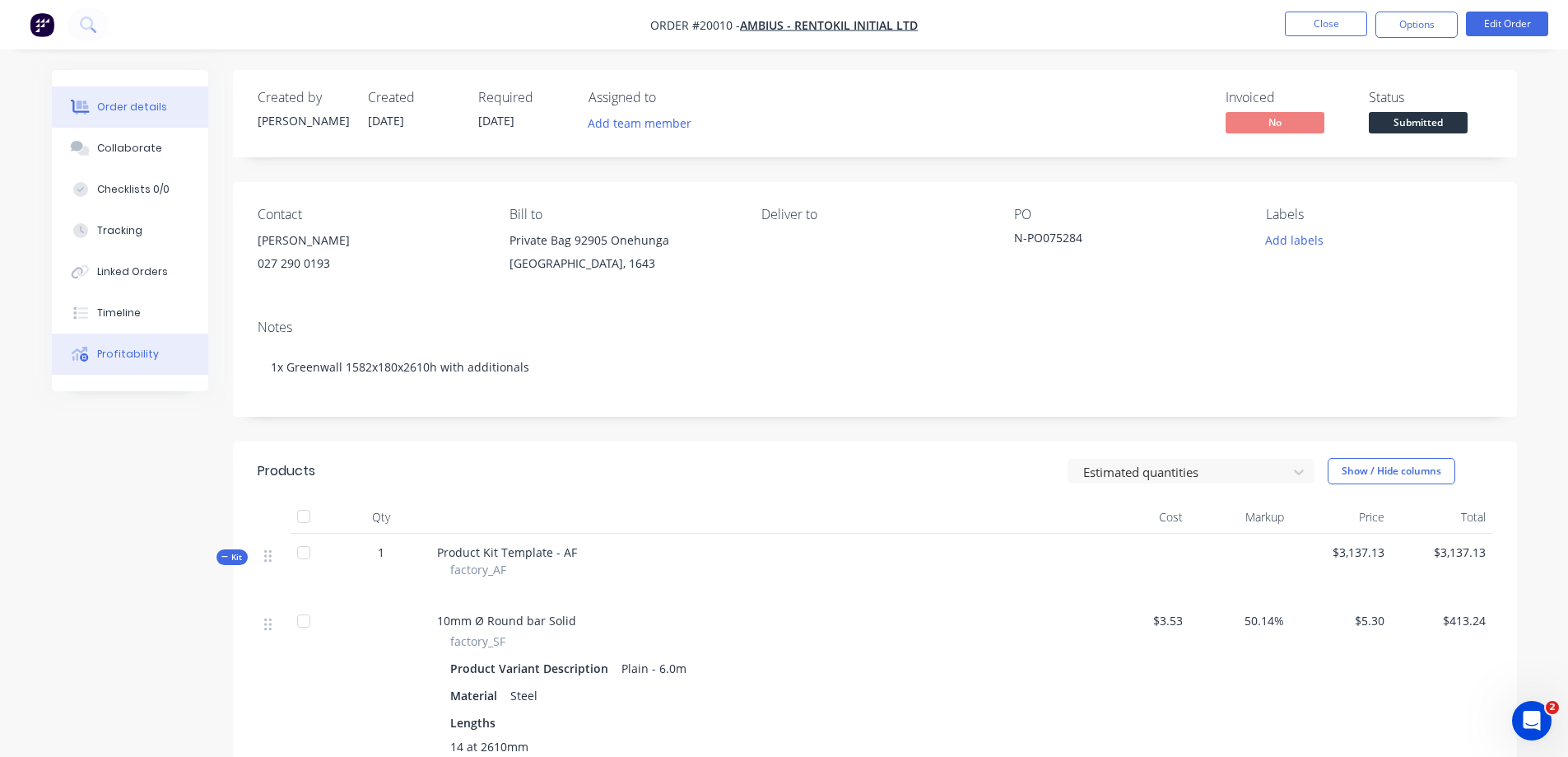
click at [136, 347] on div "Profitability" at bounding box center [127, 354] width 62 height 15
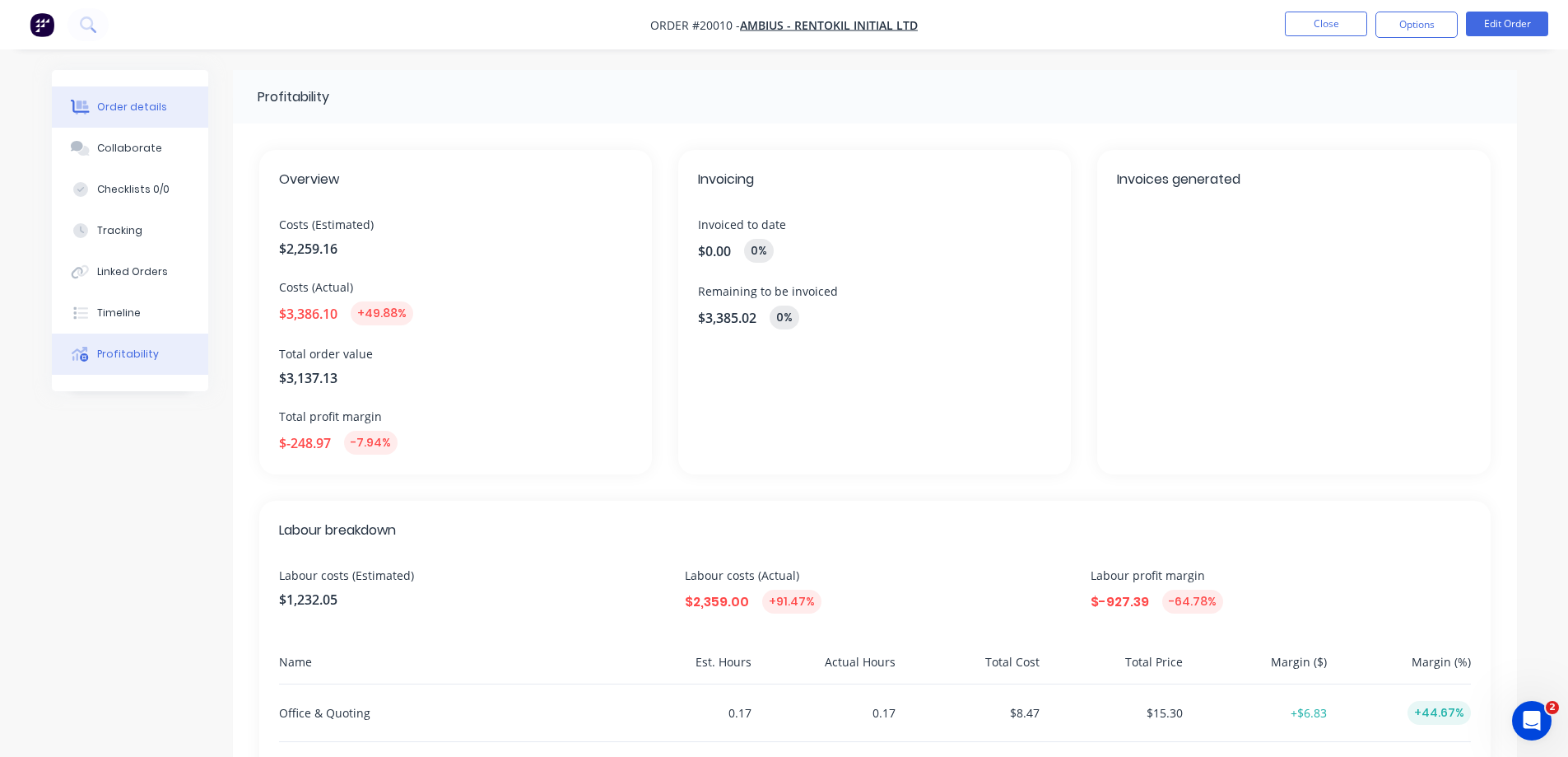
click at [126, 112] on div "Order details" at bounding box center [132, 106] width 70 height 15
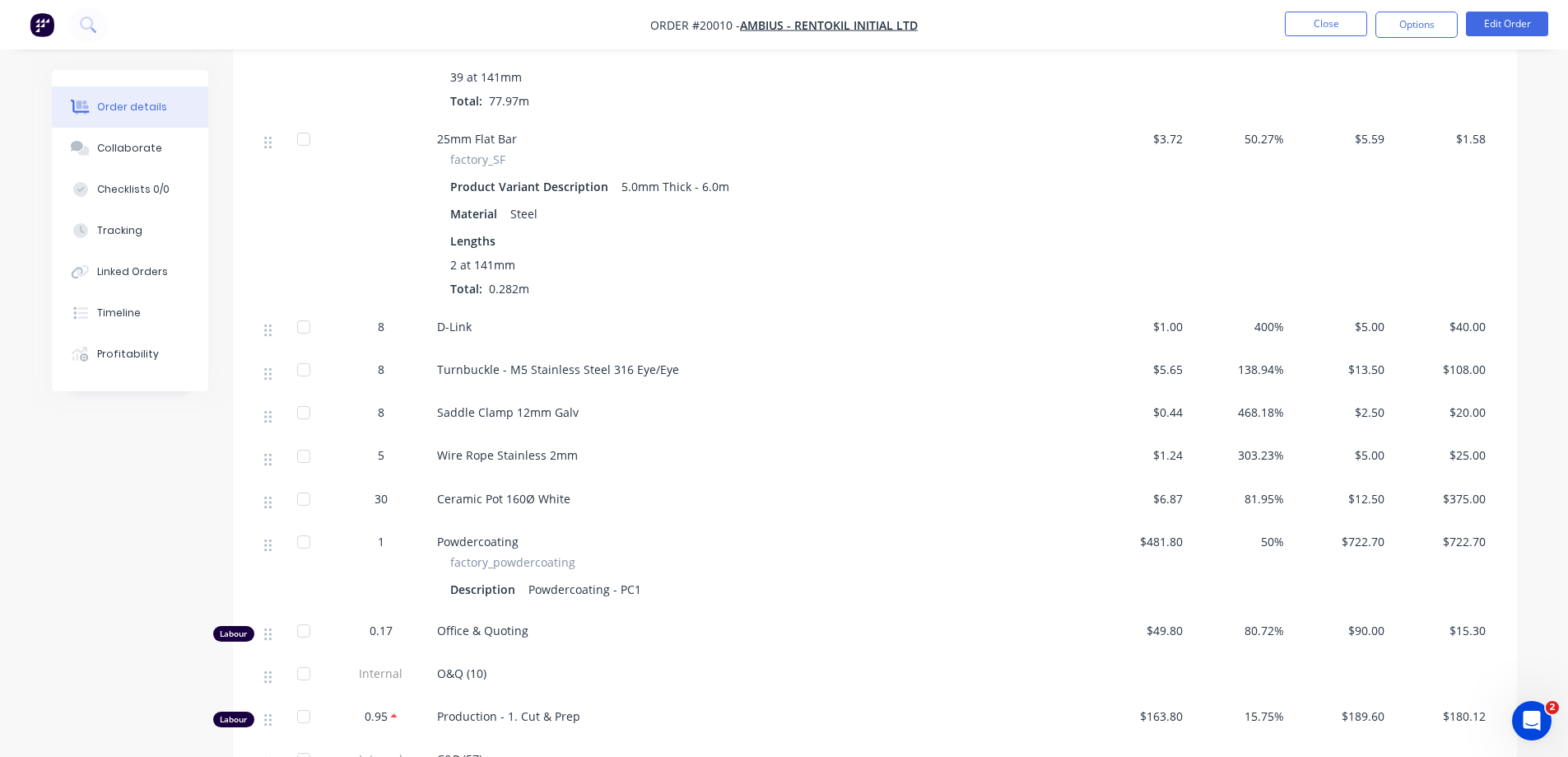
scroll to position [823, 0]
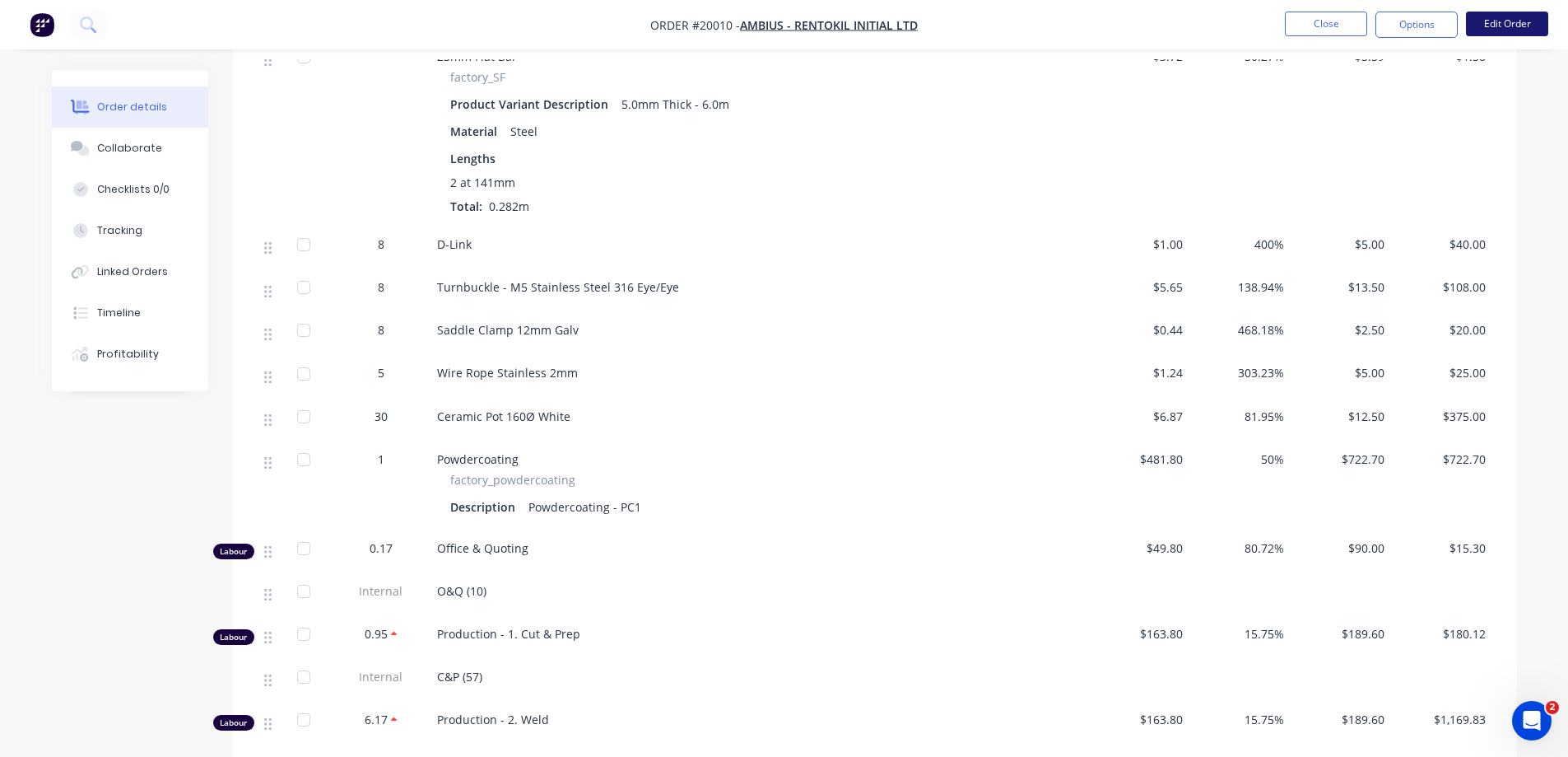
click at [1503, 23] on button "Edit Order" at bounding box center [1507, 24] width 82 height 24
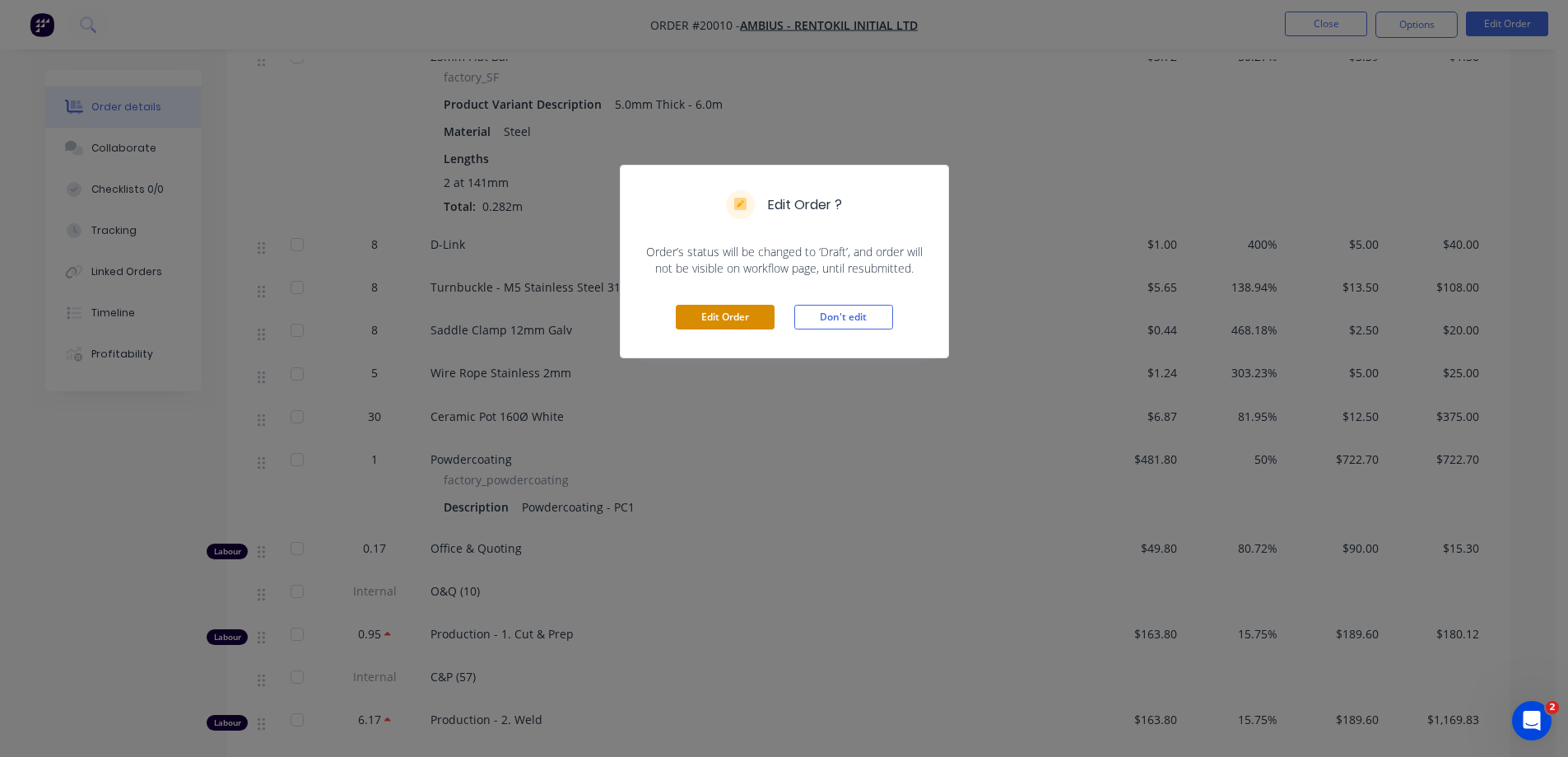
click at [737, 315] on button "Edit Order" at bounding box center [724, 317] width 98 height 24
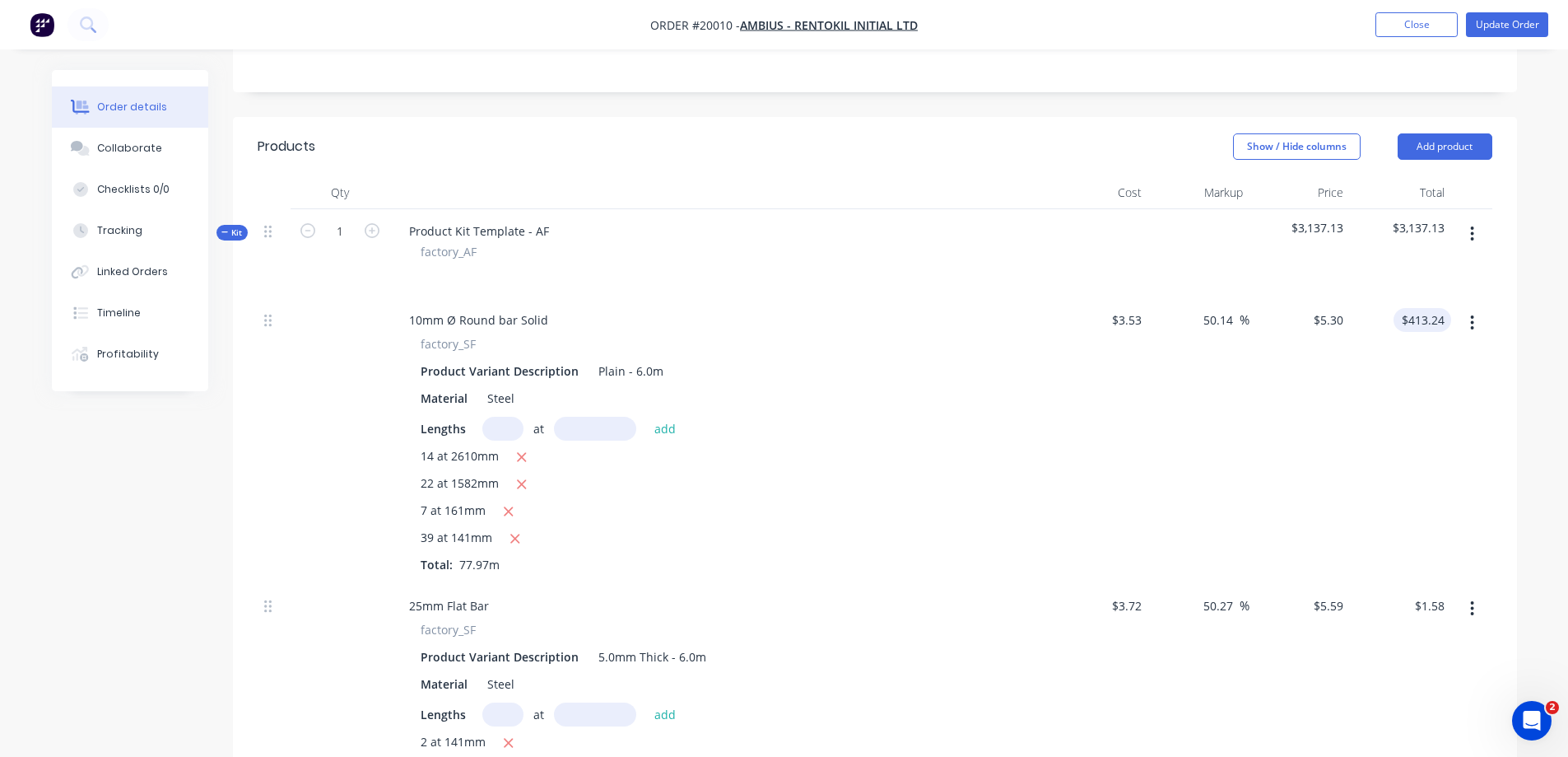
scroll to position [330, 0]
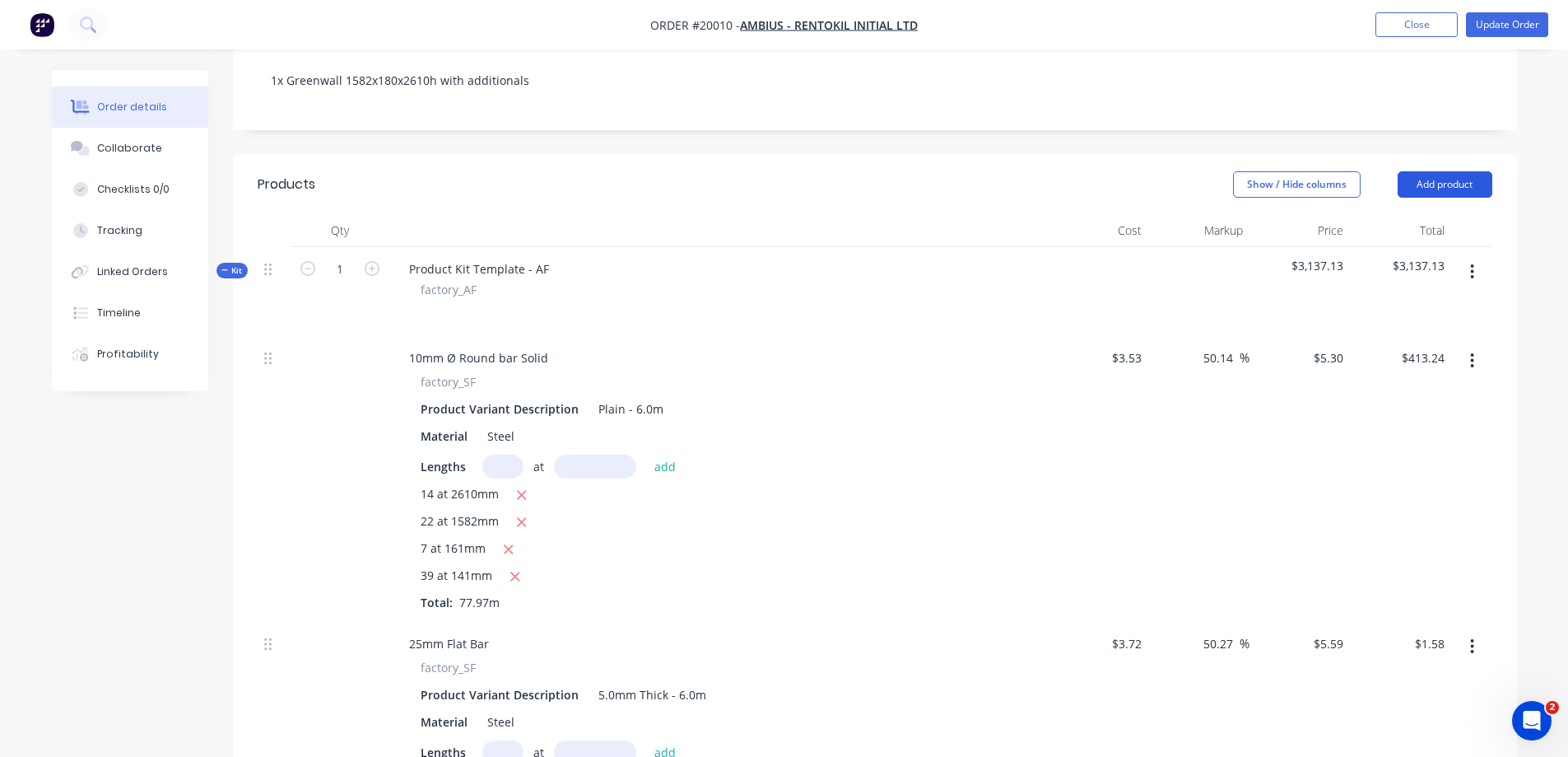
click at [1466, 171] on button "Add product" at bounding box center [1445, 184] width 95 height 26
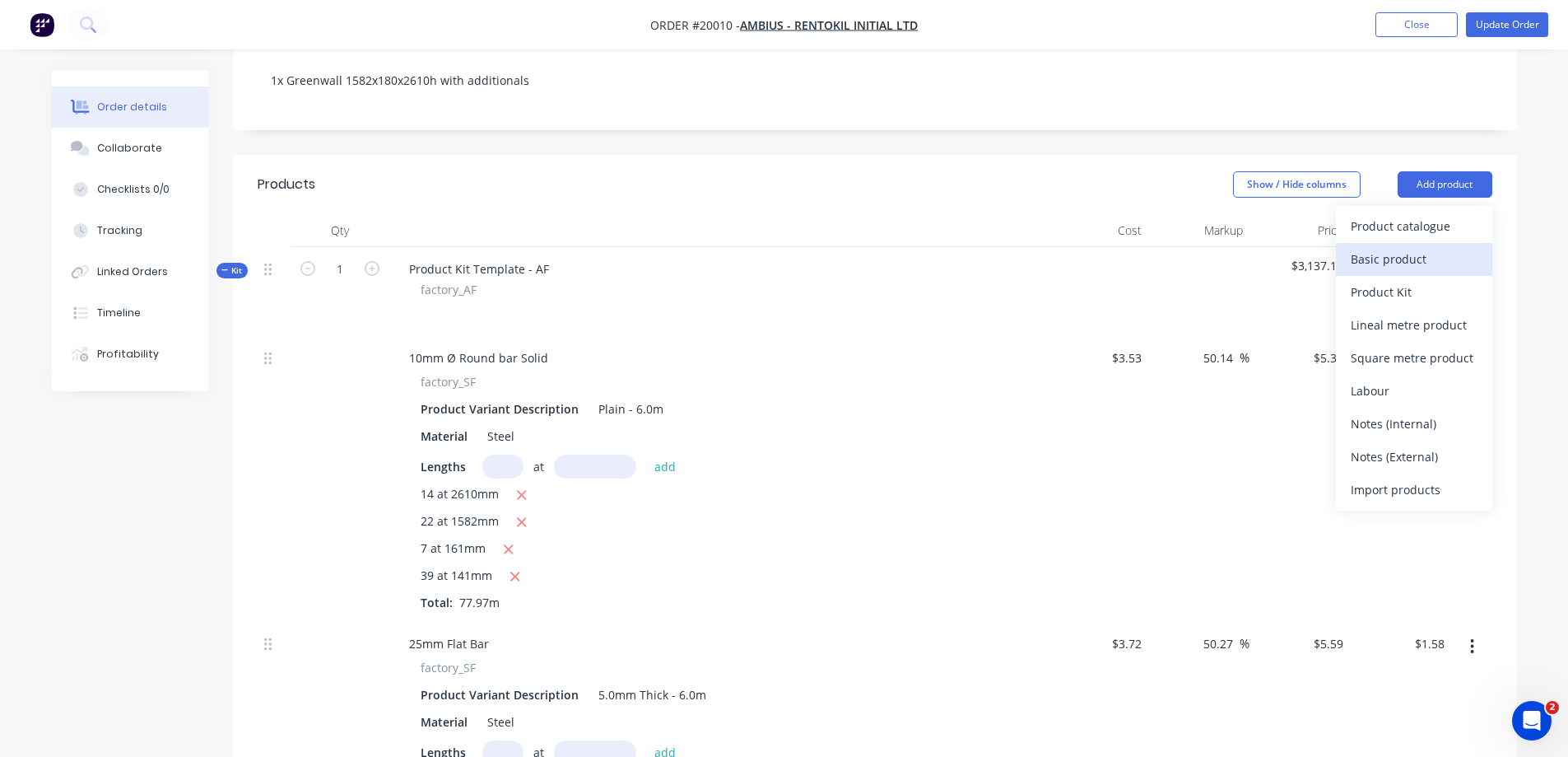
click at [1411, 247] on div "Basic product" at bounding box center [1414, 258] width 126 height 24
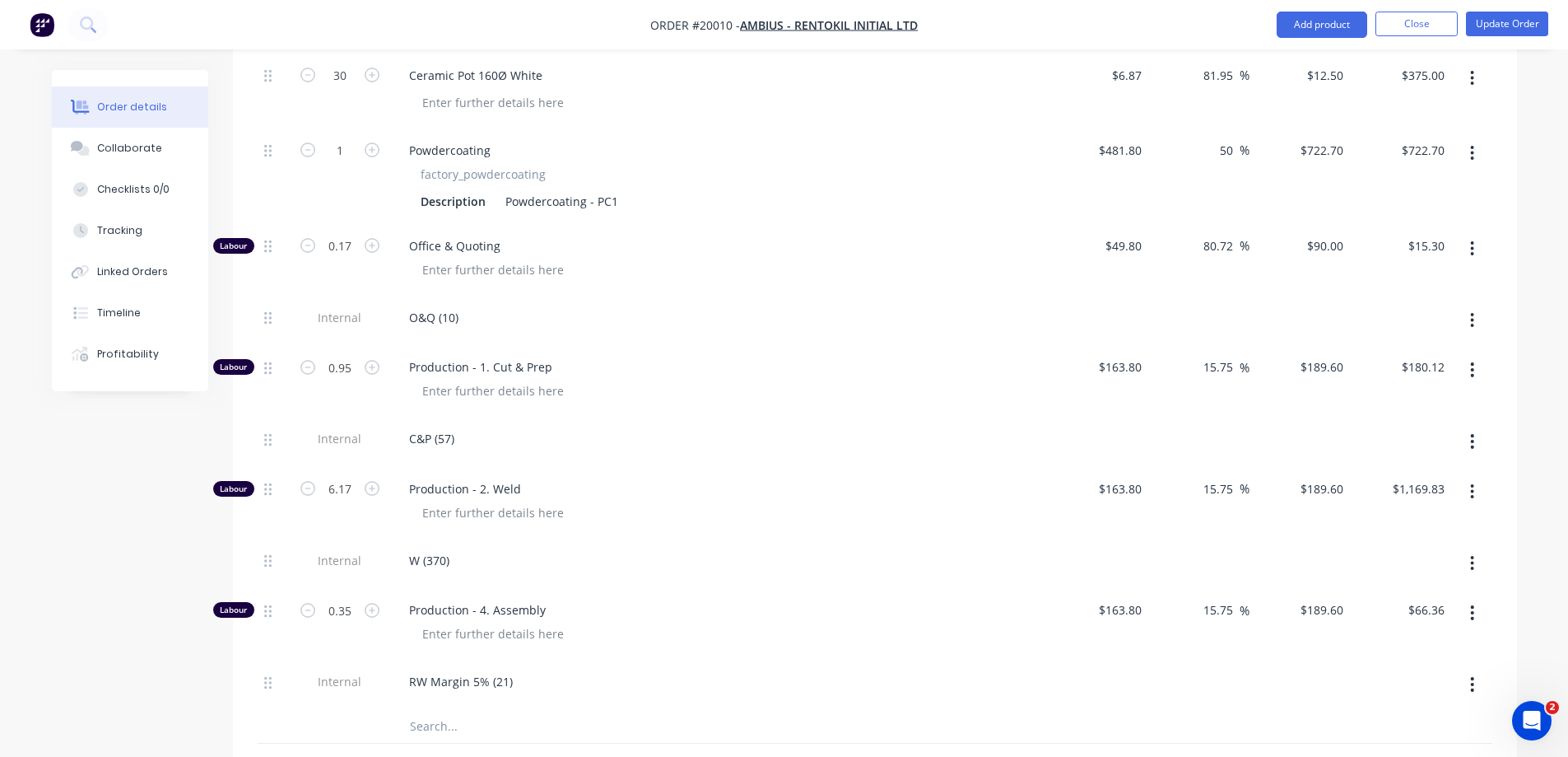
scroll to position [1565, 0]
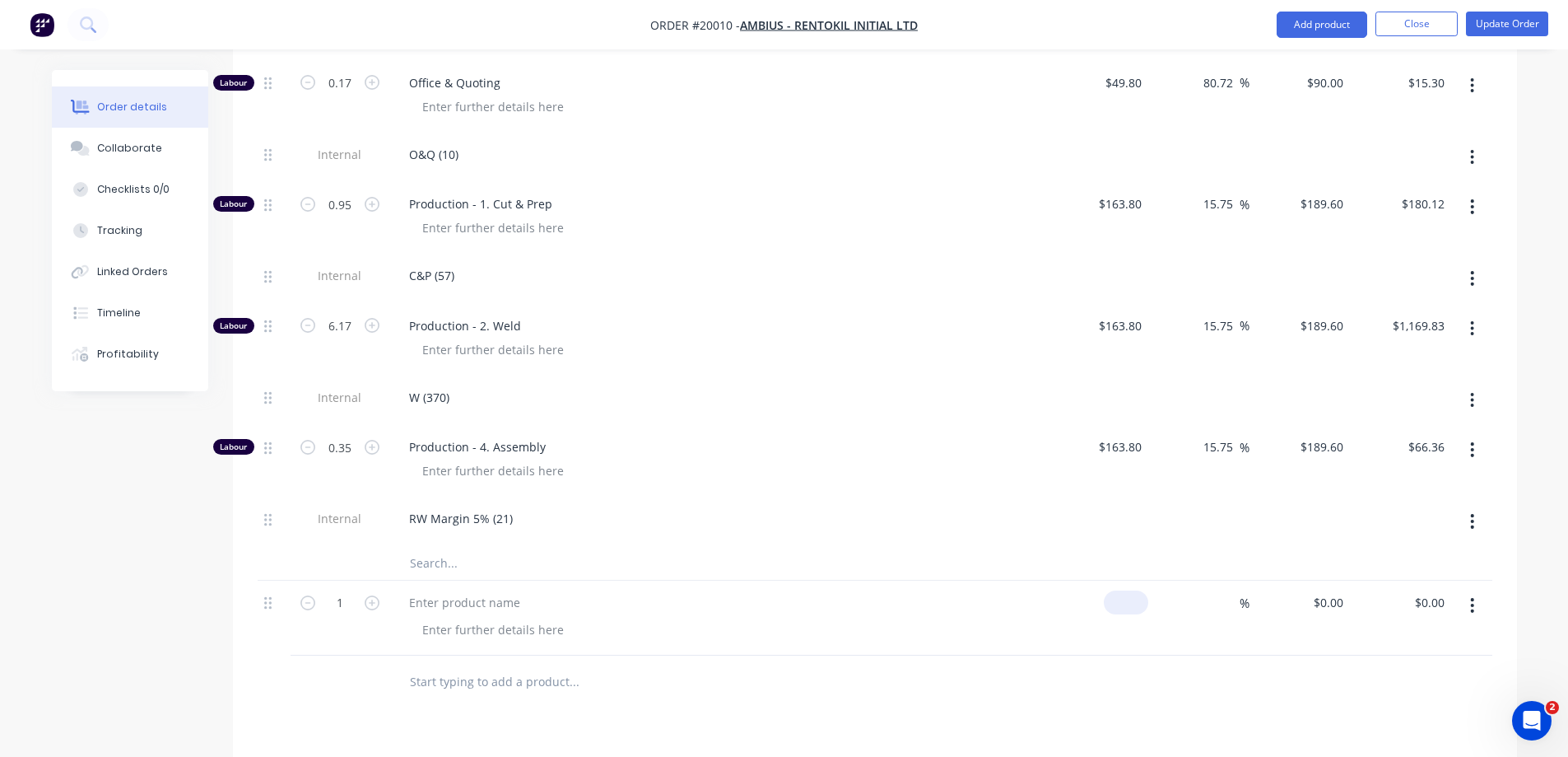
click at [1130, 590] on input at bounding box center [1129, 602] width 37 height 24
click at [492, 591] on div at bounding box center [719, 618] width 659 height 75
click at [492, 590] on div at bounding box center [465, 602] width 138 height 24
click at [505, 590] on div at bounding box center [465, 602] width 138 height 24
click at [1128, 590] on div "0 $0.00" at bounding box center [1126, 602] width 44 height 24
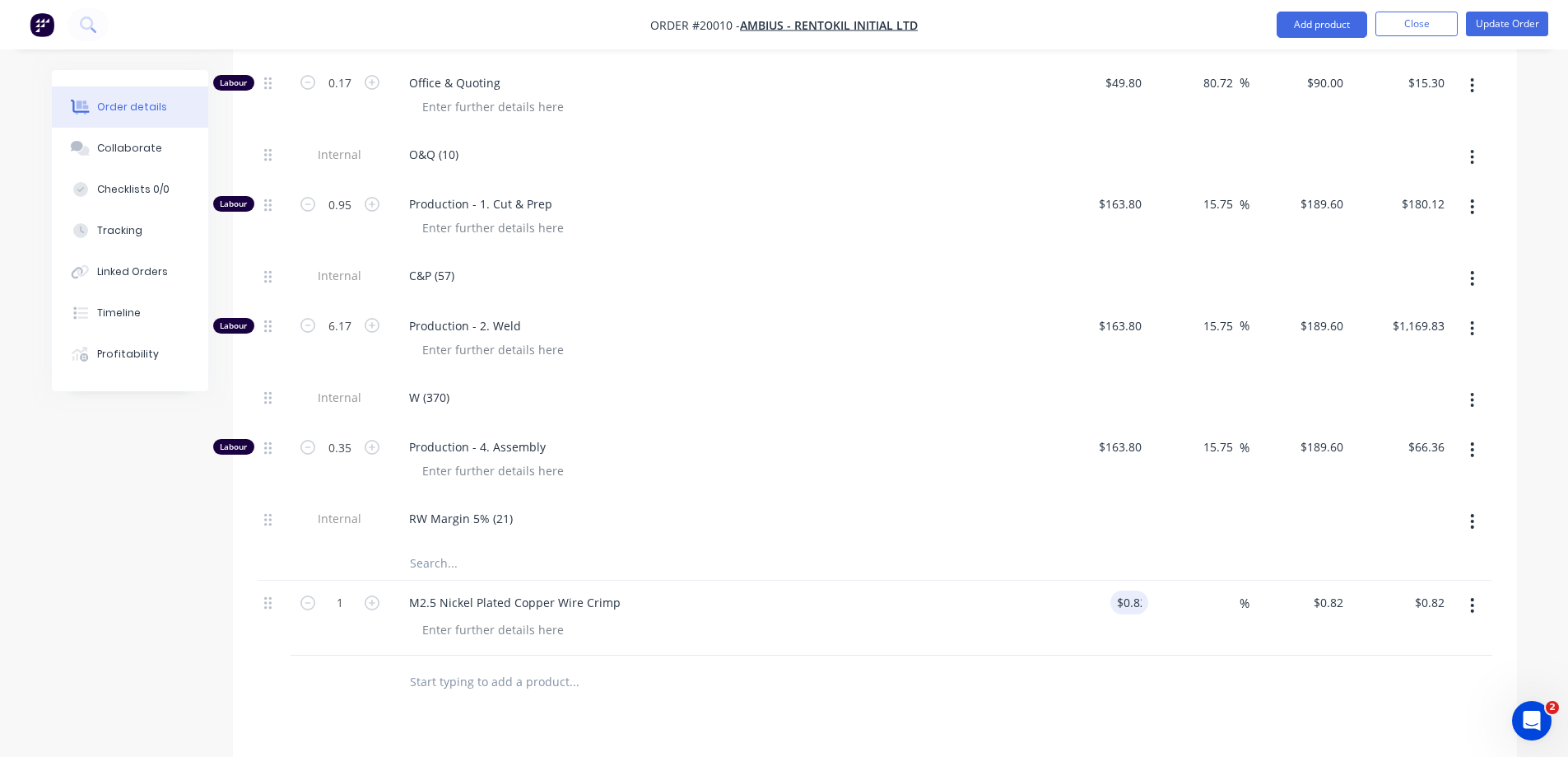
click at [1130, 598] on div "$0.82 0.82" at bounding box center [1098, 618] width 101 height 75
click at [1212, 581] on div "%" at bounding box center [1199, 618] width 101 height 75
click at [1226, 590] on input at bounding box center [1231, 602] width 19 height 24
click at [1184, 602] on div "50 50 %" at bounding box center [1199, 618] width 101 height 75
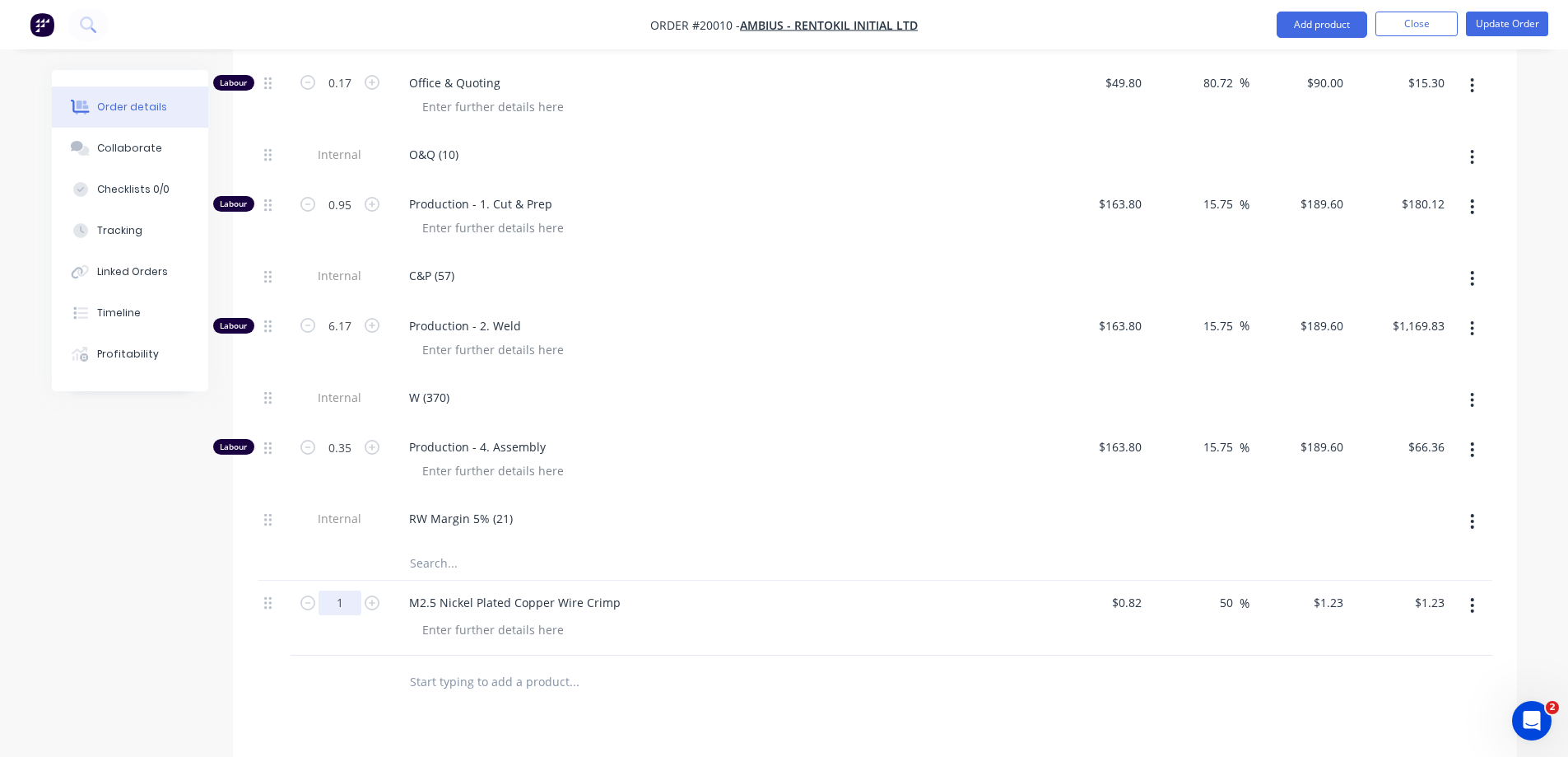
click at [352, 590] on input "1" at bounding box center [340, 603] width 43 height 24
click at [820, 617] on div at bounding box center [724, 629] width 632 height 24
click at [1416, 590] on input "19.68" at bounding box center [1432, 602] width 37 height 24
click at [1393, 611] on div "$28.00 $28.00" at bounding box center [1401, 618] width 101 height 75
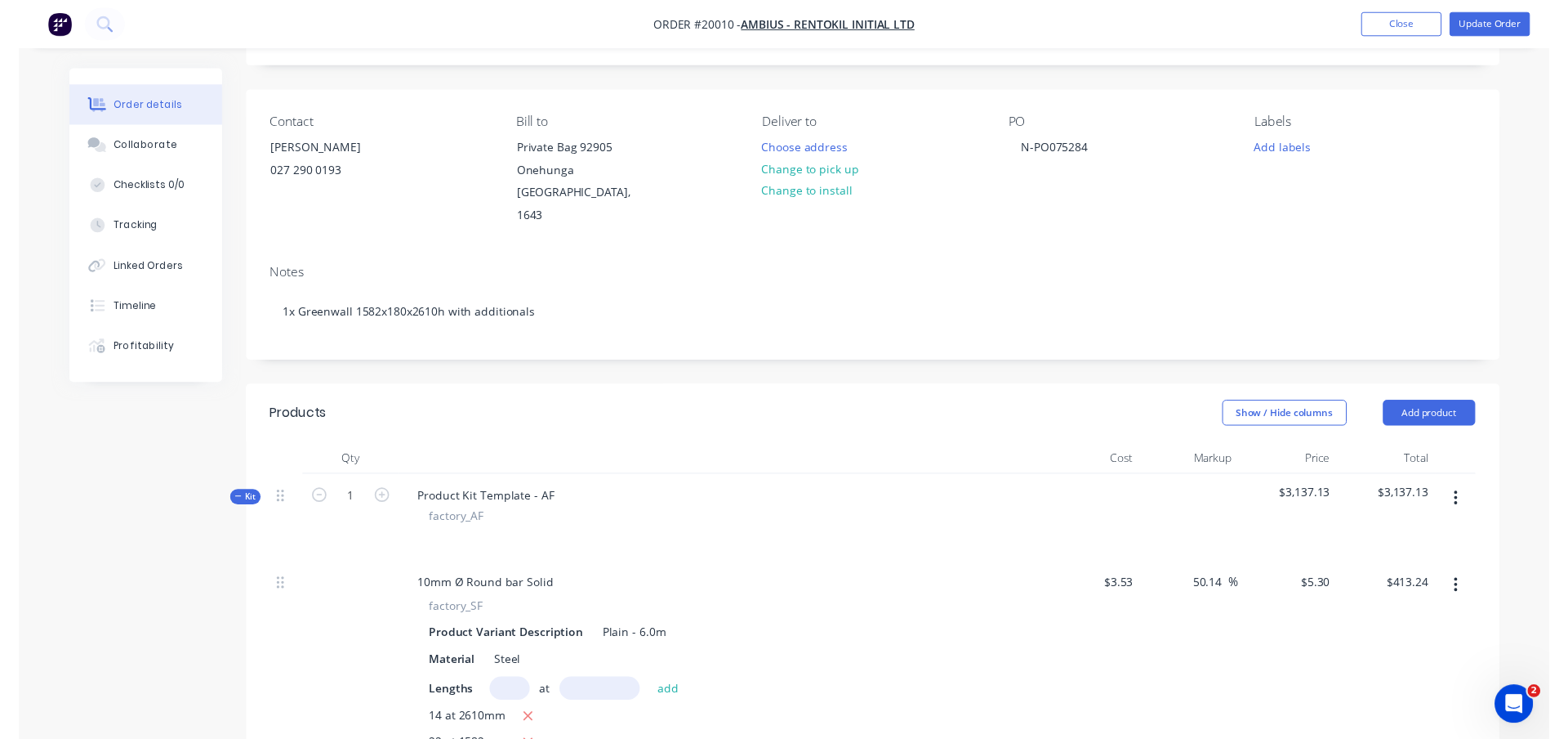
scroll to position [0, 0]
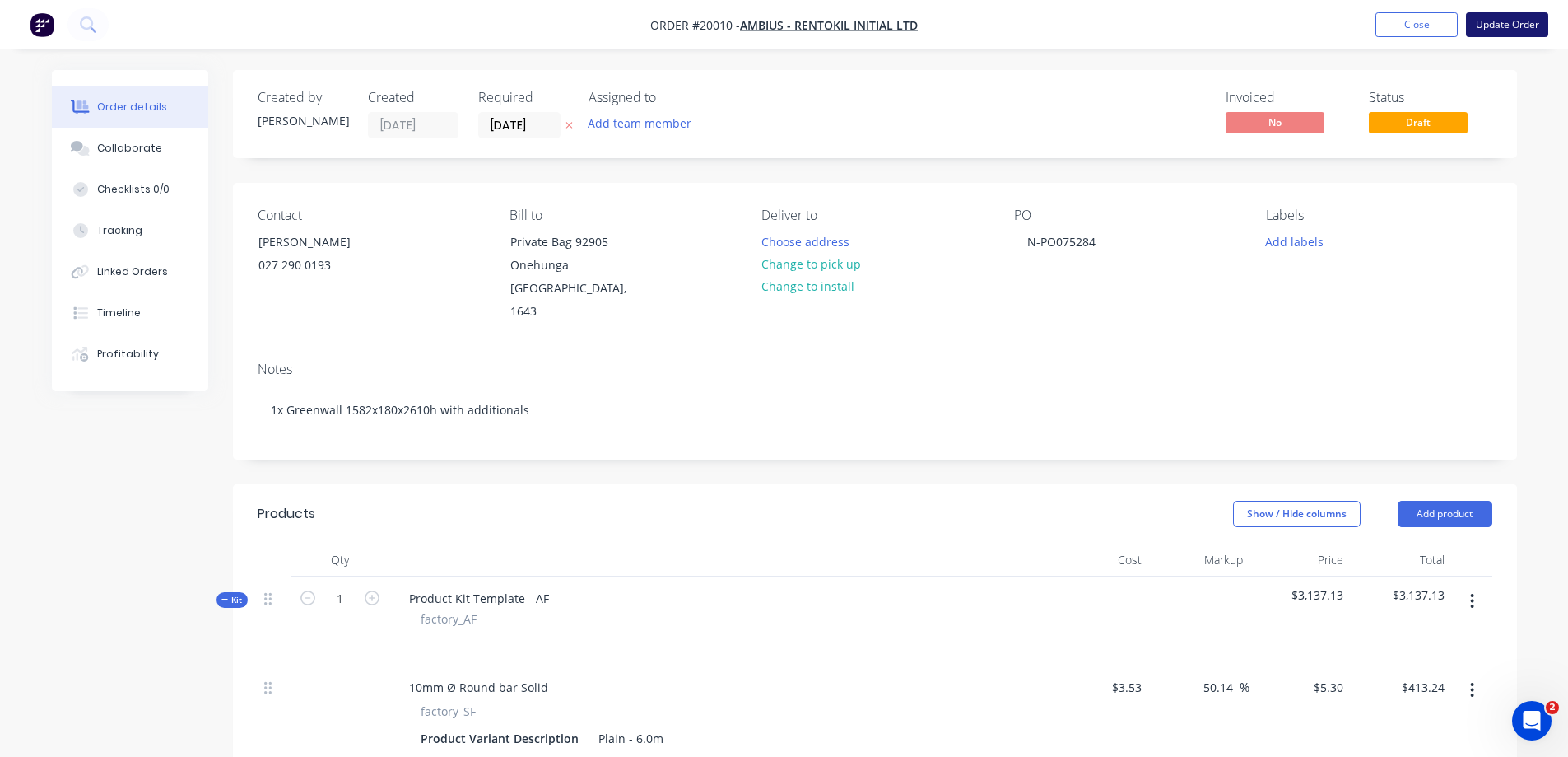
click at [1486, 22] on button "Update Order" at bounding box center [1507, 24] width 82 height 24
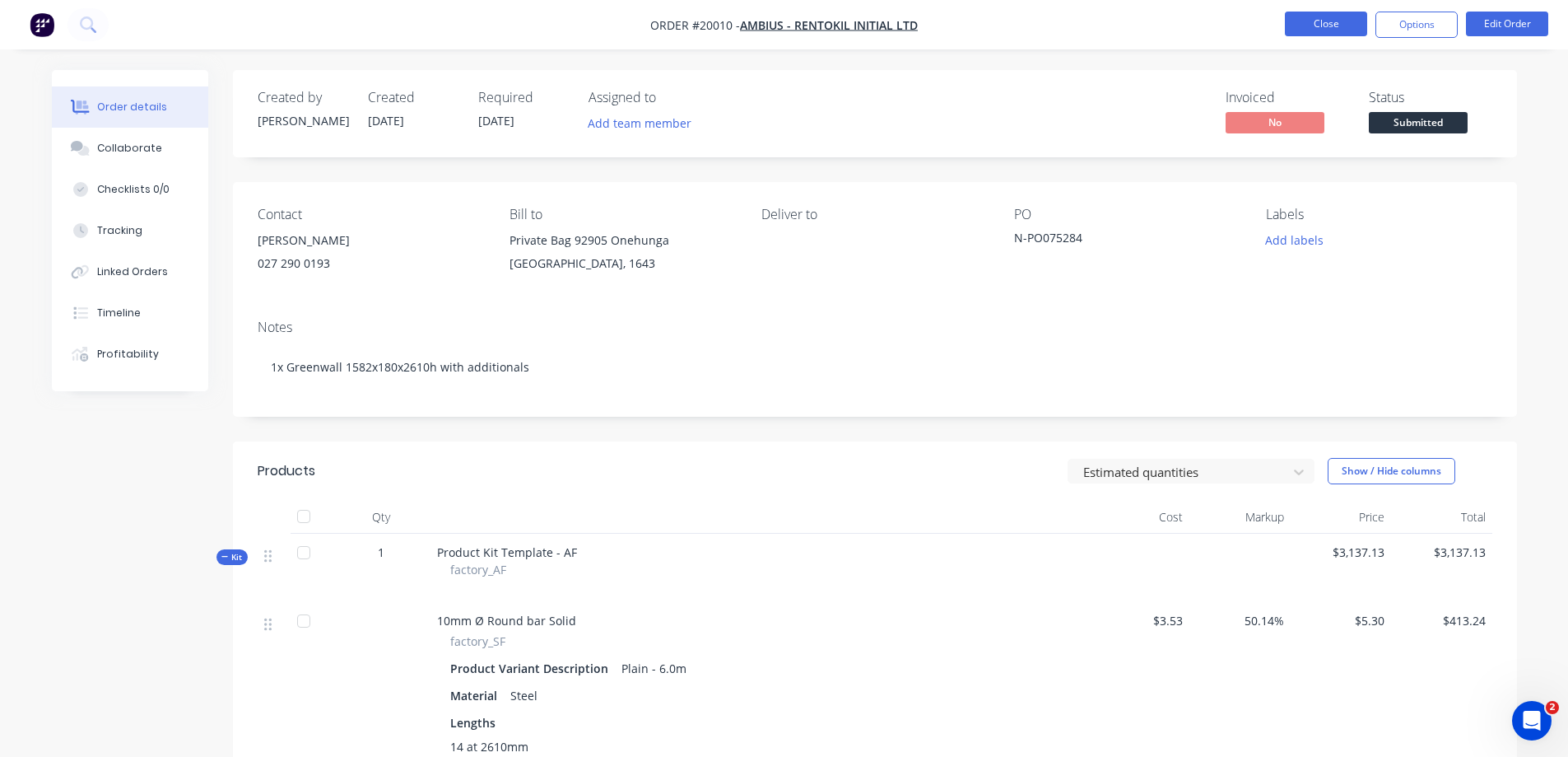
click at [1322, 20] on button "Close" at bounding box center [1326, 24] width 82 height 24
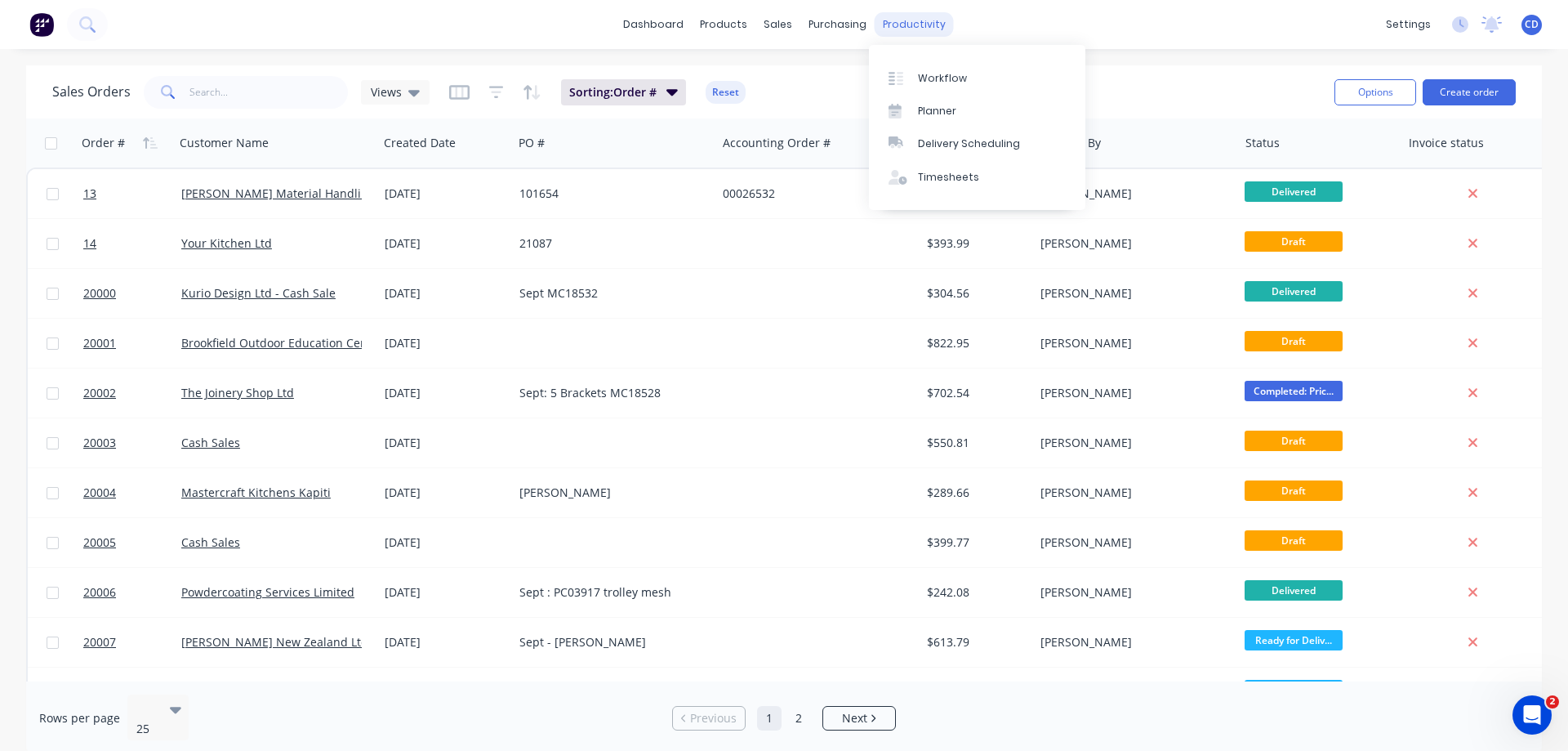
click at [912, 29] on div "productivity" at bounding box center [915, 24] width 80 height 24
click at [920, 71] on div "Workflow" at bounding box center [943, 78] width 49 height 15
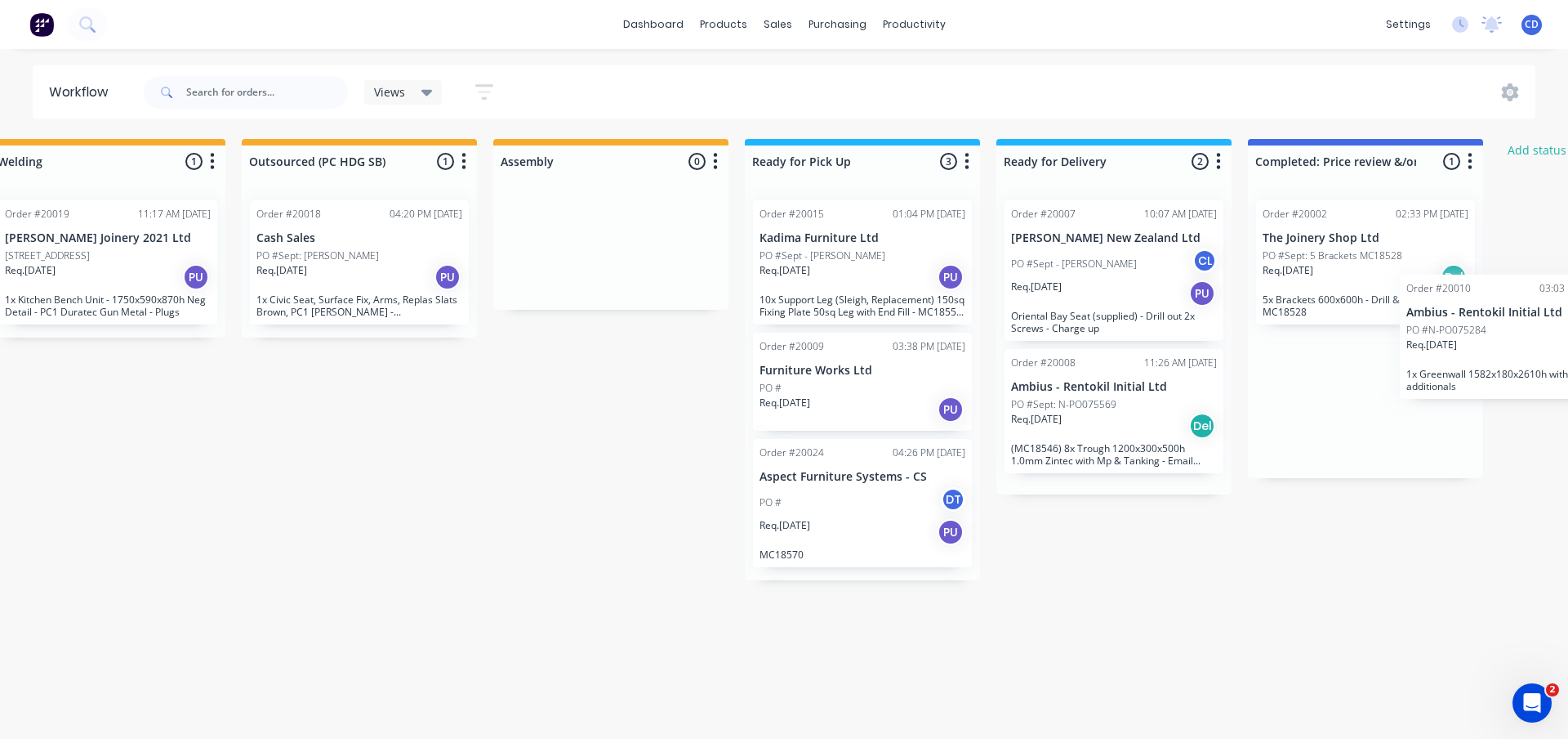
scroll to position [0, 886]
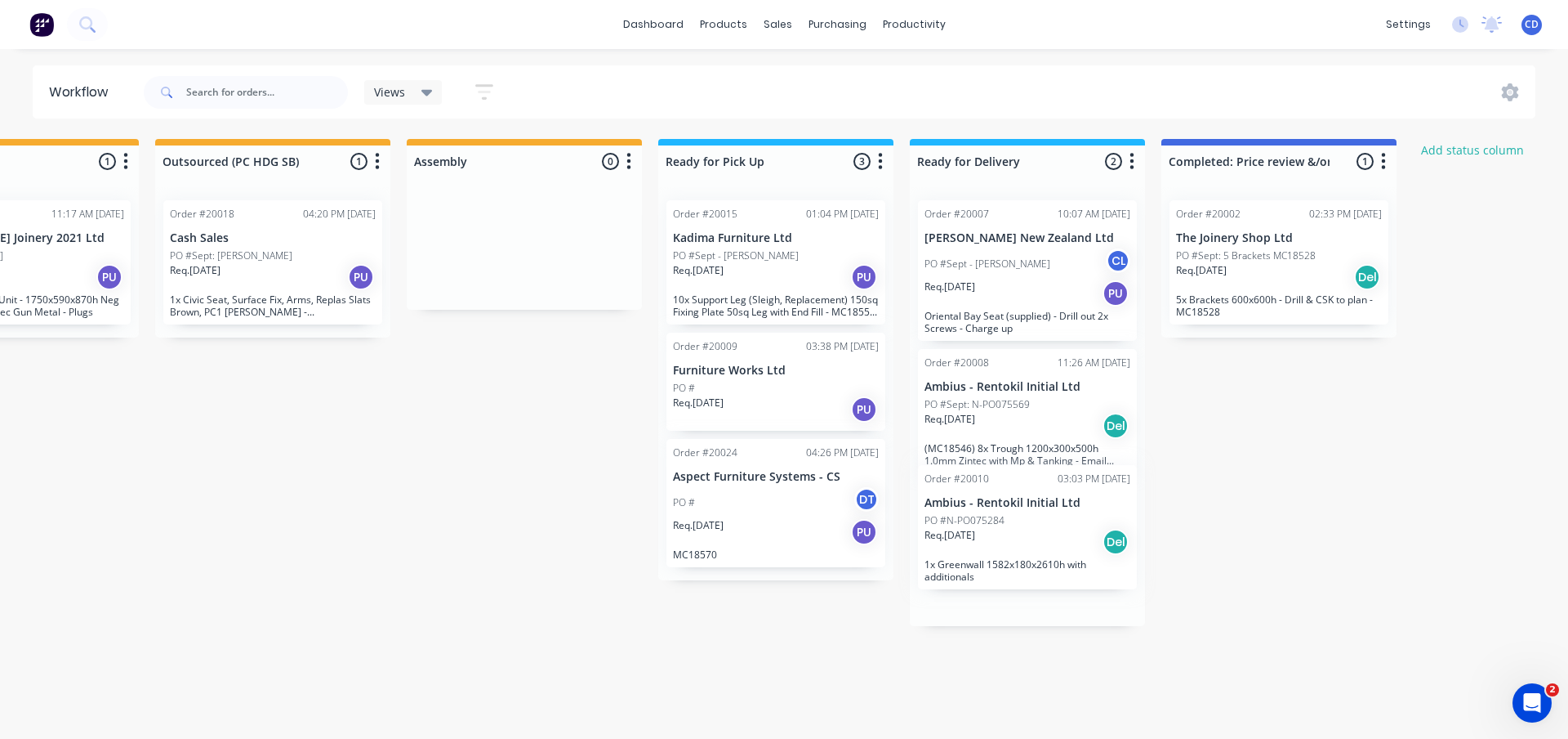
drag, startPoint x: 88, startPoint y: 235, endPoint x: 967, endPoint y: 507, distance: 920.1
click at [967, 507] on div "Submitted 3 Status colour #273444 hex #273444 Save Cancel Summaries Total order…" at bounding box center [464, 386] width 2724 height 494
click at [975, 520] on p "Ambius - Rentokil Initial Ltd" at bounding box center [1027, 519] width 206 height 14
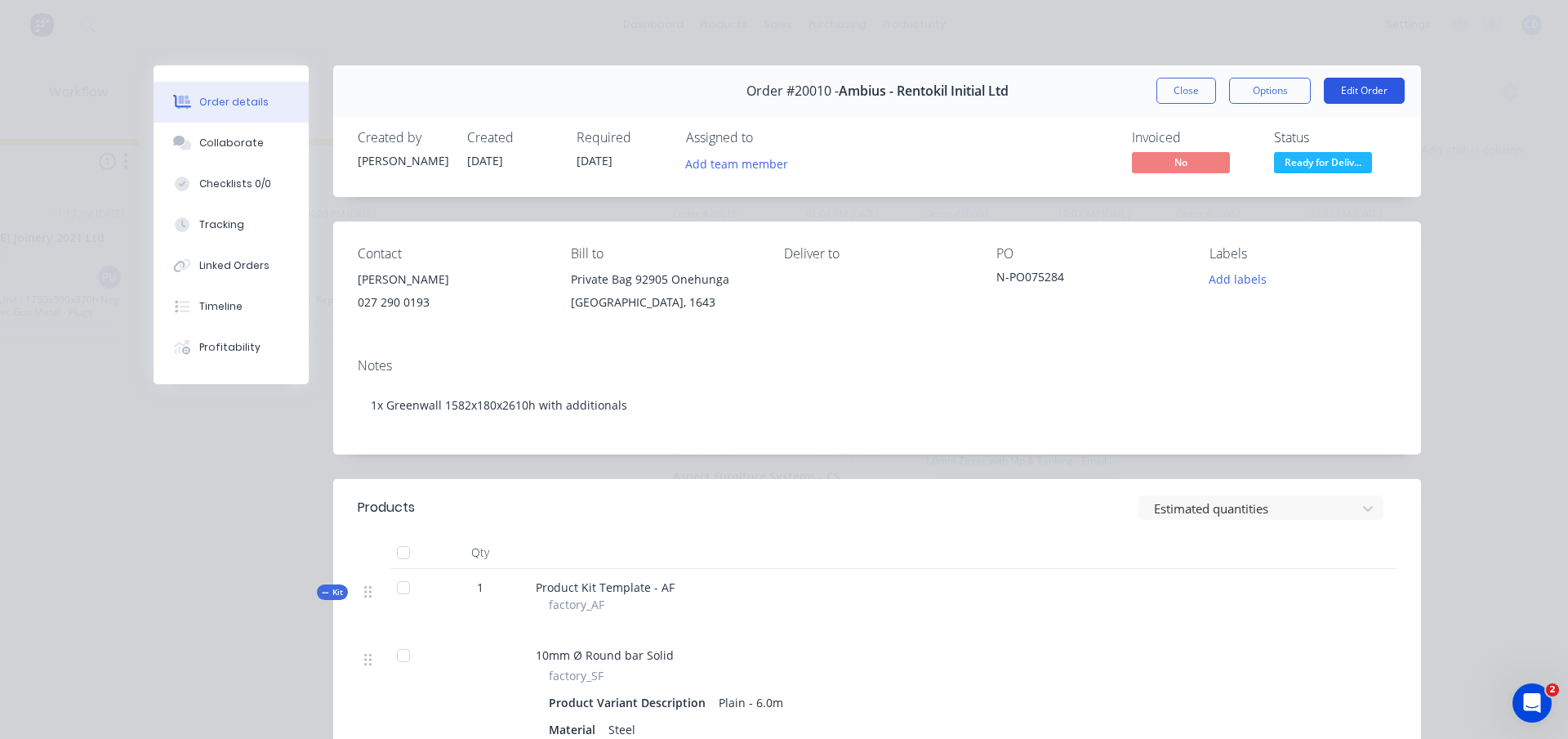
click at [1352, 95] on button "Edit Order" at bounding box center [1365, 91] width 81 height 26
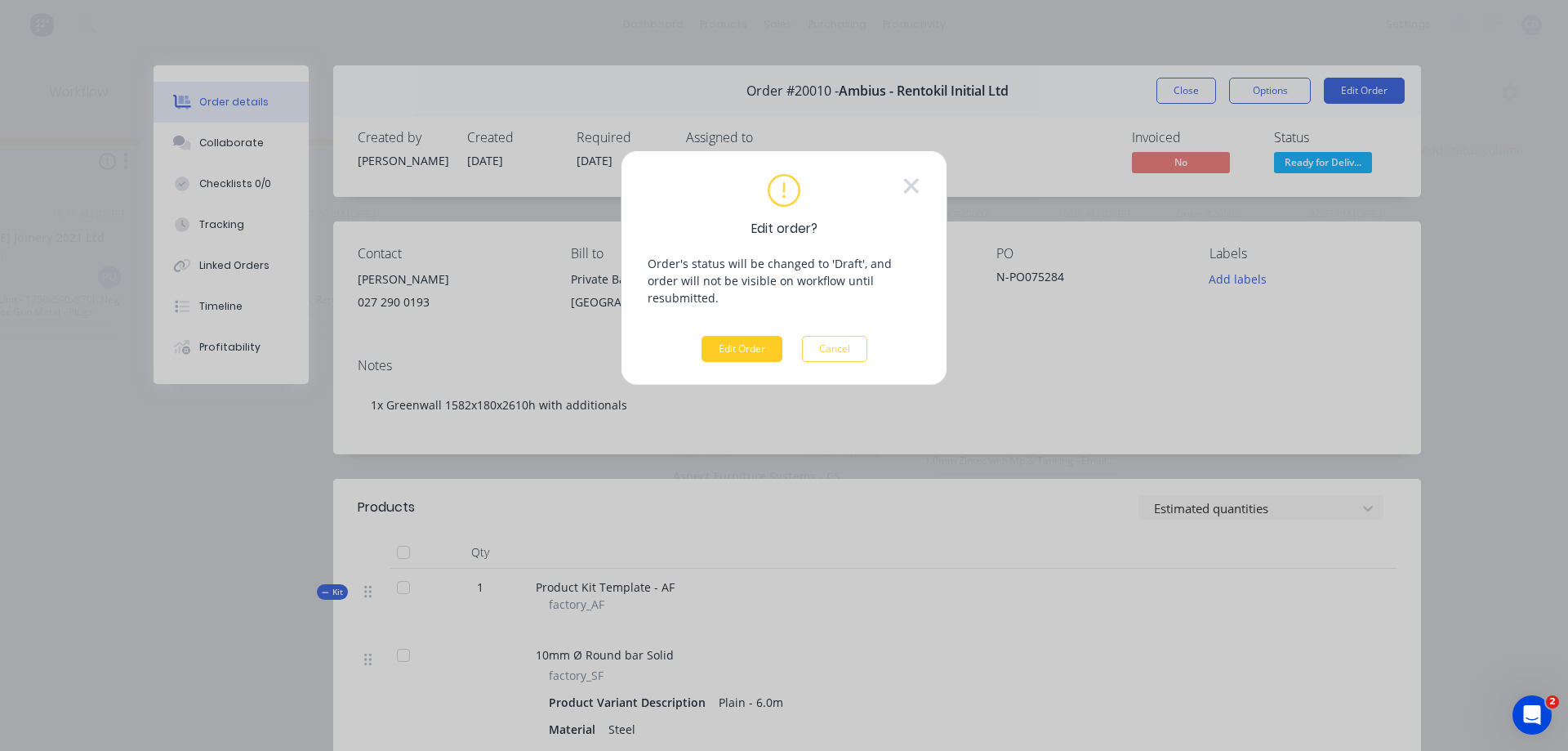
click at [745, 336] on button "Edit Order" at bounding box center [742, 349] width 81 height 26
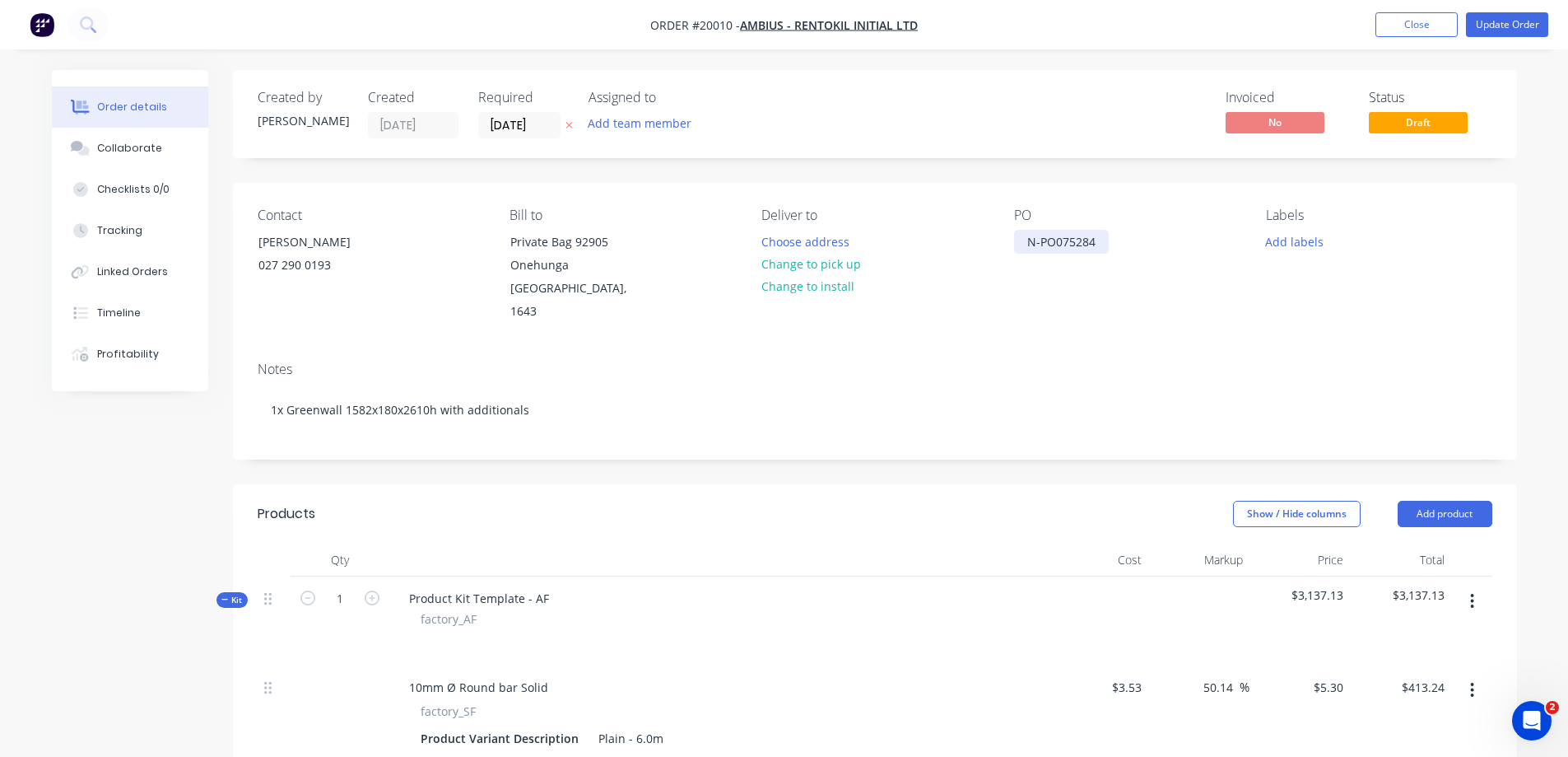
click at [1025, 245] on div "N-PO075284" at bounding box center [1062, 242] width 95 height 24
click at [492, 576] on div "Product Kit Template - AF factory_AF" at bounding box center [719, 621] width 659 height 89
click at [488, 586] on div "Product Kit Template - AF" at bounding box center [479, 597] width 166 height 24
drag, startPoint x: 545, startPoint y: 576, endPoint x: 406, endPoint y: 576, distance: 139.0
click at [406, 586] on div "Product Kit Template - AF" at bounding box center [479, 597] width 166 height 24
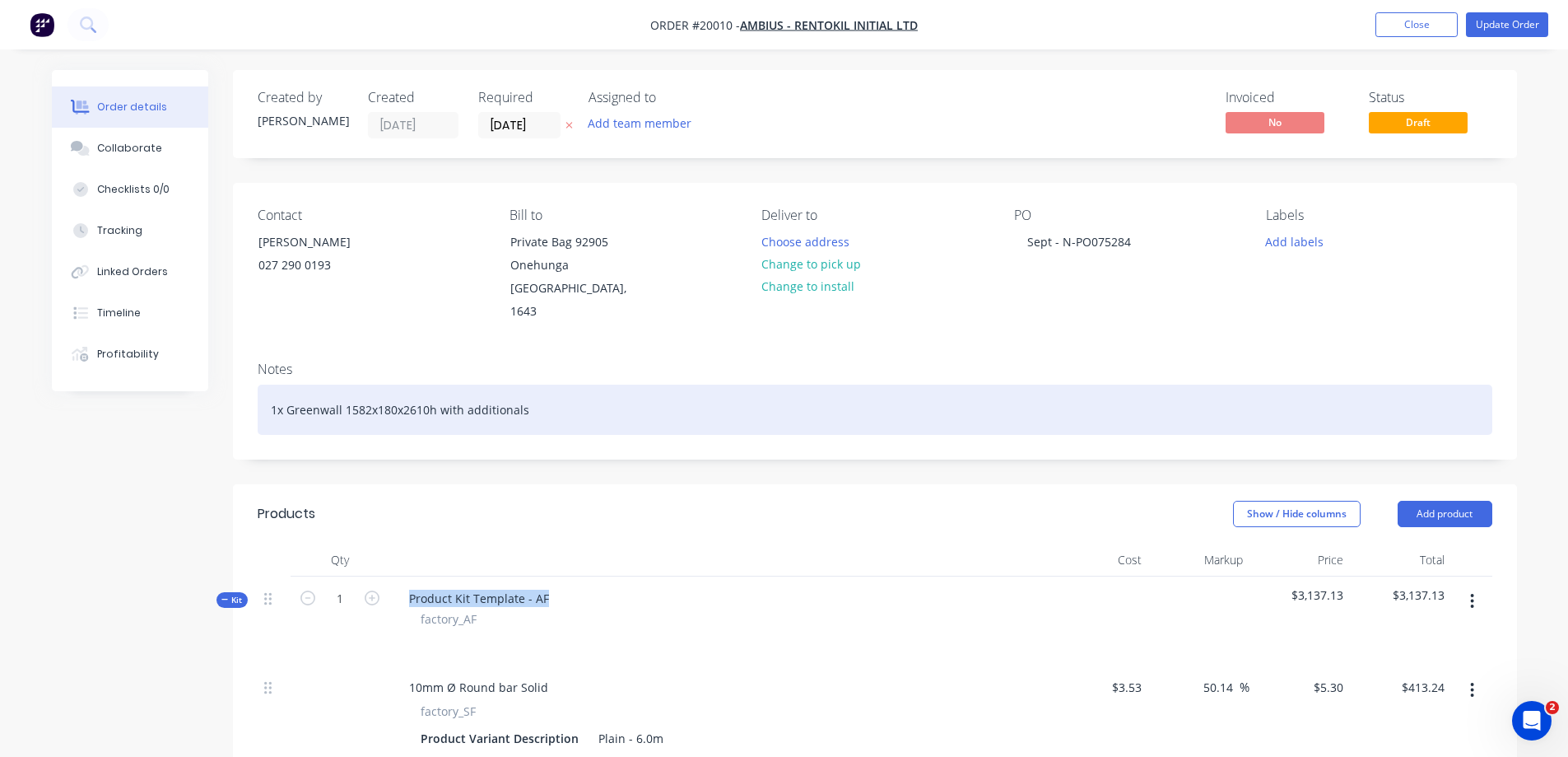
drag, startPoint x: 288, startPoint y: 392, endPoint x: 534, endPoint y: 392, distance: 246.0
click at [534, 392] on div "1x Greenwall 1582x180x2610h with additionals" at bounding box center [875, 410] width 1235 height 51
copy div "Greenwall 1582x180x2610h with additionals"
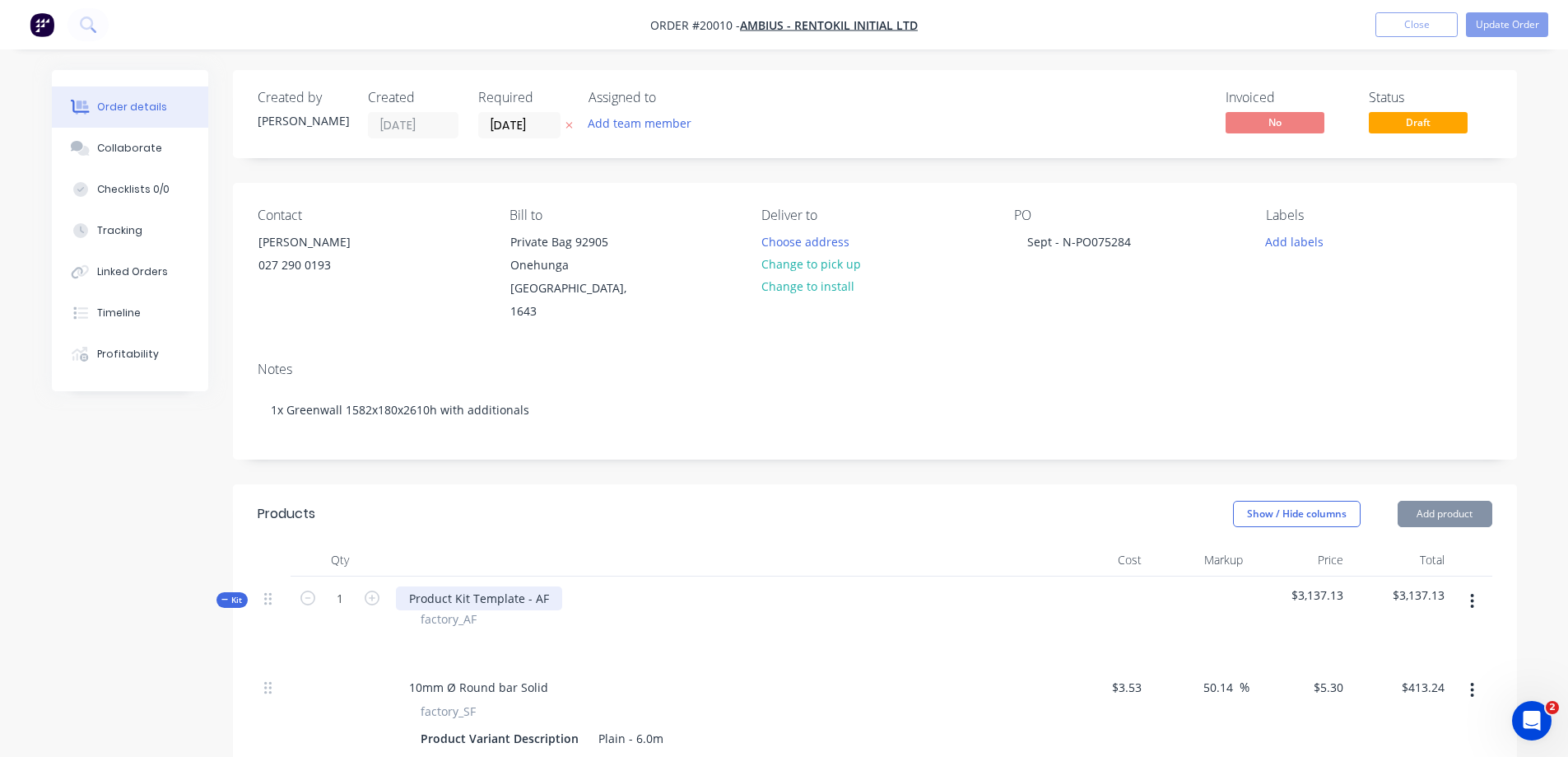
click at [445, 586] on div "Product Kit Template - AF" at bounding box center [479, 597] width 166 height 24
drag, startPoint x: 409, startPoint y: 571, endPoint x: 615, endPoint y: 574, distance: 206.0
click at [615, 576] on div "Product Kit Template - AF factory_AF" at bounding box center [719, 621] width 659 height 89
paste div
click at [1491, 24] on button "Update Order" at bounding box center [1507, 24] width 82 height 24
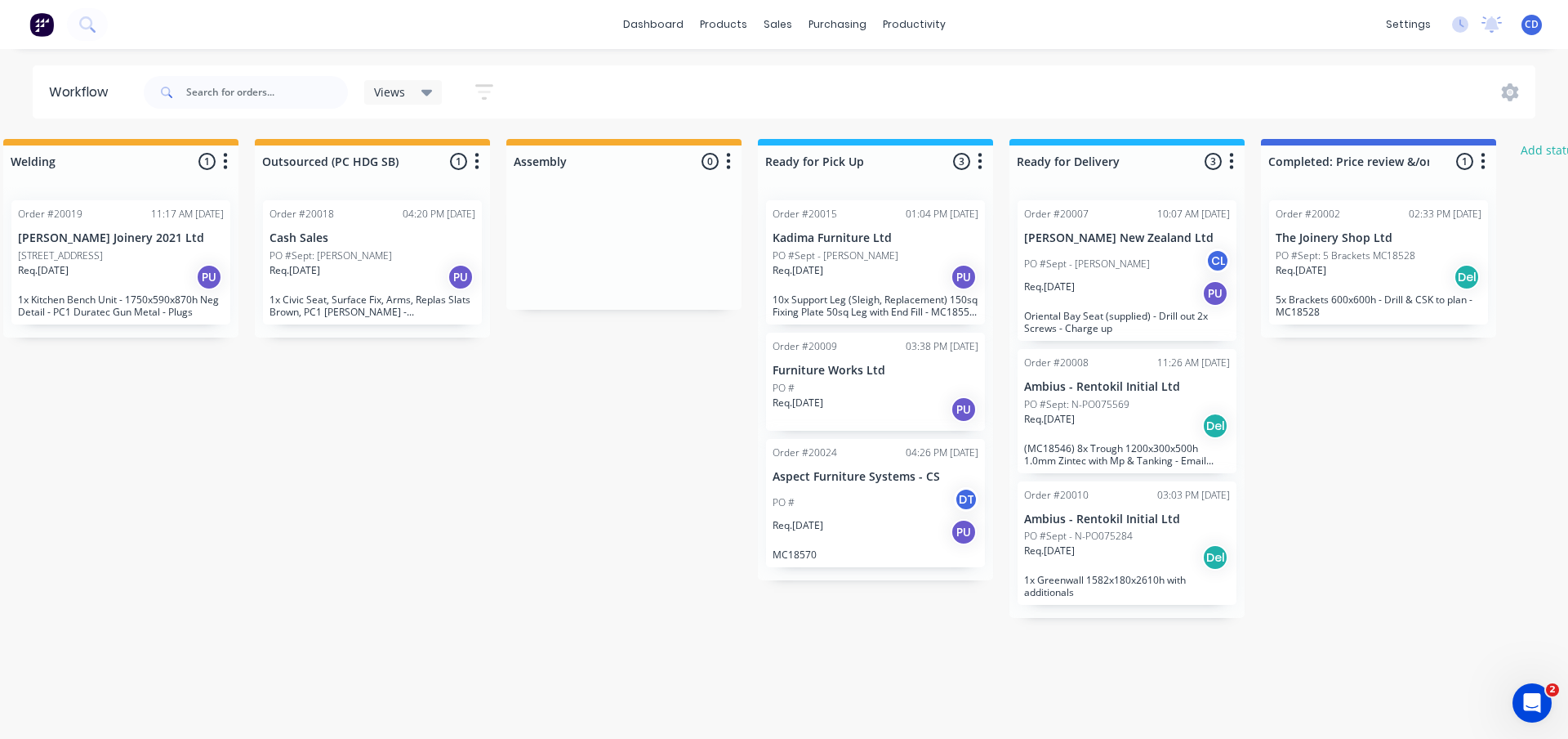
scroll to position [0, 791]
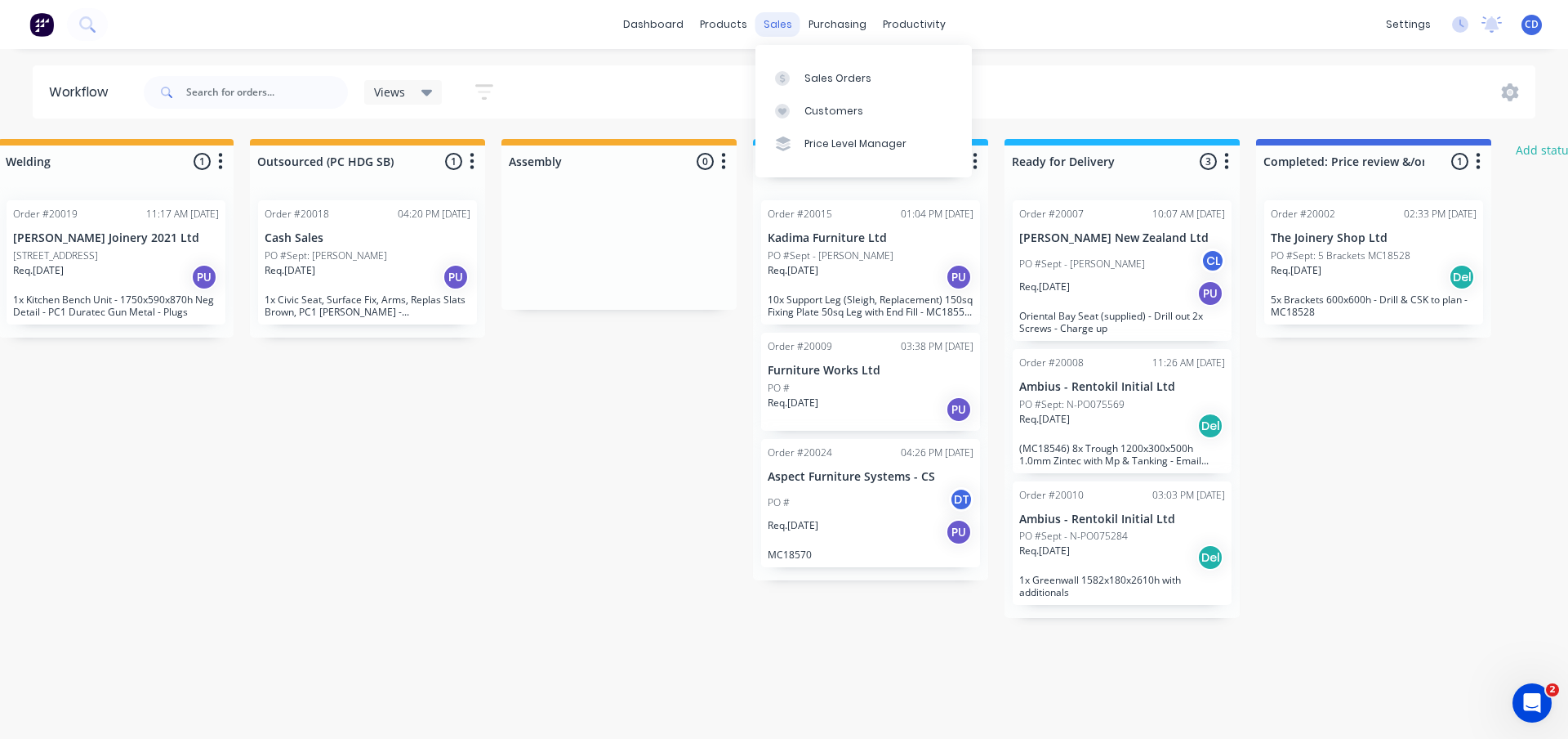
click at [783, 29] on div "sales" at bounding box center [778, 24] width 45 height 24
click at [819, 81] on div "Sales Orders" at bounding box center [837, 78] width 67 height 15
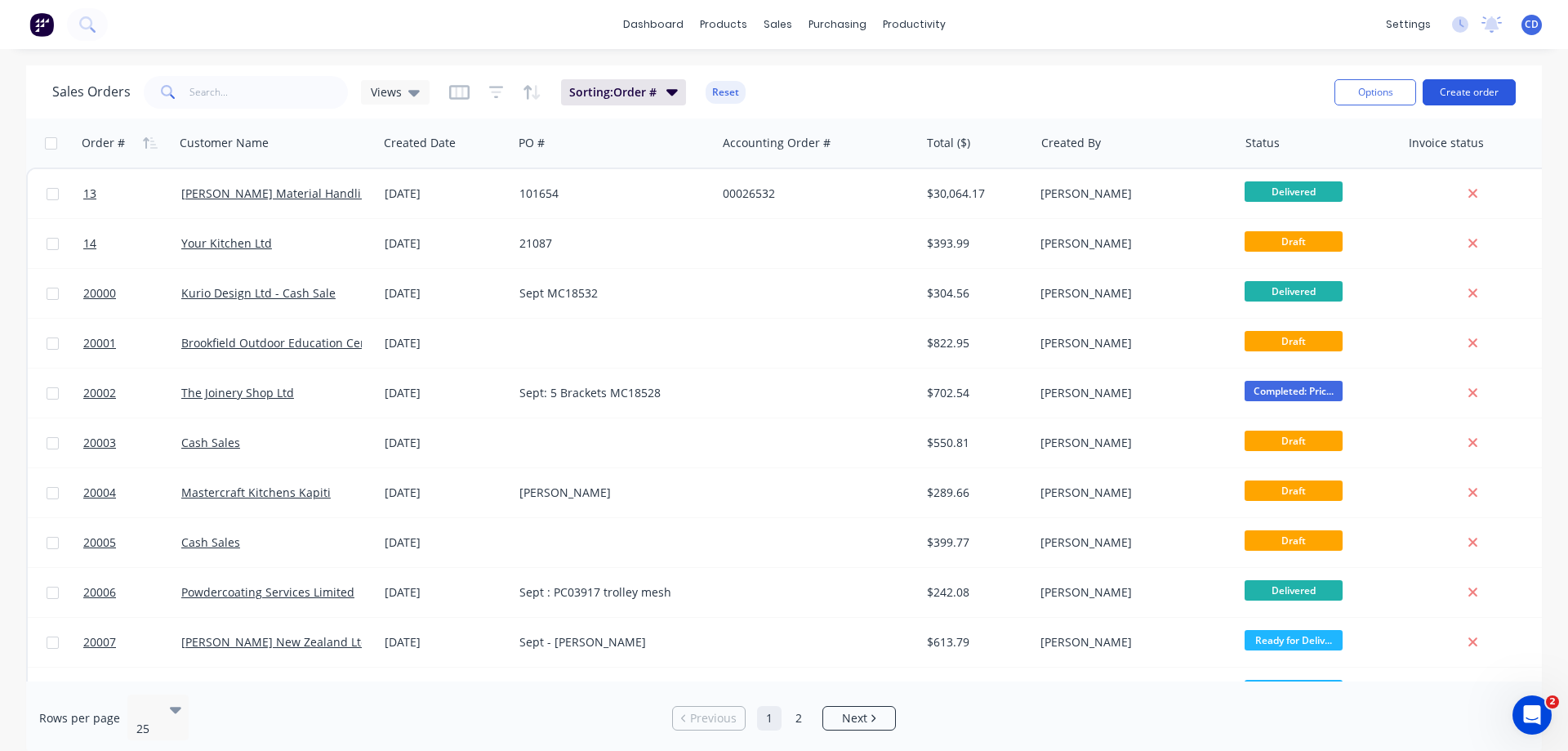
click at [1480, 94] on button "Create order" at bounding box center [1469, 93] width 93 height 26
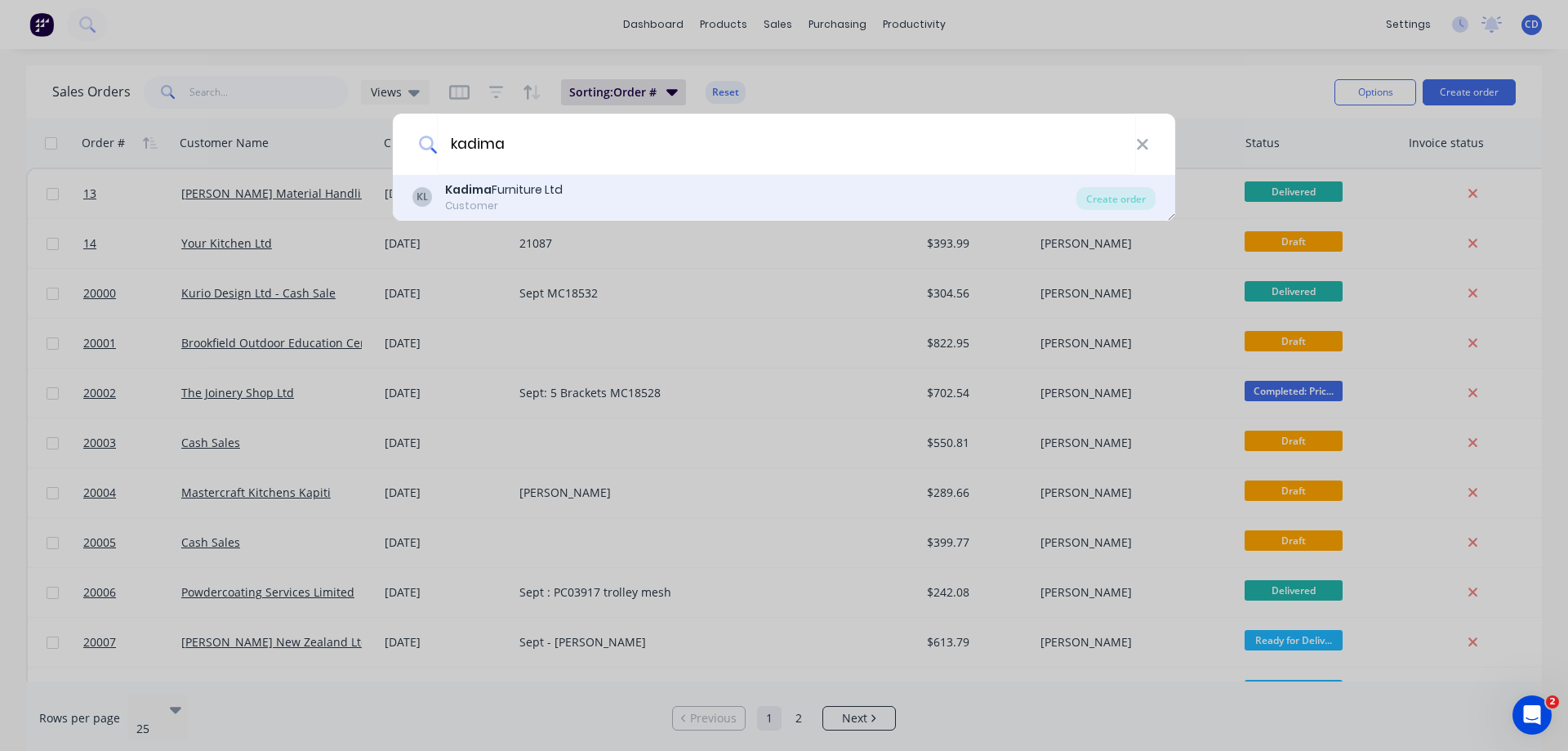
click at [505, 196] on div "Kadima Furniture Ltd" at bounding box center [504, 190] width 118 height 17
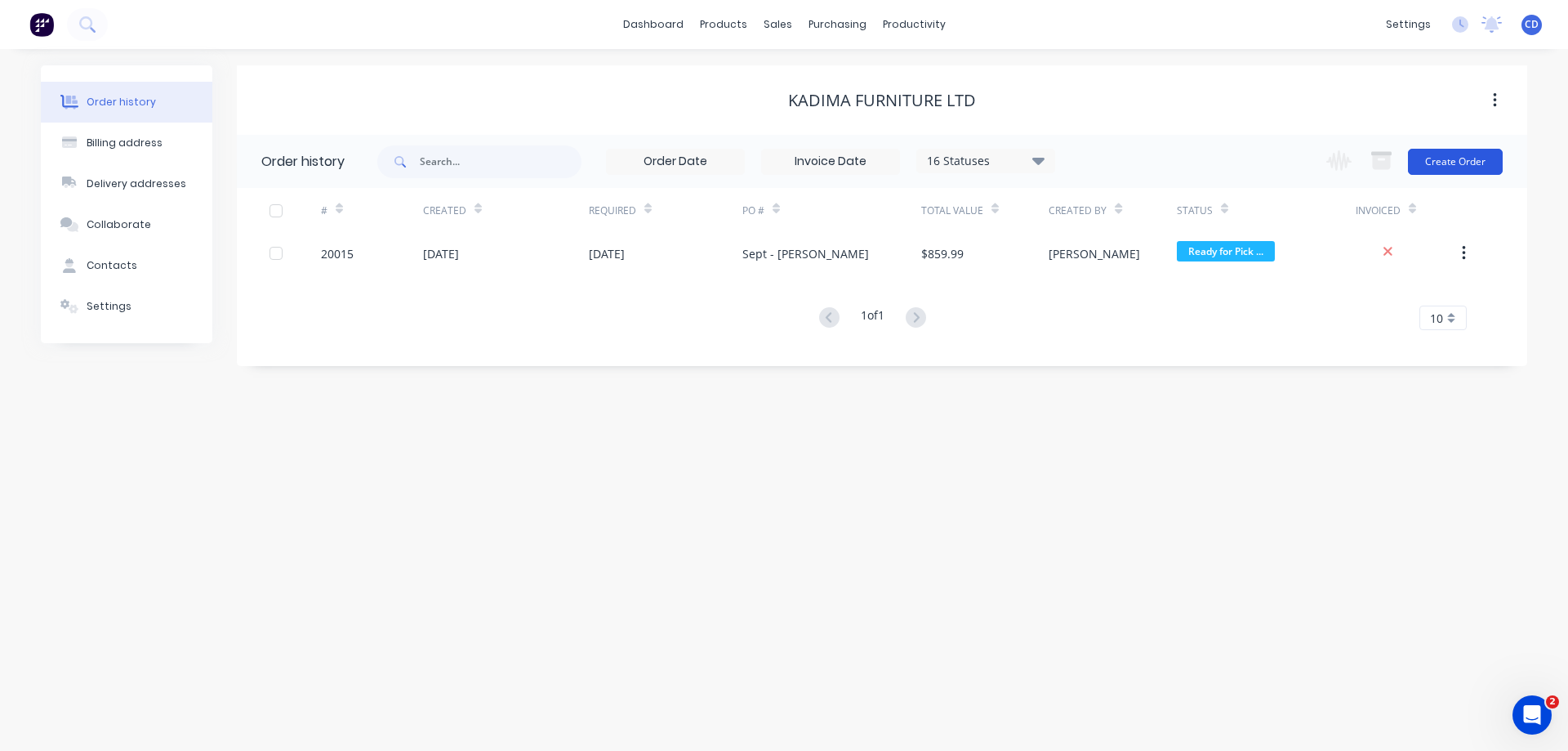
click at [1450, 167] on button "Create Order" at bounding box center [1456, 162] width 95 height 26
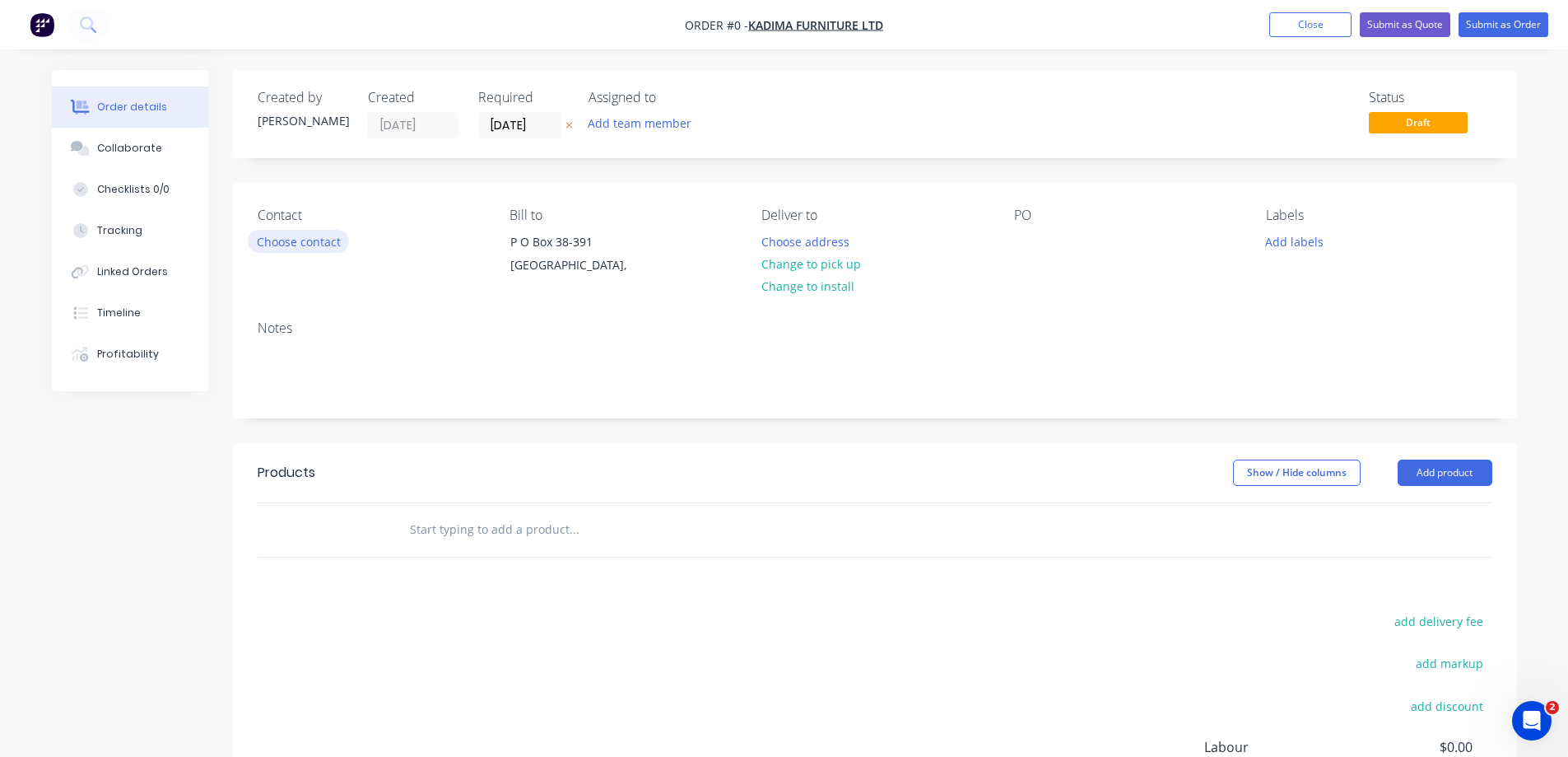
click at [302, 242] on button "Choose contact" at bounding box center [298, 242] width 101 height 23
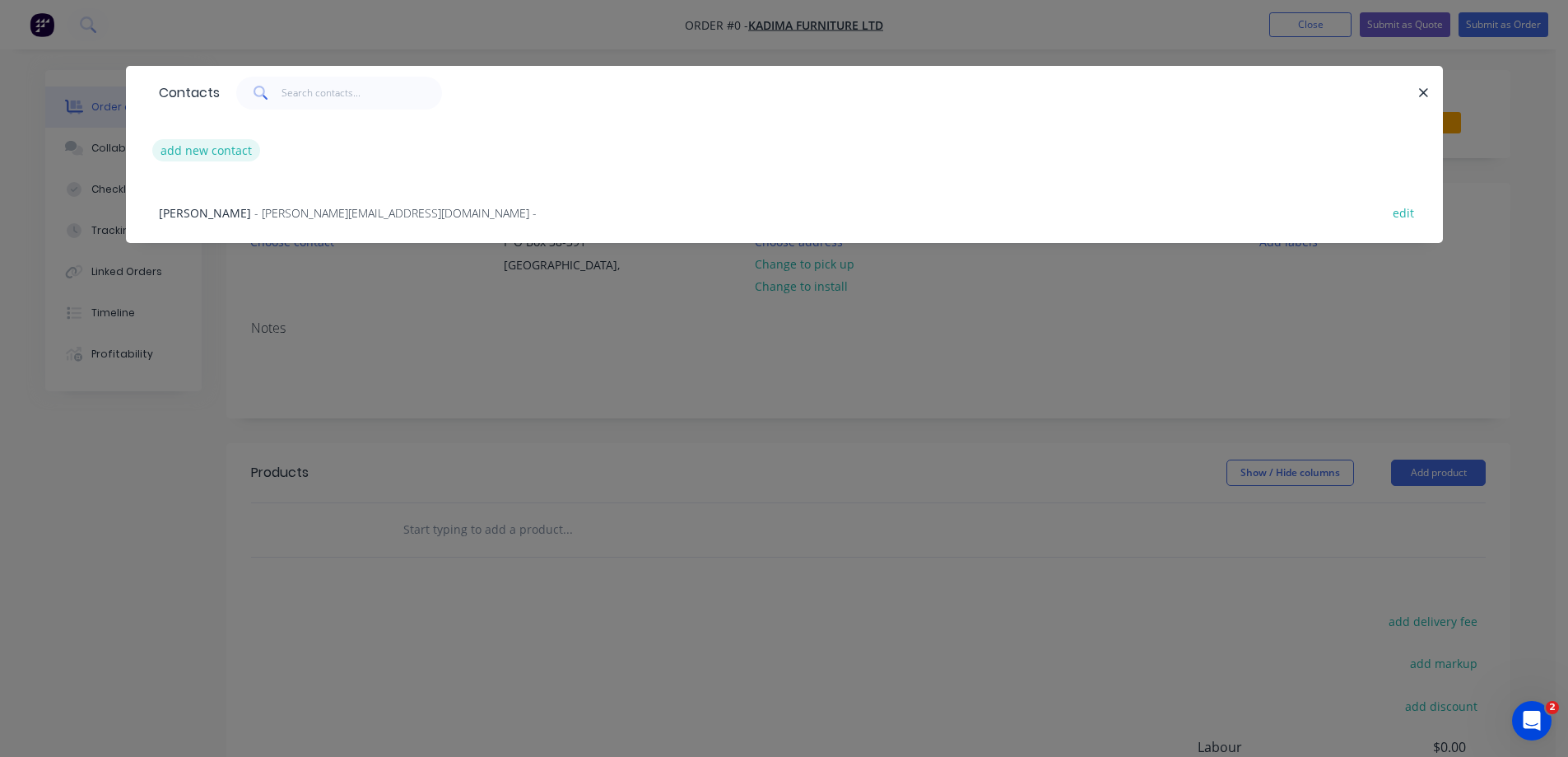
click at [234, 157] on button "add new contact" at bounding box center [207, 151] width 109 height 23
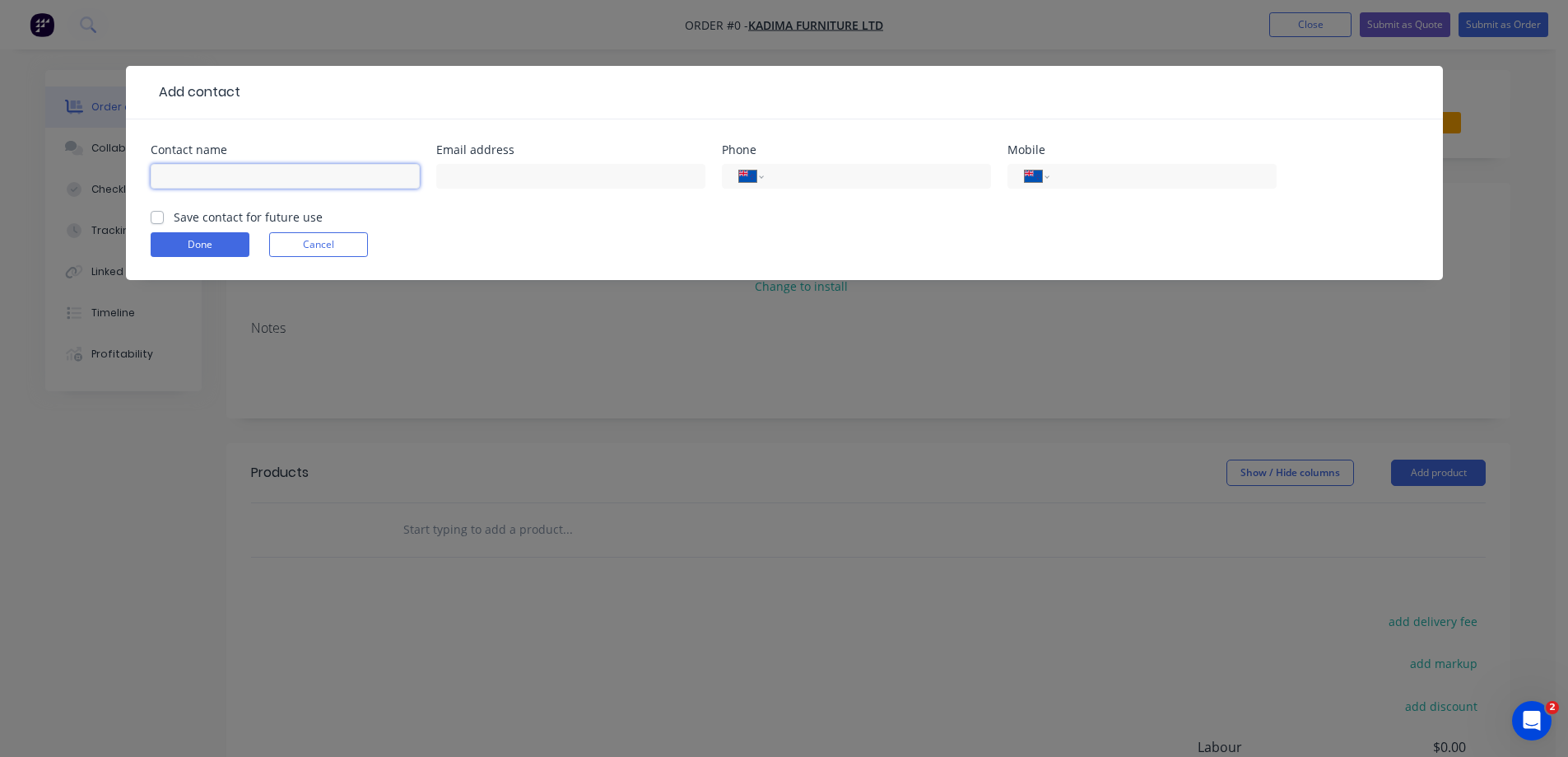
click at [247, 179] on input "text" at bounding box center [285, 176] width 269 height 24
click at [1111, 178] on input "tel" at bounding box center [1159, 177] width 198 height 19
click at [173, 216] on label "Save contact for future use" at bounding box center [248, 217] width 149 height 17
click at [157, 216] on input "Save contact for future use" at bounding box center [157, 216] width 13 height 16
click at [167, 246] on button "Done" at bounding box center [200, 244] width 98 height 24
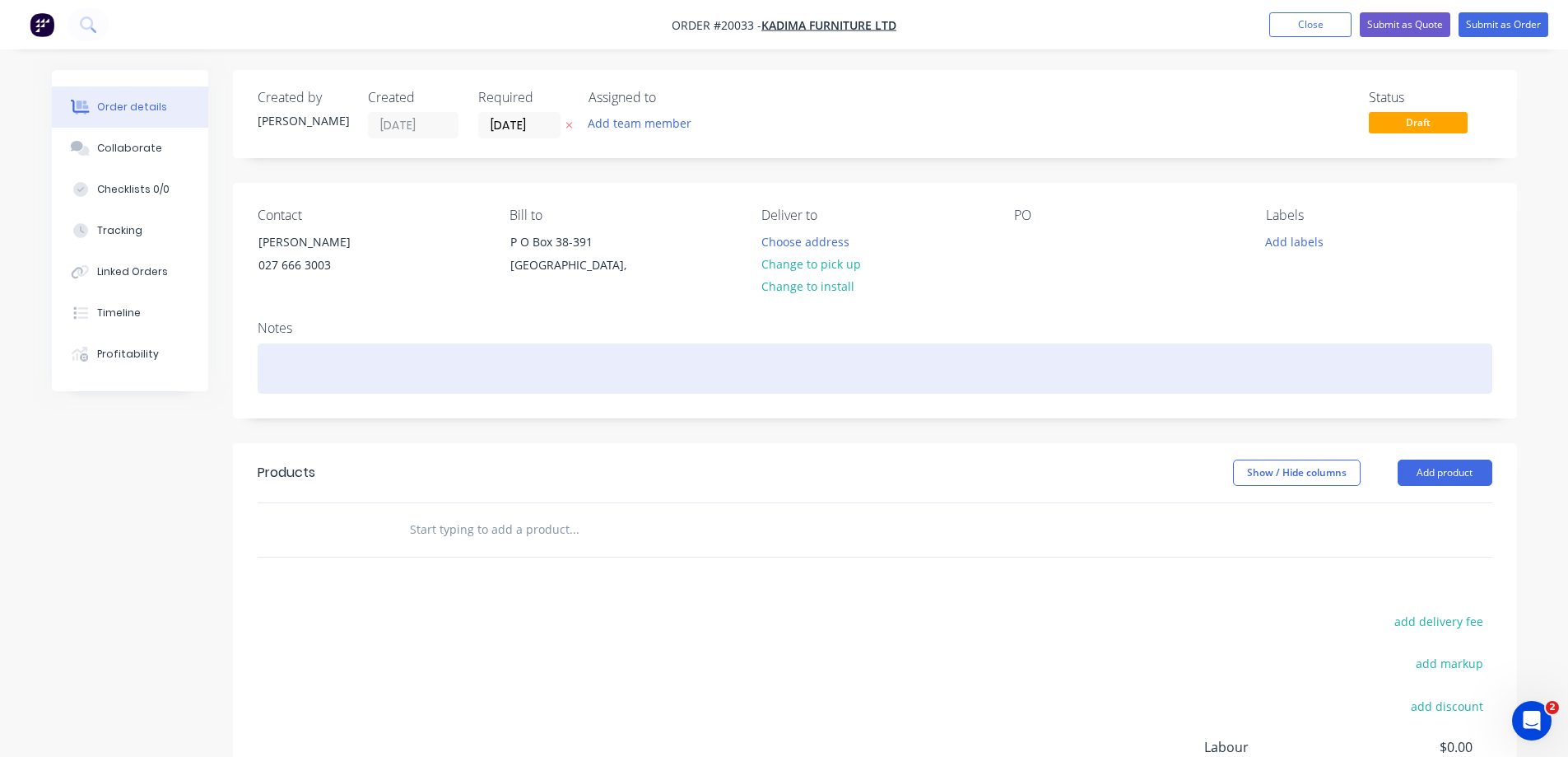
click at [334, 364] on div at bounding box center [875, 369] width 1235 height 51
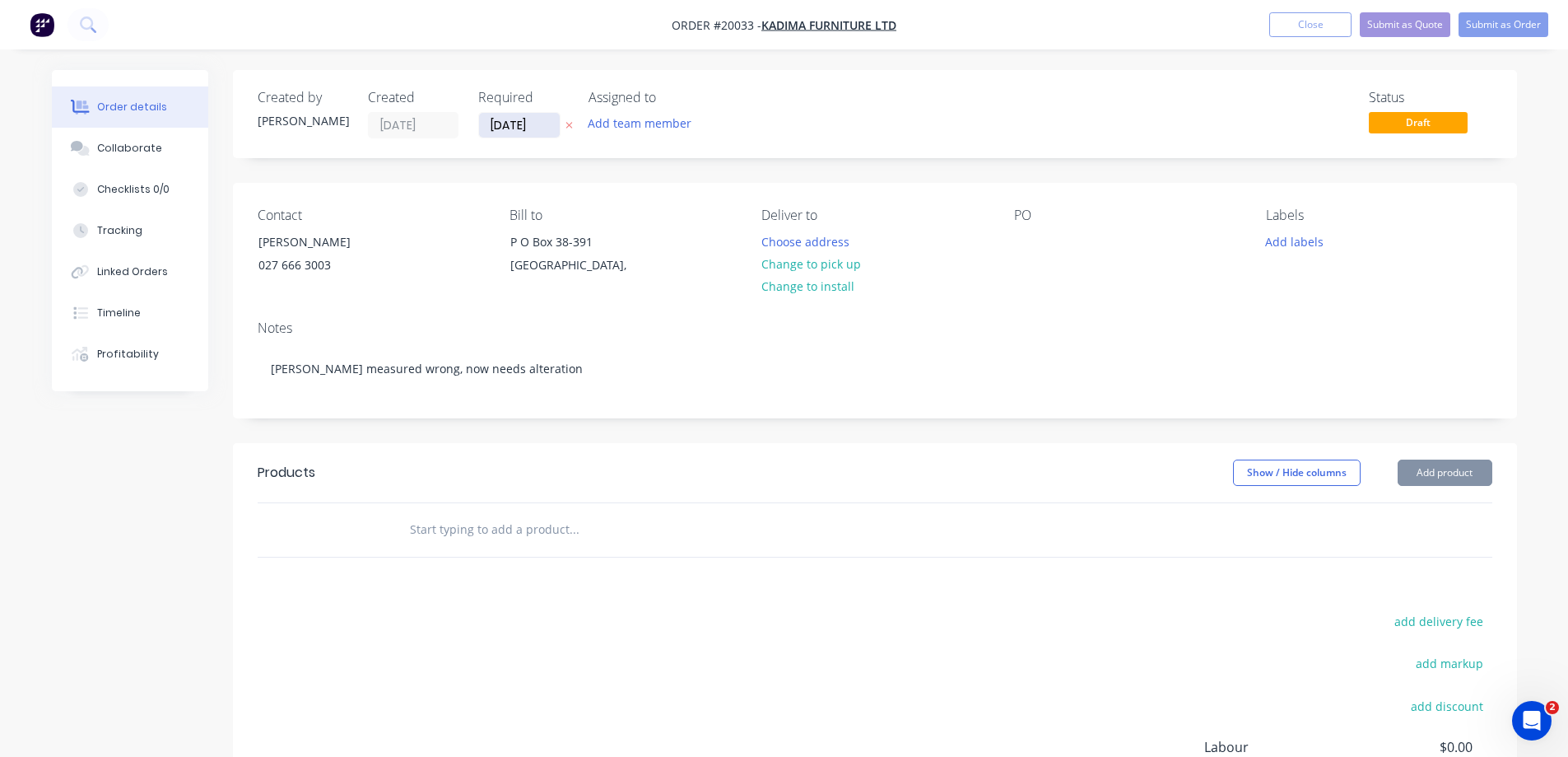
click at [506, 117] on input "[DATE]" at bounding box center [519, 125] width 81 height 24
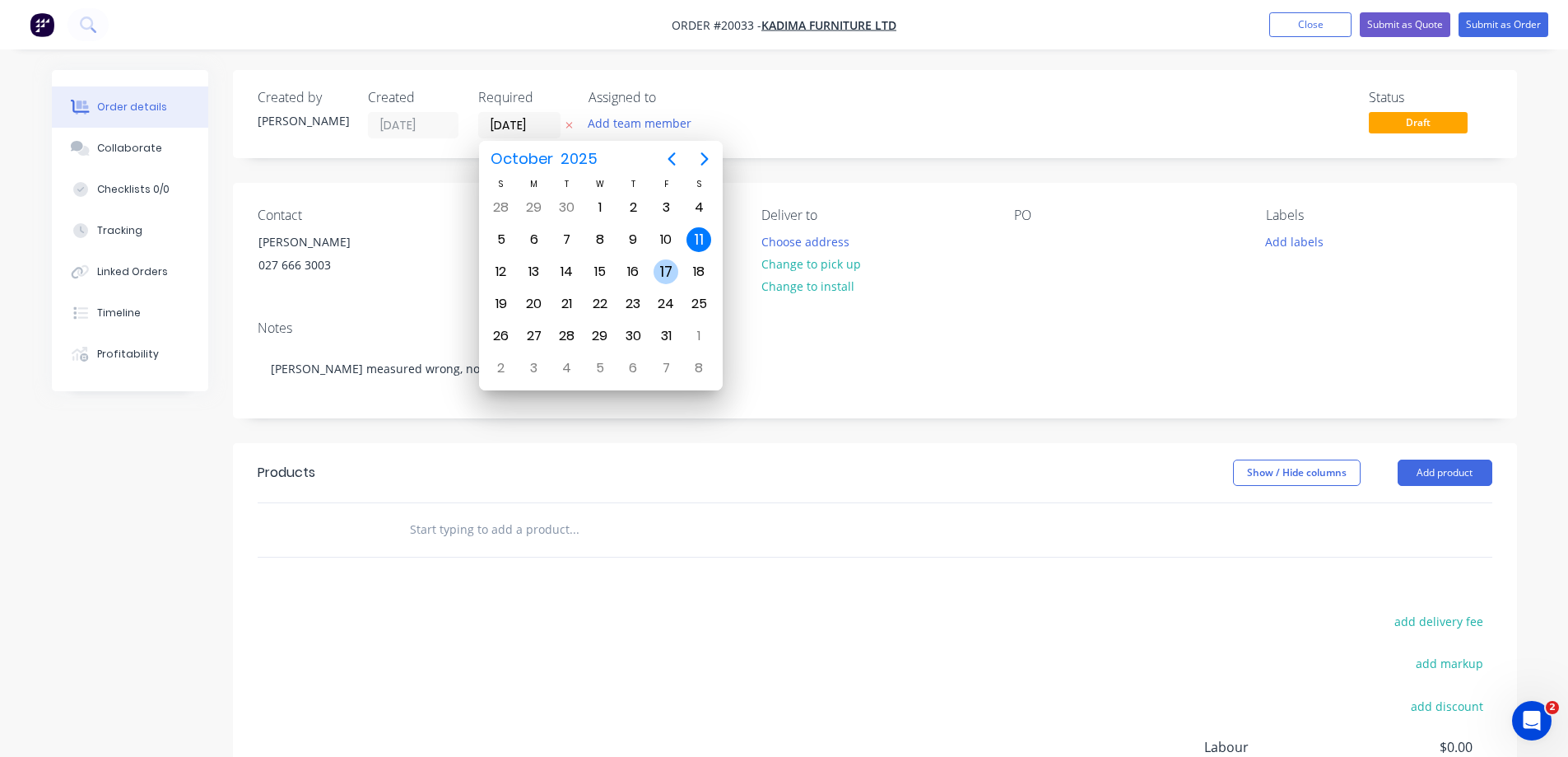
click at [662, 263] on div "17" at bounding box center [666, 272] width 24 height 24
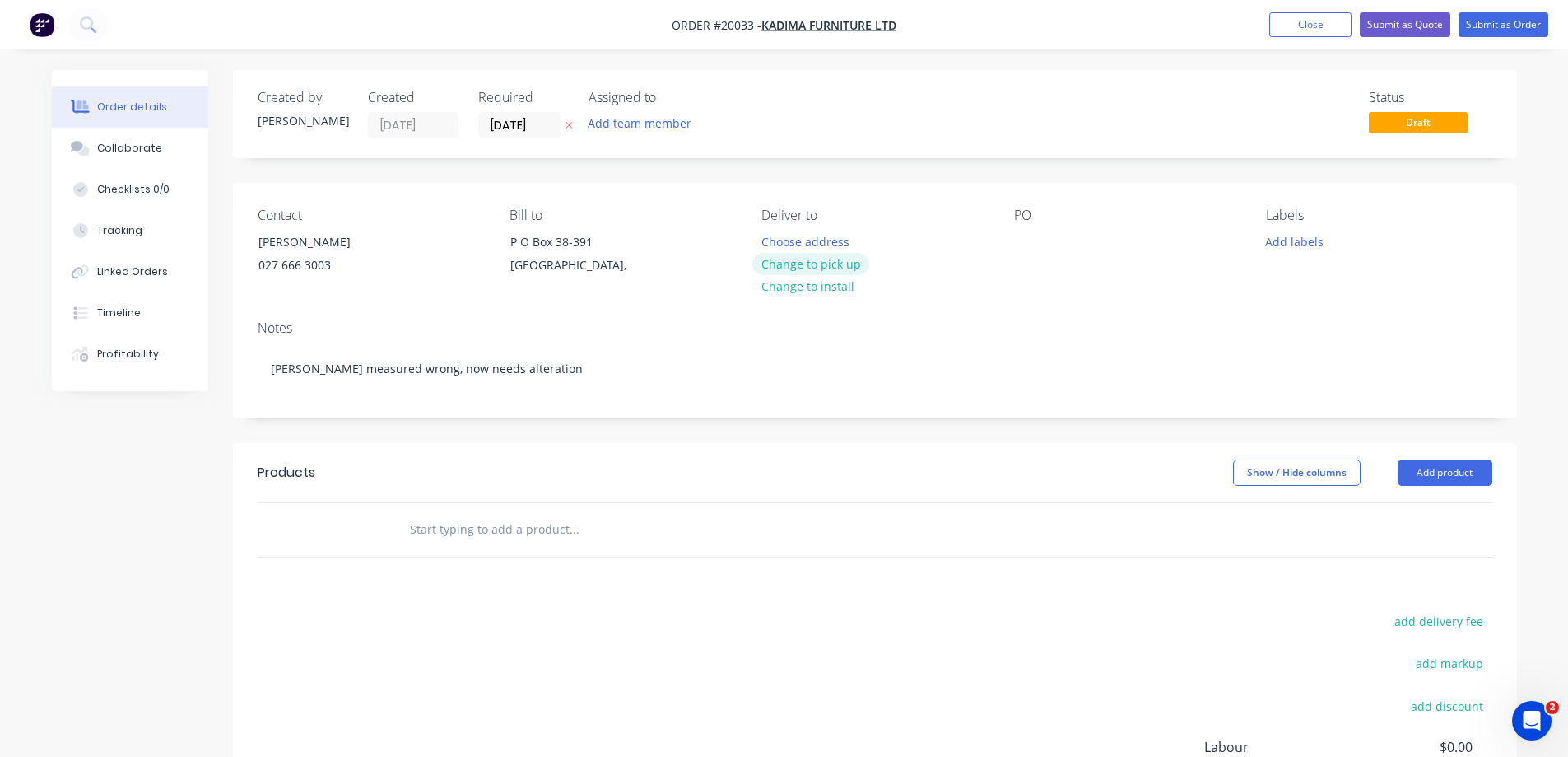
click at [825, 263] on button "Change to pick up" at bounding box center [811, 264] width 117 height 23
click at [1063, 249] on div "PO" at bounding box center [1127, 245] width 226 height 75
click at [1428, 473] on button "Add product" at bounding box center [1445, 473] width 95 height 26
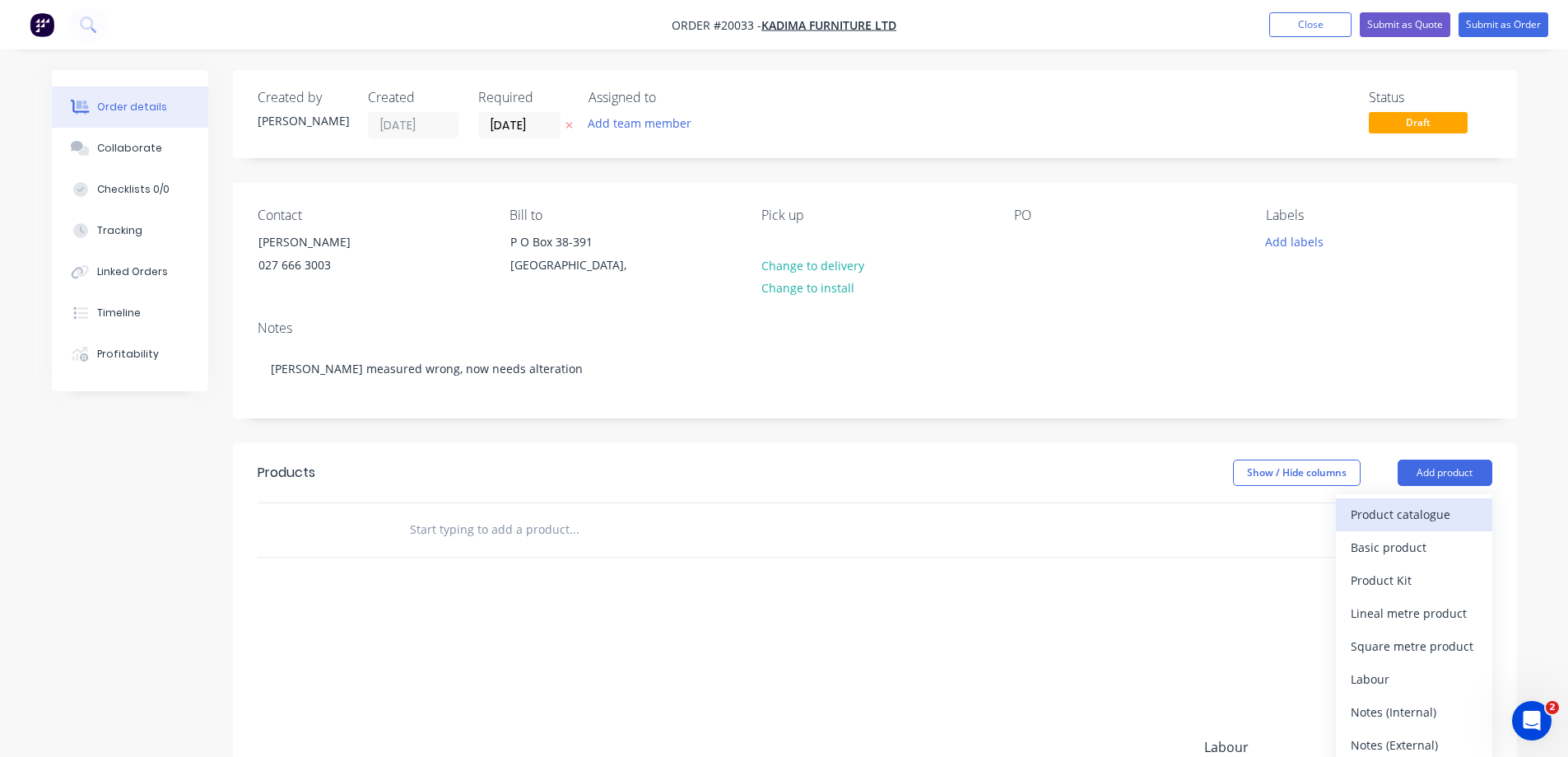
click at [1405, 509] on div "Product catalogue" at bounding box center [1414, 514] width 126 height 24
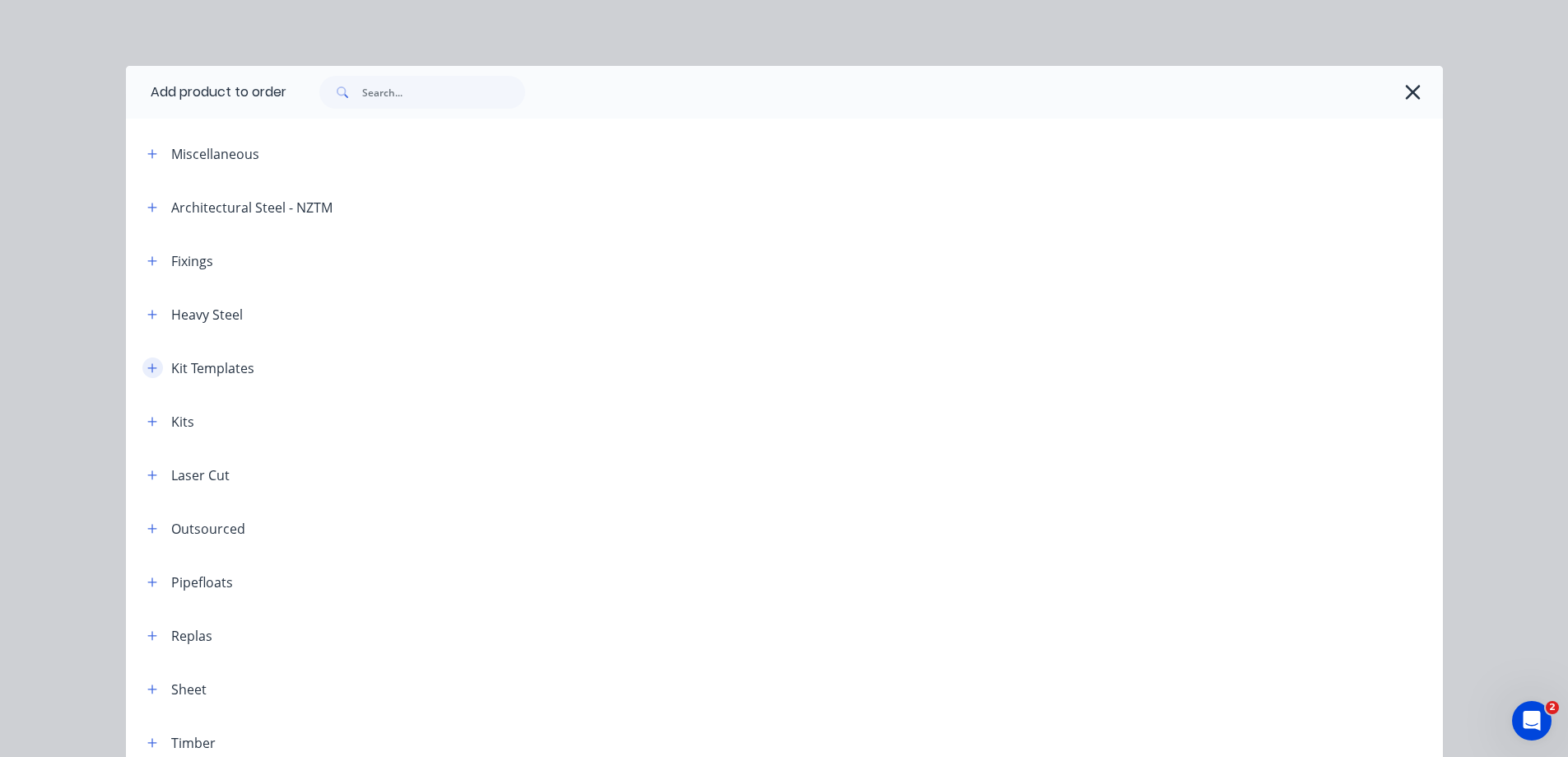
click at [147, 370] on icon "button" at bounding box center [152, 368] width 9 height 9
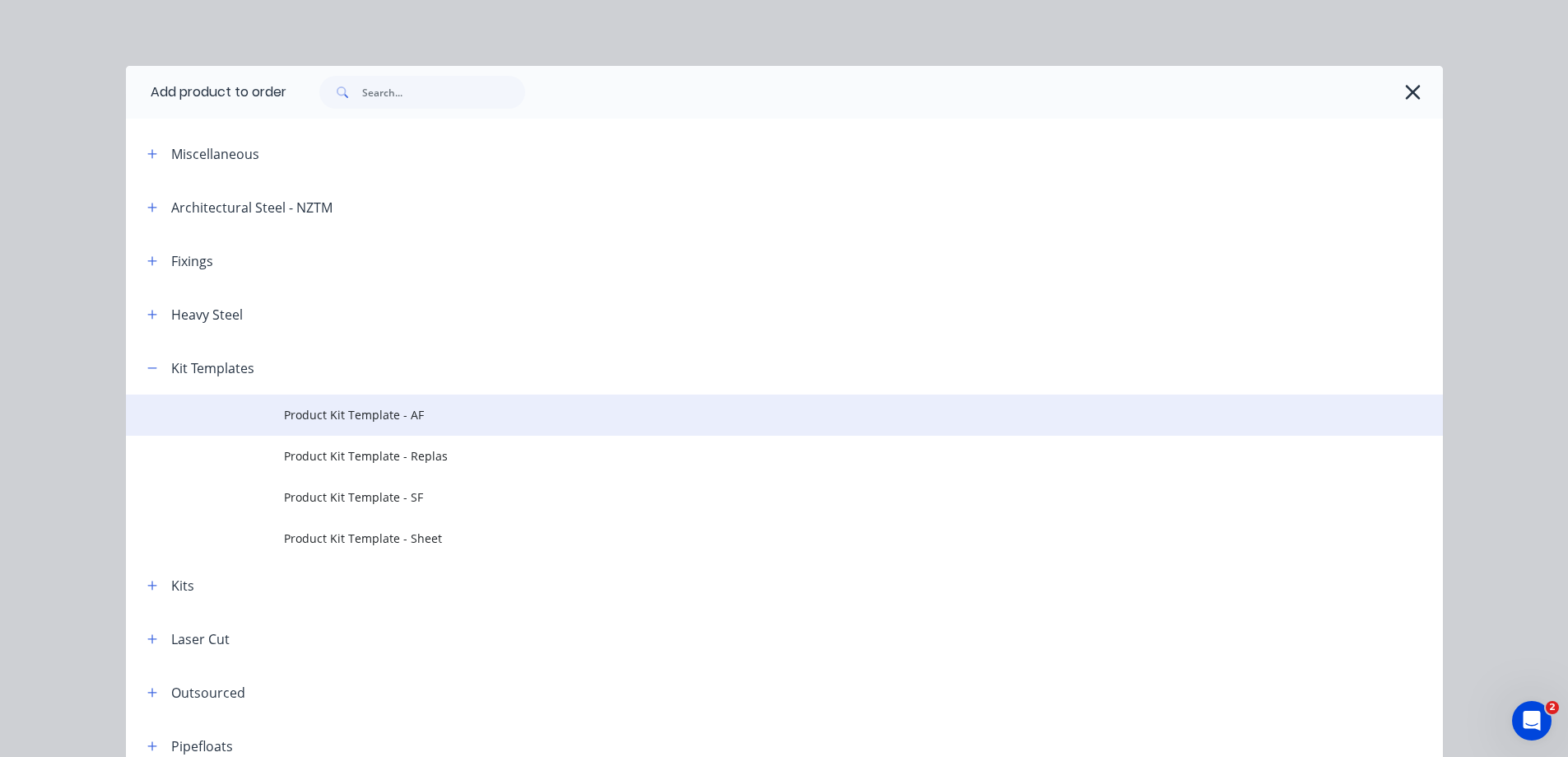
click at [316, 410] on span "Product Kit Template - AF" at bounding box center [747, 415] width 927 height 17
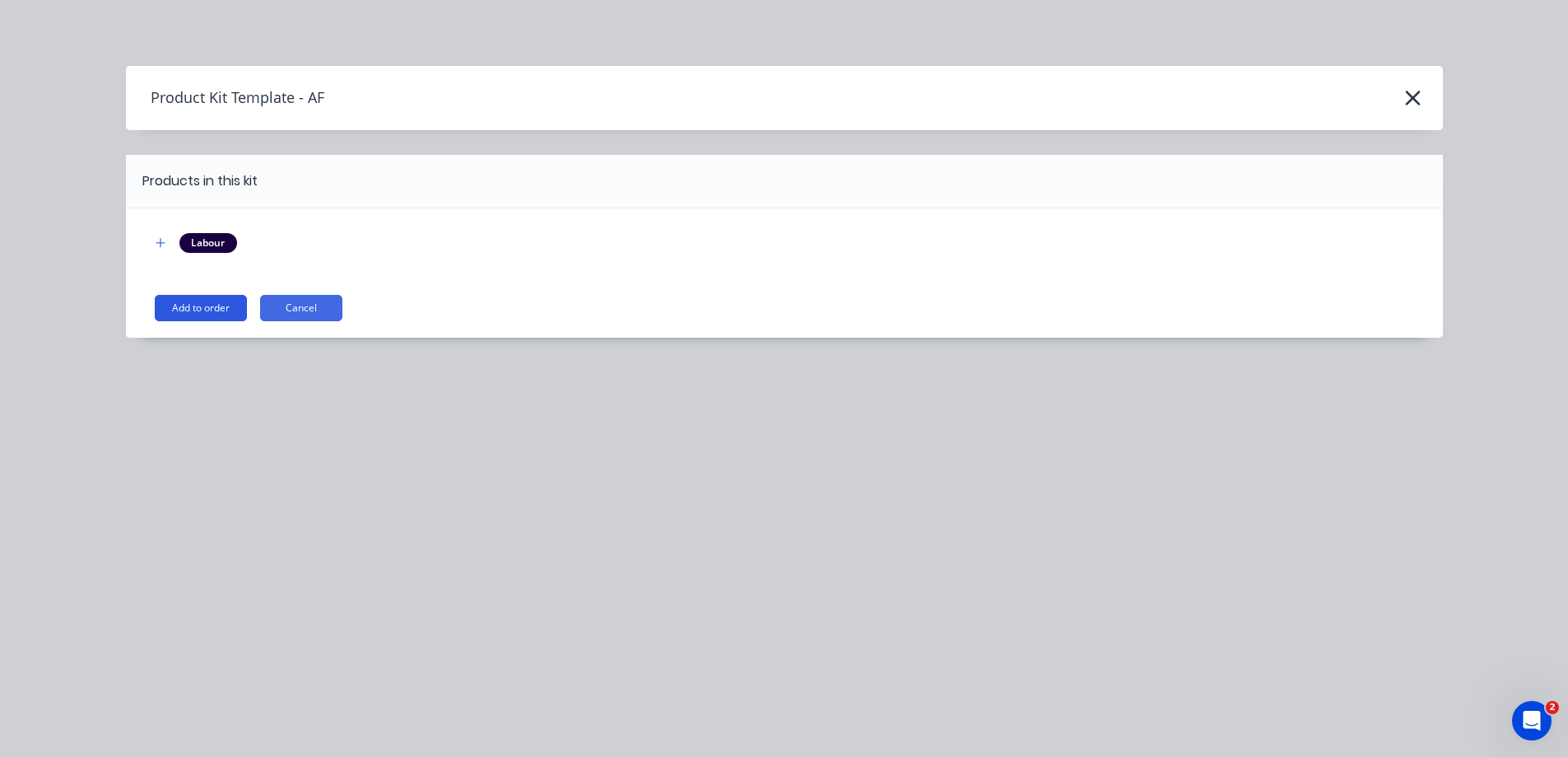
click at [204, 307] on button "Add to order" at bounding box center [201, 308] width 92 height 26
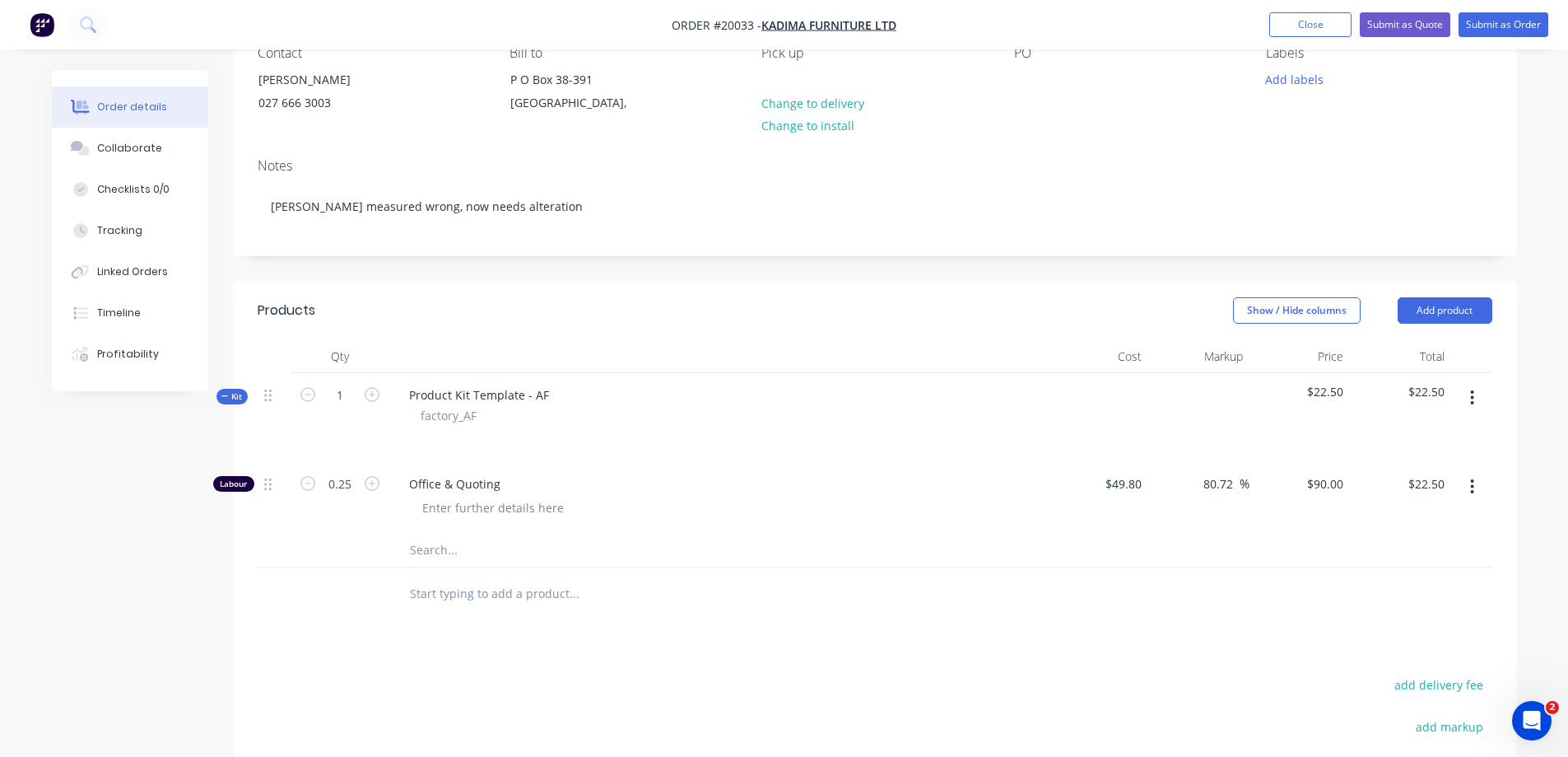
scroll to position [165, 0]
click at [1473, 396] on icon "button" at bounding box center [1473, 395] width 3 height 15
click at [428, 547] on input "text" at bounding box center [574, 548] width 329 height 33
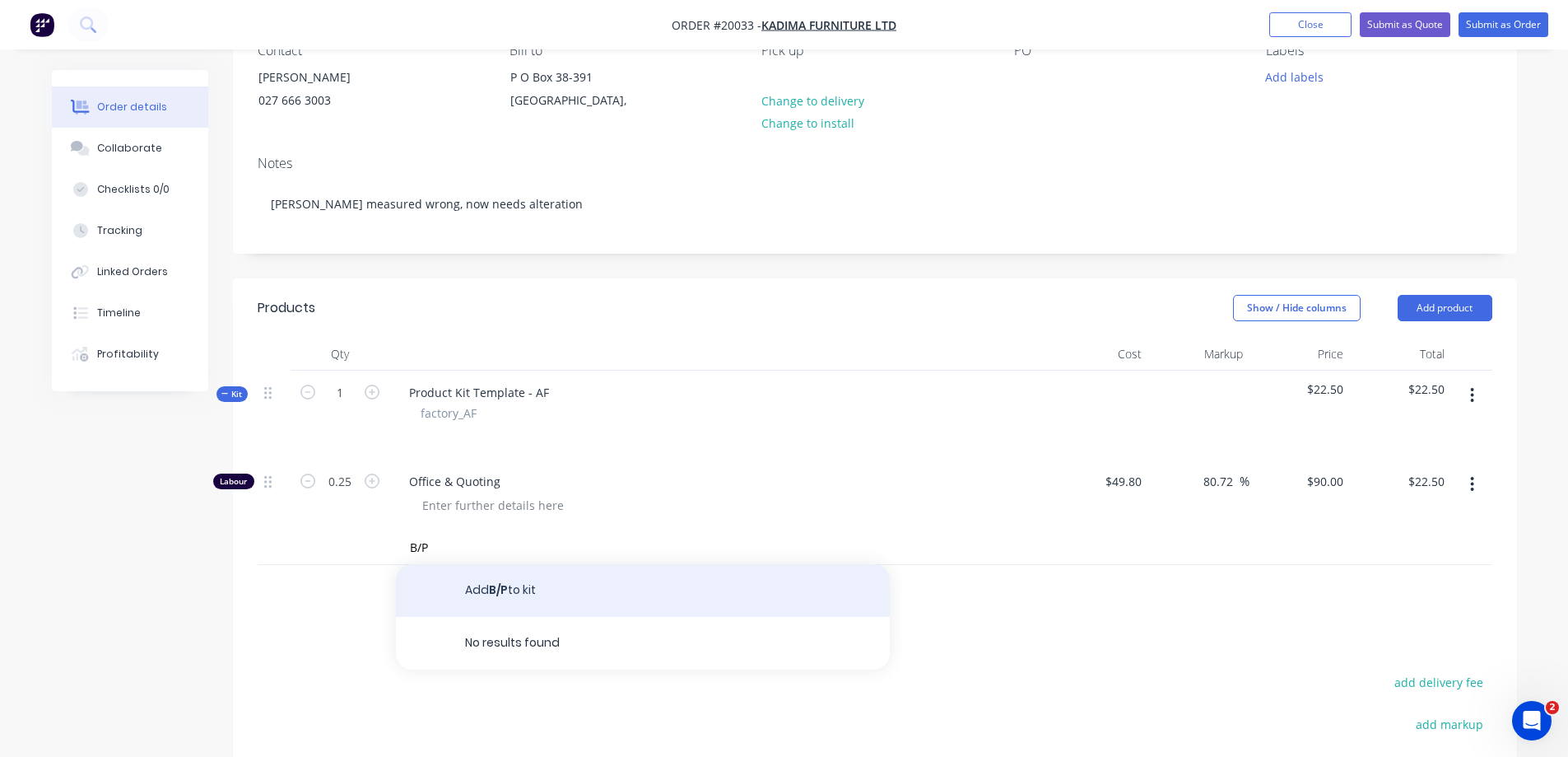
click at [484, 588] on button "Add B/P to kit" at bounding box center [642, 590] width 494 height 52
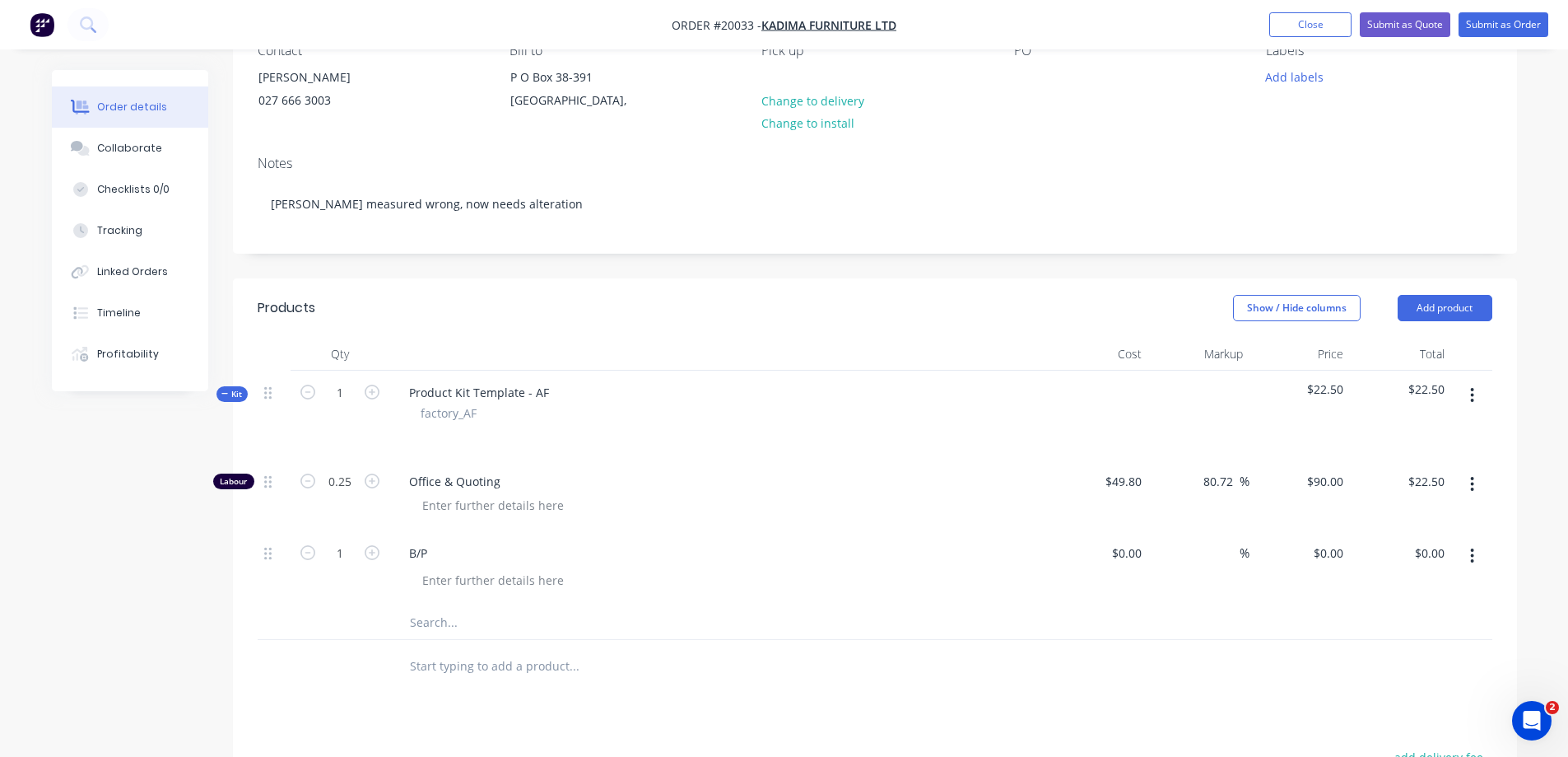
click at [440, 622] on input "text" at bounding box center [574, 623] width 329 height 33
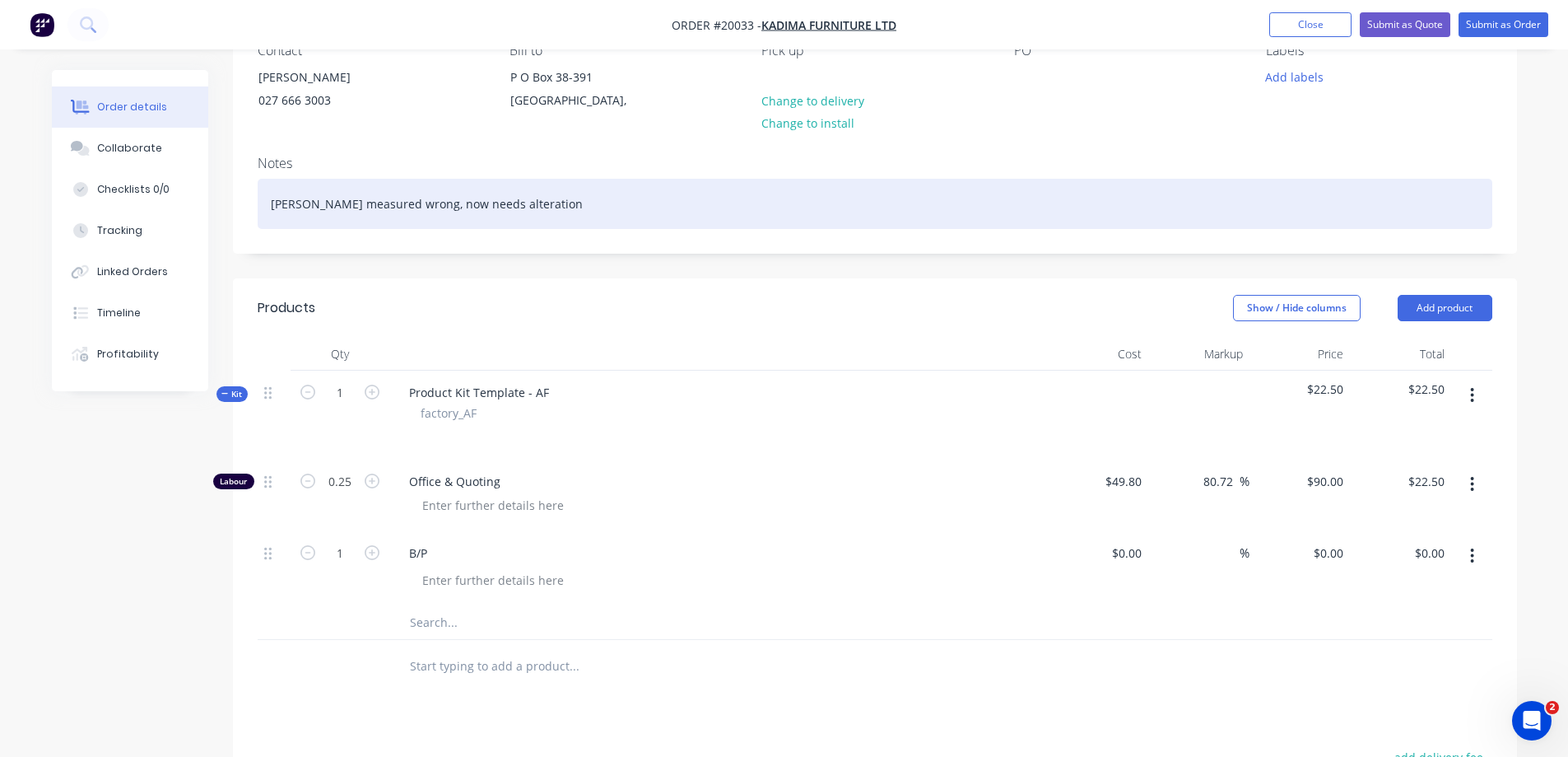
click at [550, 200] on div "[PERSON_NAME] measured wrong, now needs alteration" at bounding box center [875, 204] width 1235 height 51
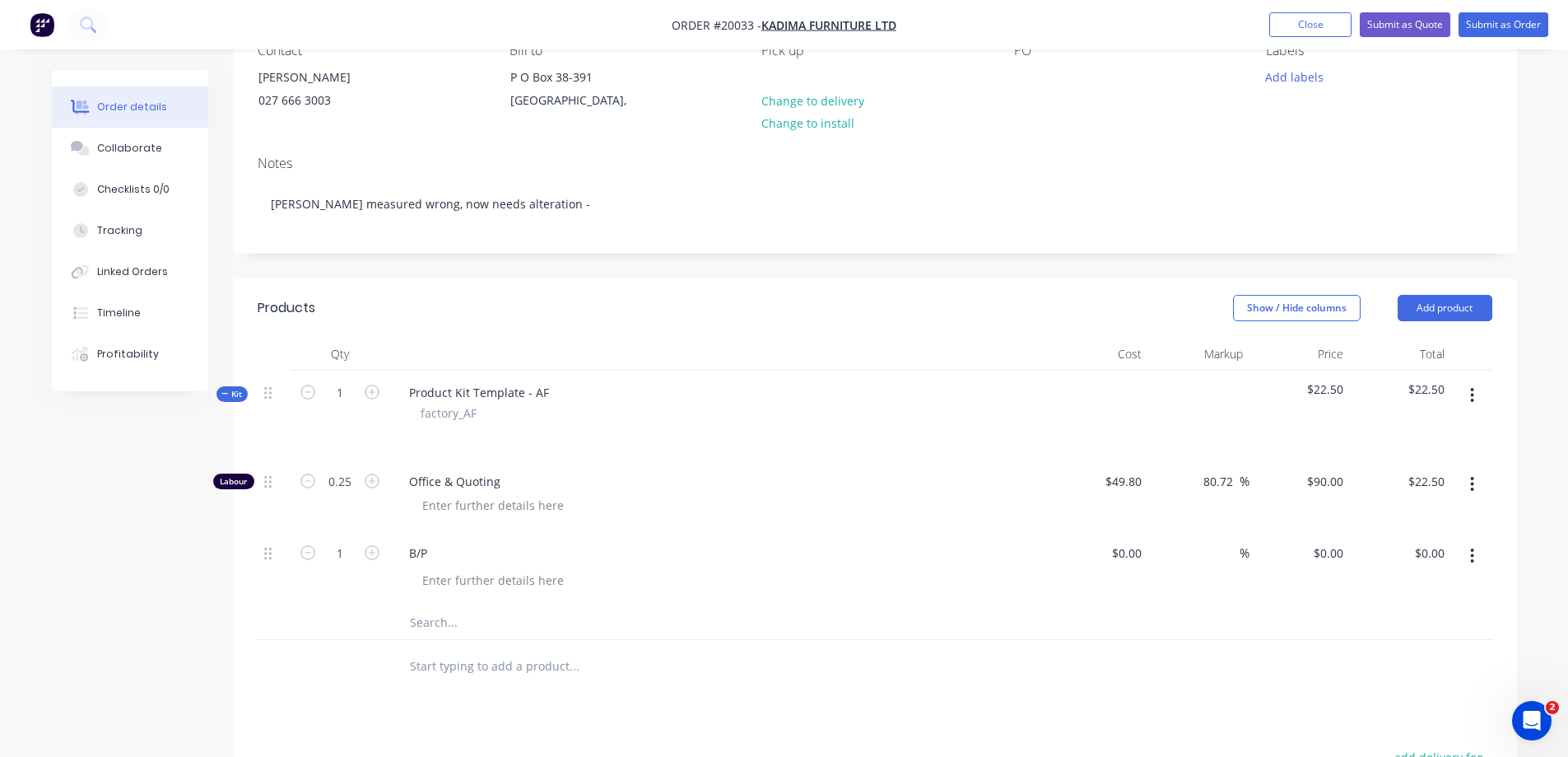
click at [424, 624] on input "text" at bounding box center [574, 623] width 329 height 33
paste input "Zinc Spray - Black CRC 400ml"
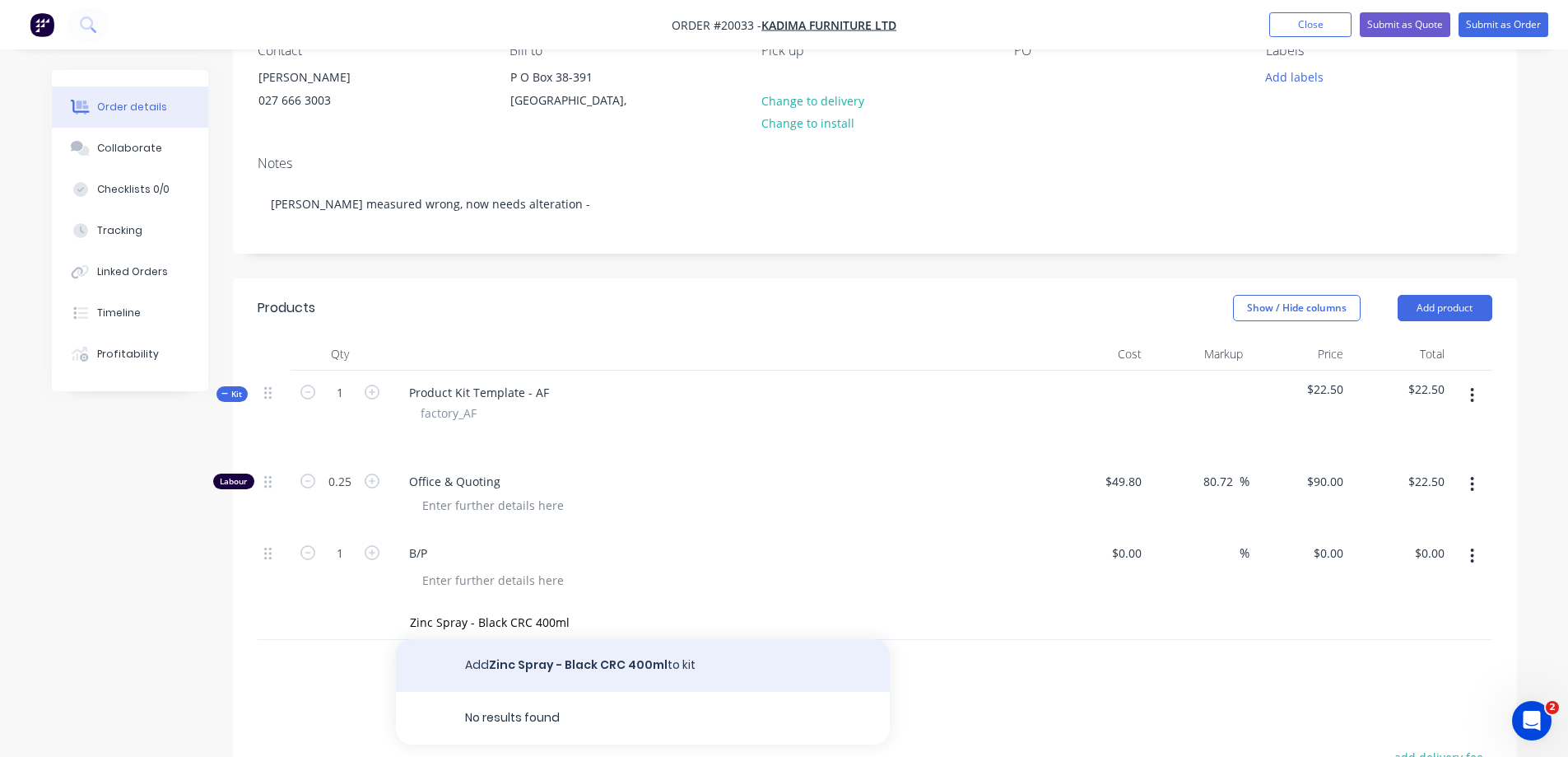
click at [564, 661] on button "Add Zinc Spray - Black CRC 400ml to kit" at bounding box center [642, 665] width 494 height 52
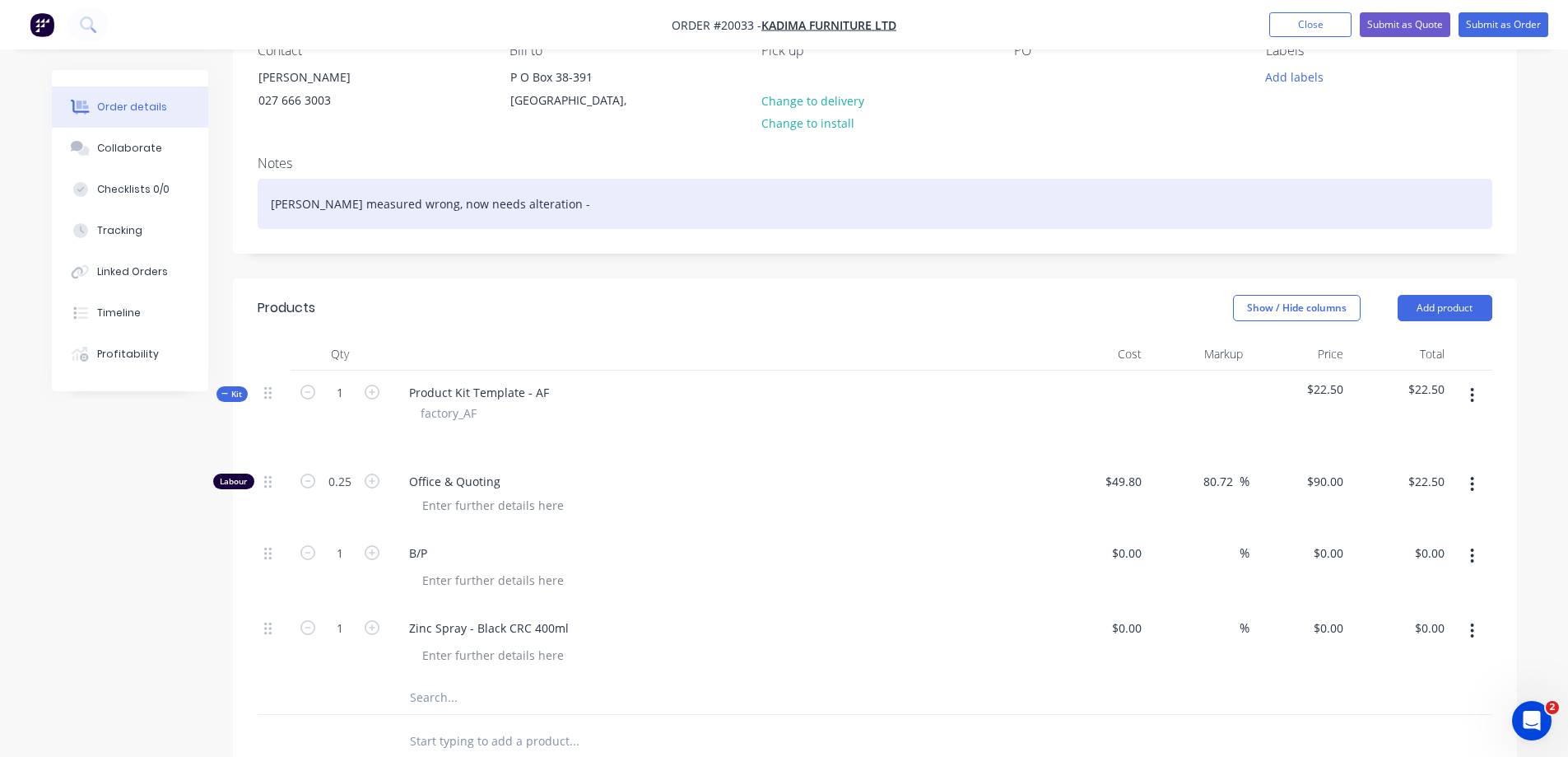
click at [546, 201] on div "[PERSON_NAME] measured wrong, now needs alteration -" at bounding box center [875, 204] width 1235 height 51
click at [650, 214] on div "[PERSON_NAME] measured wrong, now needs alteration - MC18581" at bounding box center [875, 204] width 1235 height 51
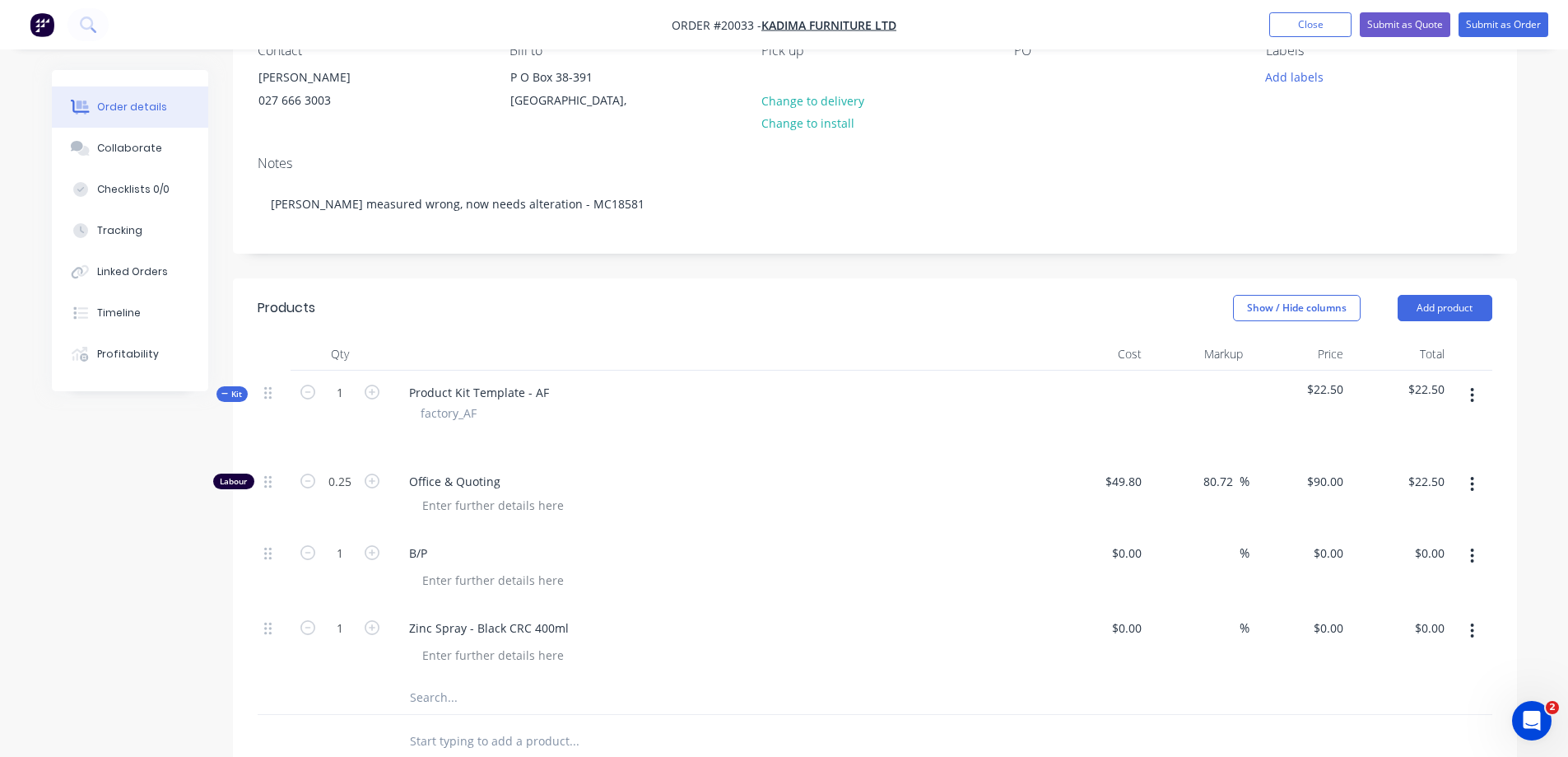
click at [670, 130] on div "Contact [PERSON_NAME] 027 666 3003 Bill to P O Box 38-[GEOGRAPHIC_DATA], Pick u…" at bounding box center [874, 80] width 1284 height 125
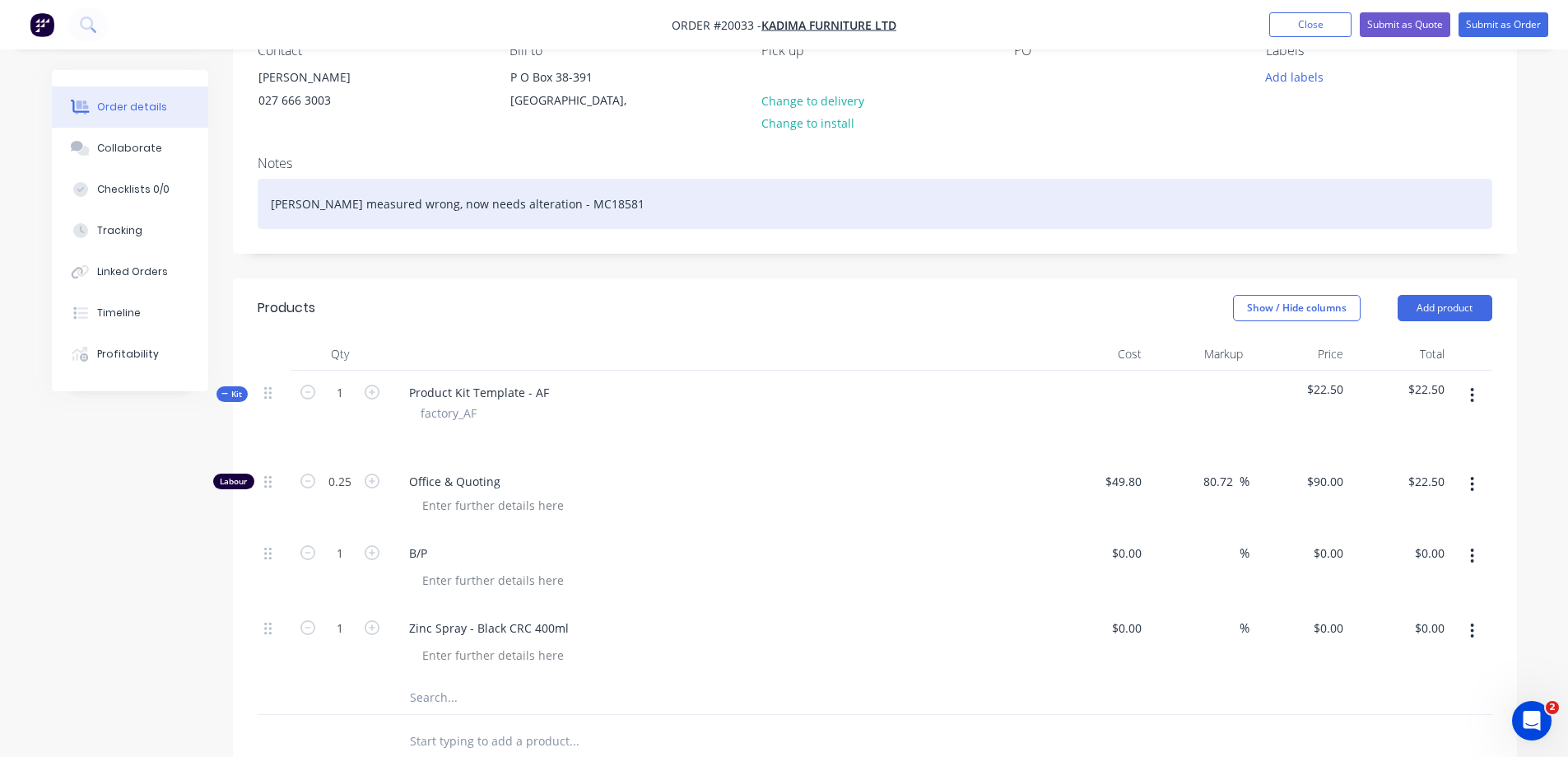
click at [587, 209] on div "[PERSON_NAME] measured wrong, now needs alteration - MC18581" at bounding box center [875, 204] width 1235 height 51
click at [519, 199] on div "[PERSON_NAME] measured wrong, now needs alteration - MC18581" at bounding box center [875, 204] width 1235 height 51
click at [583, 201] on div "[PERSON_NAME] measured wrong, now needs alteration - MC18581" at bounding box center [875, 204] width 1235 height 51
click at [677, 202] on div "[PERSON_NAME] measured wrong, now needs alteration - MC18581 PD5246" at bounding box center [875, 204] width 1235 height 51
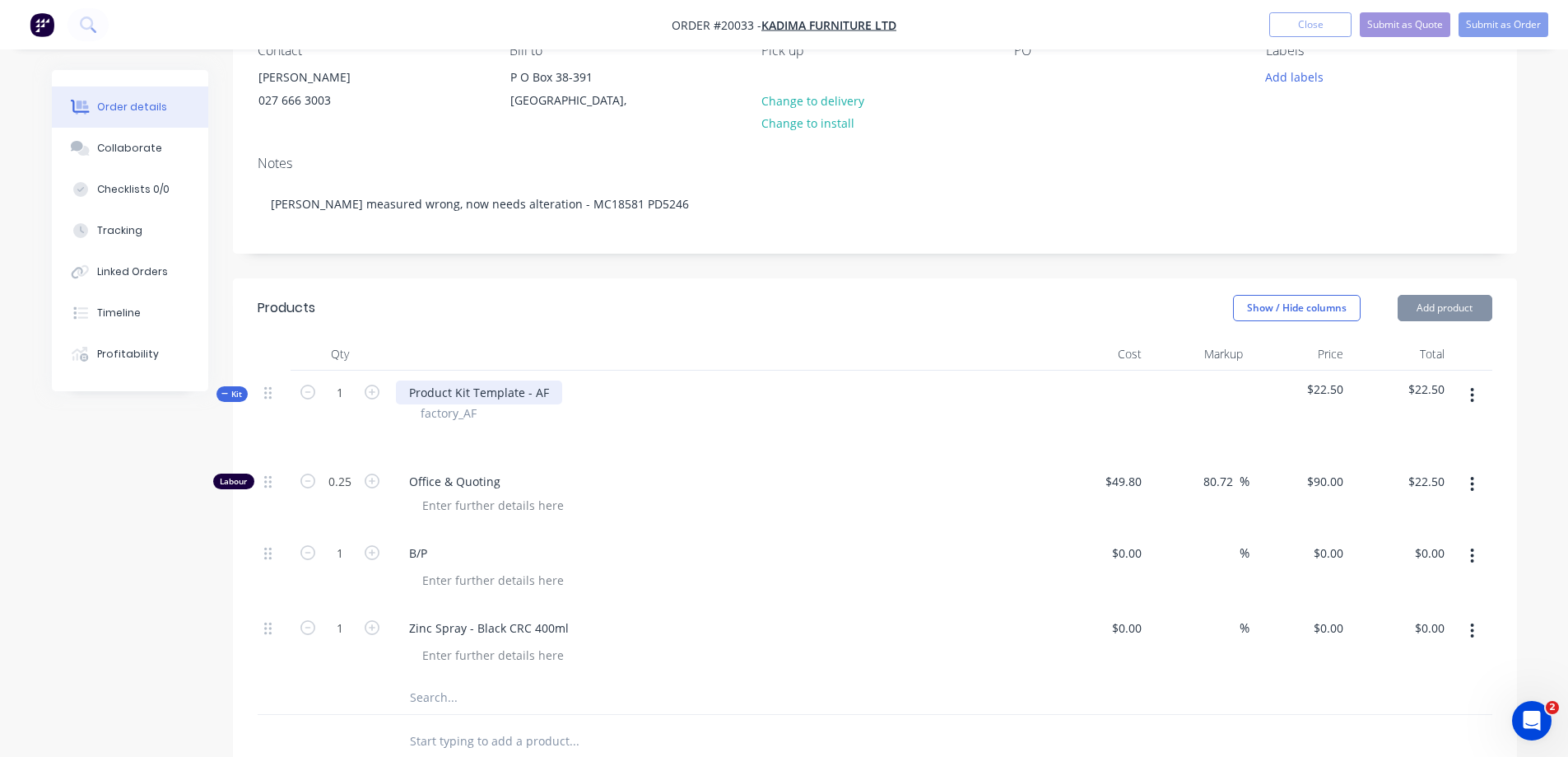
click at [526, 386] on div "Product Kit Template - AF" at bounding box center [479, 392] width 166 height 24
click at [537, 393] on div "Product Kit Template - AF" at bounding box center [479, 392] width 166 height 24
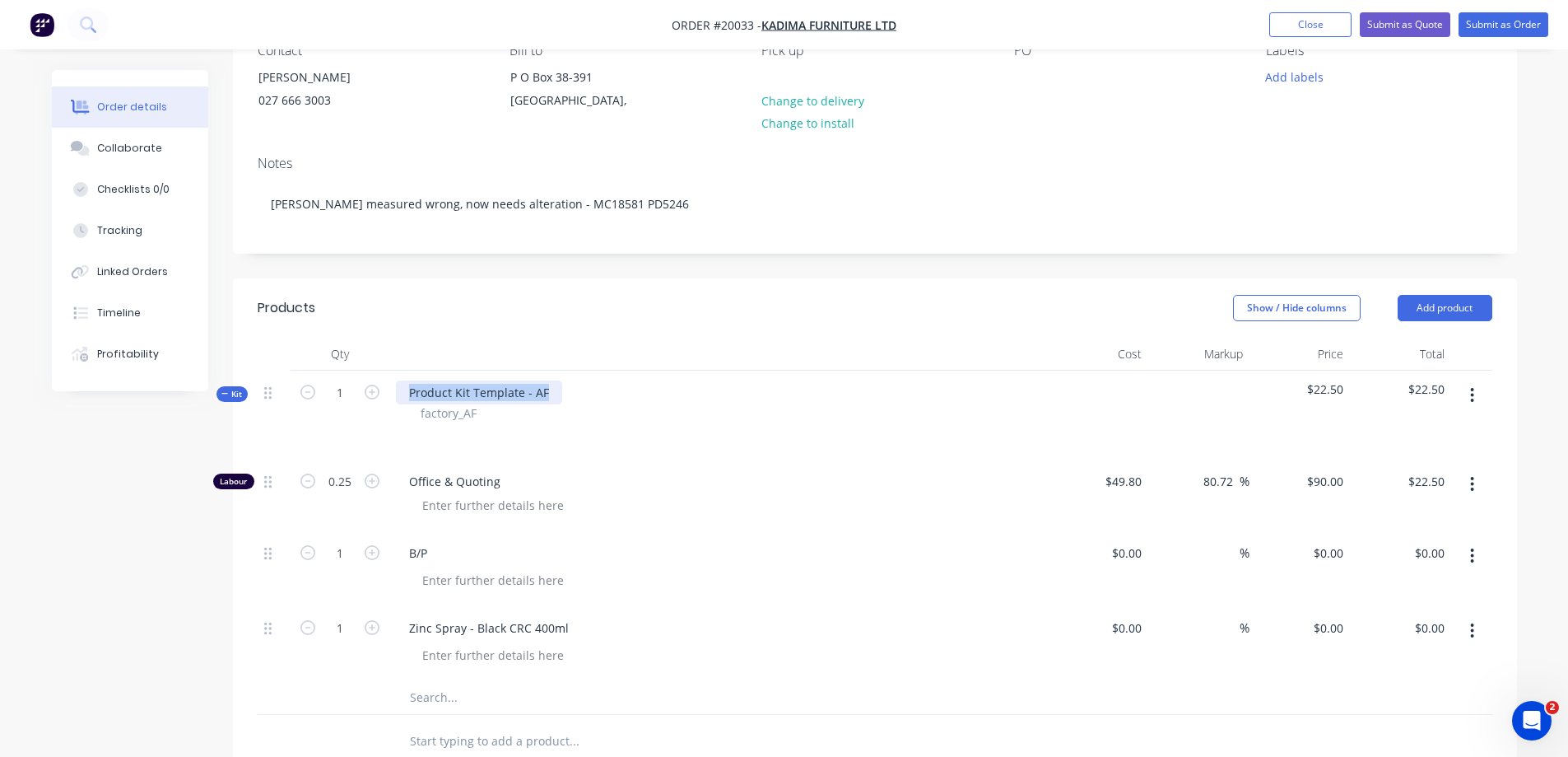
drag, startPoint x: 546, startPoint y: 393, endPoint x: 381, endPoint y: 392, distance: 165.0
click at [381, 392] on div "Kit 1 Product Kit Template - AF factory_AF $22.50 $22.50" at bounding box center [875, 415] width 1235 height 89
paste div
click at [533, 420] on div "factory_AF" at bounding box center [719, 413] width 596 height 17
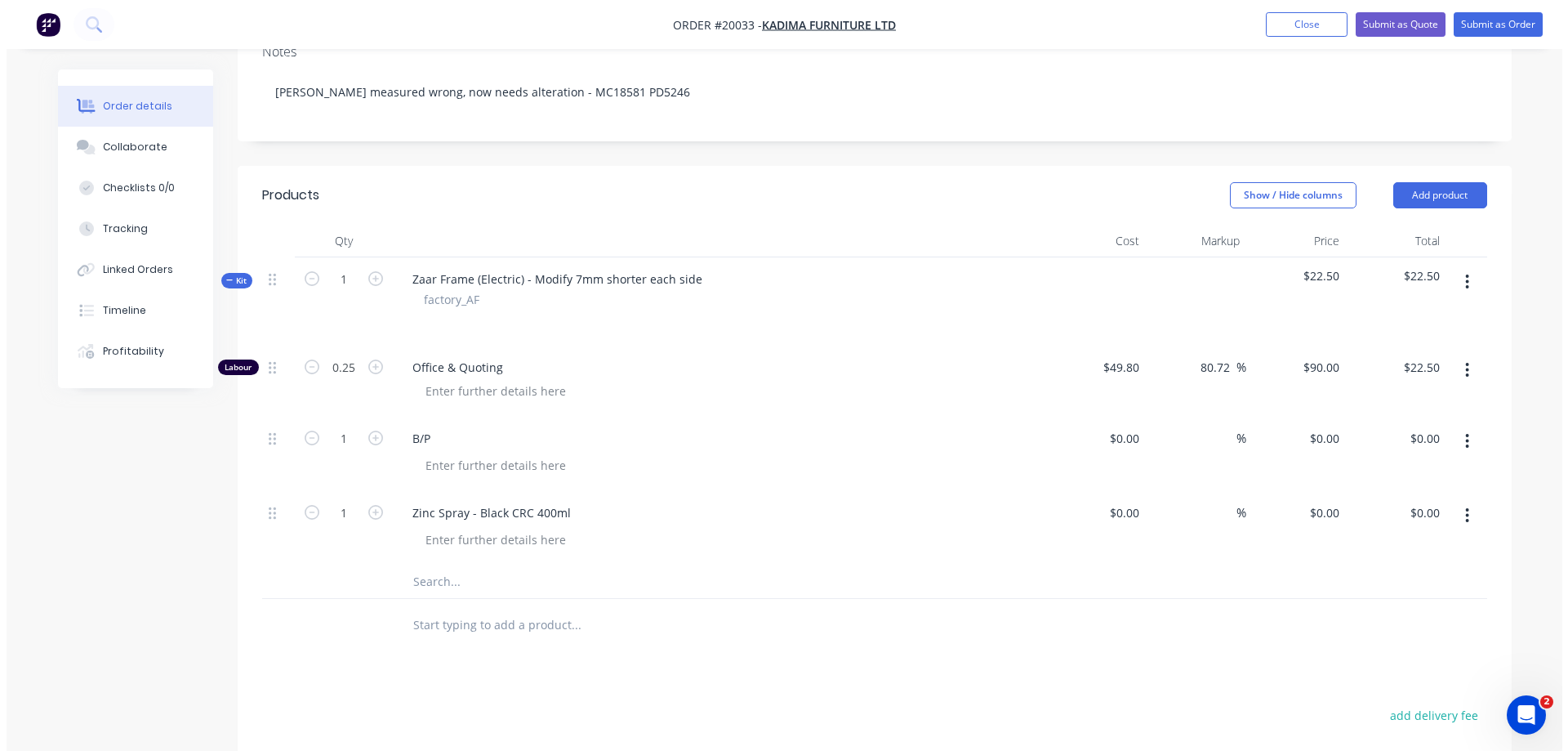
scroll to position [327, 0]
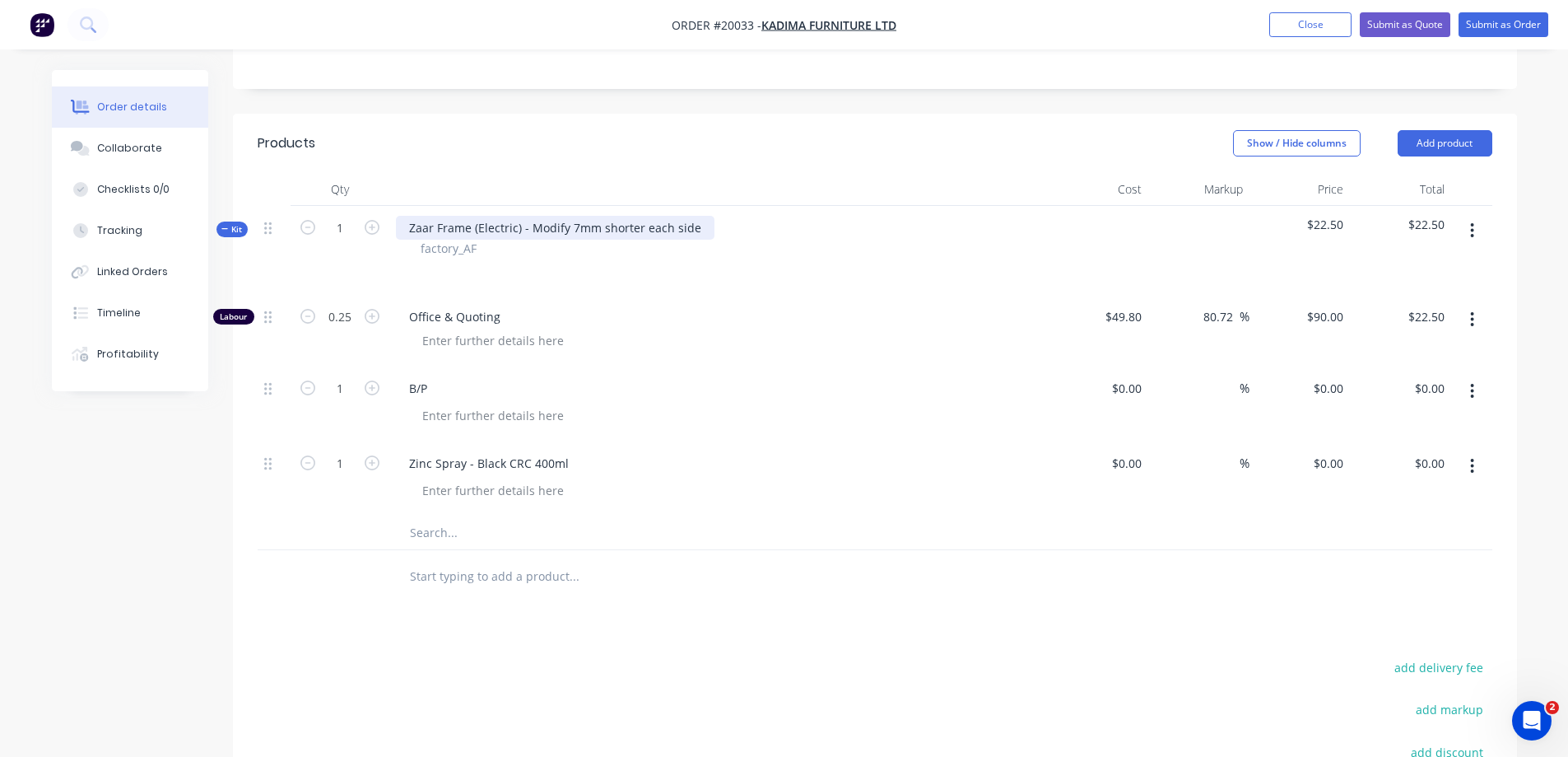
click at [528, 230] on div "Zaar Frame (Electric) - Modify 7mm shorter each side" at bounding box center [555, 227] width 319 height 24
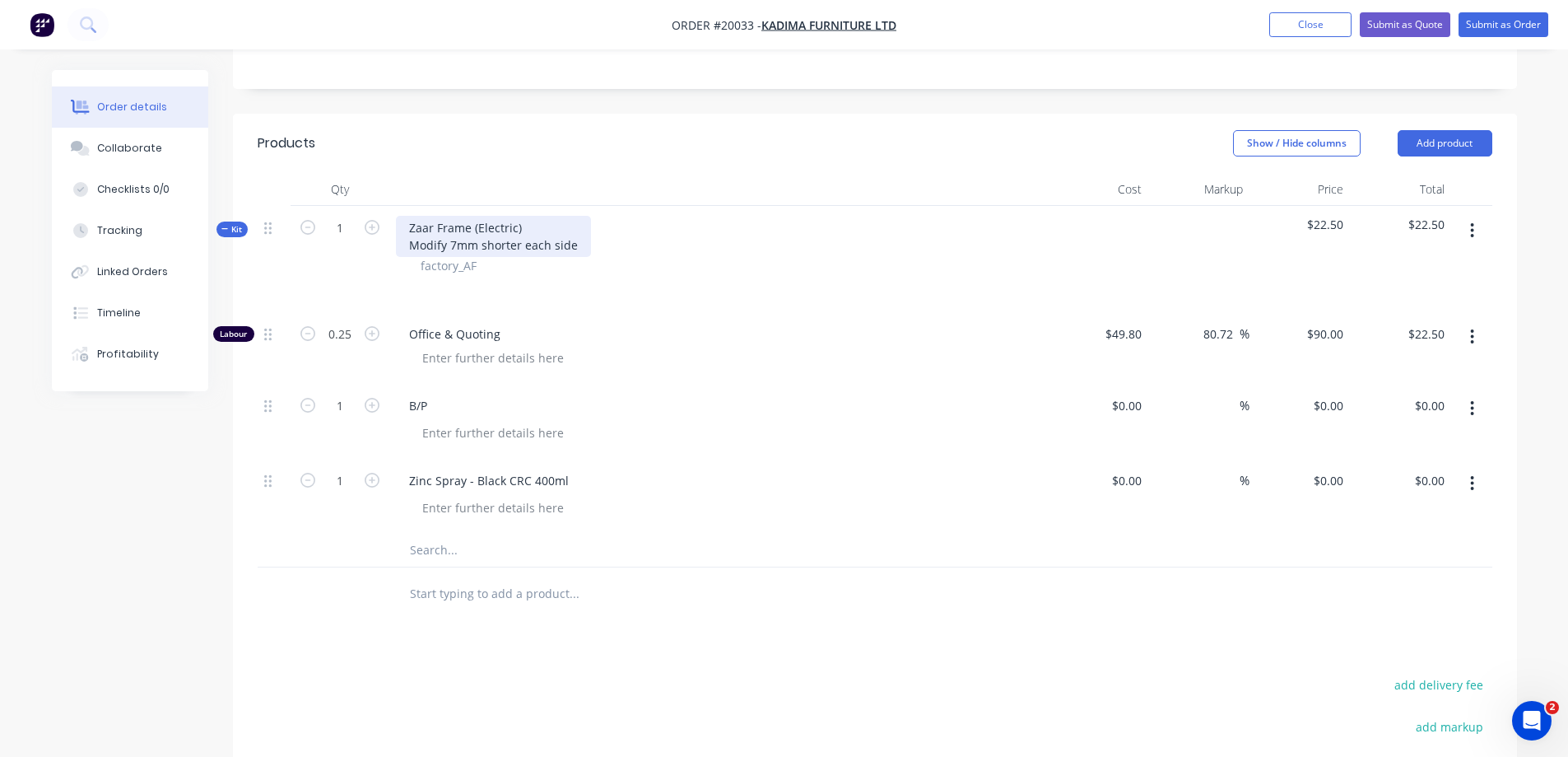
click at [571, 239] on div "Zaar Frame (Electric) Modify 7mm shorter each side" at bounding box center [493, 235] width 195 height 41
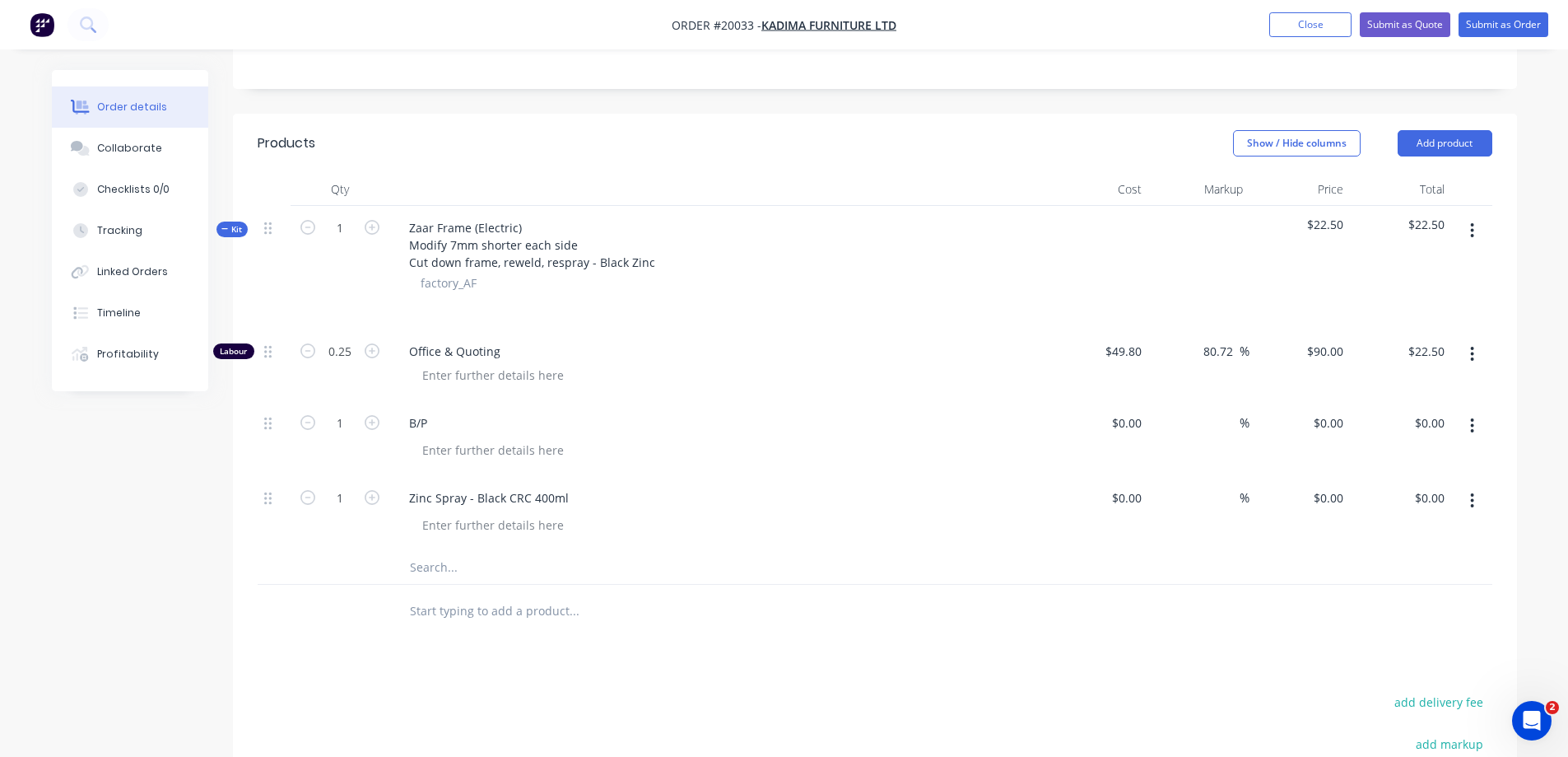
click at [568, 316] on div "Zaar Frame (Electric) Modify 7mm shorter each side Cut down frame, reweld, resp…" at bounding box center [719, 268] width 659 height 124
click at [1473, 230] on icon "button" at bounding box center [1473, 230] width 3 height 15
click at [1451, 269] on div "Add product to kit" at bounding box center [1414, 273] width 126 height 24
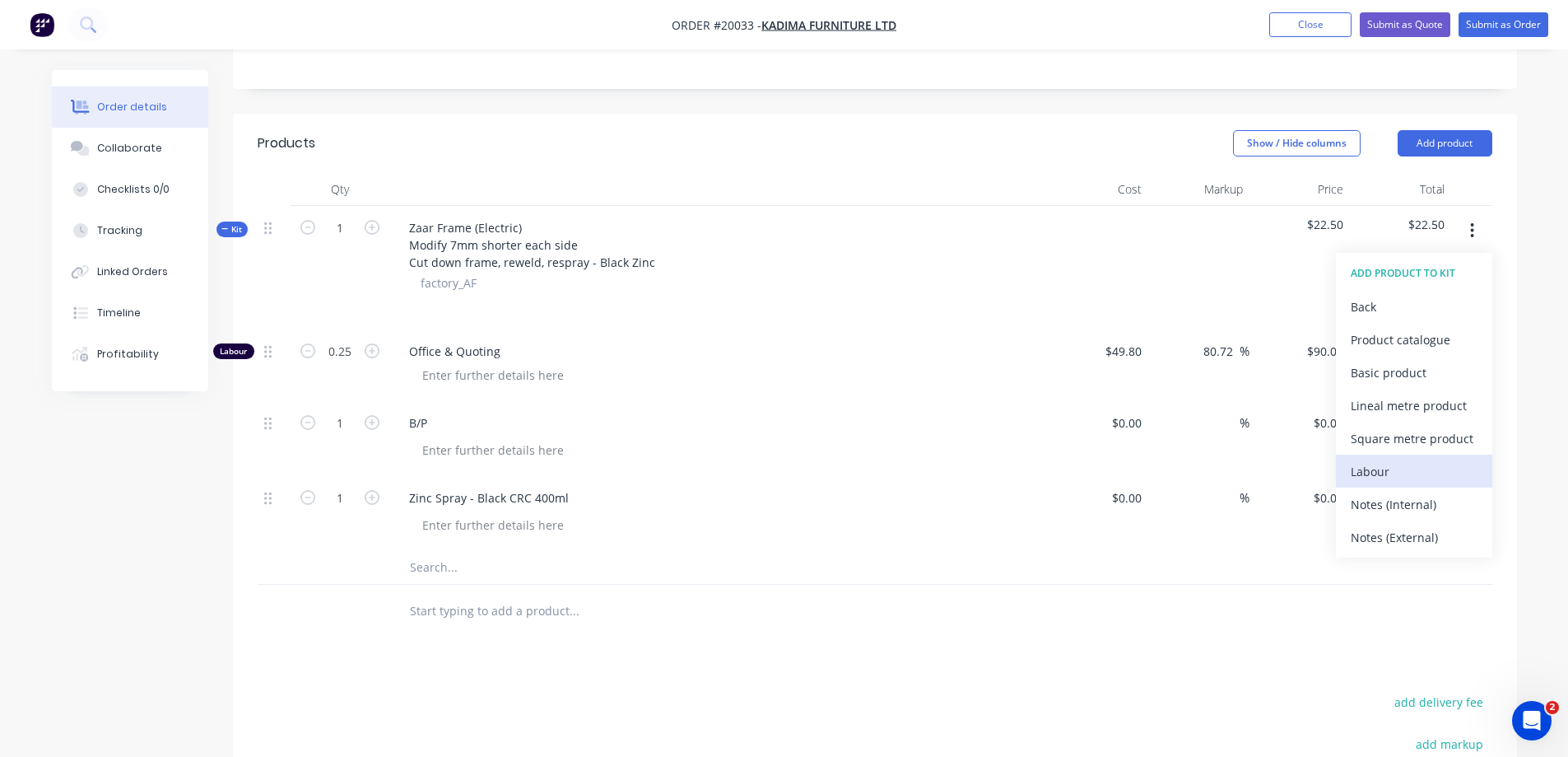
click at [1402, 474] on div "Labour" at bounding box center [1414, 471] width 126 height 24
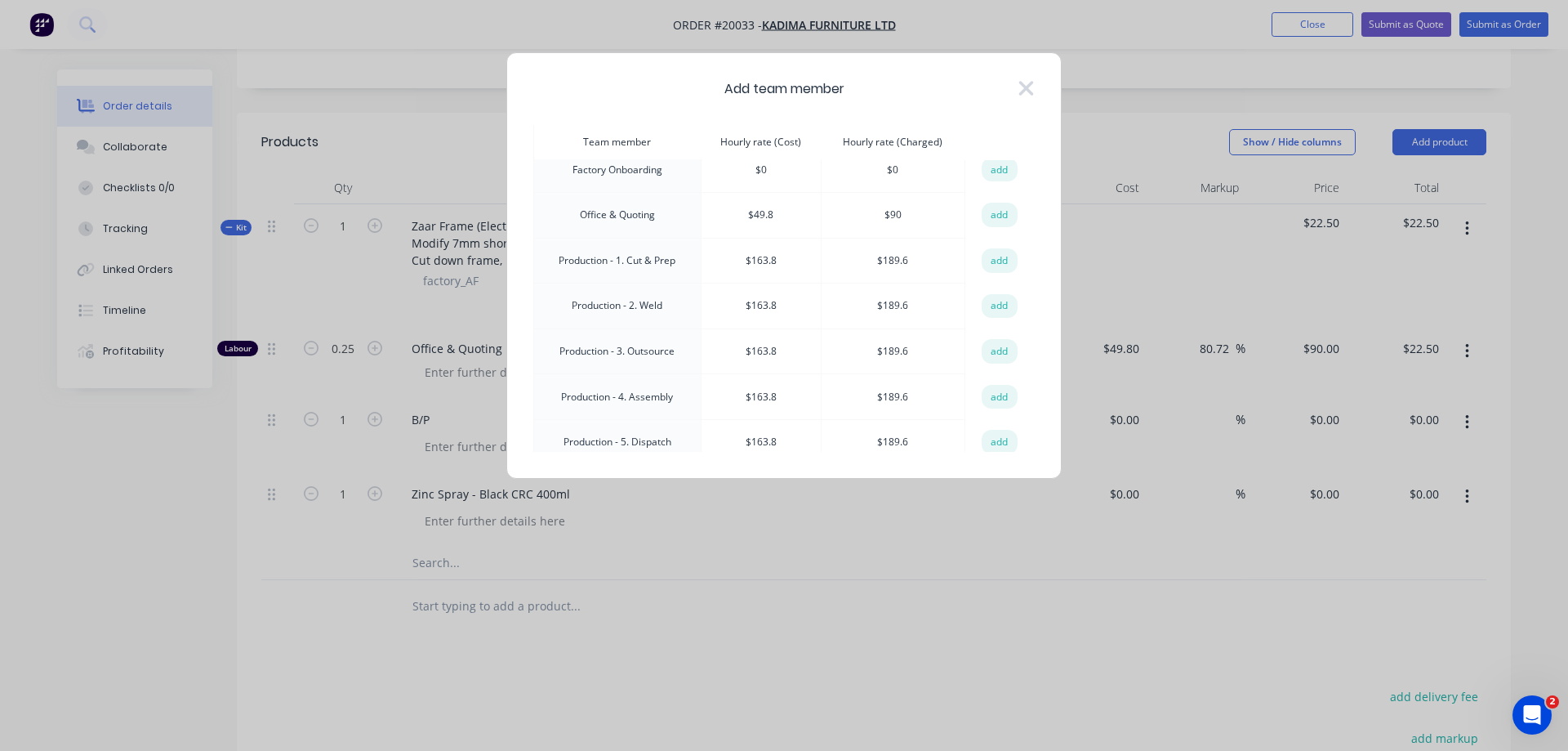
scroll to position [245, 0]
click at [985, 255] on button "add" at bounding box center [1000, 260] width 36 height 24
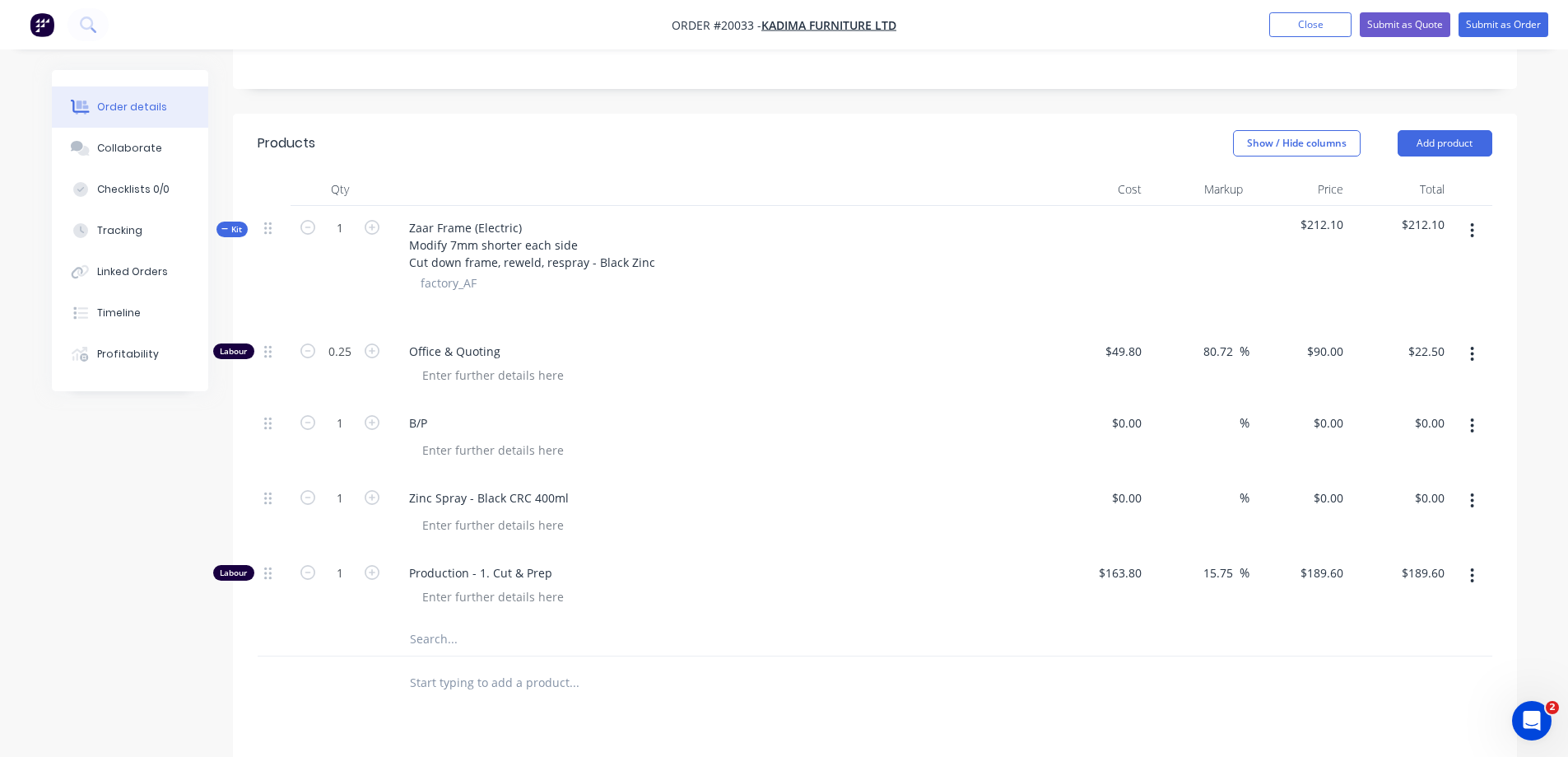
click at [1467, 228] on button "button" at bounding box center [1472, 230] width 38 height 30
click at [1441, 269] on div "Add product to kit" at bounding box center [1414, 273] width 126 height 24
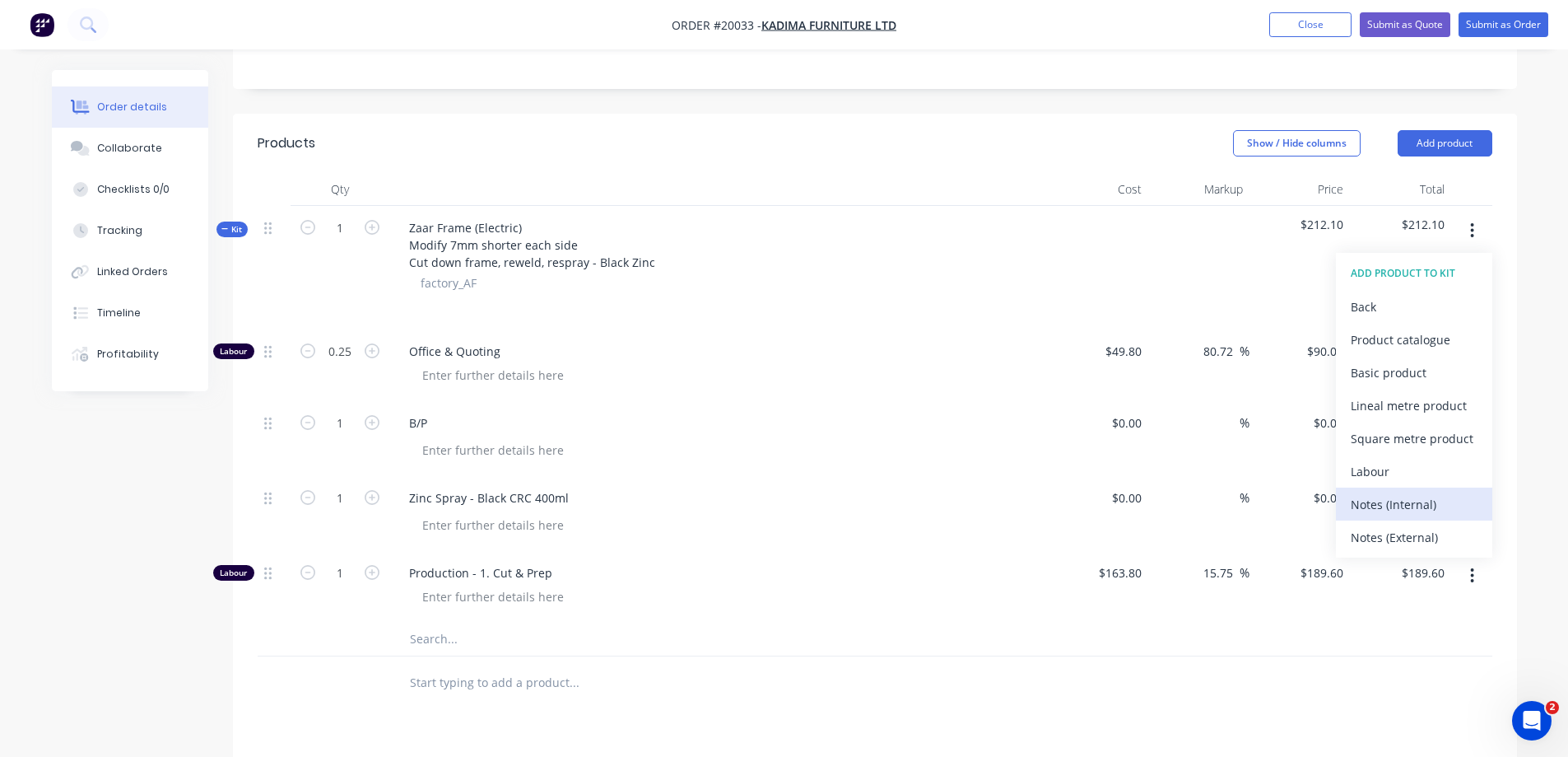
click at [1405, 501] on div "Notes (Internal)" at bounding box center [1414, 504] width 126 height 24
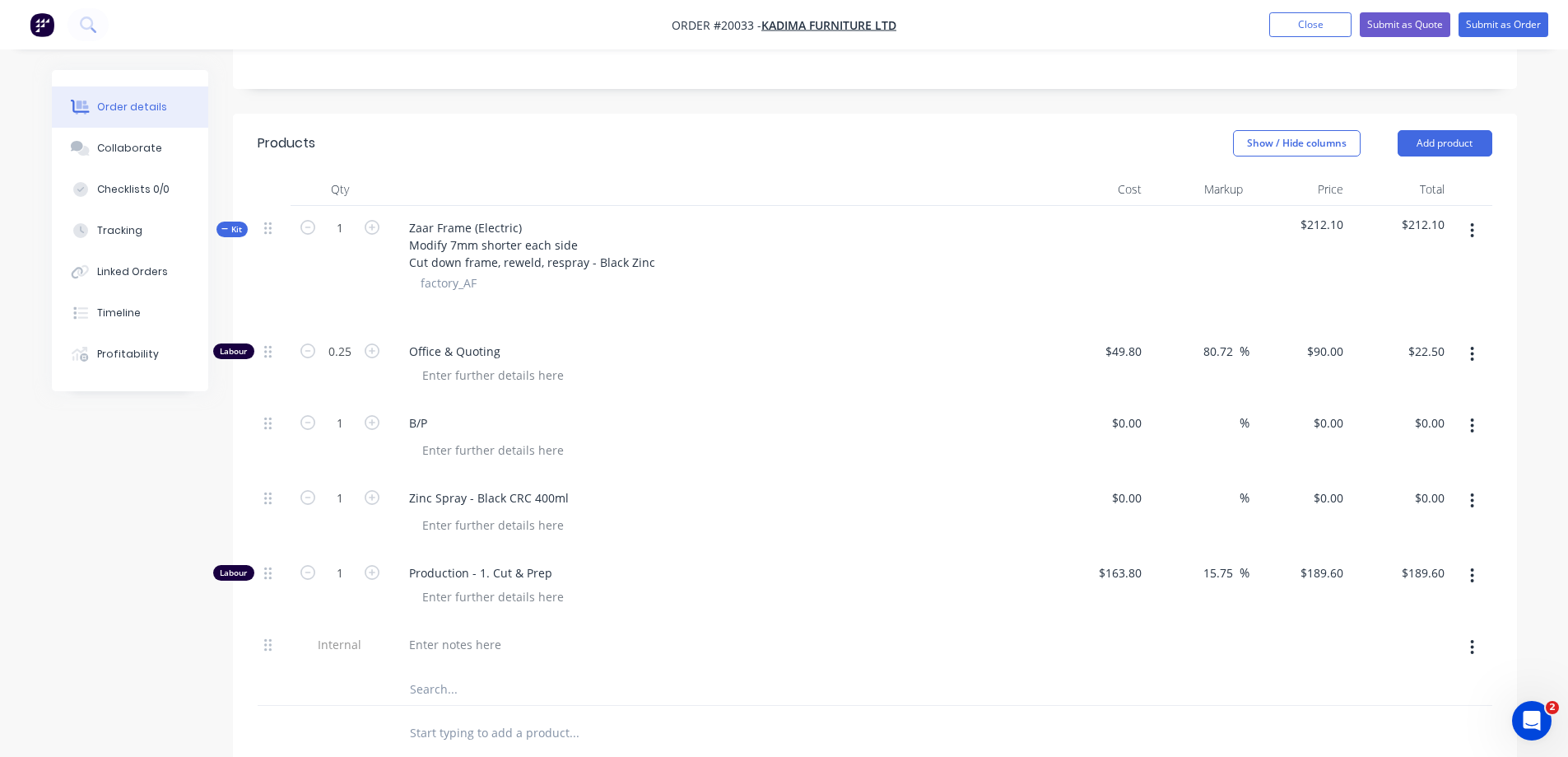
click at [1476, 226] on button "button" at bounding box center [1472, 230] width 38 height 30
click at [1447, 269] on div "Add product to kit" at bounding box center [1414, 273] width 126 height 24
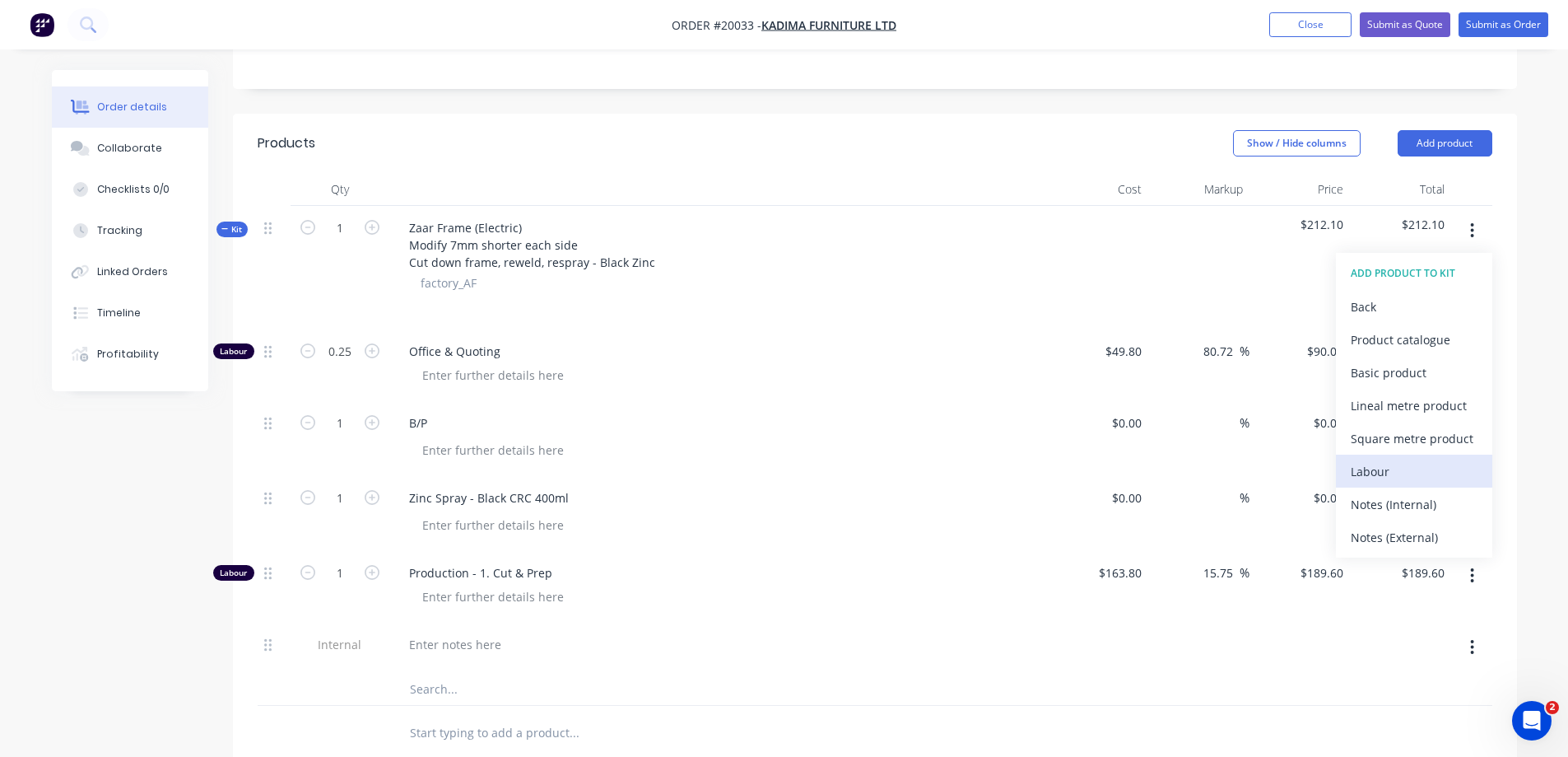
click at [1385, 467] on div "Labour" at bounding box center [1414, 471] width 126 height 24
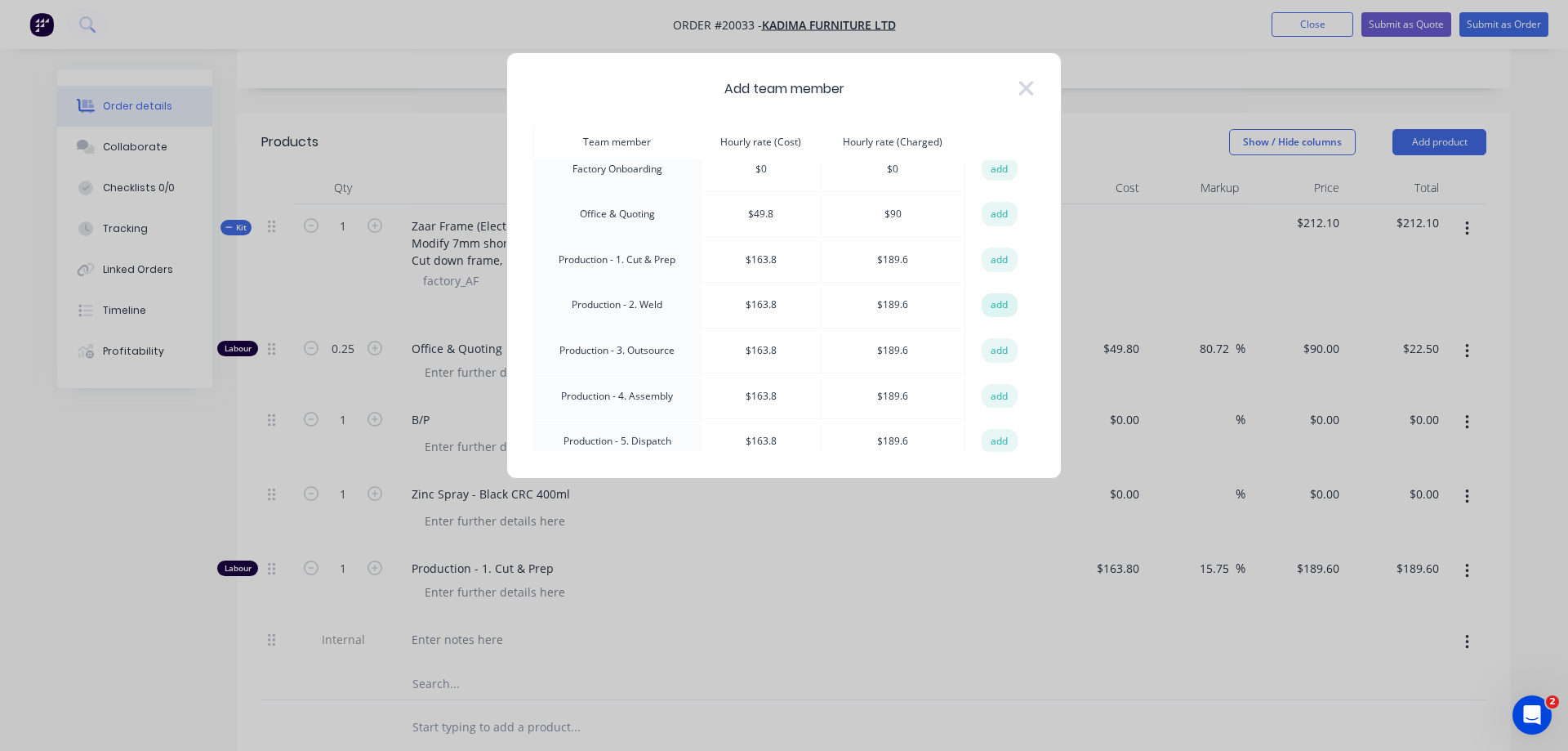
click at [982, 301] on button "add" at bounding box center [1000, 305] width 36 height 24
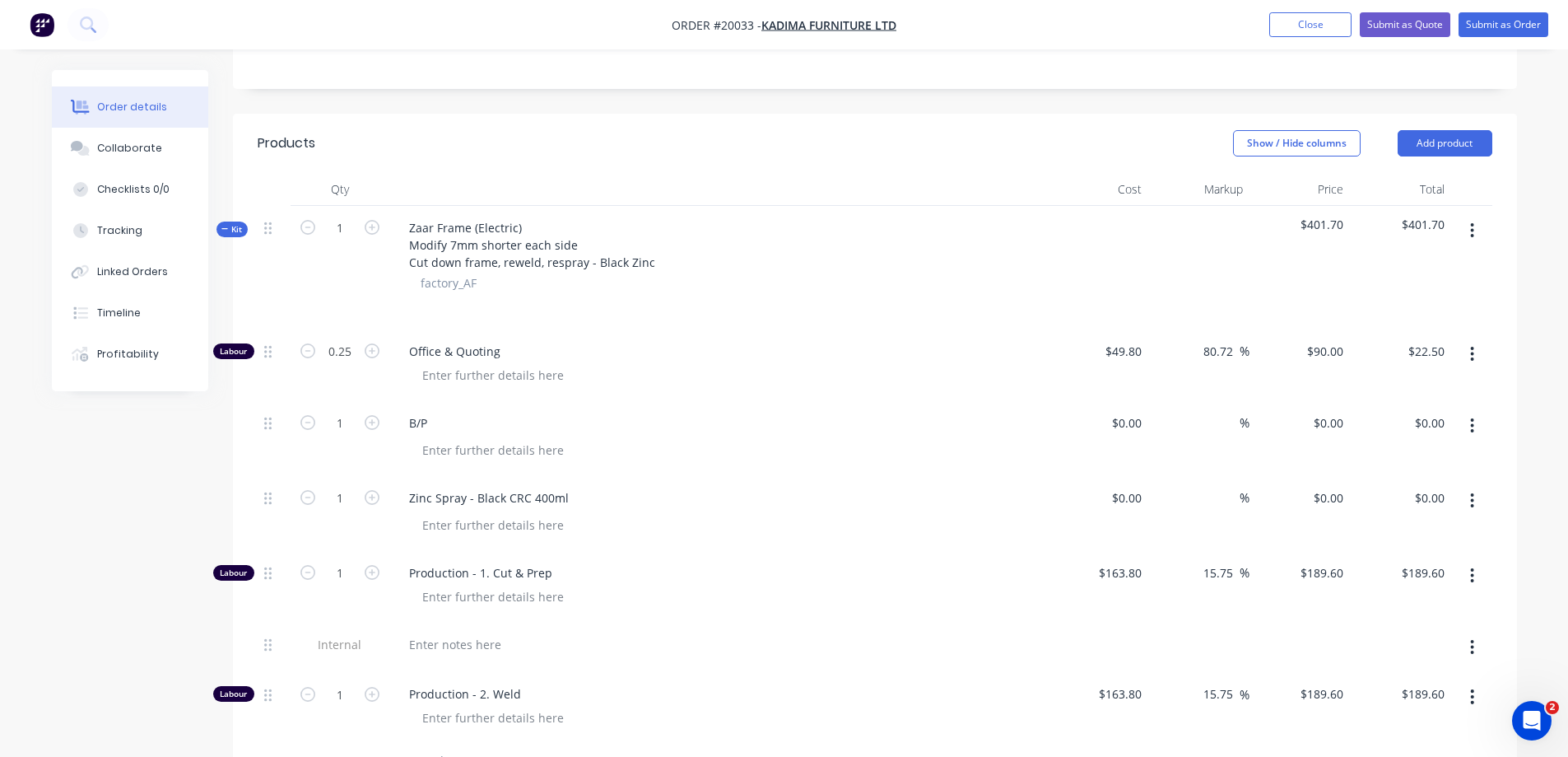
click at [1472, 233] on icon "button" at bounding box center [1472, 230] width 4 height 18
click at [1433, 276] on div "Add product to kit" at bounding box center [1414, 273] width 126 height 24
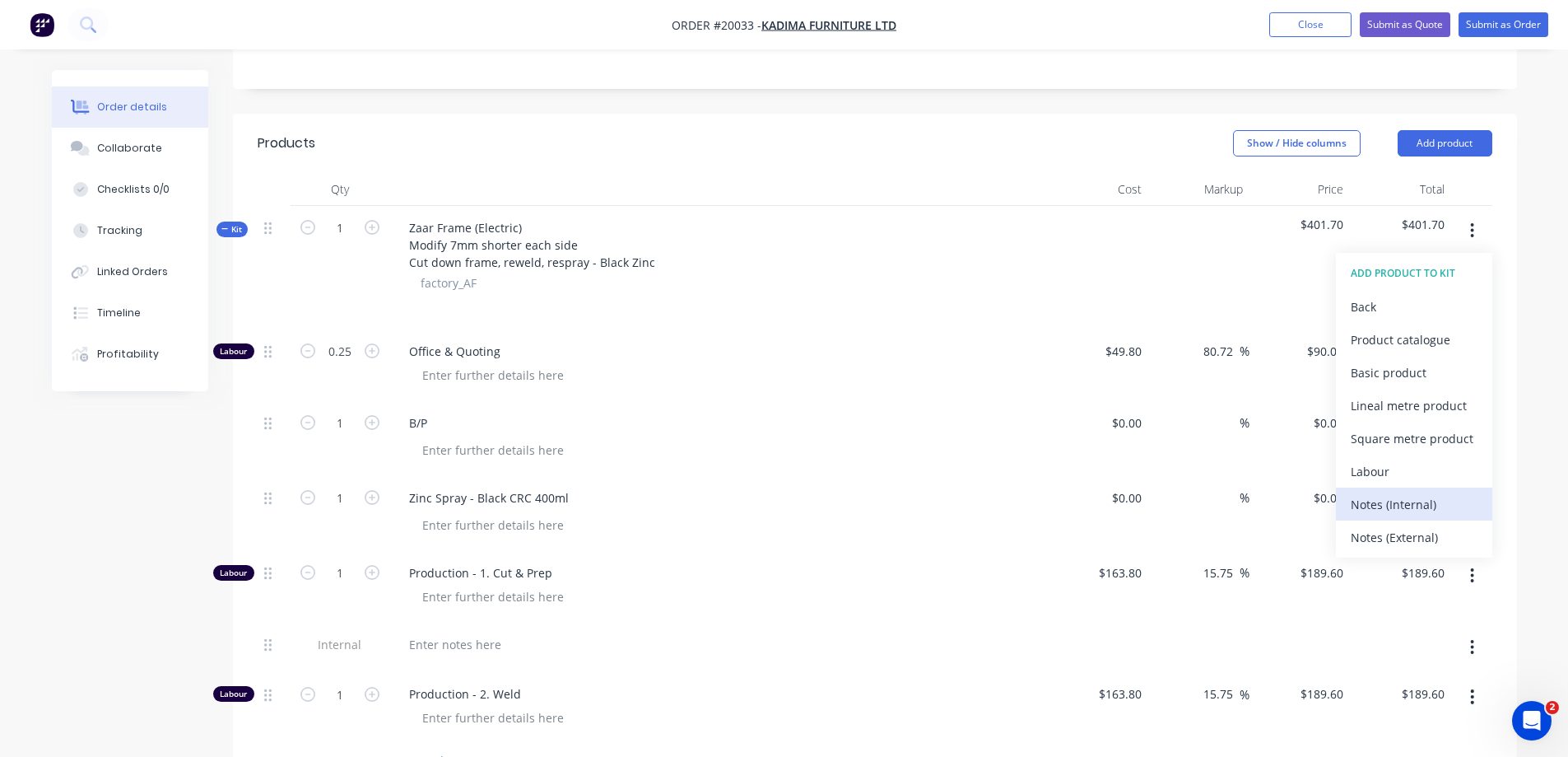
click at [1411, 499] on div "Notes (Internal)" at bounding box center [1414, 504] width 126 height 24
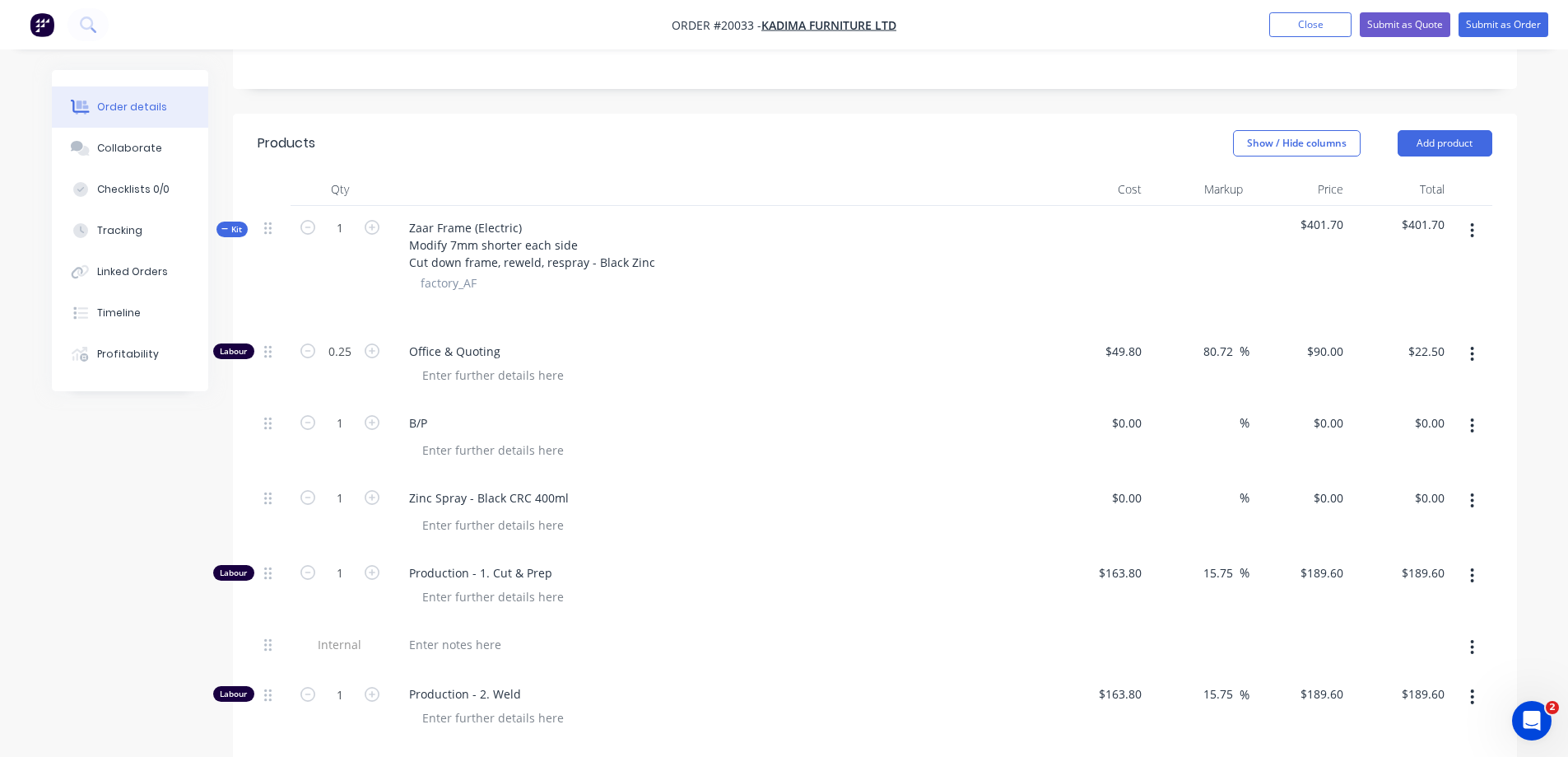
click at [1473, 228] on icon "button" at bounding box center [1472, 230] width 4 height 18
click at [1438, 266] on div "Add product to kit" at bounding box center [1414, 273] width 126 height 24
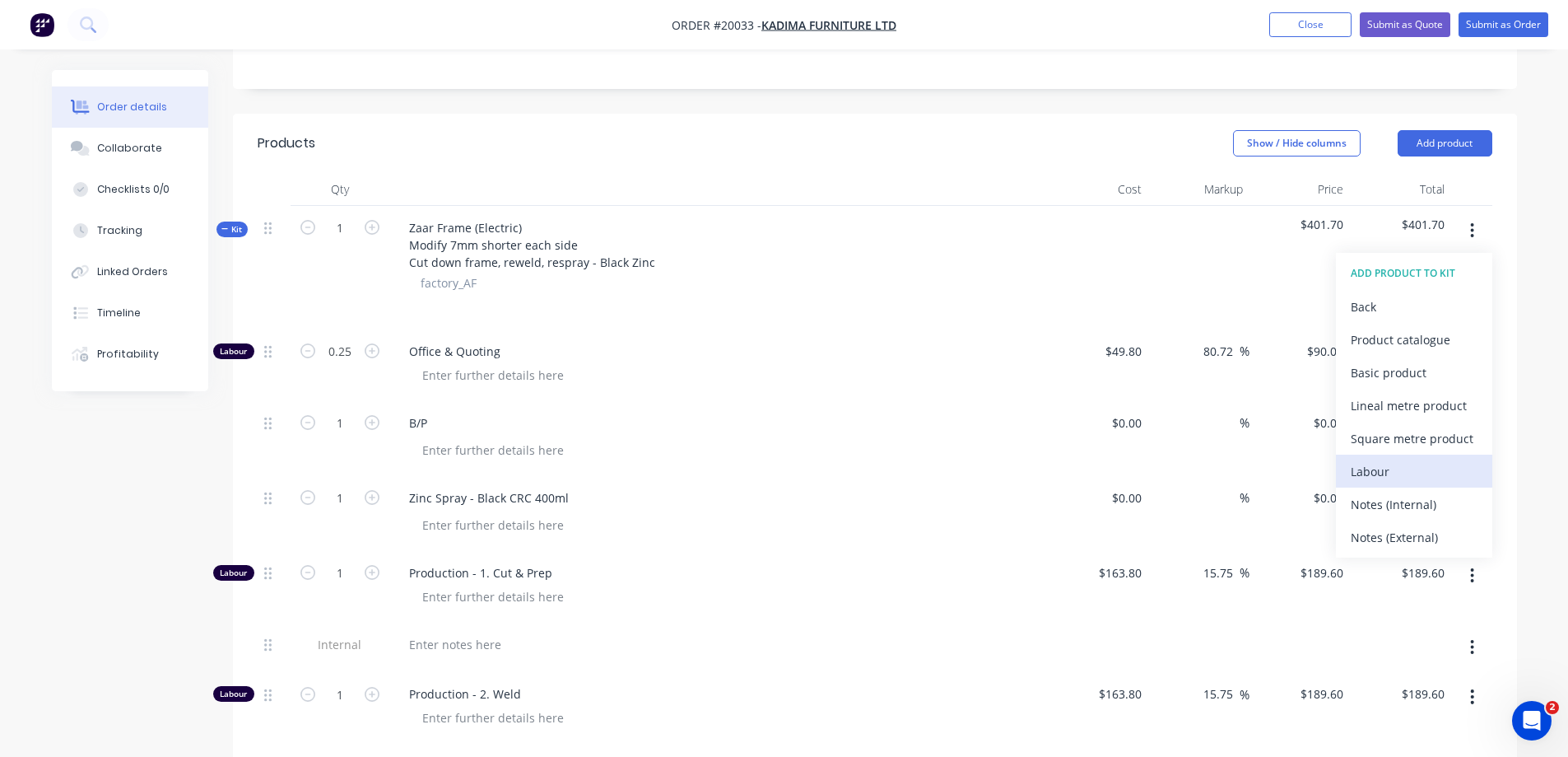
click at [1368, 481] on div "Labour" at bounding box center [1414, 471] width 126 height 24
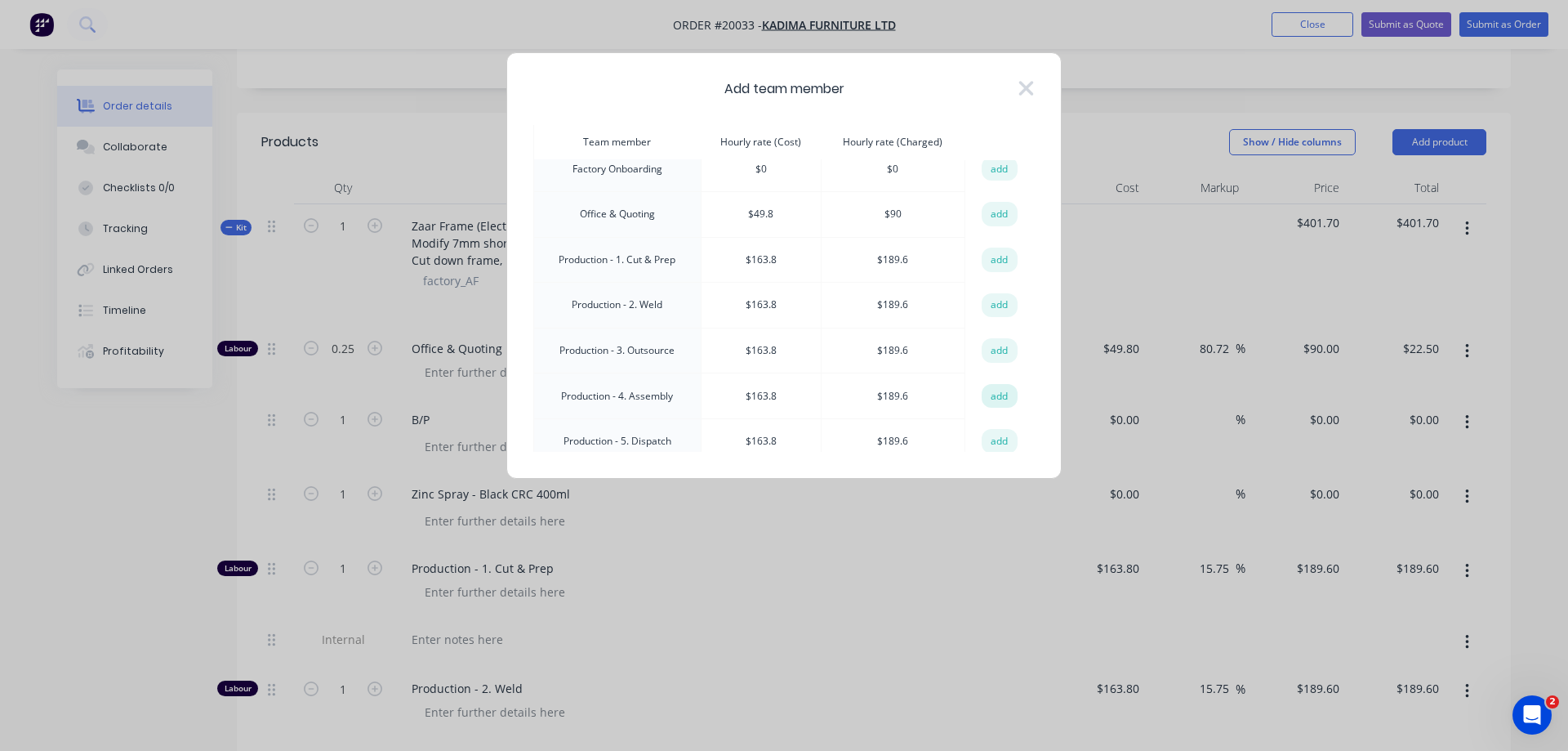
click at [986, 394] on button "add" at bounding box center [1000, 396] width 36 height 24
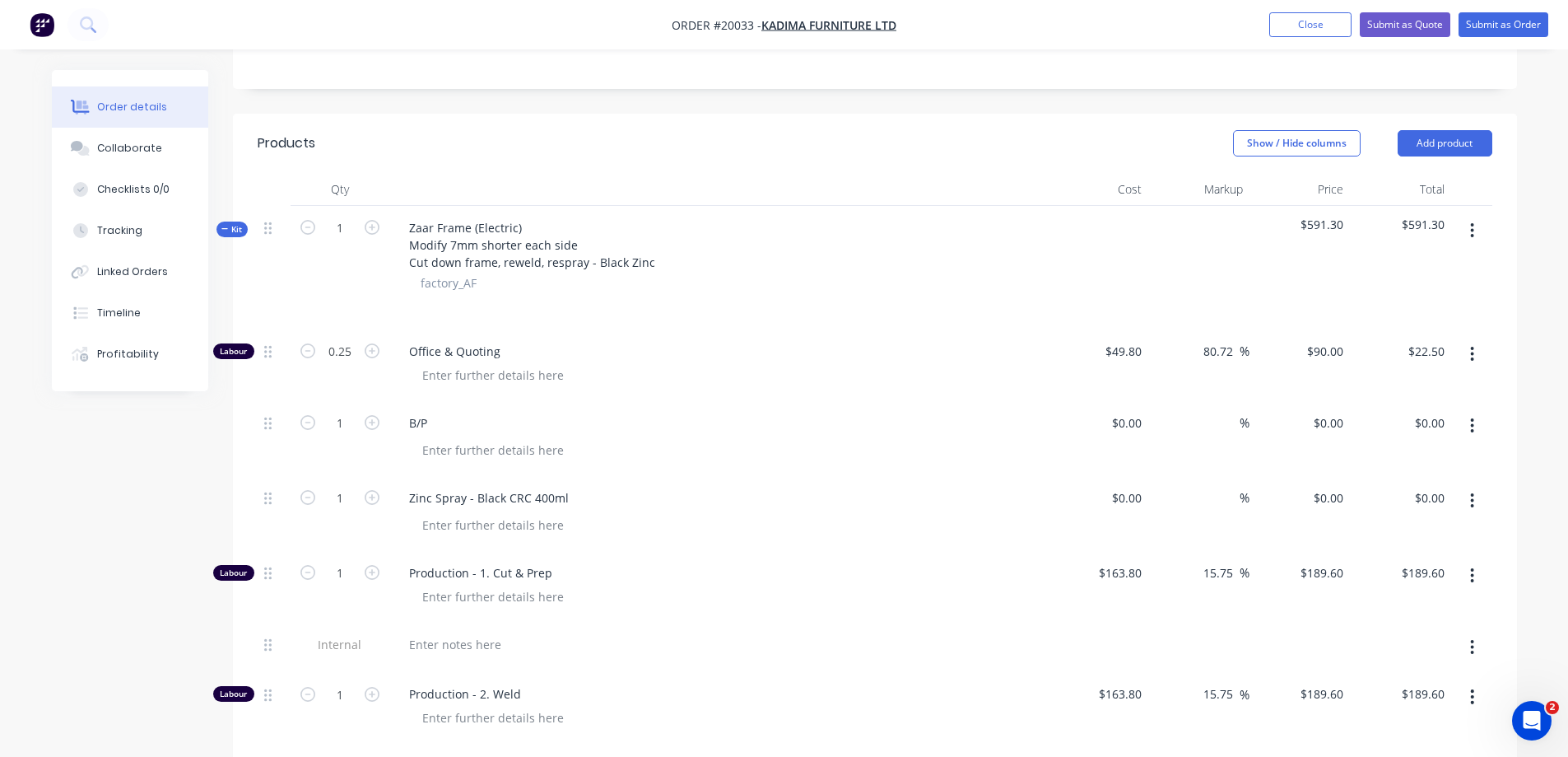
click at [1473, 230] on icon "button" at bounding box center [1473, 230] width 3 height 15
click at [1410, 275] on div "Add product to kit" at bounding box center [1414, 273] width 126 height 24
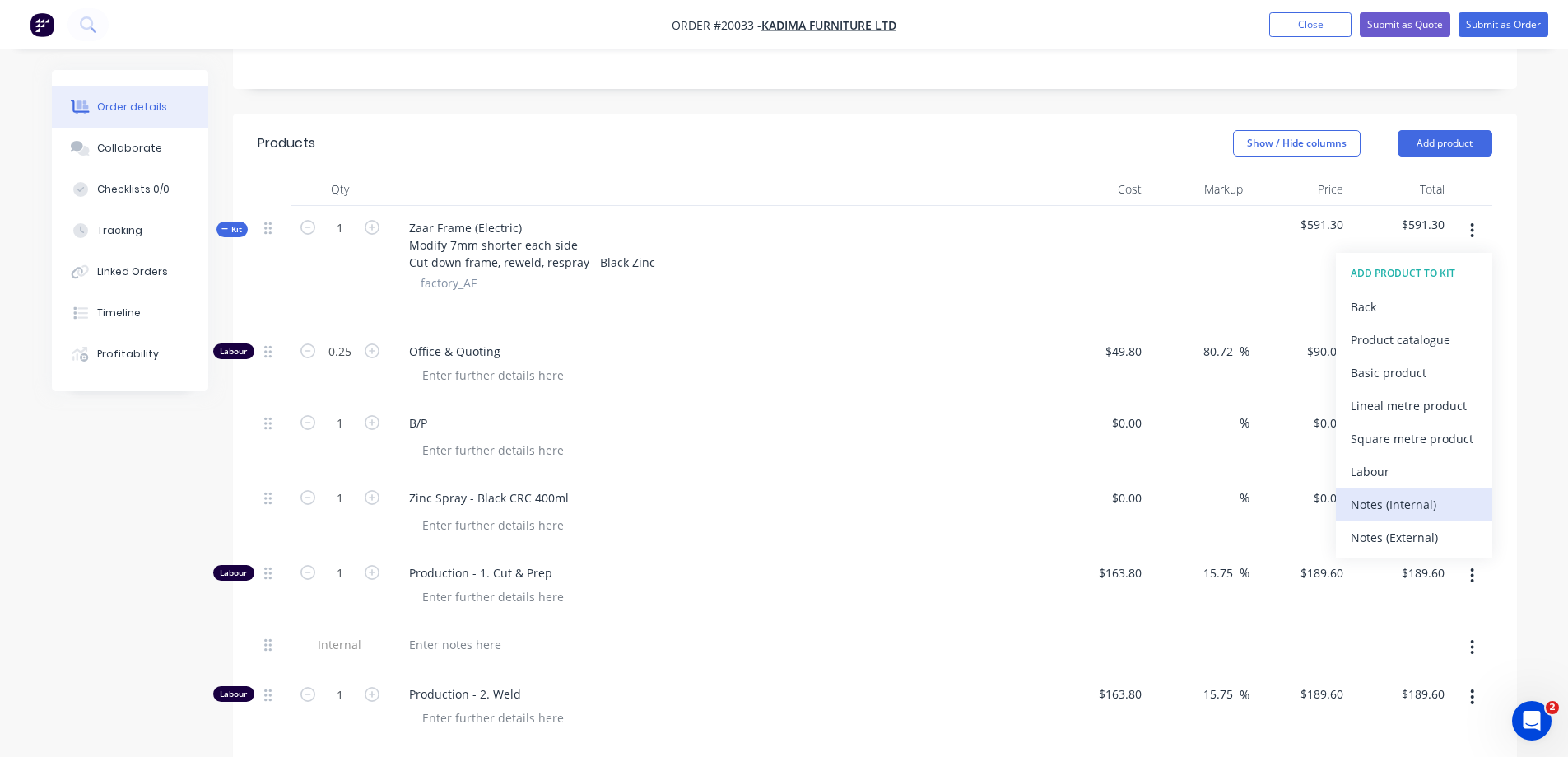
click at [1393, 499] on div "Notes (Internal)" at bounding box center [1414, 504] width 126 height 24
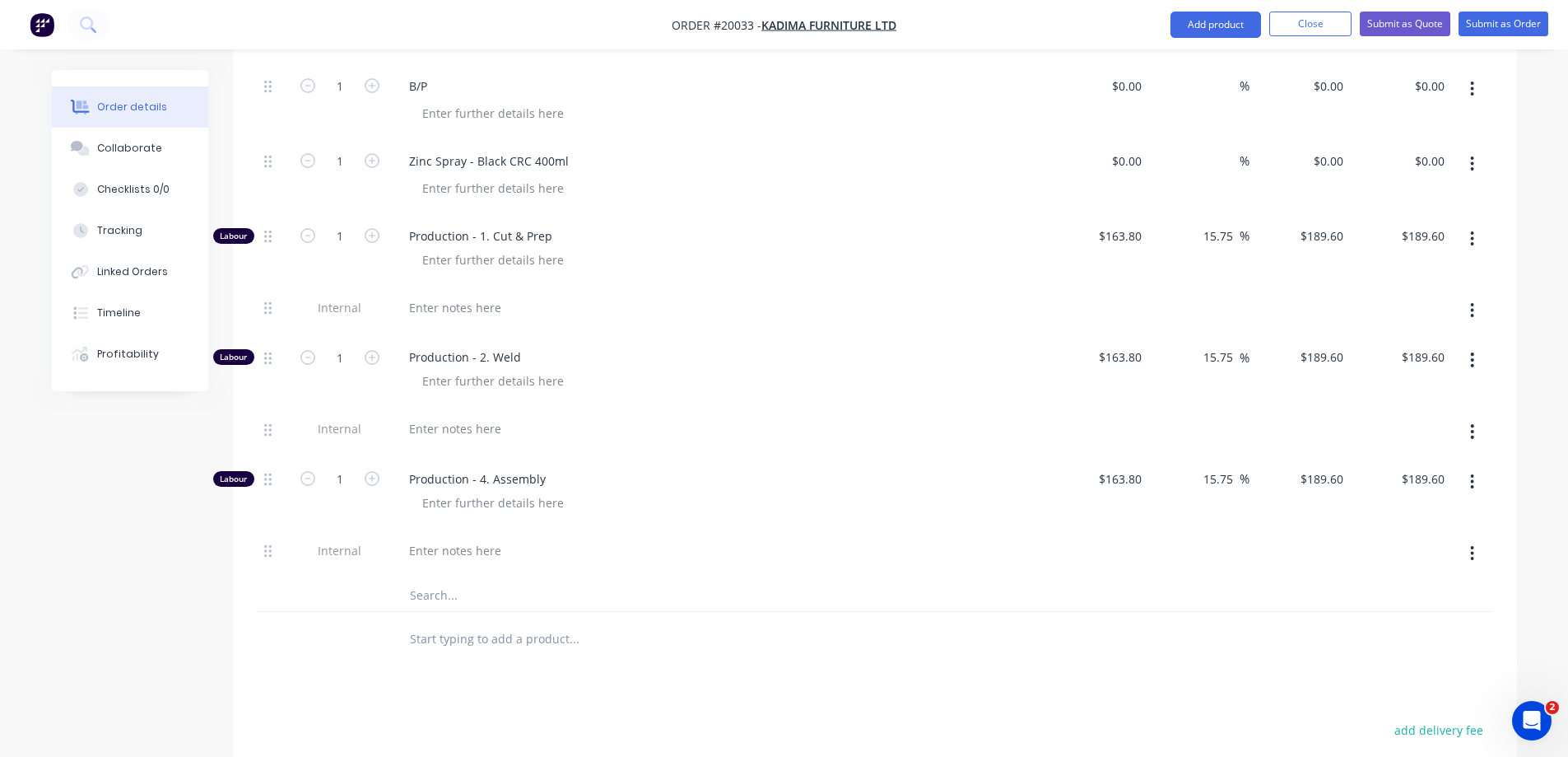
scroll to position [576, 0]
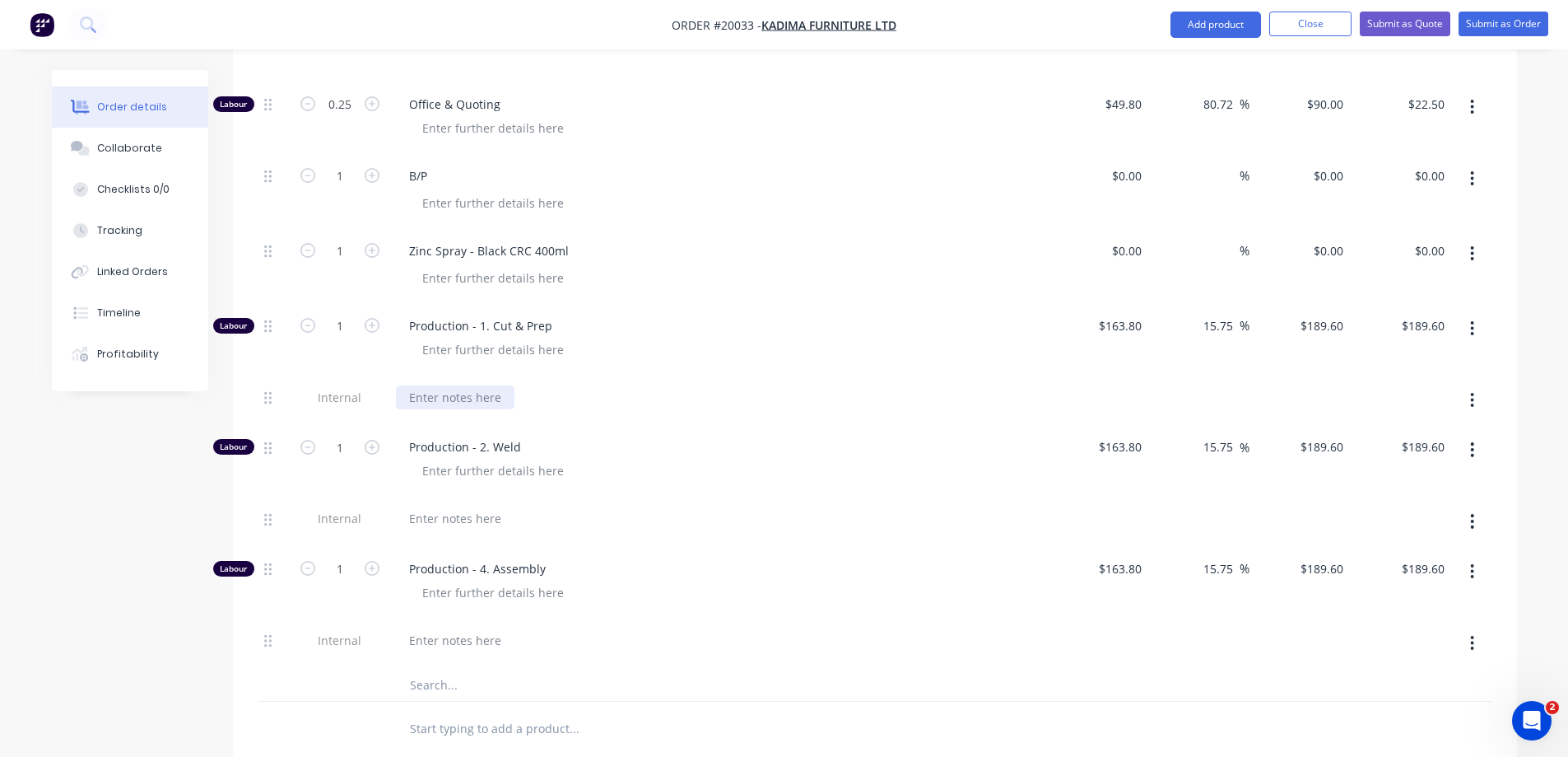
click at [477, 402] on div at bounding box center [455, 397] width 119 height 24
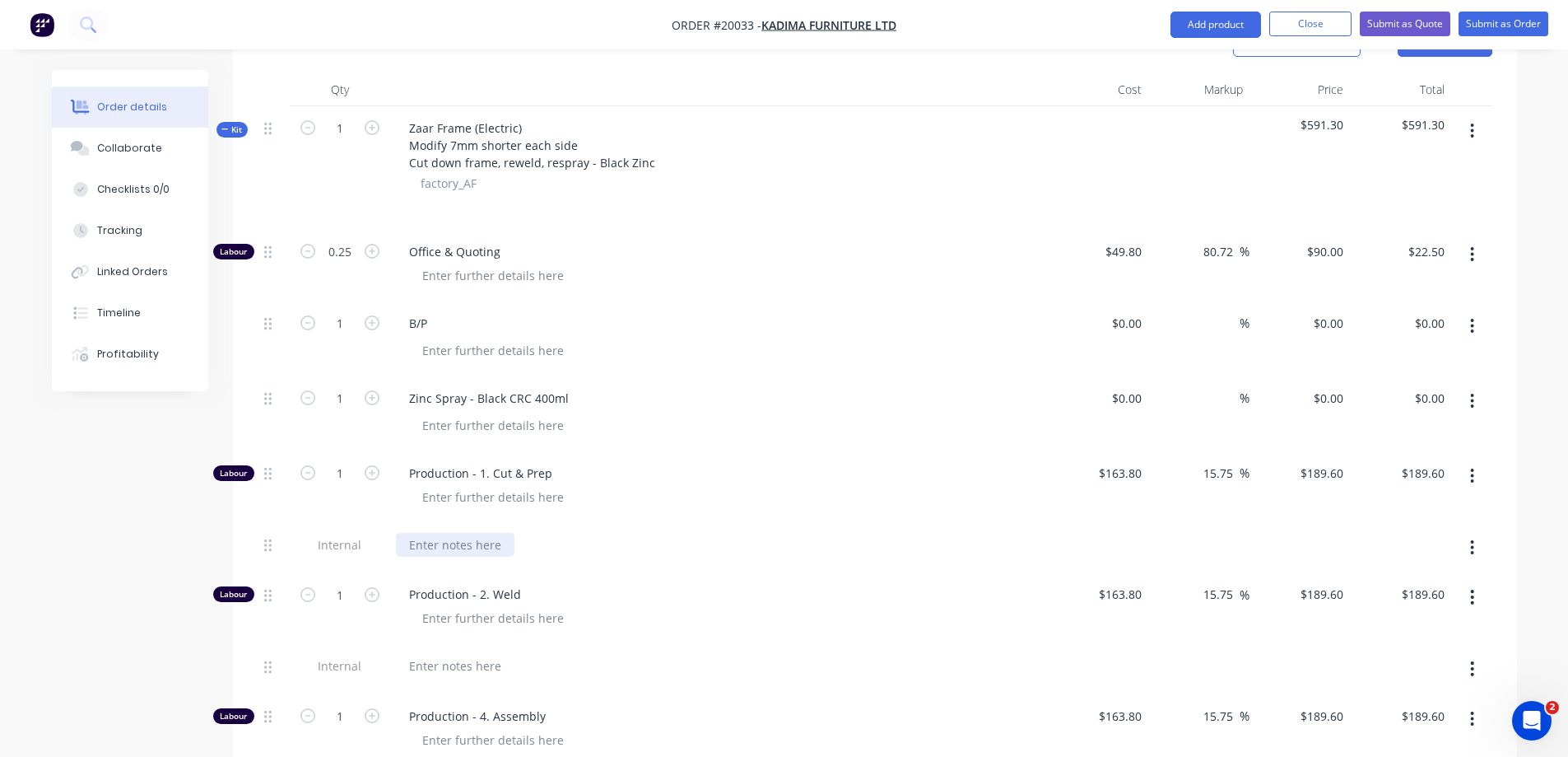
scroll to position [412, 0]
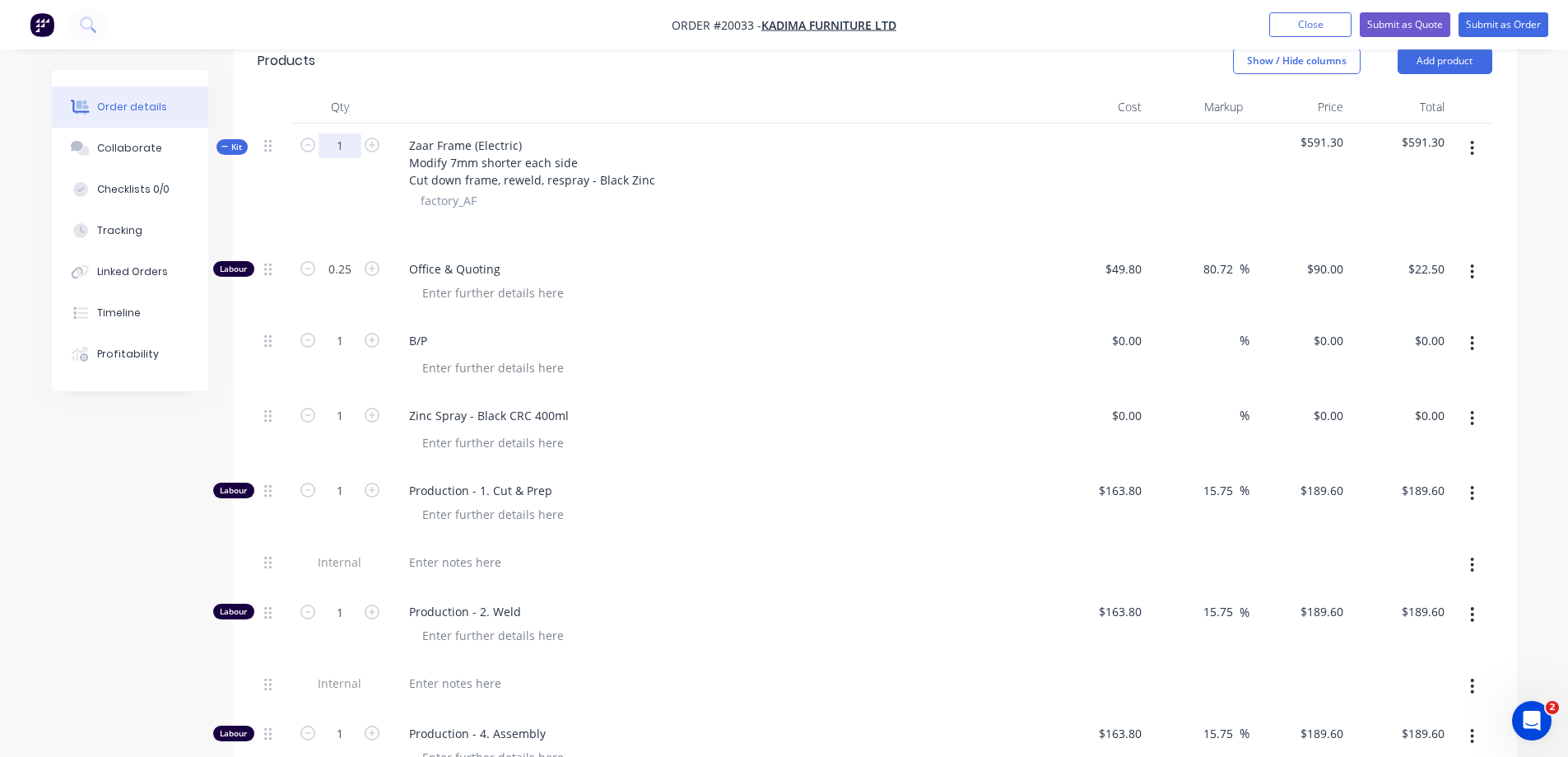
click at [340, 146] on input "1" at bounding box center [340, 146] width 43 height 24
click at [673, 235] on div "Zaar Frame (Electric) Modify 7mm shorter each side Cut down frame, reweld, resp…" at bounding box center [719, 186] width 659 height 124
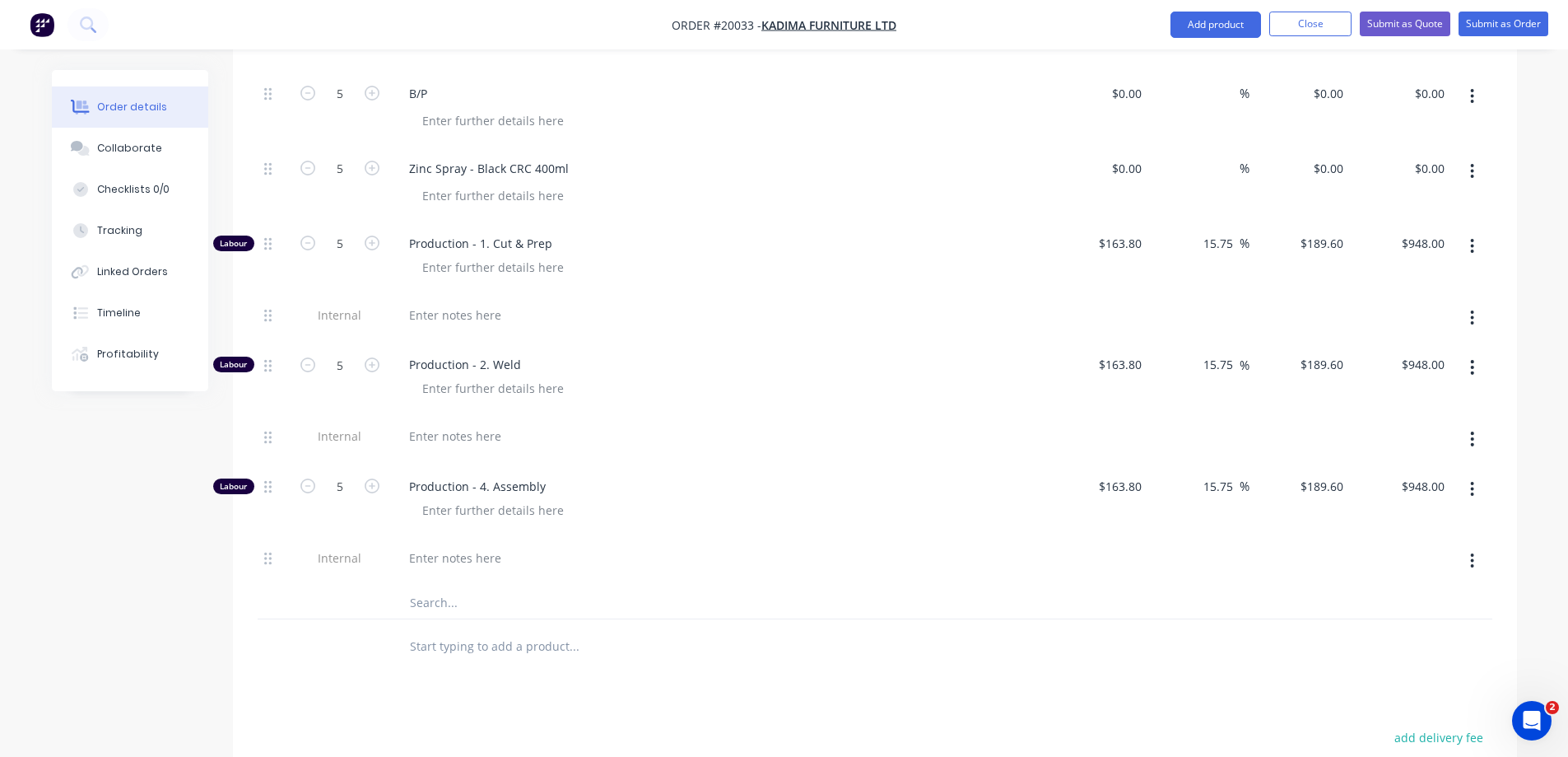
scroll to position [576, 0]
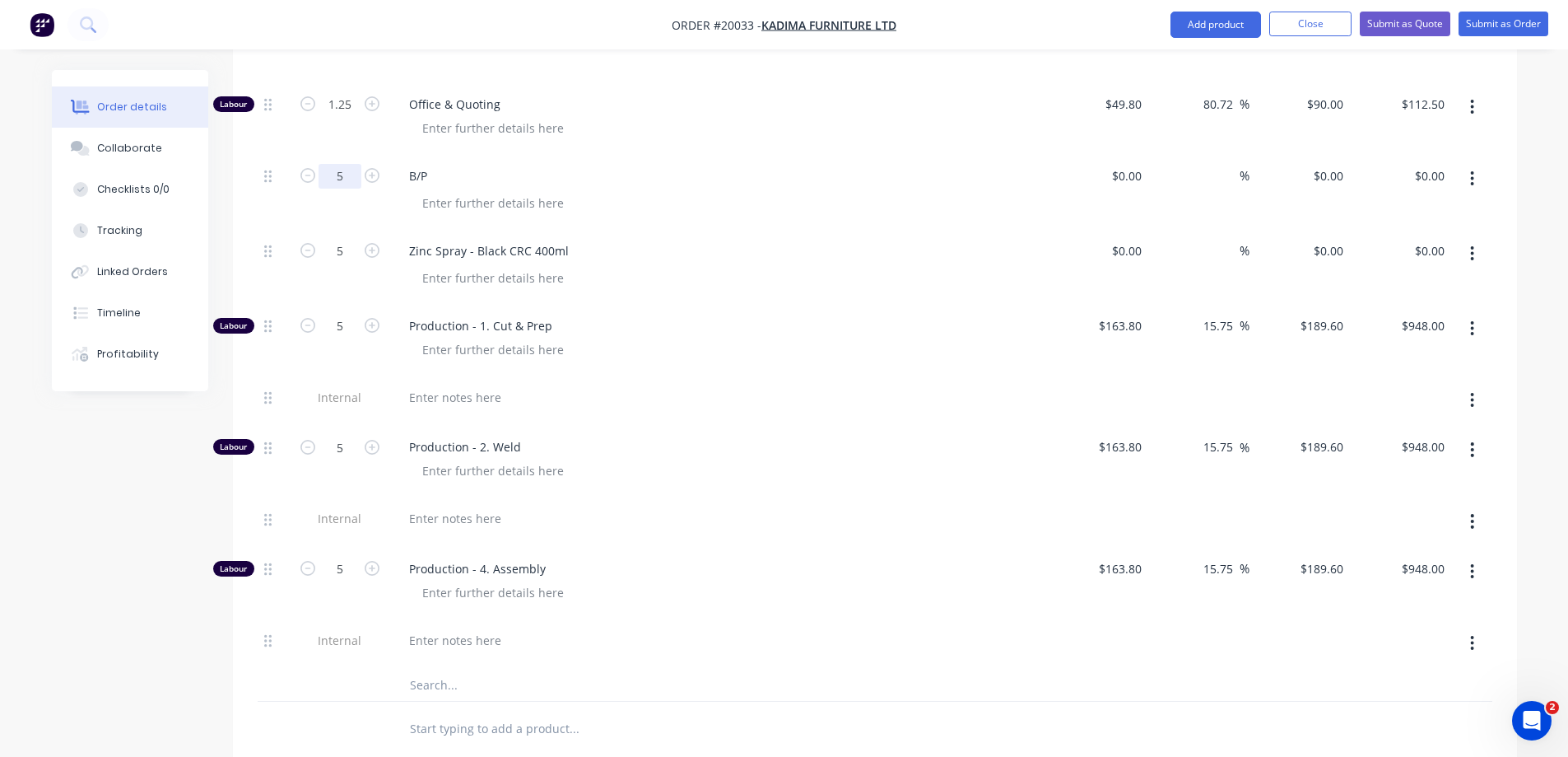
click at [343, 179] on input "5" at bounding box center [340, 176] width 43 height 24
click at [1142, 176] on input at bounding box center [1129, 175] width 37 height 24
click at [351, 258] on input "5" at bounding box center [340, 251] width 43 height 24
click at [1138, 252] on input at bounding box center [1129, 250] width 37 height 24
click at [1227, 250] on input at bounding box center [1231, 250] width 19 height 24
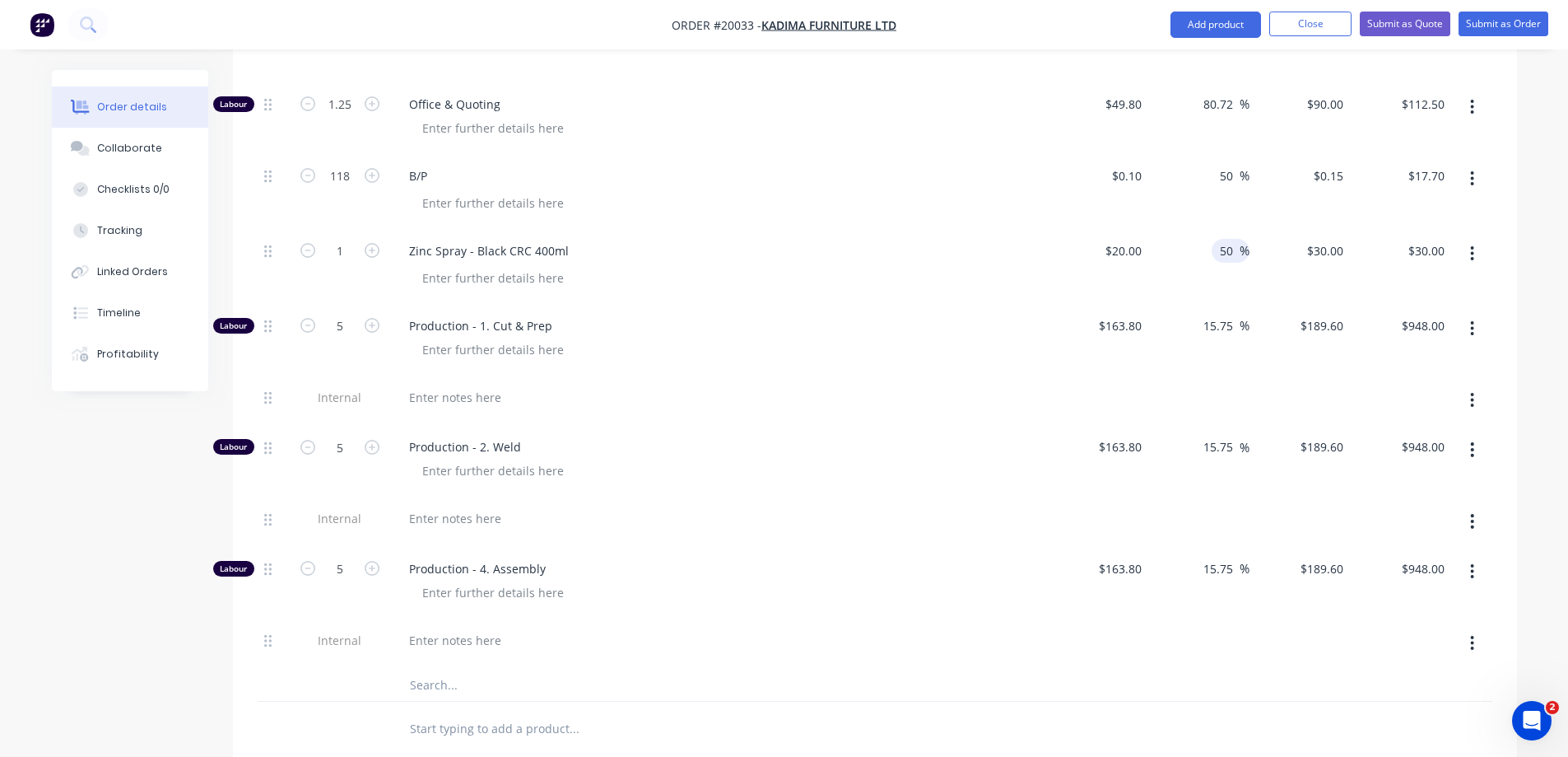
click at [1136, 295] on div "$20.00 $20.00" at bounding box center [1098, 267] width 101 height 75
click at [432, 390] on div at bounding box center [455, 397] width 119 height 24
click at [465, 393] on div at bounding box center [455, 397] width 119 height 24
click at [342, 325] on input "5" at bounding box center [340, 326] width 43 height 24
click at [641, 392] on div "C&P (10.6 > 53min total)" at bounding box center [718, 397] width 645 height 24
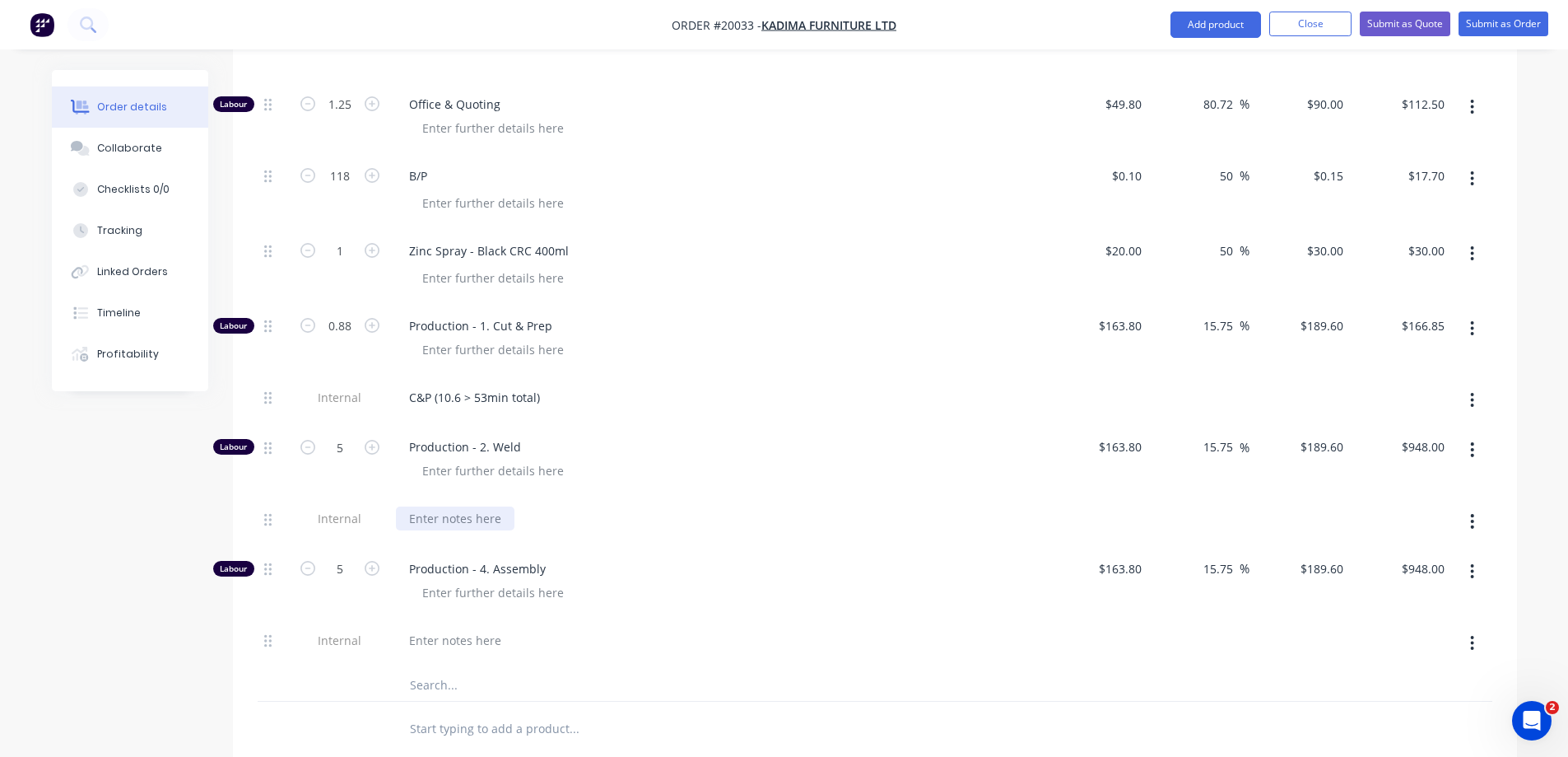
click at [465, 512] on div at bounding box center [455, 518] width 119 height 24
click at [345, 449] on input "5" at bounding box center [340, 447] width 43 height 24
click at [600, 489] on div "Production - 2. Weld" at bounding box center [719, 460] width 659 height 72
click at [453, 595] on div at bounding box center [492, 592] width 168 height 24
click at [346, 570] on input "5" at bounding box center [340, 569] width 43 height 24
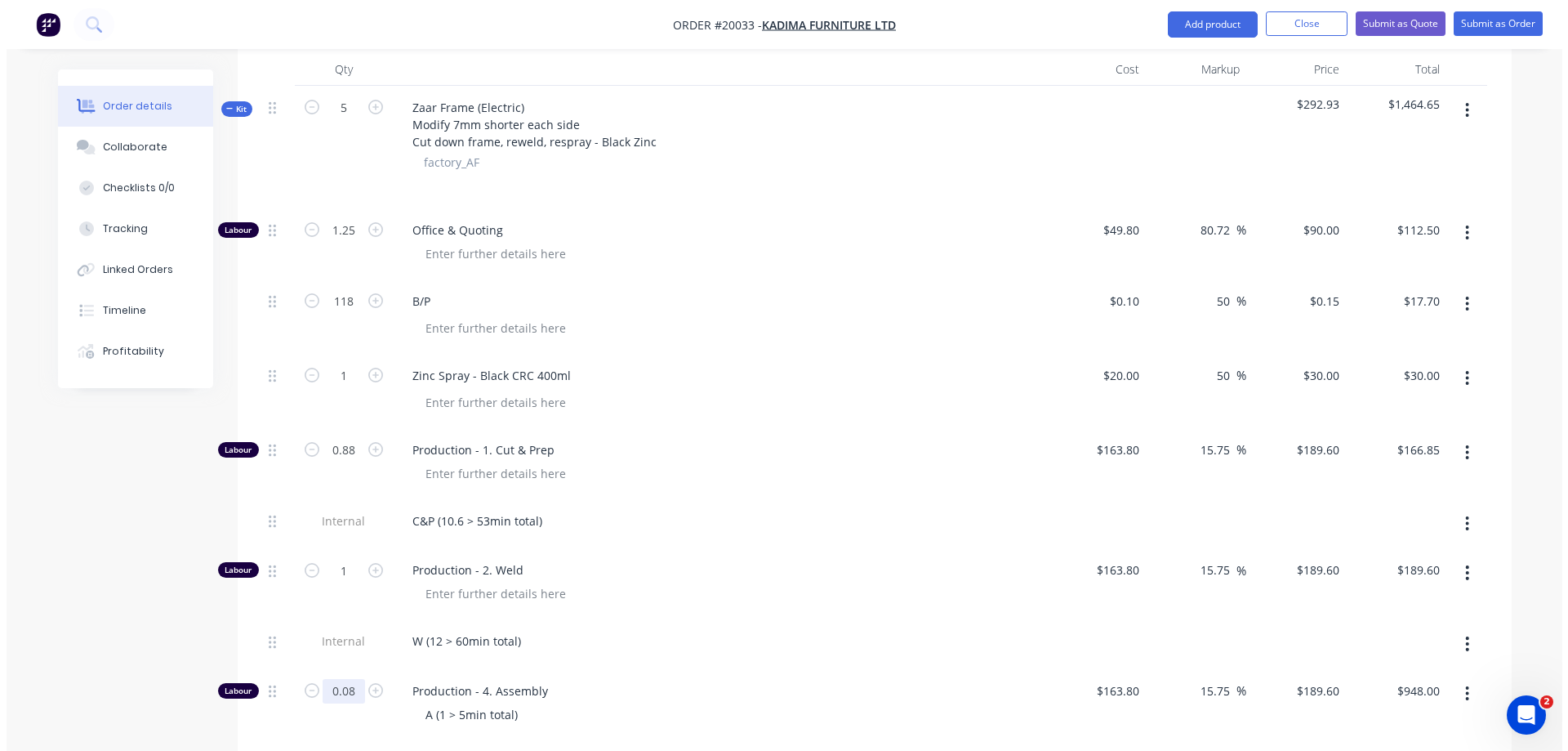
scroll to position [408, 0]
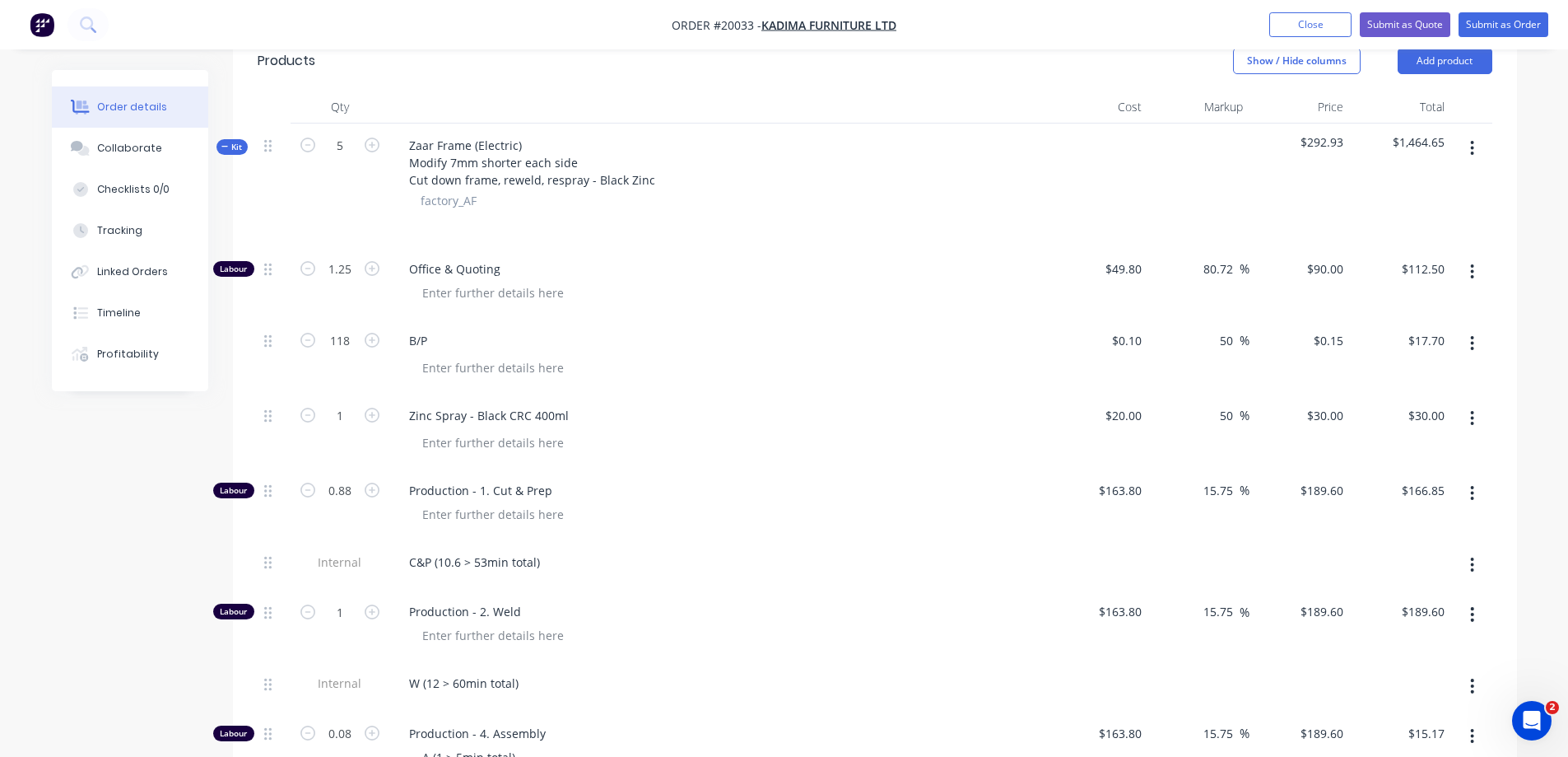
click at [1474, 147] on icon "button" at bounding box center [1473, 148] width 3 height 15
click at [1442, 190] on div "Add product to kit" at bounding box center [1414, 191] width 126 height 24
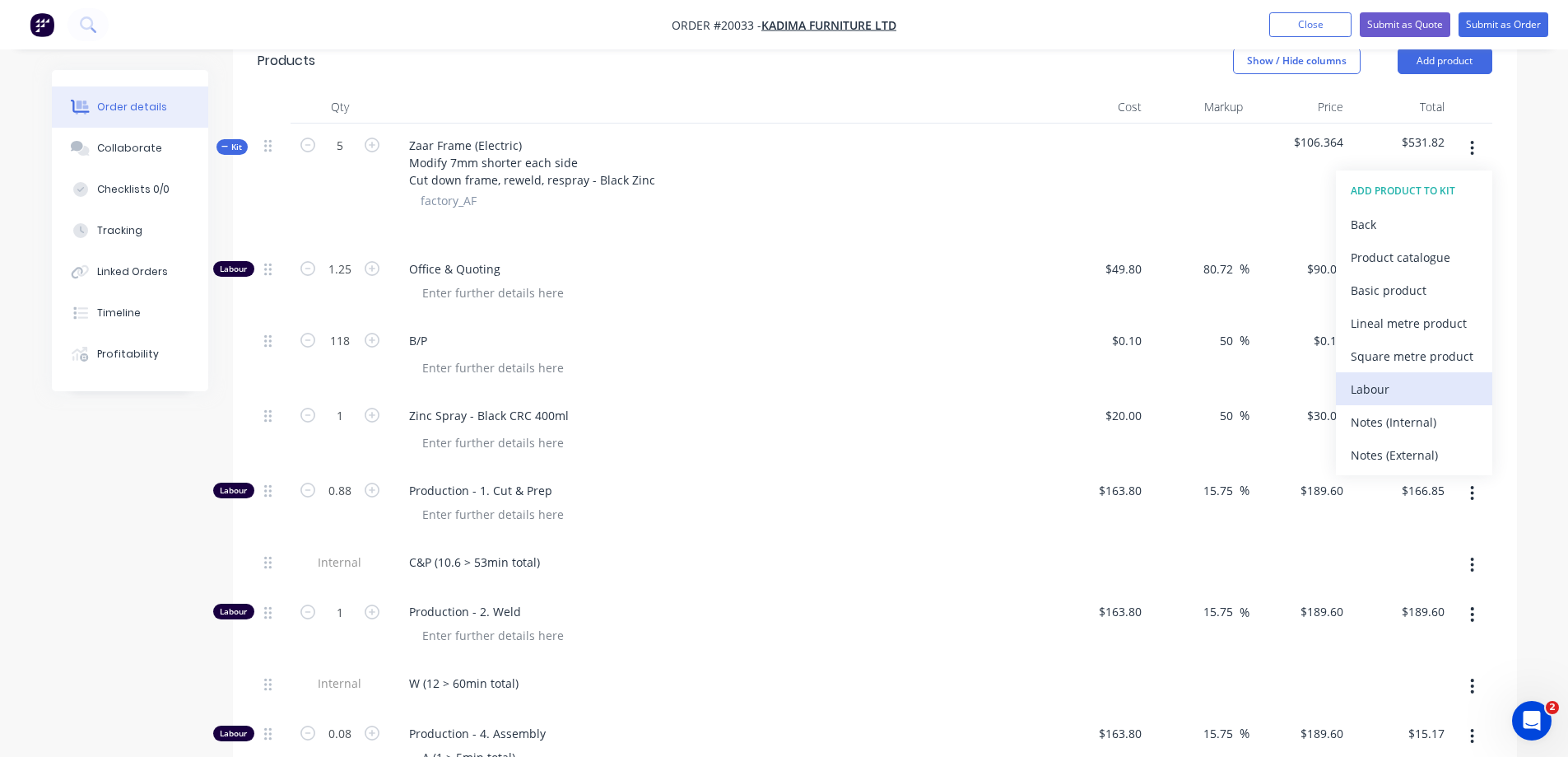
click at [1397, 388] on div "Labour" at bounding box center [1414, 389] width 126 height 24
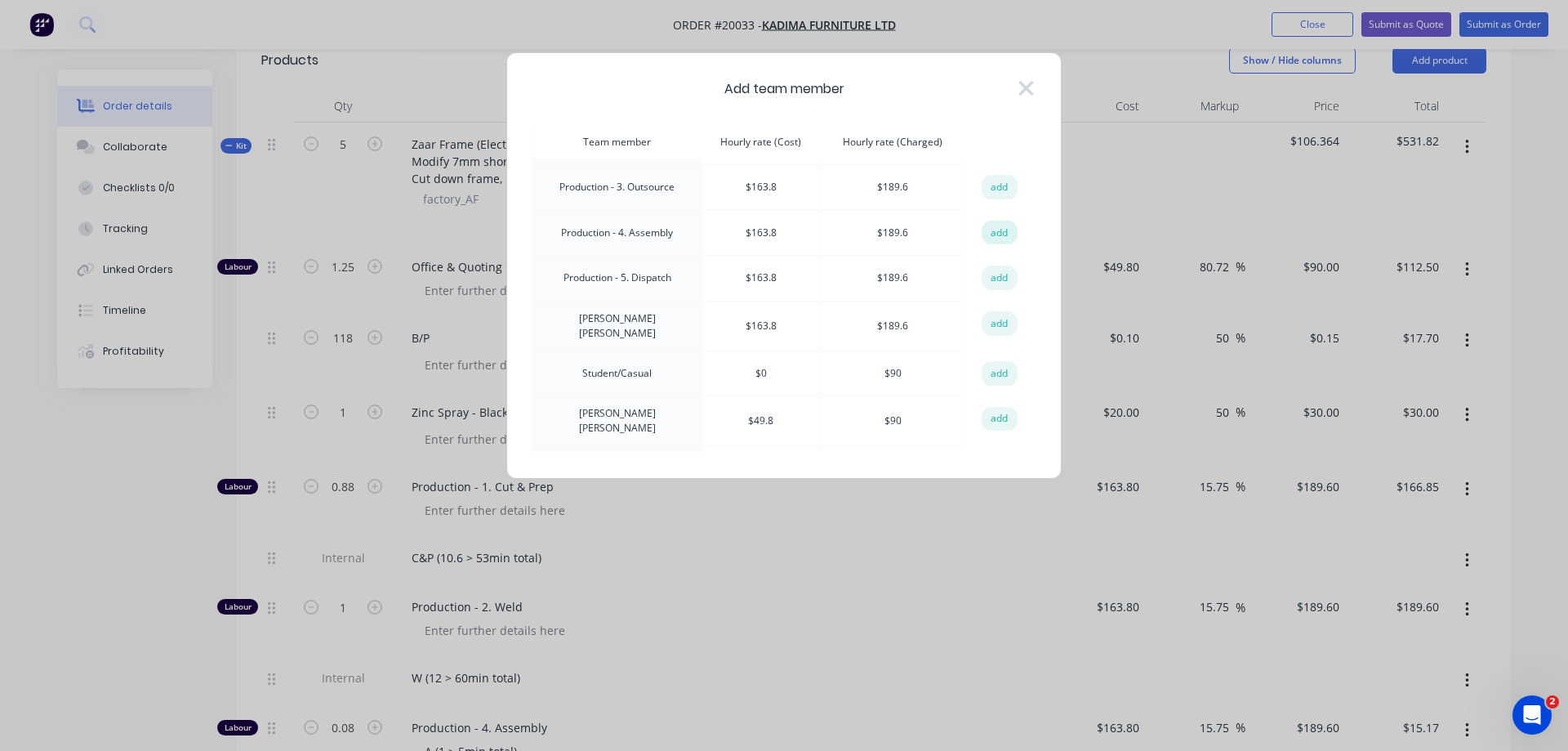
click at [987, 228] on button "add" at bounding box center [1000, 233] width 36 height 24
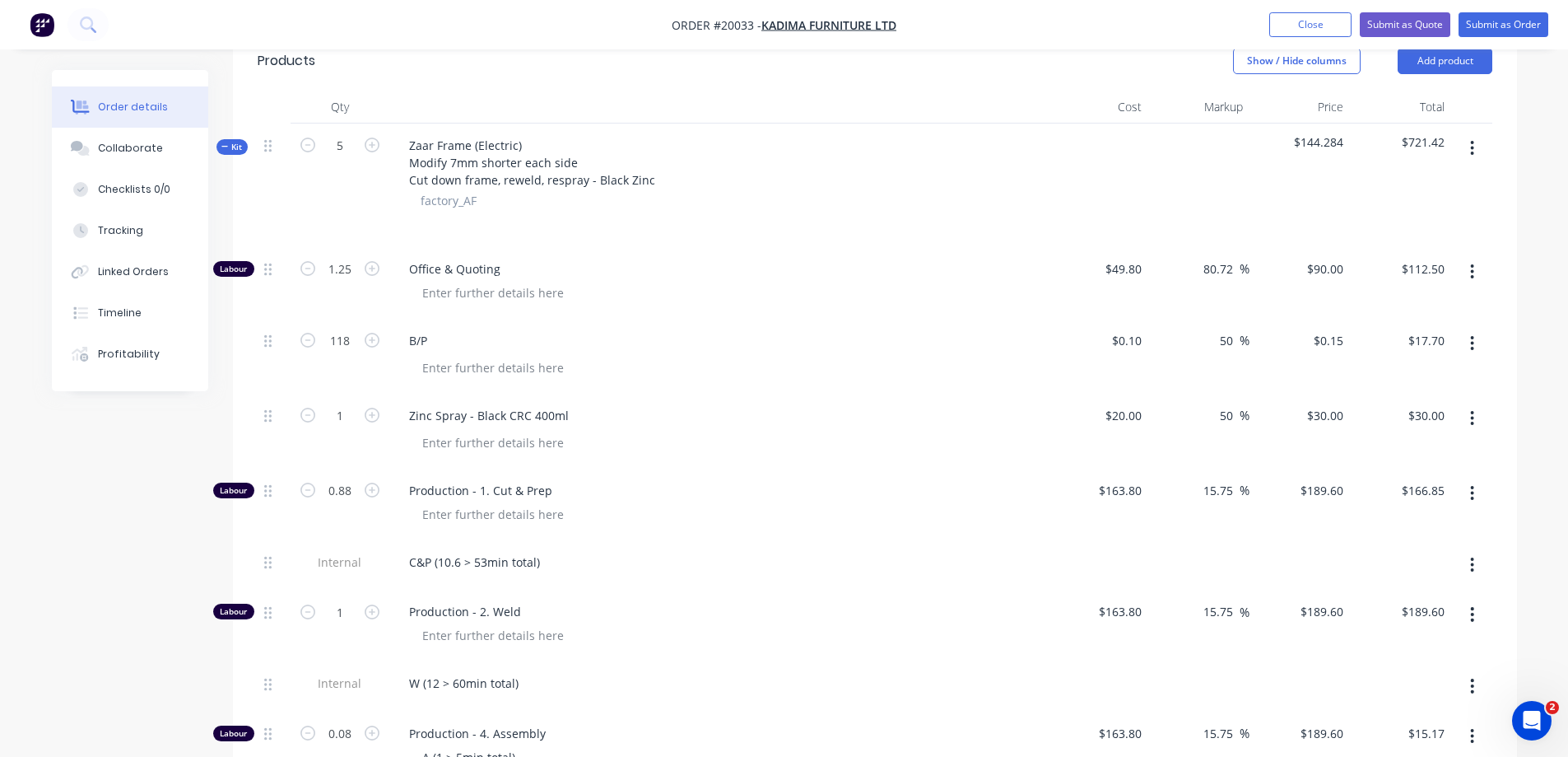
click at [1476, 142] on button "button" at bounding box center [1472, 148] width 38 height 30
click at [1413, 199] on div "Add product to kit" at bounding box center [1414, 191] width 126 height 24
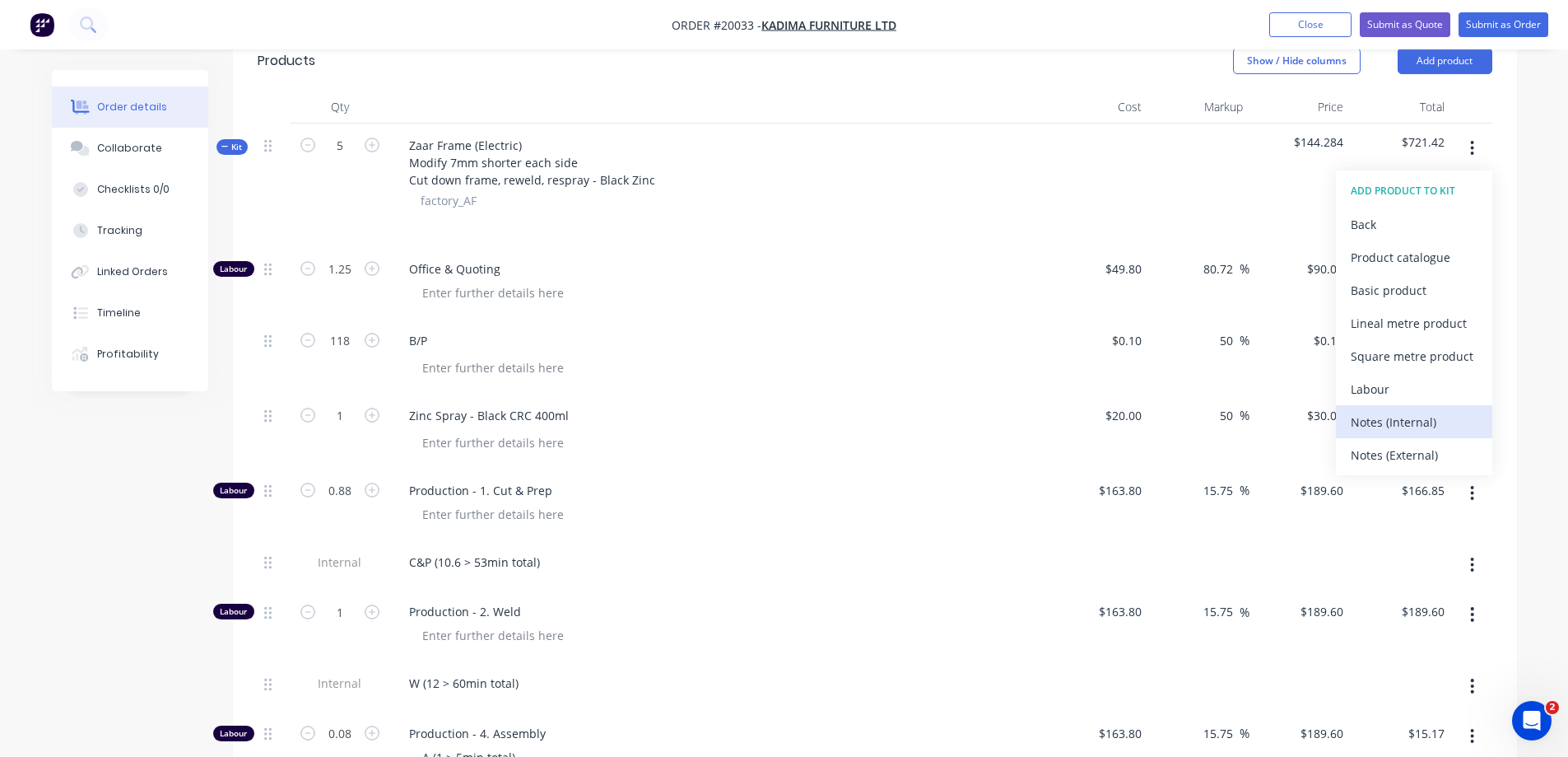
click at [1384, 418] on div "Notes (Internal)" at bounding box center [1414, 421] width 126 height 24
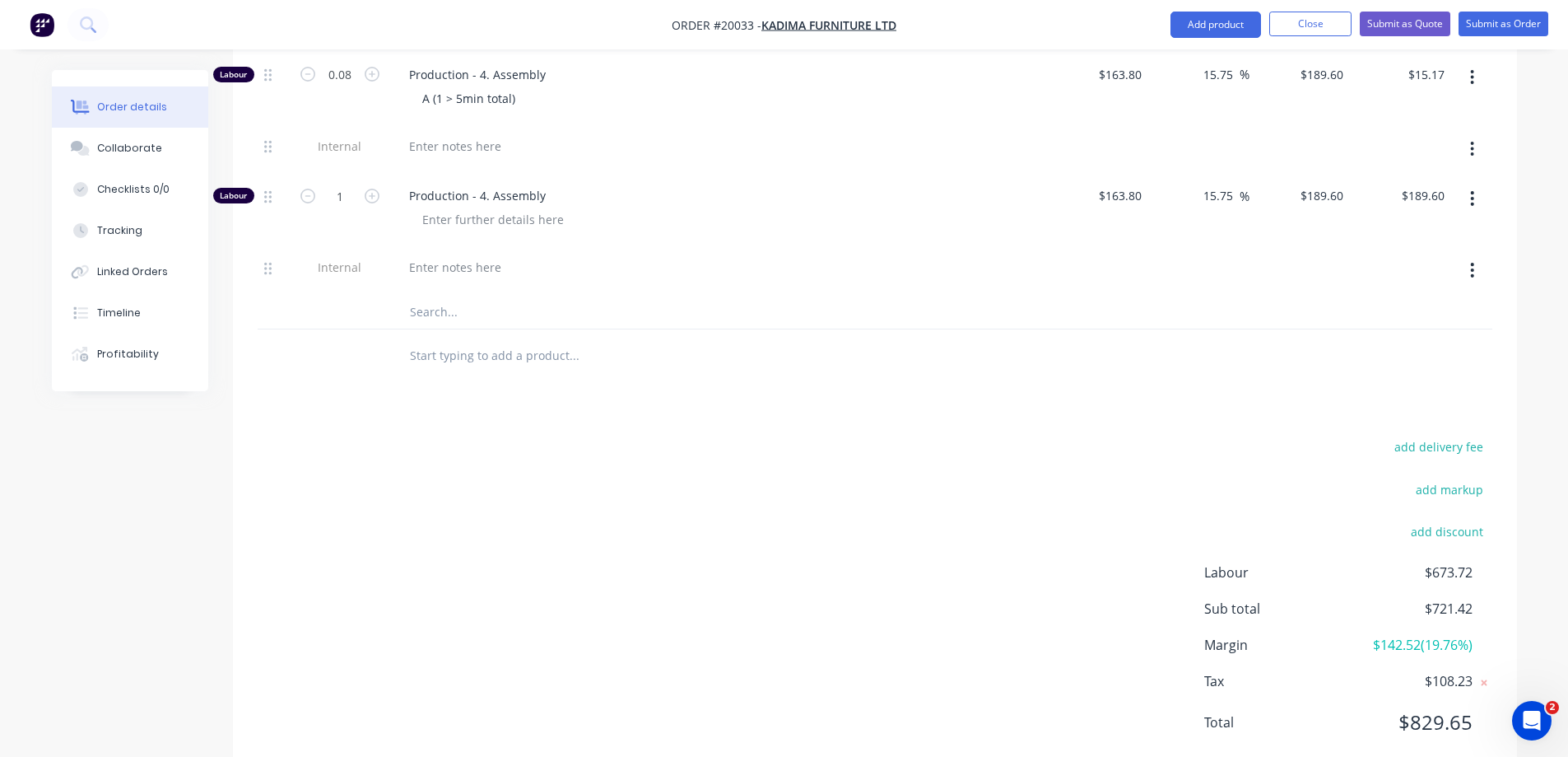
scroll to position [988, 0]
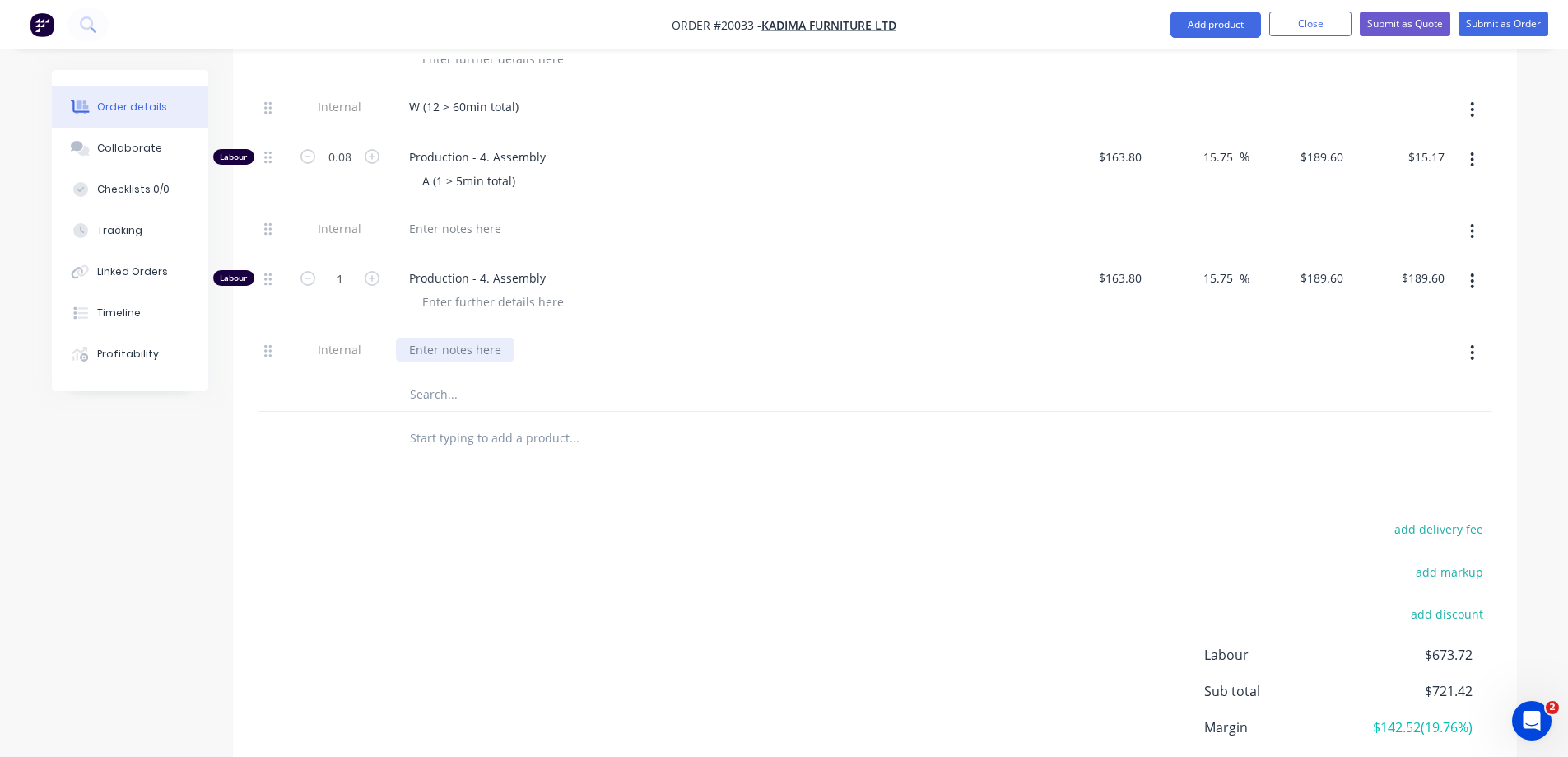
click at [443, 346] on div at bounding box center [455, 349] width 119 height 24
click at [350, 276] on input "1" at bounding box center [340, 278] width 43 height 24
click at [715, 352] on div "A RW 10% 11.8min total" at bounding box center [718, 349] width 645 height 24
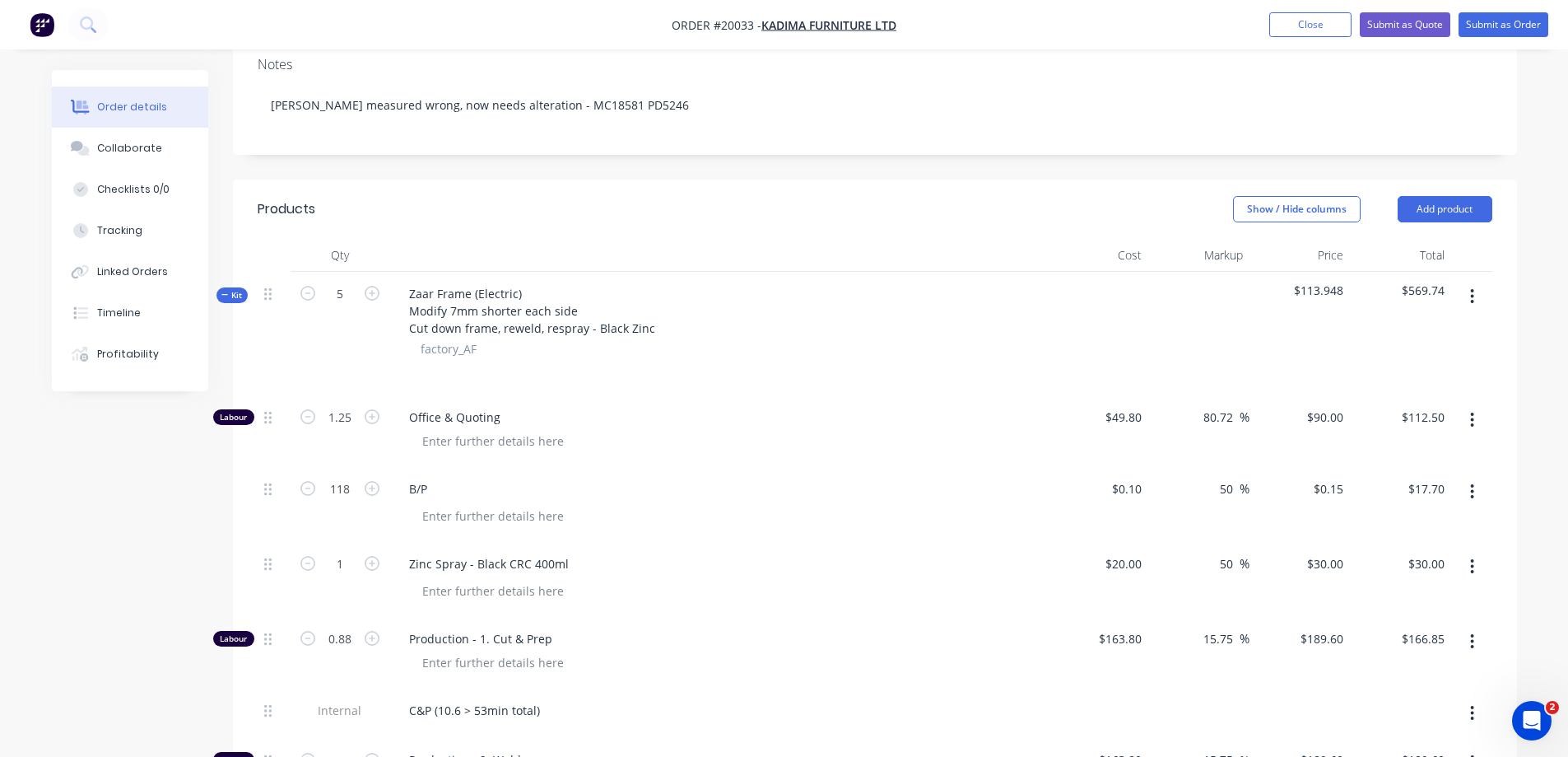
scroll to position [247, 0]
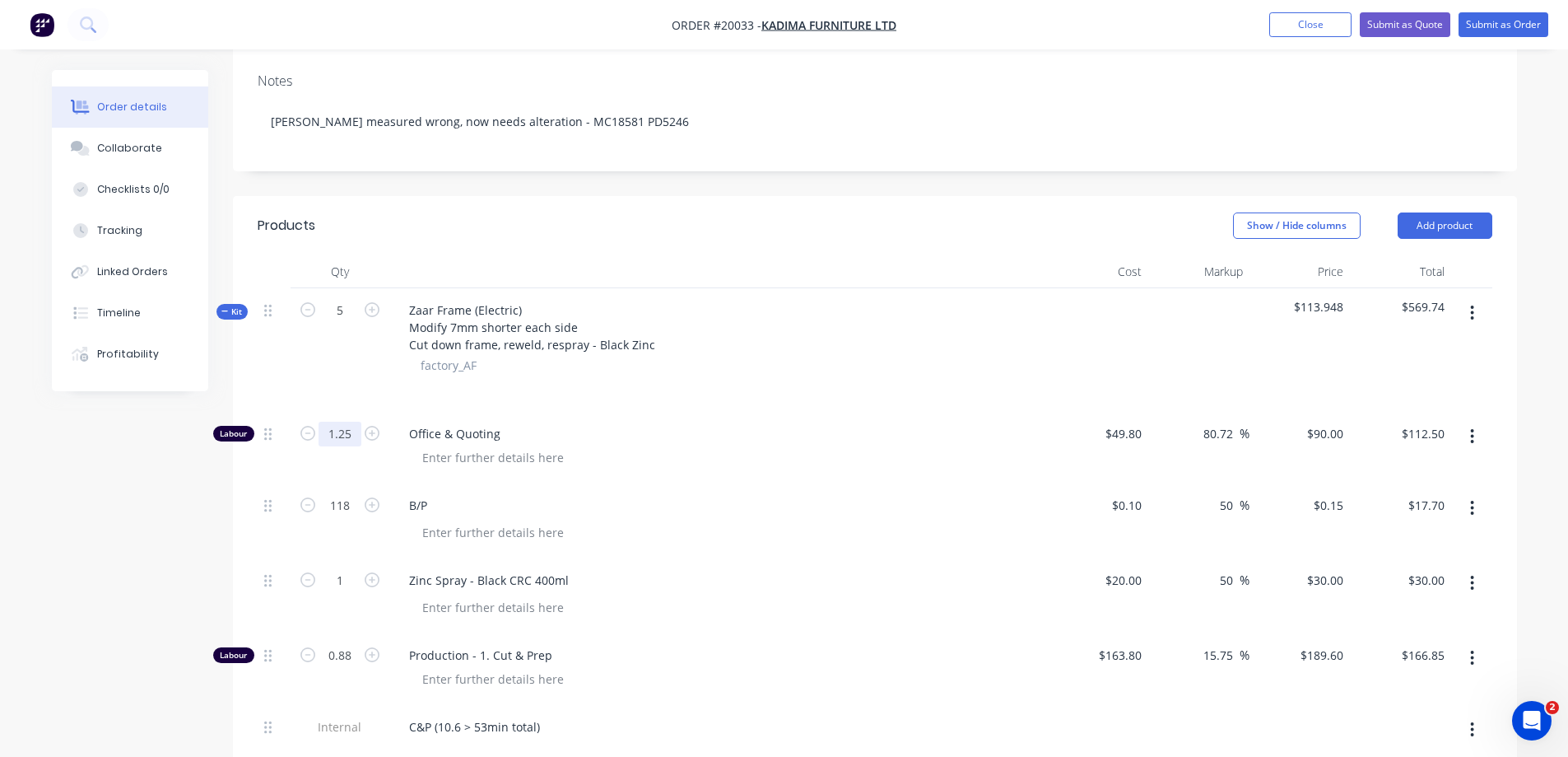
click at [340, 435] on input "1.25" at bounding box center [340, 434] width 43 height 24
click at [621, 439] on span "Office & Quoting" at bounding box center [724, 433] width 632 height 17
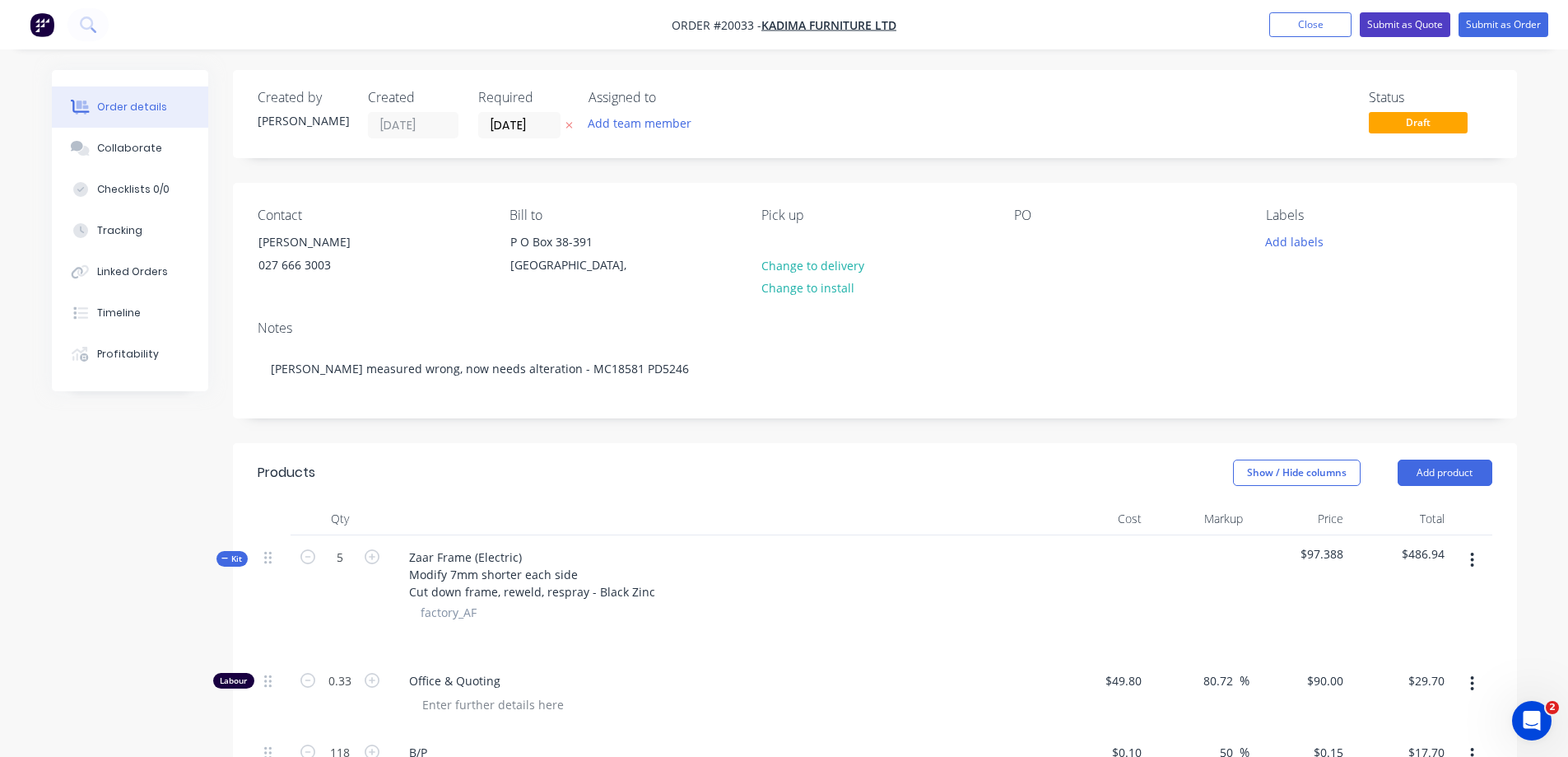
click at [1408, 25] on button "Submit as Quote" at bounding box center [1405, 24] width 91 height 24
